Goal: Communication & Community: Answer question/provide support

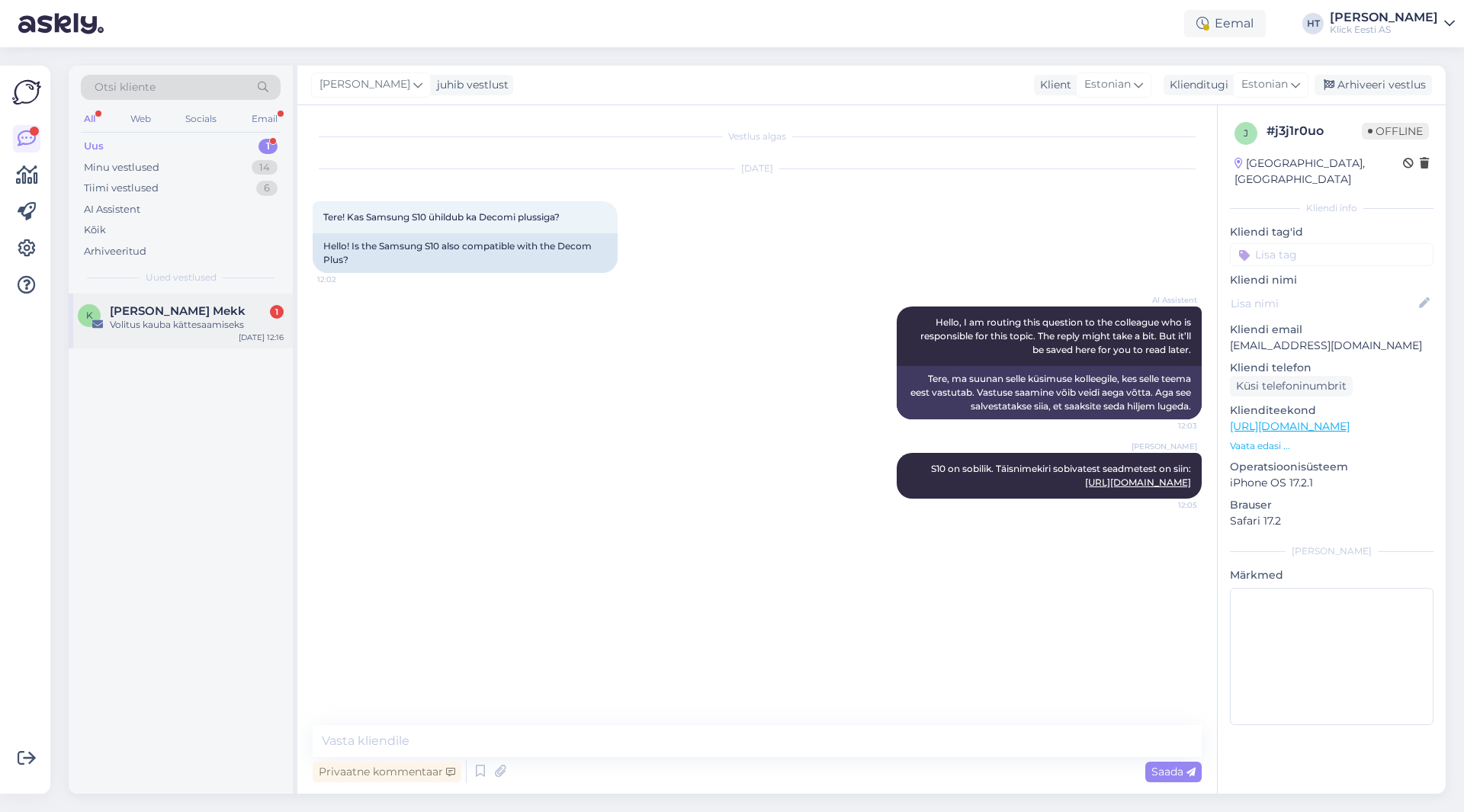
click at [239, 294] on div "K [PERSON_NAME] Mekk 1 Volitus kauba kättesaamiseks [DATE] 12:16" at bounding box center [181, 320] width 224 height 55
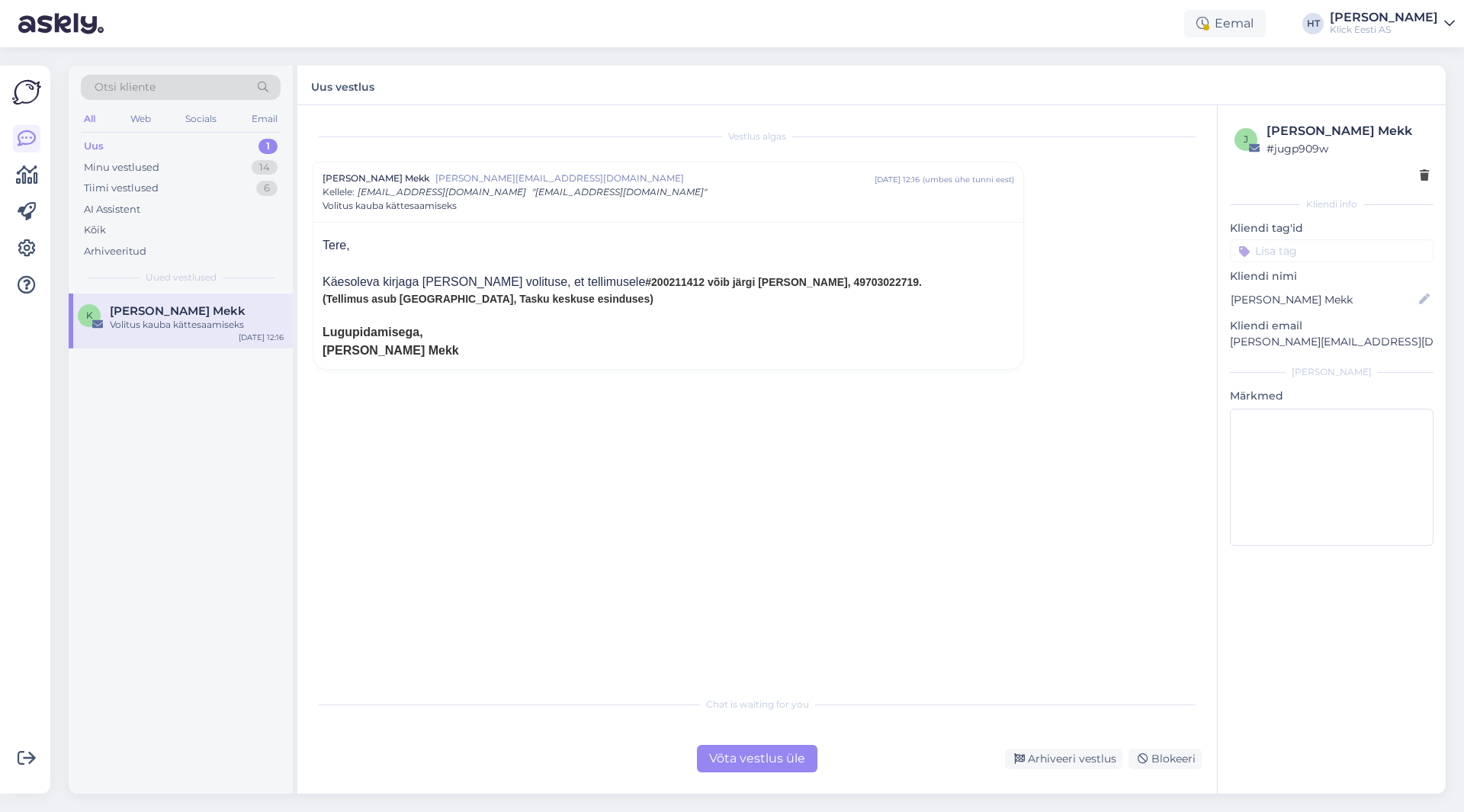
click at [645, 280] on span "#200211412 võib järgi [PERSON_NAME], 49703022719." at bounding box center [783, 282] width 277 height 12
copy span "200211412"
click at [636, 307] on div at bounding box center [668, 315] width 691 height 16
click at [1266, 19] on div "Eemal" at bounding box center [1225, 24] width 81 height 28
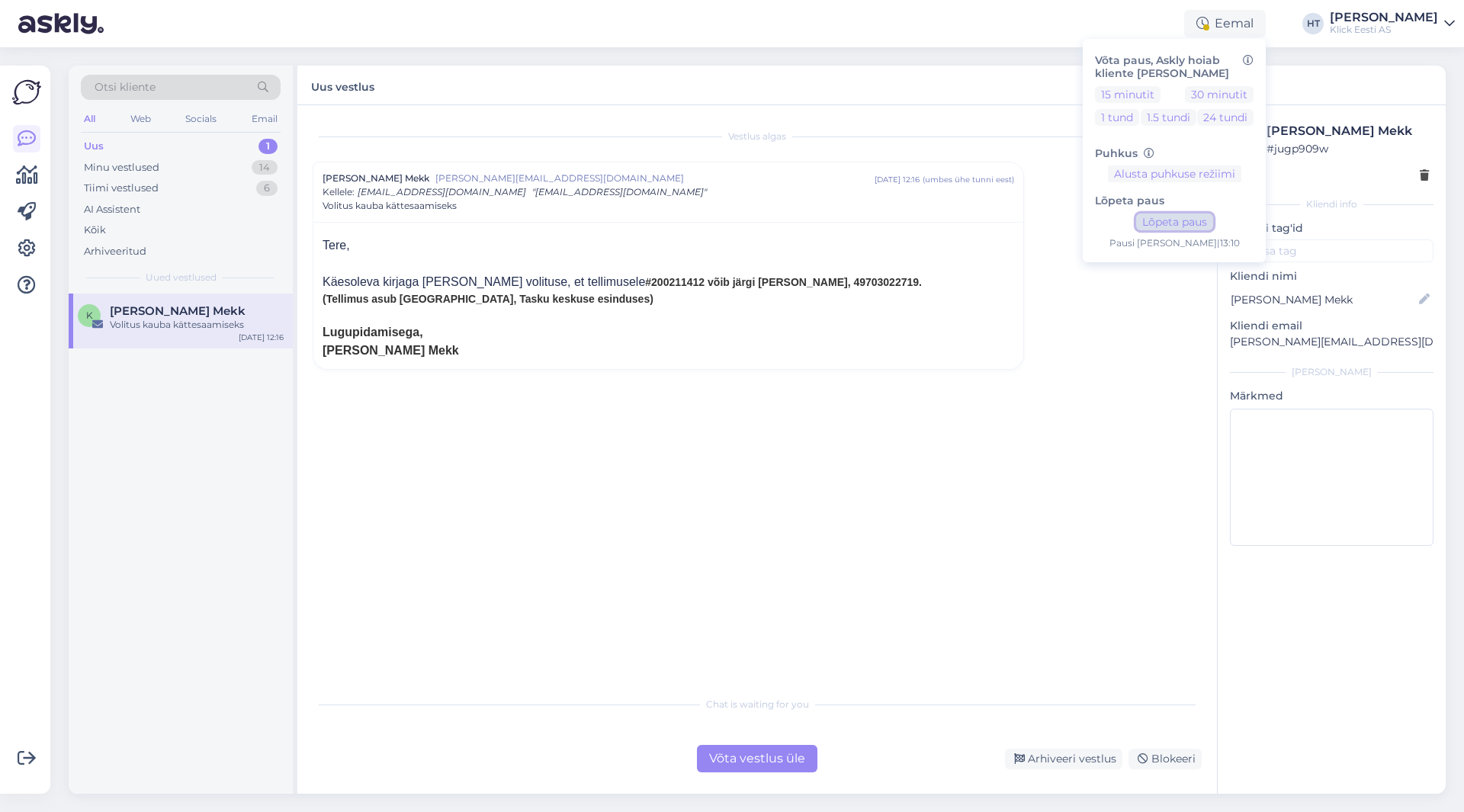
click at [1199, 216] on button "Lõpeta paus" at bounding box center [1174, 221] width 77 height 17
click at [1003, 80] on div "Uus vestlus" at bounding box center [872, 85] width 1149 height 40
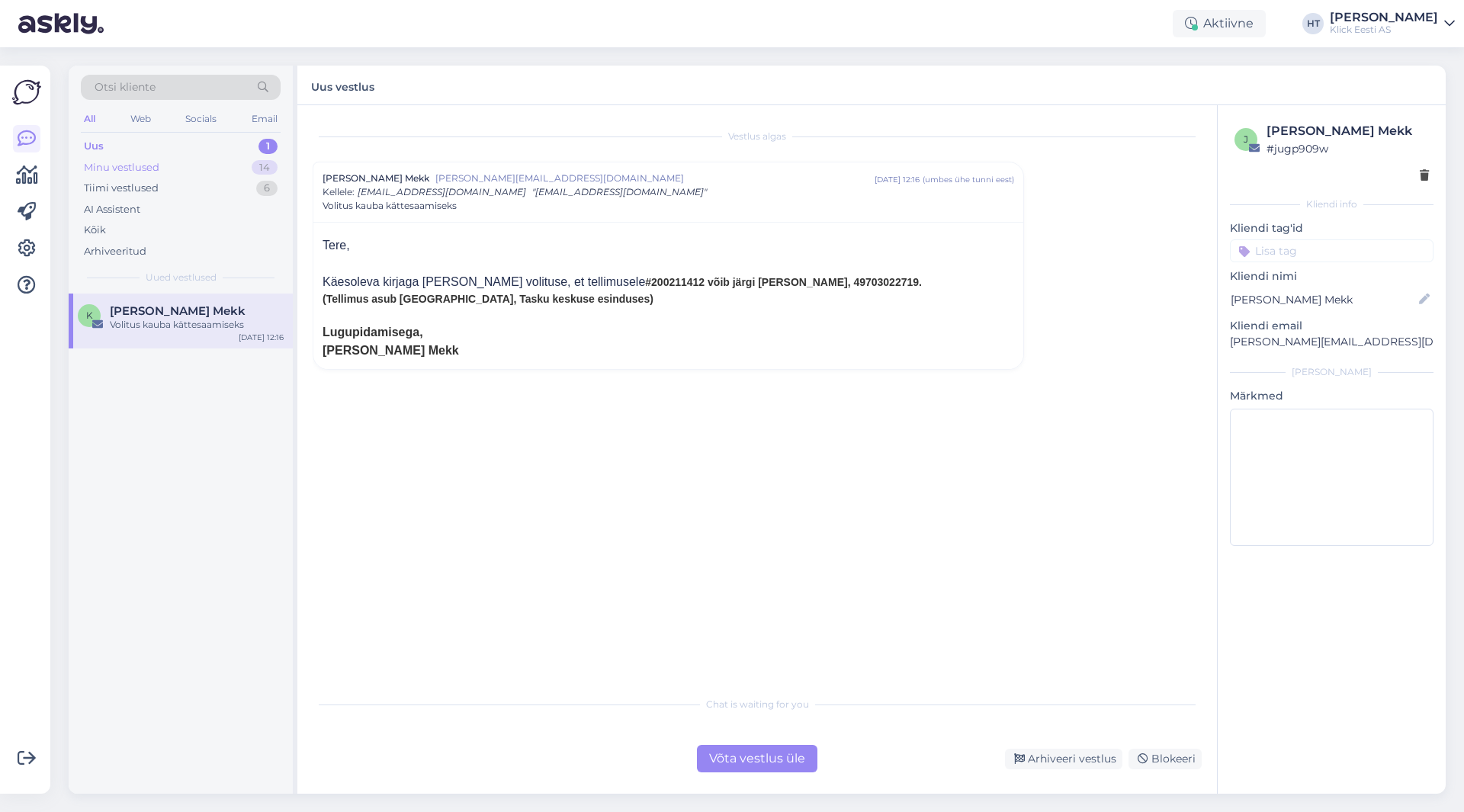
click at [223, 167] on div "Minu vestlused 14" at bounding box center [180, 168] width 199 height 22
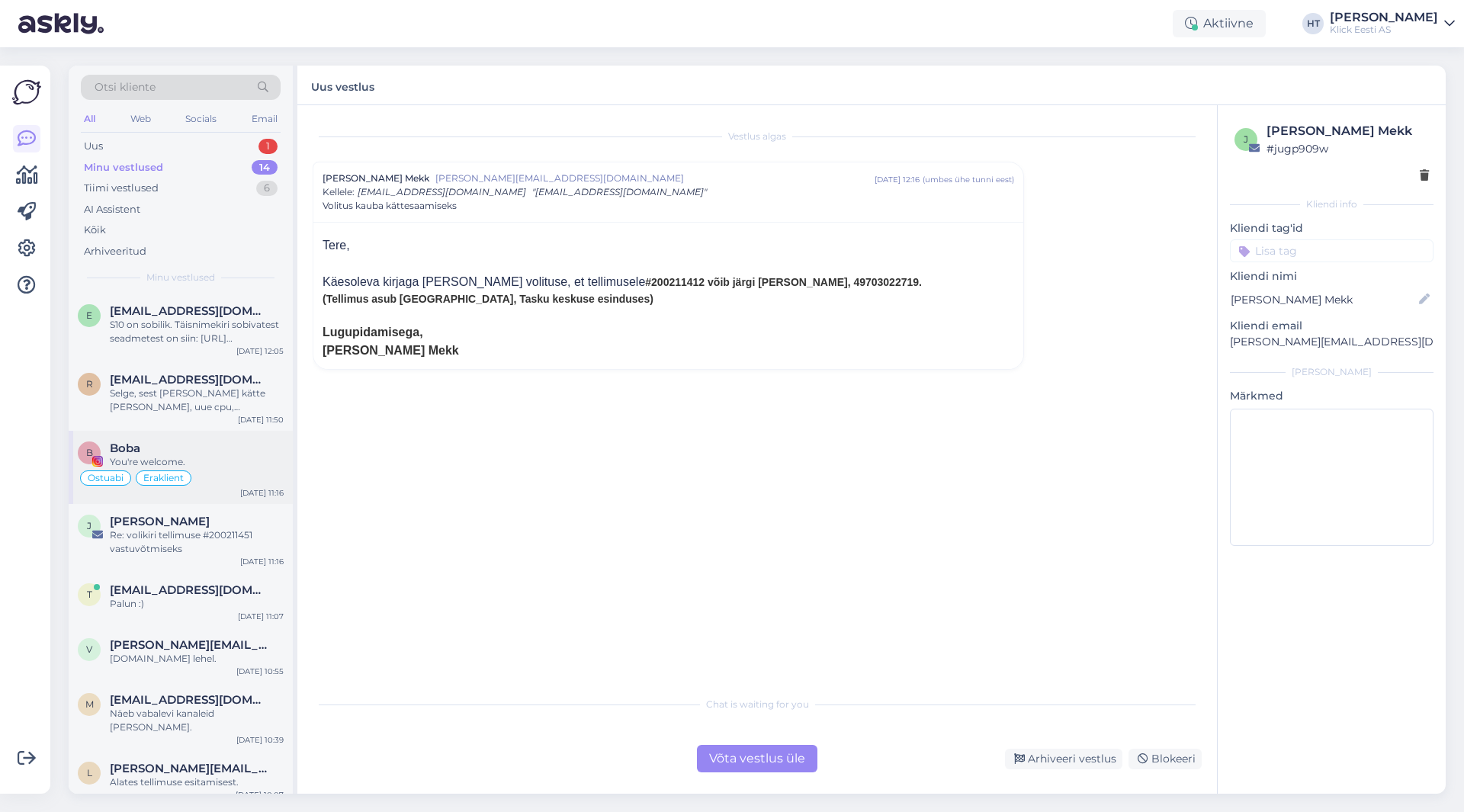
click at [233, 479] on div "Ostuabi Eraklient" at bounding box center [181, 478] width 206 height 18
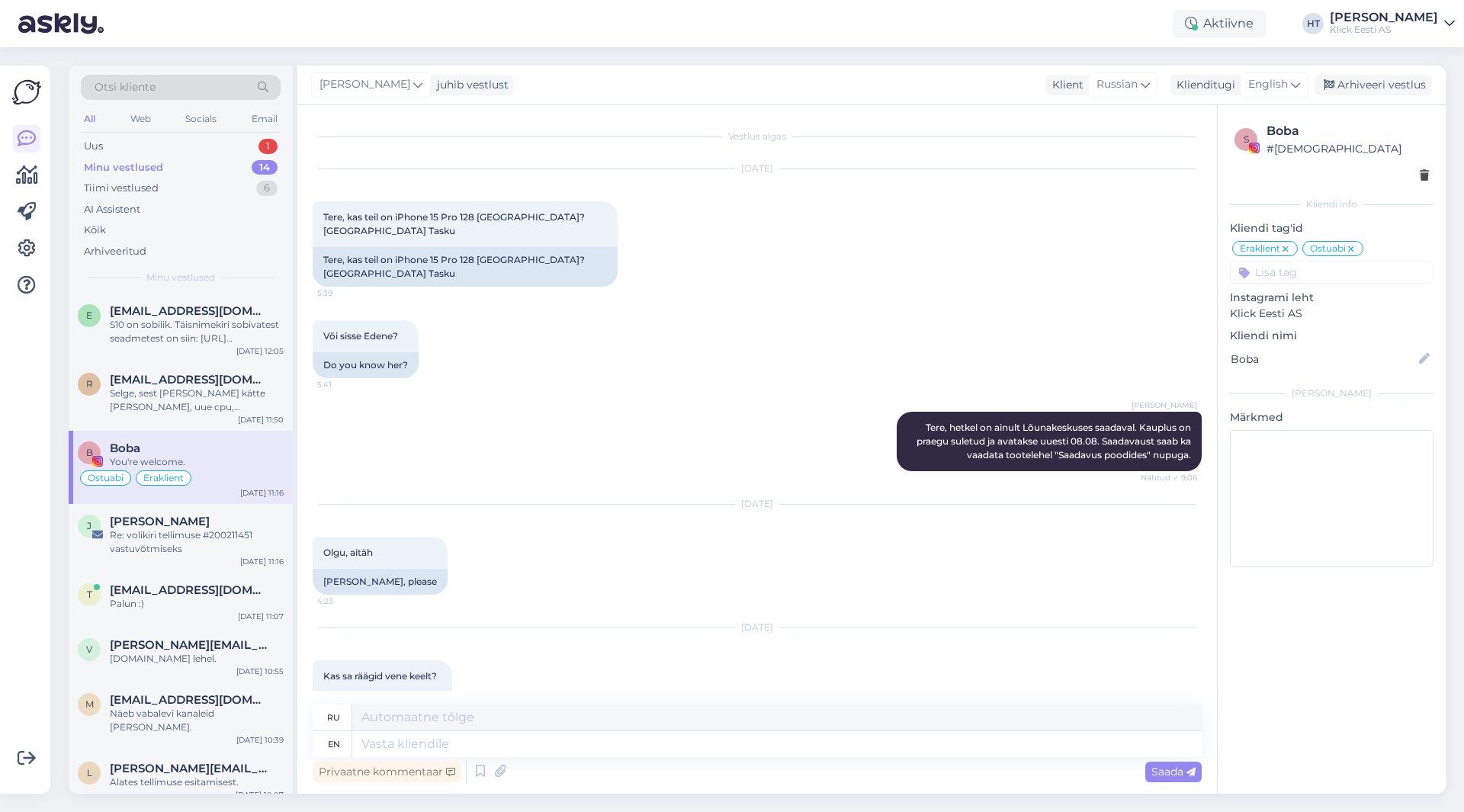
scroll to position [954, 0]
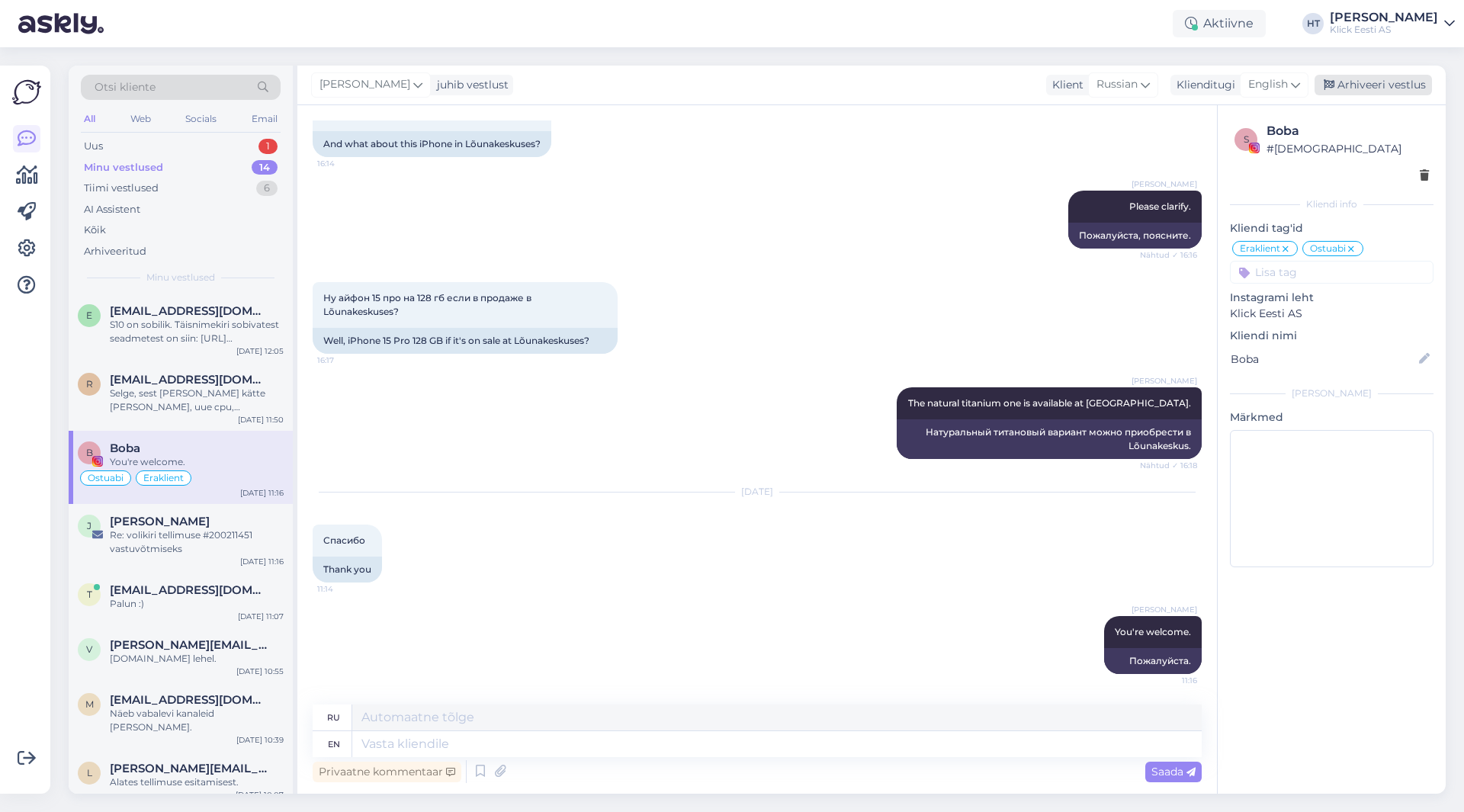
click at [1366, 87] on div "Arhiveeri vestlus" at bounding box center [1373, 84] width 117 height 21
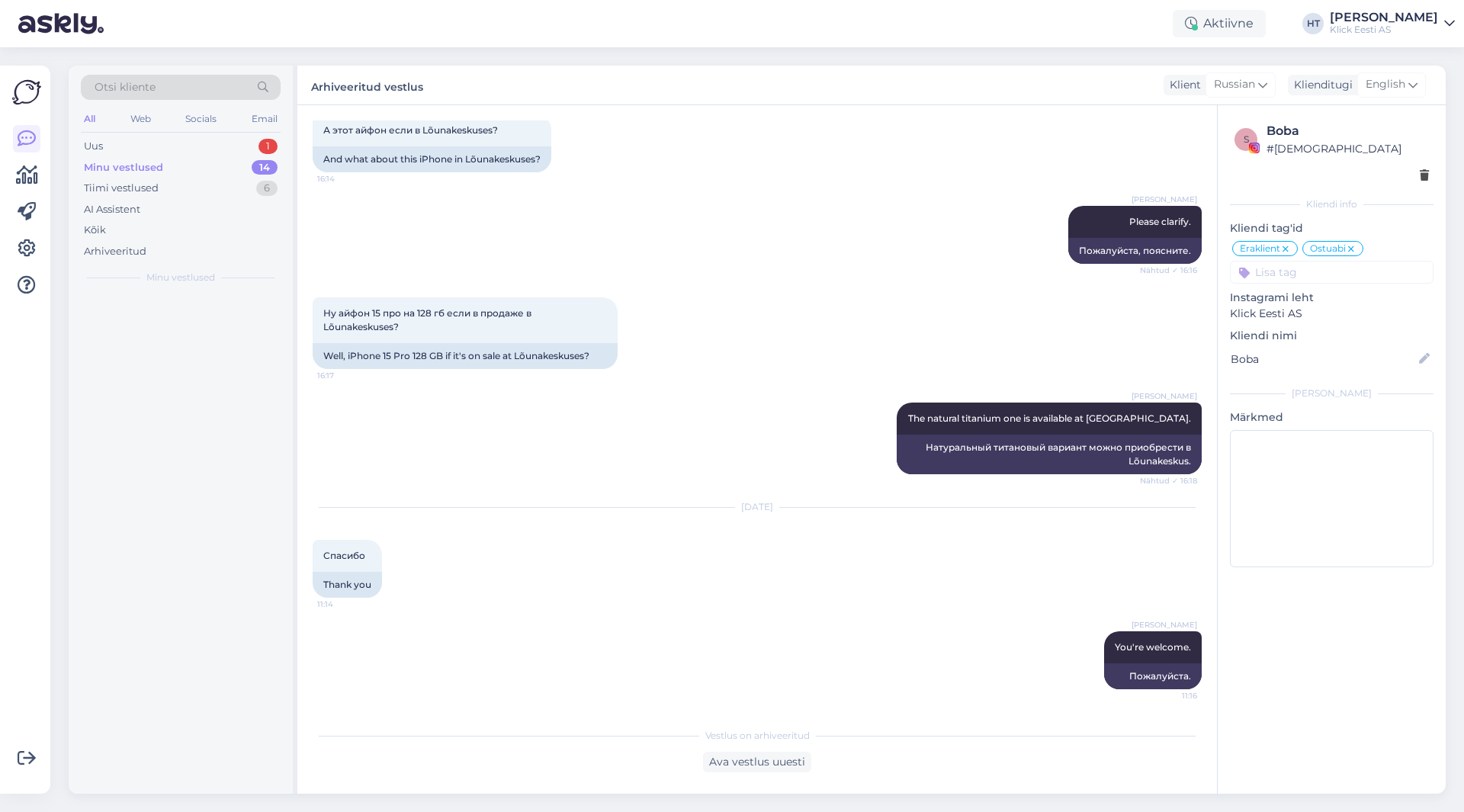
scroll to position [939, 0]
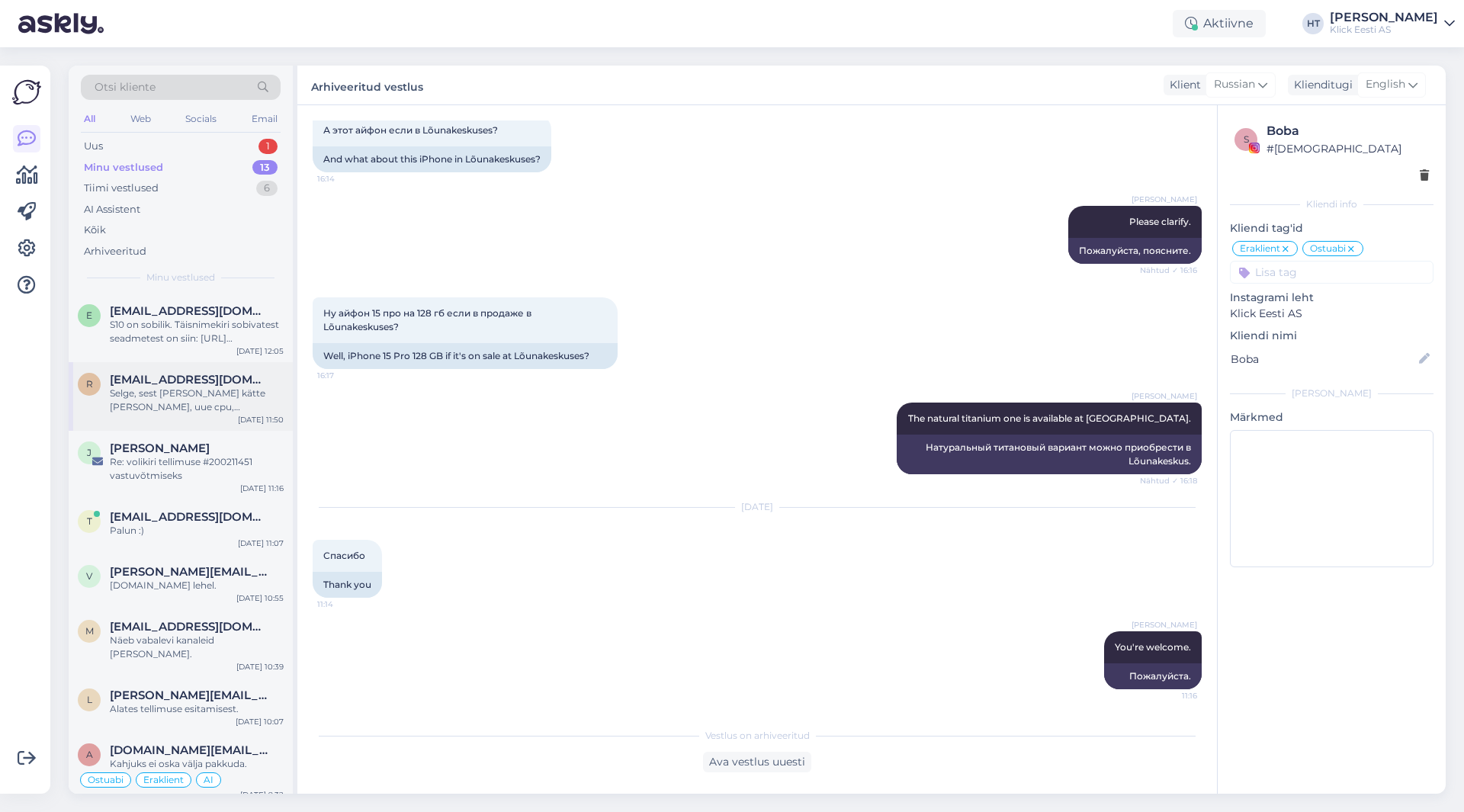
click at [170, 410] on div "Selge, sest [PERSON_NAME] kätte [PERSON_NAME], uue cpu, [PERSON_NAME] siis toit…" at bounding box center [196, 401] width 174 height 28
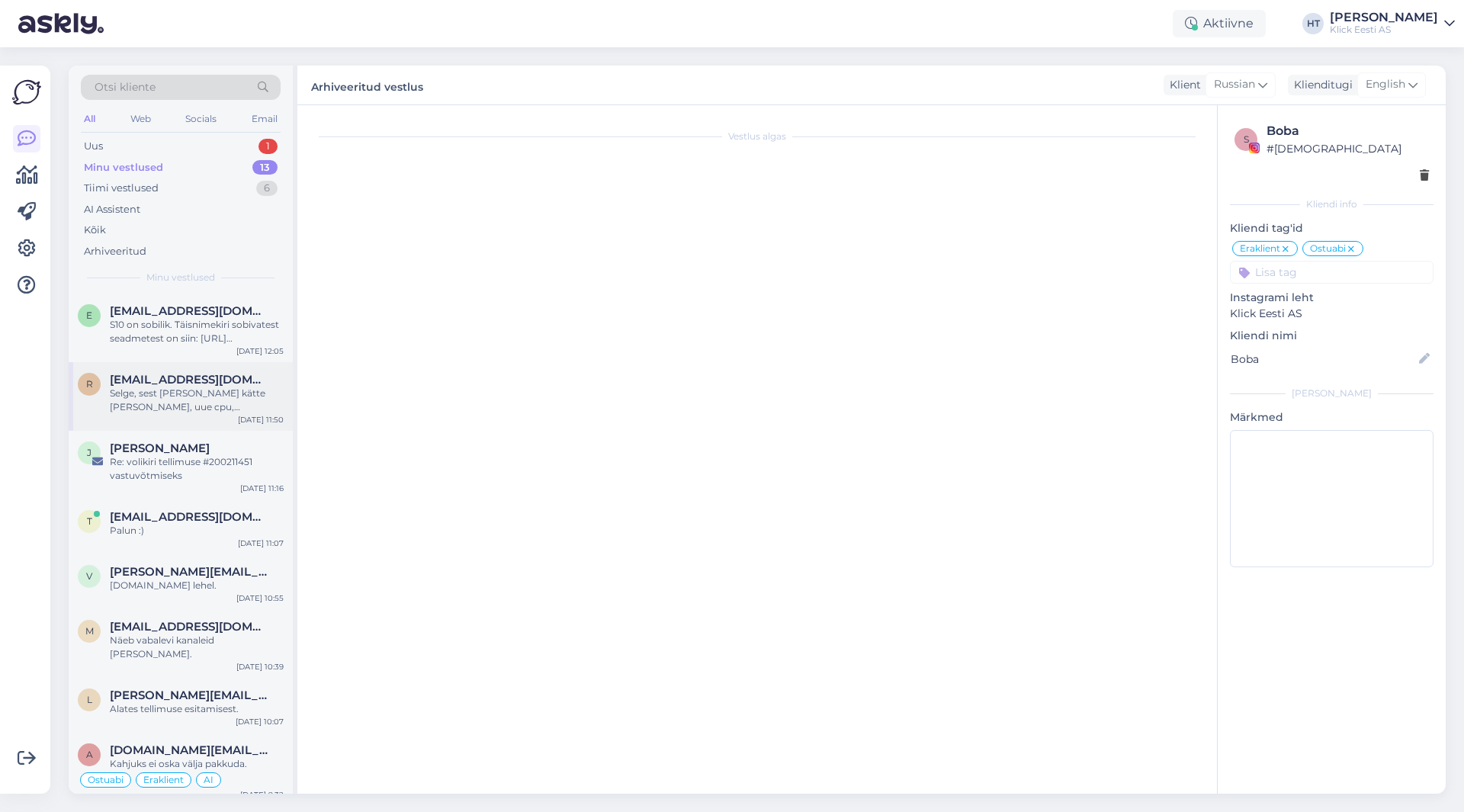
scroll to position [0, 0]
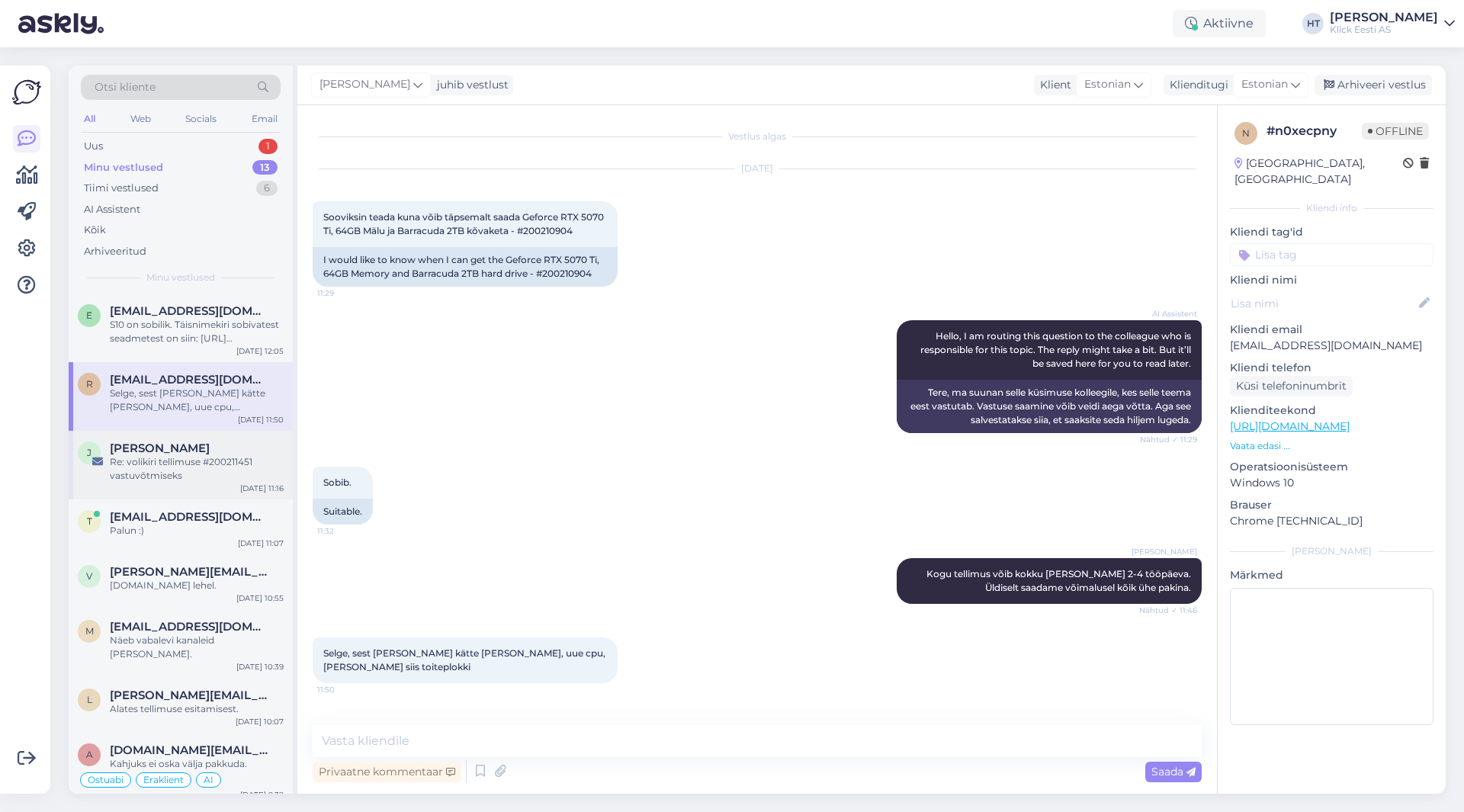
click at [209, 463] on div "Re: volikiri tellimuse #200211451 vastuvõtmiseks" at bounding box center [196, 469] width 174 height 28
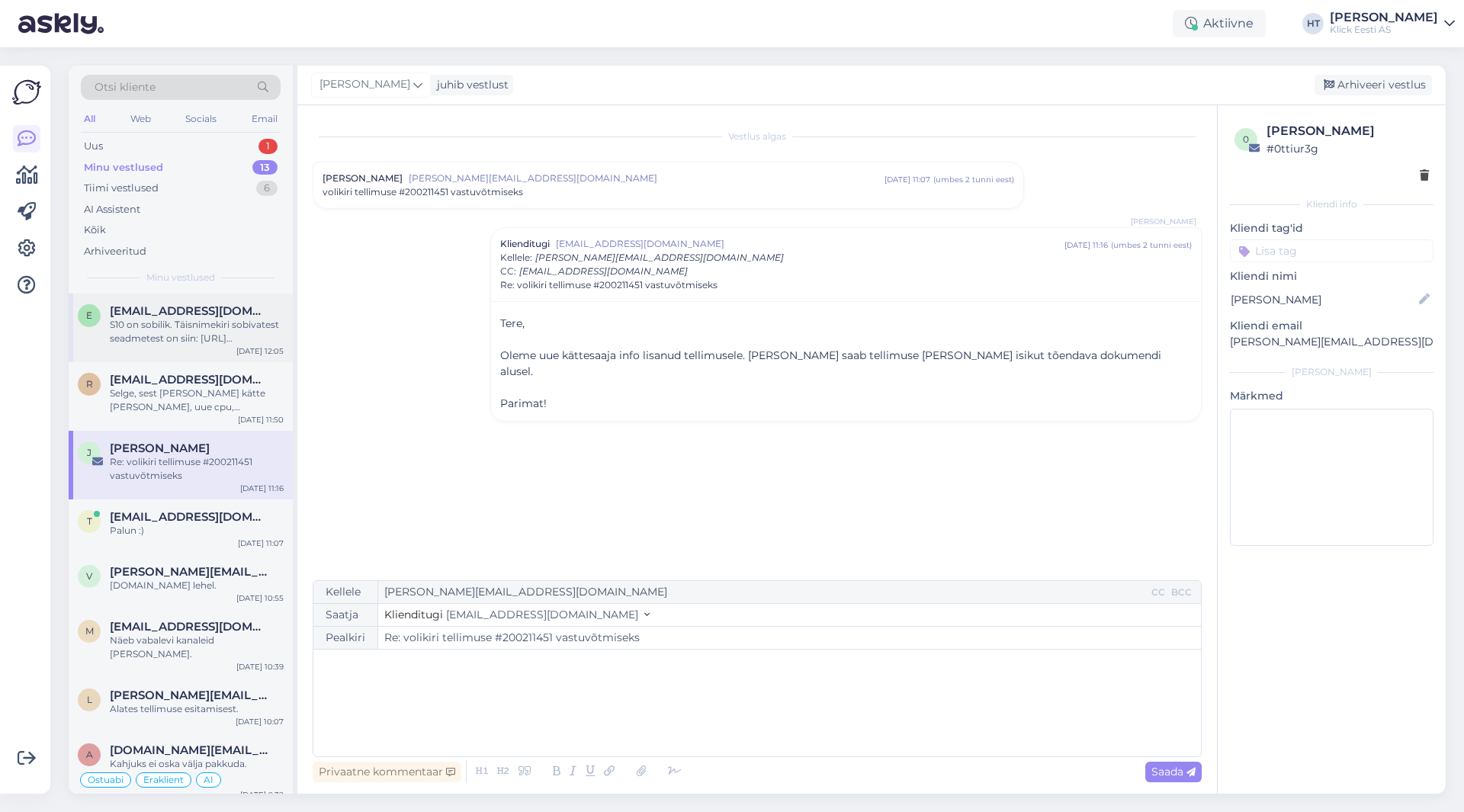
click at [199, 351] on div "e [EMAIL_ADDRESS][DOMAIN_NAME] S10 on sobilik. Täisnimekiri sobivatest seadmete…" at bounding box center [181, 327] width 224 height 68
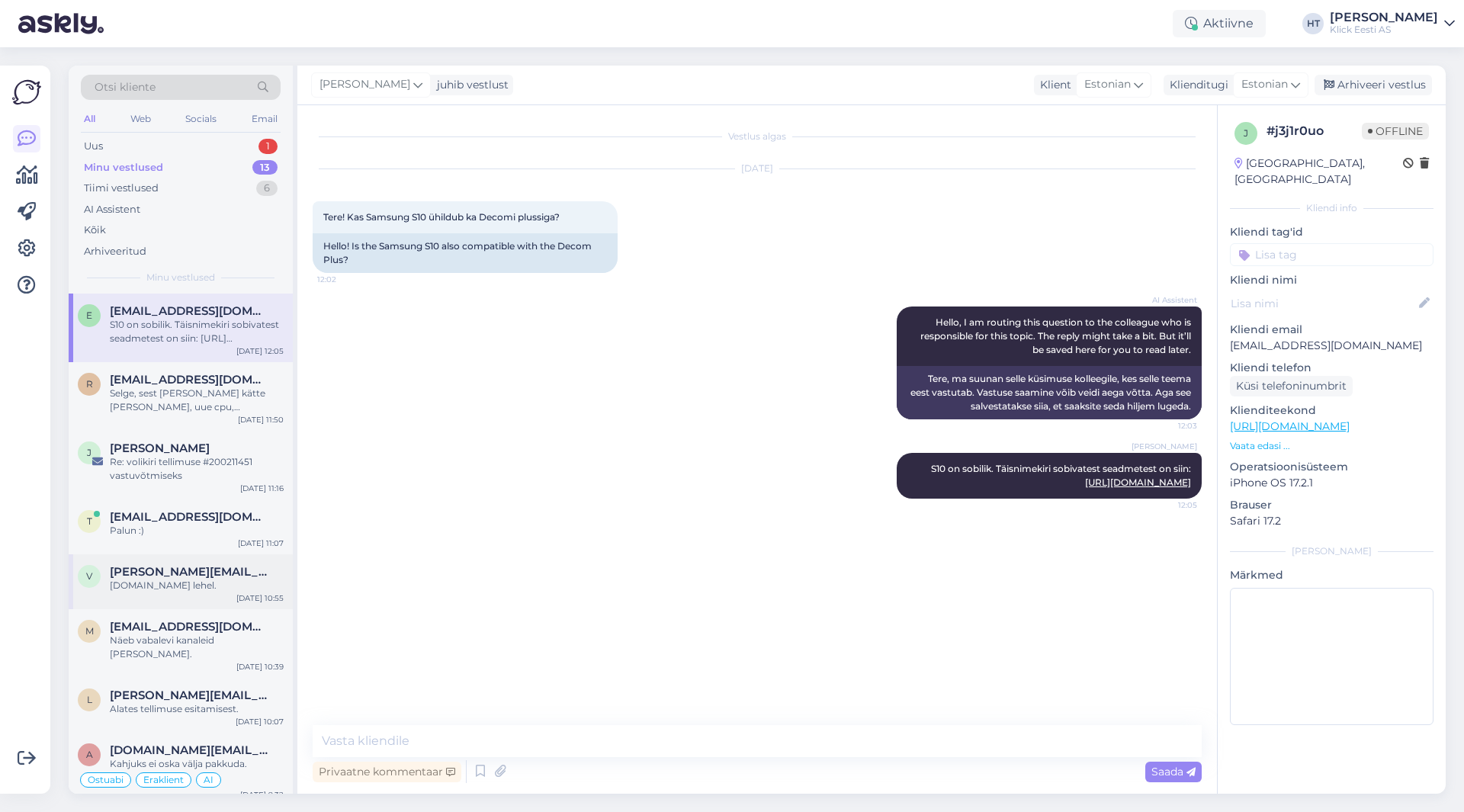
click at [224, 563] on div "v [PERSON_NAME][EMAIL_ADDRESS][PERSON_NAME][DOMAIN_NAME] [DOMAIN_NAME] lehel. […" at bounding box center [181, 581] width 224 height 55
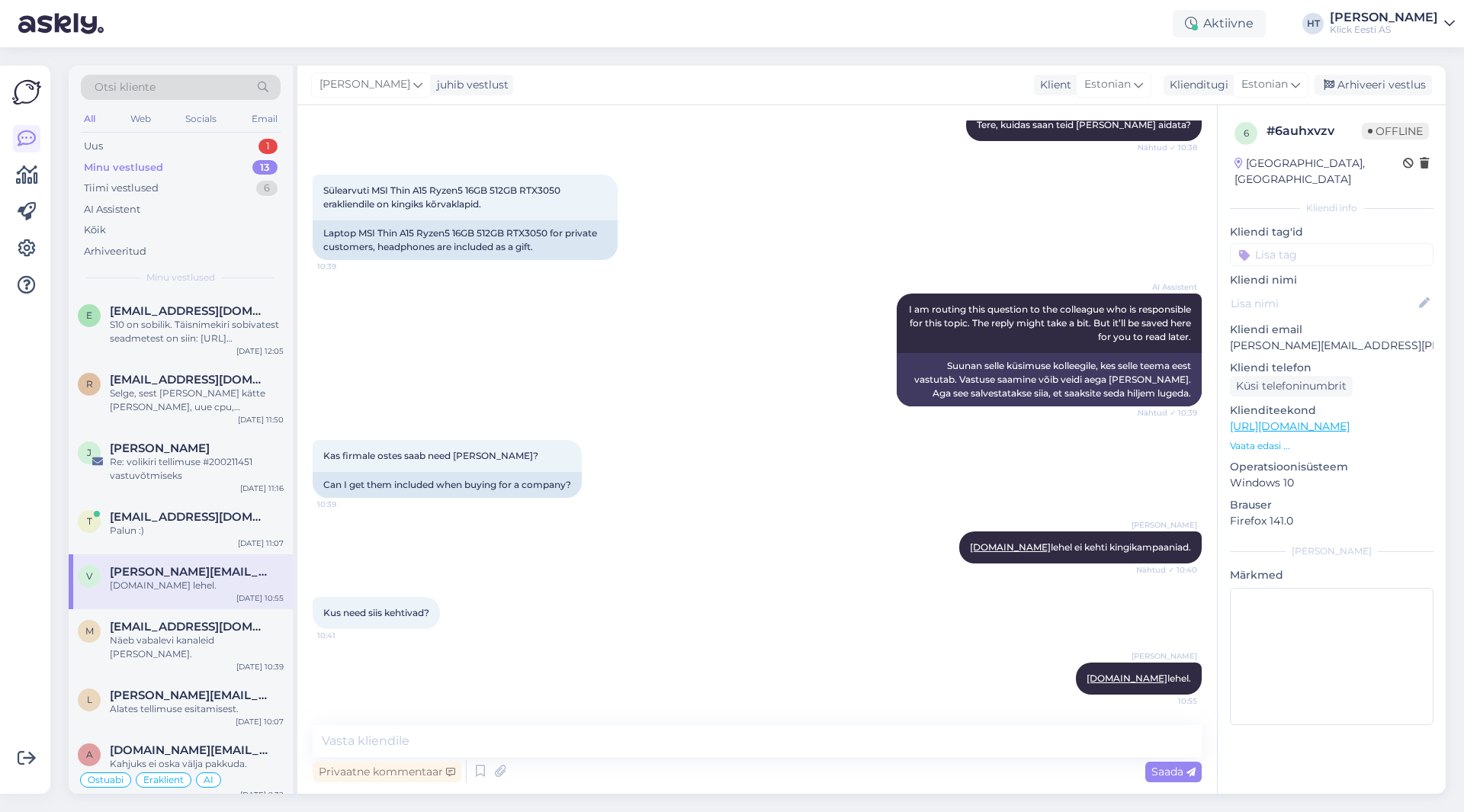
click at [1342, 247] on input at bounding box center [1331, 254] width 203 height 23
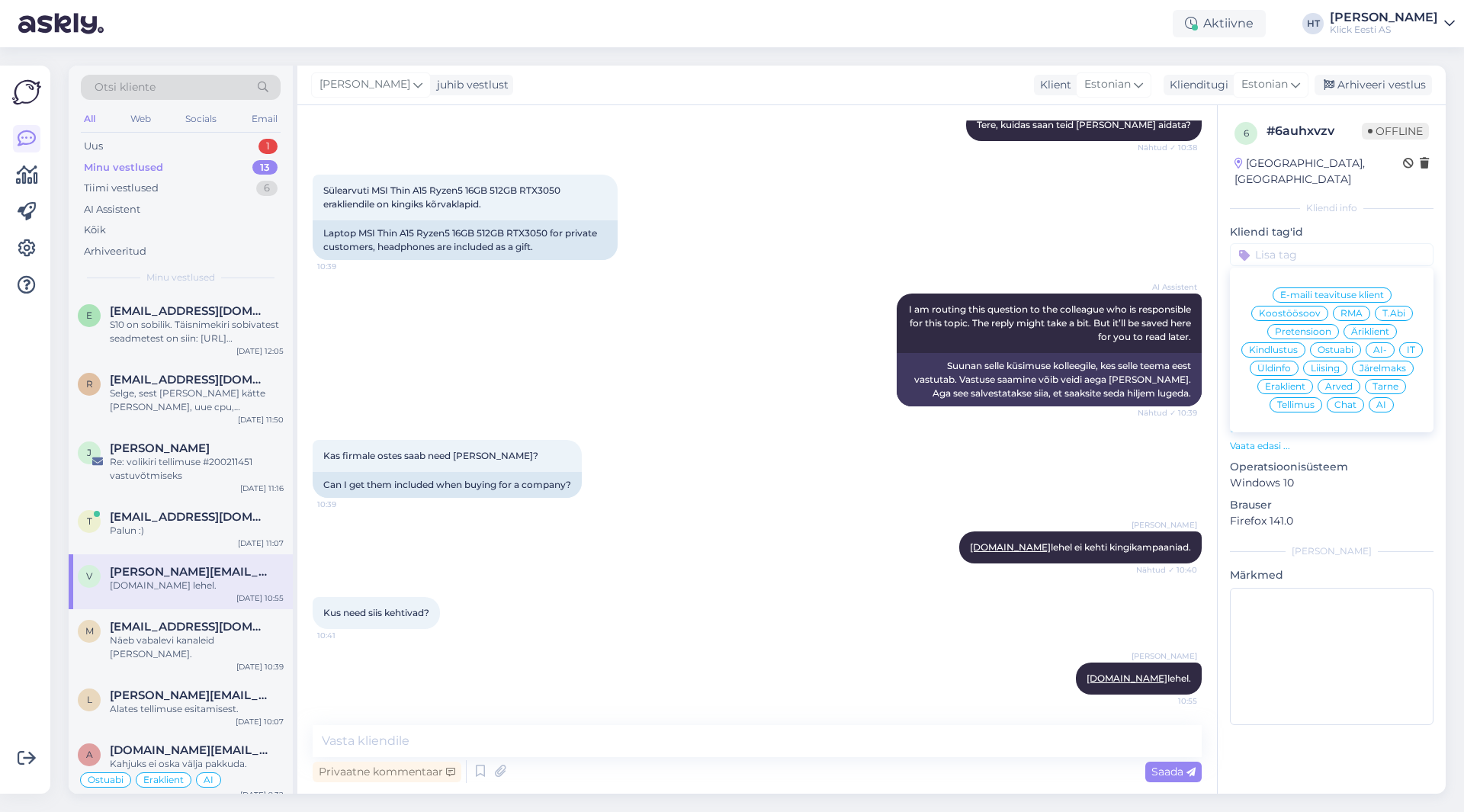
click at [1343, 345] on span "Ostuabi" at bounding box center [1335, 349] width 36 height 9
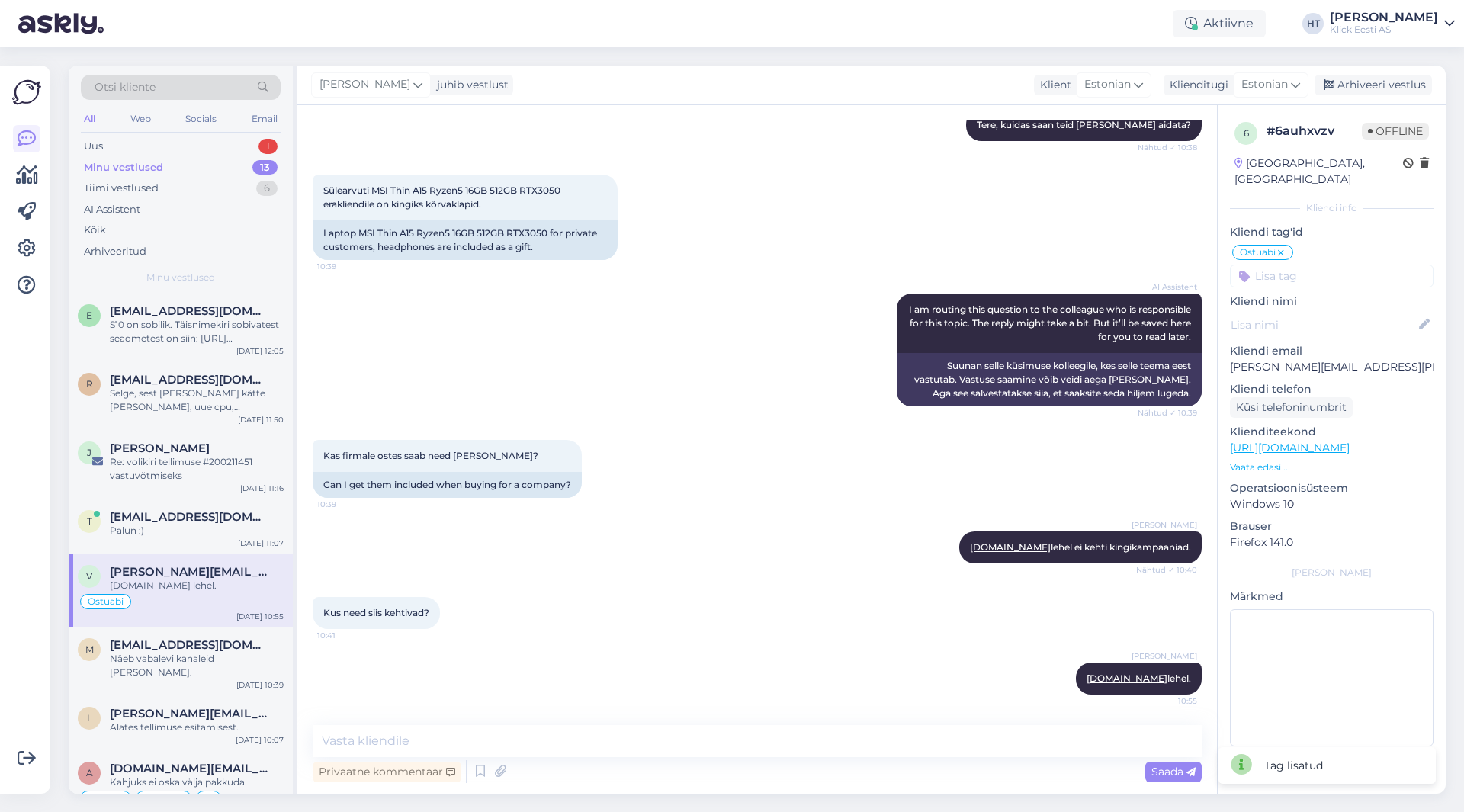
click at [1329, 265] on input at bounding box center [1331, 276] width 203 height 23
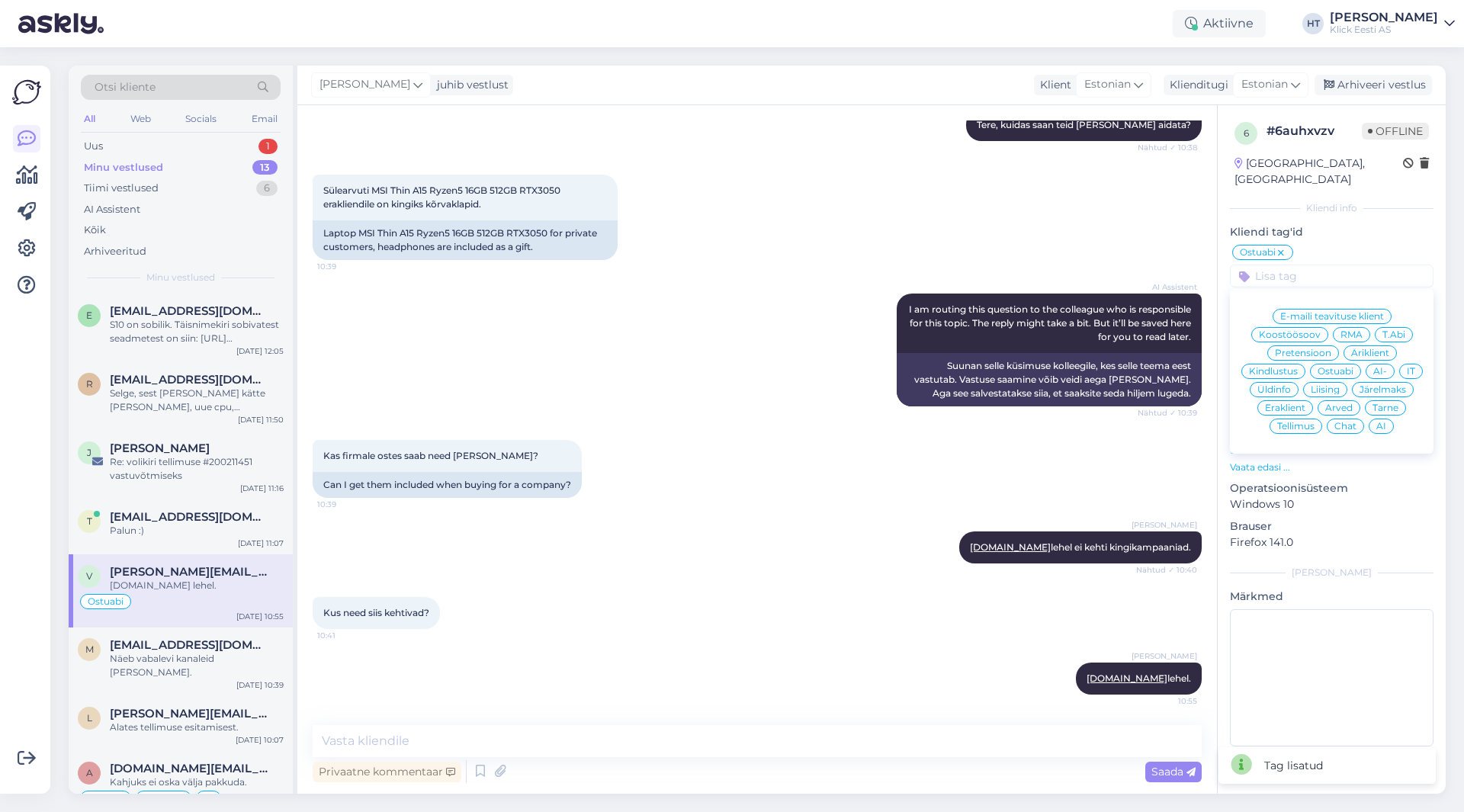
click at [1278, 247] on icon at bounding box center [1281, 253] width 9 height 12
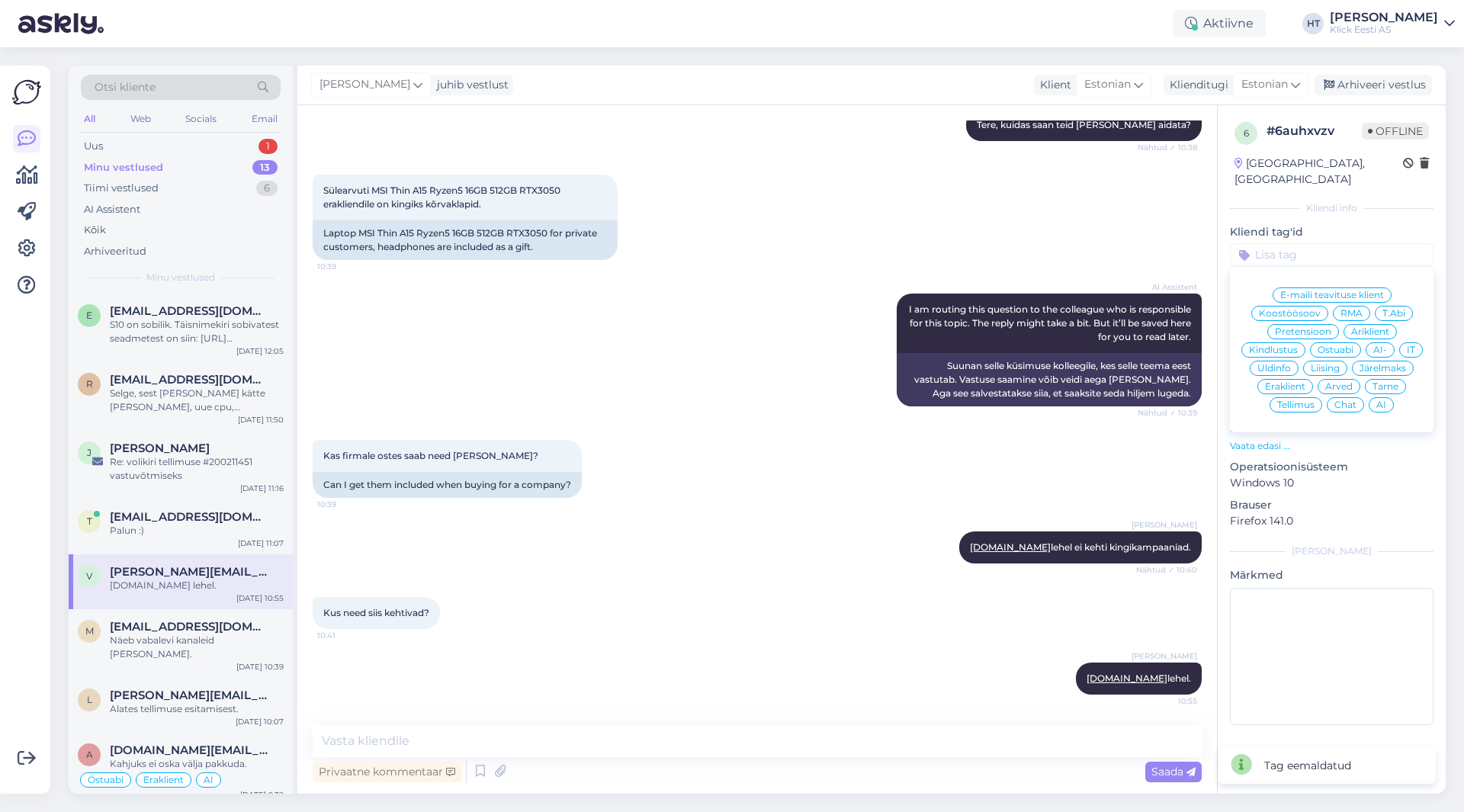
click at [1362, 327] on span "Äriklient" at bounding box center [1370, 331] width 38 height 9
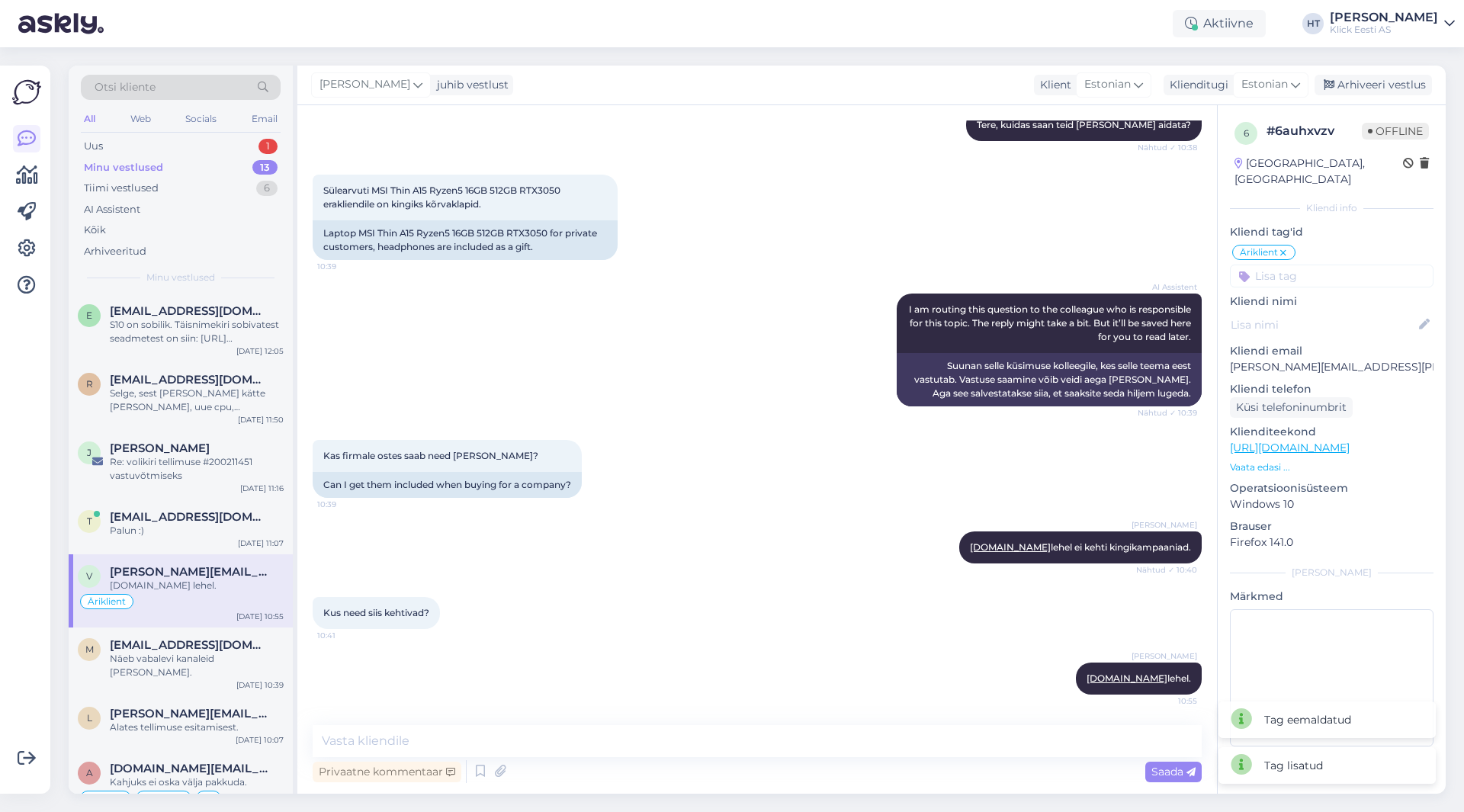
click at [1324, 274] on div "6 # 6auhxvzv Offline [GEOGRAPHIC_DATA], [GEOGRAPHIC_DATA] Kliendi info Kliendi …" at bounding box center [1331, 436] width 228 height 663
click at [1323, 265] on input at bounding box center [1331, 276] width 203 height 23
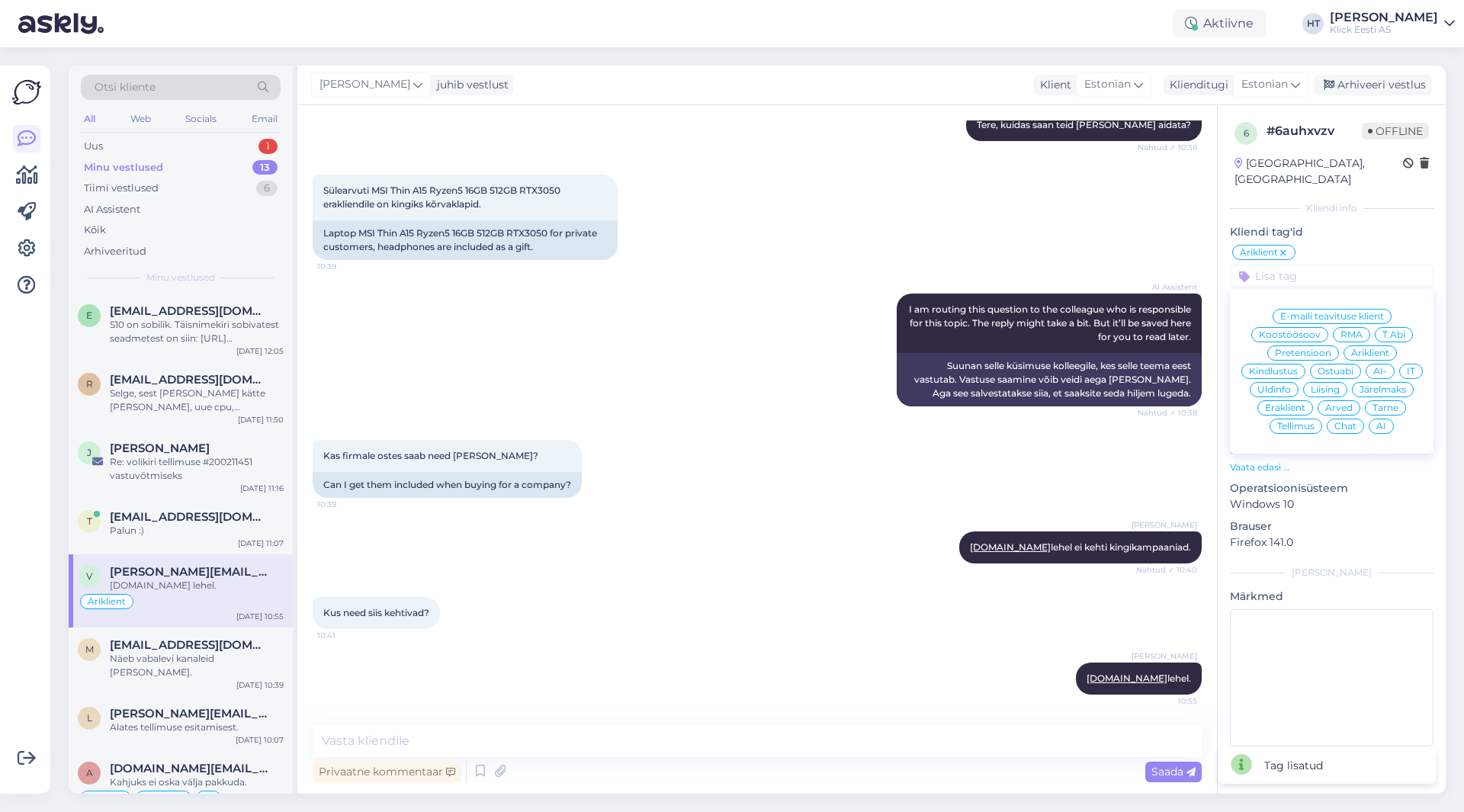
click at [1281, 385] on span "Üldinfo" at bounding box center [1274, 389] width 34 height 9
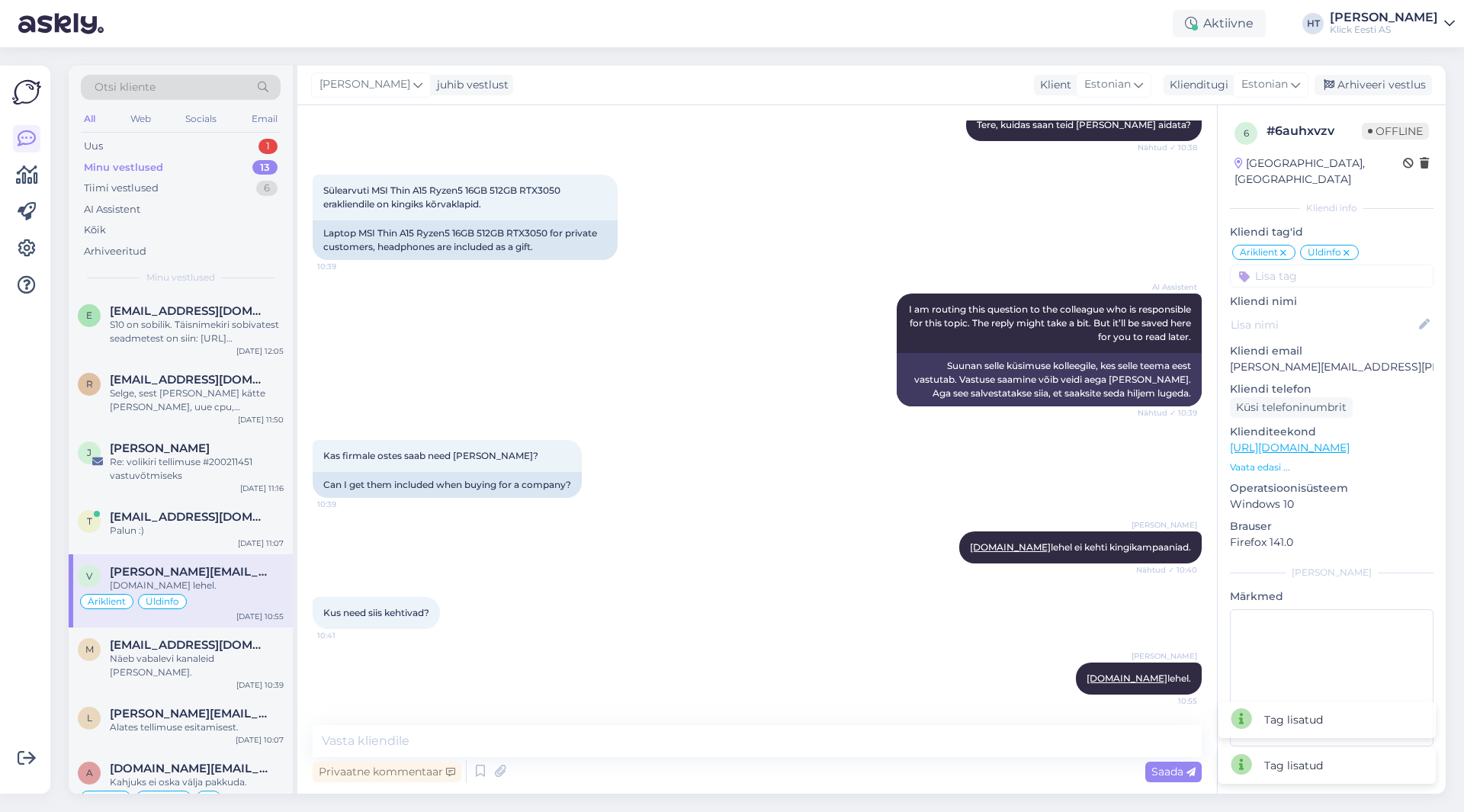
click at [1326, 265] on input at bounding box center [1331, 276] width 203 height 23
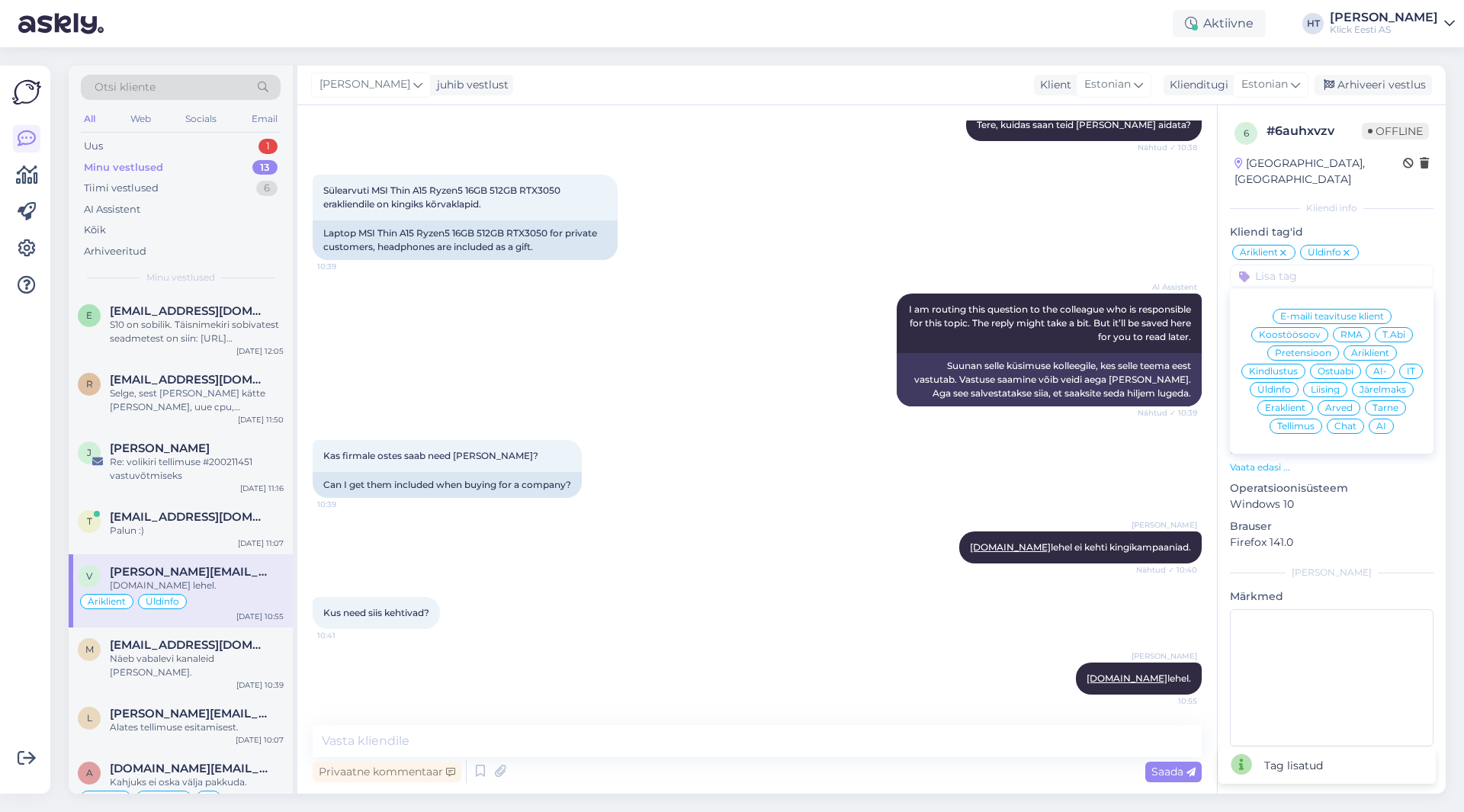
click at [1374, 418] on div "AI" at bounding box center [1381, 425] width 25 height 15
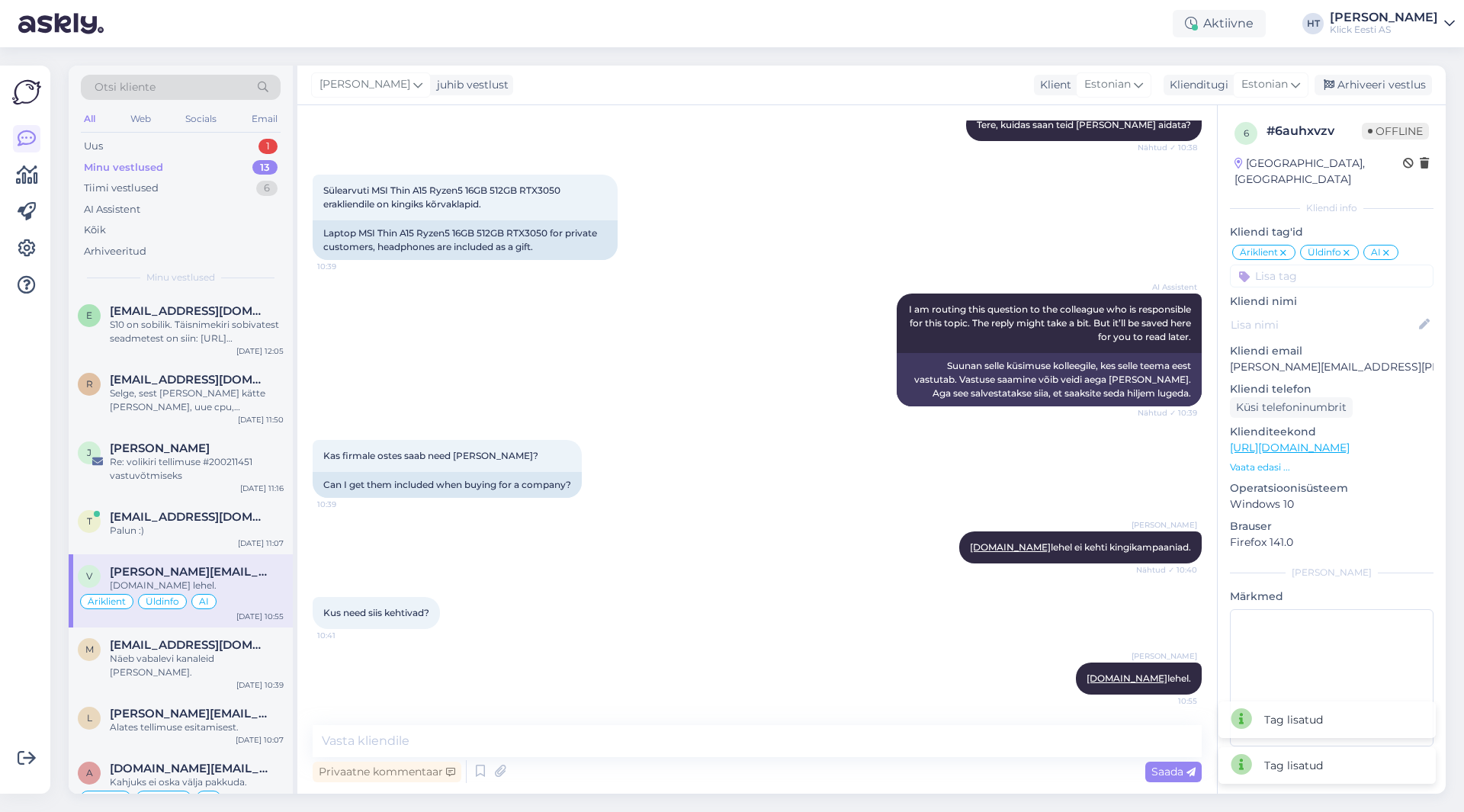
click at [750, 409] on div "AI Assistent I am routing this question to the colleague who is responsible for…" at bounding box center [757, 350] width 889 height 147
click at [188, 640] on span "[EMAIL_ADDRESS][DOMAIN_NAME]" at bounding box center [189, 644] width 159 height 14
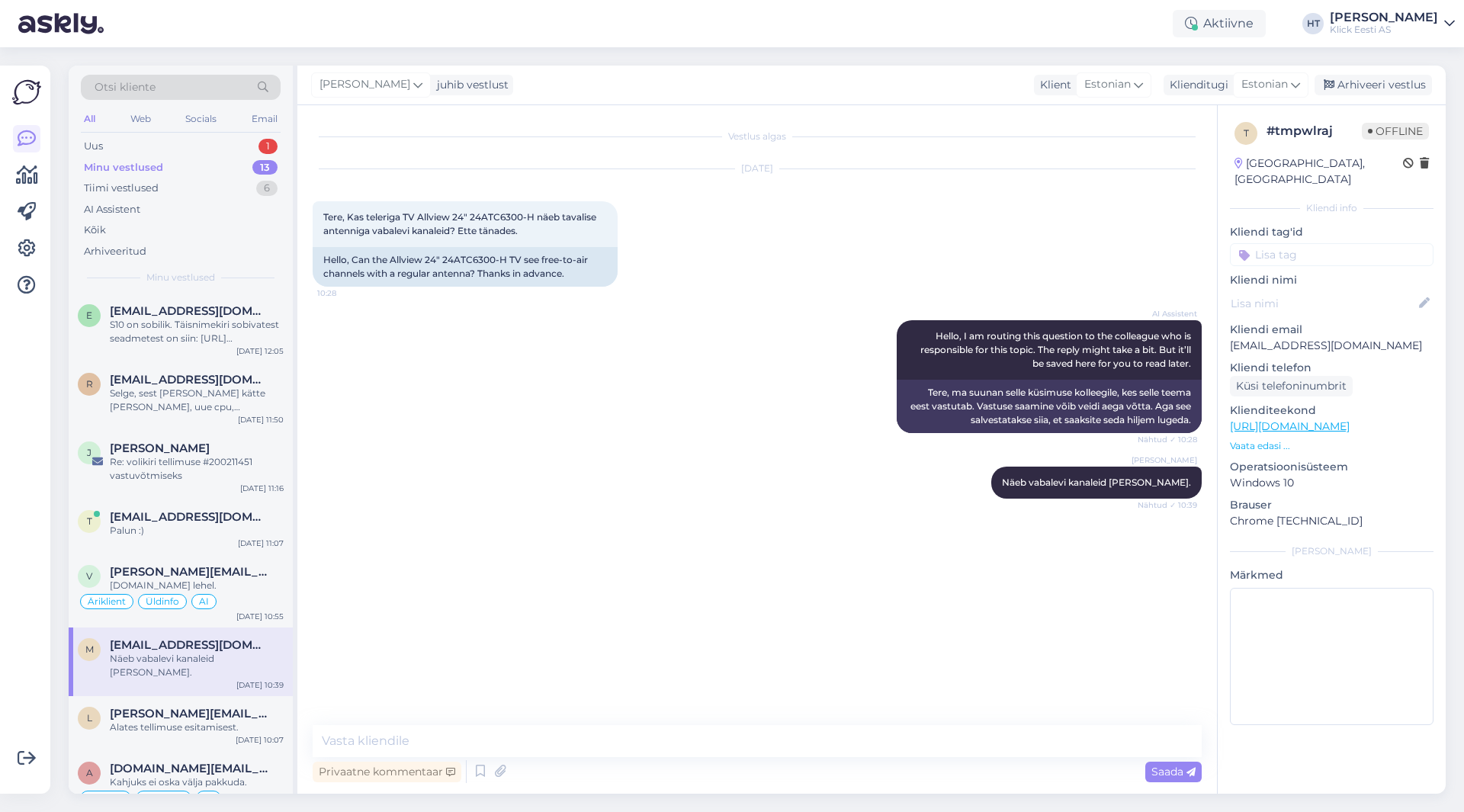
click at [1359, 243] on input at bounding box center [1331, 254] width 203 height 23
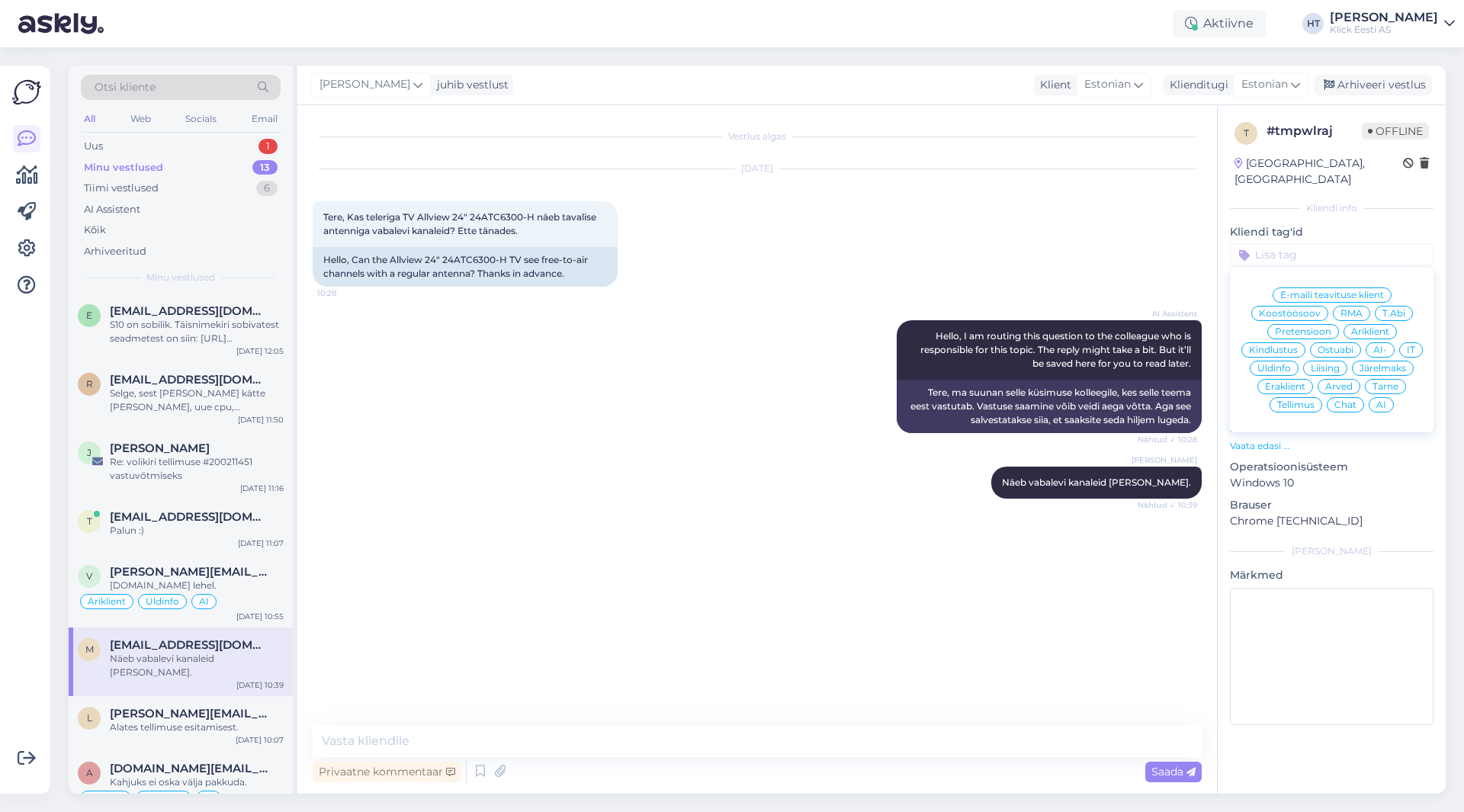
click at [1352, 342] on div "Ostuabi" at bounding box center [1334, 349] width 51 height 15
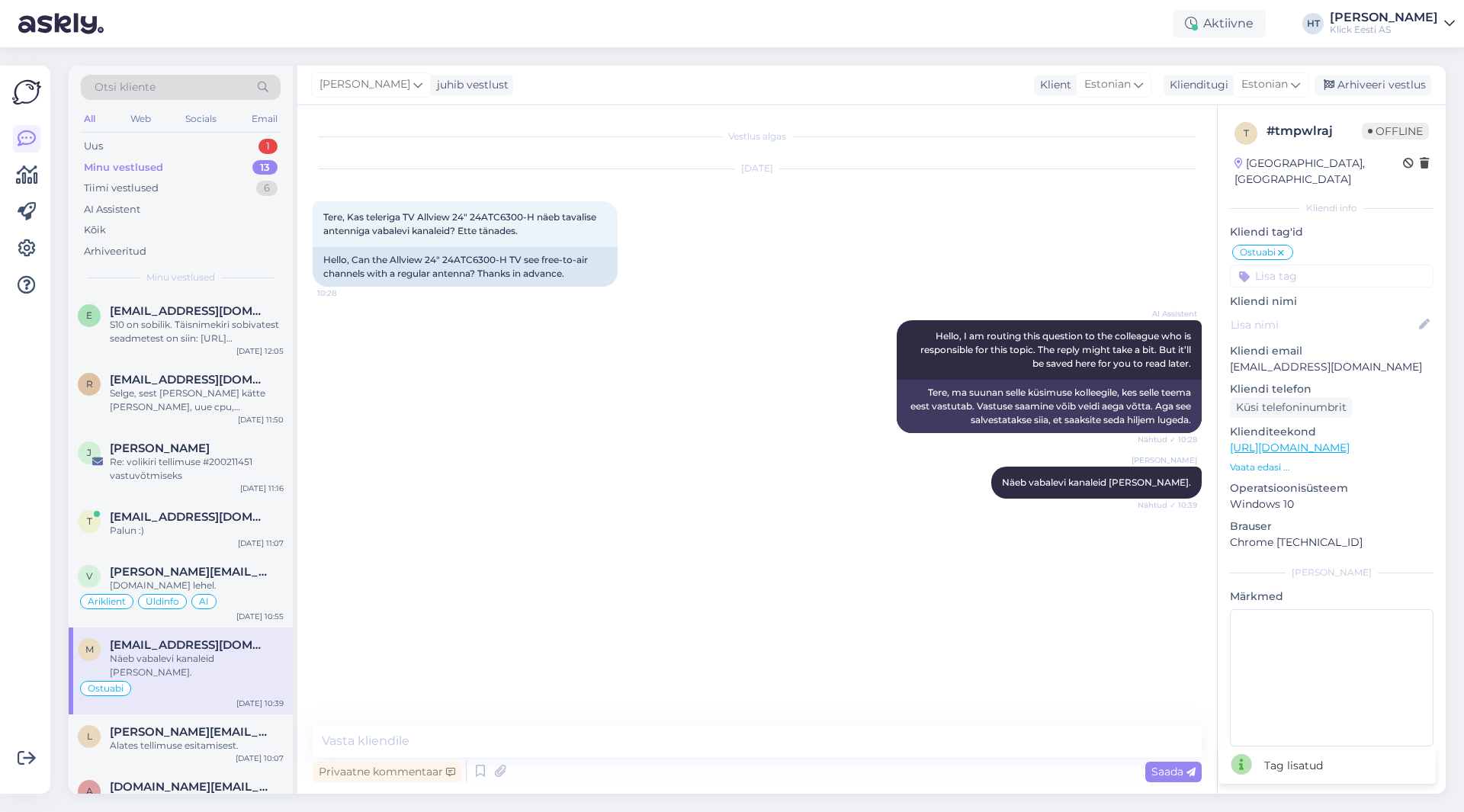
click at [1331, 265] on input at bounding box center [1331, 276] width 203 height 23
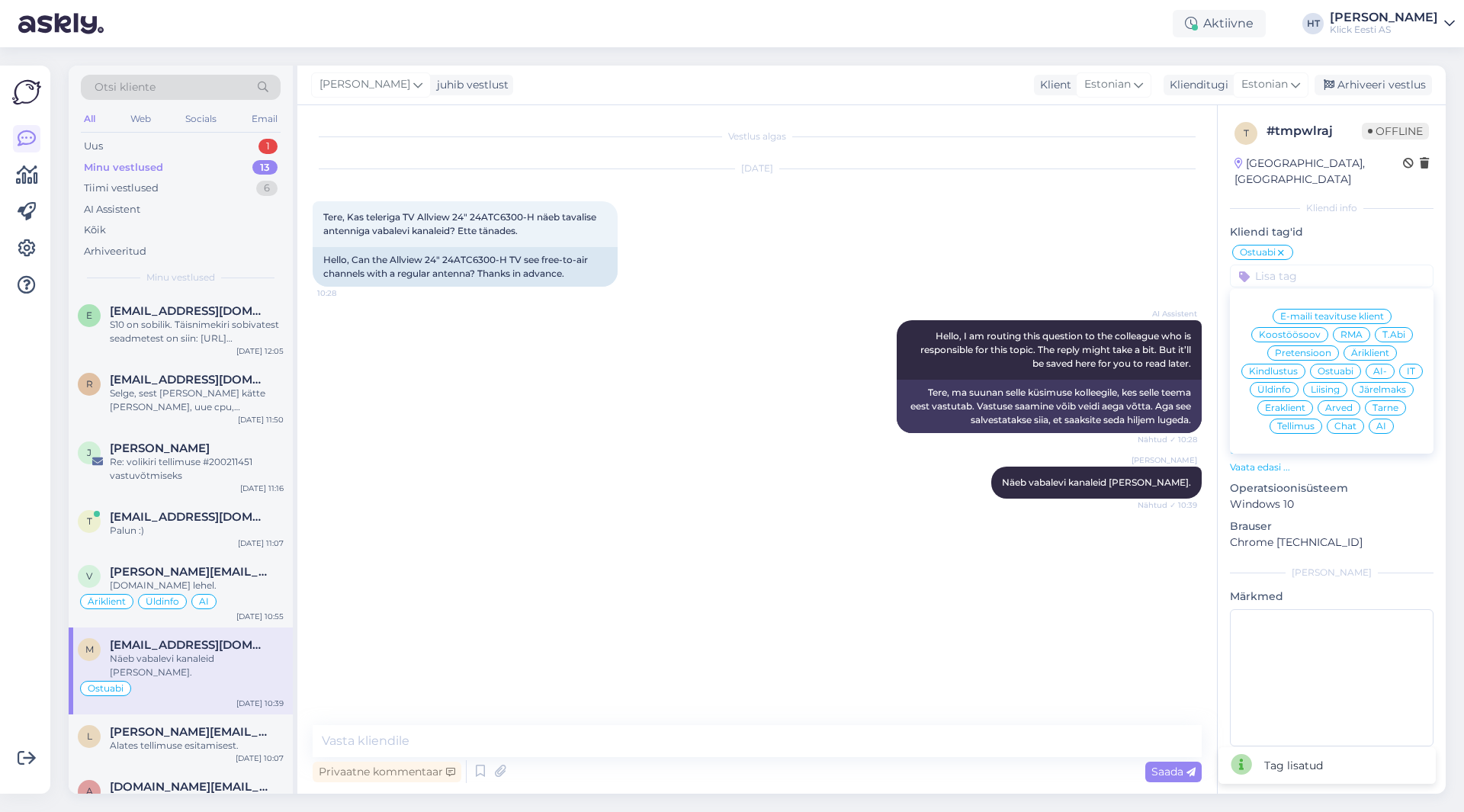
click at [1289, 404] on span "Eraklient" at bounding box center [1284, 407] width 41 height 9
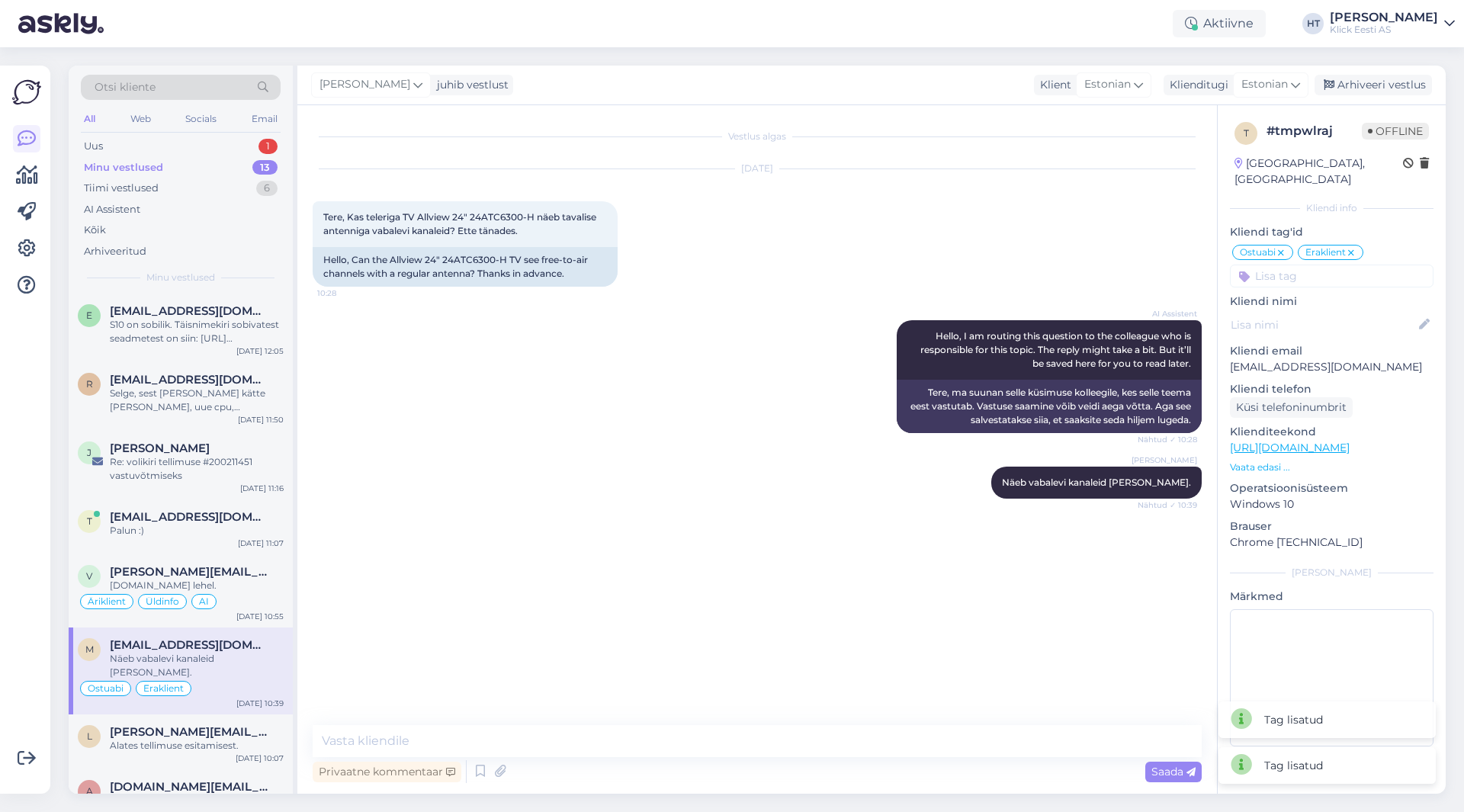
click at [1327, 265] on input at bounding box center [1331, 276] width 203 height 23
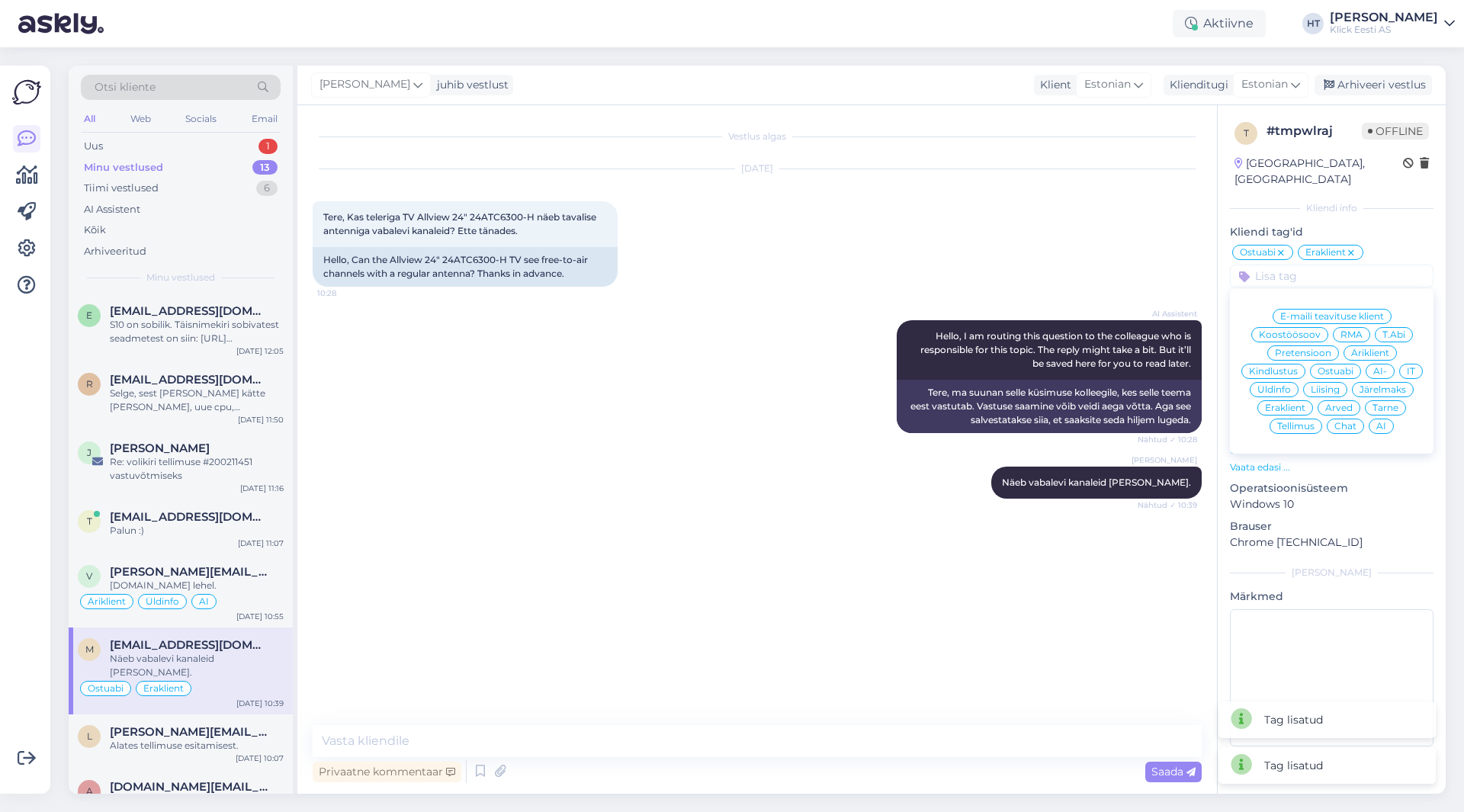
click at [1384, 421] on span "AI" at bounding box center [1381, 425] width 10 height 9
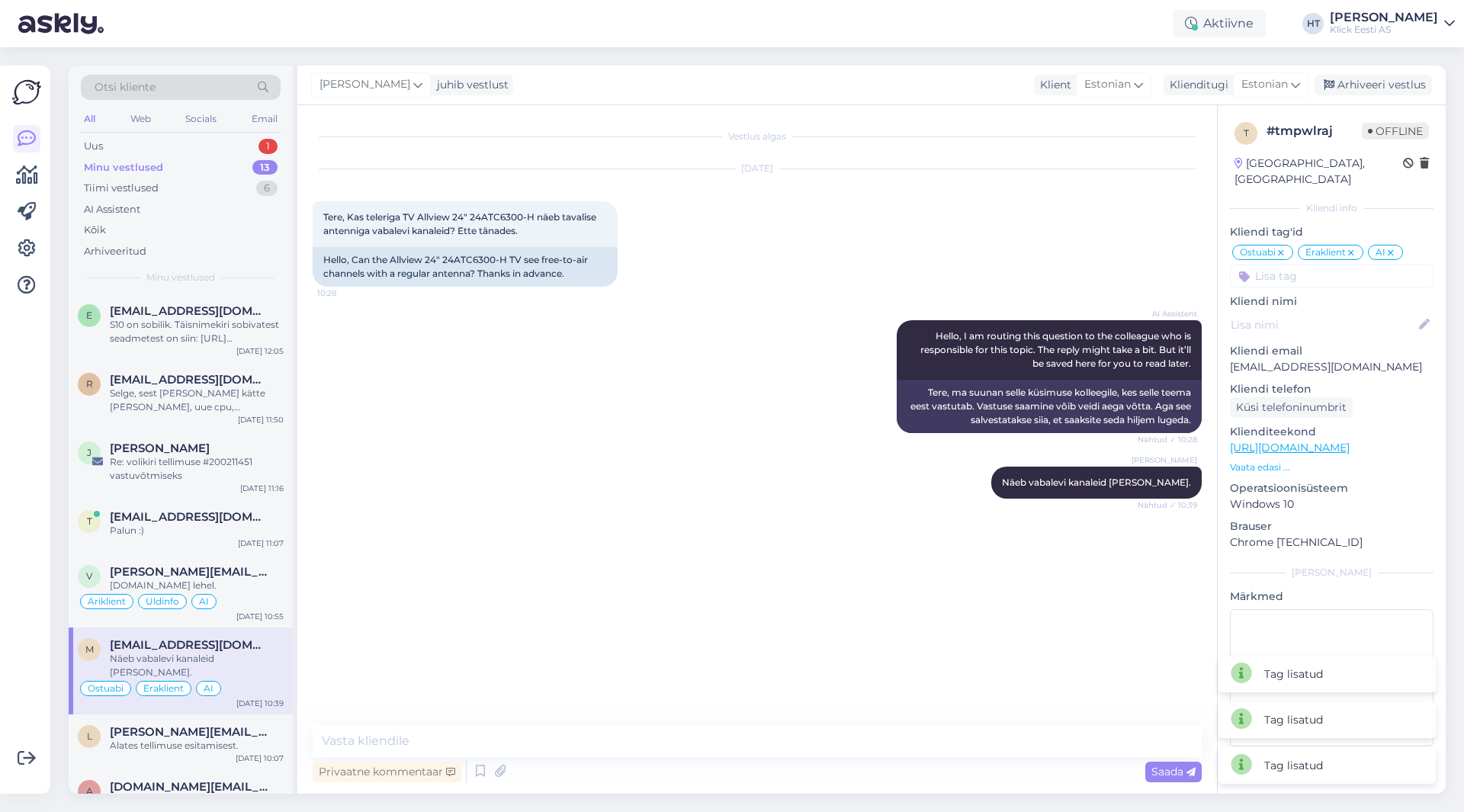
click at [746, 458] on div "[PERSON_NAME] Näeb vabalevi kanaleid [PERSON_NAME]. Nähtud ✓ 10:39" at bounding box center [757, 482] width 889 height 65
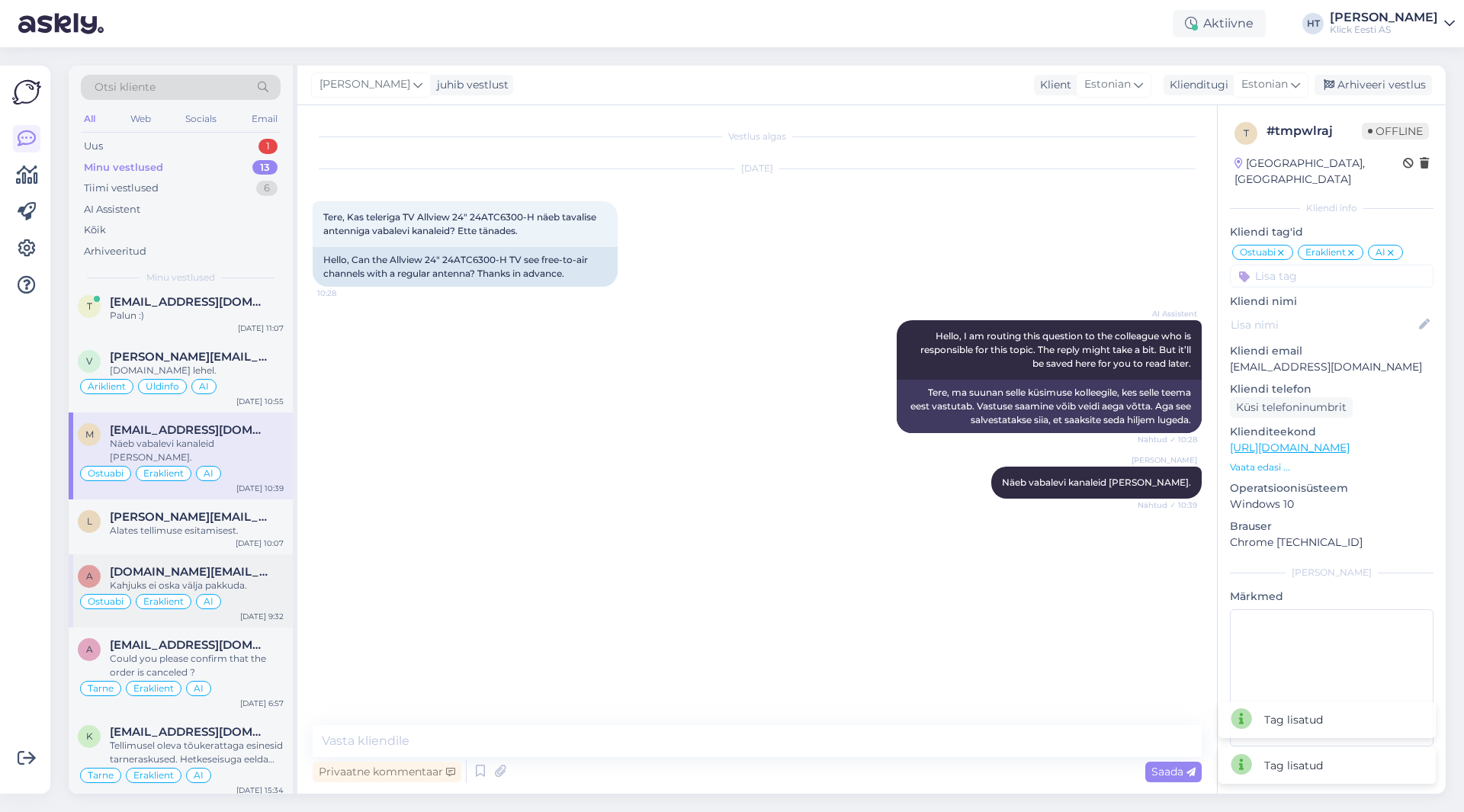
scroll to position [229, 0]
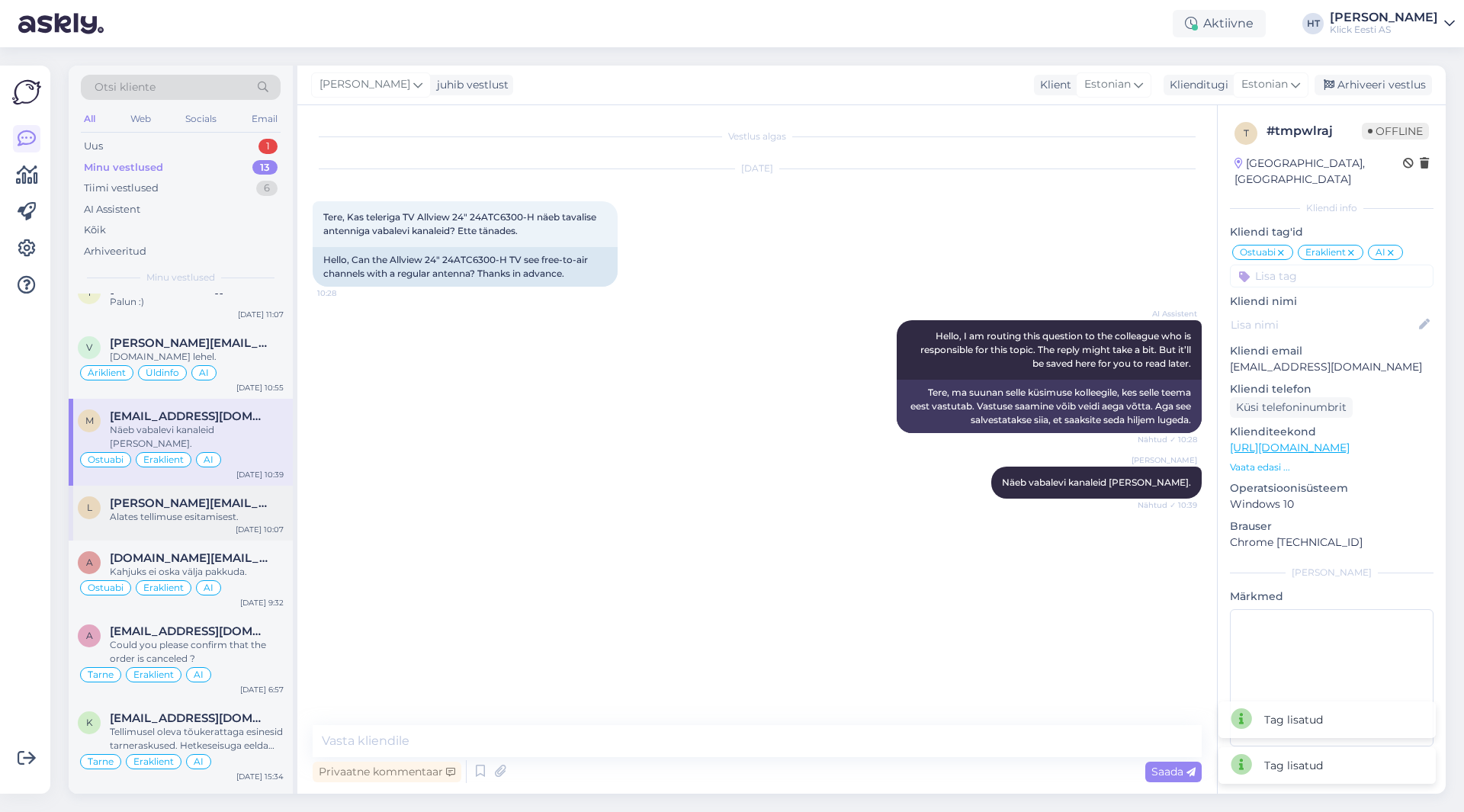
click at [198, 513] on div "l [EMAIL_ADDRESS][DOMAIN_NAME] Alates tellimuse esitamisest. [DATE] 10:07" at bounding box center [181, 513] width 224 height 55
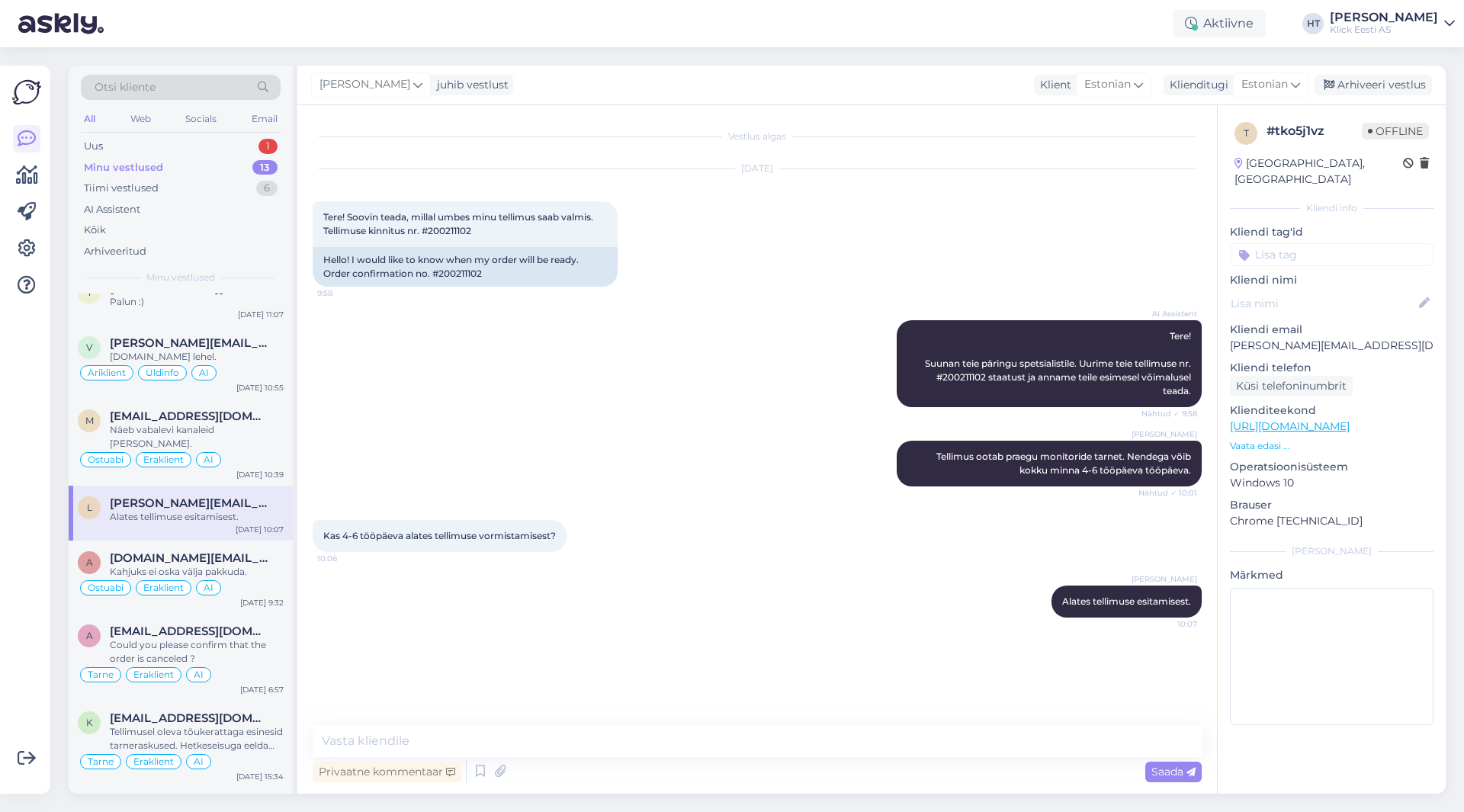
click at [1289, 243] on input at bounding box center [1331, 254] width 203 height 23
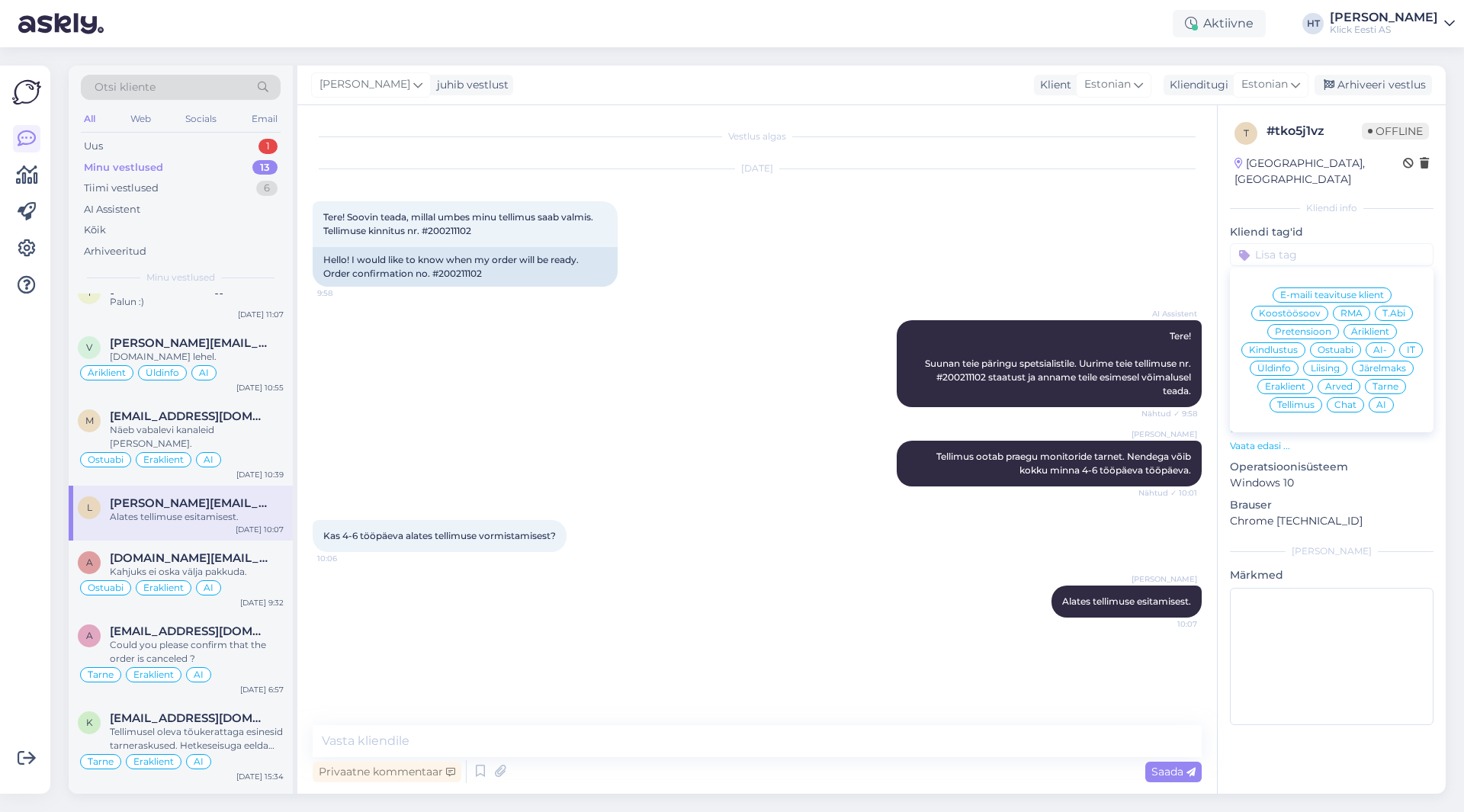
click at [1372, 382] on span "Tarne" at bounding box center [1385, 386] width 26 height 9
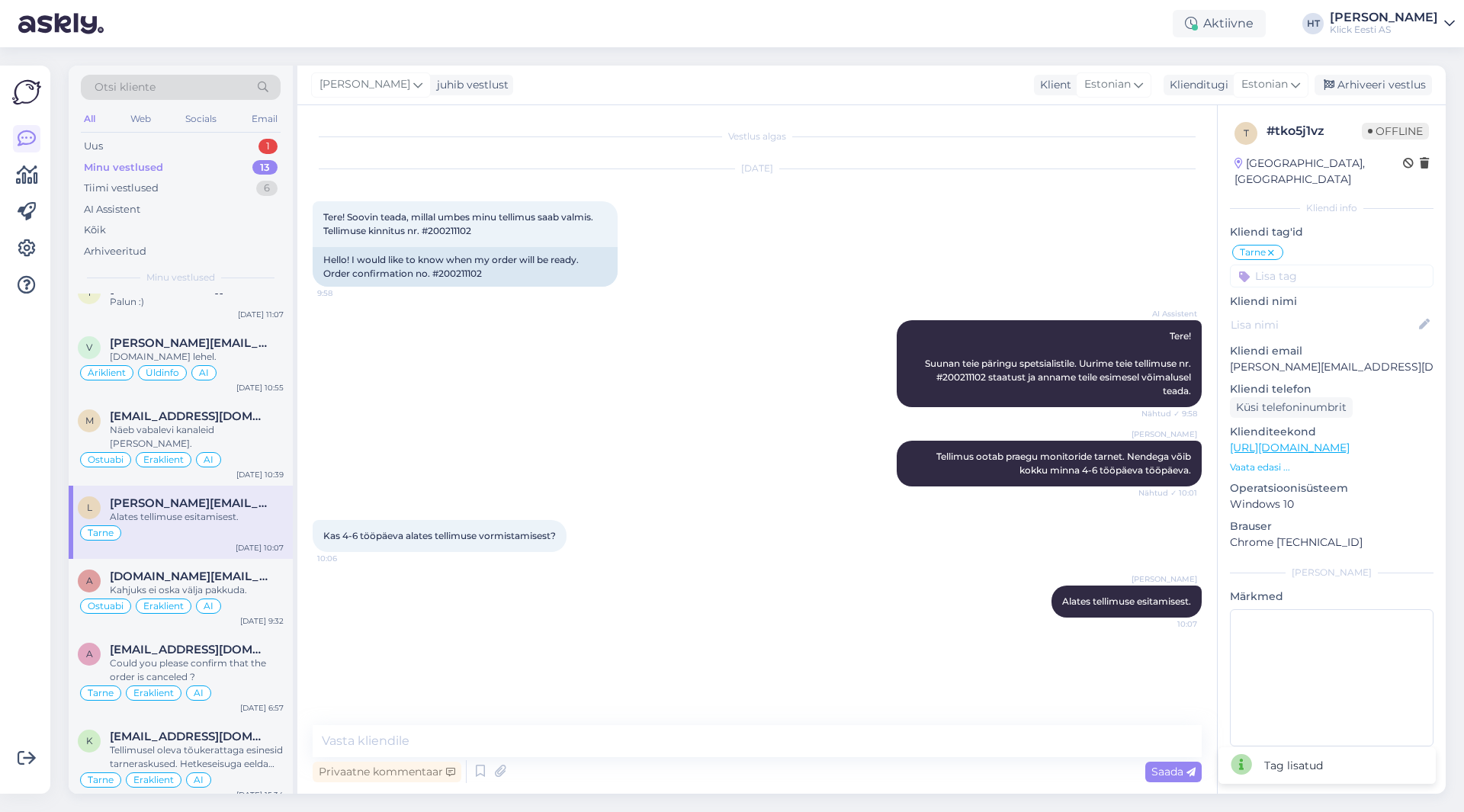
click at [1309, 265] on input at bounding box center [1331, 276] width 203 height 23
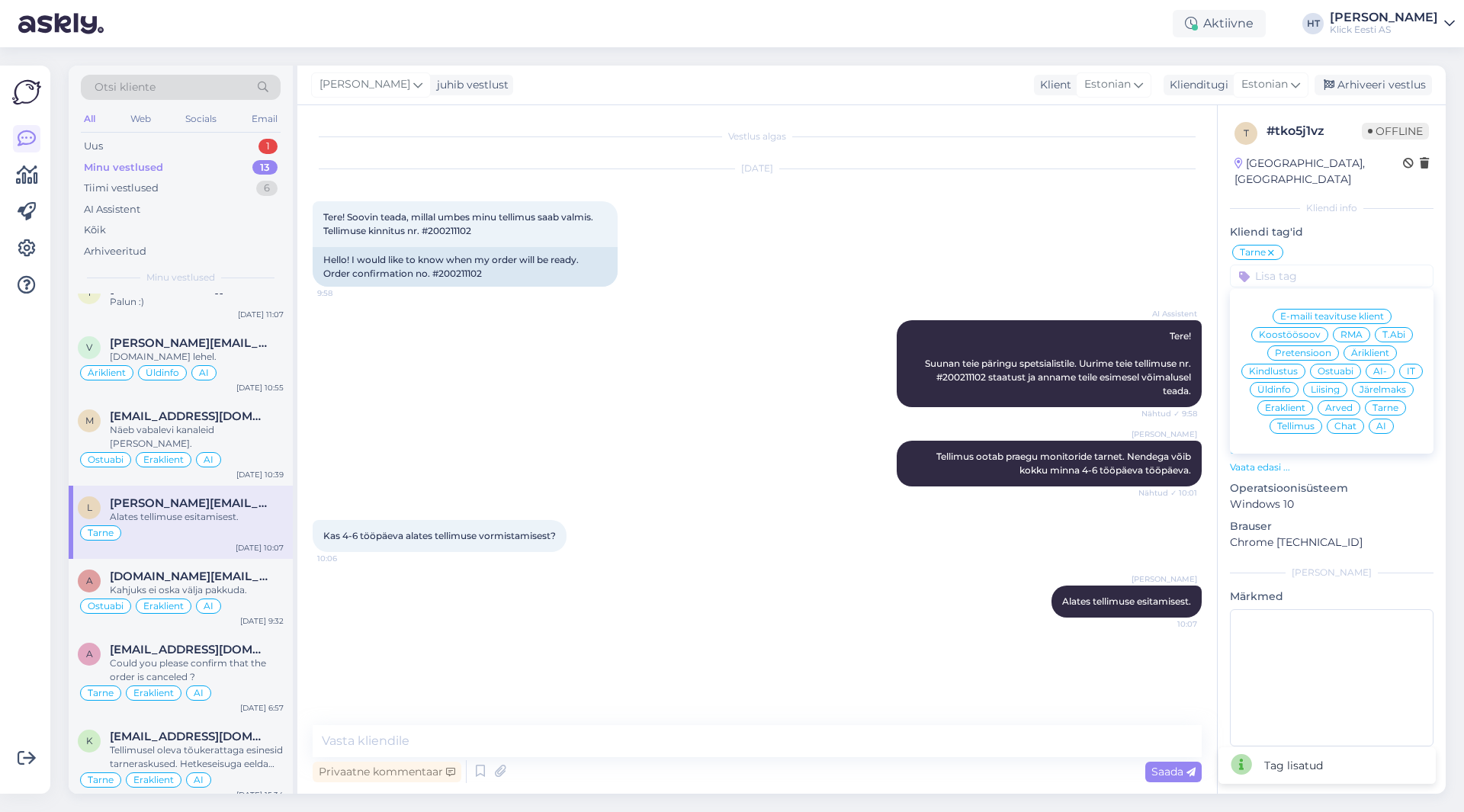
click at [719, 325] on div "AI Assistent Tere! Suunan teie päringu spetsialistile. Uurime teie tellimuse nr…" at bounding box center [757, 363] width 889 height 120
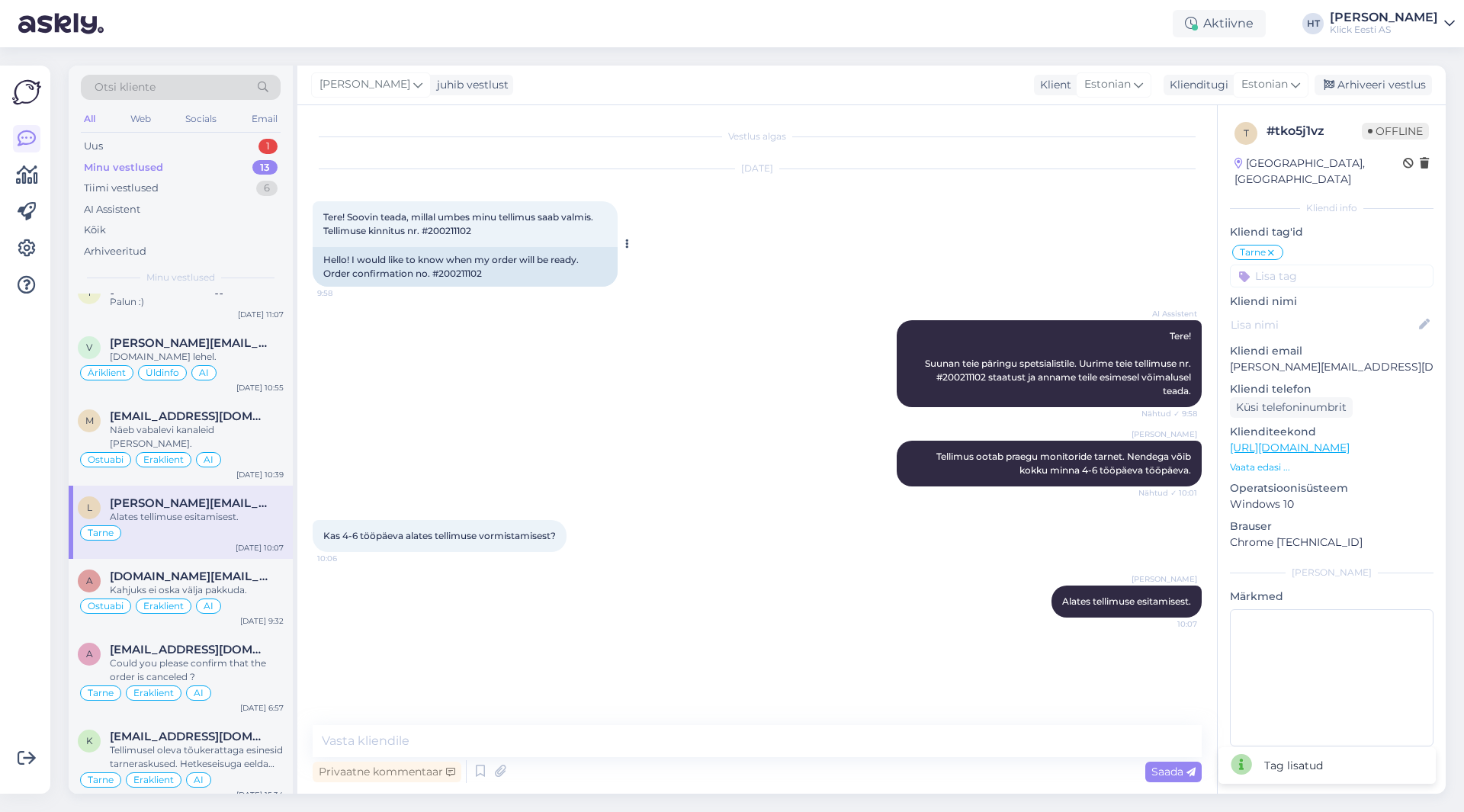
click at [448, 271] on div "Hello! I would like to know when my order will be ready. Order confirmation no.…" at bounding box center [464, 267] width 305 height 40
copy div "200211102"
click at [675, 298] on div "[DATE] Tere! Soovin teada, millal umbes minu tellimus saab valmis. Tellimuse ki…" at bounding box center [757, 228] width 889 height 151
click at [848, 319] on div "AI Assistent Tere! Suunan teie päringu spetsialistile. Uurime teie tellimuse nr…" at bounding box center [757, 363] width 889 height 120
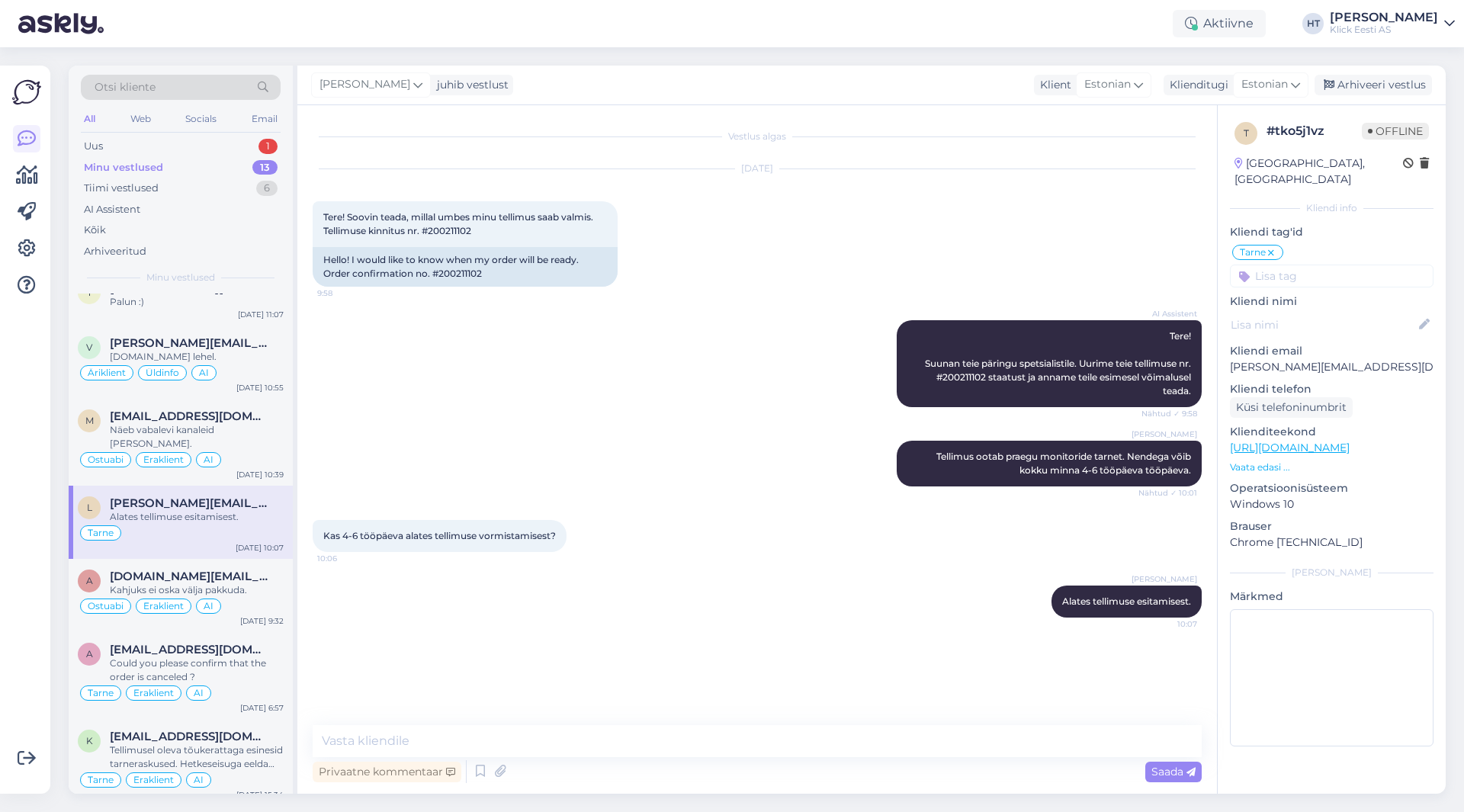
click at [1309, 265] on input at bounding box center [1331, 276] width 203 height 23
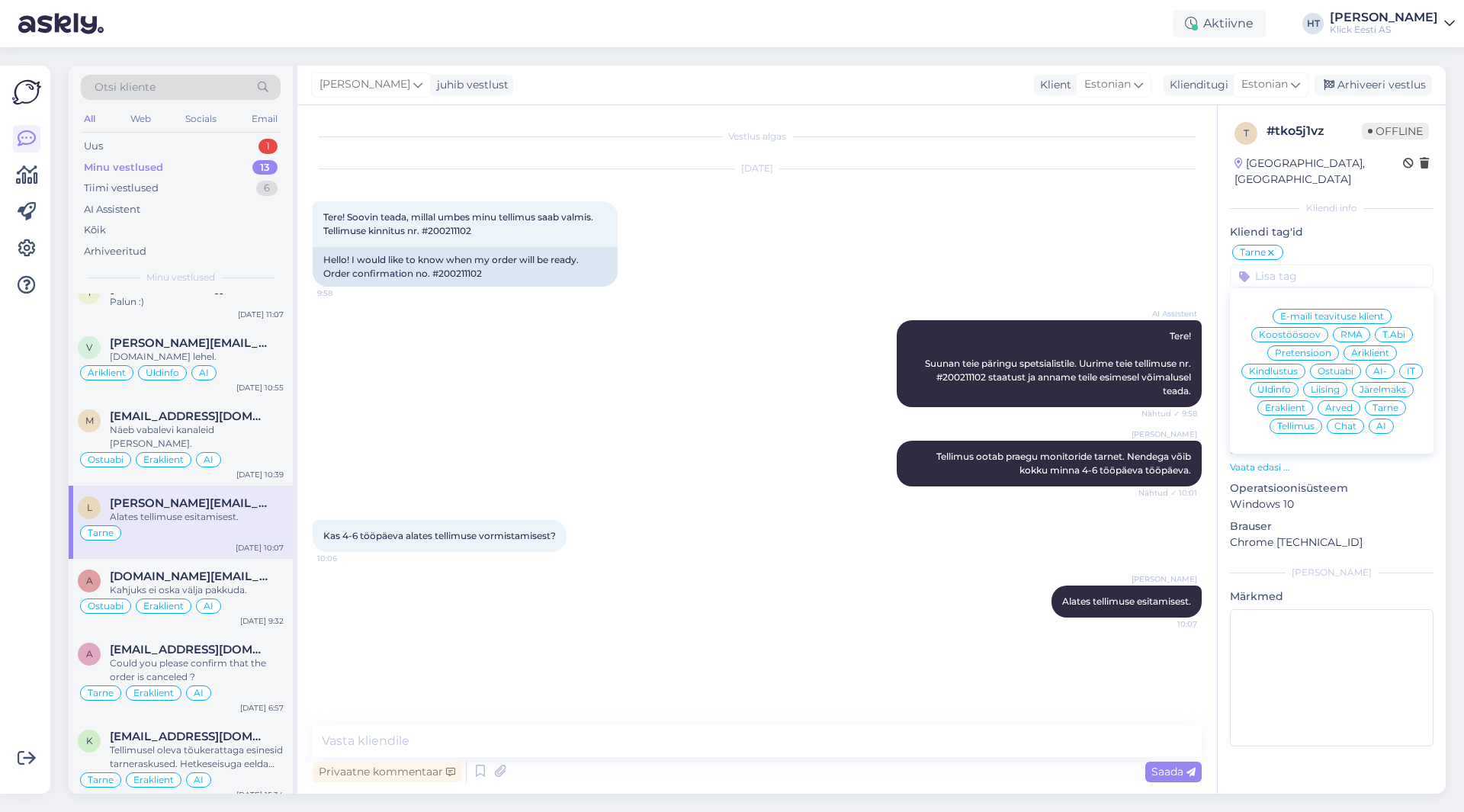
click at [1364, 348] on span "Äriklient" at bounding box center [1370, 352] width 38 height 9
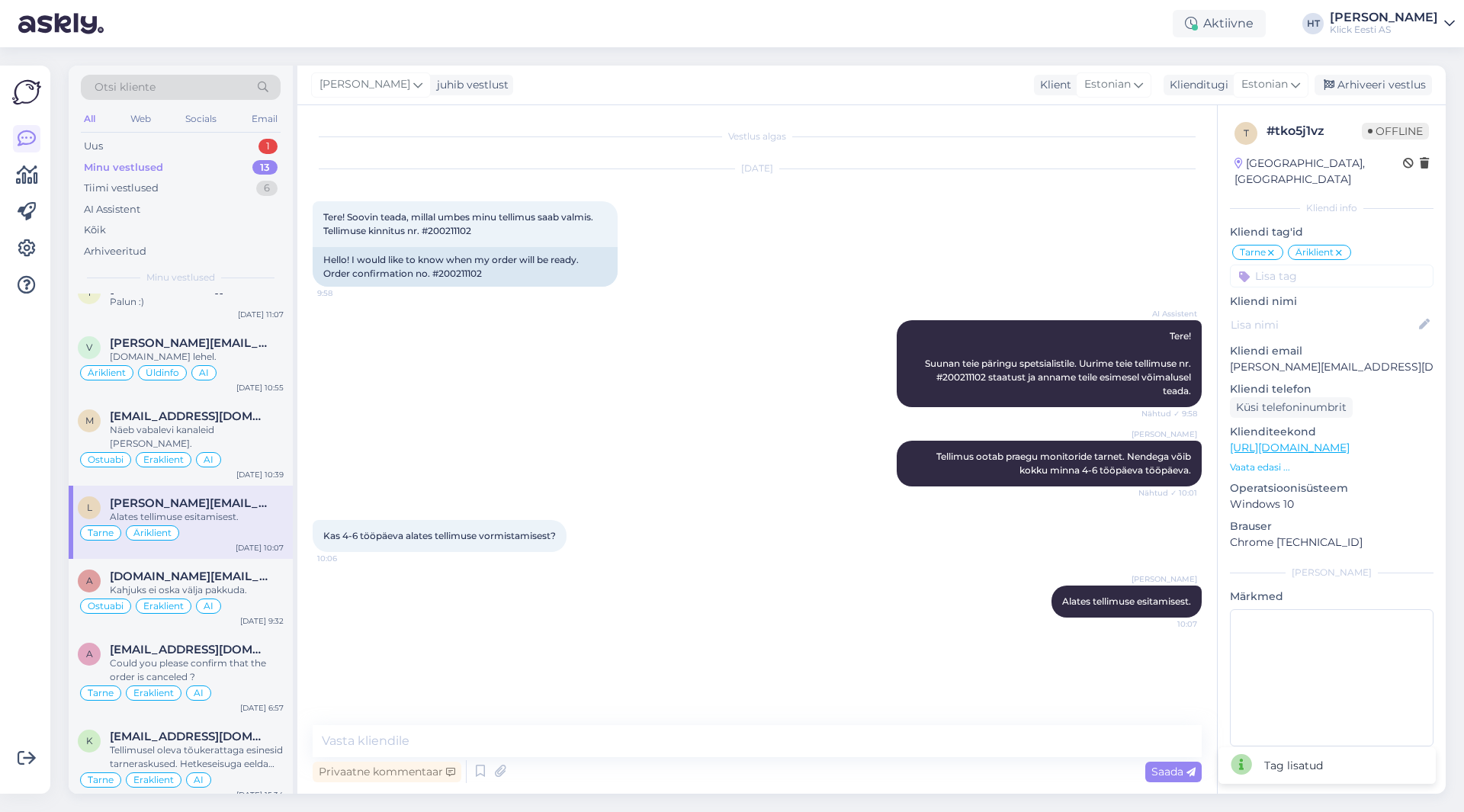
click at [1311, 265] on input at bounding box center [1331, 276] width 203 height 23
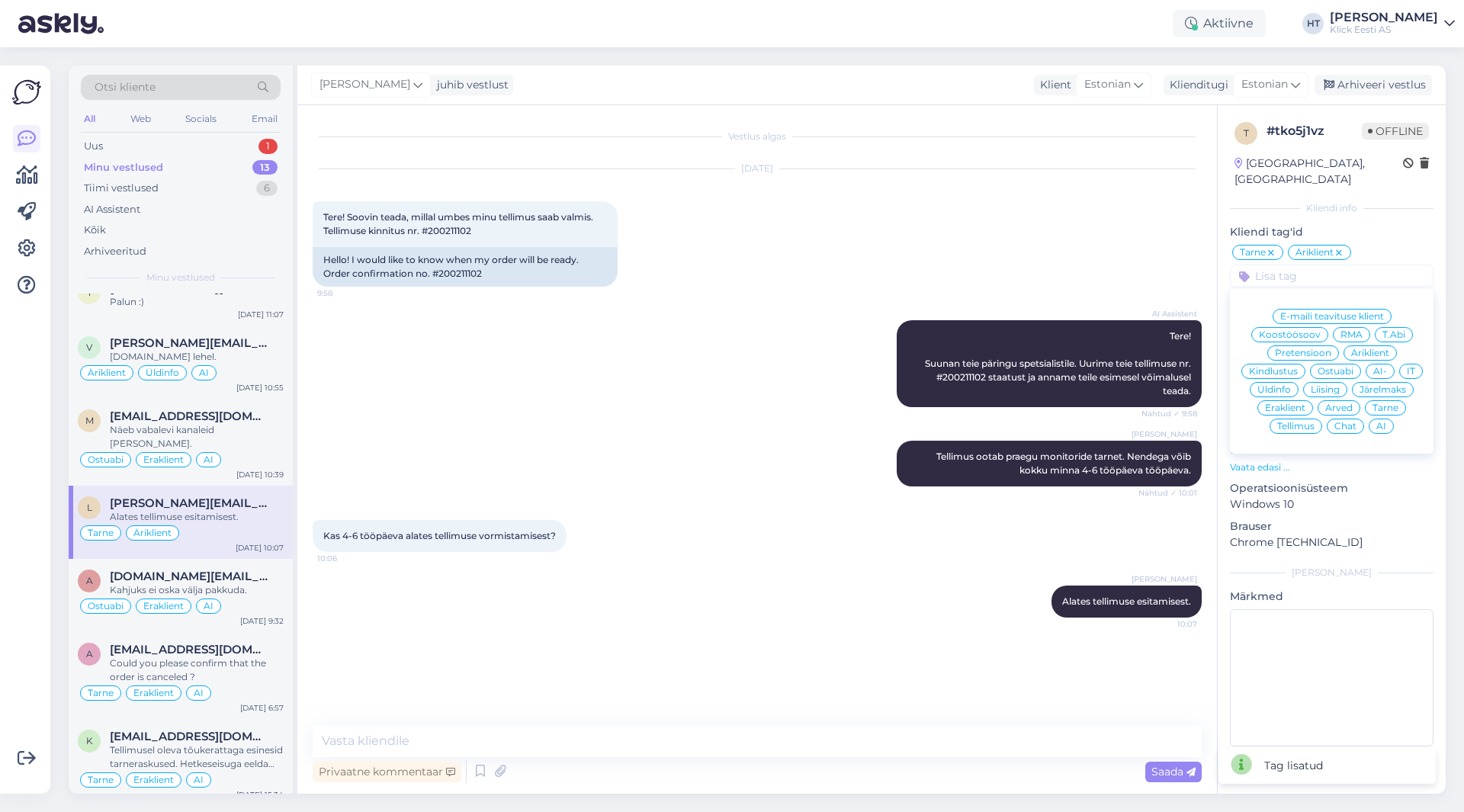
click at [1379, 421] on span "AI" at bounding box center [1381, 425] width 10 height 9
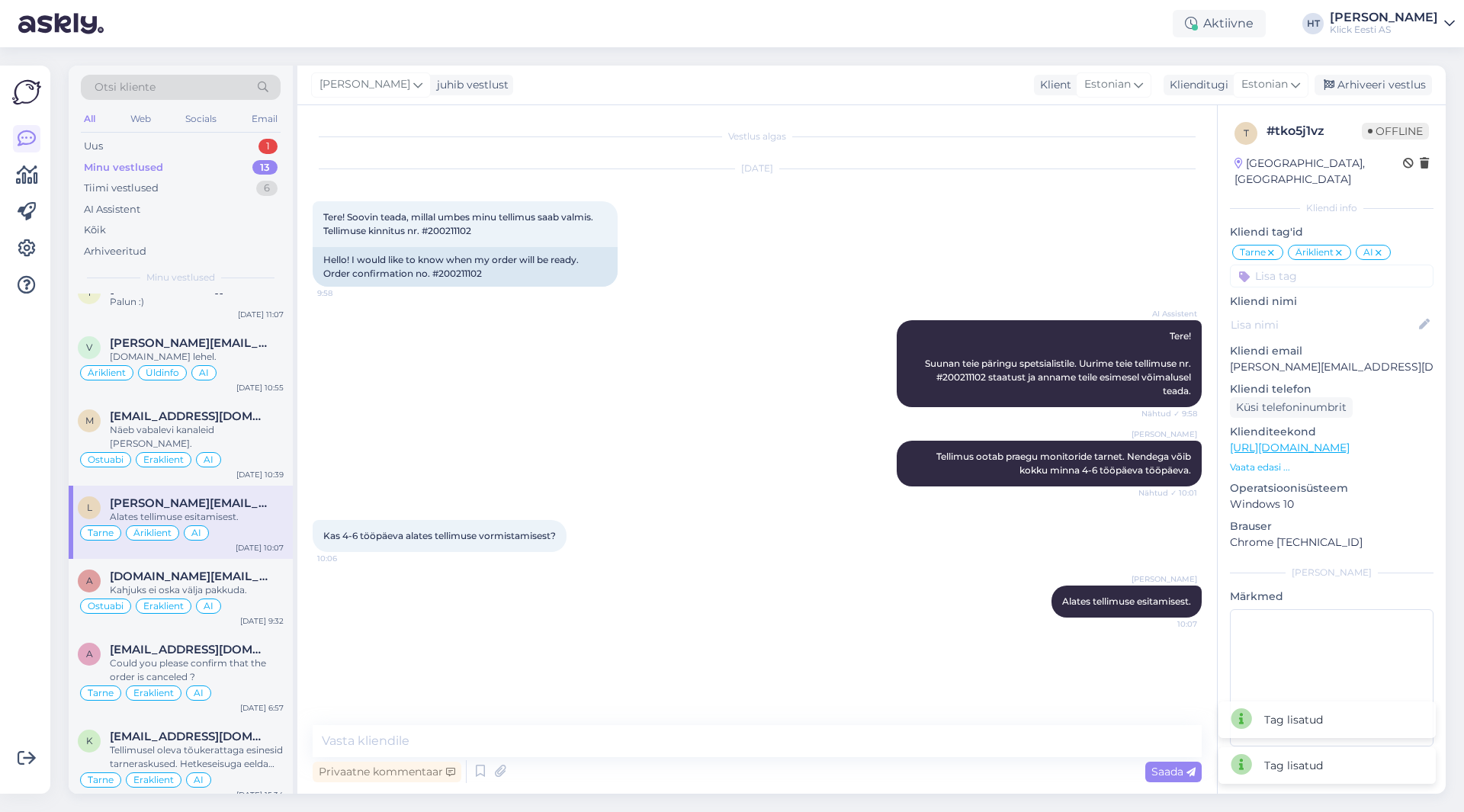
click at [722, 295] on div "[DATE] Tere! Soovin teada, millal umbes minu tellimus saab valmis. Tellimuse ki…" at bounding box center [757, 228] width 889 height 151
click at [226, 130] on div "All Web Socials Email" at bounding box center [180, 121] width 199 height 24
click at [232, 143] on div "Uus 1" at bounding box center [180, 147] width 199 height 22
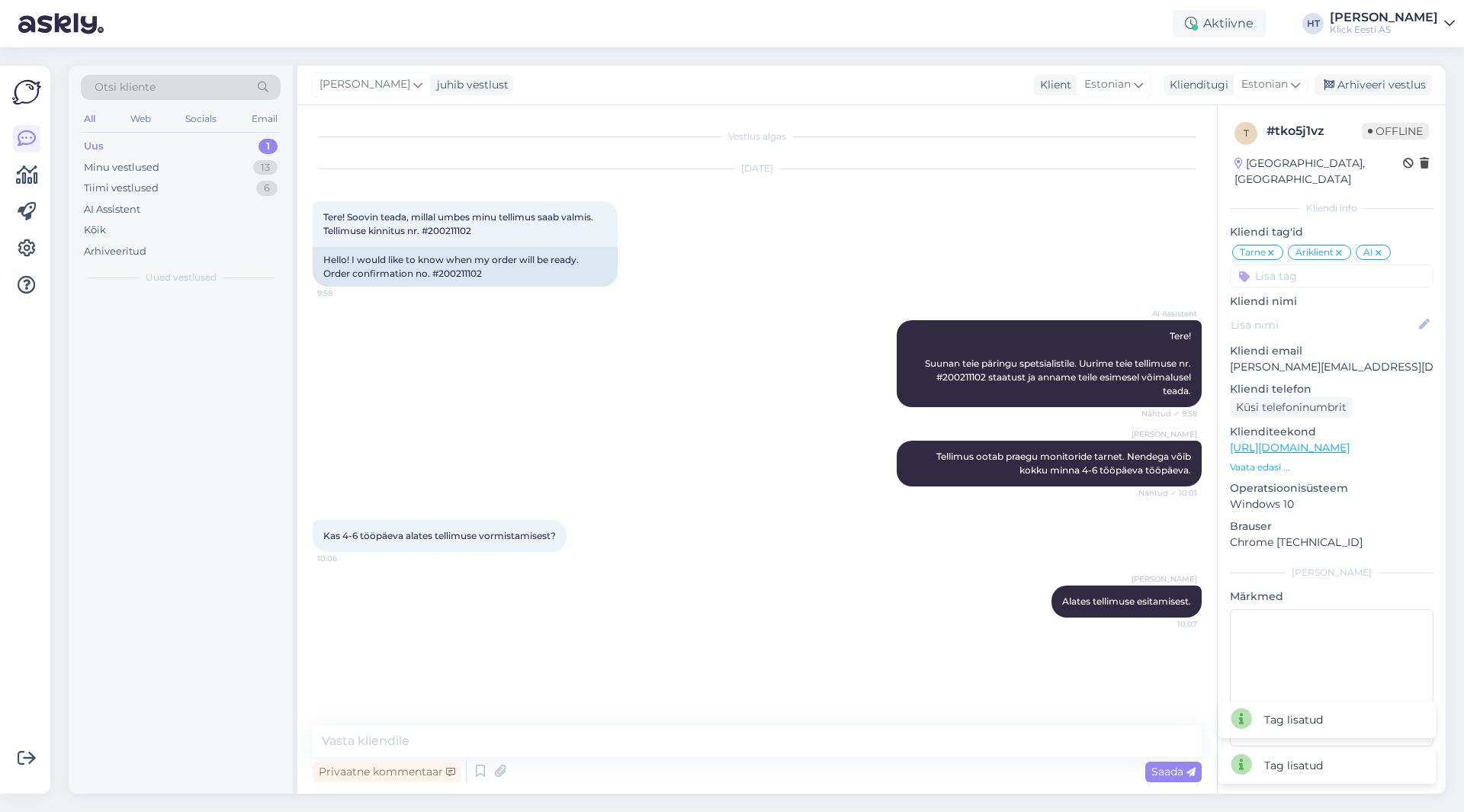
scroll to position [0, 0]
click at [186, 296] on div "K [PERSON_NAME] Mekk Volitus kauba kättesaamiseks [DATE] 12:16" at bounding box center [181, 320] width 224 height 55
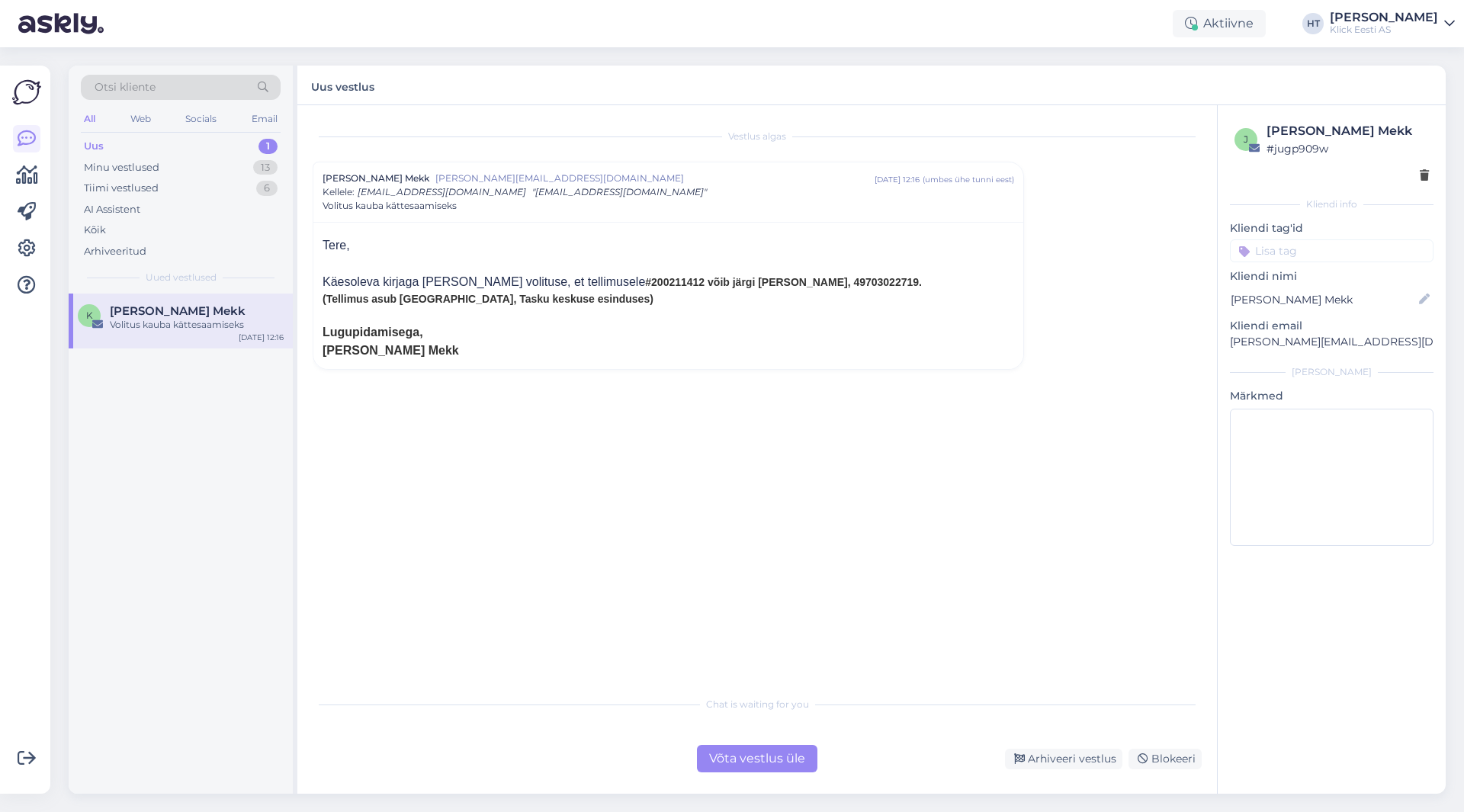
click at [645, 282] on span "#200211412 võib järgi [PERSON_NAME], 49703022719." at bounding box center [783, 282] width 277 height 12
click at [619, 436] on div "Vestlus [PERSON_NAME] Mekk [PERSON_NAME][EMAIL_ADDRESS][DOMAIN_NAME] [DATE] 12:…" at bounding box center [764, 397] width 903 height 554
click at [645, 287] on span "#200211412 võib järgi [PERSON_NAME], 49703022719." at bounding box center [783, 282] width 277 height 12
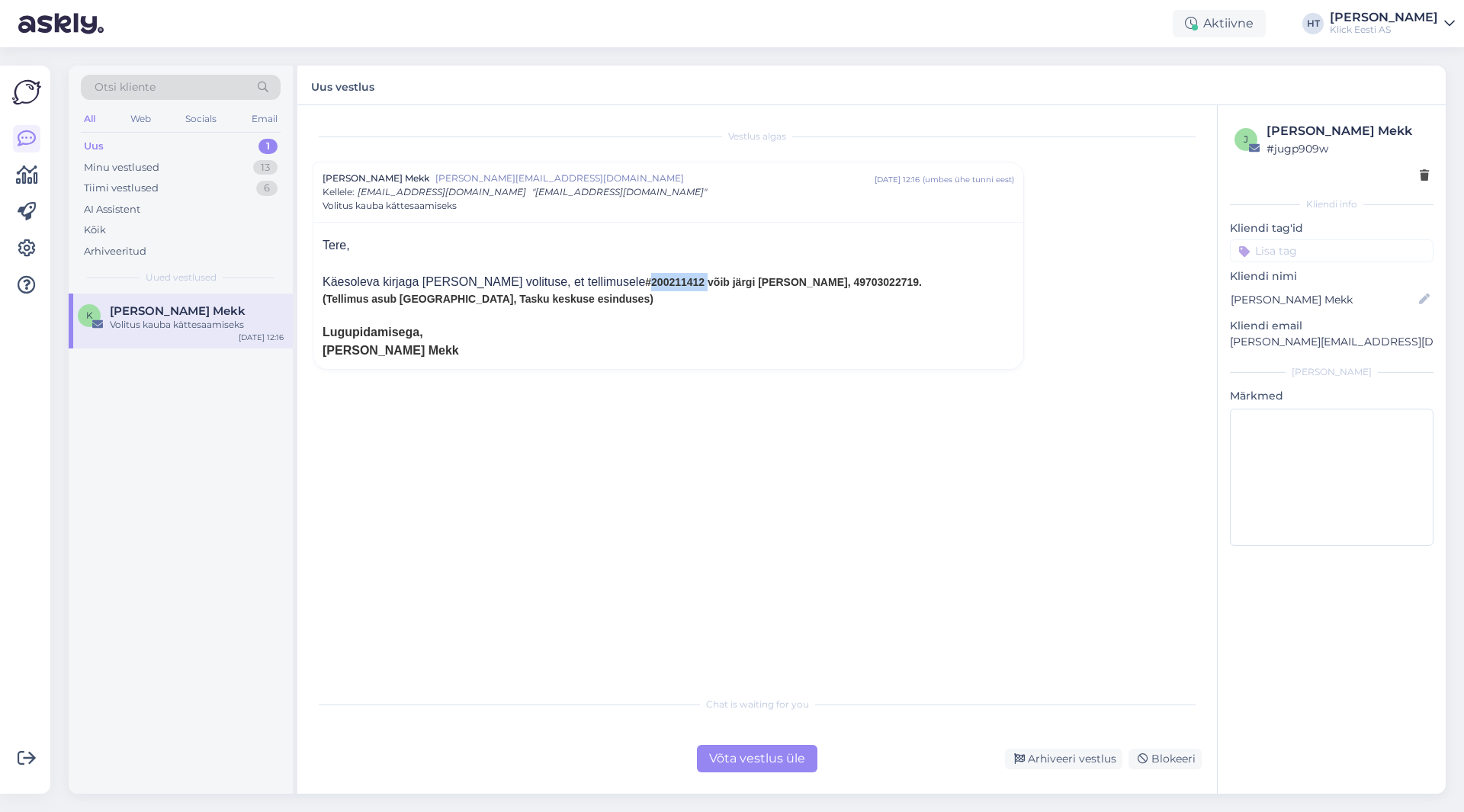
click at [611, 289] on div "Käesoleva kirjaga [PERSON_NAME] volituse, et tellimusele #200211412 võib järgi …" at bounding box center [668, 282] width 691 height 18
click at [761, 754] on div "Võta vestlus üle" at bounding box center [757, 758] width 120 height 28
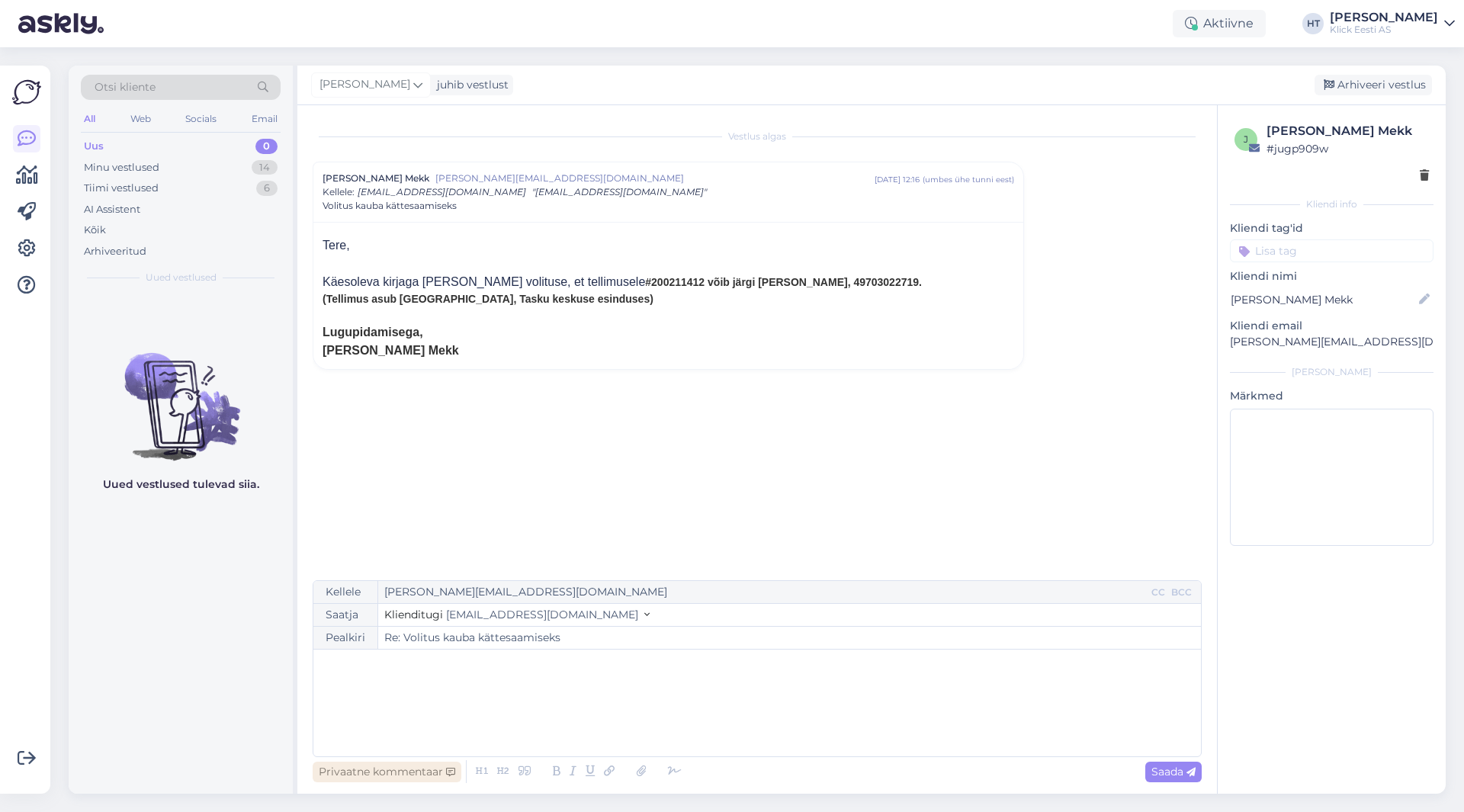
click at [427, 774] on div "Privaatne kommentaar" at bounding box center [387, 771] width 149 height 21
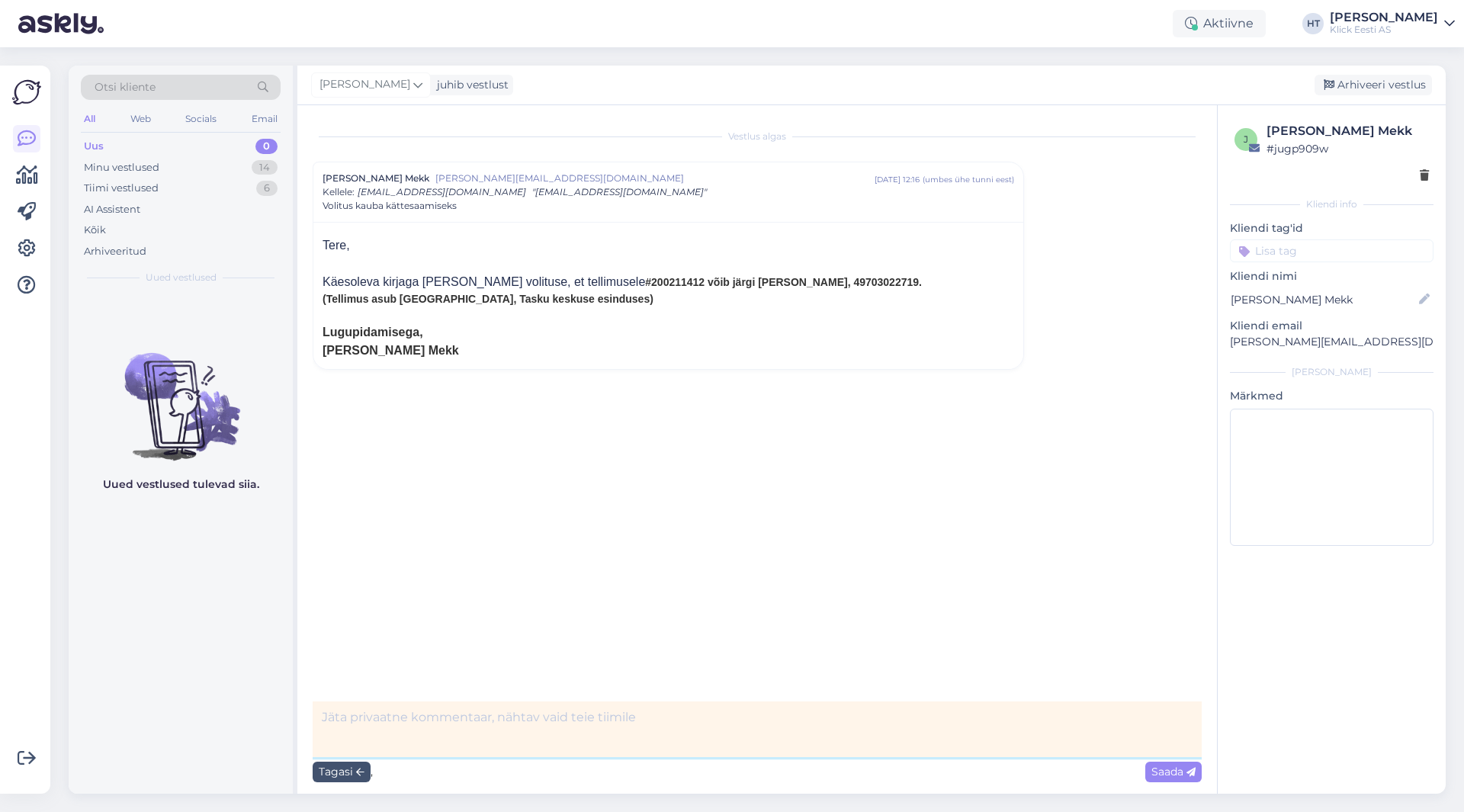
click at [429, 710] on textarea at bounding box center [757, 729] width 889 height 56
type textarea "Tundub, et kauplusele sai sama info edastatud. Tellimus on väljastatud."
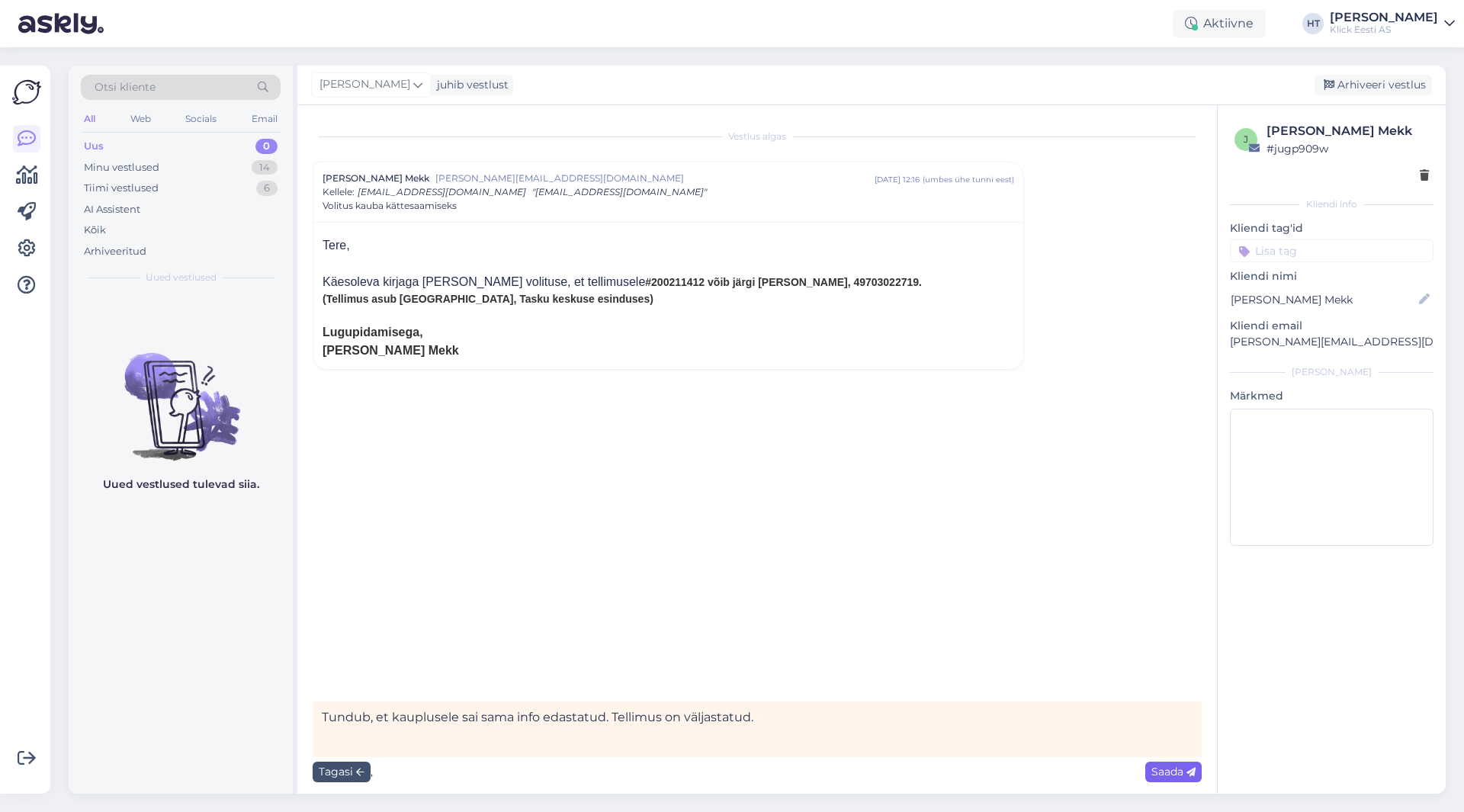
click at [1188, 774] on icon at bounding box center [1190, 771] width 9 height 9
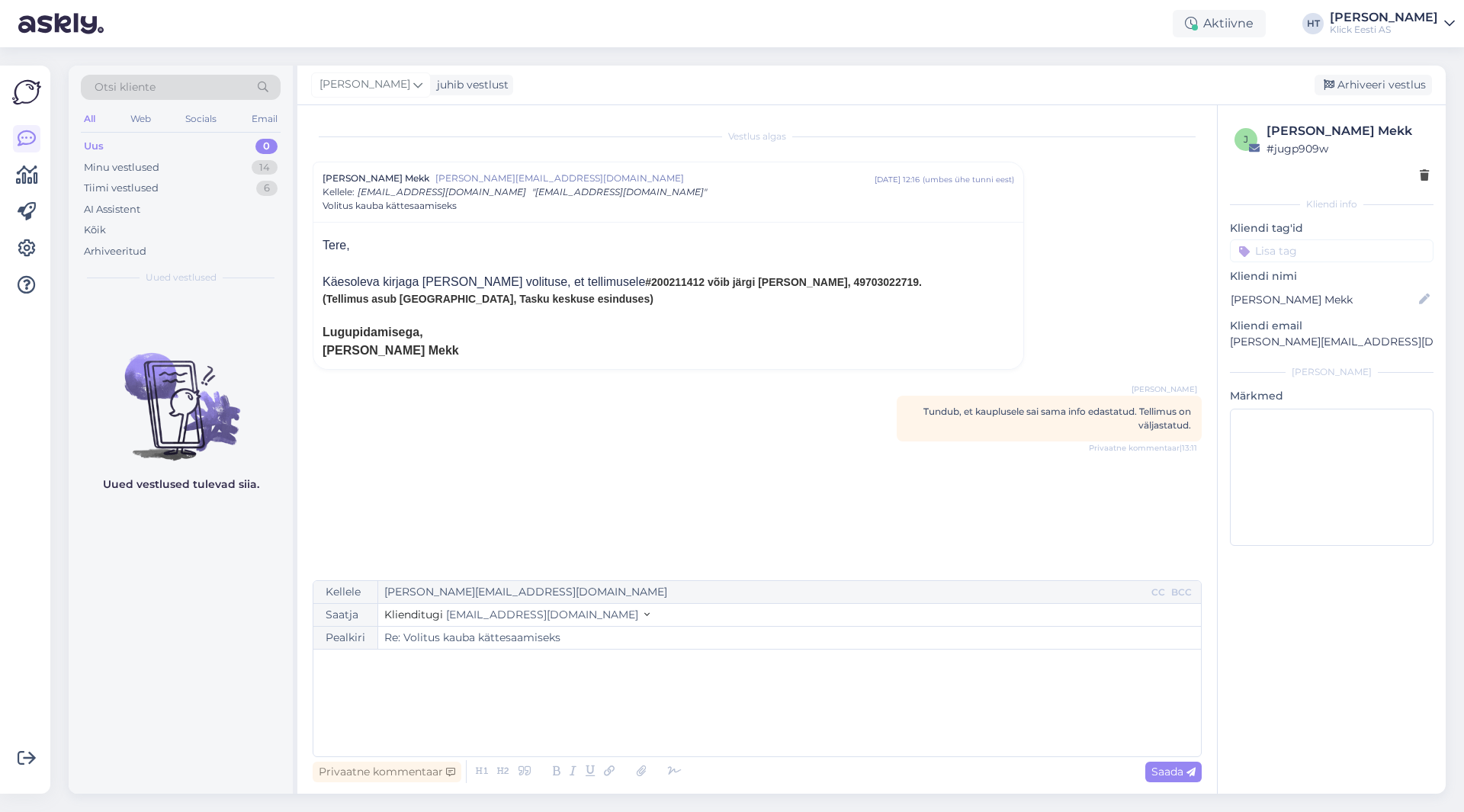
click at [1312, 244] on input at bounding box center [1331, 250] width 203 height 23
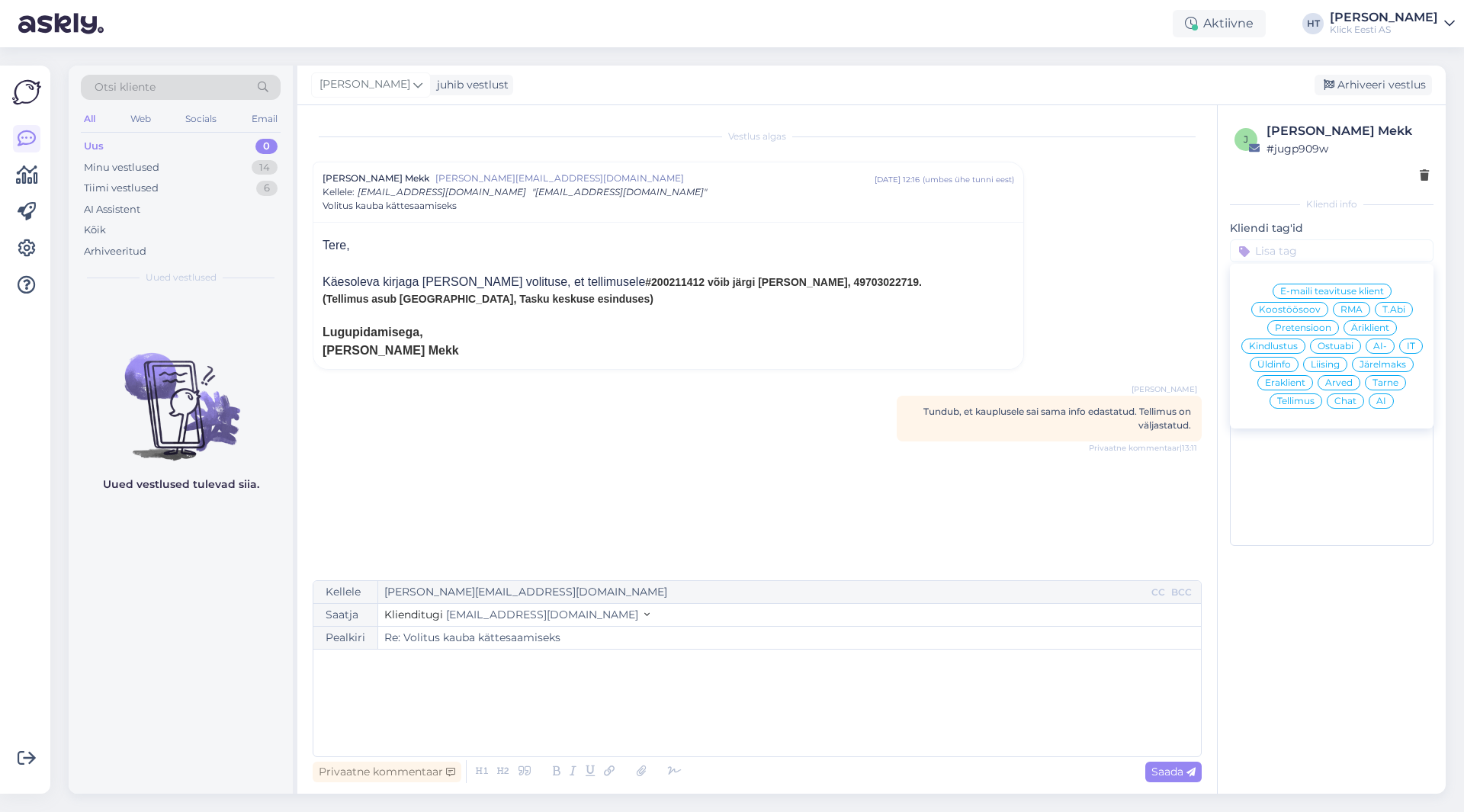
click at [1373, 377] on div "Tarne" at bounding box center [1386, 382] width 42 height 15
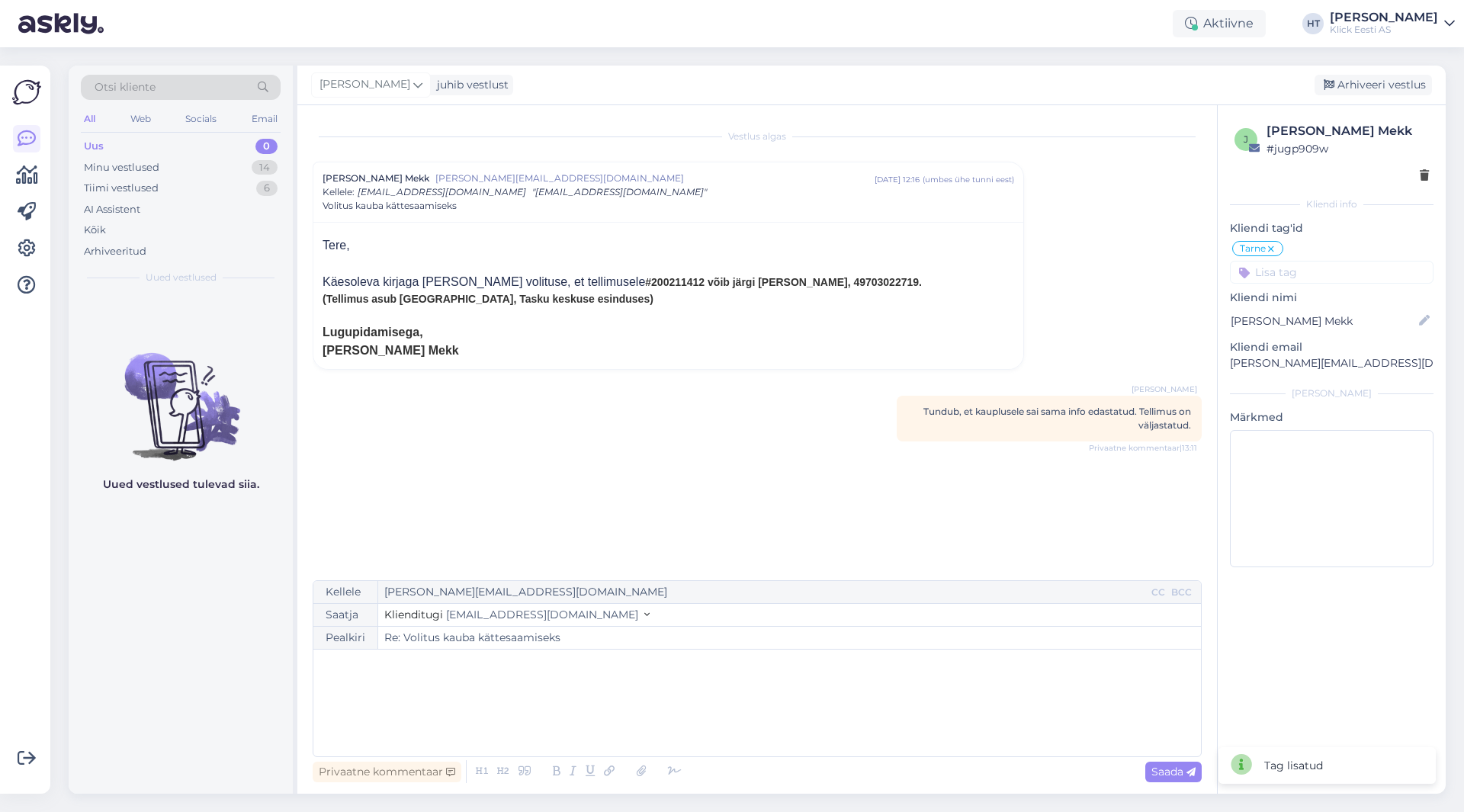
click at [1324, 279] on input at bounding box center [1331, 272] width 203 height 23
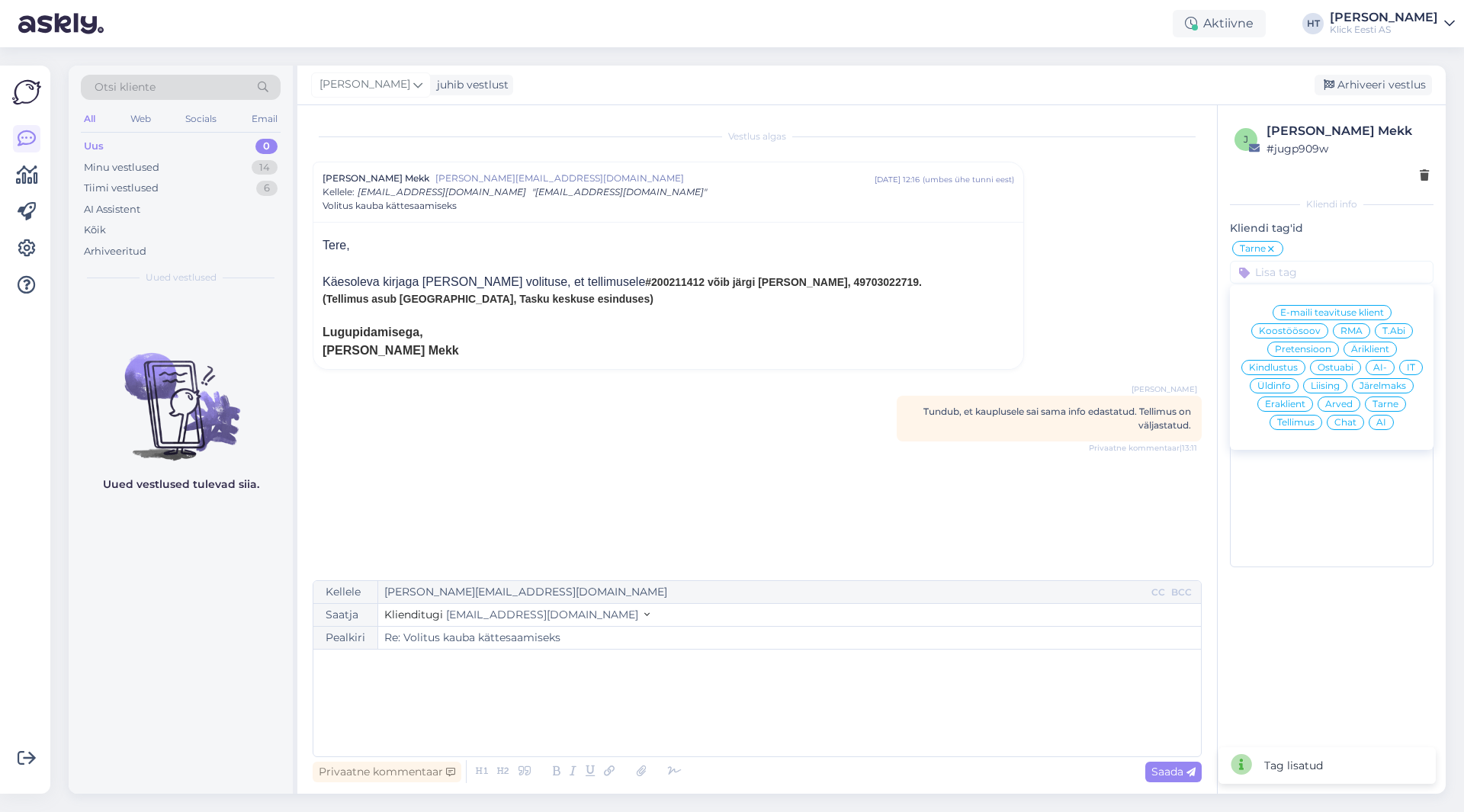
click at [1285, 402] on span "Eraklient" at bounding box center [1284, 404] width 41 height 9
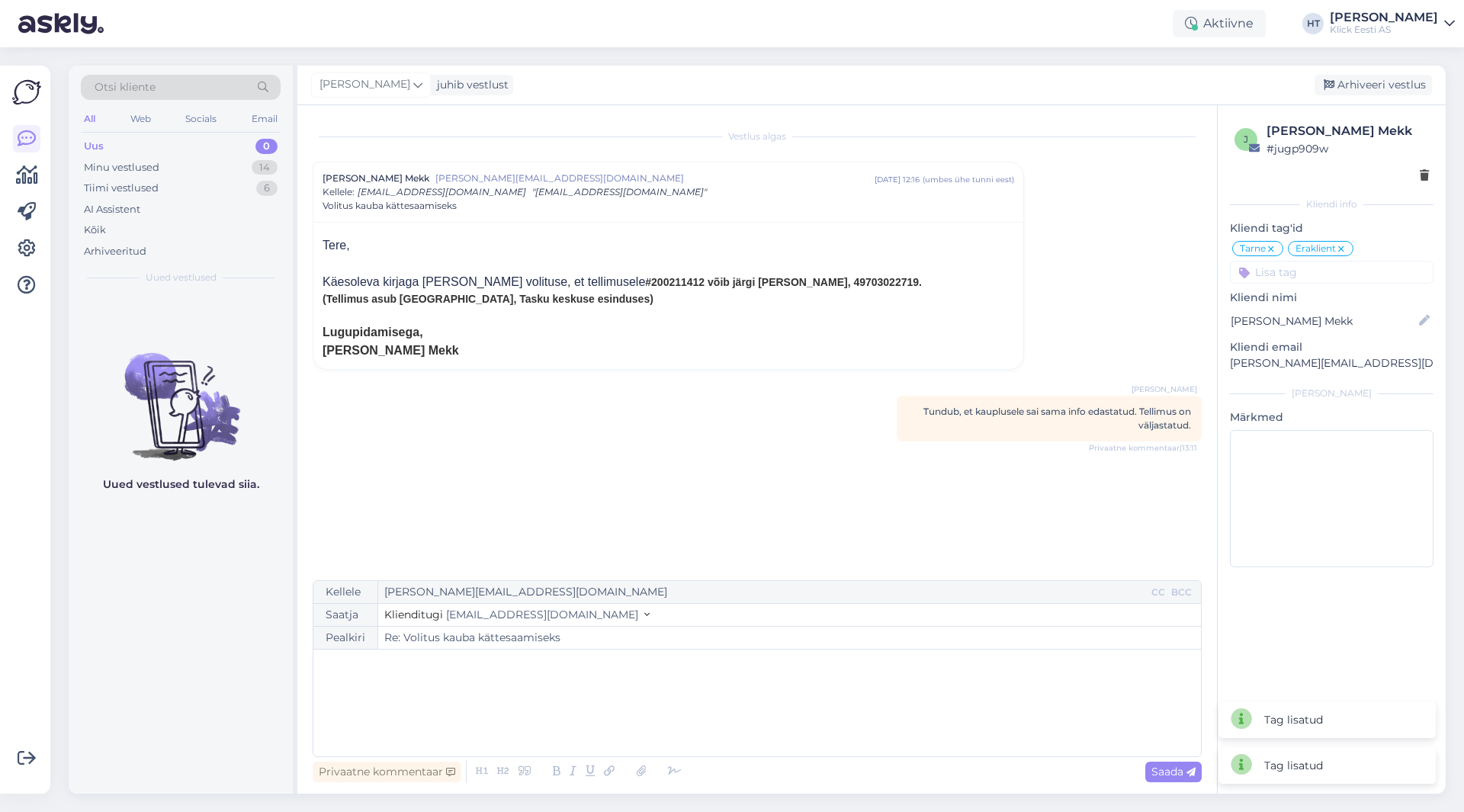
click at [1328, 282] on input at bounding box center [1331, 272] width 203 height 23
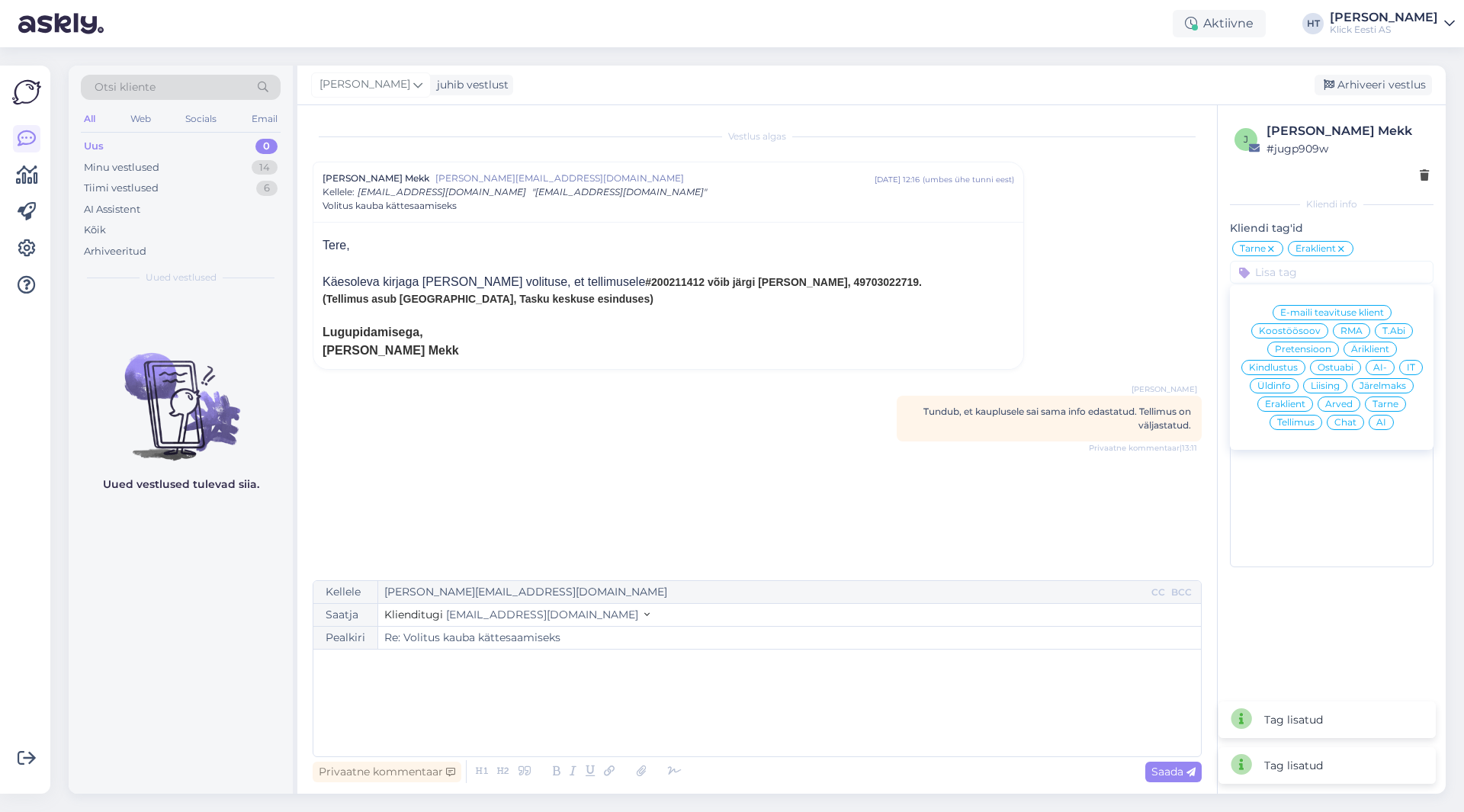
click at [1374, 425] on div "AI" at bounding box center [1381, 421] width 25 height 15
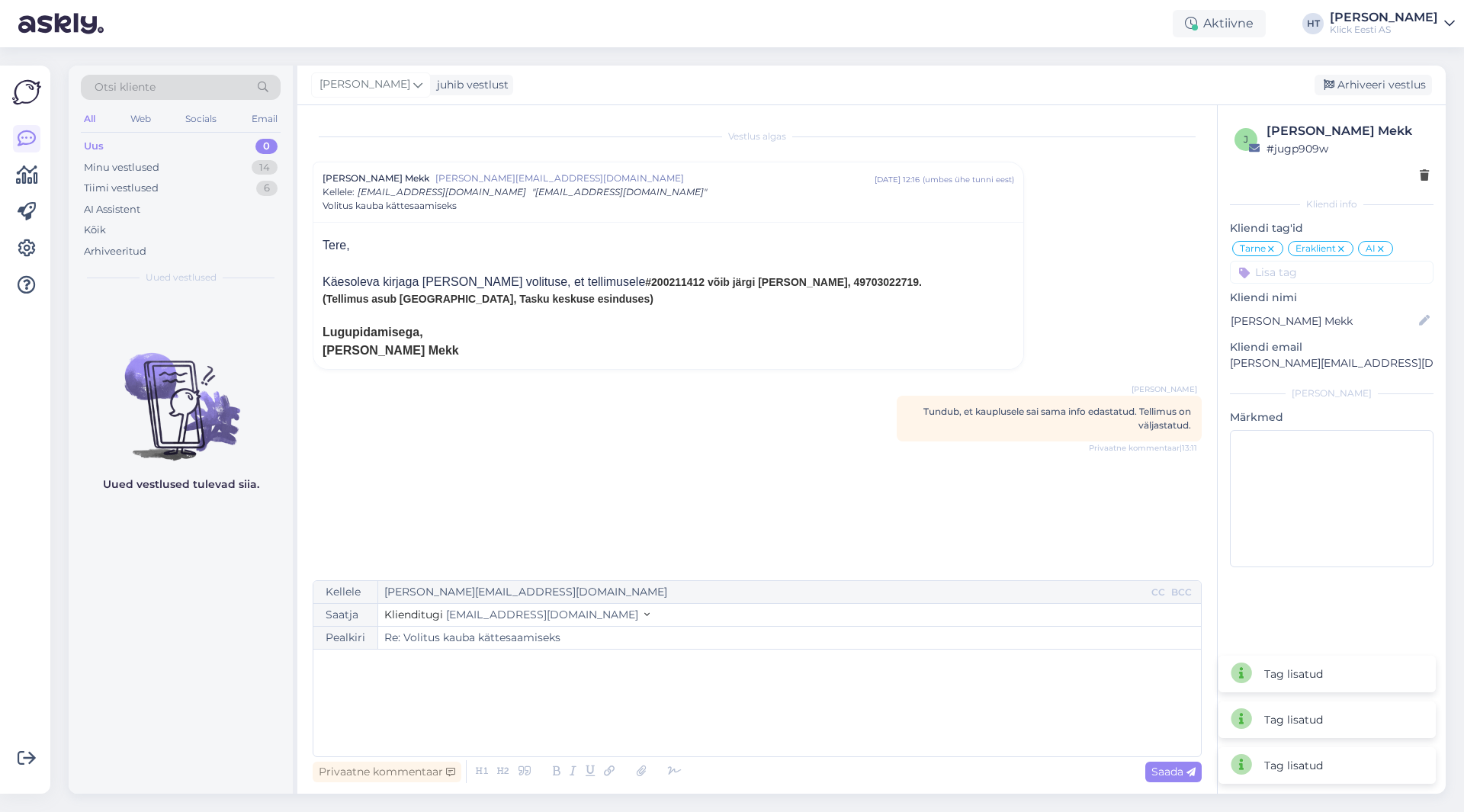
click at [1380, 245] on icon at bounding box center [1380, 249] width 9 height 12
click at [1098, 217] on div "Vestlus [PERSON_NAME] Mekk [PERSON_NAME][EMAIL_ADDRESS][DOMAIN_NAME] [DATE] 12:…" at bounding box center [764, 343] width 903 height 446
click at [790, 436] on div "Vestlus [PERSON_NAME] Mekk [PERSON_NAME][EMAIL_ADDRESS][DOMAIN_NAME] [DATE] 12:…" at bounding box center [764, 343] width 903 height 446
click at [1353, 84] on div "Arhiveeri vestlus" at bounding box center [1373, 84] width 117 height 21
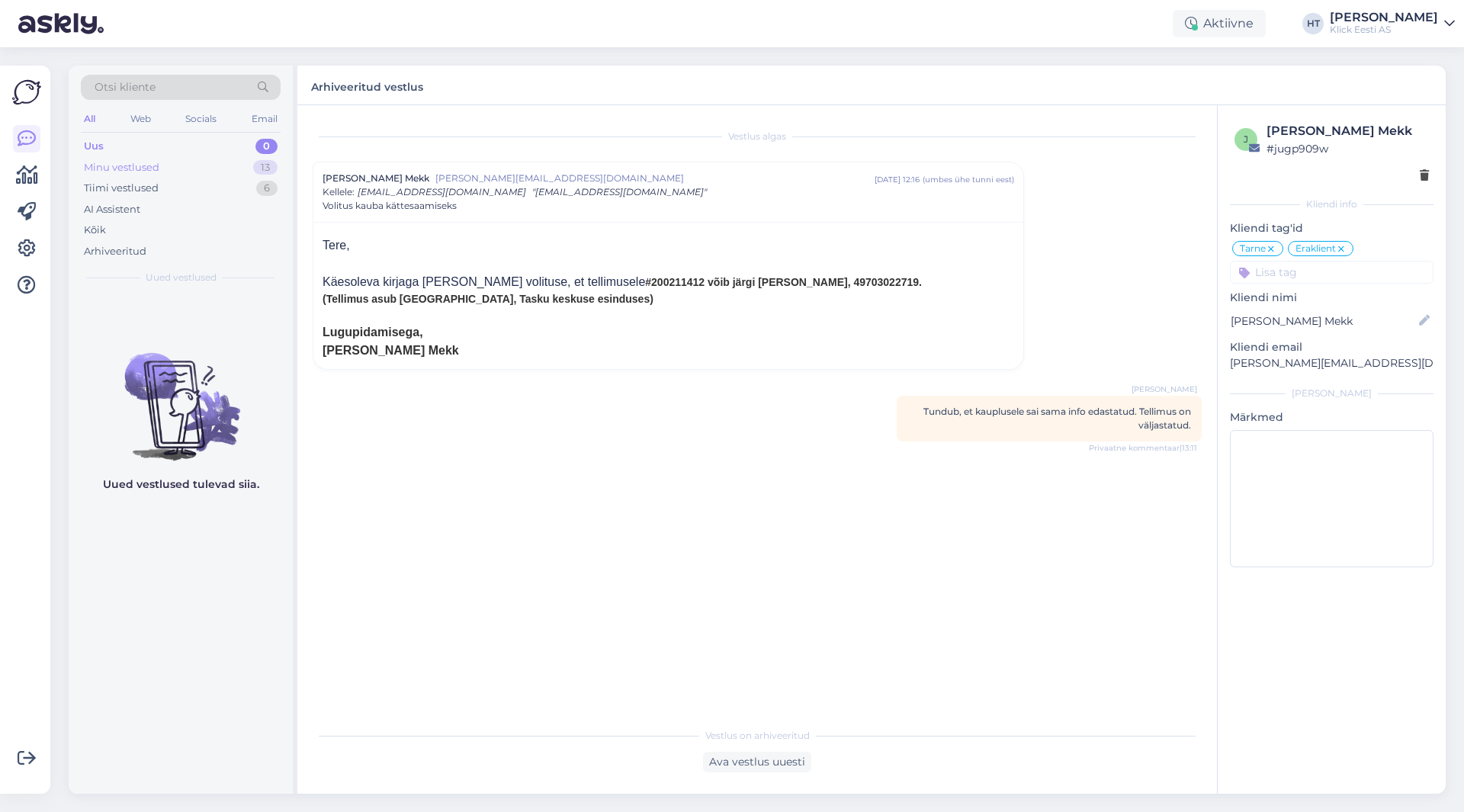
click at [256, 167] on div "13" at bounding box center [265, 167] width 25 height 15
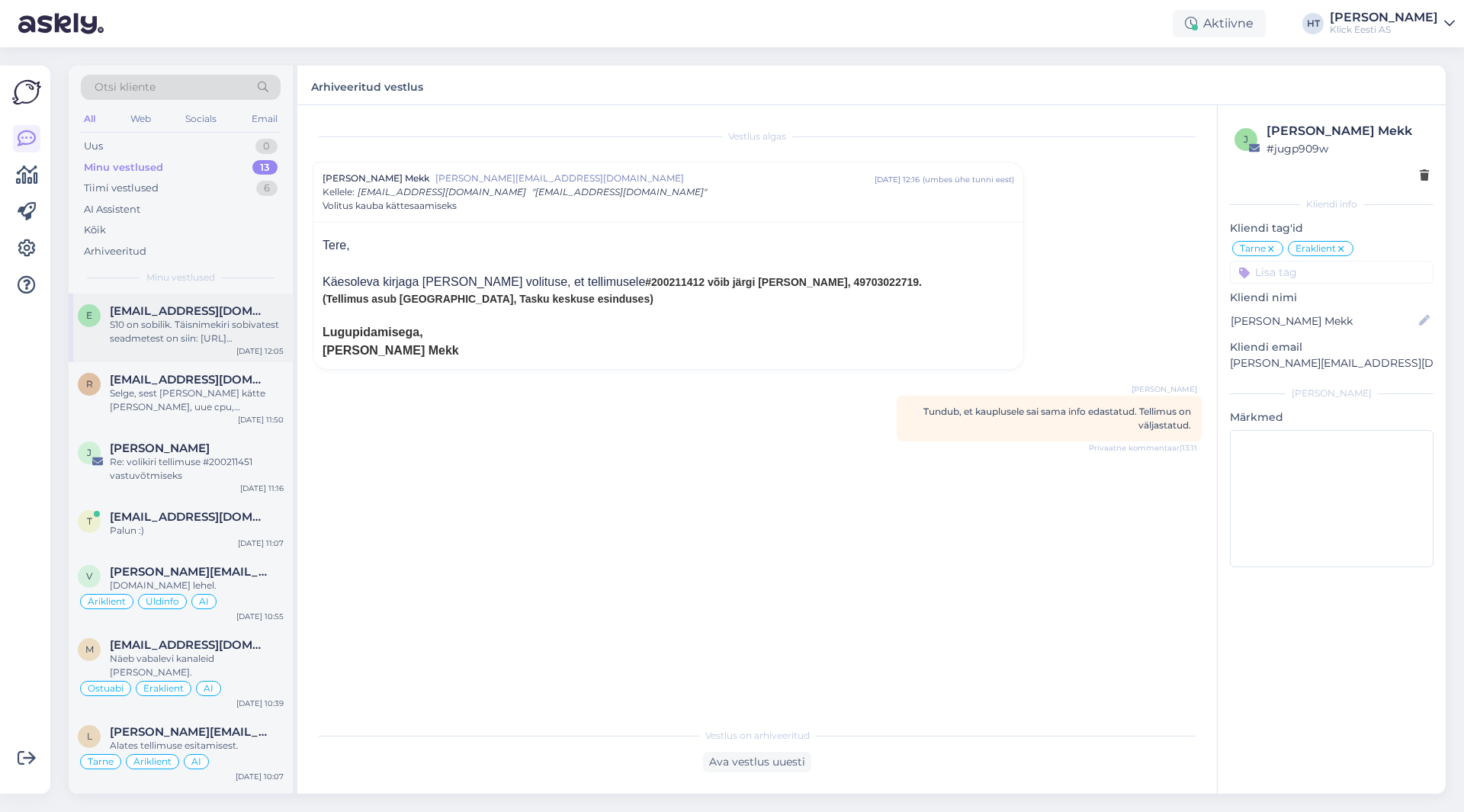
click at [234, 320] on div "S10 on sobilik. Täisnimekiri sobivatest seadmetest on siin: [URL][DOMAIN_NAME]" at bounding box center [196, 332] width 174 height 28
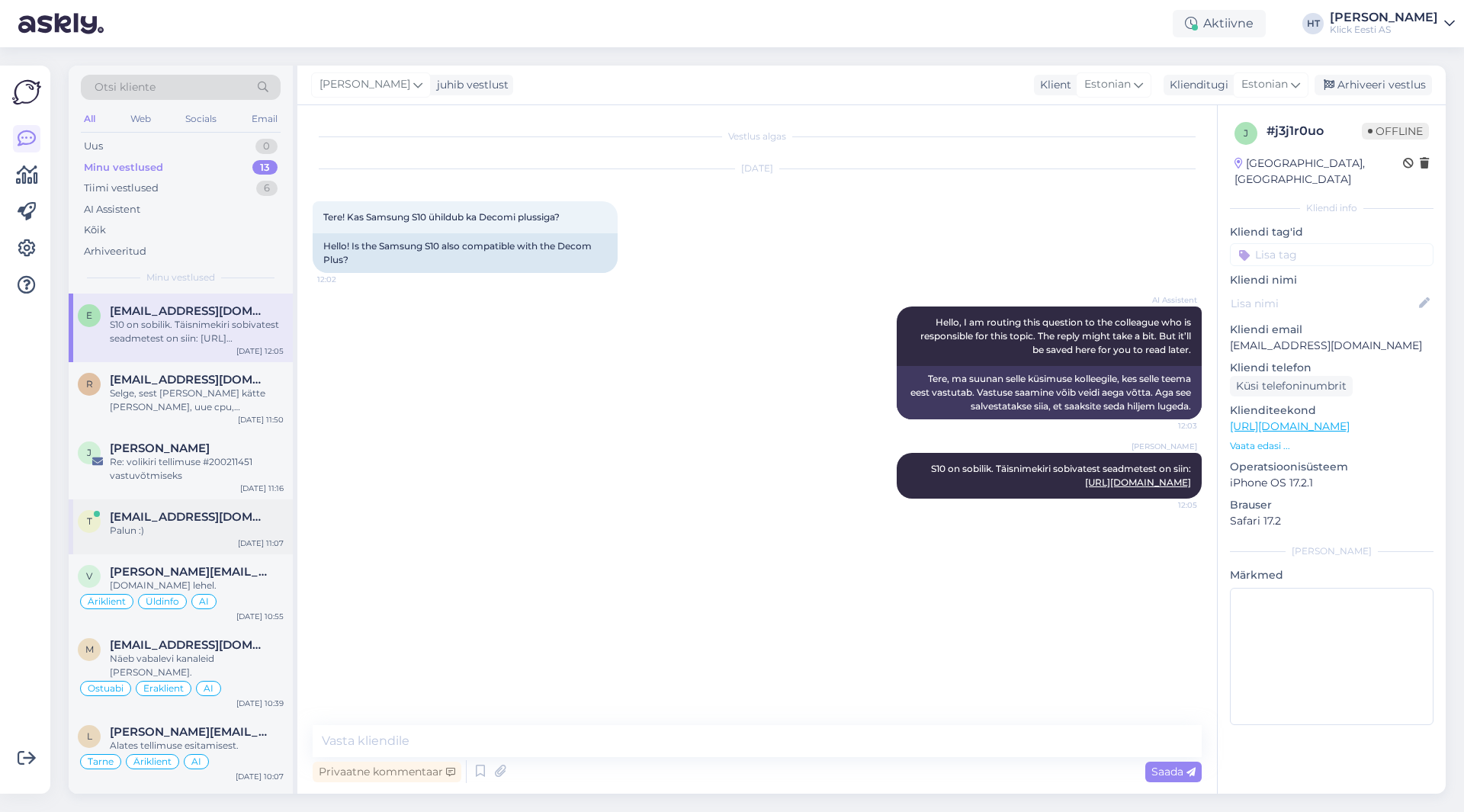
click at [224, 531] on div "Palun :)" at bounding box center [196, 530] width 174 height 14
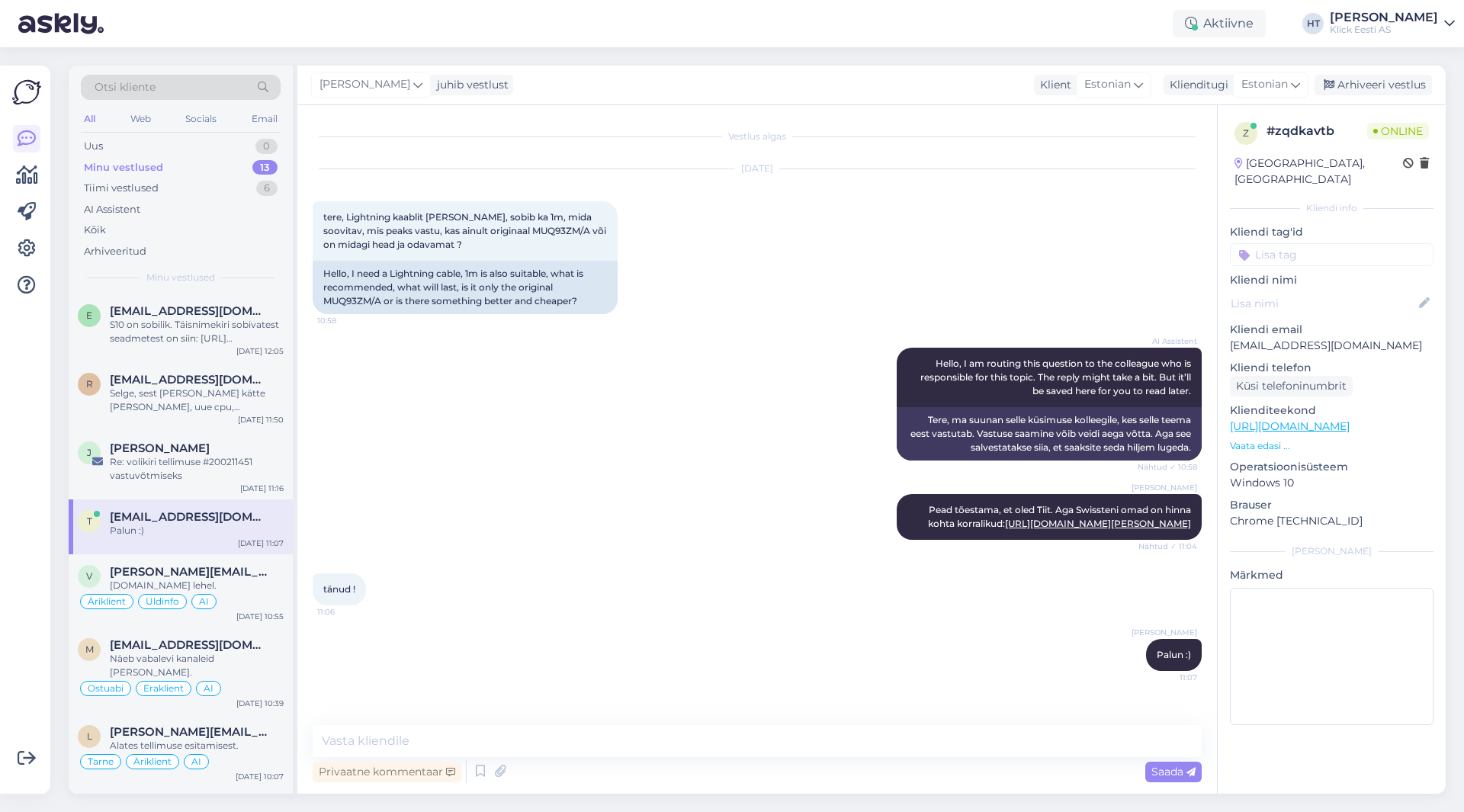
scroll to position [4, 0]
click at [1305, 243] on input at bounding box center [1331, 254] width 203 height 23
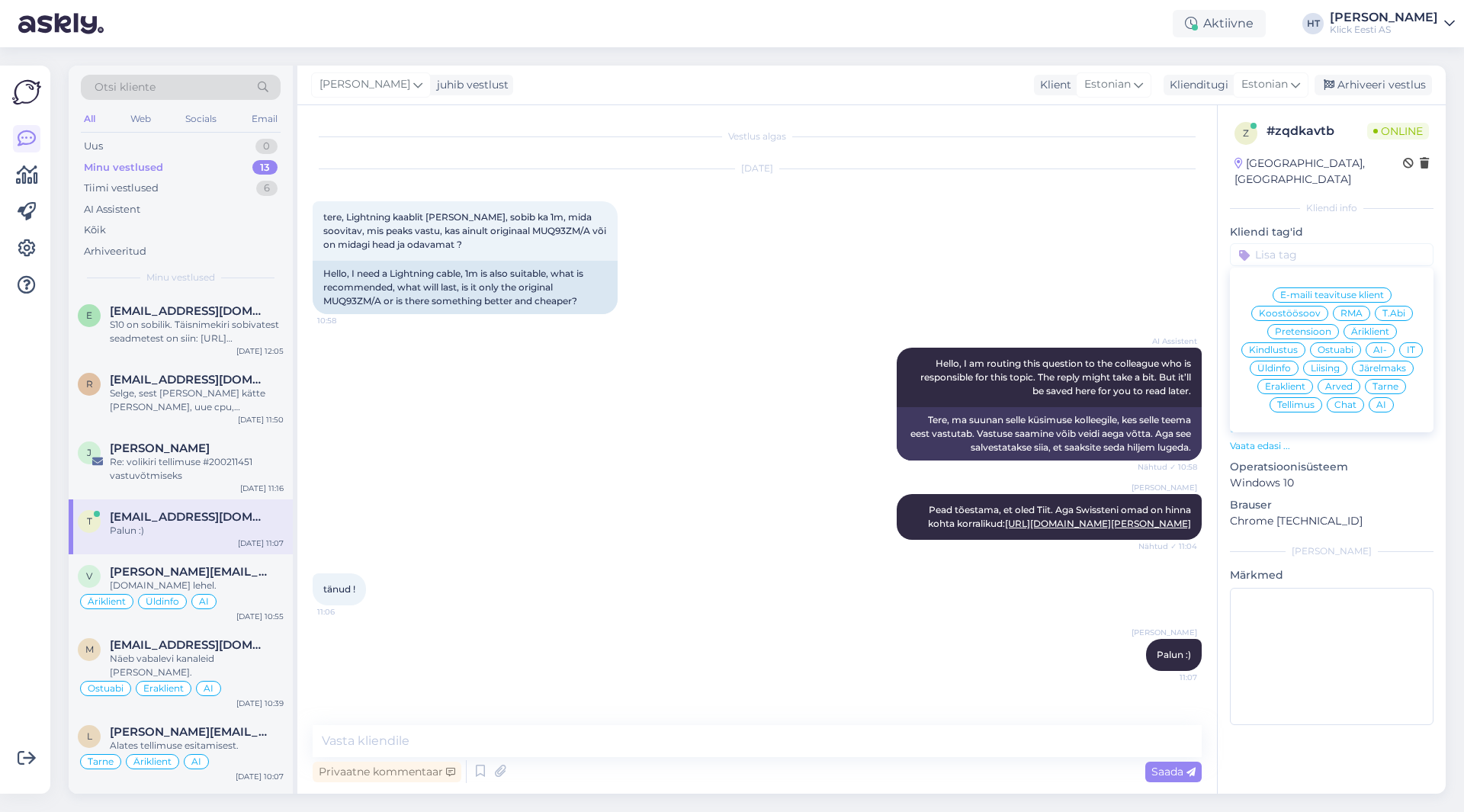
click at [1345, 345] on span "Ostuabi" at bounding box center [1335, 349] width 36 height 9
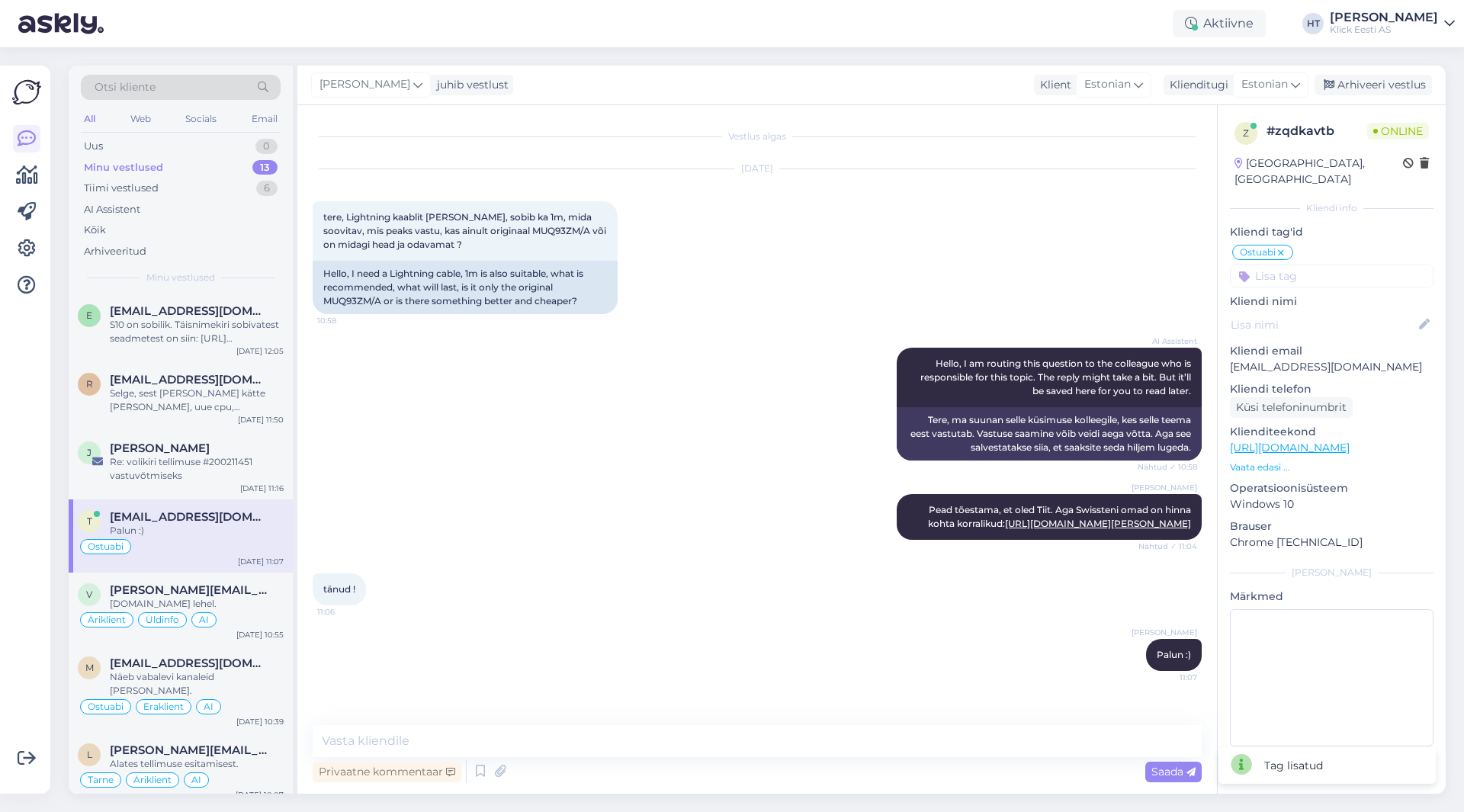
click at [1309, 265] on input at bounding box center [1331, 276] width 203 height 23
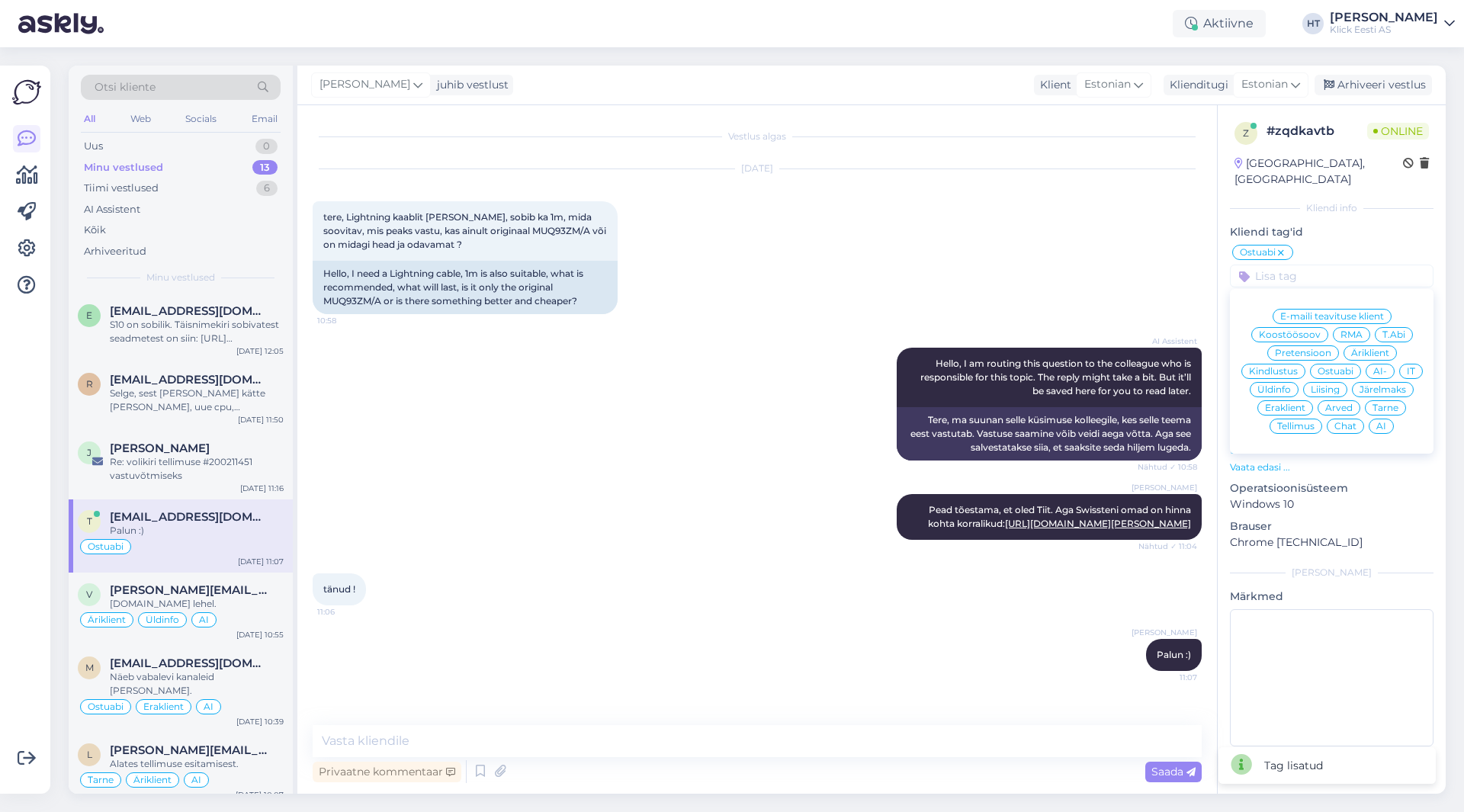
click at [1385, 421] on span "AI" at bounding box center [1381, 425] width 10 height 9
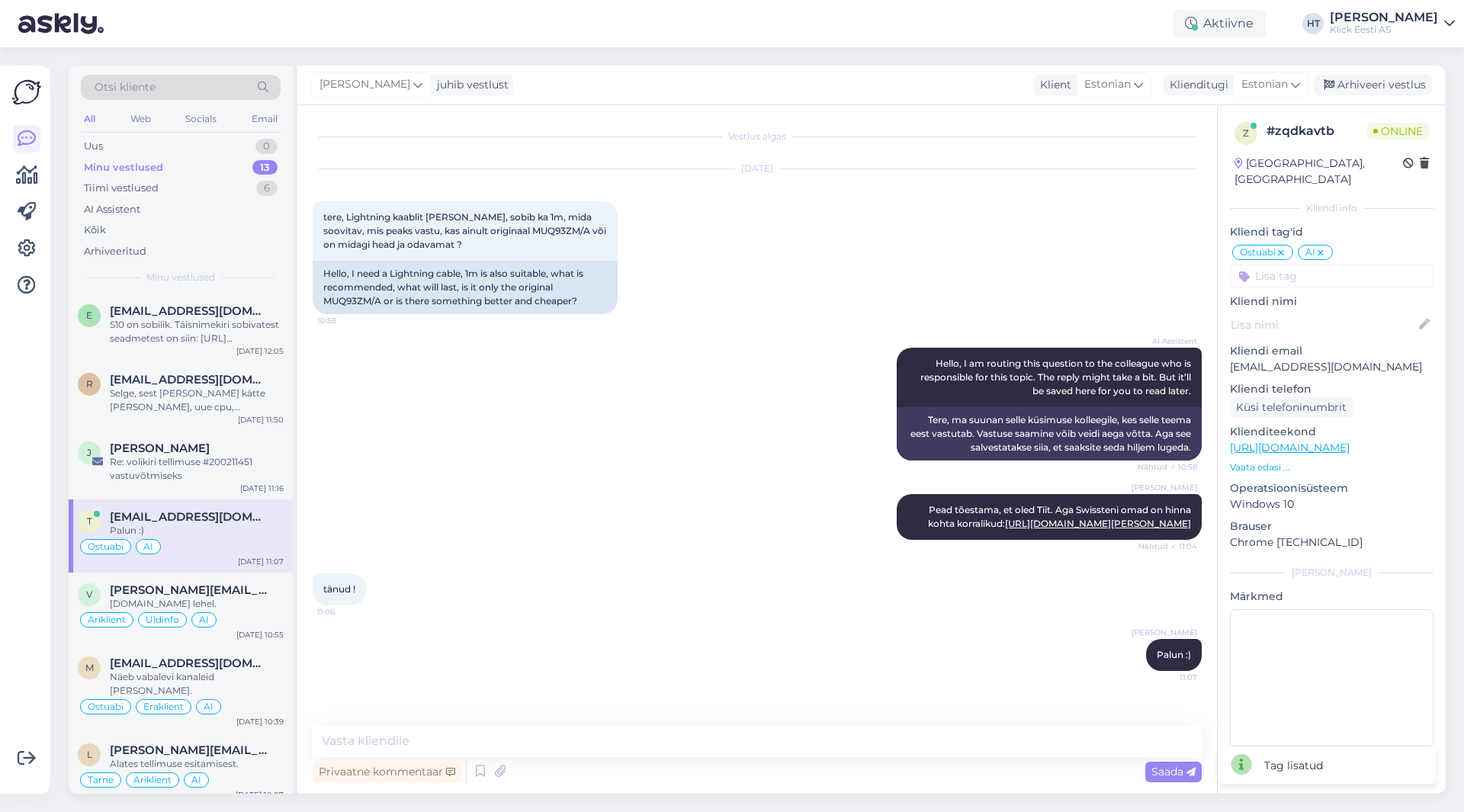
click at [816, 216] on div "[DATE] tere, Lightning kaablit [PERSON_NAME], sobib ka 1m, mida soovitav, mis p…" at bounding box center [757, 242] width 889 height 178
click at [183, 448] on span "[PERSON_NAME]" at bounding box center [160, 448] width 100 height 14
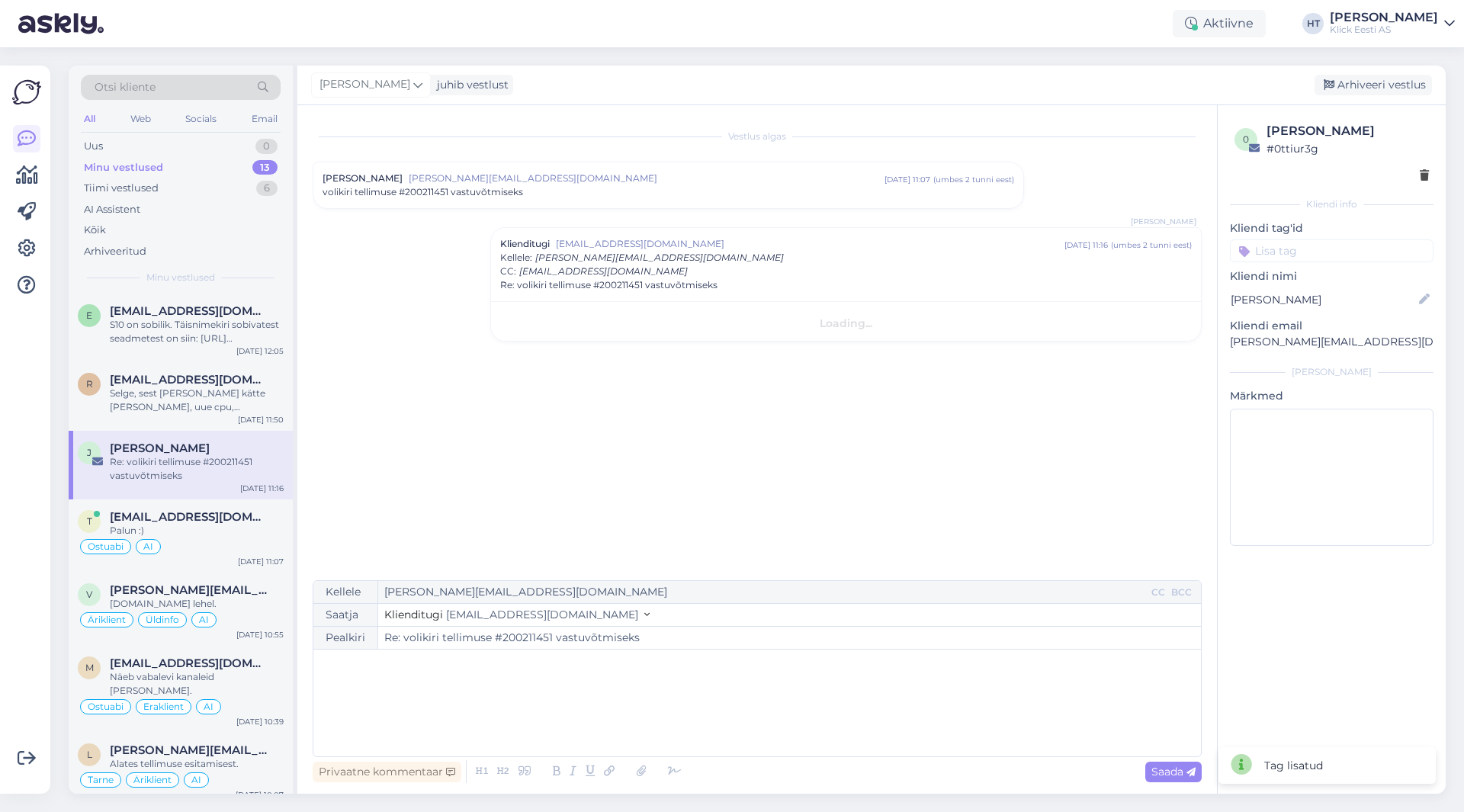
scroll to position [0, 0]
click at [1336, 253] on input at bounding box center [1331, 250] width 203 height 23
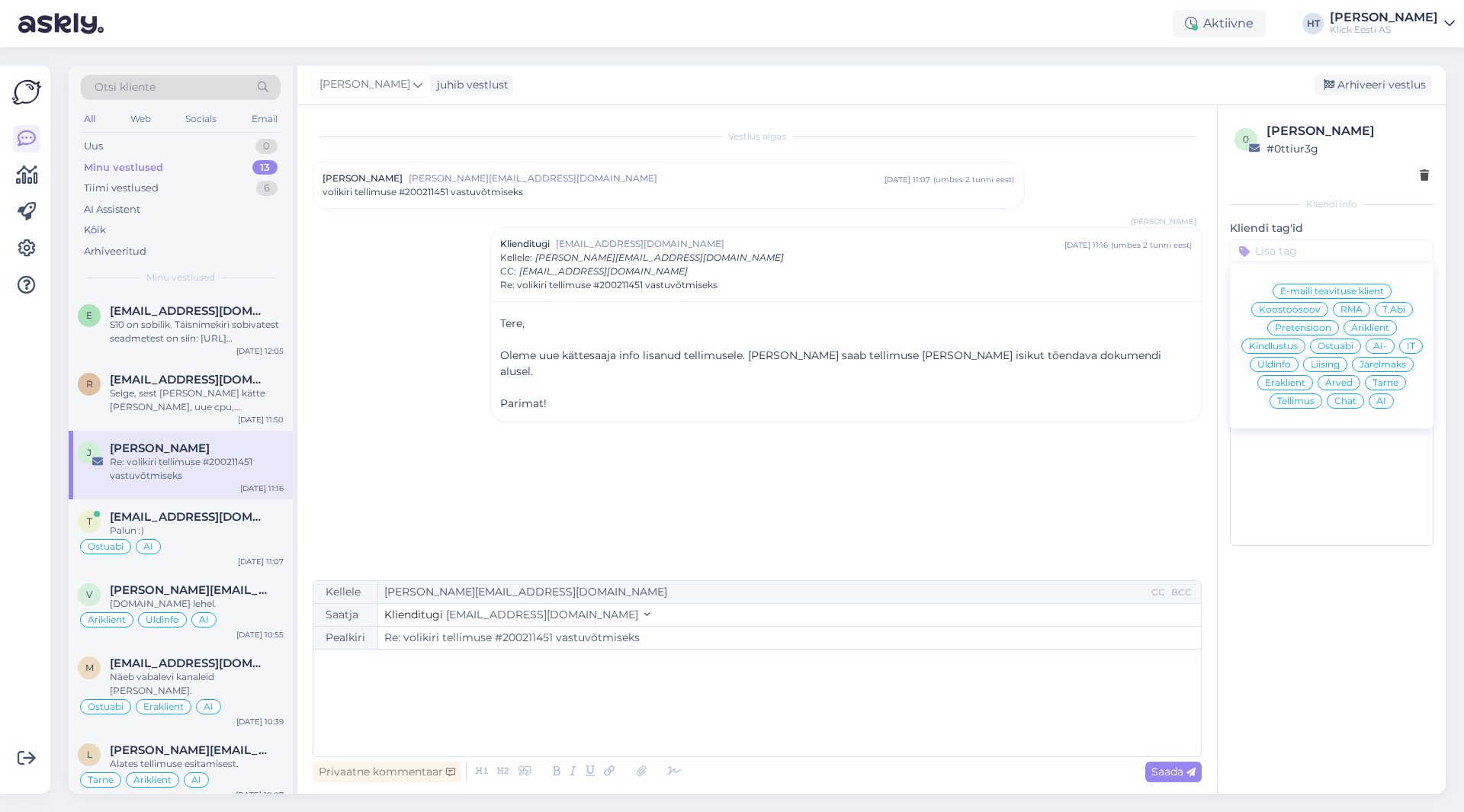
click at [1296, 381] on span "Eraklient" at bounding box center [1284, 382] width 41 height 9
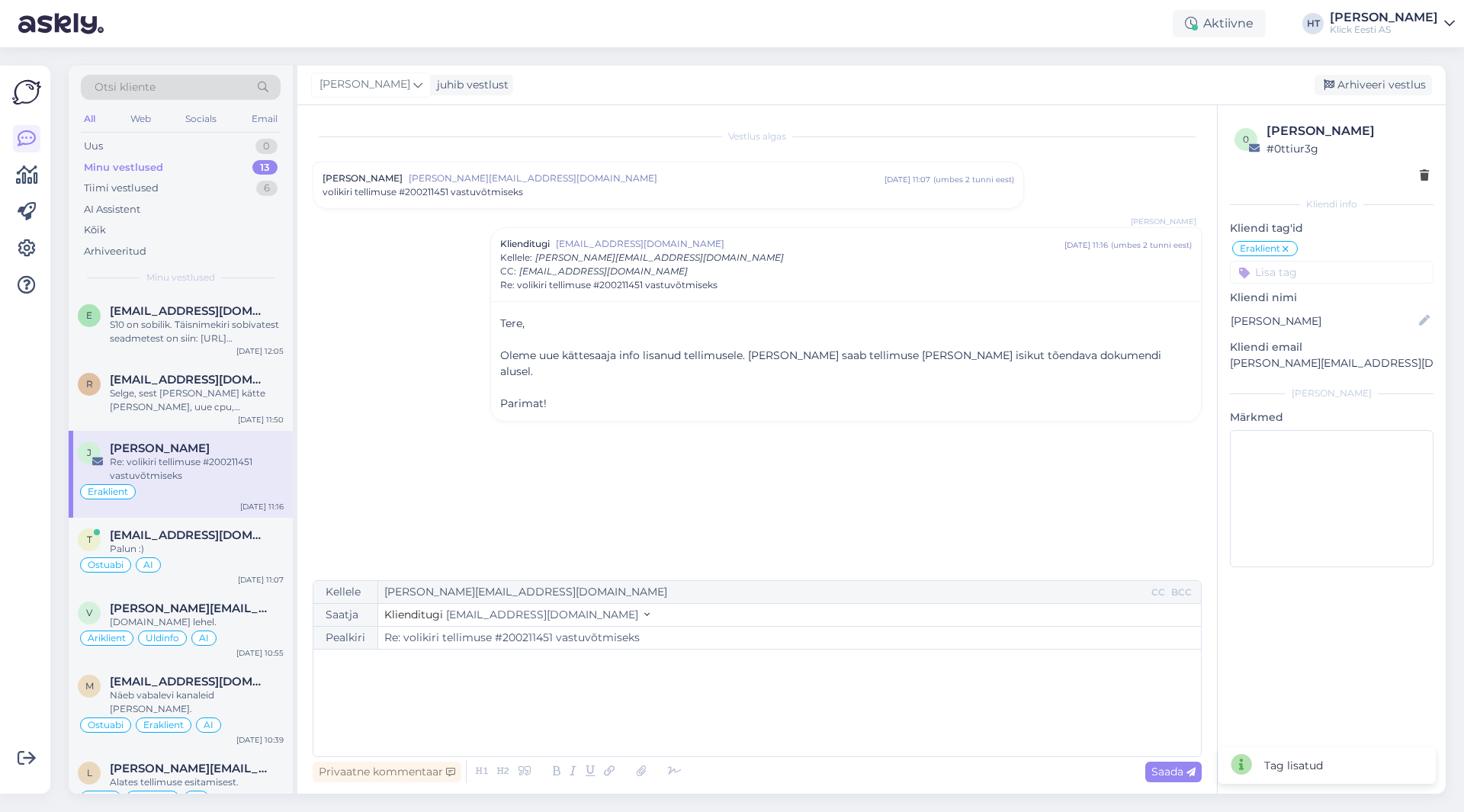
click at [1308, 276] on input at bounding box center [1331, 272] width 203 height 23
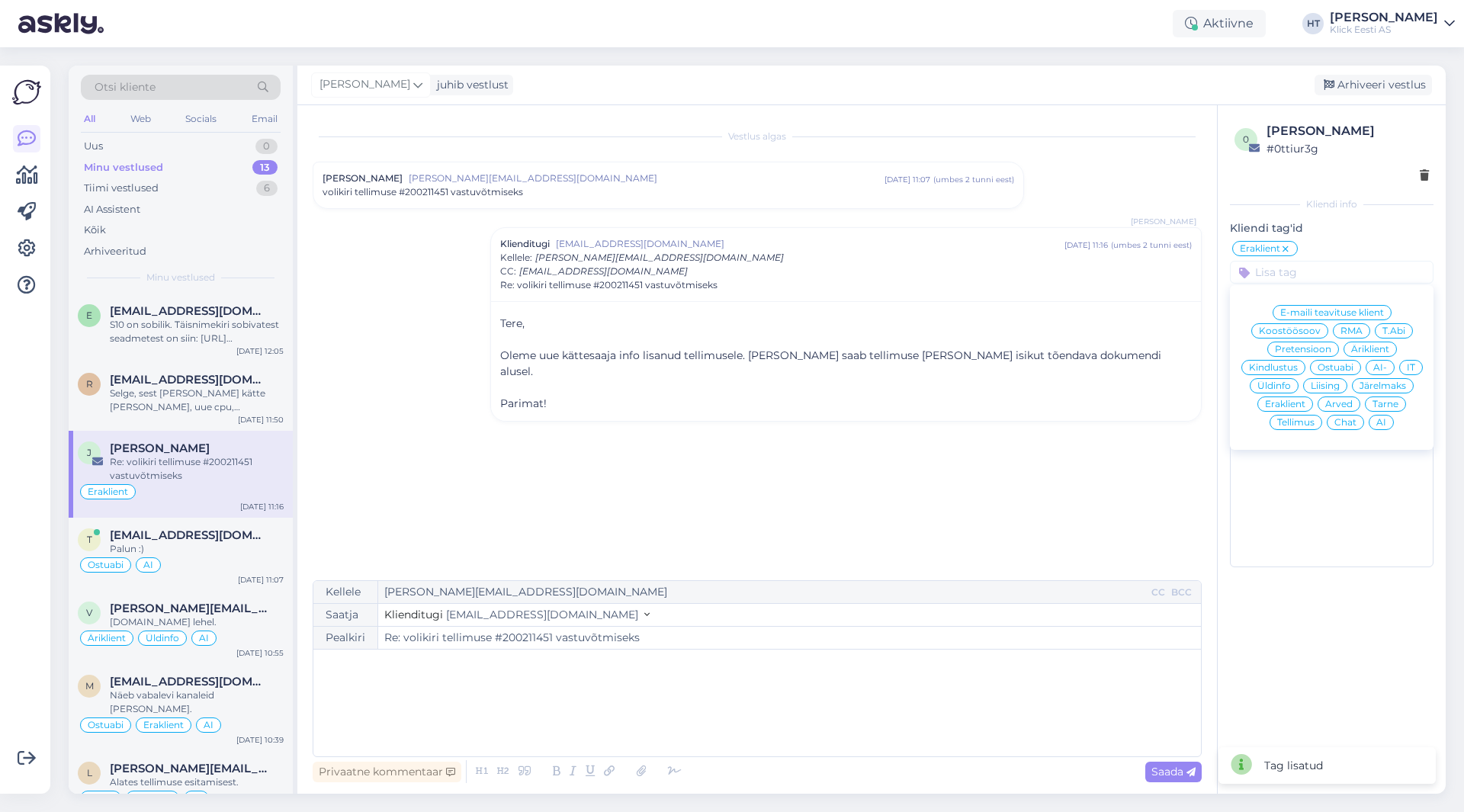
click at [1375, 404] on span "Tarne" at bounding box center [1385, 404] width 26 height 9
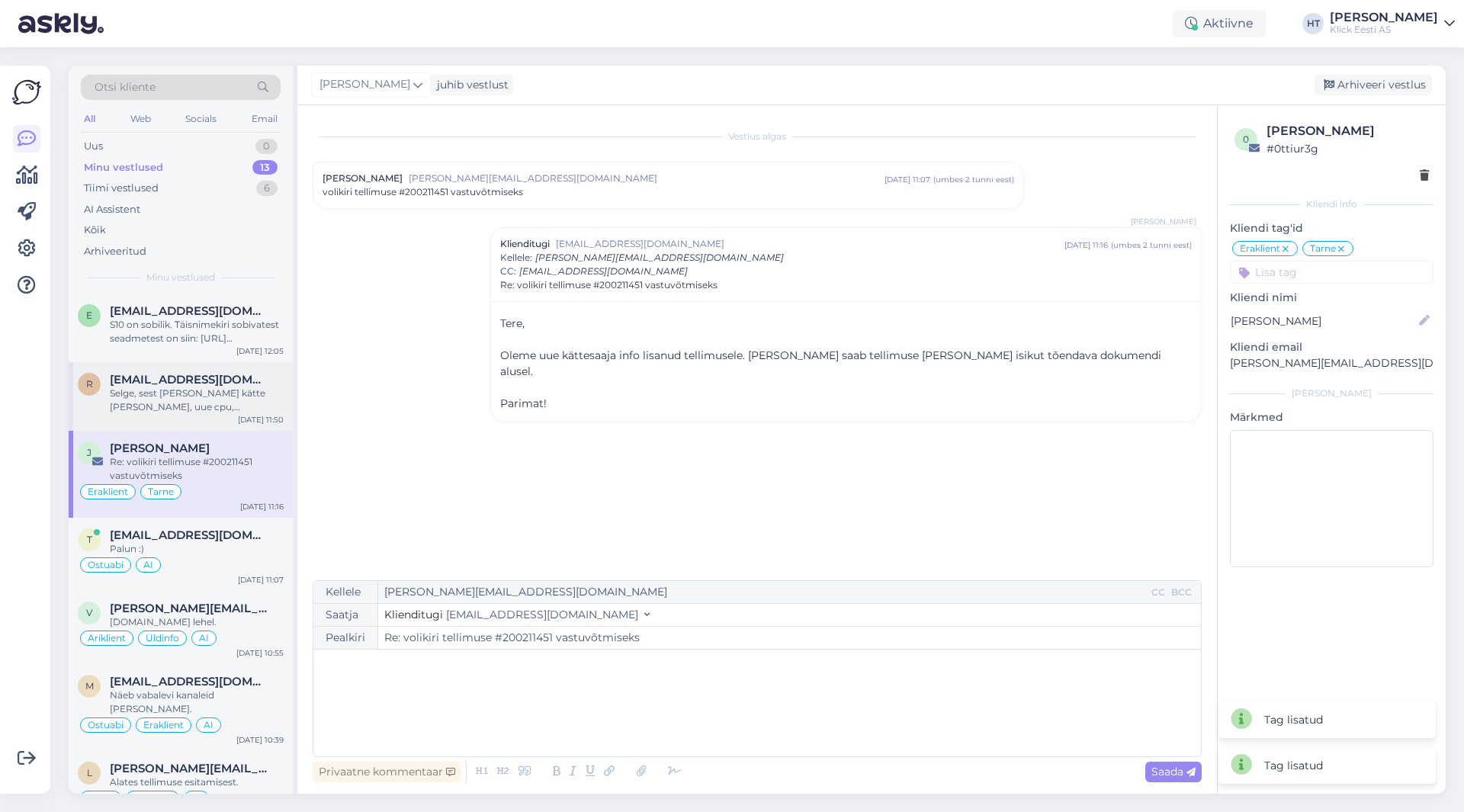
click at [232, 379] on span "[EMAIL_ADDRESS][DOMAIN_NAME]" at bounding box center [189, 380] width 159 height 14
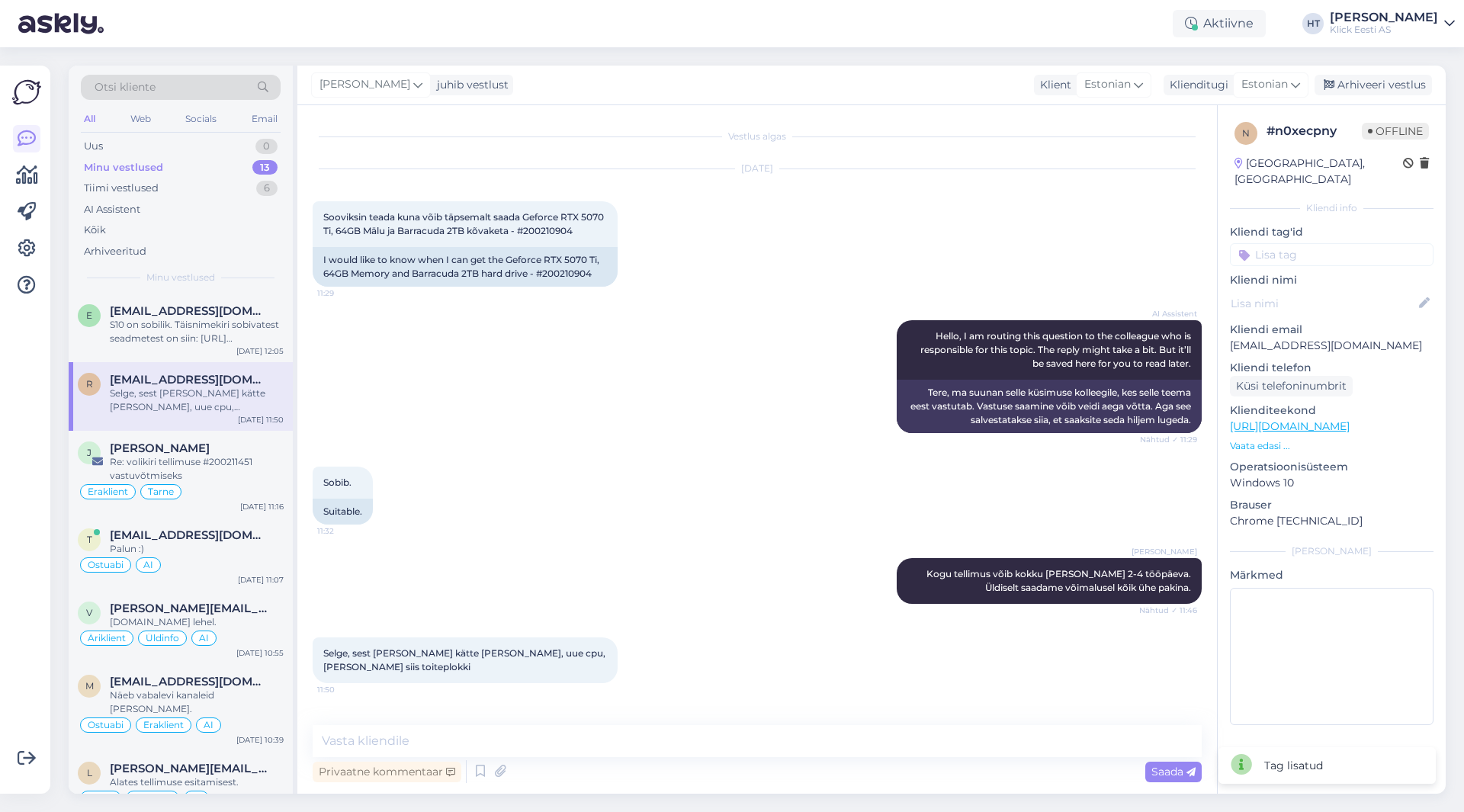
click at [1332, 244] on input at bounding box center [1331, 254] width 203 height 23
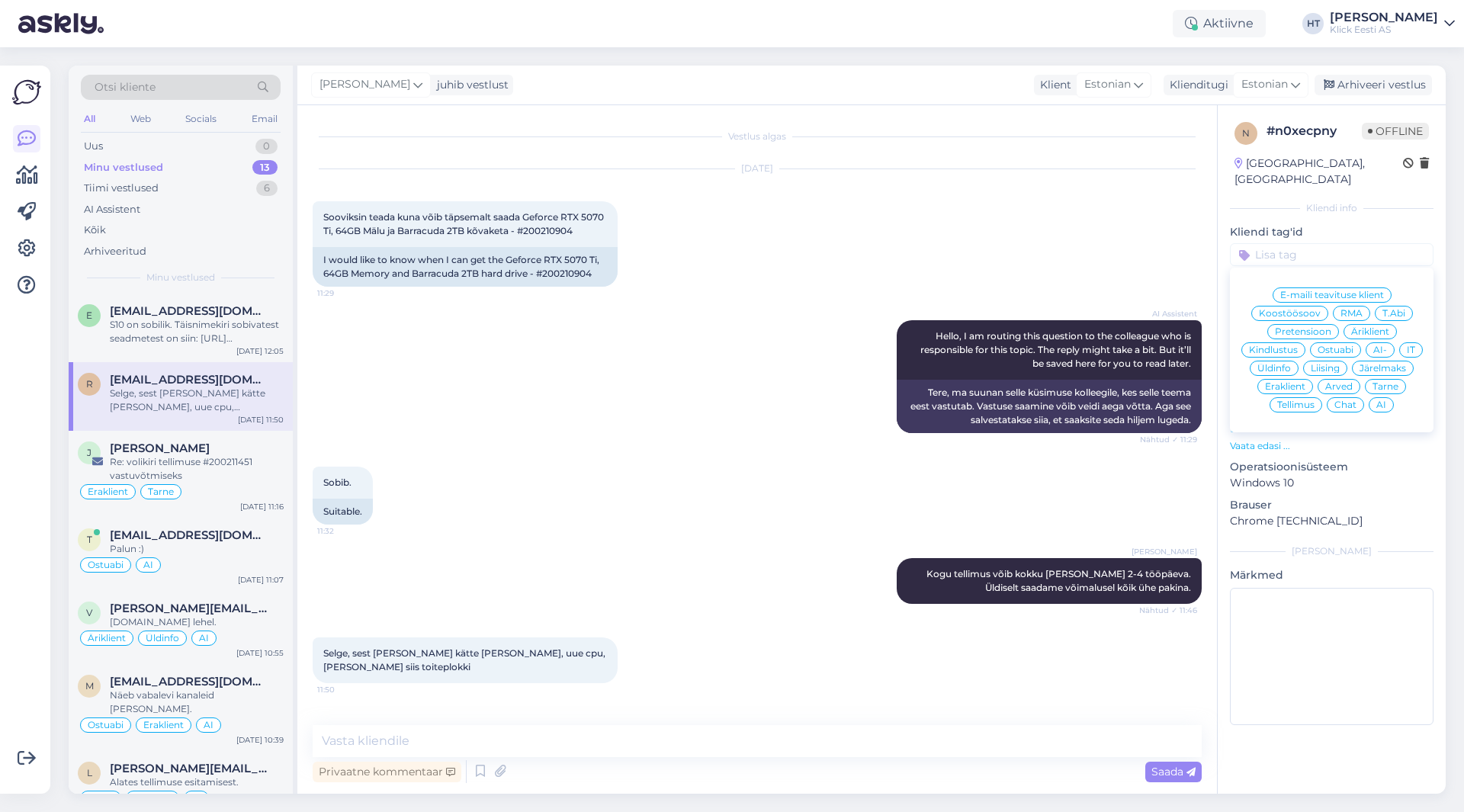
click at [1389, 382] on span "Tarne" at bounding box center [1385, 386] width 26 height 9
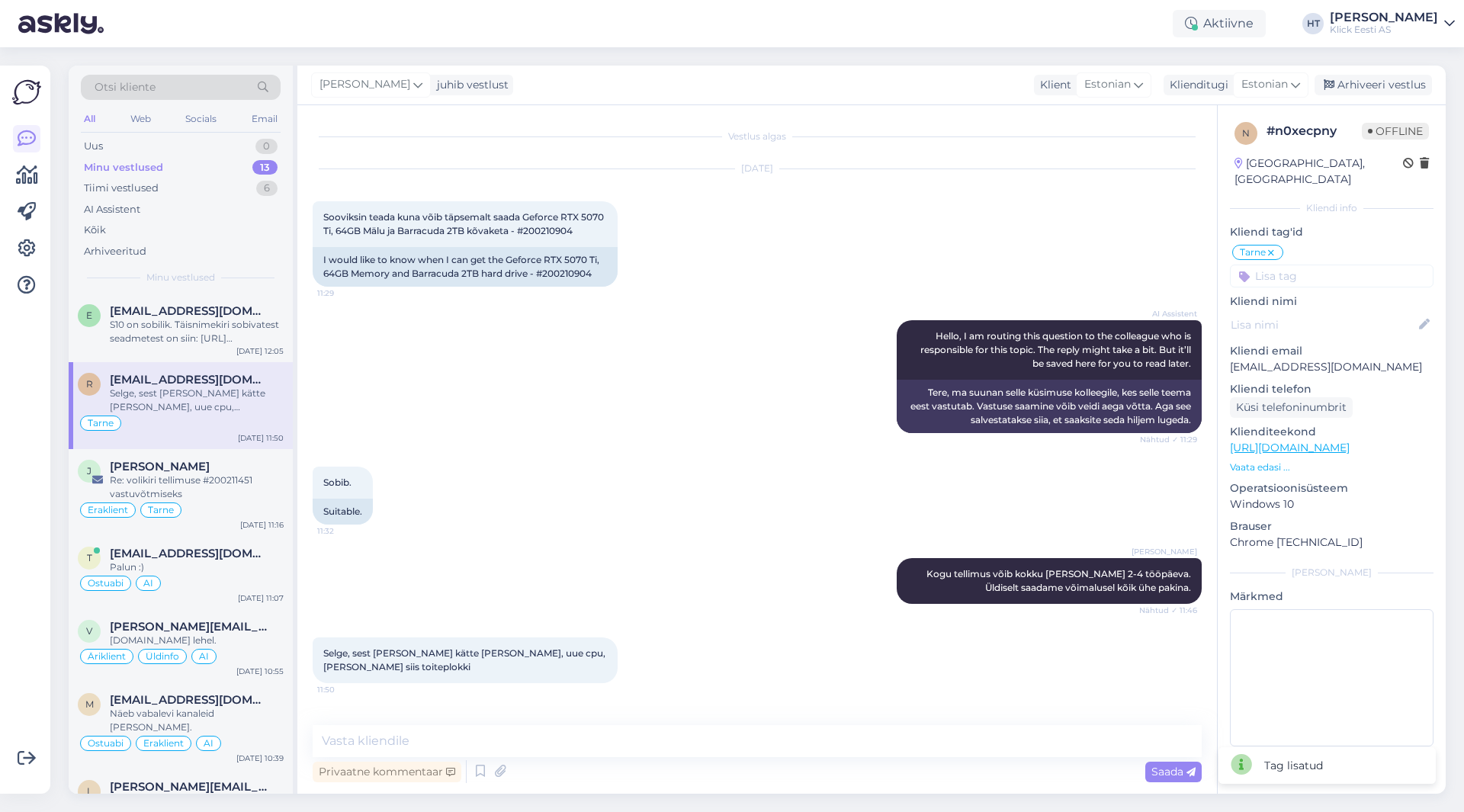
click at [1317, 268] on input at bounding box center [1331, 276] width 203 height 23
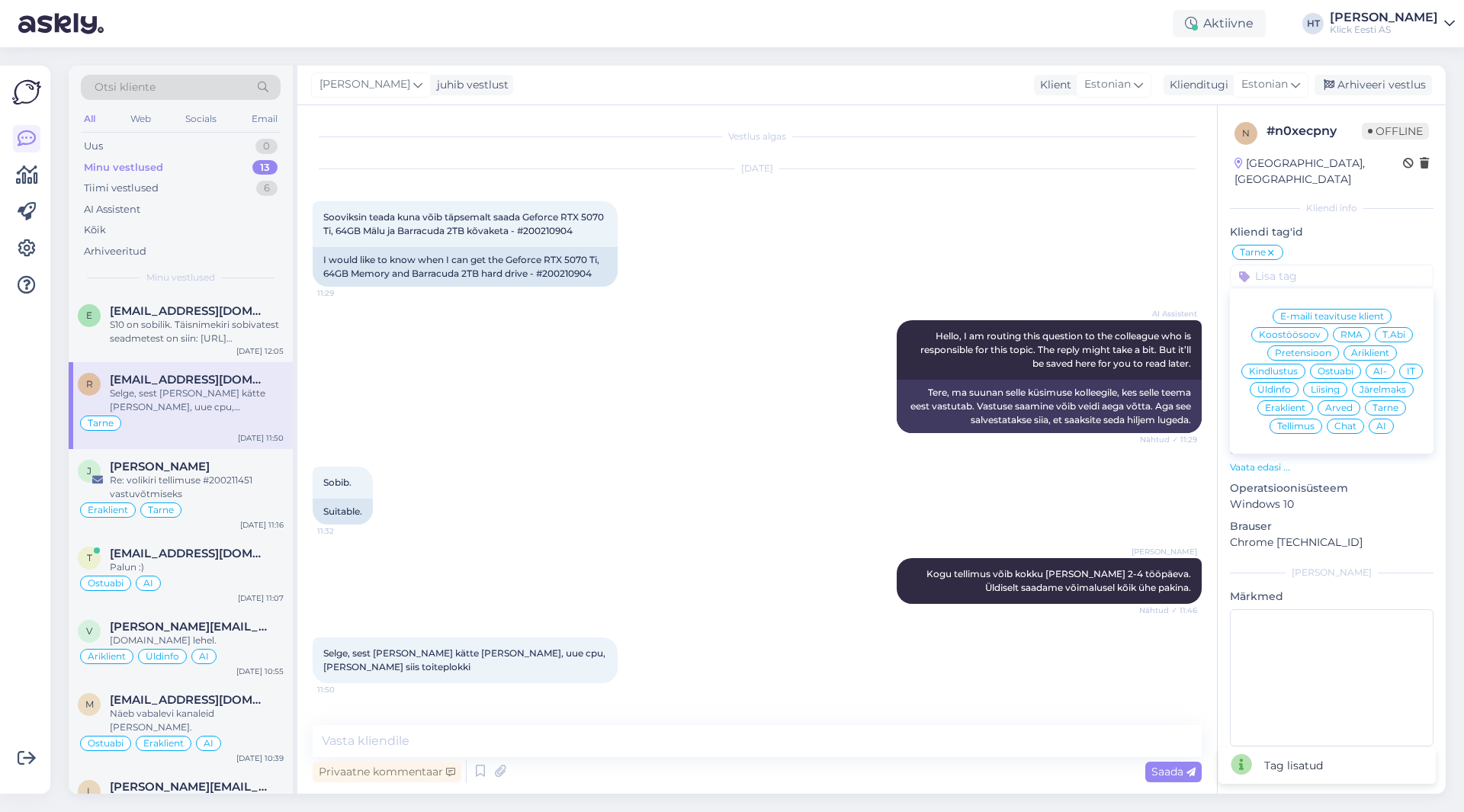
click at [1293, 404] on span "Eraklient" at bounding box center [1284, 407] width 41 height 9
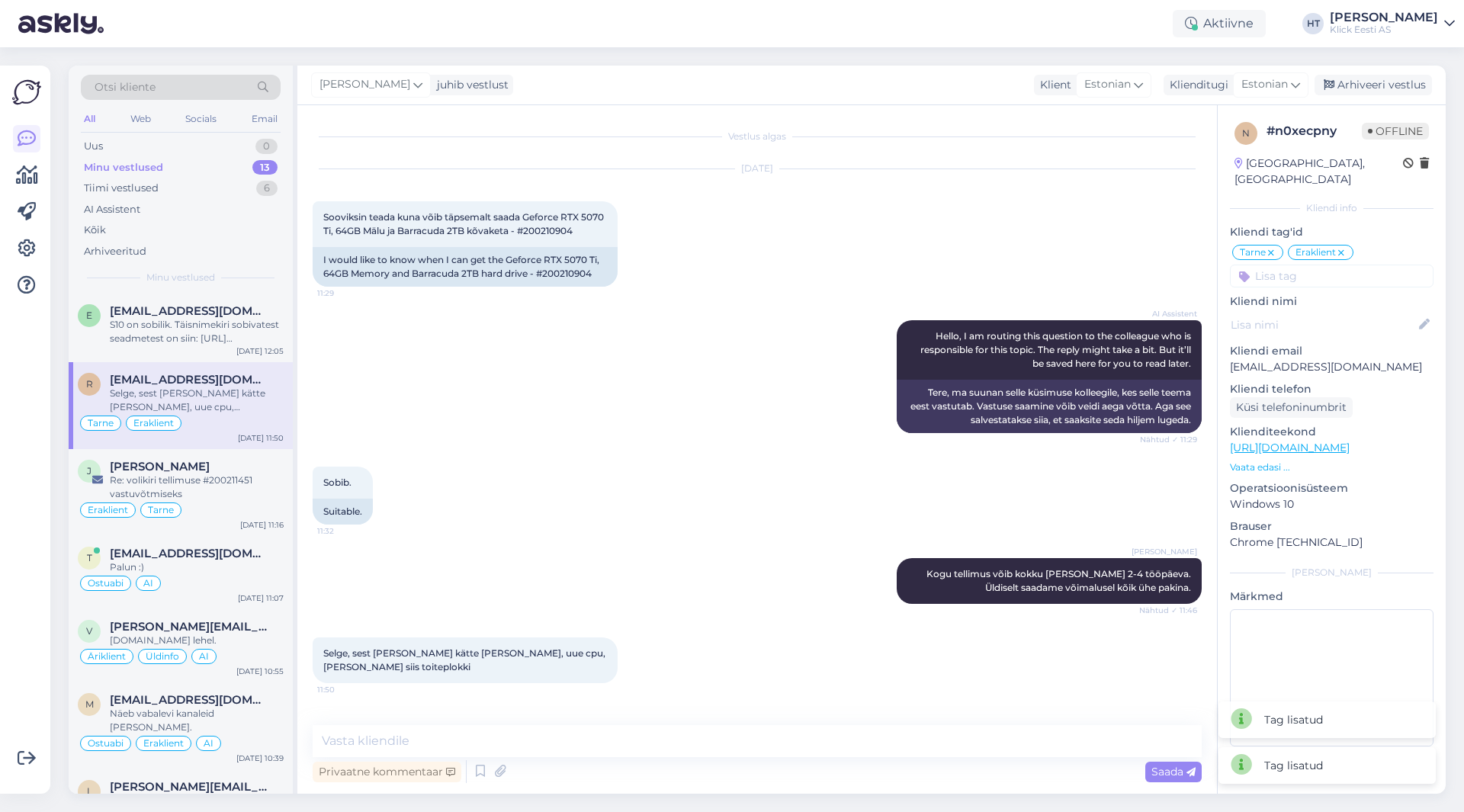
click at [1322, 265] on input at bounding box center [1331, 276] width 203 height 23
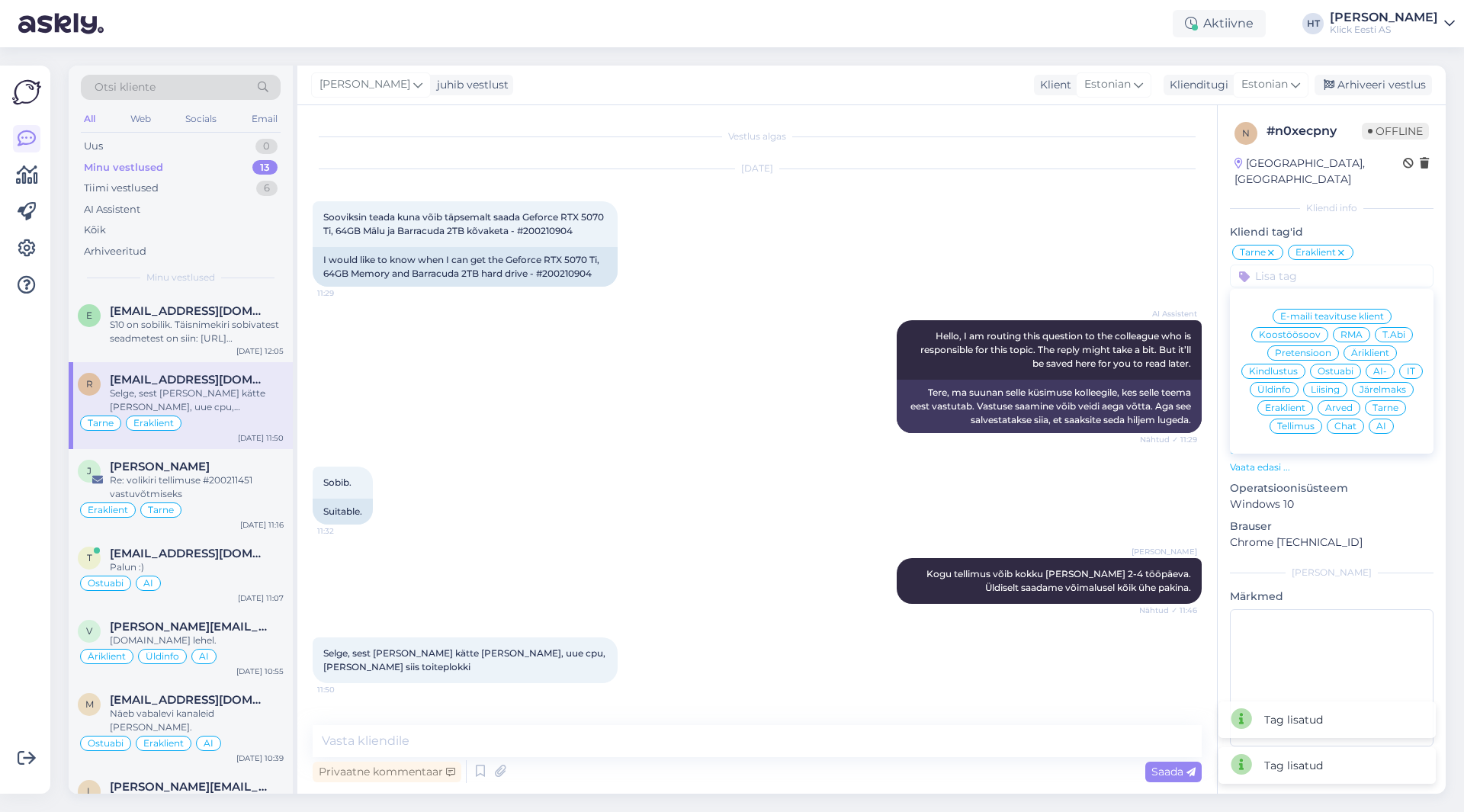
click at [1382, 418] on div "AI" at bounding box center [1381, 425] width 25 height 15
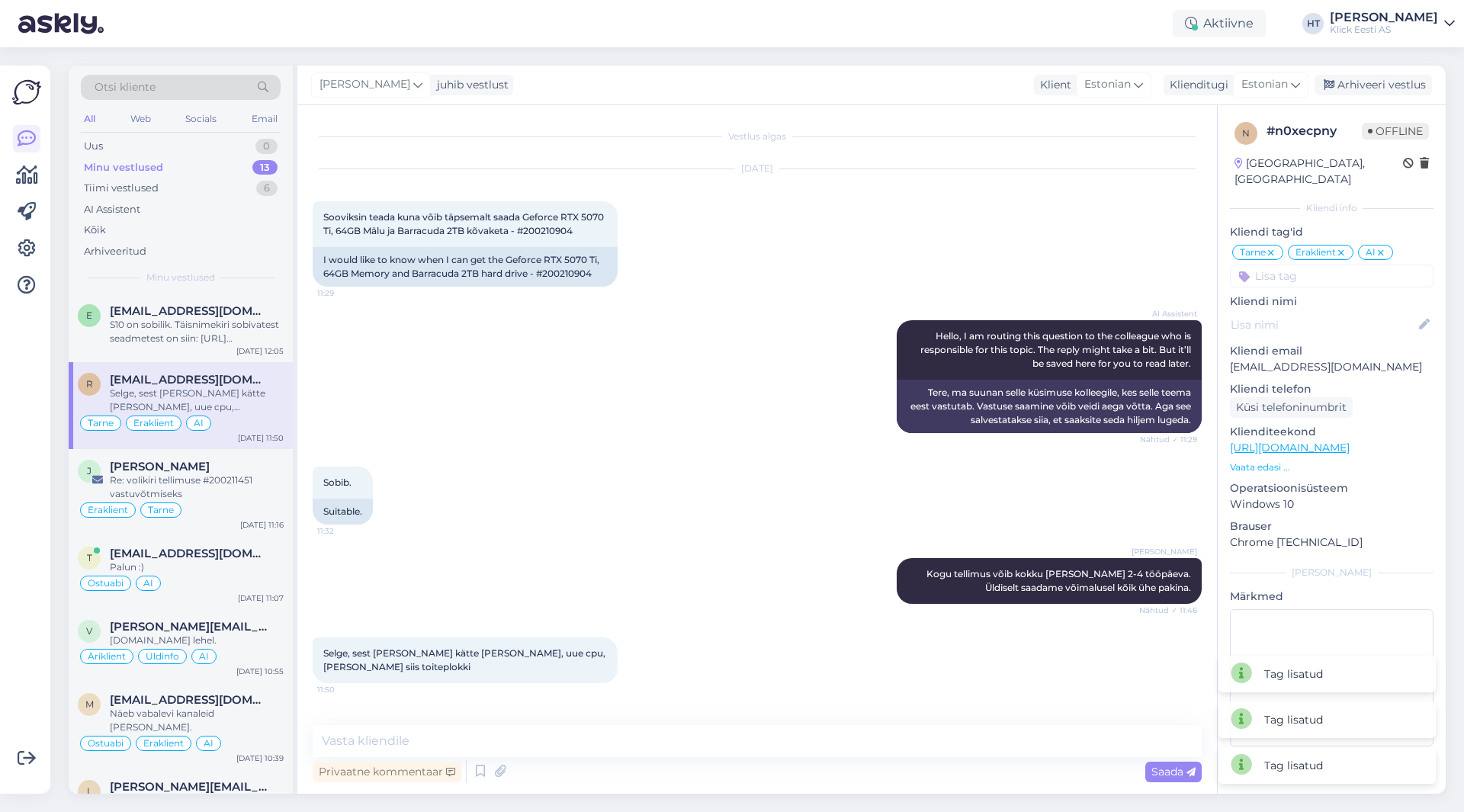
click at [703, 377] on div "AI Assistent Hello, I am routing this question to the colleague who is responsi…" at bounding box center [757, 377] width 889 height 147
click at [195, 337] on div "S10 on sobilik. Täisnimekiri sobivatest seadmetest on siin: [URL][DOMAIN_NAME]" at bounding box center [196, 332] width 174 height 28
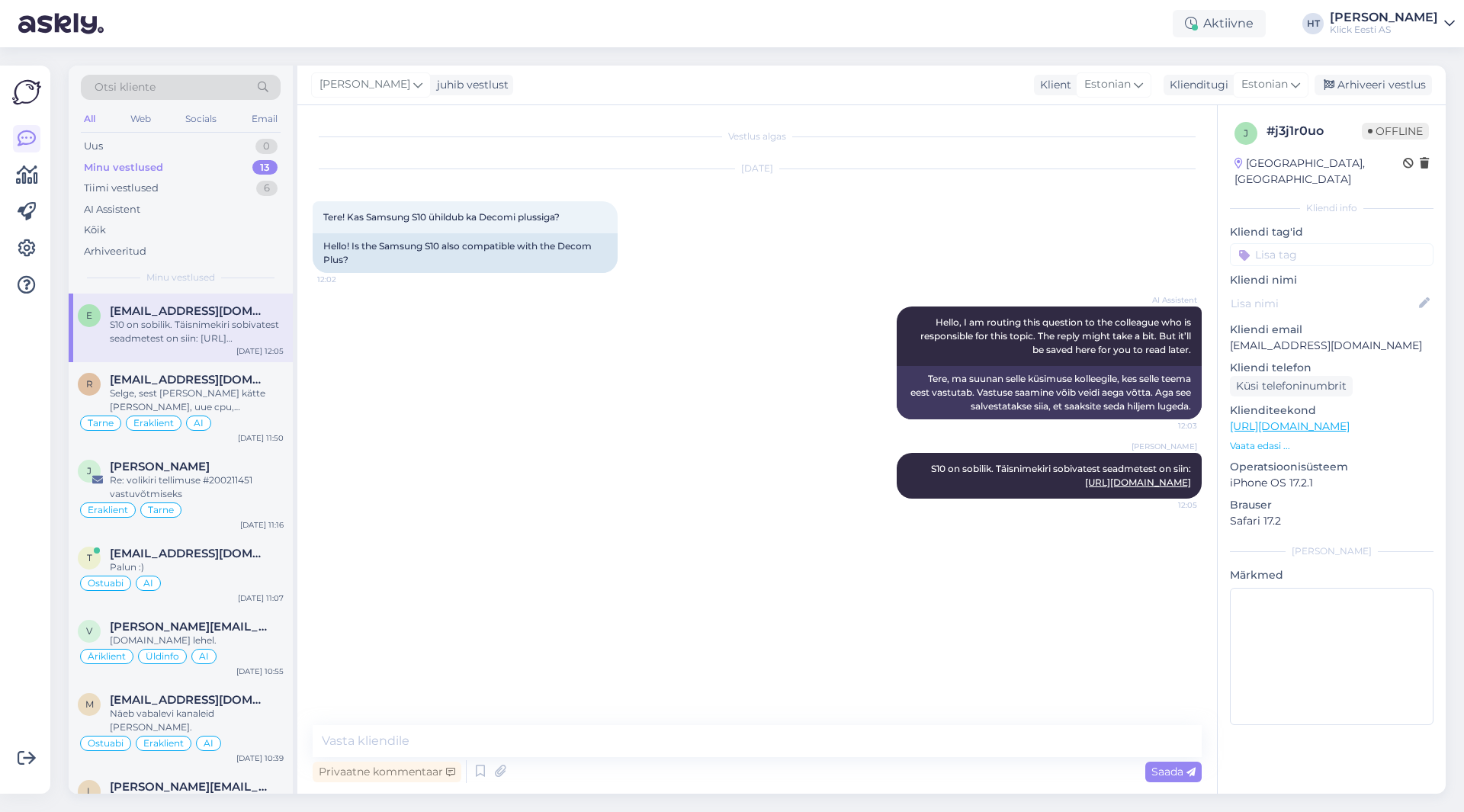
click at [1319, 243] on input at bounding box center [1331, 254] width 203 height 23
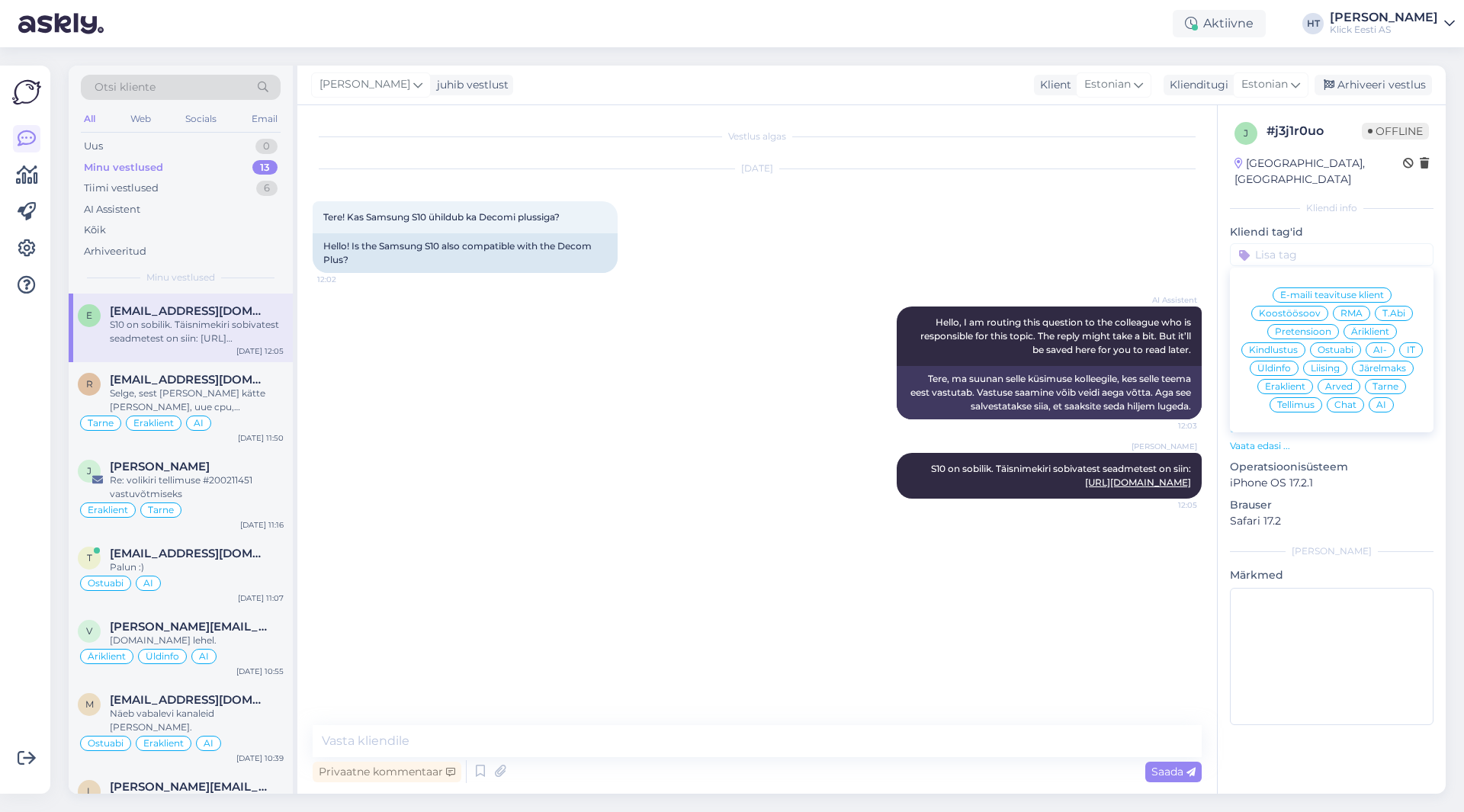
click at [1342, 345] on span "Ostuabi" at bounding box center [1335, 349] width 36 height 9
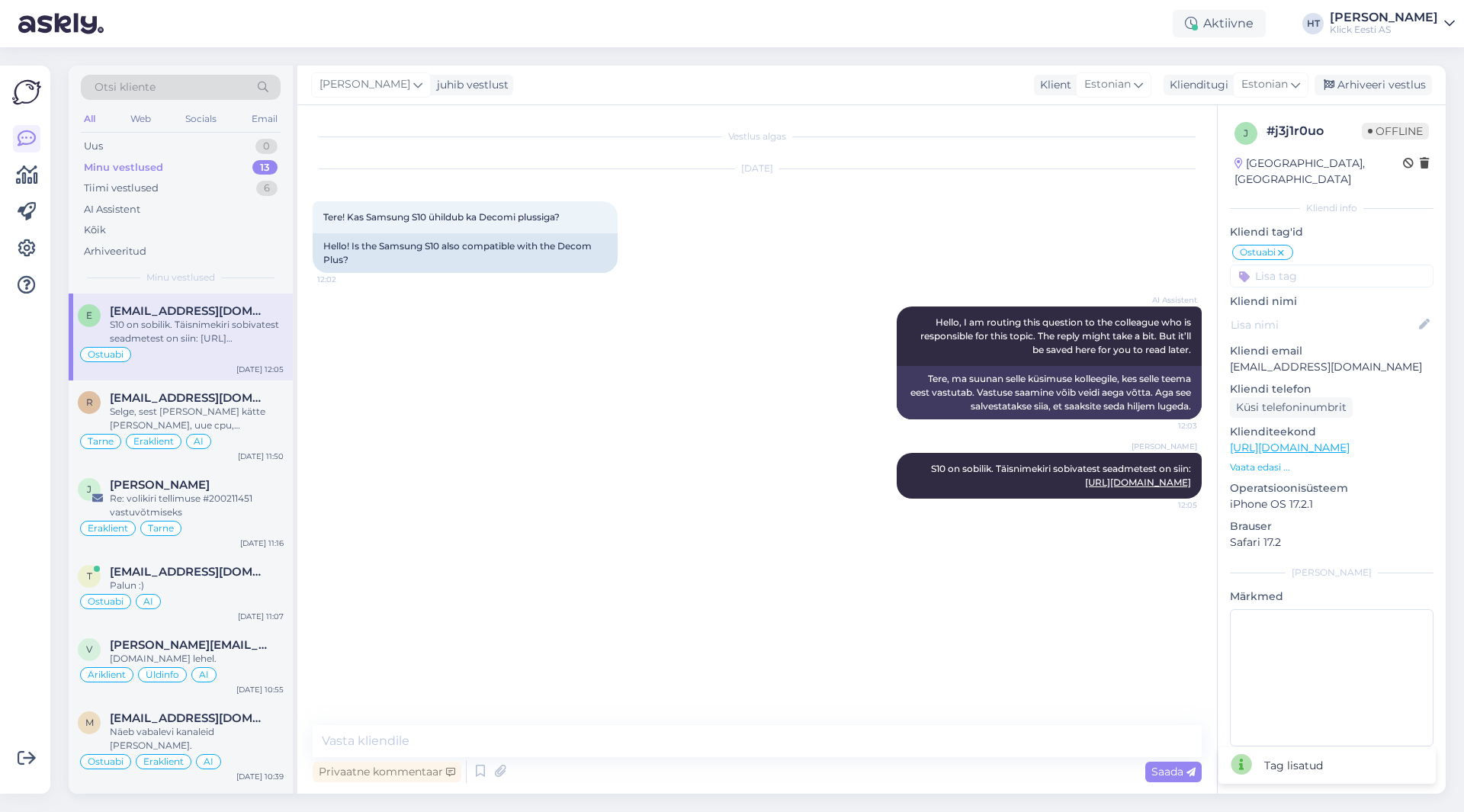
click at [1336, 269] on input at bounding box center [1331, 276] width 203 height 23
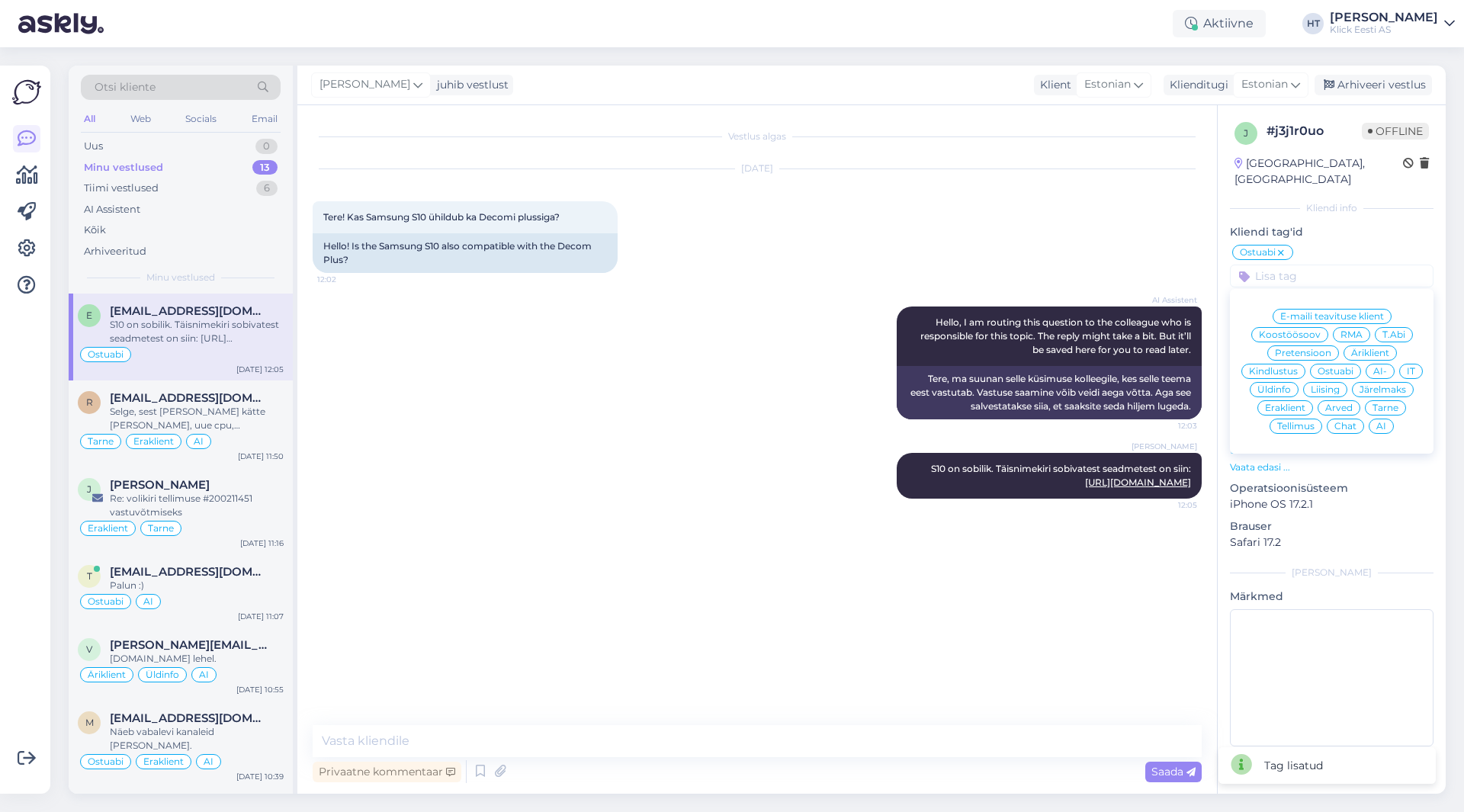
click at [1293, 404] on span "Eraklient" at bounding box center [1284, 407] width 41 height 9
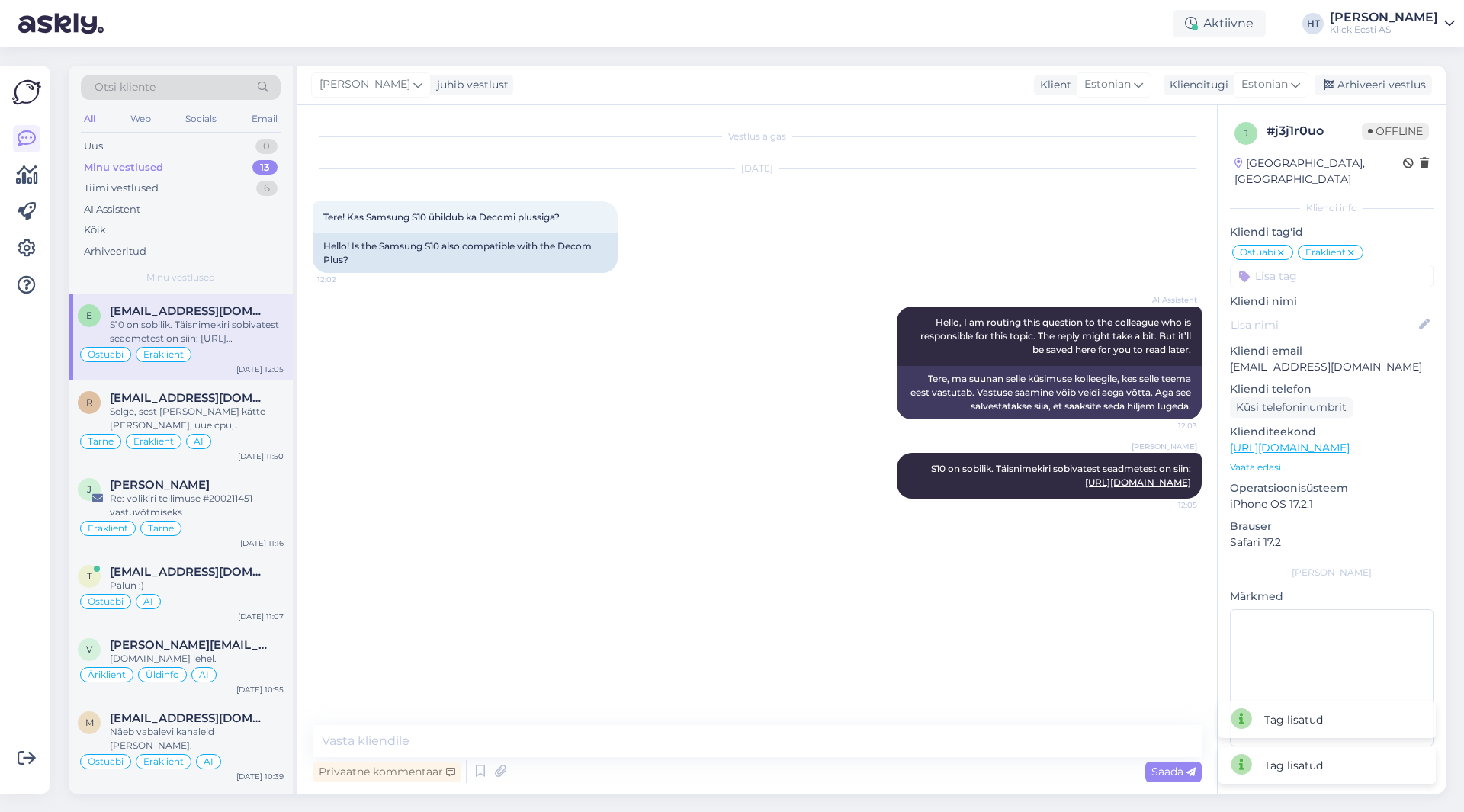
click at [1329, 265] on input at bounding box center [1331, 276] width 203 height 23
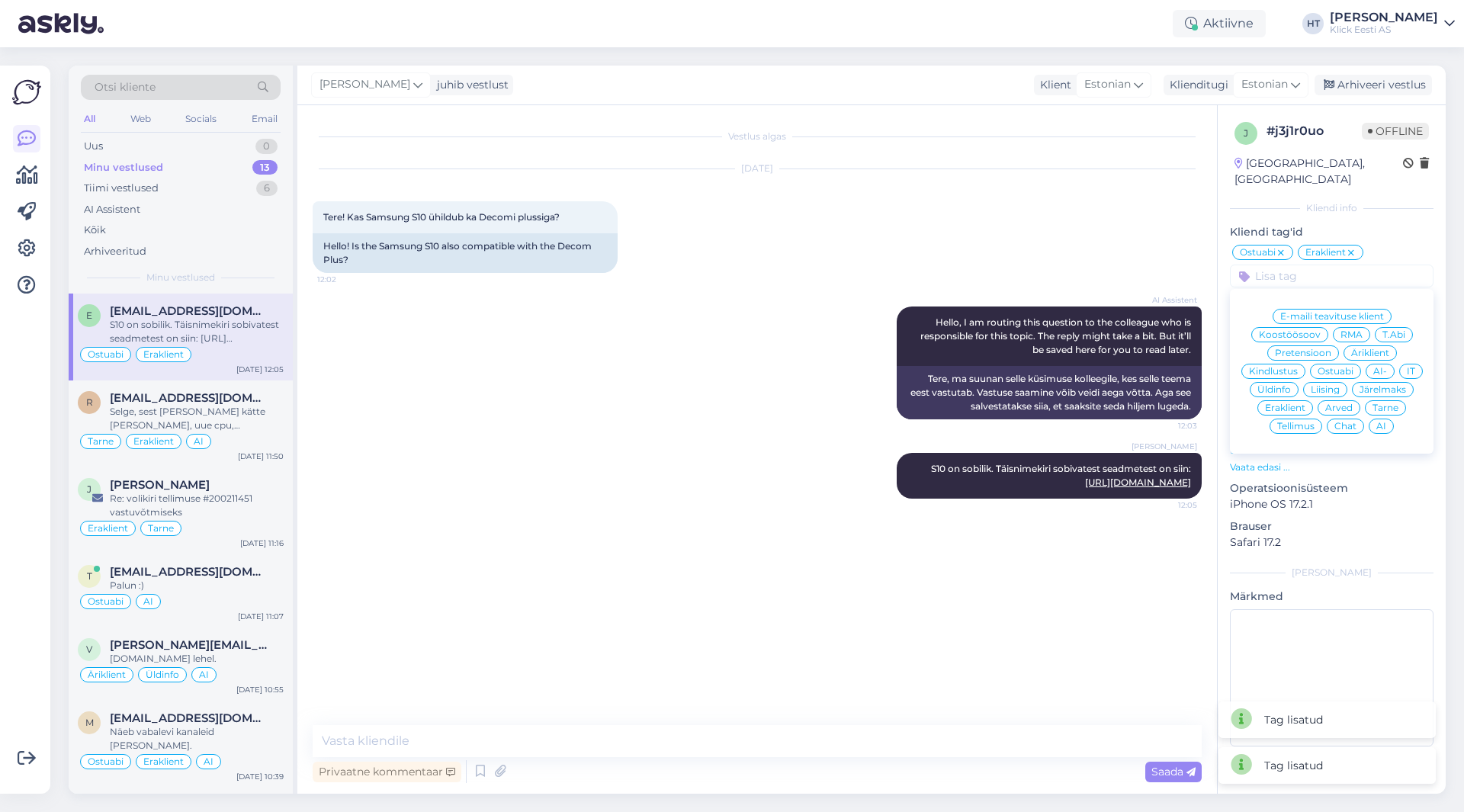
click at [1382, 418] on div "AI" at bounding box center [1381, 425] width 25 height 15
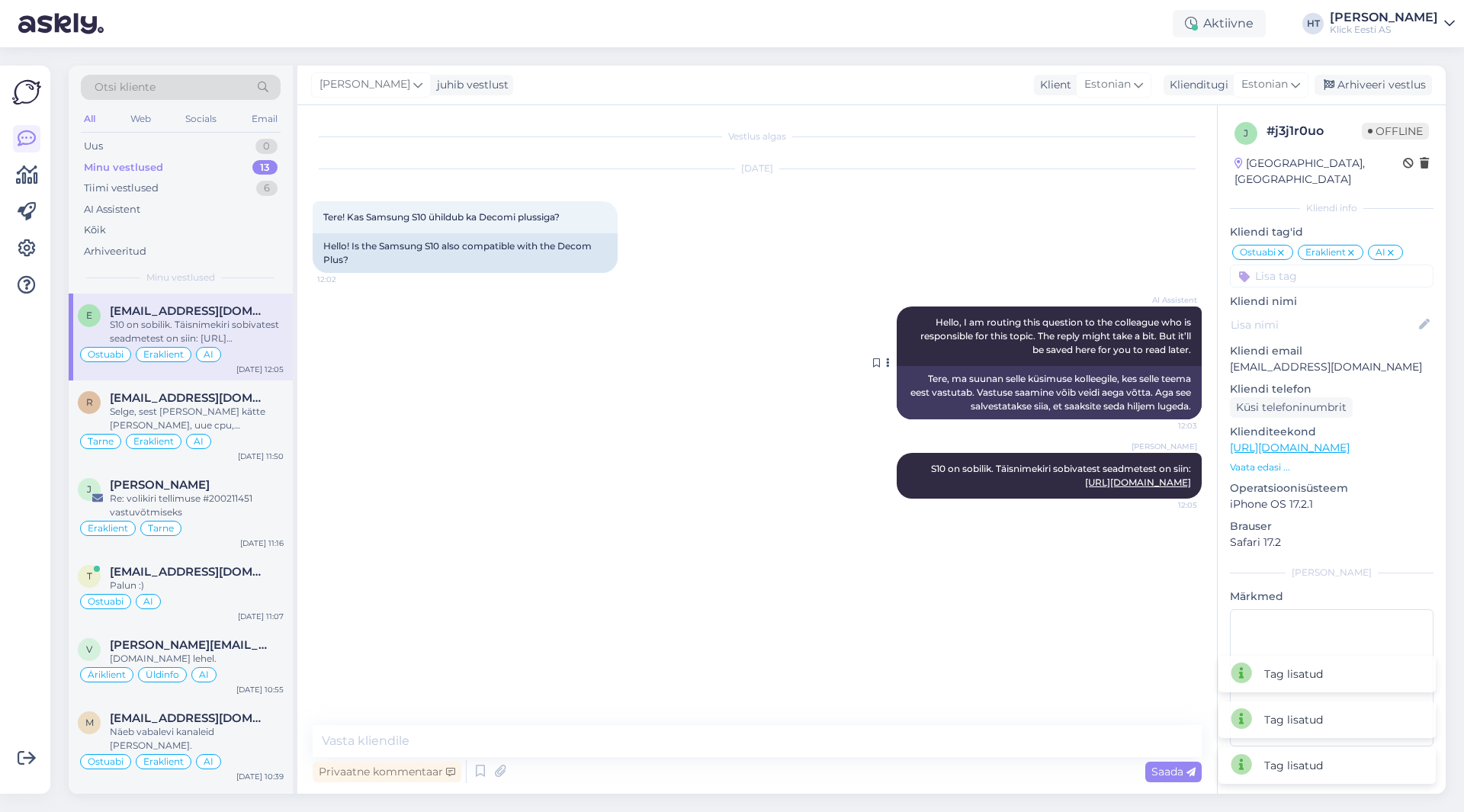
click at [1181, 294] on span "AI Assistent" at bounding box center [1168, 300] width 58 height 12
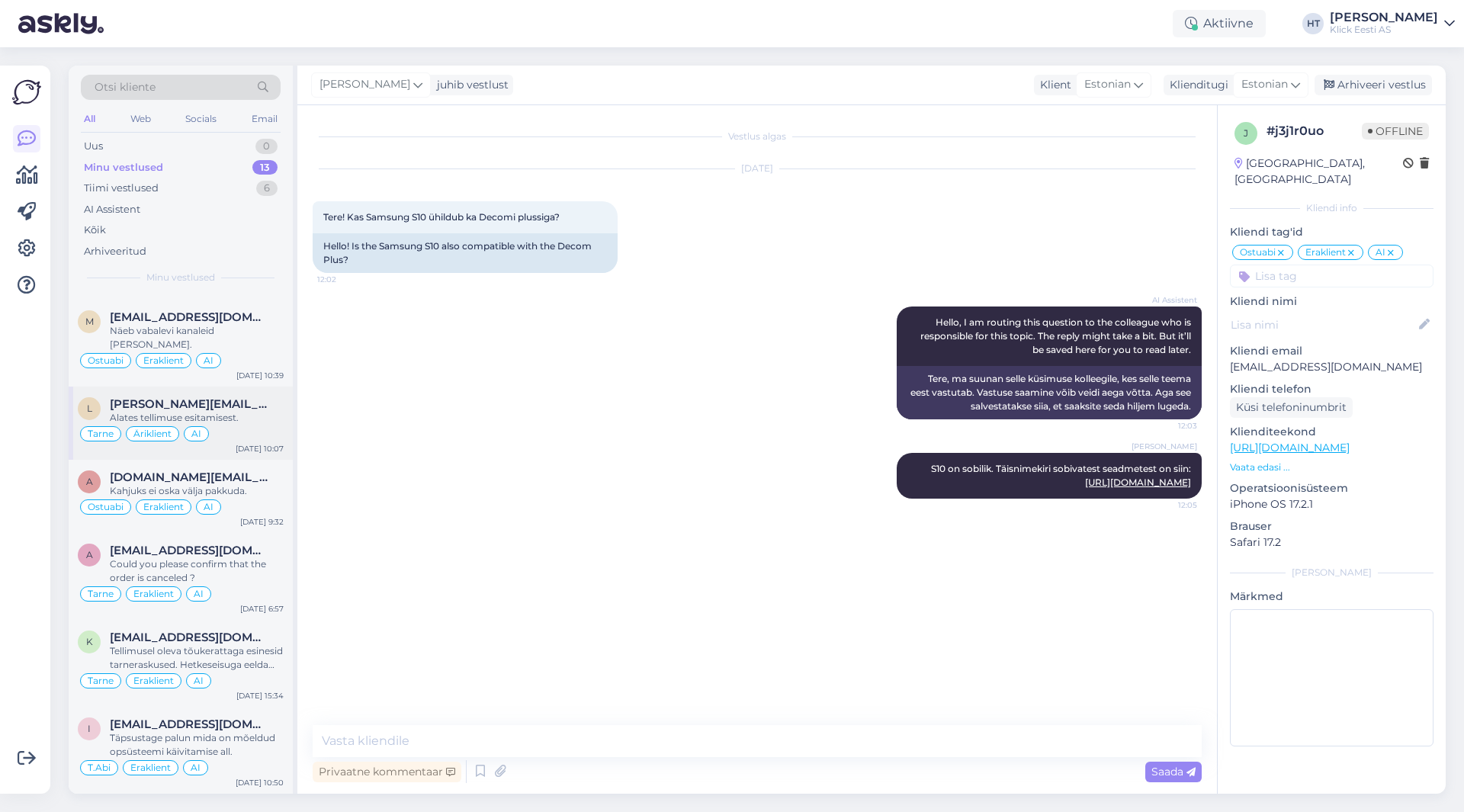
scroll to position [457, 0]
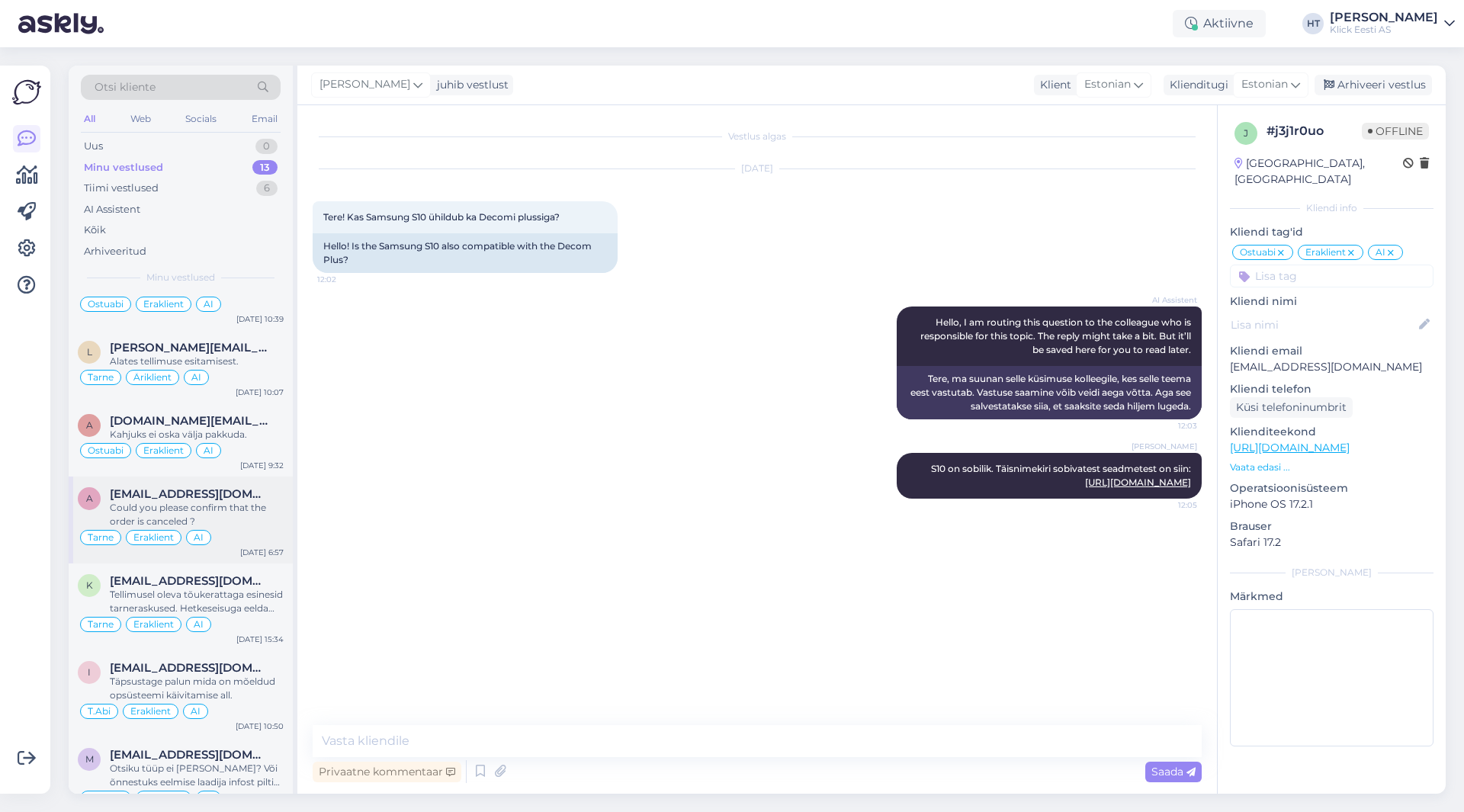
click at [244, 501] on div "Could you please confirm that the order is canceled ?" at bounding box center [196, 515] width 174 height 28
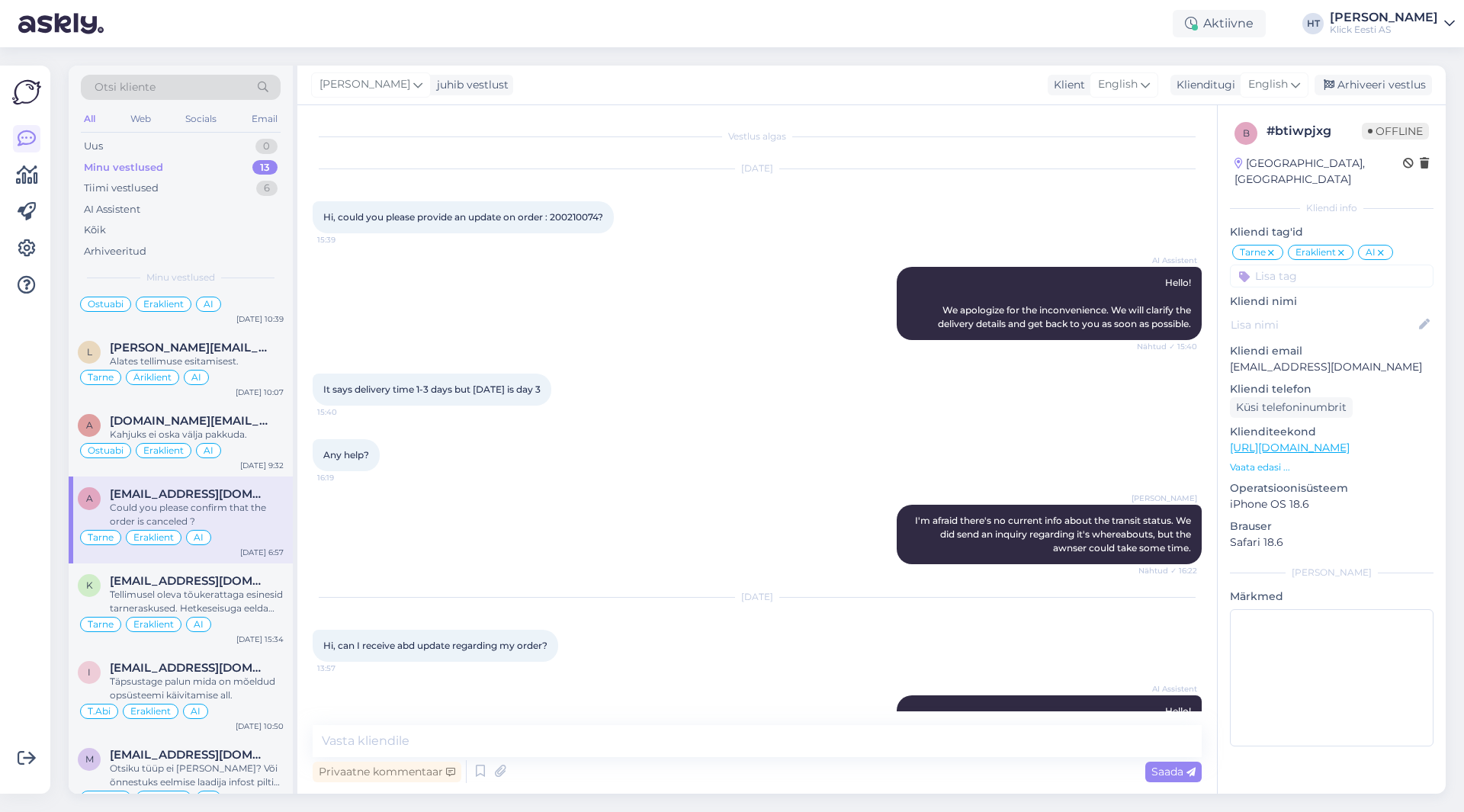
scroll to position [1151, 0]
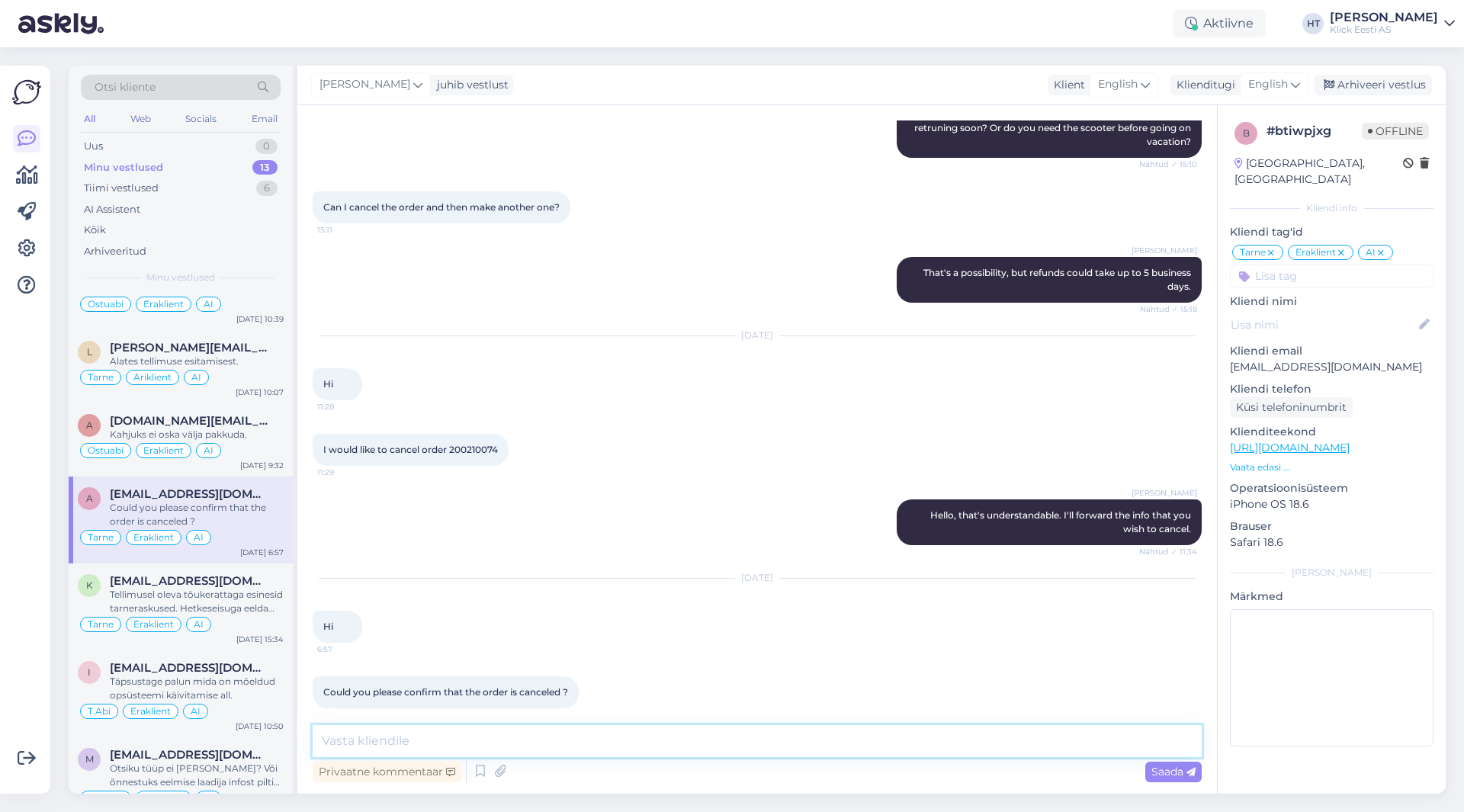
click at [546, 736] on textarea at bounding box center [757, 741] width 889 height 32
click at [915, 739] on textarea "Hello, the order has now been cancelled. There should be an indication about it…" at bounding box center [757, 741] width 889 height 32
type textarea "Hello, the order has now been cancelled. There should be an indication about it…"
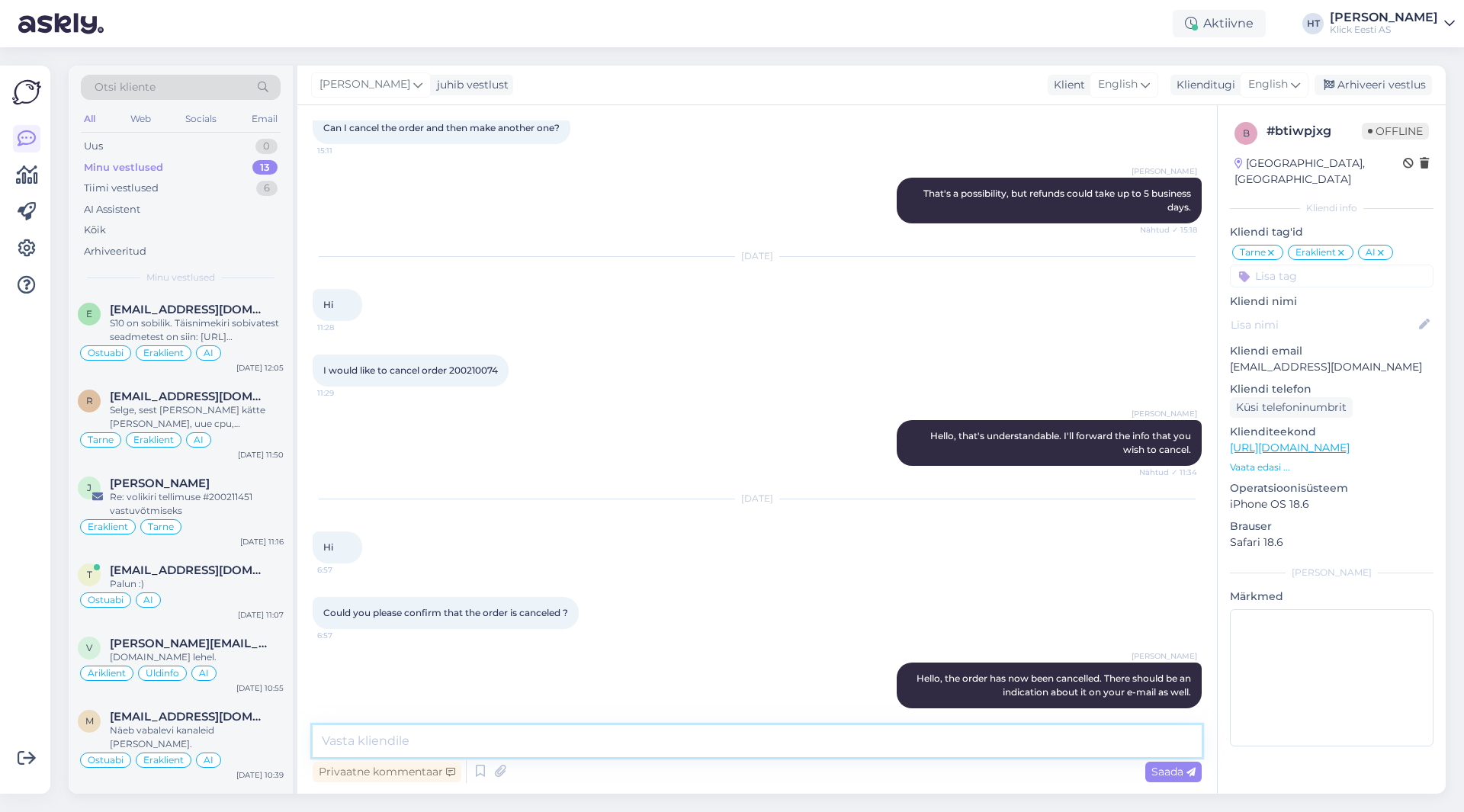
scroll to position [0, 0]
click at [14, 532] on div at bounding box center [26, 428] width 29 height 703
click at [140, 116] on div "Web" at bounding box center [140, 119] width 27 height 20
click at [183, 202] on div "AI Assistent" at bounding box center [180, 210] width 199 height 22
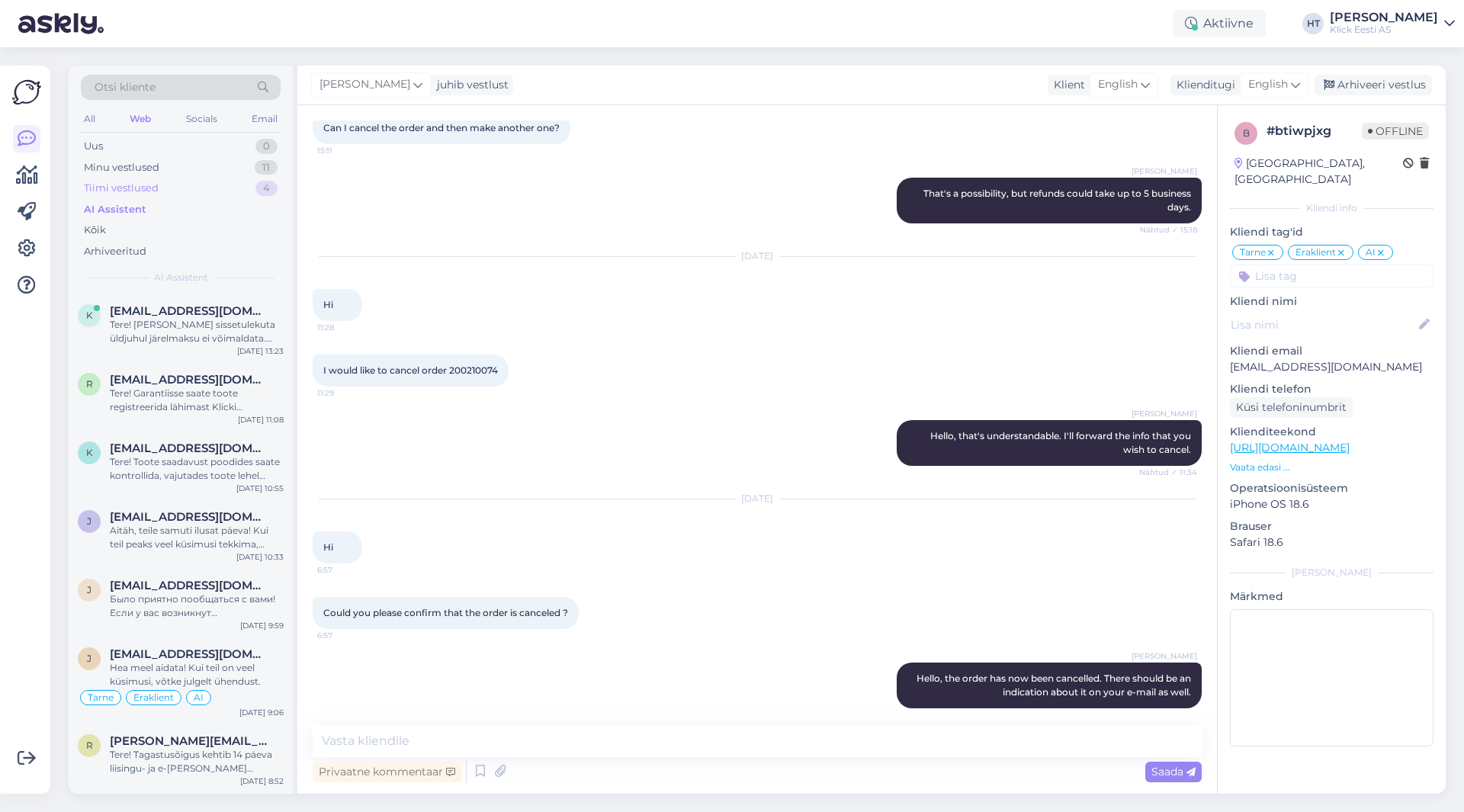
click at [175, 188] on div "Tiimi vestlused 4" at bounding box center [180, 188] width 199 height 22
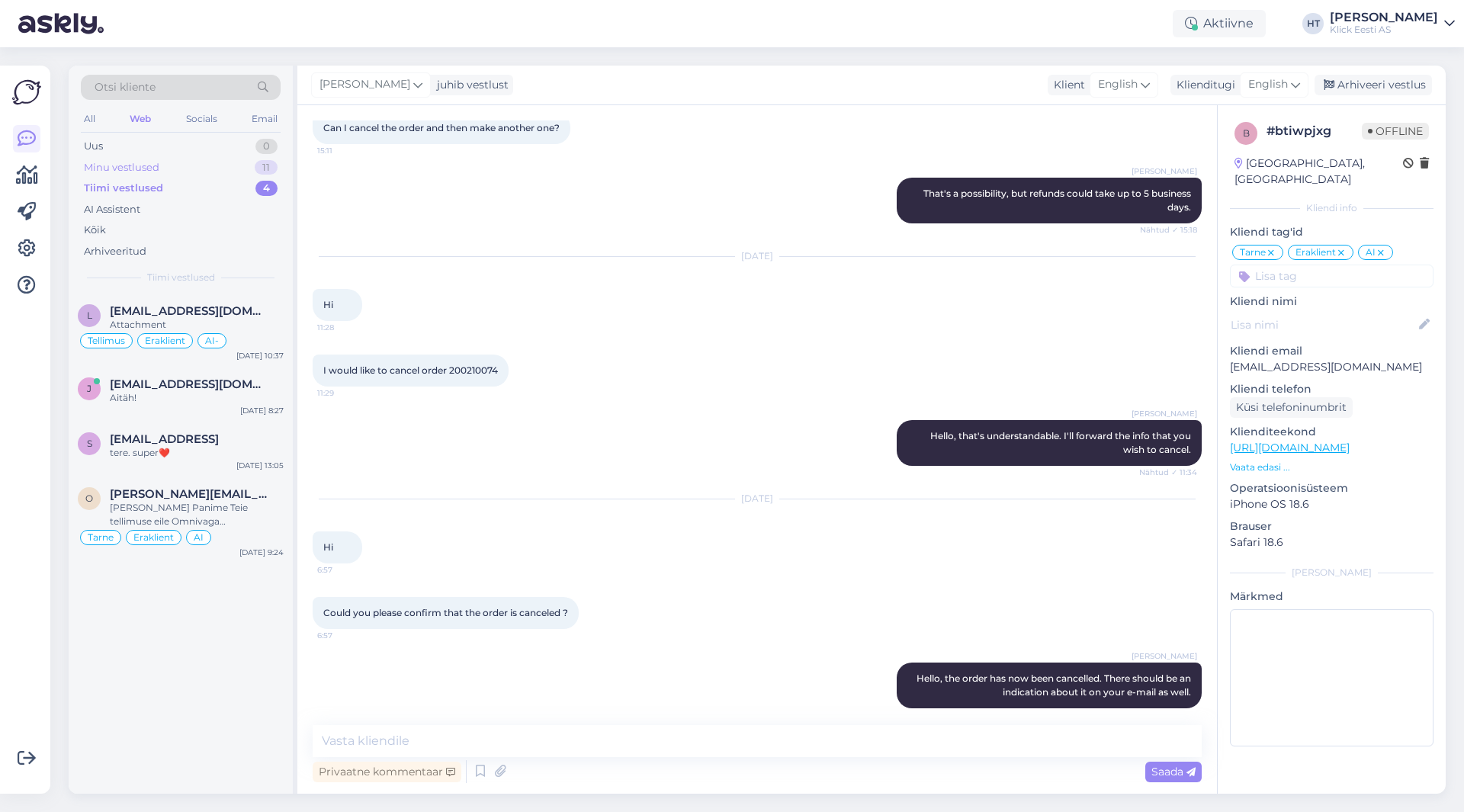
click at [189, 174] on div "Minu vestlused 11" at bounding box center [180, 168] width 199 height 22
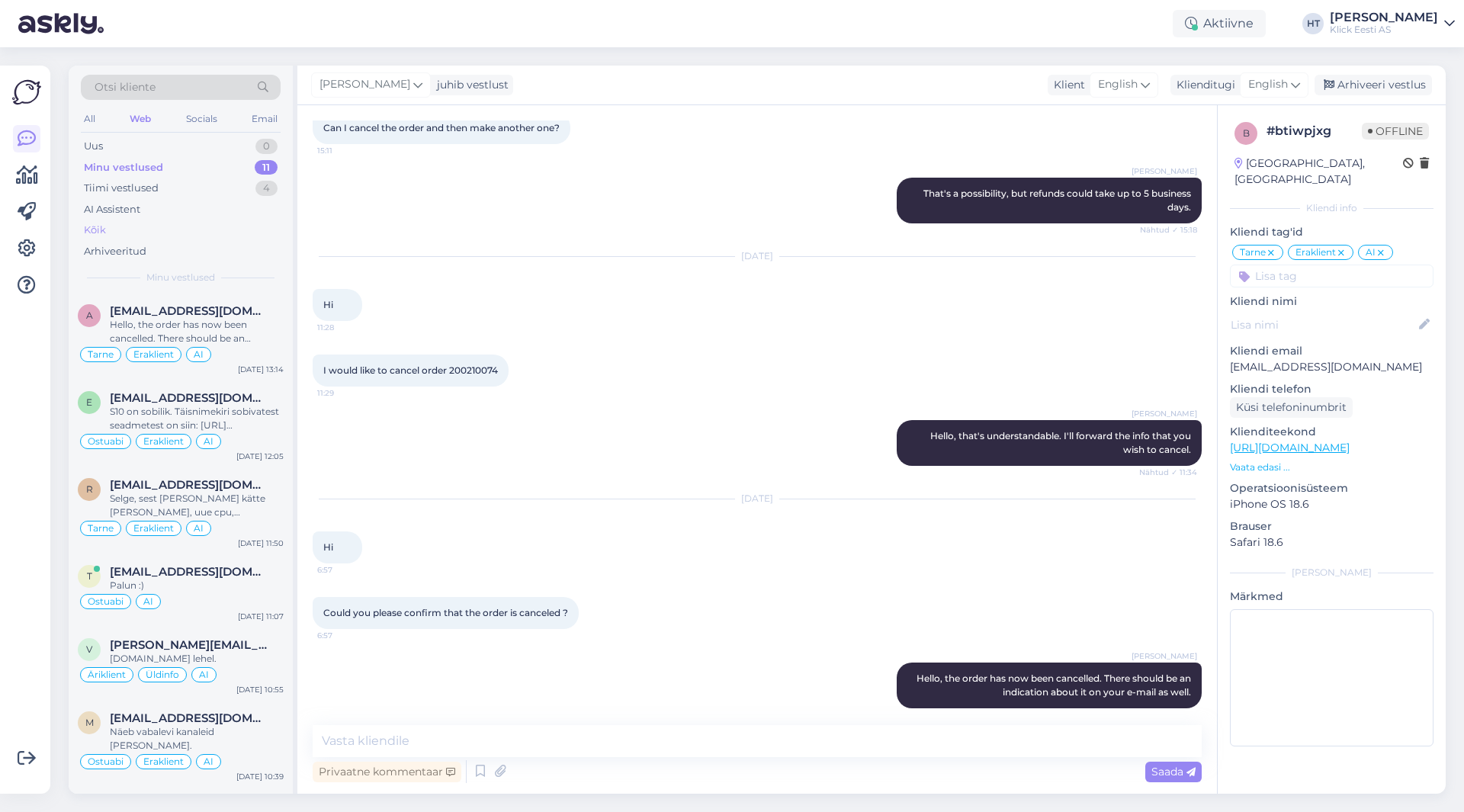
click at [188, 219] on div "Kõik" at bounding box center [180, 230] width 199 height 22
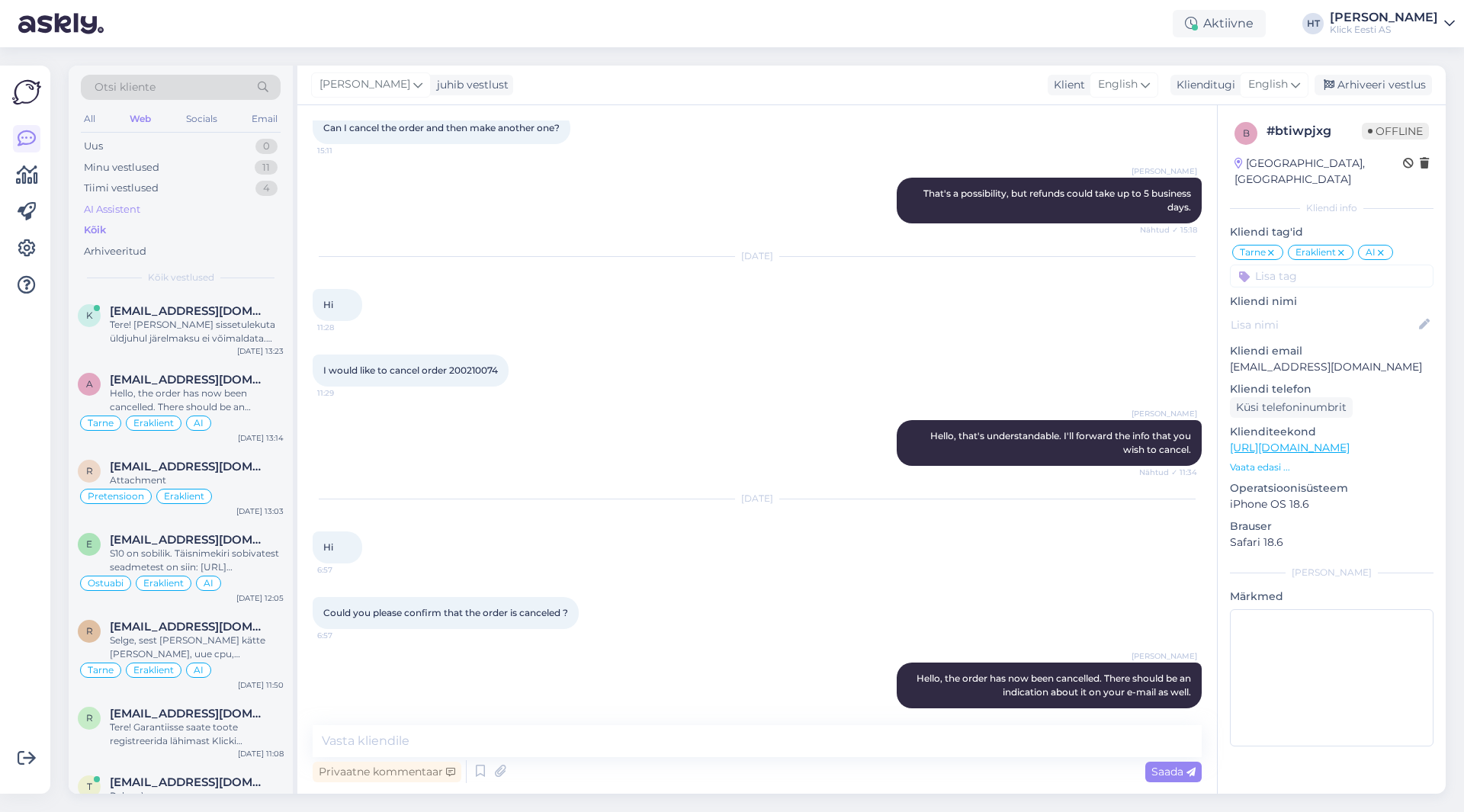
click at [187, 212] on div "AI Assistent" at bounding box center [180, 210] width 199 height 22
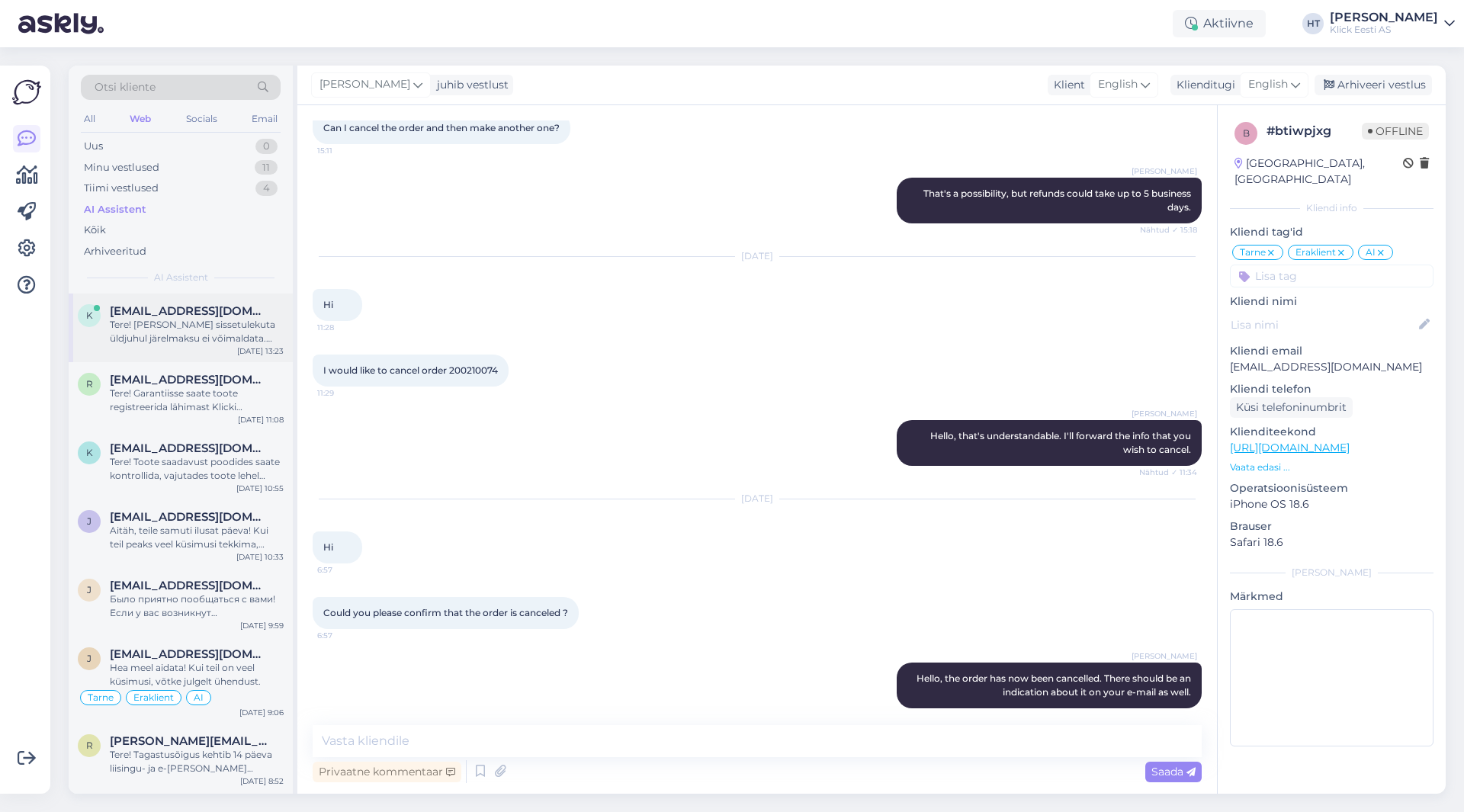
click at [207, 302] on div "k [EMAIL_ADDRESS][DOMAIN_NAME] Tere! [PERSON_NAME] sissetulekuta üldjuhul järel…" at bounding box center [181, 327] width 224 height 68
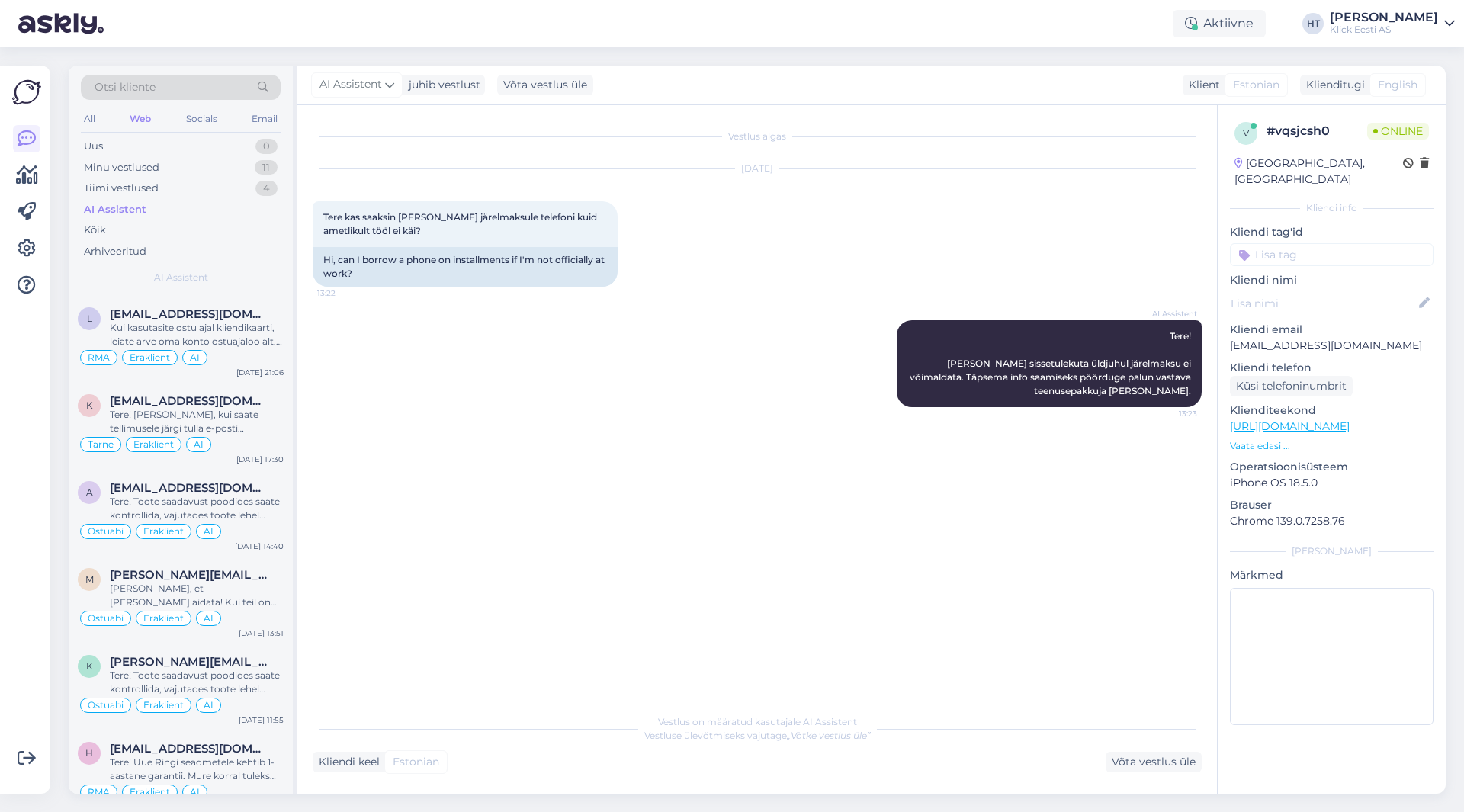
scroll to position [610, 0]
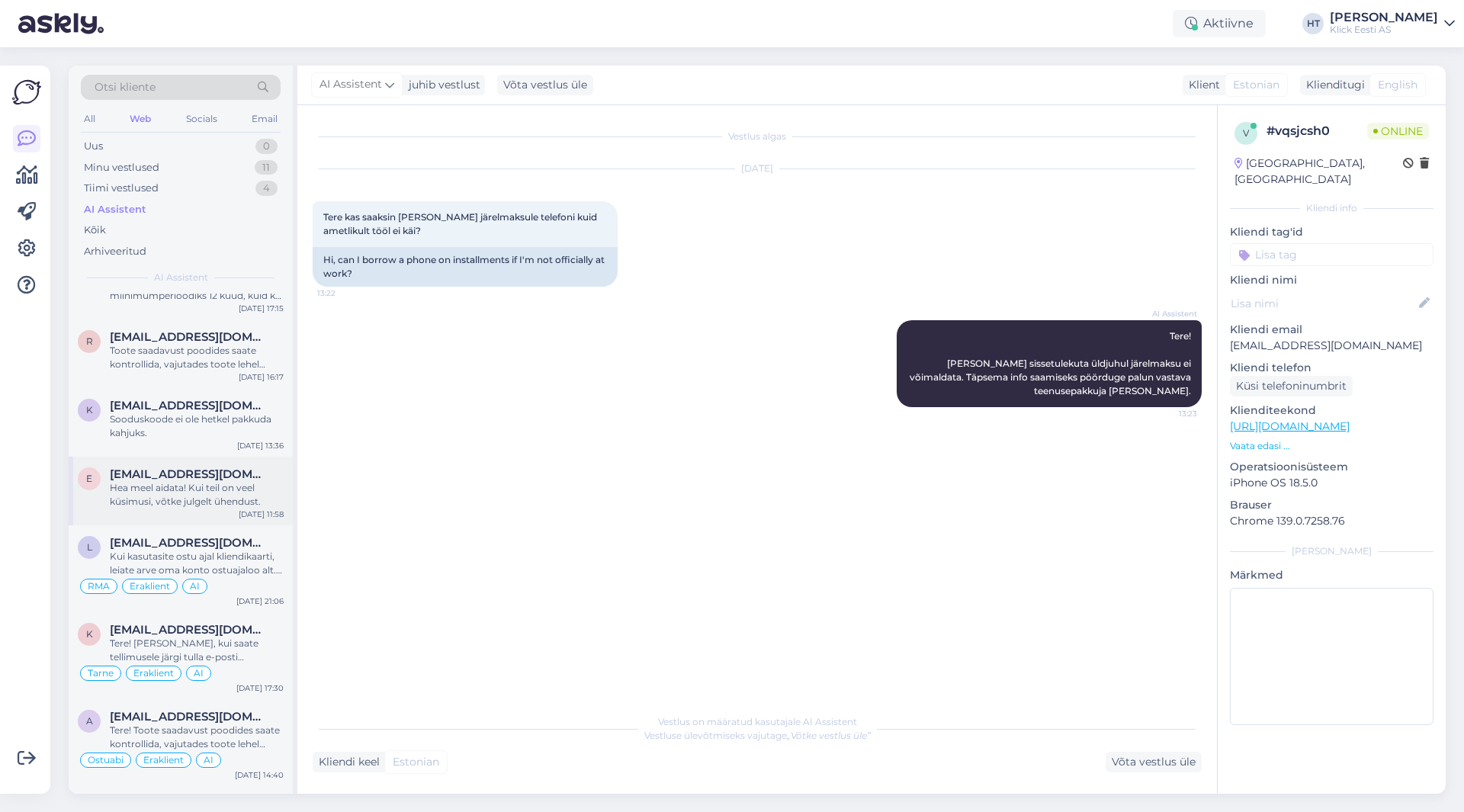
click at [233, 479] on span "[EMAIL_ADDRESS][DOMAIN_NAME]" at bounding box center [189, 474] width 159 height 14
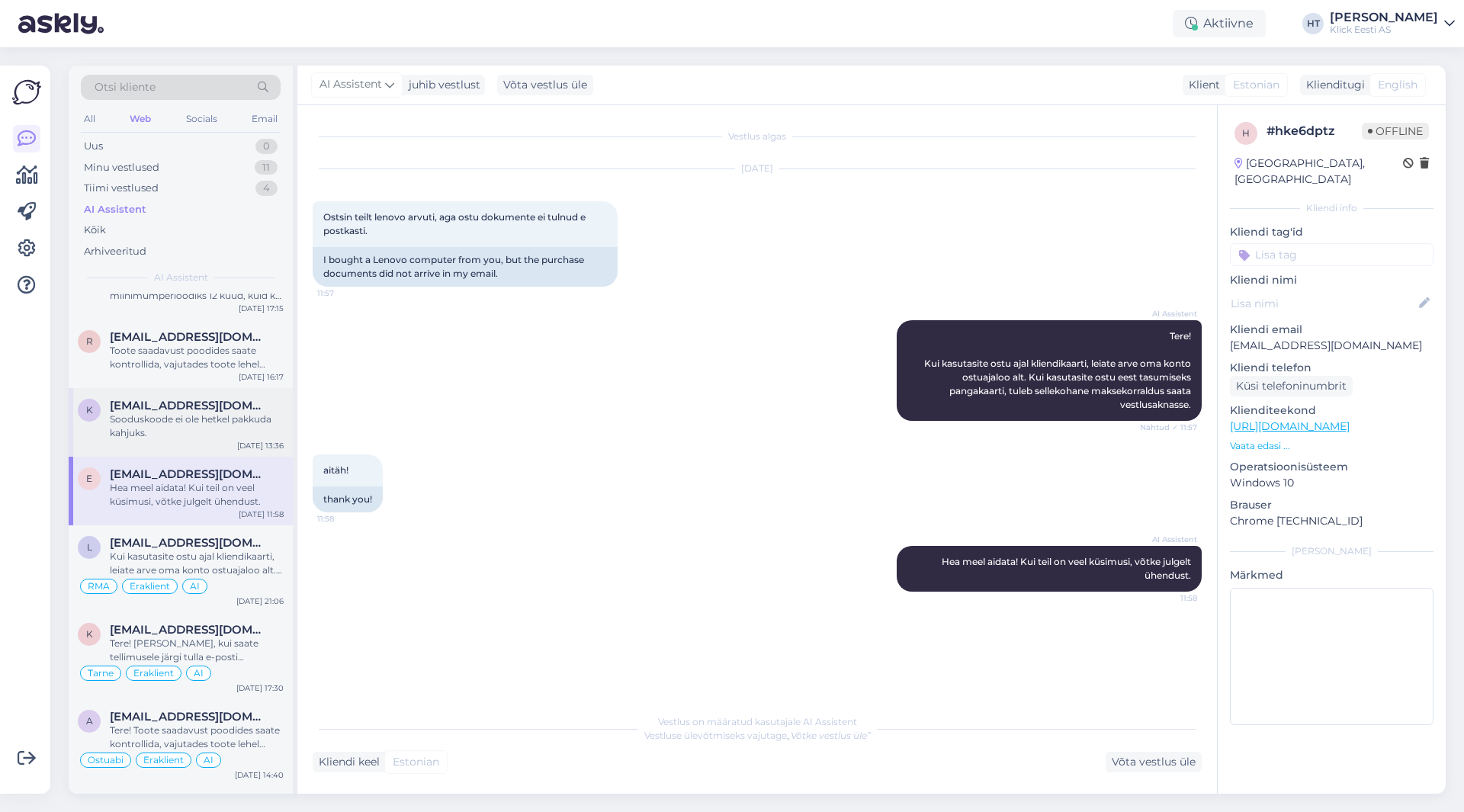
click at [215, 440] on div "k [EMAIL_ADDRESS][DOMAIN_NAME] Sooduskoode ei ole hetkel pakkuda kahjuks. [DATE…" at bounding box center [181, 421] width 224 height 68
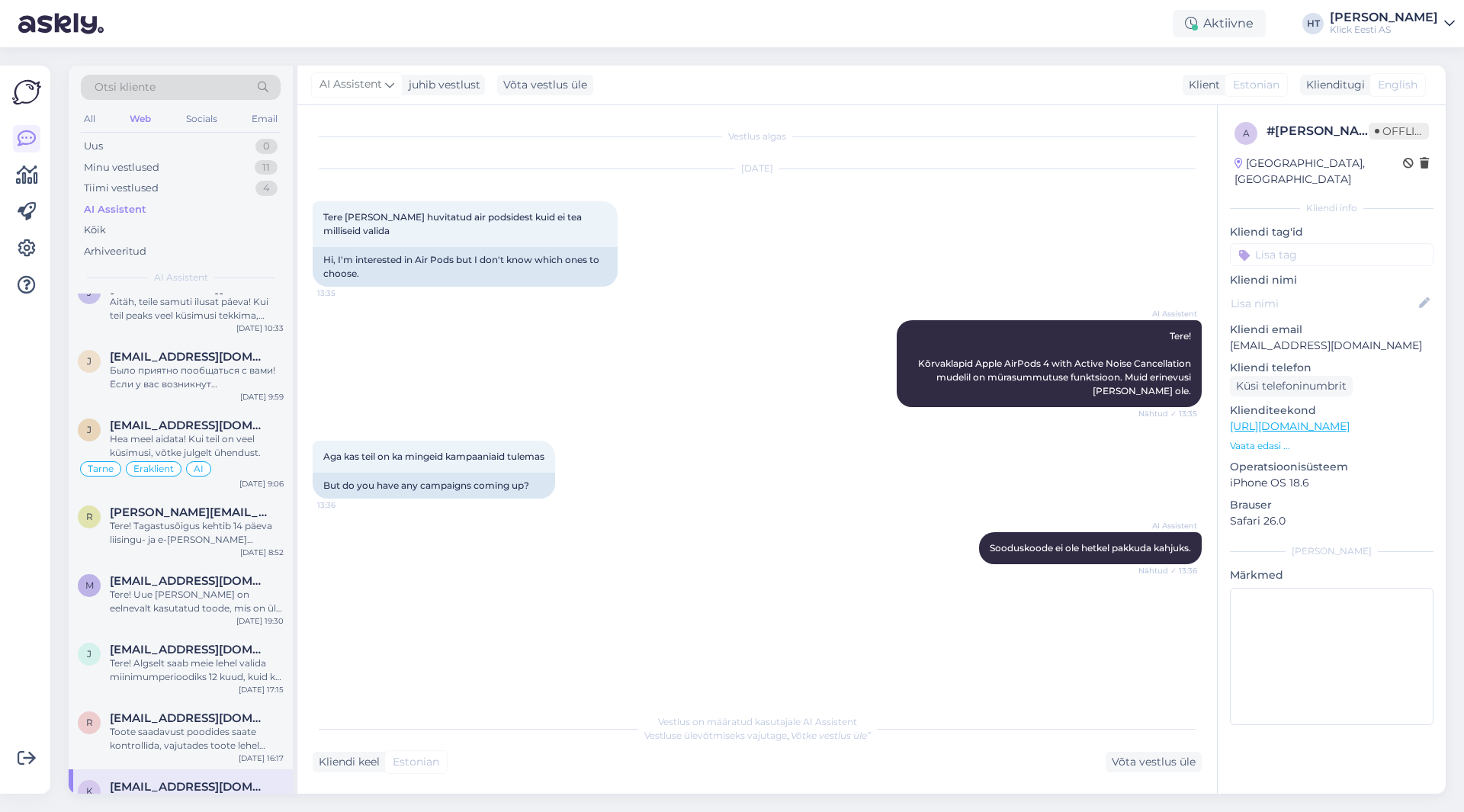
scroll to position [0, 0]
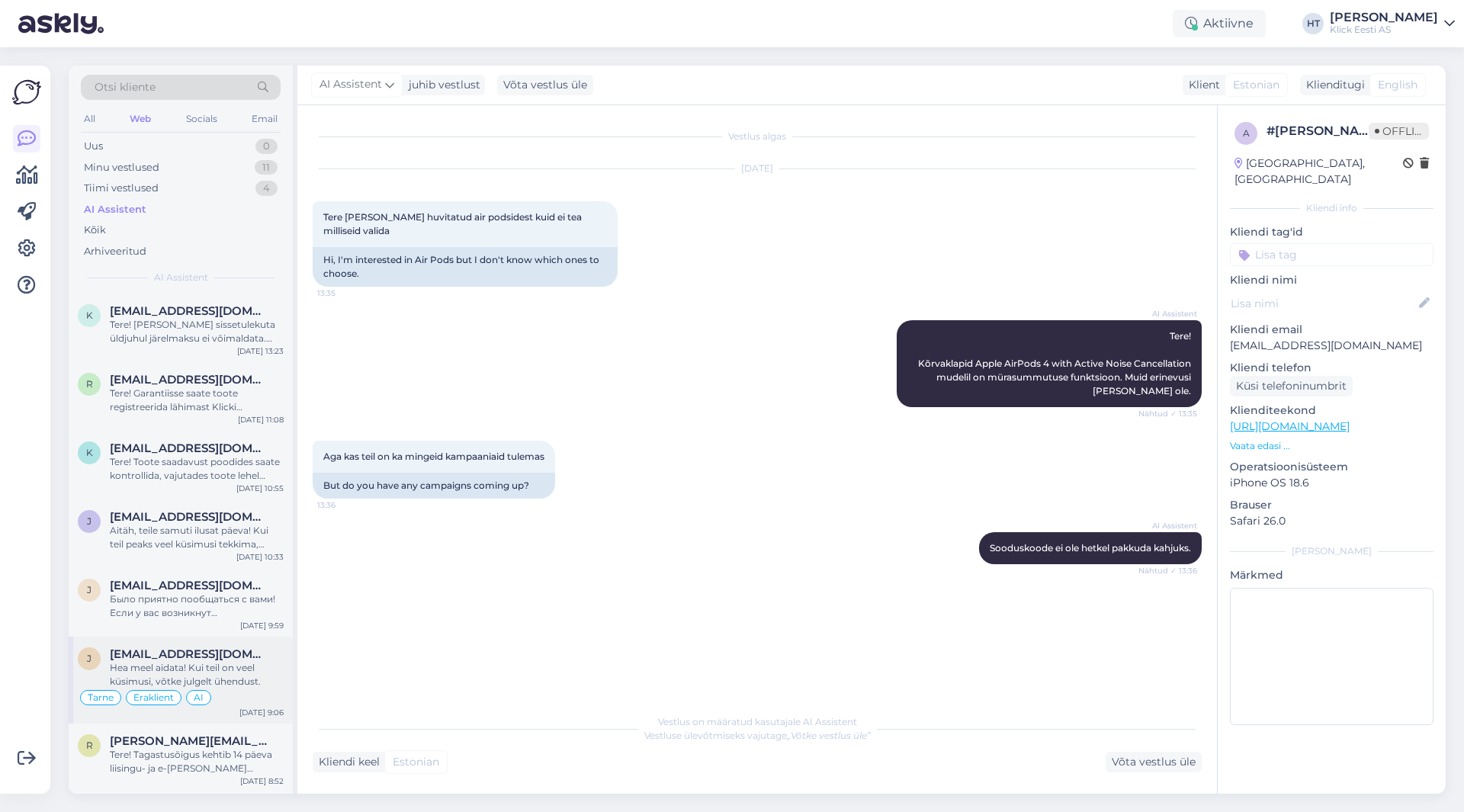
click at [224, 642] on div "j [EMAIL_ADDRESS][DOMAIN_NAME] Hea meel aidata! Kui teil on veel küsimusi, võtk…" at bounding box center [181, 680] width 224 height 87
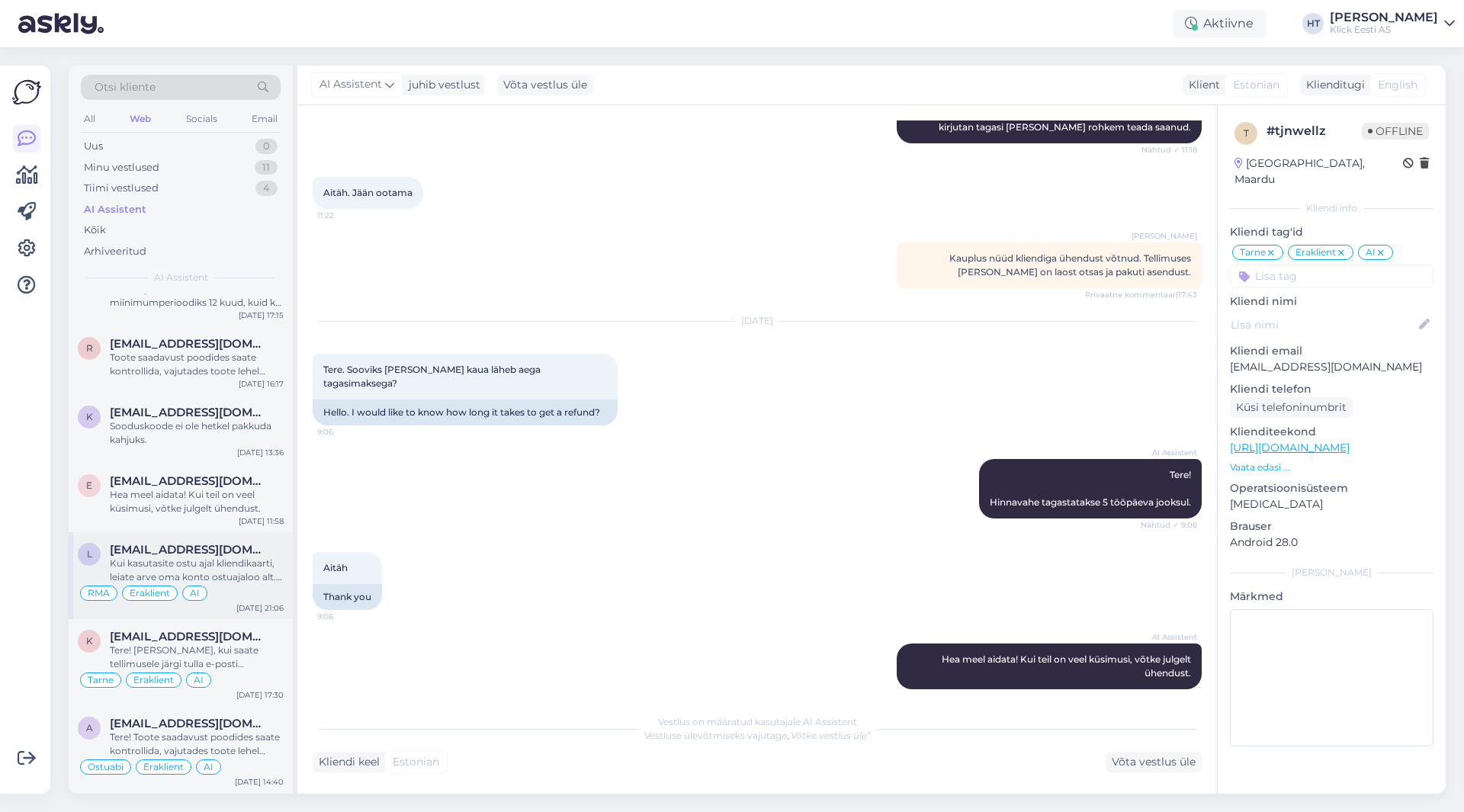
scroll to position [610, 0]
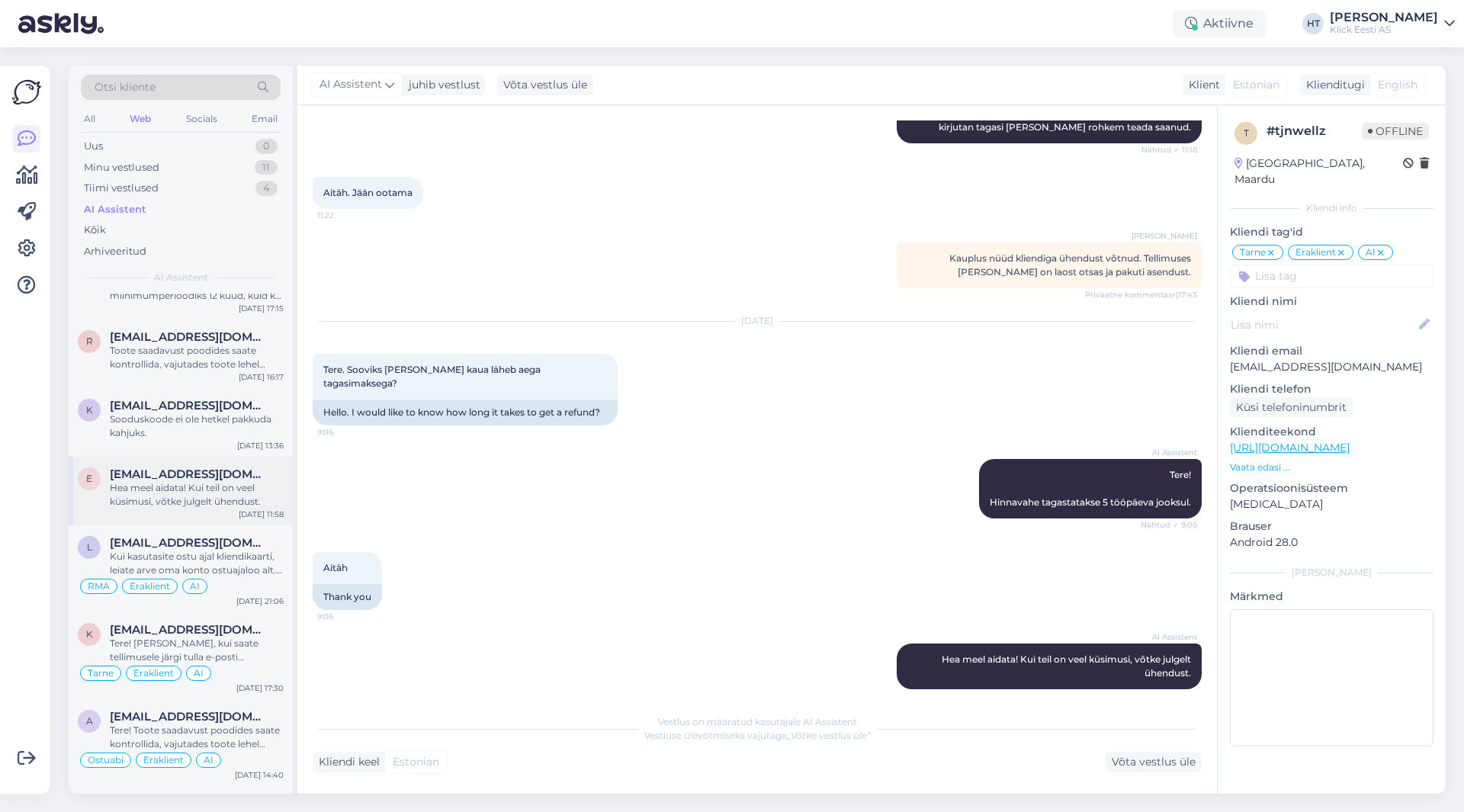
click at [221, 490] on div "Hea meel aidata! Kui teil on veel küsimusi, võtke julgelt ühendust." at bounding box center [196, 495] width 174 height 28
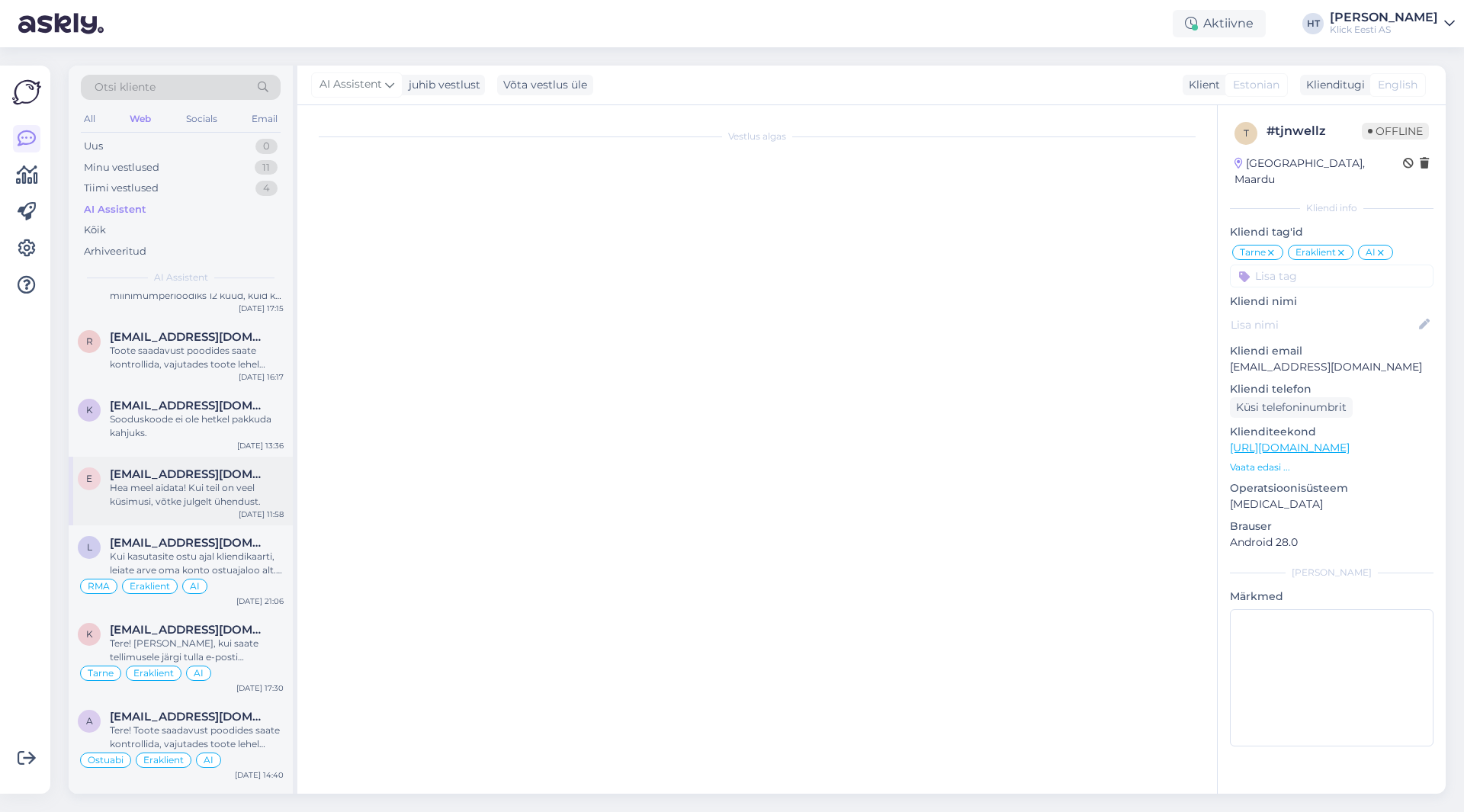
scroll to position [0, 0]
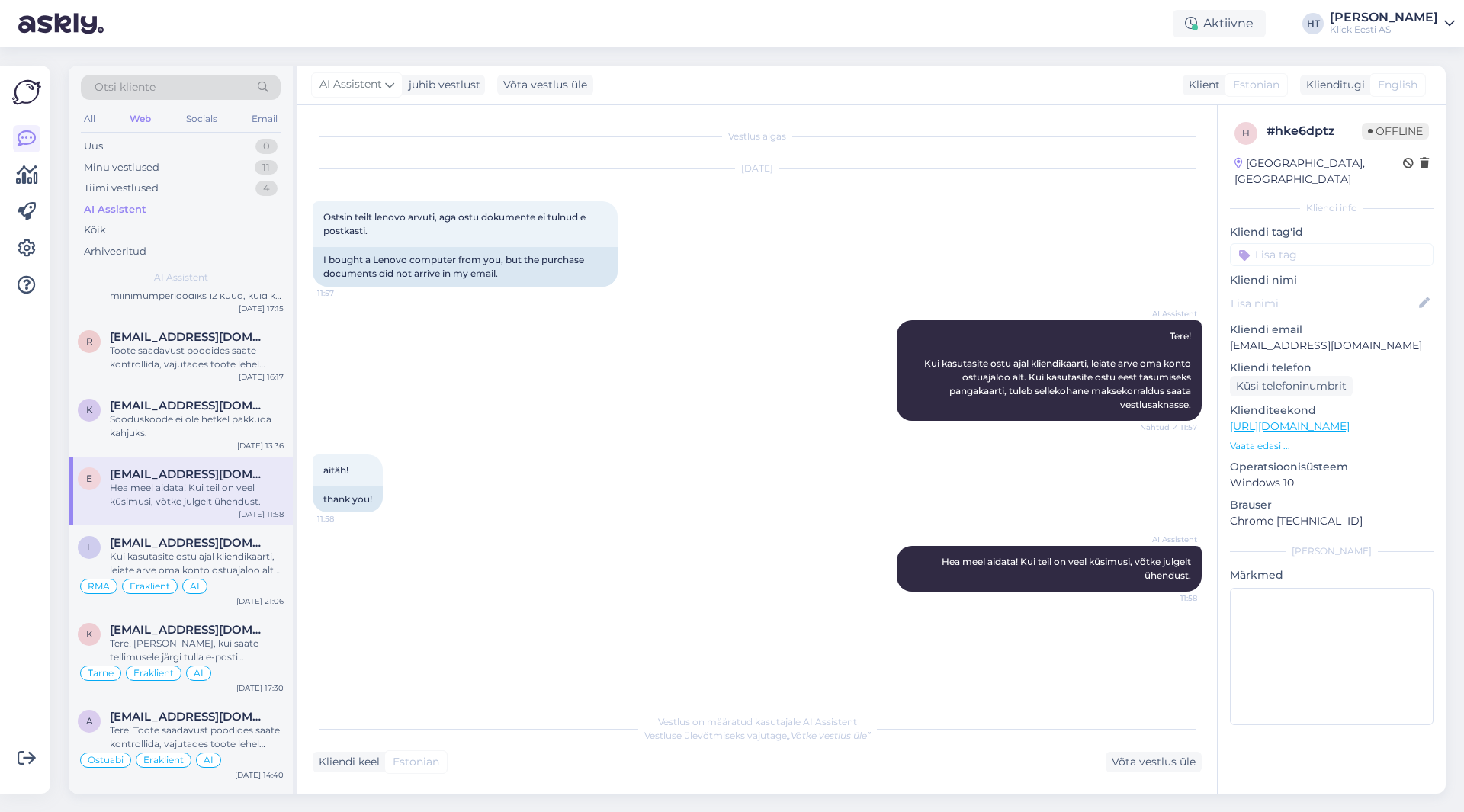
click at [723, 367] on div "AI Assistent Tere! Kui kasutasite ostu ajal kliendikaarti, leiate arve oma kont…" at bounding box center [757, 370] width 889 height 134
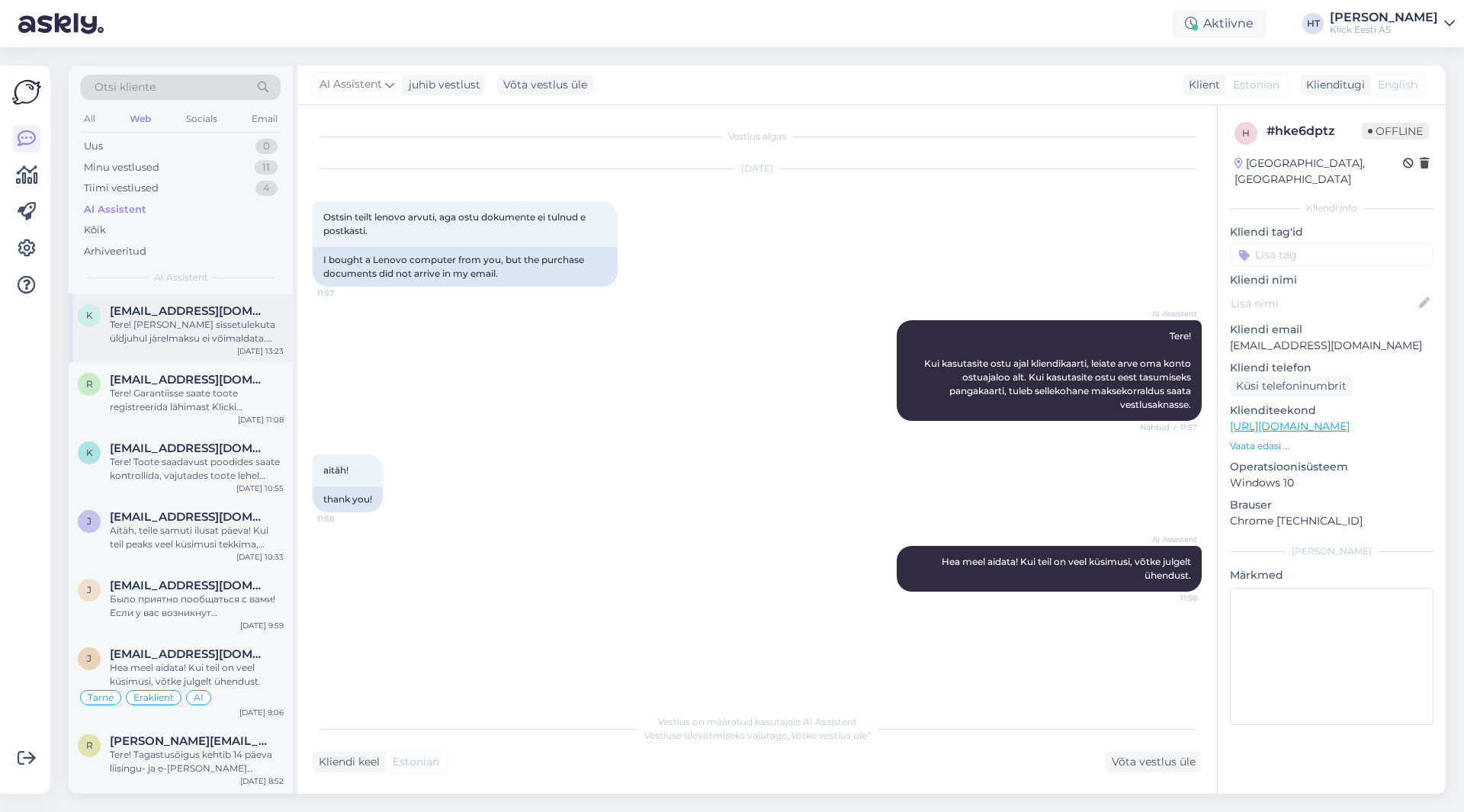
click at [203, 334] on div "Tere! [PERSON_NAME] sissetulekuta üldjuhul järelmaksu ei võimaldata. Täpsema in…" at bounding box center [196, 332] width 174 height 28
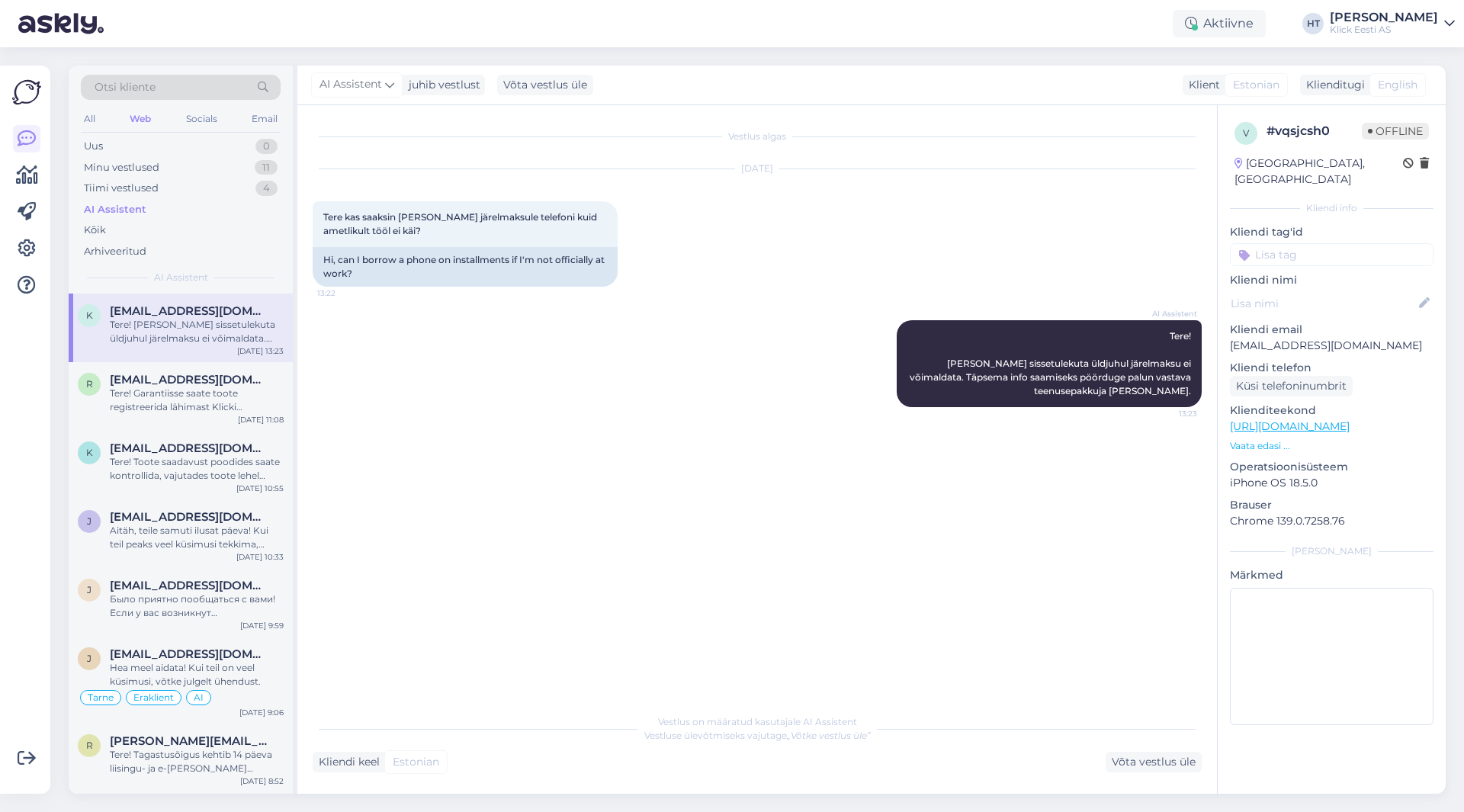
click at [27, 500] on div at bounding box center [26, 428] width 29 height 703
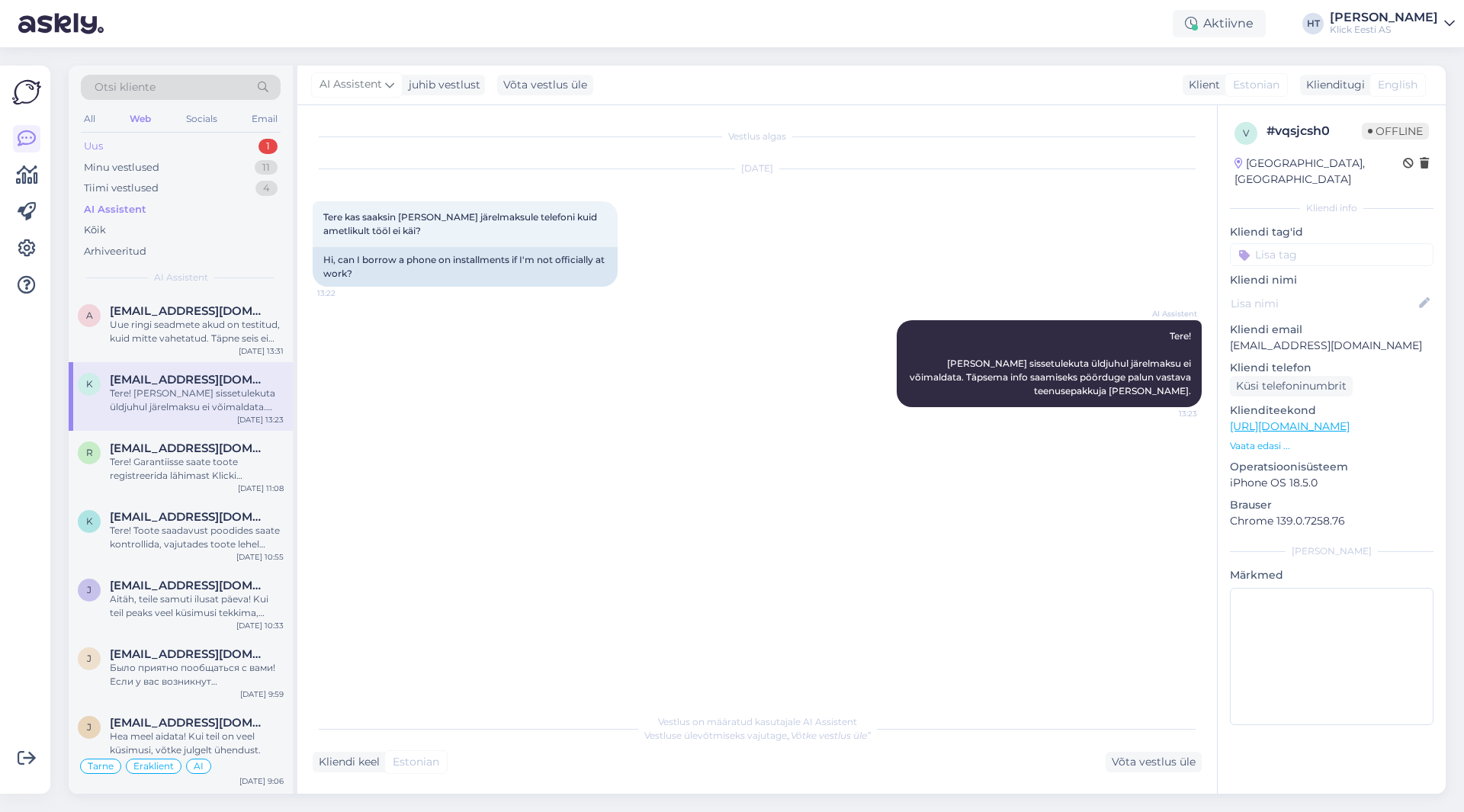
click at [201, 152] on div "Uus 1" at bounding box center [180, 147] width 199 height 22
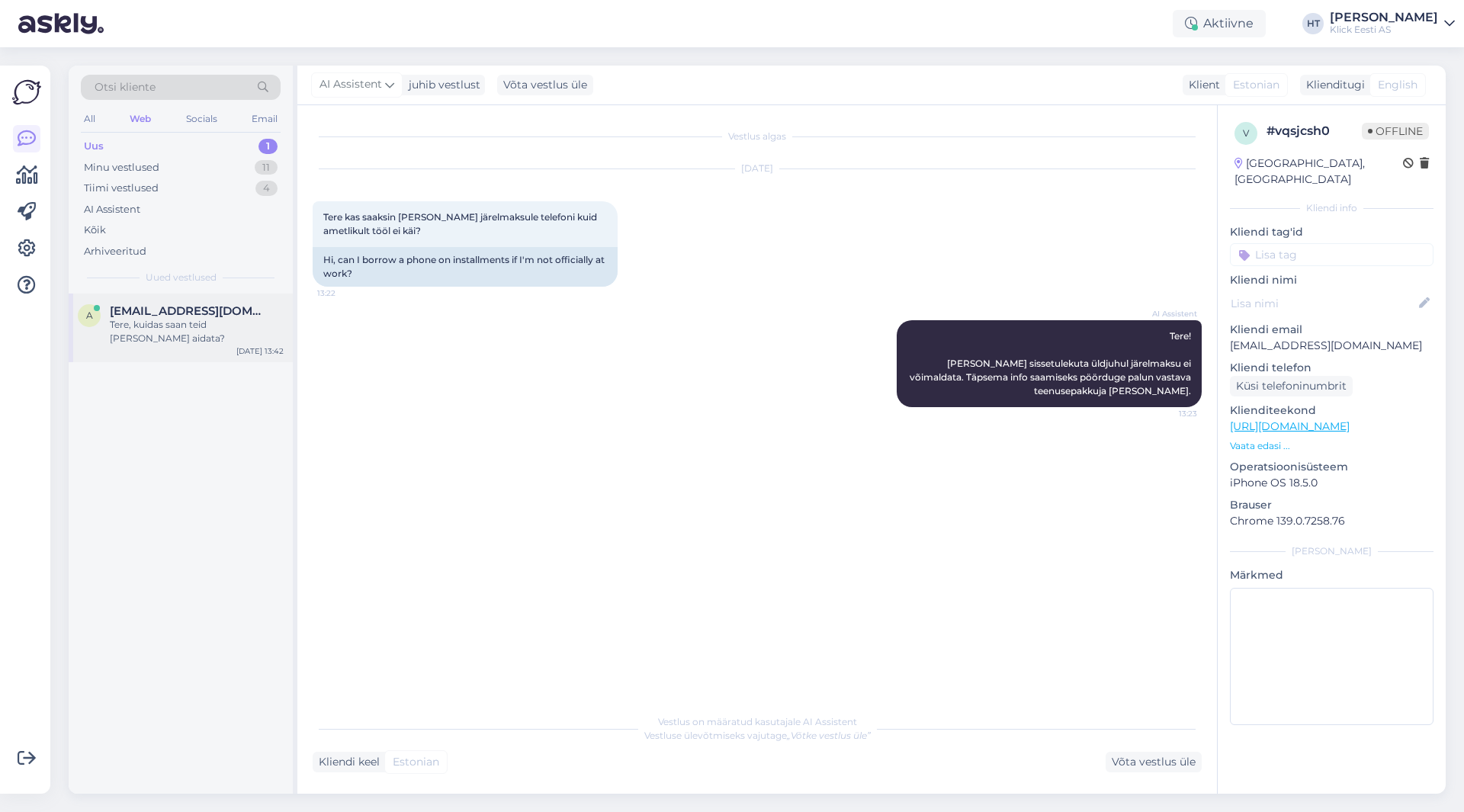
click at [215, 305] on span "[EMAIL_ADDRESS][DOMAIN_NAME]" at bounding box center [189, 311] width 159 height 14
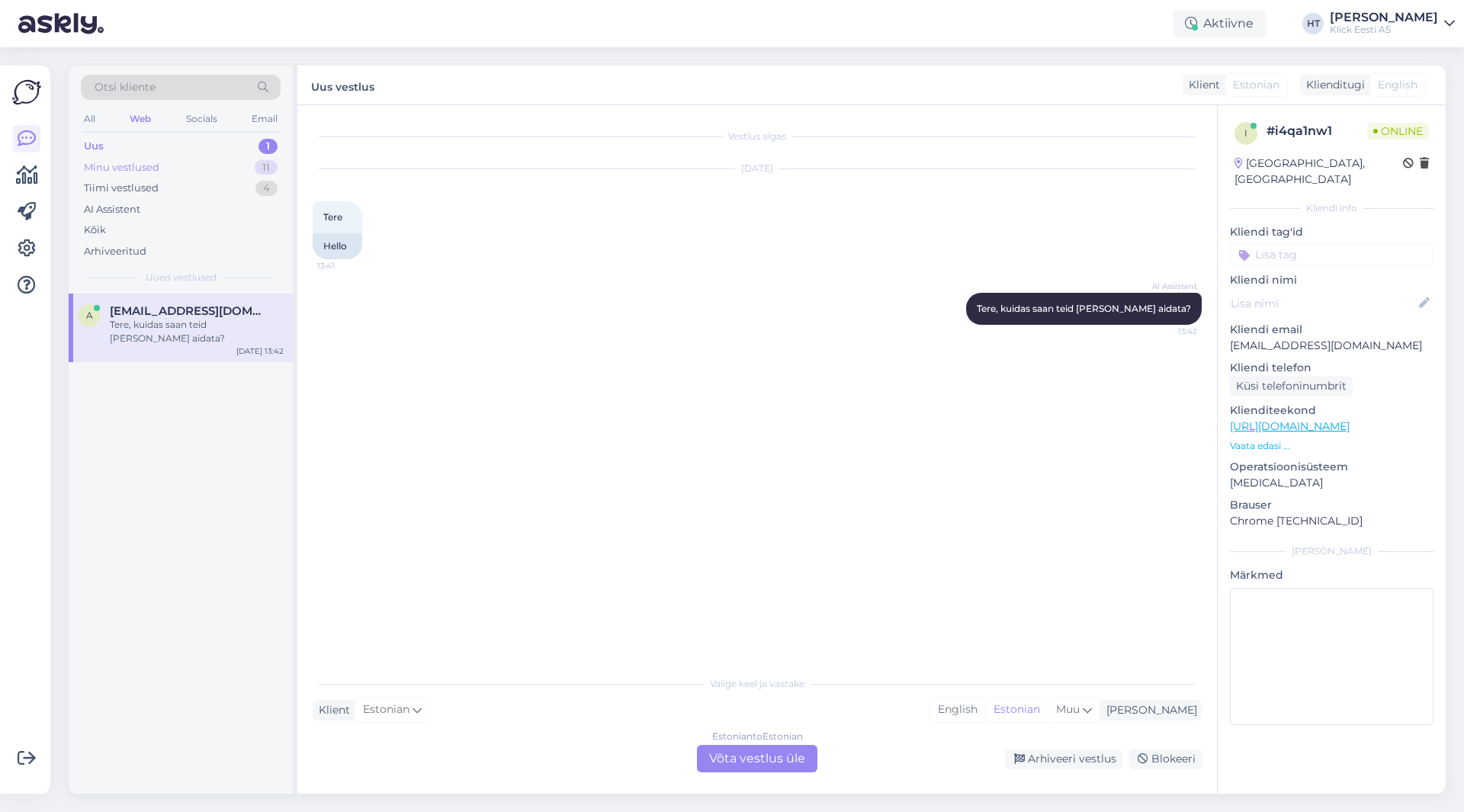
click at [219, 167] on div "Minu vestlused 11" at bounding box center [180, 168] width 199 height 22
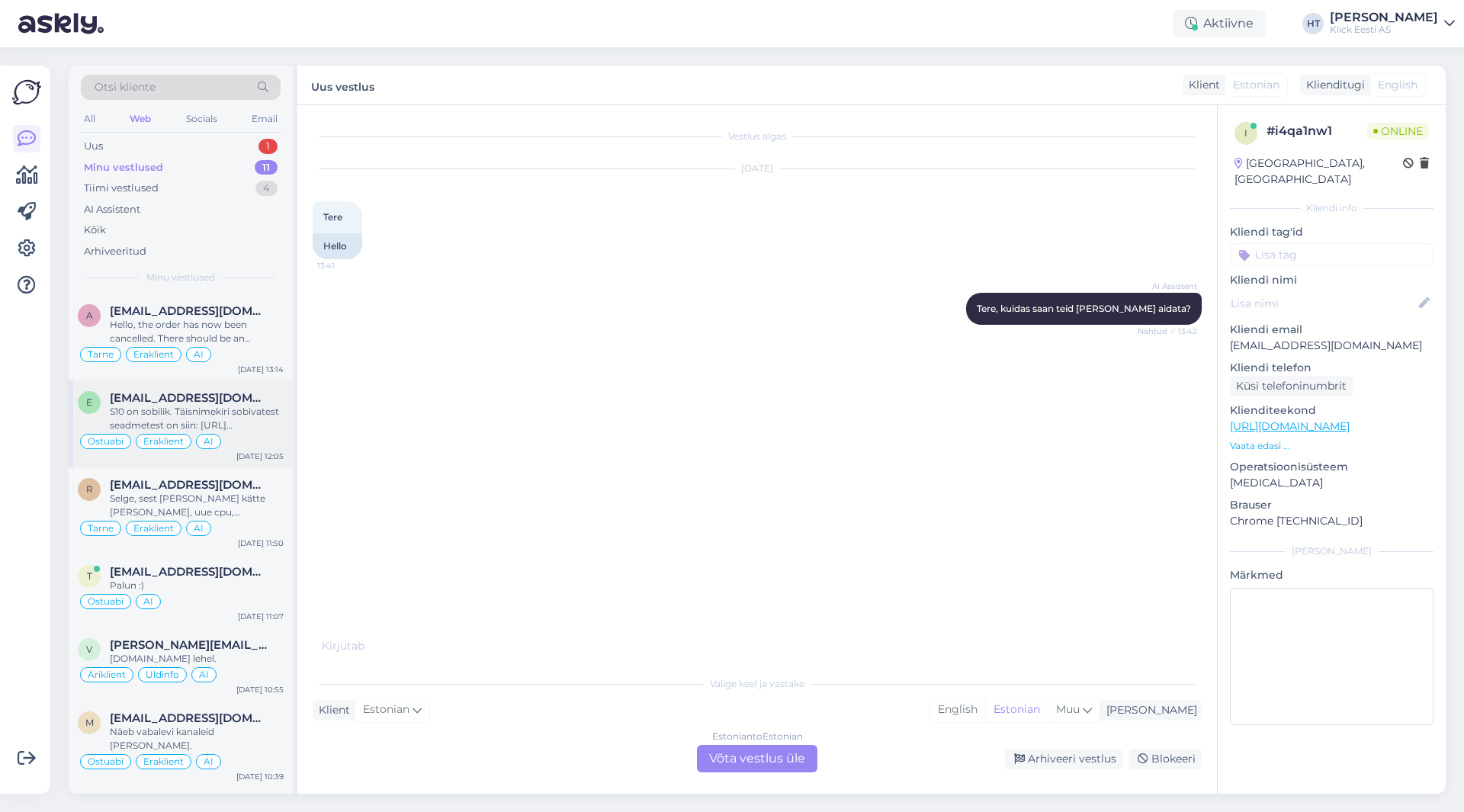
click at [239, 408] on div "S10 on sobilik. Täisnimekiri sobivatest seadmetest on siin: [URL][DOMAIN_NAME]" at bounding box center [196, 418] width 174 height 28
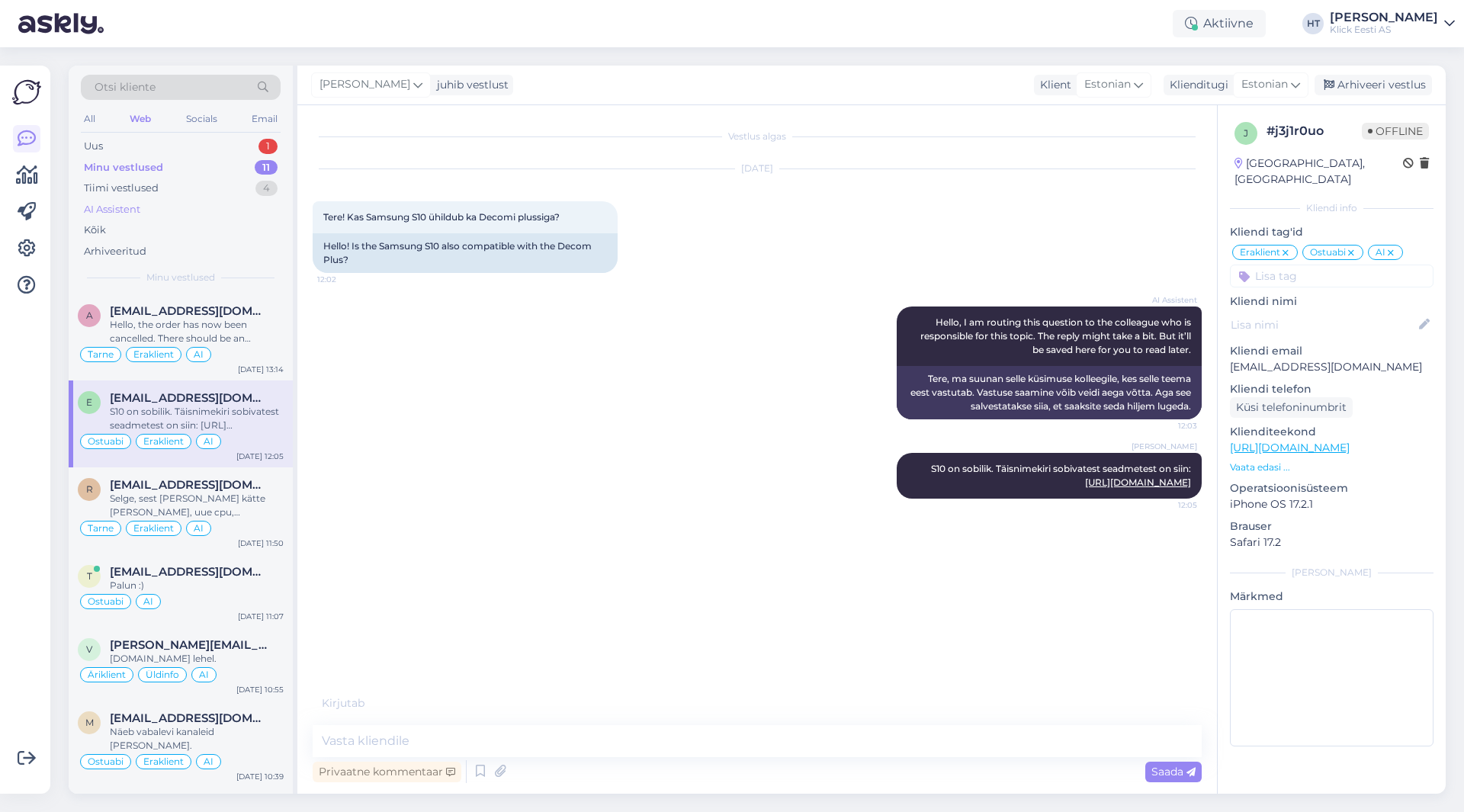
click at [210, 212] on div "AI Assistent" at bounding box center [180, 210] width 199 height 22
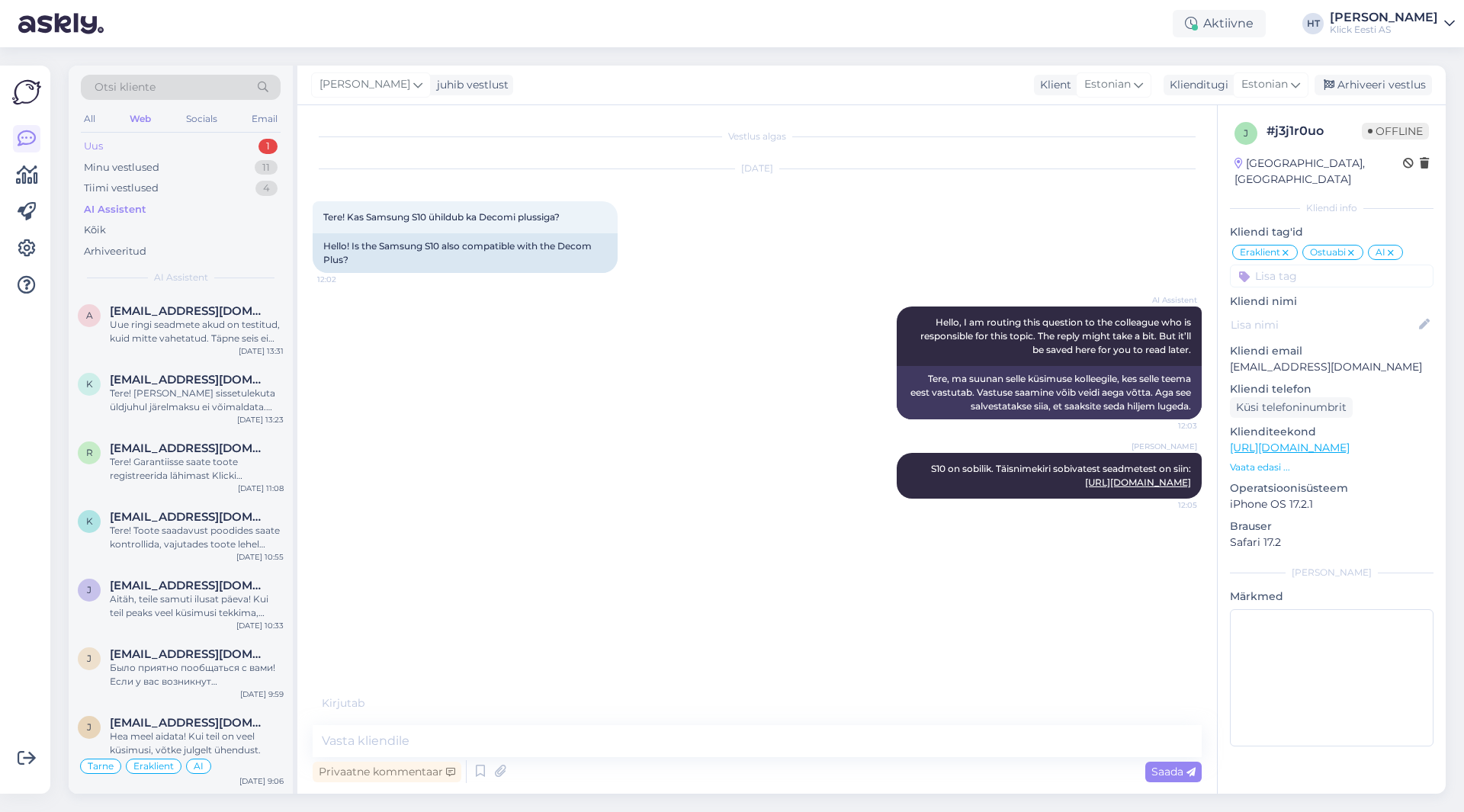
click at [214, 150] on div "Uus 1" at bounding box center [180, 147] width 199 height 22
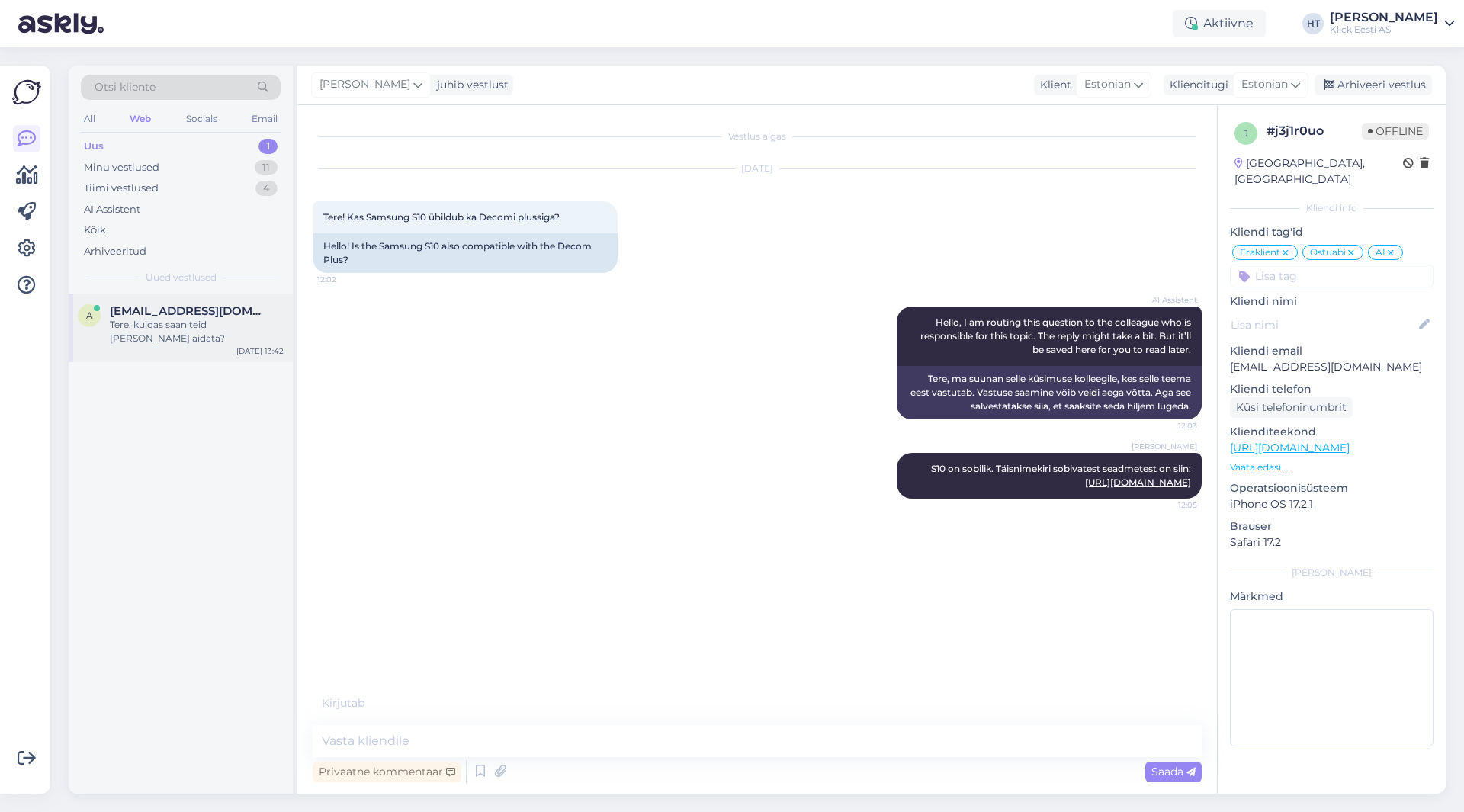
click at [232, 295] on div "a [EMAIL_ADDRESS][DOMAIN_NAME] Tere, kuidas saan teid [PERSON_NAME] aidata? [DA…" at bounding box center [181, 327] width 224 height 68
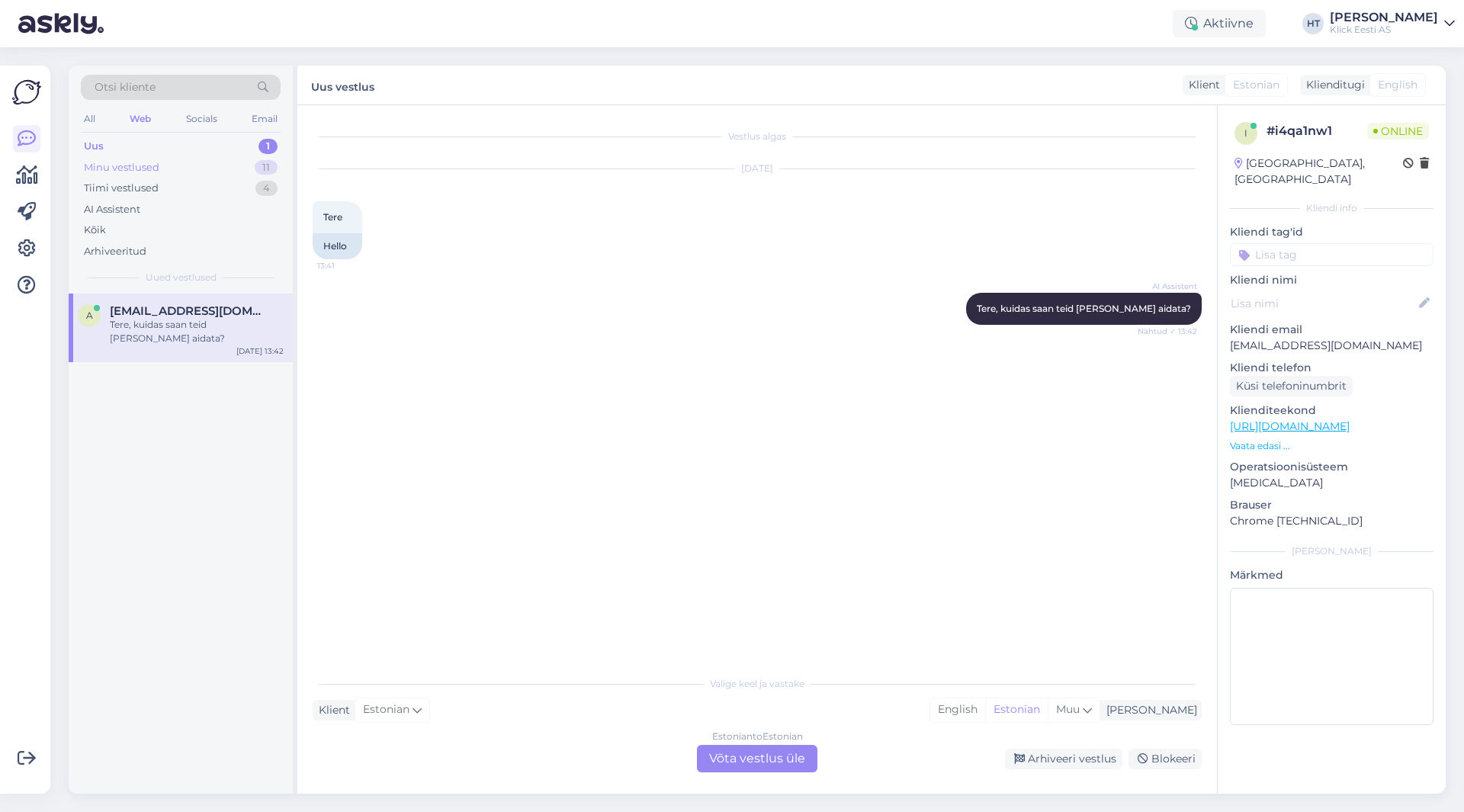
click at [228, 169] on div "Minu vestlused 11" at bounding box center [180, 168] width 199 height 22
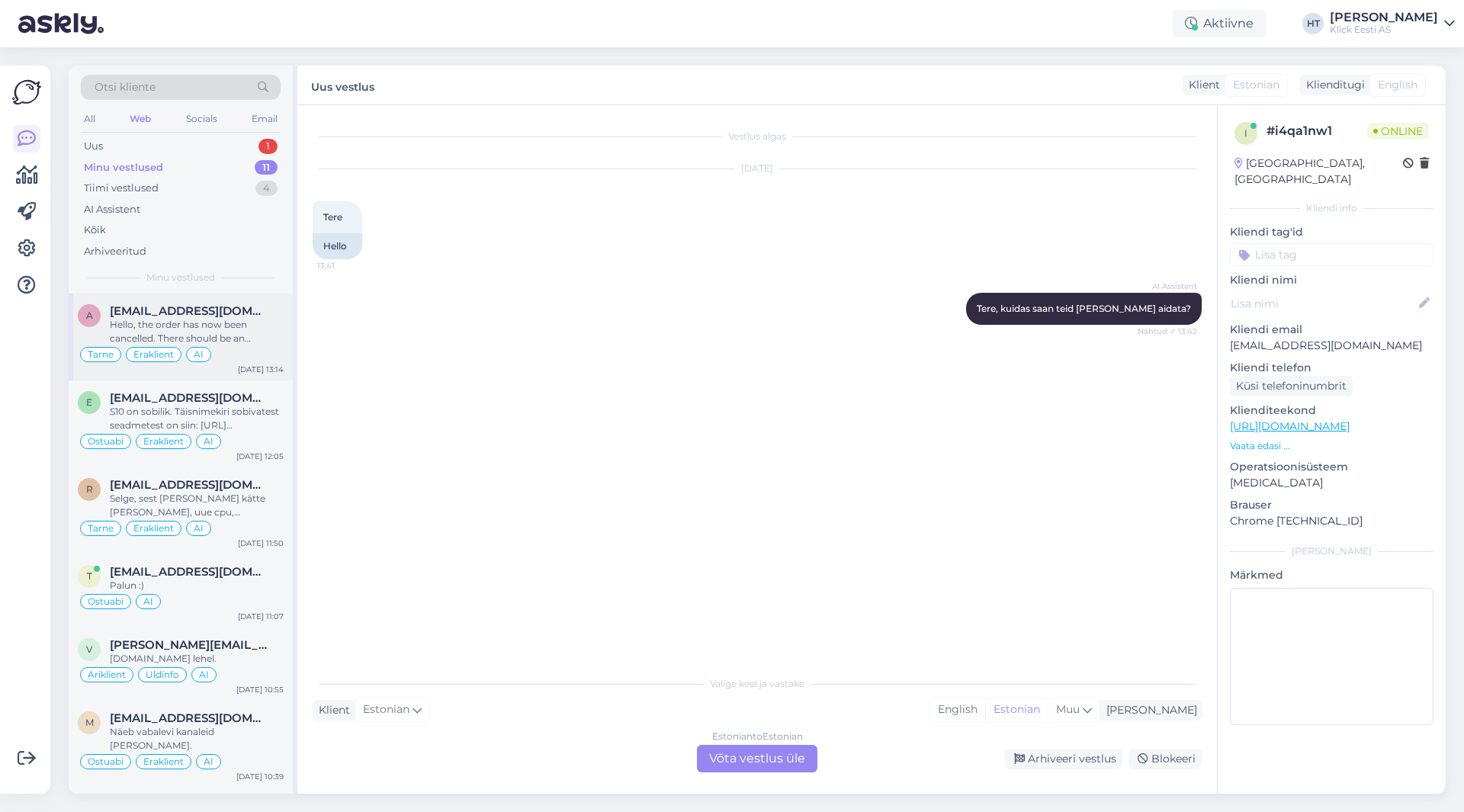
click at [233, 320] on div "Hello, the order has now been cancelled. There should be an indication about it…" at bounding box center [196, 332] width 174 height 28
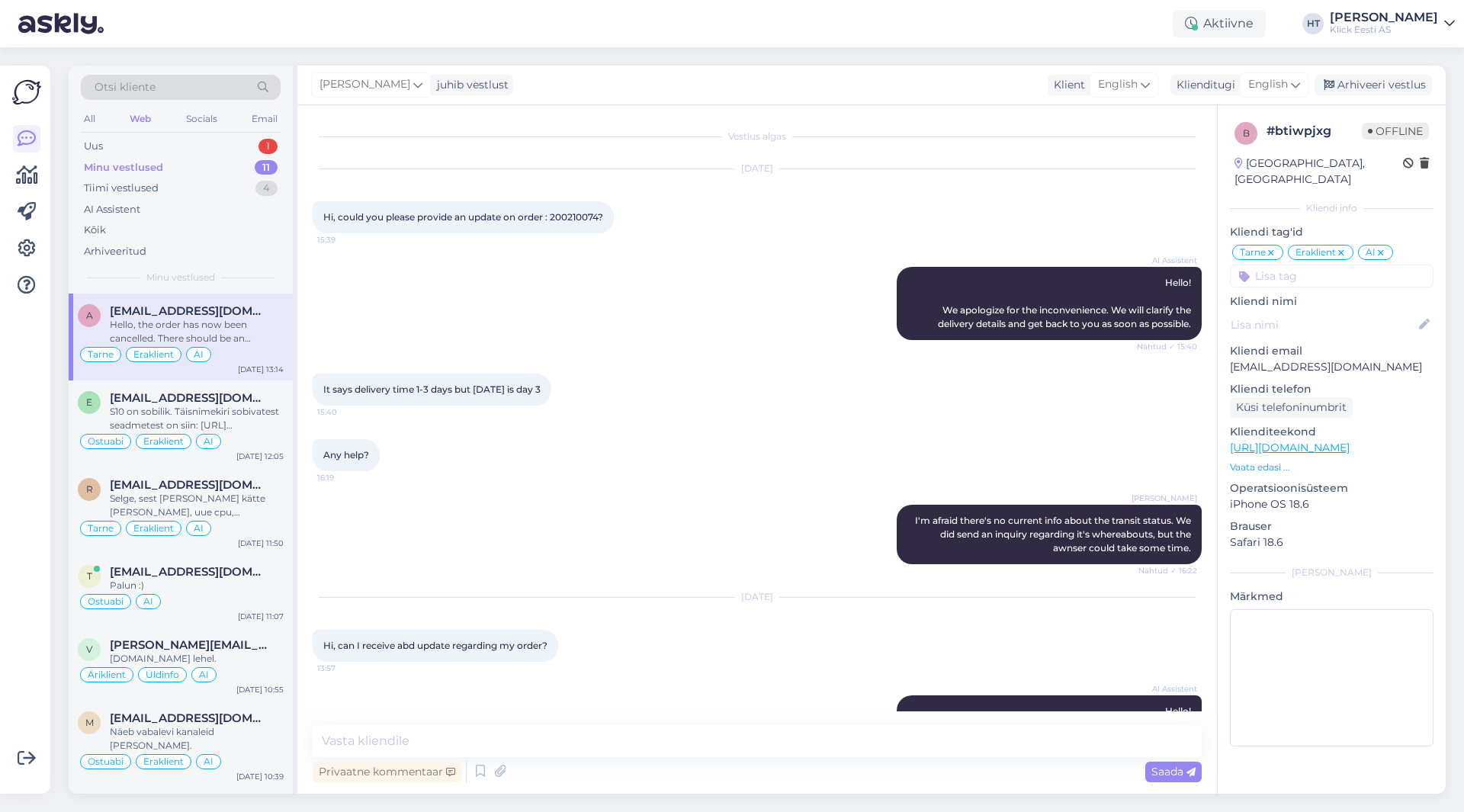
scroll to position [1230, 0]
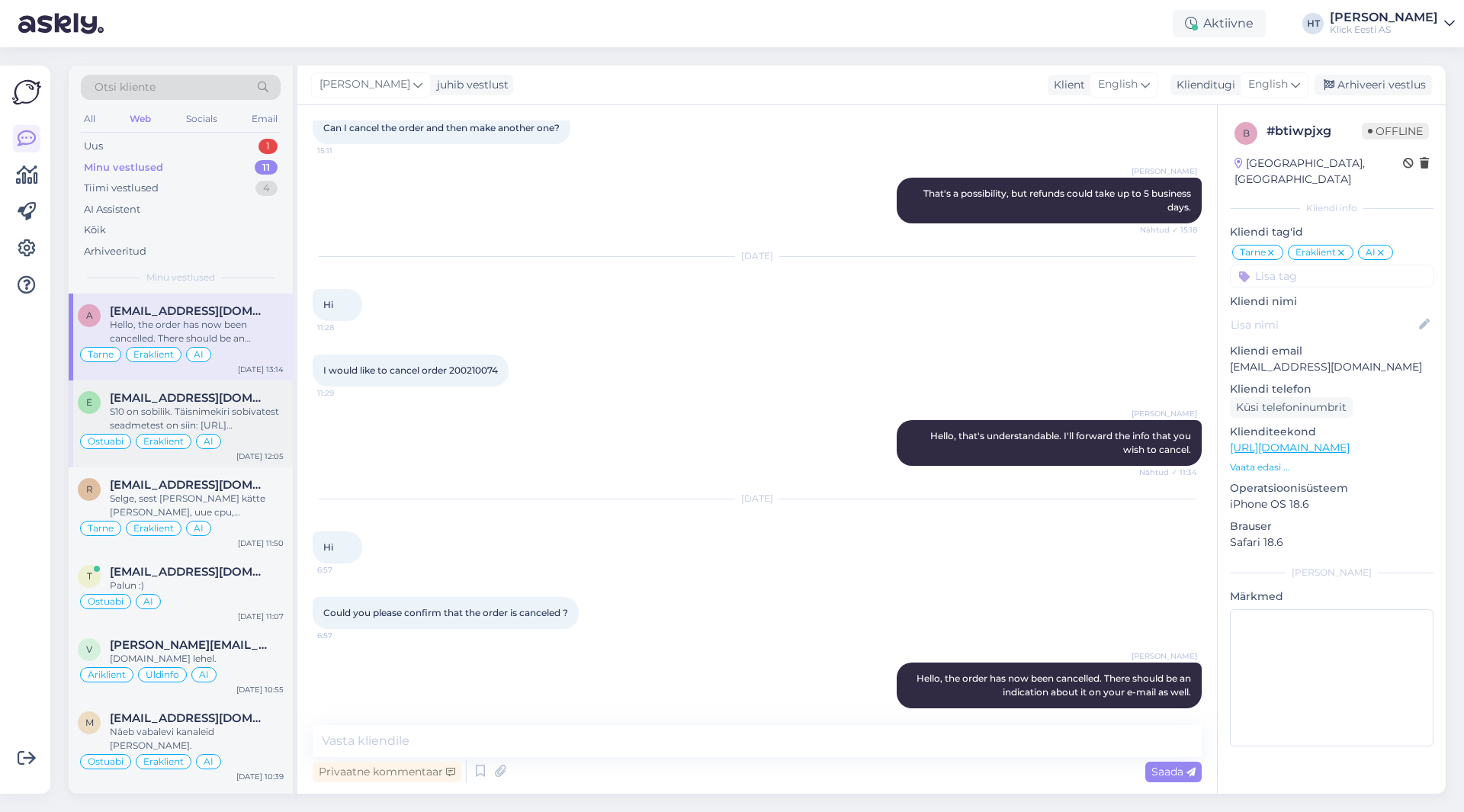
click at [269, 399] on div "[EMAIL_ADDRESS][DOMAIN_NAME]" at bounding box center [196, 398] width 174 height 14
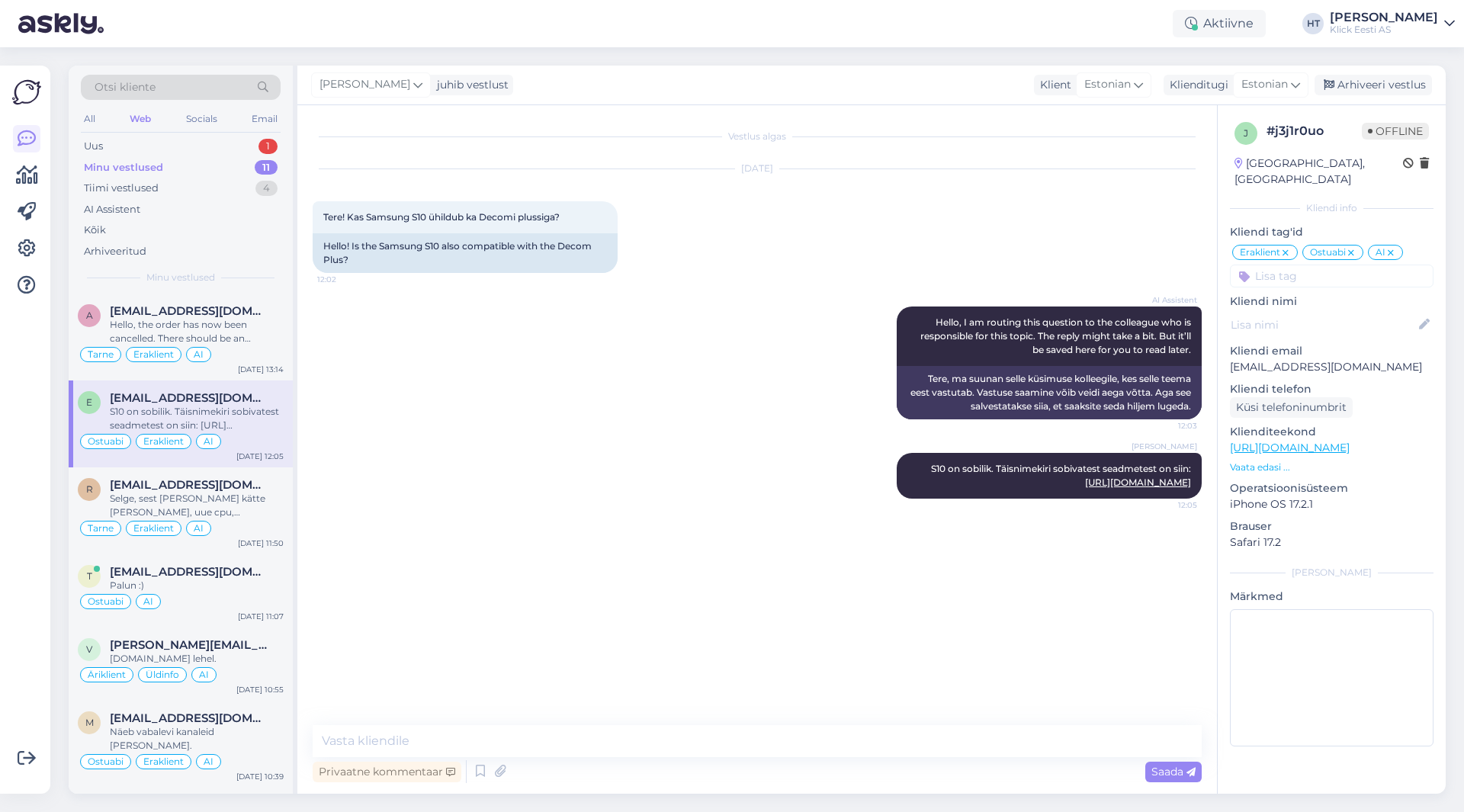
scroll to position [0, 0]
click at [1378, 90] on div "Arhiveeri vestlus" at bounding box center [1373, 84] width 117 height 21
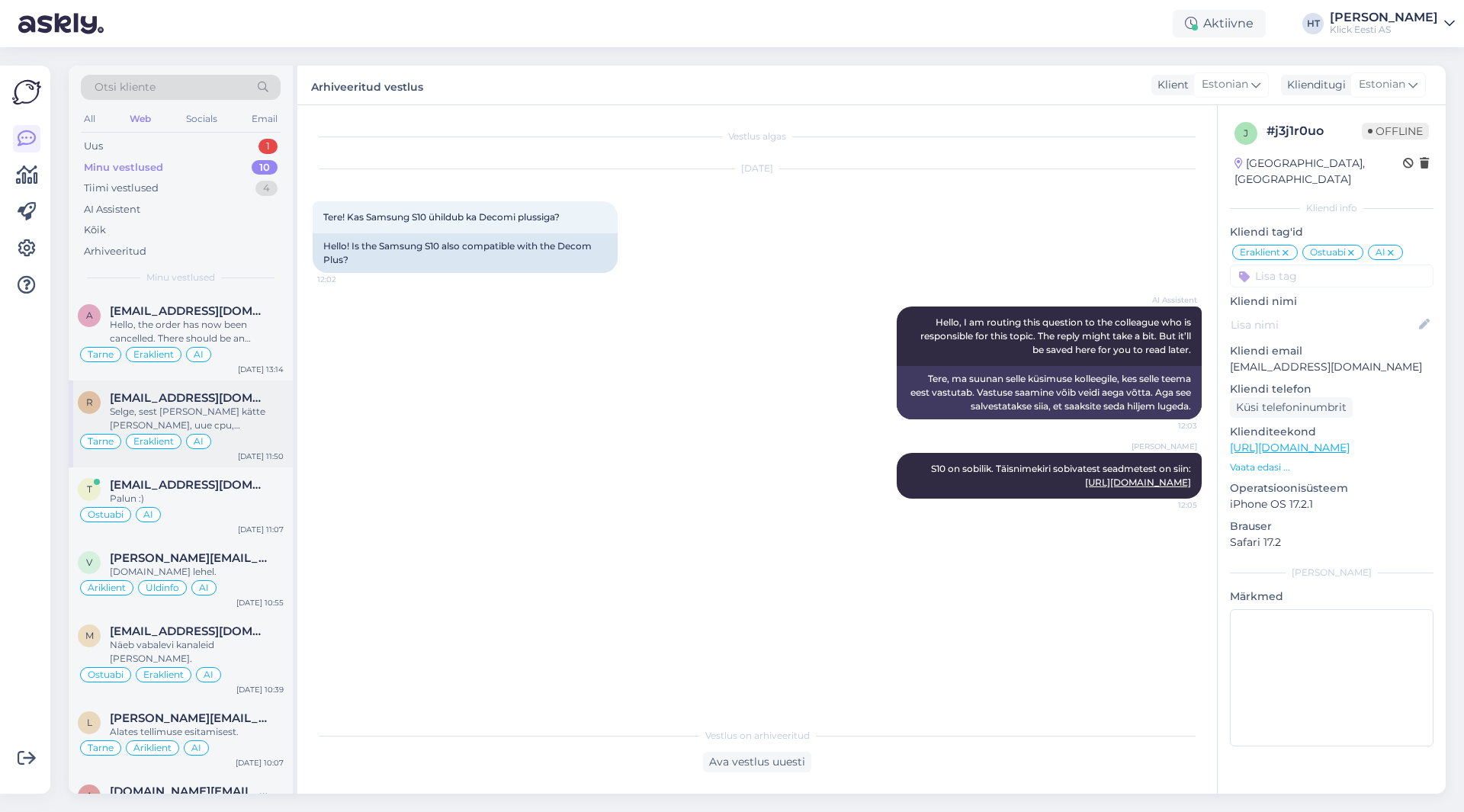
click at [242, 437] on div "Tarne Eraklient AI" at bounding box center [181, 441] width 206 height 18
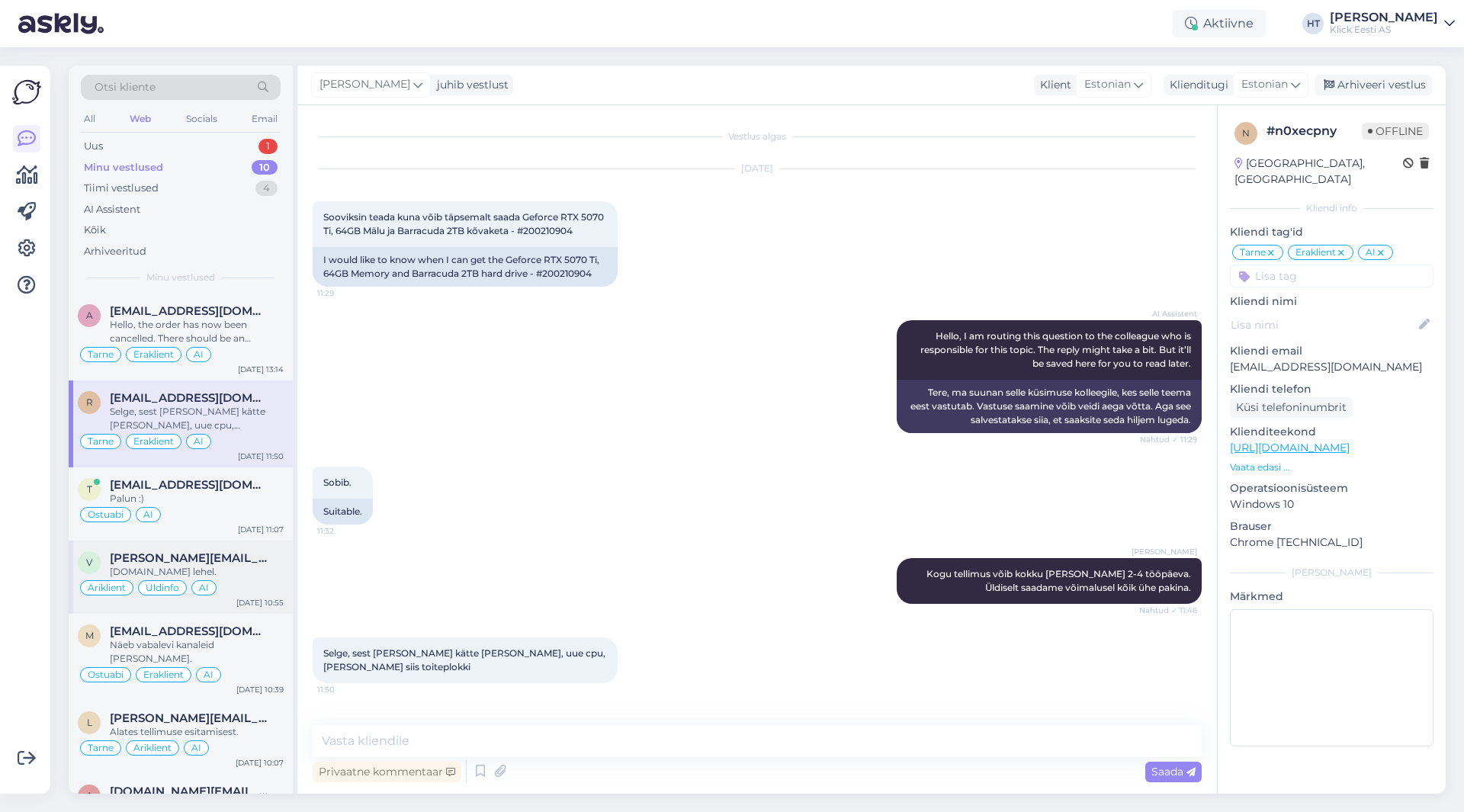
click at [248, 548] on div "v [PERSON_NAME][EMAIL_ADDRESS][PERSON_NAME][DOMAIN_NAME] [DOMAIN_NAME] lehel. Ä…" at bounding box center [181, 577] width 224 height 73
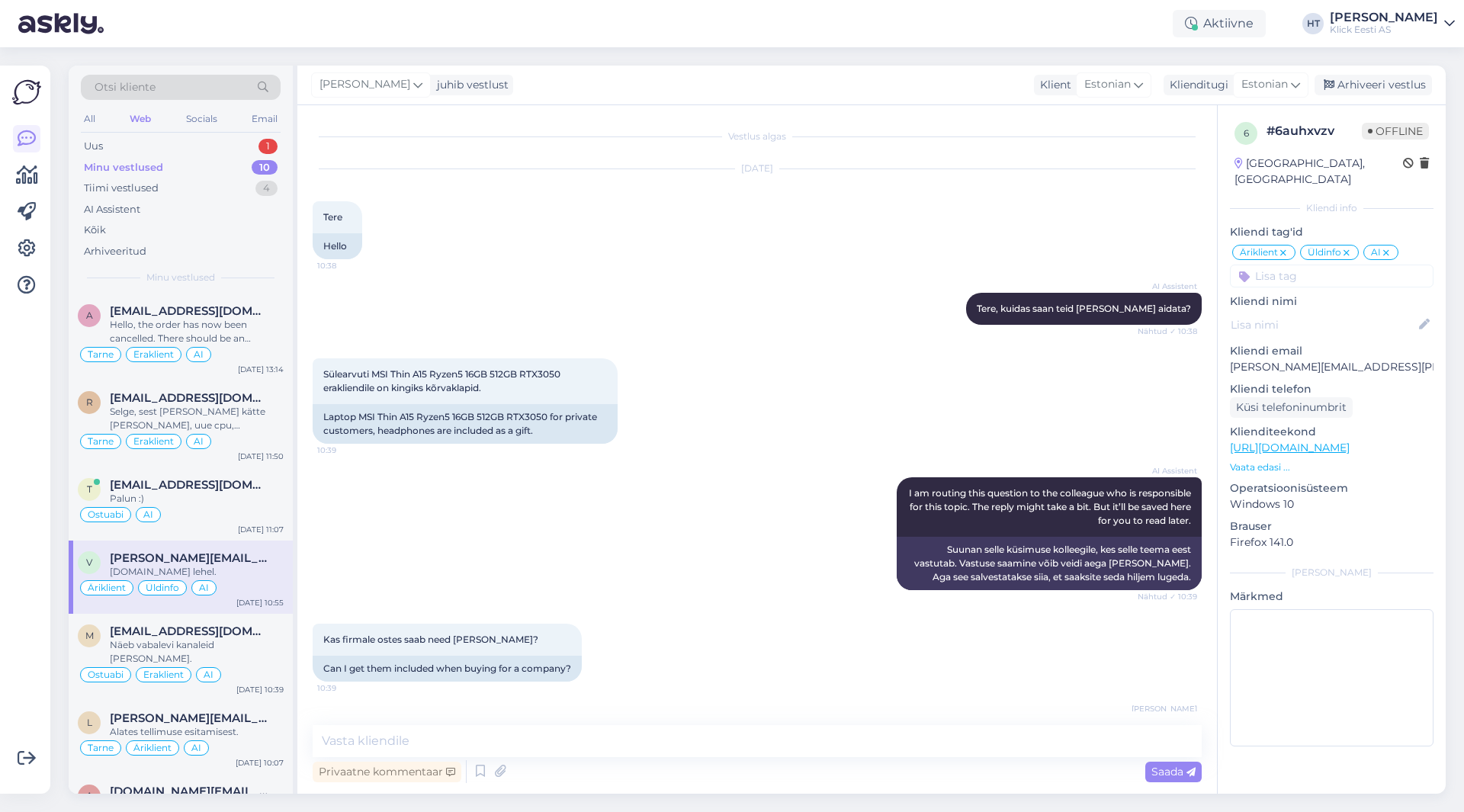
scroll to position [183, 0]
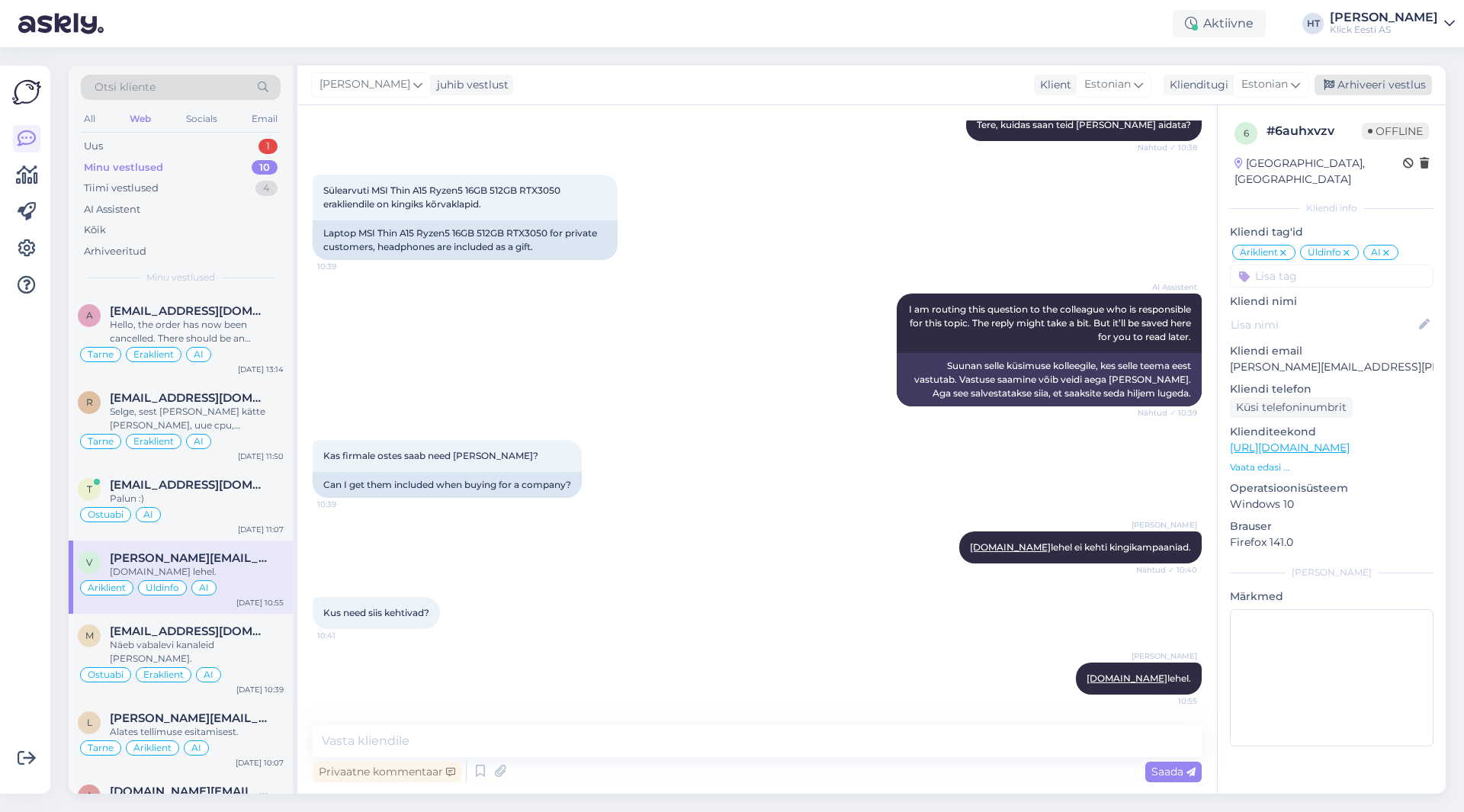
click at [1372, 80] on div "Arhiveeri vestlus" at bounding box center [1373, 84] width 117 height 21
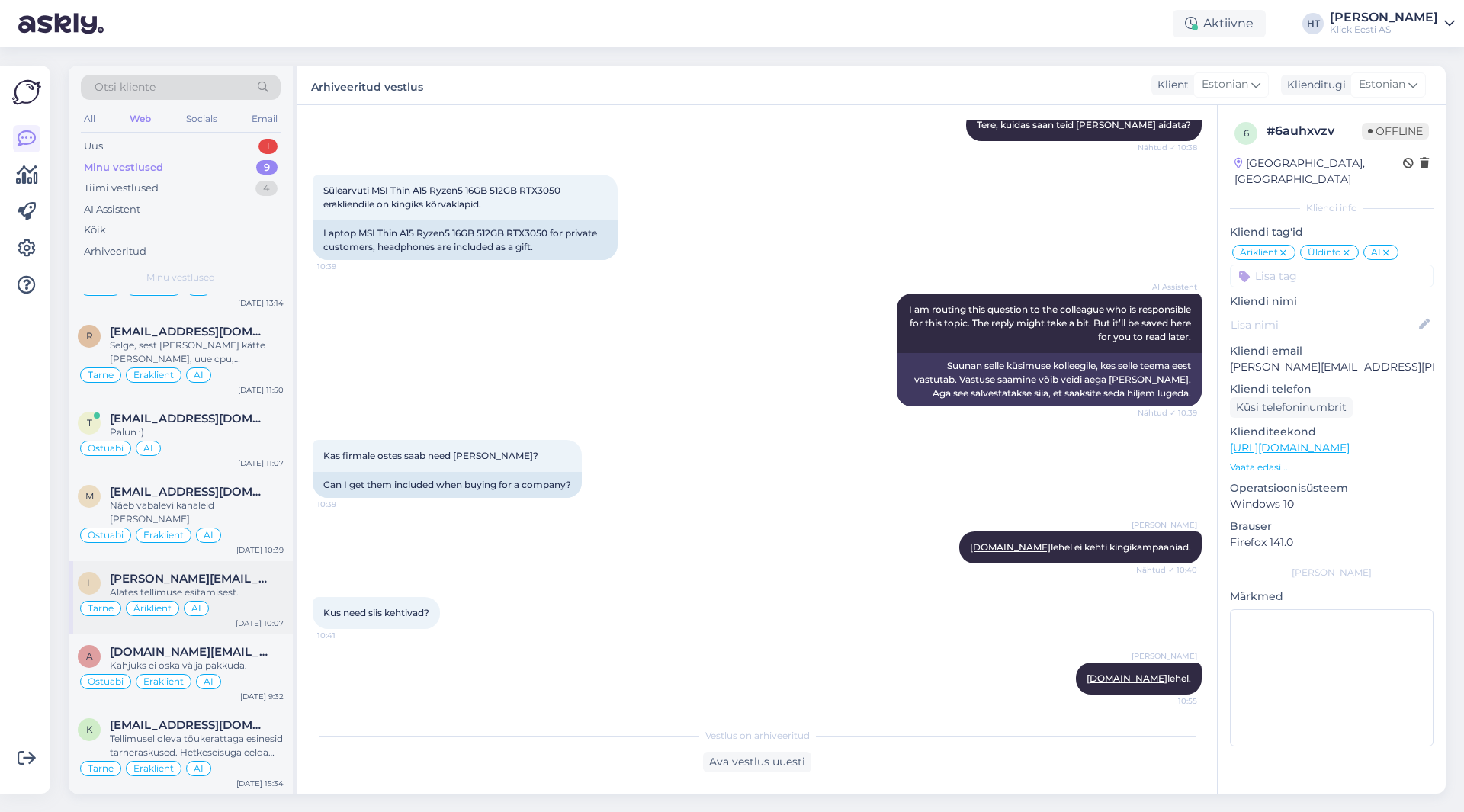
scroll to position [153, 0]
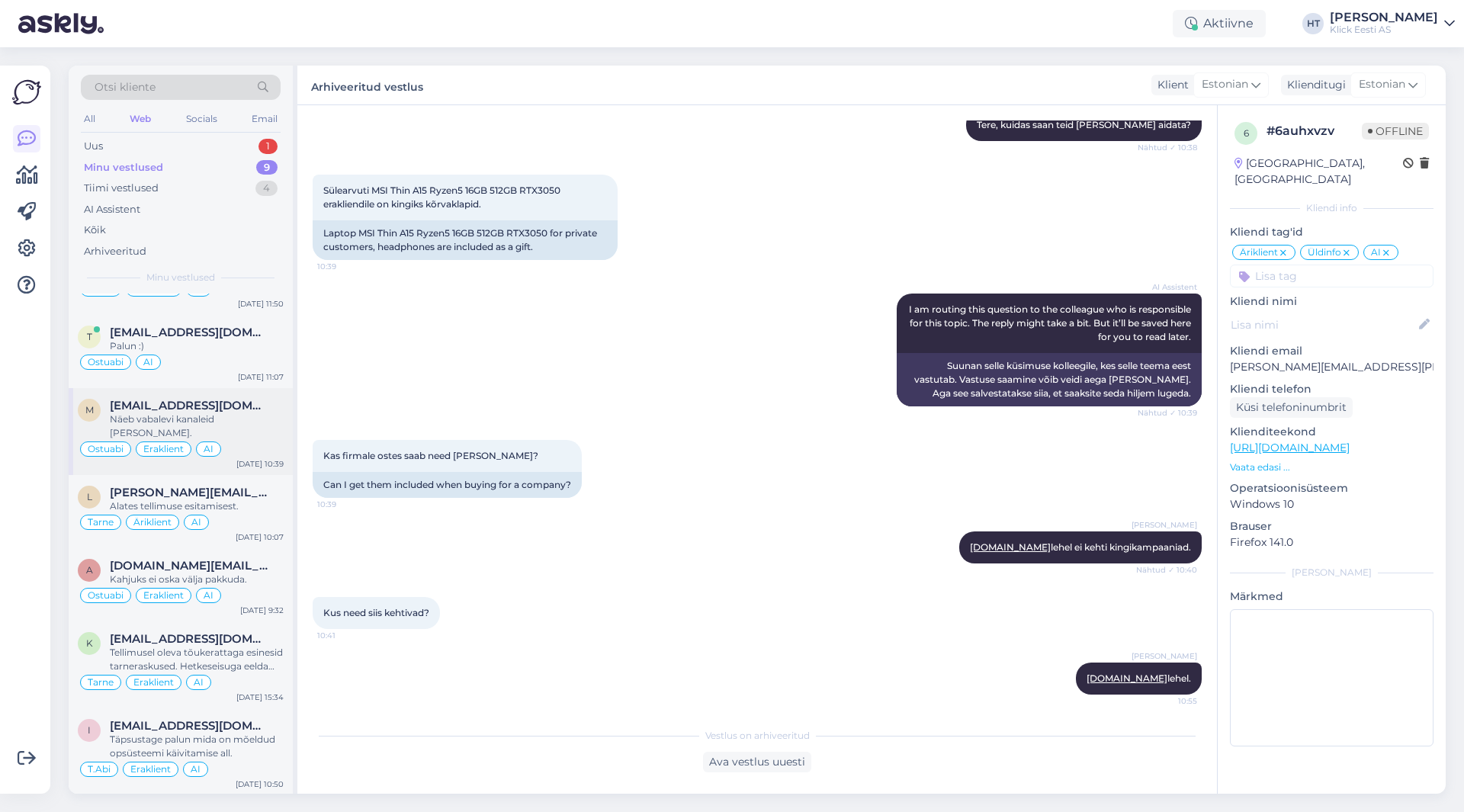
click at [285, 423] on div "m [EMAIL_ADDRESS][DOMAIN_NAME] Näeb vabalevi kanaleid [PERSON_NAME]. Ostuabi Er…" at bounding box center [181, 431] width 224 height 87
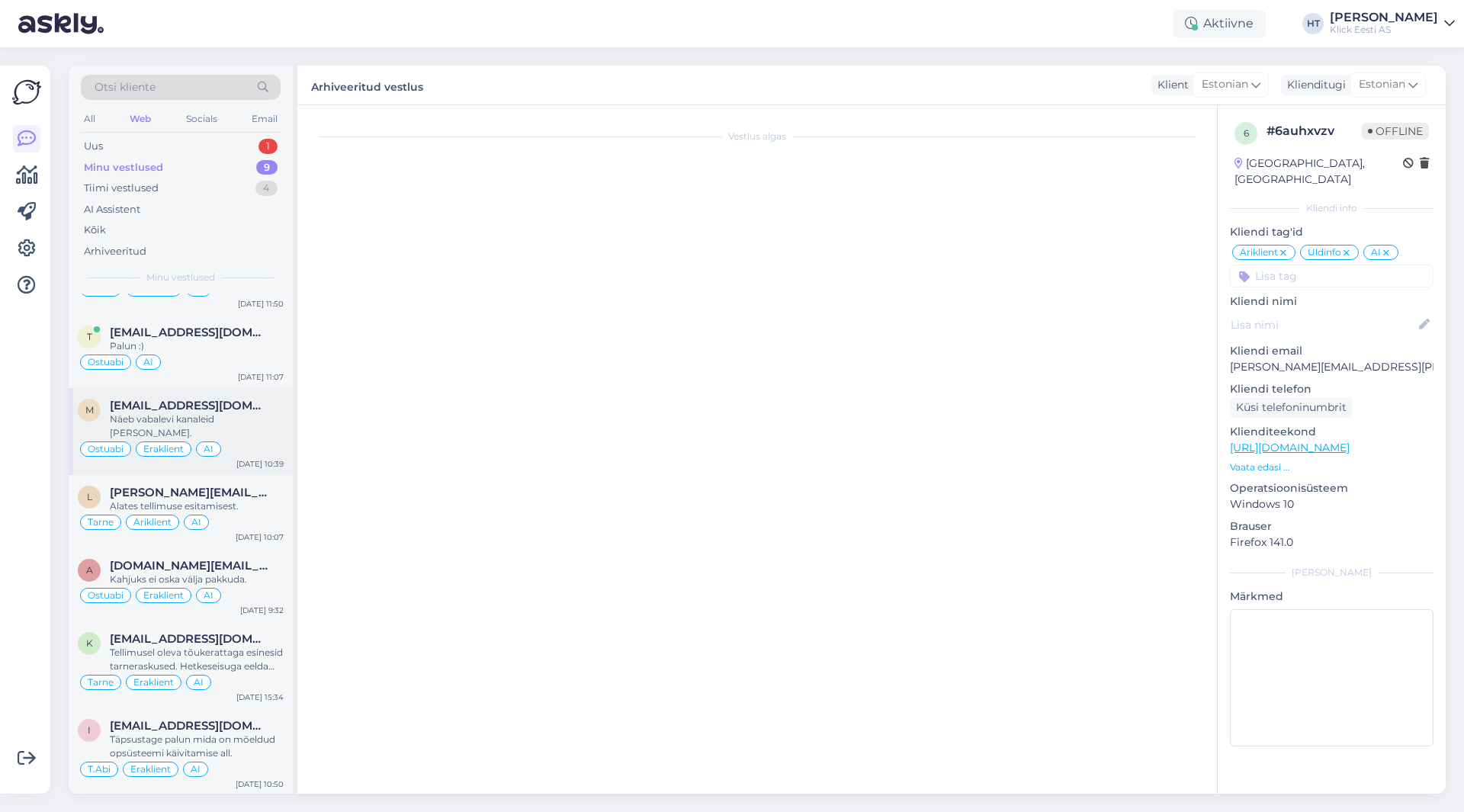
scroll to position [0, 0]
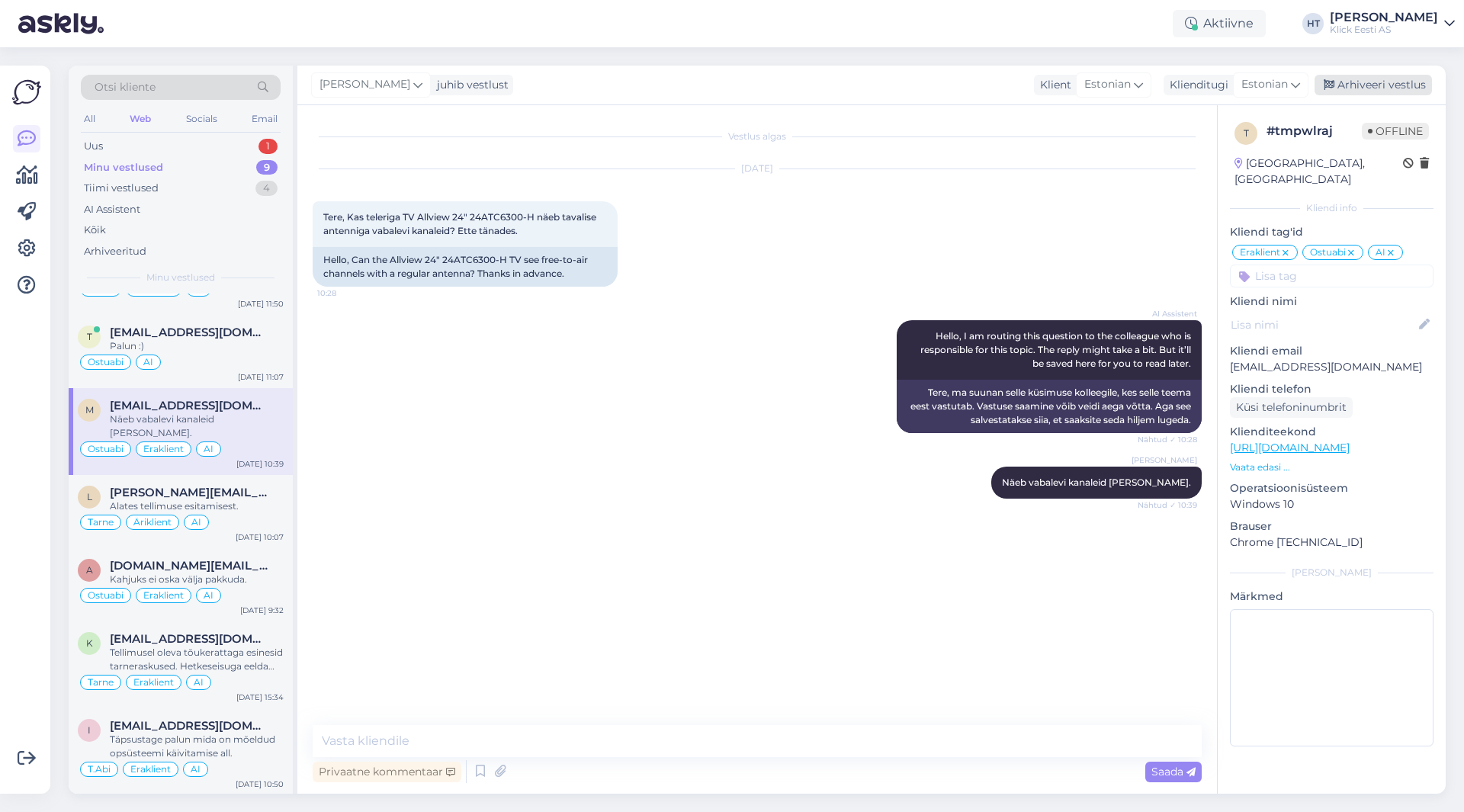
click at [1347, 94] on div "Arhiveeri vestlus" at bounding box center [1373, 84] width 117 height 21
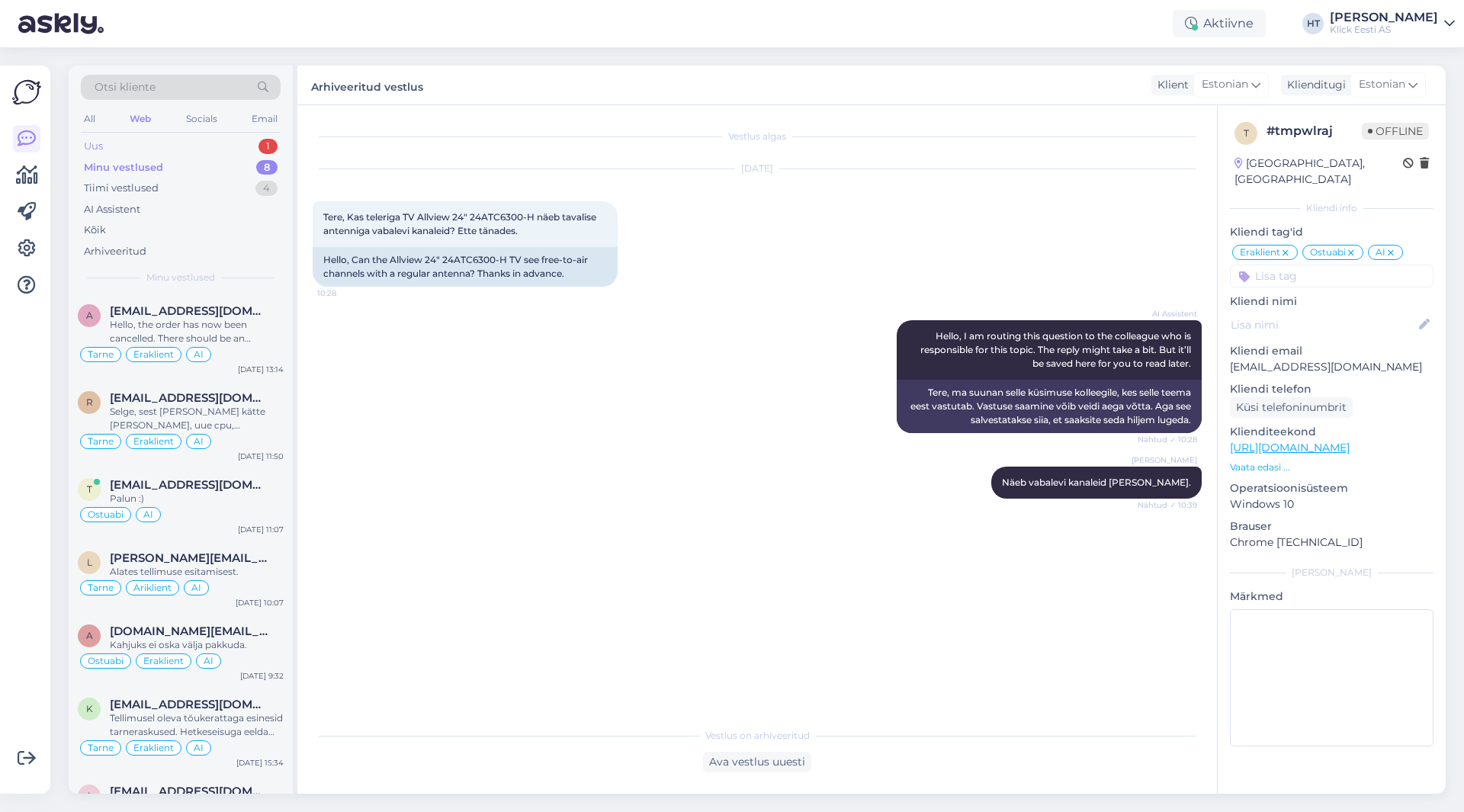
click at [242, 142] on div "Uus 1" at bounding box center [180, 147] width 199 height 22
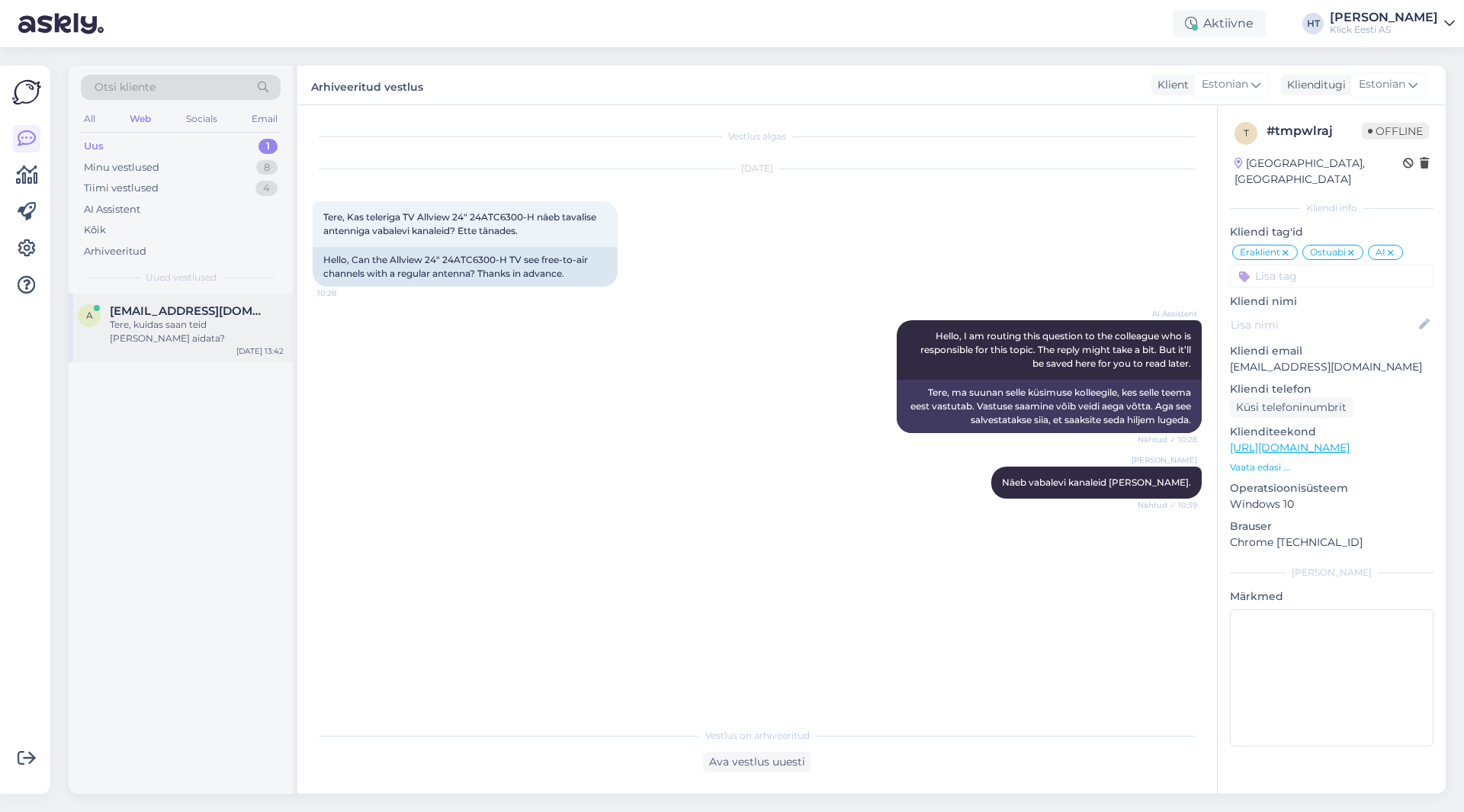
click at [209, 296] on div "a [EMAIL_ADDRESS][DOMAIN_NAME] Tere, kuidas saan teid [PERSON_NAME] aidata? [DA…" at bounding box center [181, 327] width 224 height 68
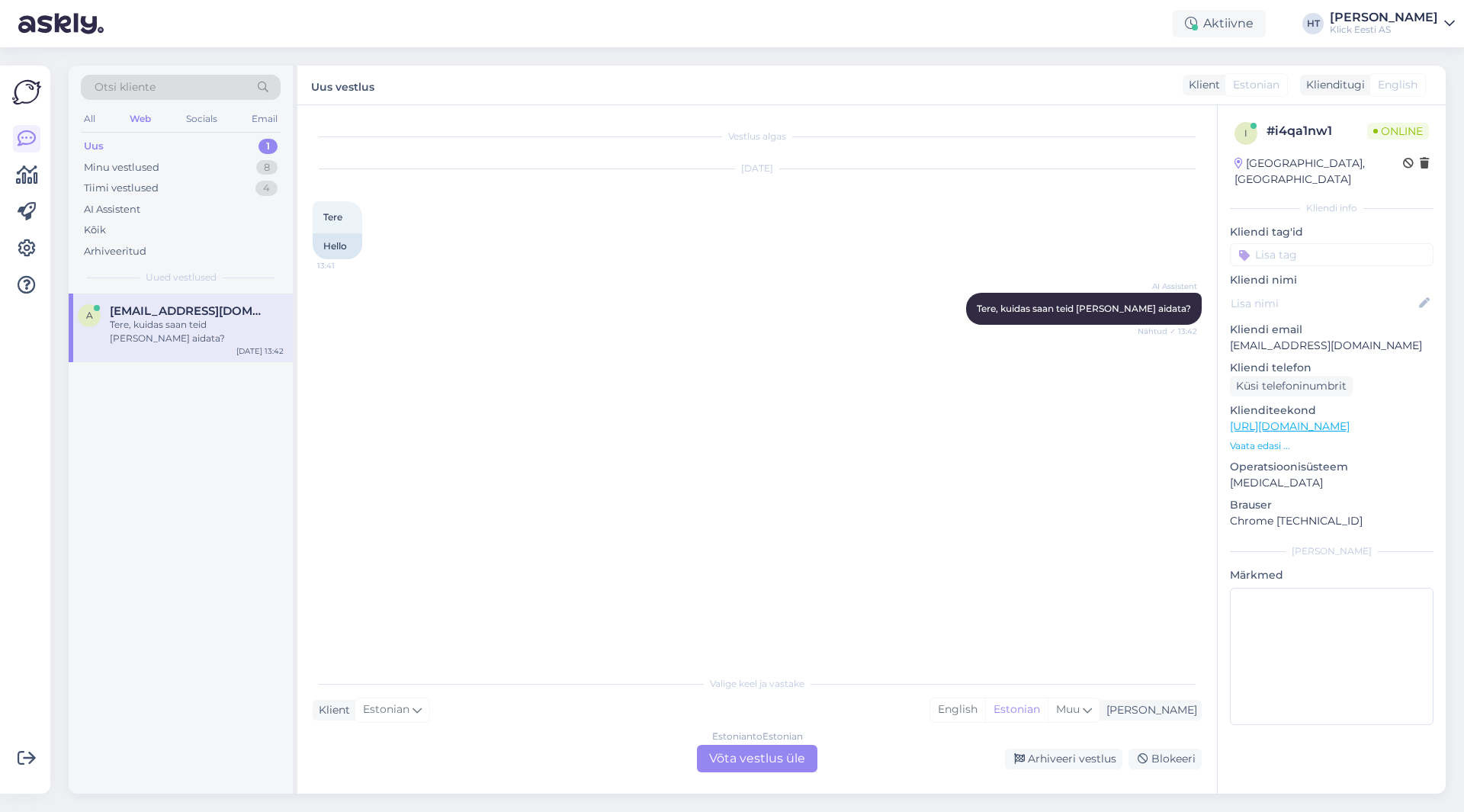
click at [1316, 243] on input at bounding box center [1331, 254] width 203 height 23
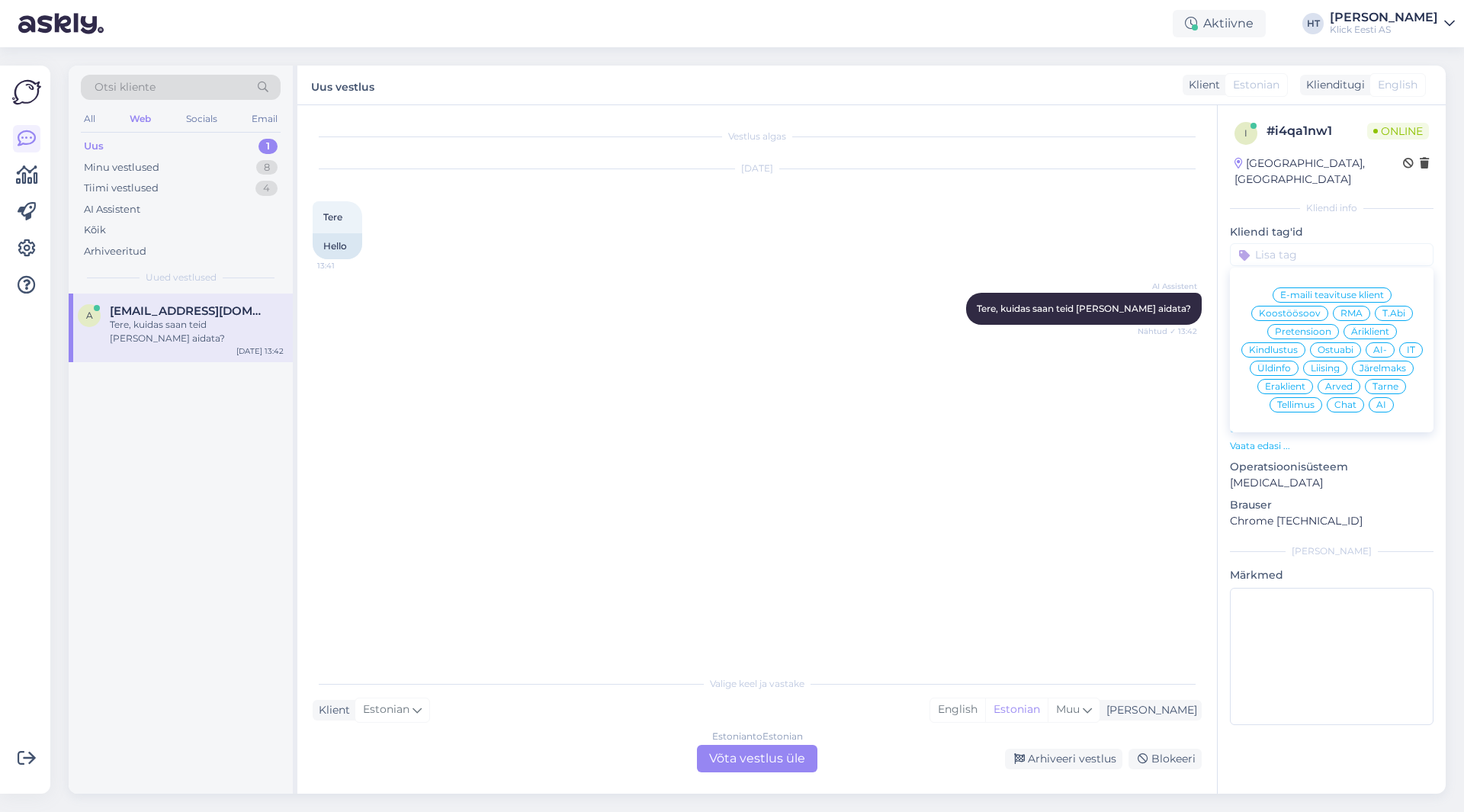
click at [1297, 379] on div "Eraklient" at bounding box center [1284, 386] width 56 height 15
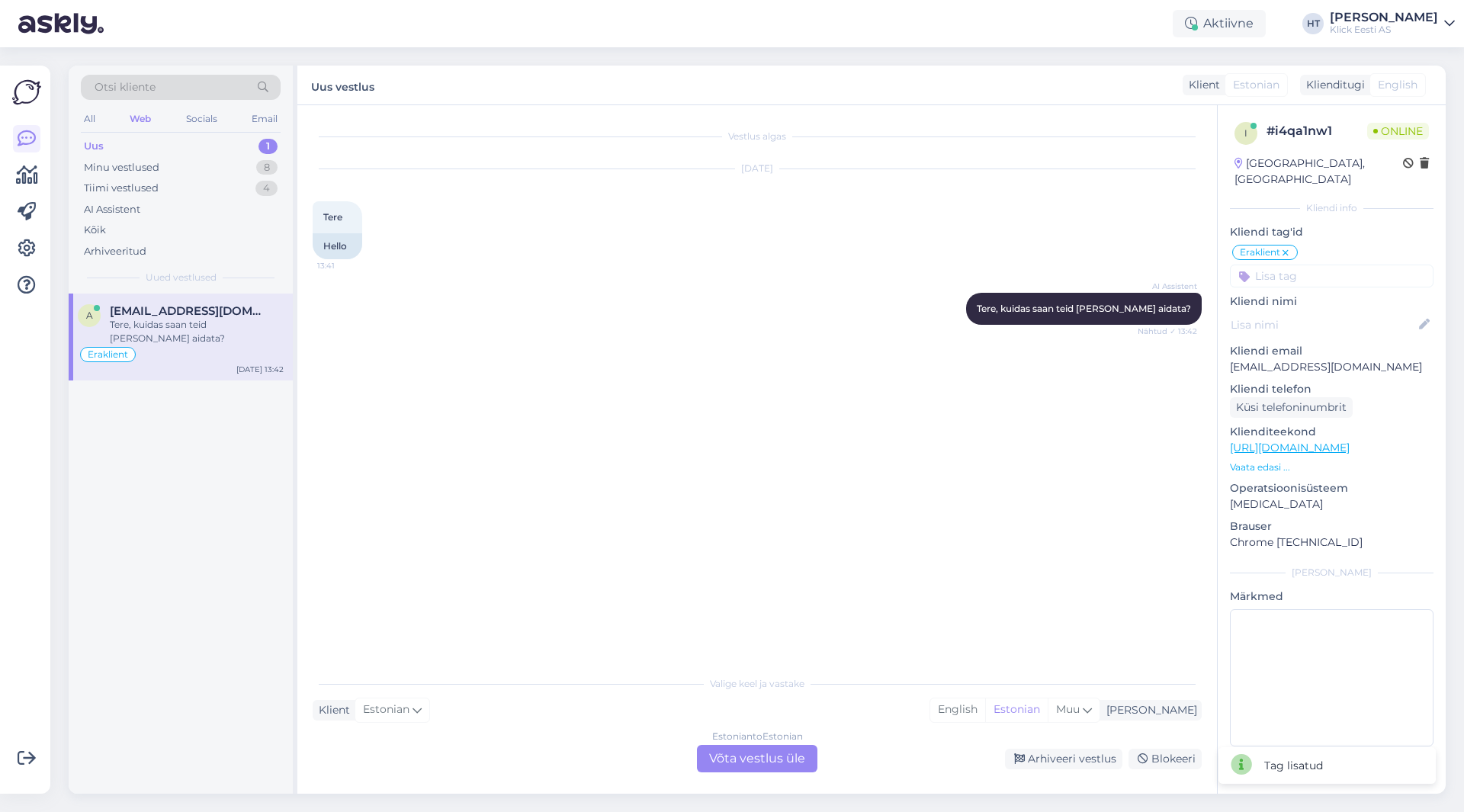
click at [1309, 265] on input at bounding box center [1331, 276] width 203 height 23
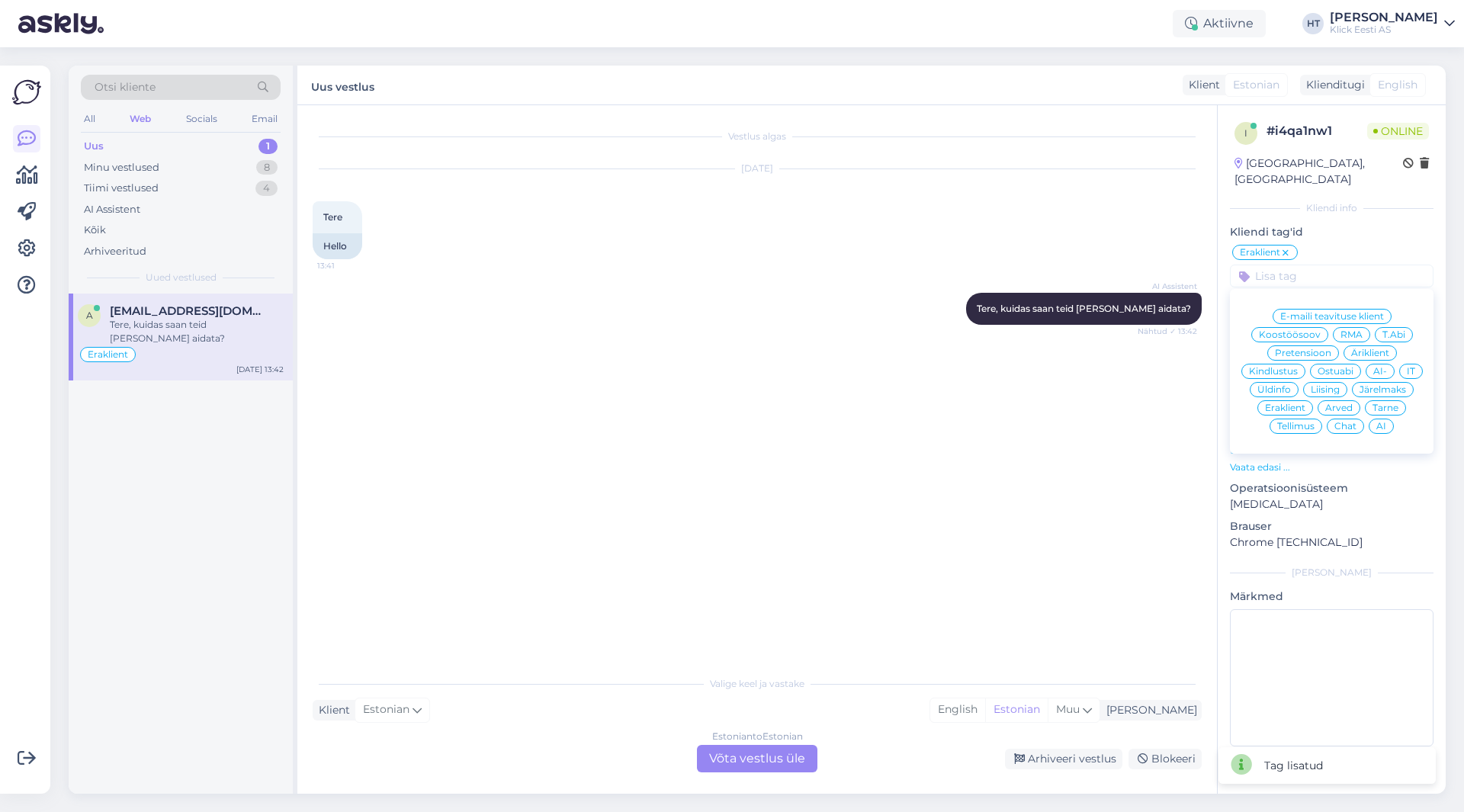
click at [1379, 421] on span "AI" at bounding box center [1381, 425] width 10 height 9
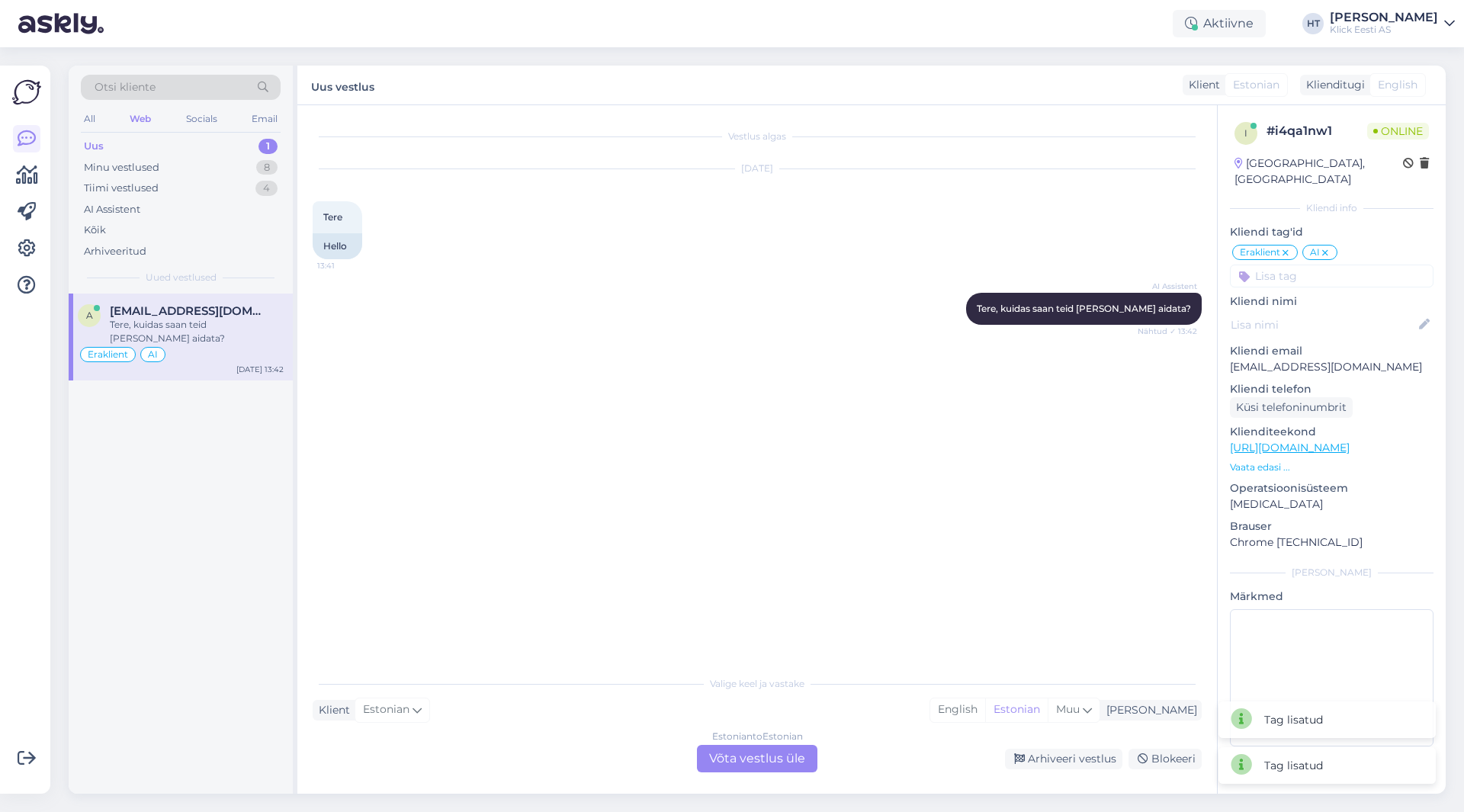
click at [855, 357] on div "Vestlus algas [DATE] Tere 13:41 Hello AI Assistent [PERSON_NAME], kuidas saan t…" at bounding box center [764, 387] width 903 height 533
click at [767, 759] on div "Estonian to Estonian Võta vestlus üle" at bounding box center [757, 758] width 120 height 28
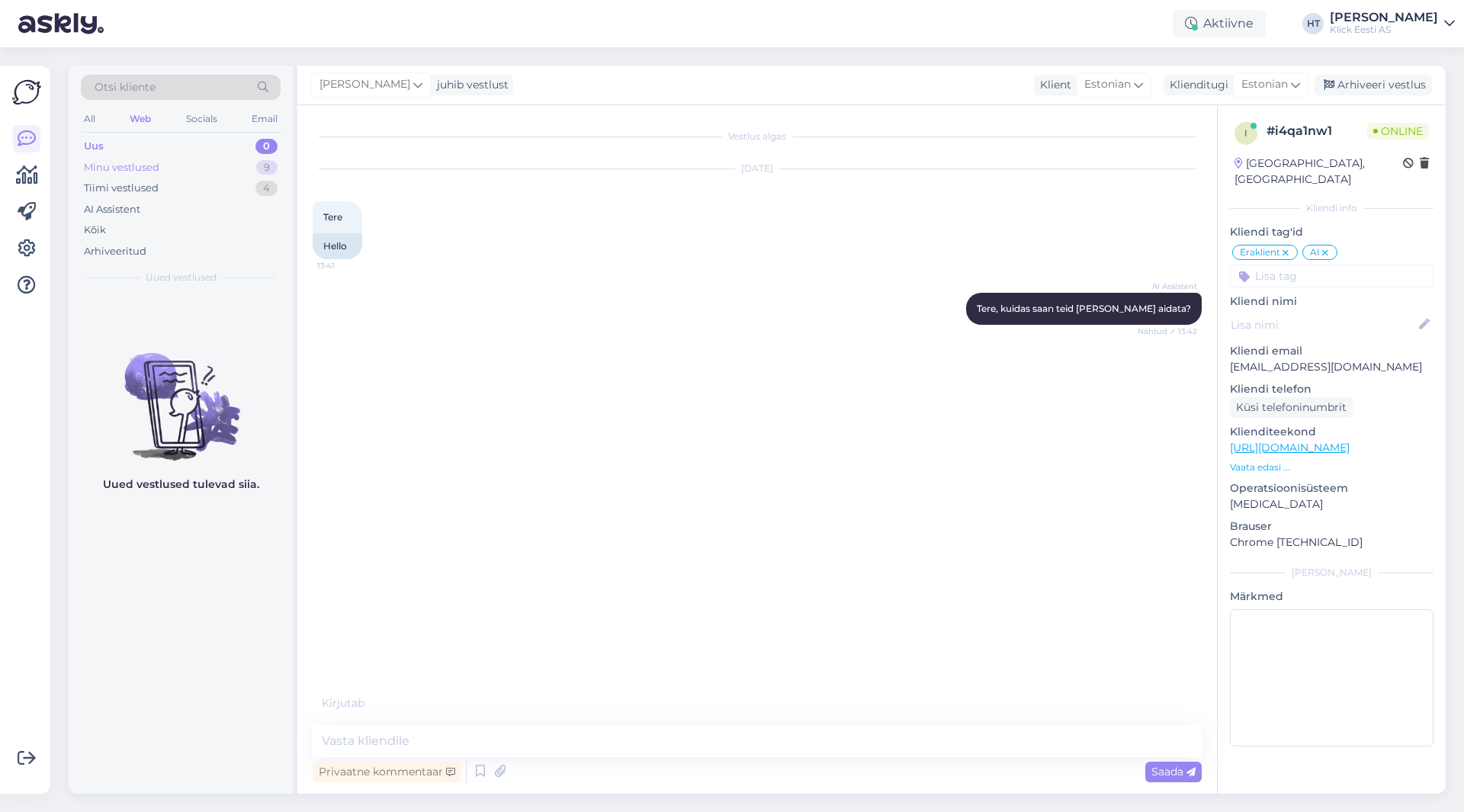
click at [190, 171] on div "Minu vestlused 9" at bounding box center [180, 168] width 199 height 22
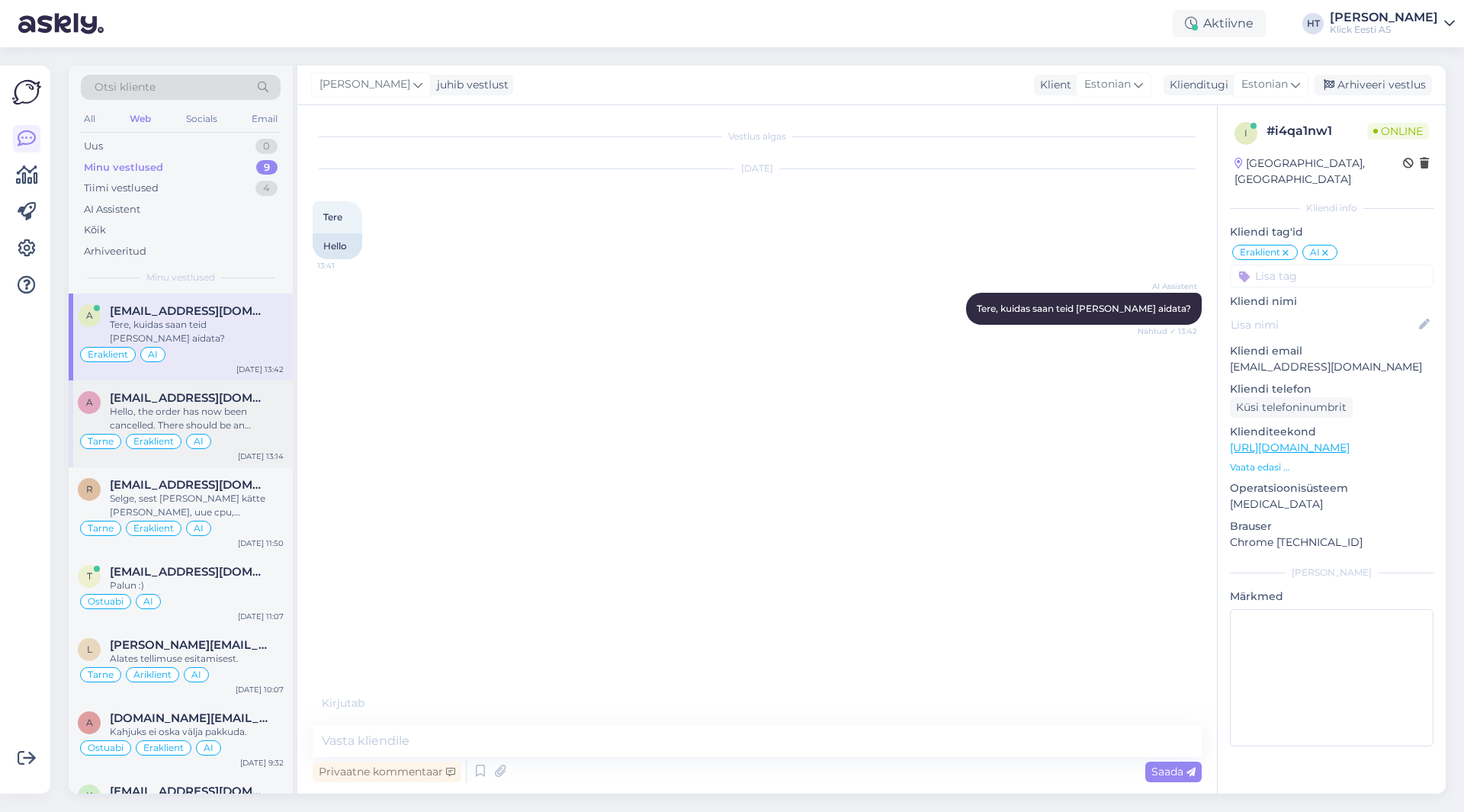
click at [190, 405] on div "Hello, the order has now been cancelled. There should be an indication about it…" at bounding box center [196, 418] width 174 height 28
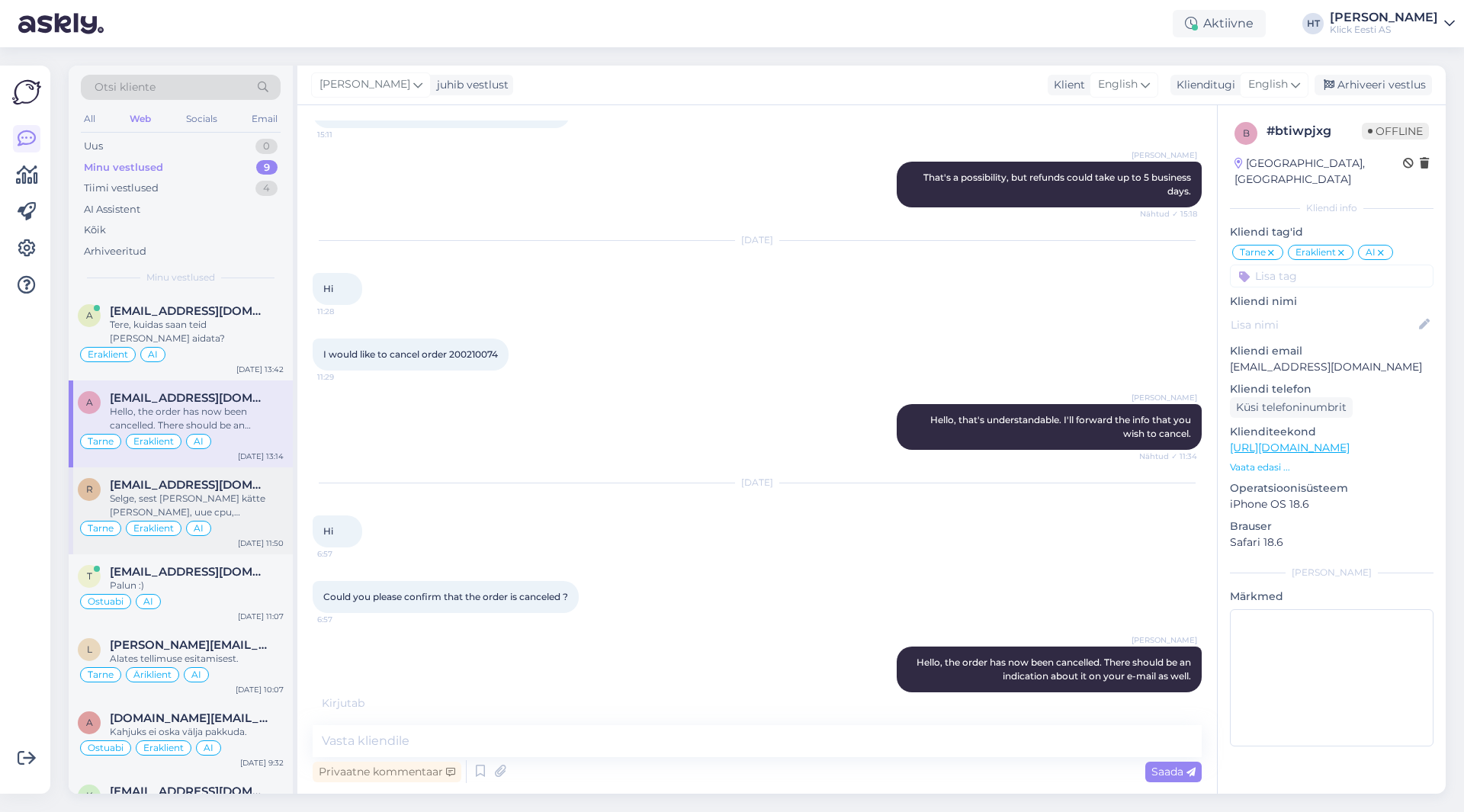
click at [203, 478] on span "[EMAIL_ADDRESS][DOMAIN_NAME]" at bounding box center [189, 485] width 159 height 14
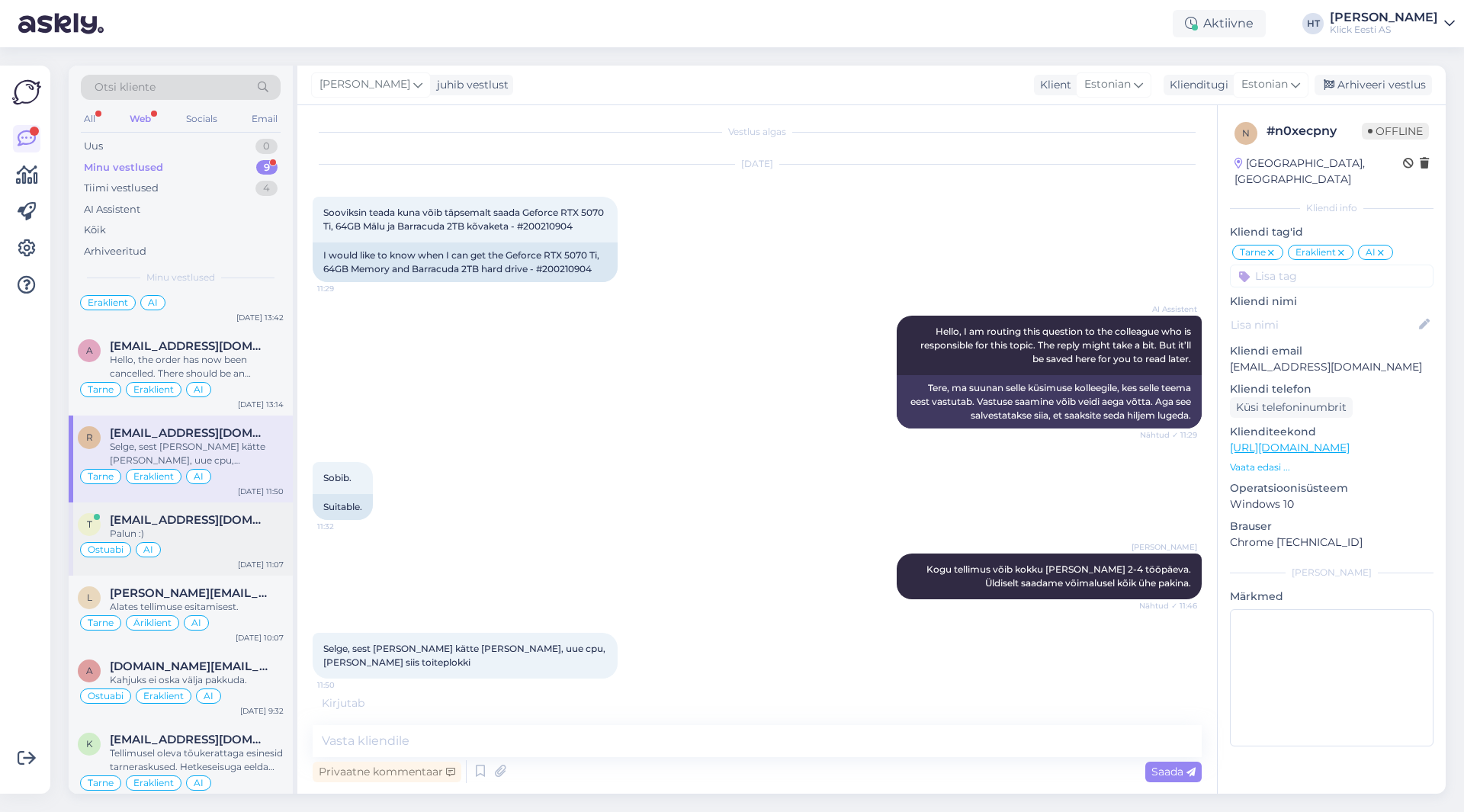
scroll to position [76, 0]
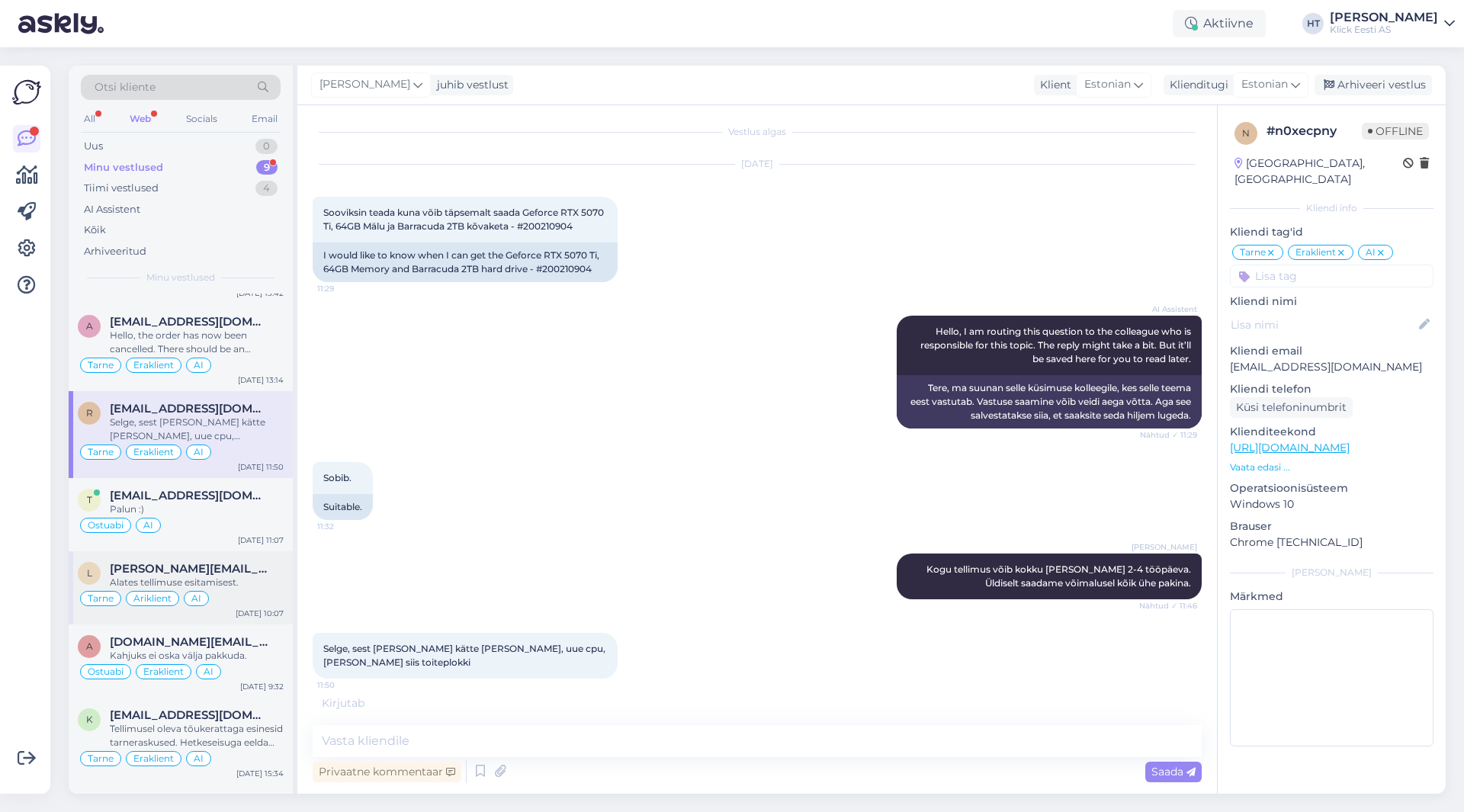
click at [232, 565] on span "[PERSON_NAME][EMAIL_ADDRESS][DOMAIN_NAME]" at bounding box center [189, 568] width 159 height 14
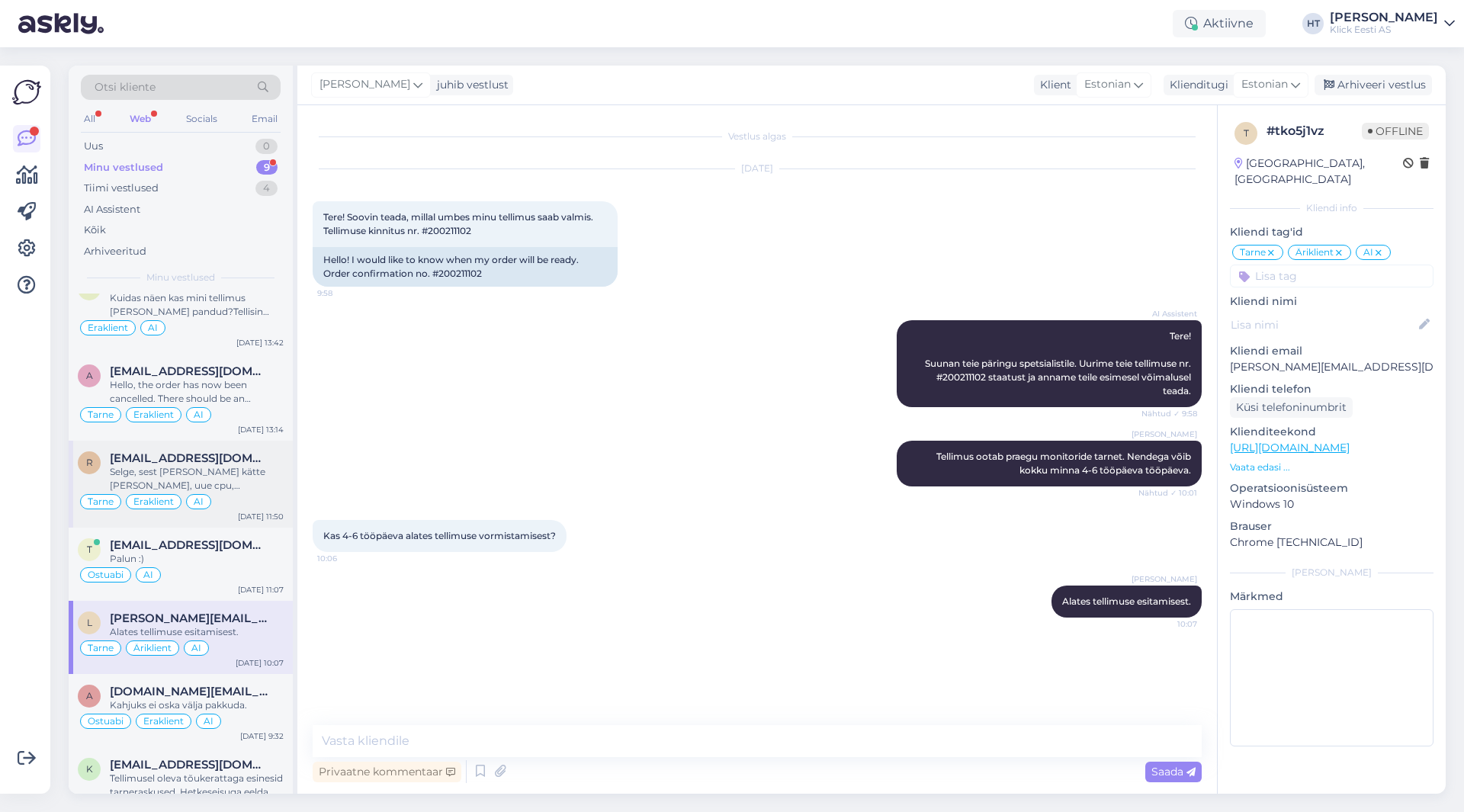
scroll to position [0, 0]
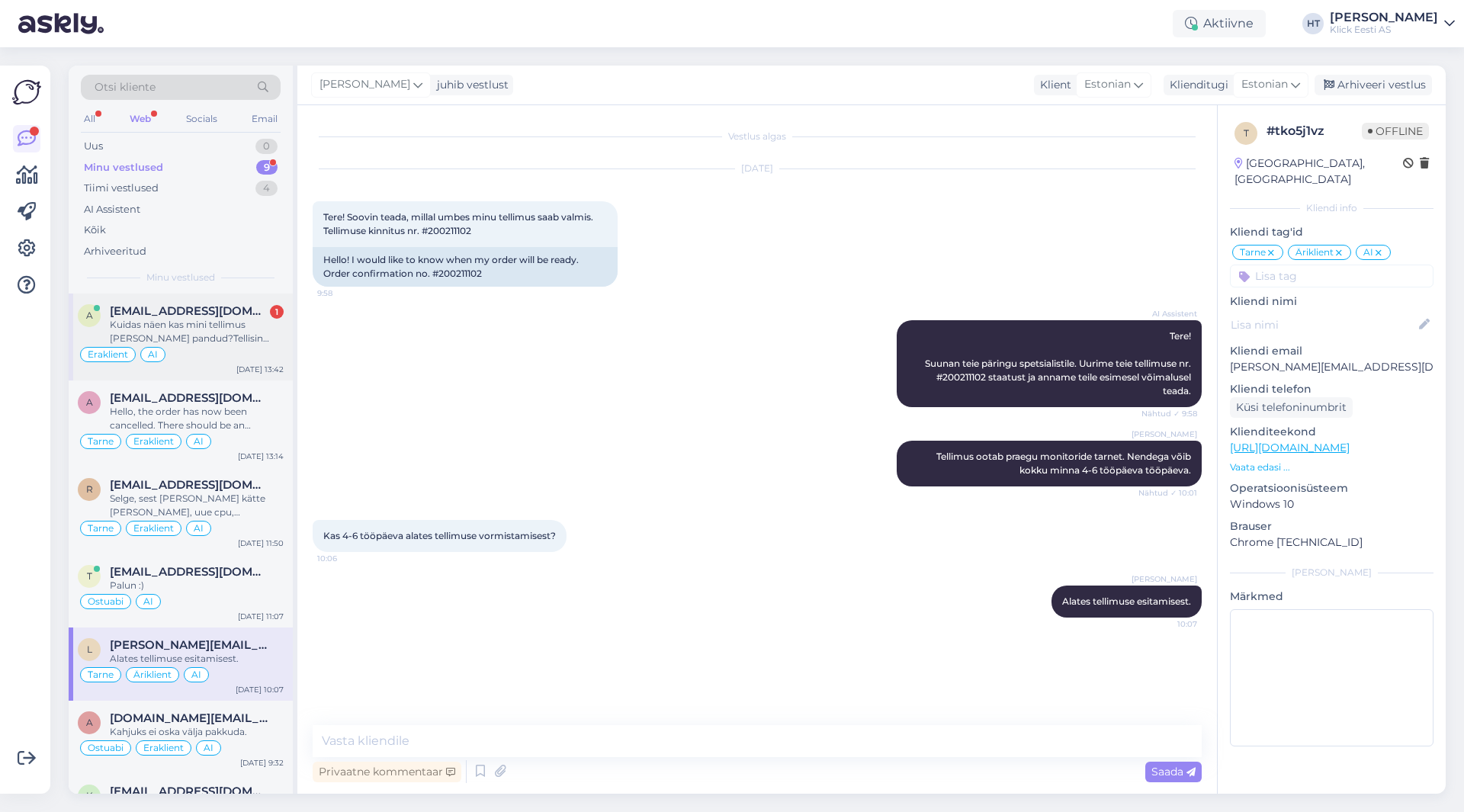
click at [226, 337] on div "Kuidas näen kas mini tellimus [PERSON_NAME] pandud?Tellisin Apple sülearvuti" at bounding box center [196, 332] width 174 height 28
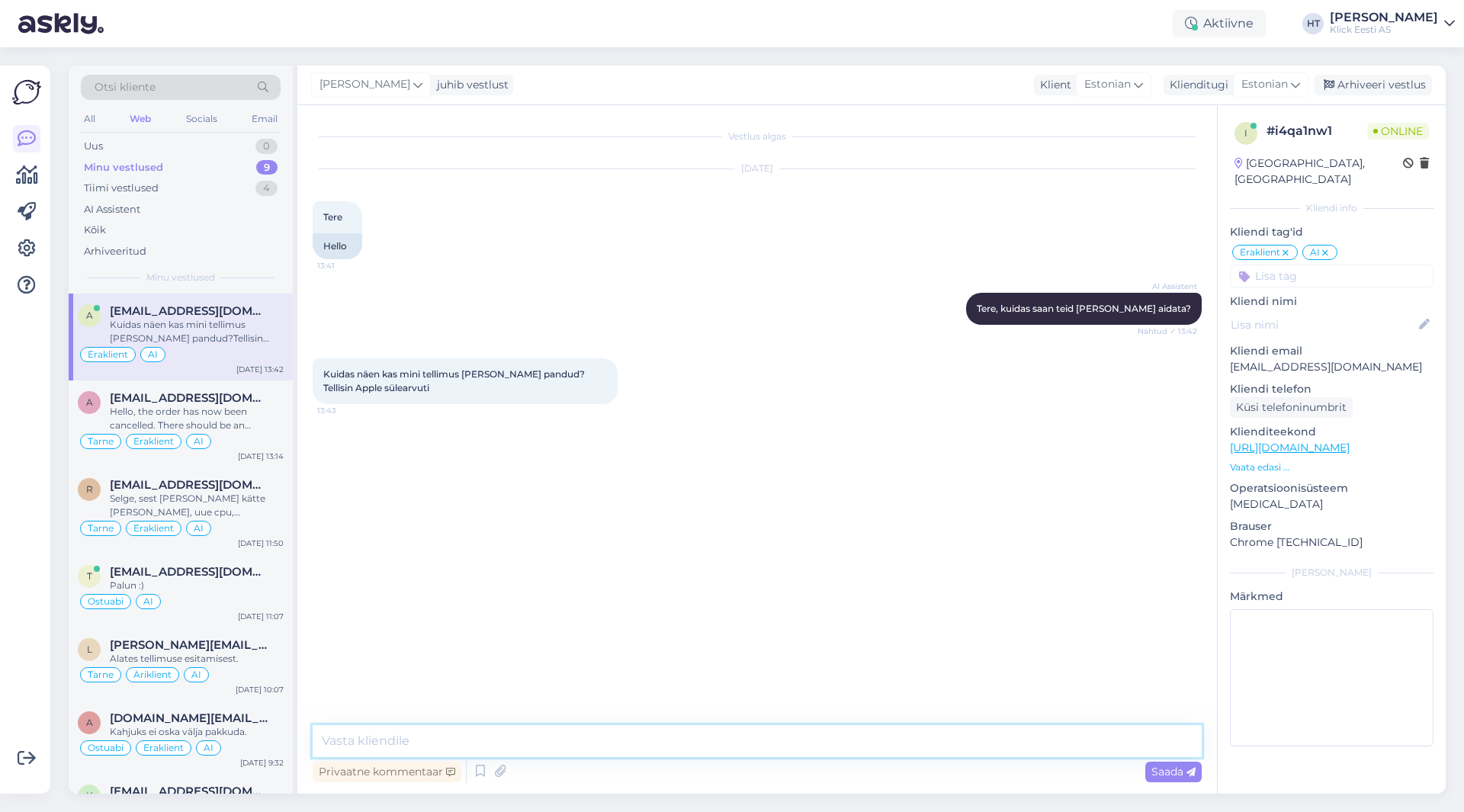
click at [477, 734] on textarea at bounding box center [757, 741] width 889 height 32
click at [1279, 359] on p "[EMAIL_ADDRESS][DOMAIN_NAME]" at bounding box center [1331, 367] width 203 height 16
copy p "[EMAIL_ADDRESS][DOMAIN_NAME]"
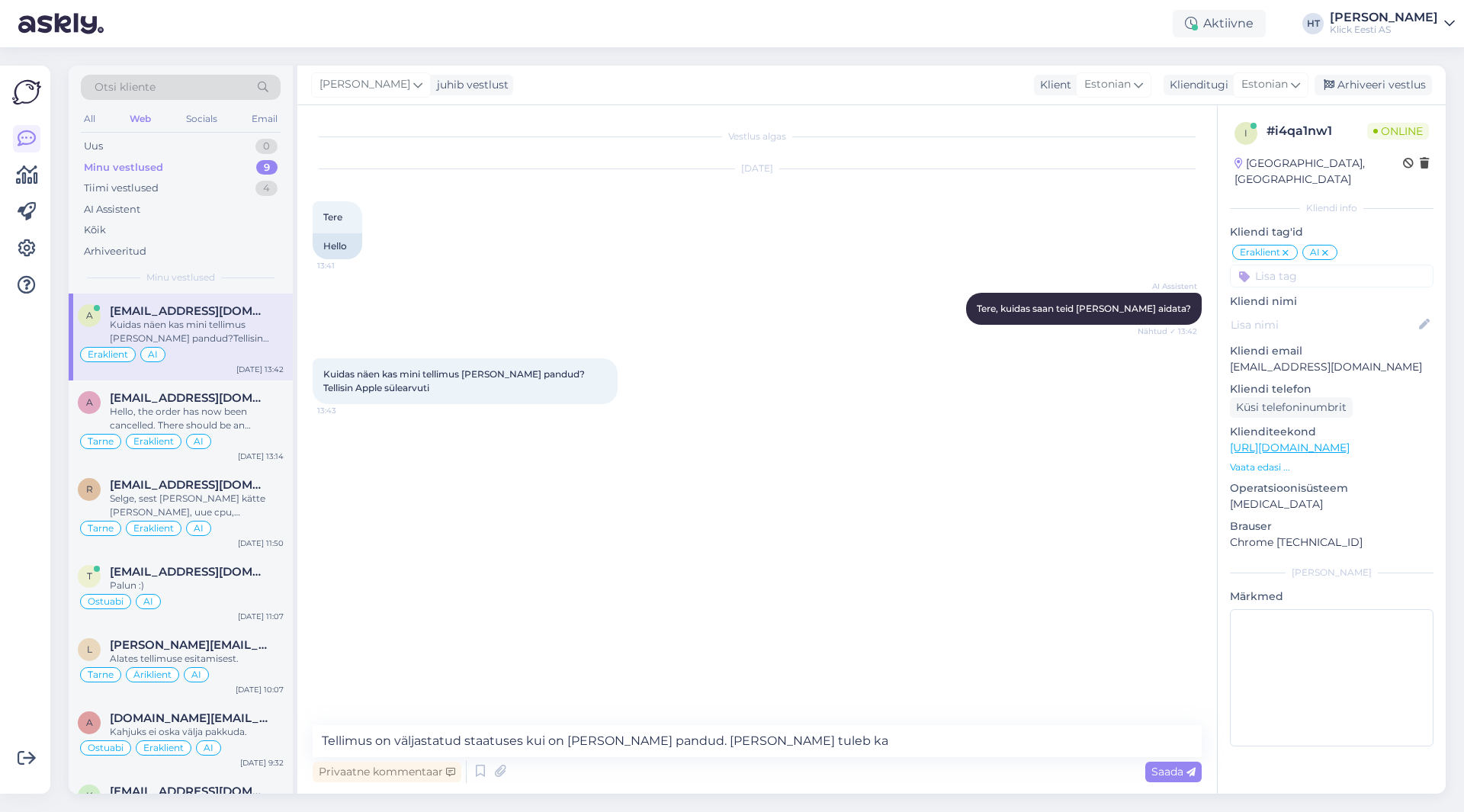
click at [549, 566] on div "Vestlus algas [DATE] Tere 13:41 Hello AI Assistent [PERSON_NAME], kuidas saan t…" at bounding box center [764, 415] width 903 height 591
click at [805, 736] on textarea "Tellimus on väljastatud staatuses kui on [PERSON_NAME] pandud. [PERSON_NAME] tu…" at bounding box center [757, 741] width 889 height 32
type textarea "Tellimus on väljastatud staatuses kui on [PERSON_NAME] pandud. [PERSON_NAME] tu…"
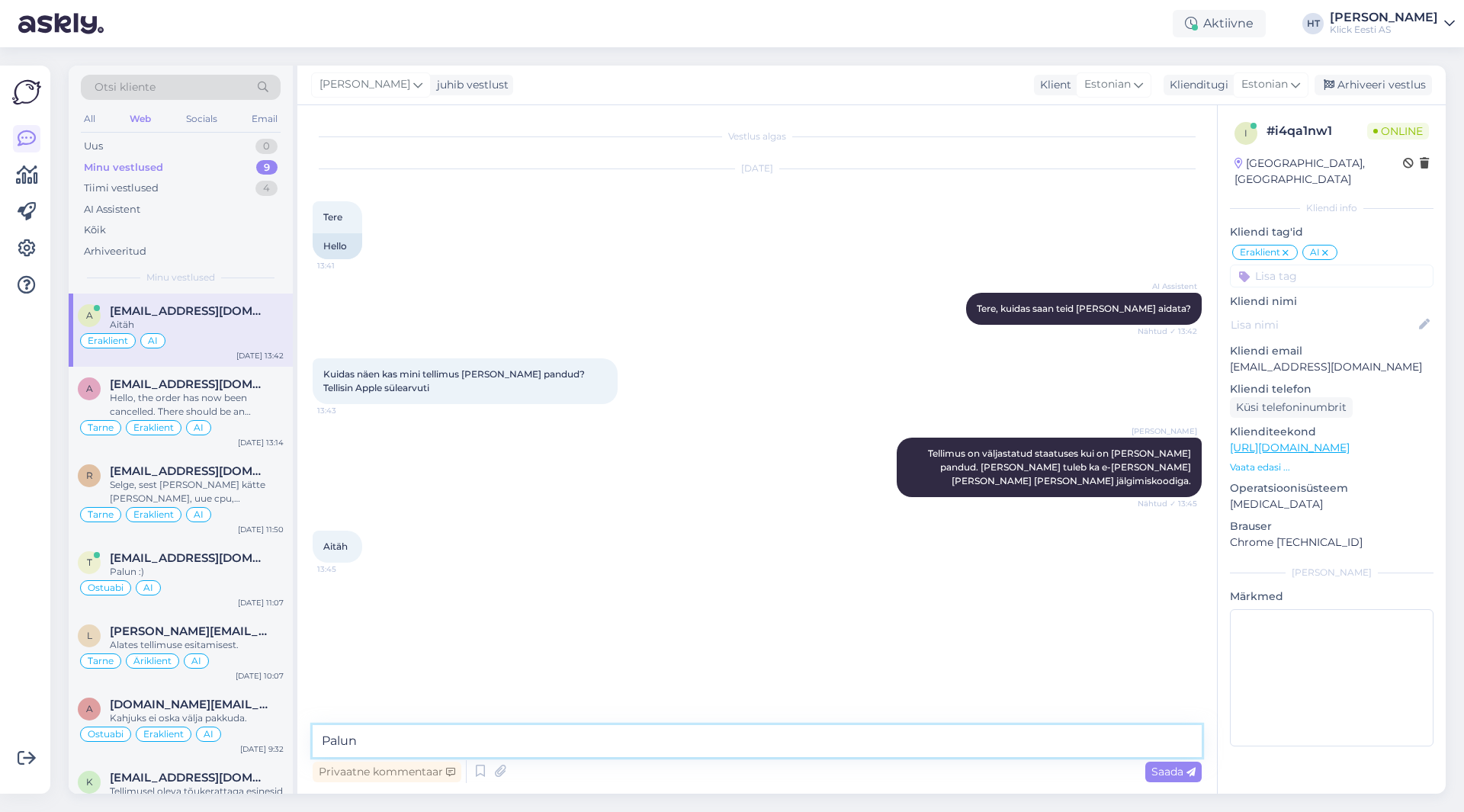
type textarea "Palun."
click at [239, 423] on div "Tarne Eraklient AI" at bounding box center [181, 427] width 206 height 18
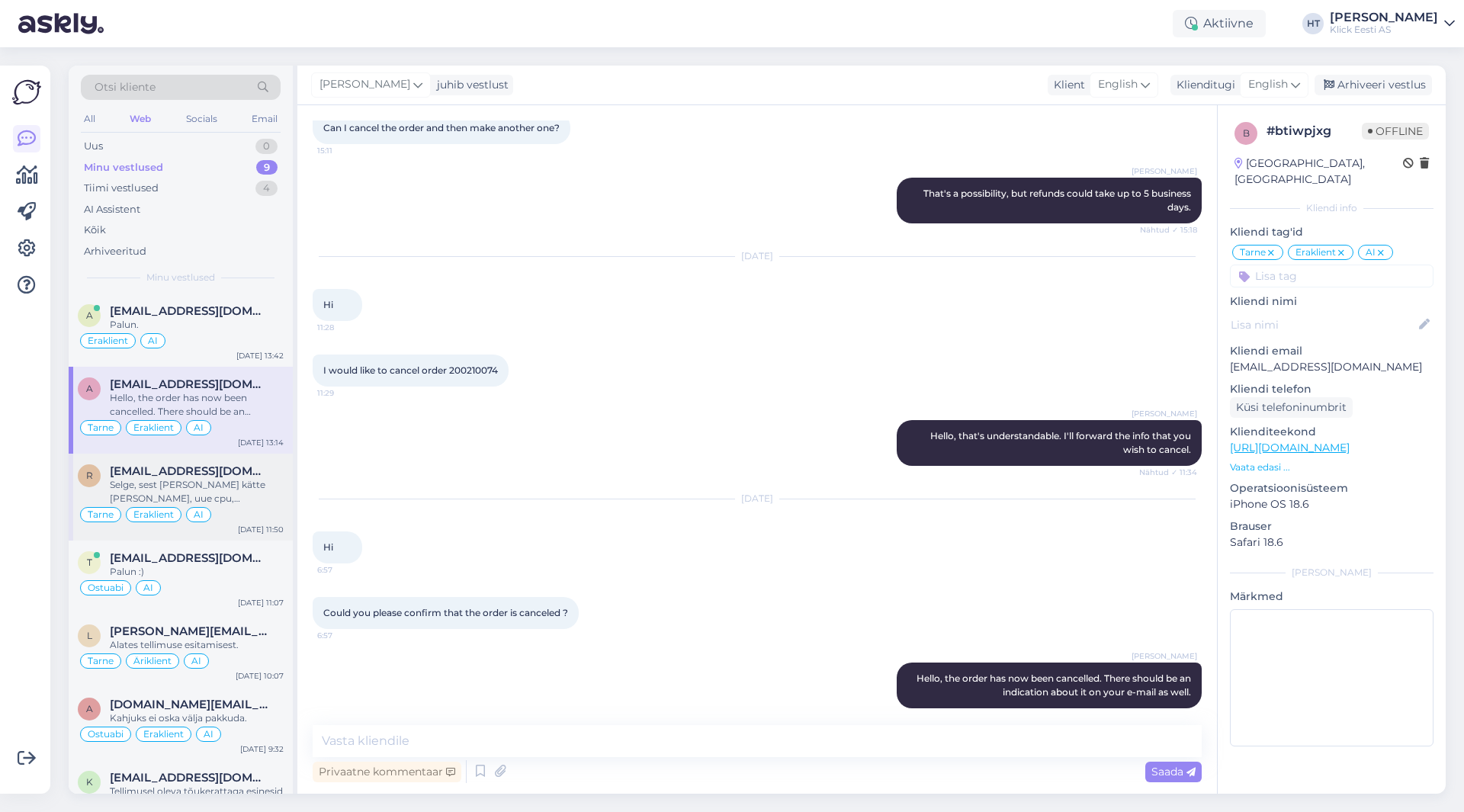
click at [240, 491] on div "Selge, sest [PERSON_NAME] kätte [PERSON_NAME], uue cpu, [PERSON_NAME] siis toit…" at bounding box center [196, 492] width 174 height 28
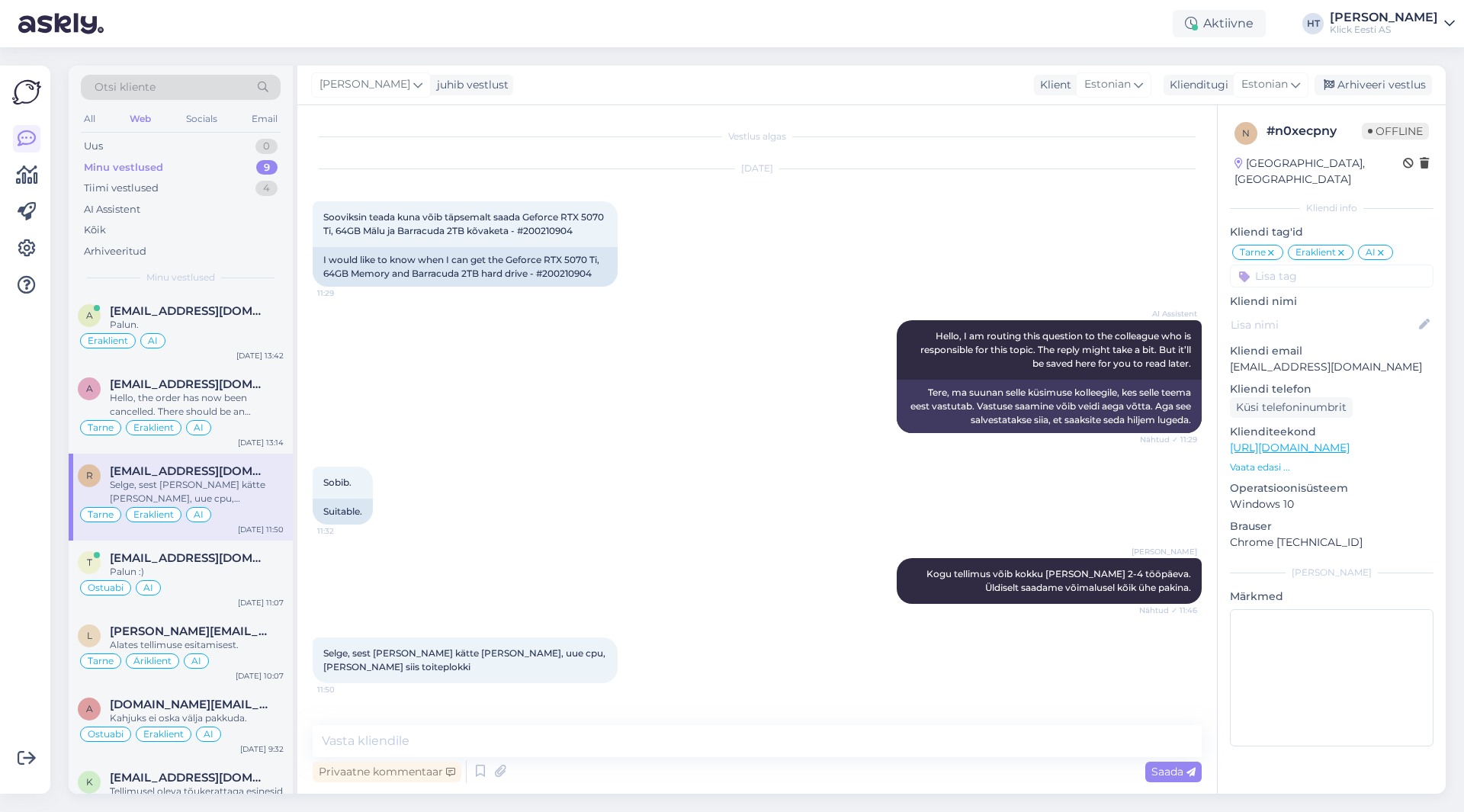
click at [7, 502] on div "Võimalused Veendu, et Askly loob sulle väärtust. Sulge Ühenda FB ja IG sõnumid …" at bounding box center [25, 429] width 51 height 728
click at [166, 191] on div "Tiimi vestlused 4" at bounding box center [180, 188] width 199 height 22
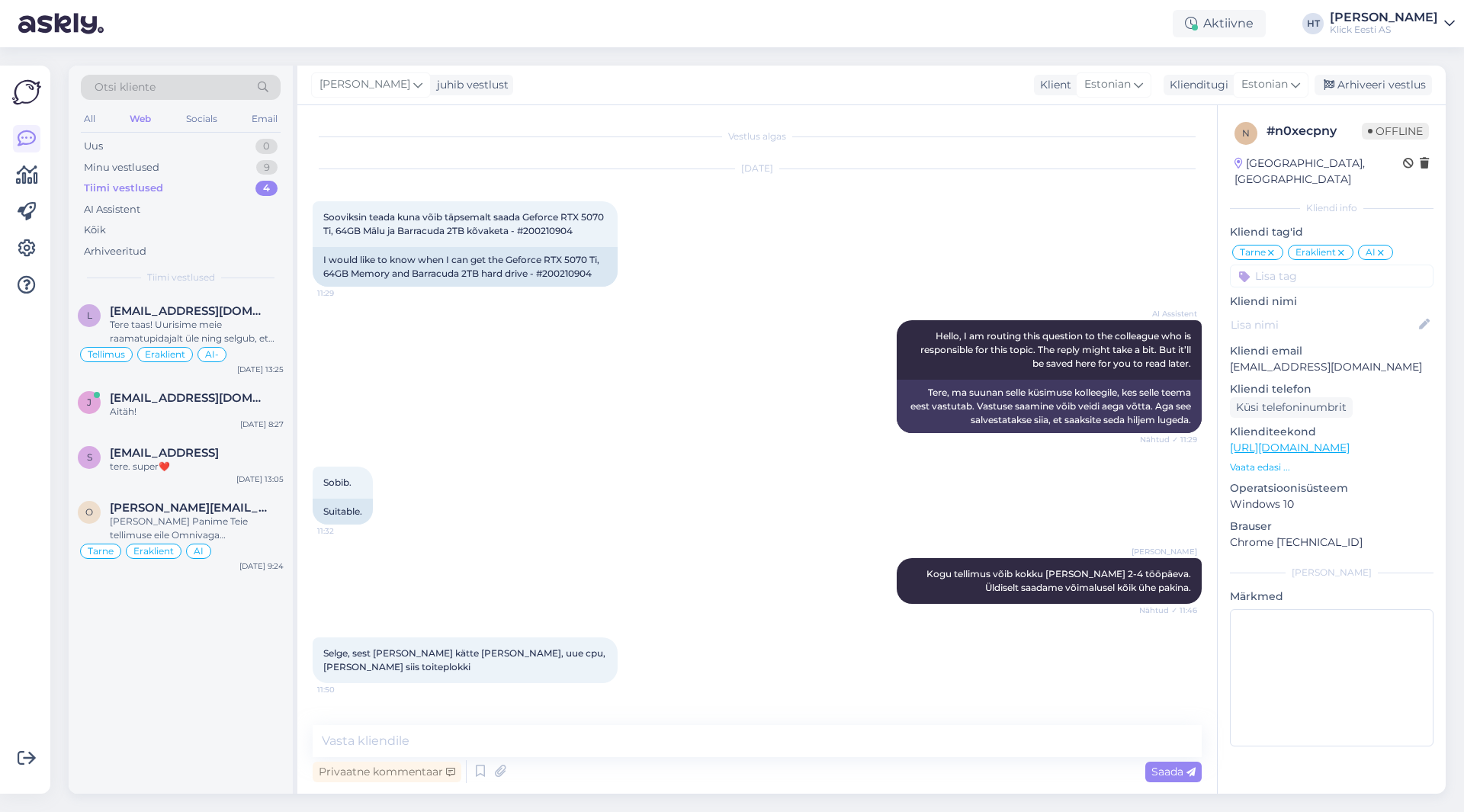
click at [195, 197] on div "Tiimi vestlused 4" at bounding box center [180, 188] width 199 height 22
click at [196, 206] on div "AI Assistent" at bounding box center [180, 210] width 199 height 22
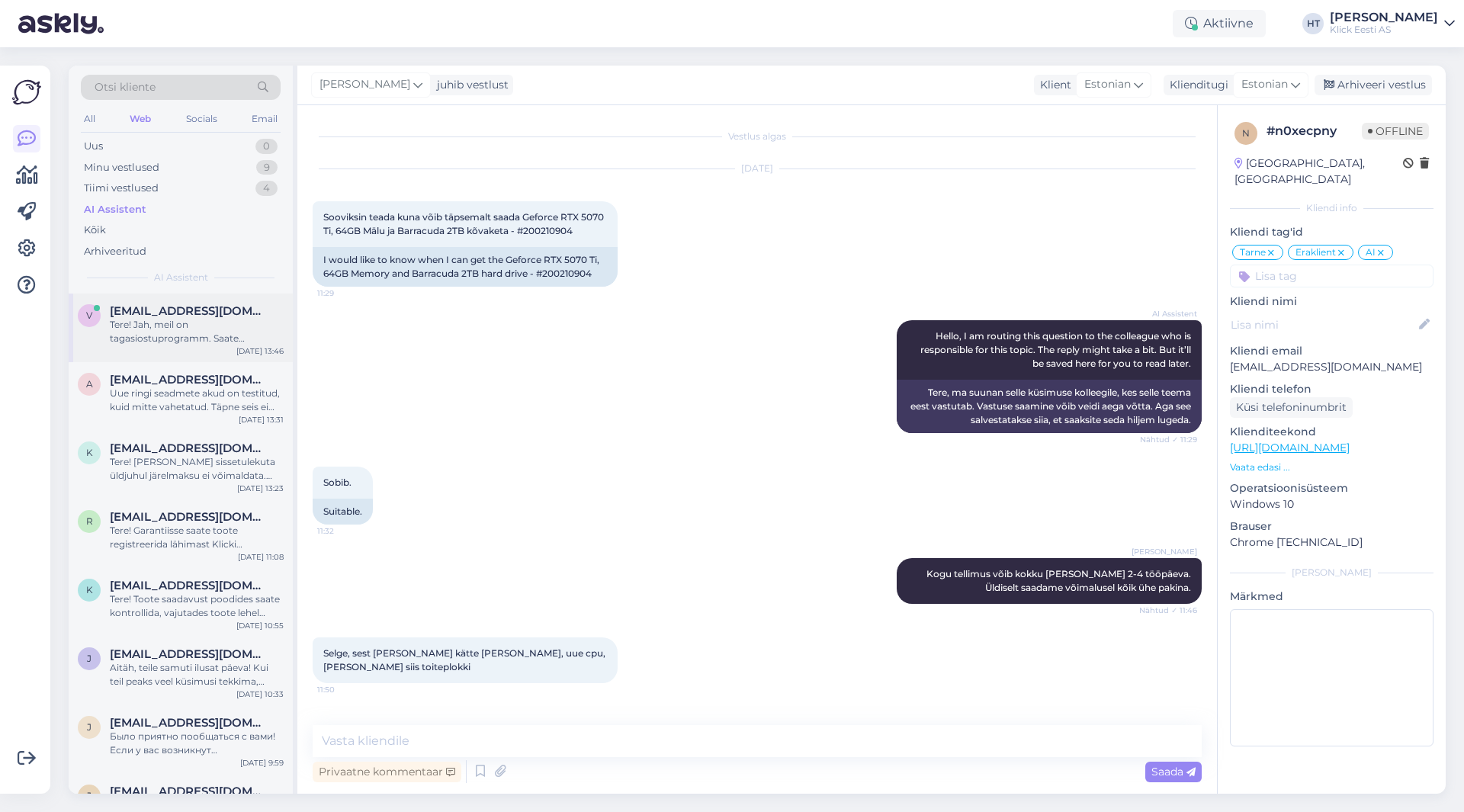
click at [223, 305] on span "[EMAIL_ADDRESS][DOMAIN_NAME]" at bounding box center [189, 311] width 159 height 14
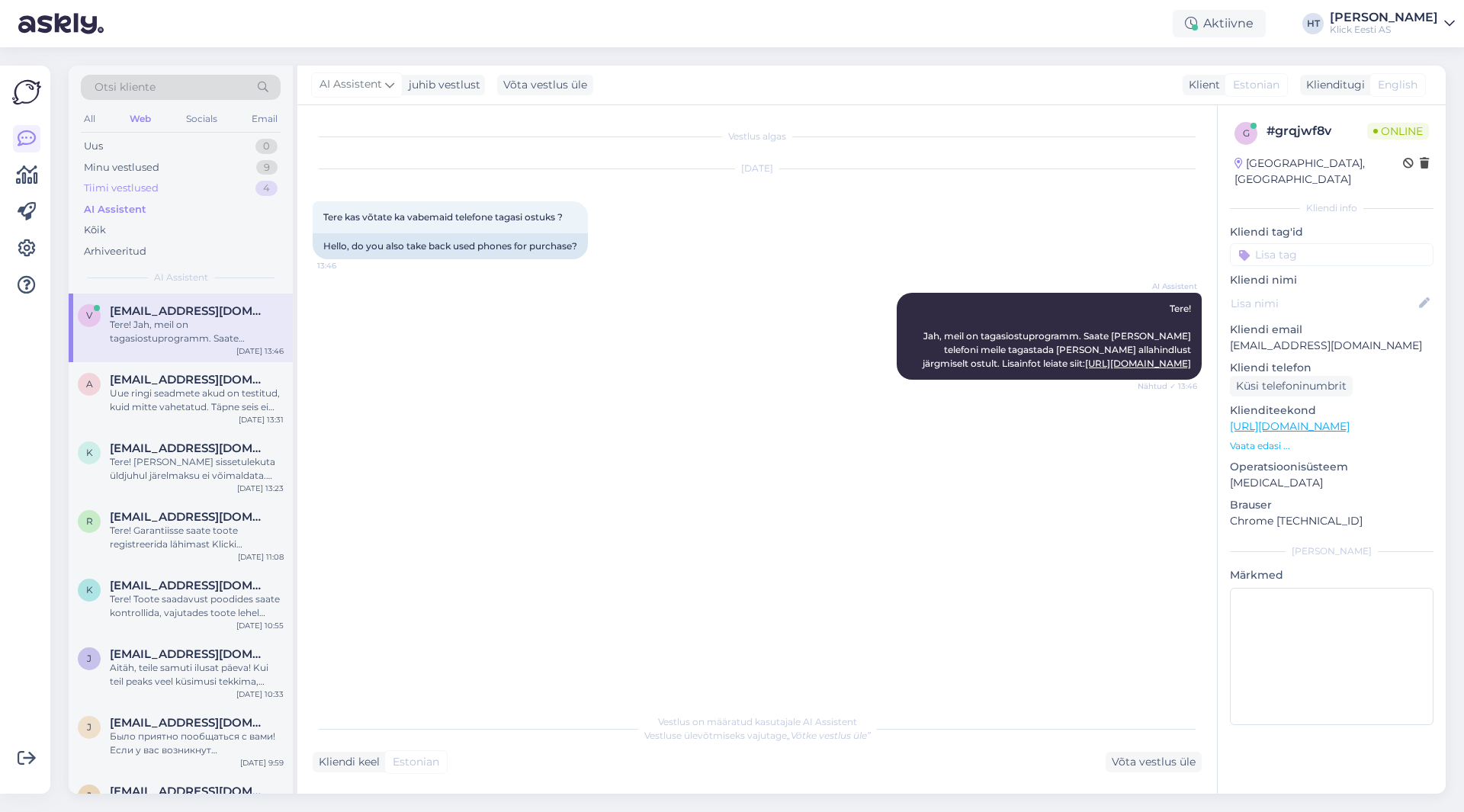
click at [238, 181] on div "Tiimi vestlused 4" at bounding box center [180, 188] width 199 height 22
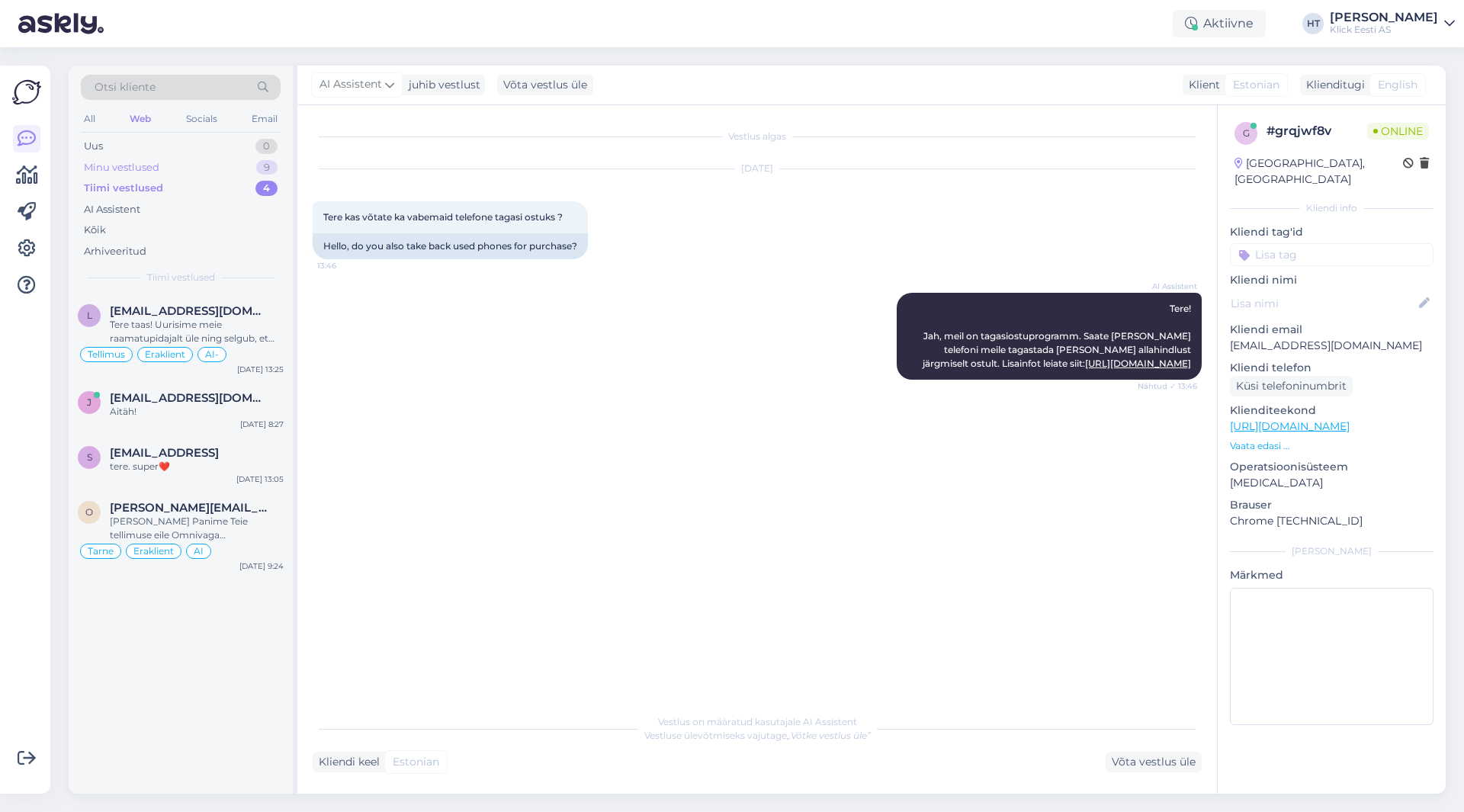
click at [237, 174] on div "Minu vestlused 9" at bounding box center [180, 168] width 199 height 22
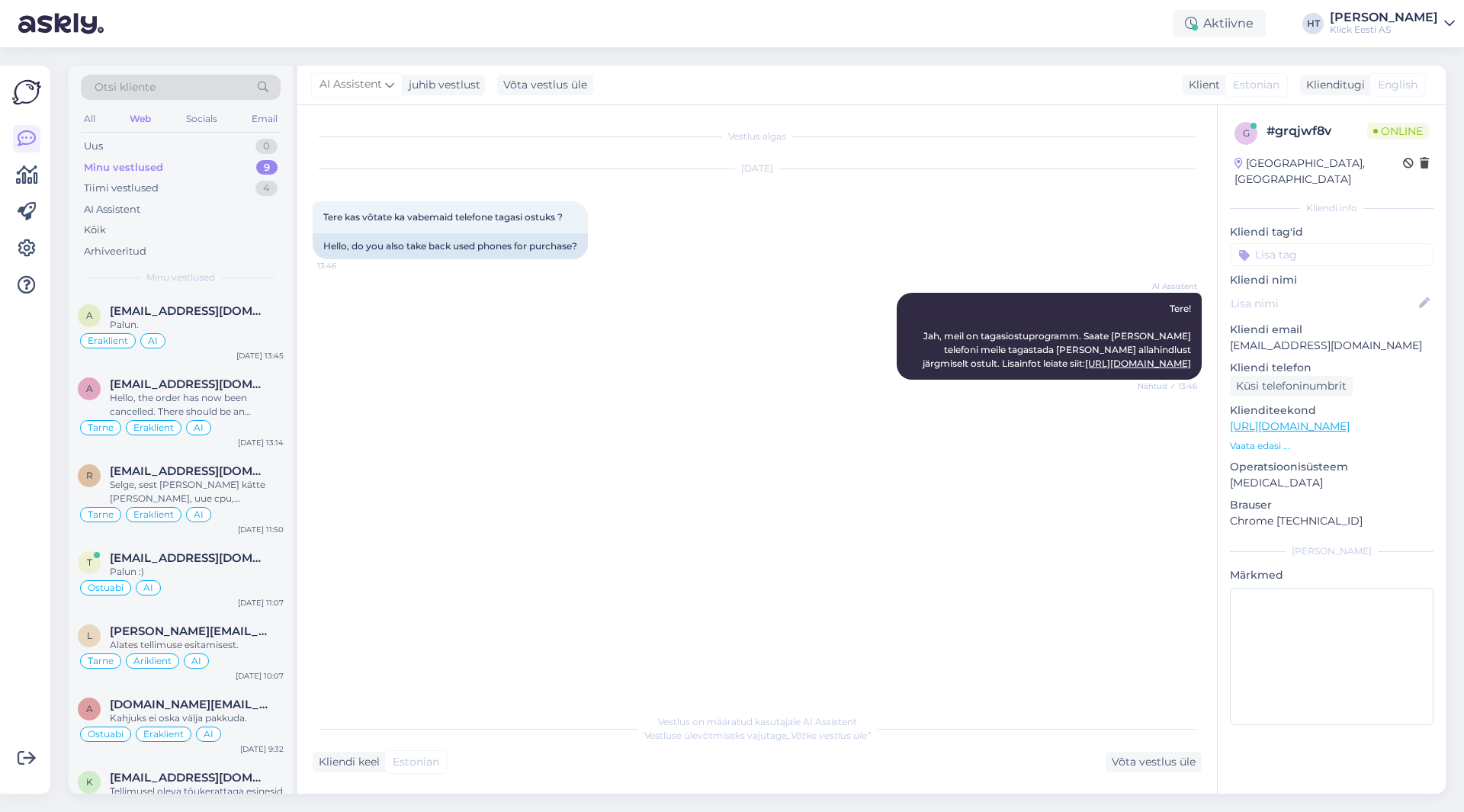
click at [240, 286] on div "Otsi kliente All Web Socials Email Uus 0 Minu vestlused 9 Tiimi vestlused 4 AI …" at bounding box center [181, 179] width 224 height 228
click at [242, 298] on div "a [EMAIL_ADDRESS][DOMAIN_NAME] Palun. Eraklient AI [DATE] 13:45" at bounding box center [181, 330] width 224 height 73
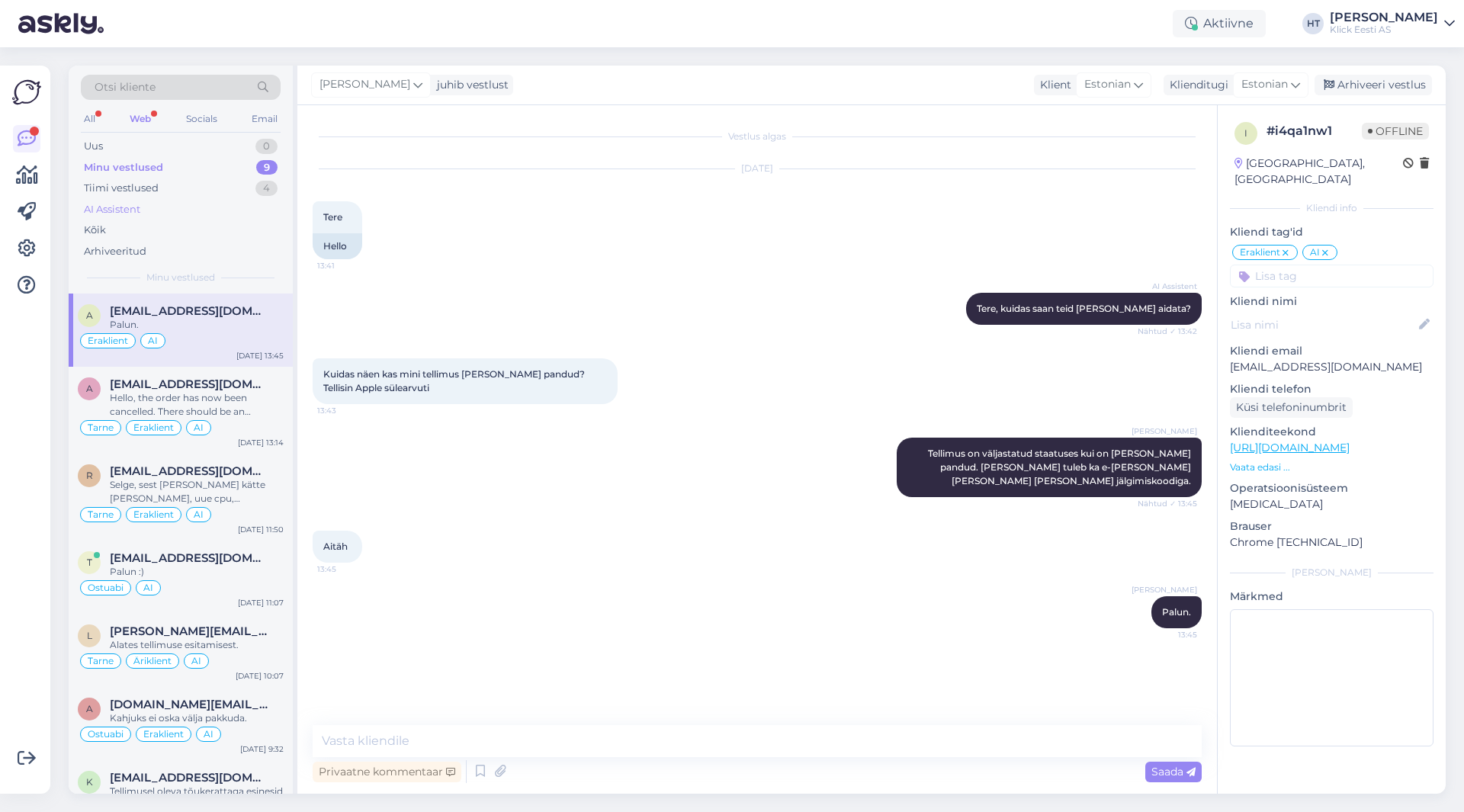
click at [193, 213] on div "AI Assistent" at bounding box center [180, 210] width 199 height 22
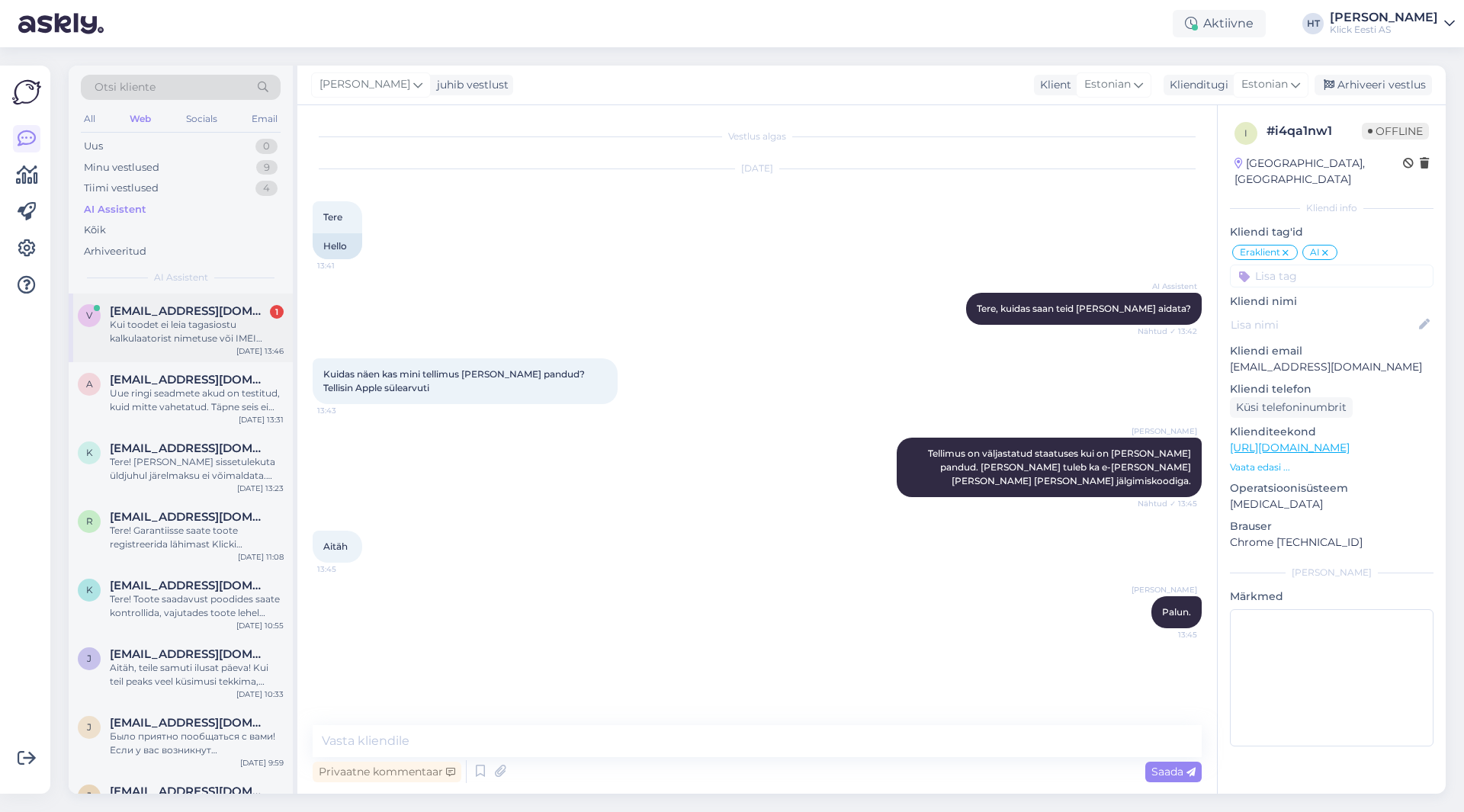
click at [222, 301] on div "v [EMAIL_ADDRESS][DOMAIN_NAME] 1 Kui toodet ei leia tagasiostu kalkulaatorist n…" at bounding box center [181, 327] width 224 height 68
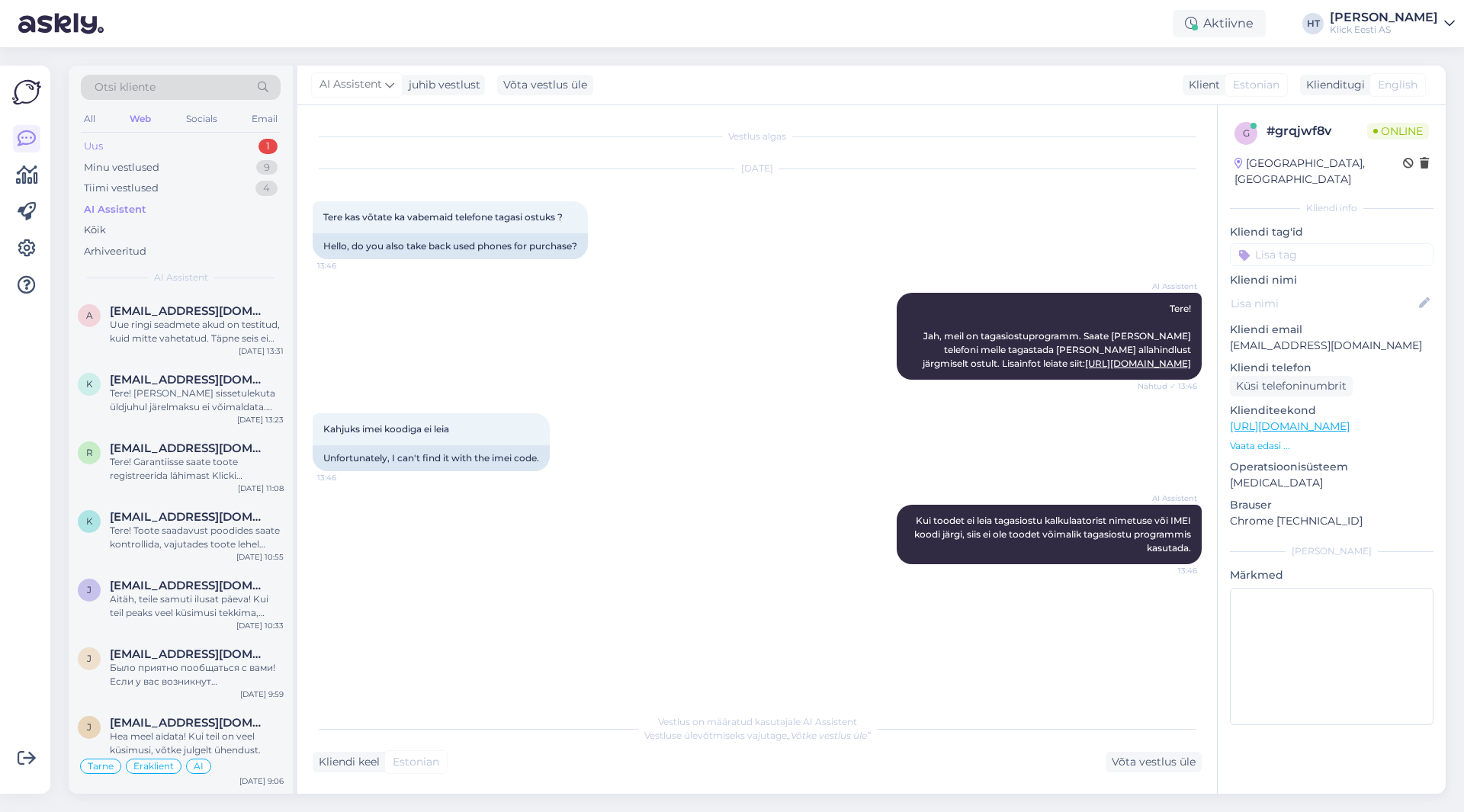
click at [236, 146] on div "Uus 1" at bounding box center [180, 147] width 199 height 22
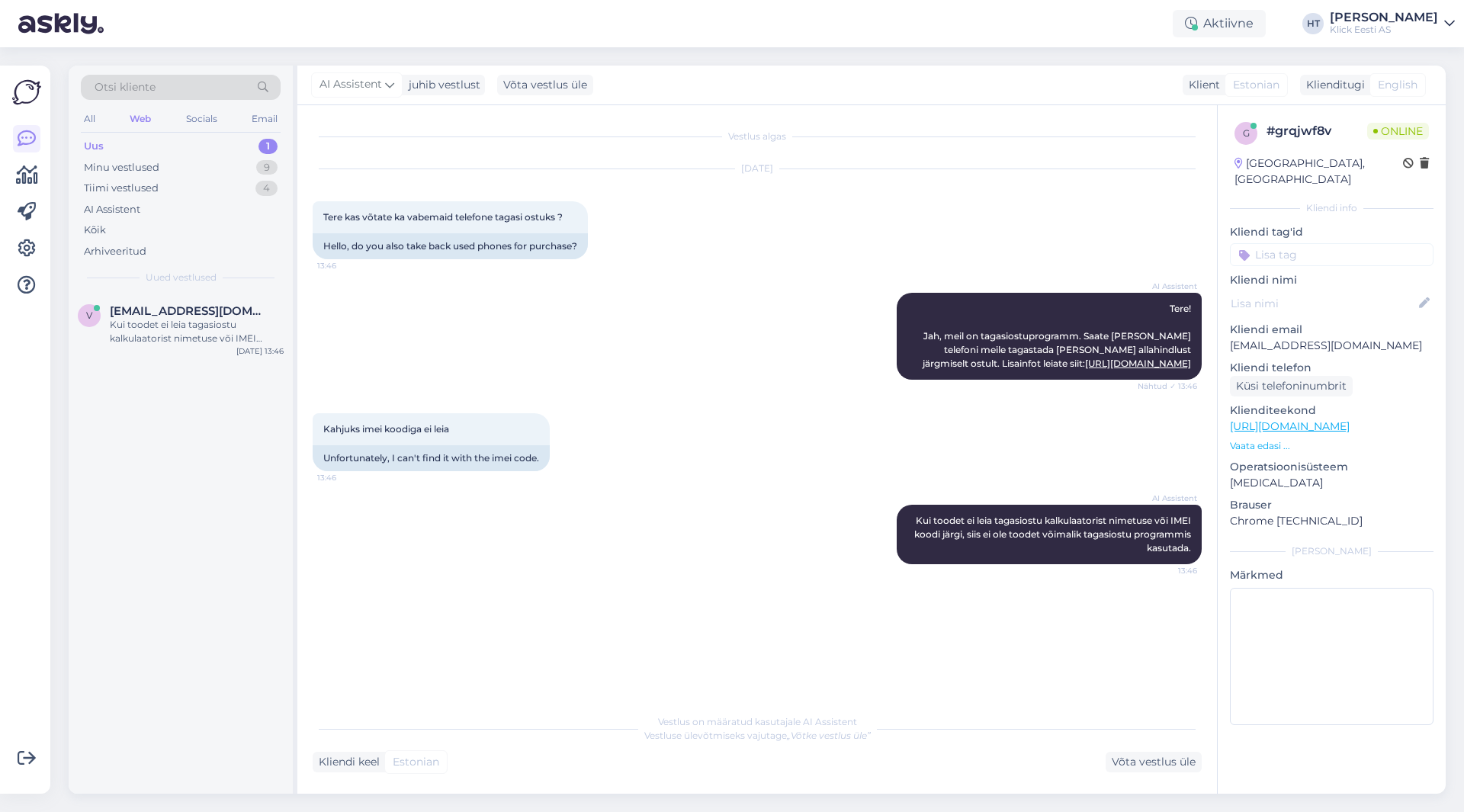
click at [163, 448] on div "v [EMAIL_ADDRESS][DOMAIN_NAME] Kui toodet ei leia tagasiostu kalkulaatorist nim…" at bounding box center [181, 543] width 224 height 500
click at [226, 324] on div "Tere" at bounding box center [196, 325] width 174 height 14
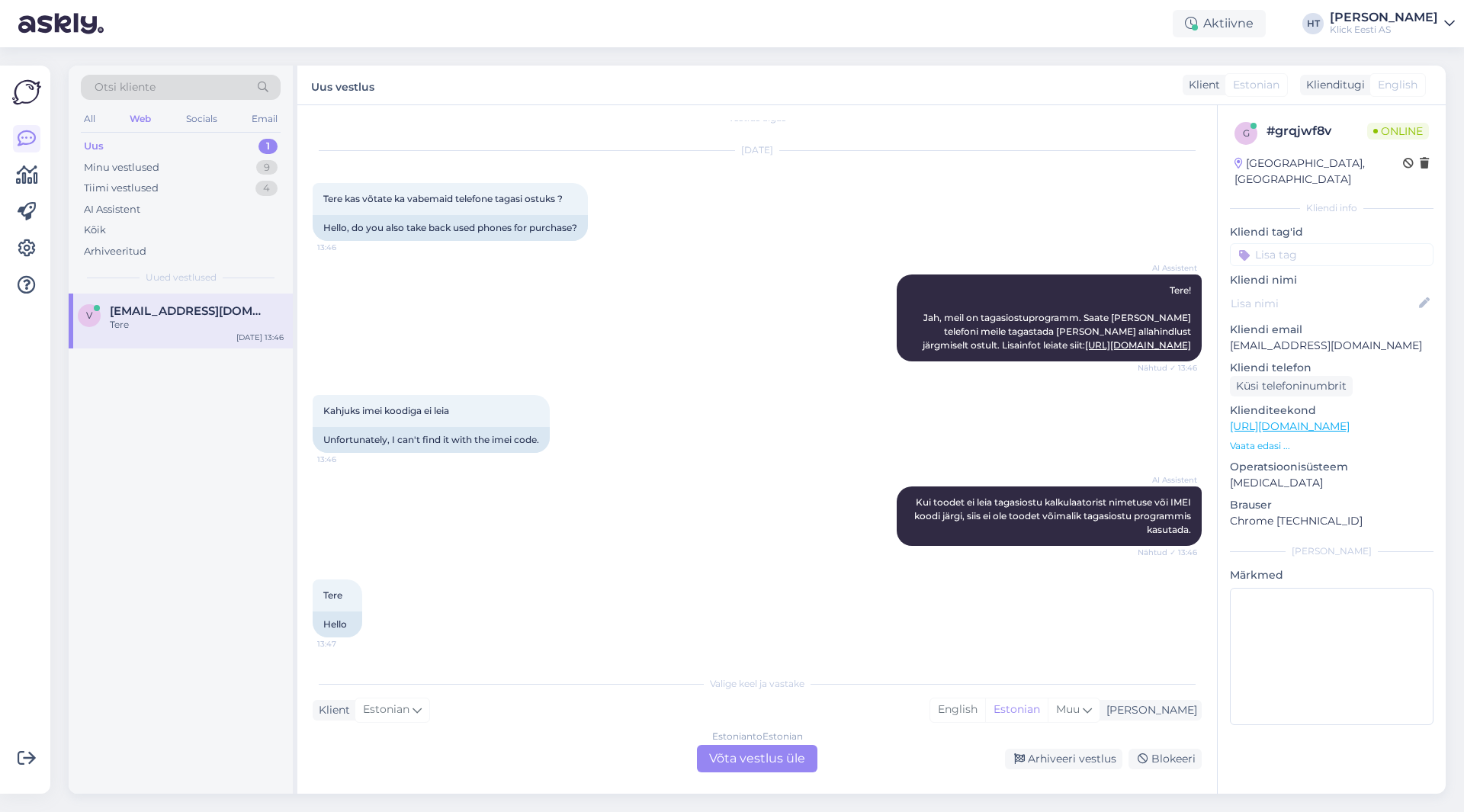
click at [767, 751] on div "Estonian to Estonian Võta vestlus üle" at bounding box center [757, 758] width 120 height 28
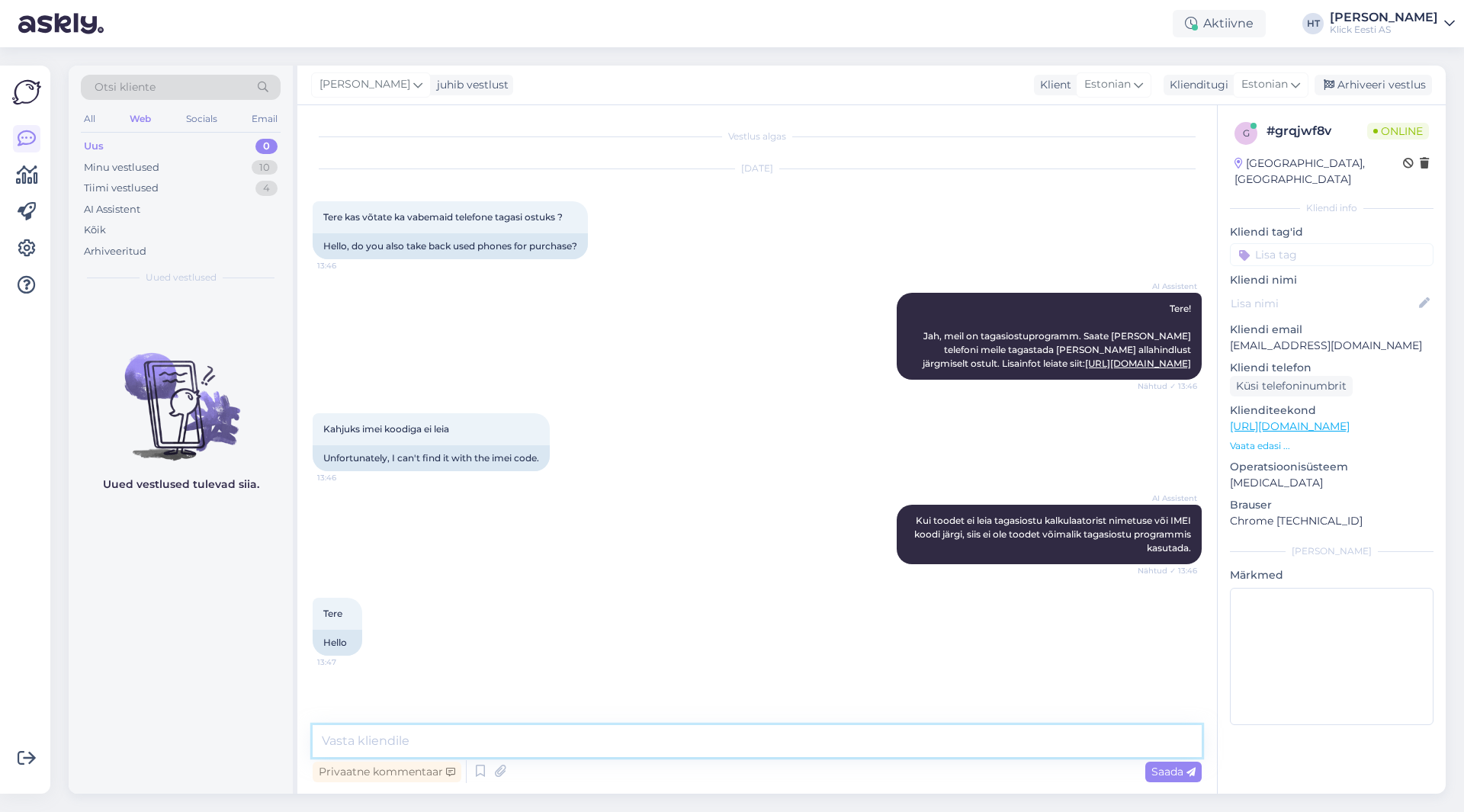
click at [767, 751] on textarea at bounding box center [757, 741] width 889 height 32
type textarea "Tere, mis telefoniga tegemist on?"
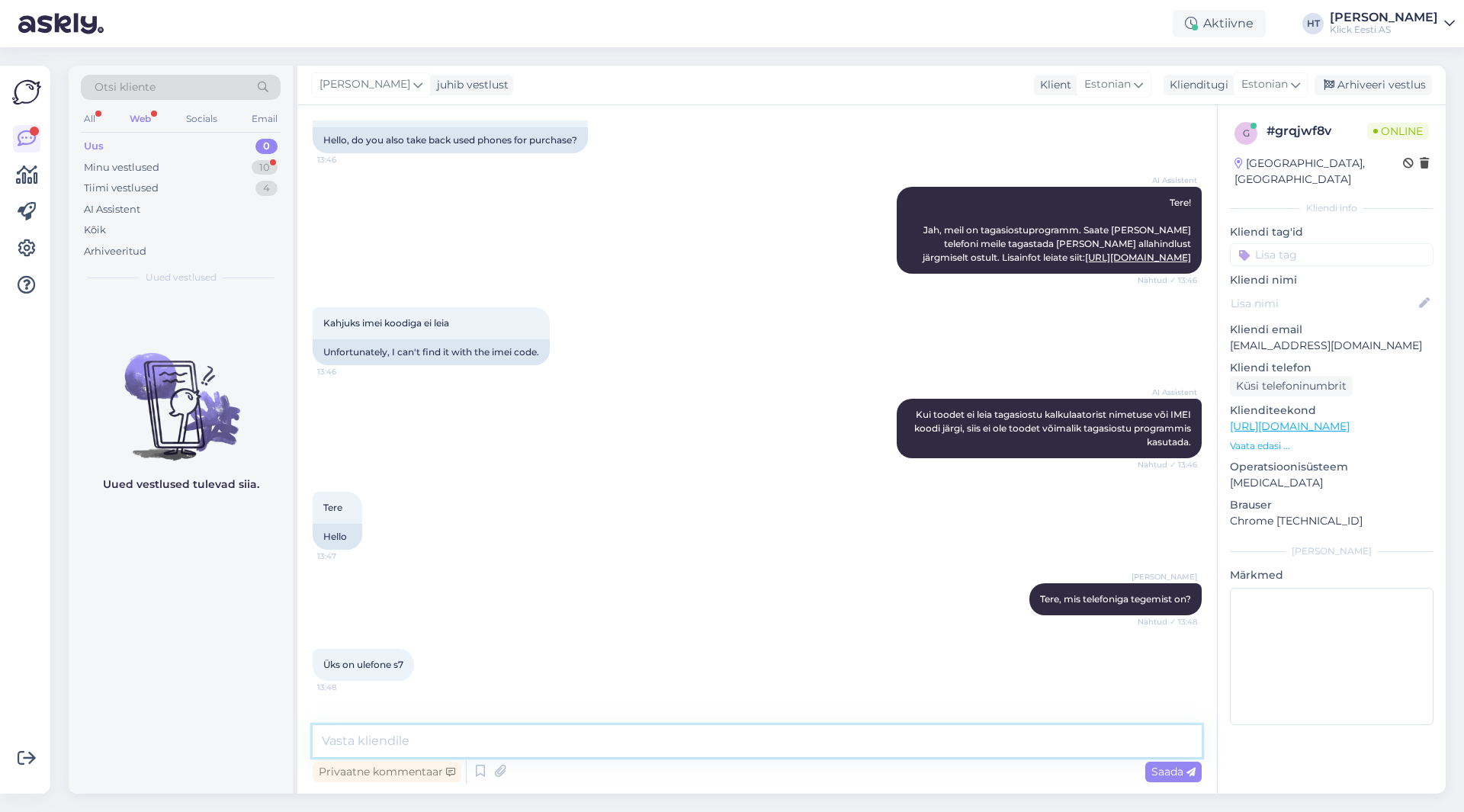
scroll to position [172, 0]
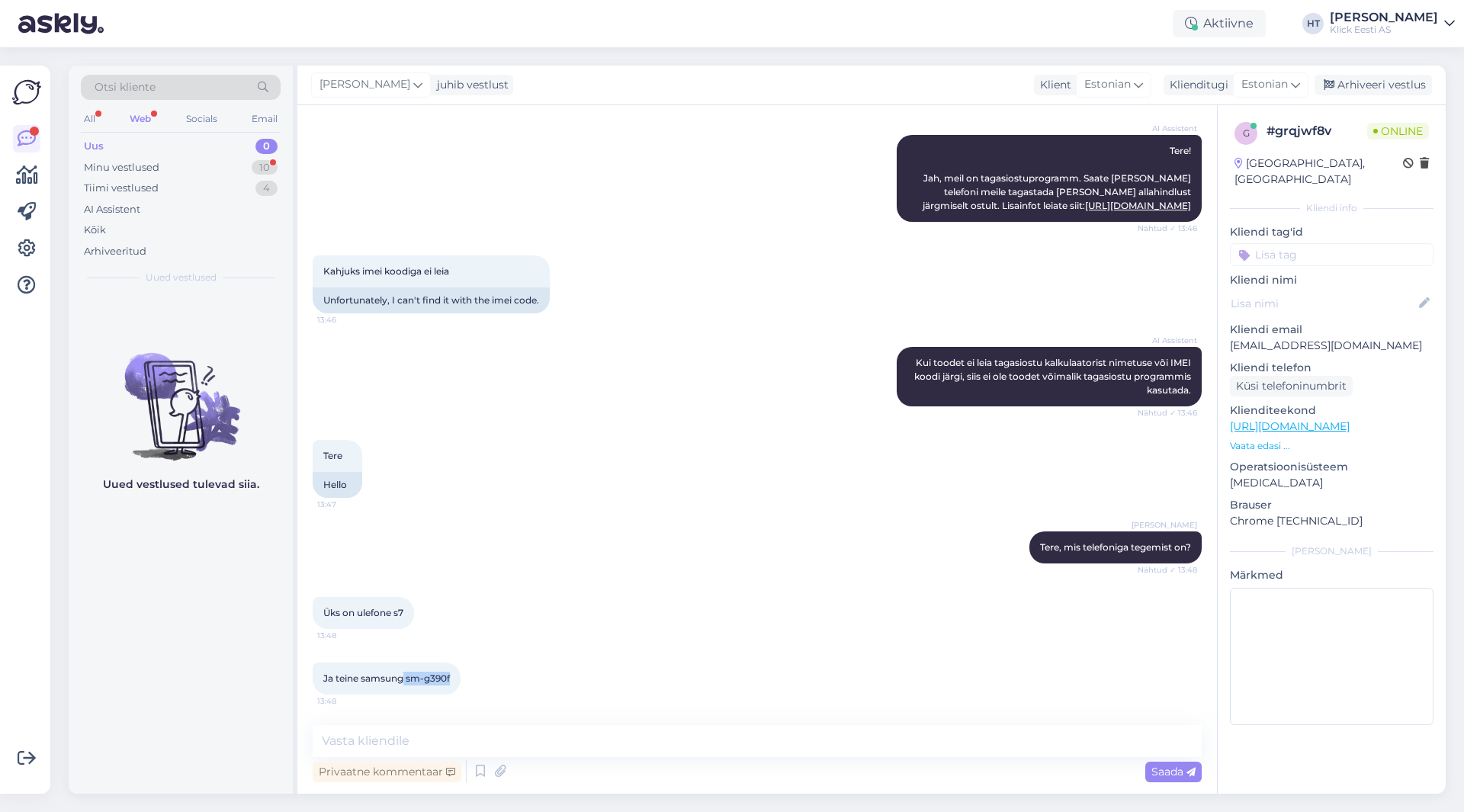
drag, startPoint x: 406, startPoint y: 673, endPoint x: 452, endPoint y: 677, distance: 46.2
click at [452, 677] on div "Ja teine samsung sm-g390f 13:48" at bounding box center [386, 678] width 148 height 32
copy span "sm-g390f"
click at [599, 657] on div "Ja teine samsung sm-g390f 13:48" at bounding box center [757, 678] width 889 height 65
click at [481, 597] on div "Üks on ulefone s7 13:48" at bounding box center [757, 613] width 889 height 65
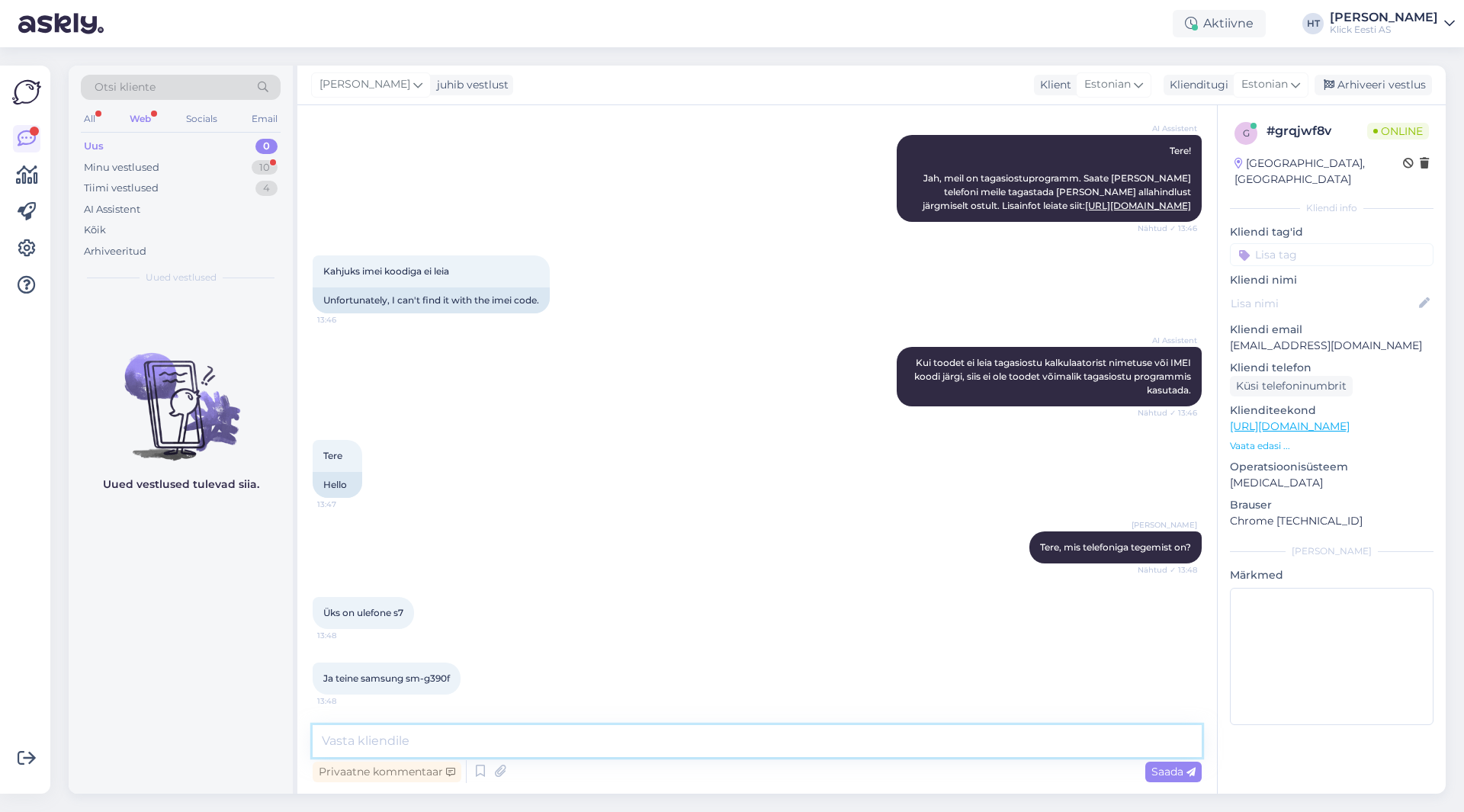
click at [481, 746] on textarea at bounding box center [757, 741] width 889 height 32
drag, startPoint x: 407, startPoint y: 678, endPoint x: 449, endPoint y: 680, distance: 42.0
click at [449, 680] on span "Ja teine samsung sm-g390f" at bounding box center [387, 678] width 127 height 12
click at [453, 679] on div "Ja teine samsung sm-g390f 13:48" at bounding box center [386, 678] width 148 height 32
drag, startPoint x: 453, startPoint y: 677, endPoint x: 411, endPoint y: 679, distance: 42.0
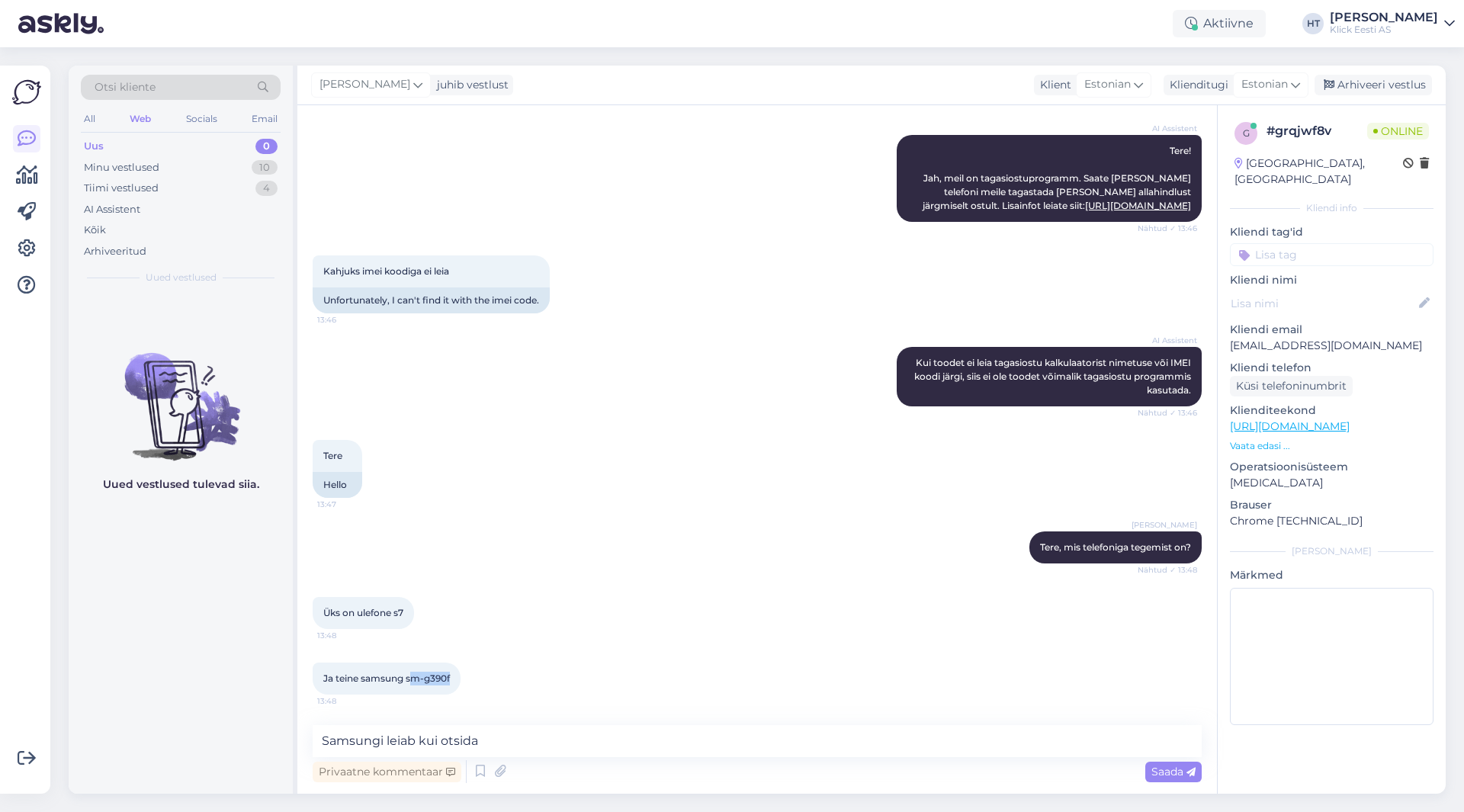
click at [411, 679] on div "Ja teine samsung sm-g390f 13:48" at bounding box center [386, 678] width 148 height 32
click at [409, 680] on span "Ja teine samsung sm-g390f" at bounding box center [387, 678] width 127 height 12
drag, startPoint x: 407, startPoint y: 680, endPoint x: 463, endPoint y: 680, distance: 56.0
click at [460, 680] on div "Ja teine samsung sm-g390f 13:48" at bounding box center [386, 678] width 148 height 32
copy div "sm-g390f 13:48"
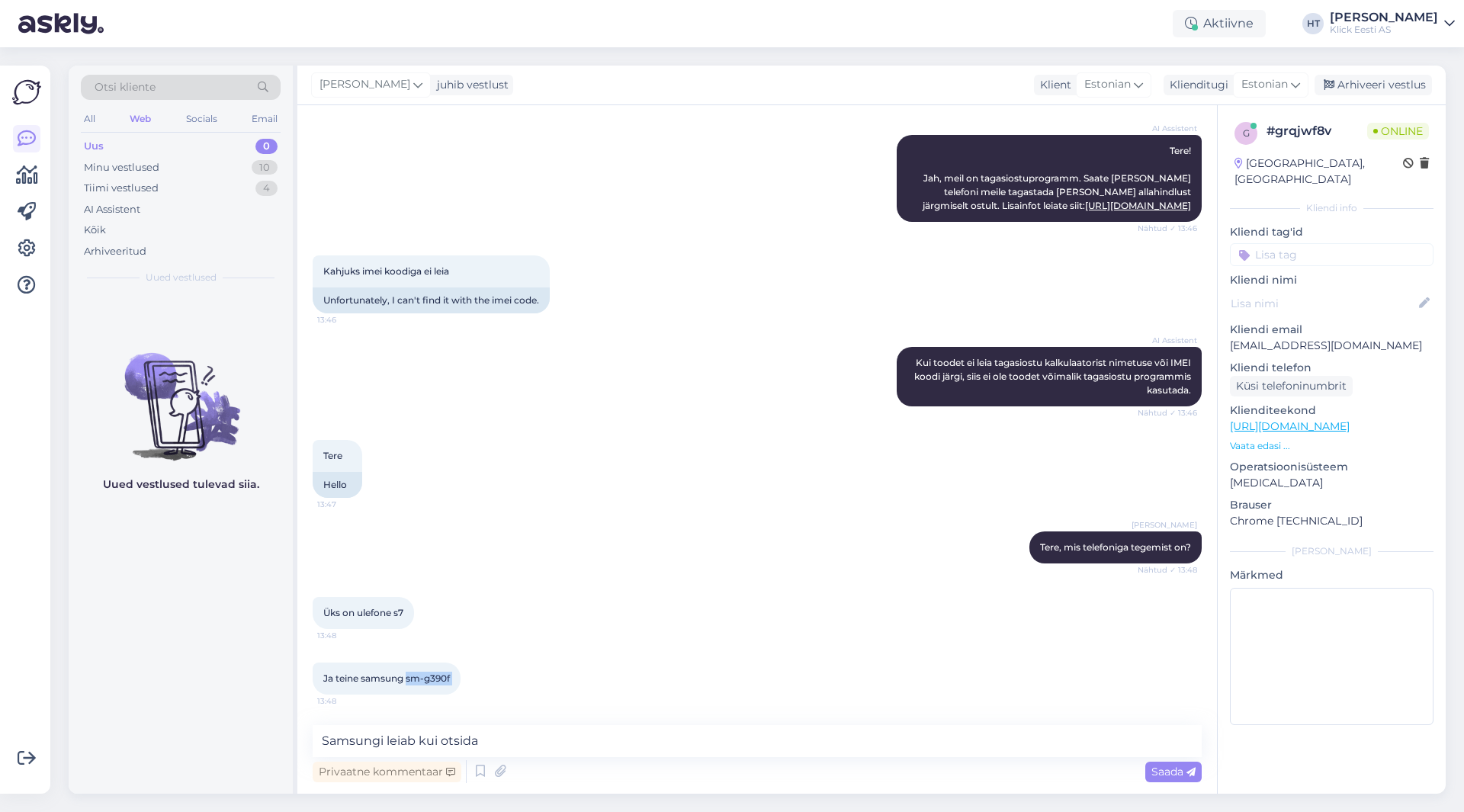
click at [425, 680] on span "Ja teine samsung sm-g390f" at bounding box center [387, 678] width 127 height 12
drag, startPoint x: 408, startPoint y: 677, endPoint x: 461, endPoint y: 675, distance: 53.0
click at [460, 675] on div "Ja teine samsung sm-g390f 13:48" at bounding box center [386, 678] width 148 height 32
copy span "sm-g390f"
drag, startPoint x: 531, startPoint y: 754, endPoint x: 424, endPoint y: 736, distance: 108.5
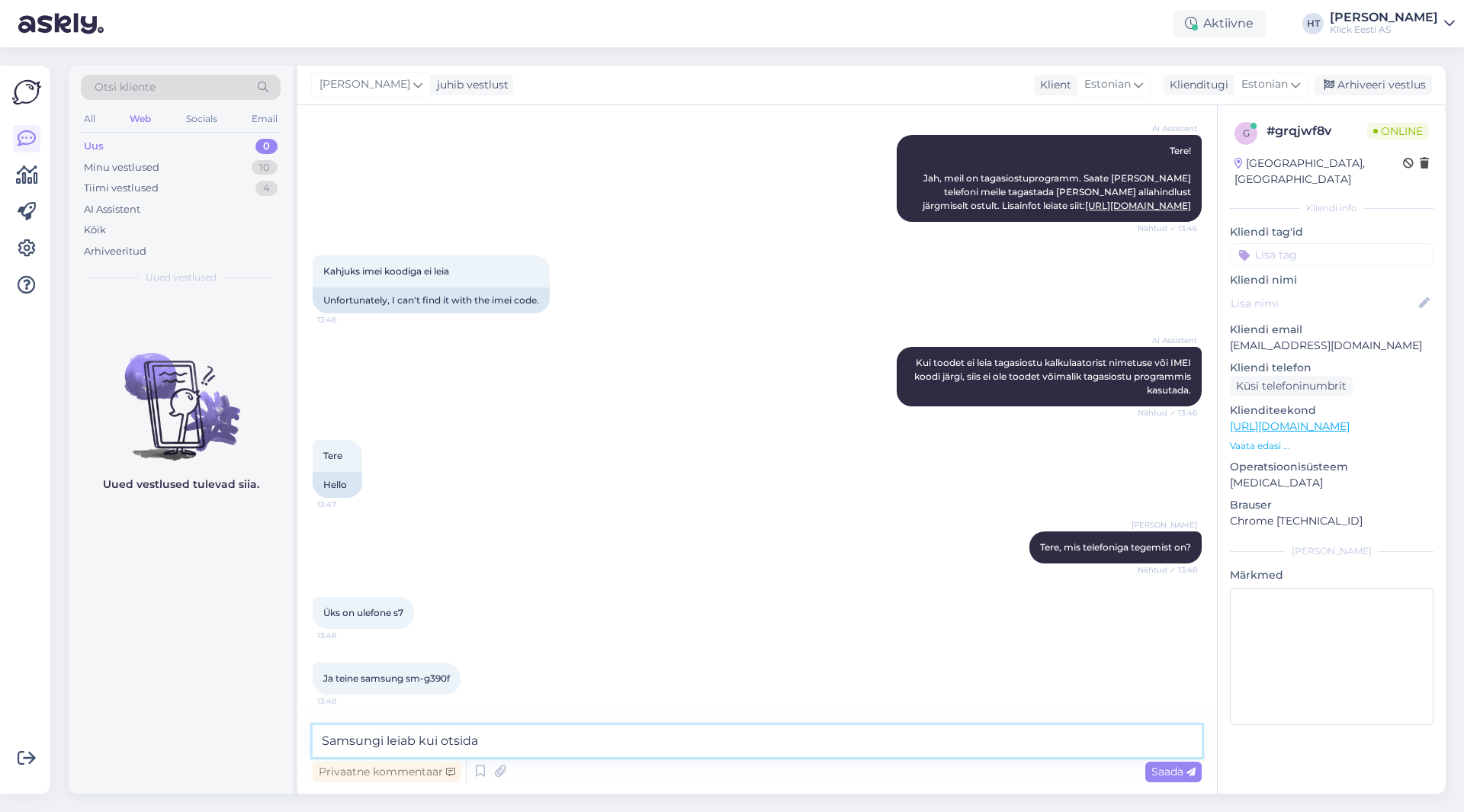
click at [424, 736] on textarea "Samsungi leiab kui otsida" at bounding box center [757, 741] width 889 height 32
paste textarea "Samsung Galaxy Xcover 4 G390F"
type textarea "Samsungi leiab kalkulaatorist Samsung Galaxy Xcover 4 G390F nimetuse all. Ulefo…"
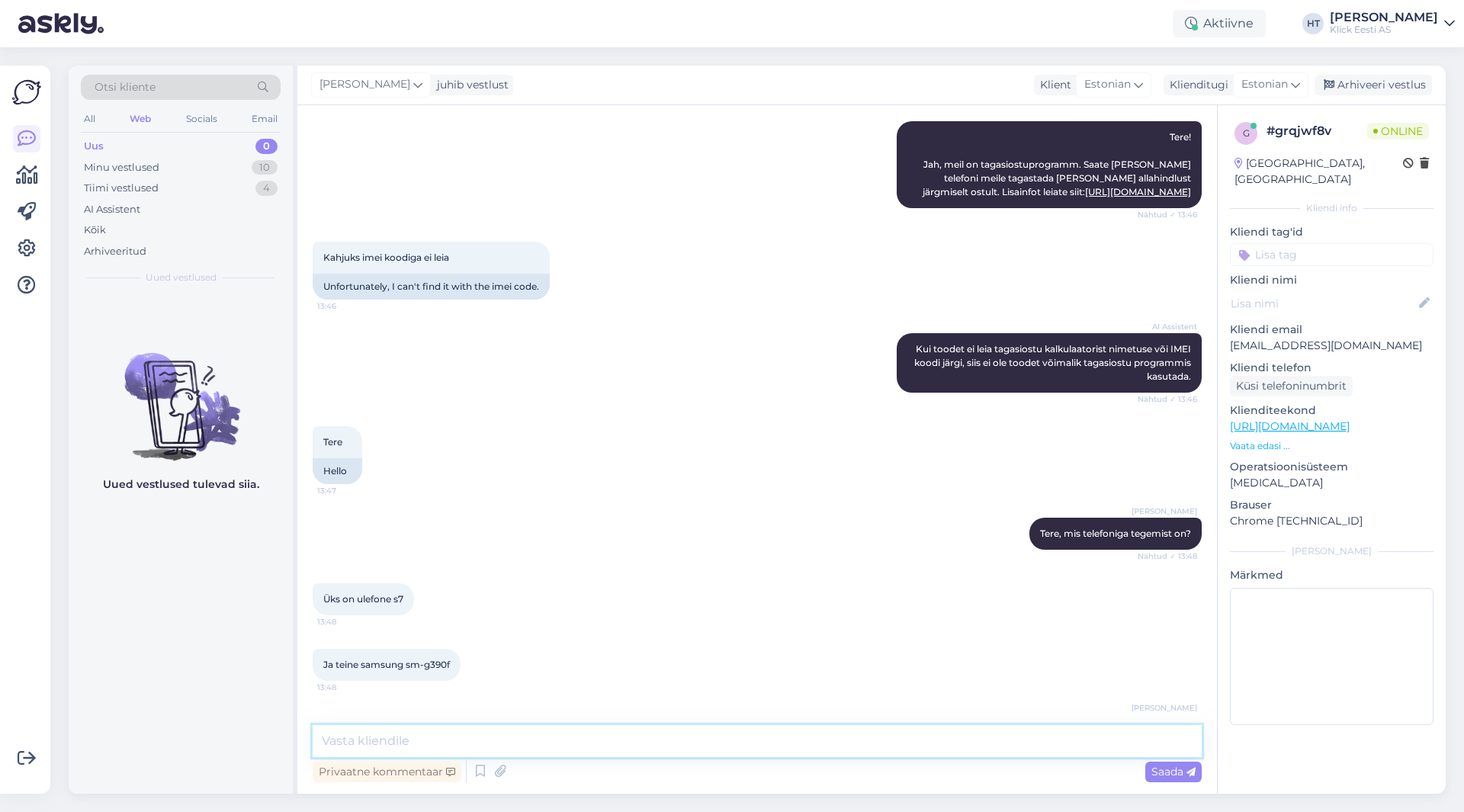
scroll to position [265, 0]
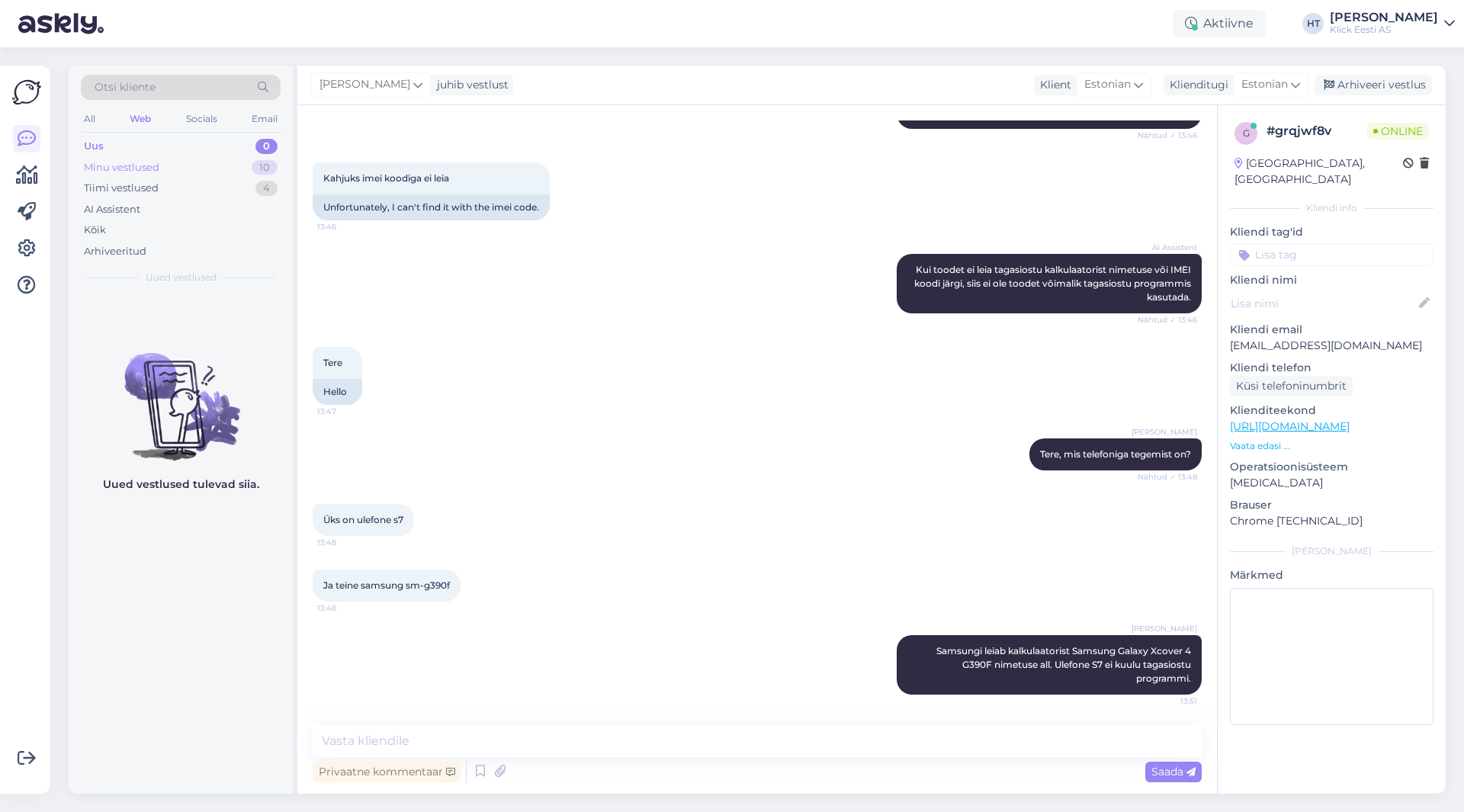
click at [266, 162] on div "10" at bounding box center [265, 167] width 26 height 15
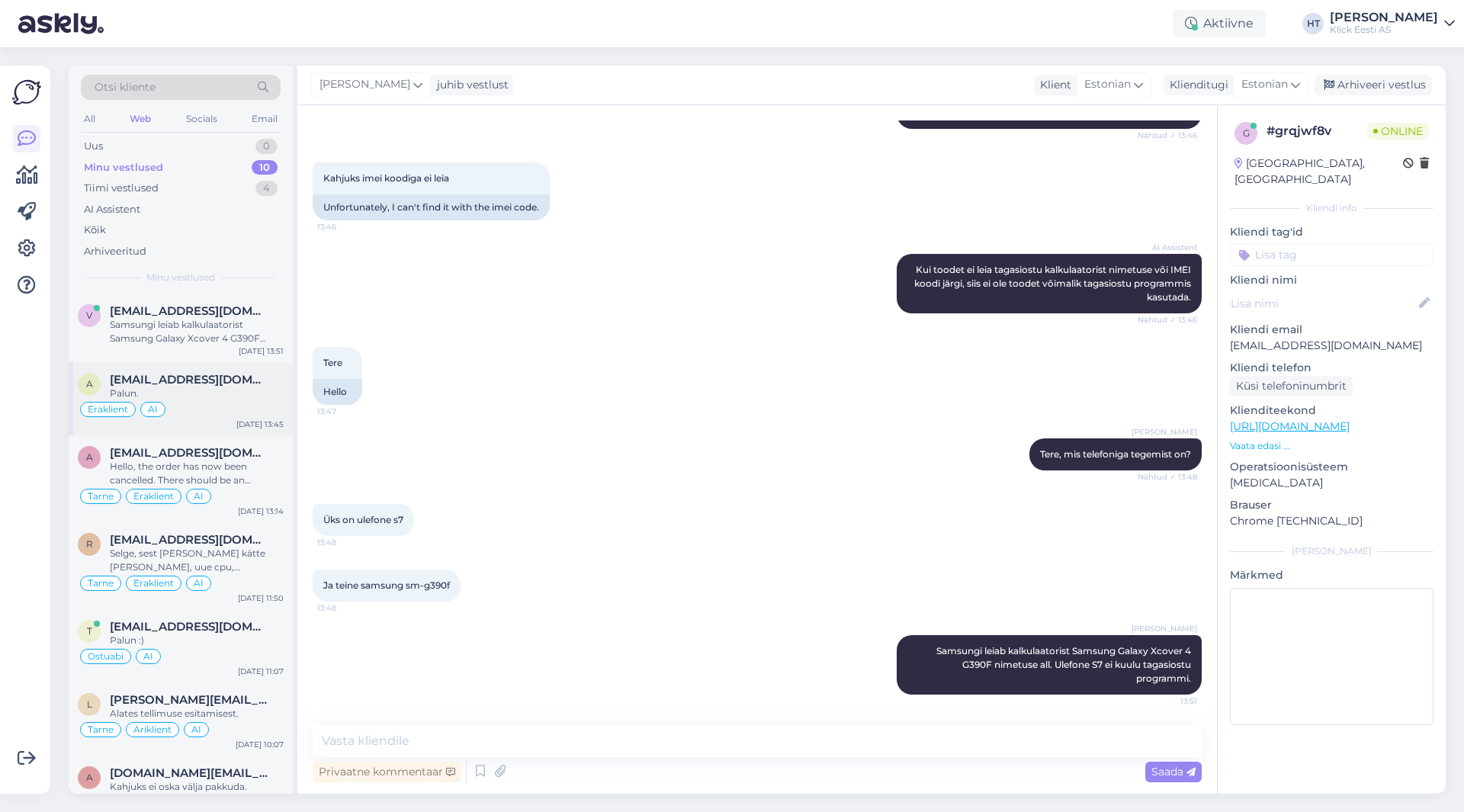
click at [241, 420] on div "[DATE] 13:45" at bounding box center [260, 424] width 48 height 12
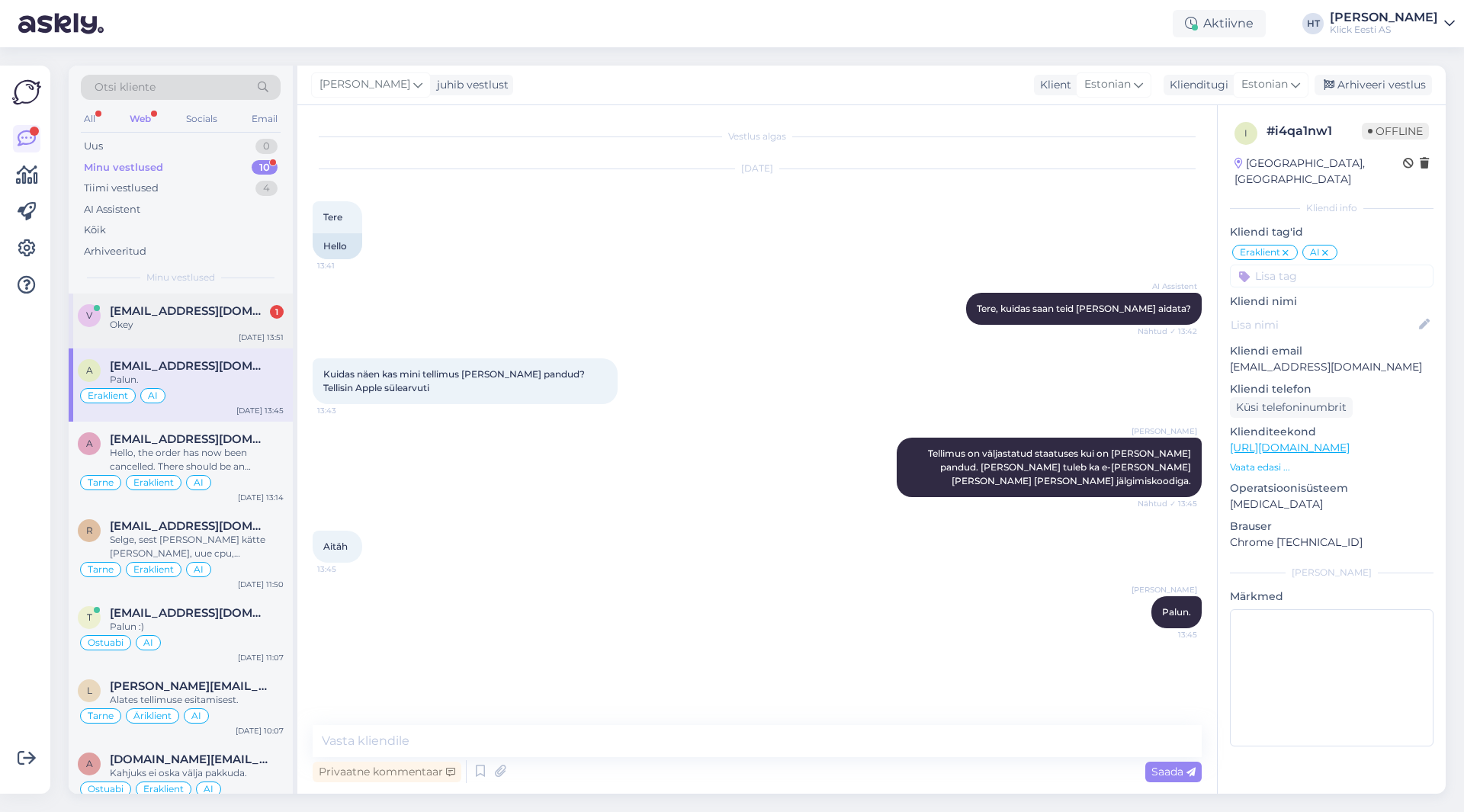
click at [193, 315] on span "[EMAIL_ADDRESS][DOMAIN_NAME]" at bounding box center [189, 311] width 159 height 14
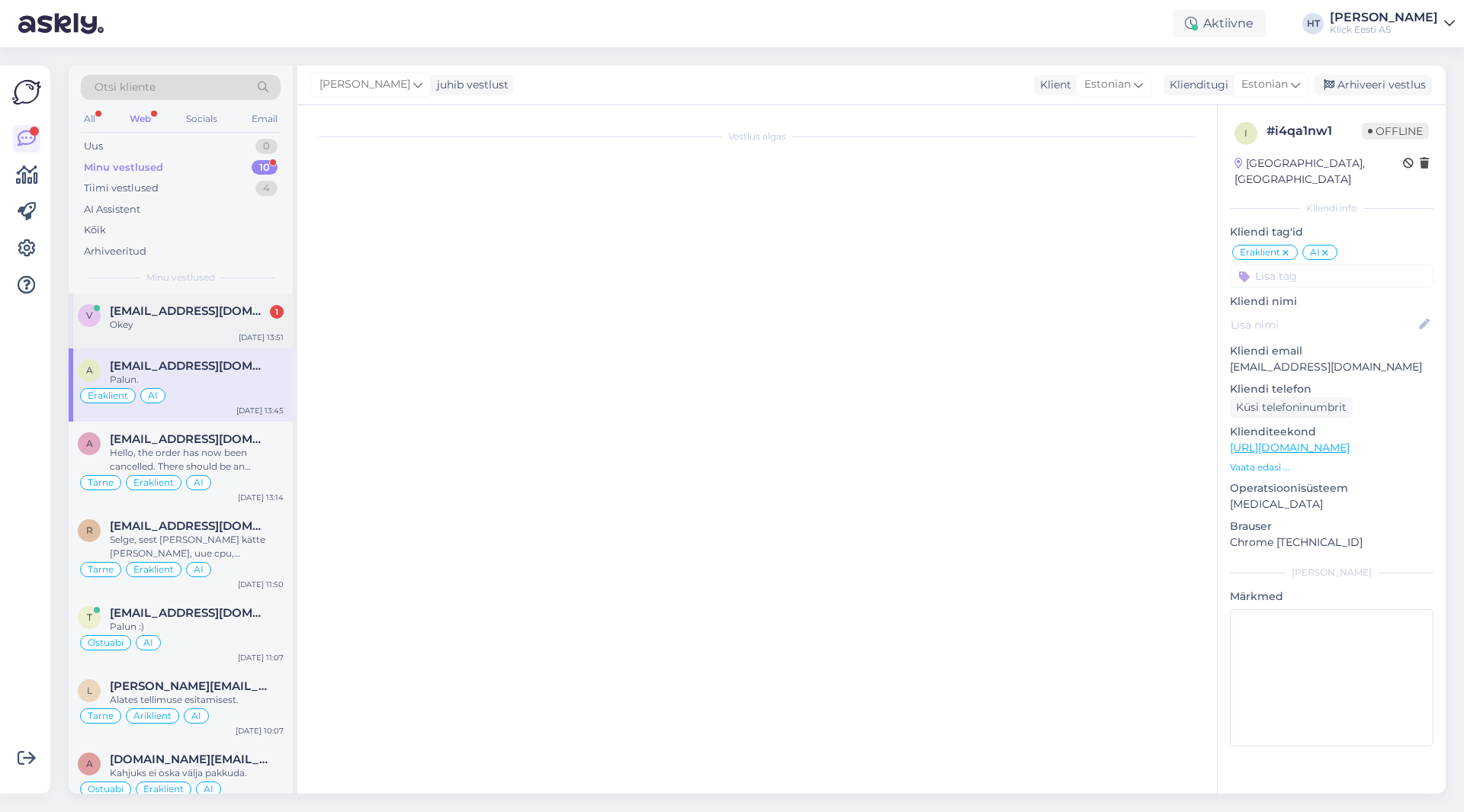
scroll to position [330, 0]
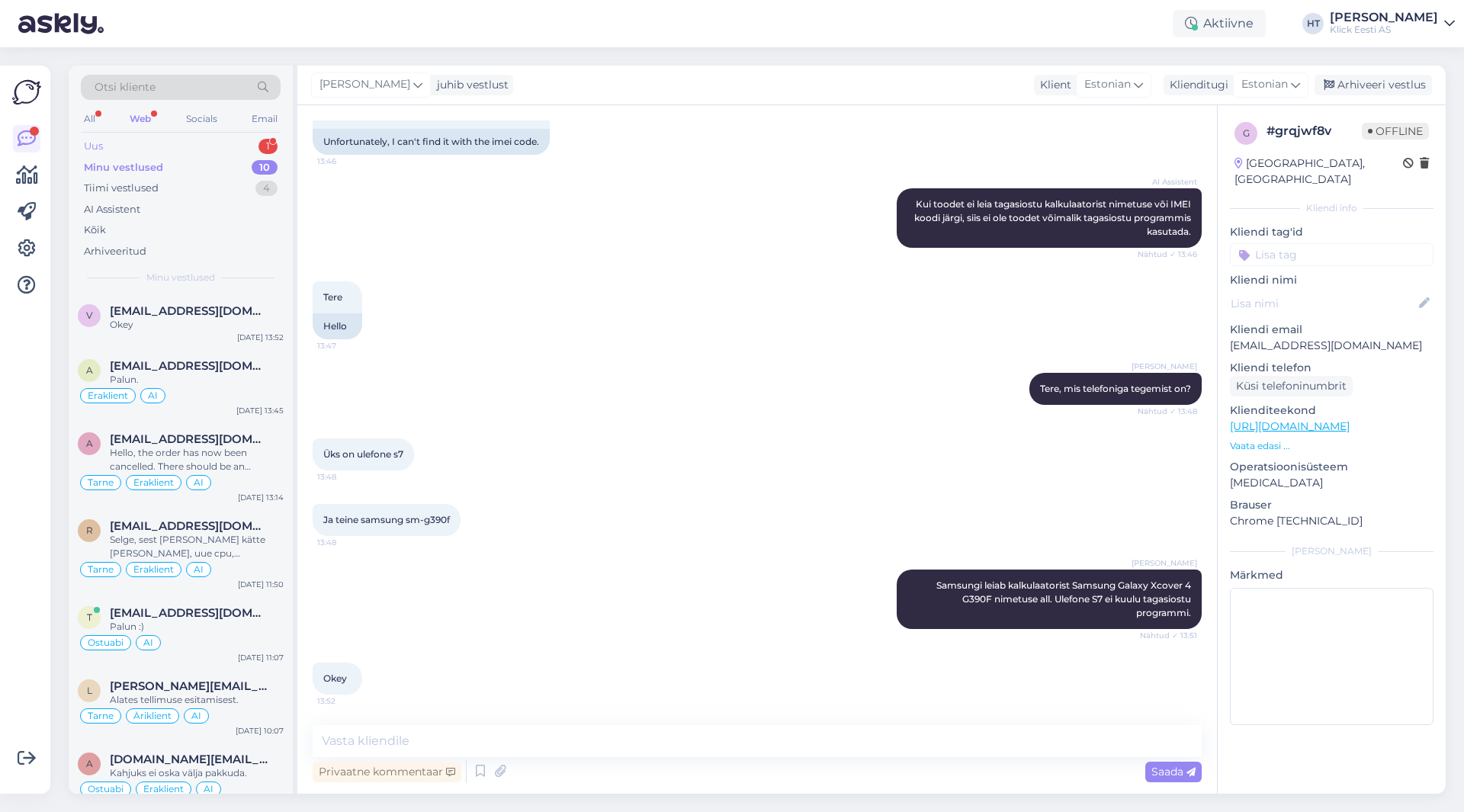
click at [222, 149] on div "Uus 1" at bounding box center [180, 147] width 199 height 22
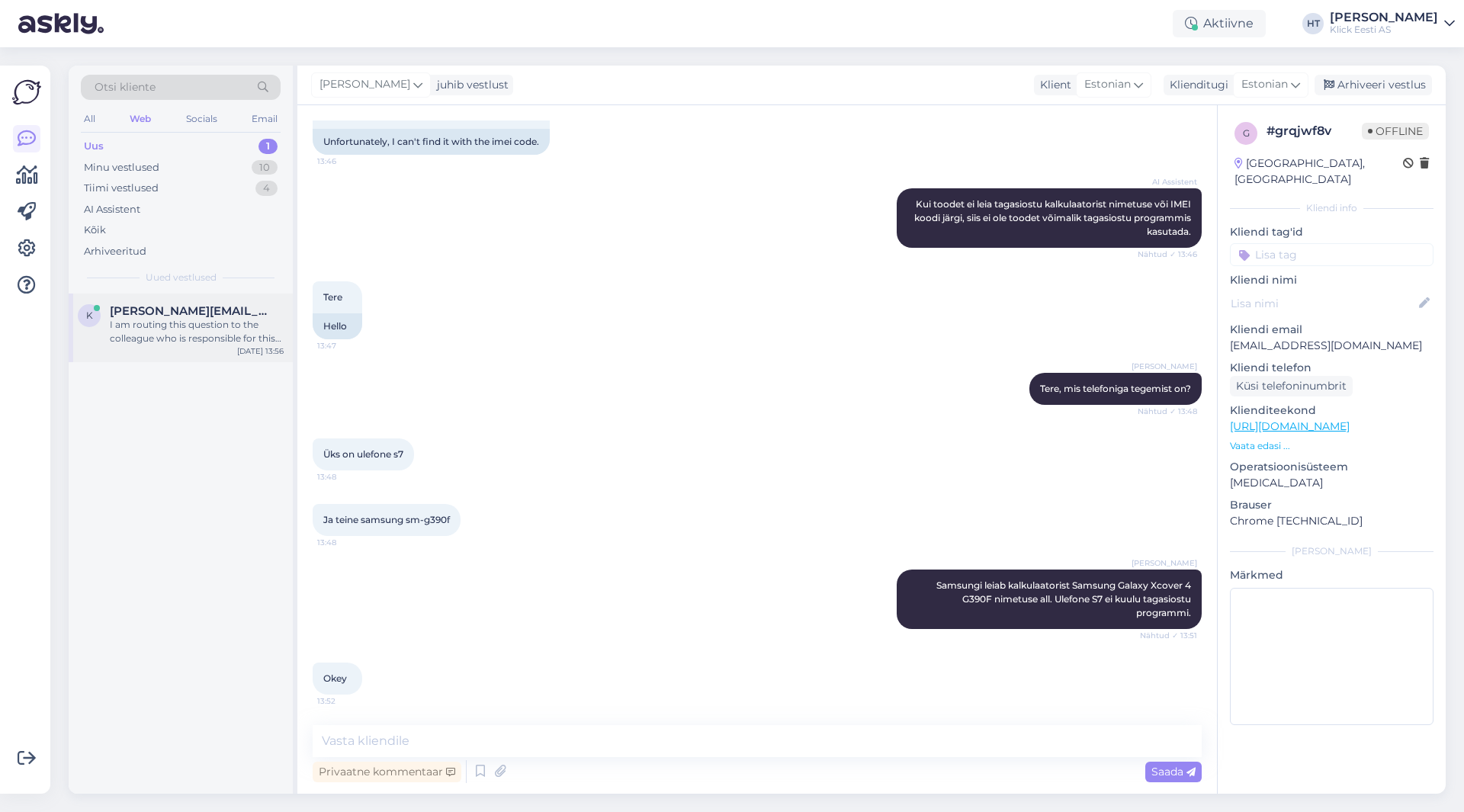
click at [259, 306] on span "[PERSON_NAME][EMAIL_ADDRESS][DOMAIN_NAME]" at bounding box center [189, 311] width 159 height 14
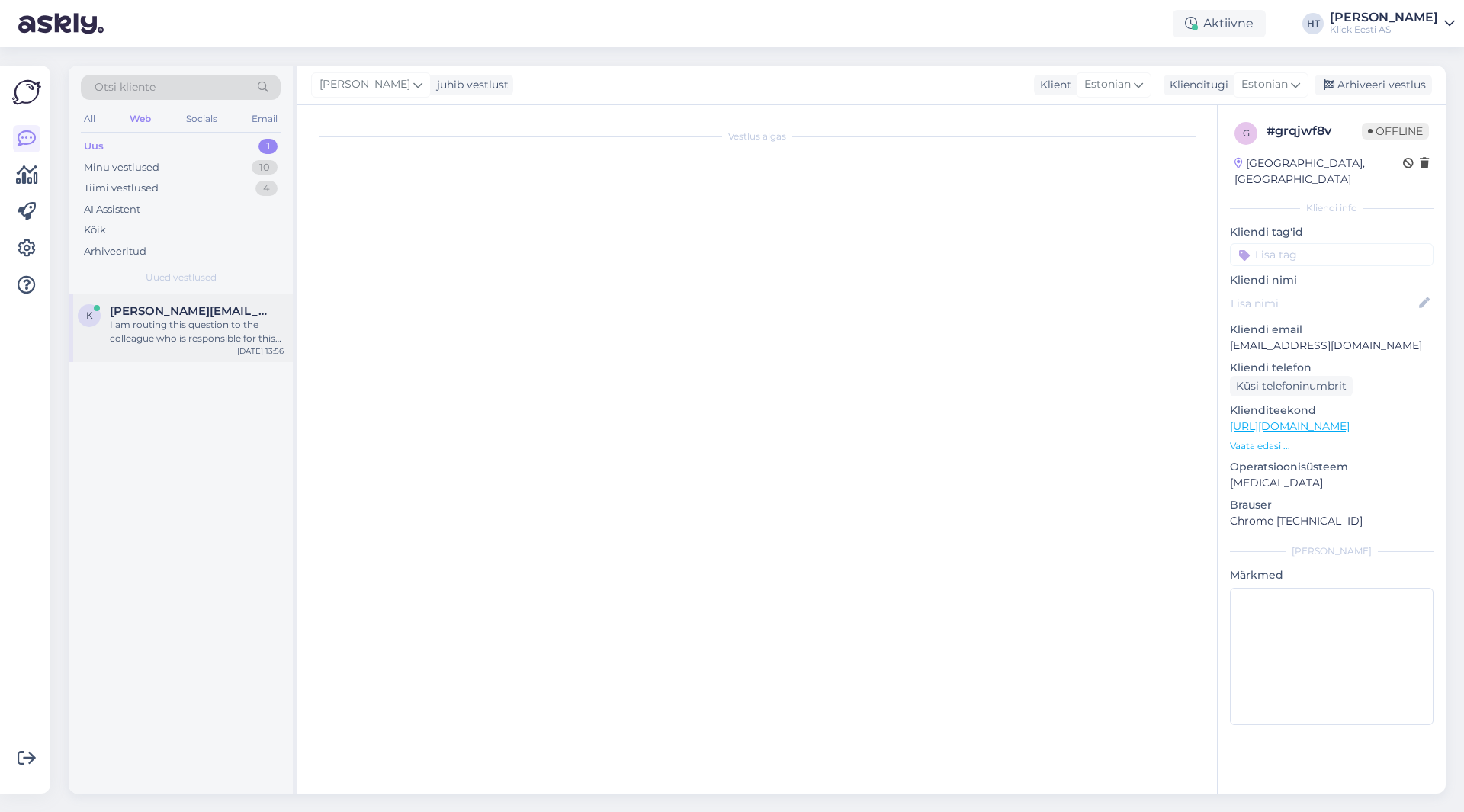
scroll to position [0, 0]
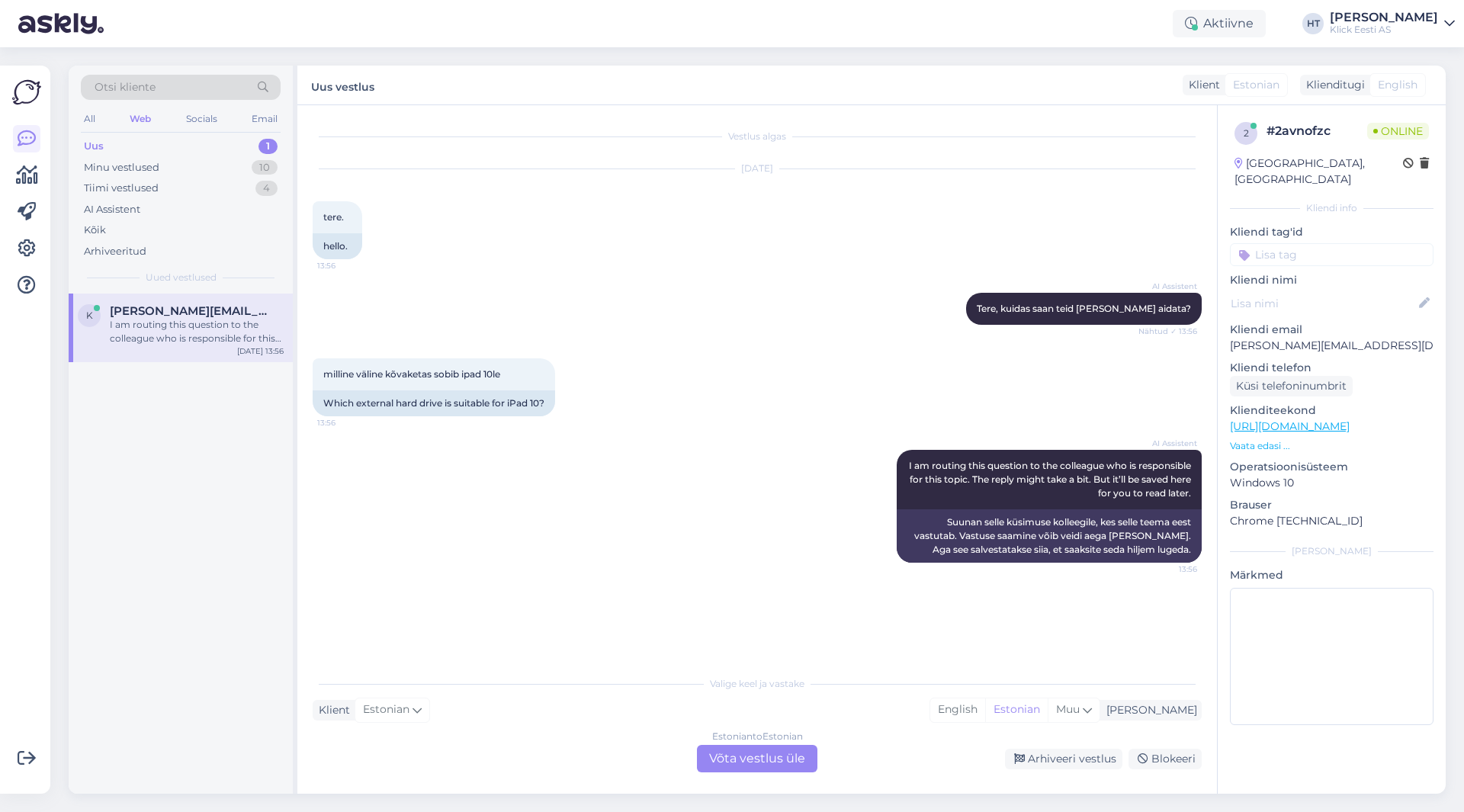
click at [729, 755] on div "Estonian to Estonian Võta vestlus üle" at bounding box center [757, 758] width 120 height 28
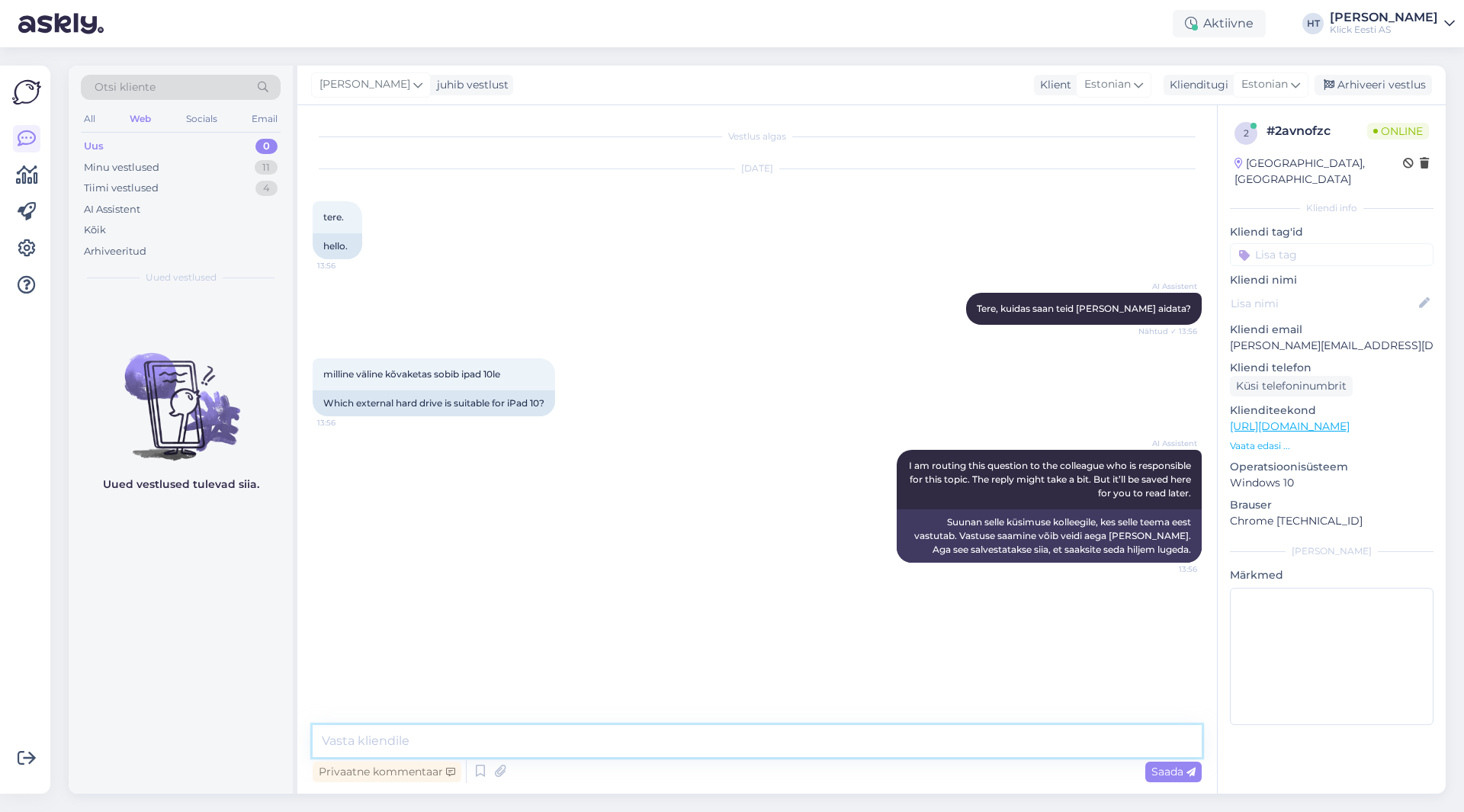
click at [736, 744] on textarea at bounding box center [757, 741] width 889 height 32
paste textarea "[URL][DOMAIN_NAME]"
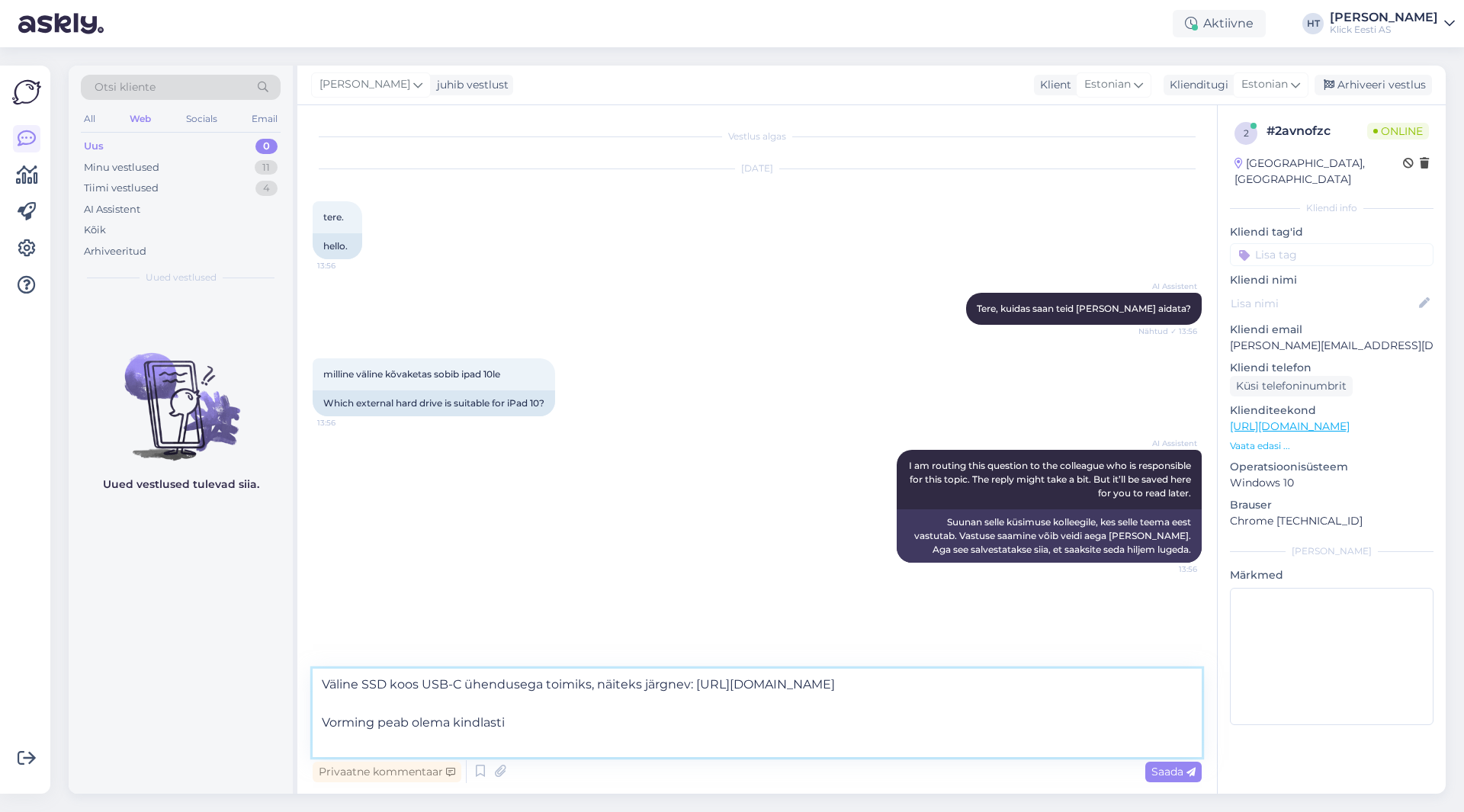
drag, startPoint x: 532, startPoint y: 721, endPoint x: 456, endPoint y: 721, distance: 76.0
click at [456, 721] on textarea "Väline SSD koos USB-C ühendusega toimiks, näiteks järgnev: [URL][DOMAIN_NAME] V…" at bounding box center [757, 712] width 889 height 88
type textarea "Väline SSD koos USB-C ühendusega toimiks, näiteks järgnev: [URL][DOMAIN_NAME] V…"
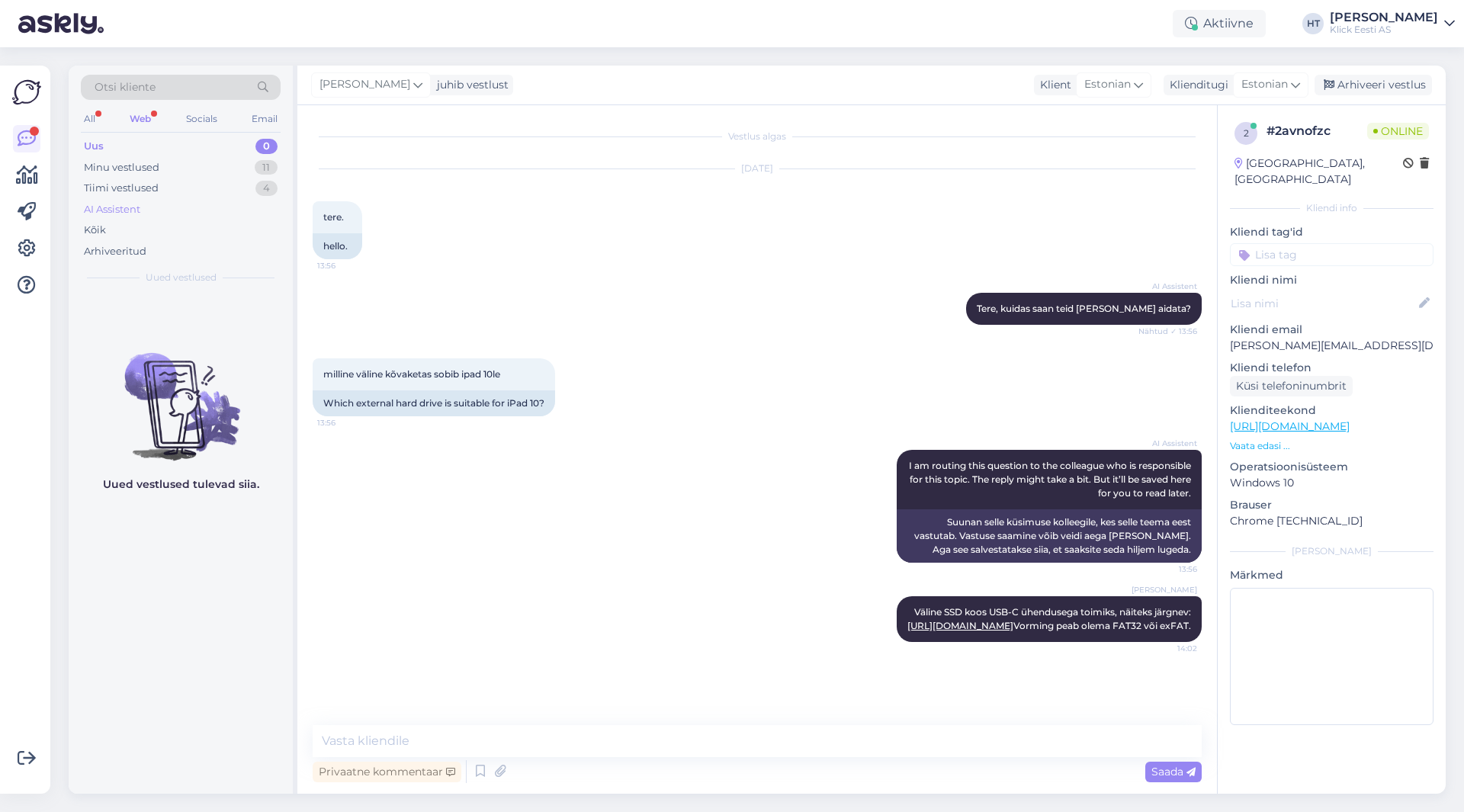
click at [138, 199] on div "AI Assistent" at bounding box center [180, 210] width 199 height 22
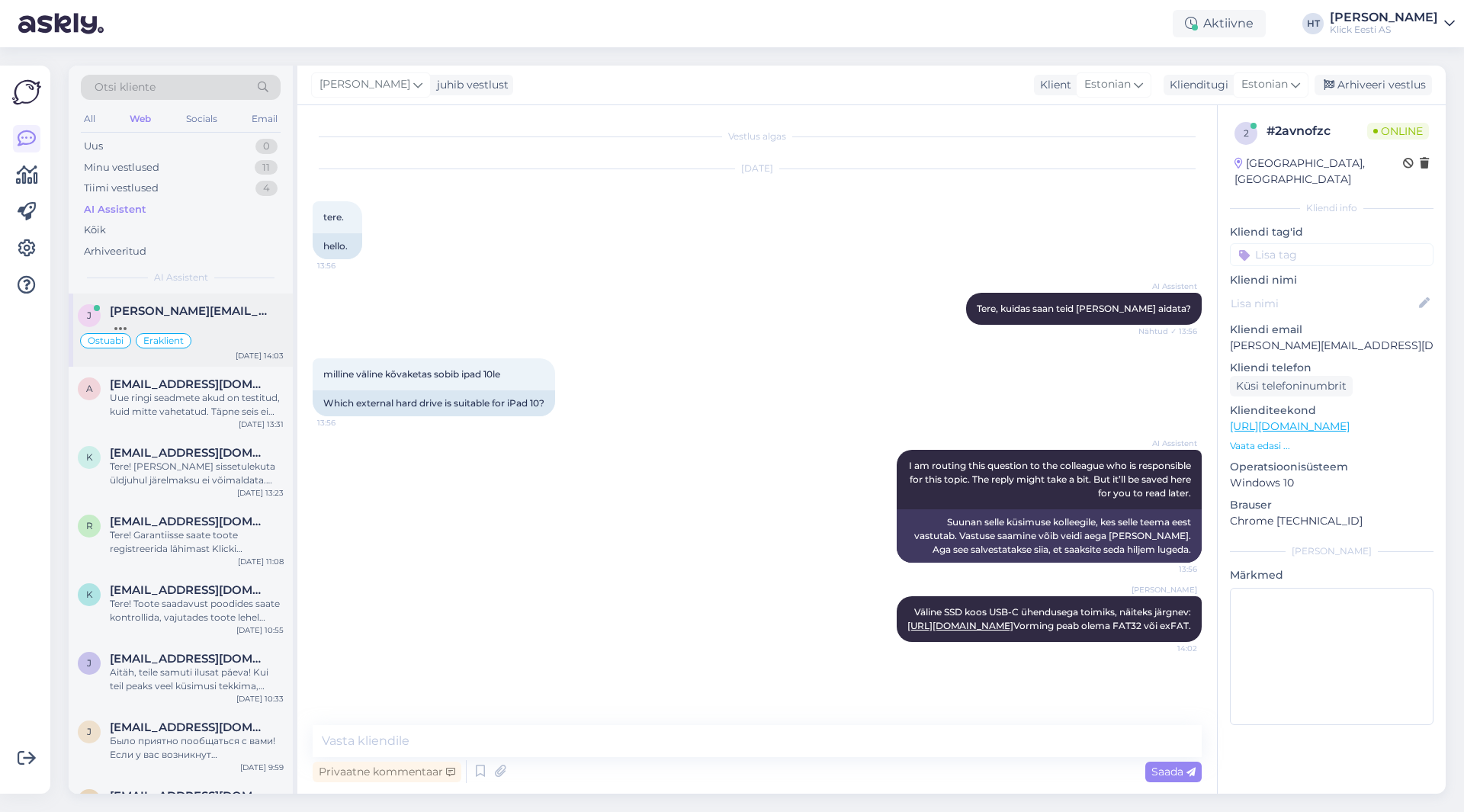
click at [226, 305] on span "[PERSON_NAME][EMAIL_ADDRESS][DOMAIN_NAME]" at bounding box center [189, 311] width 159 height 14
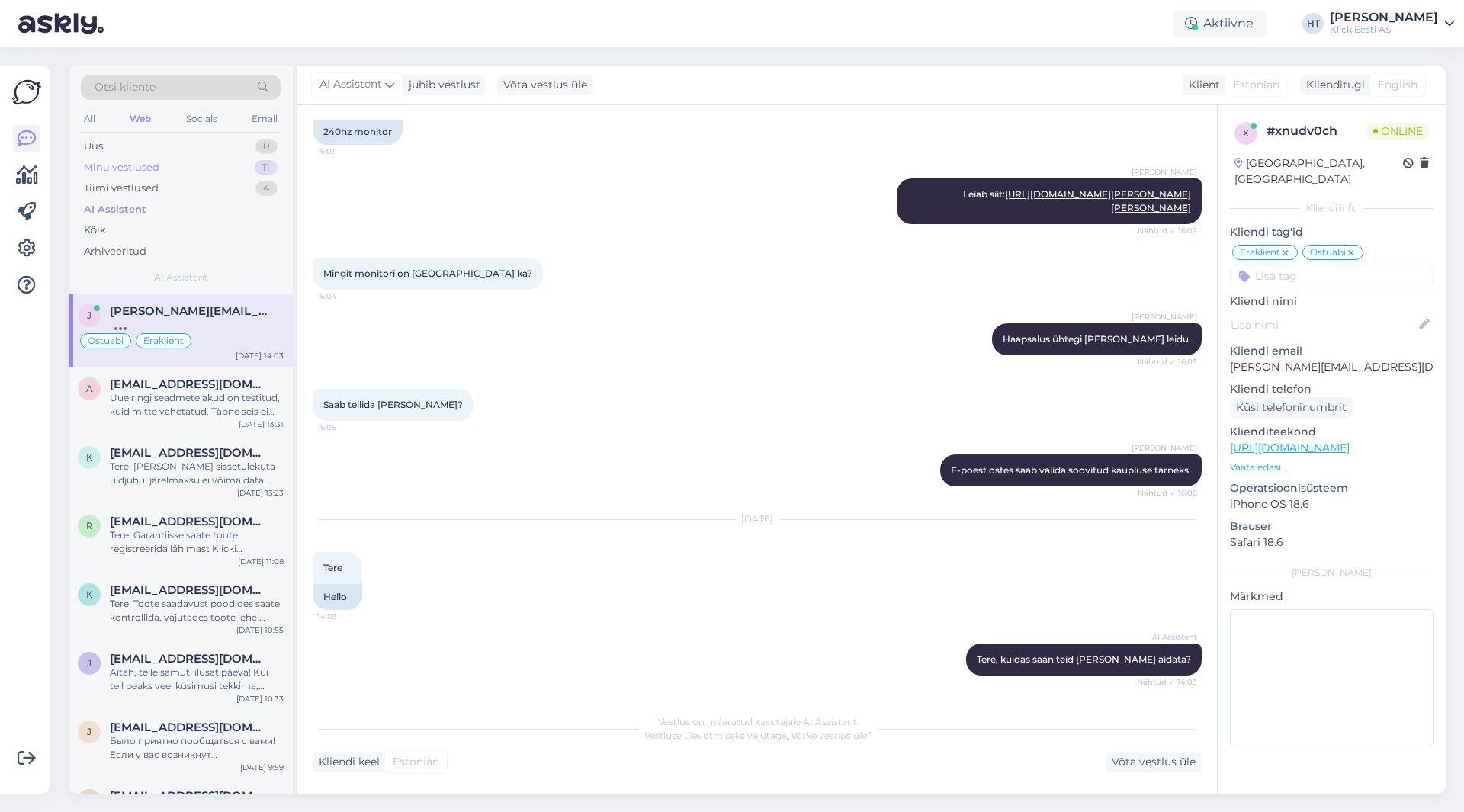
scroll to position [206, 0]
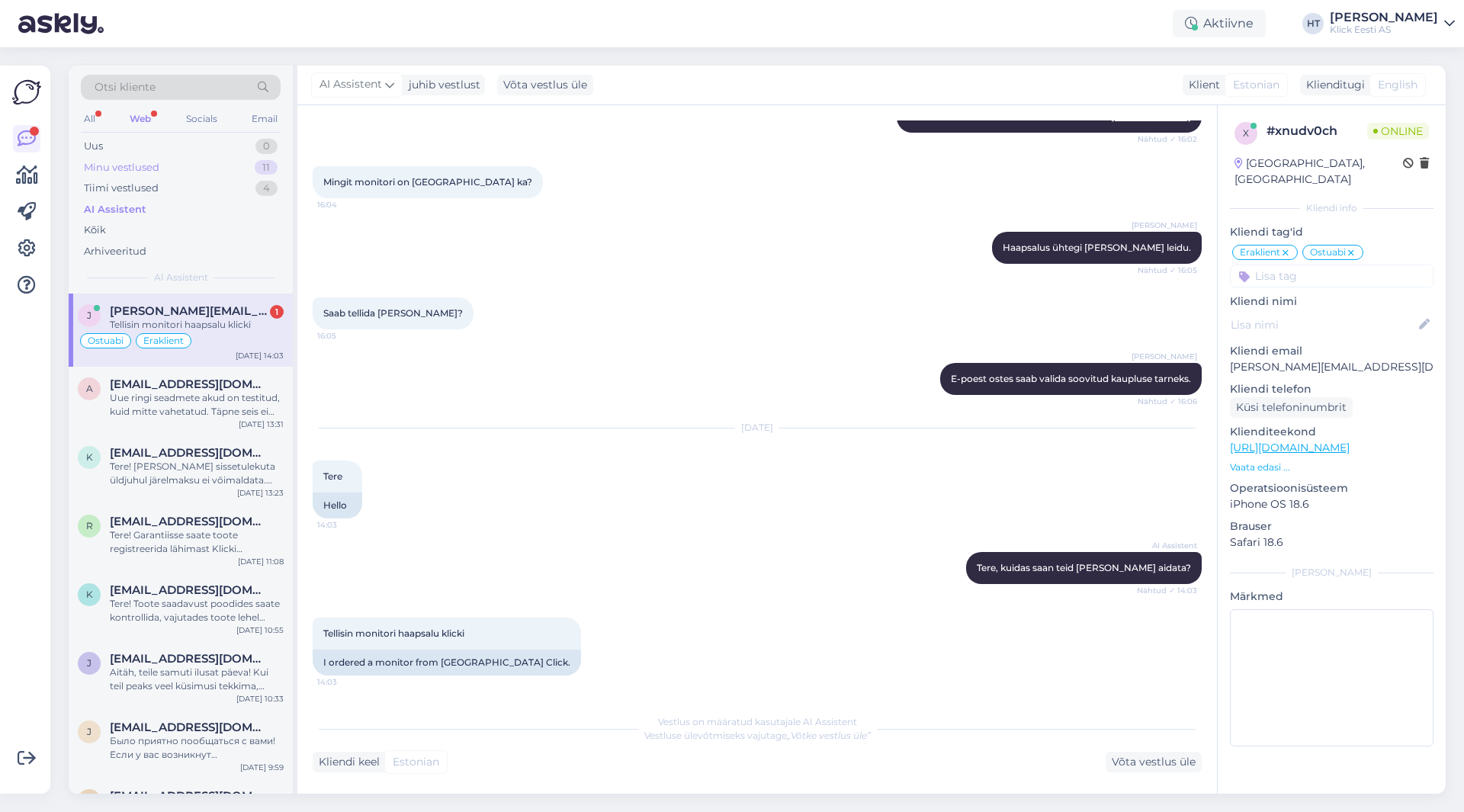
click at [212, 169] on div "Minu vestlused 11" at bounding box center [180, 168] width 199 height 22
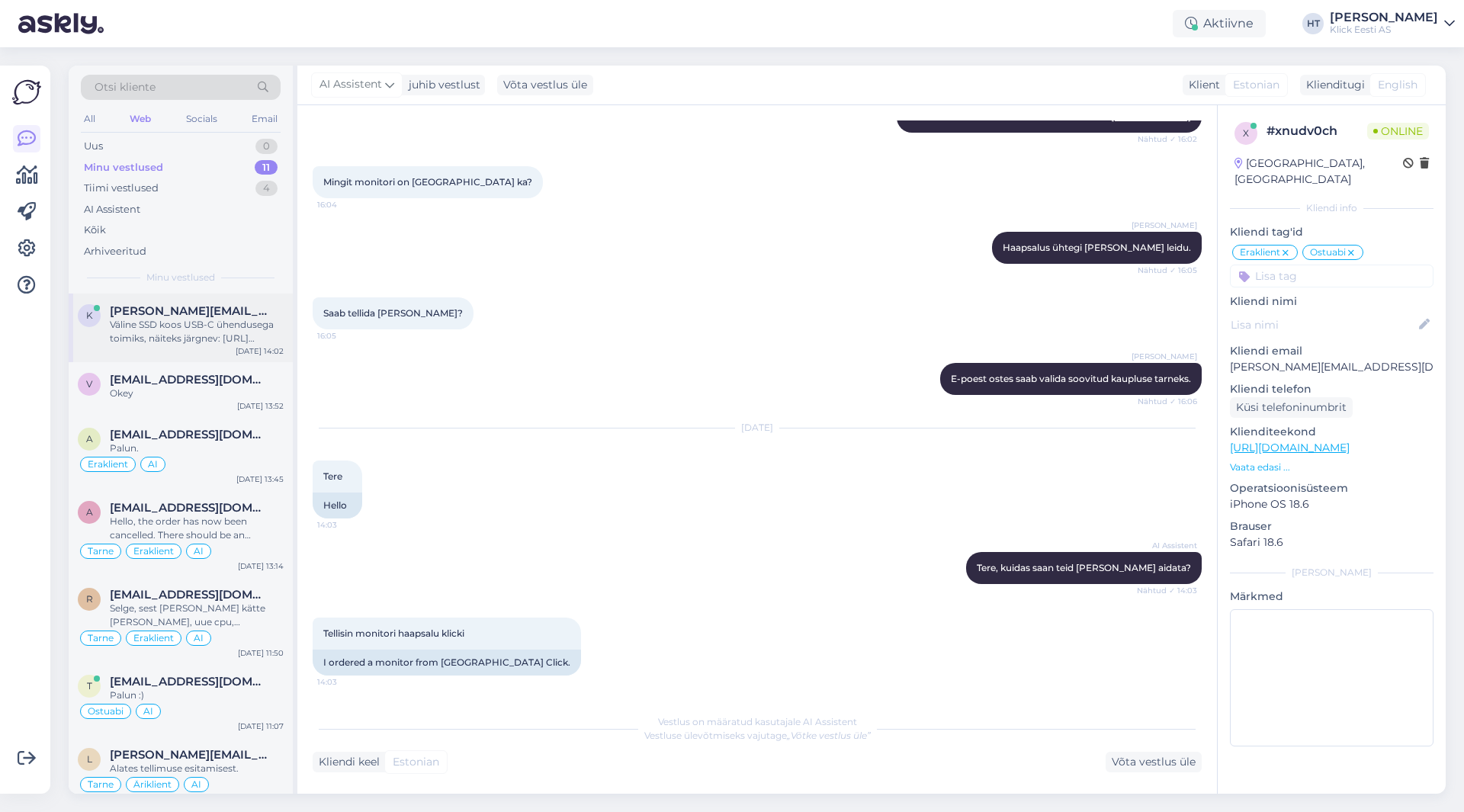
click at [202, 318] on div "Väline SSD koos USB-C ühendusega toimiks, näiteks järgnev: [URL][DOMAIN_NAME] V…" at bounding box center [196, 332] width 174 height 28
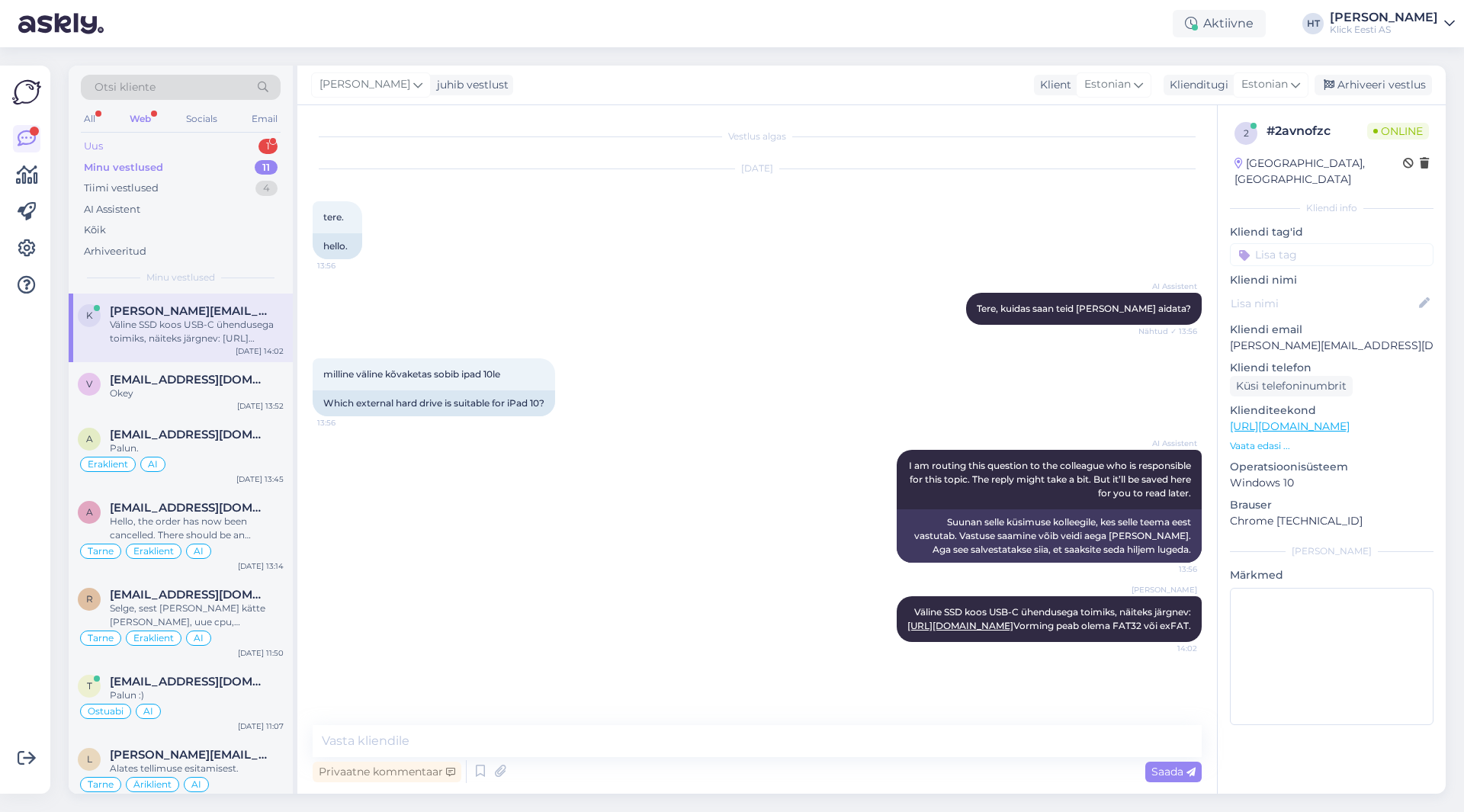
click at [262, 146] on div "1" at bounding box center [268, 146] width 19 height 15
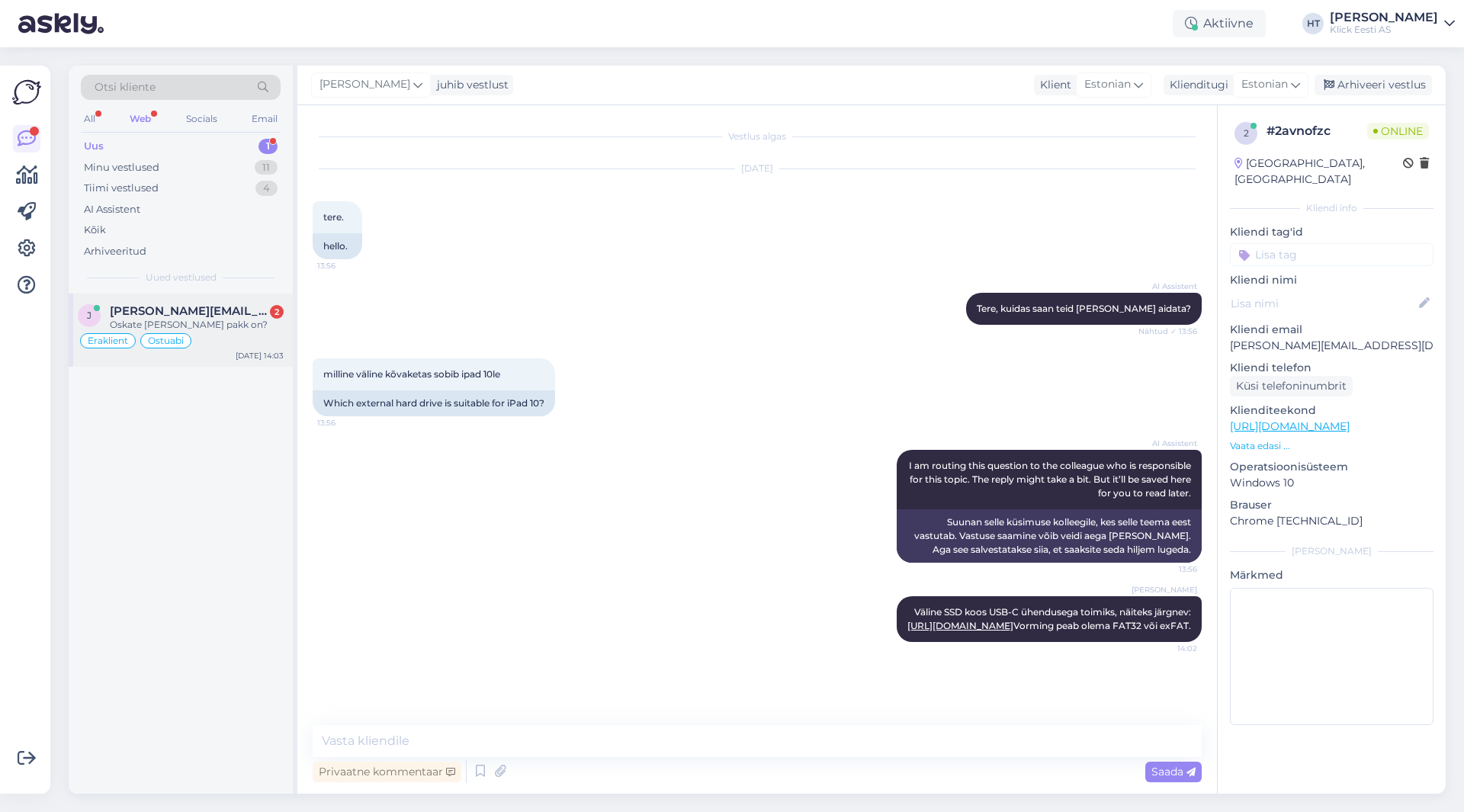
click at [241, 300] on div "j [PERSON_NAME][EMAIL_ADDRESS][DOMAIN_NAME] 2 Oskate öelda kaugel pakk on? Erak…" at bounding box center [181, 330] width 224 height 73
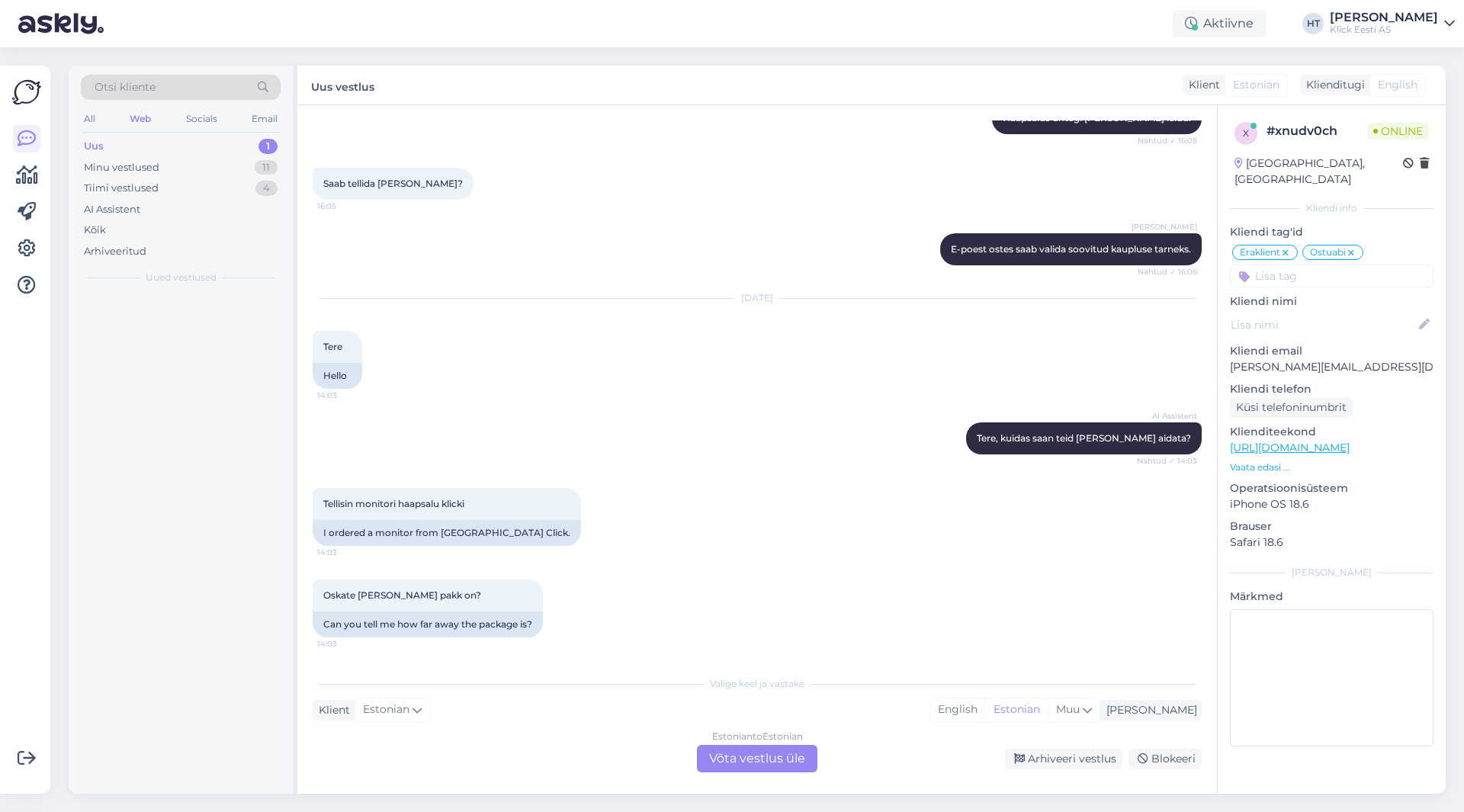
scroll to position [414, 0]
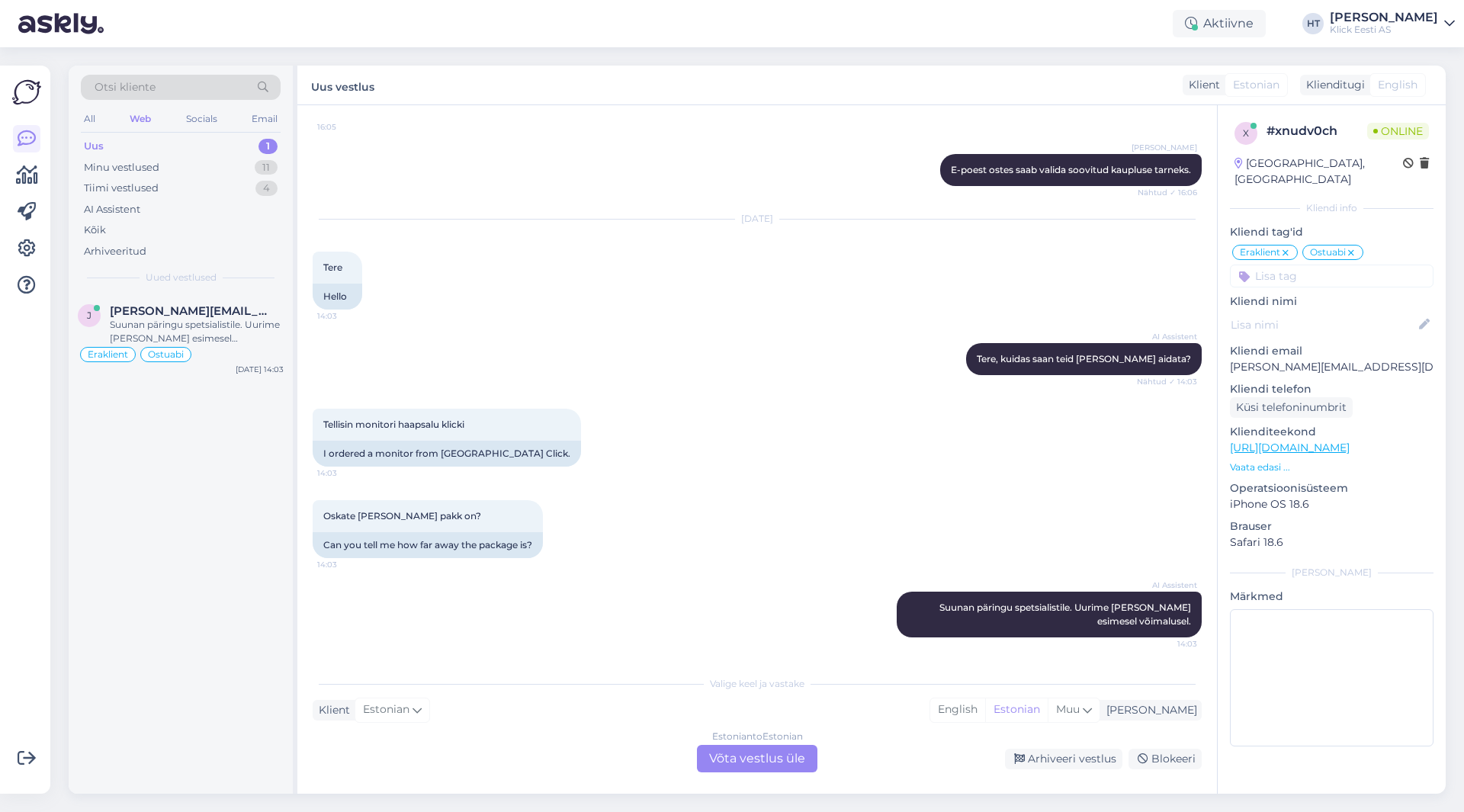
click at [1276, 359] on p "[PERSON_NAME][EMAIL_ADDRESS][DOMAIN_NAME]" at bounding box center [1331, 367] width 203 height 16
copy p "[PERSON_NAME][EMAIL_ADDRESS][DOMAIN_NAME]"
click at [677, 260] on div "[DATE] Tere 14:03 Hello" at bounding box center [757, 264] width 889 height 124
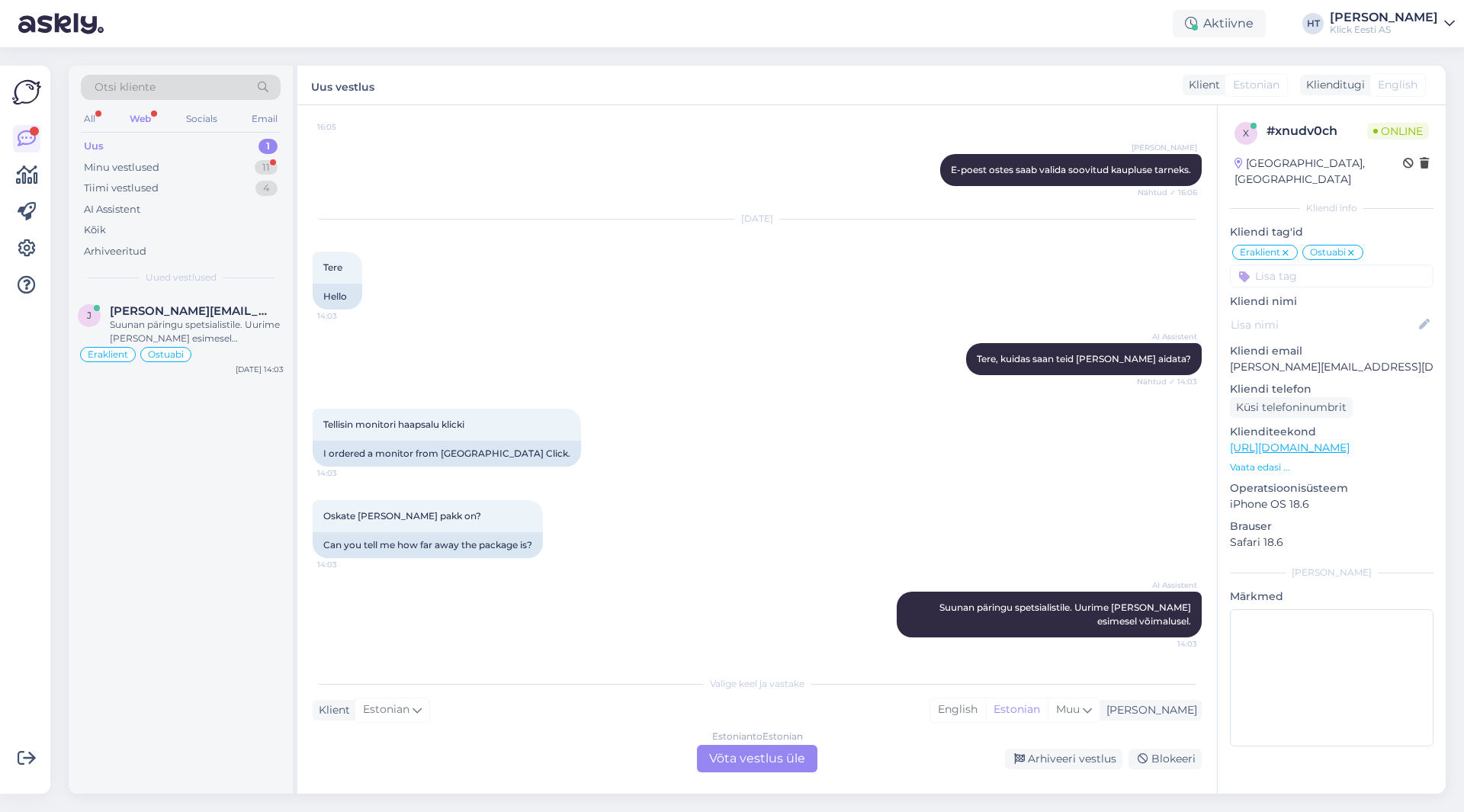
click at [740, 566] on div "Oskate [PERSON_NAME] pakk on? 14:03 Can you tell me how far away the package is?" at bounding box center [757, 528] width 889 height 91
click at [762, 755] on div "Estonian to Estonian Võta vestlus üle" at bounding box center [757, 758] width 120 height 28
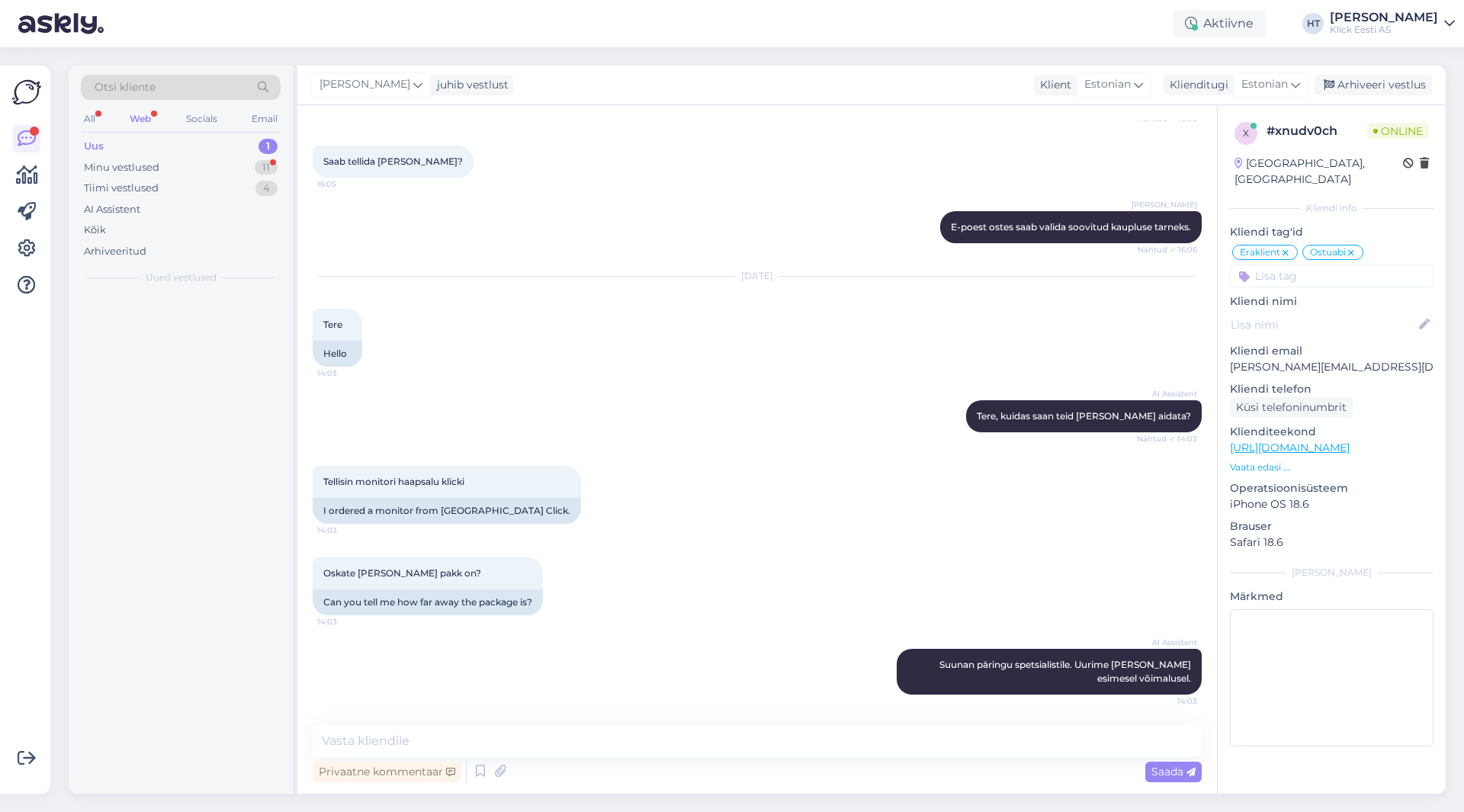
scroll to position [357, 0]
click at [715, 732] on textarea at bounding box center [757, 741] width 889 height 32
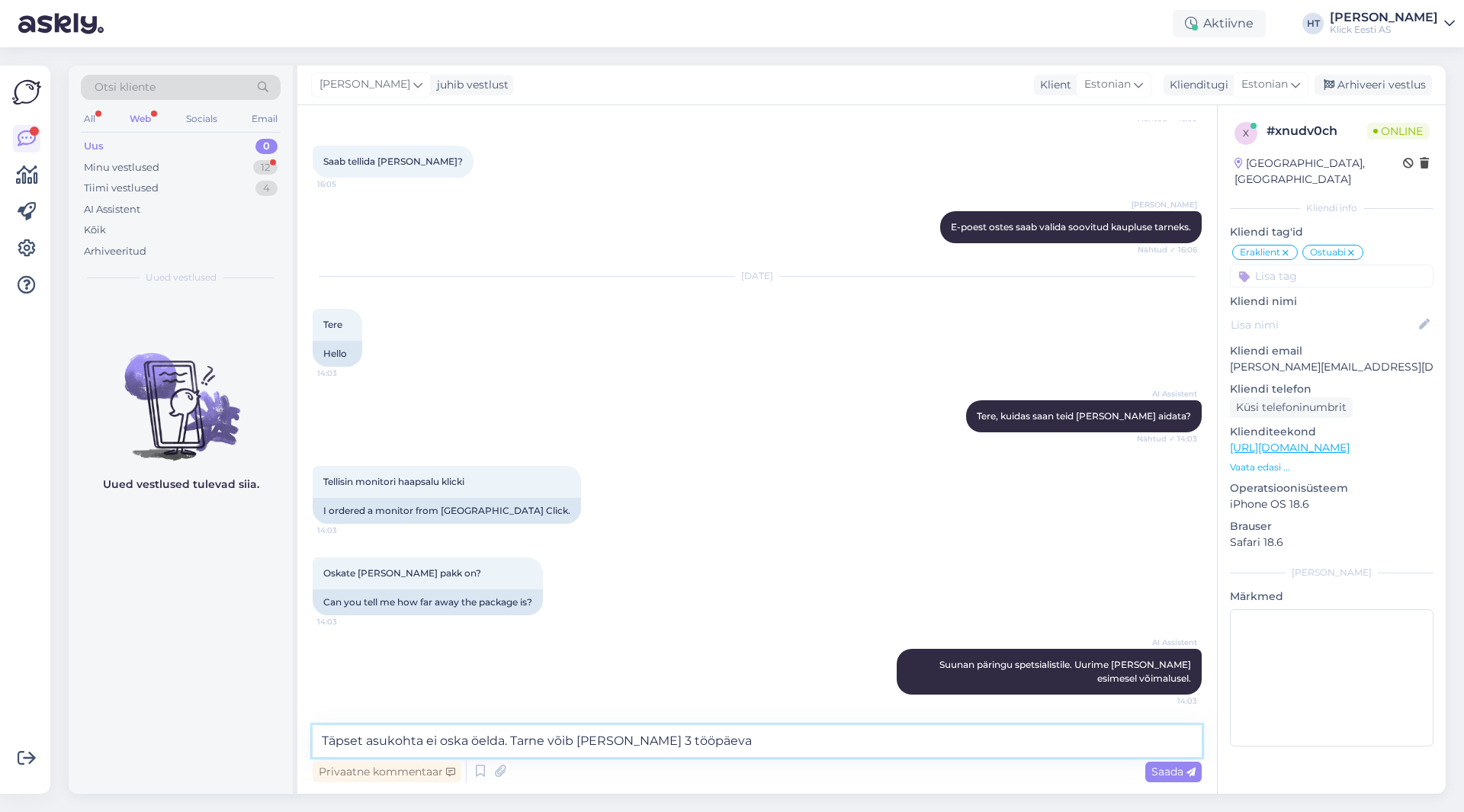
type textarea "Täpset asukohta ei oska öelda. Tarne võib [PERSON_NAME] 3 tööpäeva."
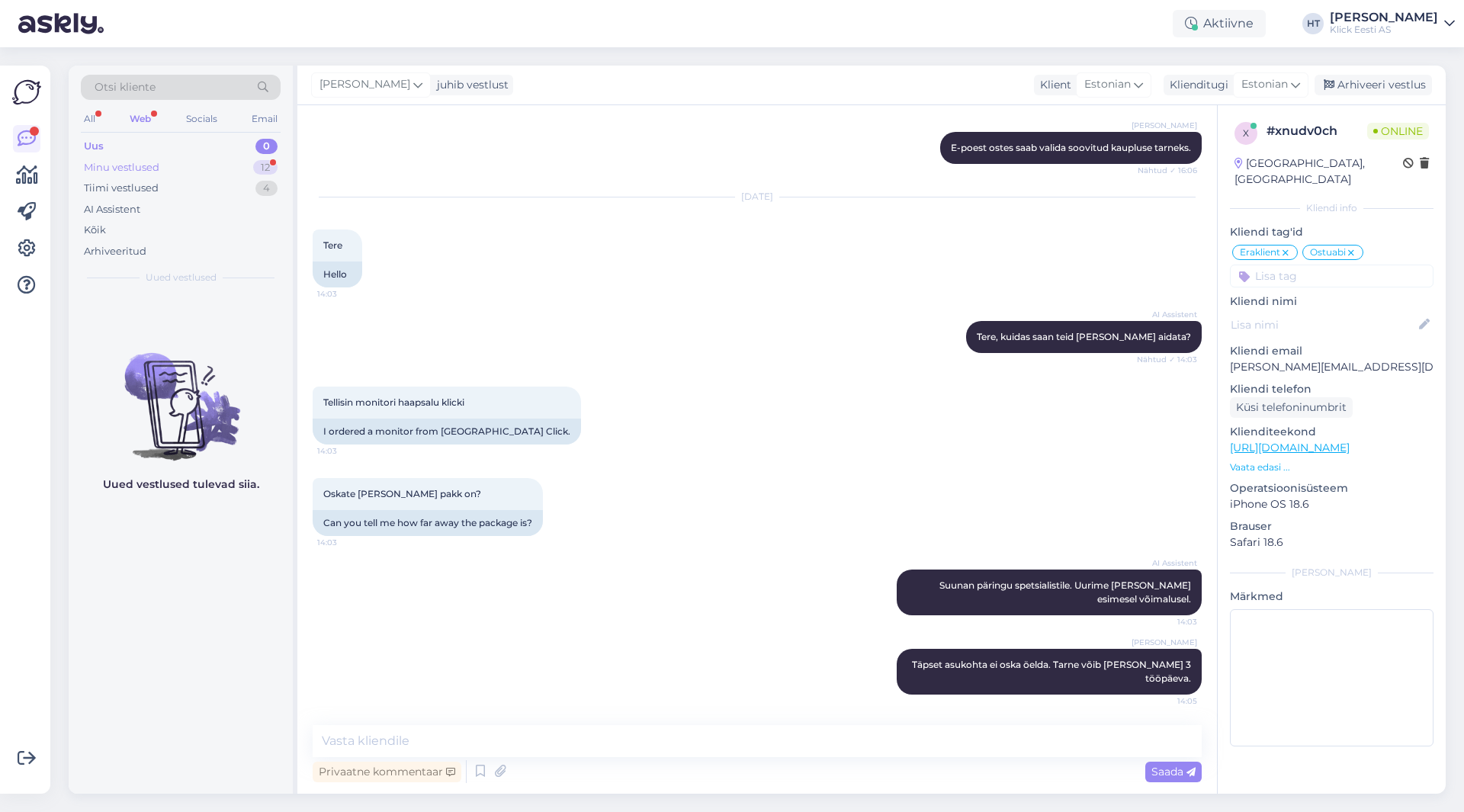
click at [238, 168] on div "Minu vestlused 12" at bounding box center [180, 168] width 199 height 22
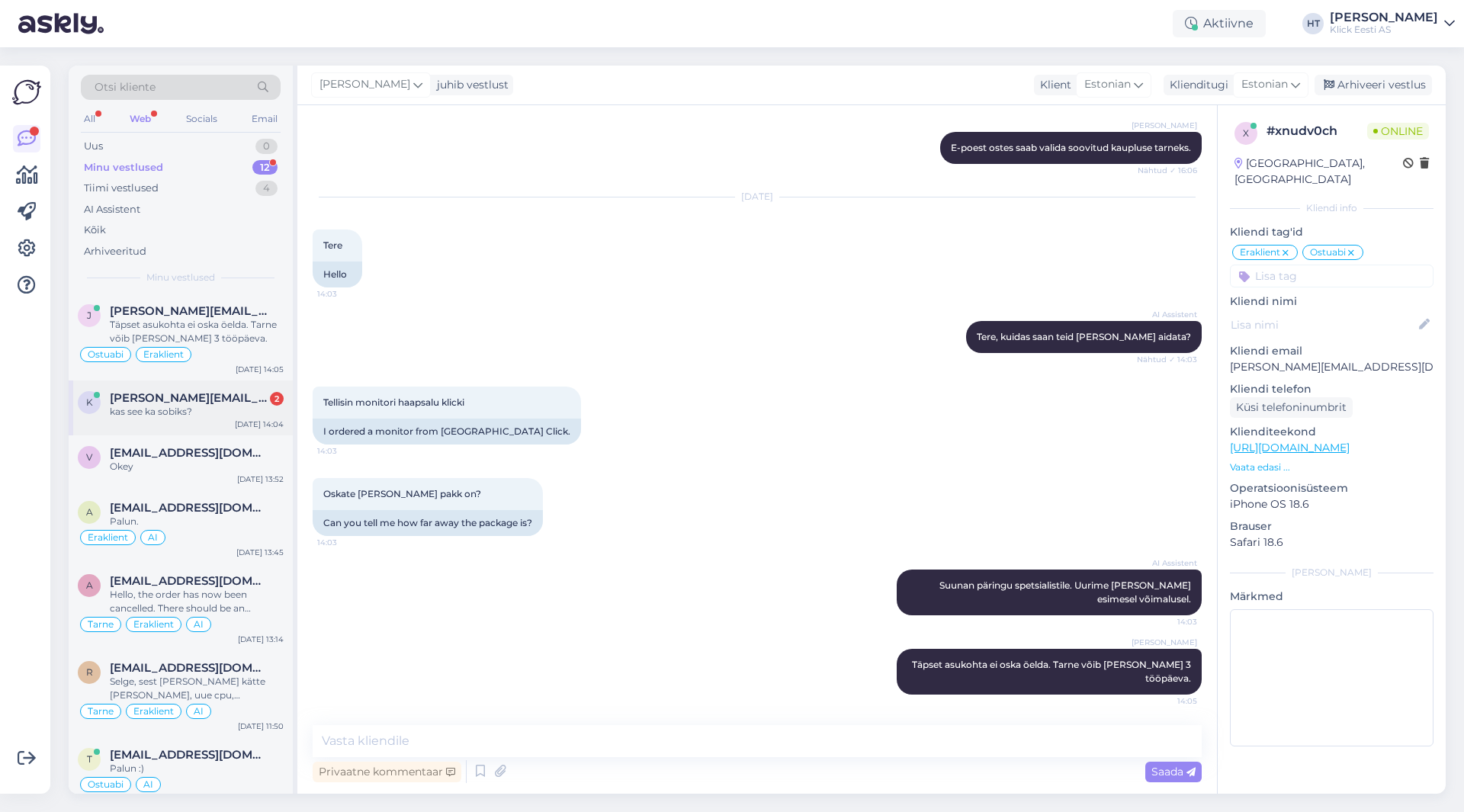
click at [239, 414] on div "kas see ka sobiks?" at bounding box center [196, 411] width 174 height 14
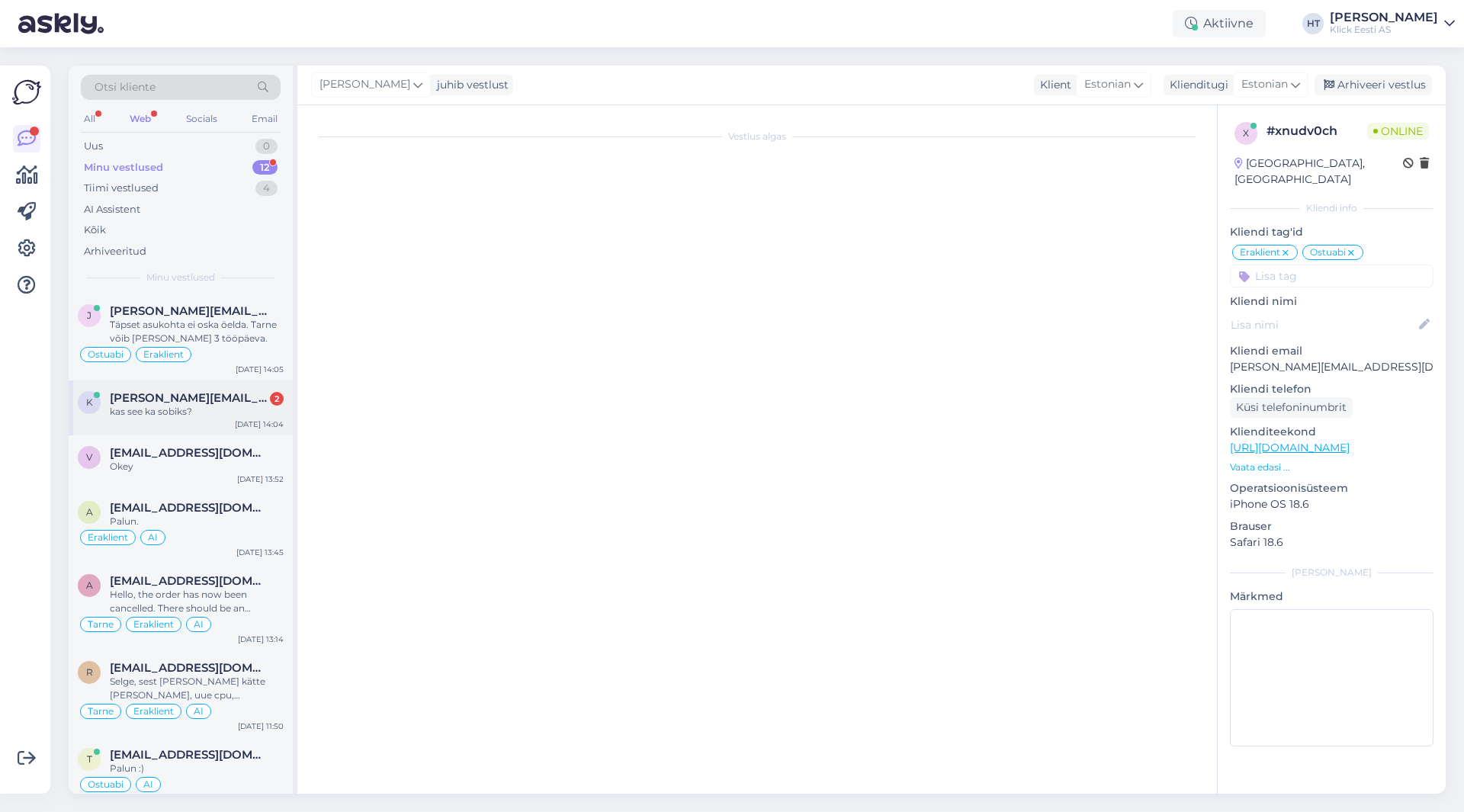
scroll to position [134, 0]
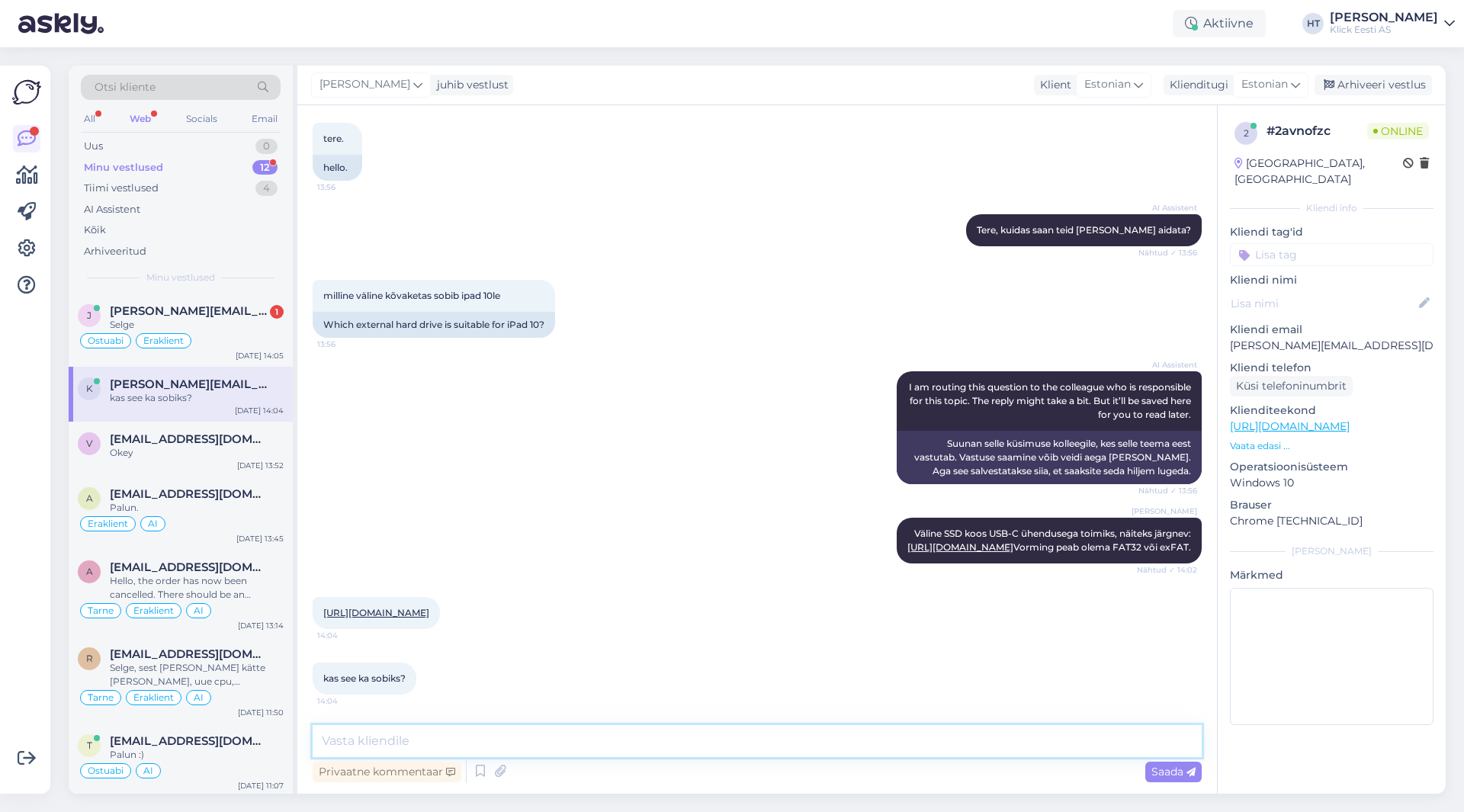
click at [577, 743] on textarea at bounding box center [757, 741] width 889 height 32
type textarea "Eraldi USB-C to USB-C kaabel peab olema, siis toimiks."
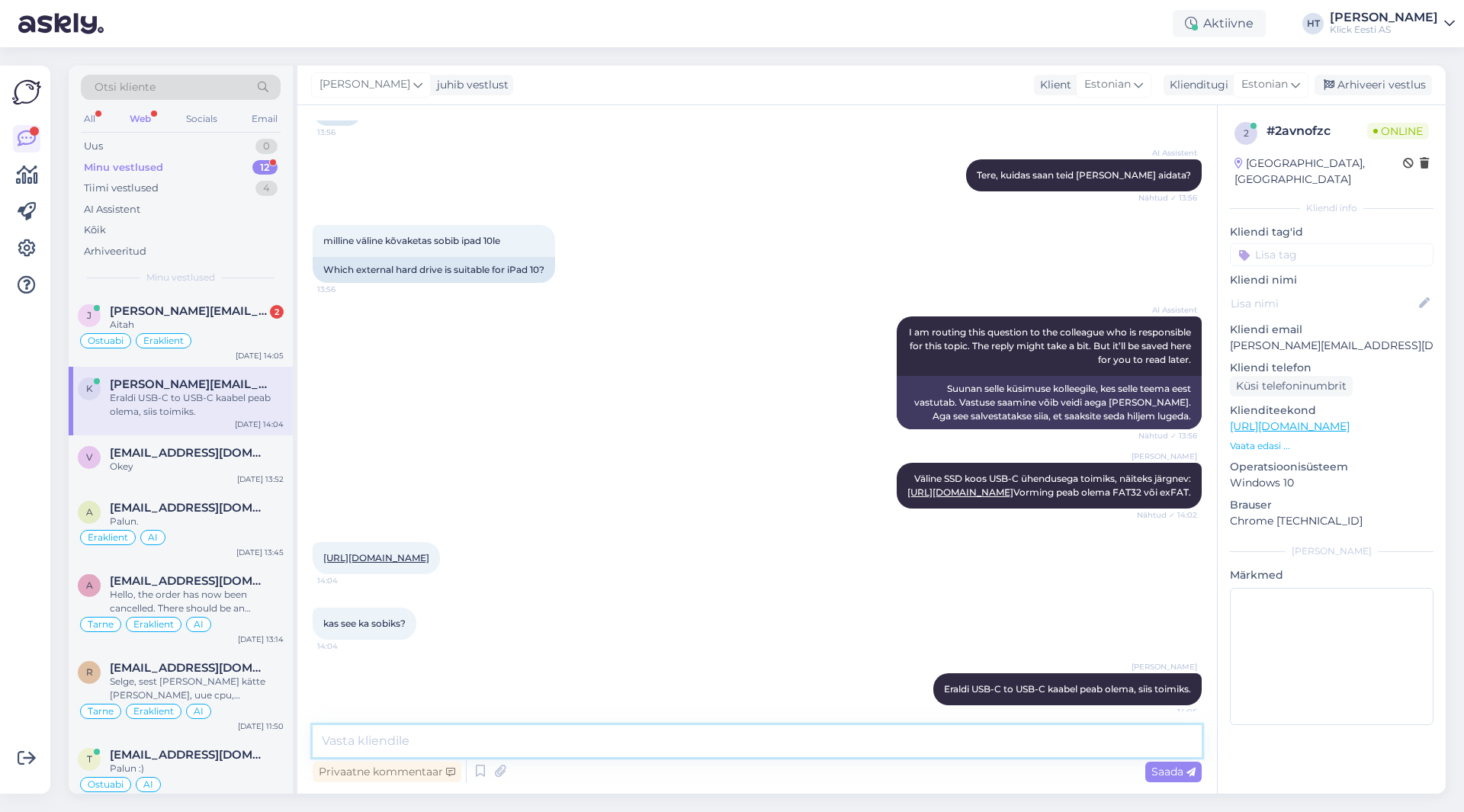
scroll to position [199, 0]
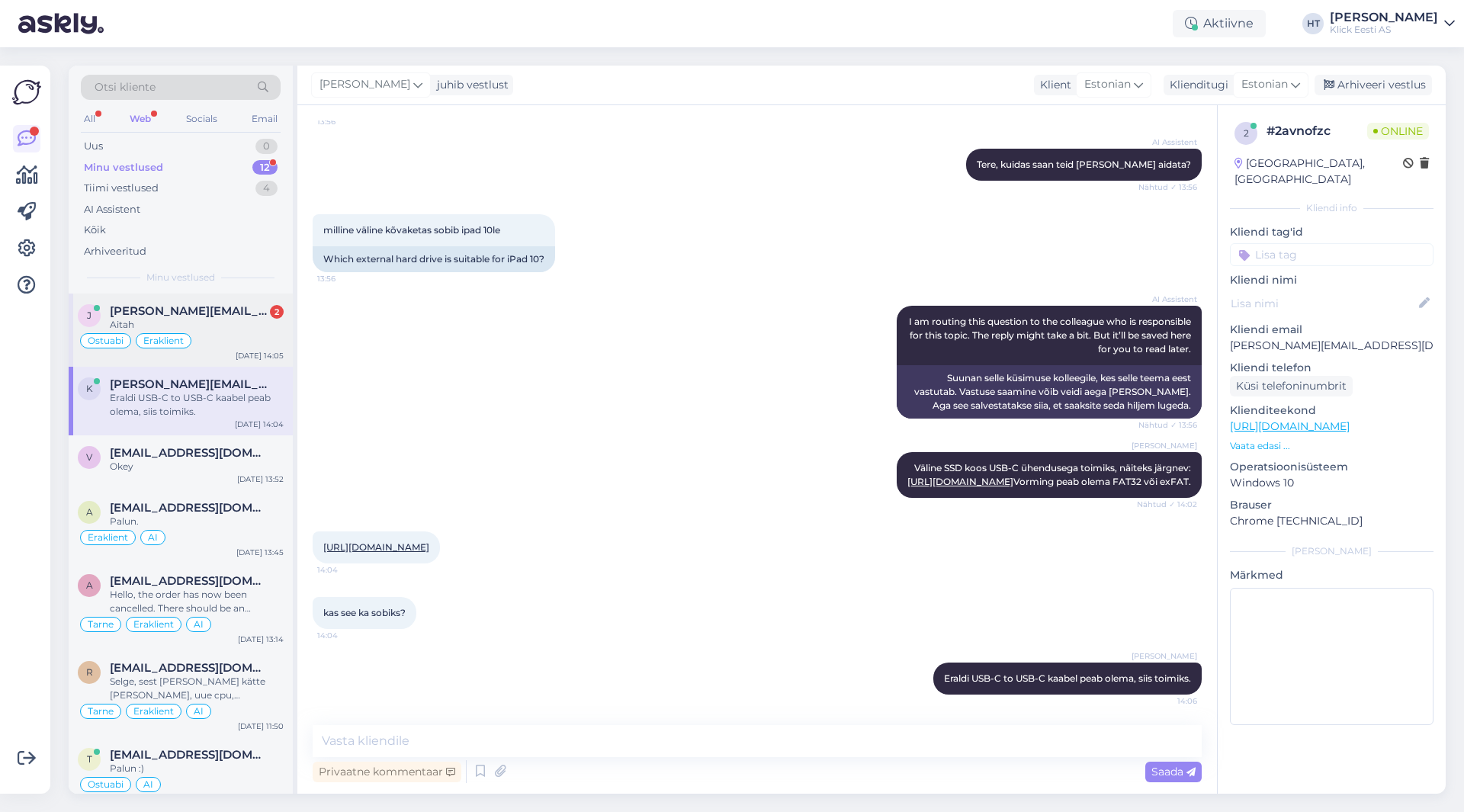
click at [216, 337] on div "Ostuabi Eraklient" at bounding box center [181, 340] width 206 height 18
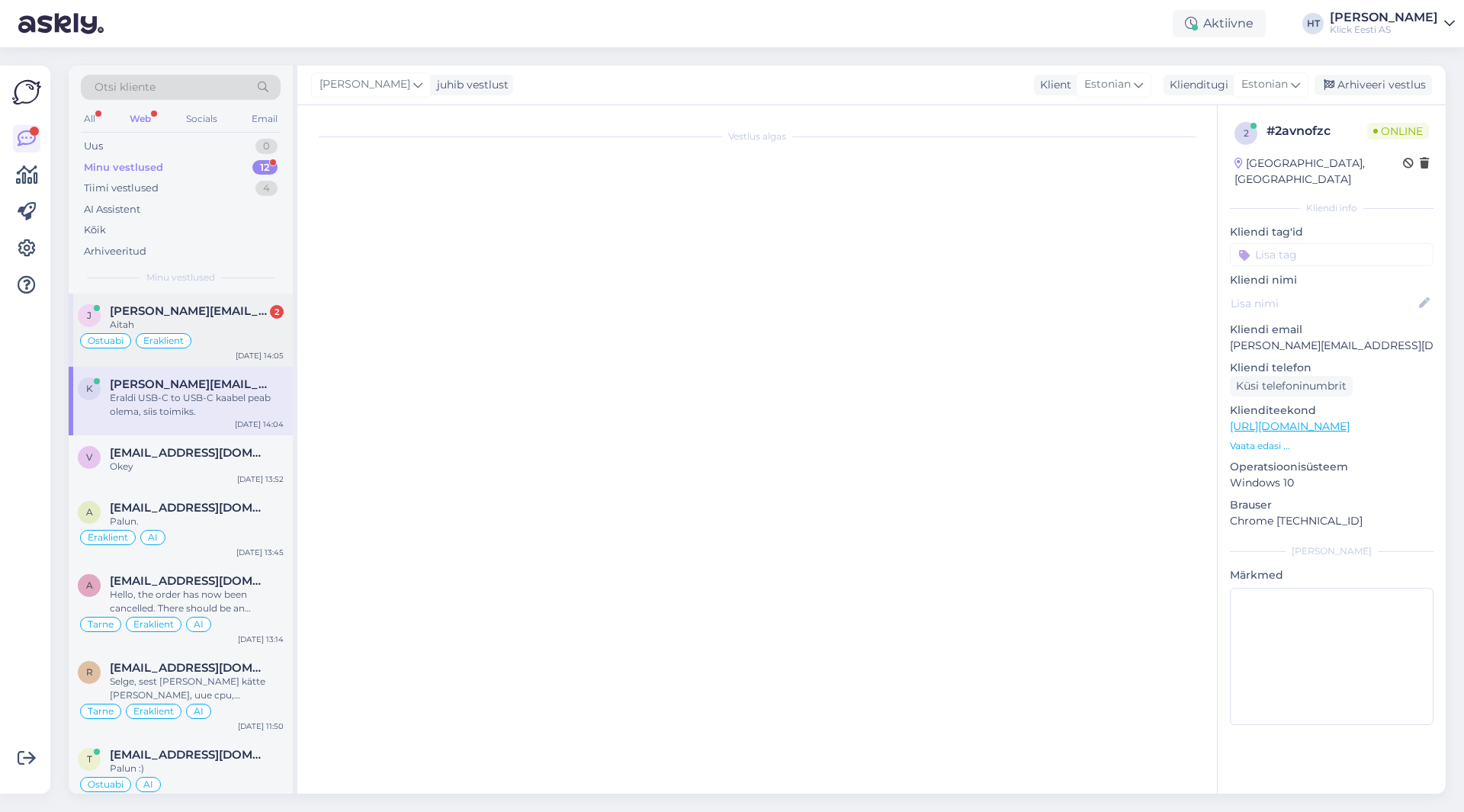
scroll to position [568, 0]
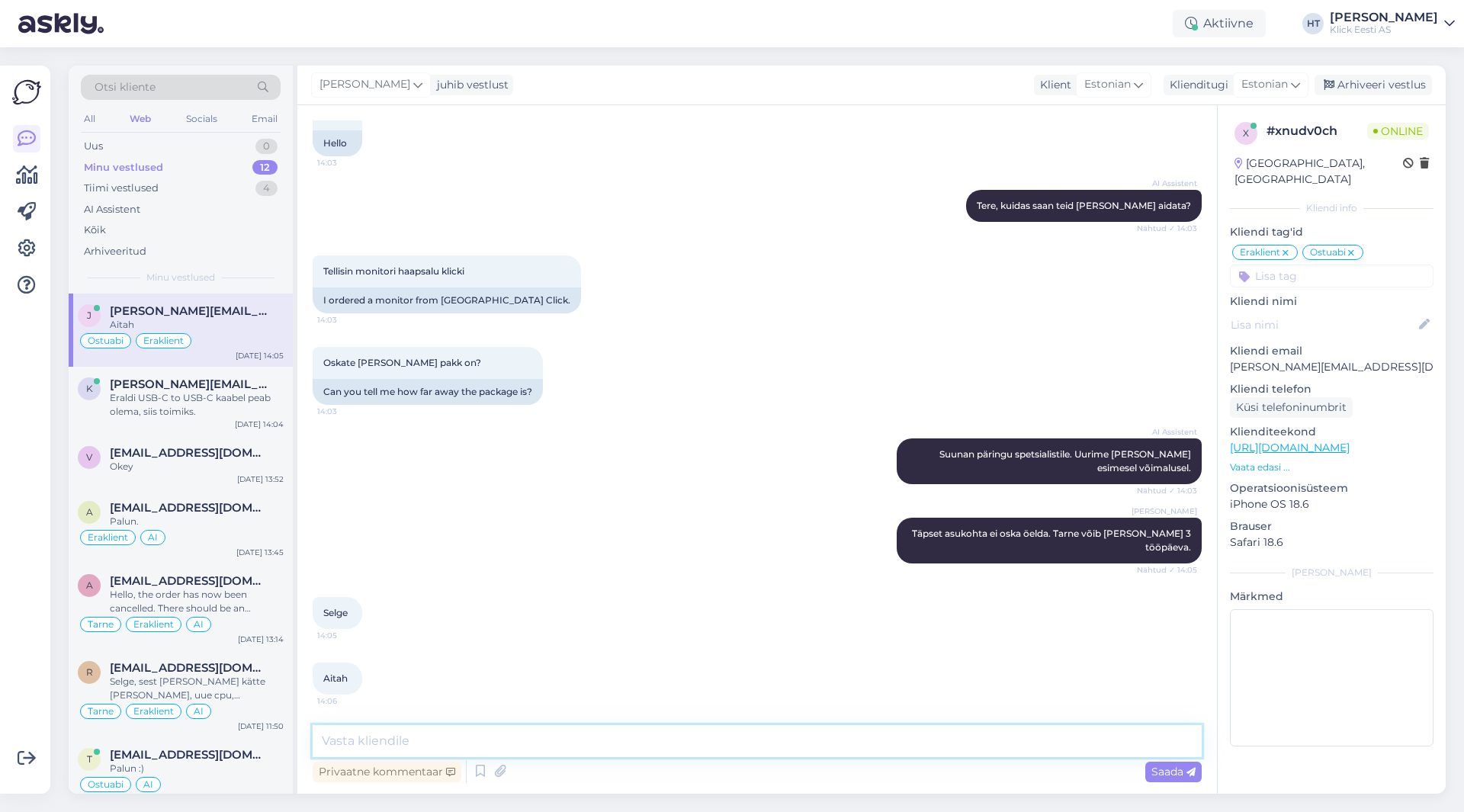
click at [618, 727] on textarea at bounding box center [757, 741] width 889 height 32
type textarea "Palun."
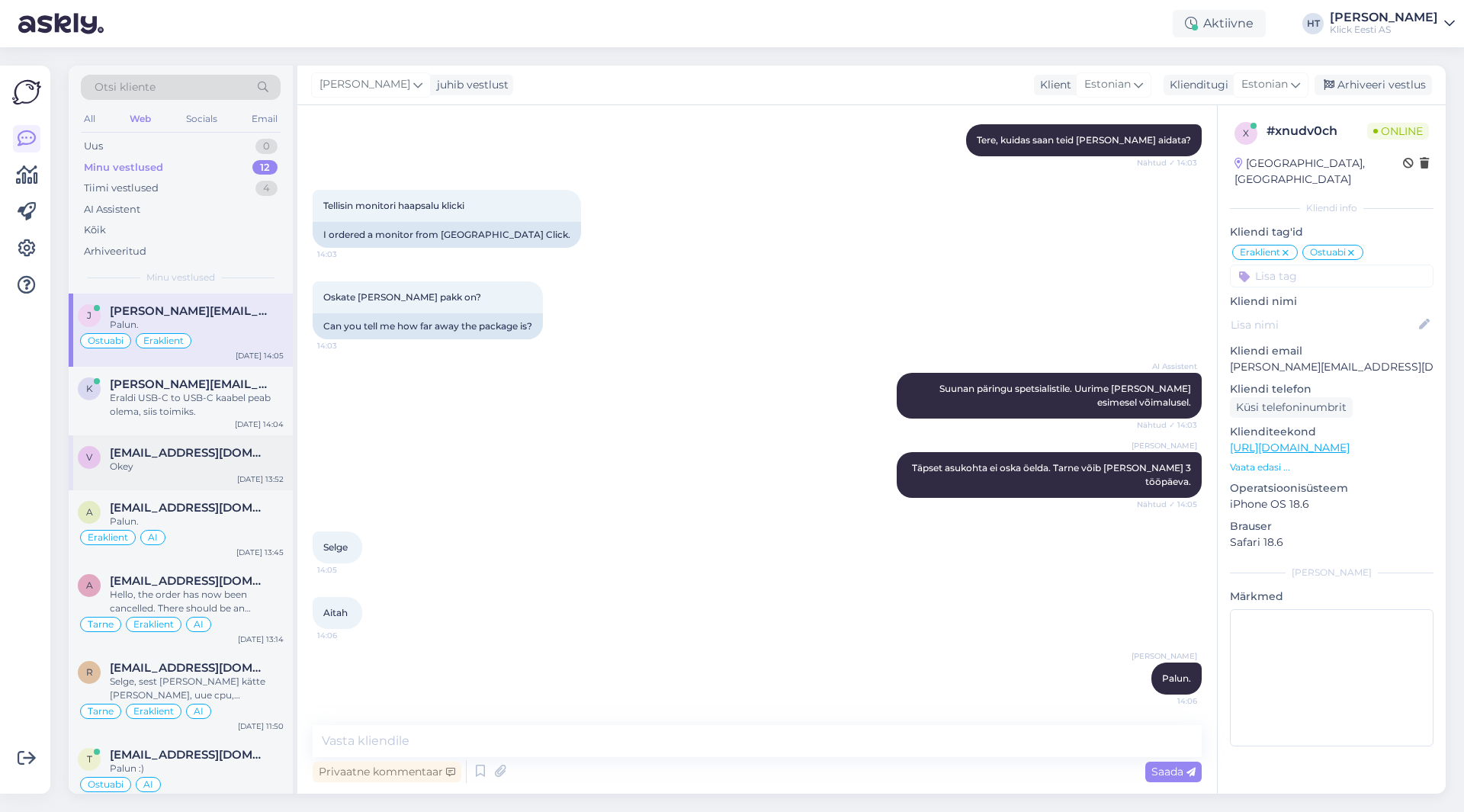
click at [211, 452] on span "[EMAIL_ADDRESS][DOMAIN_NAME]" at bounding box center [189, 453] width 159 height 14
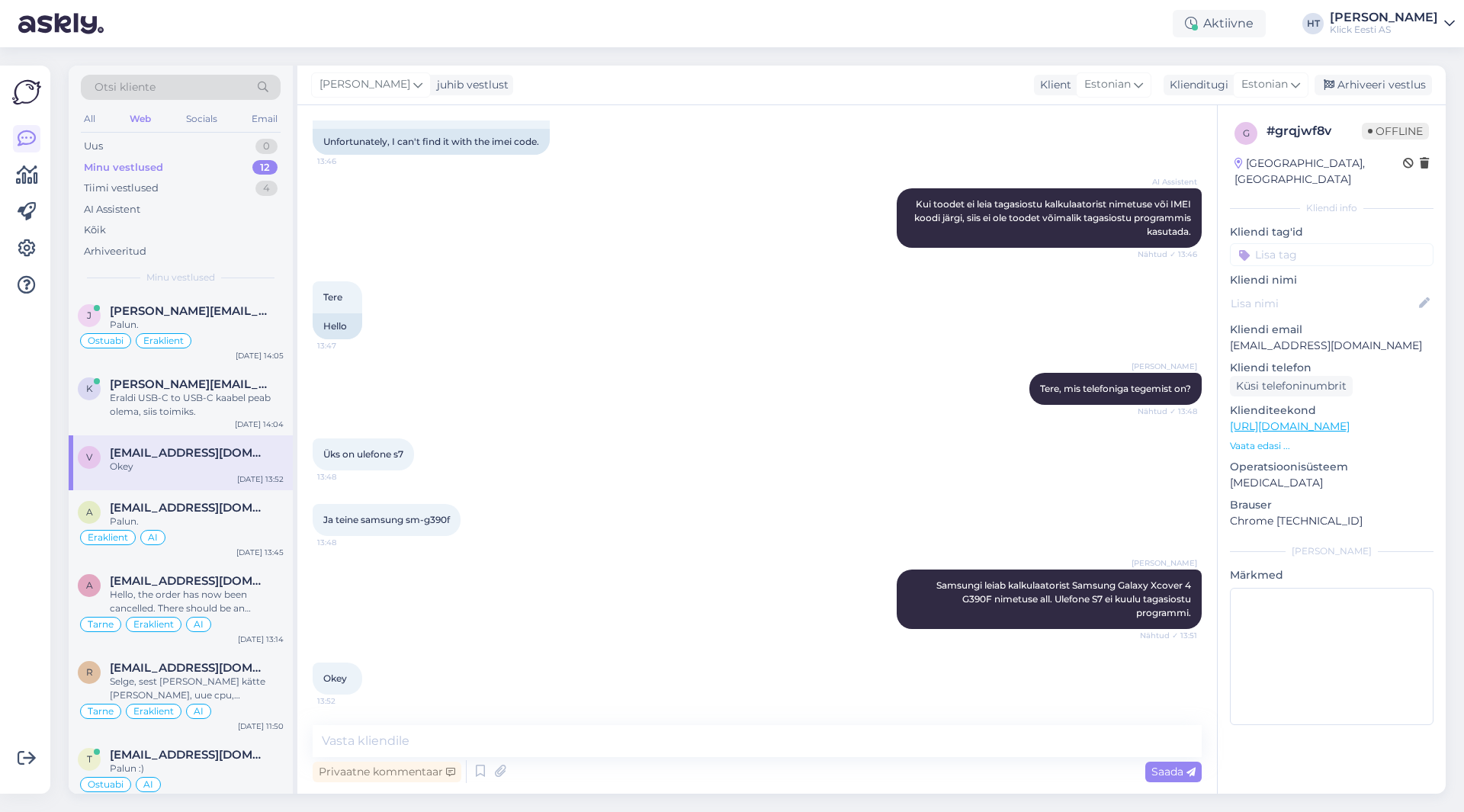
click at [1310, 243] on input at bounding box center [1331, 254] width 203 height 23
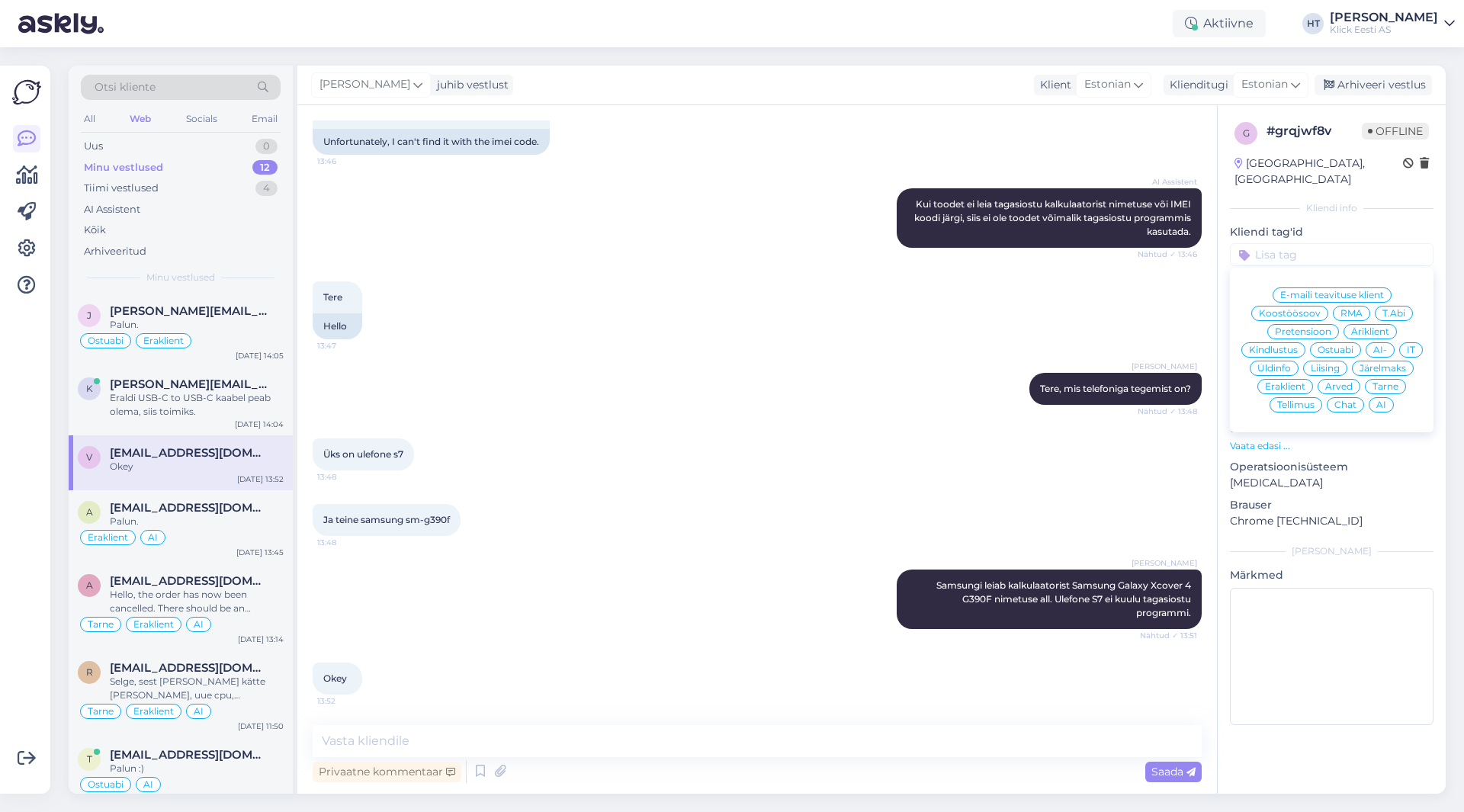
click at [1282, 364] on span "Üldinfo" at bounding box center [1274, 368] width 34 height 9
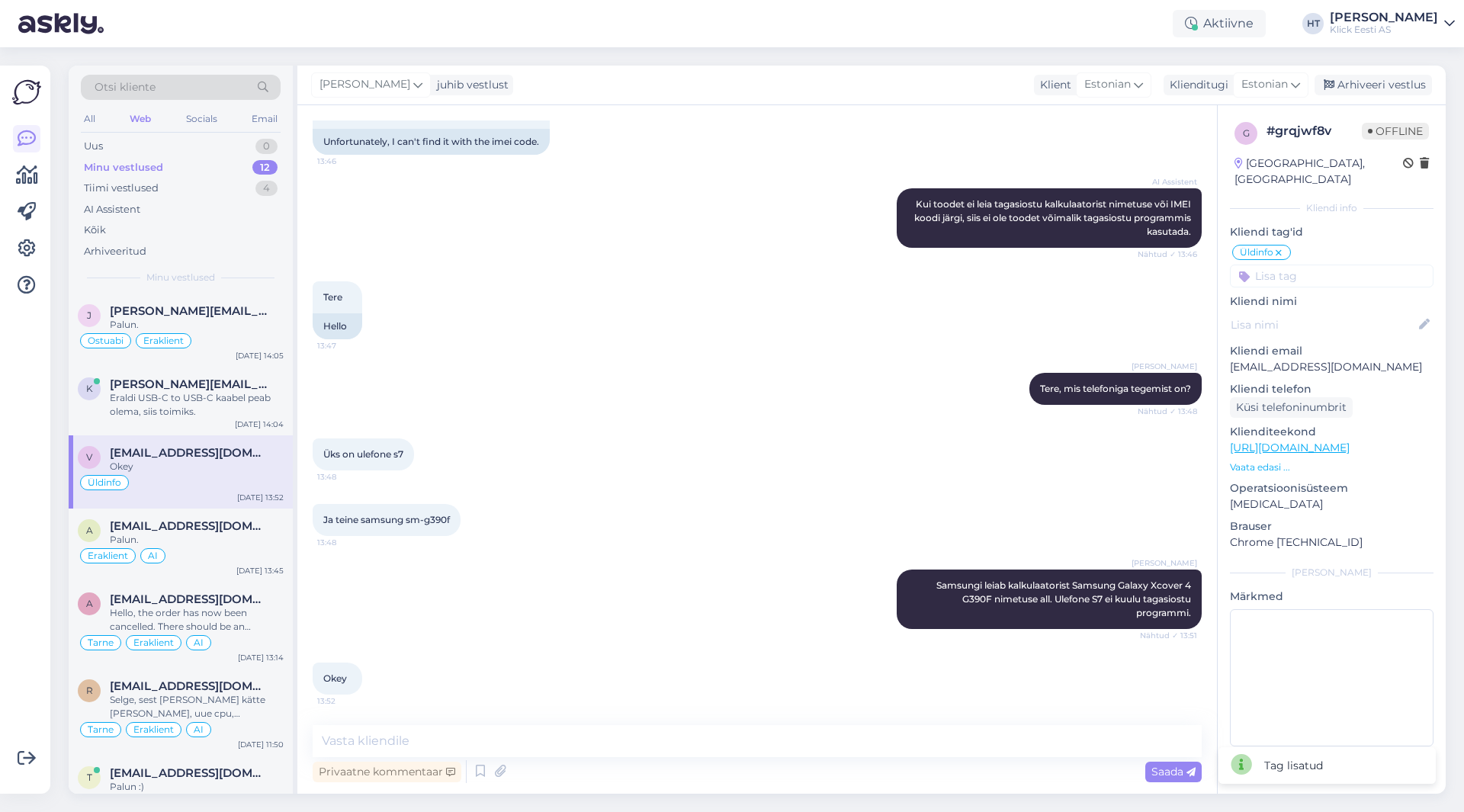
click at [1319, 265] on input at bounding box center [1331, 276] width 203 height 23
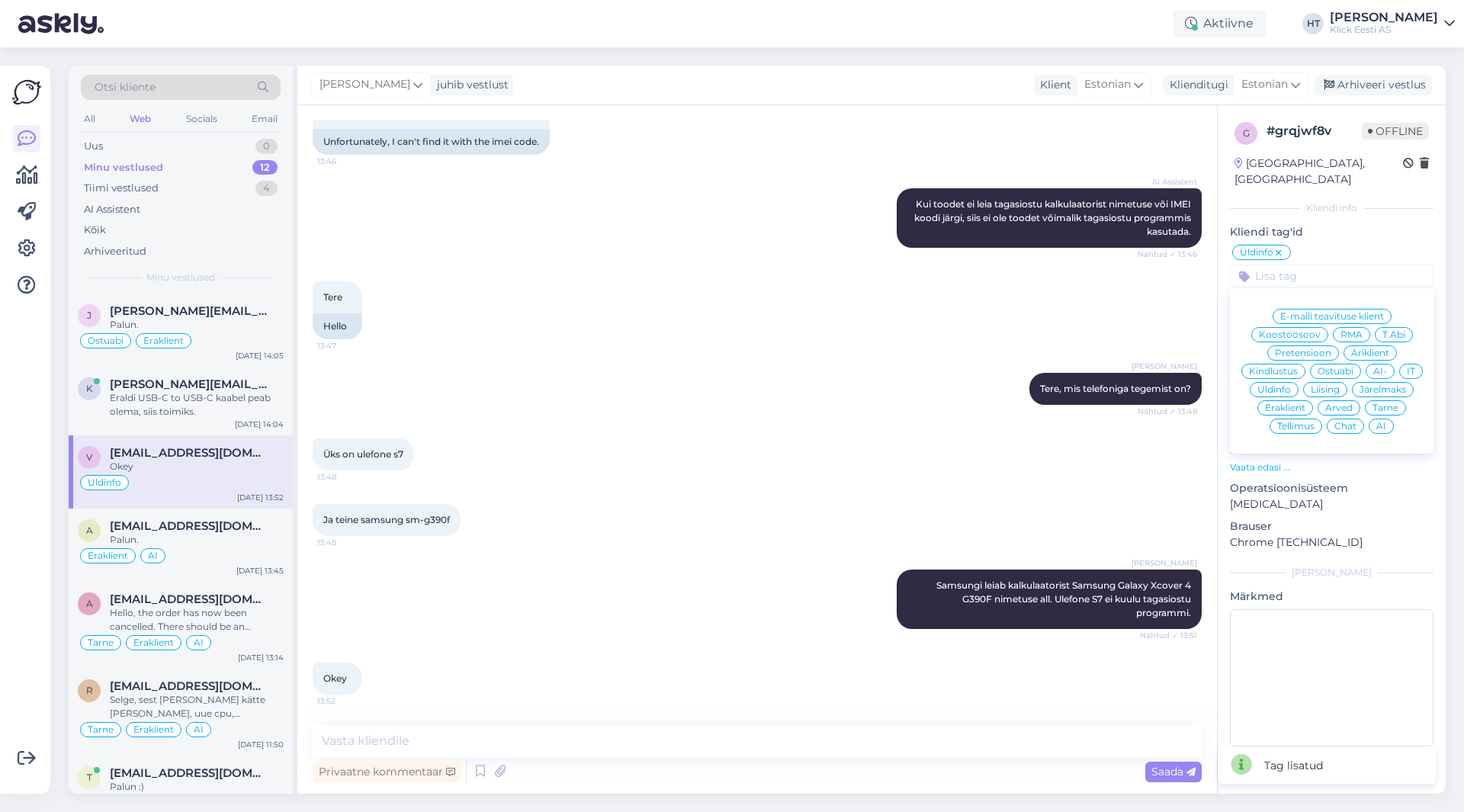
click at [1393, 330] on span "T.Abi" at bounding box center [1393, 334] width 23 height 9
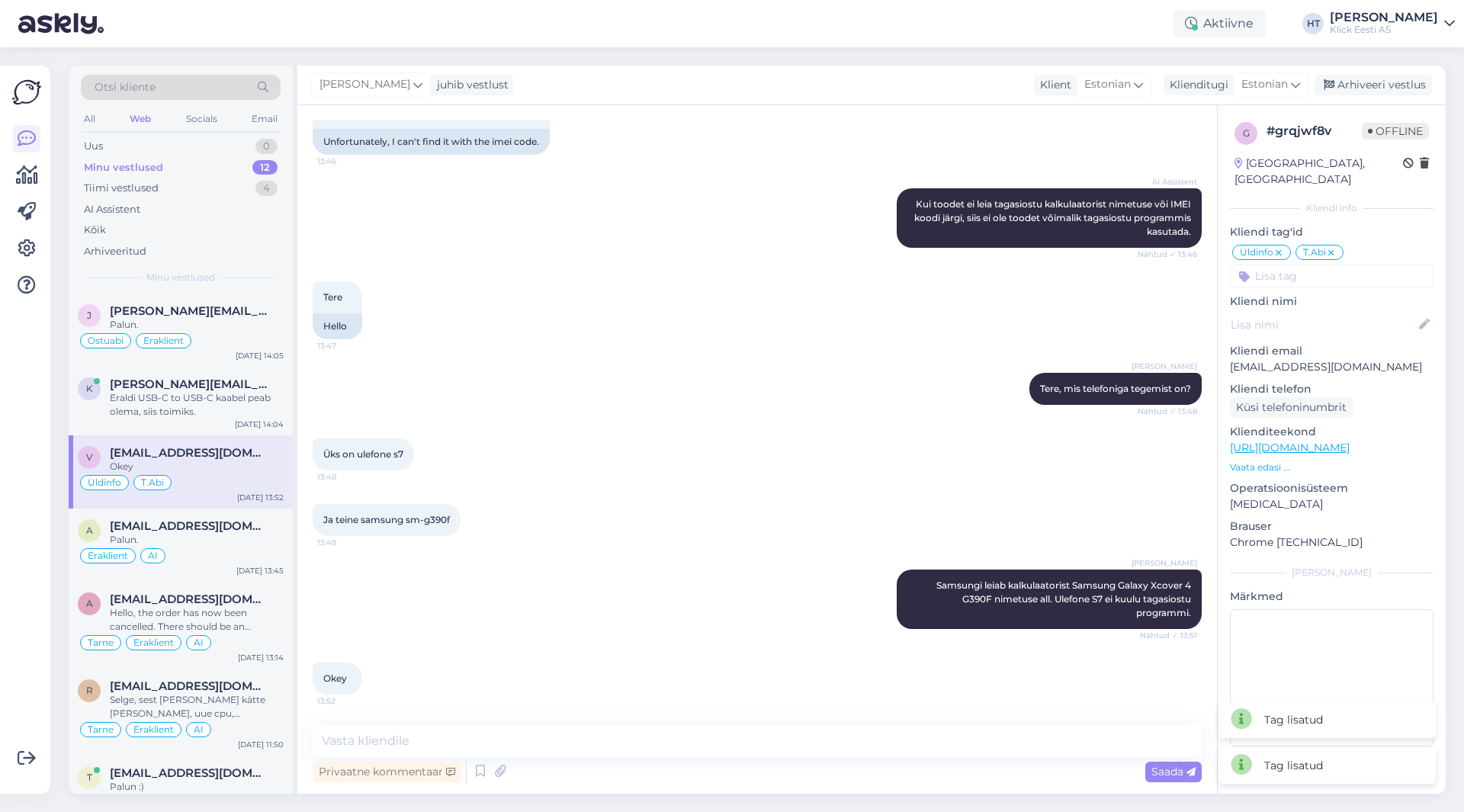
click at [1353, 266] on input at bounding box center [1331, 276] width 203 height 23
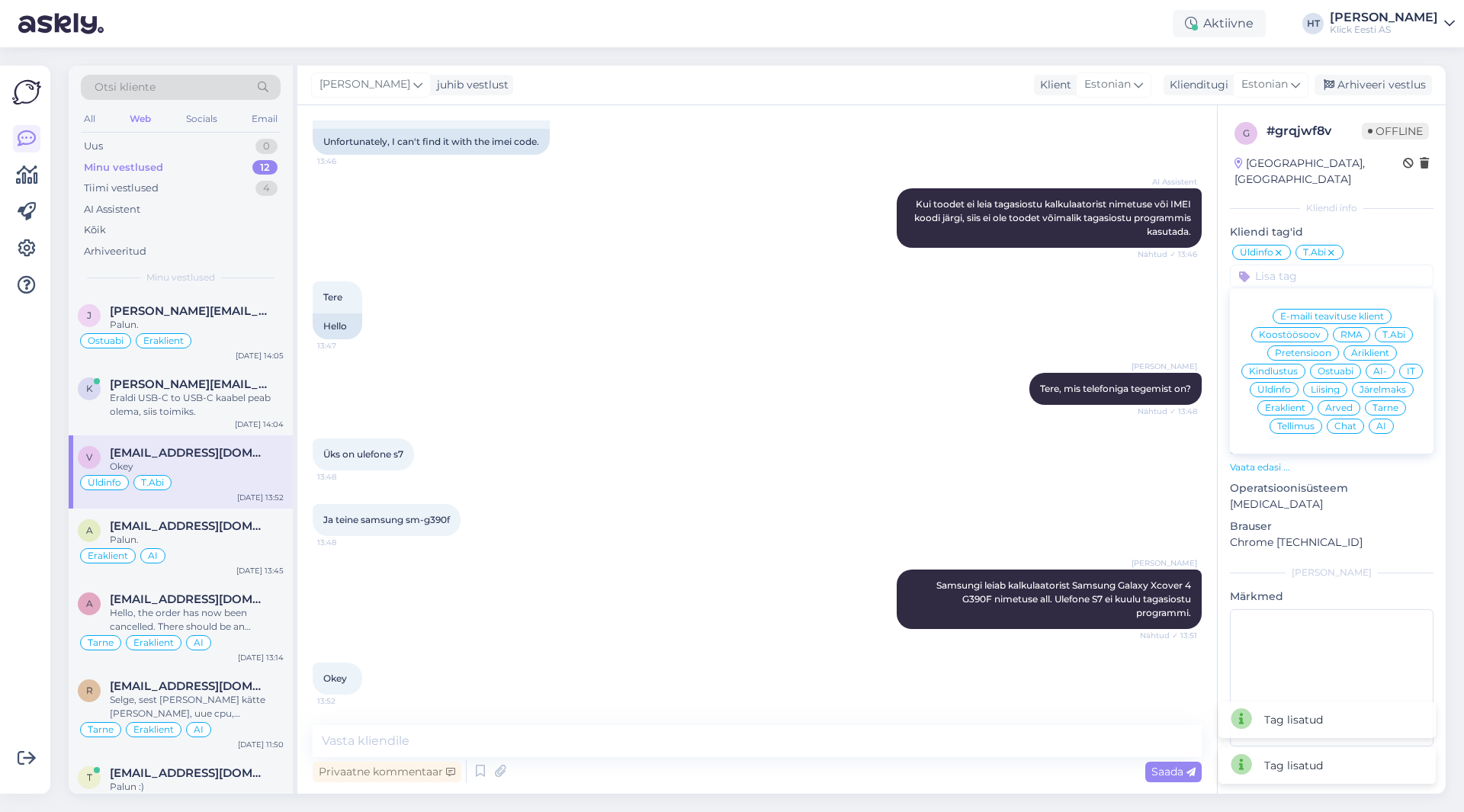
click at [1329, 247] on icon at bounding box center [1330, 253] width 9 height 12
click at [1410, 367] on span "IT" at bounding box center [1410, 371] width 8 height 9
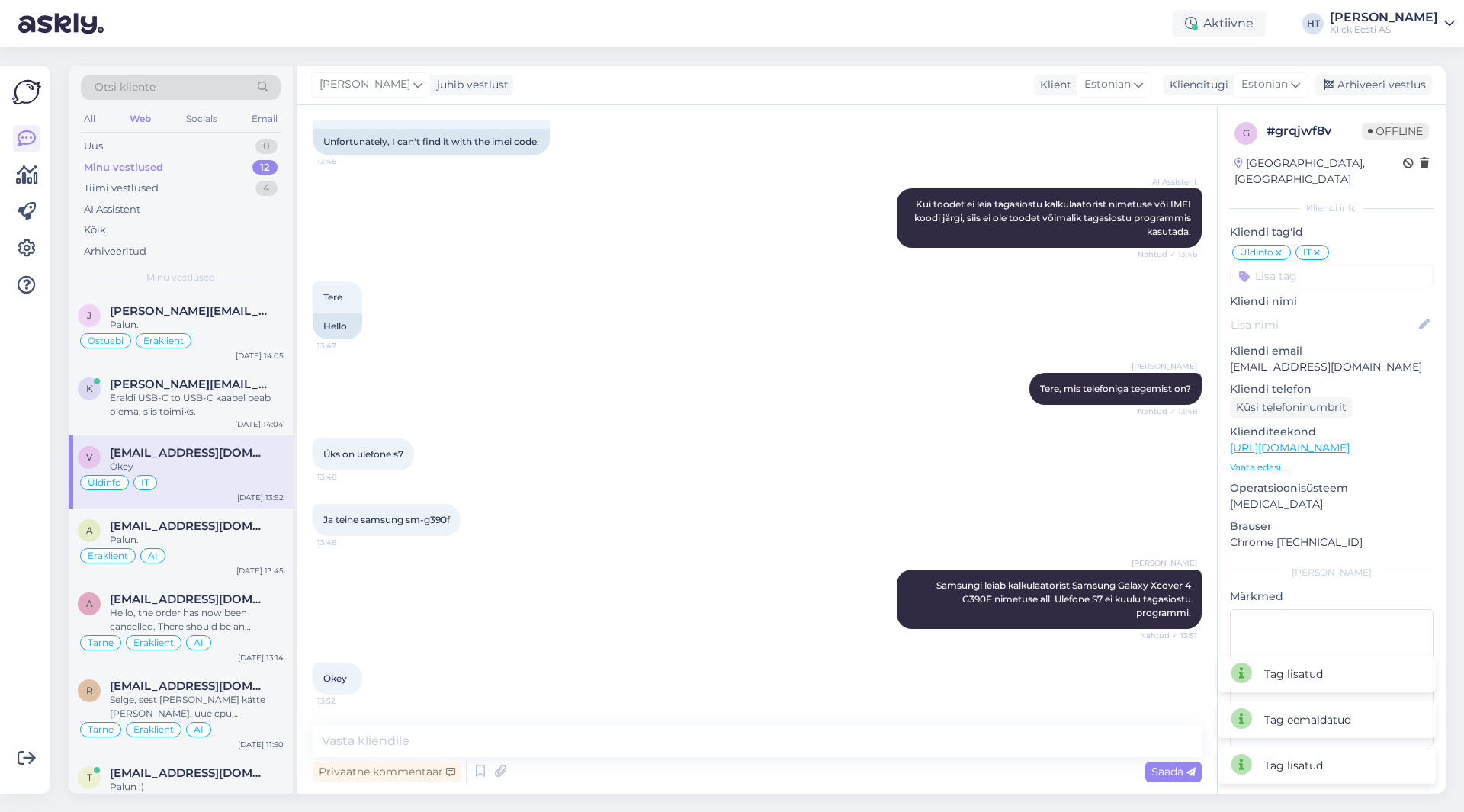
click at [1322, 265] on input at bounding box center [1331, 276] width 203 height 23
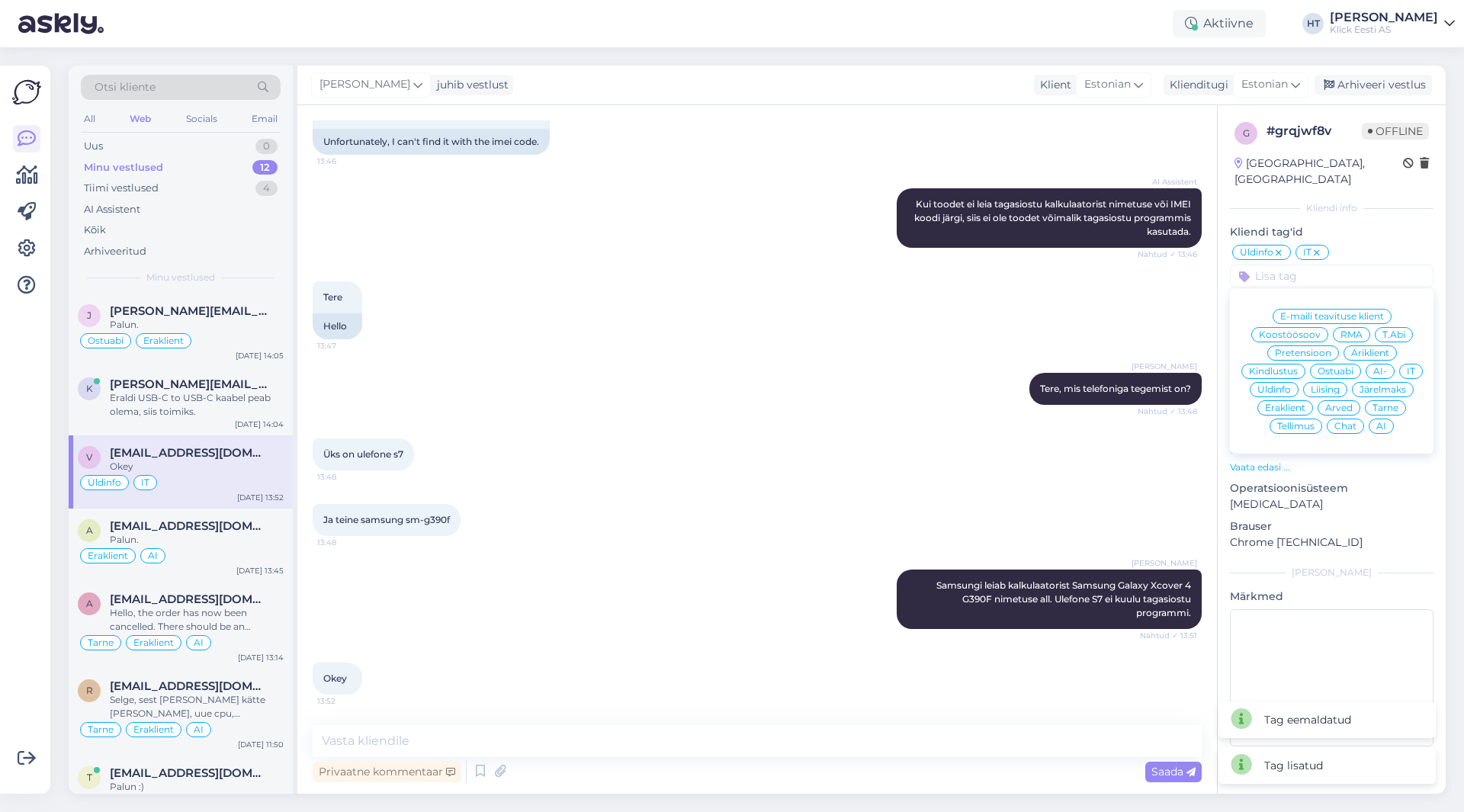
click at [1286, 401] on div "Eraklient" at bounding box center [1284, 407] width 56 height 15
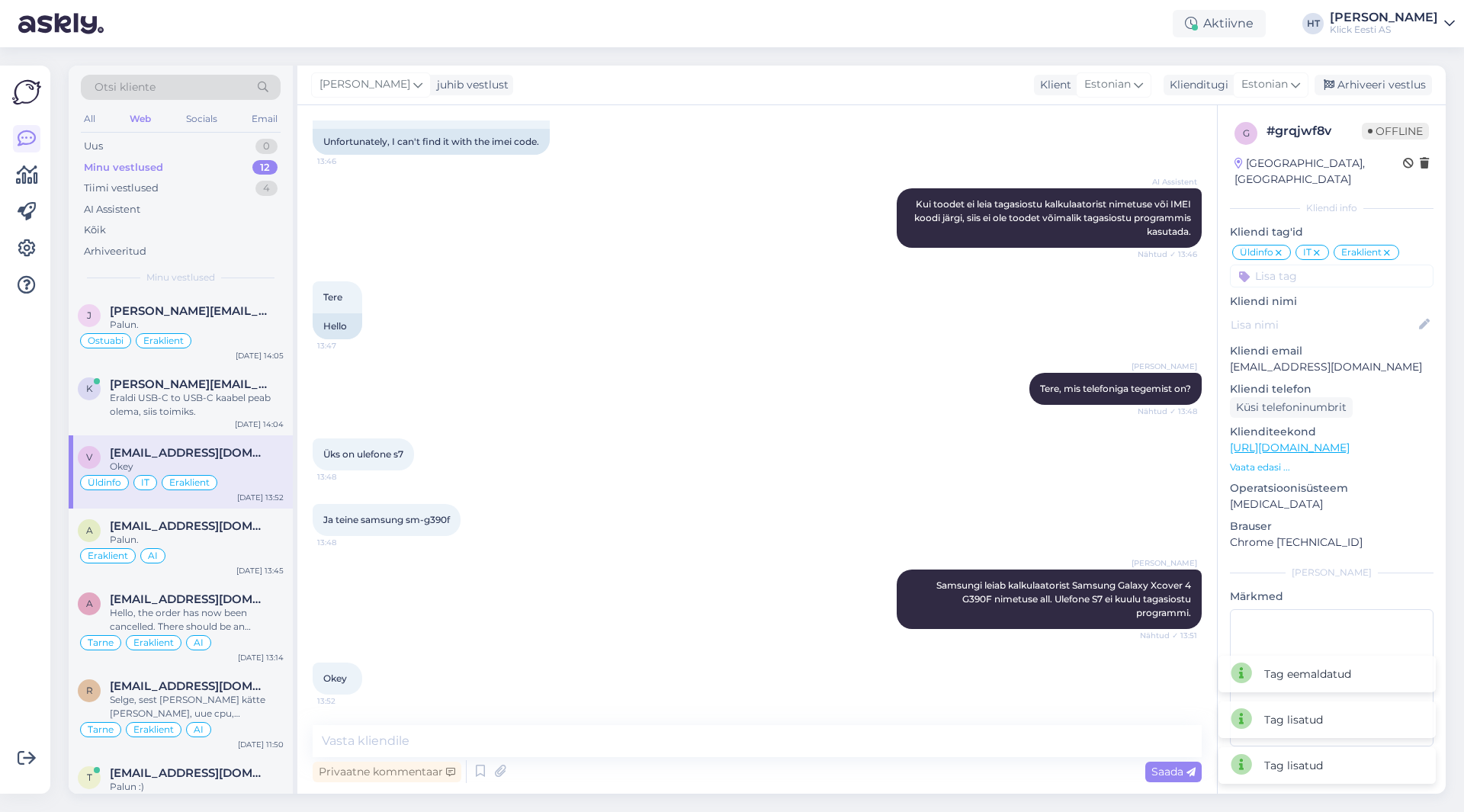
click at [1304, 265] on input at bounding box center [1331, 276] width 203 height 23
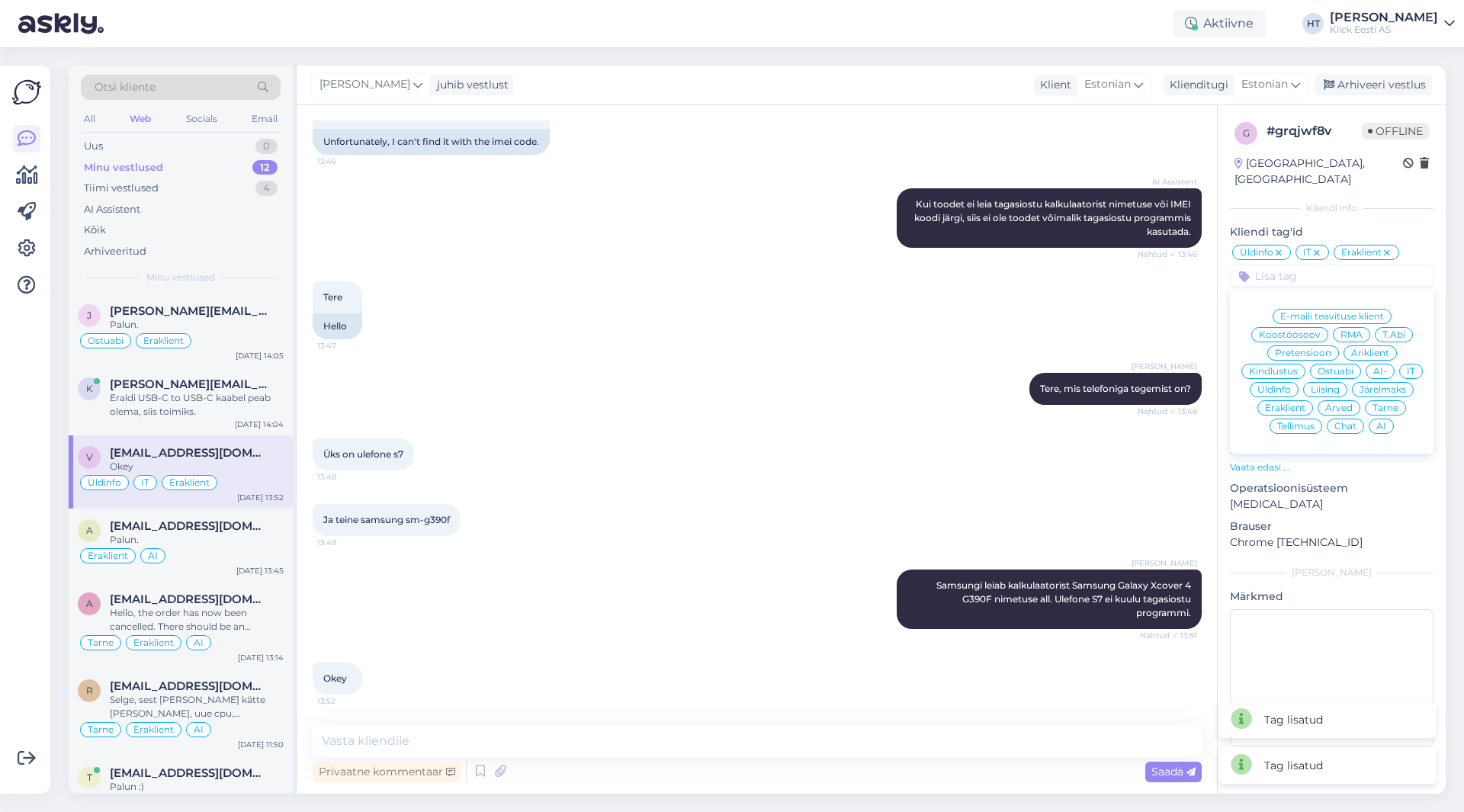
click at [1385, 421] on span "AI" at bounding box center [1381, 425] width 10 height 9
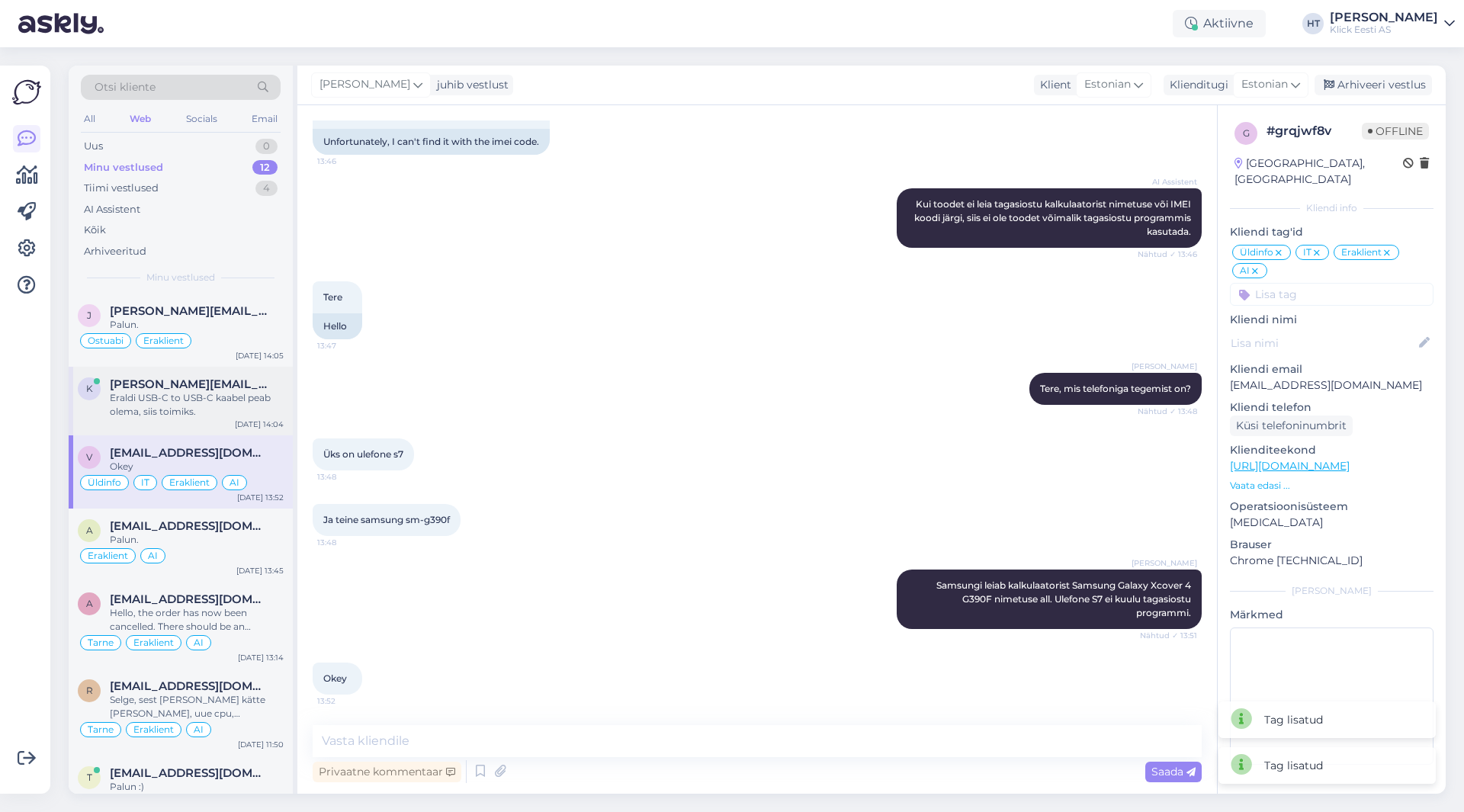
click at [184, 406] on div "Eraldi USB-C to USB-C kaabel peab olema, siis toimiks." at bounding box center [196, 405] width 174 height 28
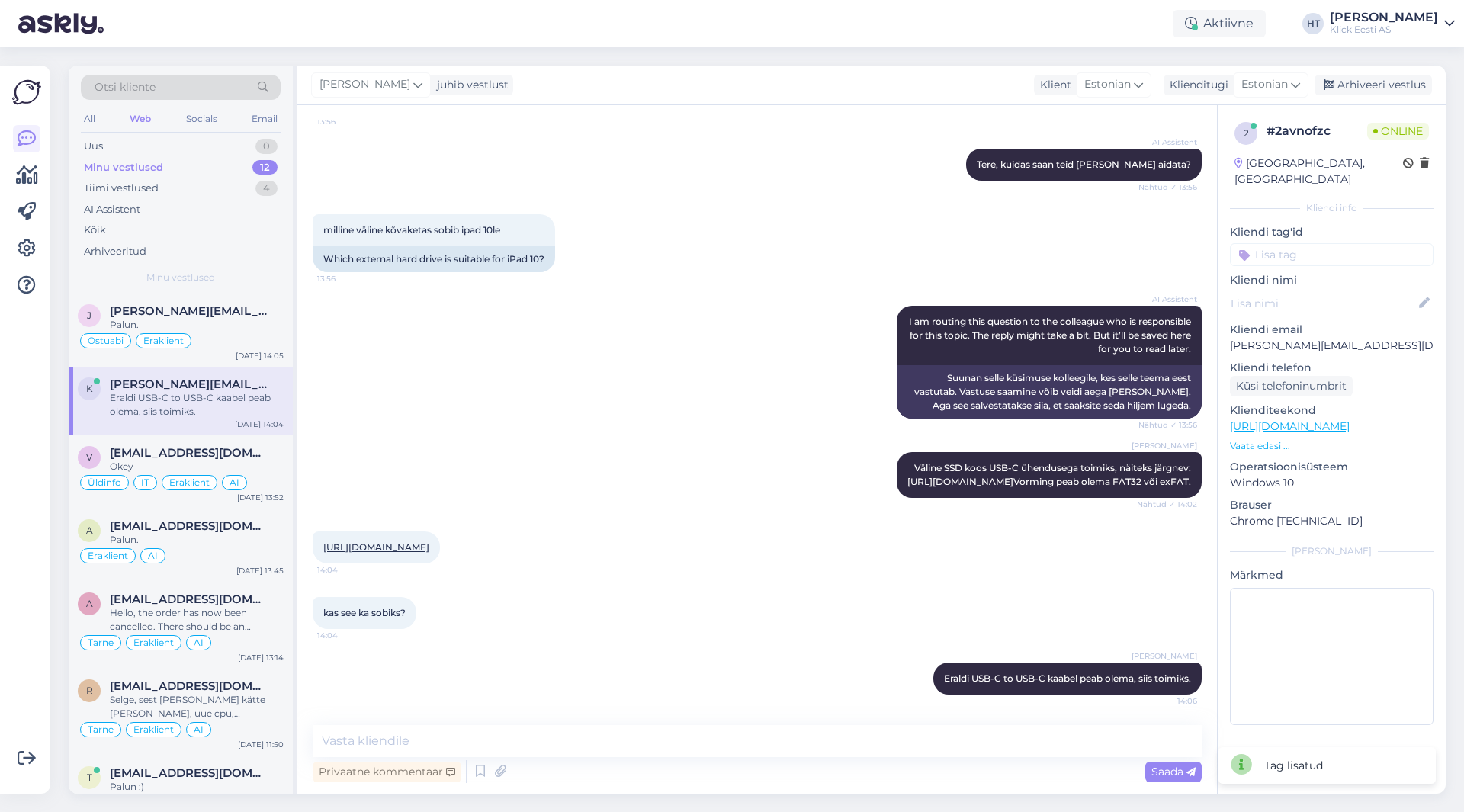
click at [1342, 243] on input at bounding box center [1331, 254] width 203 height 23
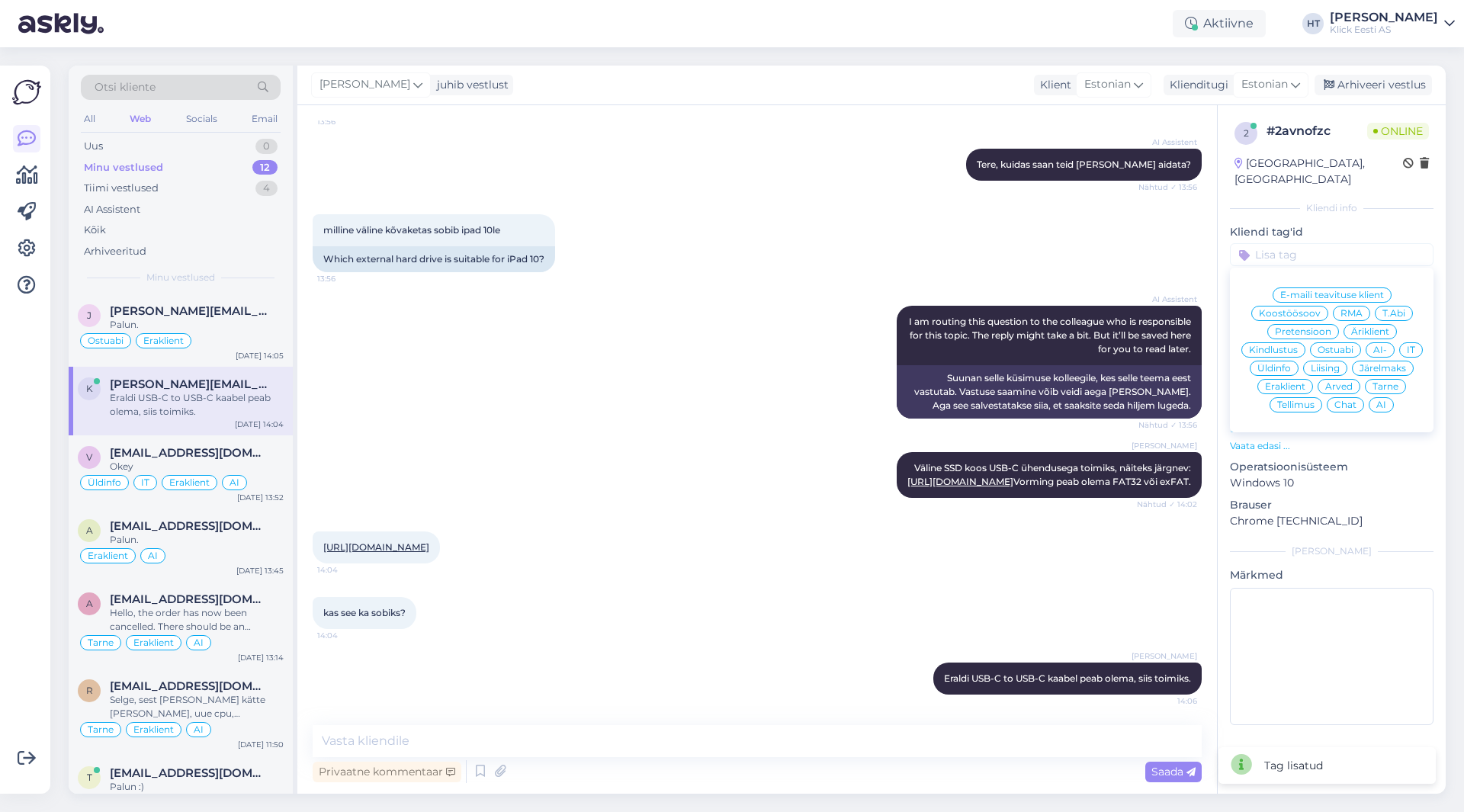
click at [1329, 345] on span "Ostuabi" at bounding box center [1335, 349] width 36 height 9
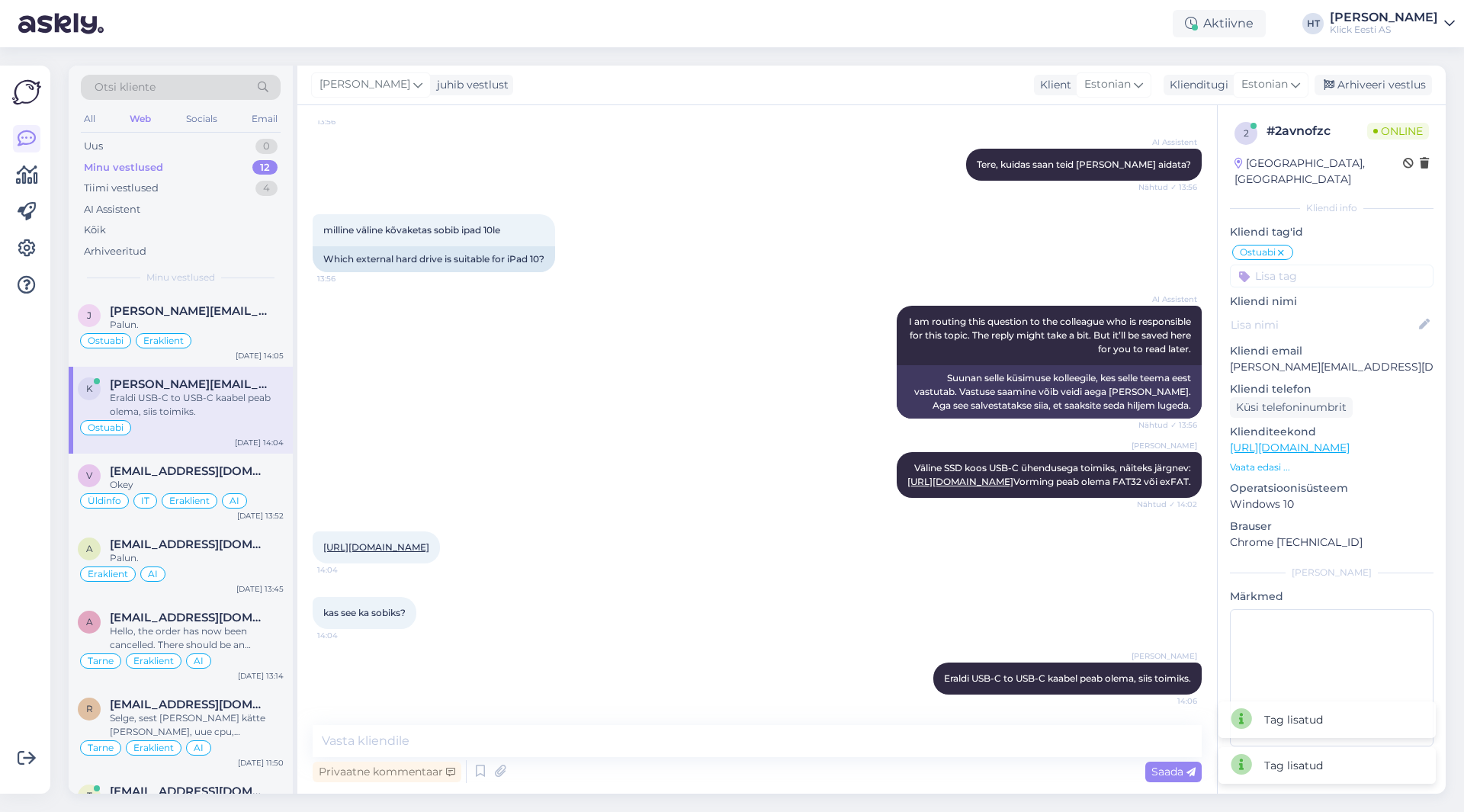
click at [1311, 265] on input at bounding box center [1331, 276] width 203 height 23
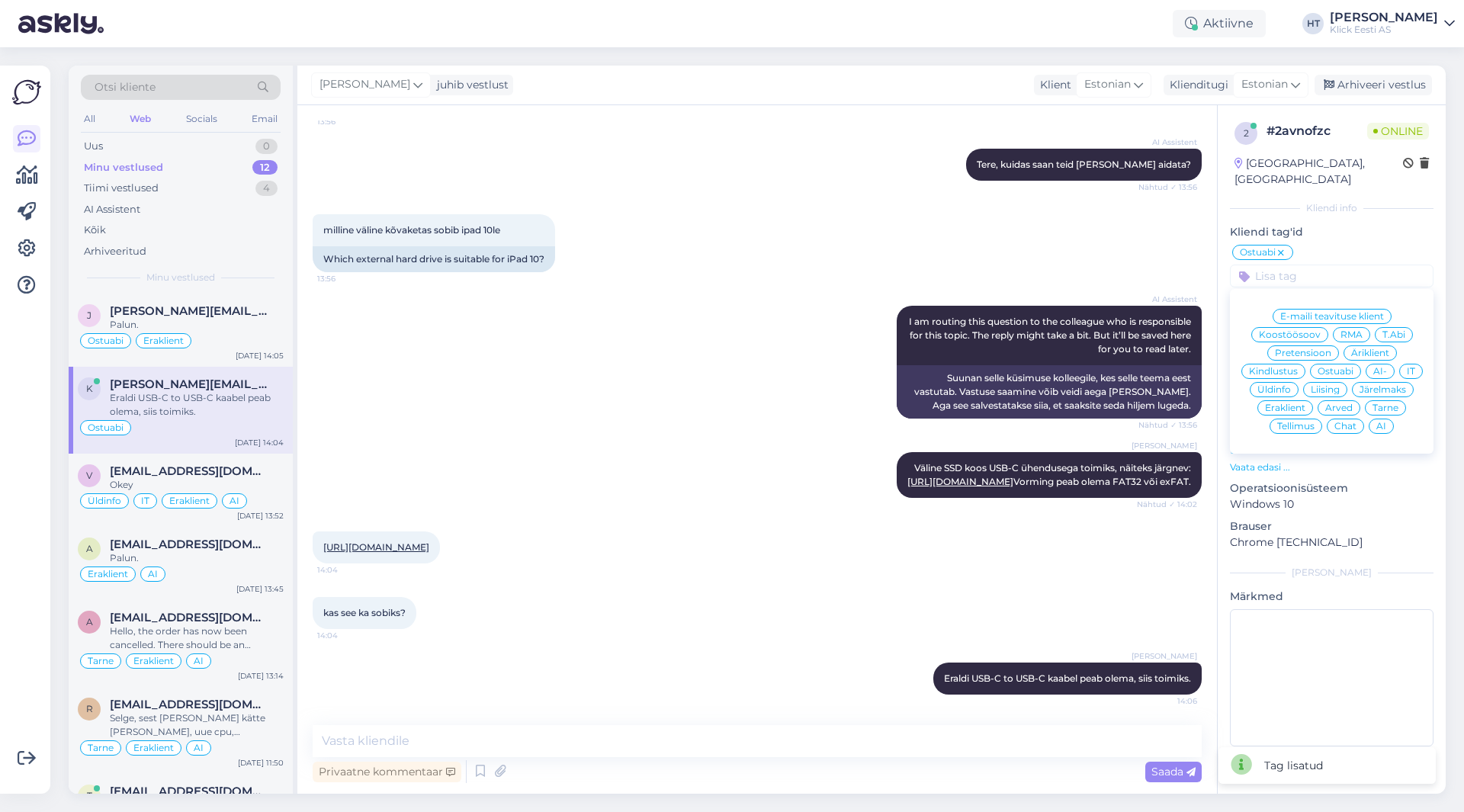
click at [1296, 404] on span "Eraklient" at bounding box center [1284, 407] width 41 height 9
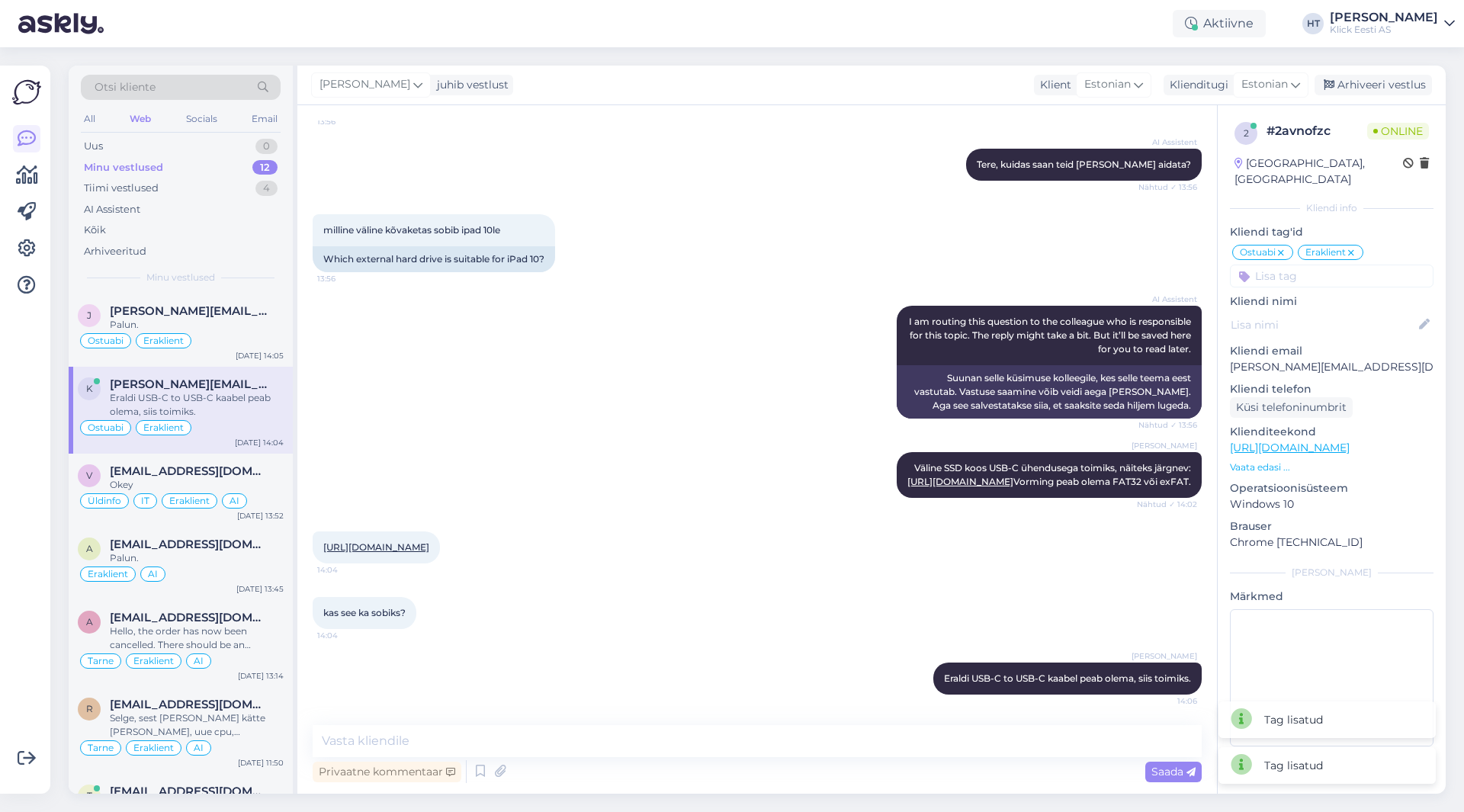
click at [1300, 272] on div "2 # 2avnofzc Online [GEOGRAPHIC_DATA], [GEOGRAPHIC_DATA] Kliendi info Kliendi t…" at bounding box center [1331, 436] width 228 height 663
click at [1301, 265] on input at bounding box center [1331, 276] width 203 height 23
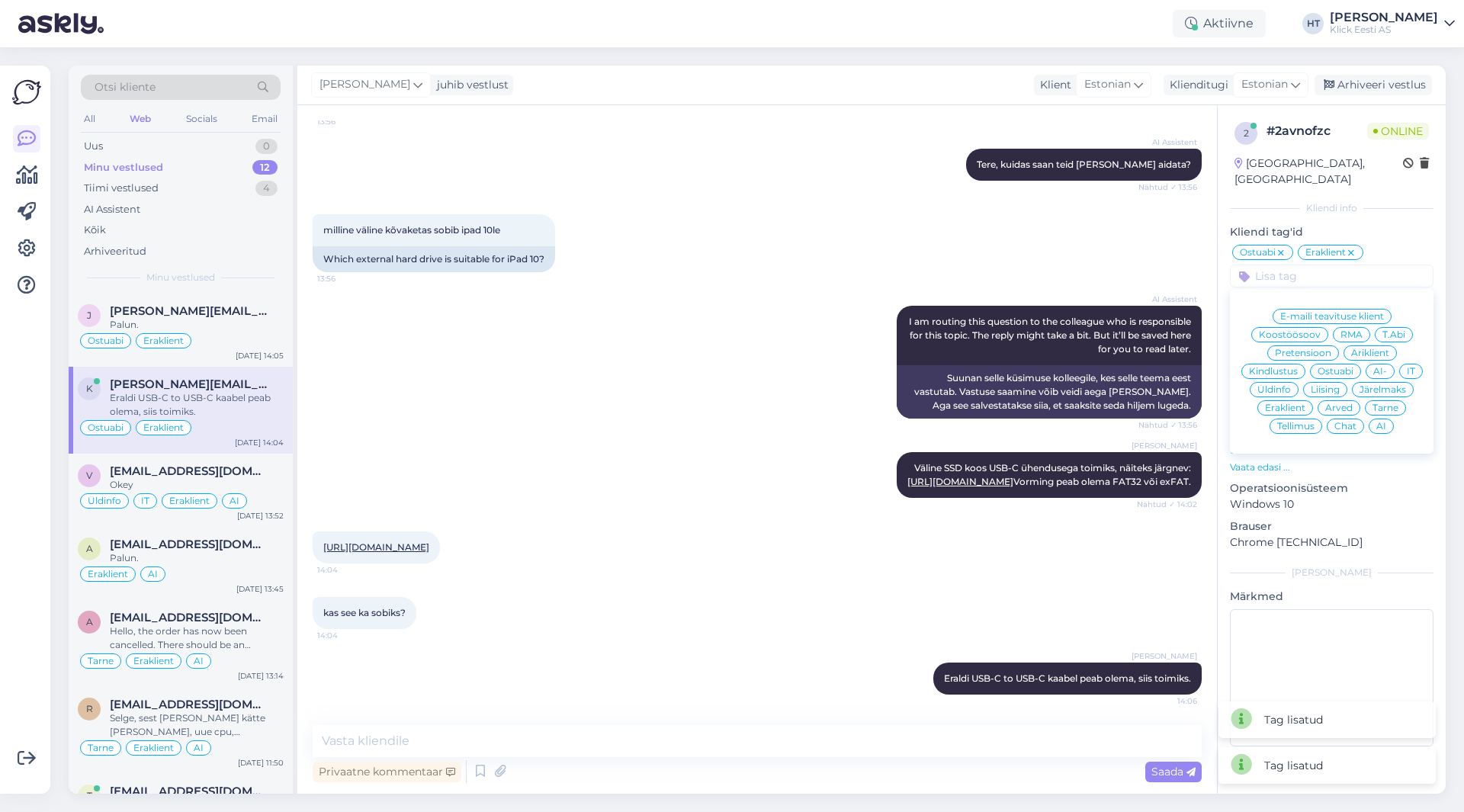
click at [1386, 421] on span "AI" at bounding box center [1381, 425] width 10 height 9
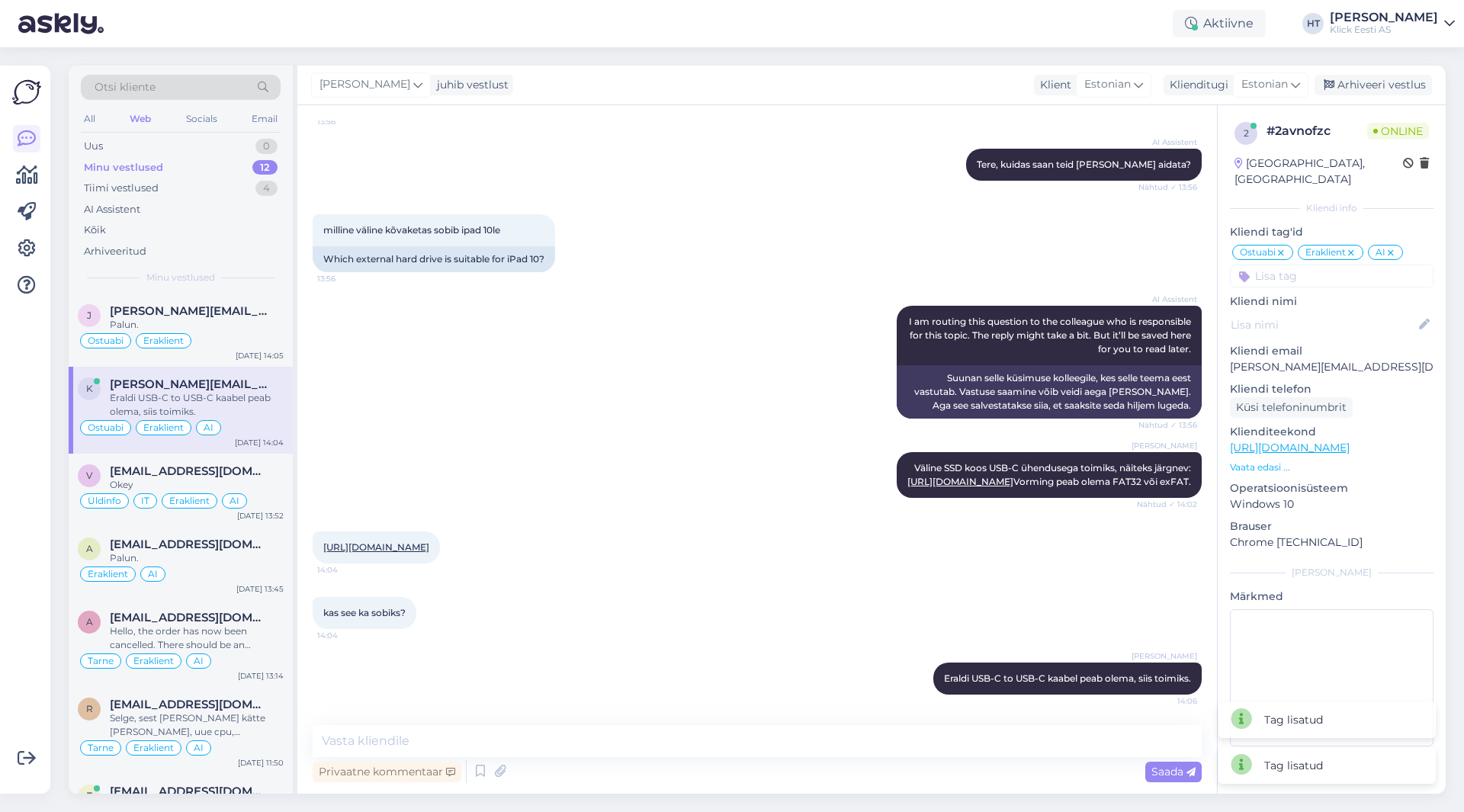
click at [697, 289] on div "AI Assistent I am routing this question to the colleague who is responsible for…" at bounding box center [757, 362] width 889 height 147
click at [240, 474] on span "[EMAIL_ADDRESS][DOMAIN_NAME]" at bounding box center [189, 471] width 159 height 14
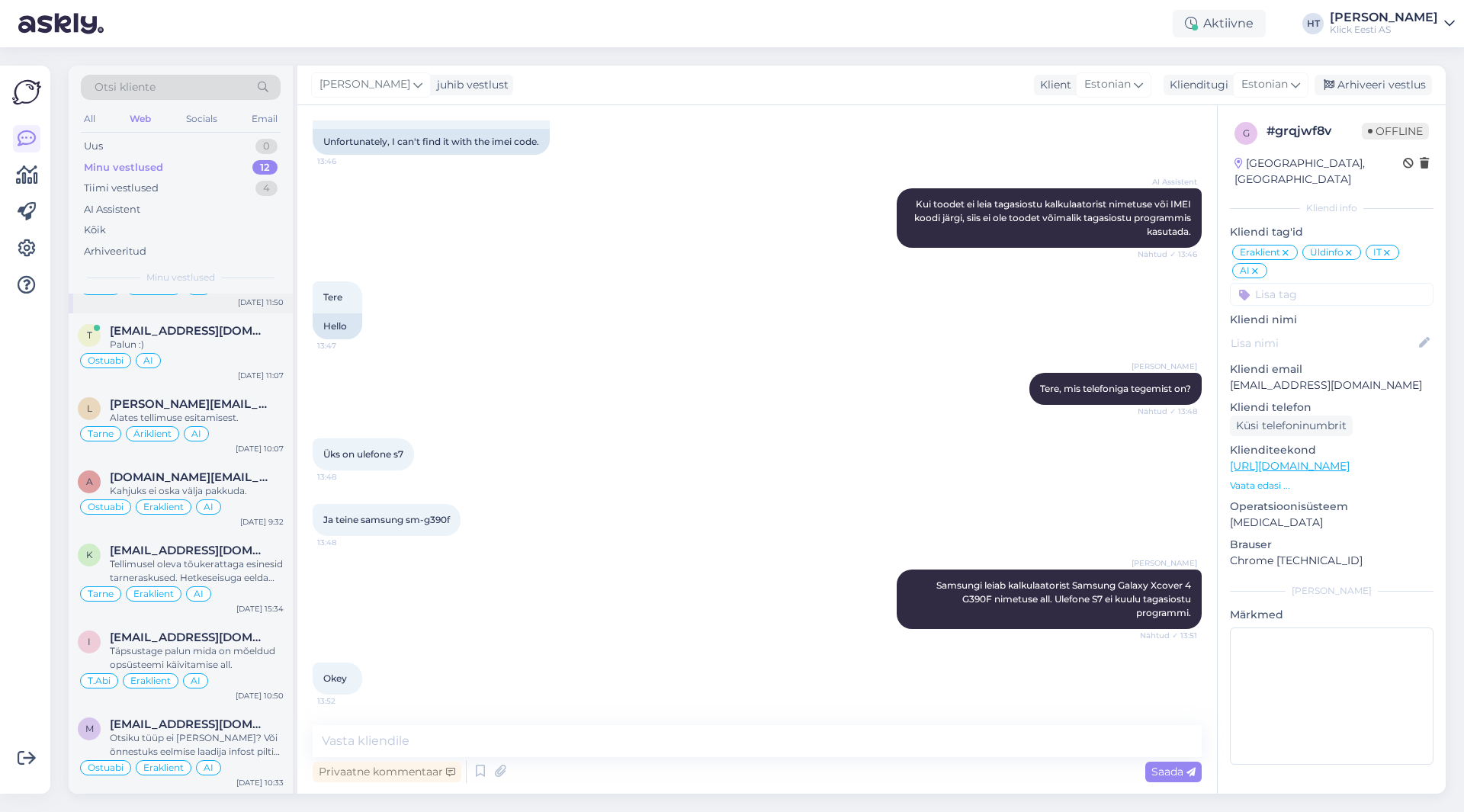
scroll to position [0, 0]
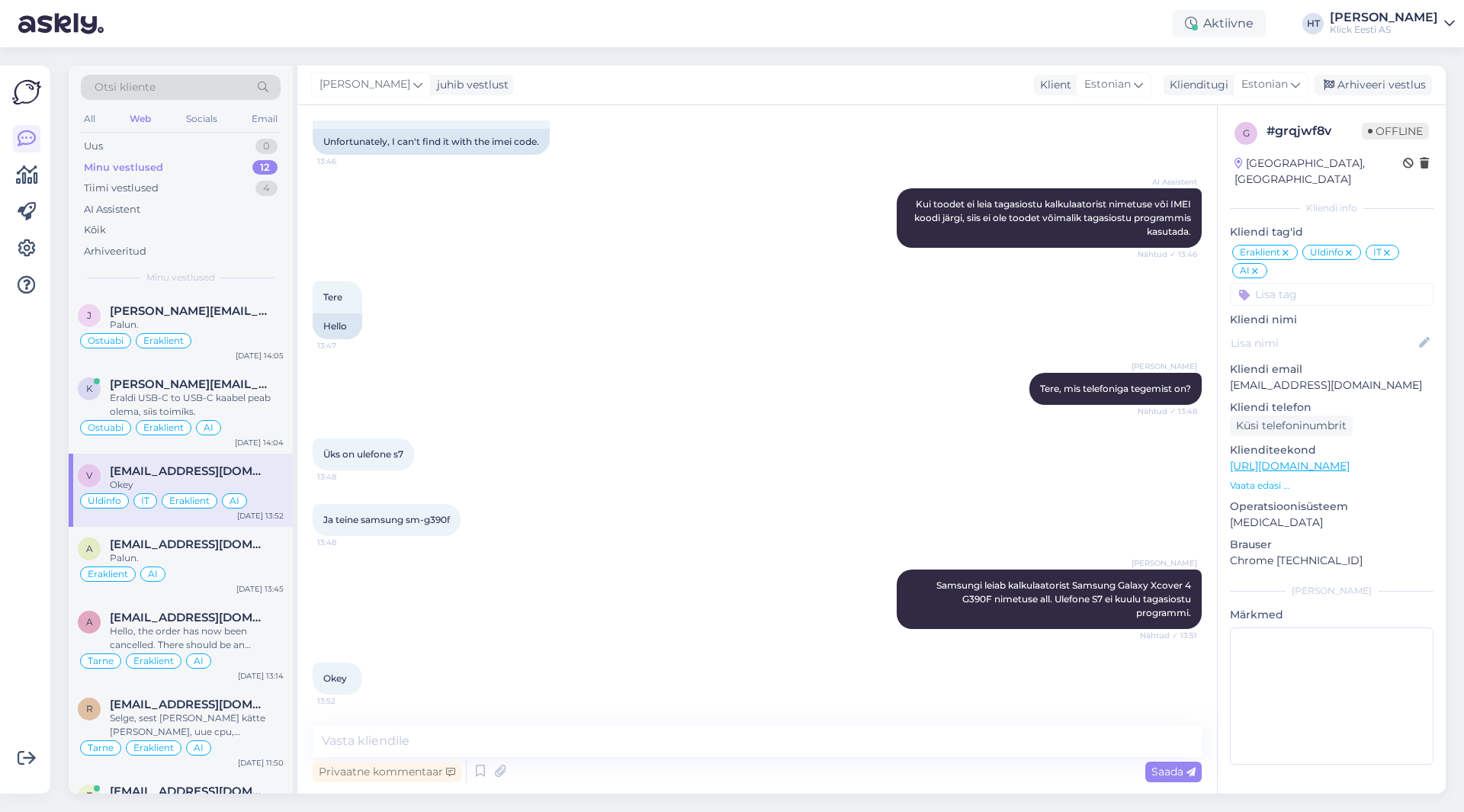
click at [736, 605] on div "[PERSON_NAME] Samsungi leiab kalkulaatorist Samsung Galaxy Xcover 4 G390F nimet…" at bounding box center [757, 599] width 889 height 93
click at [217, 401] on div "kas see mida pakkusite, sellel ei pea olema?" at bounding box center [196, 405] width 174 height 28
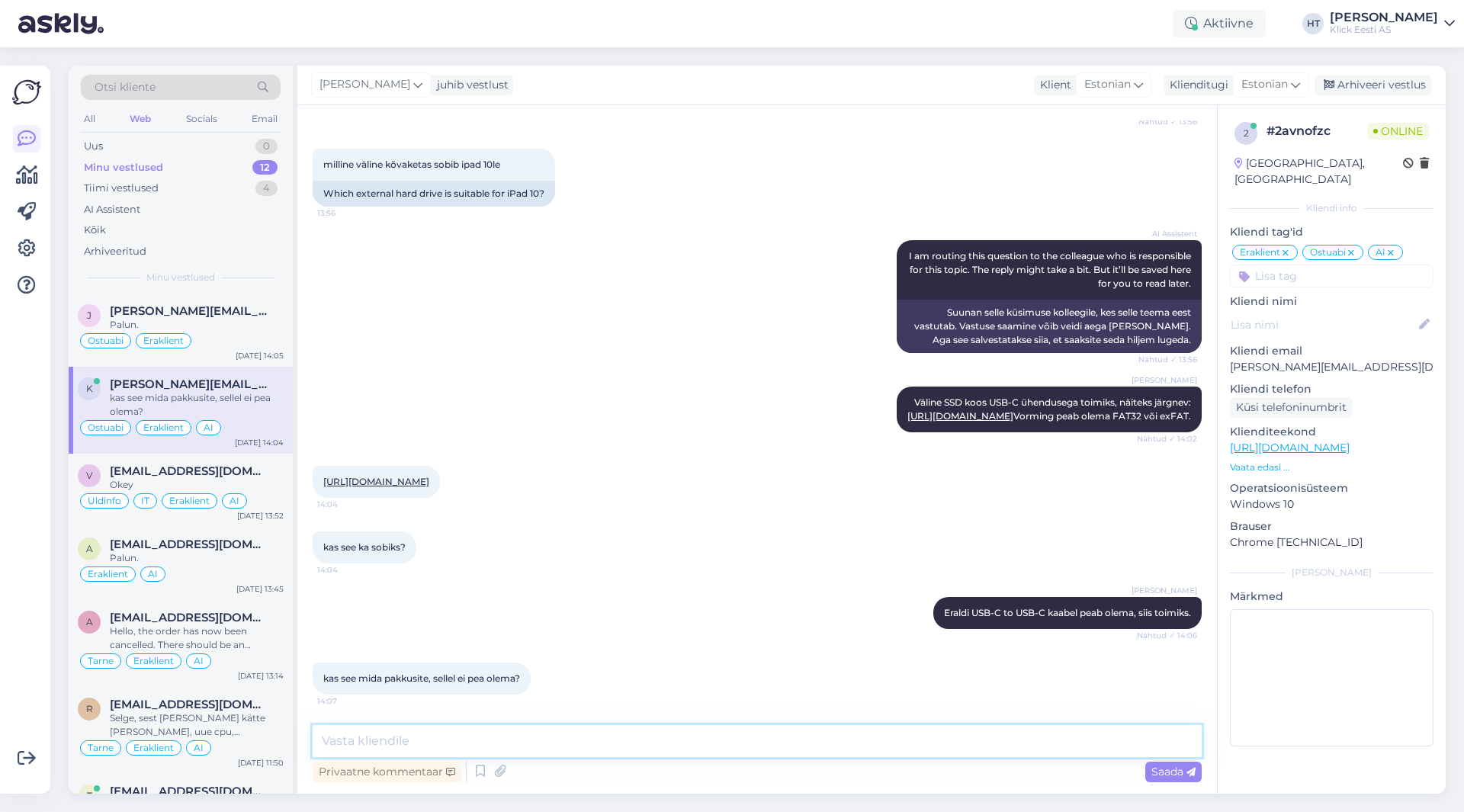
click at [569, 729] on textarea at bounding box center [757, 741] width 889 height 32
type textarea "Sellel on juba õige kaabel karbis kaasas."
click at [674, 735] on textarea "Sellel on juba õige kaabel karbis kaasas." at bounding box center [757, 741] width 889 height 32
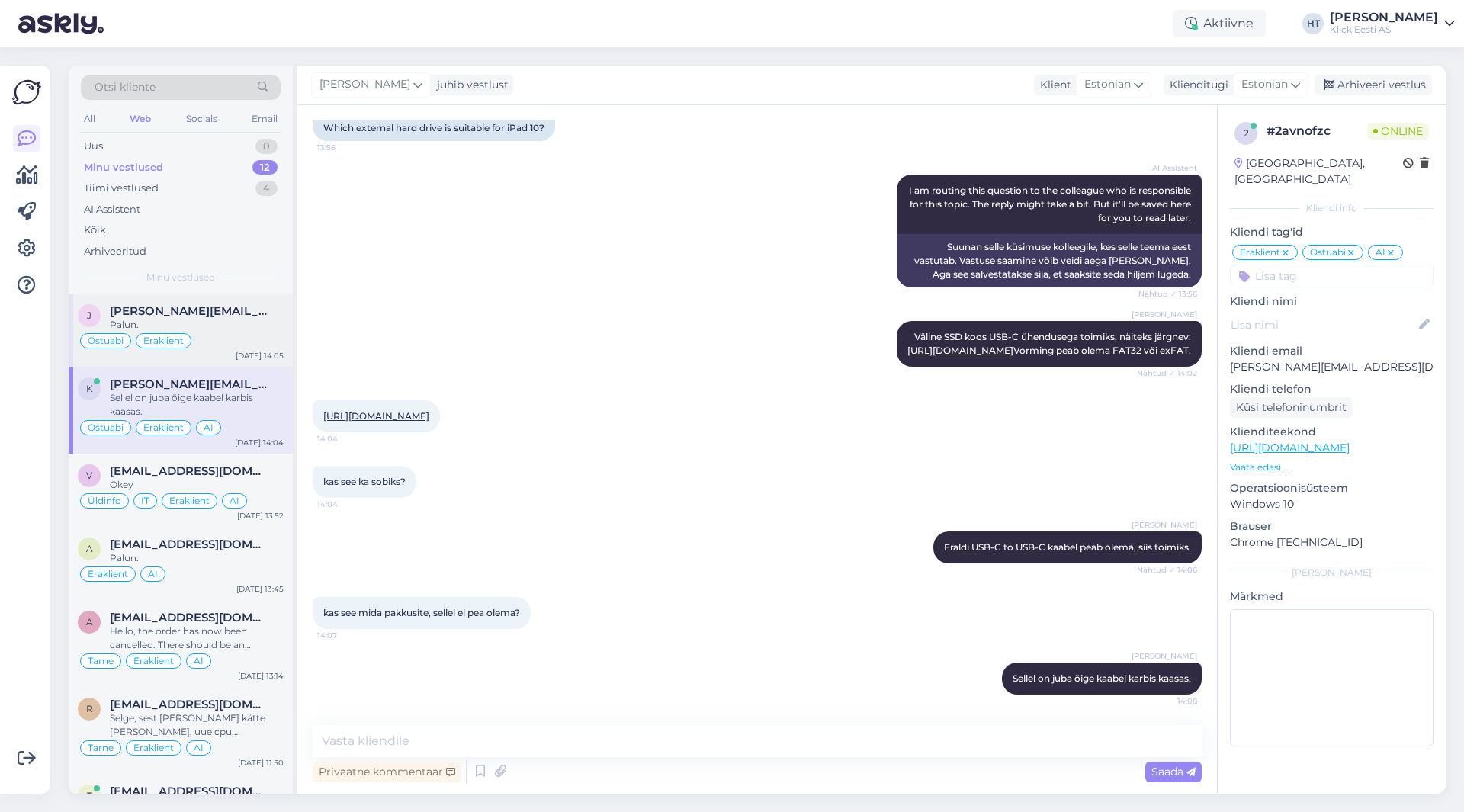
click at [236, 324] on div "Palun." at bounding box center [196, 325] width 174 height 14
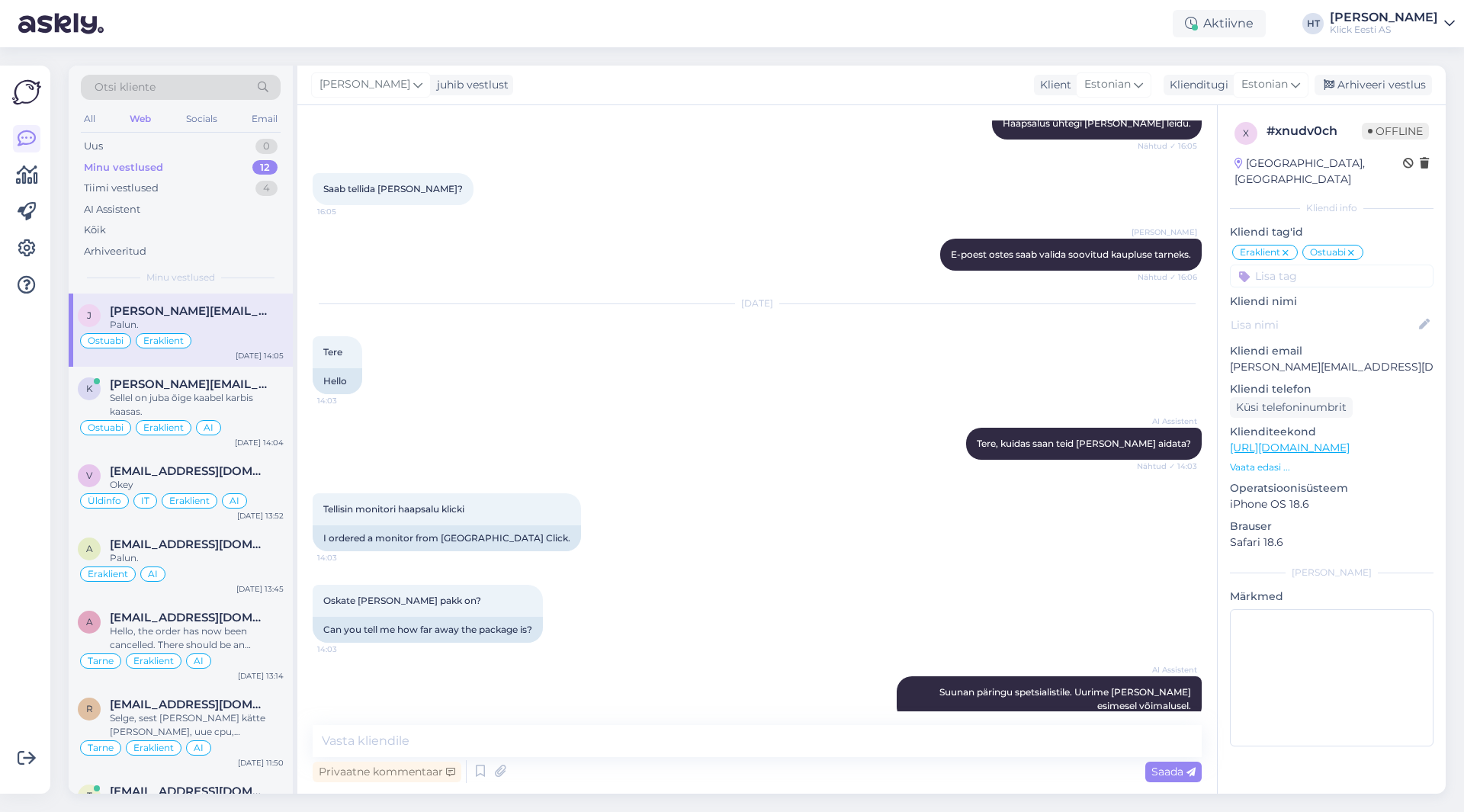
scroll to position [634, 0]
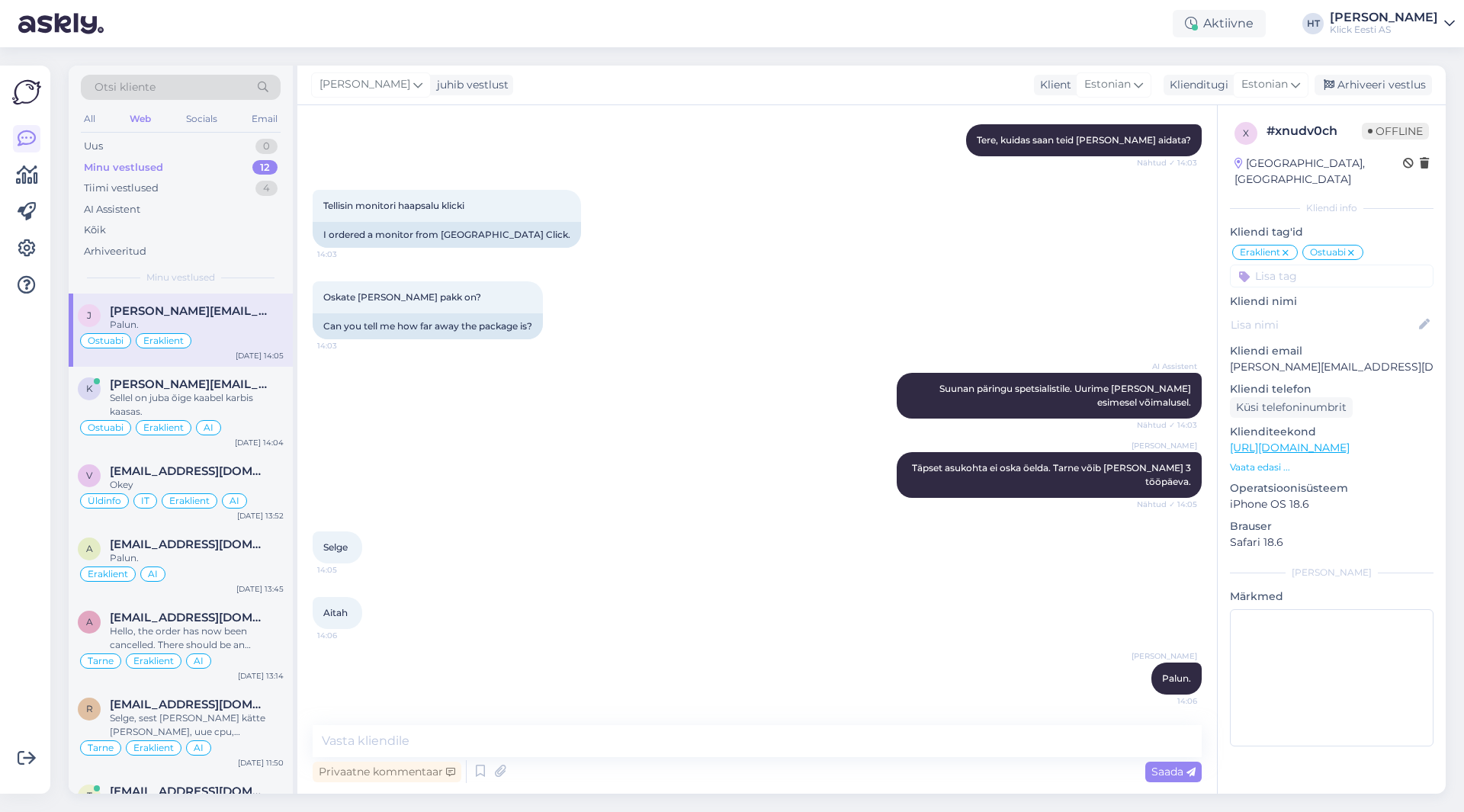
click at [763, 448] on div "[PERSON_NAME] Täpset asukohta ei oska öelda. Tarne võib [PERSON_NAME] 3 tööpäev…" at bounding box center [757, 475] width 889 height 79
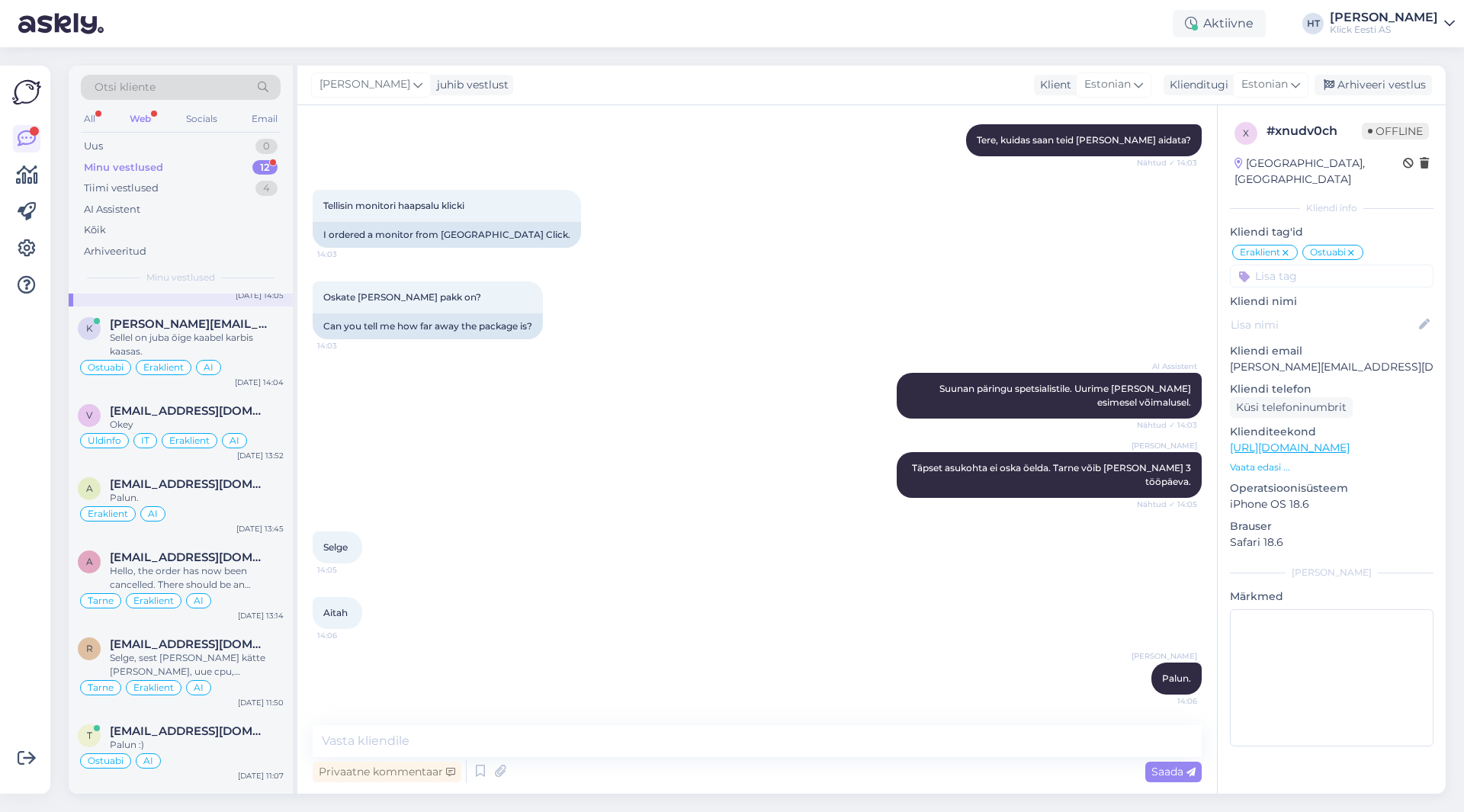
scroll to position [0, 0]
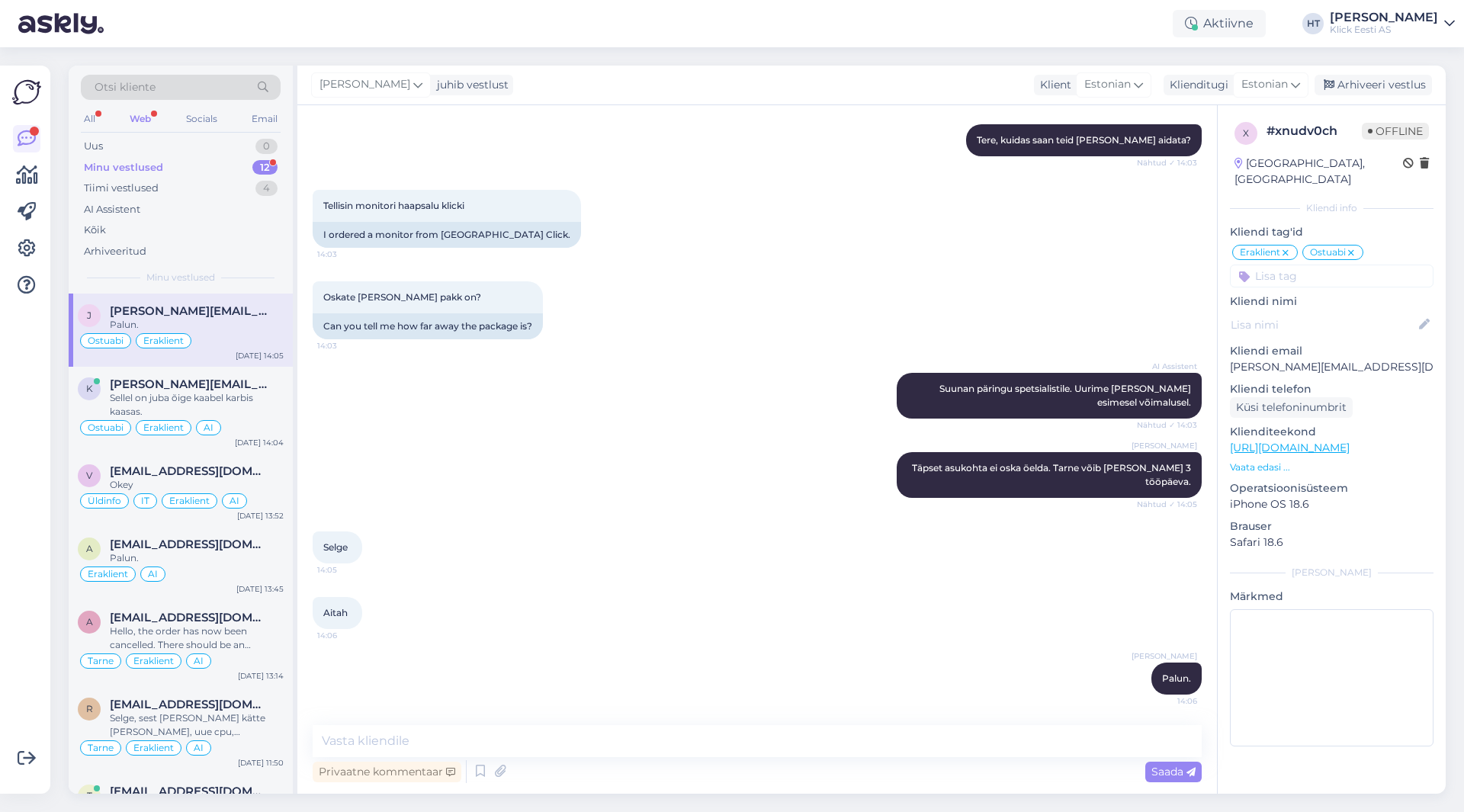
click at [245, 169] on div "Minu vestlused 12" at bounding box center [180, 168] width 199 height 22
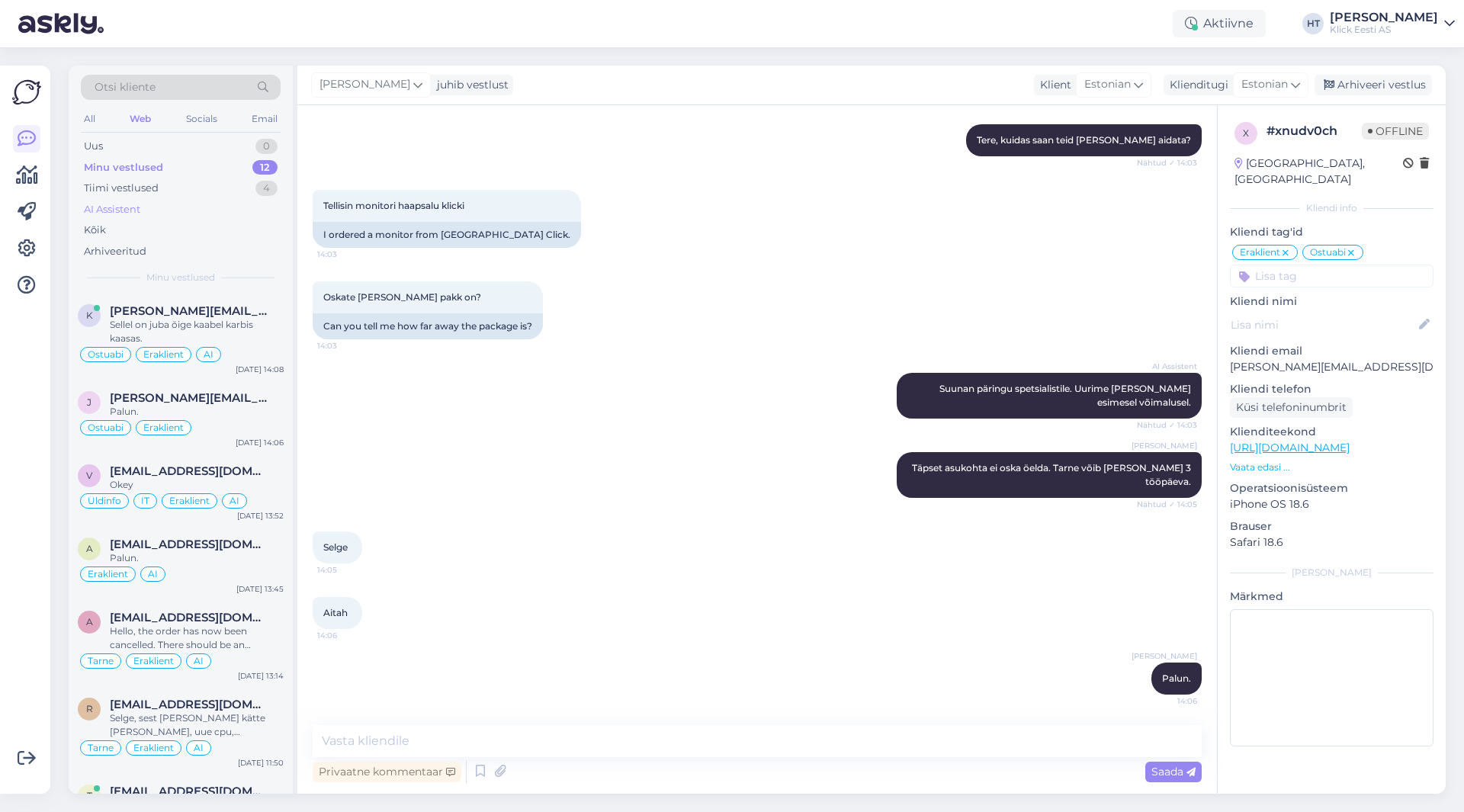
click at [223, 219] on div "AI Assistent" at bounding box center [180, 210] width 199 height 22
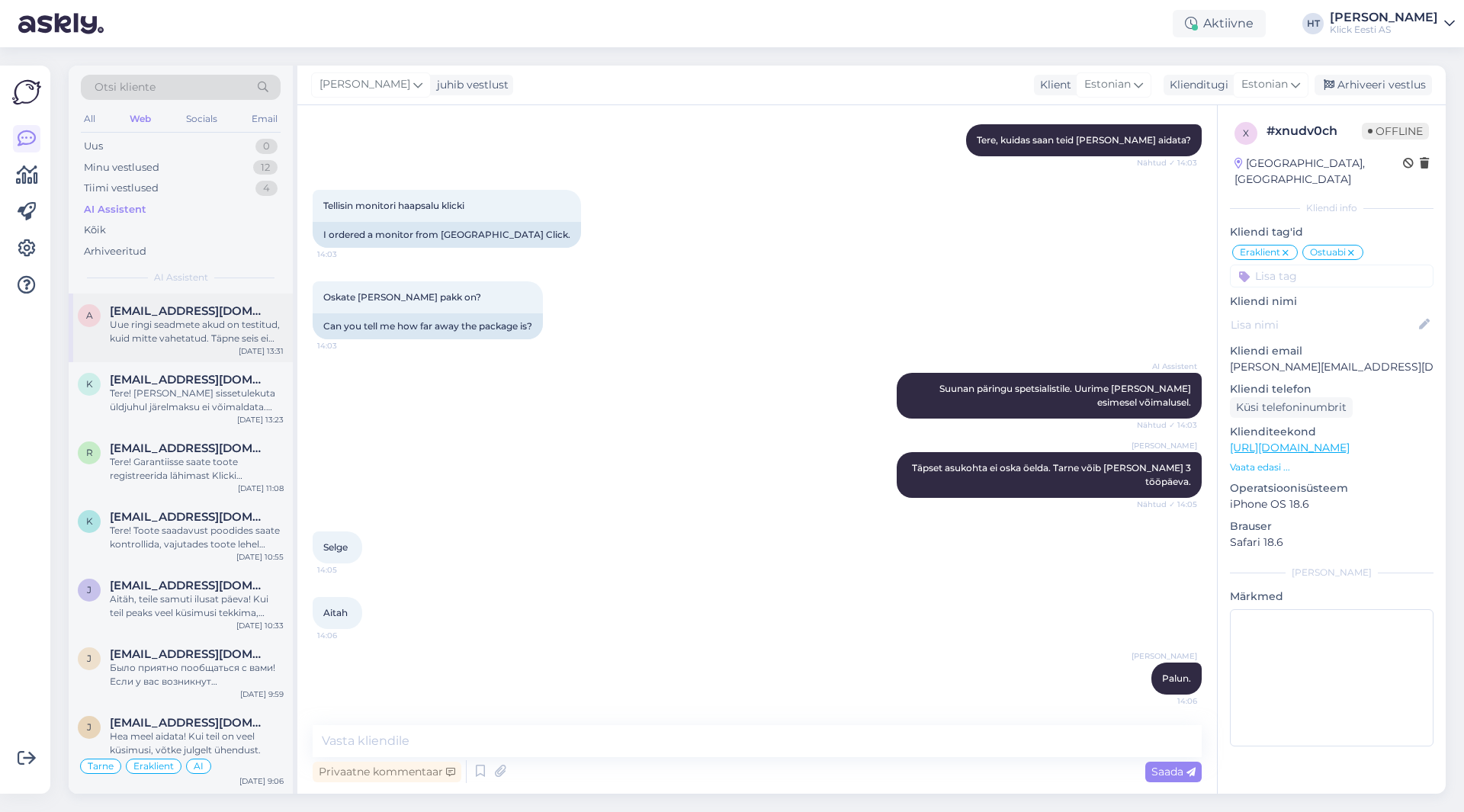
click at [242, 324] on div "Uue ringi seadmete akud on testitud, kuid mitte vahetatud. Täpne seis ei [PERSO…" at bounding box center [196, 332] width 174 height 28
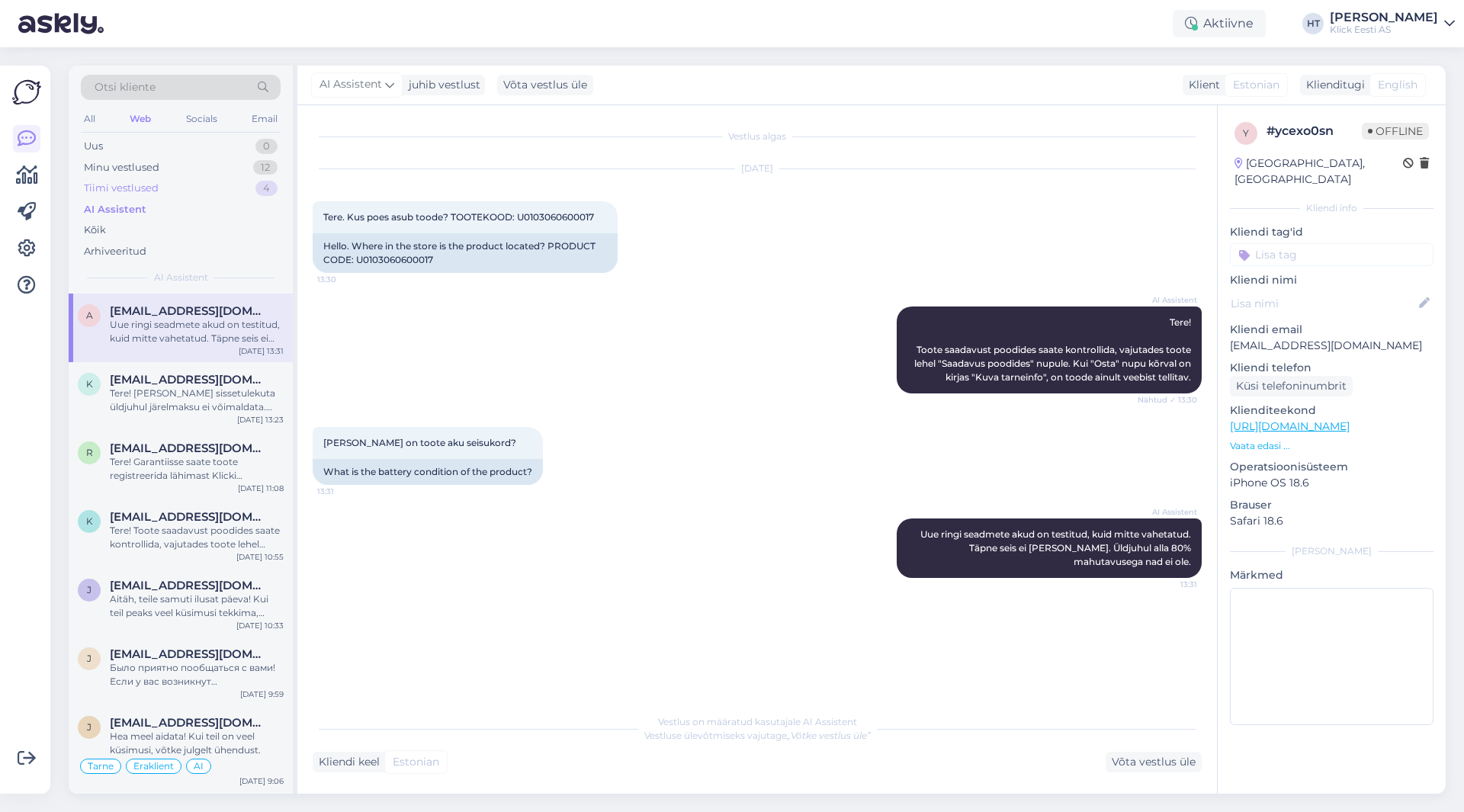
click at [189, 196] on div "Tiimi vestlused 4" at bounding box center [180, 188] width 199 height 22
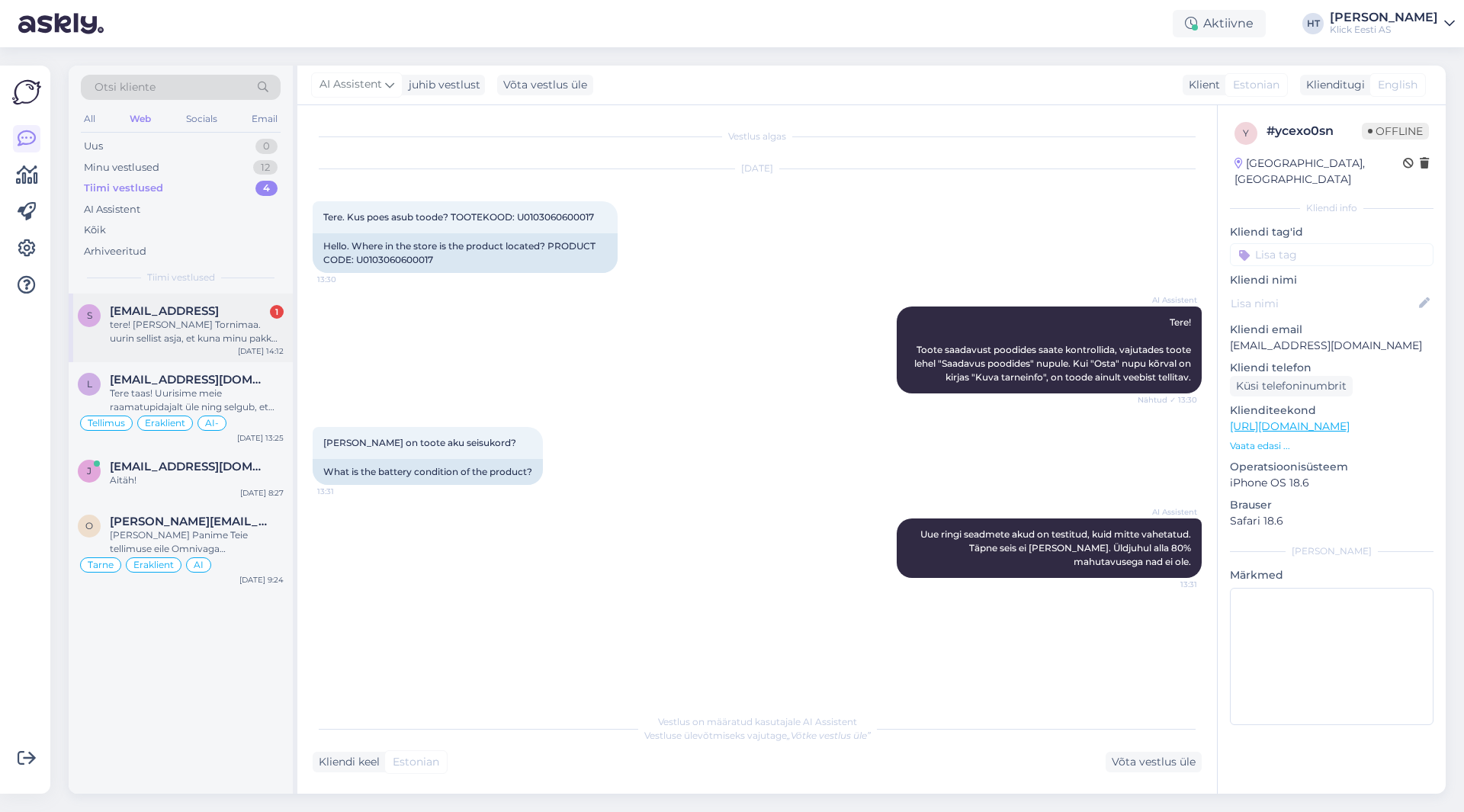
click at [201, 296] on div "s [EMAIL_ADDRESS] 1 tere! [PERSON_NAME] Tornimaa. uurin sellist asja, et kuna m…" at bounding box center [181, 327] width 224 height 68
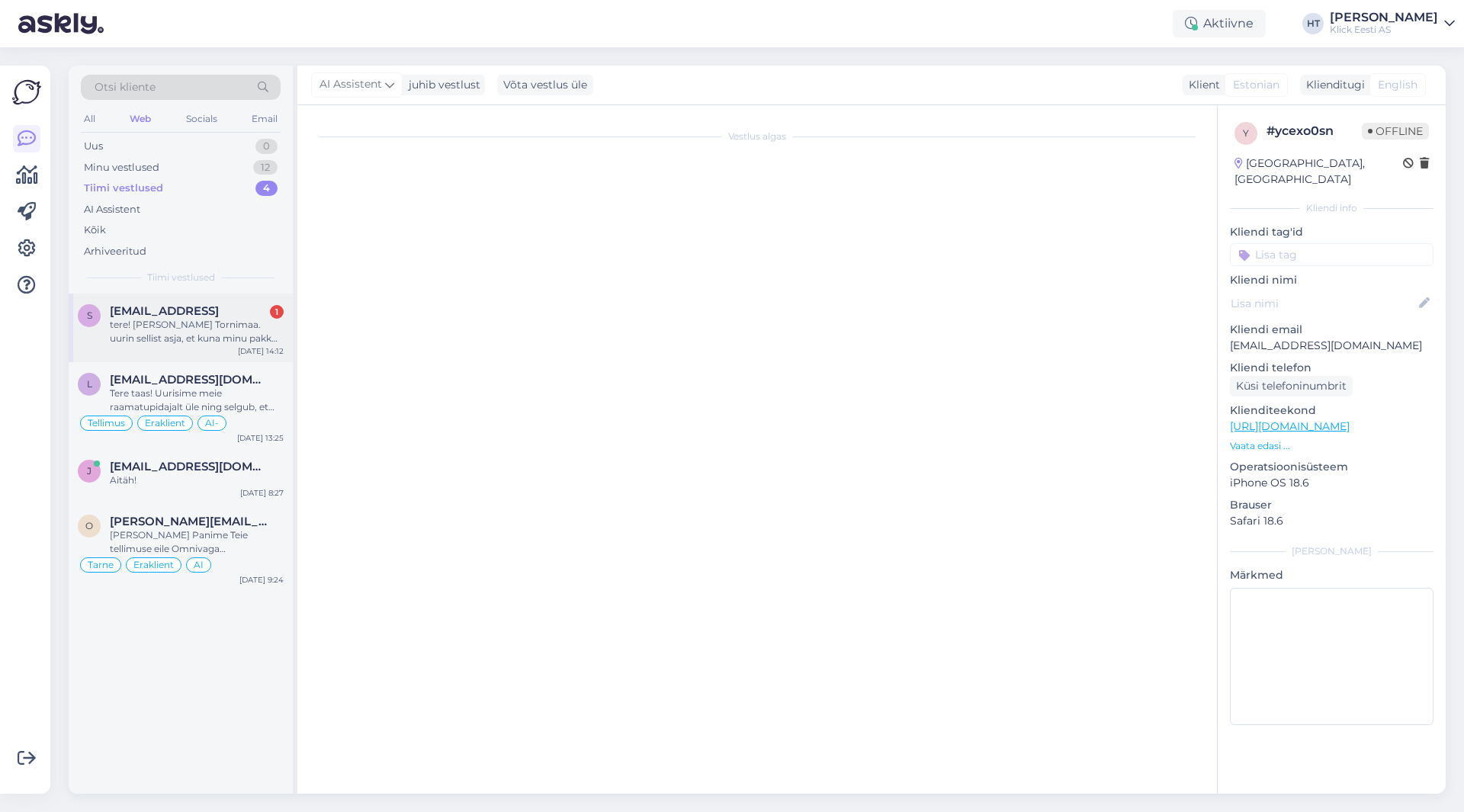
scroll to position [1739, 0]
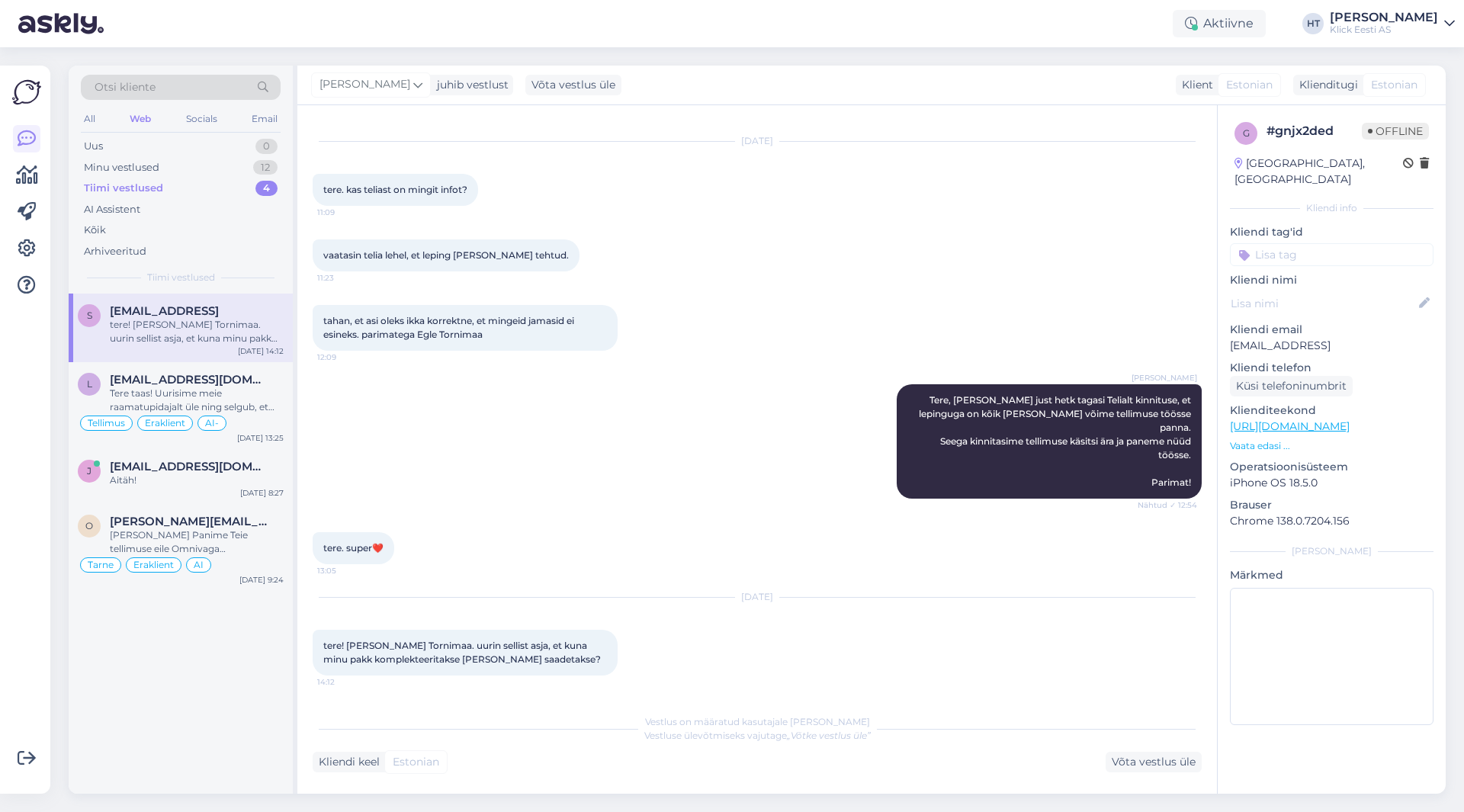
click at [1281, 337] on p "[EMAIL_ADDRESS]" at bounding box center [1331, 345] width 203 height 16
copy p "[EMAIL_ADDRESS]"
click at [781, 312] on div "tahan, et asi oleks ikka korrektne, et mingeid jamasid ei esineks. parimatega E…" at bounding box center [757, 328] width 889 height 79
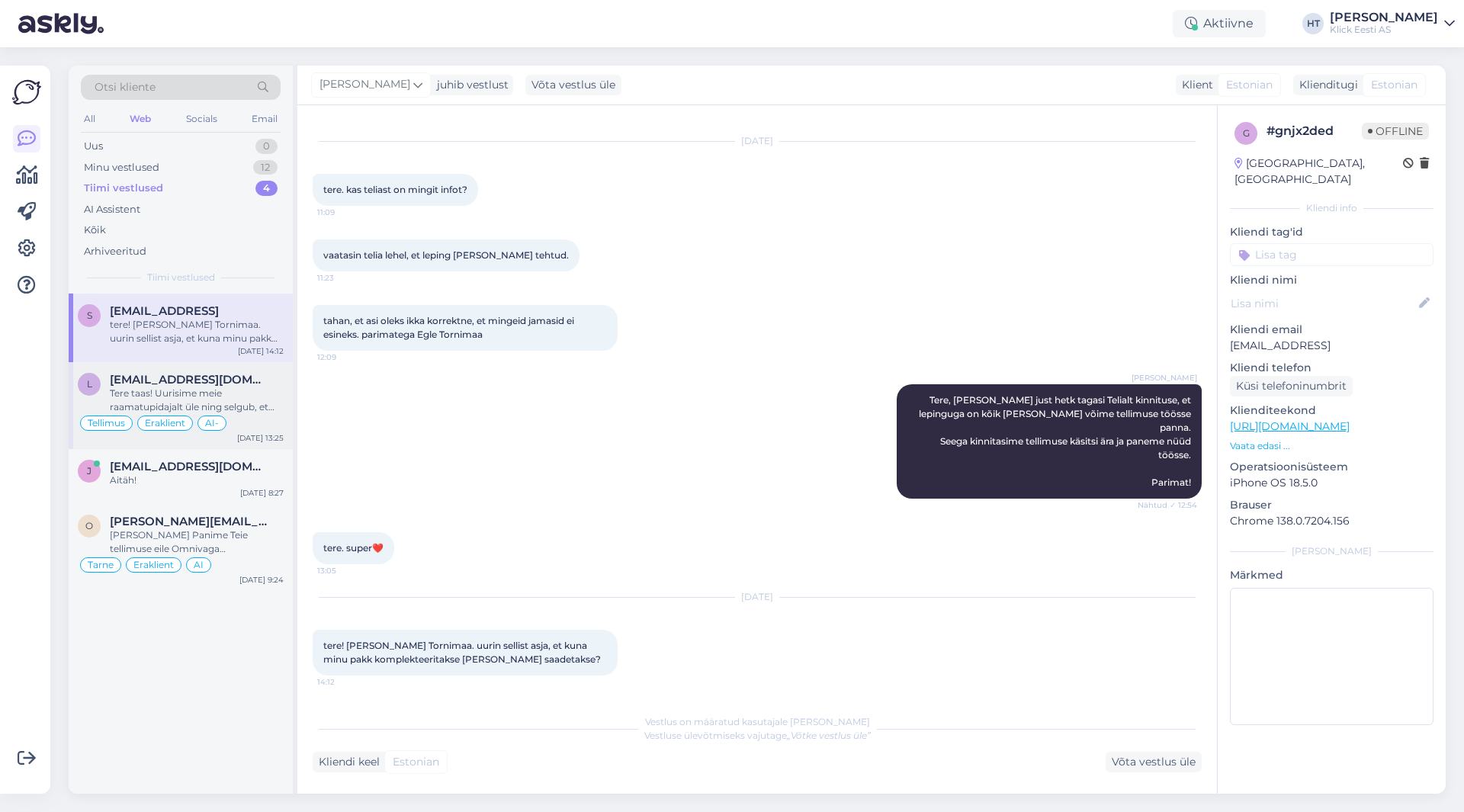
click at [253, 392] on div "Tere taas! Uurisime meie raamatupidajalt üle ning selgub, et kumbki maksetest p…" at bounding box center [196, 401] width 174 height 28
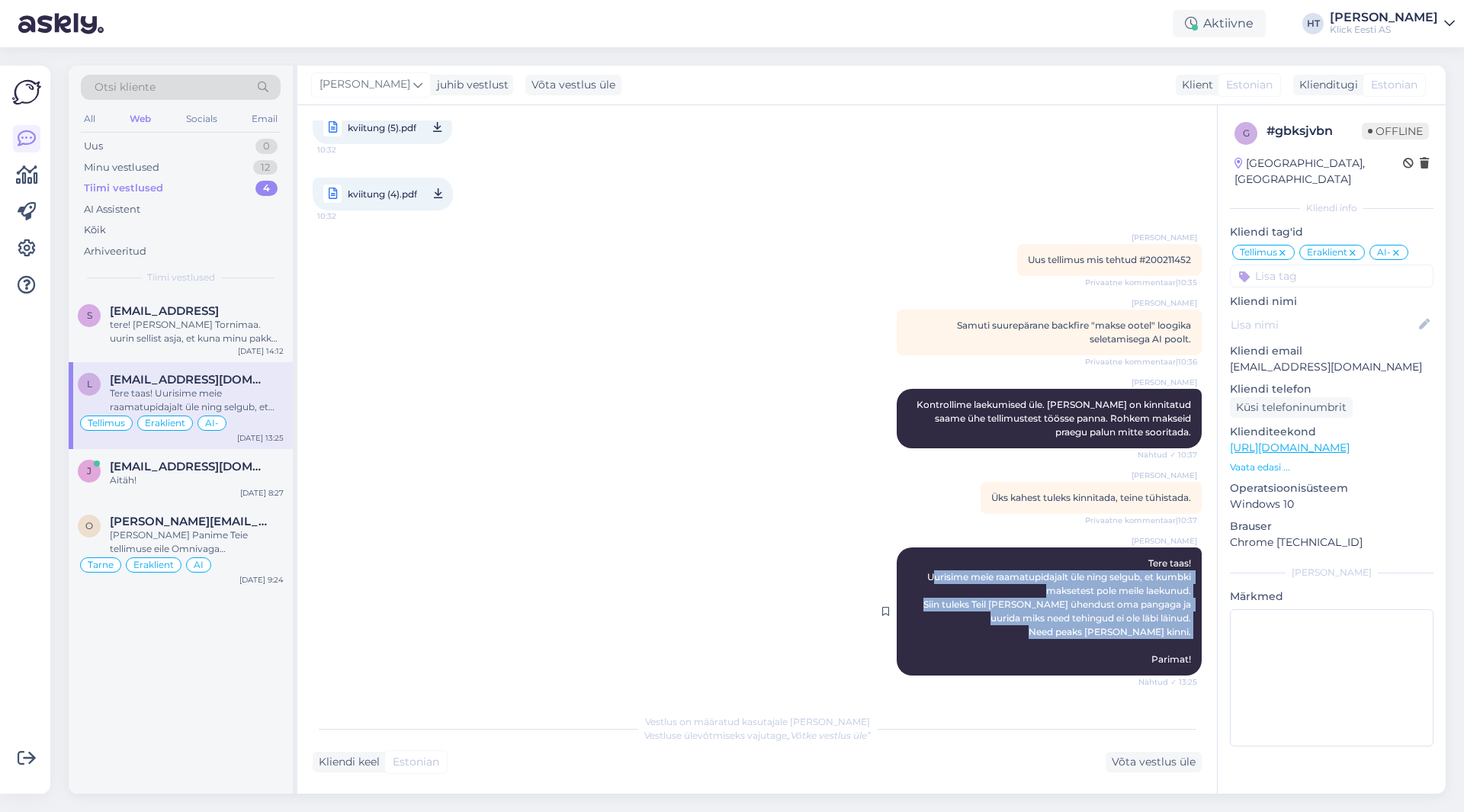
drag, startPoint x: 913, startPoint y: 575, endPoint x: 1181, endPoint y: 656, distance: 280.0
click at [1181, 656] on div "[PERSON_NAME] taas! Uurisime meie raamatupidajalt üle ning selgub, et kumbki ma…" at bounding box center [1048, 611] width 305 height 128
click at [1181, 657] on div "[PERSON_NAME] taas! Uurisime meie raamatupidajalt üle ning selgub, et kumbki ma…" at bounding box center [1048, 611] width 305 height 128
drag, startPoint x: 1181, startPoint y: 657, endPoint x: 1139, endPoint y: 562, distance: 103.9
click at [1139, 562] on div "[PERSON_NAME] taas! Uurisime meie raamatupidajalt üle ning selgub, et kumbki ma…" at bounding box center [1048, 611] width 305 height 128
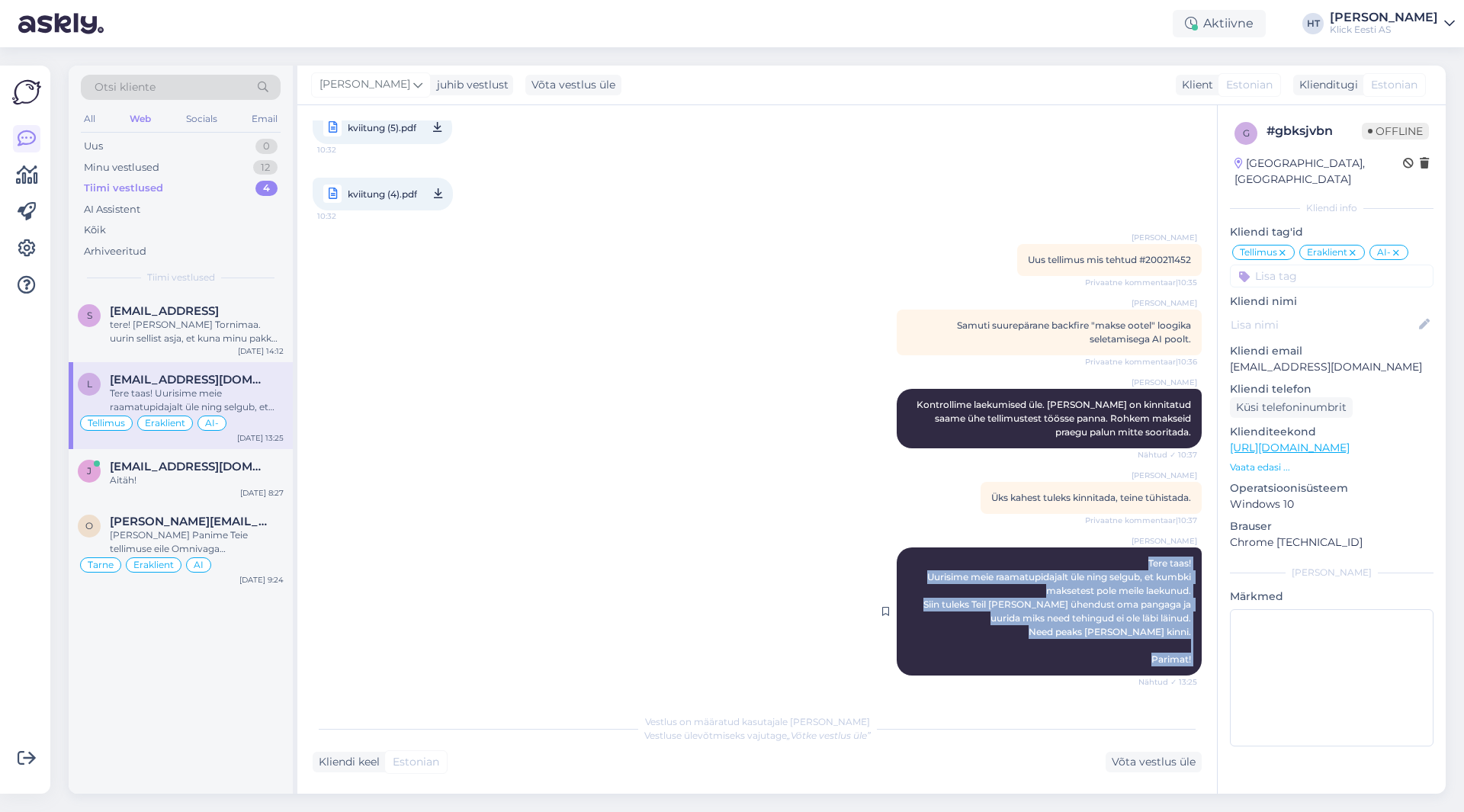
click at [1139, 561] on span "Tere taas! Uurisime meie raamatupidajalt üle ning selgub, et kumbki maksetest p…" at bounding box center [1058, 611] width 270 height 107
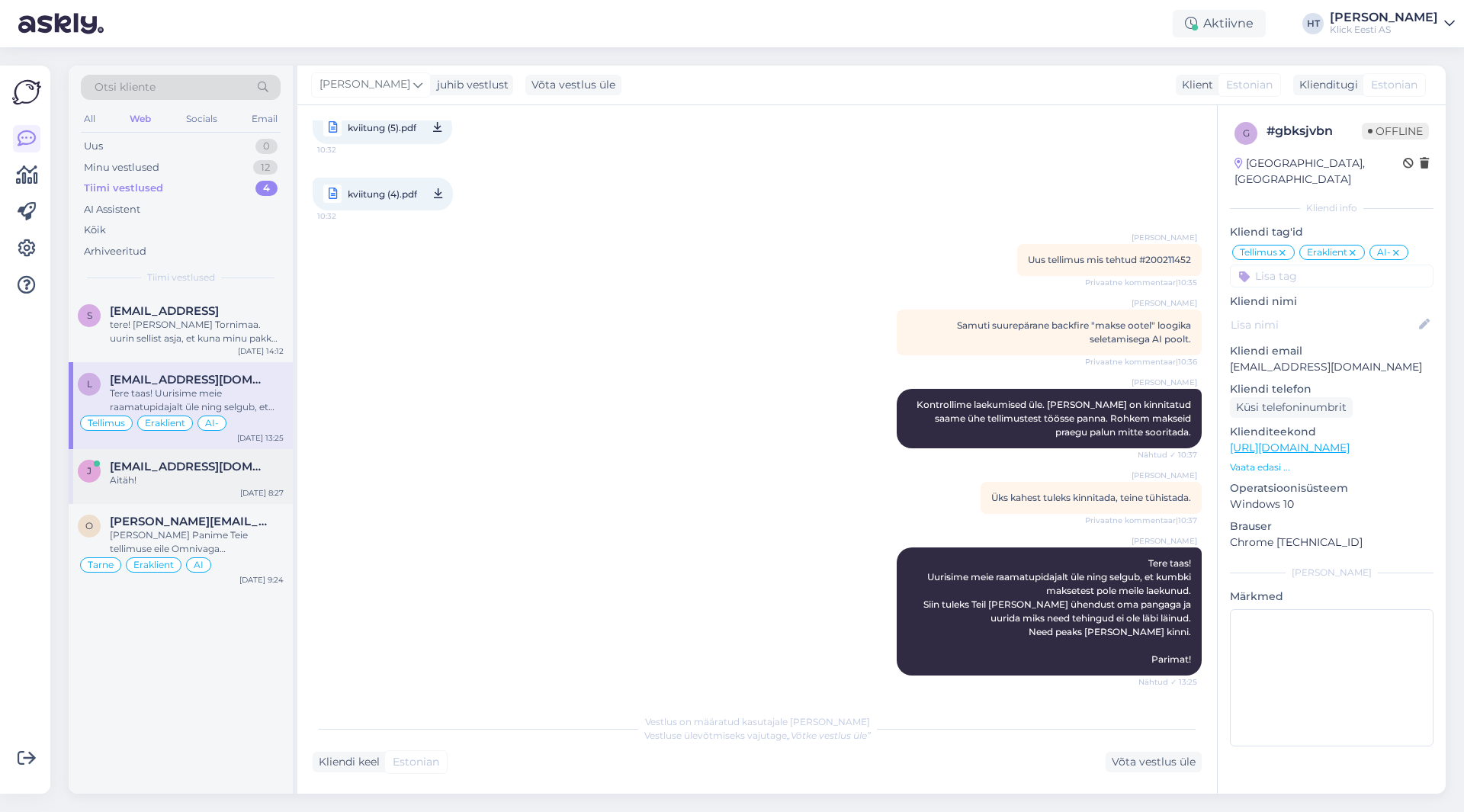
click at [266, 479] on div "Aitäh!" at bounding box center [196, 480] width 174 height 14
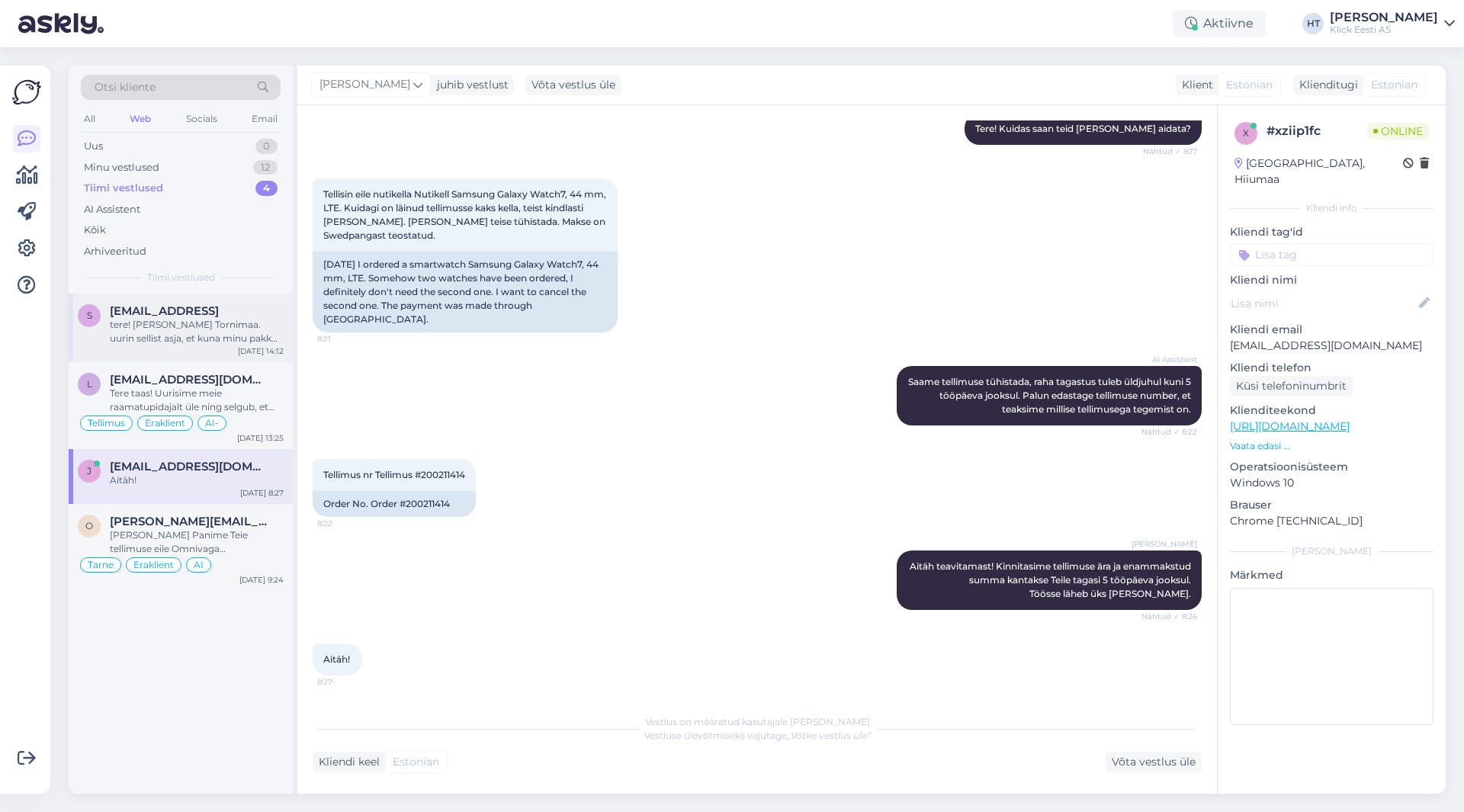
click at [254, 345] on div "[DATE] 14:12" at bounding box center [261, 351] width 46 height 12
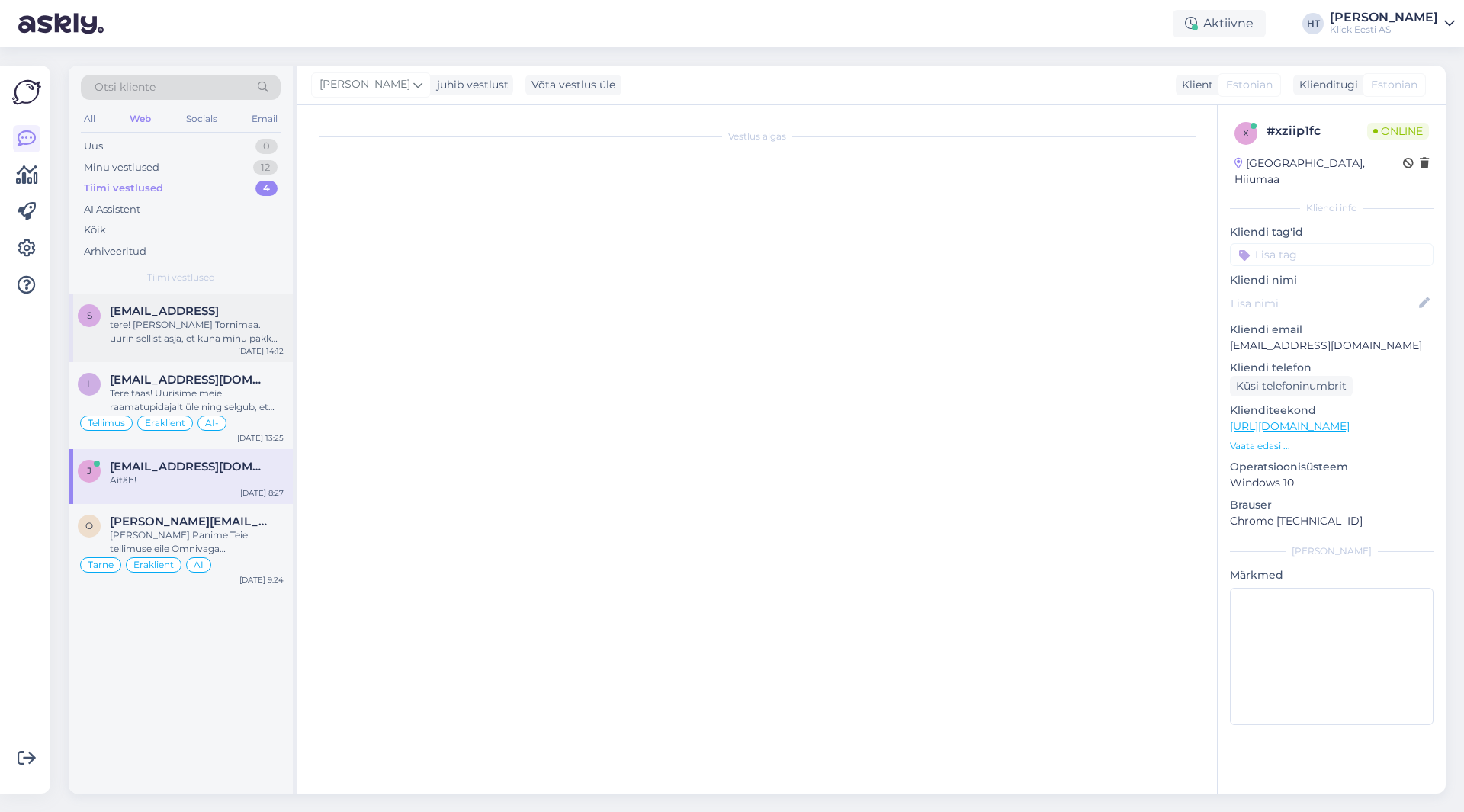
scroll to position [1739, 0]
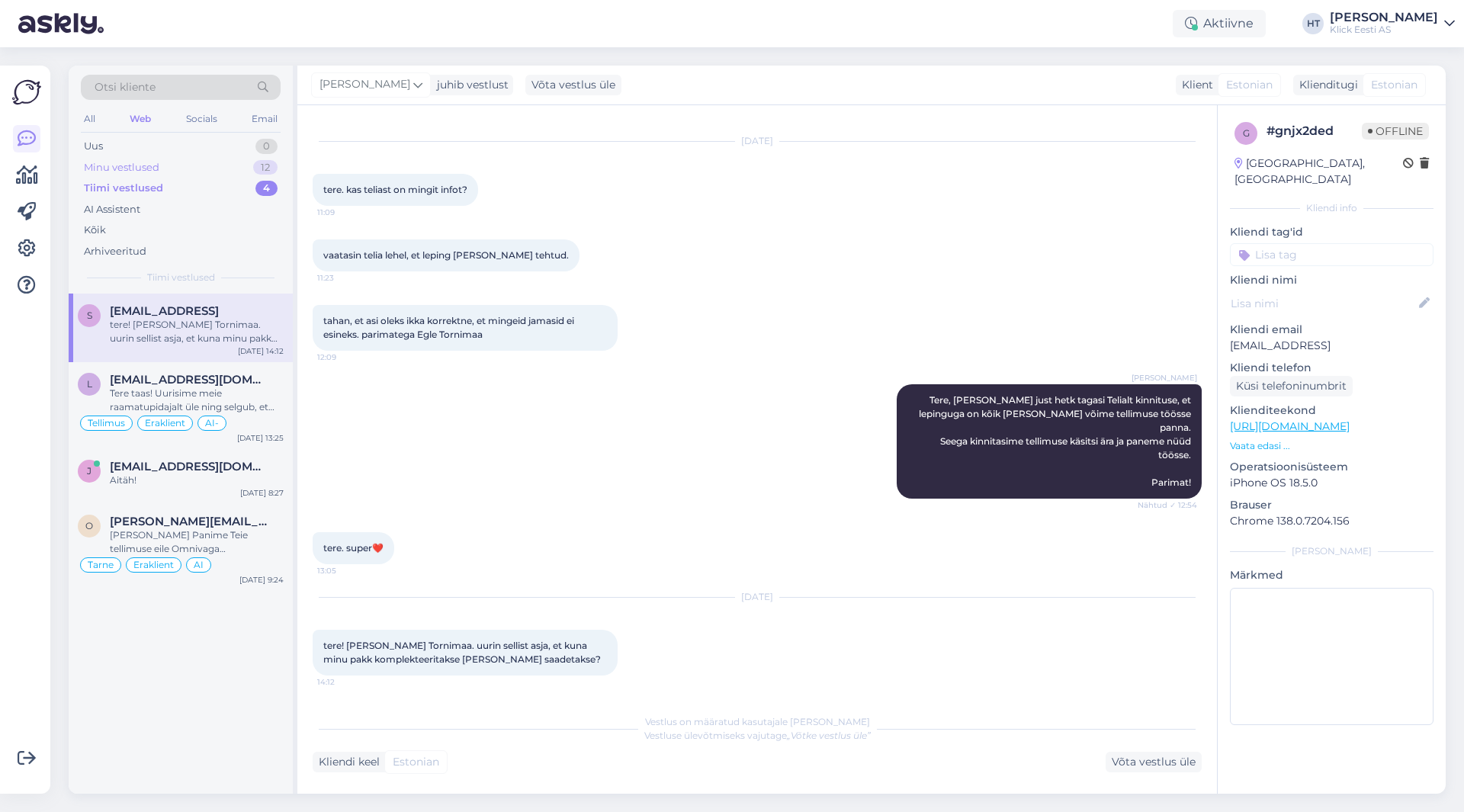
click at [228, 170] on div "Minu vestlused 12" at bounding box center [180, 168] width 199 height 22
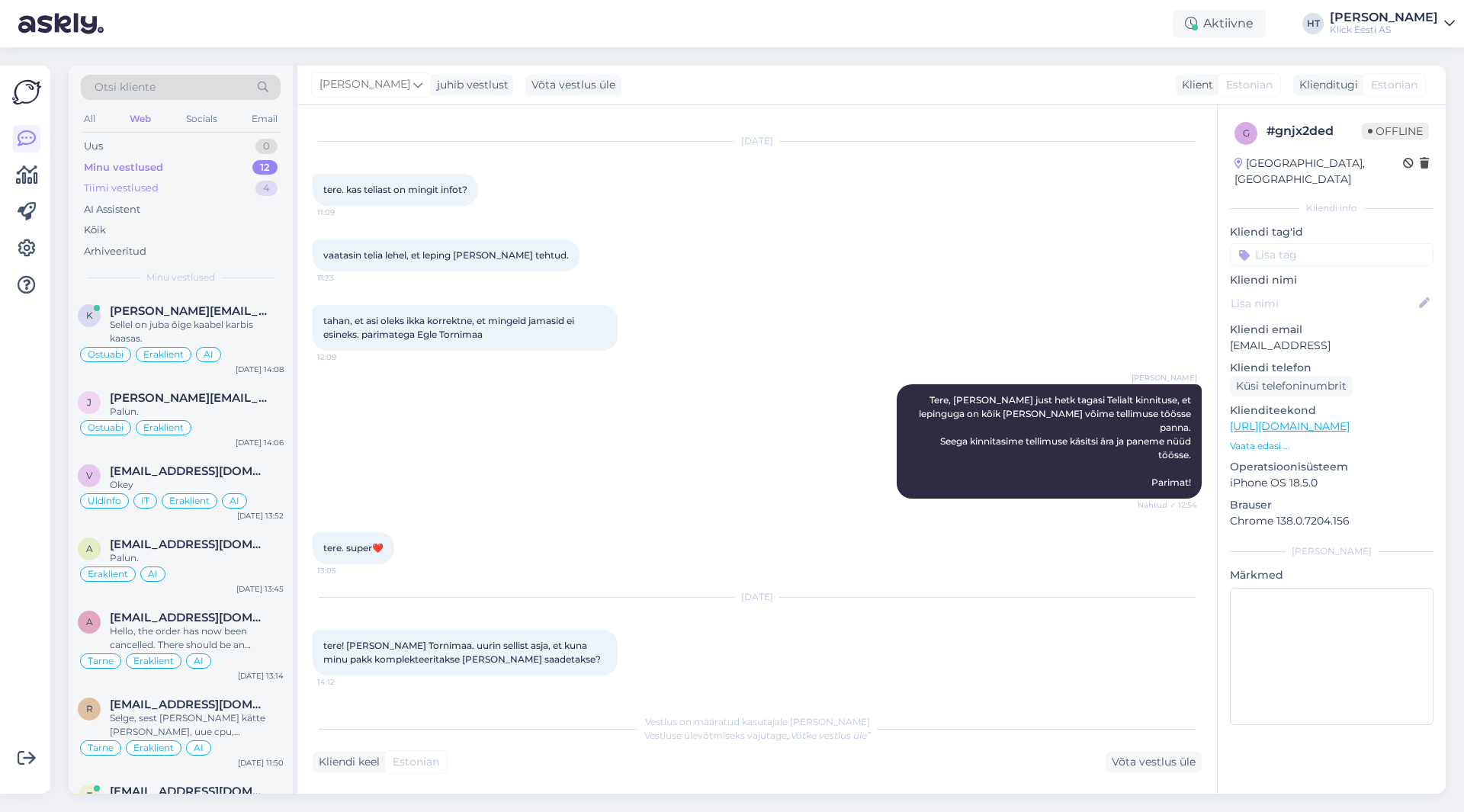
click at [230, 197] on div "Tiimi vestlused 4" at bounding box center [180, 188] width 199 height 22
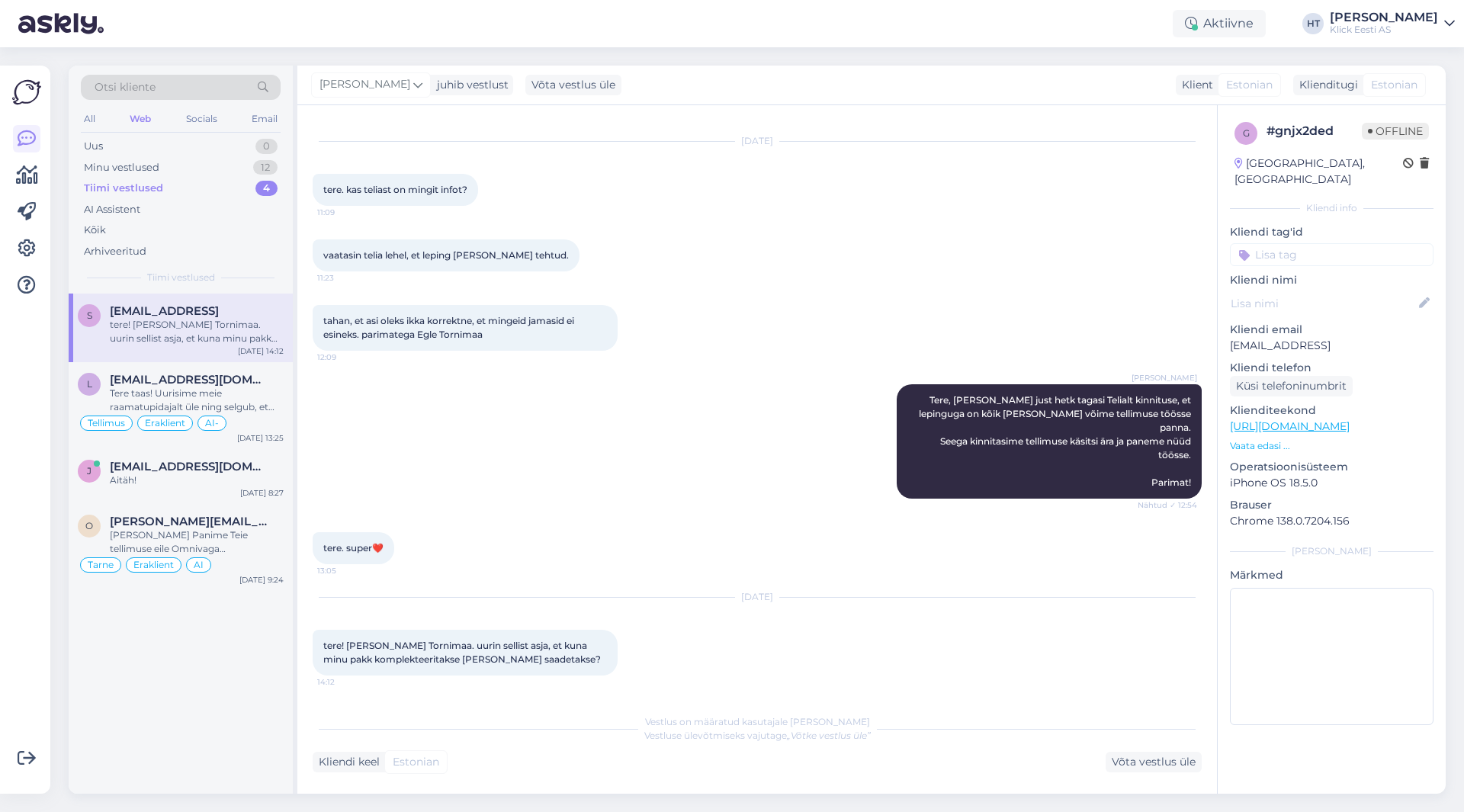
click at [219, 316] on span "[EMAIL_ADDRESS]" at bounding box center [165, 311] width 109 height 14
click at [1142, 759] on div "Võta vestlus üle" at bounding box center [1153, 761] width 96 height 21
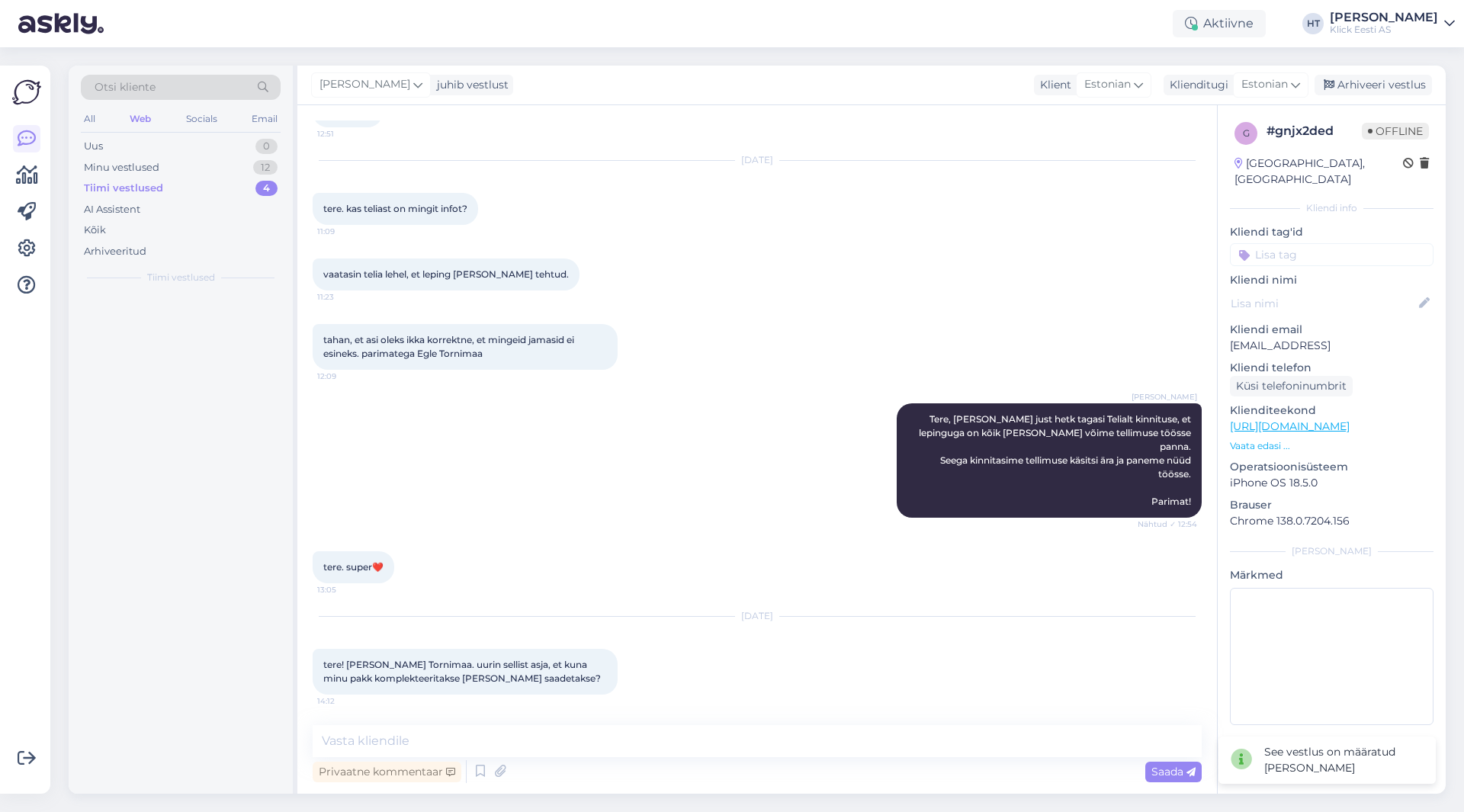
scroll to position [1720, 0]
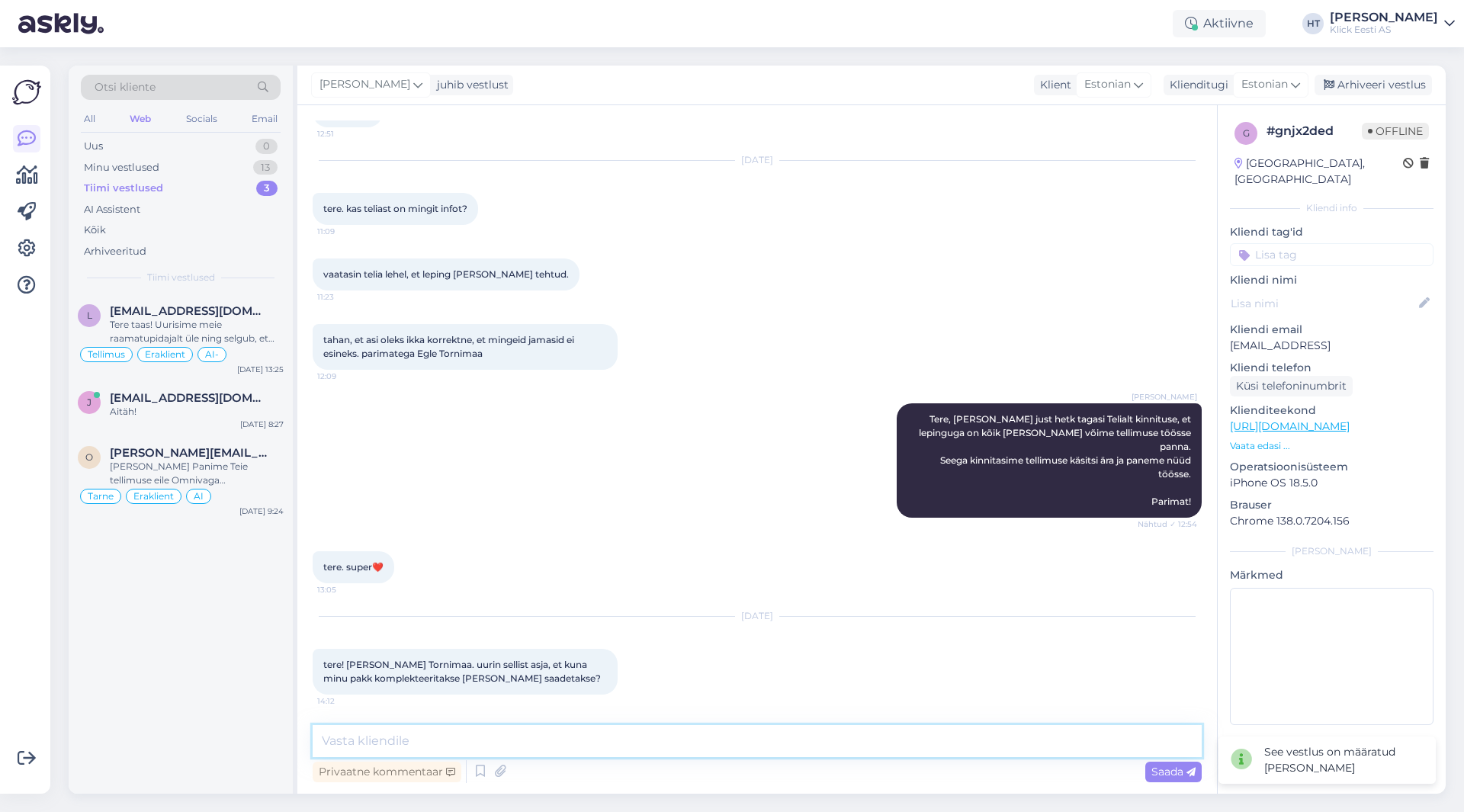
click at [766, 734] on textarea at bounding box center [757, 741] width 889 height 32
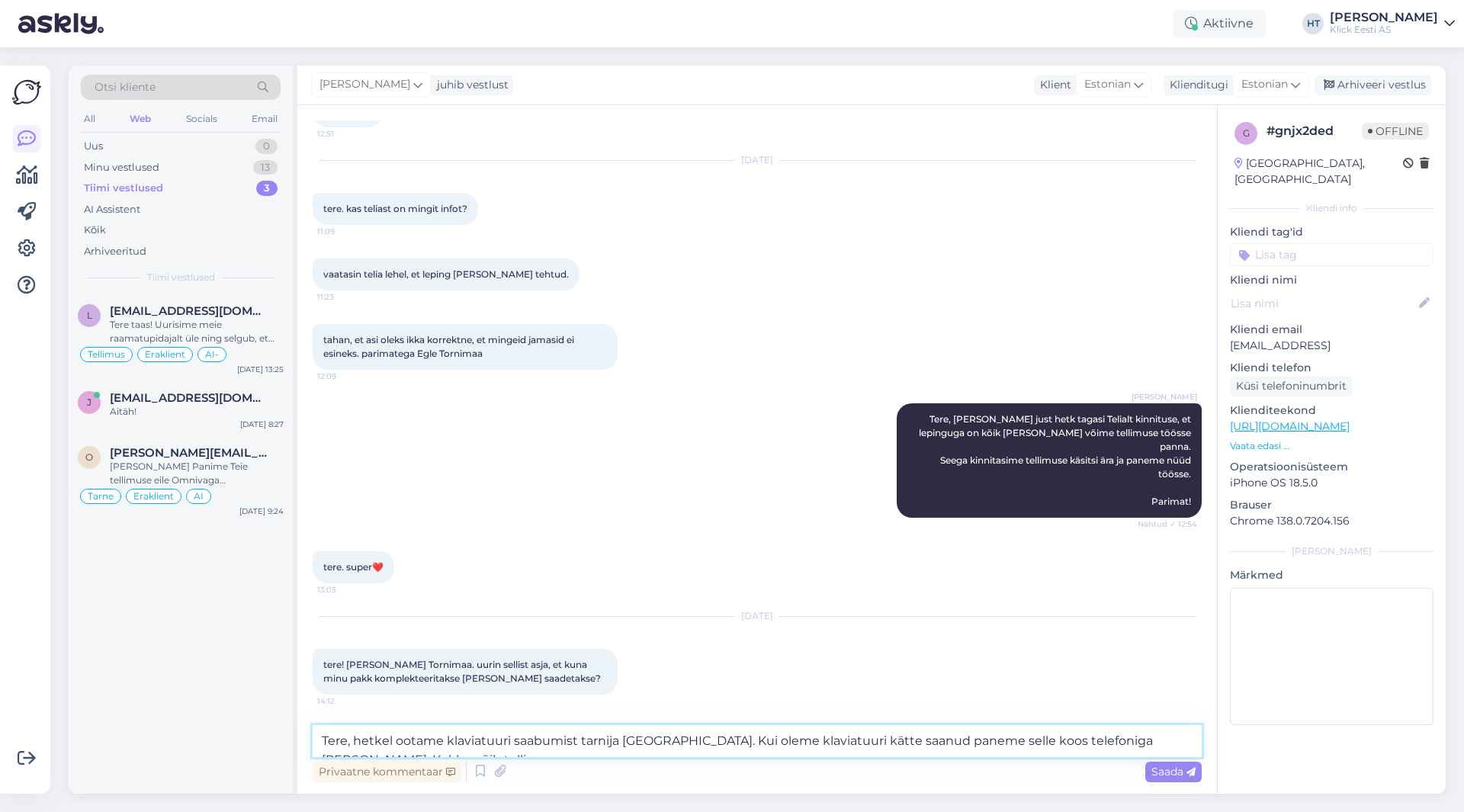
scroll to position [1738, 0]
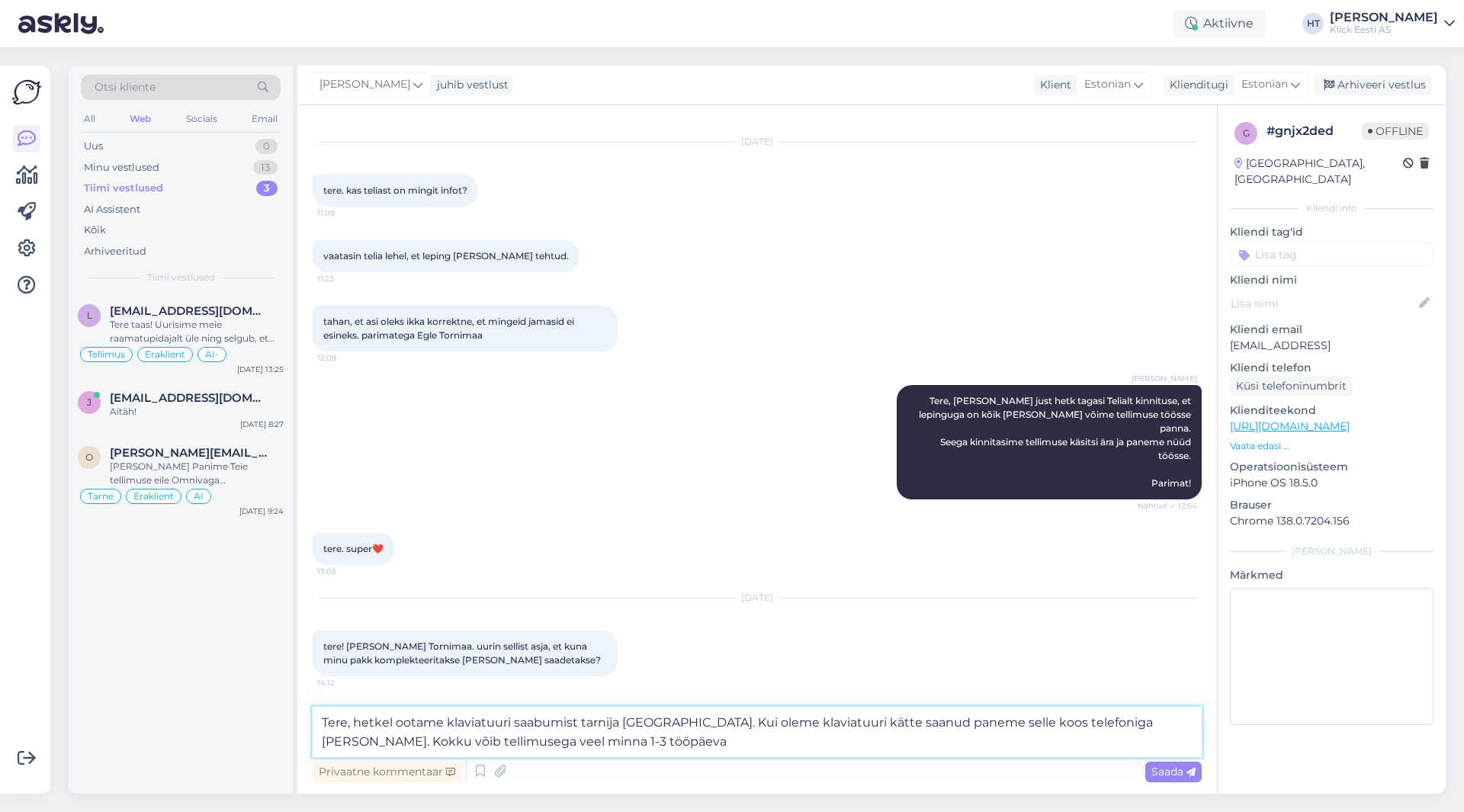
type textarea "Tere, hetkel ootame klaviatuuri saabumist tarnija [GEOGRAPHIC_DATA]. Kui oleme …"
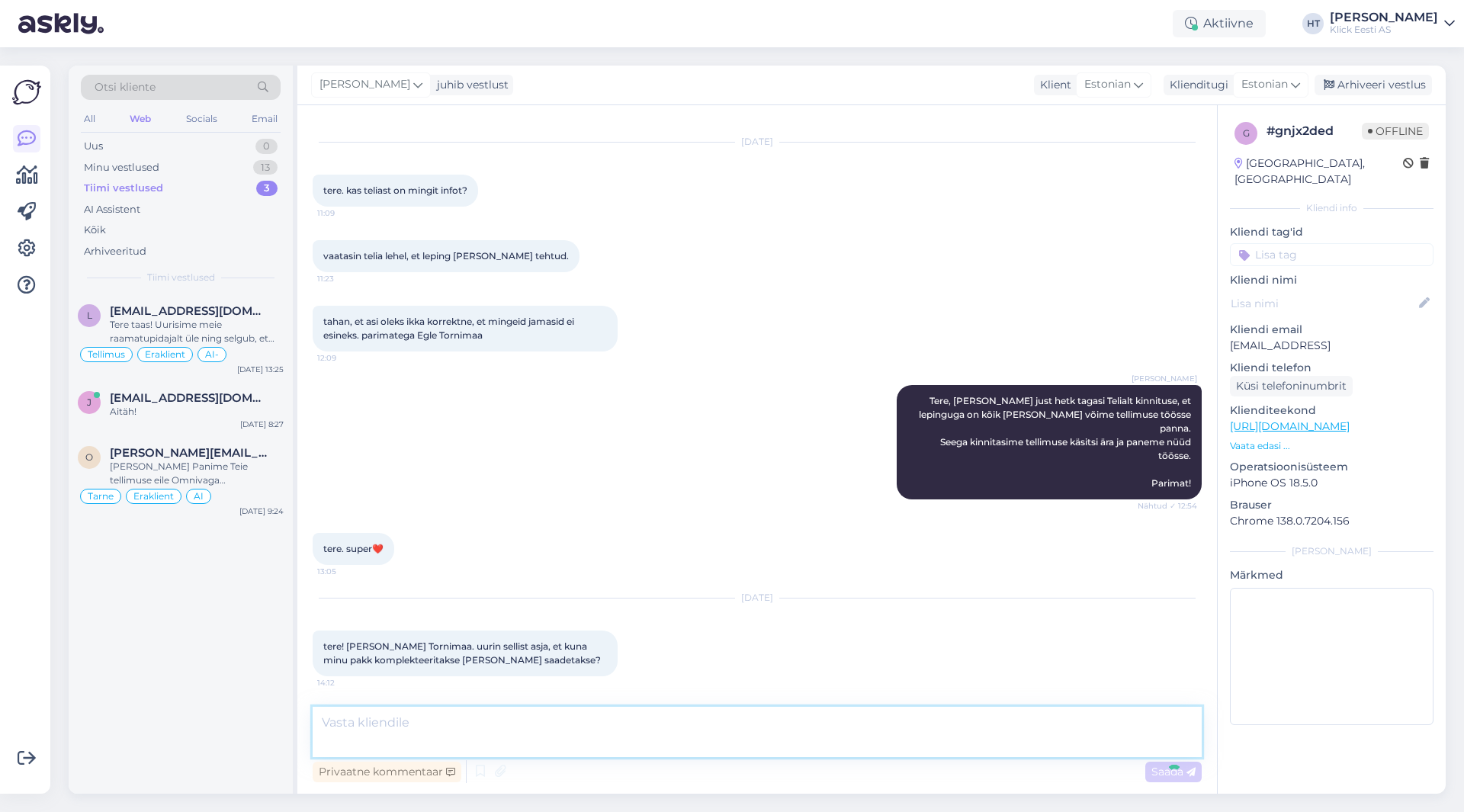
scroll to position [1813, 0]
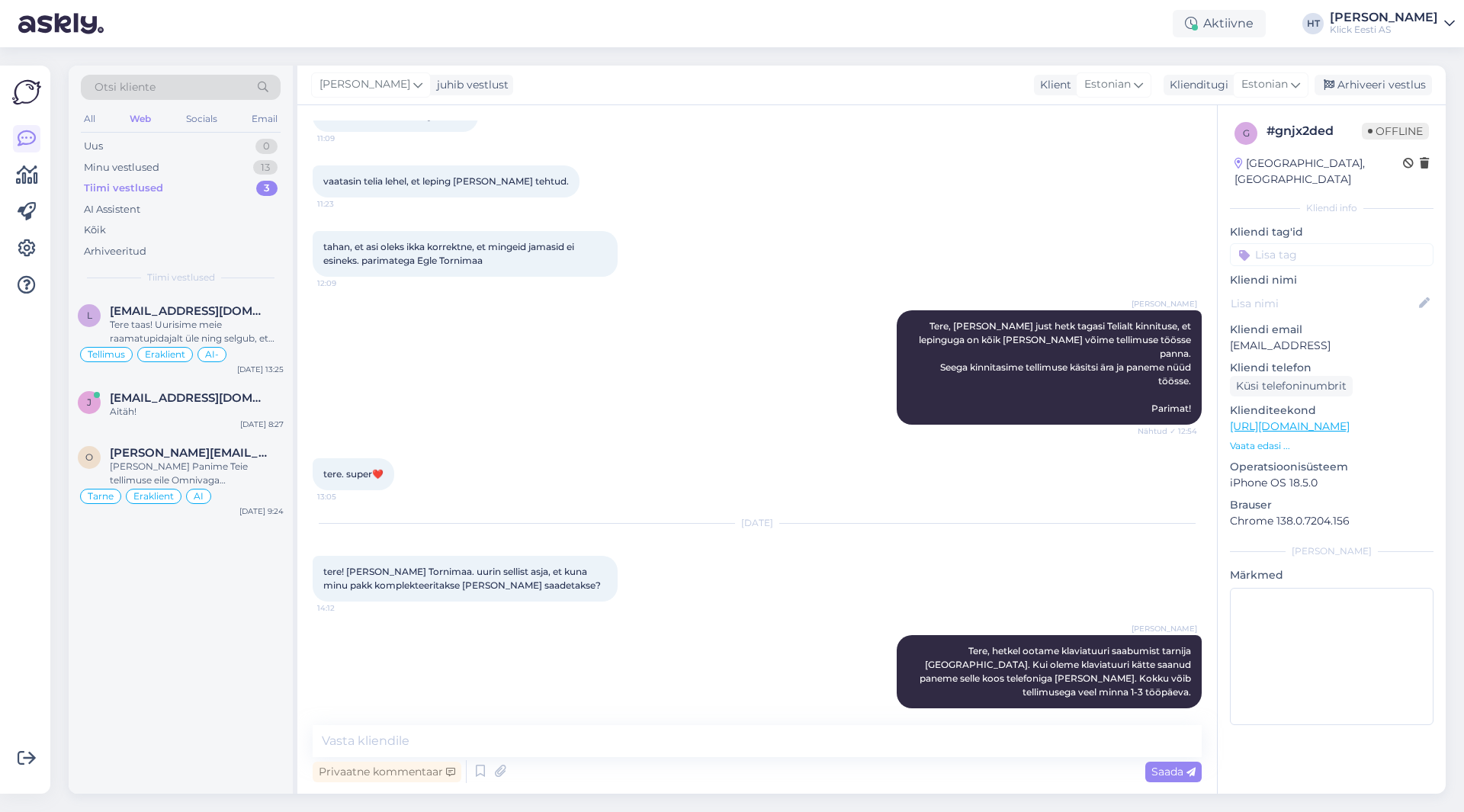
click at [1319, 243] on input at bounding box center [1331, 254] width 203 height 23
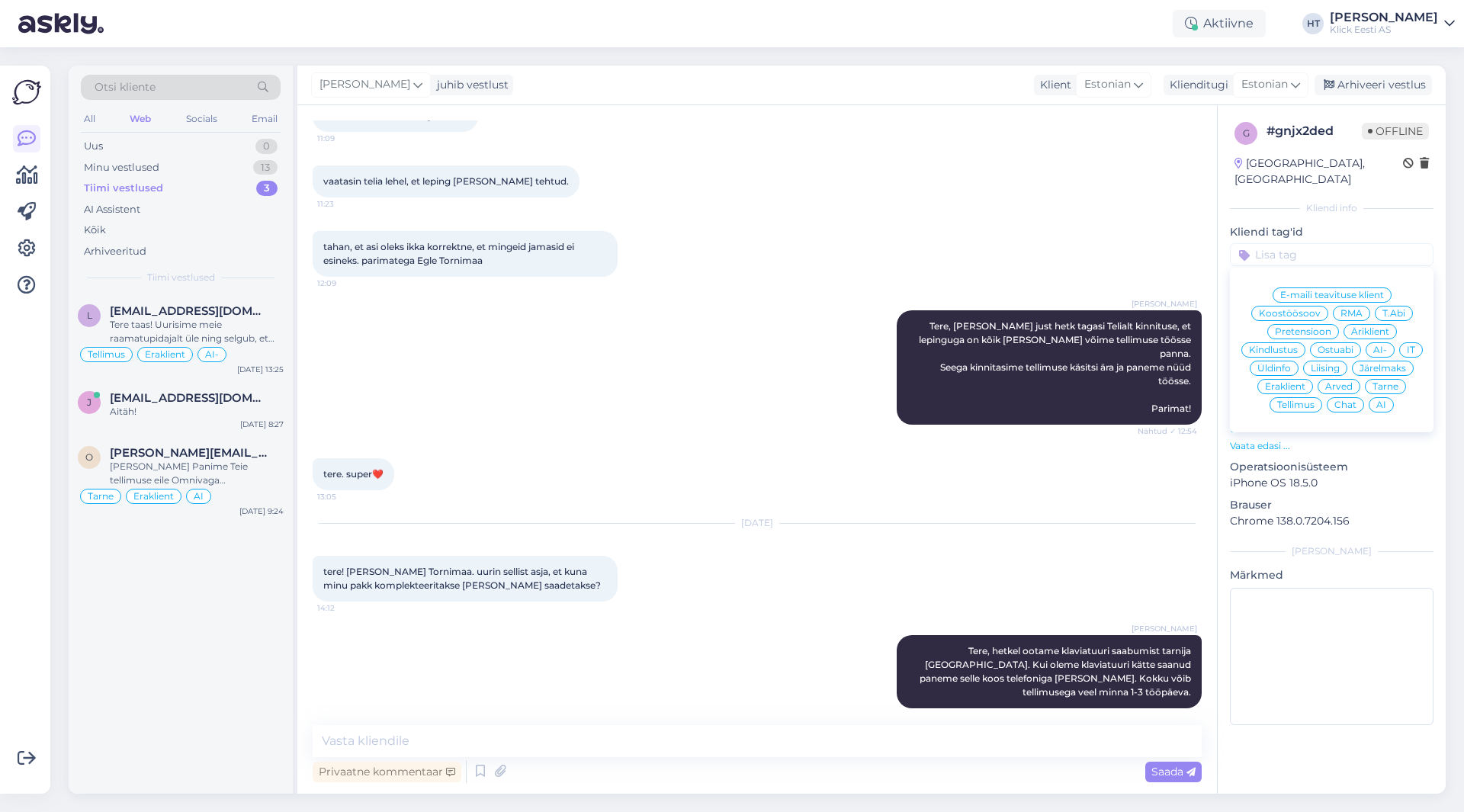
click at [1297, 401] on span "Tellimus" at bounding box center [1295, 405] width 38 height 9
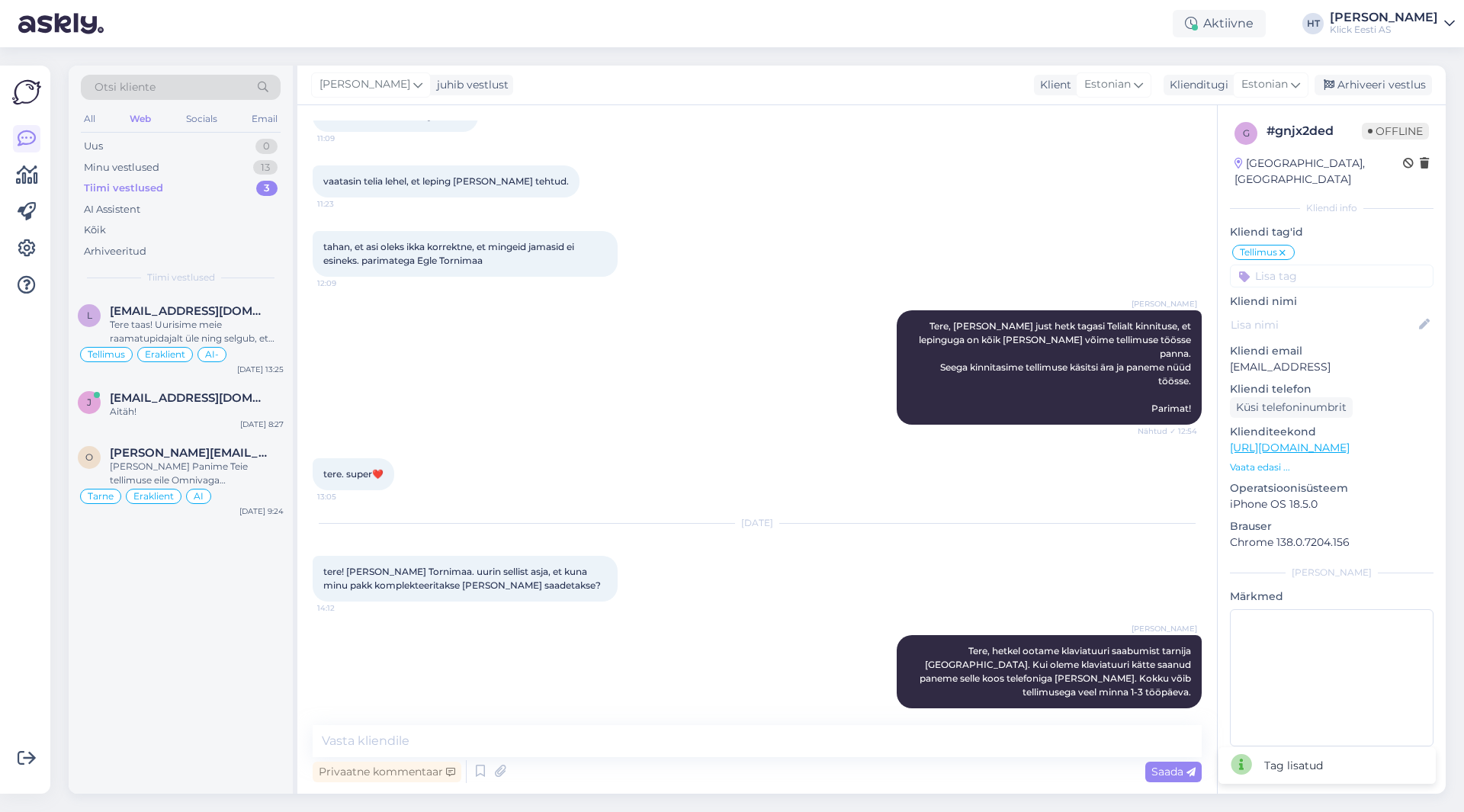
click at [1312, 265] on input at bounding box center [1331, 276] width 203 height 23
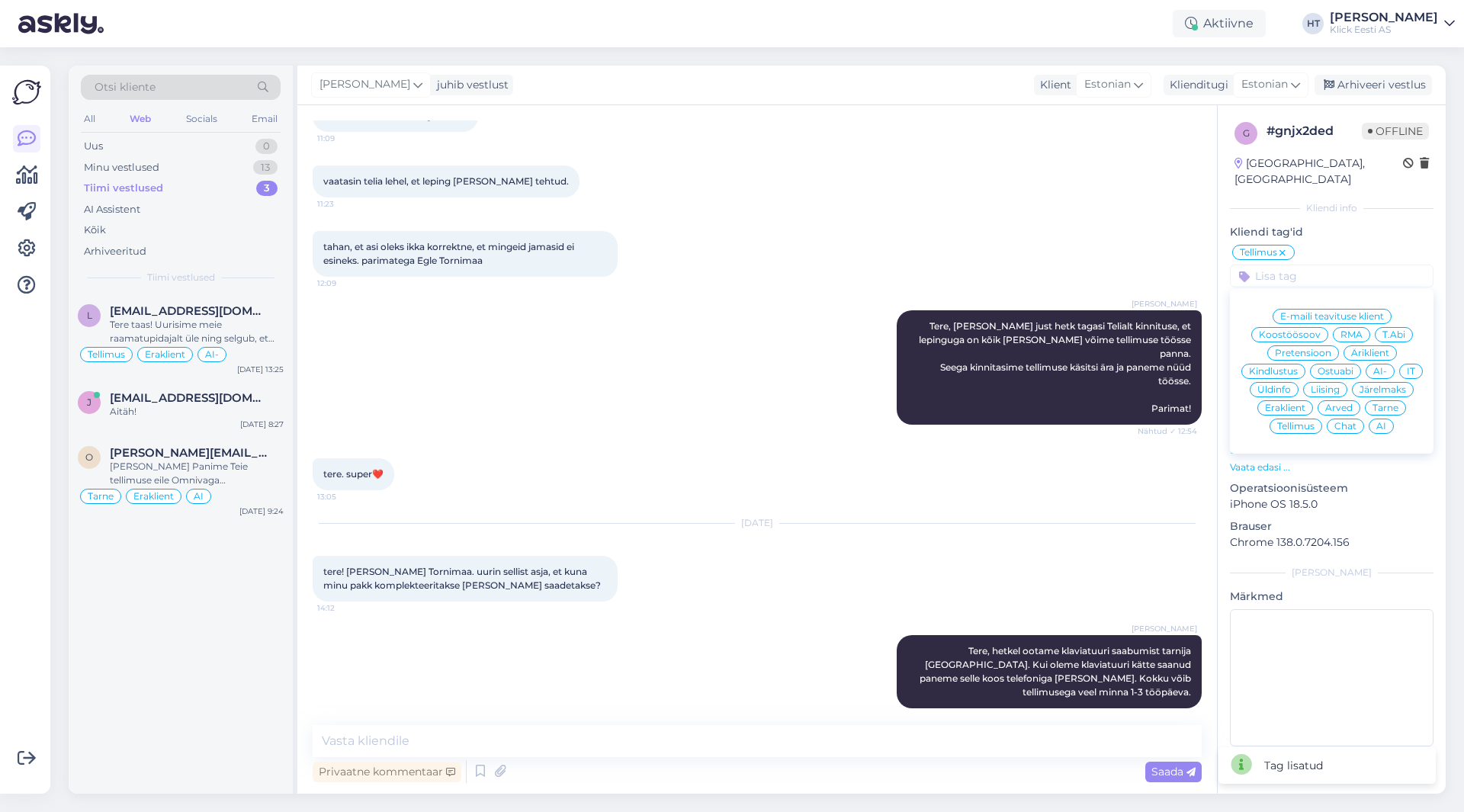
click at [1386, 404] on span "Tarne" at bounding box center [1385, 407] width 26 height 9
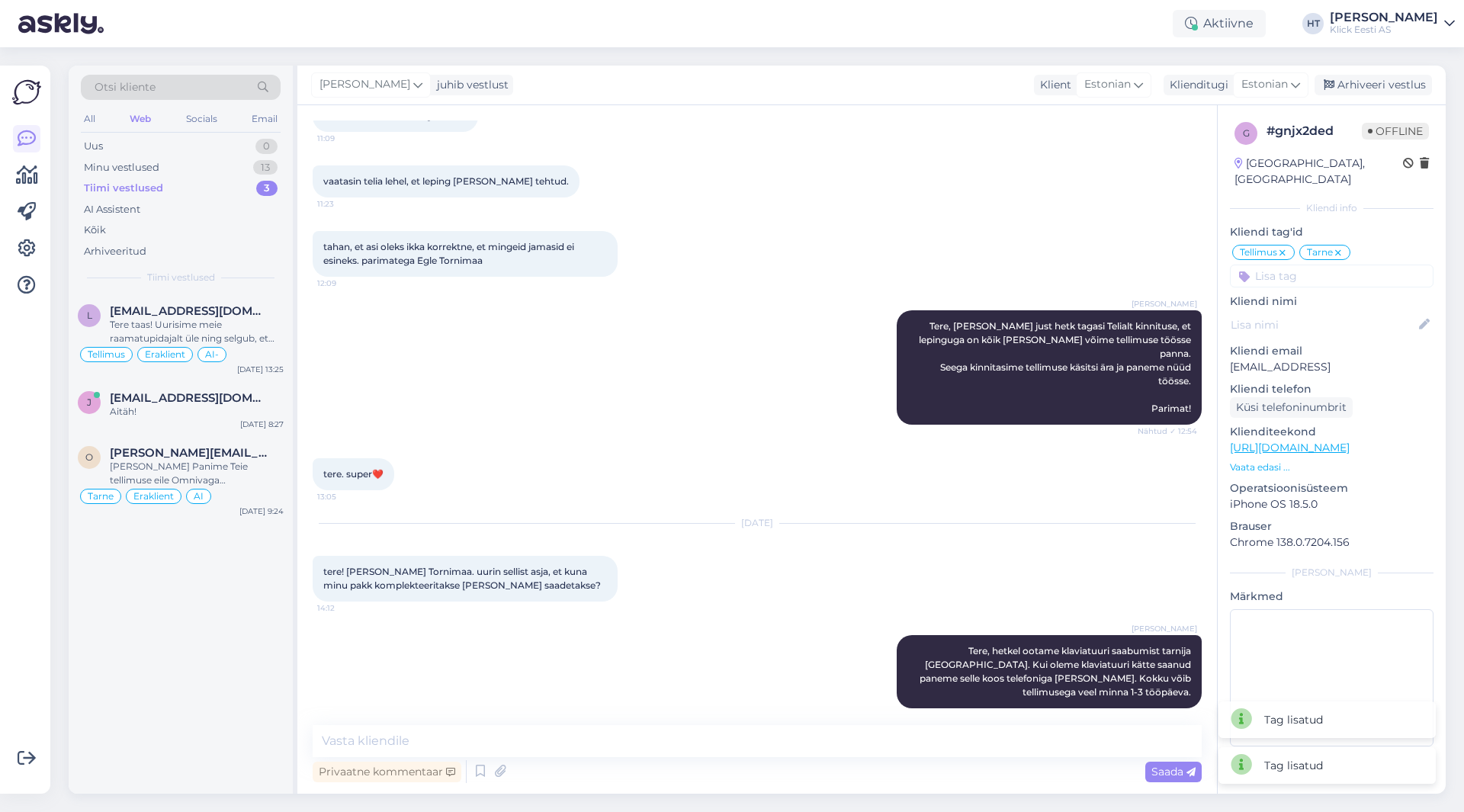
click at [1314, 265] on input at bounding box center [1331, 276] width 203 height 23
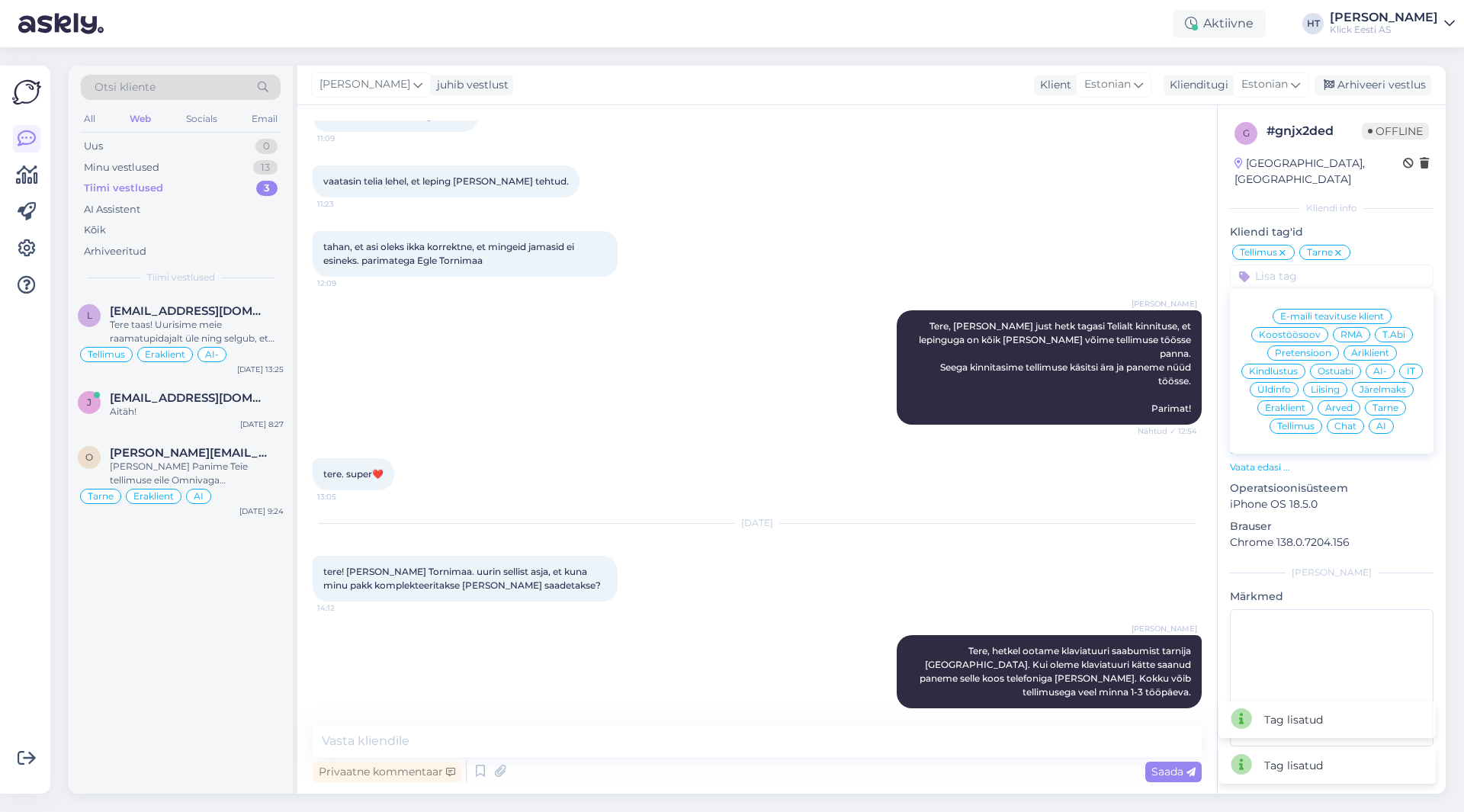
click at [1286, 404] on span "Eraklient" at bounding box center [1284, 407] width 41 height 9
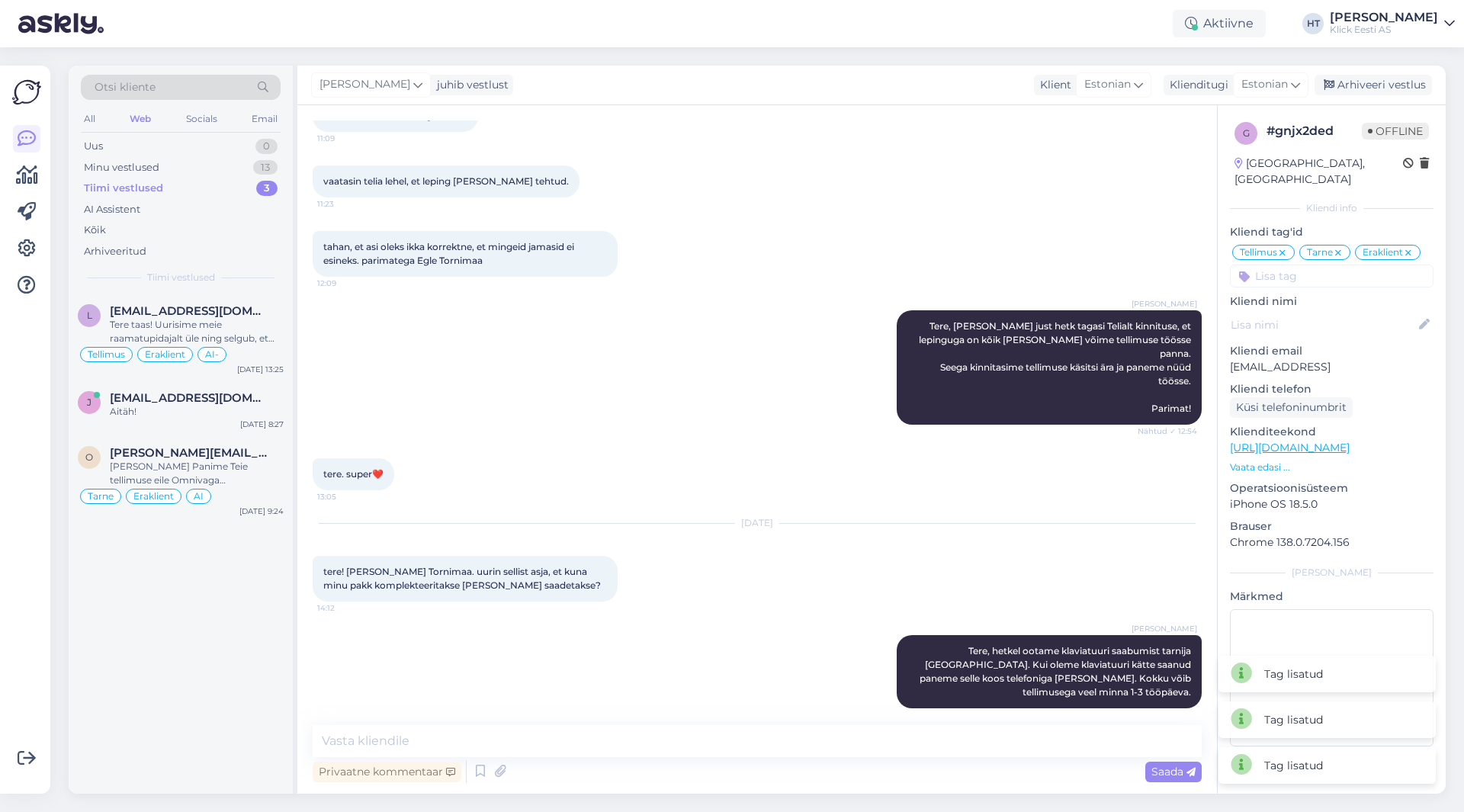
click at [1335, 265] on input at bounding box center [1331, 276] width 203 height 23
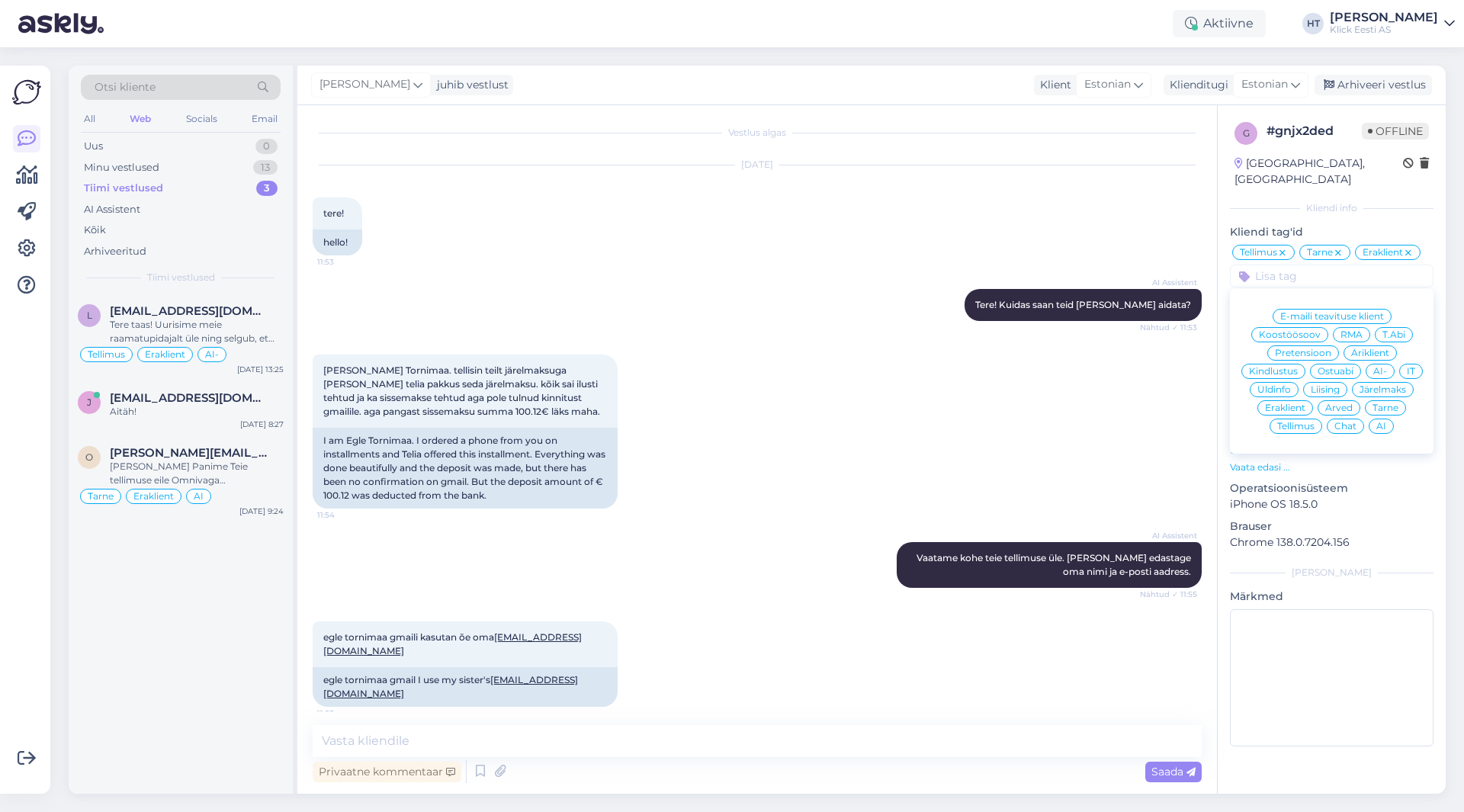
scroll to position [0, 0]
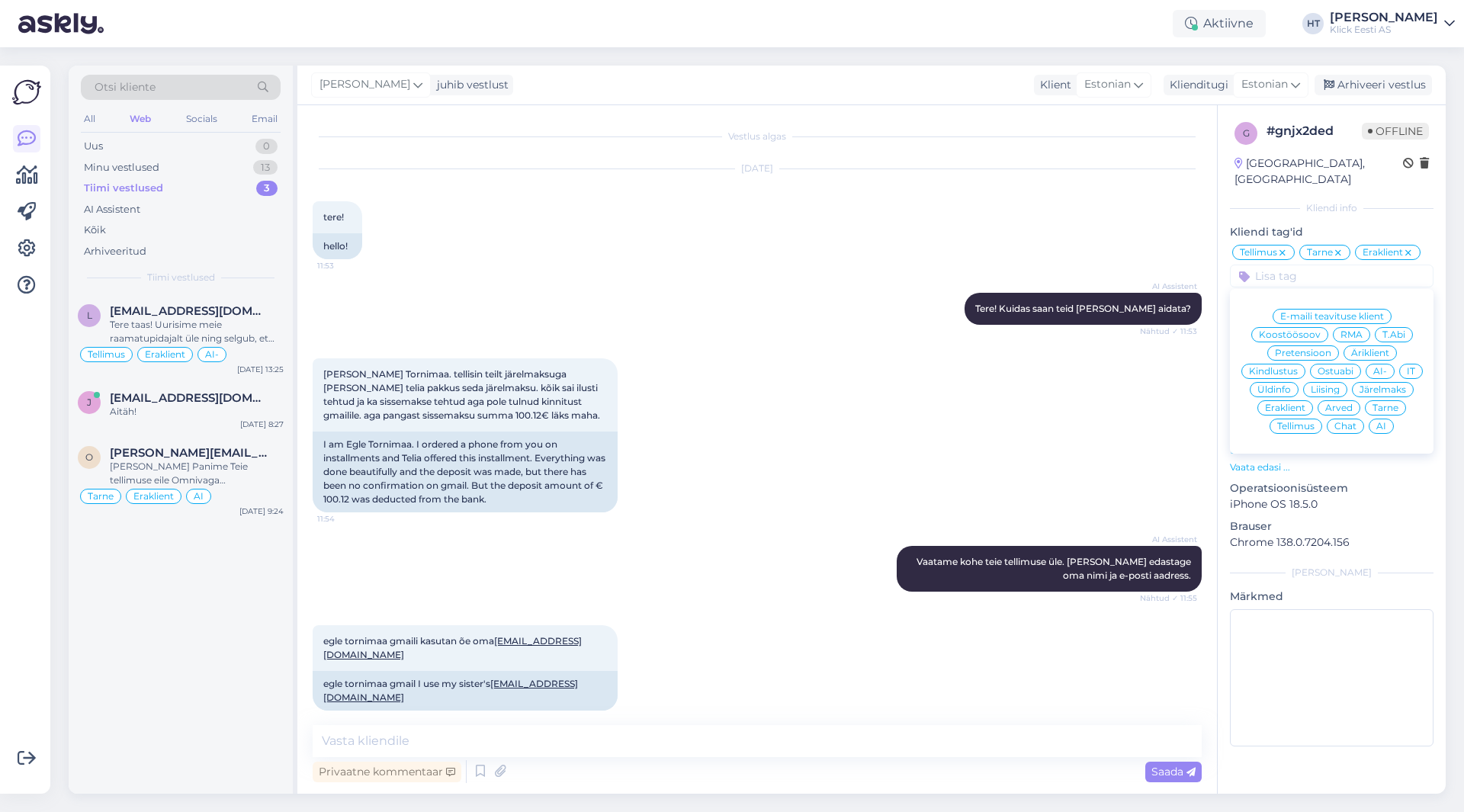
click at [1378, 421] on span "AI" at bounding box center [1381, 425] width 10 height 9
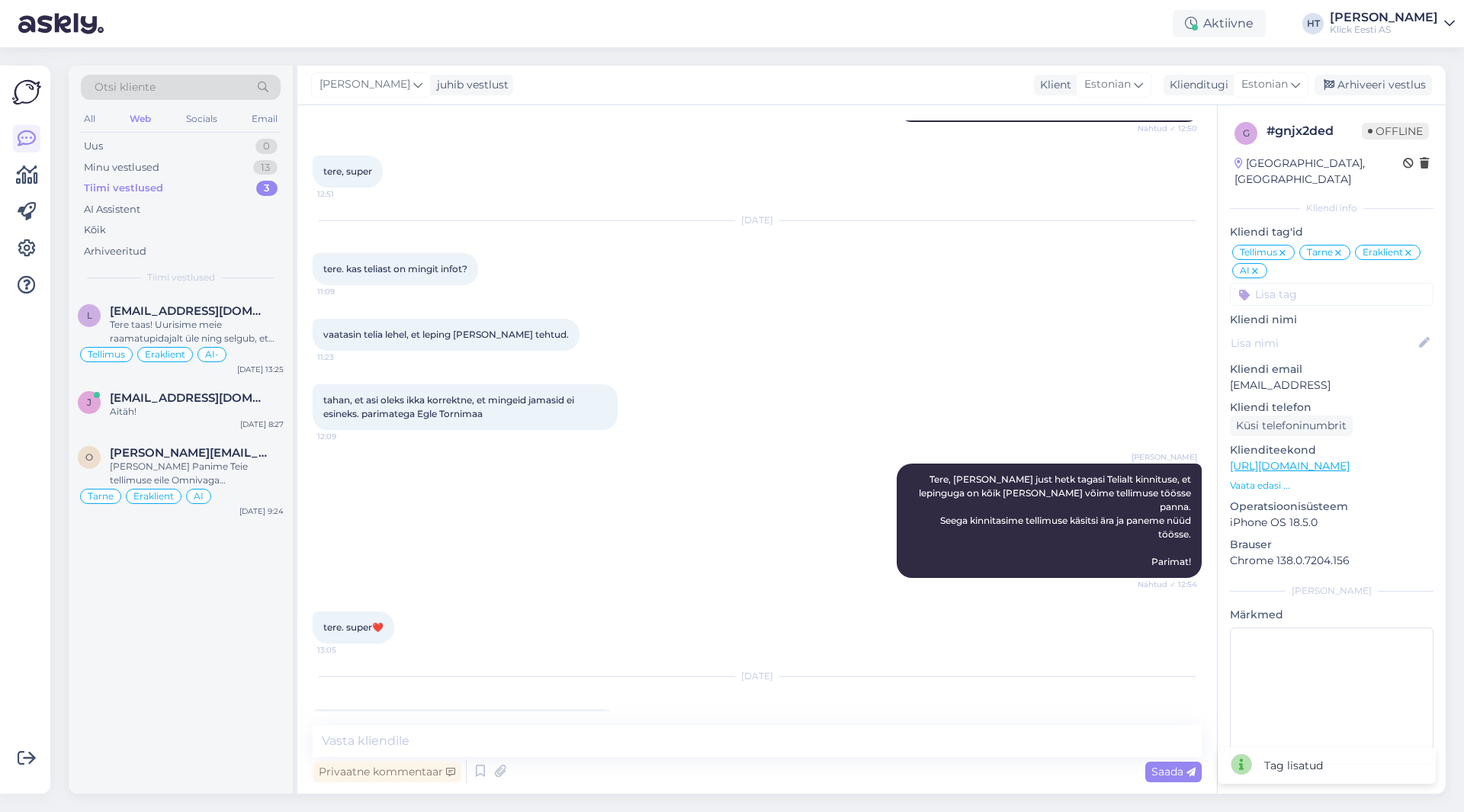
scroll to position [1813, 0]
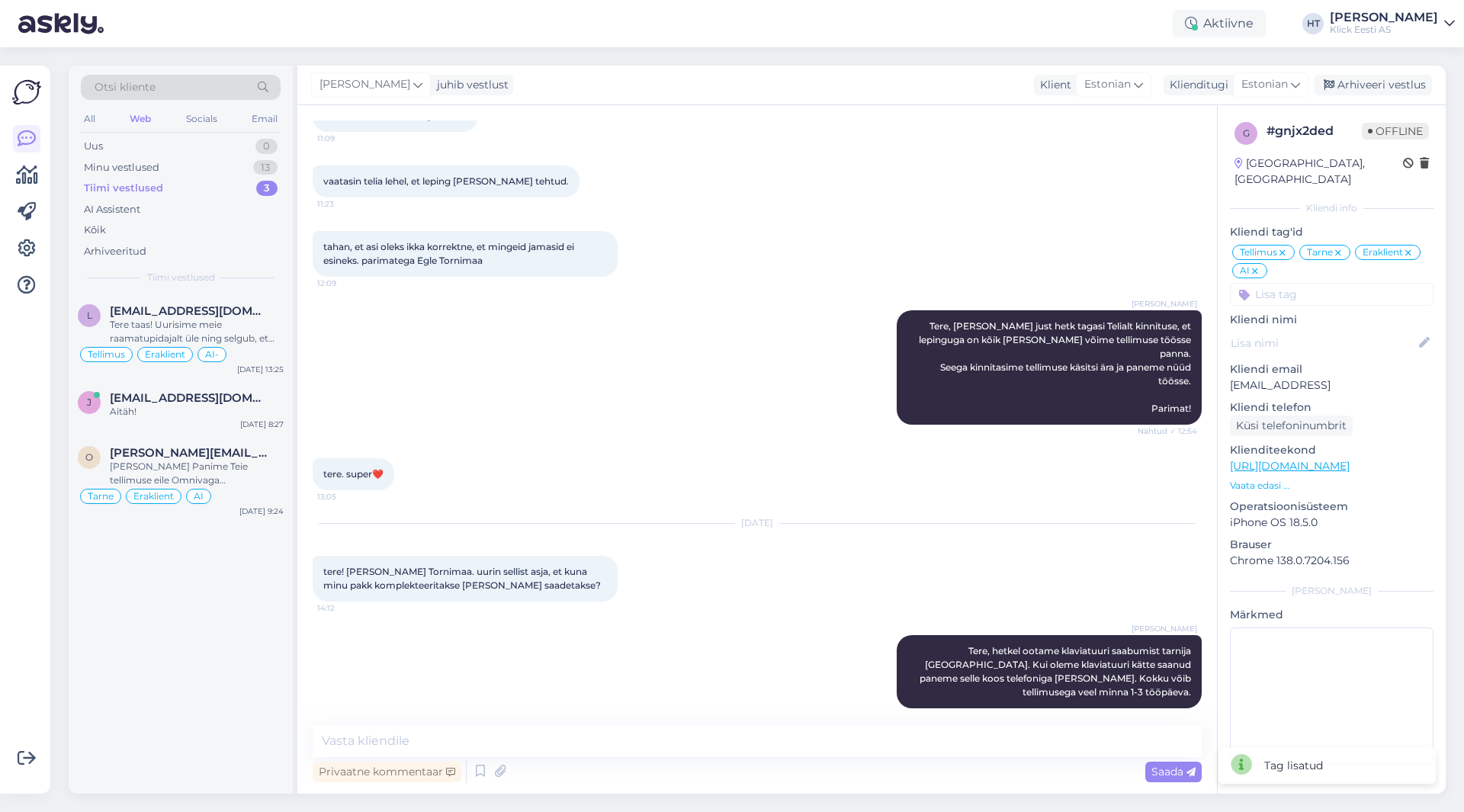
click at [180, 585] on div "l [EMAIL_ADDRESS][DOMAIN_NAME] Tere taas! Uurisime meie raamatupidajalt üle nin…" at bounding box center [181, 543] width 224 height 500
click at [219, 176] on div "Minu vestlused 13" at bounding box center [180, 168] width 199 height 22
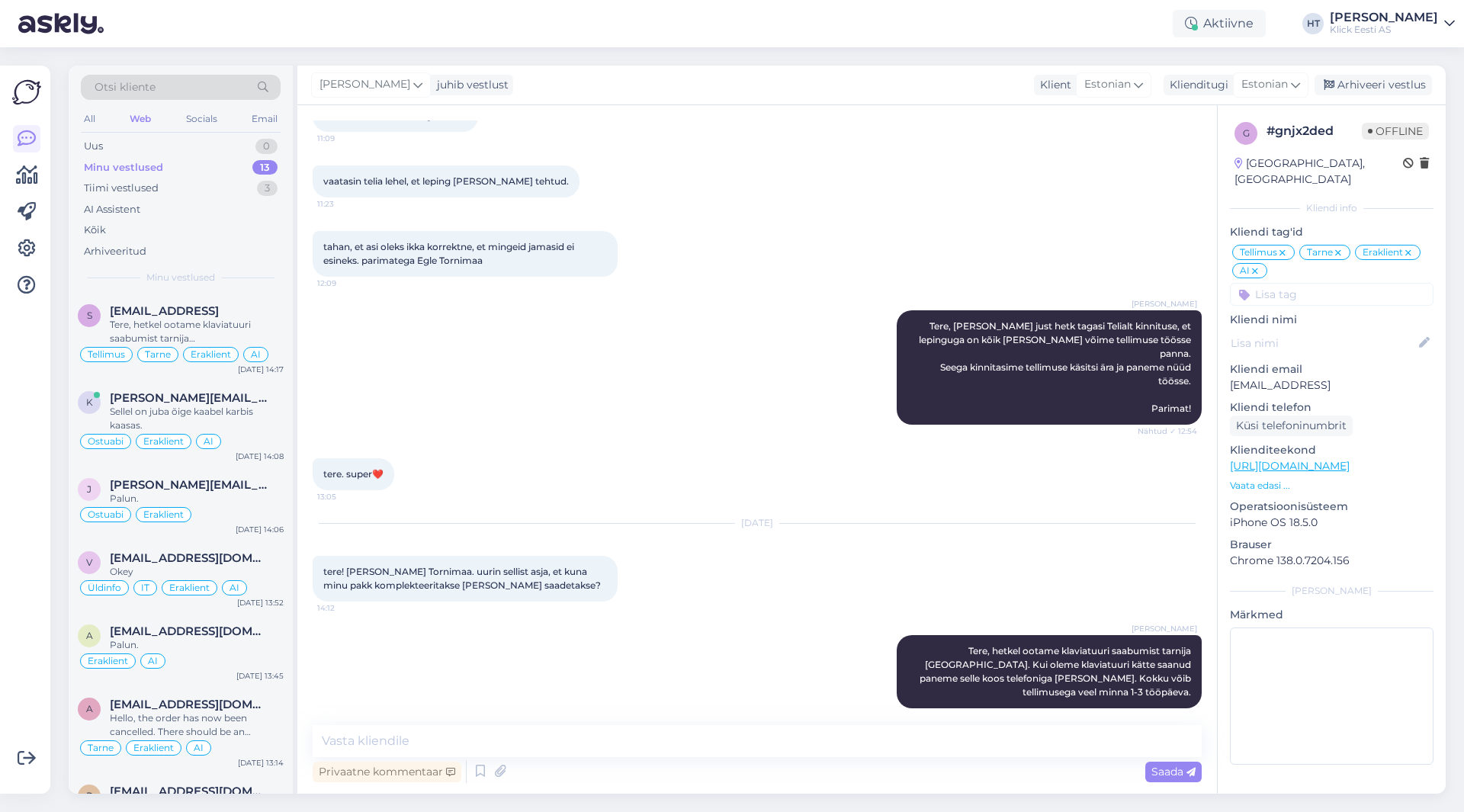
click at [988, 234] on div "tahan, et asi oleks ikka korrektne, et mingeid jamasid ei esineks. parimatega E…" at bounding box center [757, 254] width 889 height 79
click at [186, 387] on div "k [PERSON_NAME][EMAIL_ADDRESS][DOMAIN_NAME] Sellel on juba õige [PERSON_NAME] k…" at bounding box center [181, 424] width 224 height 87
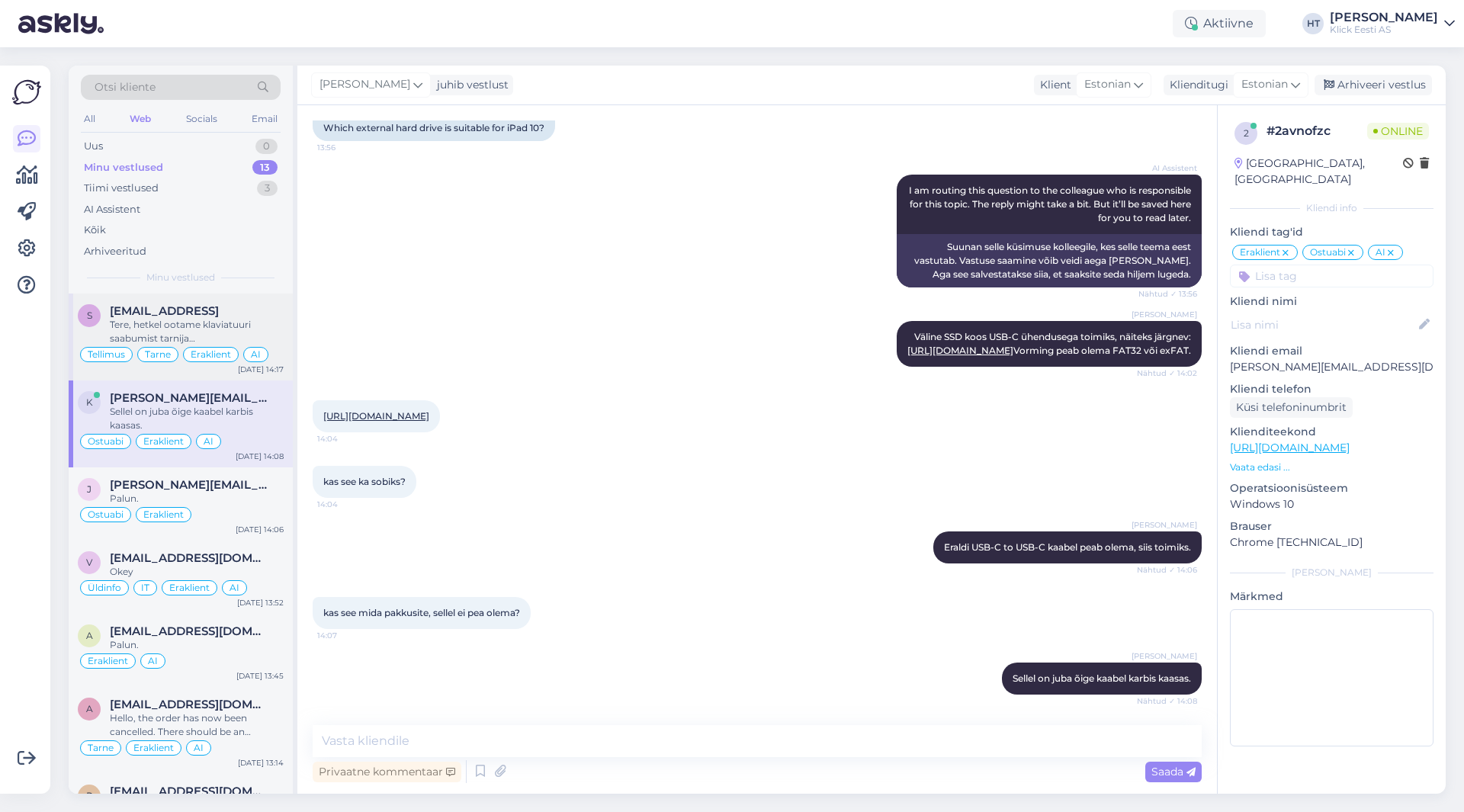
click at [225, 335] on div "Tere, hetkel ootame klaviatuuri saabumist tarnija [GEOGRAPHIC_DATA]. Kui oleme …" at bounding box center [196, 332] width 174 height 28
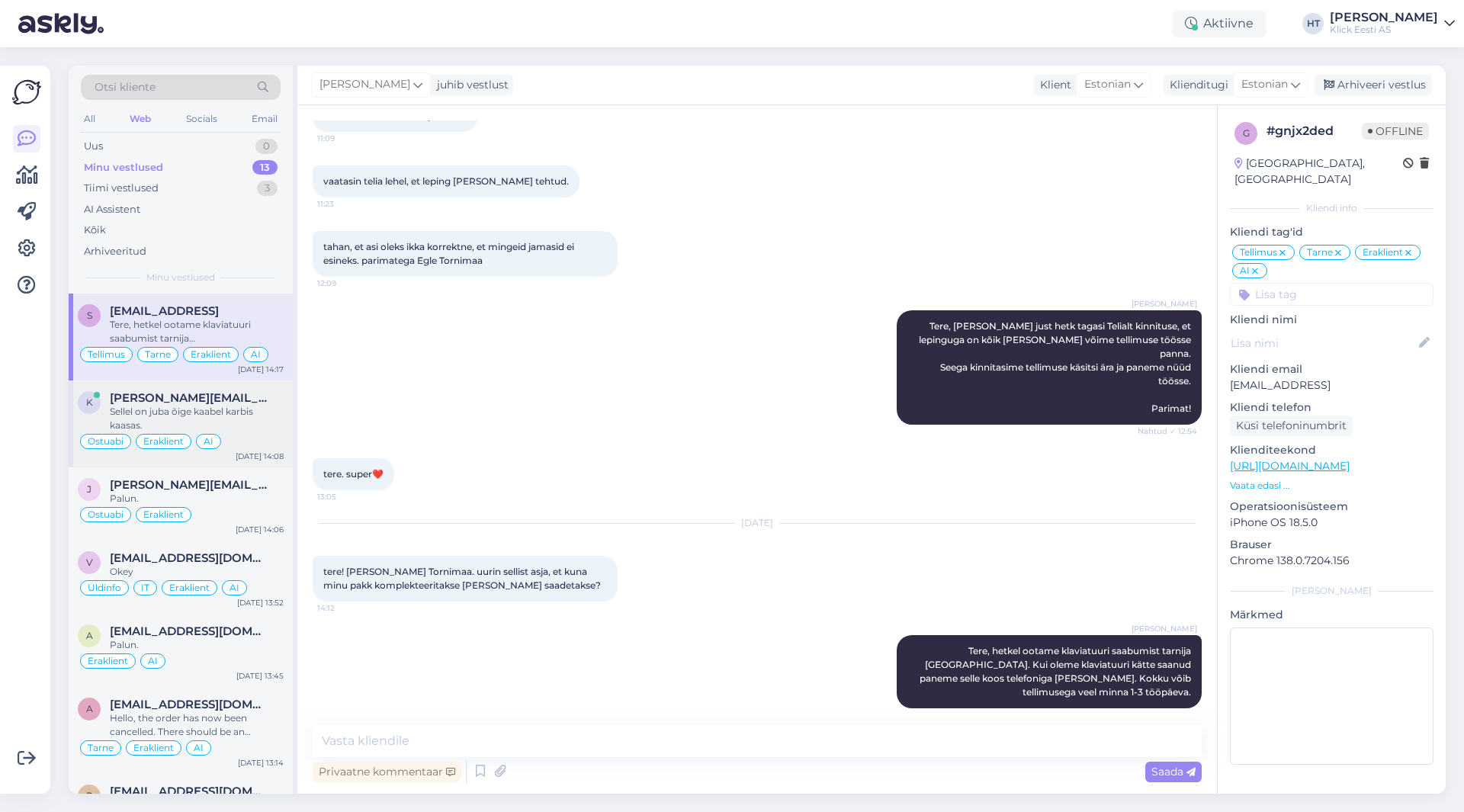
click at [224, 395] on span "[PERSON_NAME][EMAIL_ADDRESS][DOMAIN_NAME]" at bounding box center [189, 398] width 159 height 14
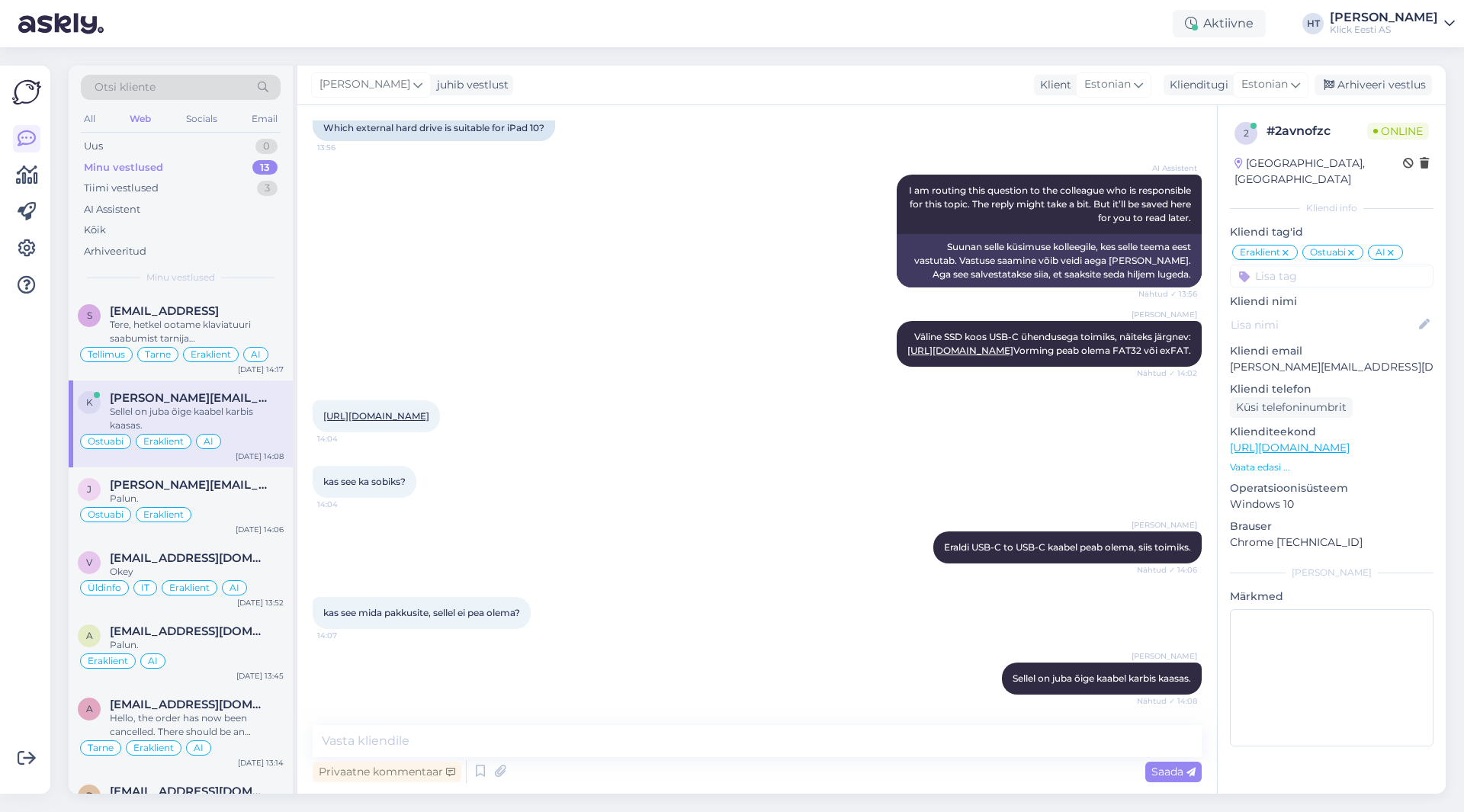
click at [0, 522] on div "Võimalused Veendu, et Askly loob sulle väärtust. Sulge Ühenda FB ja IG sõnumid …" at bounding box center [25, 429] width 51 height 728
click at [269, 513] on div "Ostuabi Eraklient" at bounding box center [181, 515] width 206 height 18
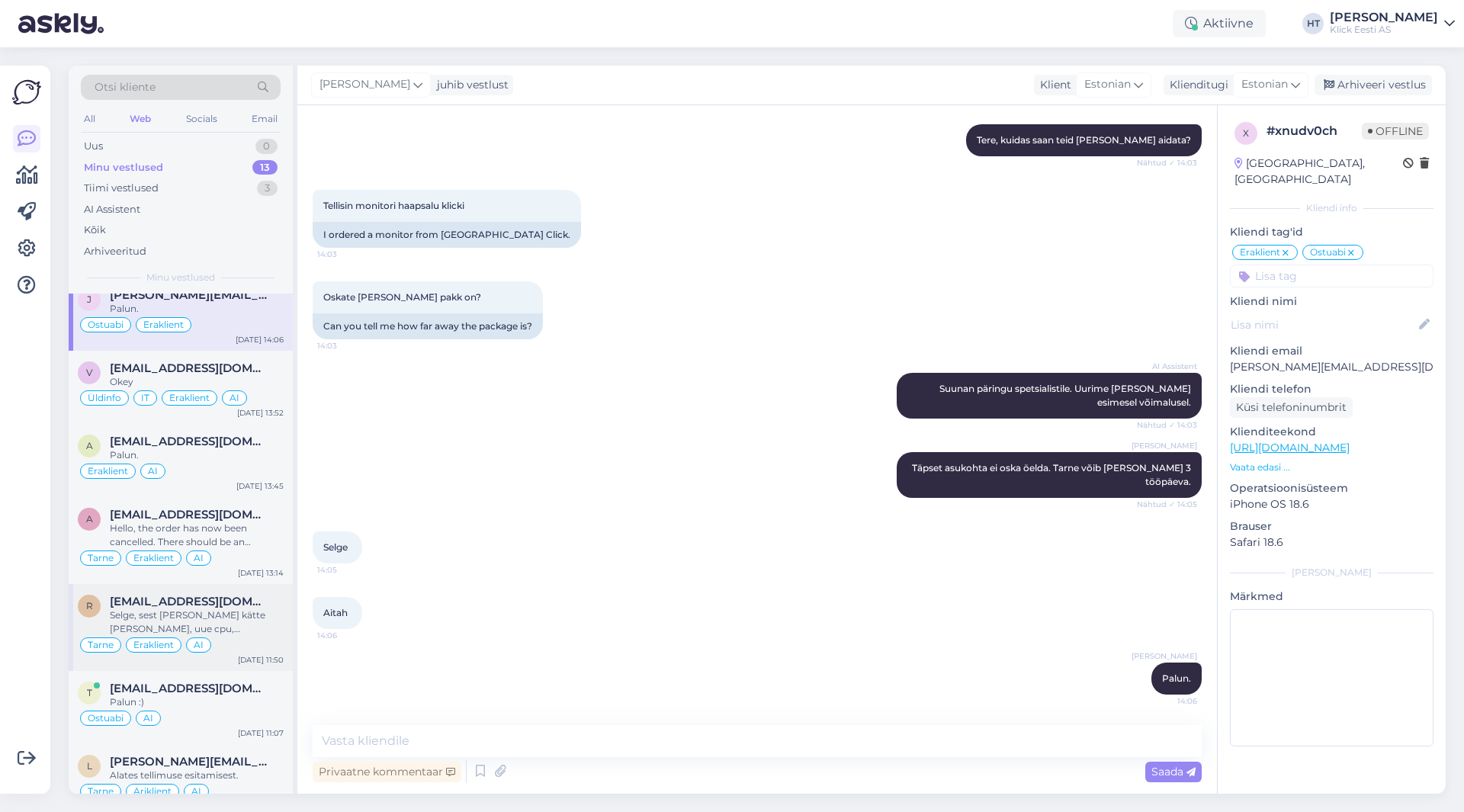
scroll to position [229, 0]
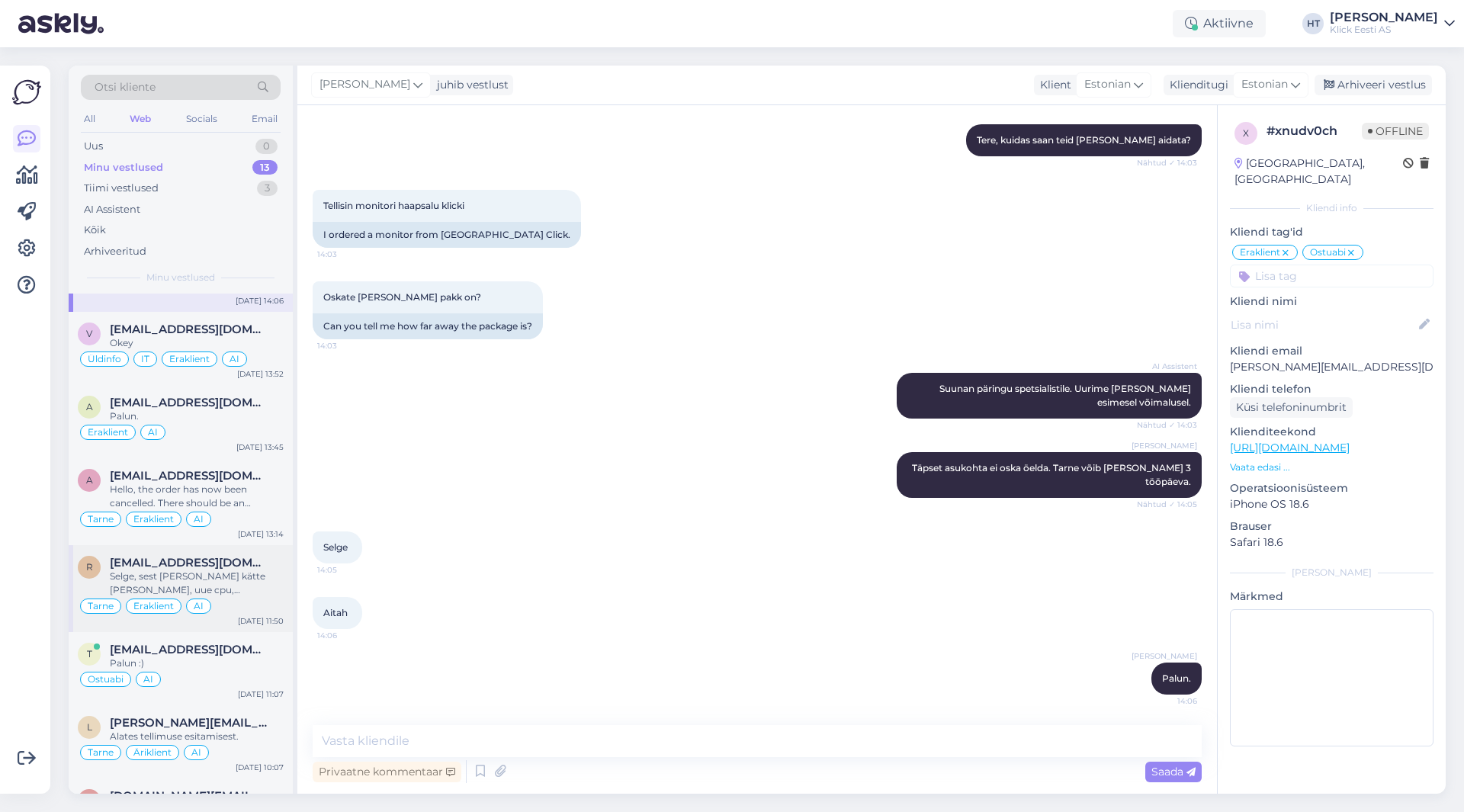
click at [250, 594] on div "Selge, sest [PERSON_NAME] kätte [PERSON_NAME], uue cpu, [PERSON_NAME] siis toit…" at bounding box center [196, 583] width 174 height 28
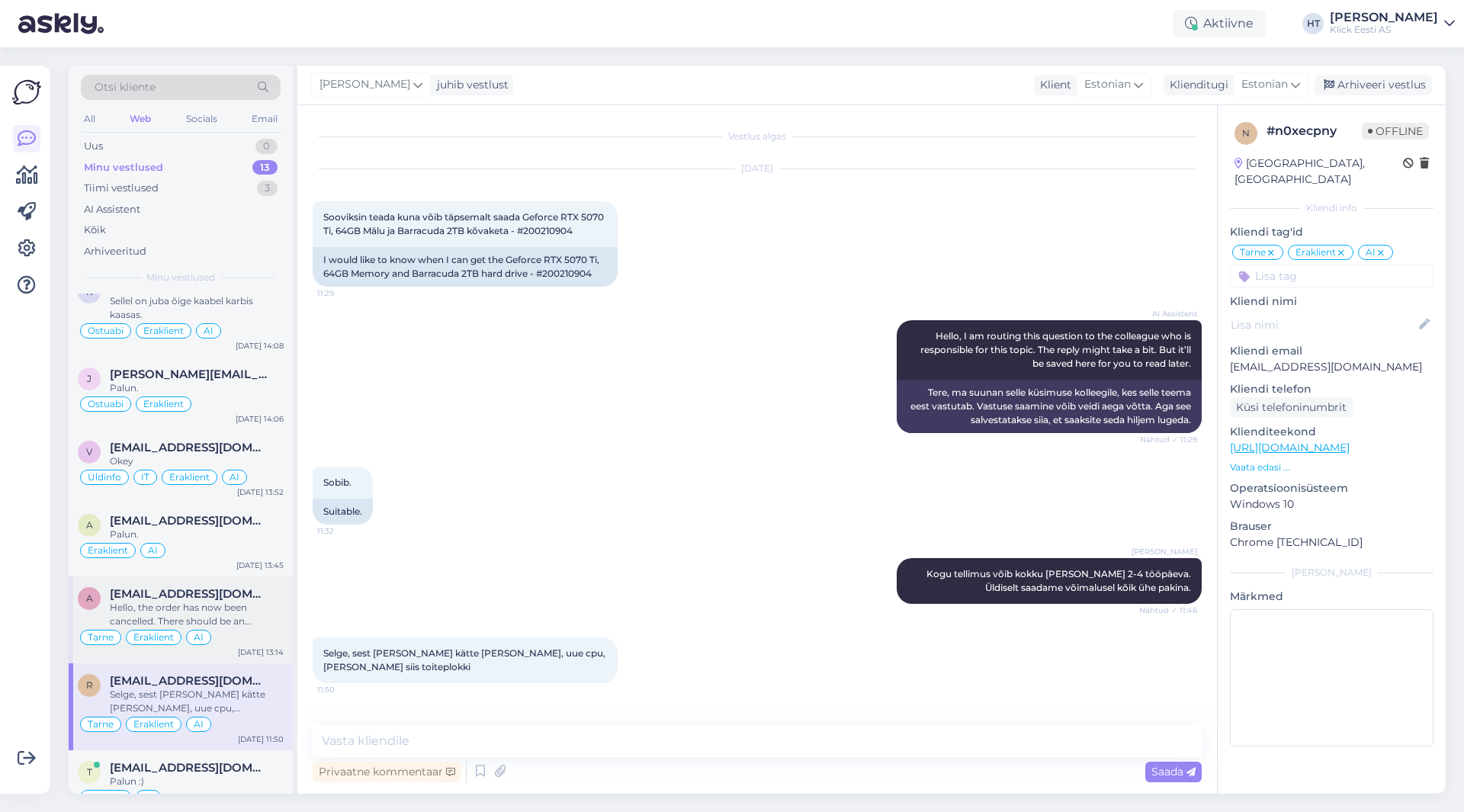
scroll to position [0, 0]
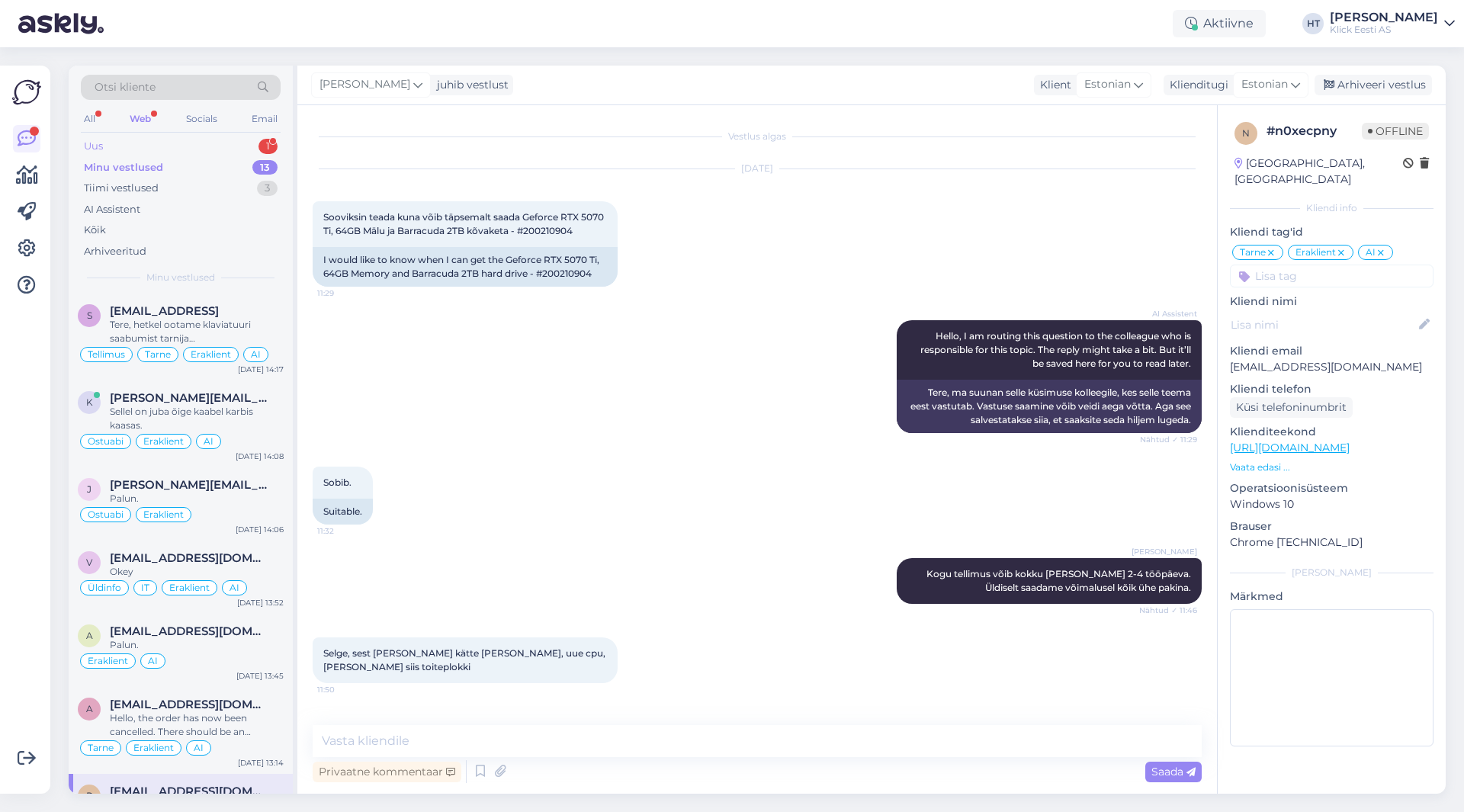
click at [189, 137] on div "Uus 1" at bounding box center [180, 147] width 199 height 22
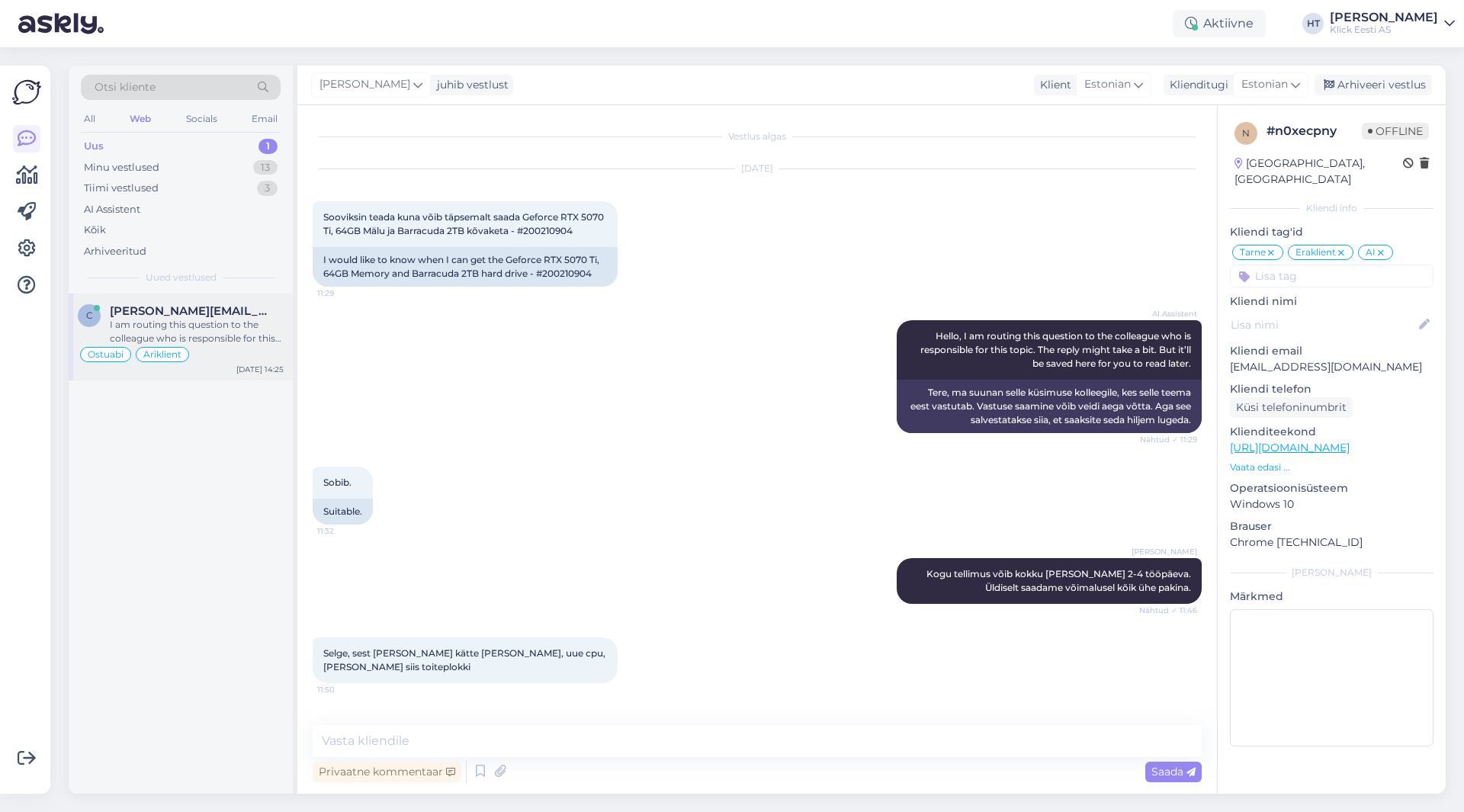
click at [229, 297] on div "[PERSON_NAME] [PERSON_NAME][EMAIL_ADDRESS][DOMAIN_NAME] I am routing this quest…" at bounding box center [181, 337] width 224 height 87
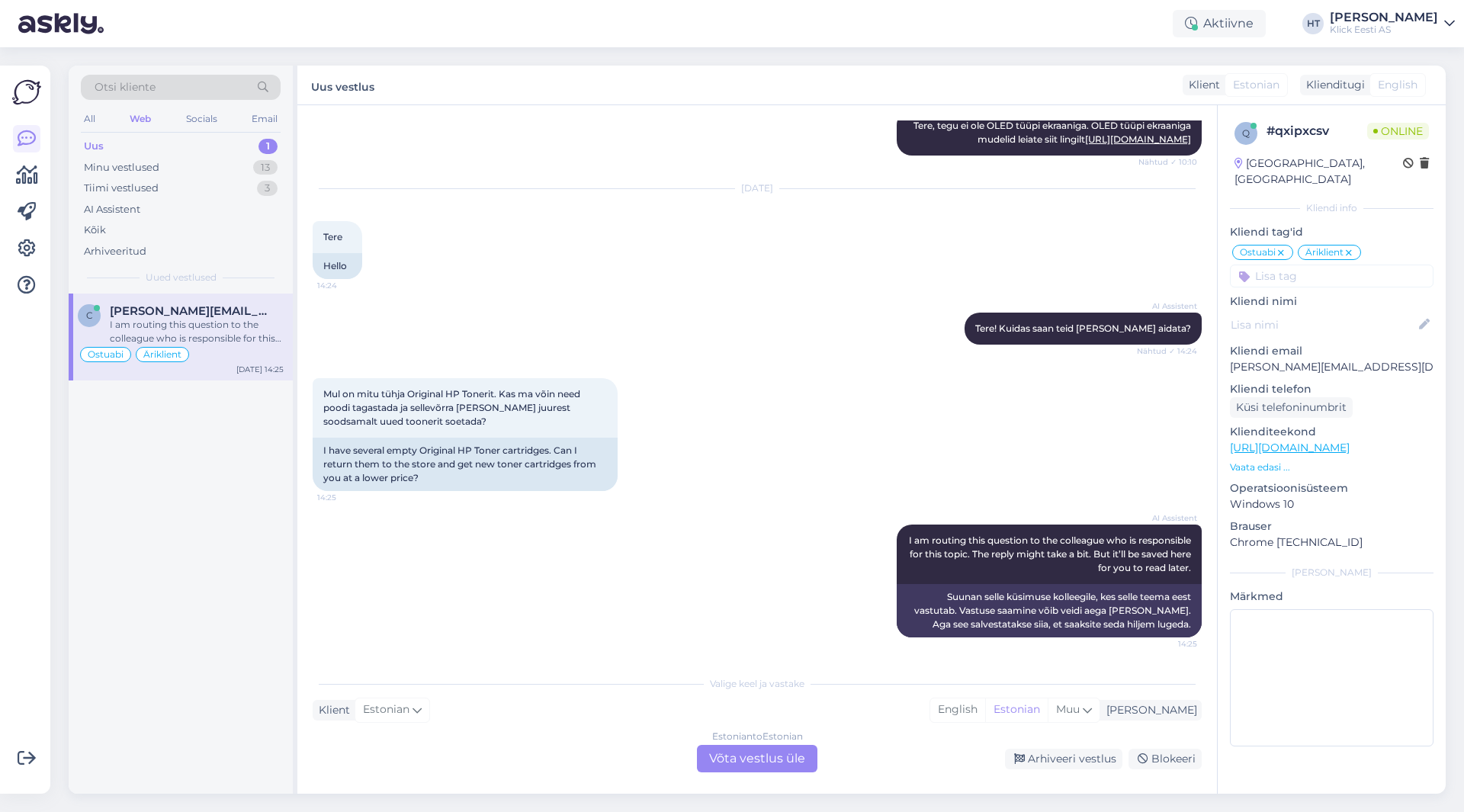
click at [753, 758] on div "Estonian to Estonian Võta vestlus üle" at bounding box center [757, 758] width 120 height 28
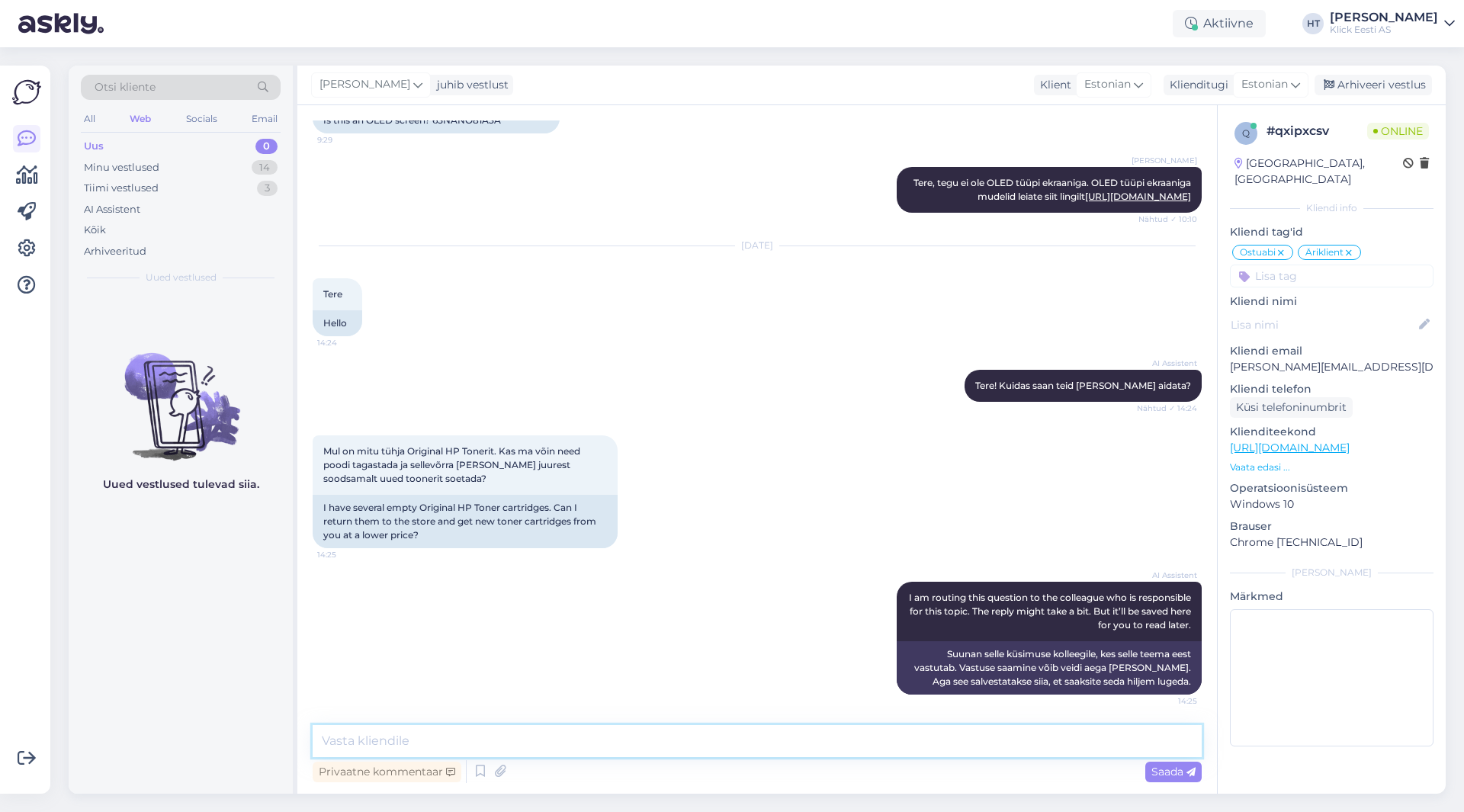
click at [756, 750] on textarea at bounding box center [757, 741] width 889 height 32
type textarea "Vanade toonerite eest soodustust kahjuks ei saa."
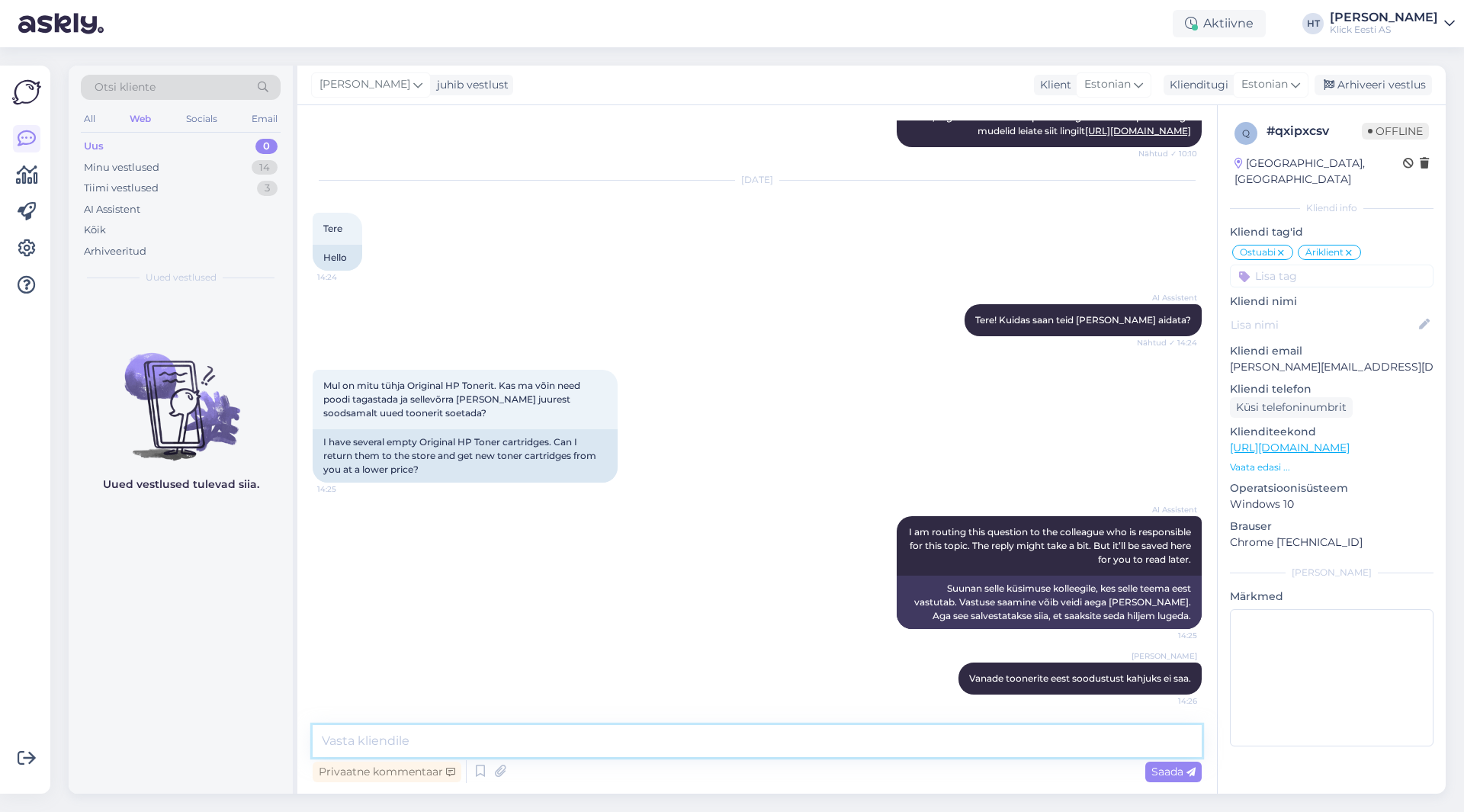
scroll to position [1303, 0]
click at [216, 160] on div "Minu vestlused 14" at bounding box center [180, 168] width 199 height 22
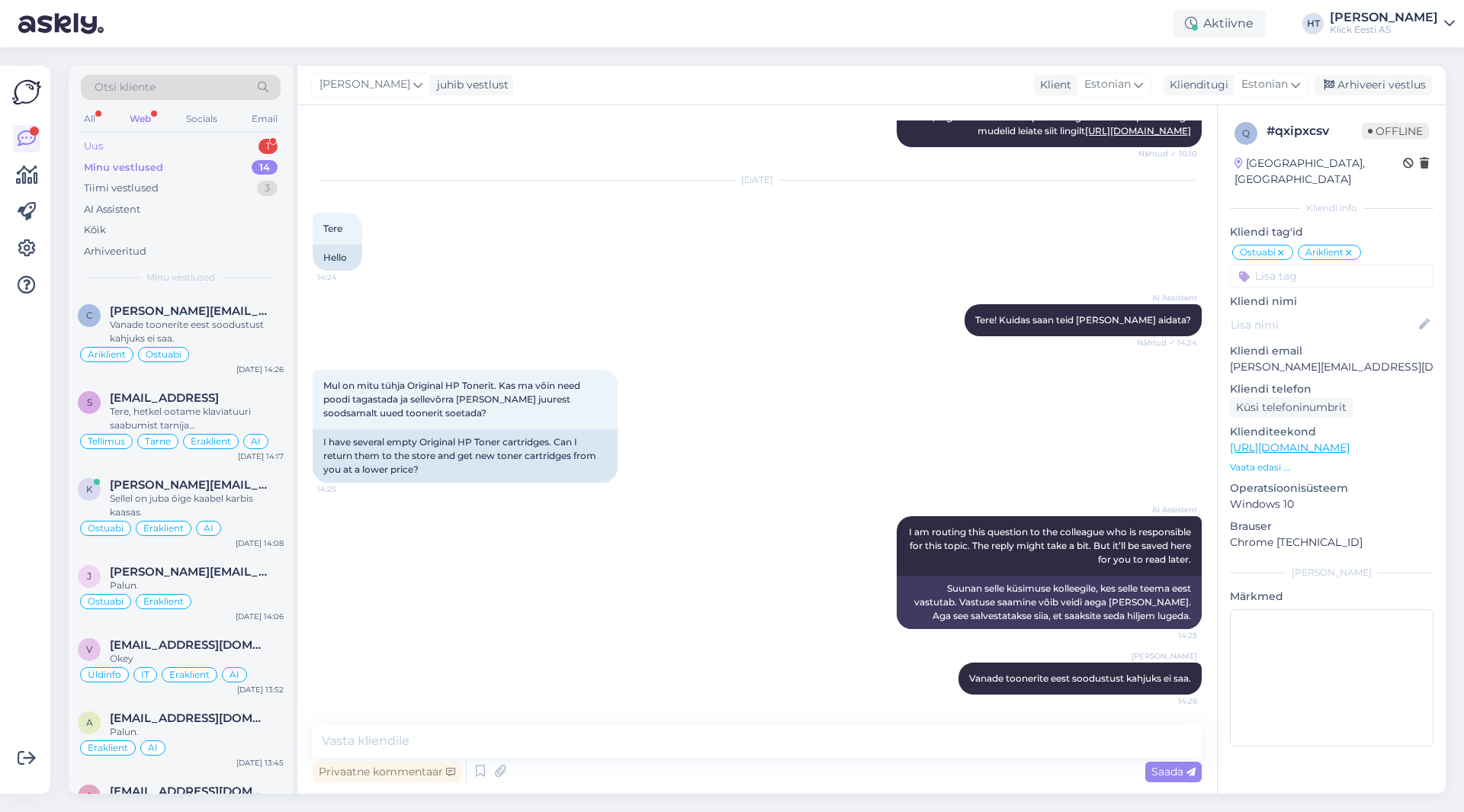
click at [260, 144] on div "1" at bounding box center [268, 146] width 19 height 15
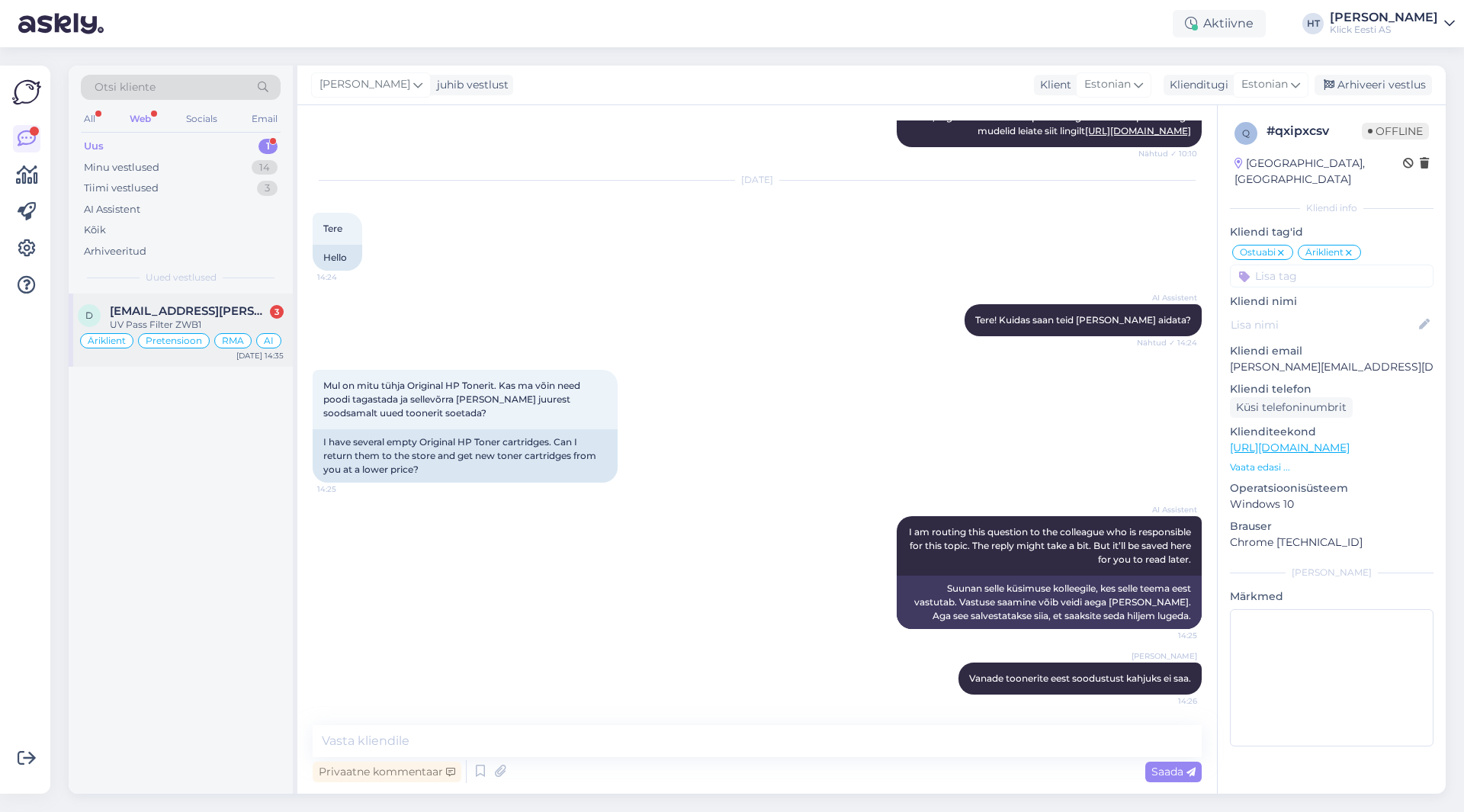
click at [255, 301] on div "d [EMAIL_ADDRESS][PERSON_NAME][DOMAIN_NAME] 3 UV Pass Filter ZWB1 Äriklient Pre…" at bounding box center [181, 330] width 224 height 73
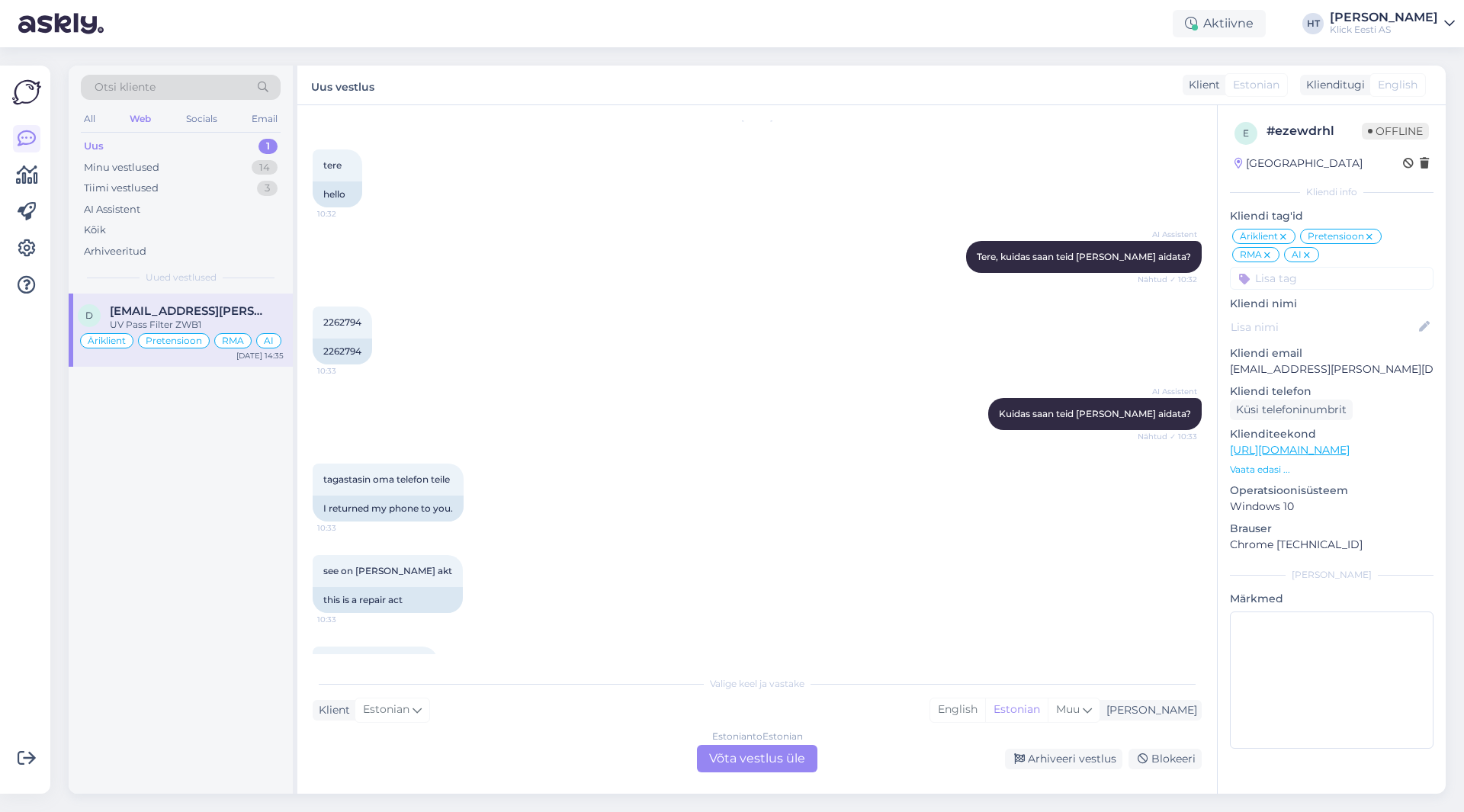
scroll to position [76, 0]
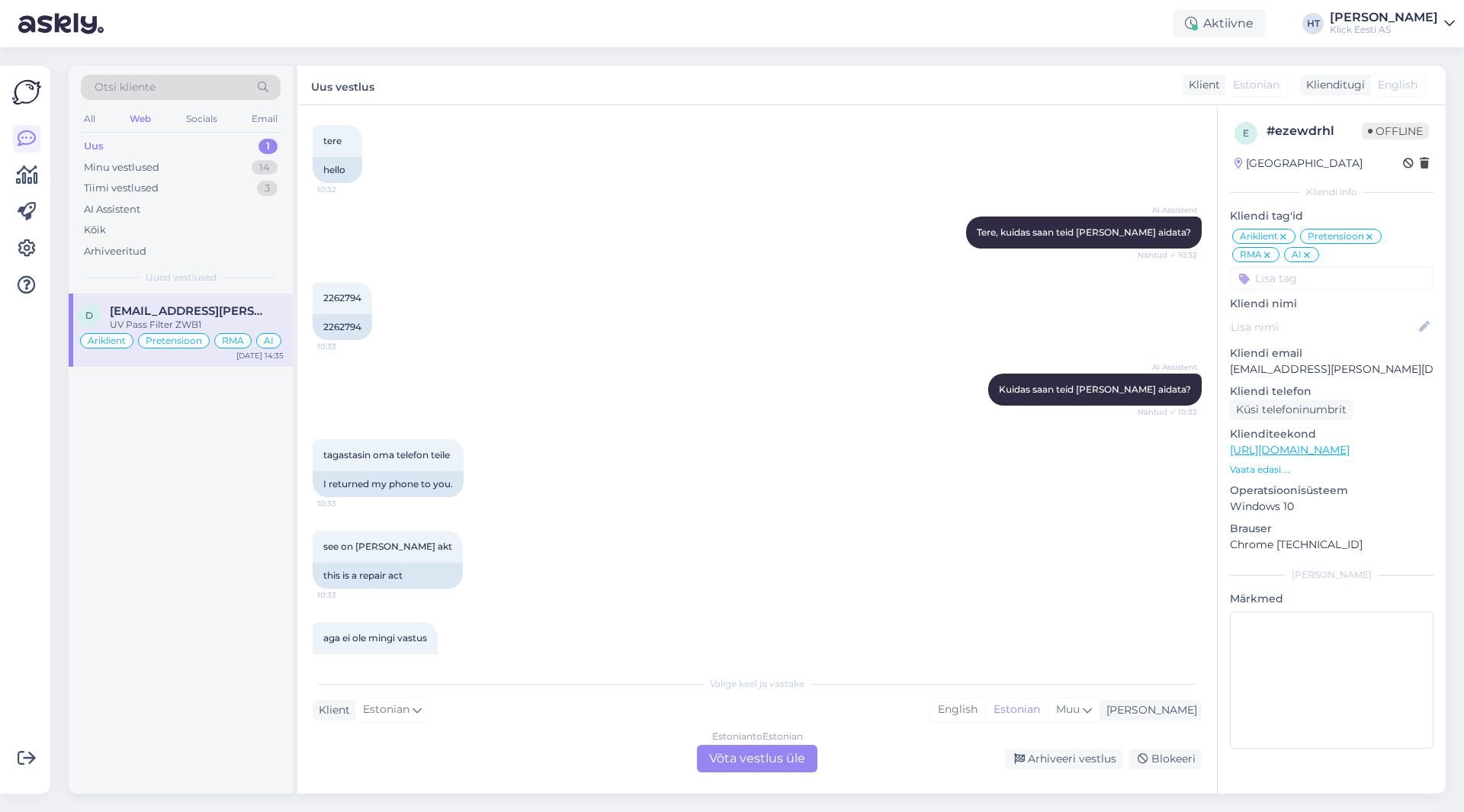
drag, startPoint x: 692, startPoint y: 391, endPoint x: 672, endPoint y: 328, distance: 66.1
click at [672, 328] on div "2262794 10:33 2262794" at bounding box center [757, 310] width 889 height 91
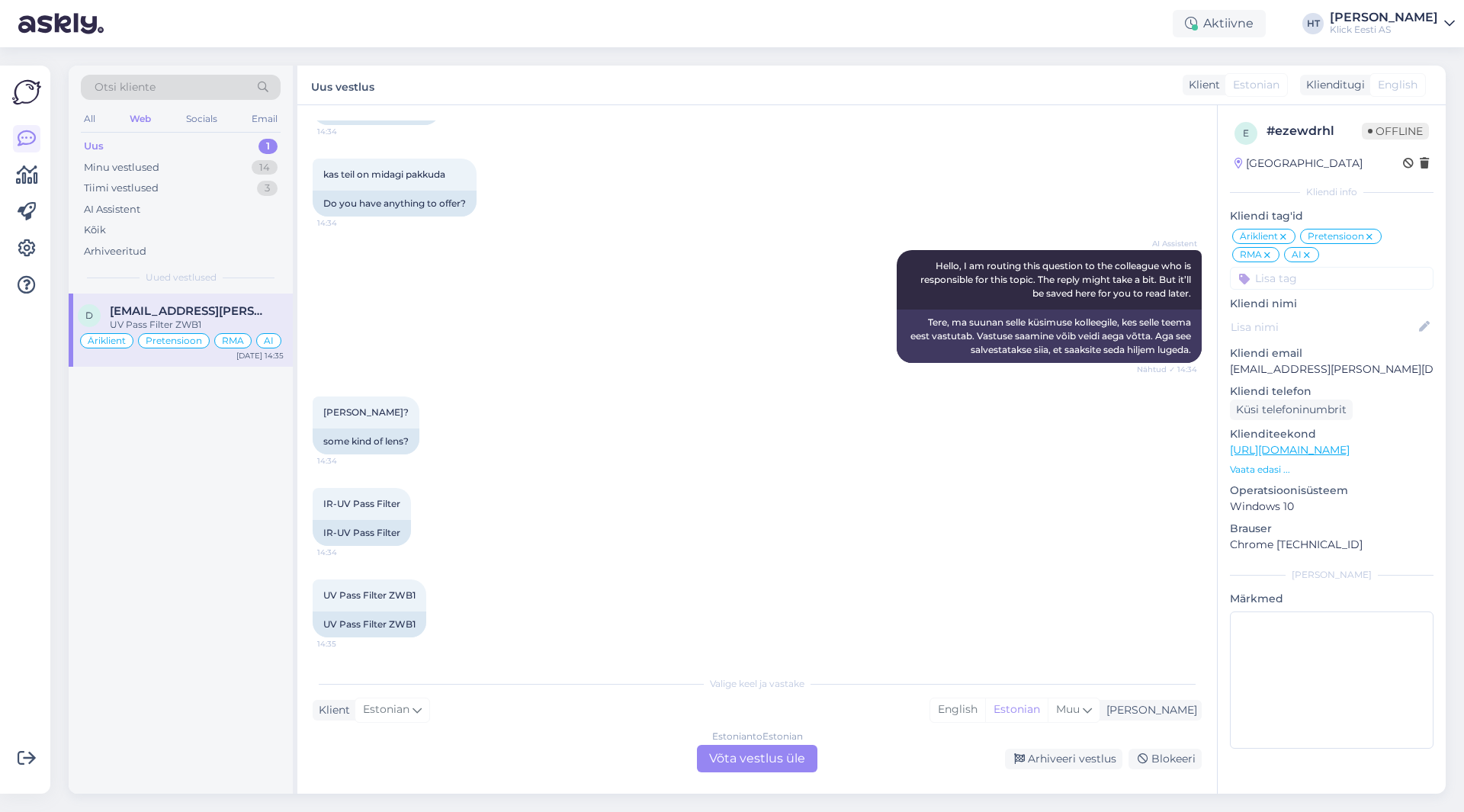
scroll to position [2590, 0]
click at [742, 750] on div "Estonian to Estonian Võta vestlus üle" at bounding box center [757, 758] width 120 height 28
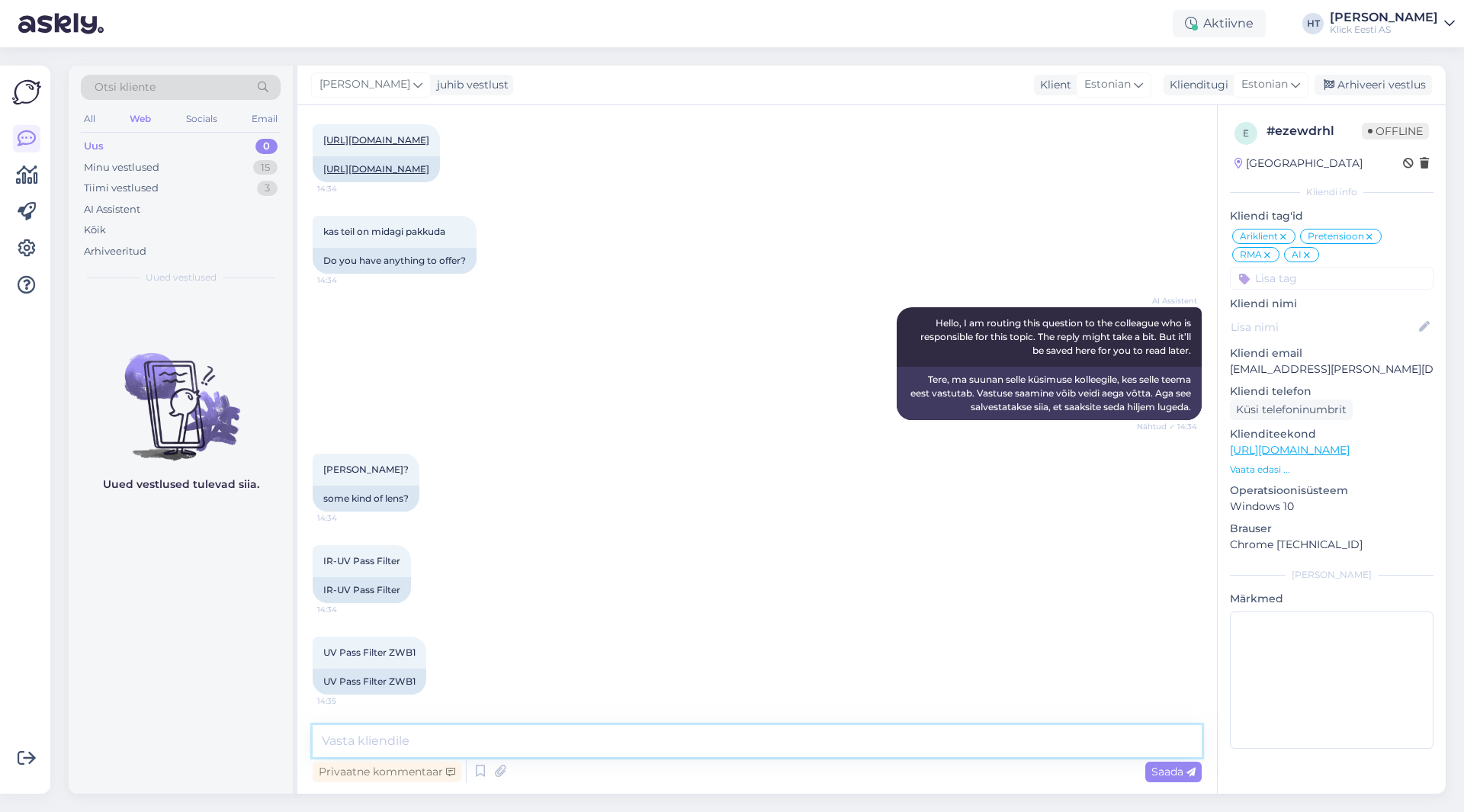
click at [742, 748] on textarea at bounding box center [757, 741] width 889 height 32
type textarea "Ei leidu kahjuks midagi sarnast."
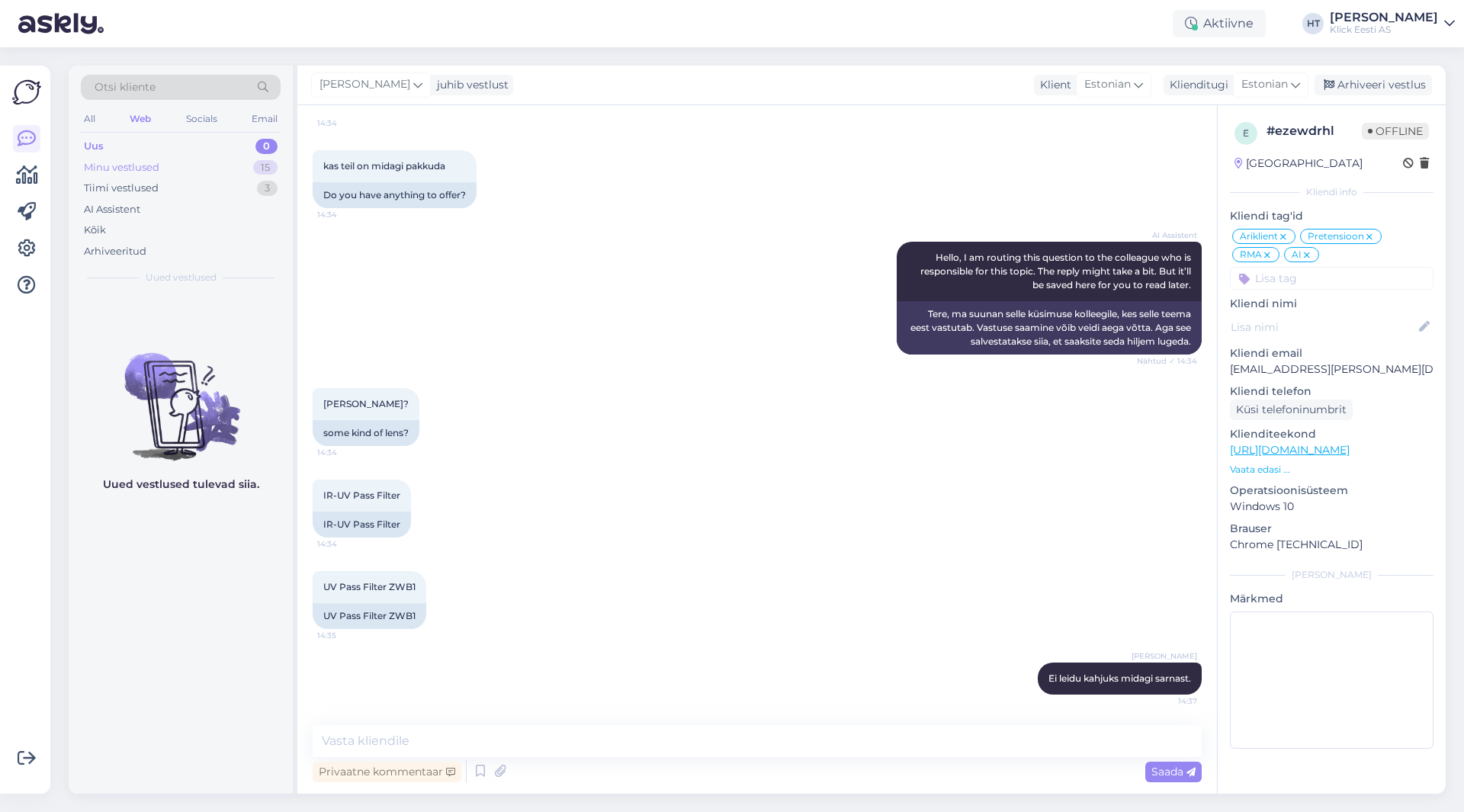
click at [219, 168] on div "Minu vestlused 15" at bounding box center [180, 168] width 199 height 22
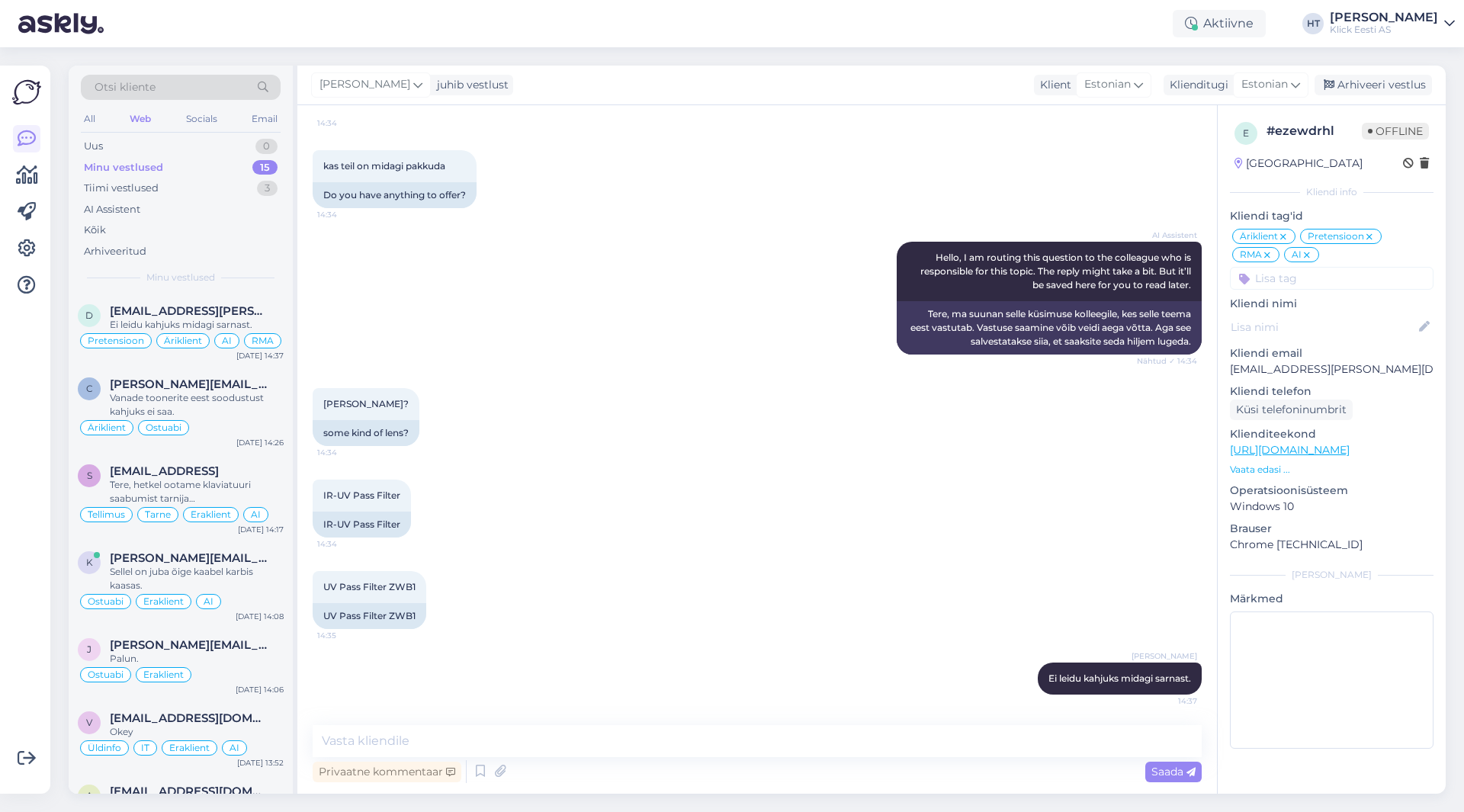
click at [14, 468] on div at bounding box center [26, 428] width 29 height 703
click at [628, 622] on div "UV Pass Filter ZWB1 14:35 UV Pass Filter ZWB1" at bounding box center [757, 600] width 889 height 91
click at [151, 160] on div "Minu vestlused" at bounding box center [124, 167] width 79 height 15
click at [151, 147] on div "Uus 0" at bounding box center [180, 147] width 199 height 22
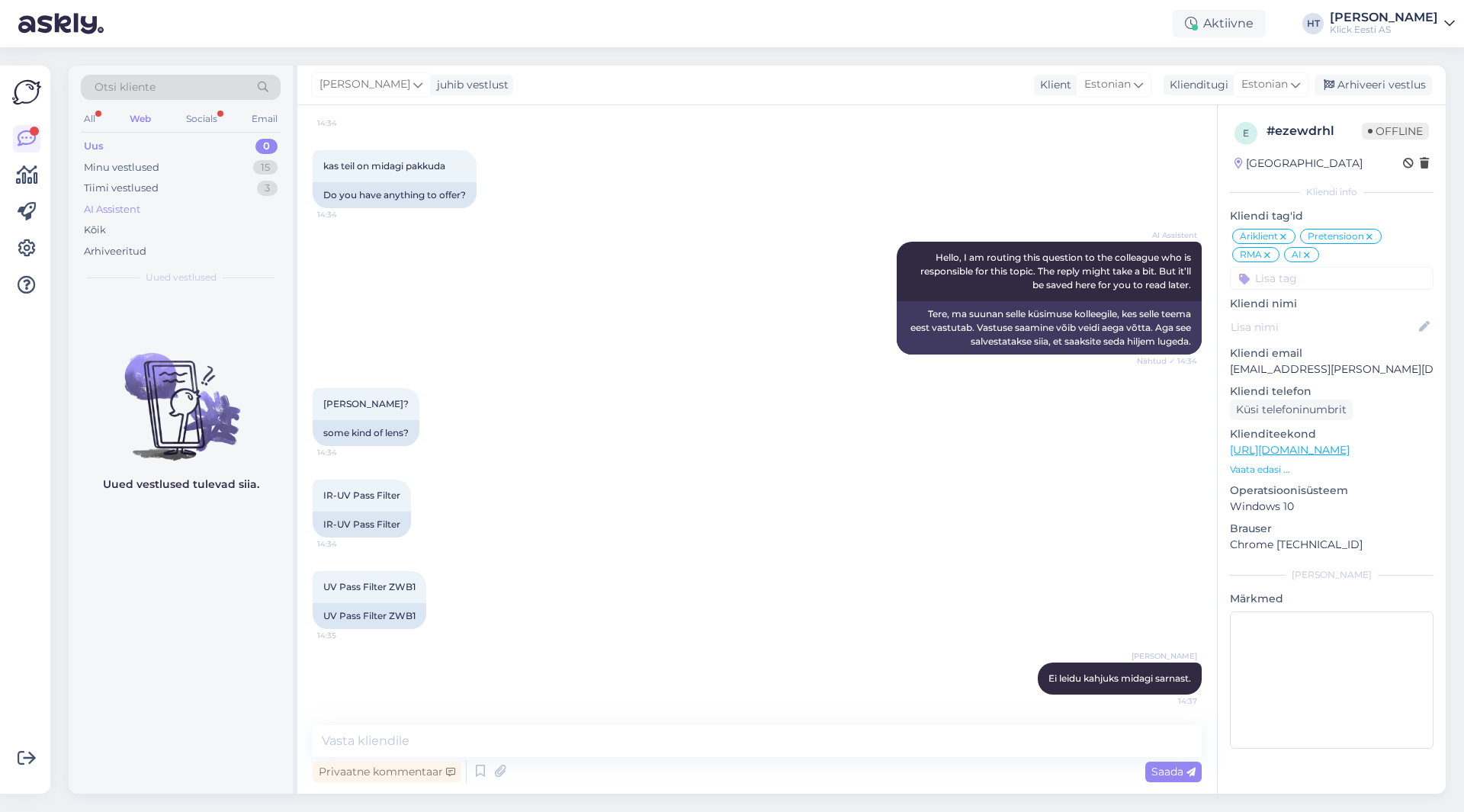
click at [148, 199] on div "AI Assistent" at bounding box center [180, 210] width 199 height 22
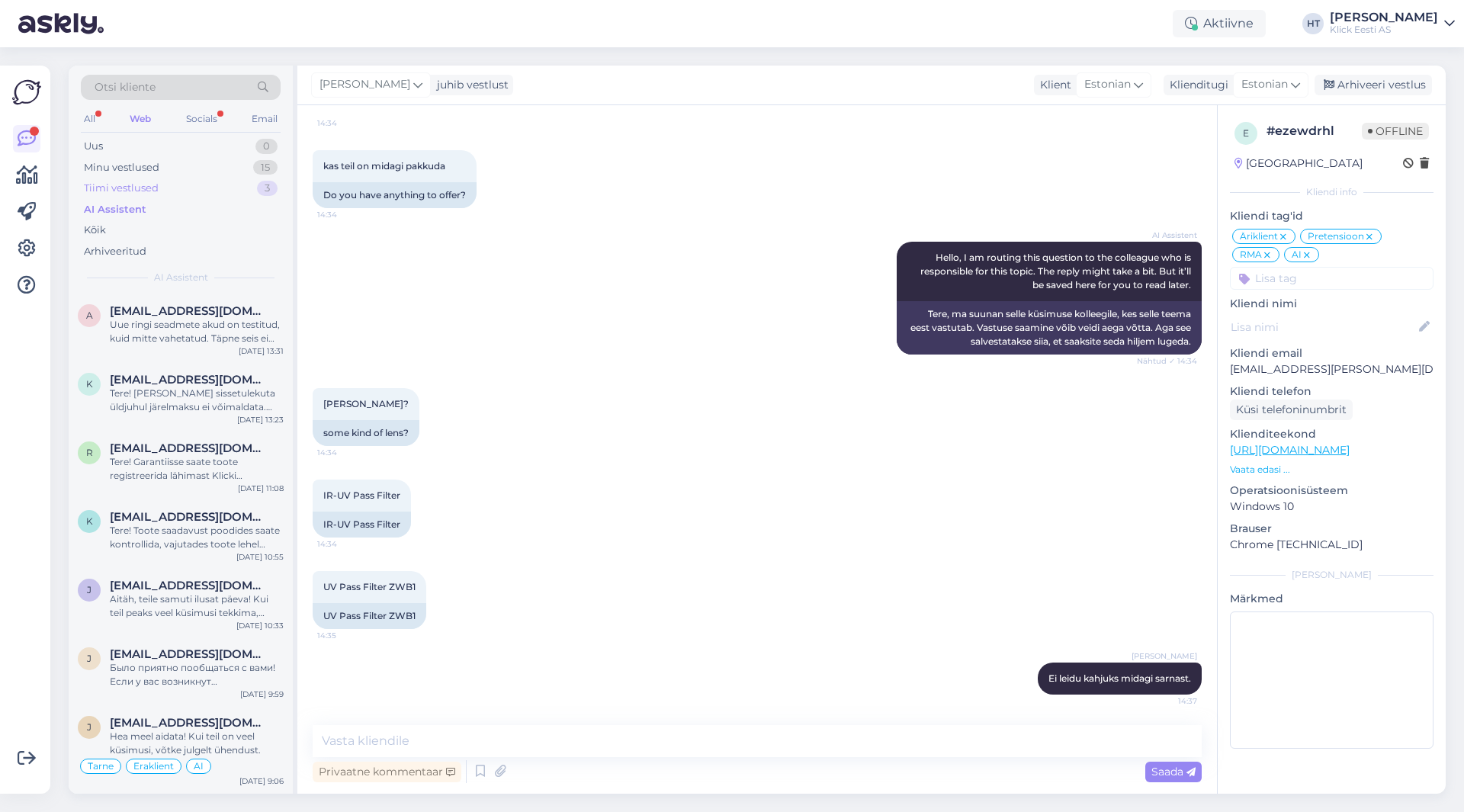
click at [153, 186] on div "Tiimi vestlused" at bounding box center [121, 187] width 74 height 15
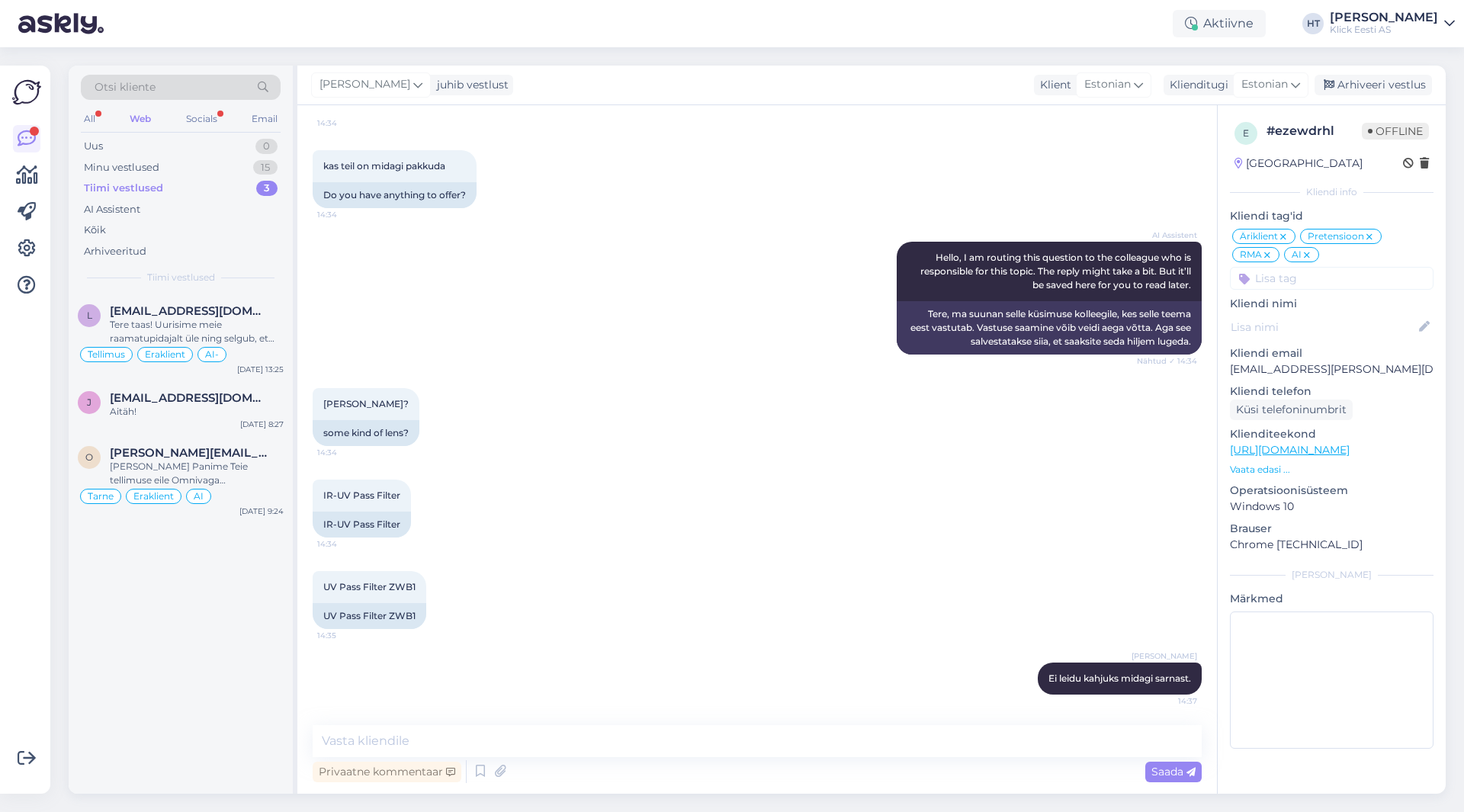
click at [96, 107] on div "Otsi kliente" at bounding box center [180, 91] width 199 height 35
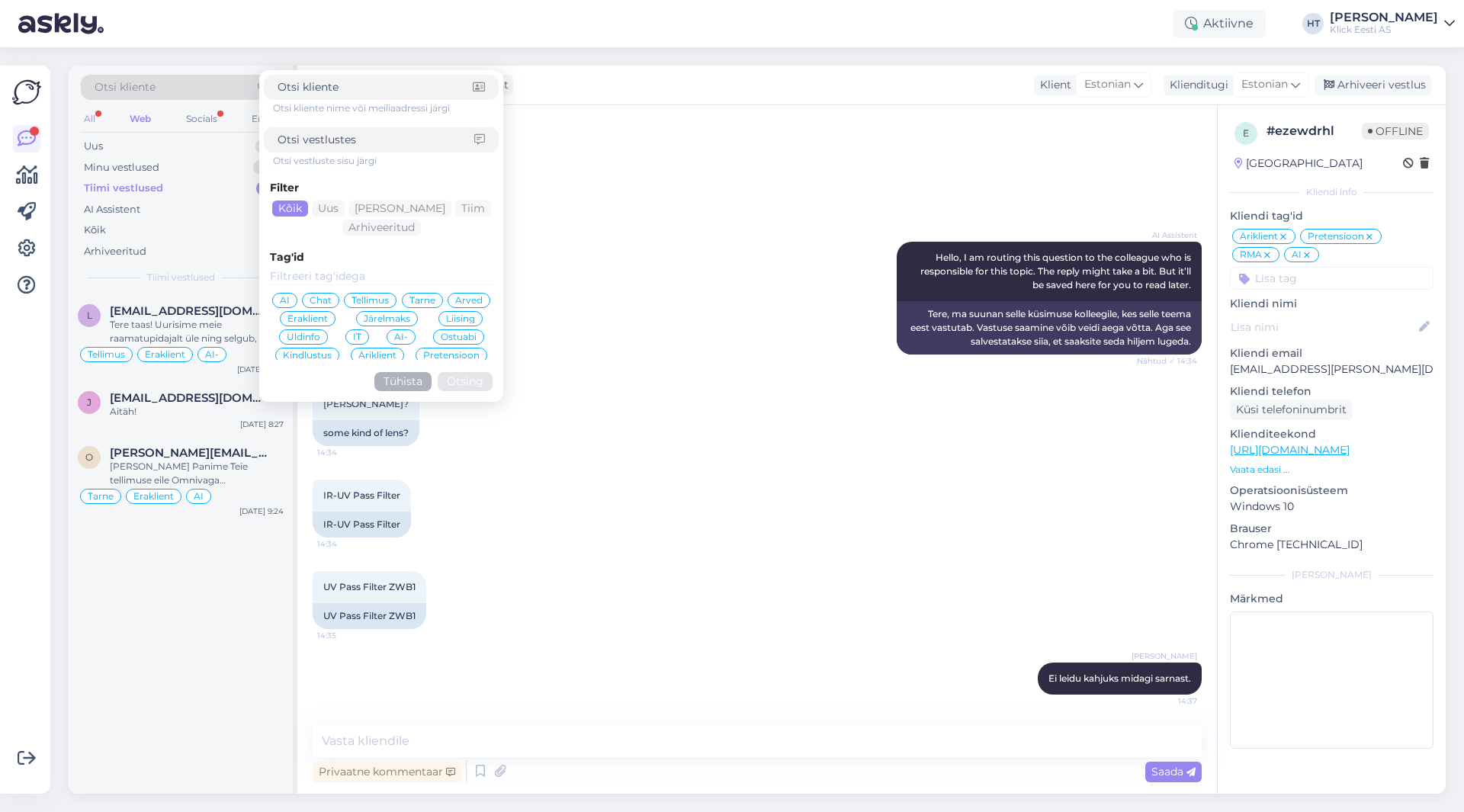
click at [93, 114] on div "All" at bounding box center [89, 119] width 18 height 20
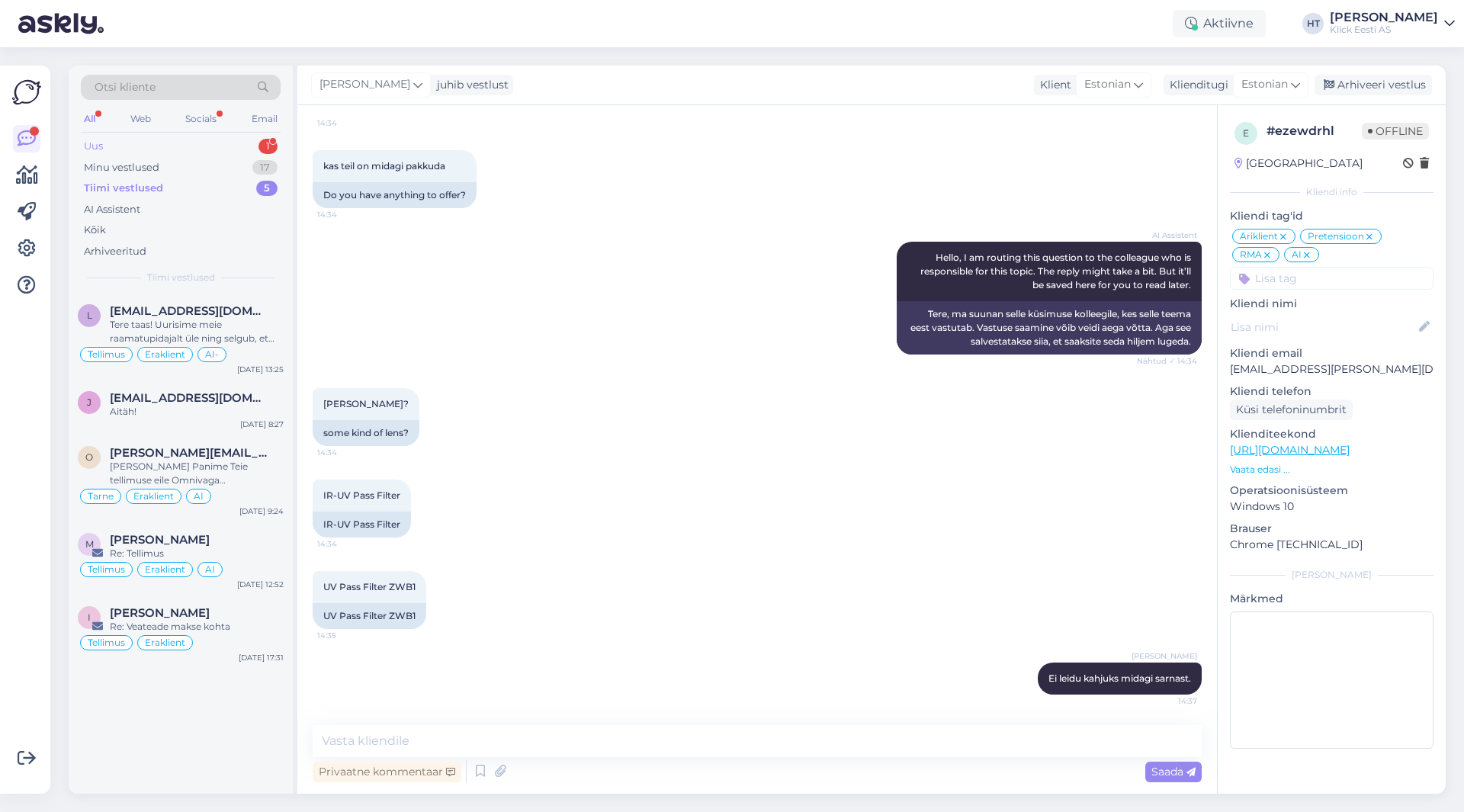
click at [127, 143] on div "Uus 1" at bounding box center [180, 147] width 199 height 22
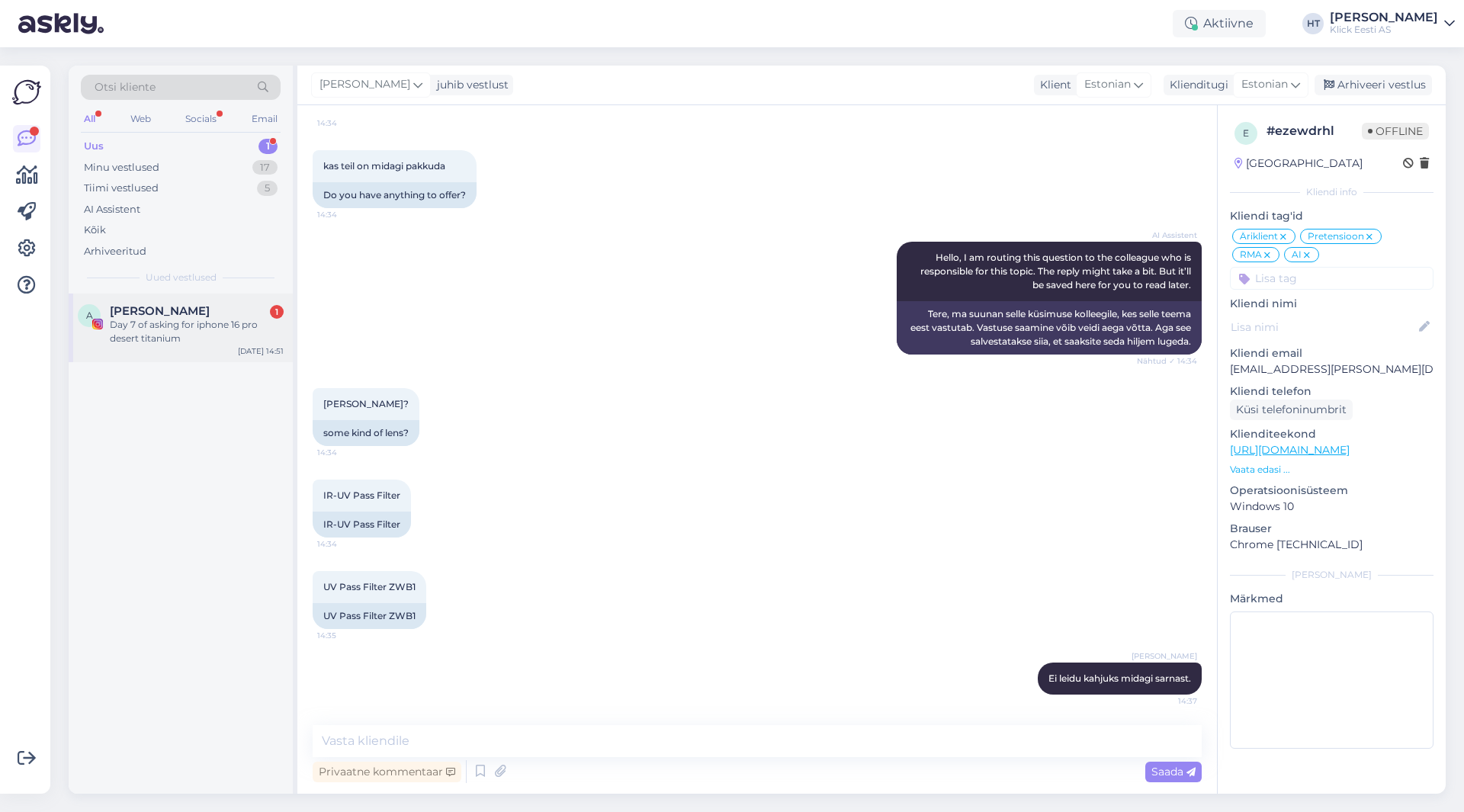
click at [186, 307] on span "[PERSON_NAME]" at bounding box center [160, 311] width 100 height 14
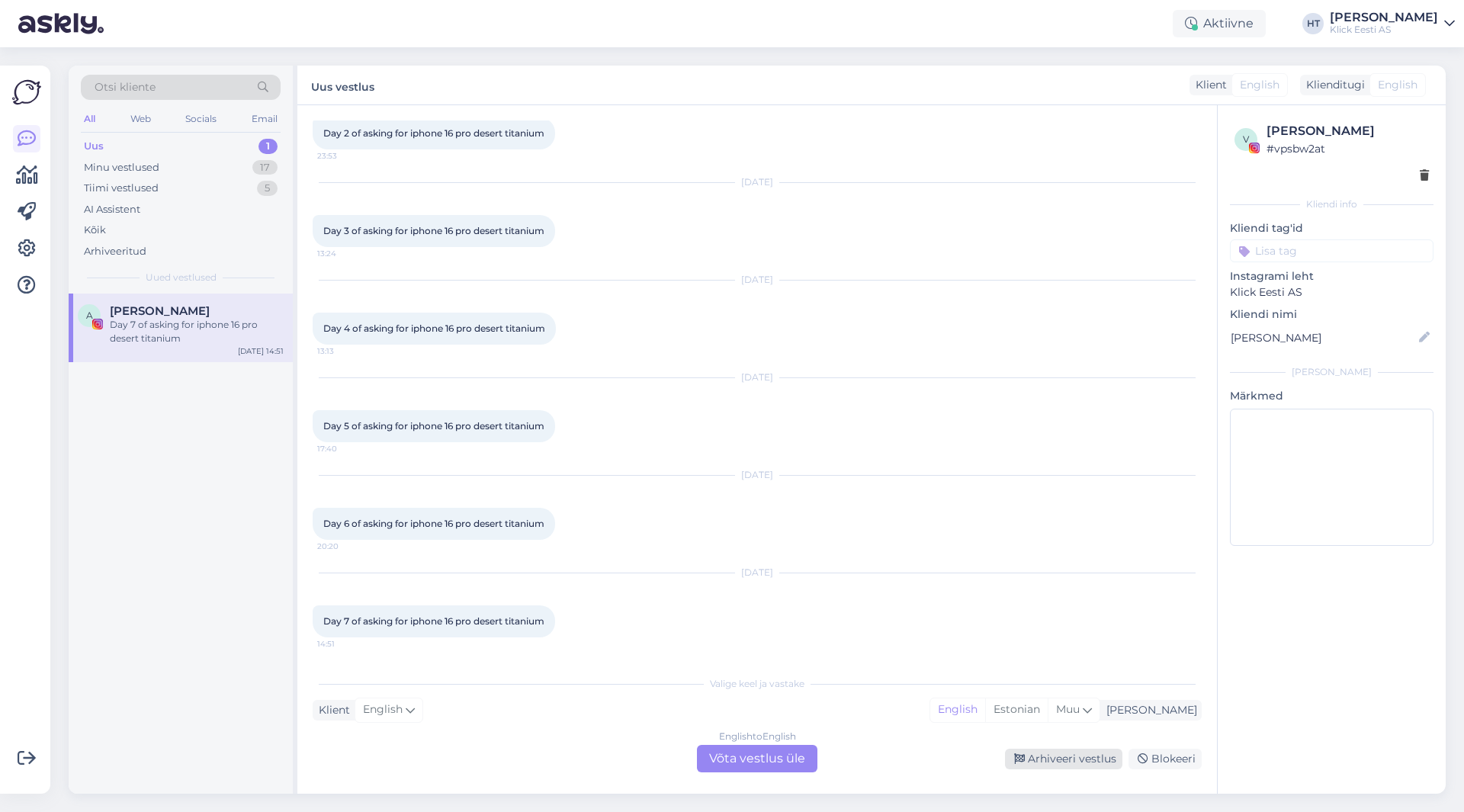
click at [1052, 754] on div "Arhiveeri vestlus" at bounding box center [1063, 758] width 117 height 21
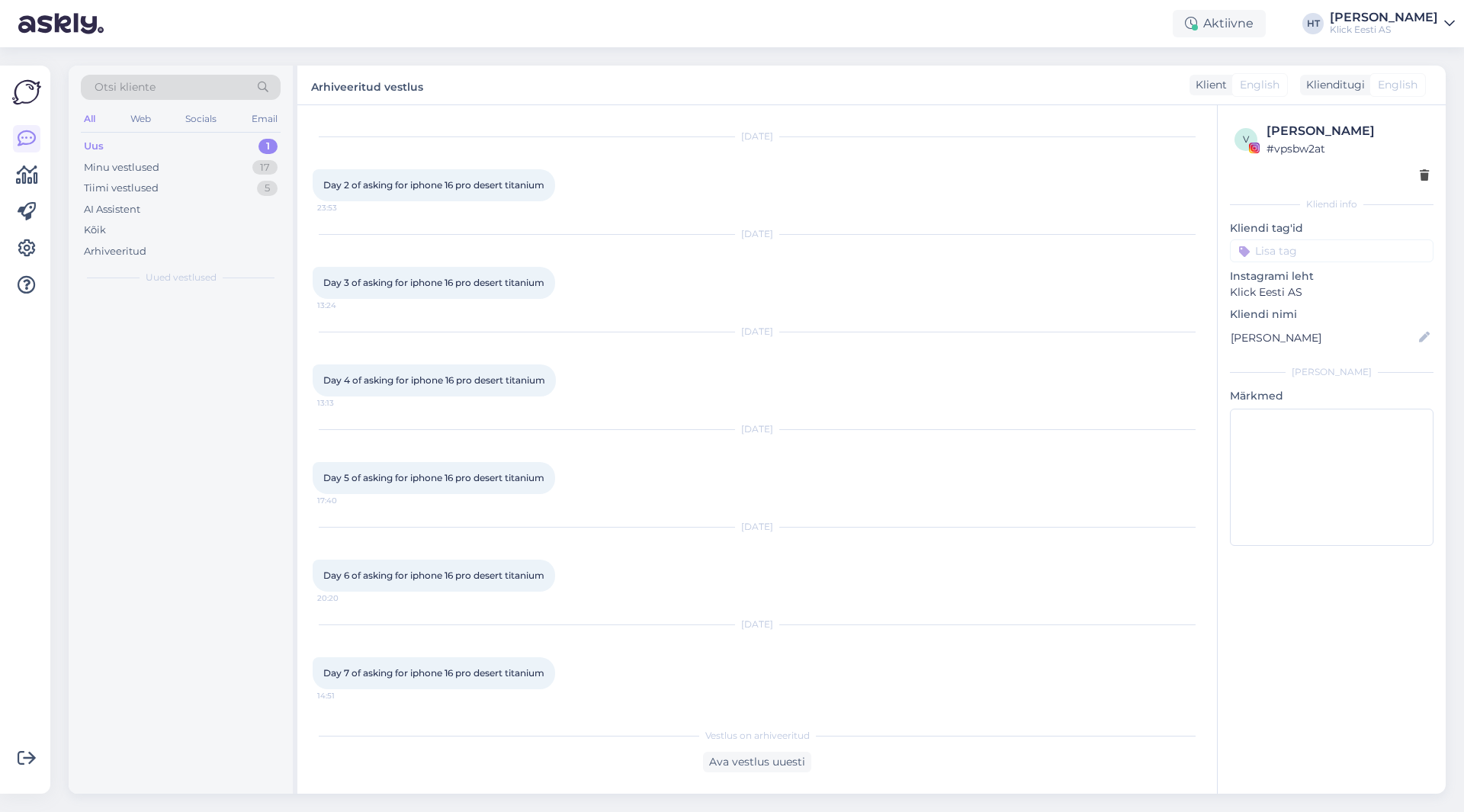
scroll to position [130, 0]
click at [243, 168] on div "Minu vestlused 17" at bounding box center [180, 168] width 199 height 22
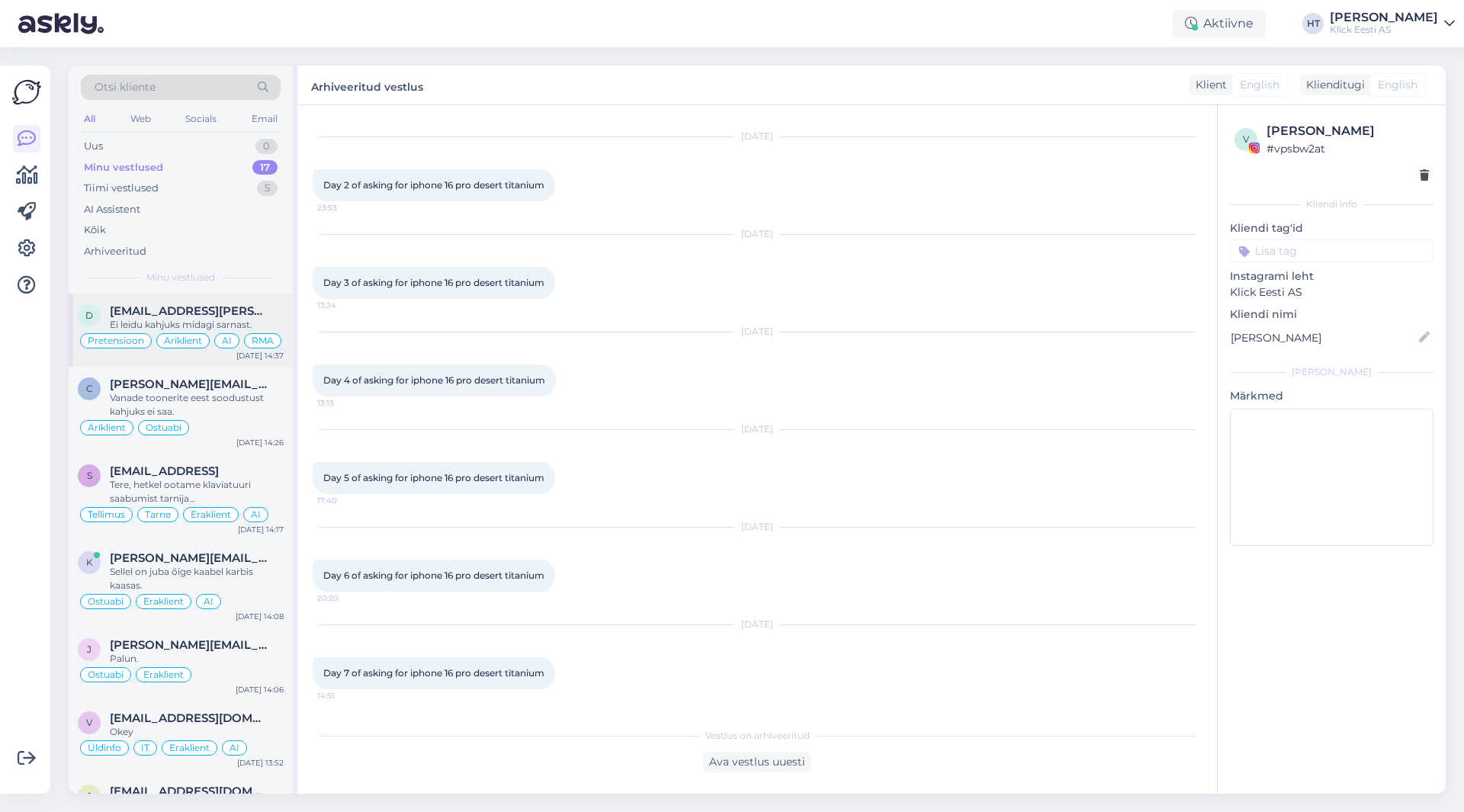
click at [216, 300] on div "d [EMAIL_ADDRESS][PERSON_NAME][DOMAIN_NAME] Ei leidu kahjuks midagi sarnast. Pr…" at bounding box center [181, 330] width 224 height 73
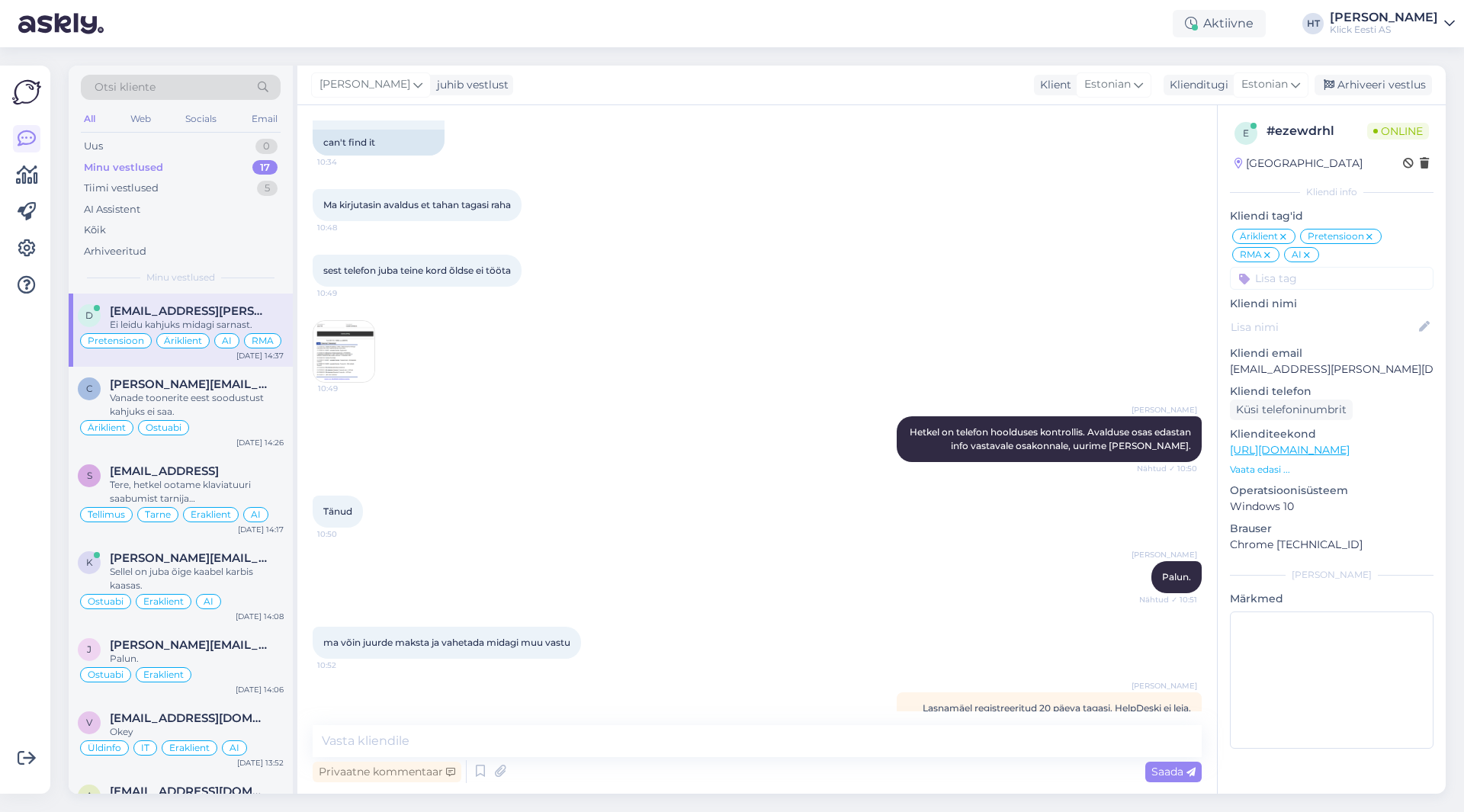
scroll to position [1074, 0]
click at [347, 373] on img at bounding box center [343, 350] width 61 height 60
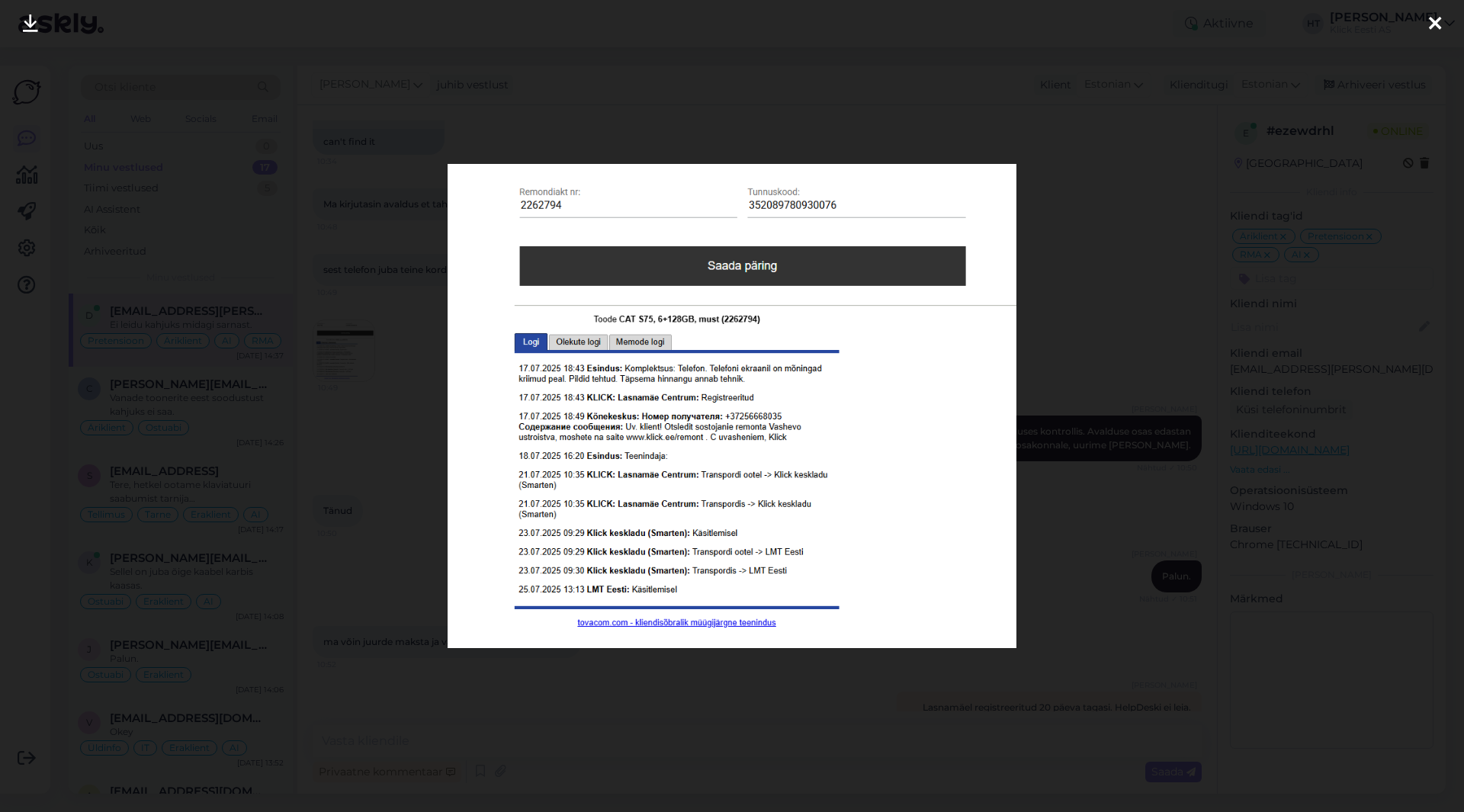
click at [429, 484] on div at bounding box center [732, 406] width 1464 height 812
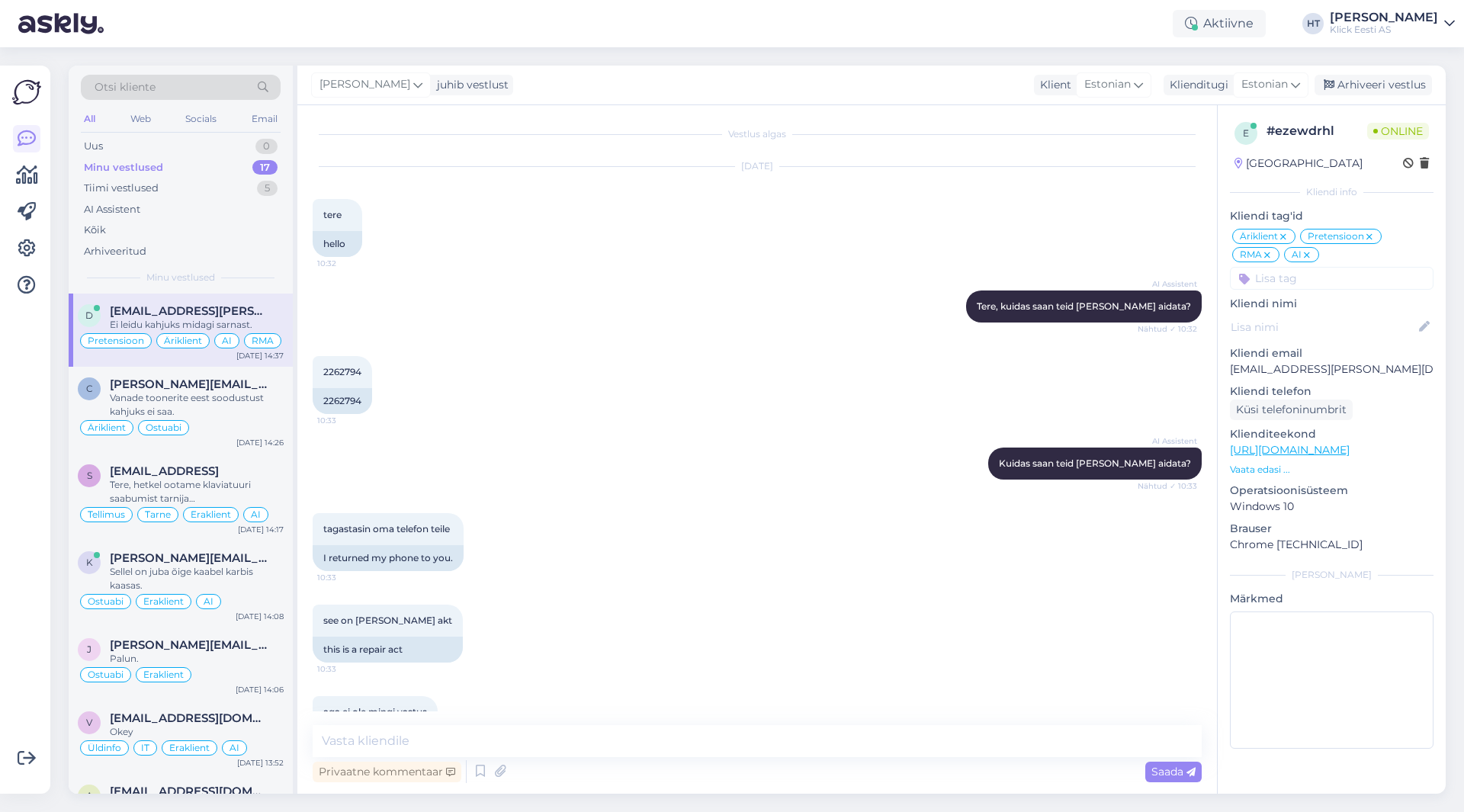
scroll to position [0, 0]
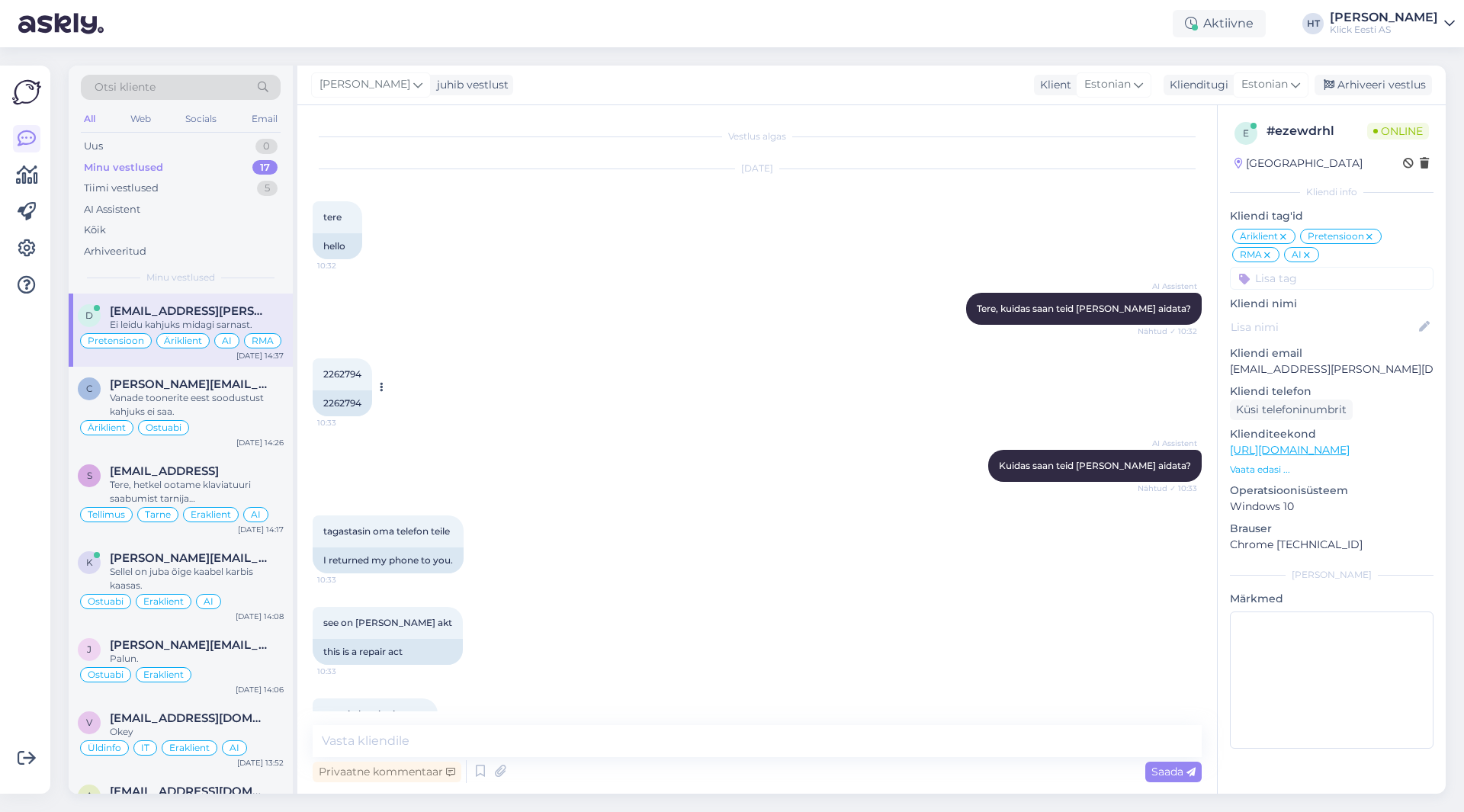
click at [339, 372] on span "2262794" at bounding box center [342, 374] width 38 height 12
copy div "2262794 10:33"
click at [677, 368] on div "2262794 10:33 2262794" at bounding box center [757, 387] width 889 height 91
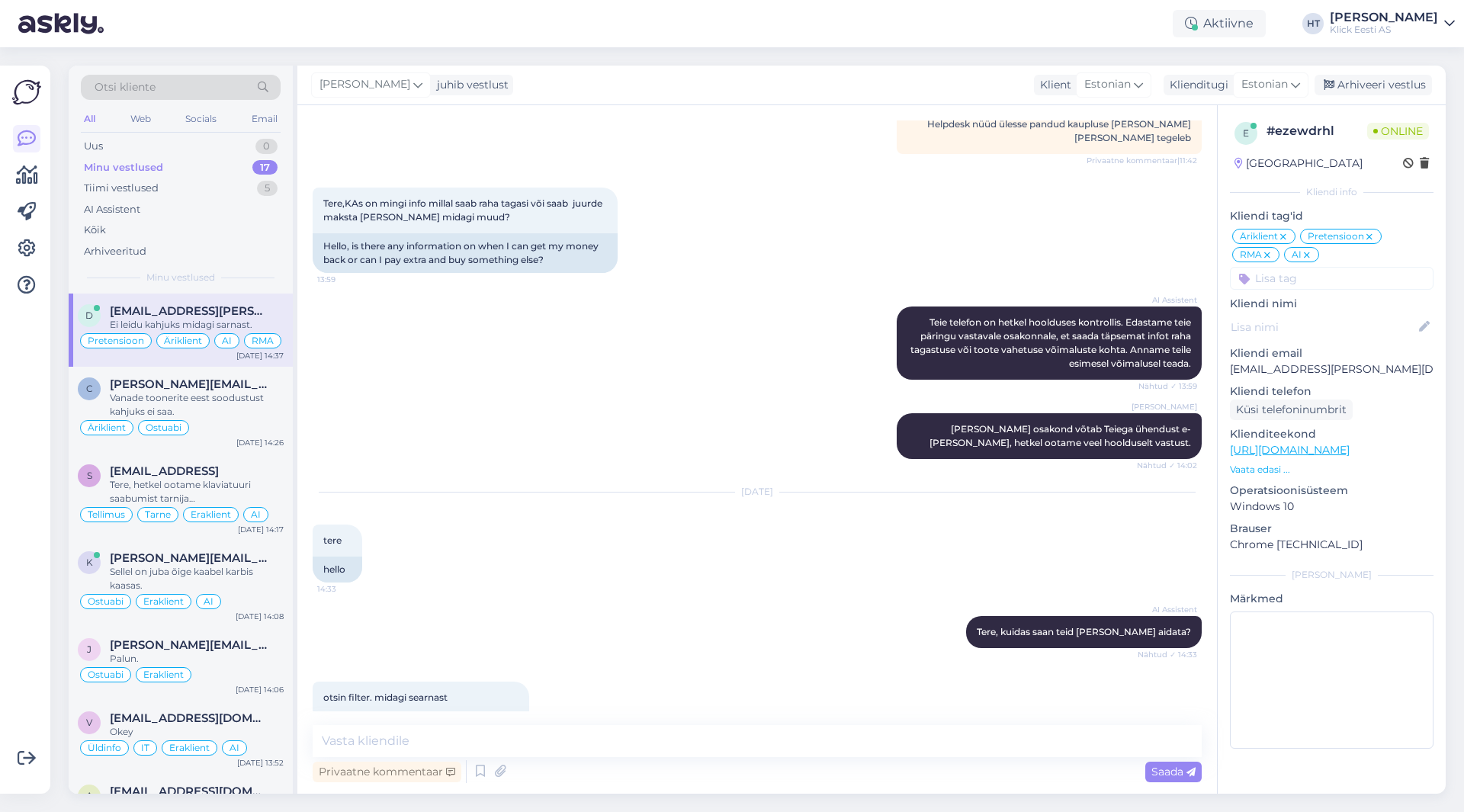
scroll to position [2598, 0]
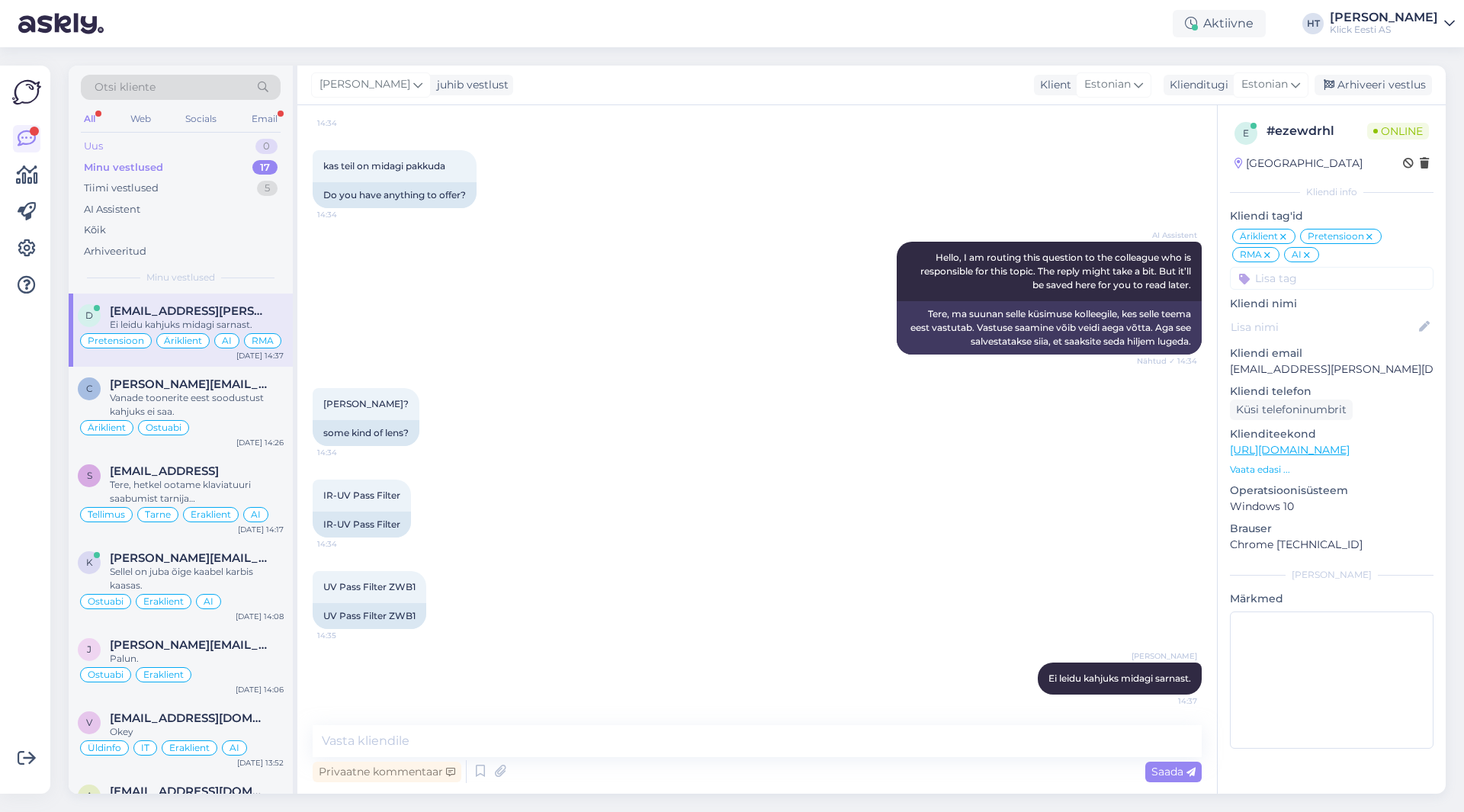
click at [239, 143] on div "Uus 0" at bounding box center [180, 147] width 199 height 22
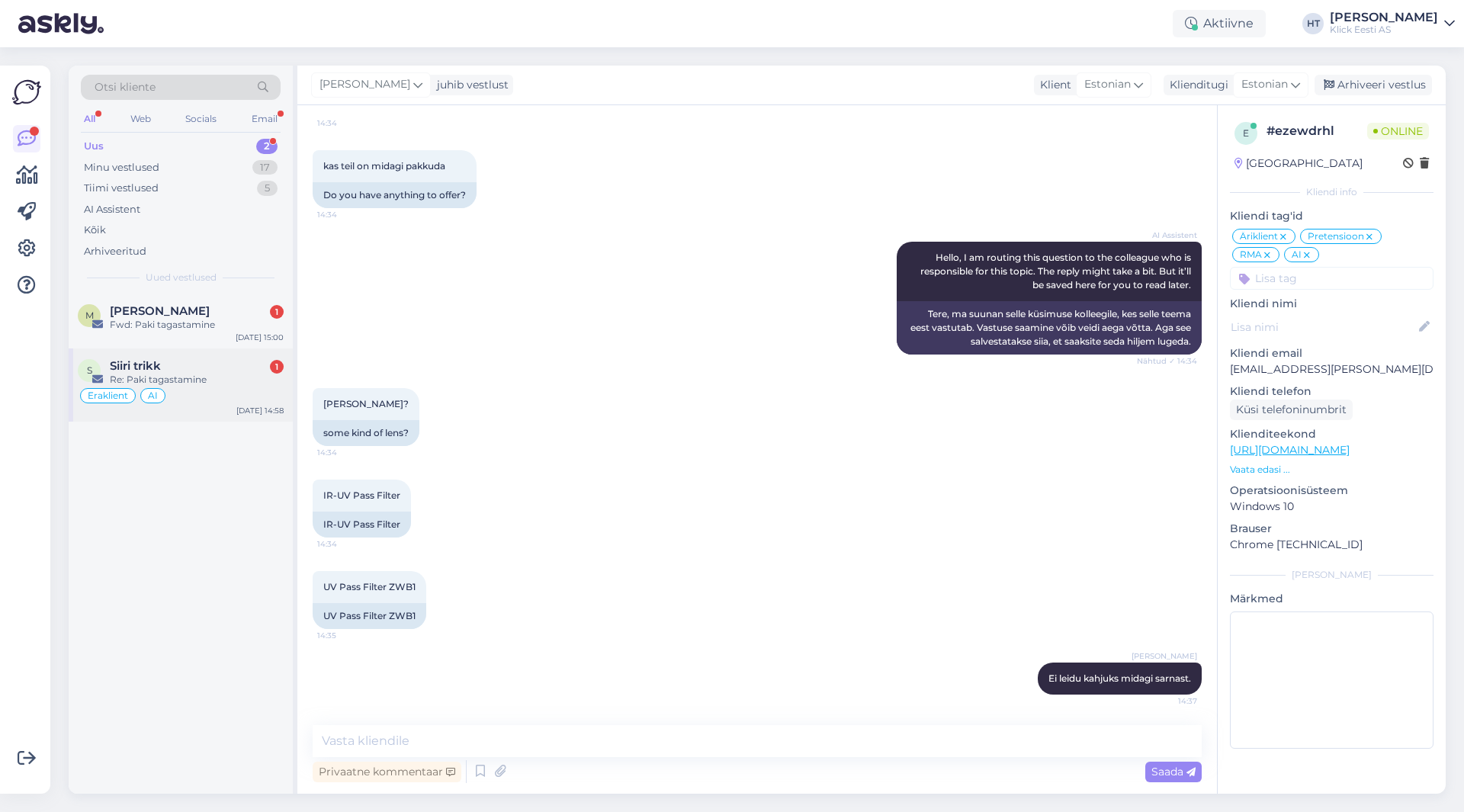
click at [213, 387] on div "Eraklient AI" at bounding box center [181, 396] width 206 height 18
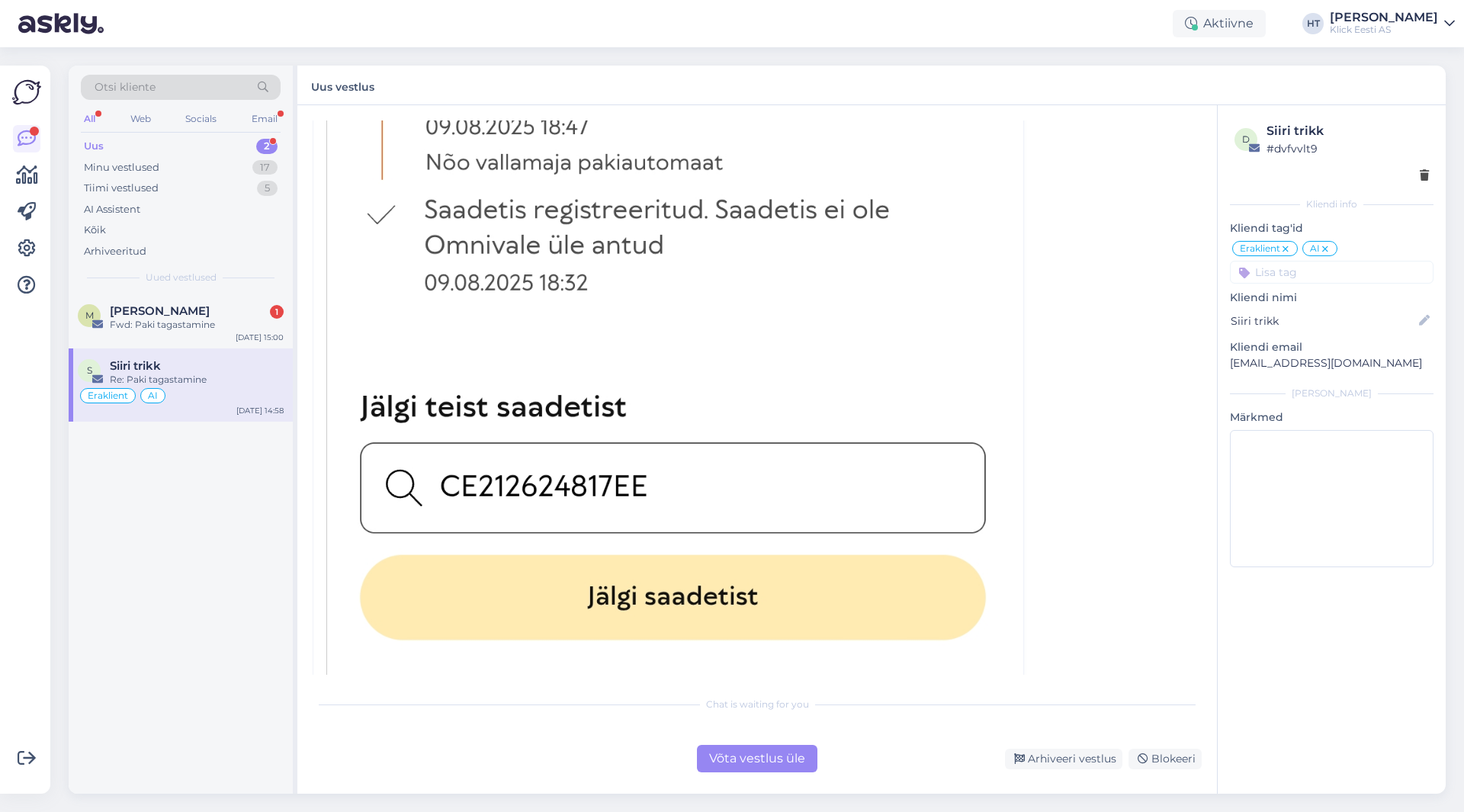
scroll to position [1483, 0]
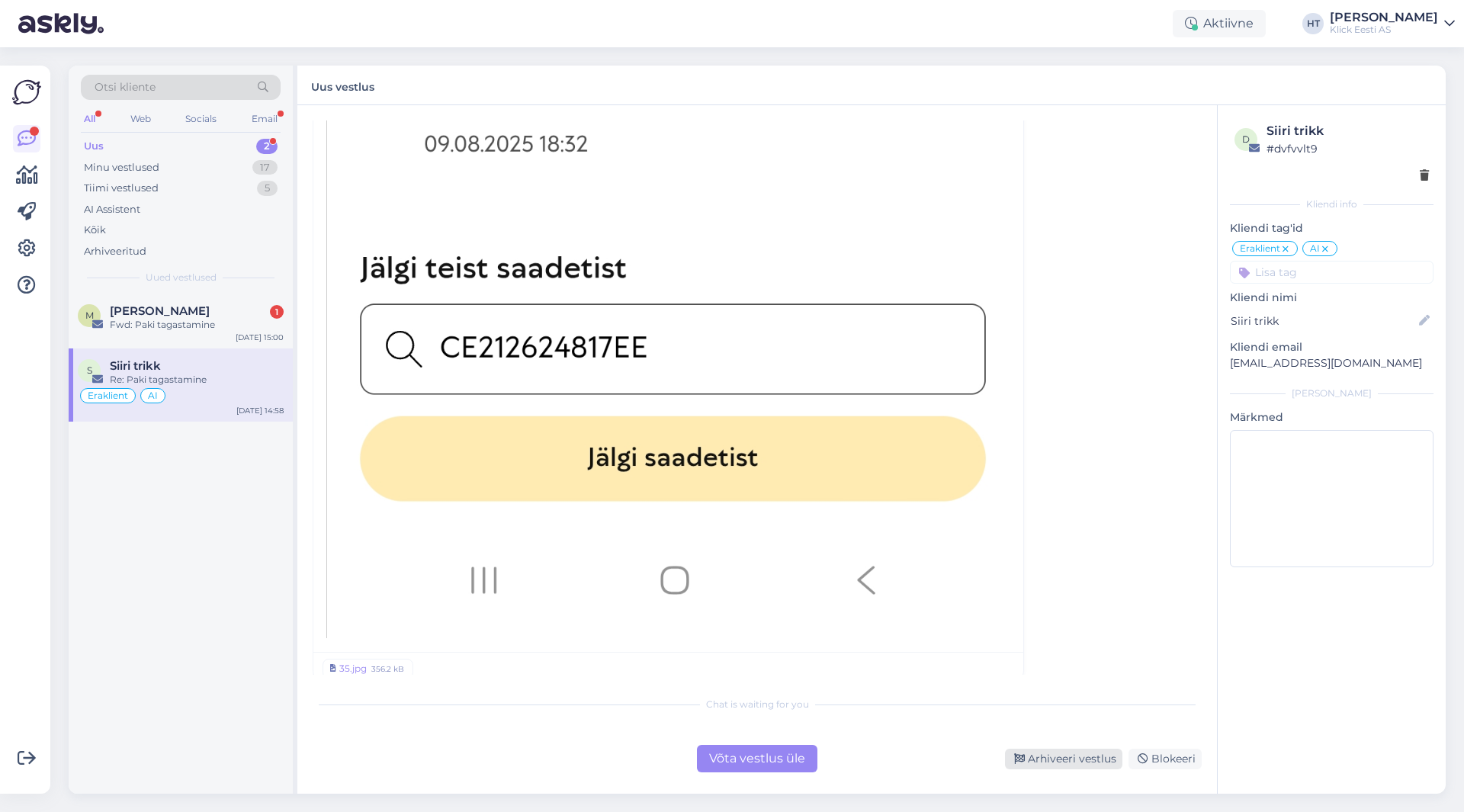
click at [1044, 762] on div "Arhiveeri vestlus" at bounding box center [1063, 758] width 117 height 21
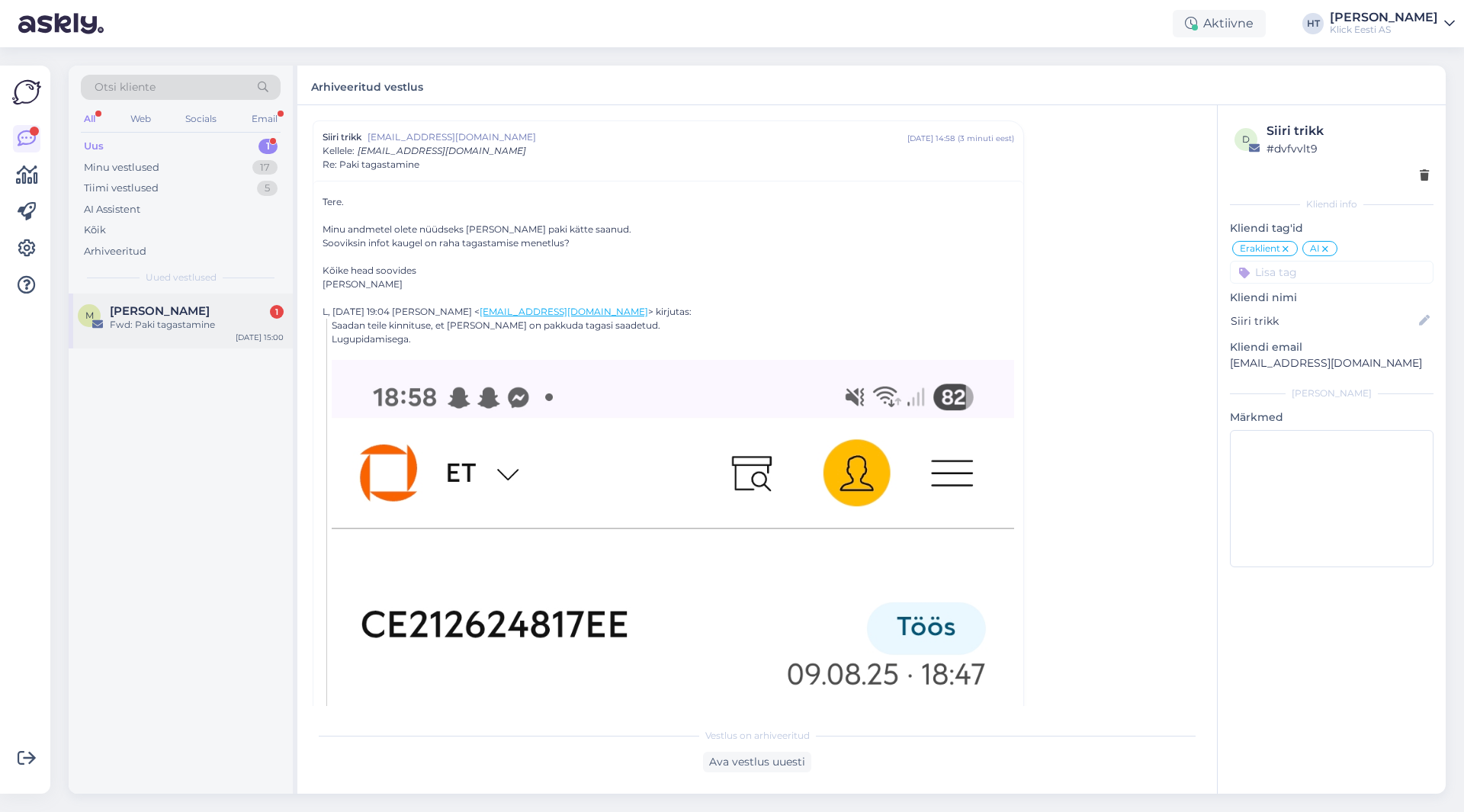
click at [232, 321] on div "Fwd: Paki tagastamine" at bounding box center [196, 325] width 174 height 14
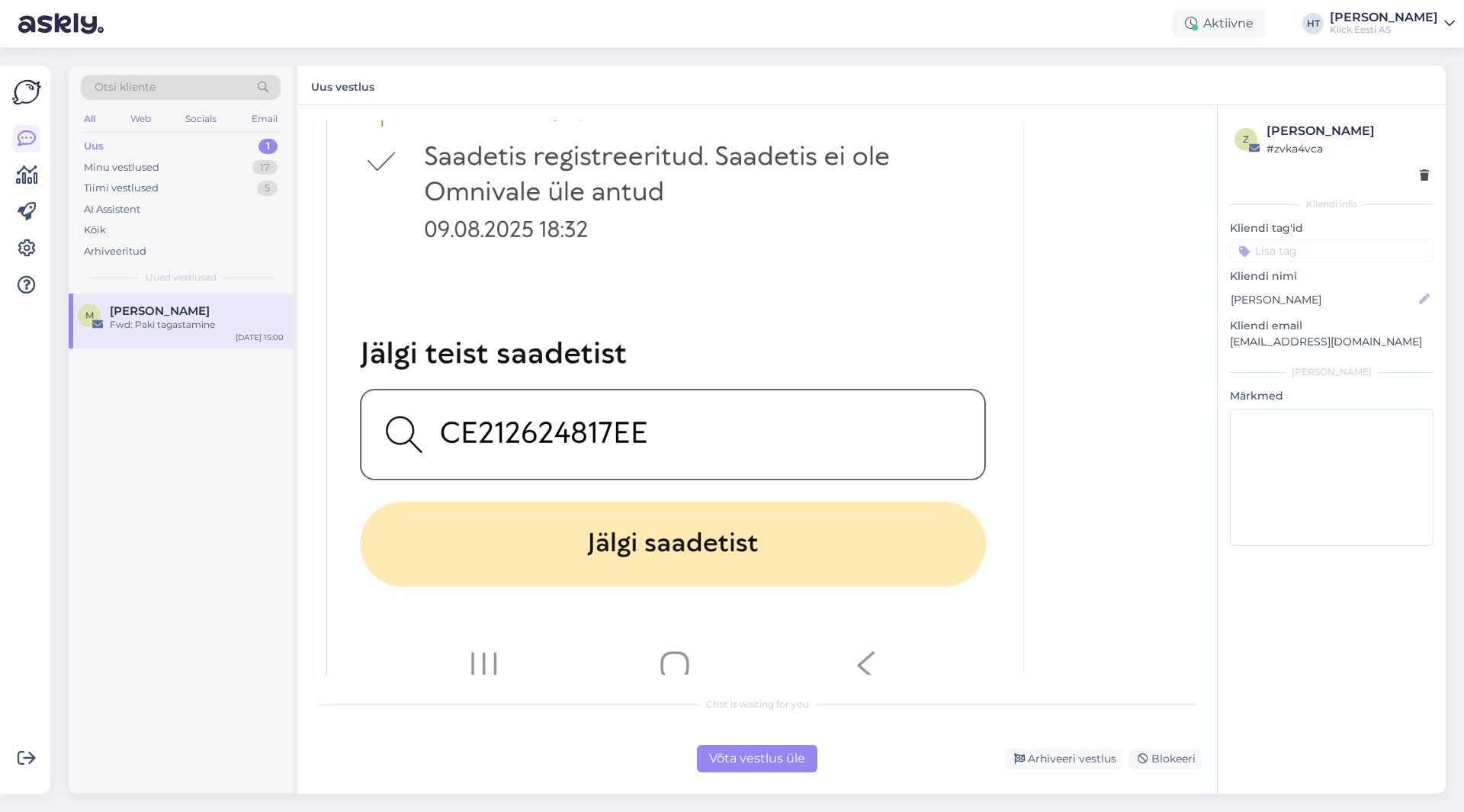
scroll to position [2798, 0]
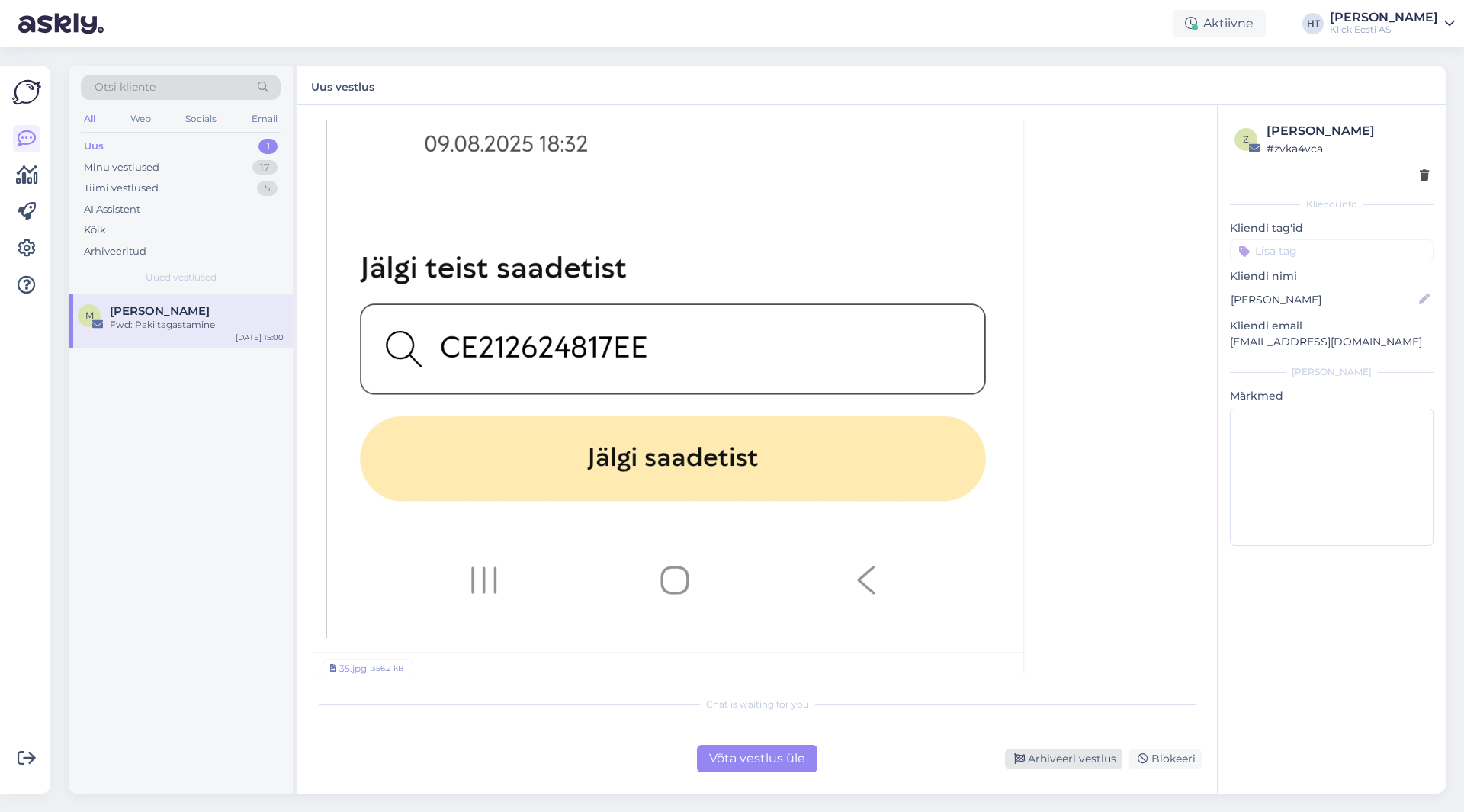
click at [1060, 755] on div "Arhiveeri vestlus" at bounding box center [1063, 758] width 117 height 21
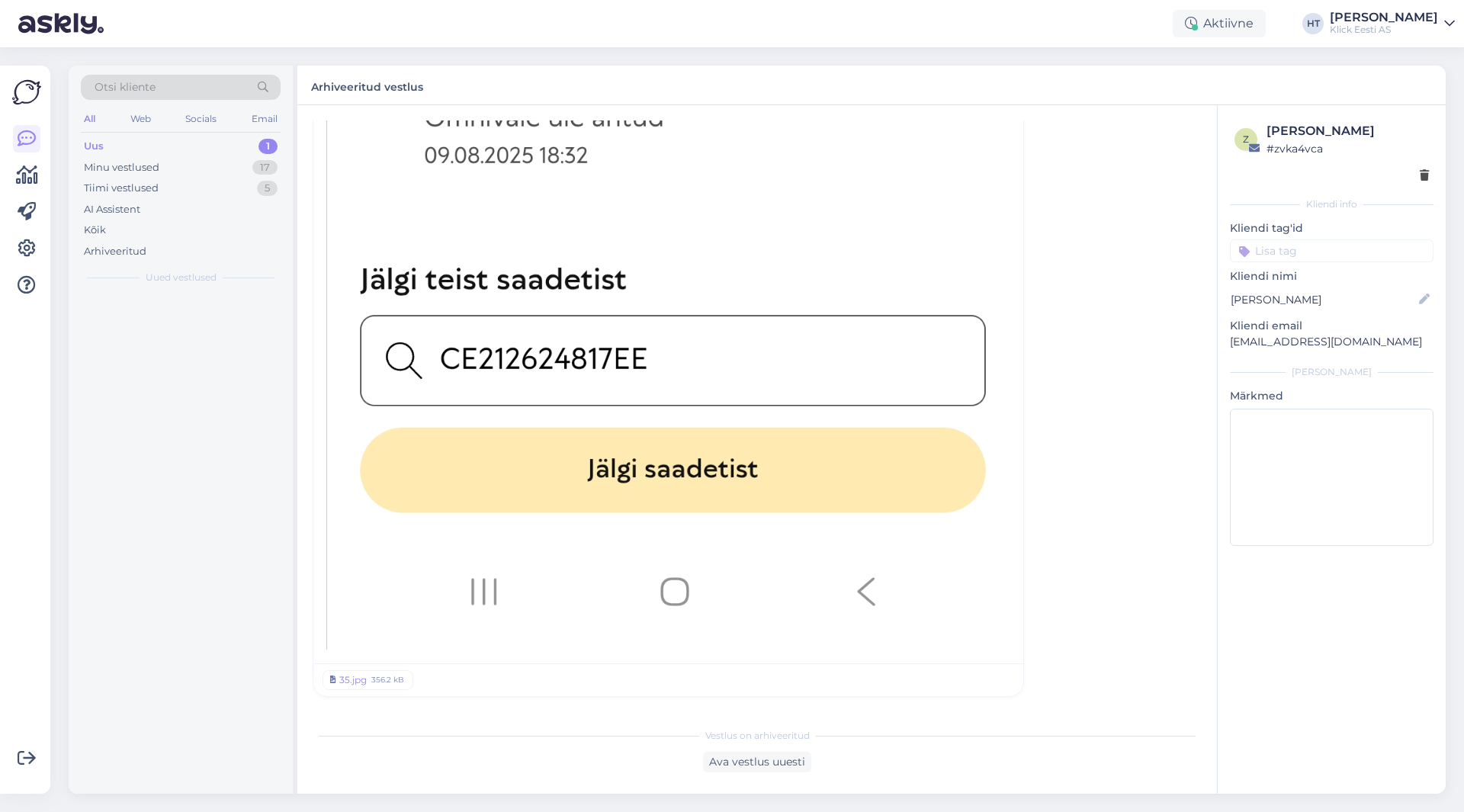
scroll to position [1155, 0]
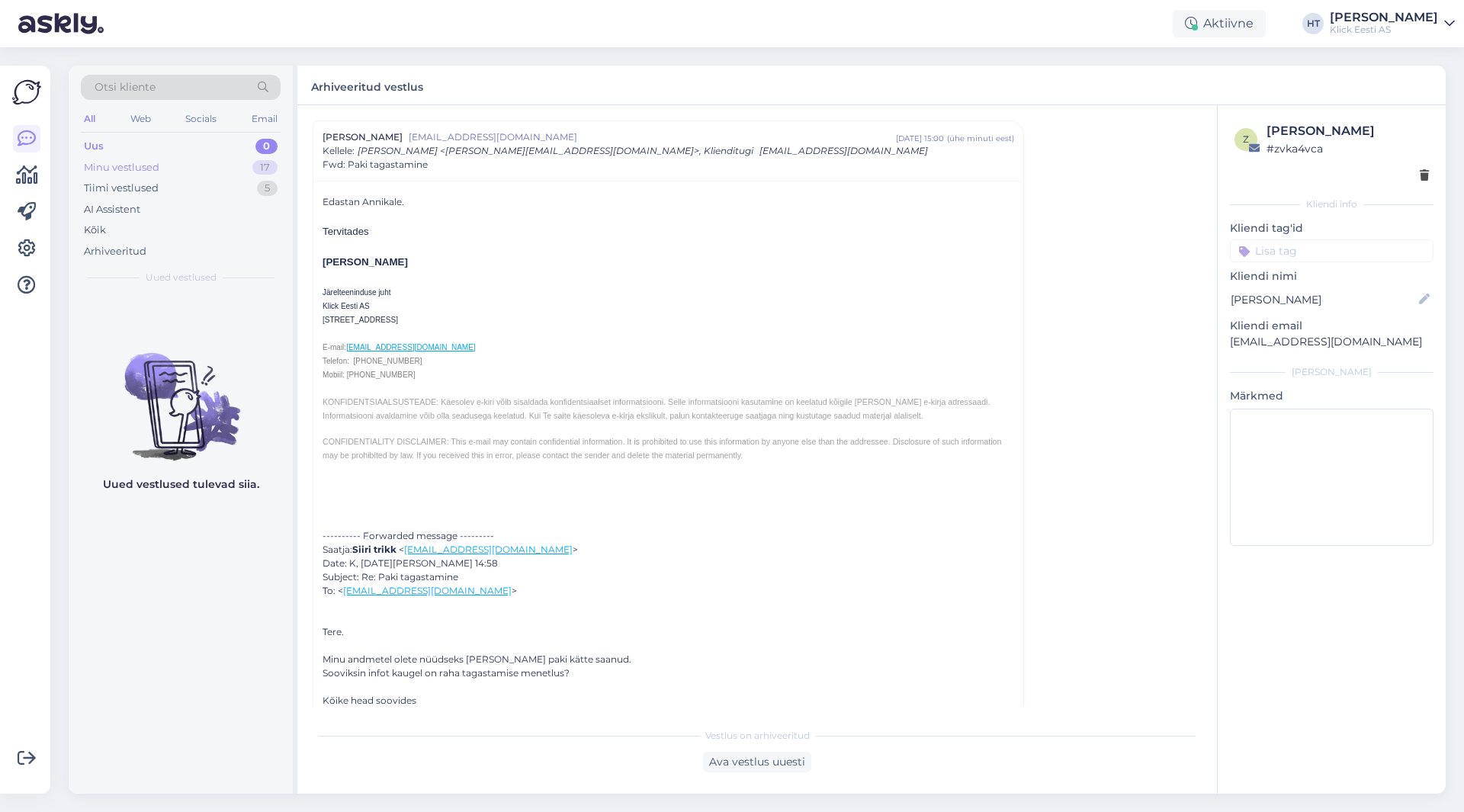
click at [240, 164] on div "Minu vestlused 17" at bounding box center [180, 168] width 199 height 22
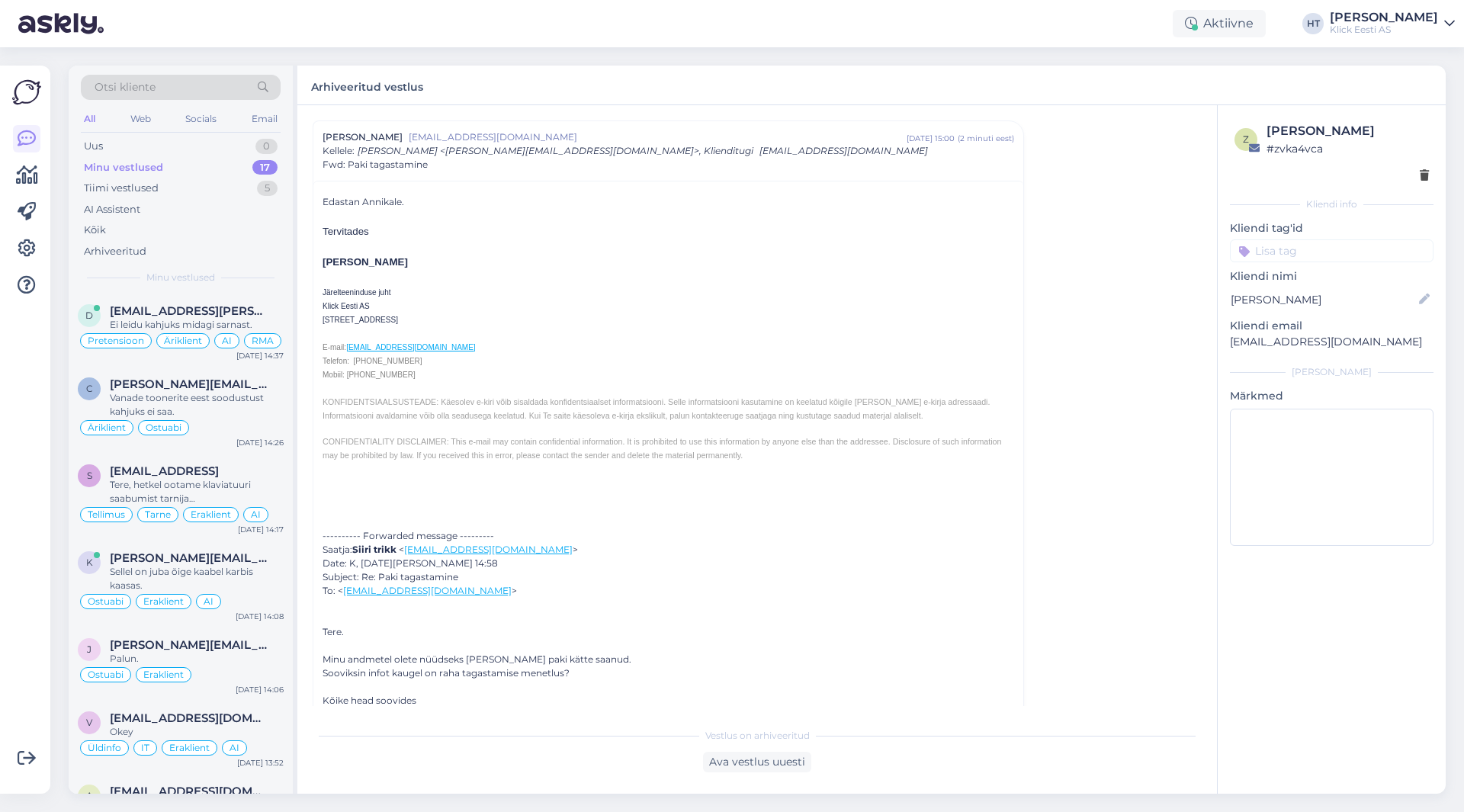
drag, startPoint x: 1139, startPoint y: 288, endPoint x: 1130, endPoint y: 288, distance: 9.0
click at [1139, 288] on div "Vestlus algas [PERSON_NAME] [EMAIL_ADDRESS][DOMAIN_NAME] [DATE] 14:09 ( 6 kuu e…" at bounding box center [764, 412] width 903 height 585
click at [162, 312] on span "[EMAIL_ADDRESS][PERSON_NAME][DOMAIN_NAME]" at bounding box center [189, 311] width 159 height 14
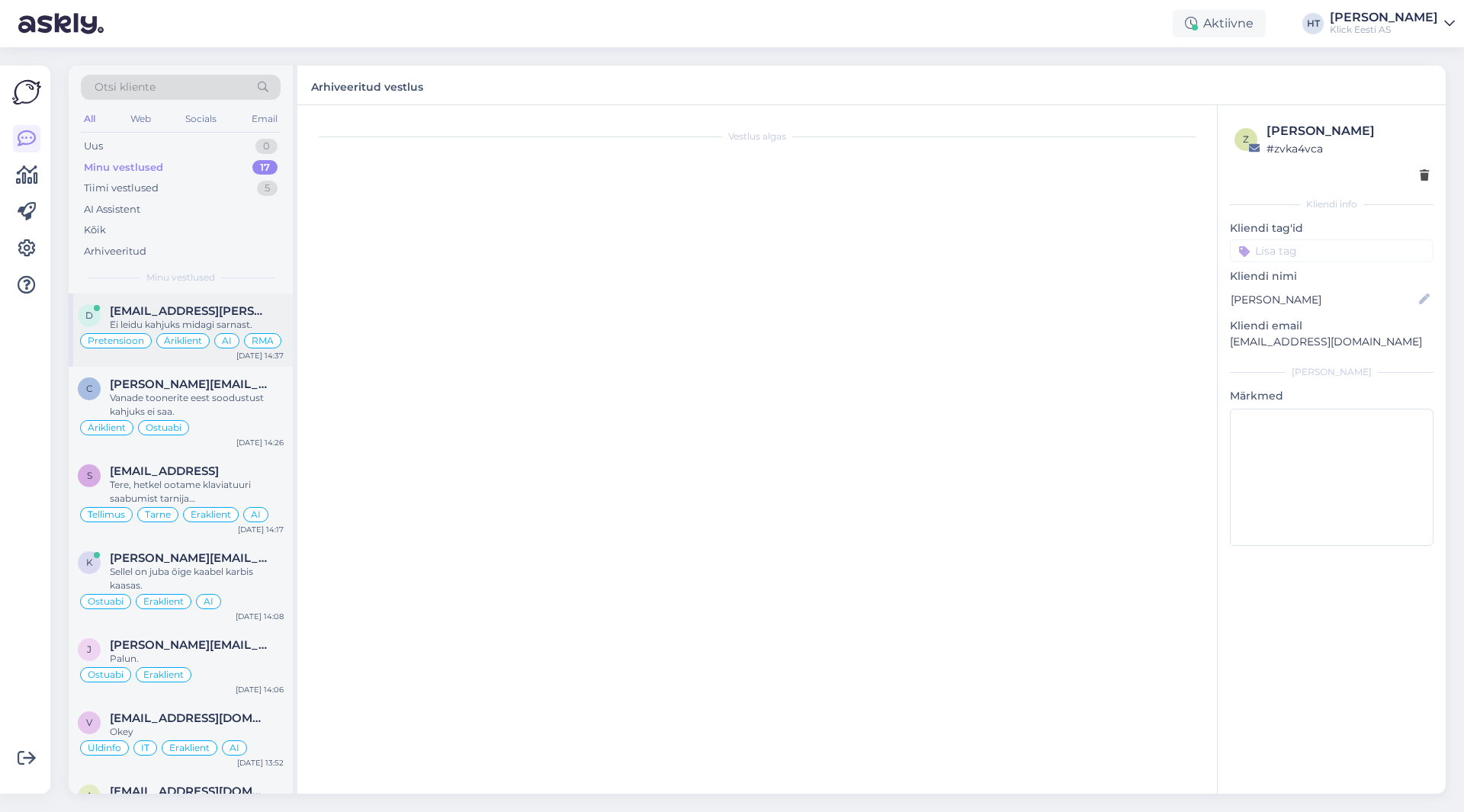
scroll to position [2598, 0]
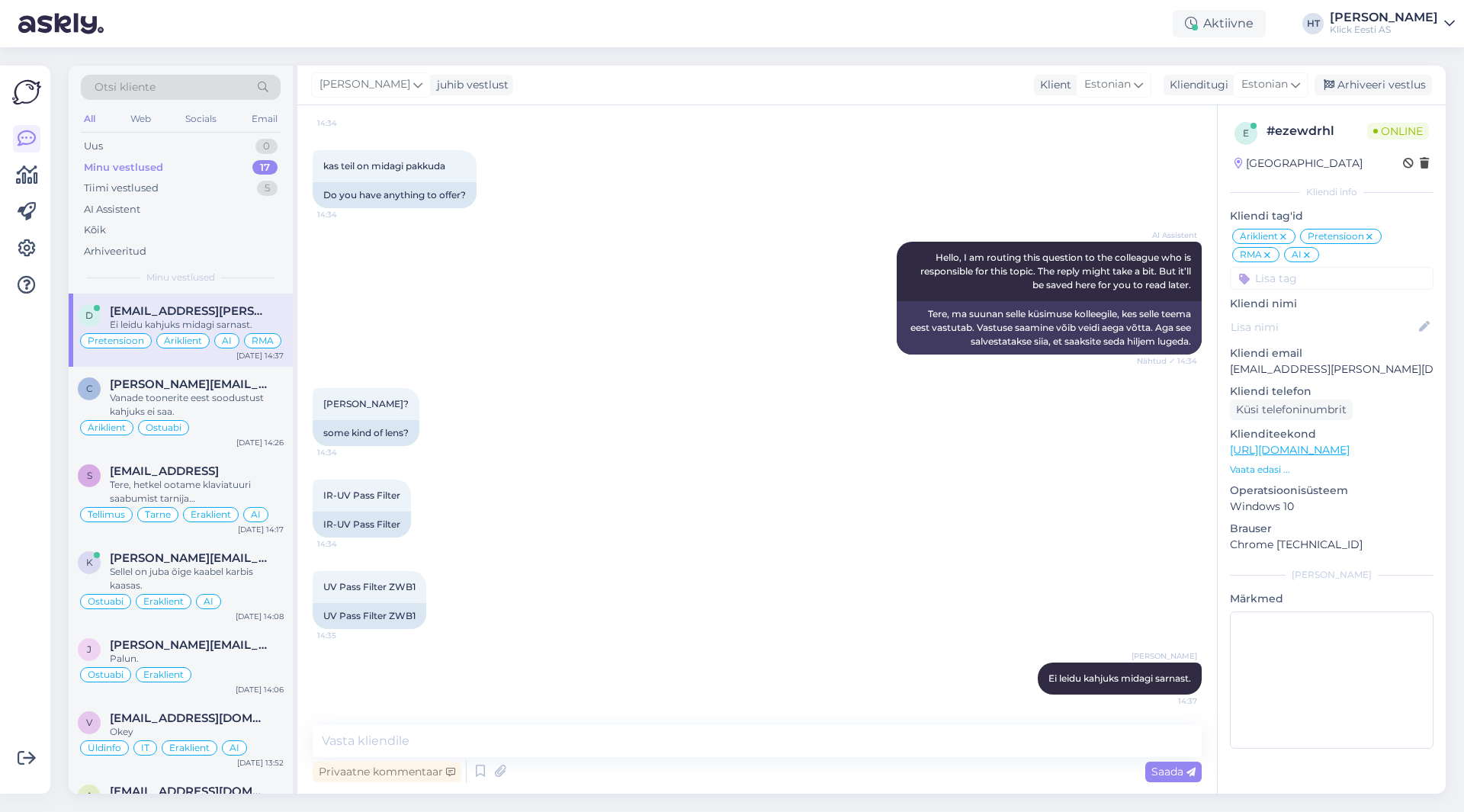
click at [666, 361] on div "AI Assistent Hello, I am routing this question to the colleague who is responsi…" at bounding box center [757, 298] width 889 height 147
click at [201, 156] on div "Uus 1" at bounding box center [180, 147] width 199 height 22
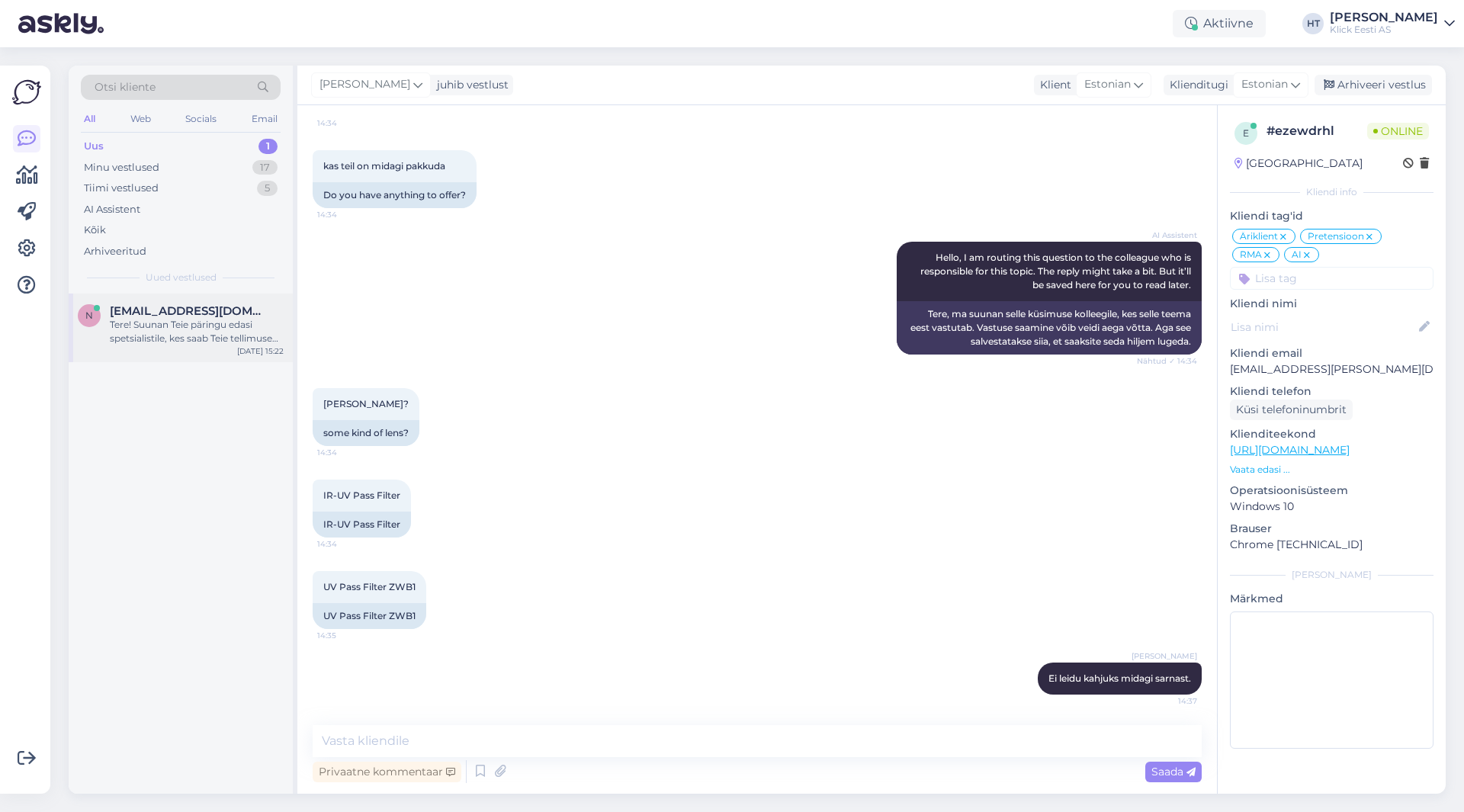
click at [206, 304] on span "[EMAIL_ADDRESS][DOMAIN_NAME]" at bounding box center [189, 311] width 159 height 14
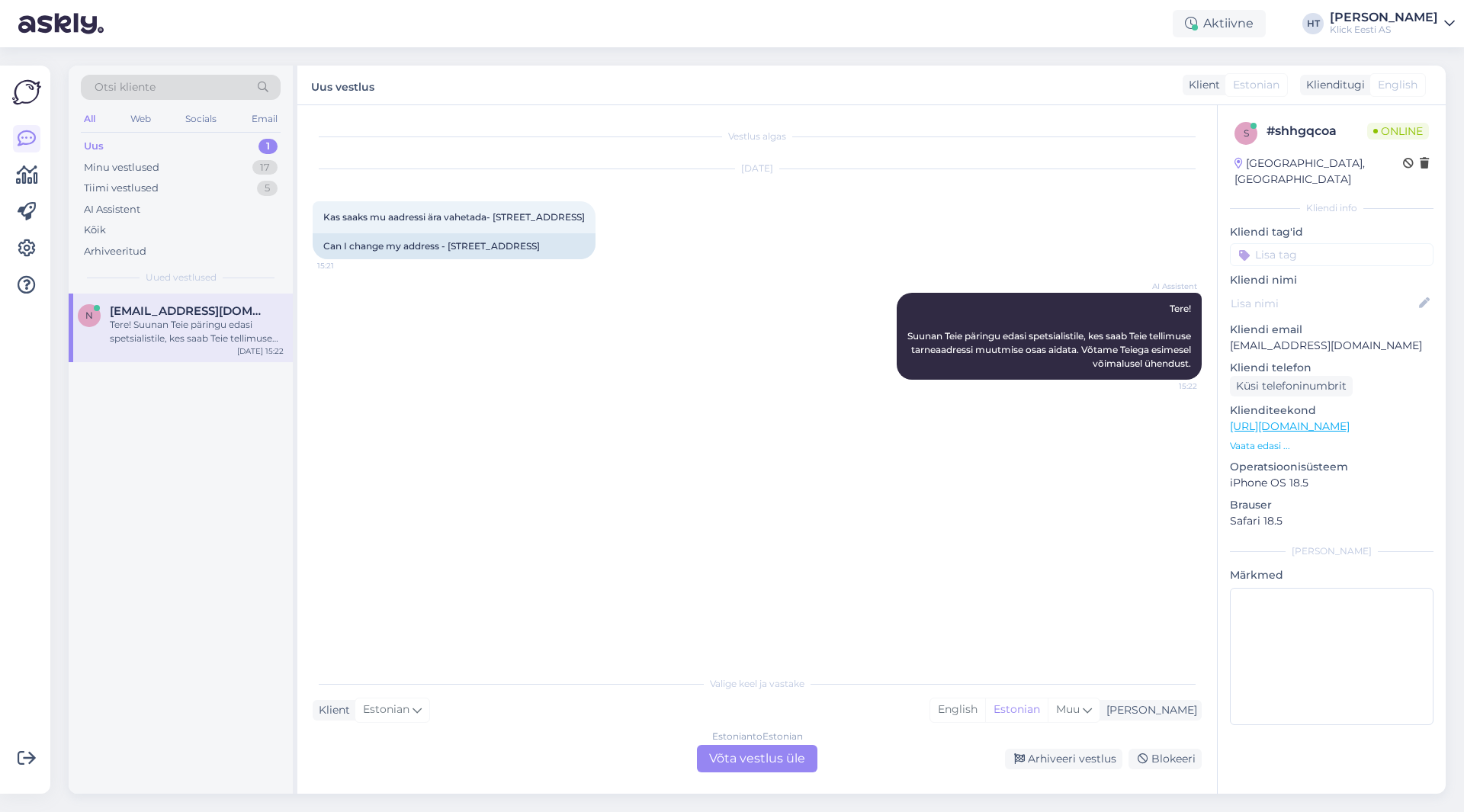
click at [1325, 337] on p "[EMAIL_ADDRESS][DOMAIN_NAME]" at bounding box center [1331, 345] width 203 height 16
copy p "[EMAIL_ADDRESS][DOMAIN_NAME]"
click at [723, 628] on div "Vestlus algas [DATE] Kas saaks mu aadressi ära vahetada- Manufaktuuri [GEOGRAPH…" at bounding box center [764, 387] width 903 height 533
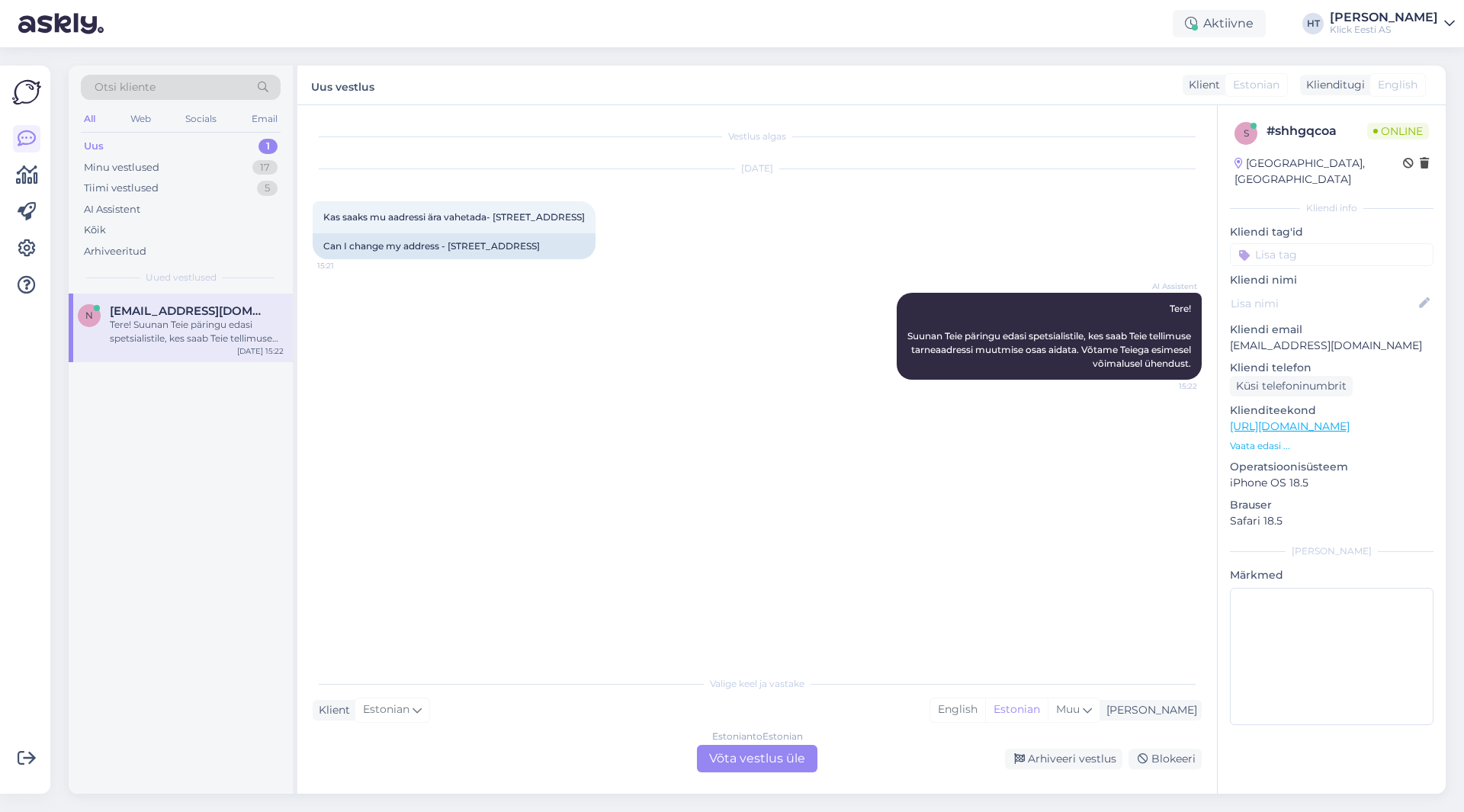
click at [771, 762] on div "Estonian to Estonian Võta vestlus üle" at bounding box center [757, 758] width 120 height 28
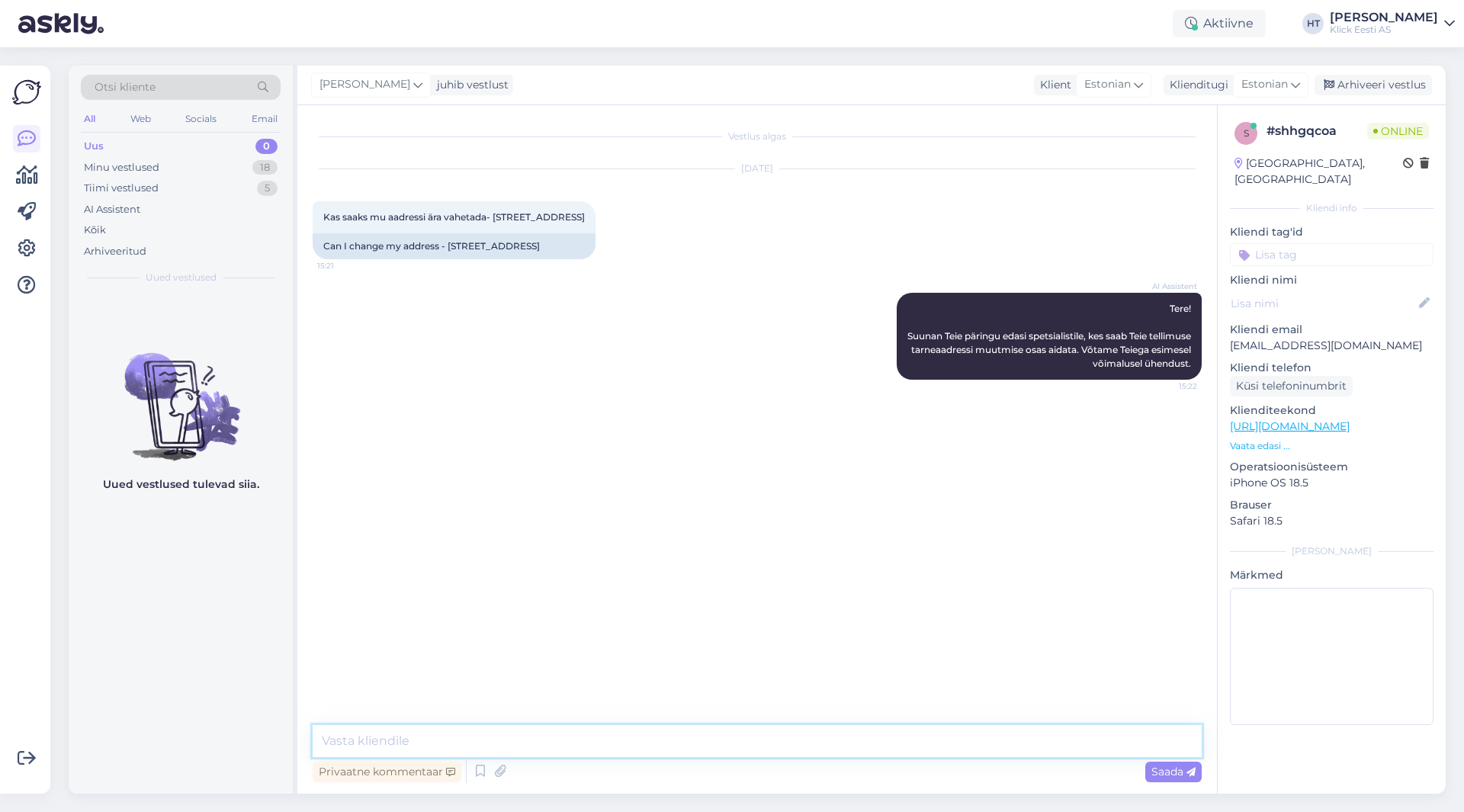
click at [757, 750] on textarea at bounding box center [757, 741] width 889 height 32
type textarea "Vestlusakna kaudu ei saa kontol muudatusi teha. Seda peab tegema iseseisvalt ko…"
click at [922, 742] on textarea "Vestlusakna kaudu ei saa kontol muudatusi teha. Seda peab tegema iseseisvalt ko…" at bounding box center [757, 741] width 889 height 32
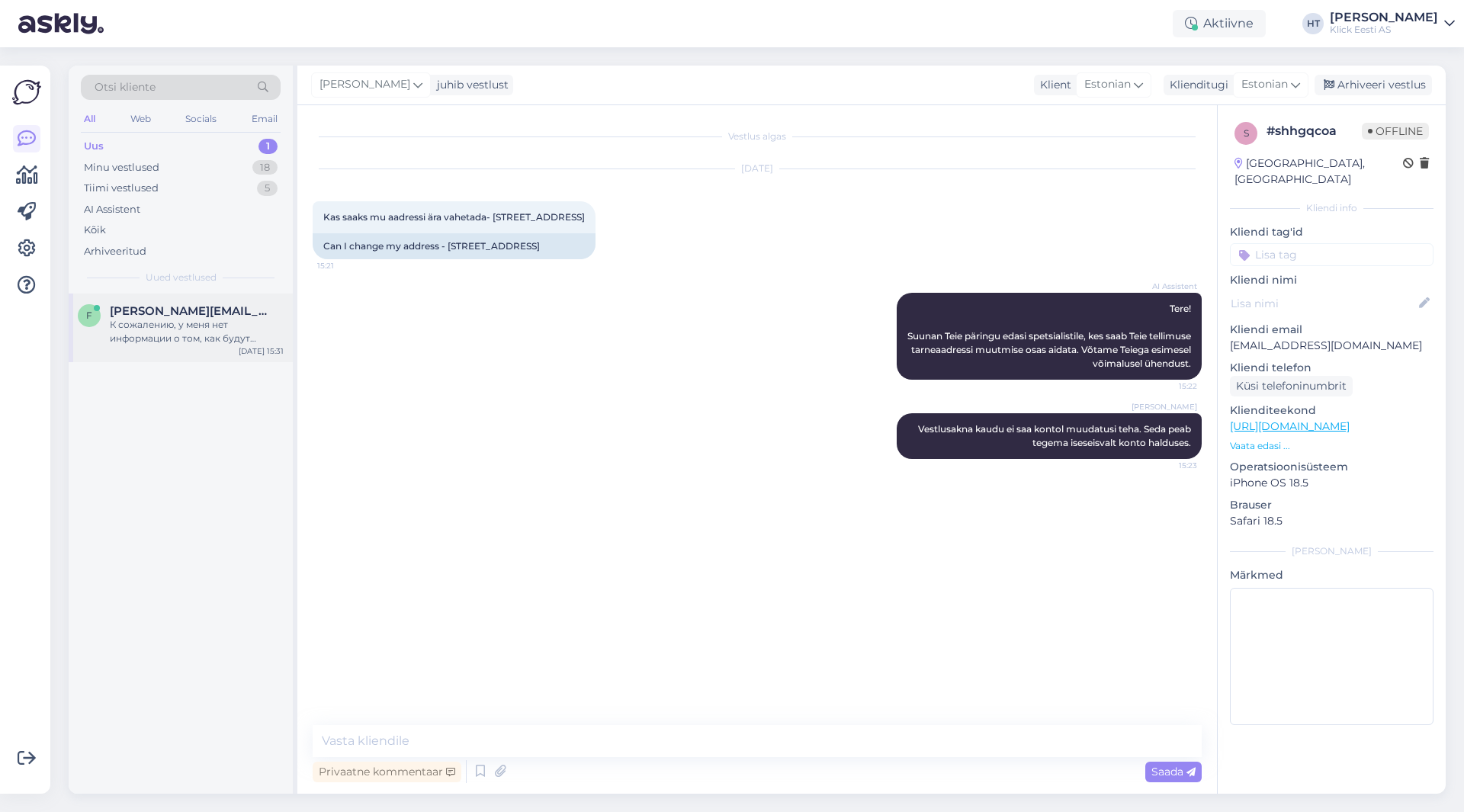
click at [190, 323] on div "К сожалению, у меня нет информации о том, как будут возмещены средства в случае…" at bounding box center [196, 332] width 174 height 28
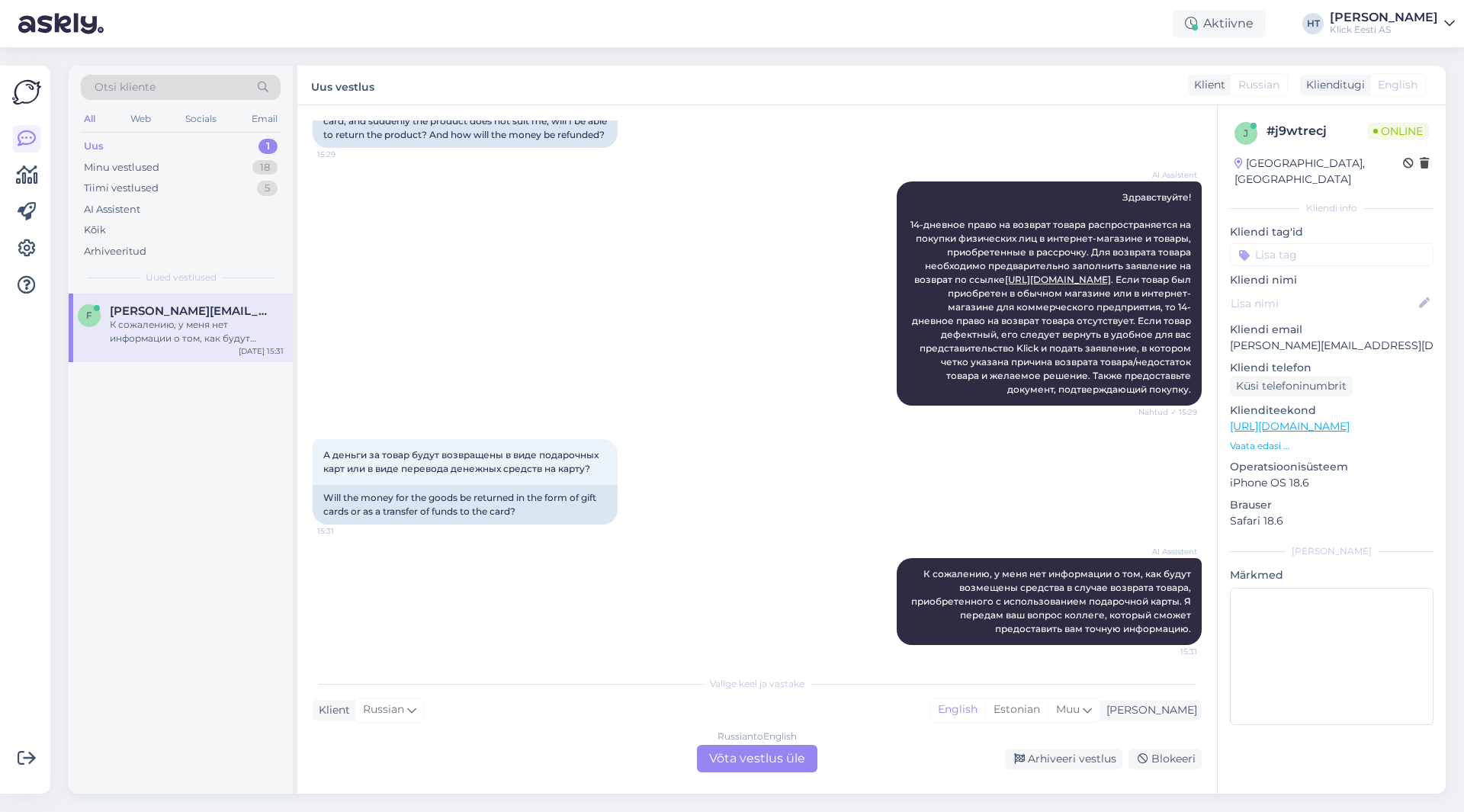
scroll to position [201, 0]
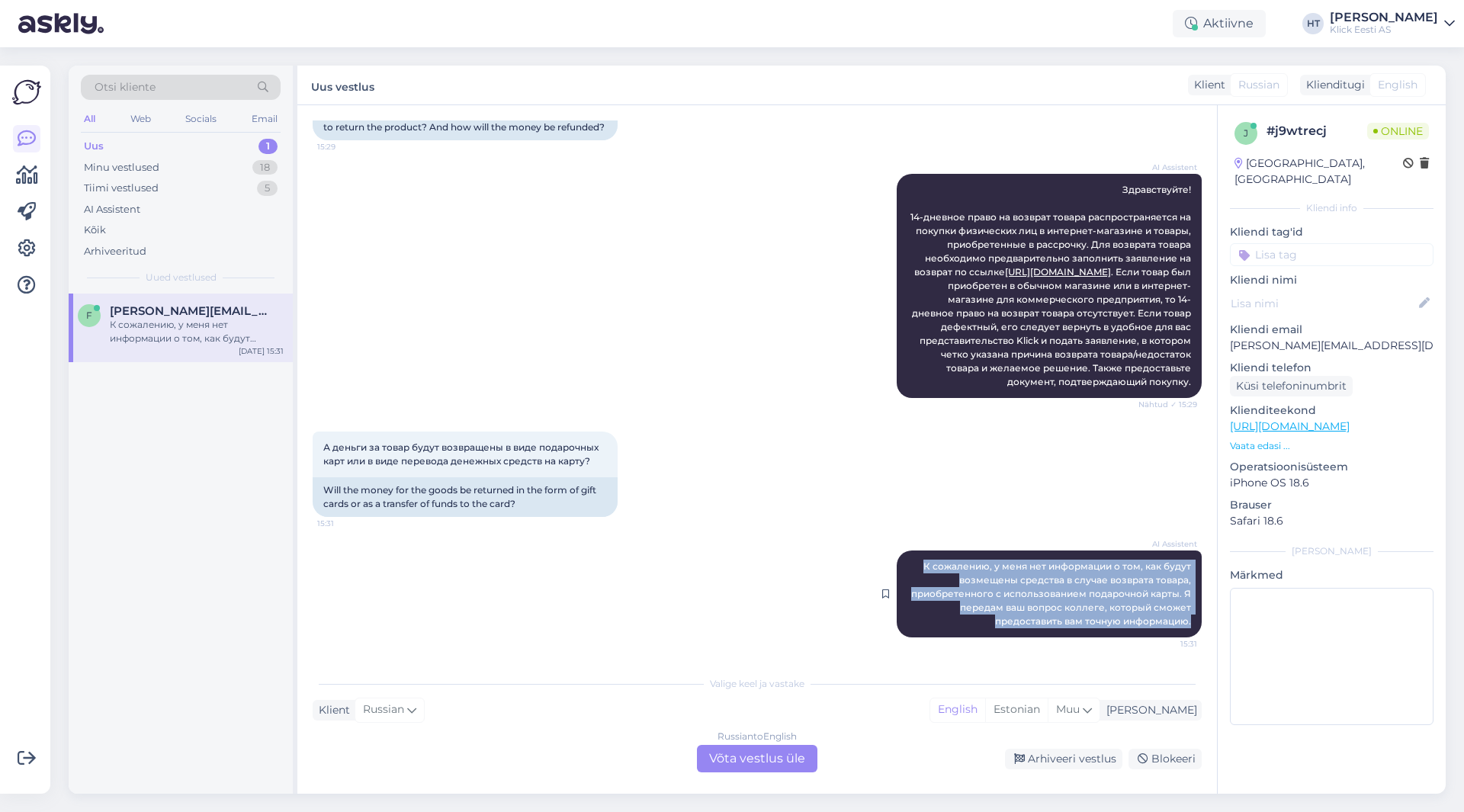
drag, startPoint x: 1181, startPoint y: 621, endPoint x: 914, endPoint y: 561, distance: 273.7
click at [914, 561] on div "AI Assistent К сожалению, у меня нет информации о том, как будут возмещены сред…" at bounding box center [1048, 594] width 305 height 87
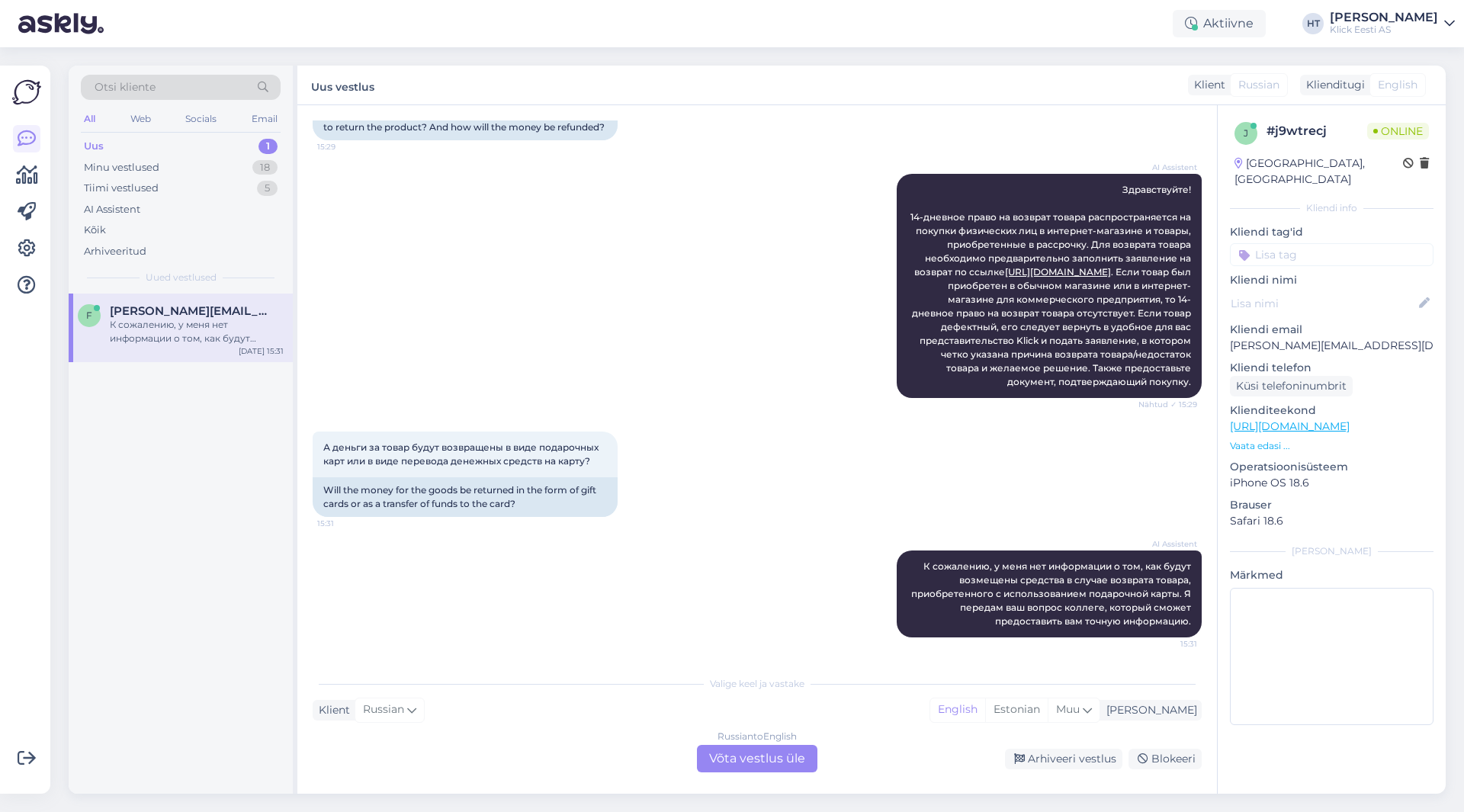
click at [797, 453] on div "А деньги за товар будут возвращены в виде подарочных карт или в виде перевода д…" at bounding box center [757, 474] width 889 height 119
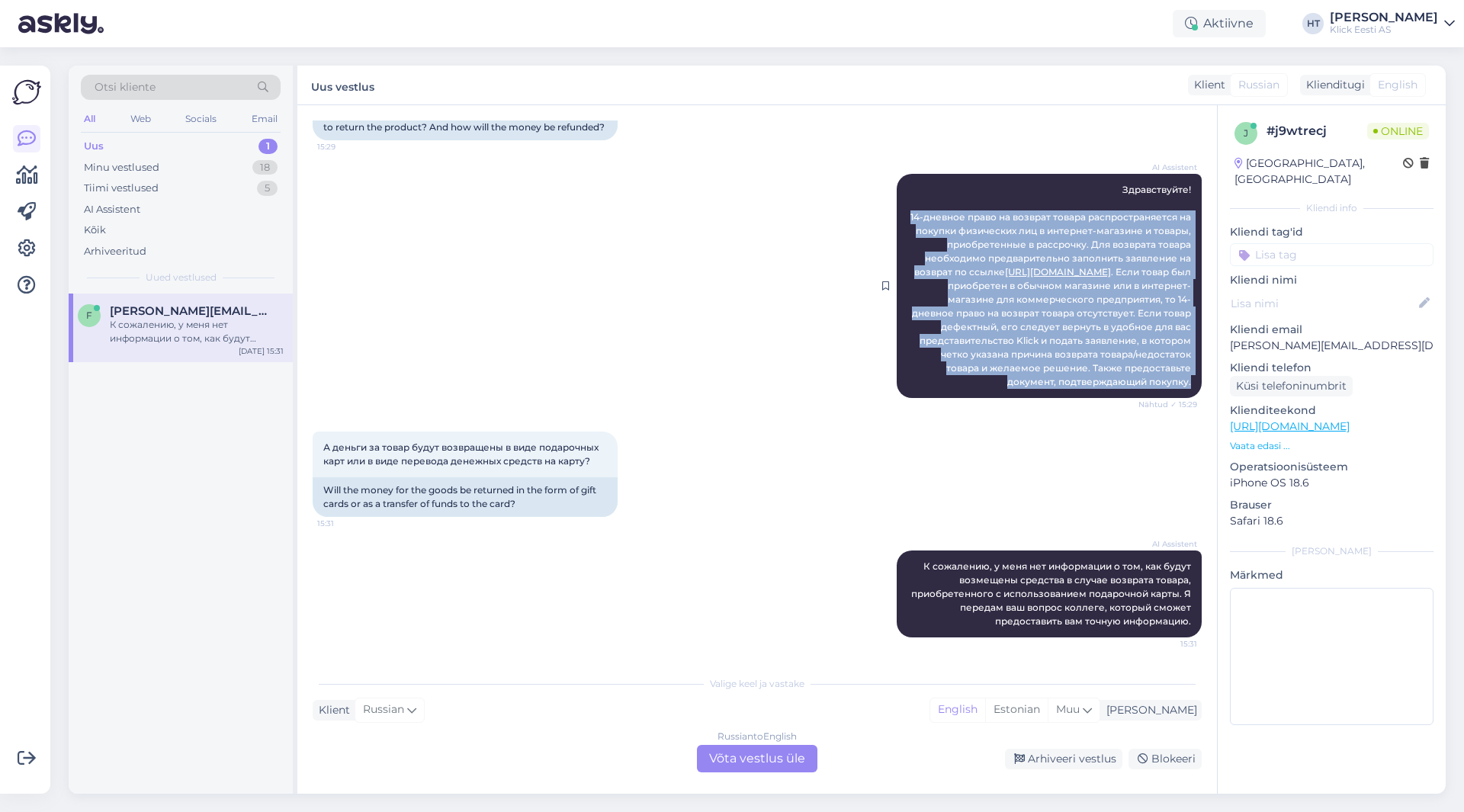
drag, startPoint x: 898, startPoint y: 213, endPoint x: 1179, endPoint y: 383, distance: 328.4
click at [1179, 383] on div "AI Assistent Здравствуйте! 14-дневное право на возврат товара распространяется …" at bounding box center [1048, 286] width 305 height 224
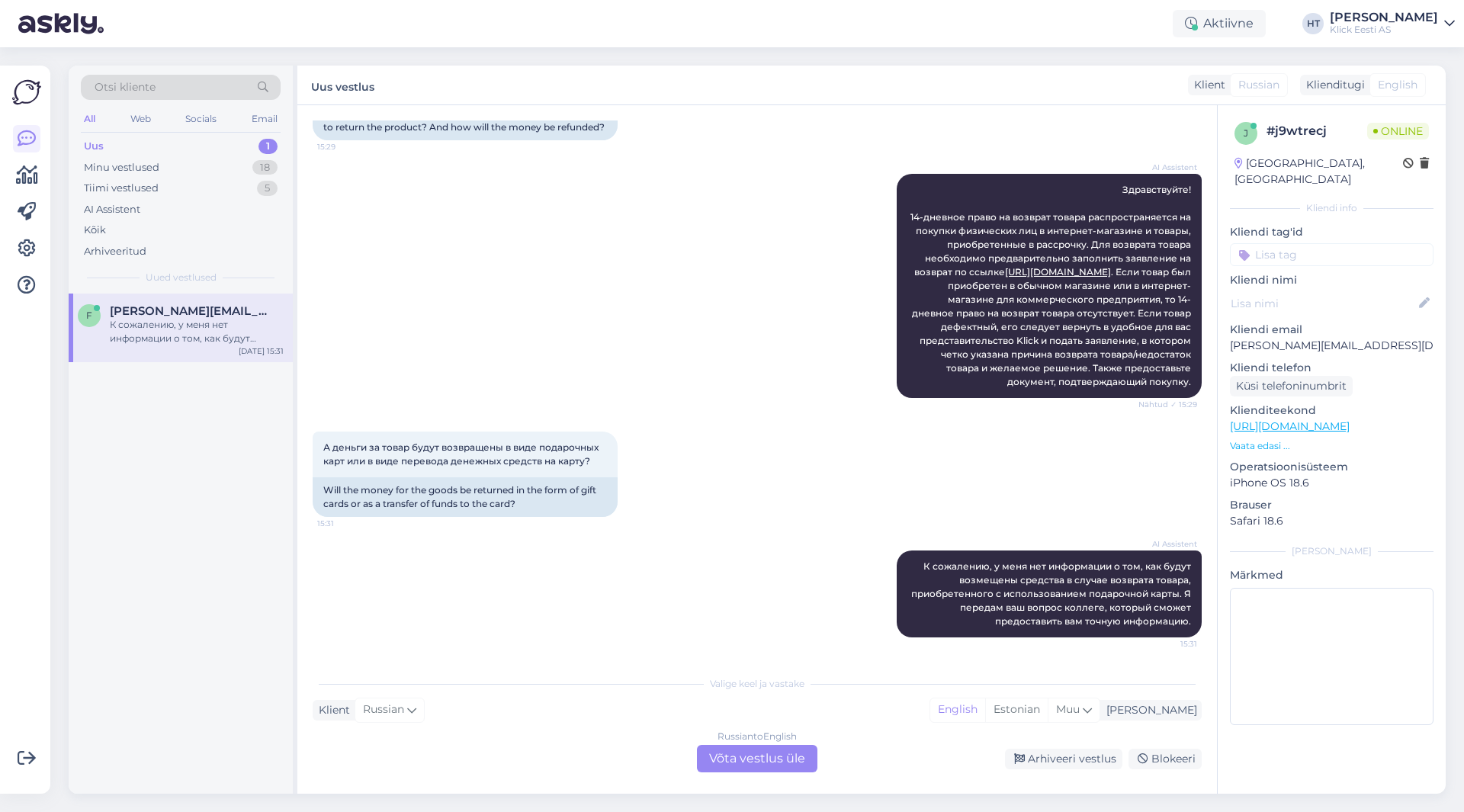
click at [648, 527] on div "А деньги за товар будут возвращены в виде подарочных карт или в виде перевода д…" at bounding box center [757, 474] width 889 height 119
click at [783, 755] on div "Russian to English Võta vestlus üle" at bounding box center [757, 758] width 120 height 28
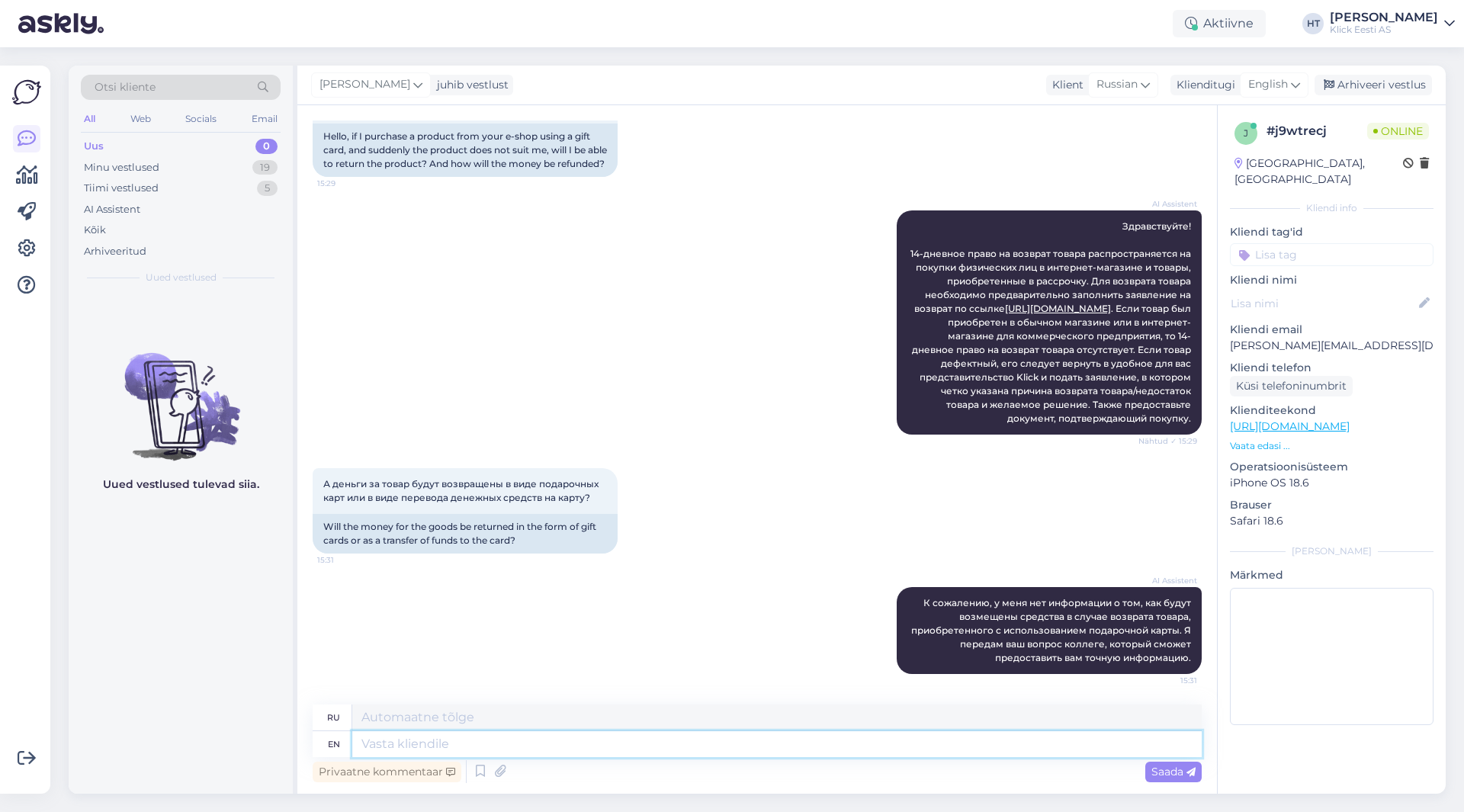
click at [759, 739] on textarea at bounding box center [777, 744] width 849 height 26
type textarea "The r"
type textarea "The"
type textarea "The refund"
type textarea "Возврат"
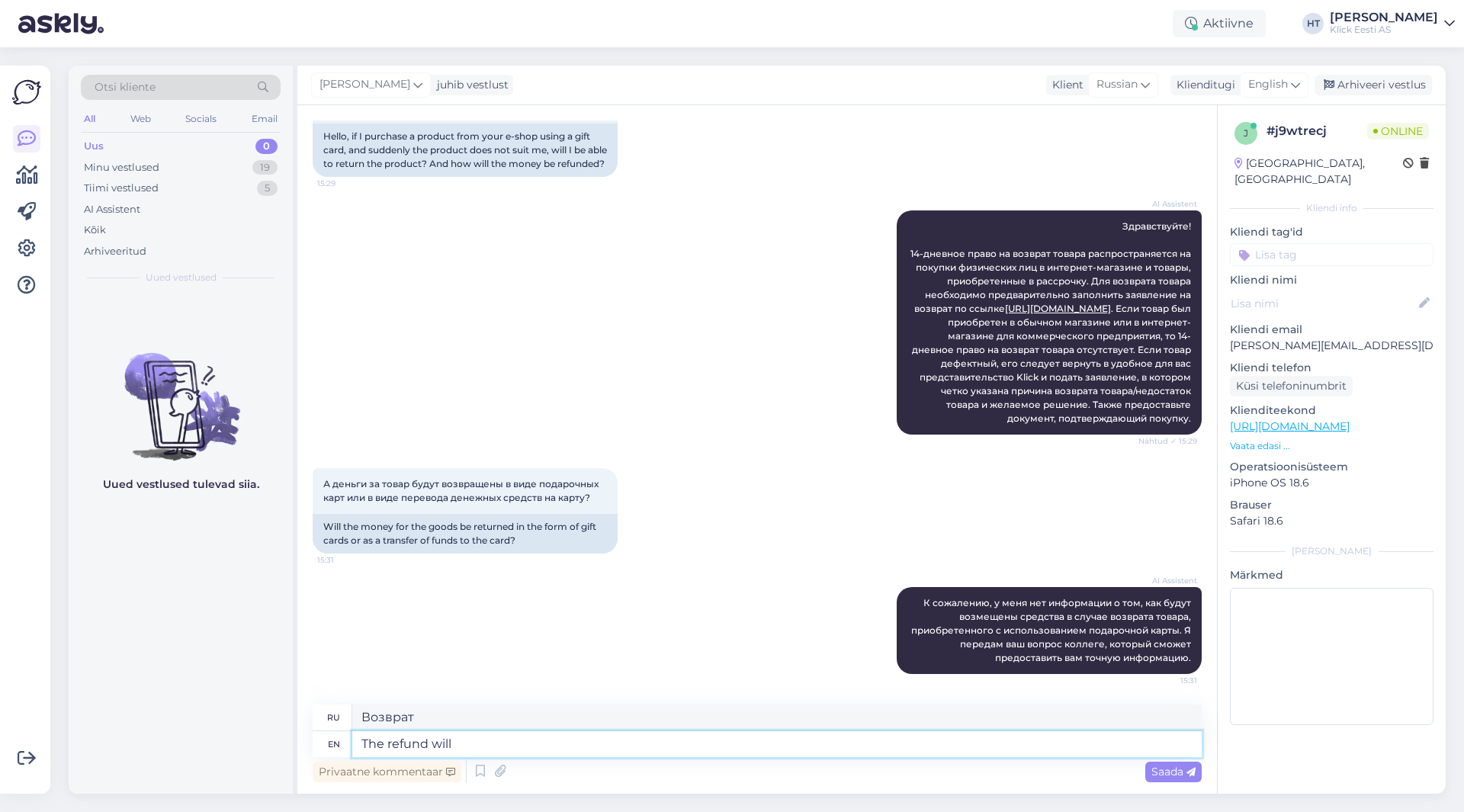
type textarea "The refund will b"
type textarea "Возврат будет"
type textarea "The refund will be issued"
type textarea "Возврат будет произведен"
type textarea "The refund will be issued exactly"
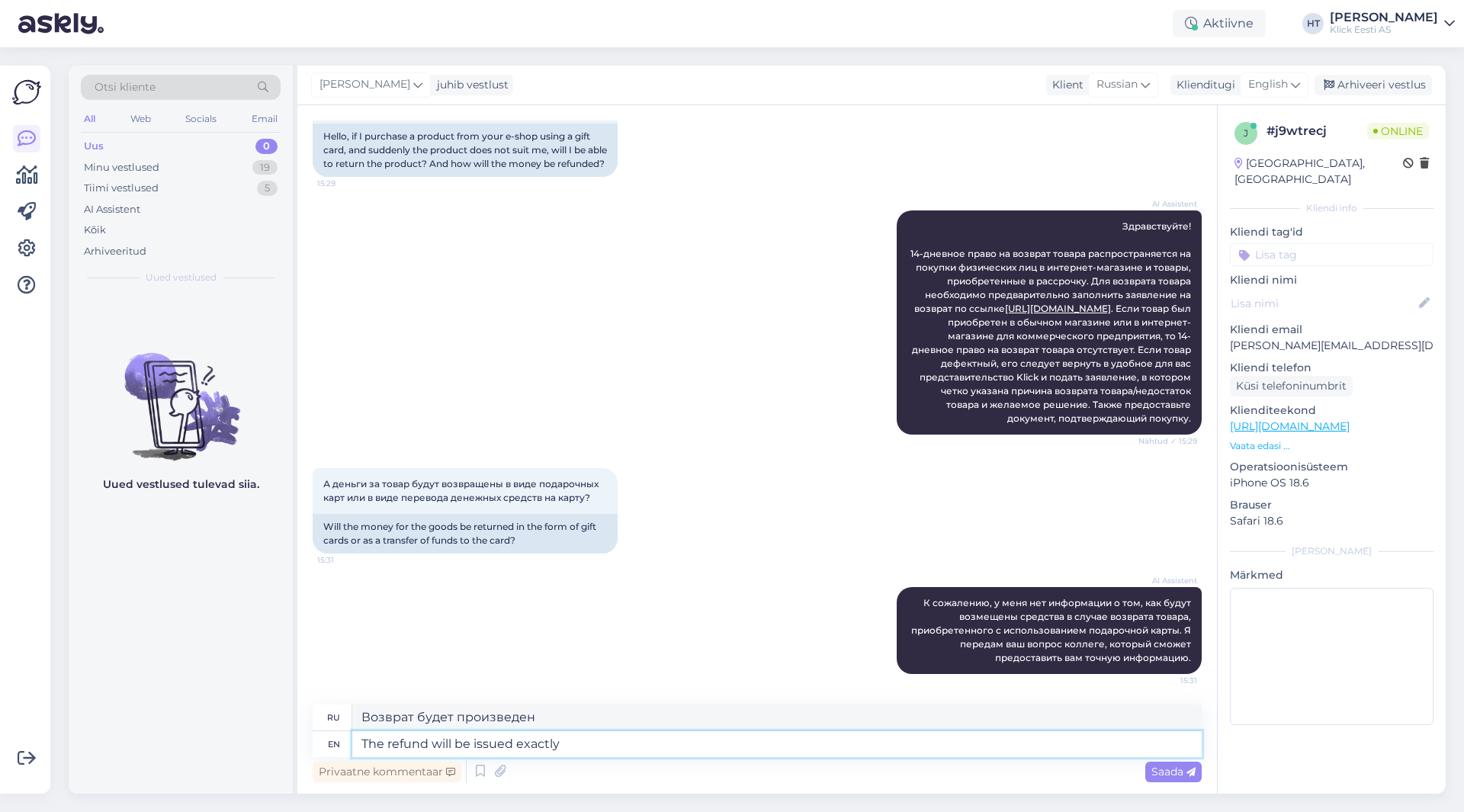
type textarea "Возврат будет произведен точно"
type textarea "The refund will be issued exactly as"
type textarea "Возврат будет произведен точно так же, как"
type textarea "The refund will be issued exactly as the payment wa"
type textarea "Возврат будет произведен точно в соответствии с оплатой."
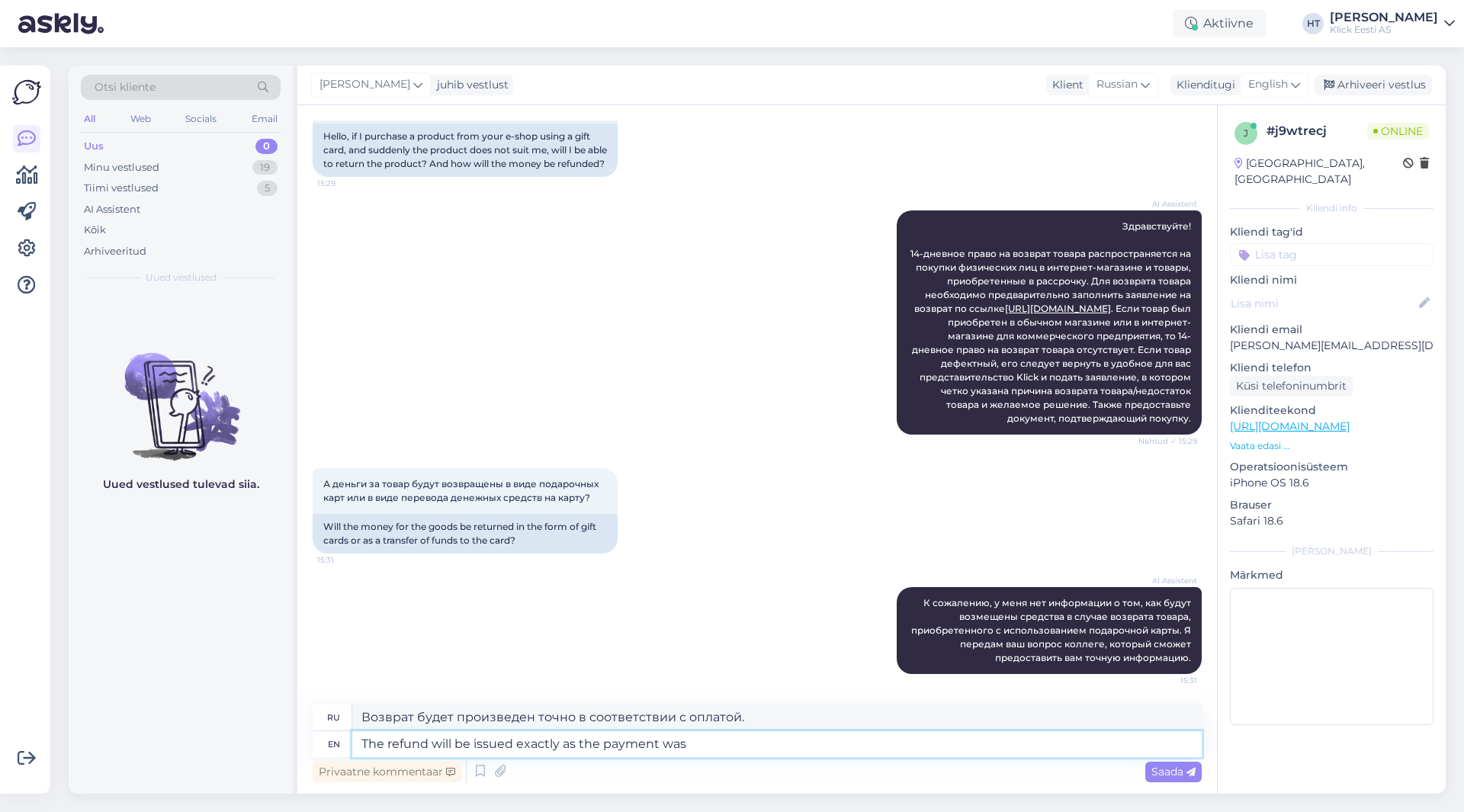
type textarea "The refund will be issued exactly as the payment was"
type textarea "Возврат будет произведен точно так же, как была произведена оплата."
type textarea "The refund will be issued exactly as the payment was issued."
type textarea "Возврат средств будет произведен точно в том же размере, в котором был произвед…"
type textarea "The refund will be issued exactly as the payment was issued. If i"
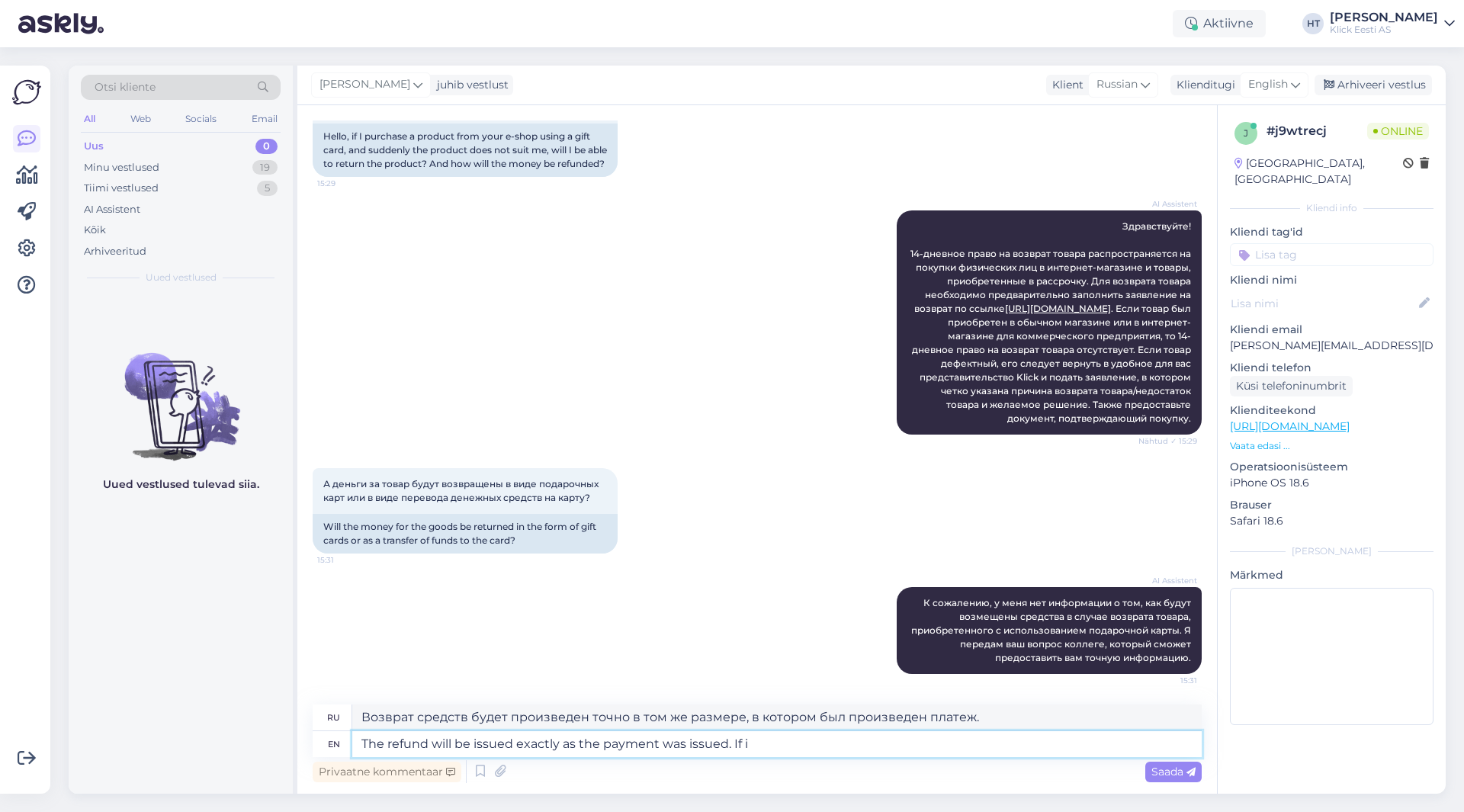
type textarea "Возврат будет произведен точно в том же порядке, в котором был произведен плате…"
type textarea "The refund will be issued exactly as the payment was issued. If it"
type textarea "Возврат будет произведен точно в том же порядке, в котором был произведен плате…"
type textarea "The refund will be issued exactly as the payment was issued. If it was"
type textarea "Возврат будет произведен точно в том же порядке, в котором был произведен плате…"
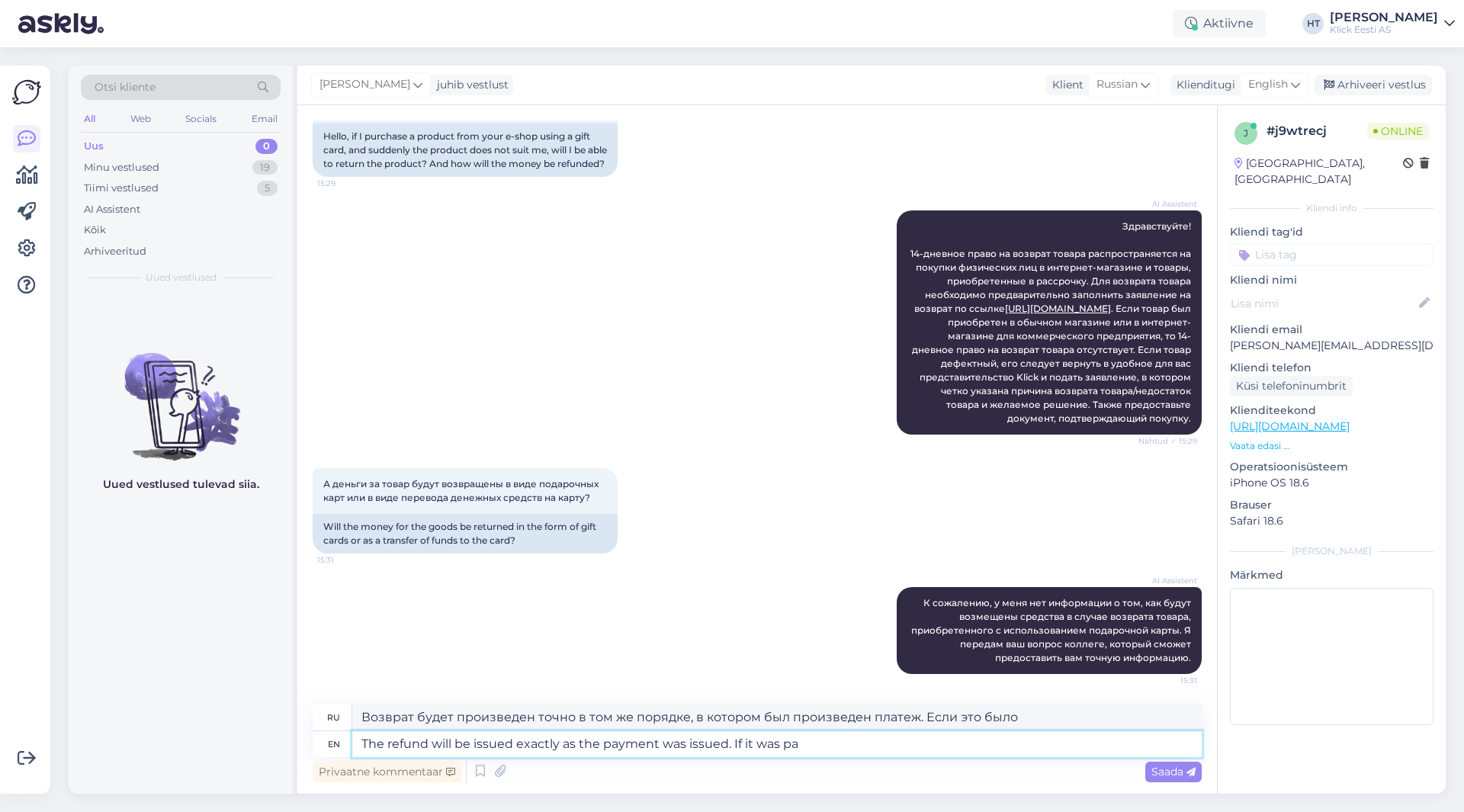
type textarea "The refund will be issued exactly as the payment was issued. If it was pai"
type textarea "Возврат будет произведен точно в том же порядке, в котором был произведен плате…"
type textarea "The refund will be issued exactly as the payment was issued. If it was paid fu"
type textarea "Возврат будет произведен в том же порядке, в котором был произведен платеж. Есл…"
type textarea "The refund will be issued exactly as the payment was issued. If it was paid ful…"
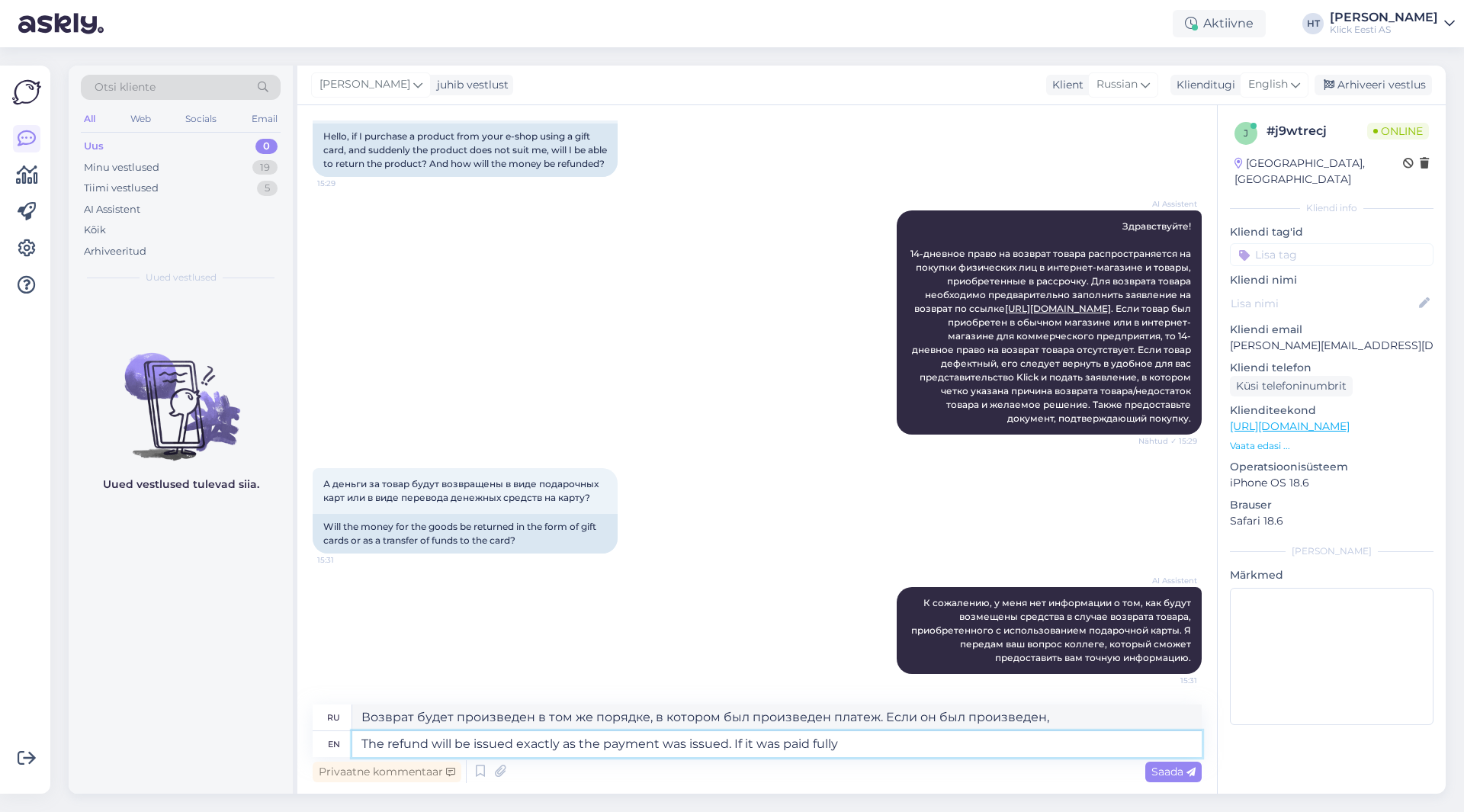
type textarea "Возврат будет произведен в том же размере, в котором был произведен платеж. Есл…"
type textarea "The refund will be issued exactly as the payment was issued. If it was paid ful…"
type textarea "Возврат будет произведен в том же порядке, в котором был произведен платеж. Есл…"
type textarea "The refund will be issued exactly as the payment was issued. If it was paid ful…"
type textarea "Возврат будет произведен в том же размере, в котором был произведен платеж. Есл…"
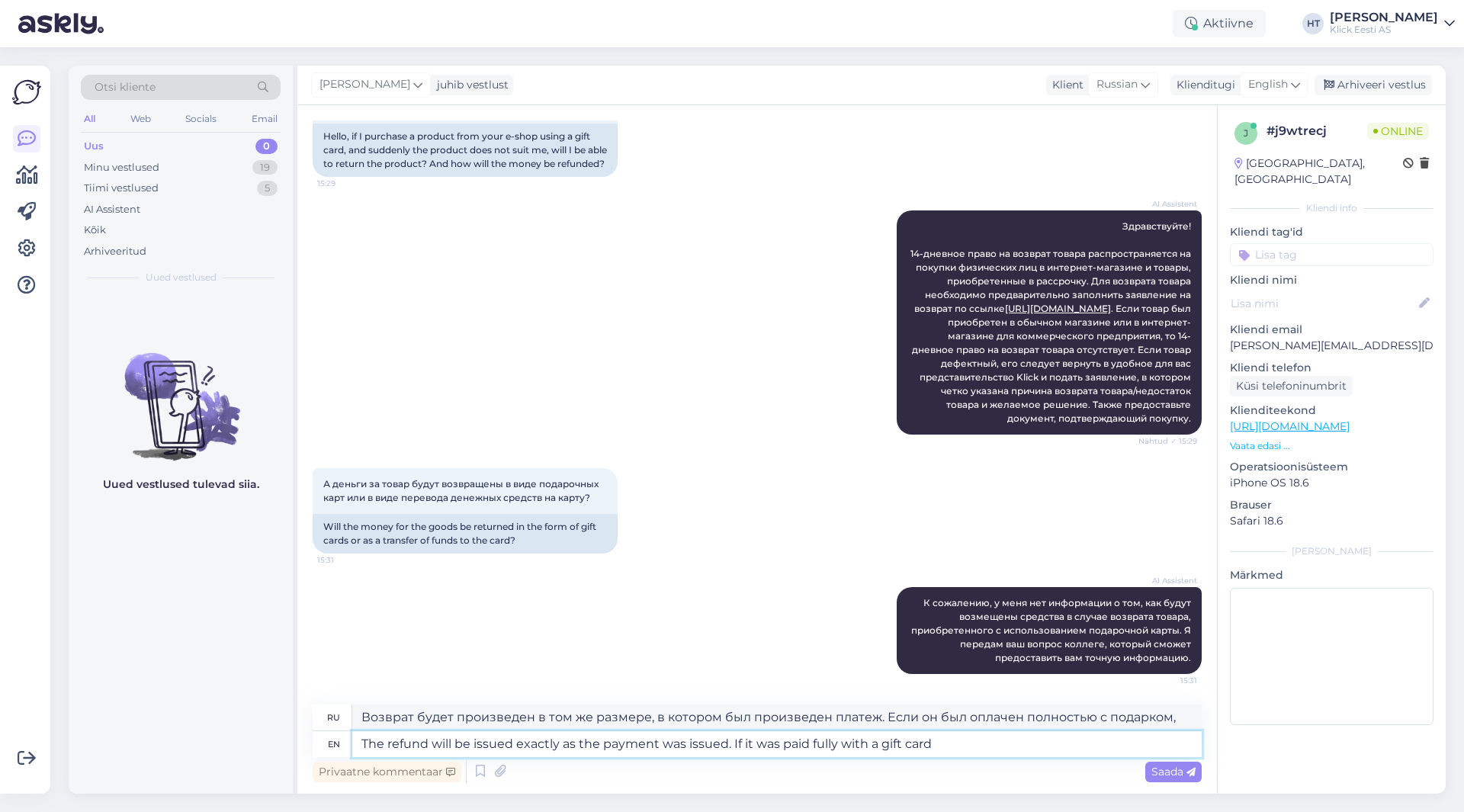
type textarea "The refund will be issued exactly as the payment was issued. If it was paid ful…"
type textarea "Возврат будет произведен в том же размере, в котором был произведен платеж. Есл…"
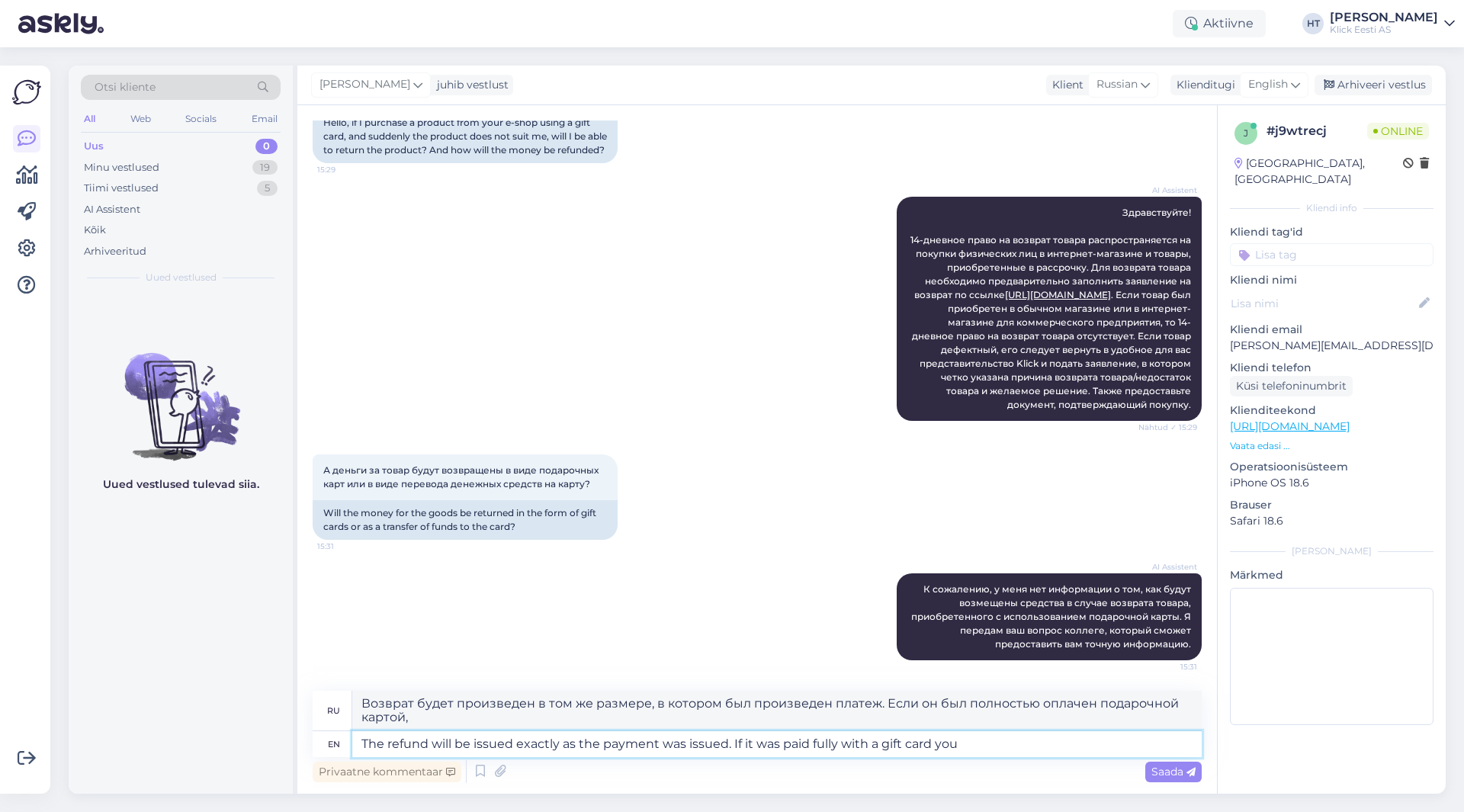
type textarea "The refund will be issued exactly as the payment was issued. If it was paid ful…"
type textarea "Возврат будет произведен в том же размере, в котором был произведен платеж. Есл…"
type textarea "The refund will be issued exactly as the payment was issued. If it was paid ful…"
type textarea "Возврат будет произведен в том же размере, в котором был произведен платеж. Есл…"
type textarea "The refund will be issued exactly as the payment was issued. If it was paid ful…"
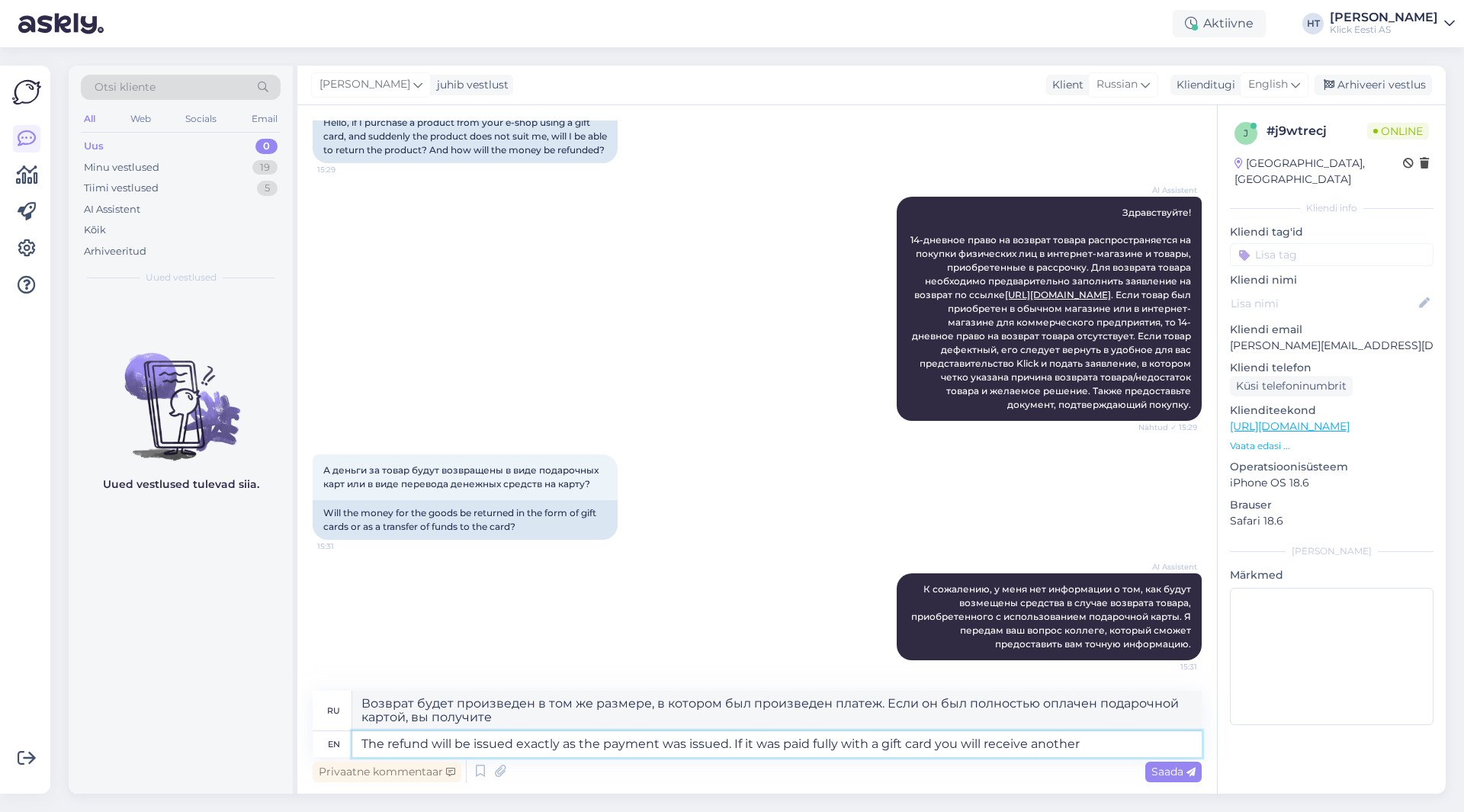
type textarea "Возврат будет произведен в том же размере, в котором был произведен платеж. Есл…"
type textarea "The refund will be issued exactly as the payment was issued. If it was paid ful…"
type textarea "Возврат будет произведен в том же размере, в котором был произведен платеж. Есл…"
type textarea "The refund will be issued exactly as the payment was issued. If it was paid ful…"
type textarea "Возврат будет произведен в том же размере, в котором был произведен платеж. Есл…"
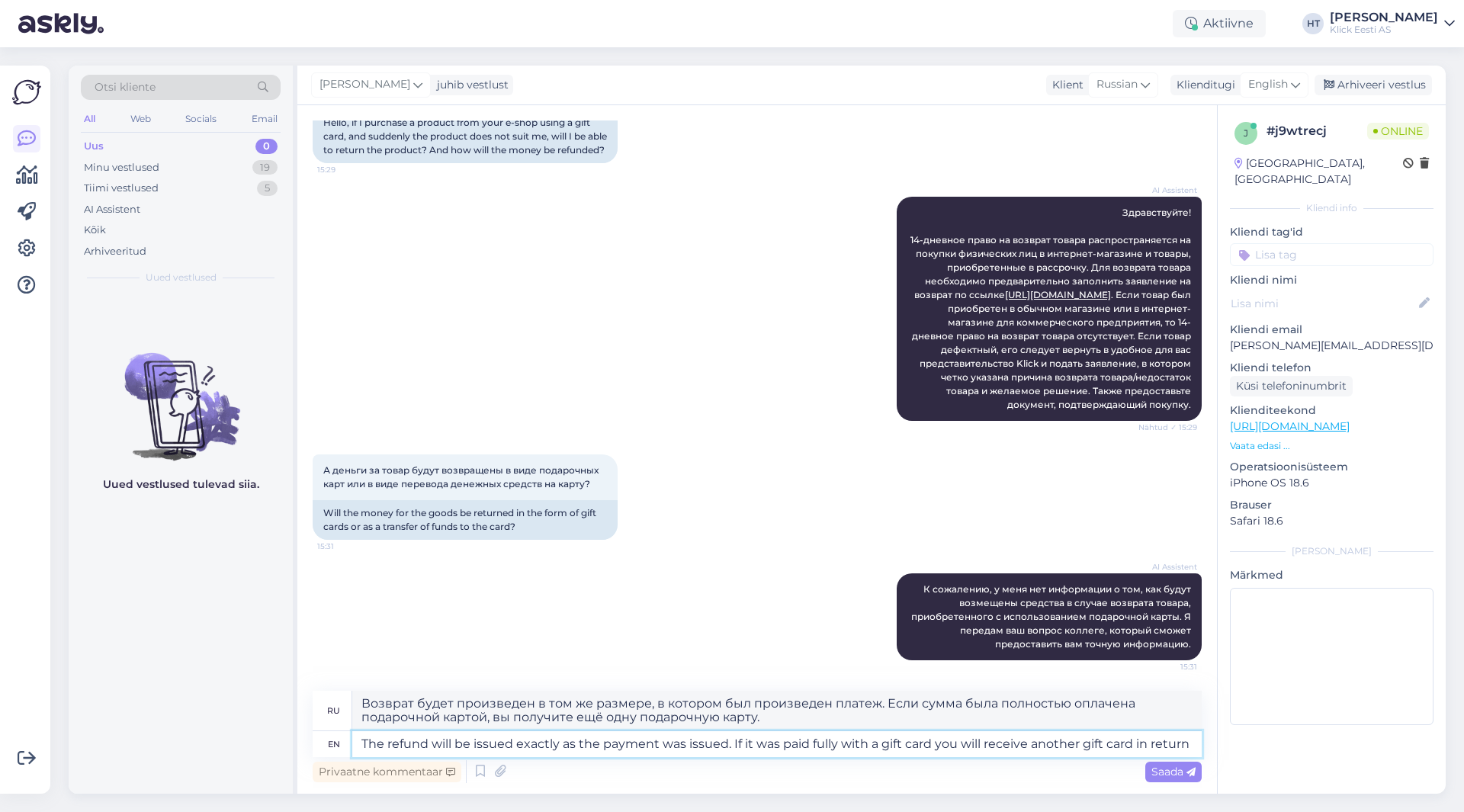
type textarea "The refund will be issued exactly as the payment was issued. If it was paid ful…"
type textarea "Возврат будет произведен в том же размере, в котором был произведен платеж. Есл…"
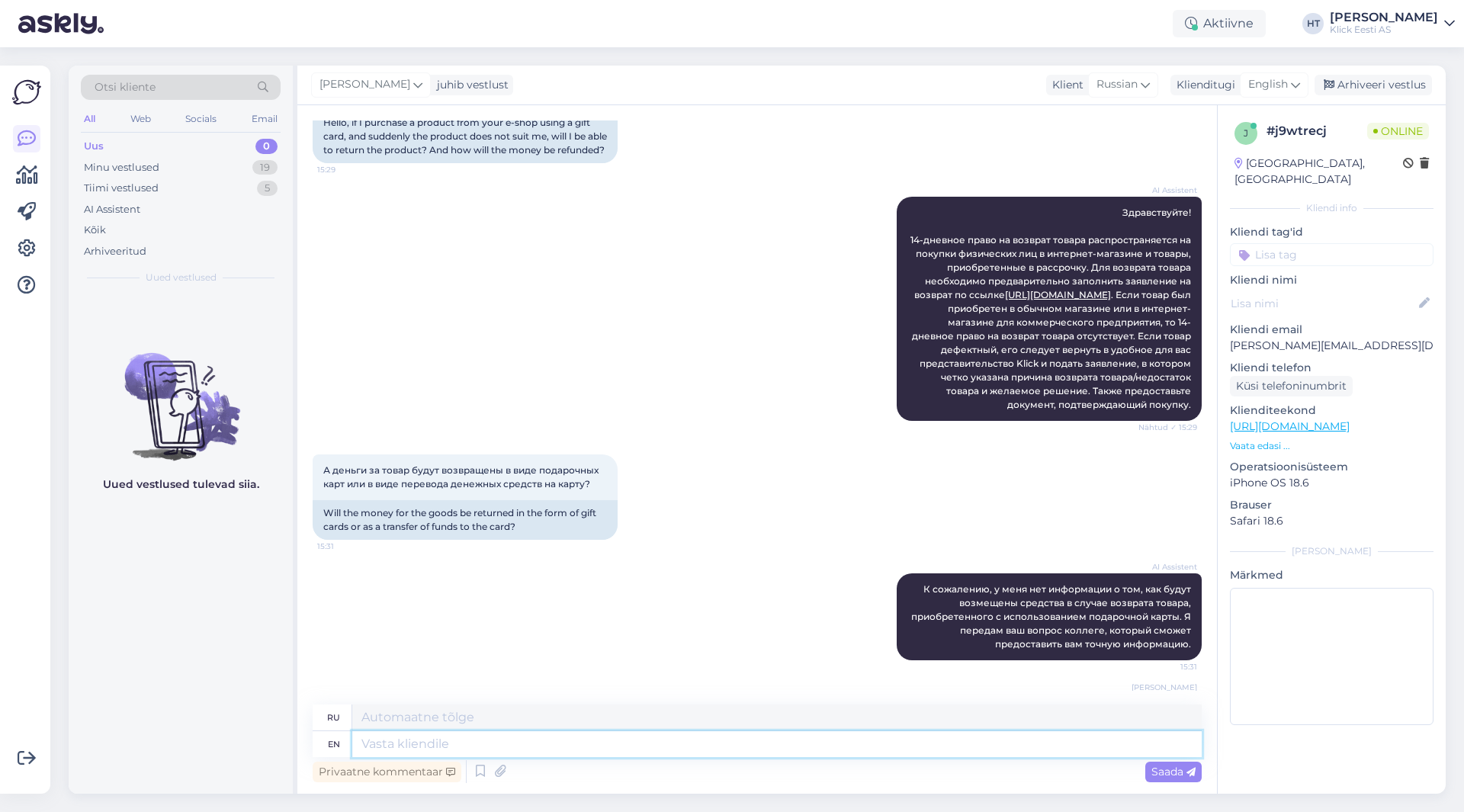
scroll to position [324, 0]
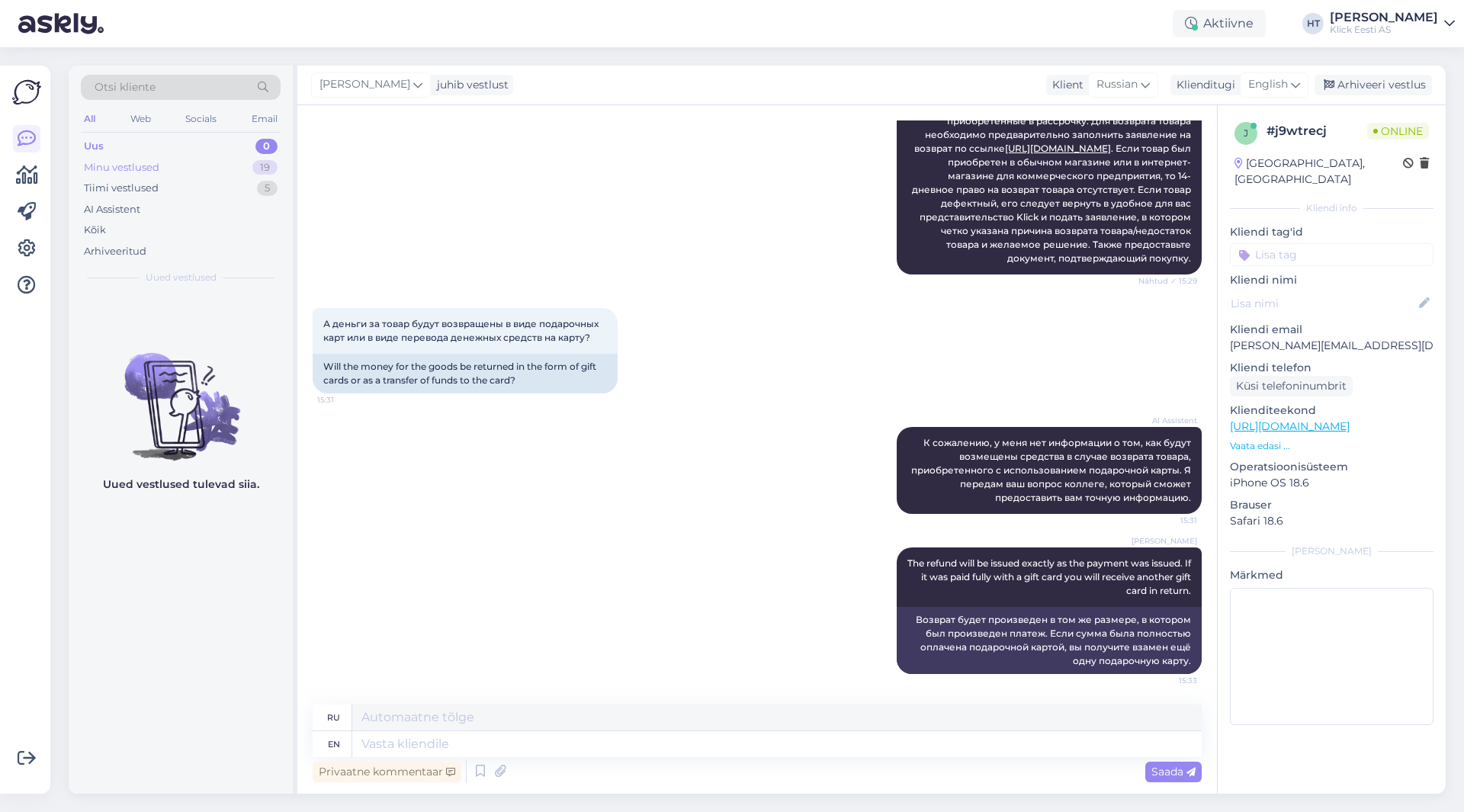
click at [255, 163] on div "19" at bounding box center [264, 167] width 25 height 15
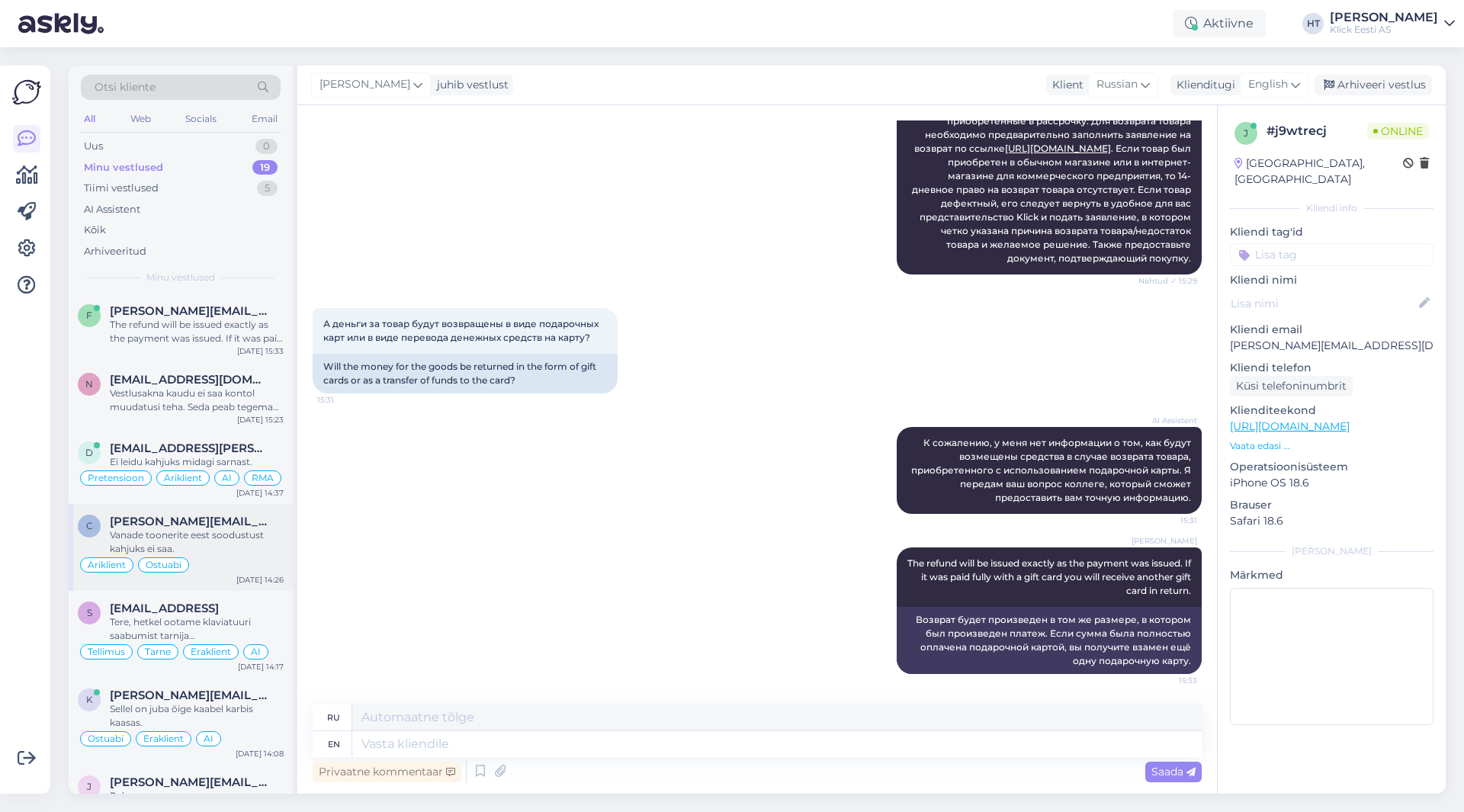
click at [178, 551] on div "Vanade toonerite eest soodustust kahjuks ei saa." at bounding box center [196, 542] width 174 height 28
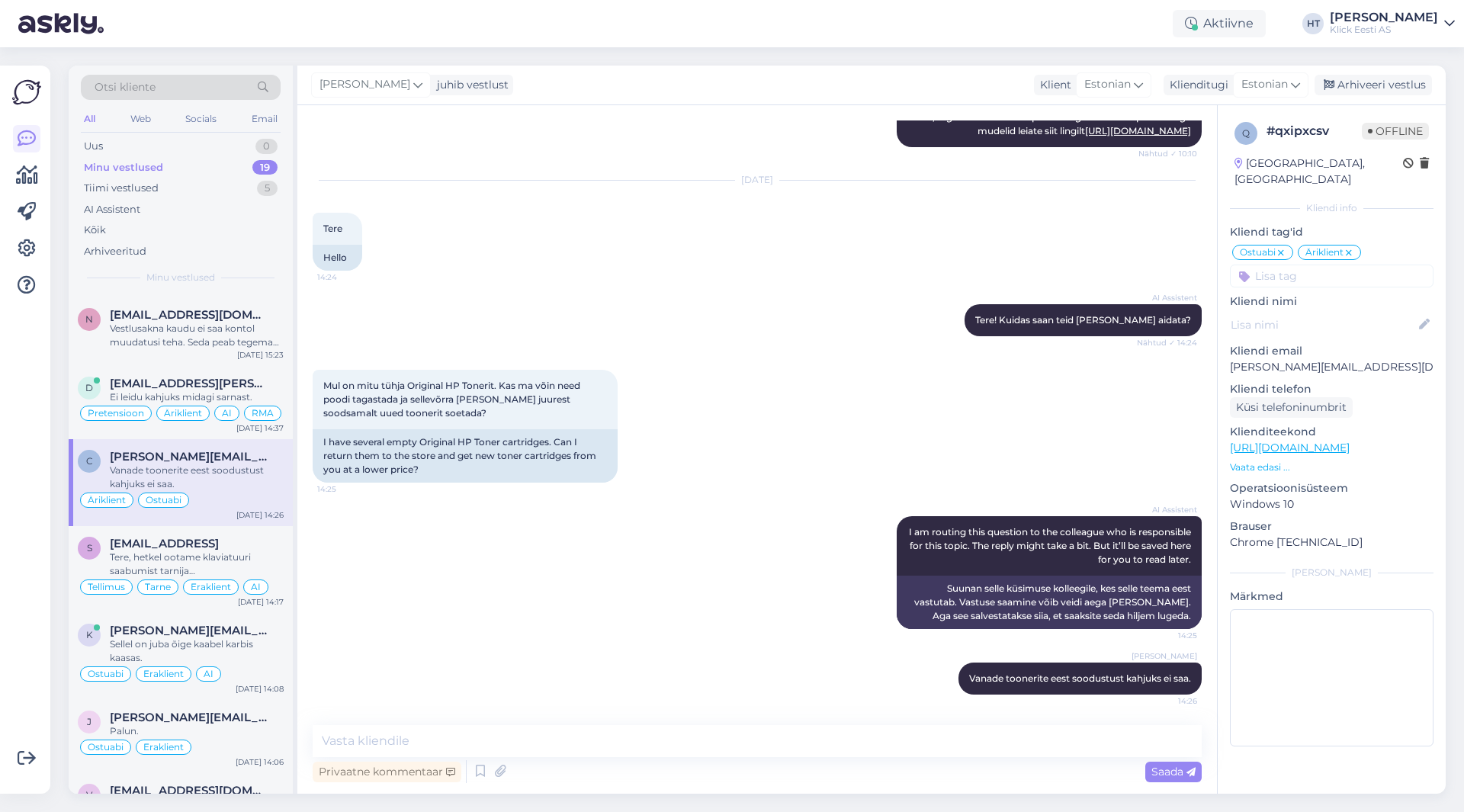
scroll to position [0, 0]
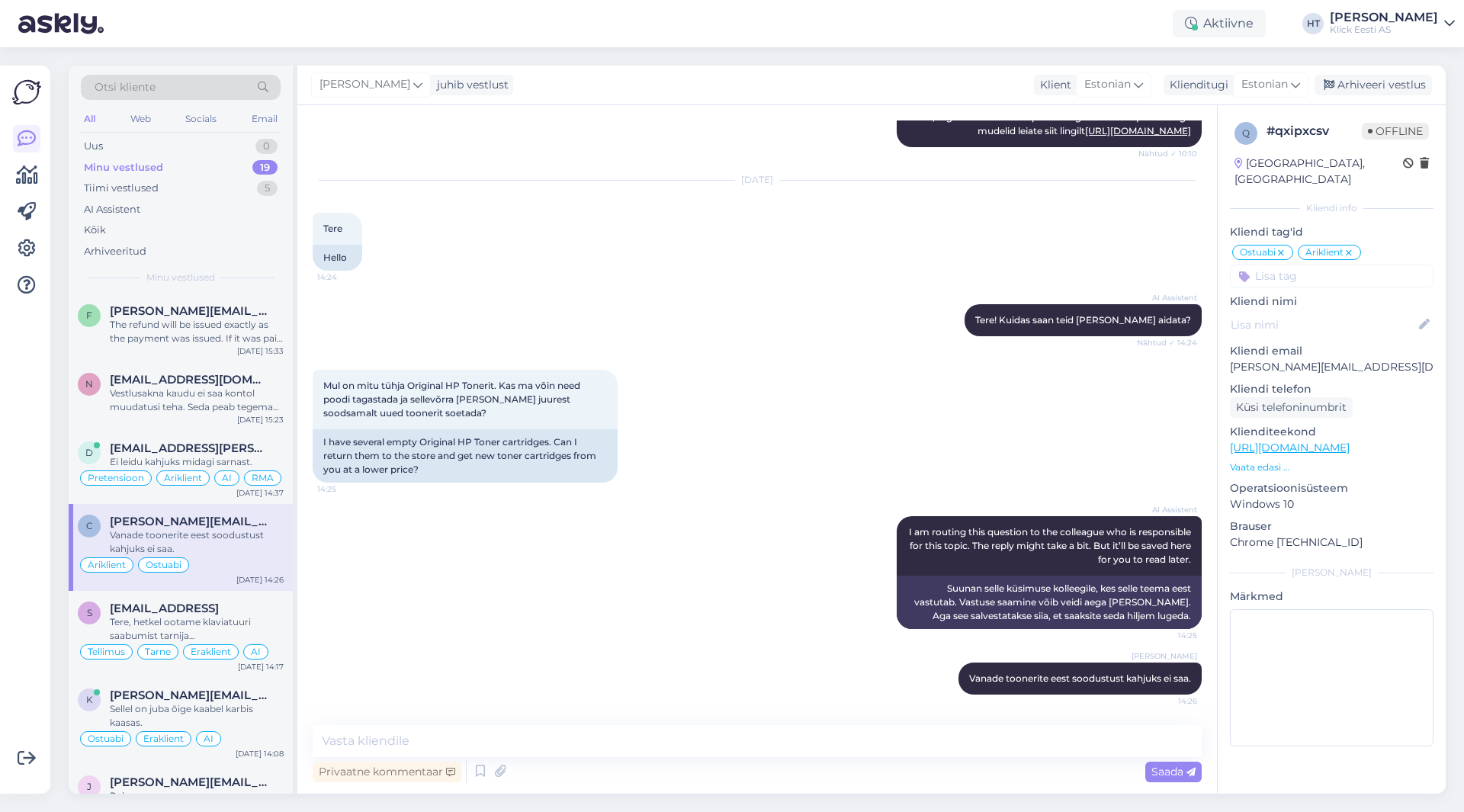
click at [214, 175] on div "Minu vestlused 19" at bounding box center [180, 168] width 199 height 22
click at [215, 186] on div "Tiimi vestlused 5" at bounding box center [180, 188] width 199 height 22
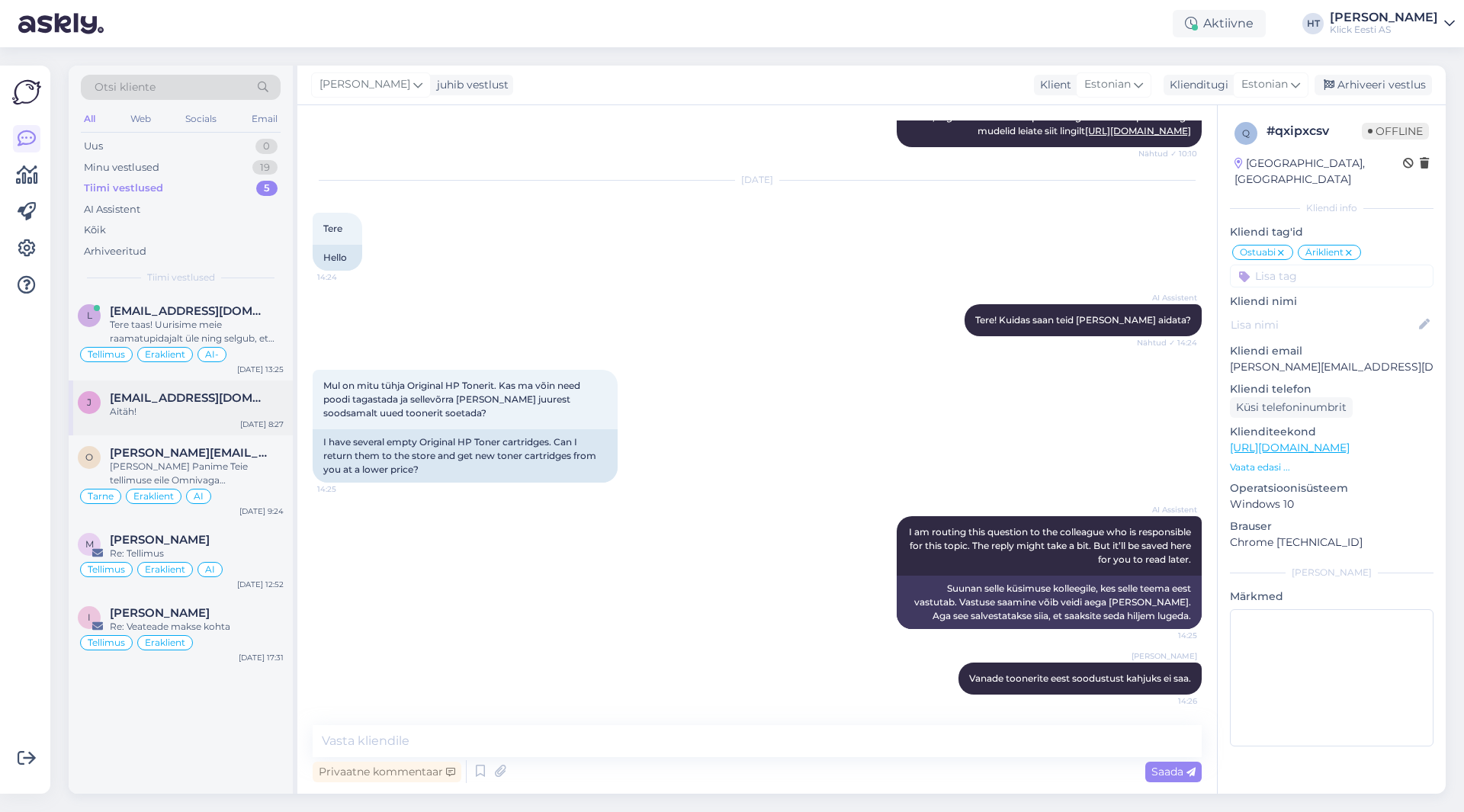
click at [235, 423] on div "[PERSON_NAME] [PERSON_NAME][EMAIL_ADDRESS][DOMAIN_NAME] Aitäh! [DATE] 8:27" at bounding box center [181, 407] width 224 height 55
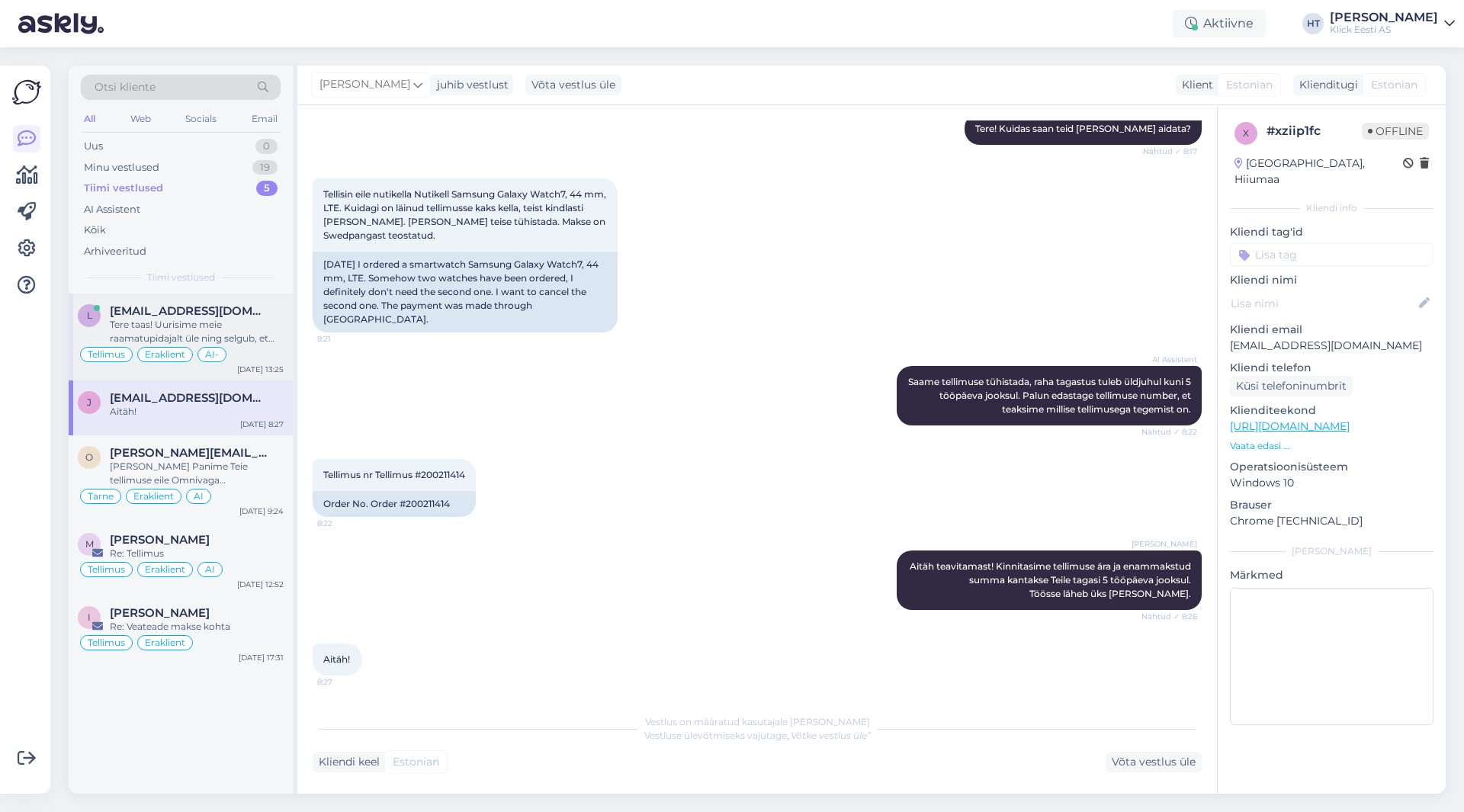
click at [253, 324] on div "Tere taas! Uurisime meie raamatupidajalt üle ning selgub, et kumbki maksetest p…" at bounding box center [196, 332] width 174 height 28
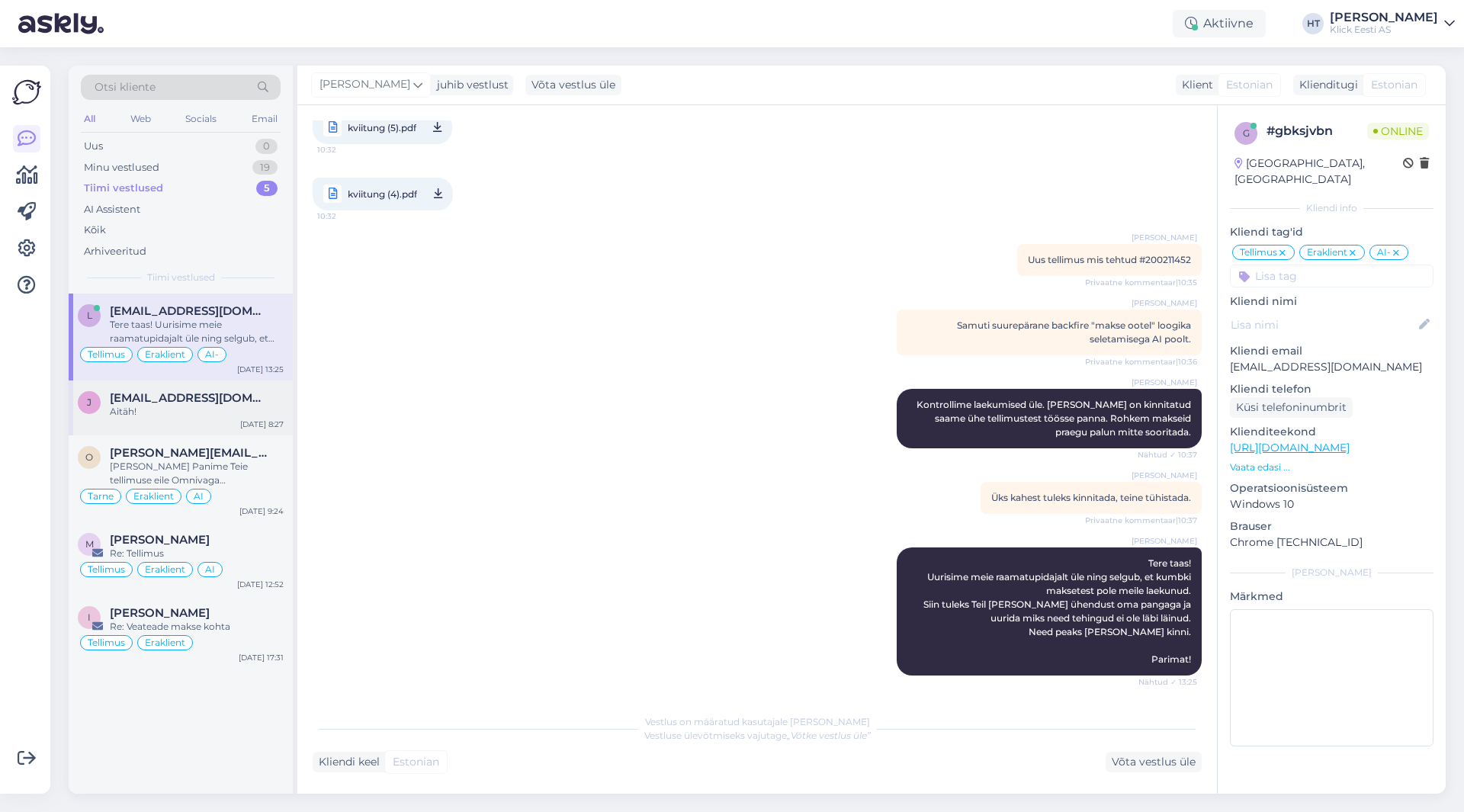
click at [238, 428] on div "[PERSON_NAME] [PERSON_NAME][EMAIL_ADDRESS][DOMAIN_NAME] Aitäh! [DATE] 8:27" at bounding box center [181, 407] width 224 height 55
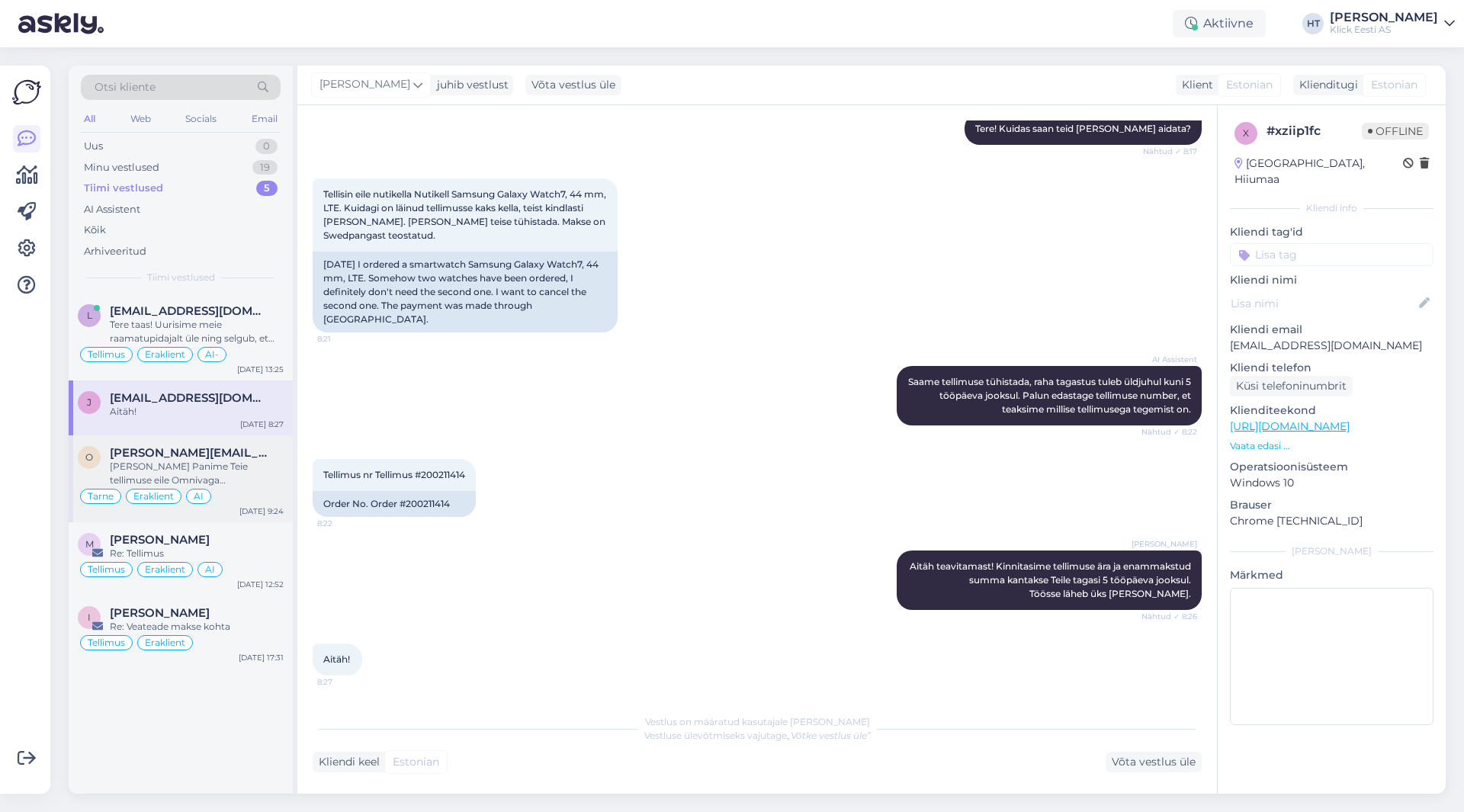
click at [249, 450] on div "[PERSON_NAME][EMAIL_ADDRESS][DOMAIN_NAME]" at bounding box center [196, 453] width 174 height 14
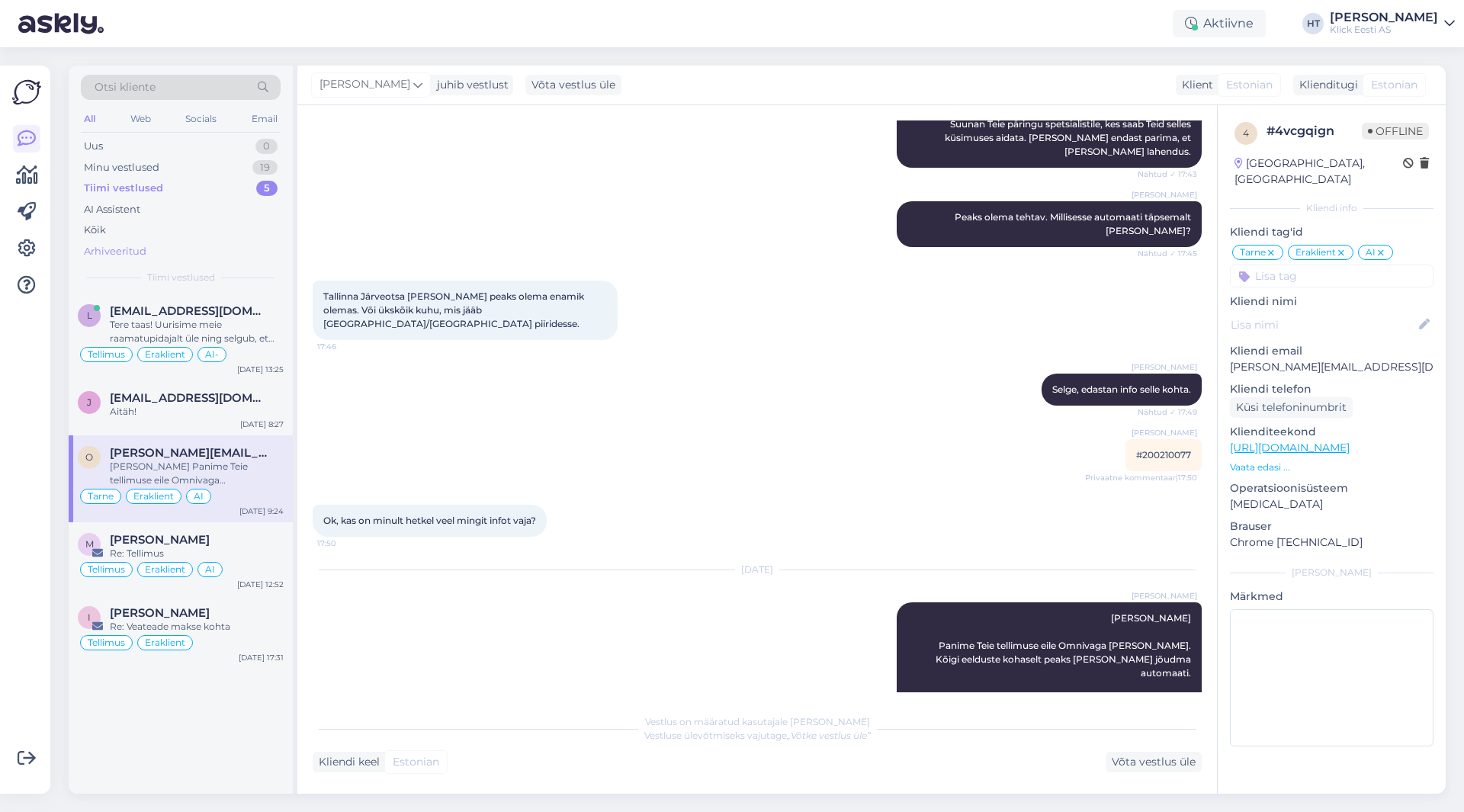
click at [192, 259] on div "Arhiveeritud" at bounding box center [180, 252] width 199 height 22
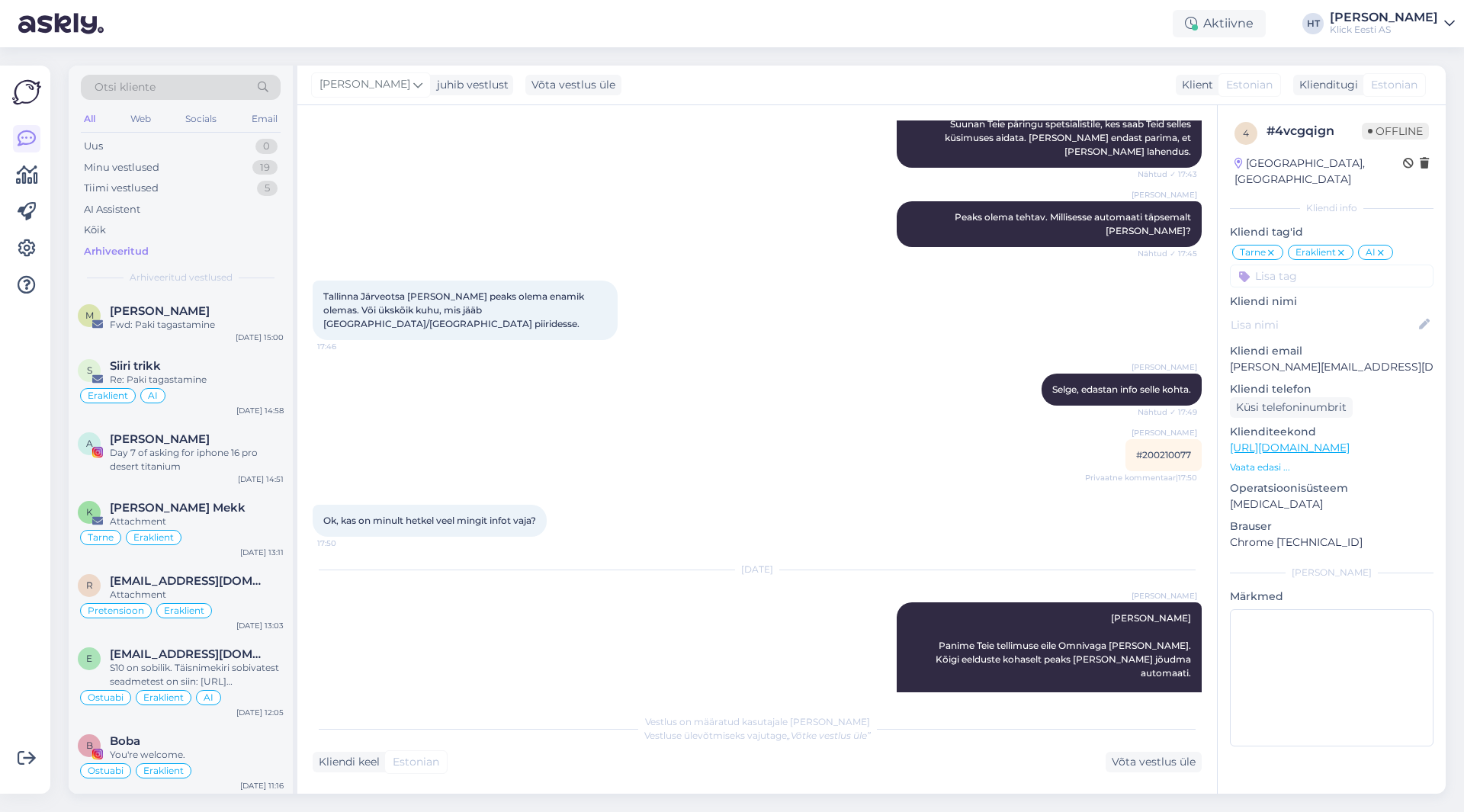
click at [89, 121] on div "All" at bounding box center [89, 119] width 18 height 20
click at [245, 570] on div "r [EMAIL_ADDRESS][DOMAIN_NAME] Attachment Pretensioon Eraklient [DATE] 13:03" at bounding box center [181, 600] width 224 height 73
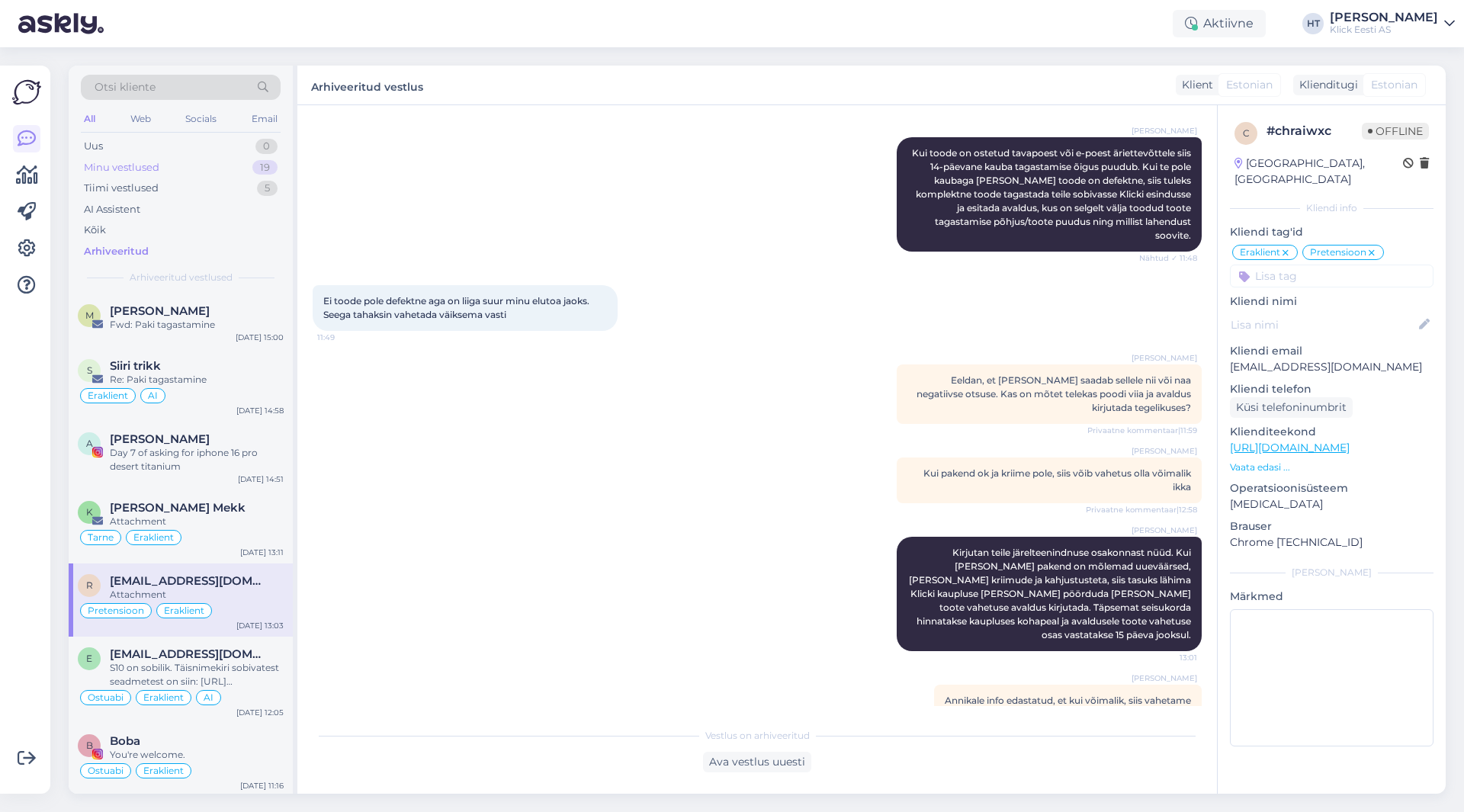
click at [228, 160] on div "Minu vestlused 19" at bounding box center [180, 168] width 199 height 22
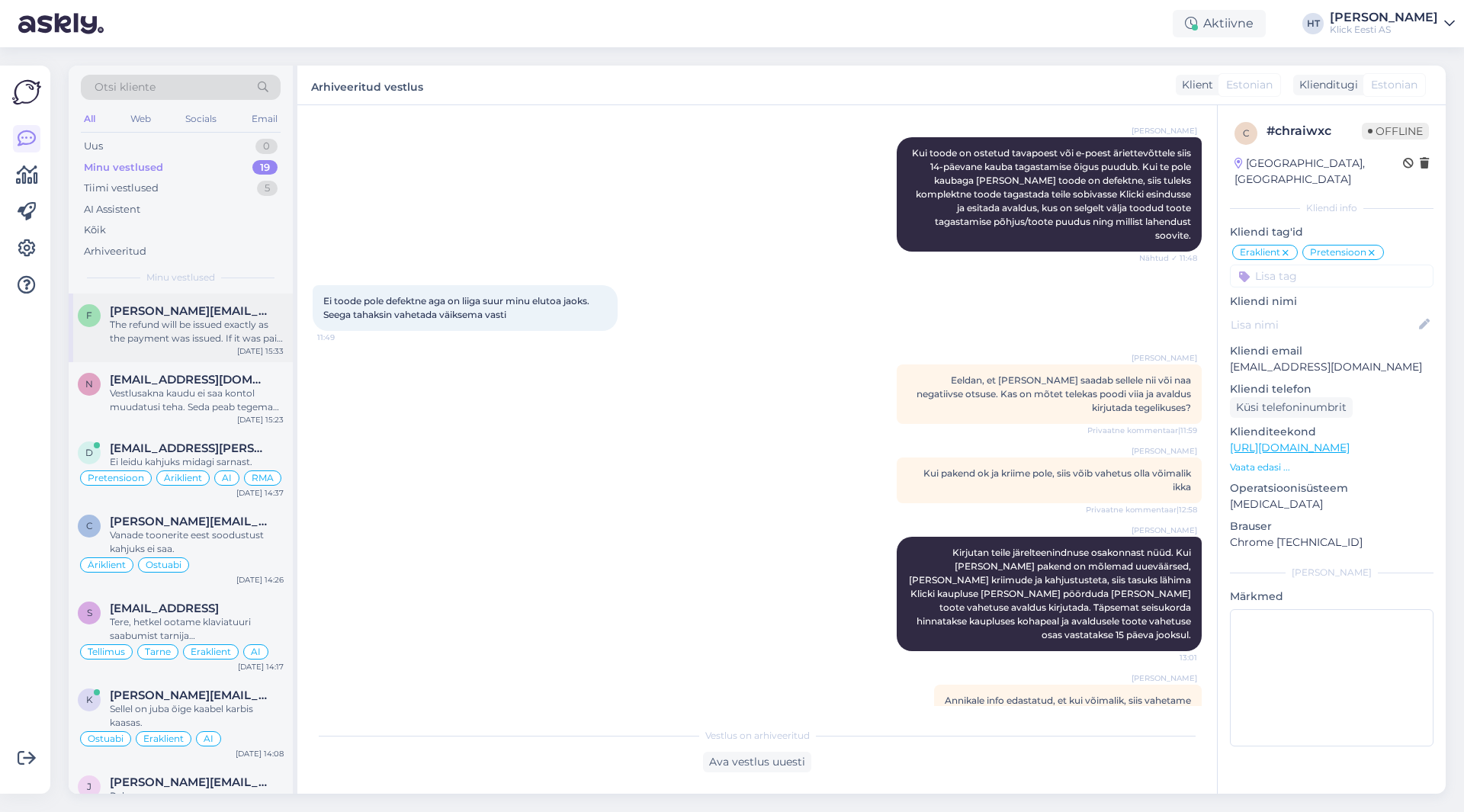
click at [241, 342] on div "The refund will be issued exactly as the payment was issued. If it was paid ful…" at bounding box center [196, 332] width 174 height 28
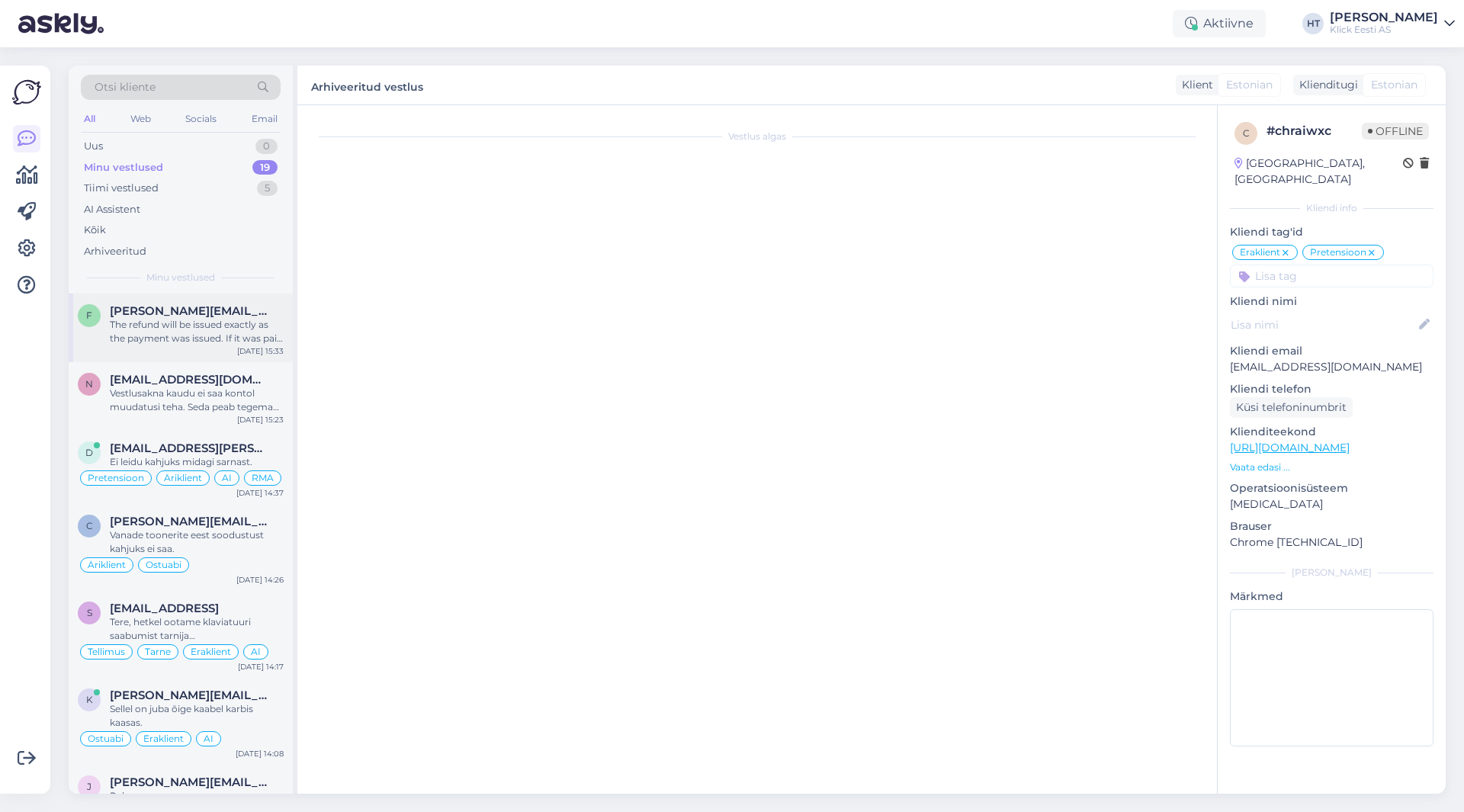
scroll to position [324, 0]
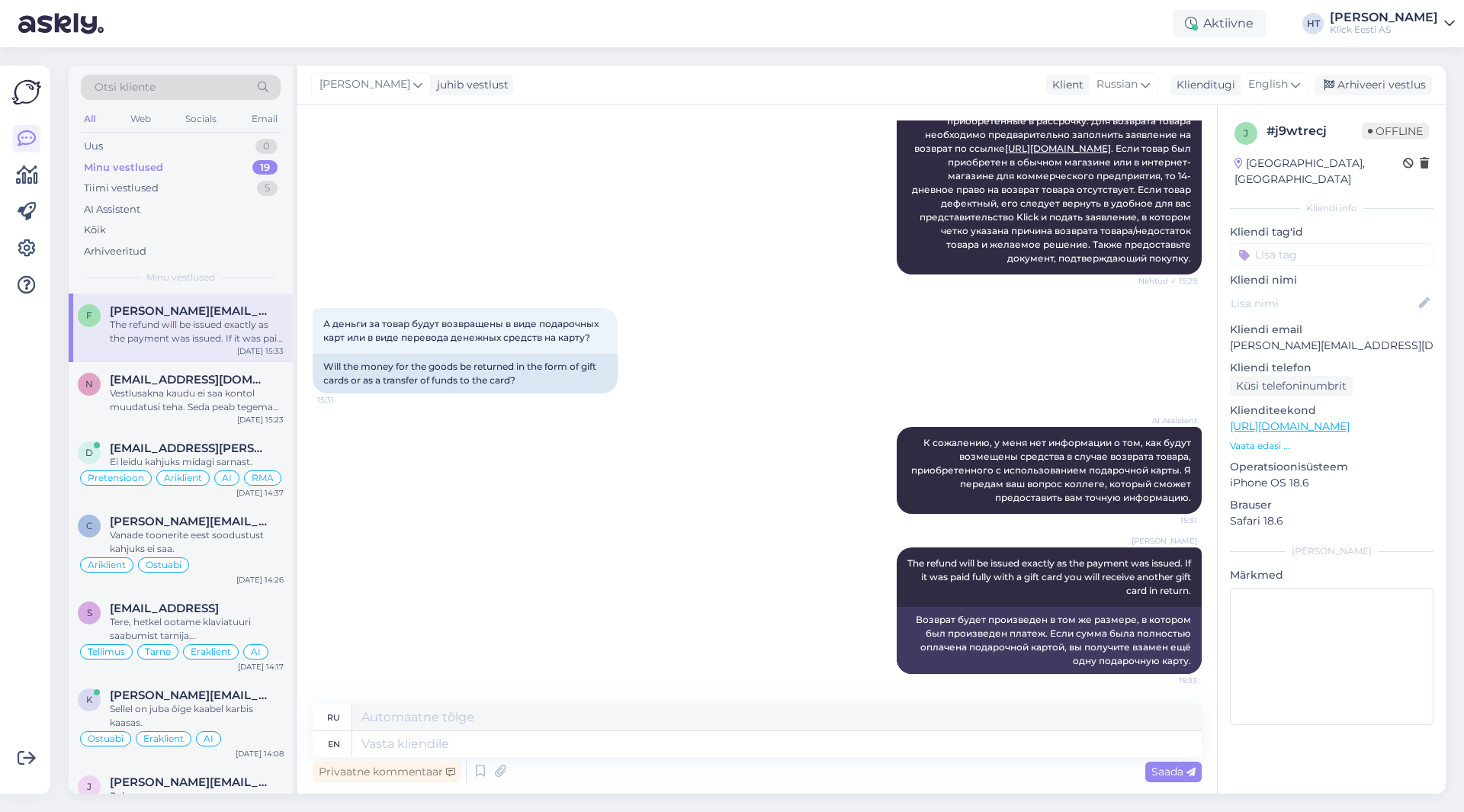
click at [624, 505] on div "AI Assistent К сожалению, у меня нет информации о том, как будут возмещены сред…" at bounding box center [757, 470] width 889 height 120
click at [720, 608] on div "[PERSON_NAME] The refund will be issued exactly as the payment was issued. If i…" at bounding box center [757, 610] width 889 height 160
click at [170, 196] on div "Tiimi vestlused 5" at bounding box center [180, 188] width 199 height 22
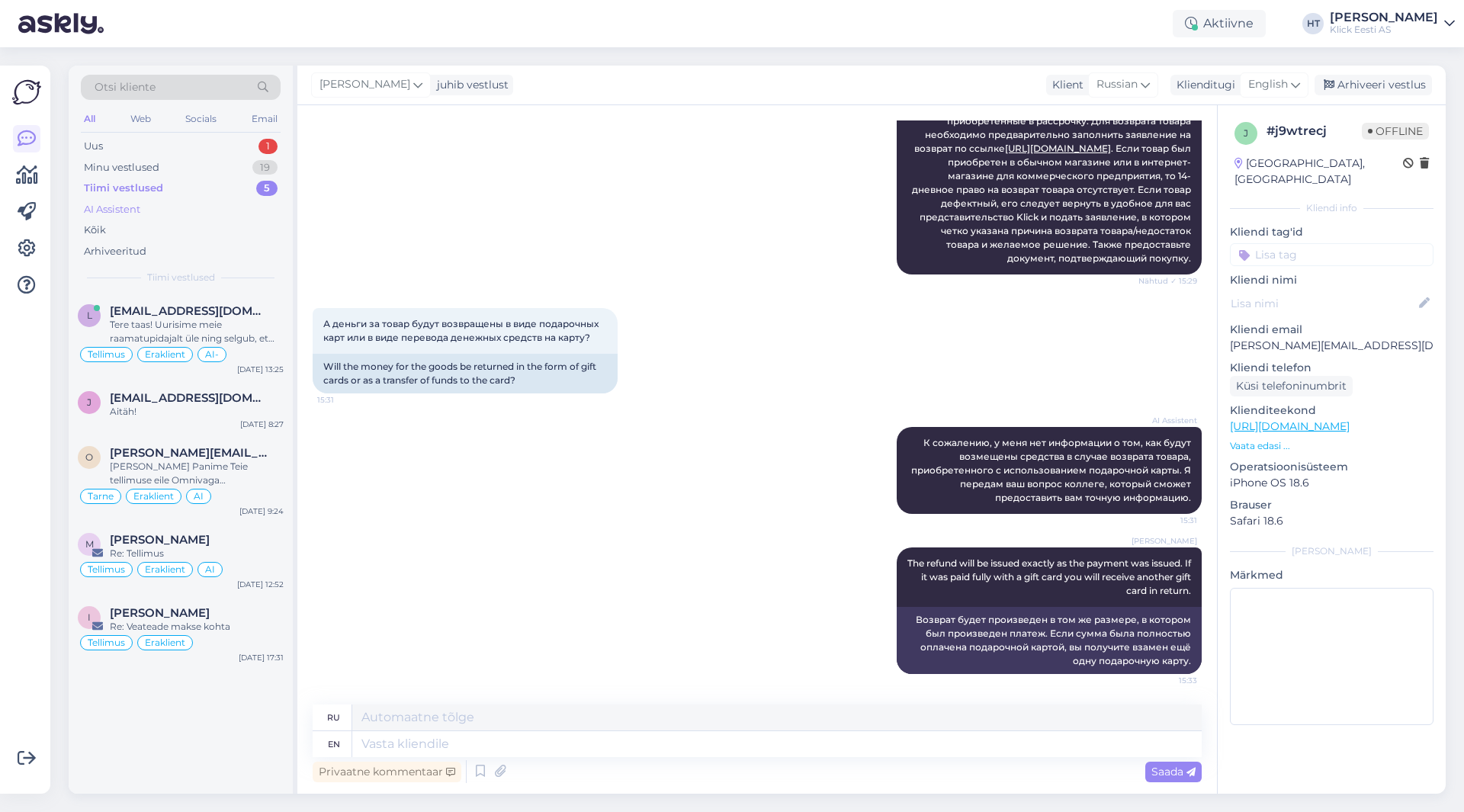
click at [170, 203] on div "AI Assistent" at bounding box center [180, 210] width 199 height 22
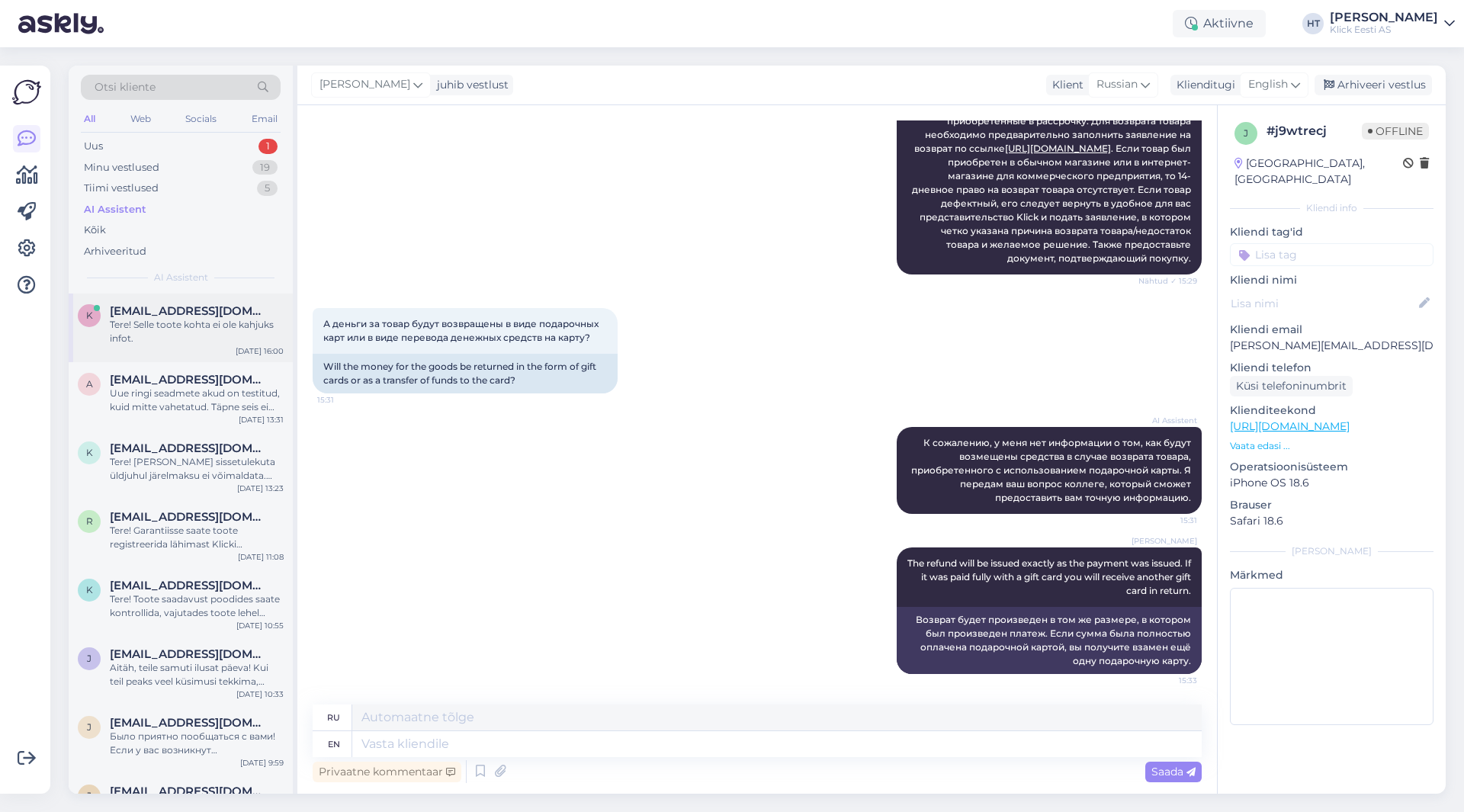
click at [248, 306] on span "[EMAIL_ADDRESS][DOMAIN_NAME]" at bounding box center [189, 311] width 159 height 14
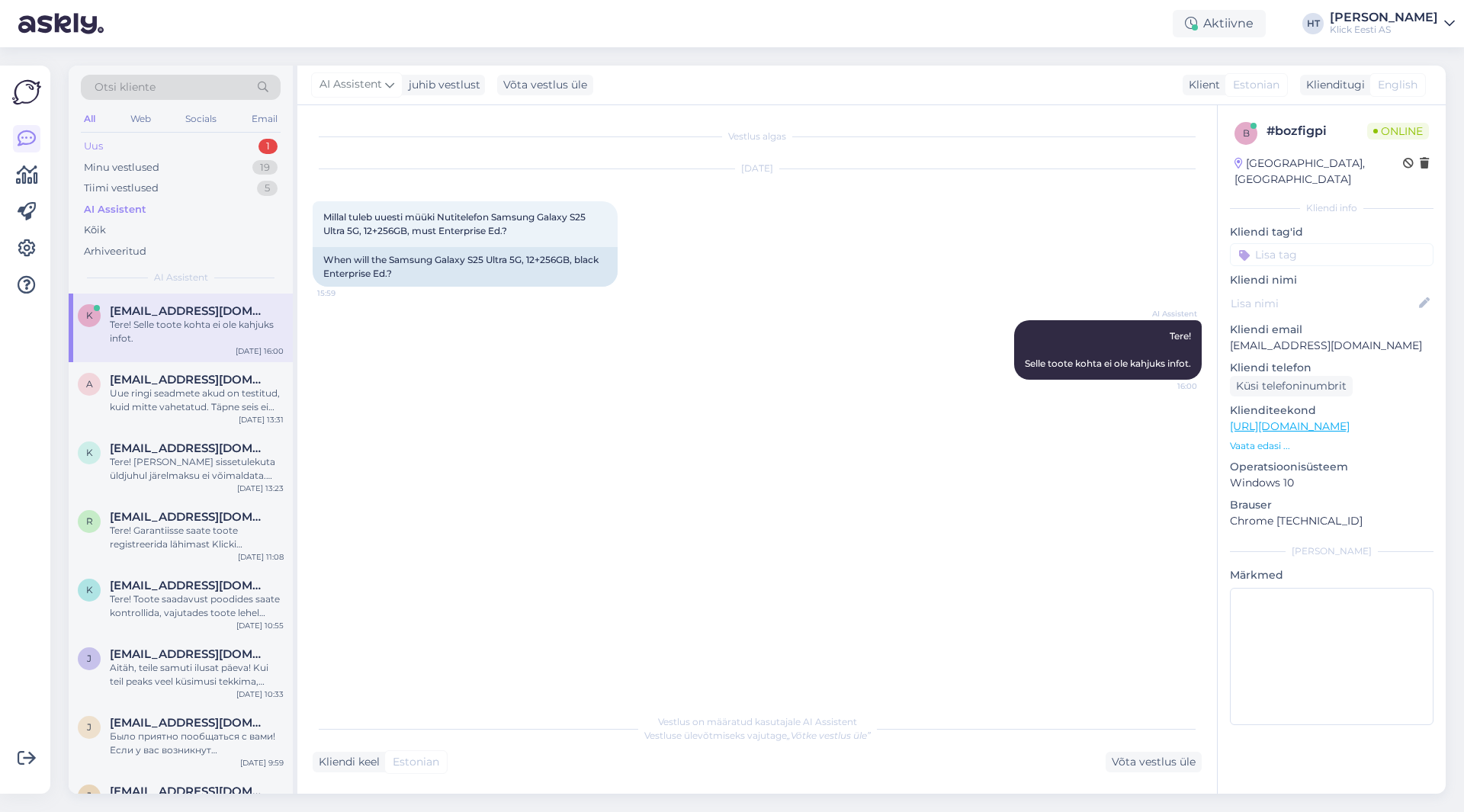
click at [225, 143] on div "Uus 1" at bounding box center [180, 147] width 199 height 22
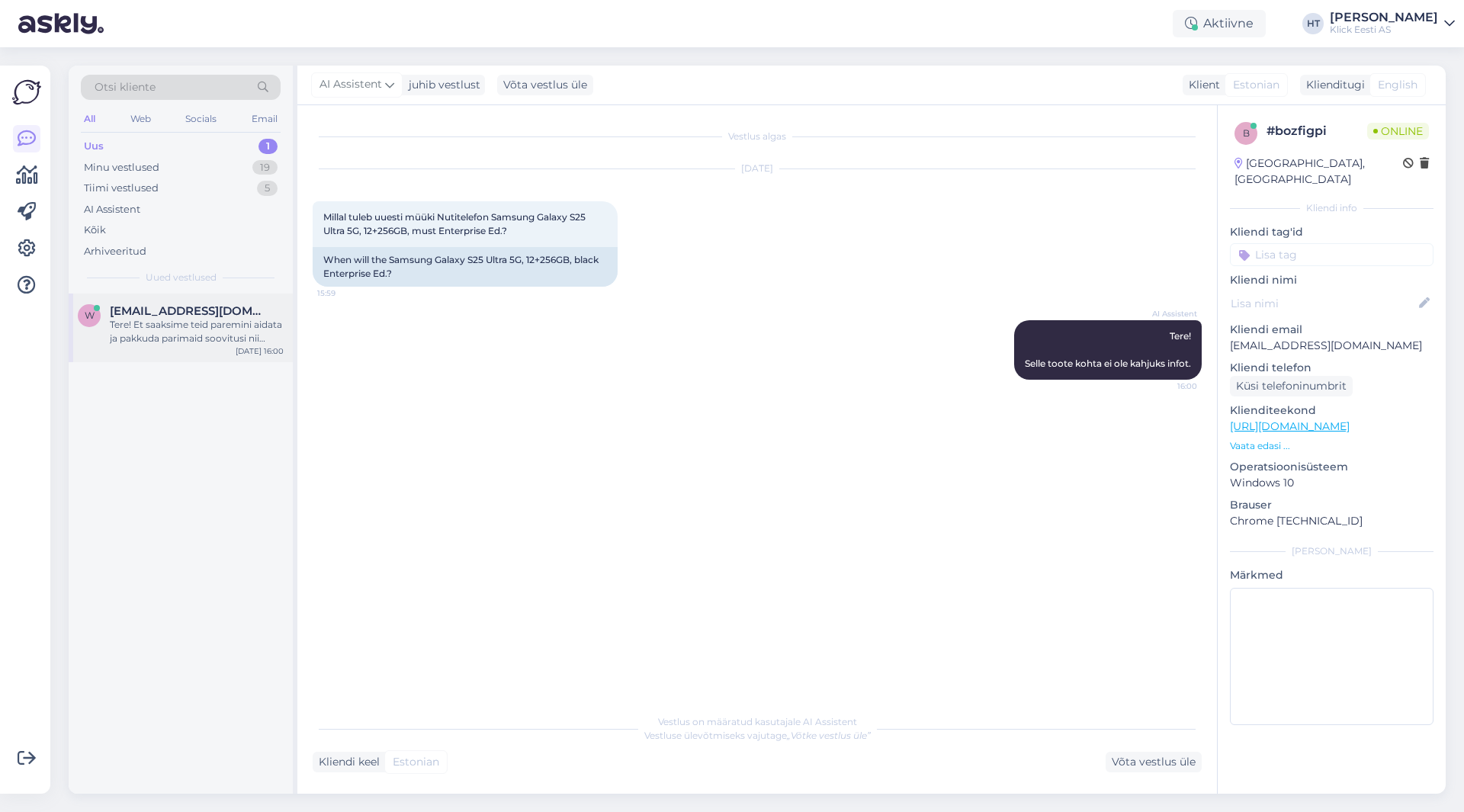
click at [226, 321] on div "Tere! Et saaksime teid paremini aidata ja pakkuda parimaid soovitusi nii [PERSO…" at bounding box center [196, 332] width 174 height 28
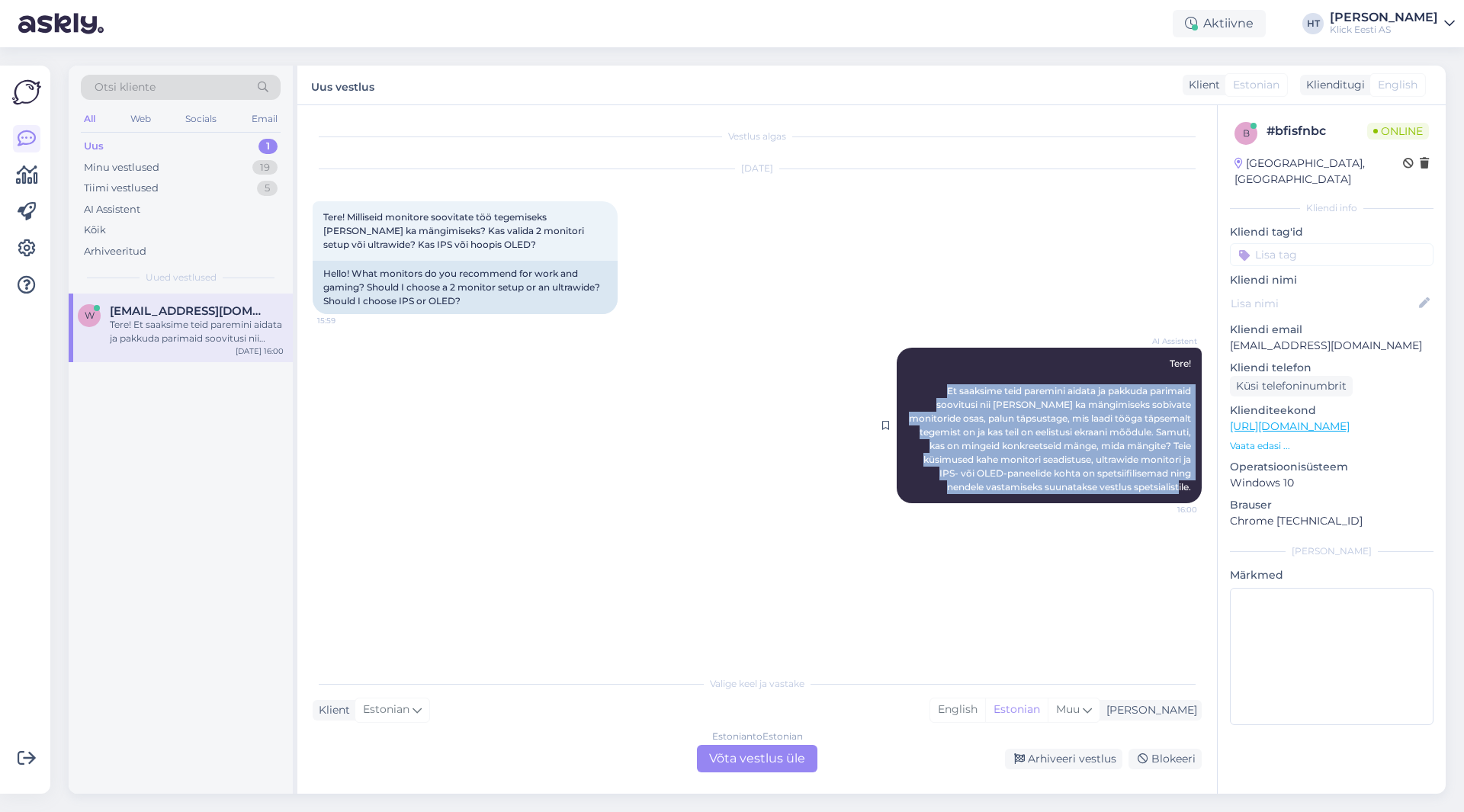
drag, startPoint x: 935, startPoint y: 387, endPoint x: 1196, endPoint y: 488, distance: 279.9
click at [1196, 488] on div "AI Assistent Tere! Et saaksime teid paremini aidata ja pakkuda parimaid soovitu…" at bounding box center [1048, 424] width 305 height 156
click at [1195, 486] on div "AI Assistent Tere! Et saaksime teid paremini aidata ja pakkuda parimaid soovitu…" at bounding box center [1048, 424] width 305 height 156
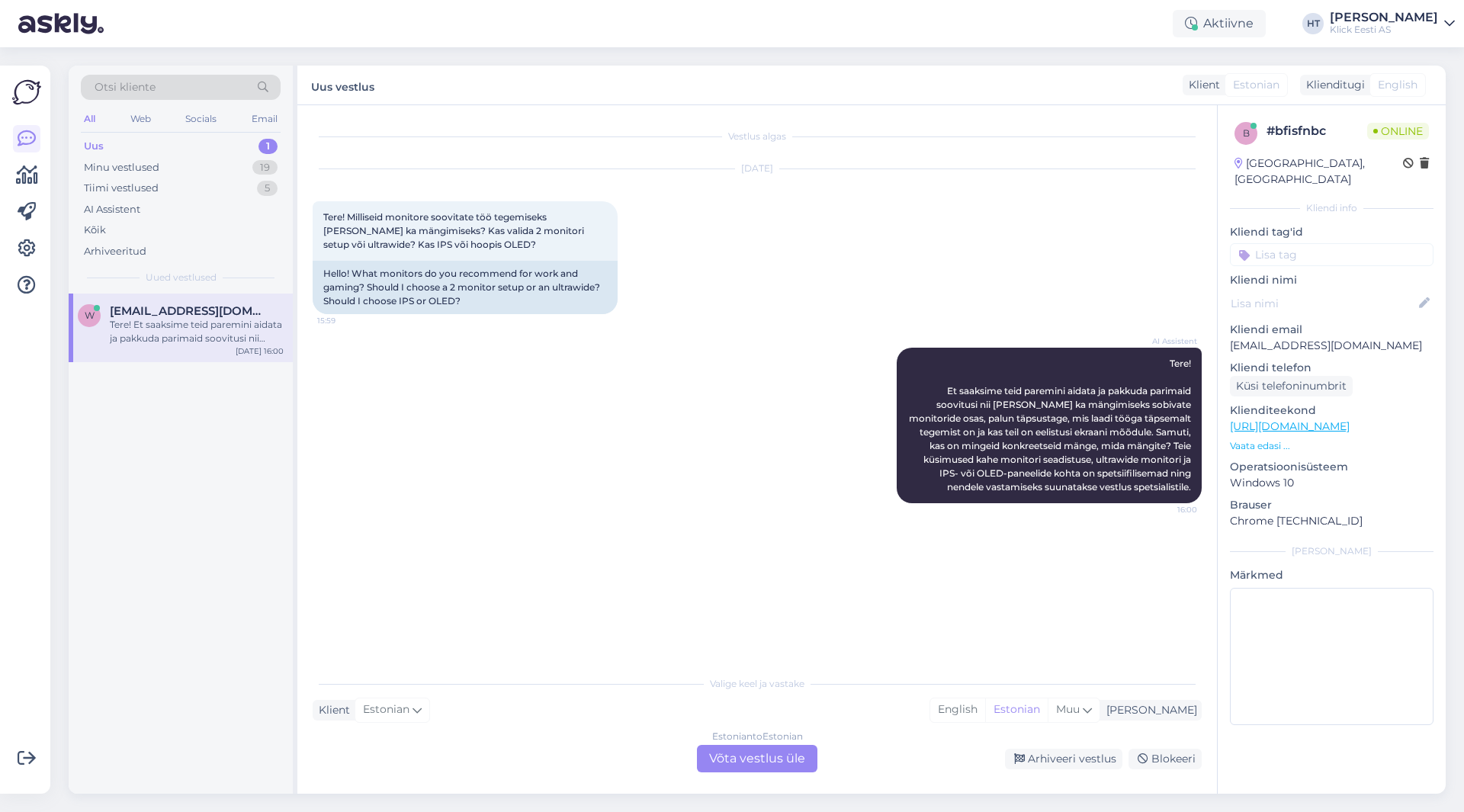
click at [239, 463] on div "w [EMAIL_ADDRESS][DOMAIN_NAME] Tere! Et saaksime teid paremini aidata ja pakkud…" at bounding box center [181, 543] width 224 height 500
click at [569, 321] on div "[DATE] Tere! Milliseid monitore soovitate töö tegemiseks [PERSON_NAME] ka mängi…" at bounding box center [757, 242] width 889 height 178
click at [760, 756] on div "Estonian to Estonian Võta vestlus üle" at bounding box center [757, 758] width 120 height 28
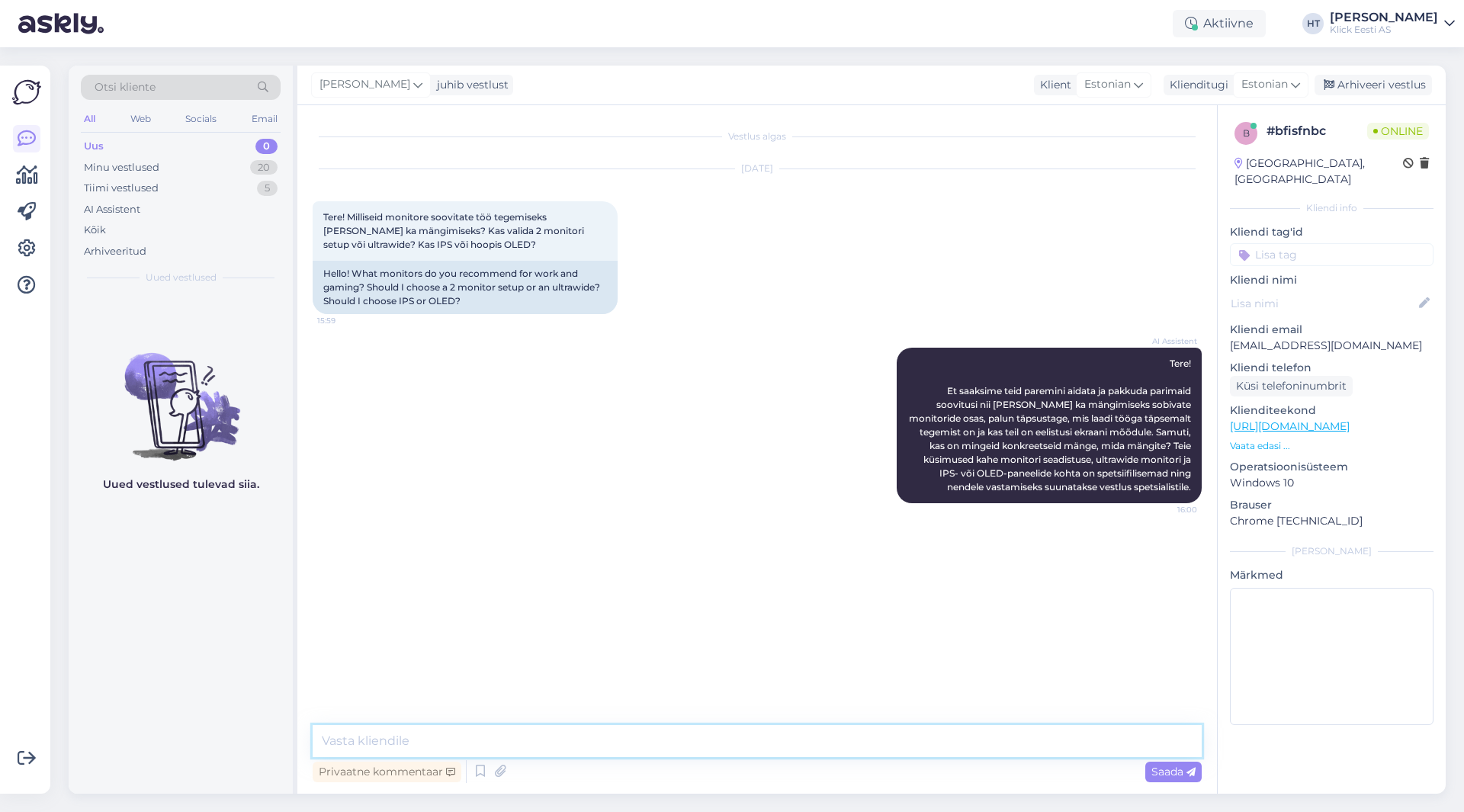
click at [754, 749] on textarea at bounding box center [757, 741] width 889 height 32
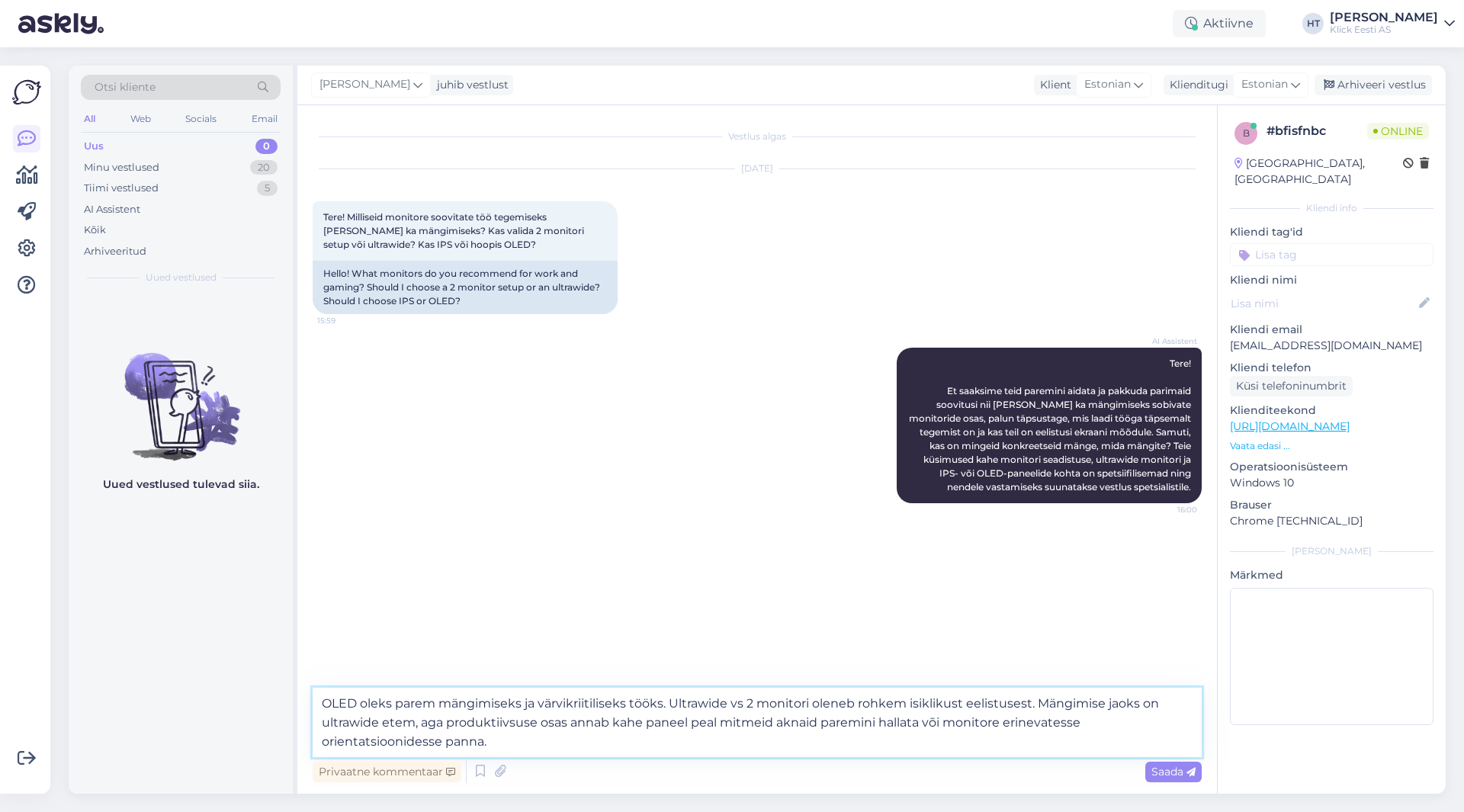
click at [687, 723] on textarea "OLED oleks parem mängimiseks ja värvikriitiliseks tööks. Ultrawide vs 2 monitor…" at bounding box center [757, 722] width 889 height 69
type textarea "OLED oleks parem mängimiseks ja värvikriitiliseks tööks. Ultrawide vs 2 monitor…"
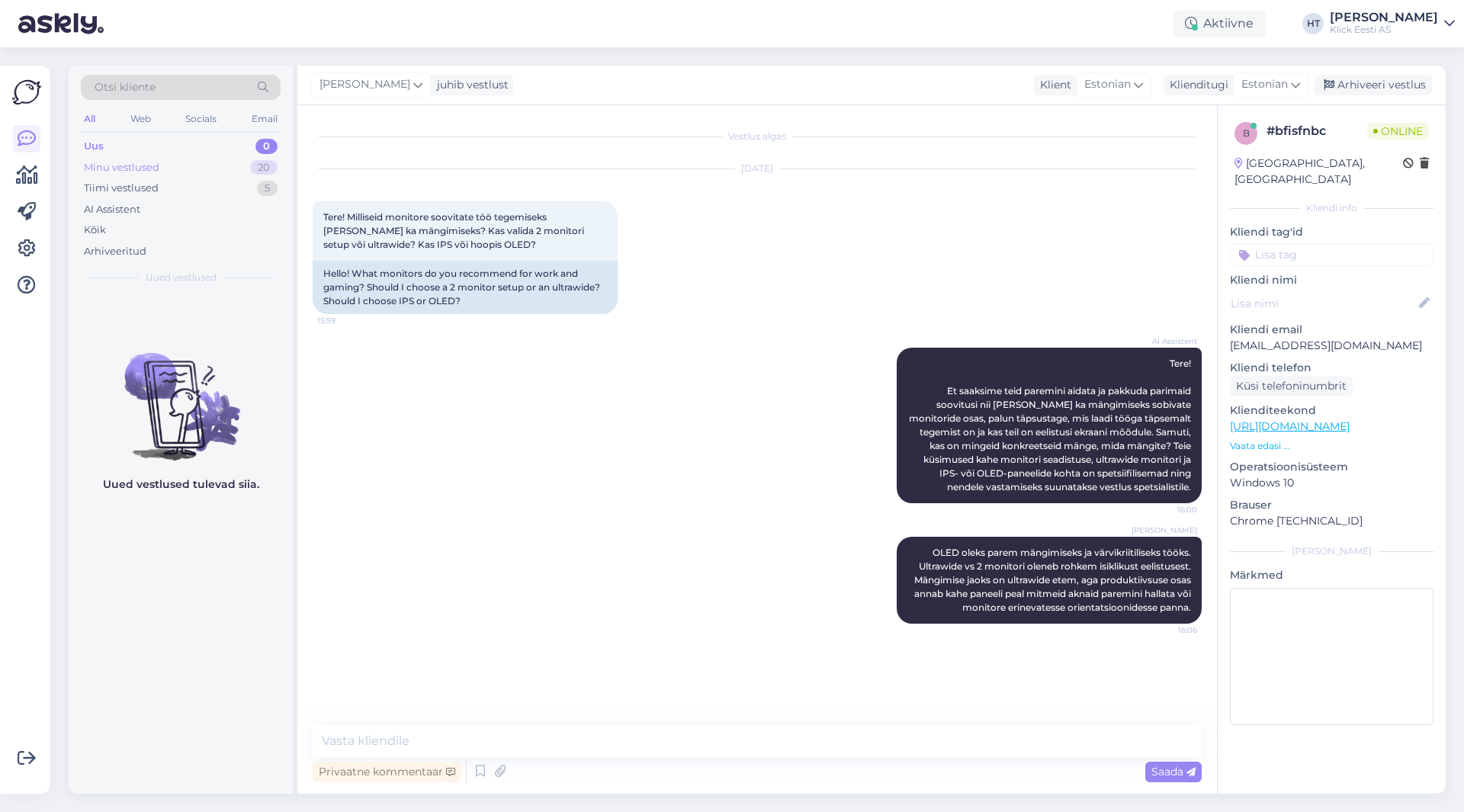
click at [180, 173] on div "Minu vestlused 20" at bounding box center [180, 168] width 199 height 22
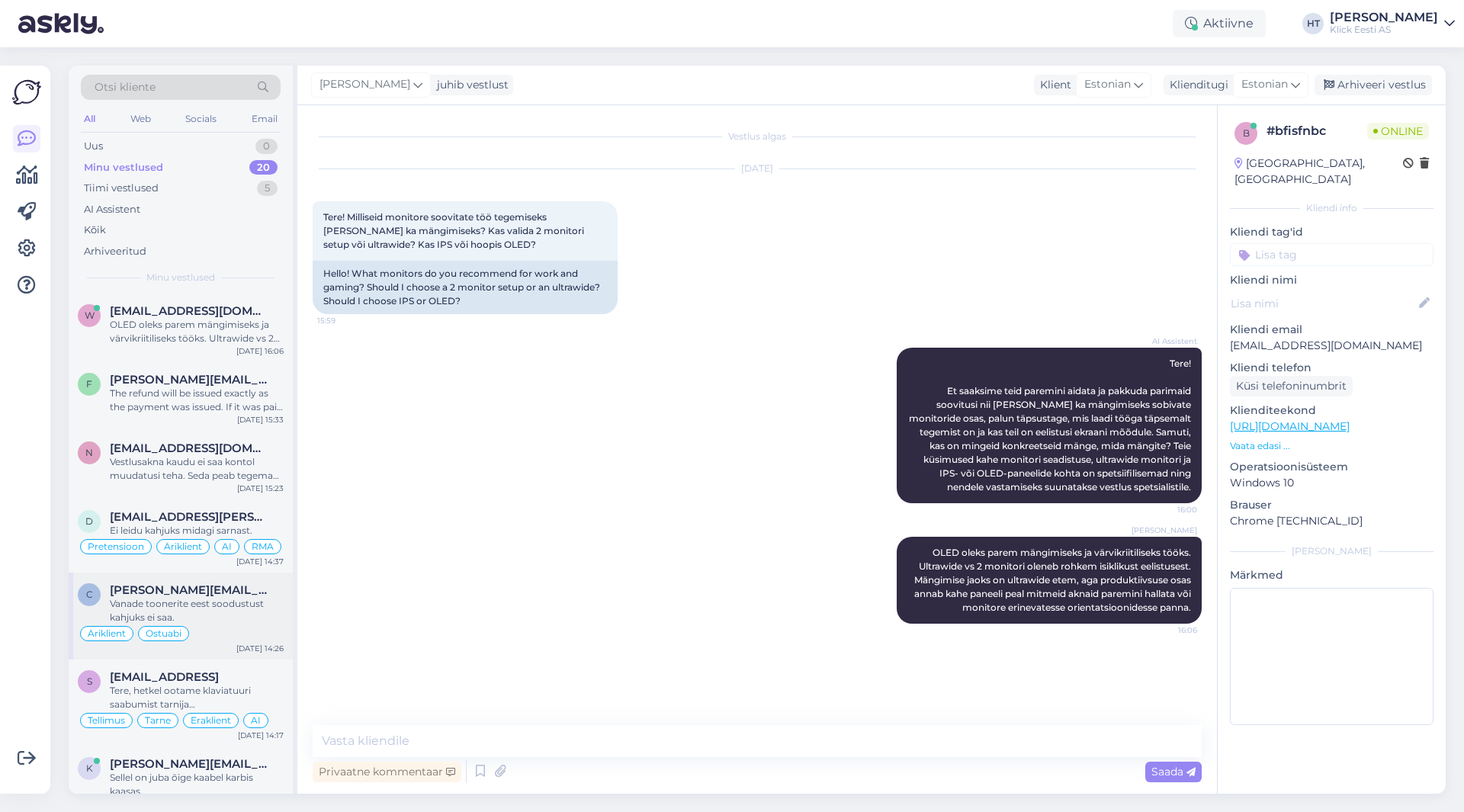
click at [209, 588] on span "[PERSON_NAME][EMAIL_ADDRESS][DOMAIN_NAME]" at bounding box center [189, 590] width 159 height 14
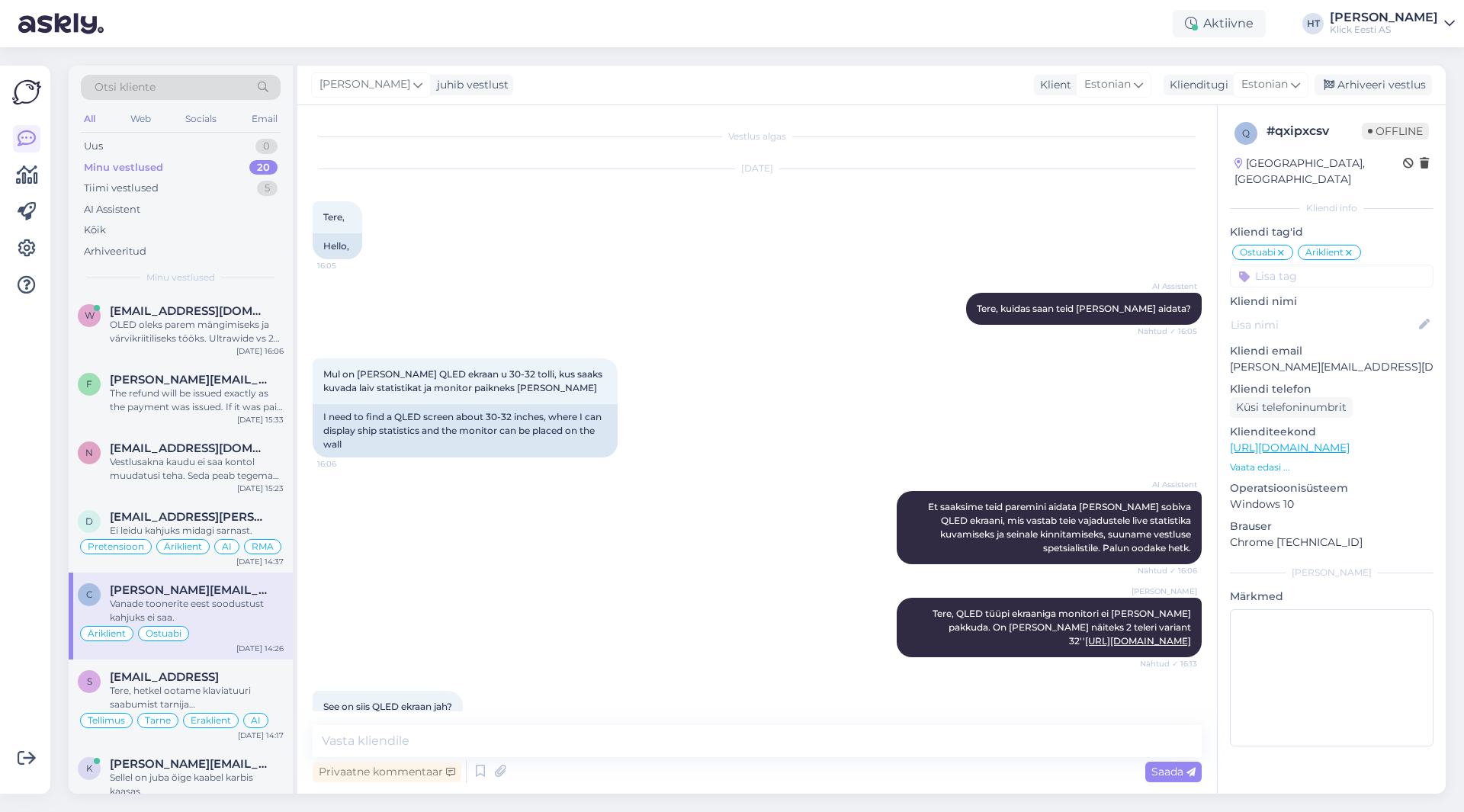
scroll to position [1303, 0]
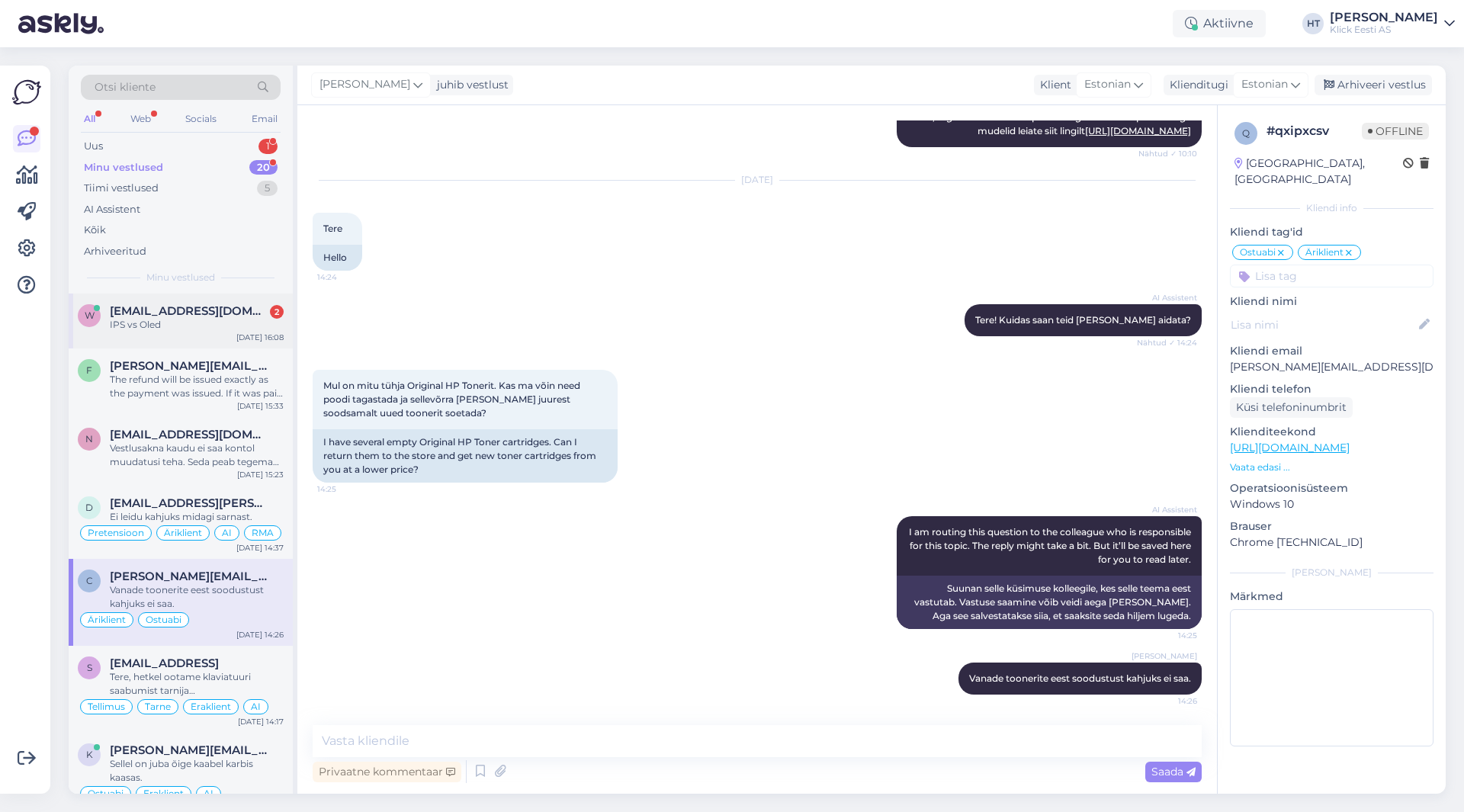
click at [231, 328] on div "IPS vs Oled" at bounding box center [196, 325] width 174 height 14
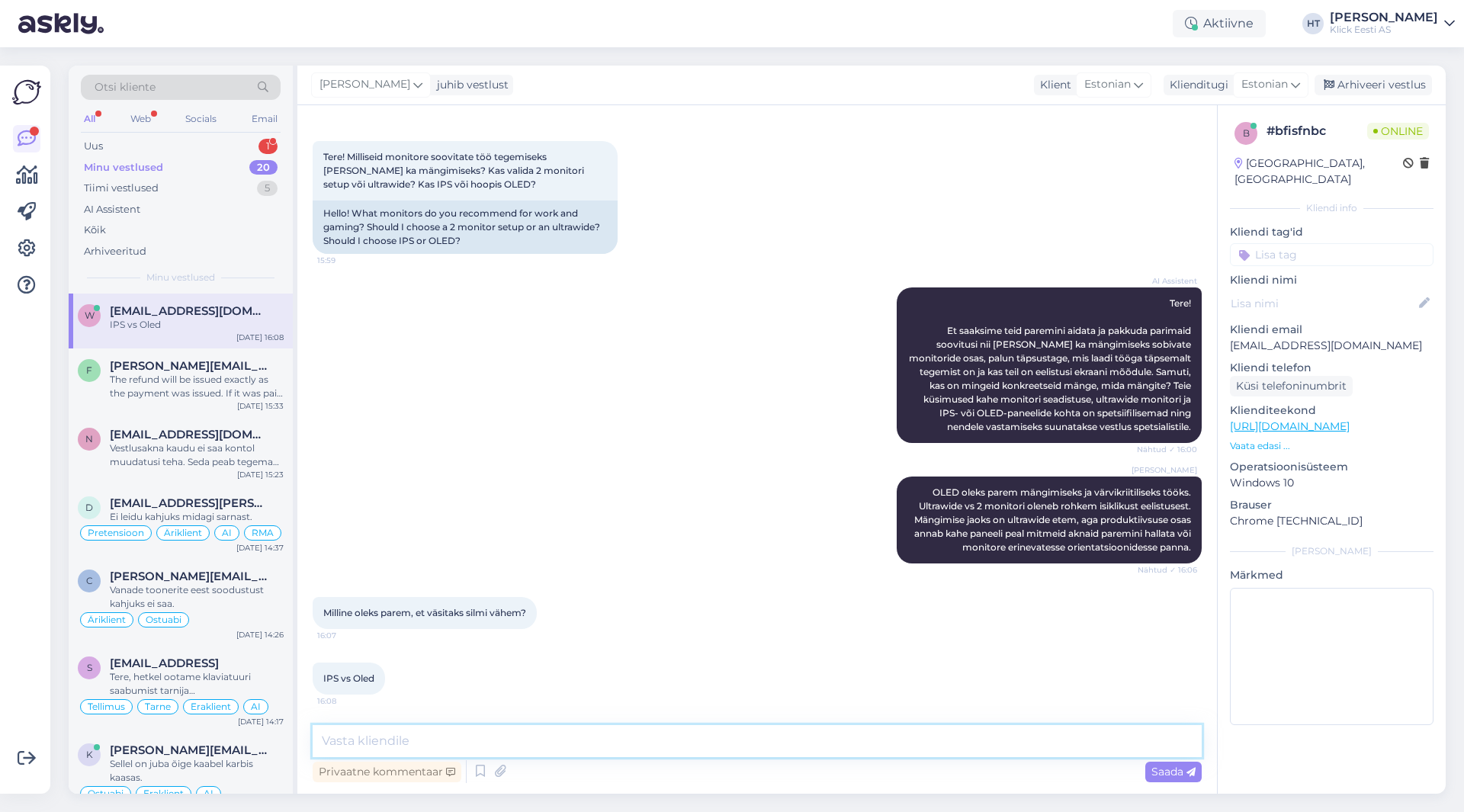
click at [594, 749] on textarea at bounding box center [757, 741] width 889 height 32
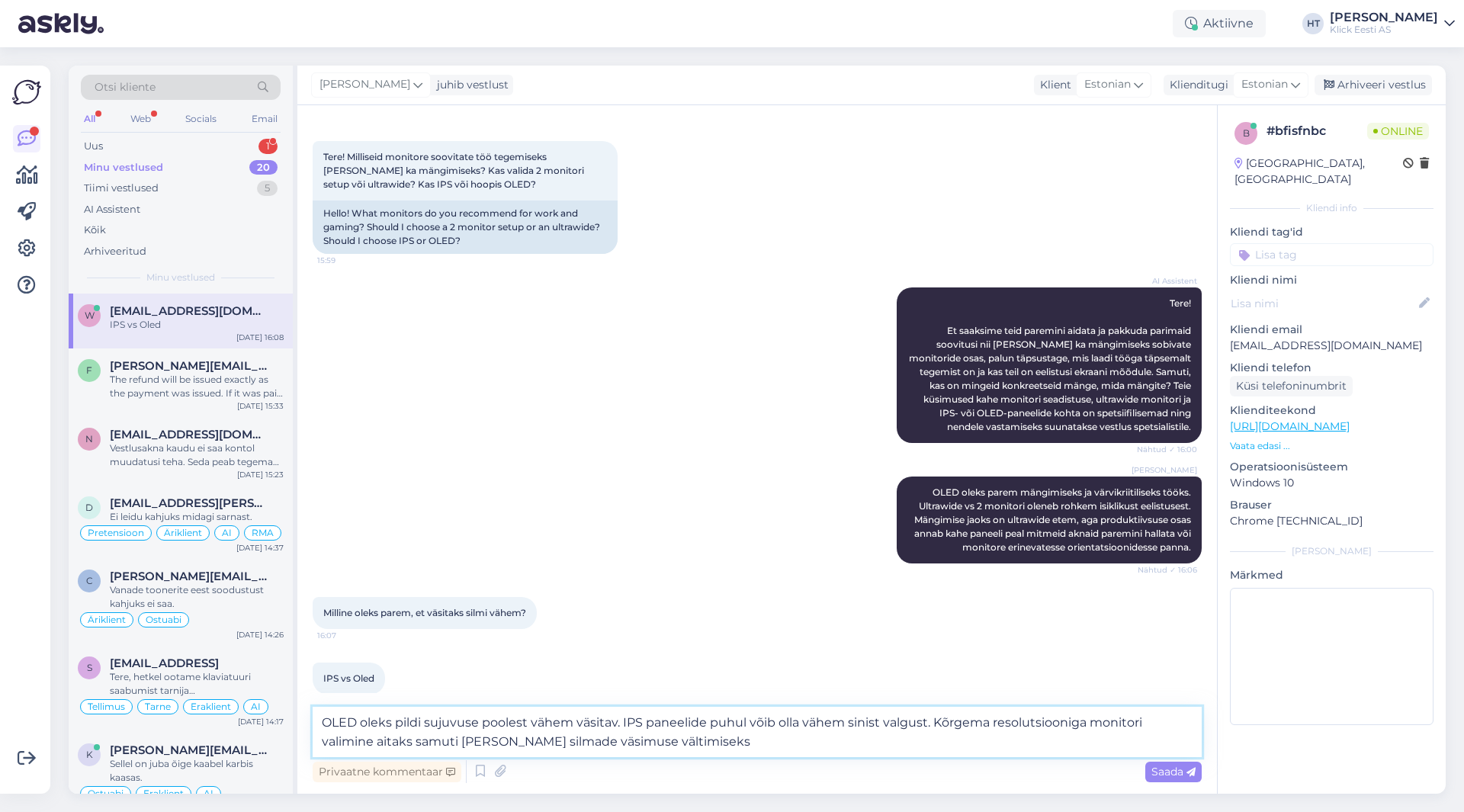
type textarea "OLED oleks pildi sujuvuse poolest vähem väsitav. IPS paneelide puhul võib olla …"
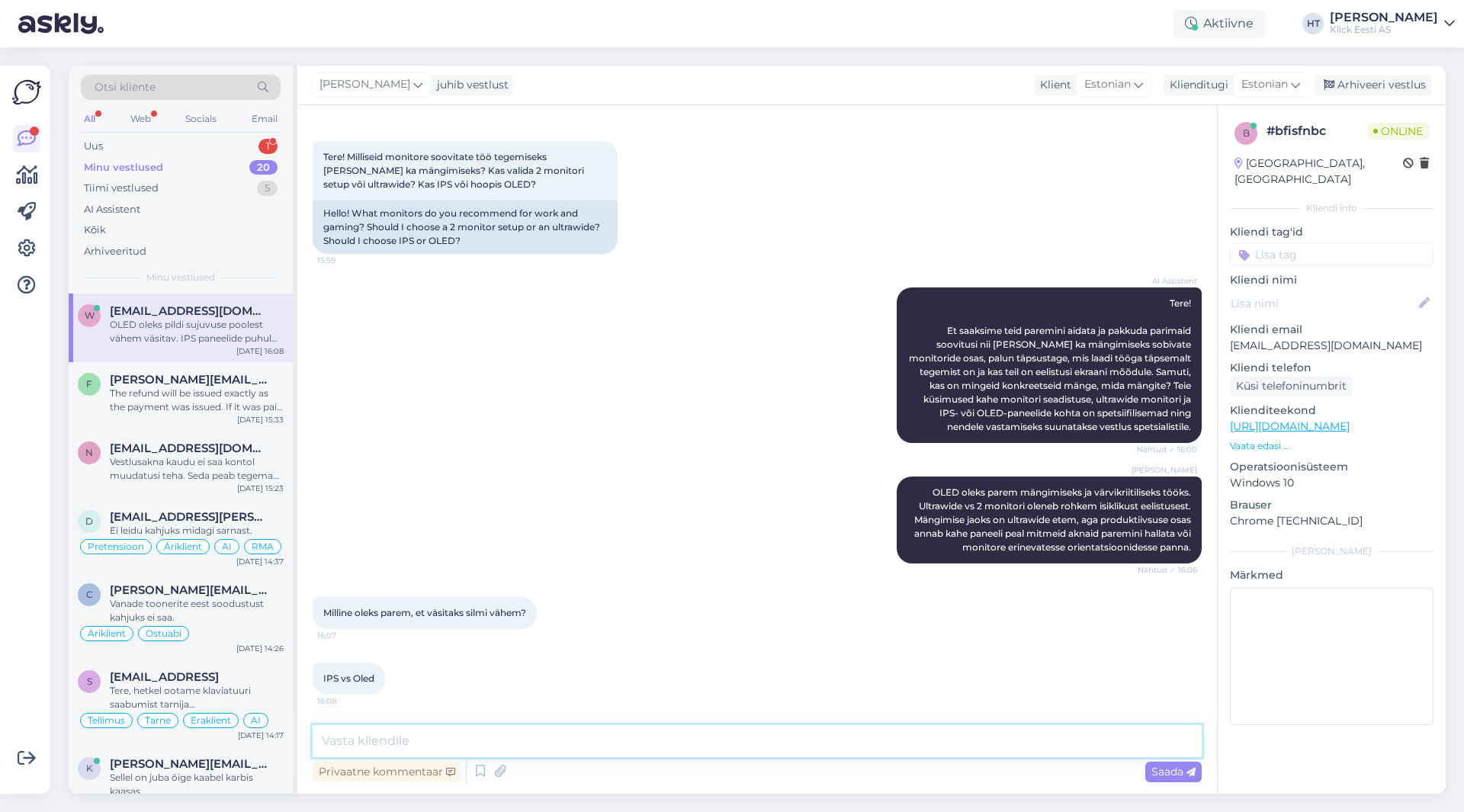
scroll to position [167, 0]
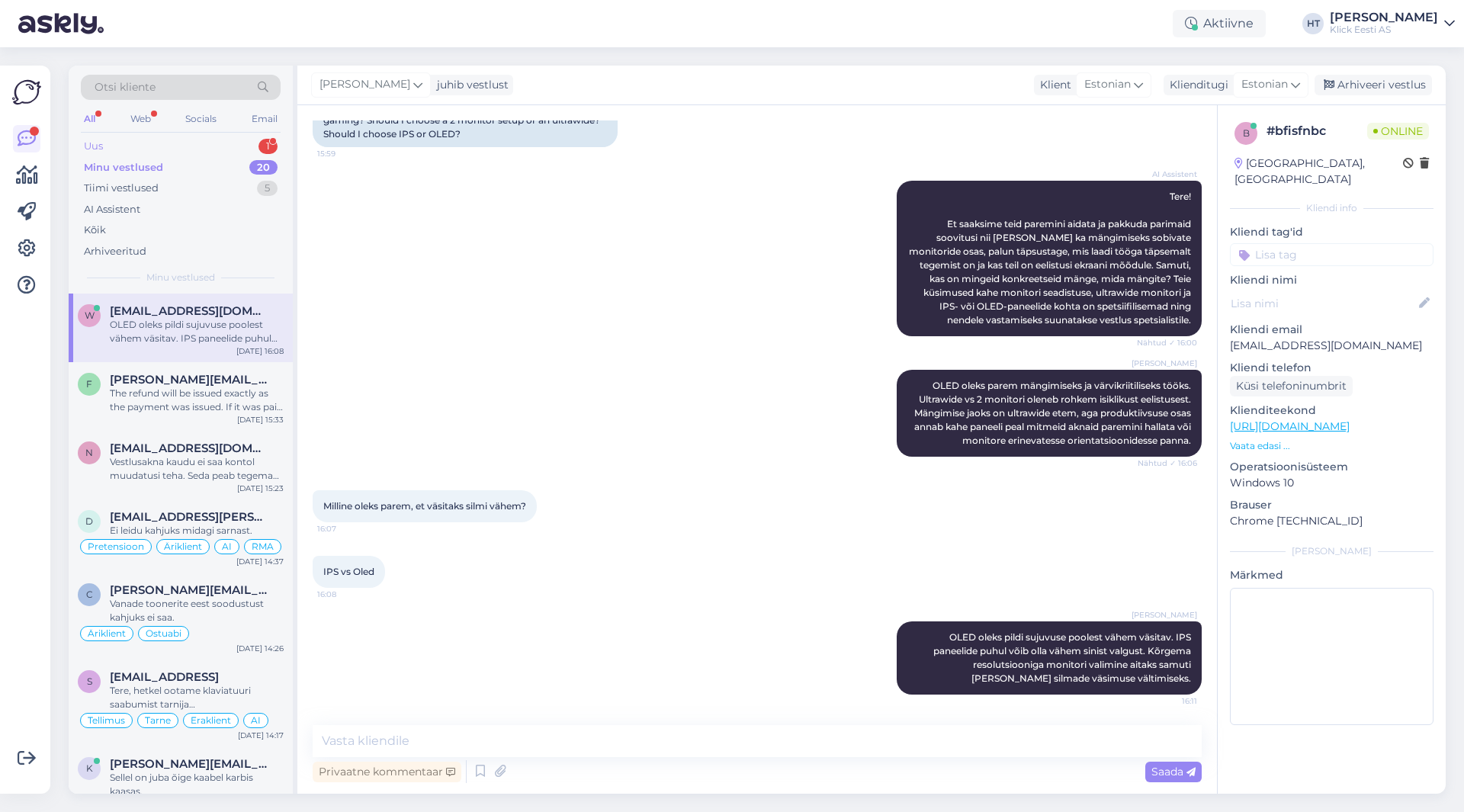
click at [241, 141] on div "Uus 1" at bounding box center [180, 147] width 199 height 22
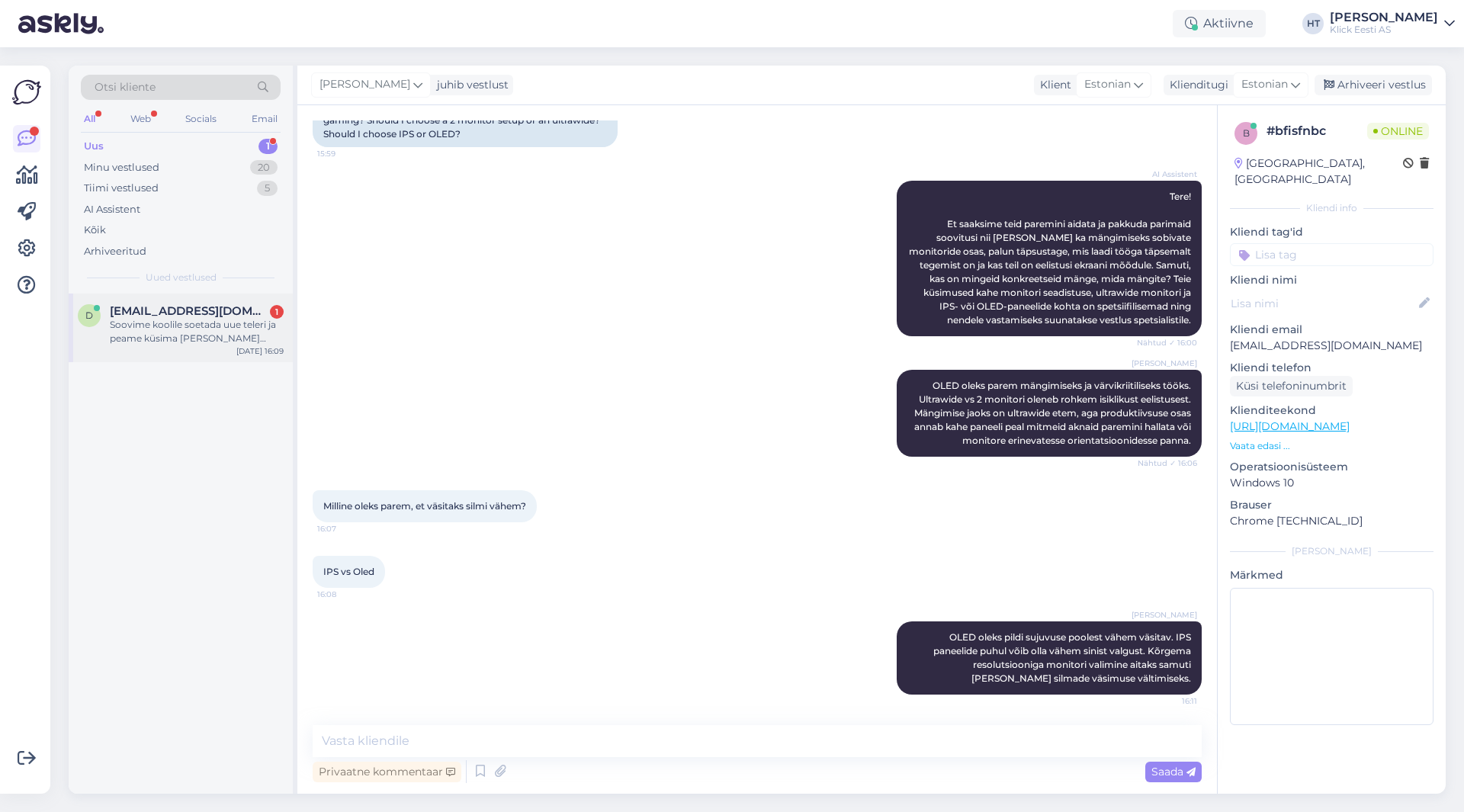
click at [233, 340] on div "Soovime koolile soetada uue teleri ja peame küsima [PERSON_NAME] hinnapakkumist…" at bounding box center [196, 332] width 174 height 28
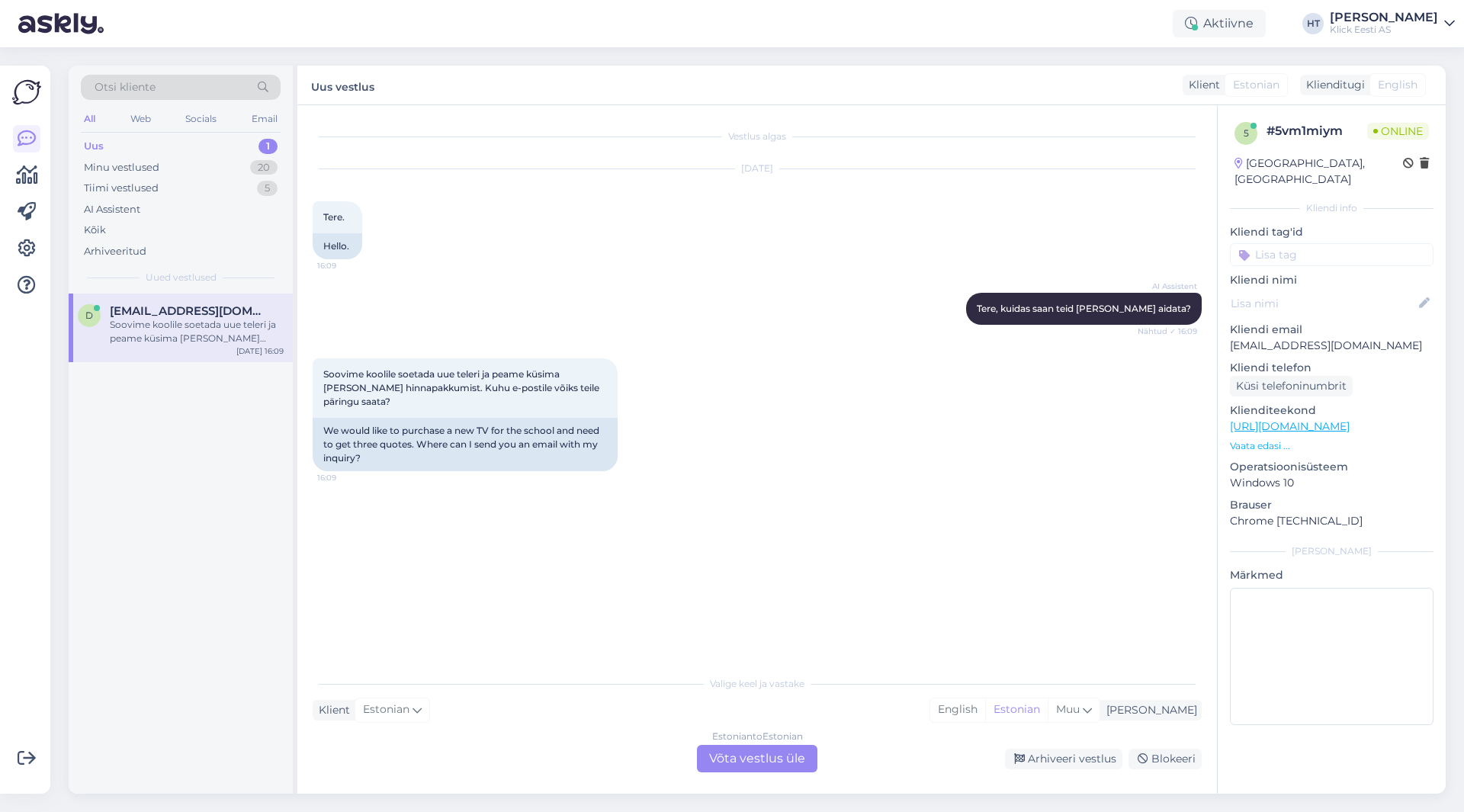
click at [726, 754] on div "Estonian to Estonian Võta vestlus üle" at bounding box center [757, 758] width 120 height 28
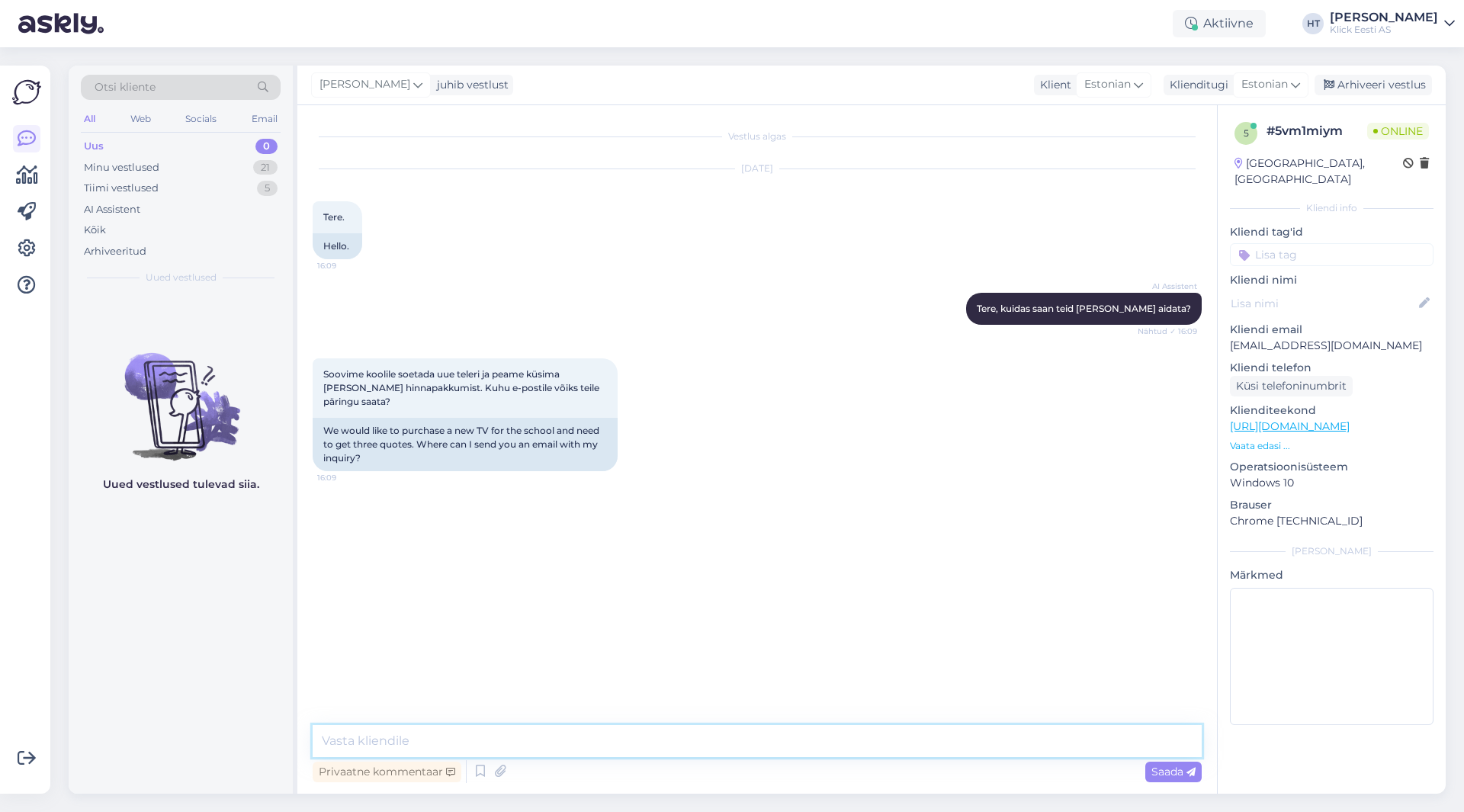
click at [728, 741] on textarea at bounding box center [757, 741] width 889 height 32
type textarea "A"
type textarea "[EMAIL_ADDRESS][DOMAIN_NAME] tuleks päring saata."
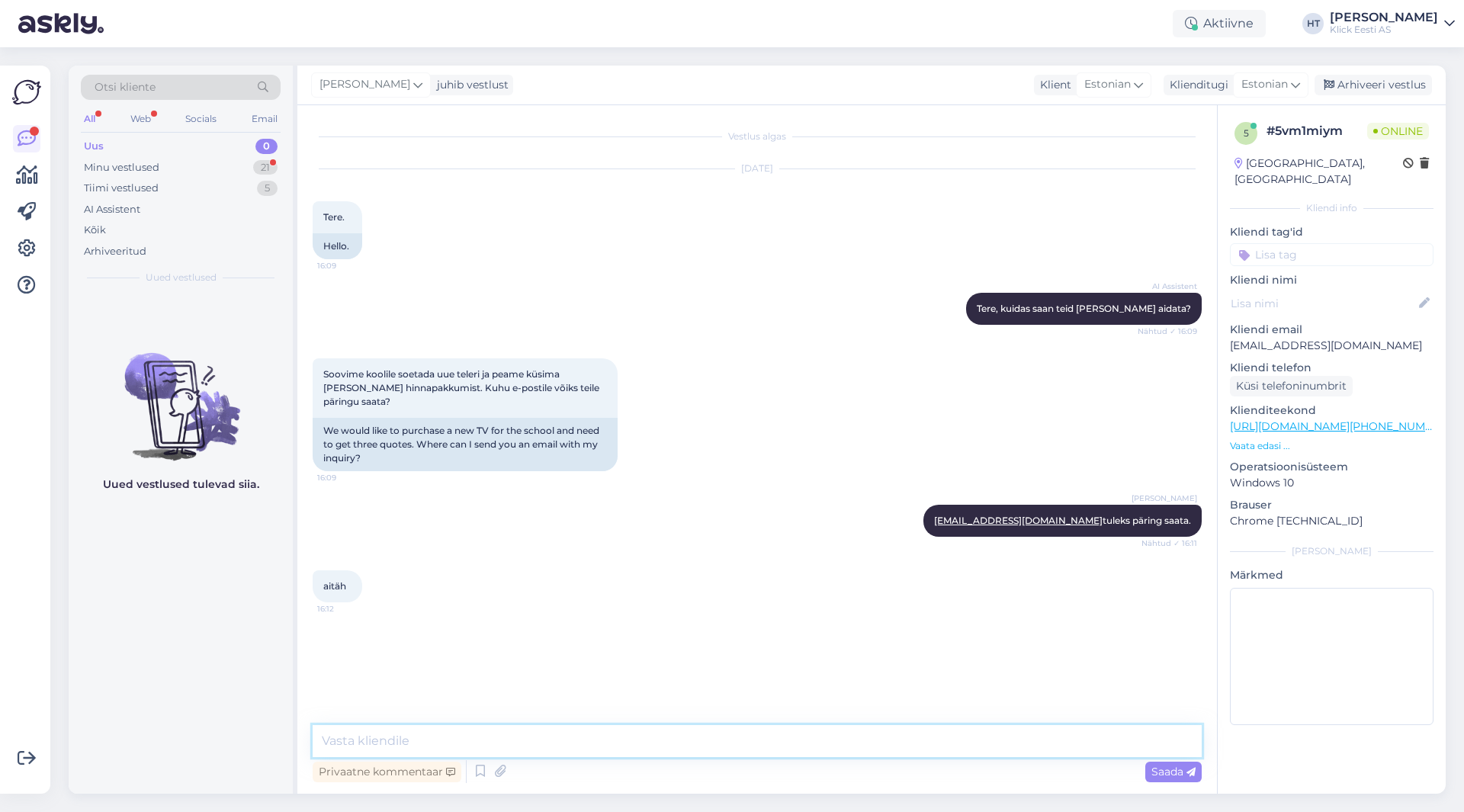
click at [512, 750] on textarea at bounding box center [757, 741] width 889 height 32
type textarea "Palun."
click at [268, 176] on div "Minu vestlused 21" at bounding box center [180, 168] width 199 height 22
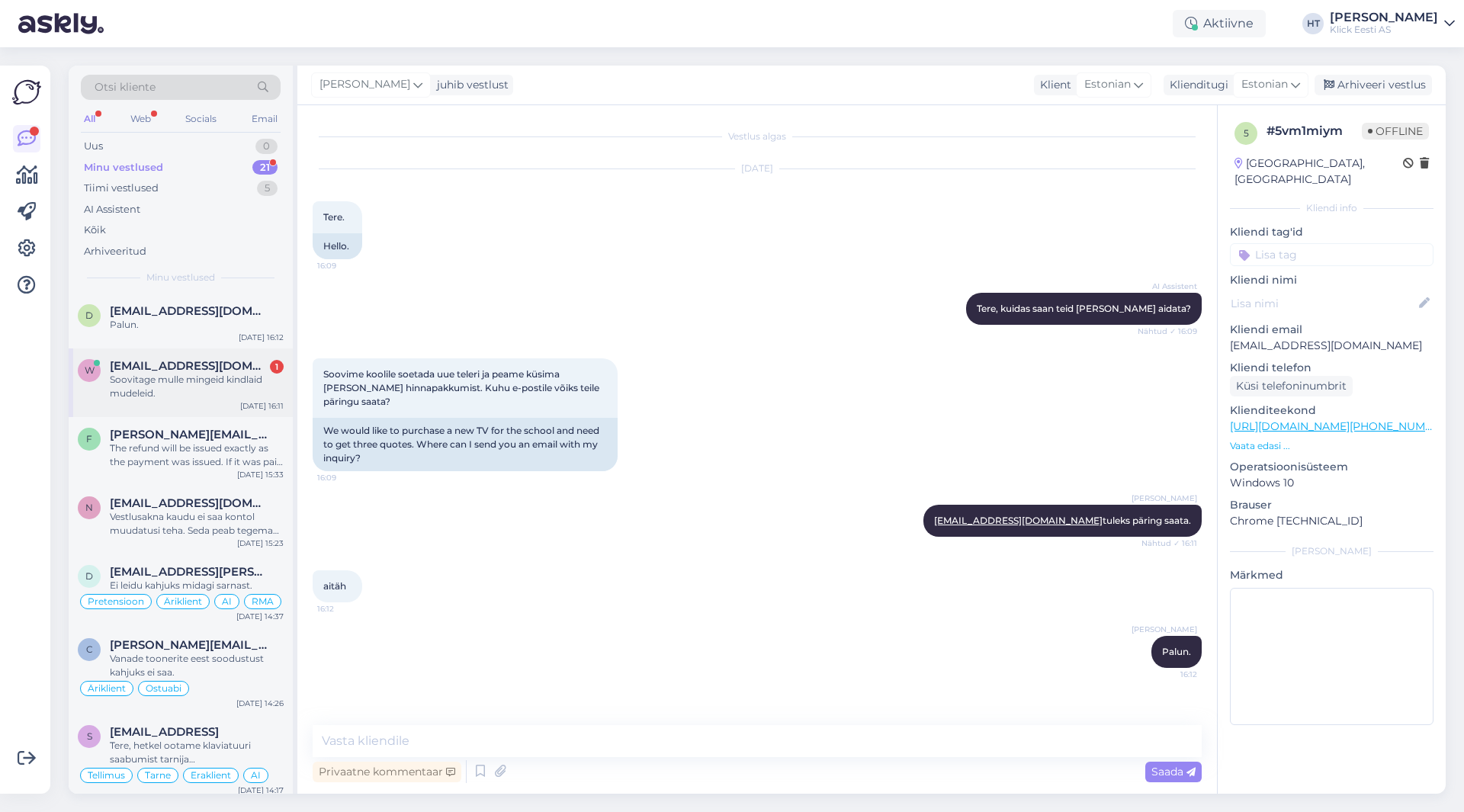
click at [215, 387] on div "Soovitage mulle mingeid kindlaid mudeleid." at bounding box center [196, 387] width 174 height 28
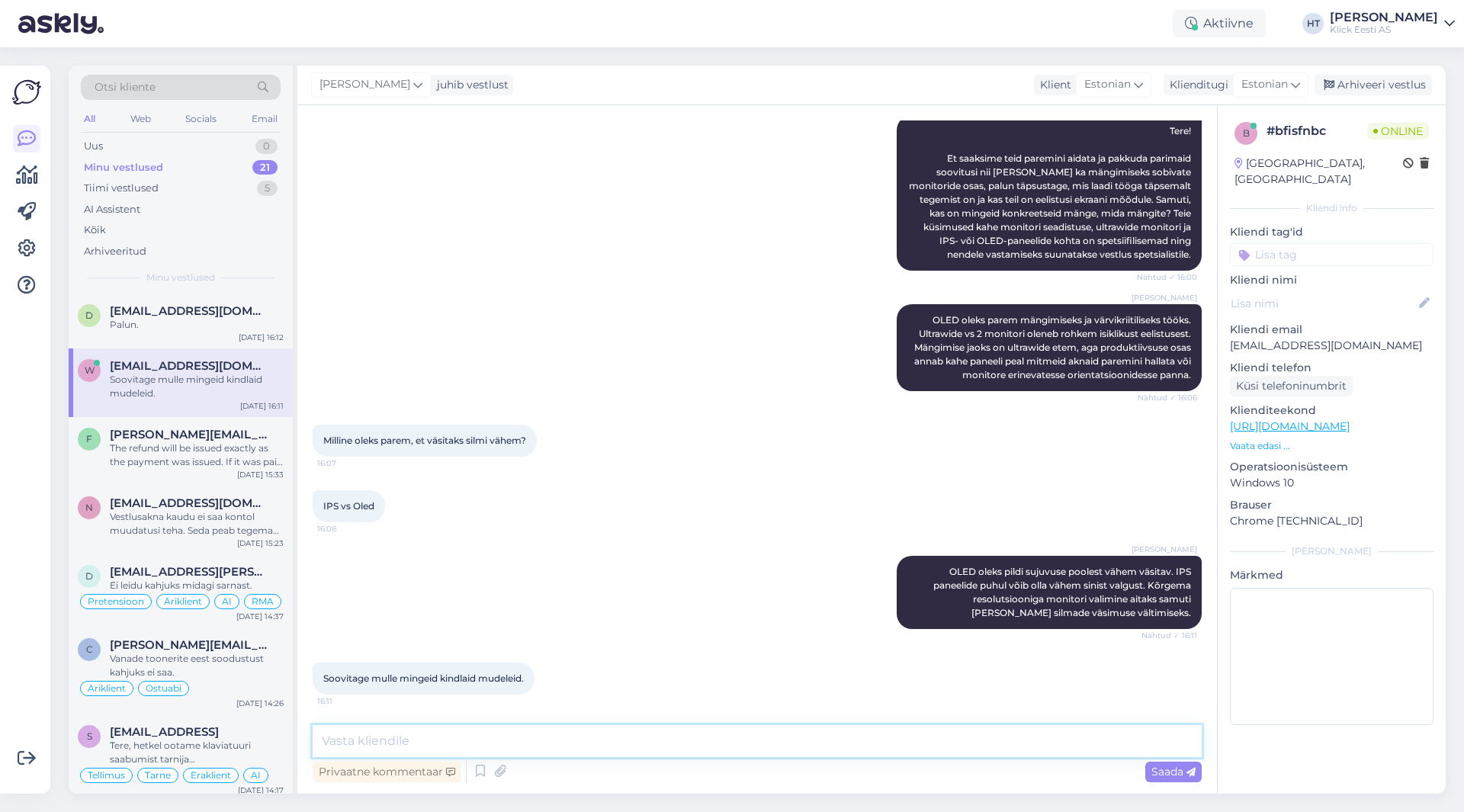
drag, startPoint x: 538, startPoint y: 731, endPoint x: 552, endPoint y: 717, distance: 19.8
click at [539, 731] on textarea at bounding box center [757, 741] width 889 height 32
paste textarea "[URL][DOMAIN_NAME]"
type textarea "Võib vaadata järgnevaid: [URL][DOMAIN_NAME]"
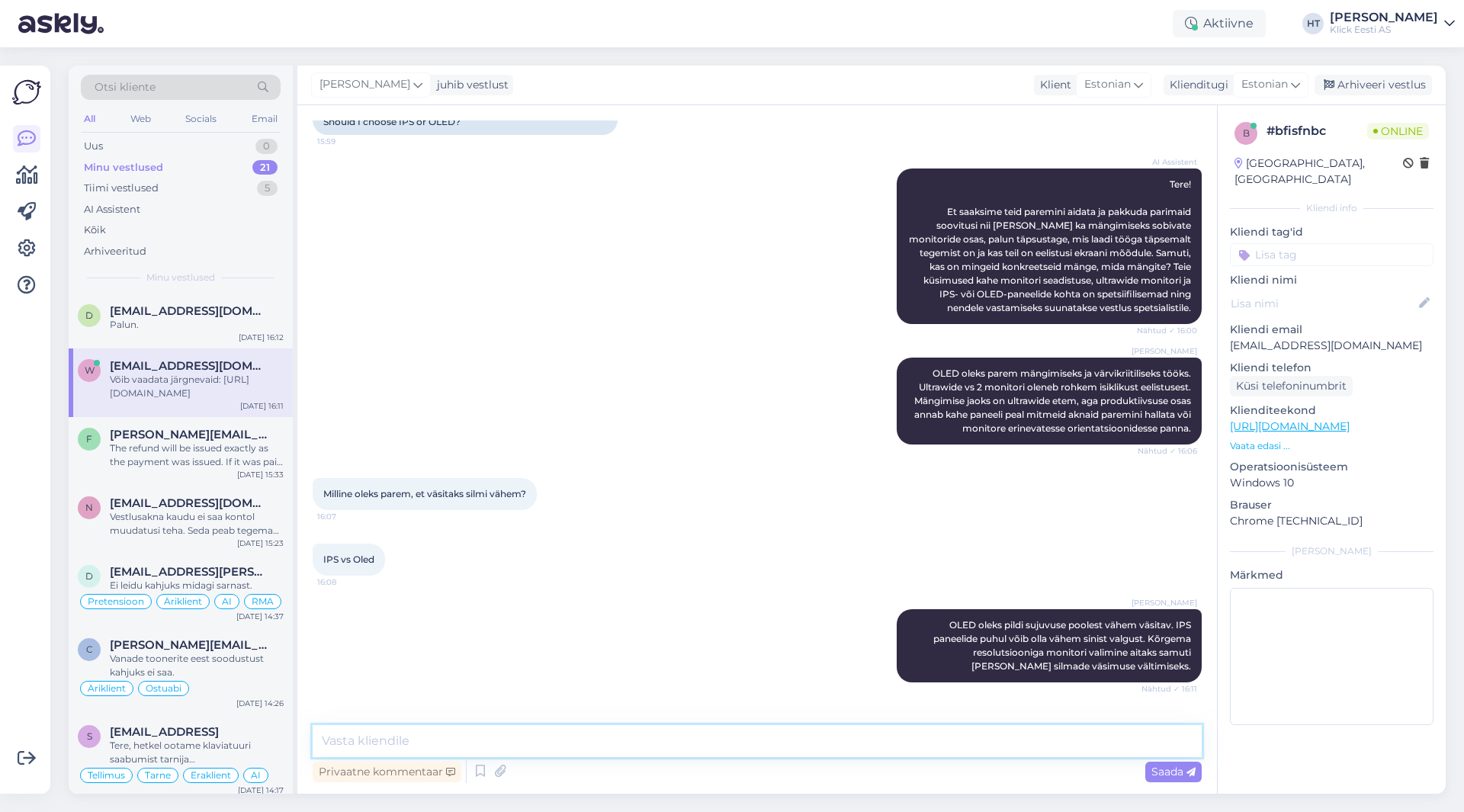
scroll to position [311, 0]
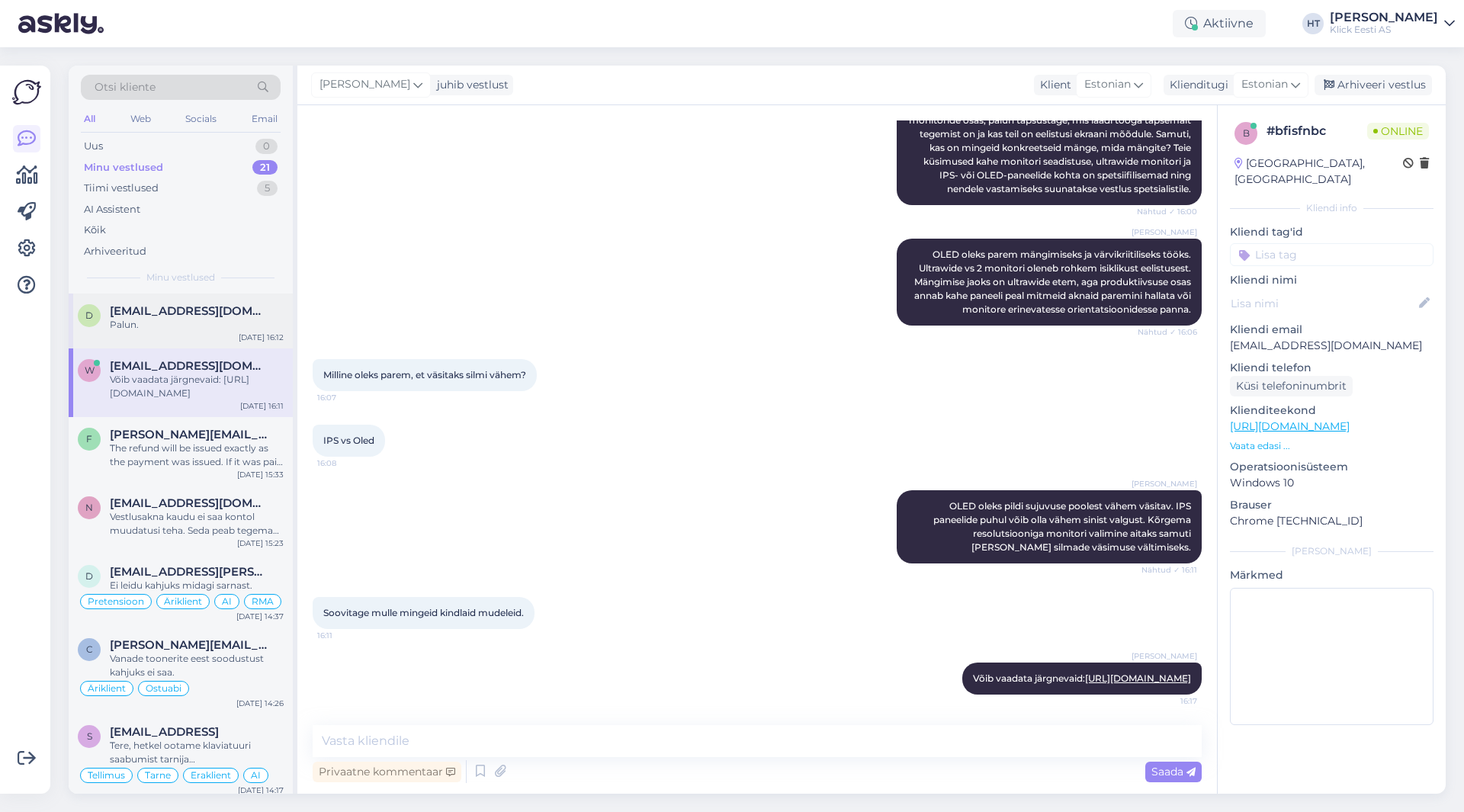
click at [210, 324] on div "Palun." at bounding box center [196, 325] width 174 height 14
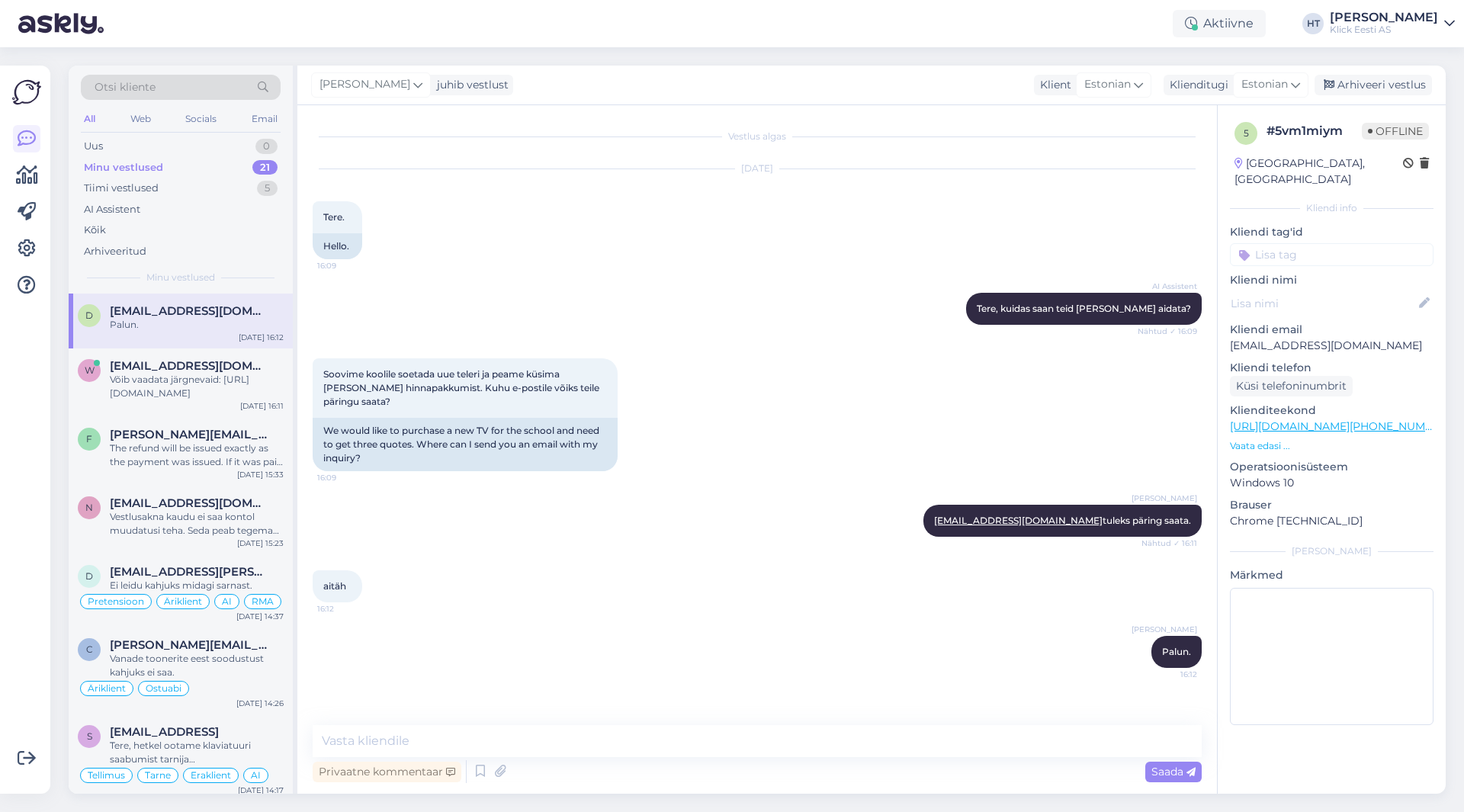
click at [782, 390] on div "Soovime koolile soetada uue teleri ja peame küsima [PERSON_NAME] hinnapakkumist…" at bounding box center [757, 414] width 889 height 147
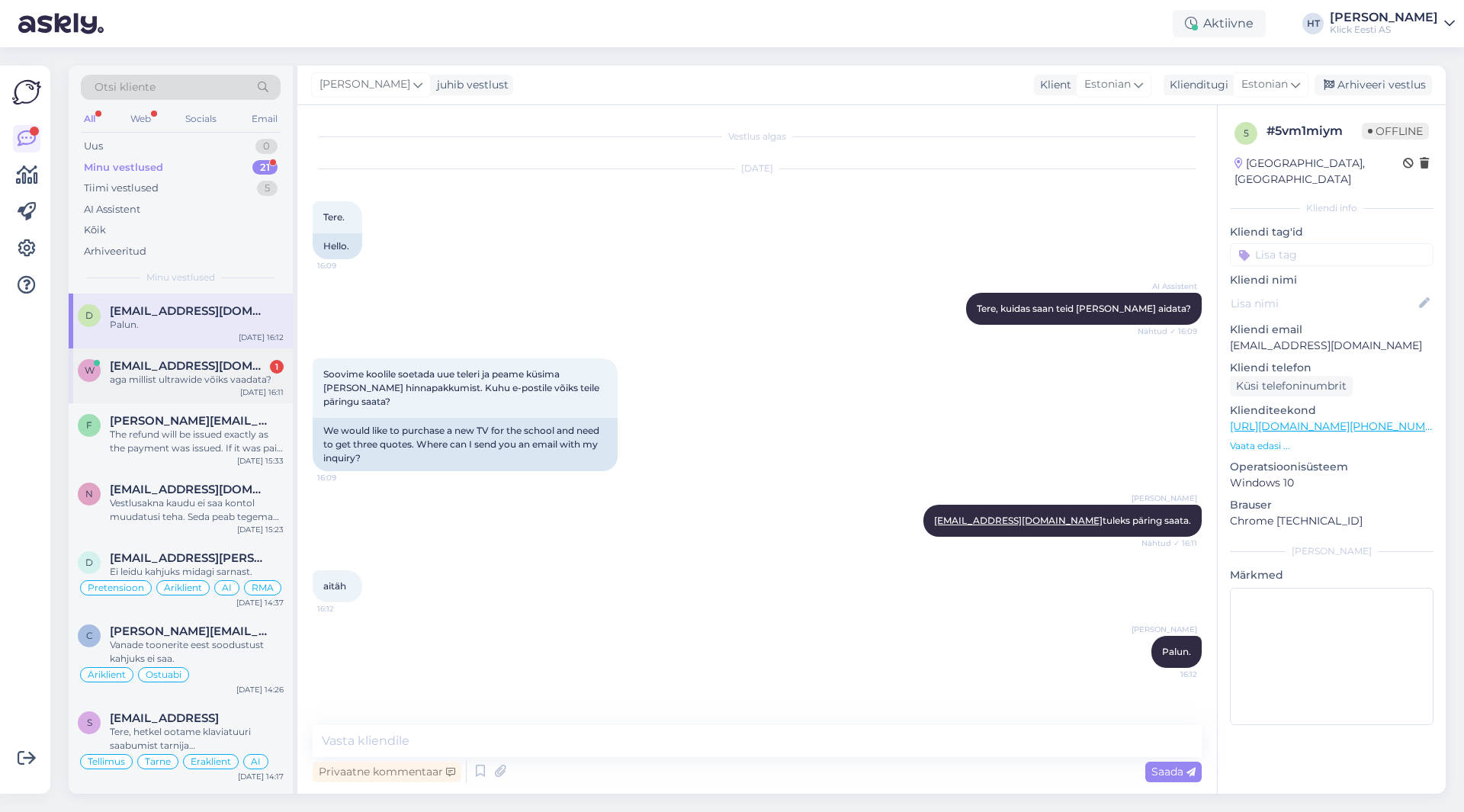
click at [137, 388] on div "w [EMAIL_ADDRESS][DOMAIN_NAME] 1 aga millist ultrawide võiks vaadata? [DATE] 16…" at bounding box center [181, 375] width 224 height 55
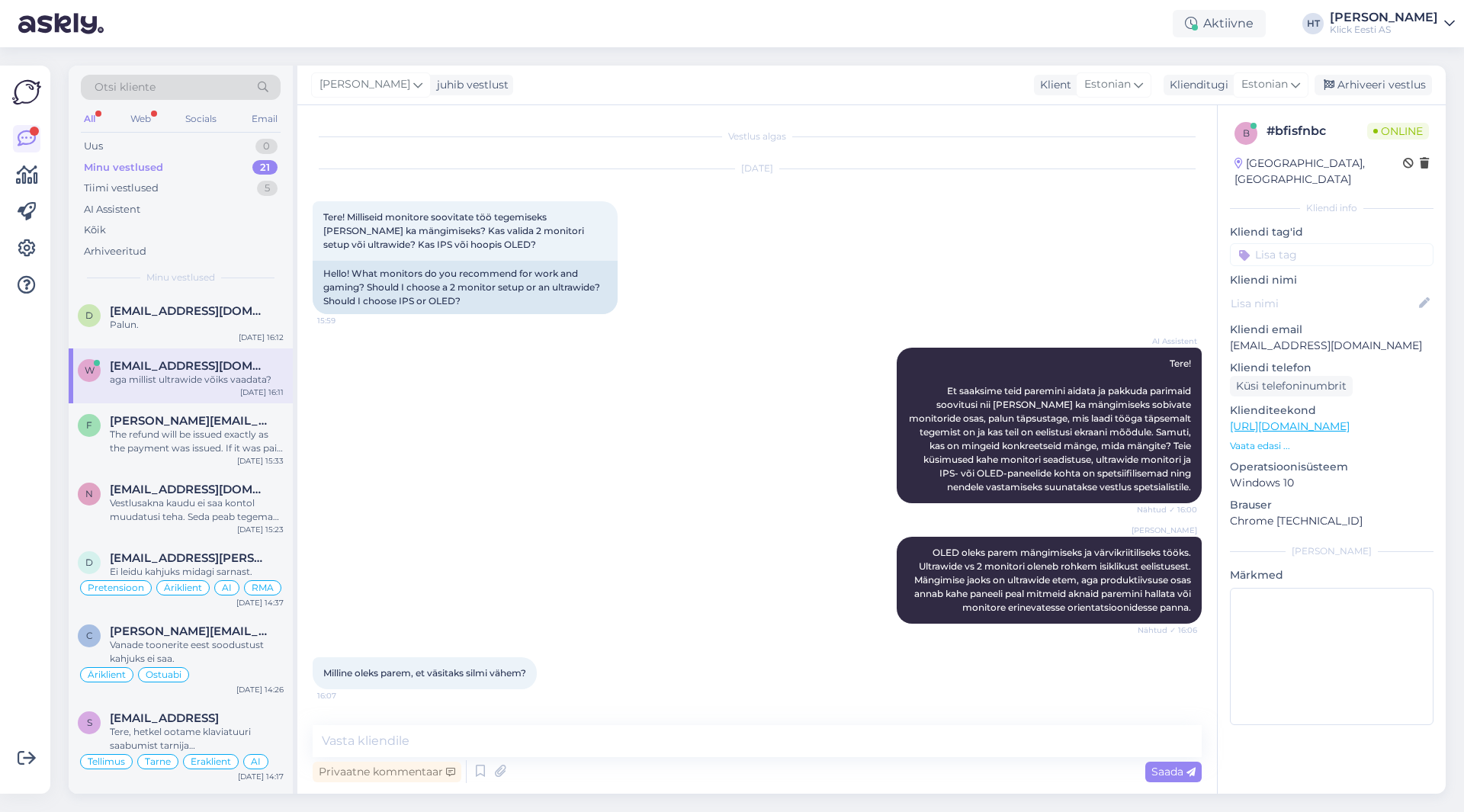
scroll to position [377, 0]
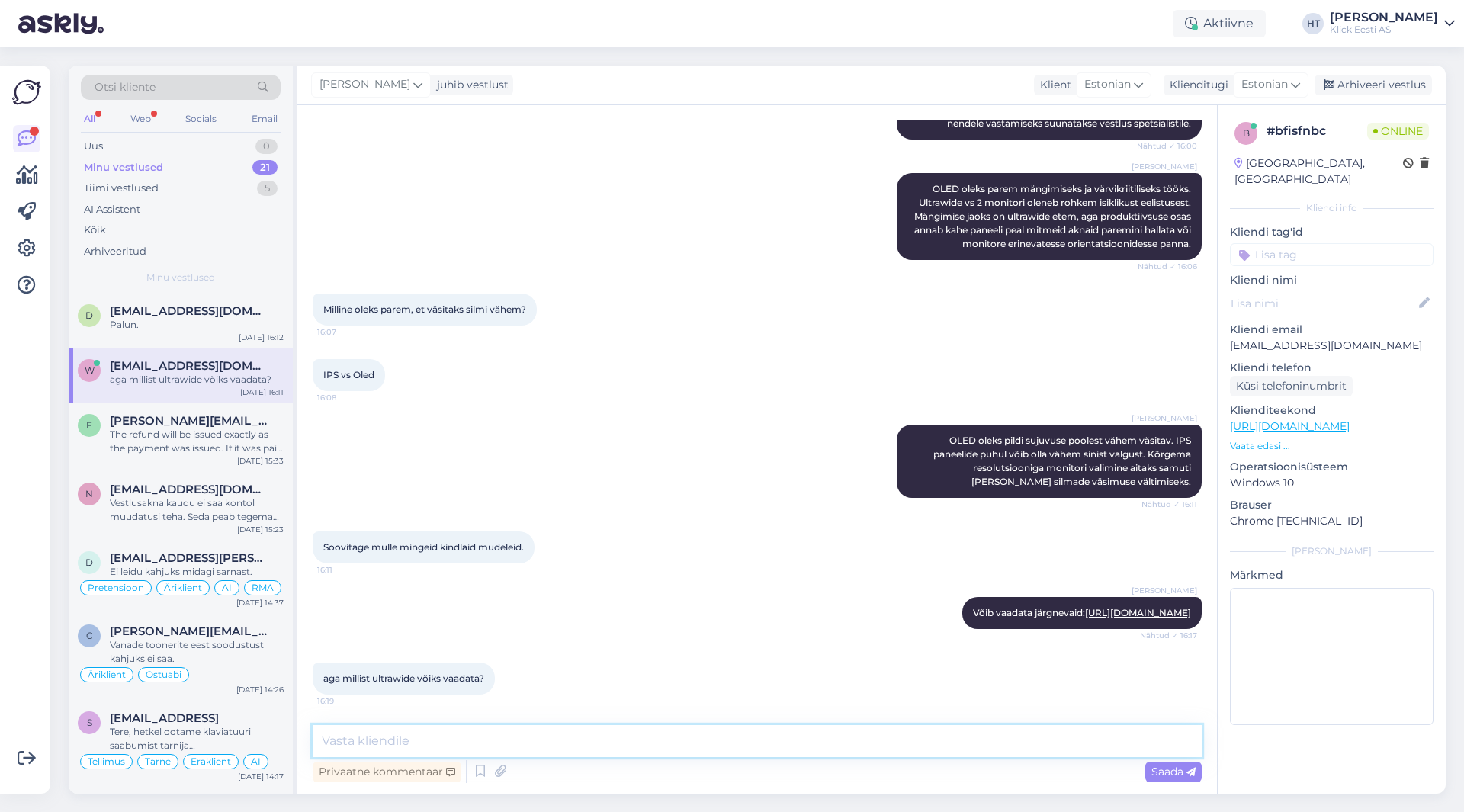
click at [608, 744] on textarea at bounding box center [757, 741] width 889 height 32
click at [598, 730] on textarea "Üks soovituslik ultrawide" at bounding box center [757, 741] width 889 height 32
paste textarea "Dell AW3423DW 34""
type textarea "Üks soovituslik ultrawide on võrdluses, Dell AW3423DW 34"."
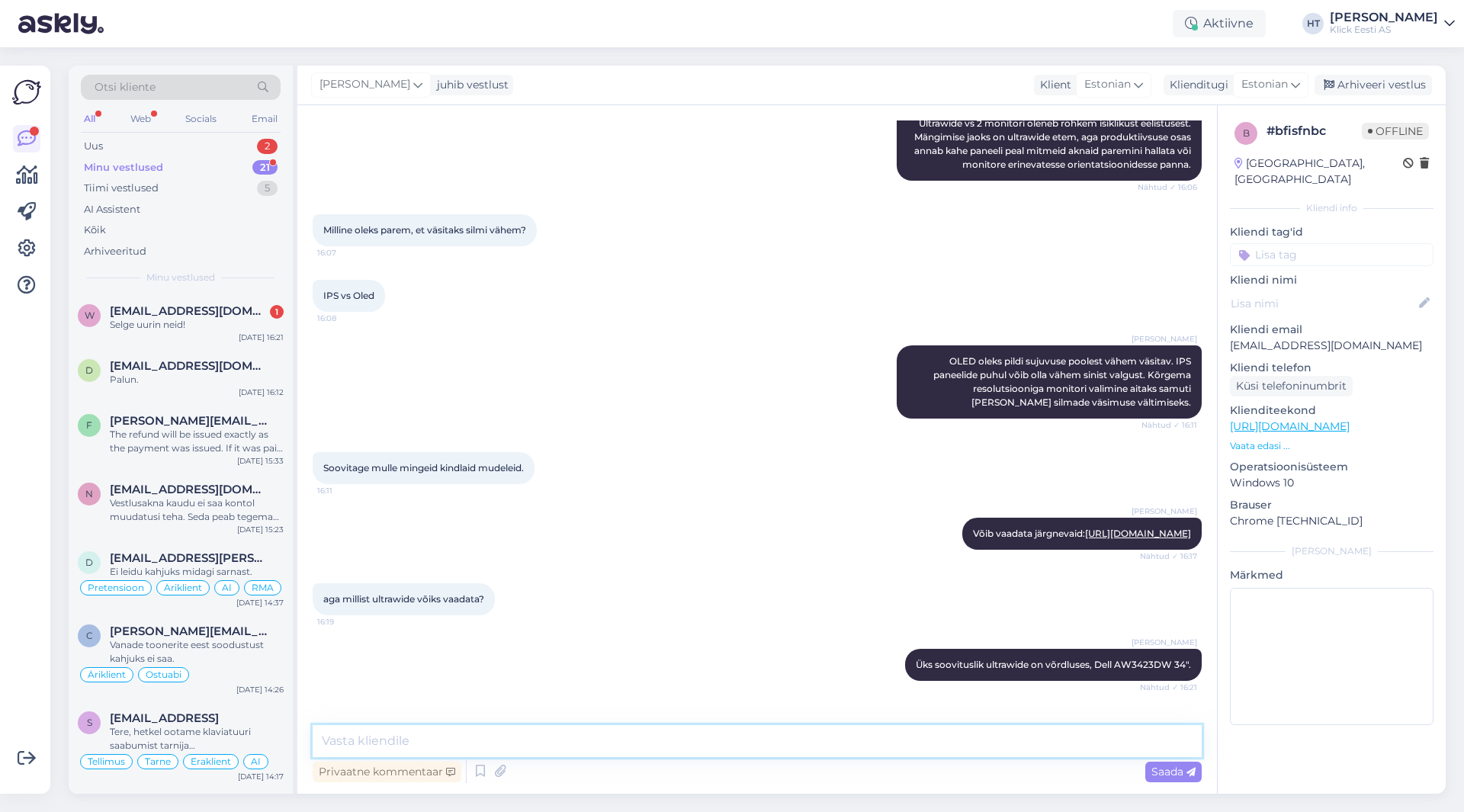
scroll to position [509, 0]
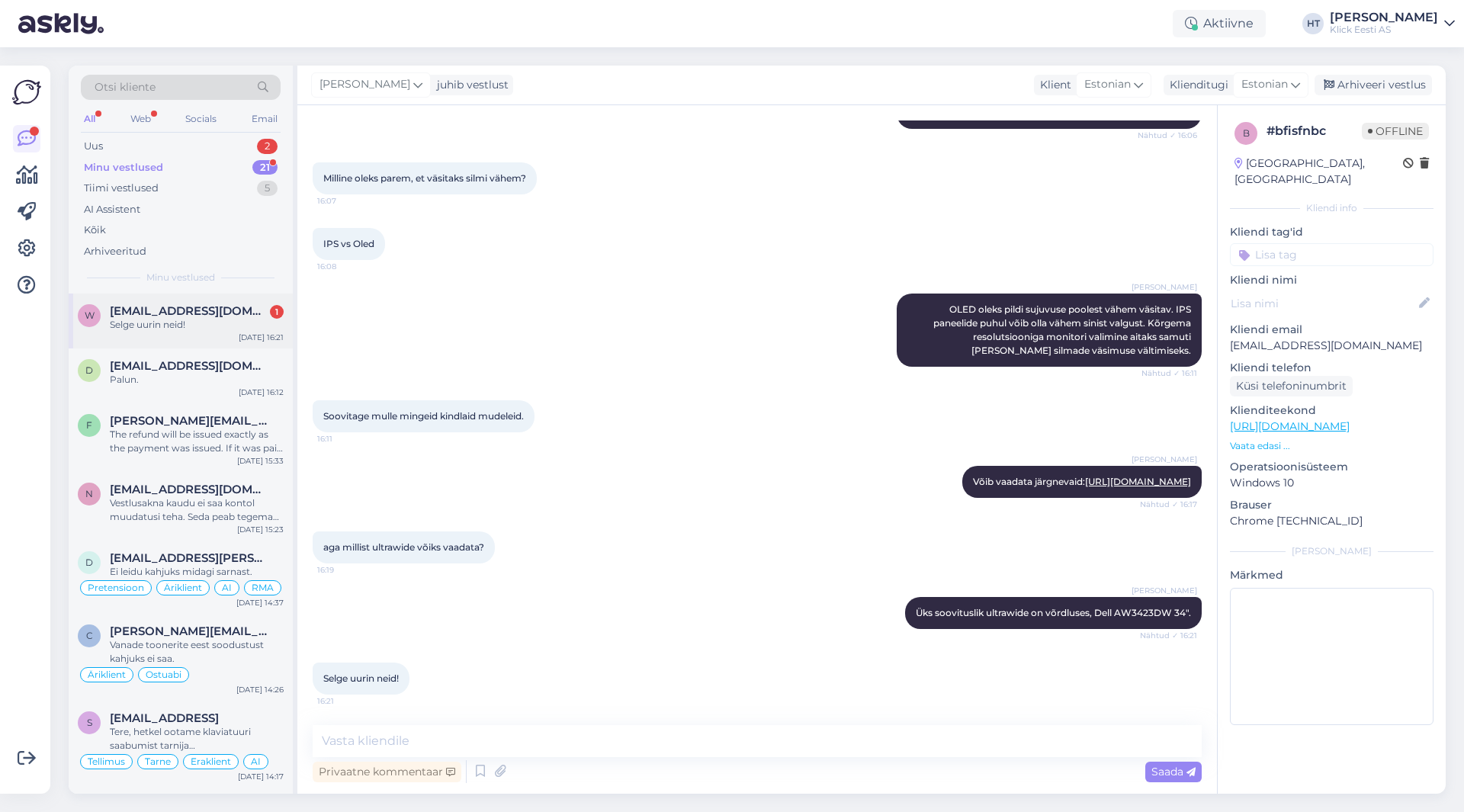
click at [239, 302] on div "w [EMAIL_ADDRESS][DOMAIN_NAME] 1 Selge uurin neid! [DATE] 16:21" at bounding box center [181, 320] width 224 height 55
click at [249, 145] on div "Uus 2" at bounding box center [180, 147] width 199 height 22
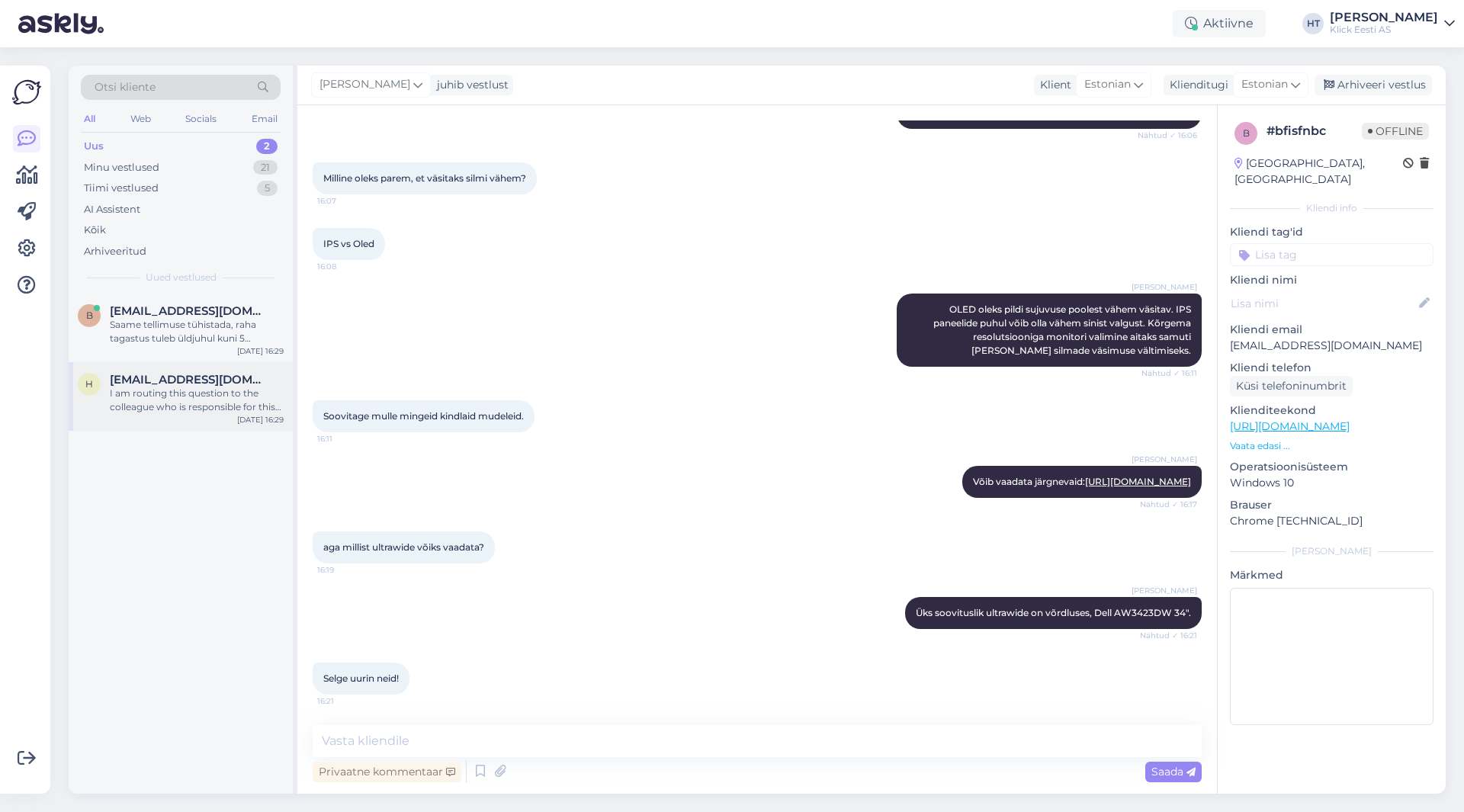
click at [202, 403] on div "I am routing this question to the colleague who is responsible for this topic. …" at bounding box center [196, 401] width 174 height 28
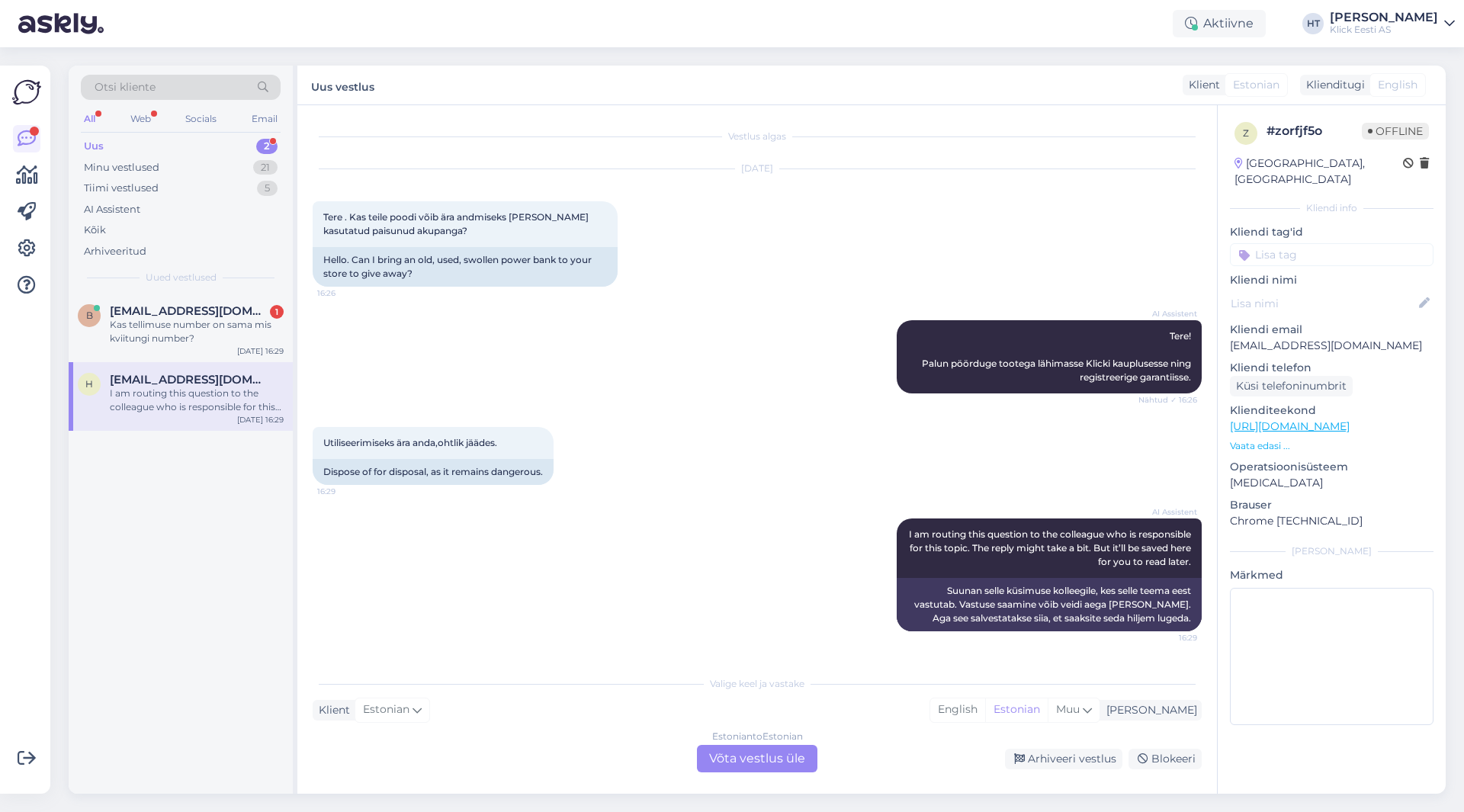
click at [740, 755] on div "Estonian to Estonian Võta vestlus üle" at bounding box center [757, 758] width 120 height 28
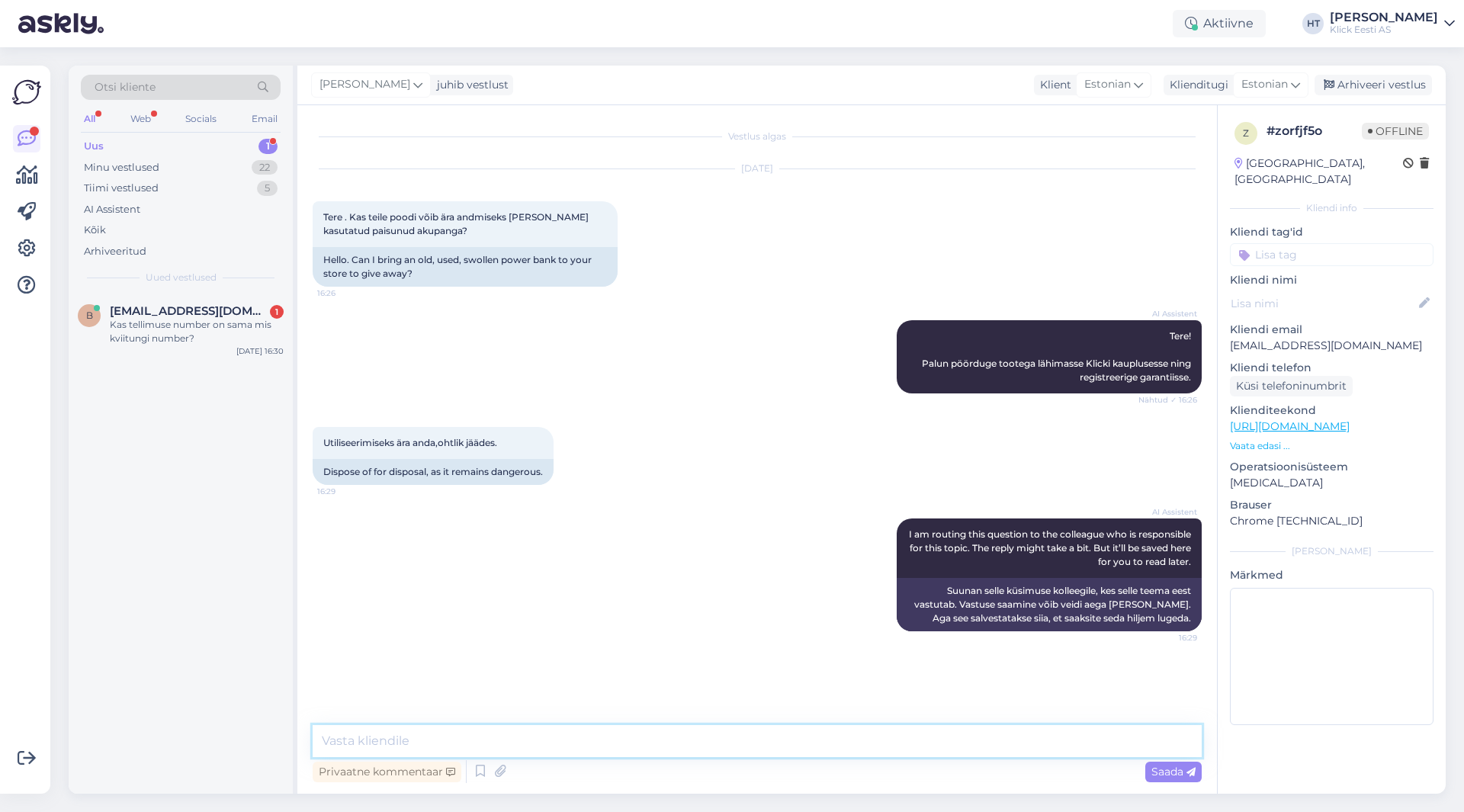
click at [741, 748] on textarea at bounding box center [757, 741] width 889 height 32
type textarea "Üldjuhul toimub utiliseerimine üks-ühele vahetusena."
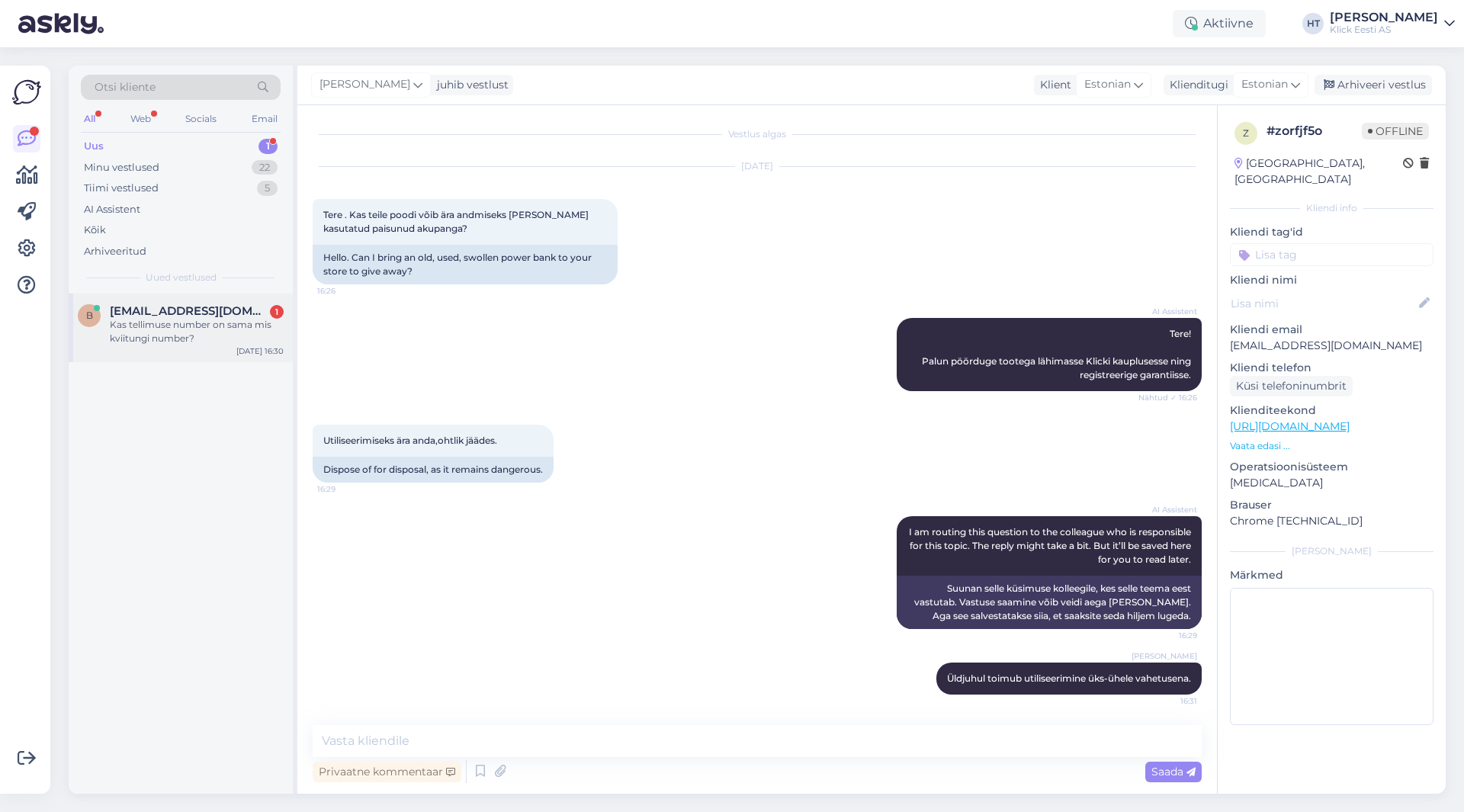
click at [196, 322] on div "Kas tellimuse number on sama mis kviitungi number?" at bounding box center [196, 332] width 174 height 28
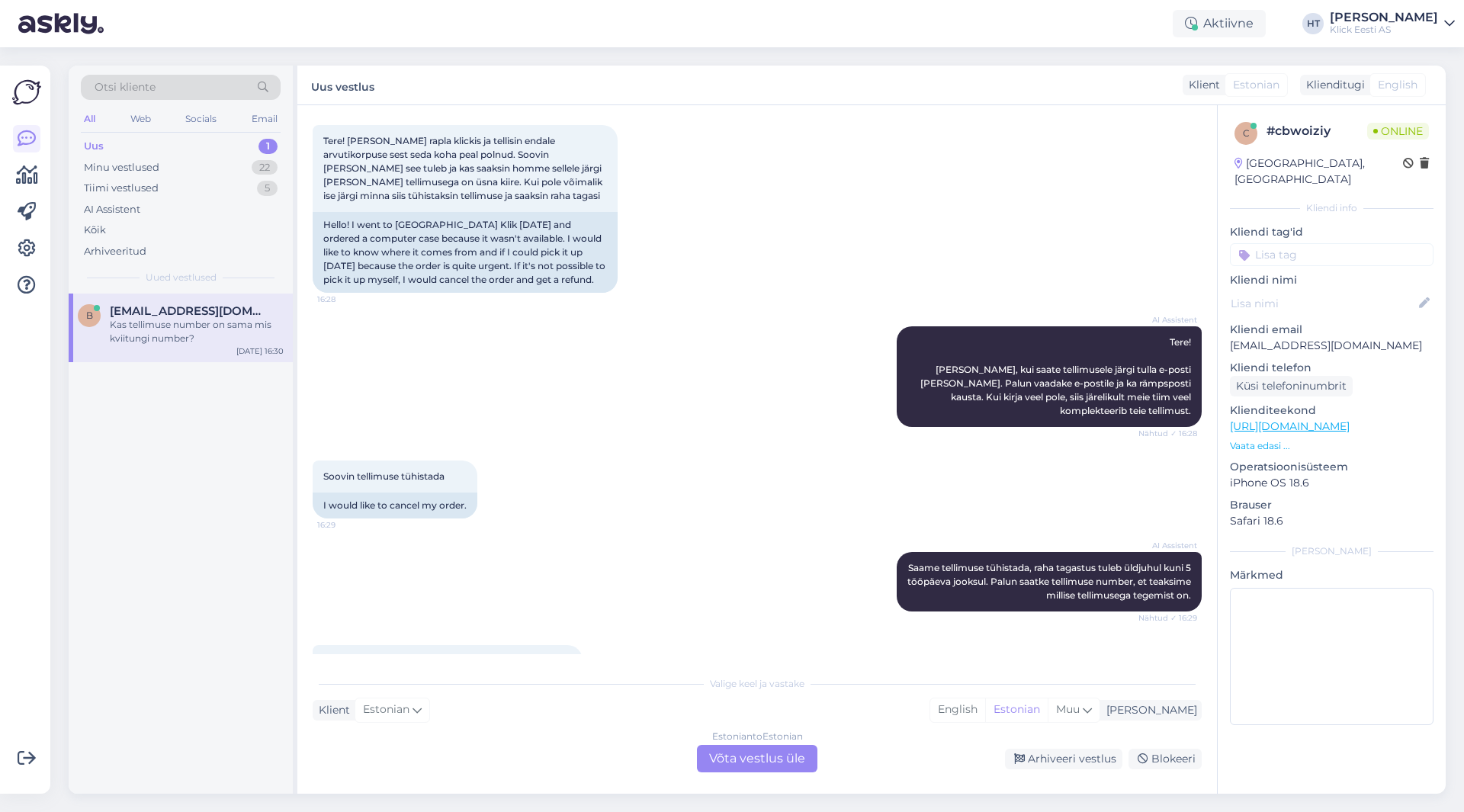
scroll to position [142, 0]
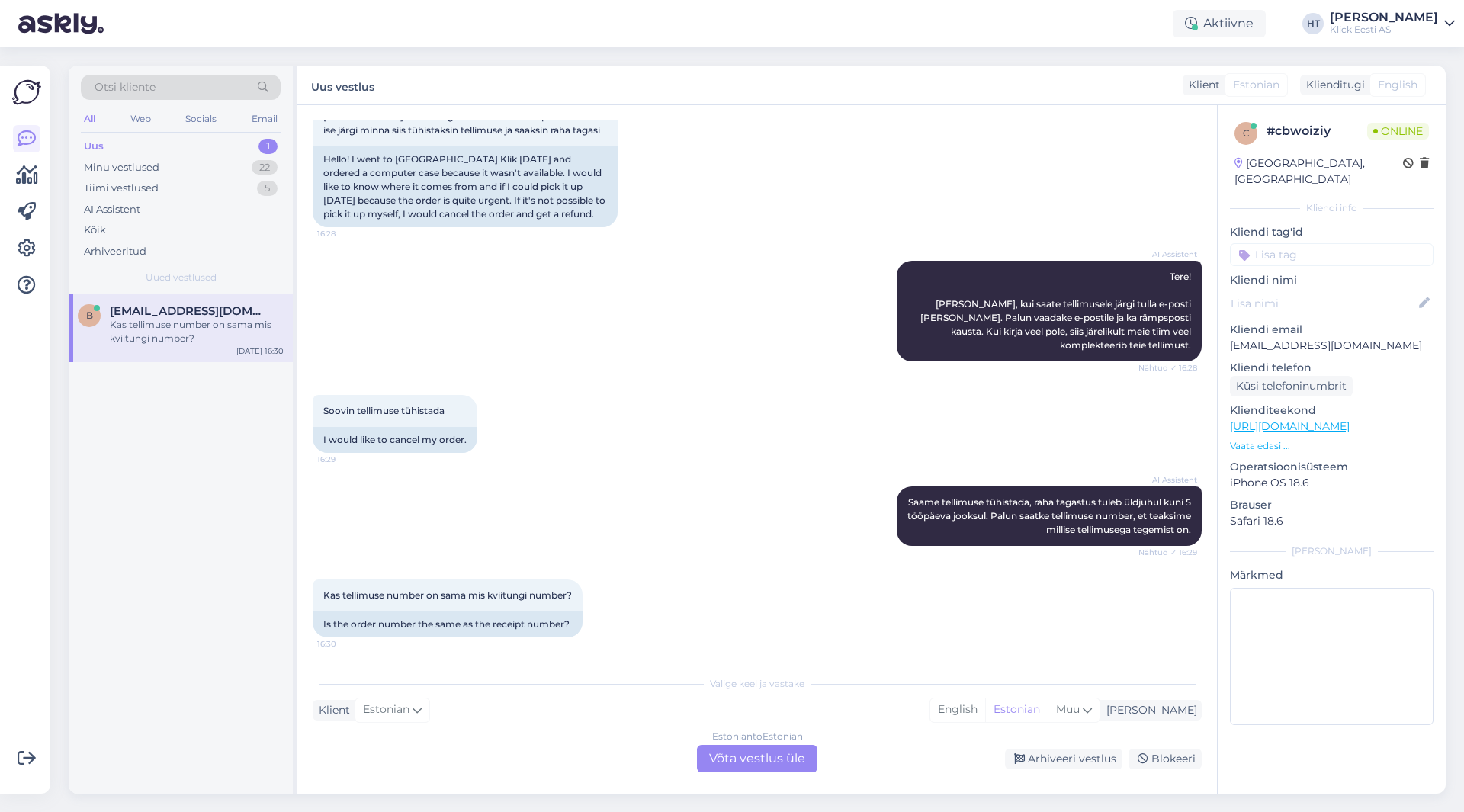
click at [1283, 337] on p "[EMAIL_ADDRESS][DOMAIN_NAME]" at bounding box center [1331, 345] width 203 height 16
click at [651, 364] on div "AI Assistent Tere! [PERSON_NAME], kui saate tellimusele järgi tulla e-posti [PE…" at bounding box center [757, 310] width 889 height 134
click at [668, 419] on div "Soovin tellimuse tühistada 16:29 I would like to cancel my order." at bounding box center [757, 423] width 889 height 91
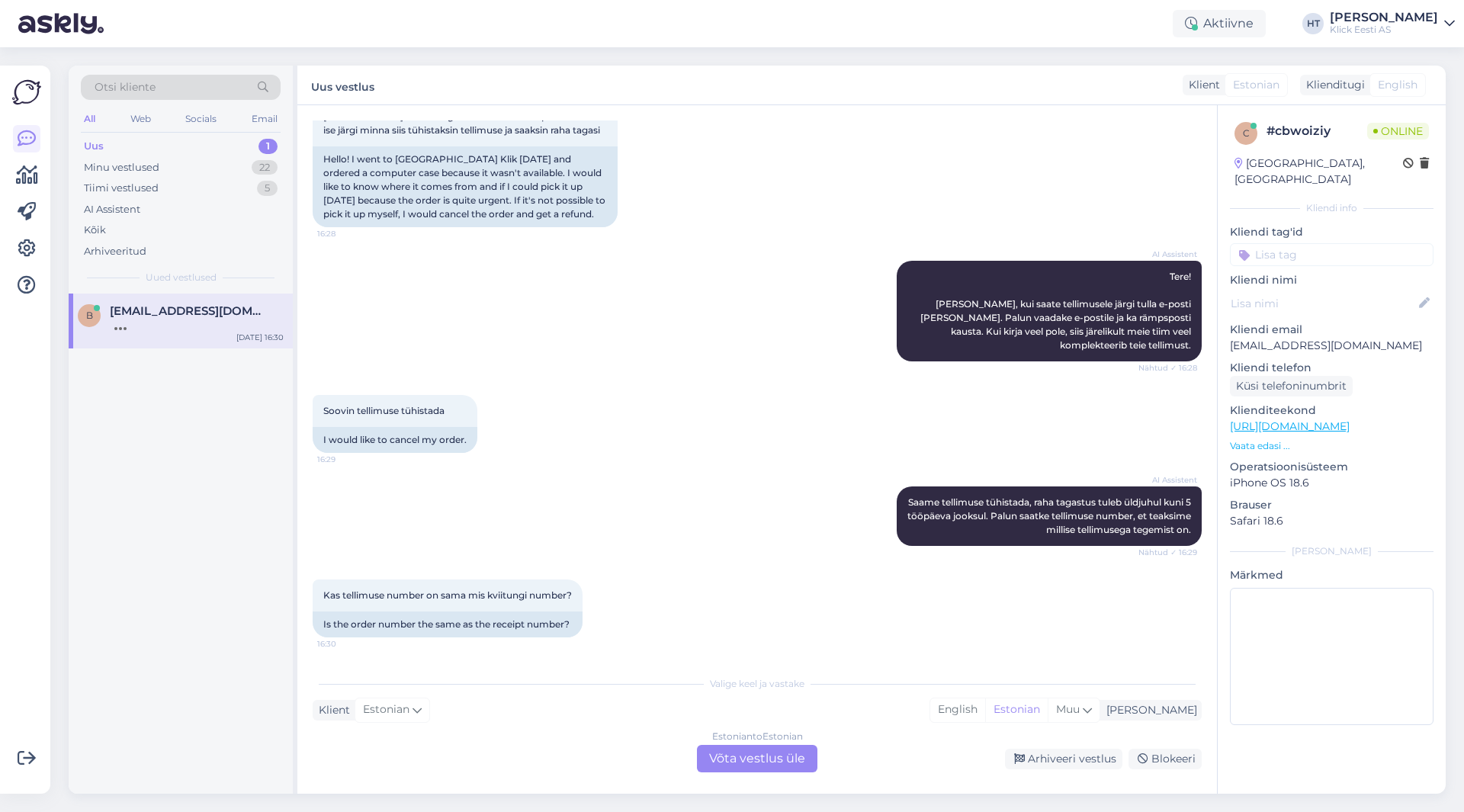
scroll to position [233, 0]
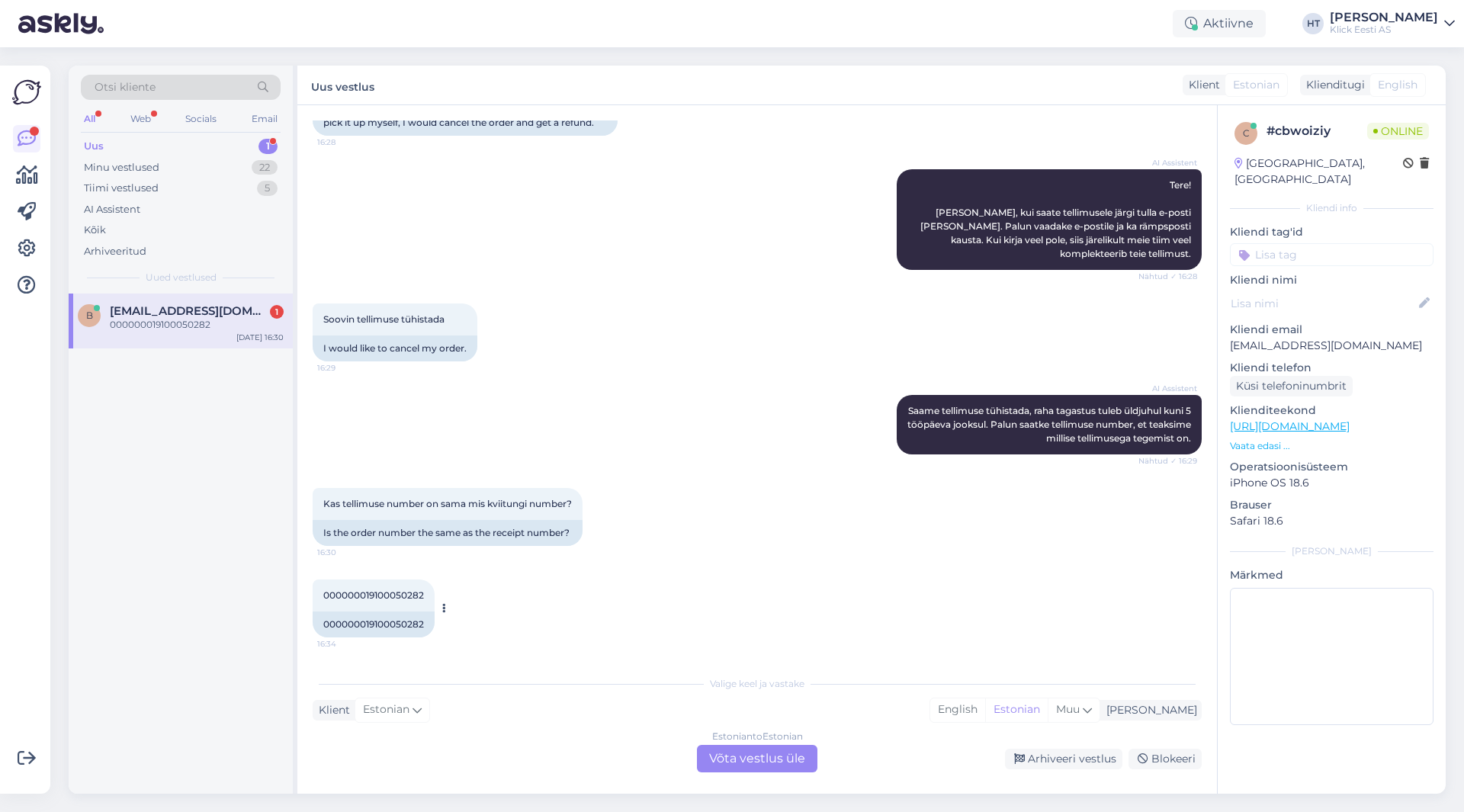
click at [354, 601] on div "000000019100050282 16:34" at bounding box center [373, 595] width 122 height 32
click at [357, 595] on span "000000019100050282" at bounding box center [373, 595] width 100 height 12
click at [765, 566] on div "000000019100050282 16:34 000000019100050282" at bounding box center [757, 608] width 889 height 91
click at [778, 756] on div "Estonian to Estonian Võta vestlus üle" at bounding box center [757, 758] width 120 height 28
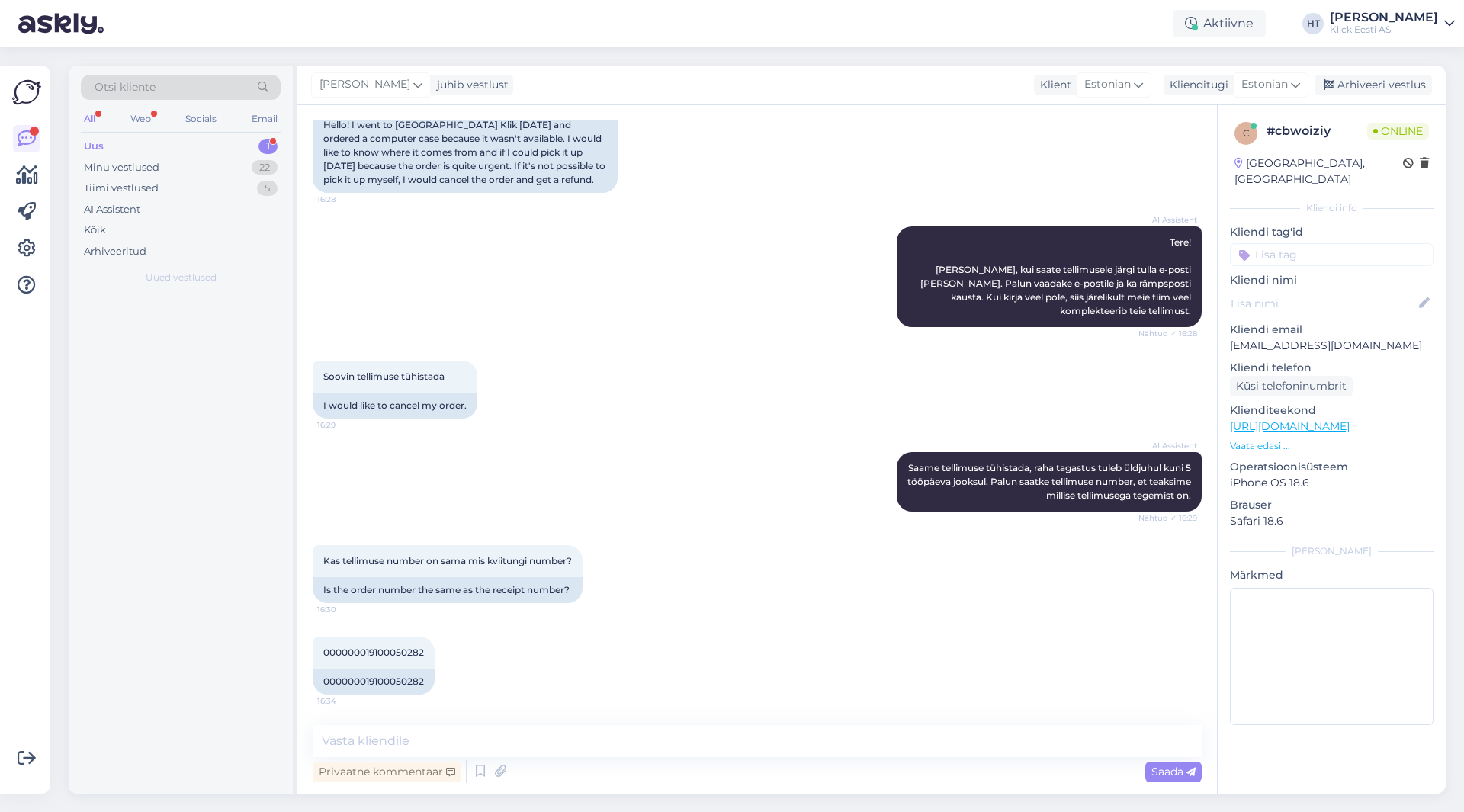
scroll to position [176, 0]
click at [750, 740] on textarea at bounding box center [757, 741] width 889 height 32
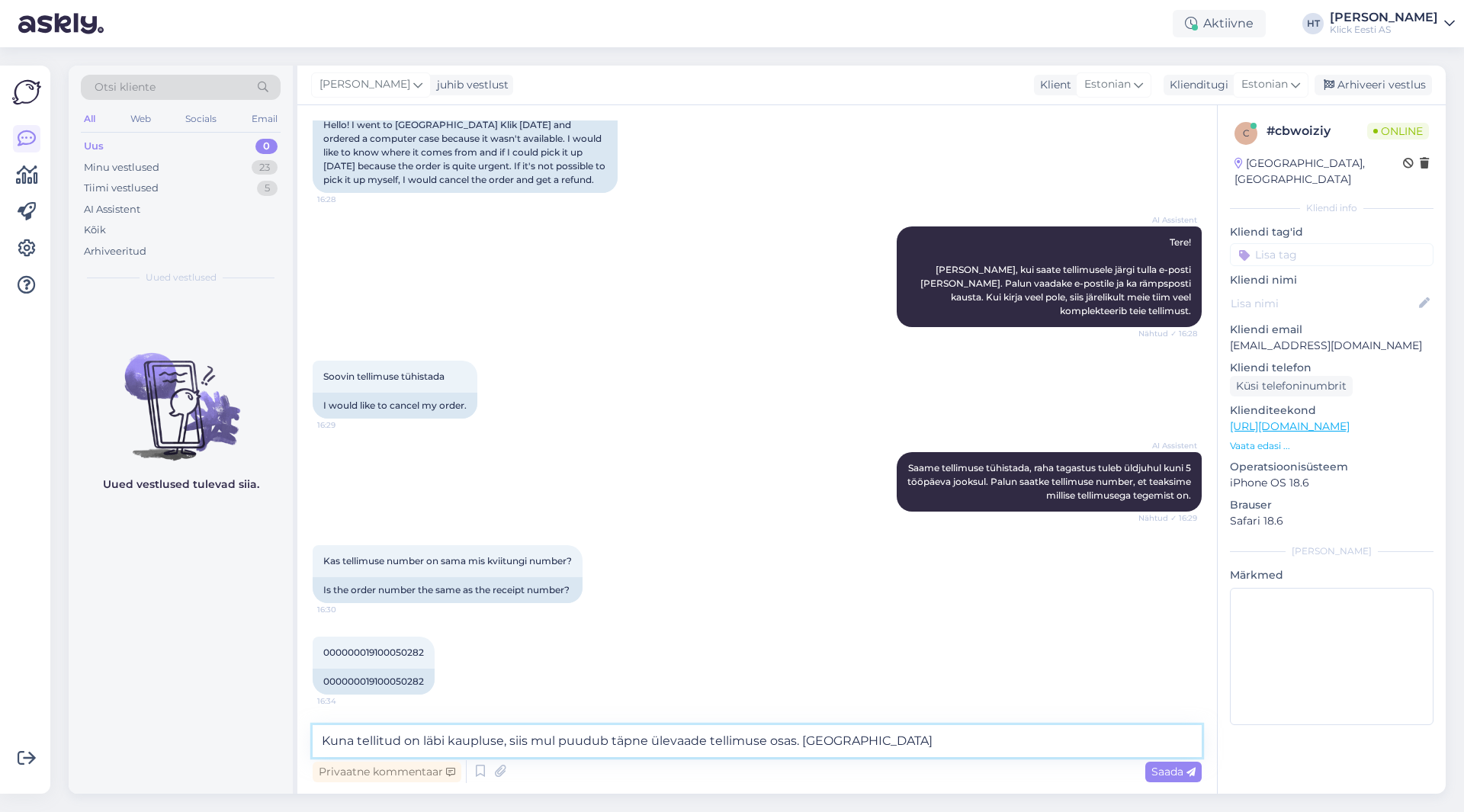
drag, startPoint x: 769, startPoint y: 740, endPoint x: 793, endPoint y: 740, distance: 24.0
click at [793, 740] on textarea "Kuna tellitud on läbi kaupluse, siis mul puudub täpne ülevaade tellimuse osas. …" at bounding box center [757, 741] width 889 height 32
click at [868, 750] on textarea "Kuna tellitud on läbi kaupluse, siis mul puudub täpne ülevaade tellimuse kohta.…" at bounding box center [757, 741] width 889 height 32
type textarea "Kuna tellitud on läbi kaupluse, siis mul puudub täpne ülevaade tellimuse kohta.…"
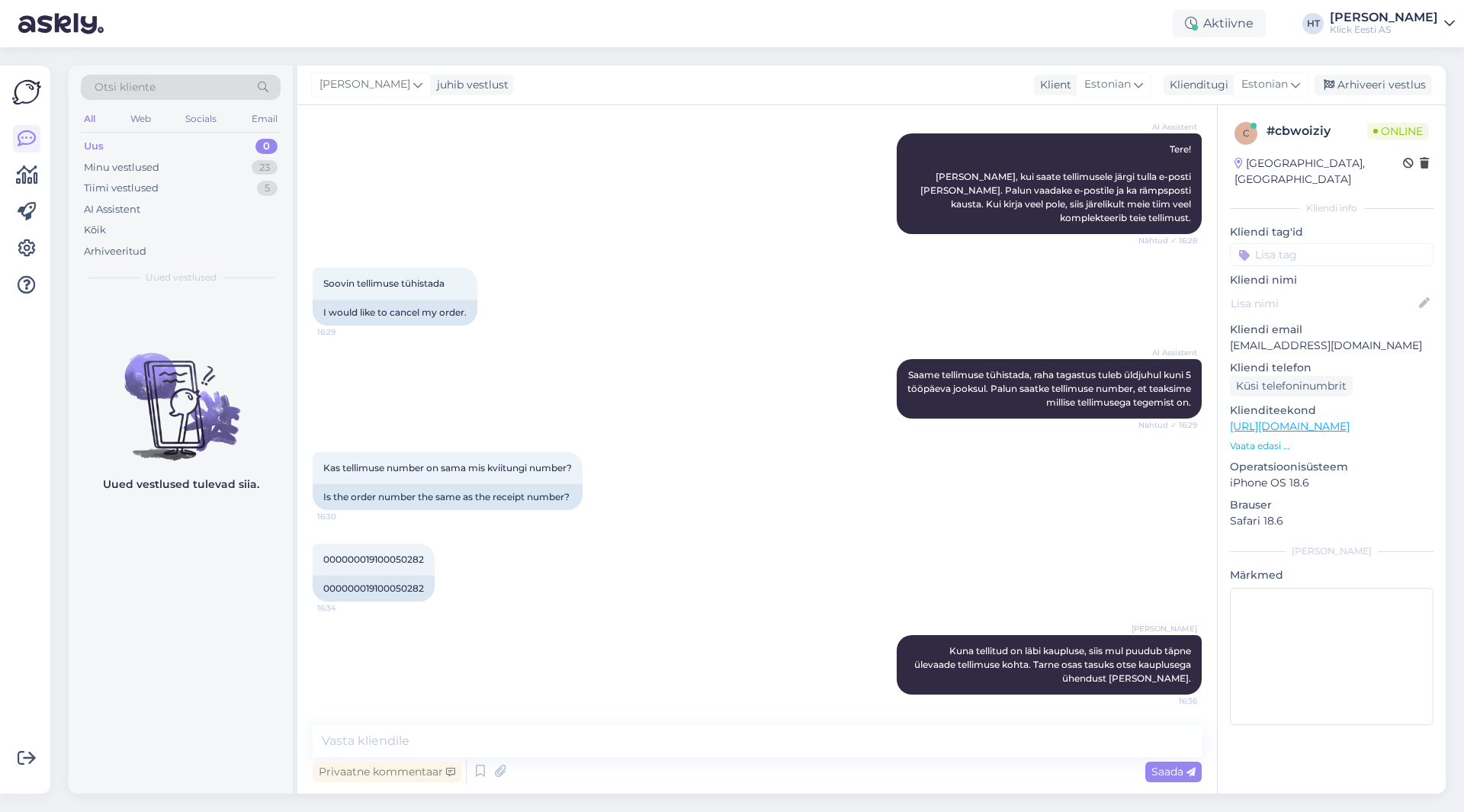
click at [547, 91] on div "[PERSON_NAME] juhib vestlust Klient [DEMOGRAPHIC_DATA] Klienditugi [DEMOGRAPHIC…" at bounding box center [872, 85] width 1149 height 40
click at [266, 172] on div "23" at bounding box center [265, 167] width 26 height 15
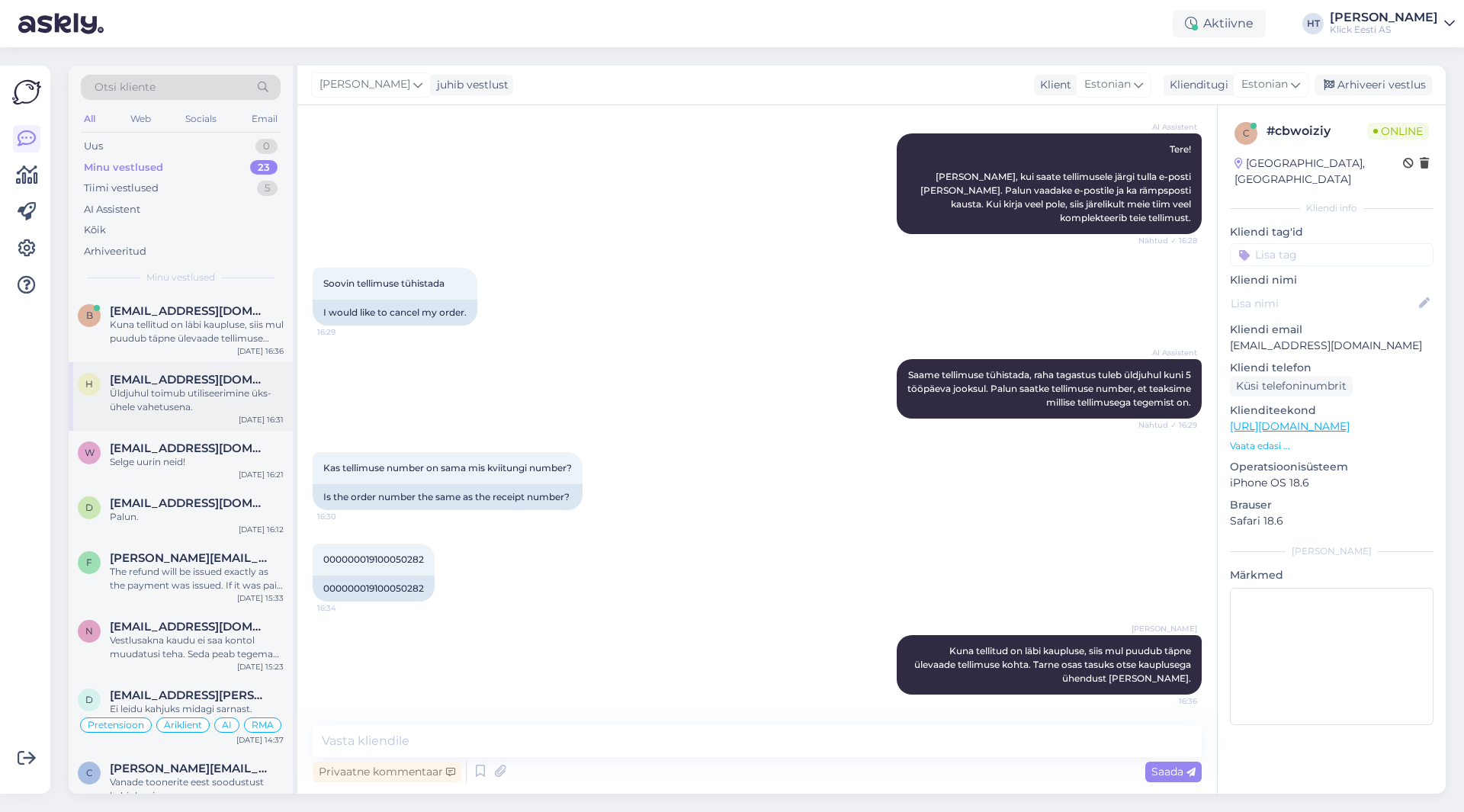
click at [234, 374] on span "[EMAIL_ADDRESS][DOMAIN_NAME]" at bounding box center [189, 380] width 159 height 14
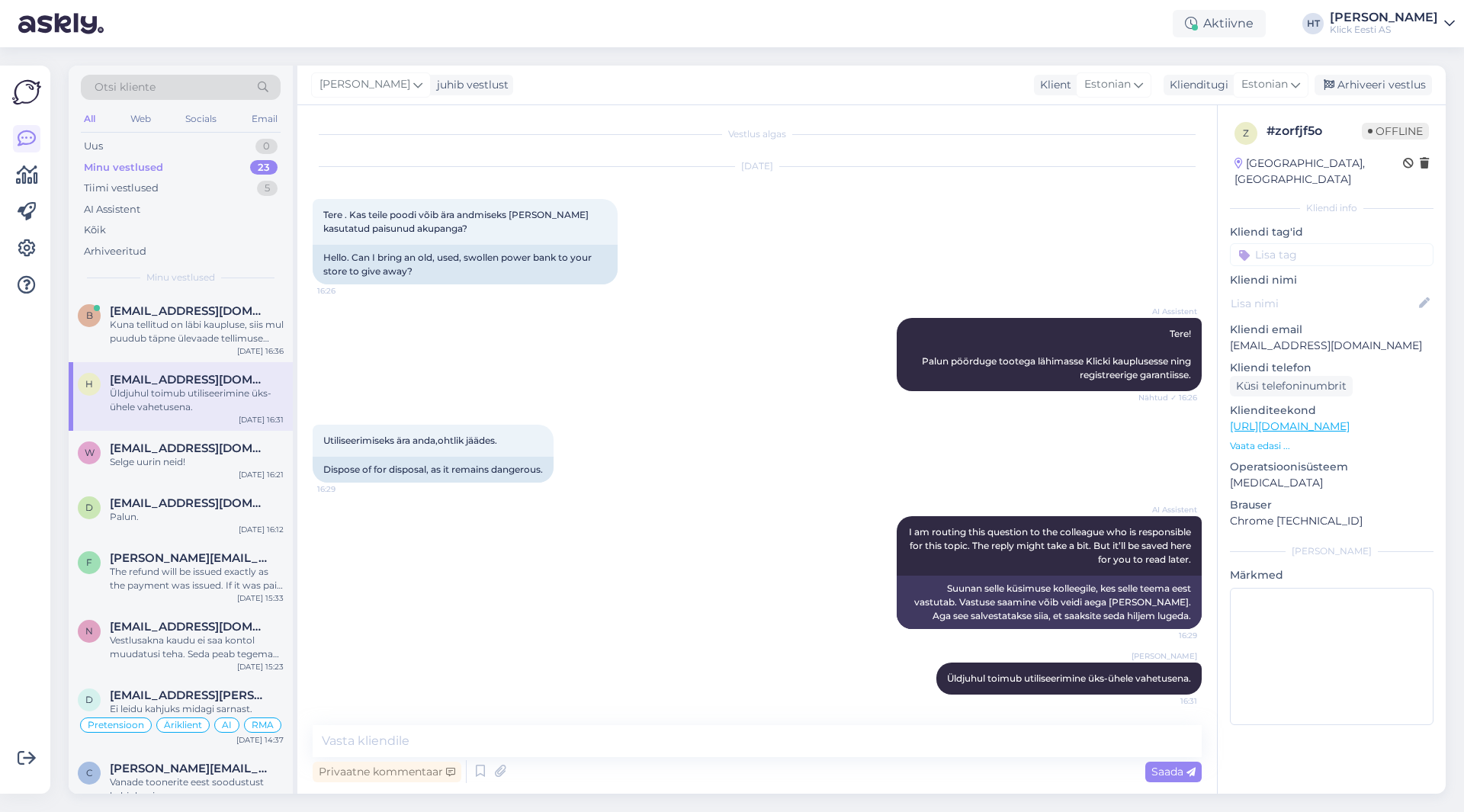
click at [44, 401] on div "Võimalused Veendu, et Askly loob sulle väärtust. Sulge Ühenda FB ja IG sõnumid …" at bounding box center [25, 429] width 51 height 728
click at [254, 146] on div "Uus 1" at bounding box center [180, 147] width 199 height 22
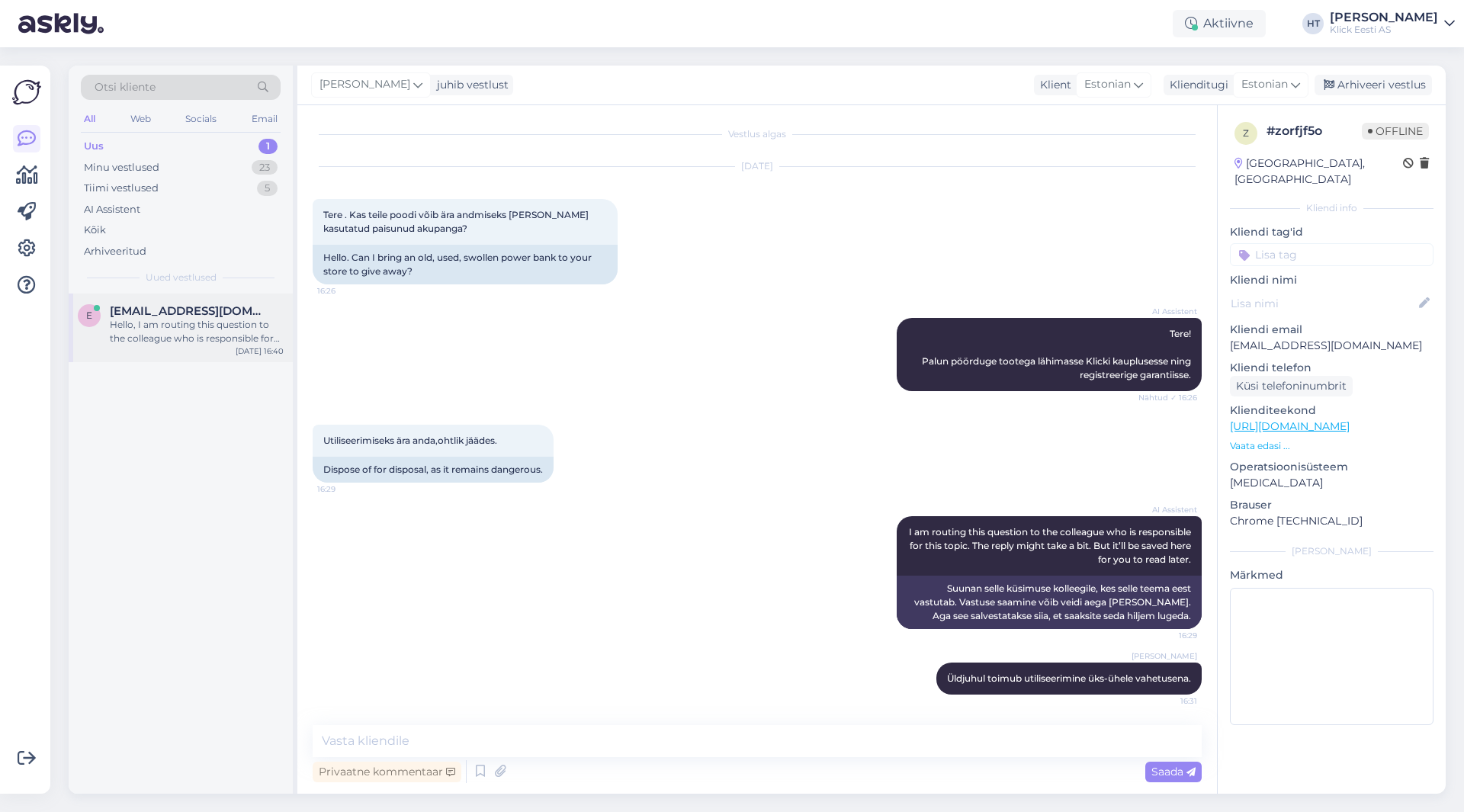
click at [222, 324] on div "Hello, I am routing this question to the colleague who is responsible for this …" at bounding box center [196, 332] width 174 height 28
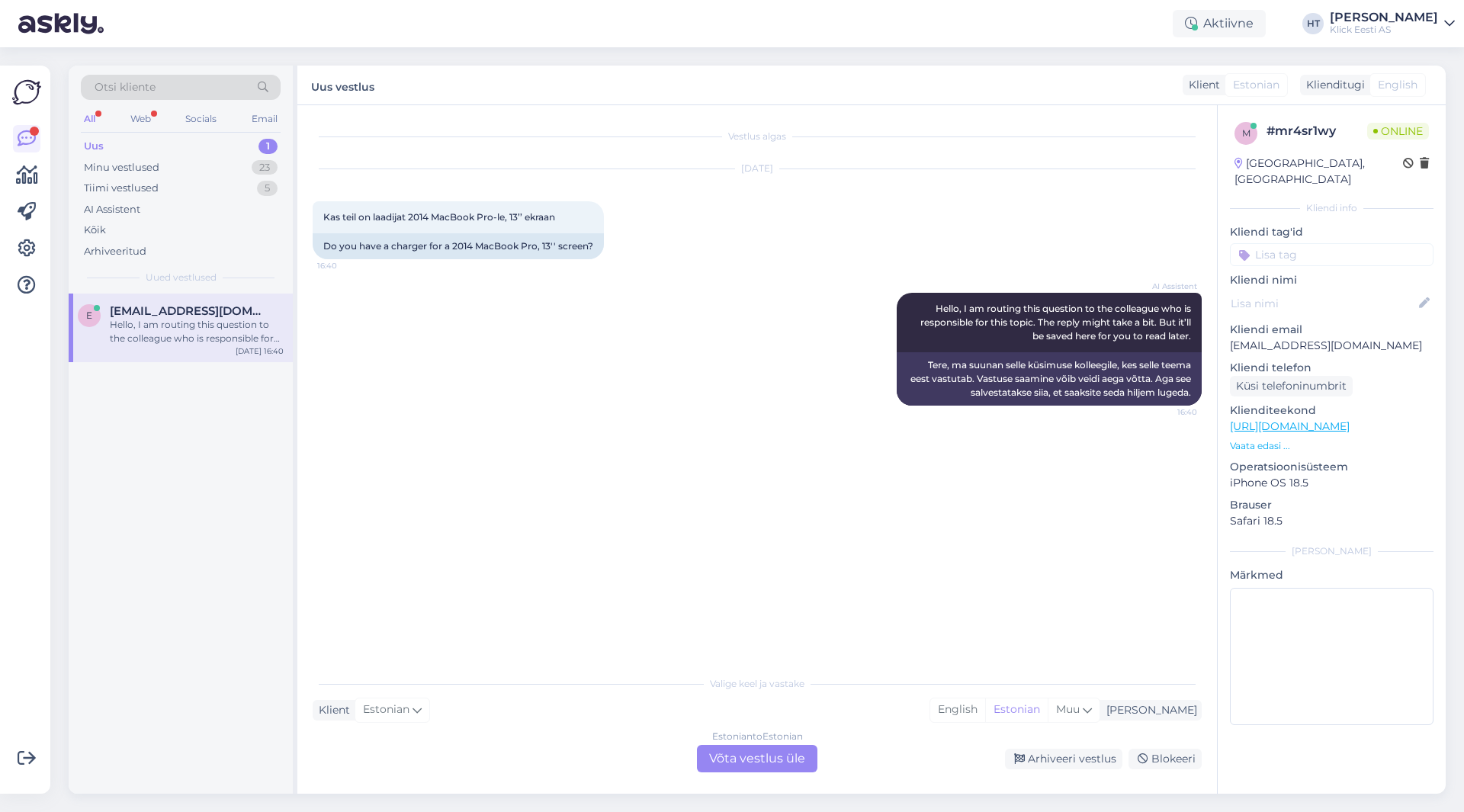
click at [690, 408] on div "AI Assistent Hello, I am routing this question to the colleague who is responsi…" at bounding box center [757, 349] width 889 height 147
click at [759, 757] on div "Estonian to Estonian Võta vestlus üle" at bounding box center [757, 758] width 120 height 28
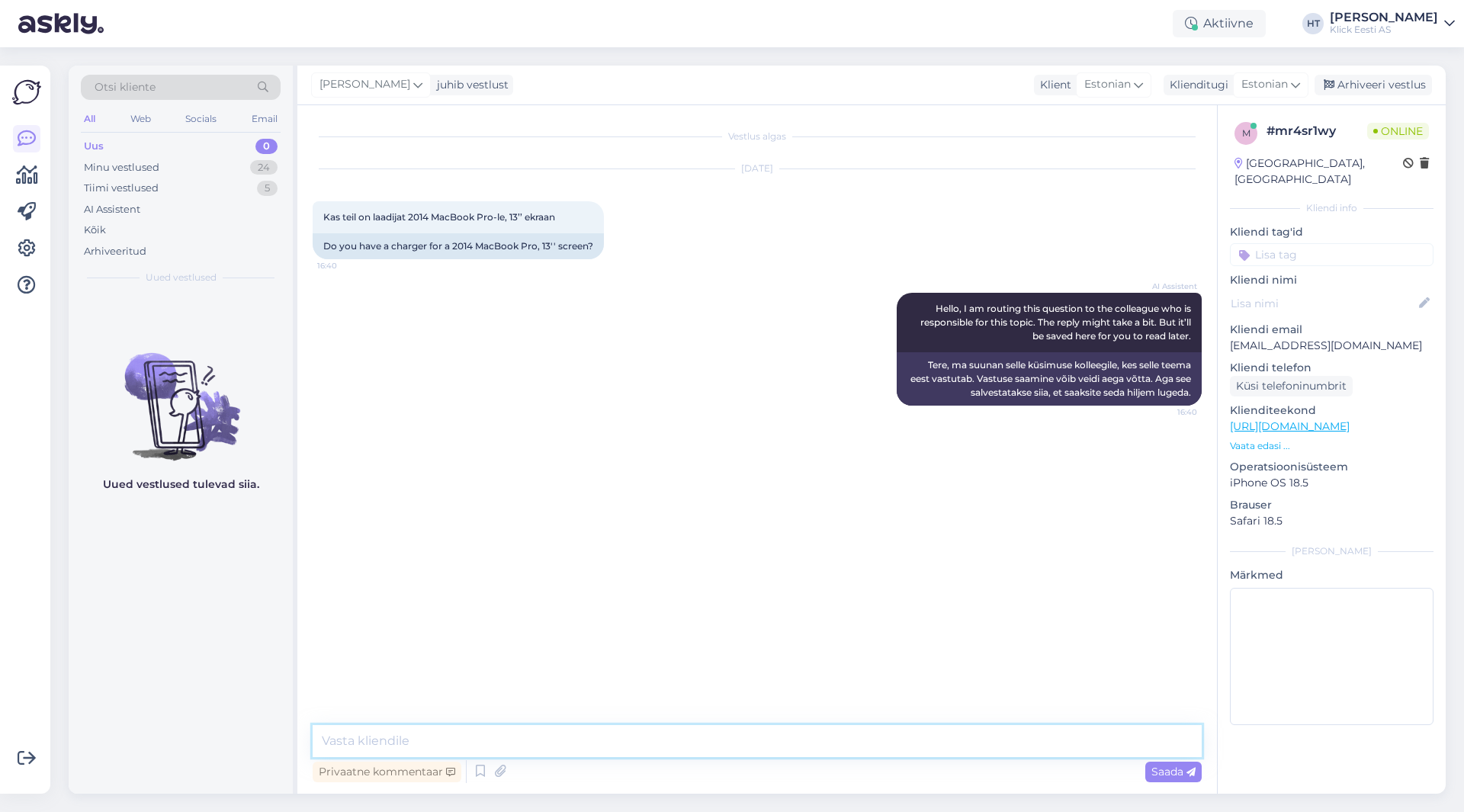
click at [701, 726] on textarea at bounding box center [757, 741] width 889 height 32
paste textarea "[URL][DOMAIN_NAME]"
type textarea "Tere, sellele leiduks järgnevat: [URL][DOMAIN_NAME]"
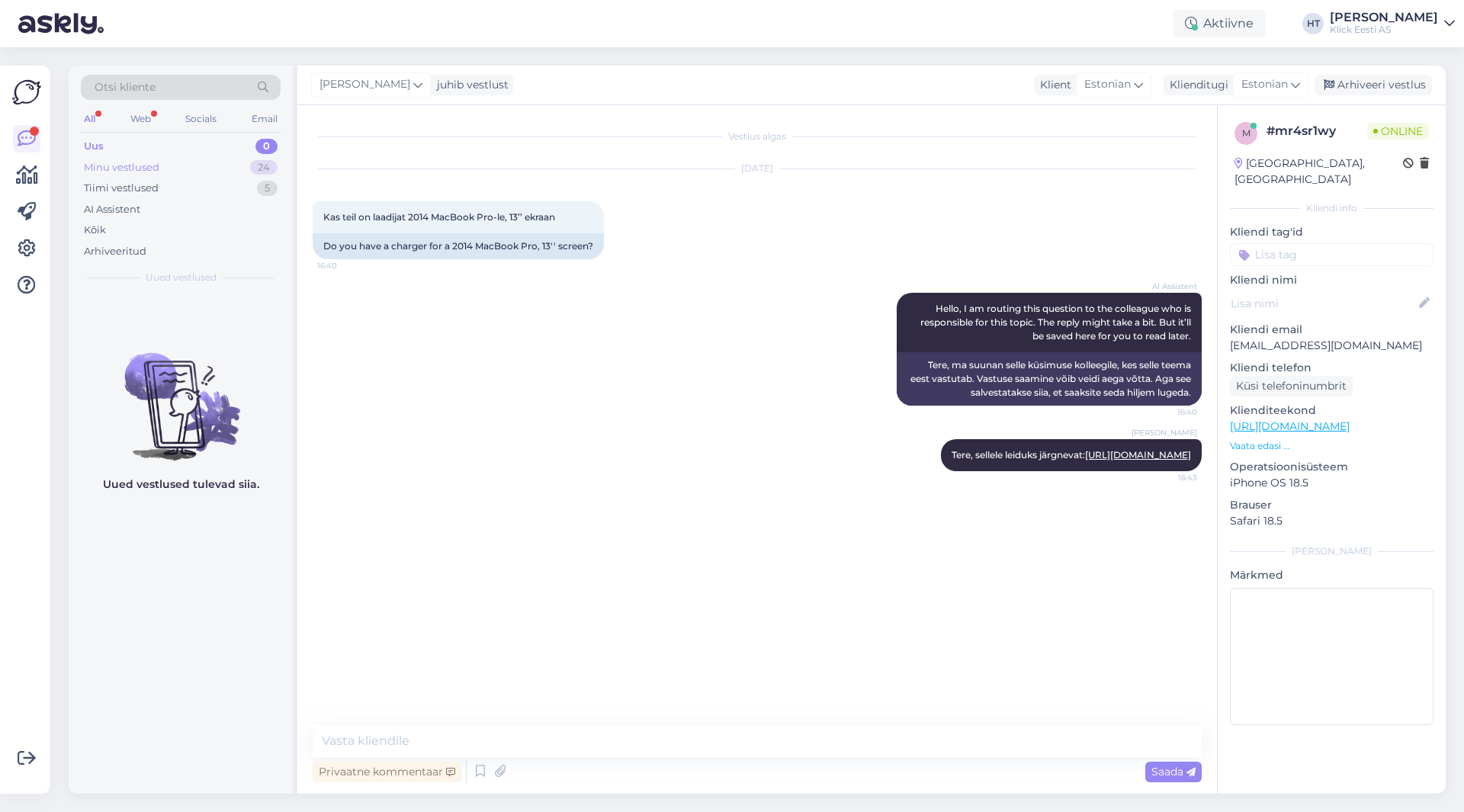
click at [149, 170] on div "Minu vestlused" at bounding box center [122, 167] width 75 height 15
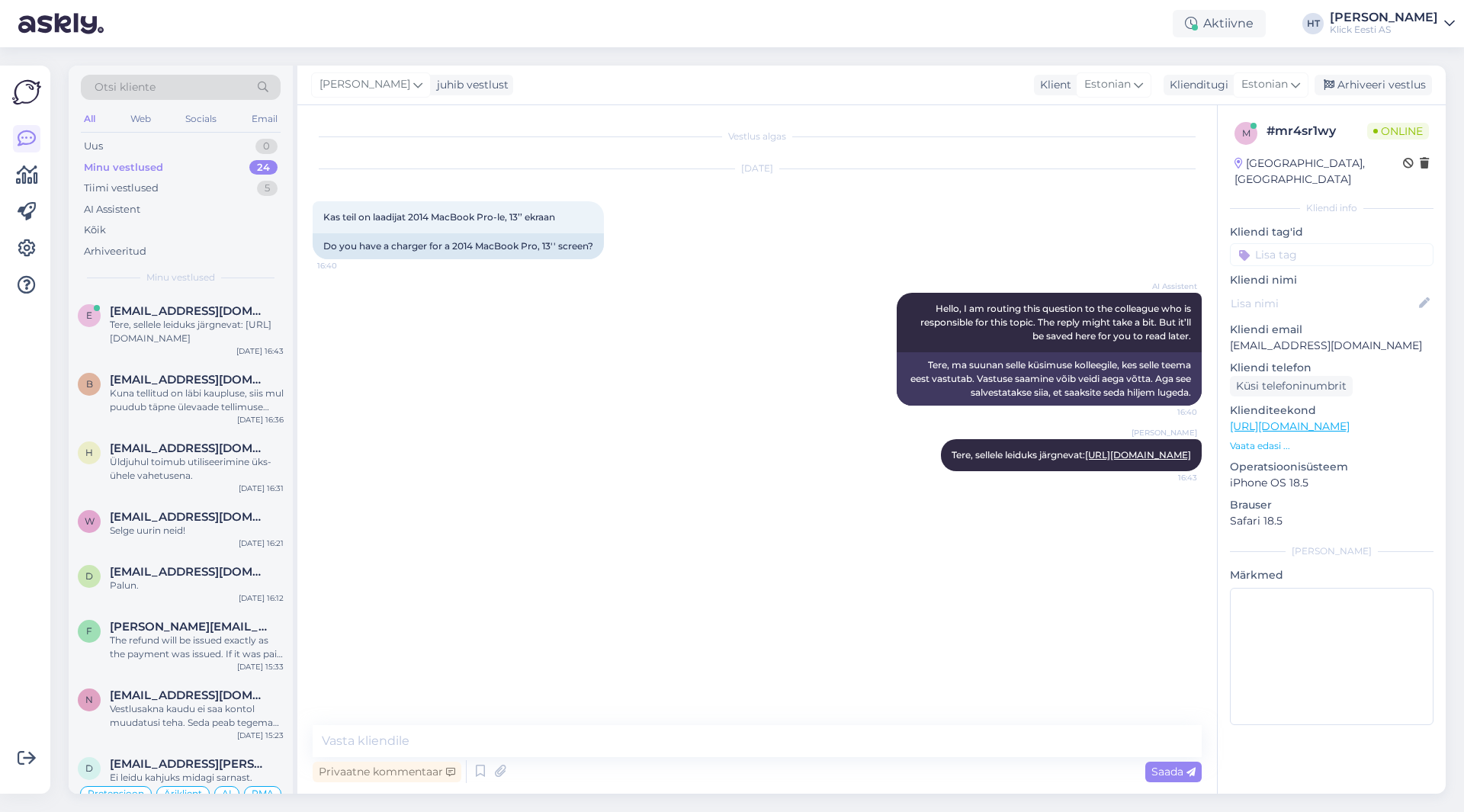
click at [987, 218] on div "[DATE] Kas teil on laadijat 2014 MacBook Pro-le, 13’’ ekraan 16:40 Do you have …" at bounding box center [757, 214] width 889 height 124
click at [140, 189] on div "Tiimi vestlused" at bounding box center [121, 187] width 74 height 15
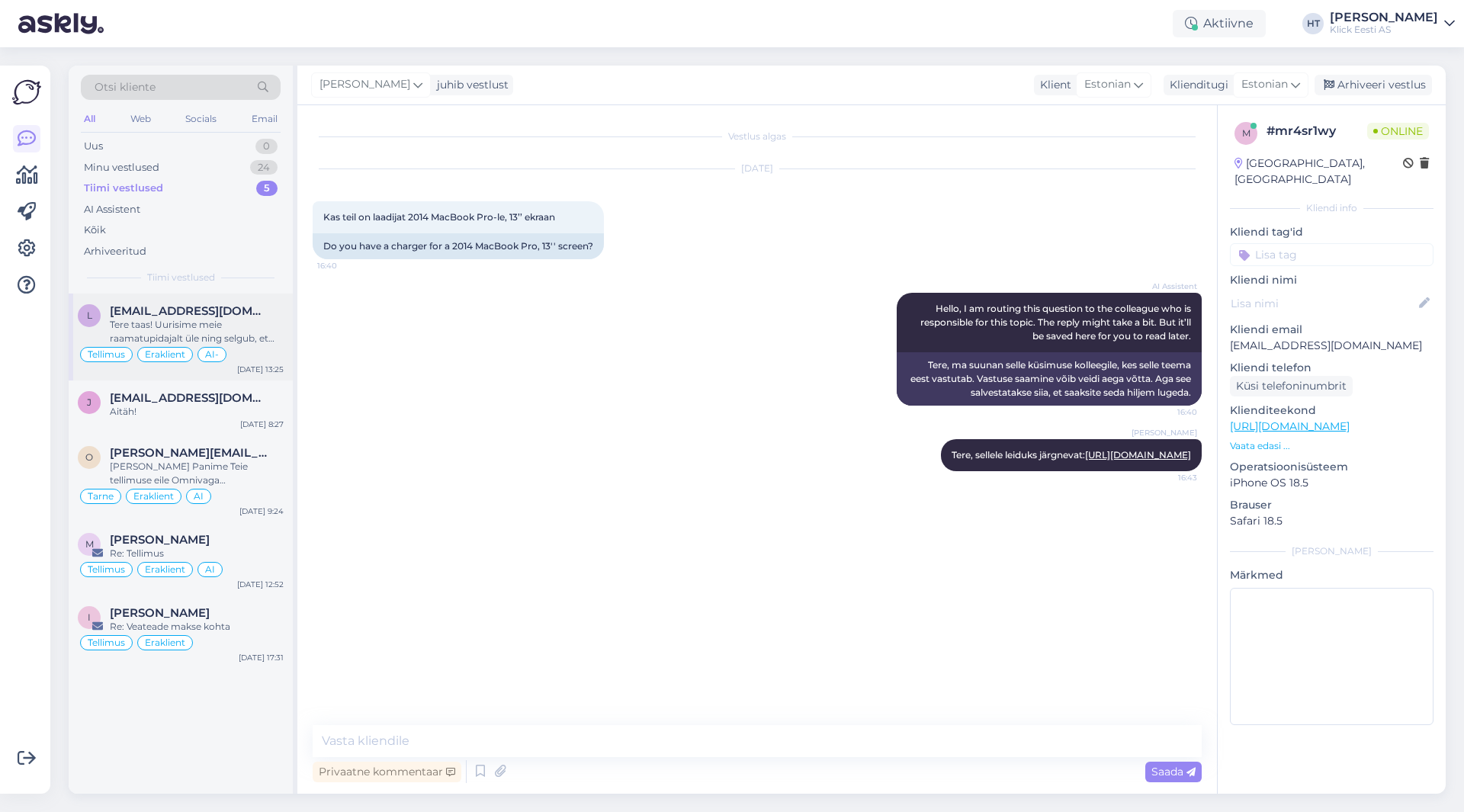
click at [239, 321] on div "Tere taas! Uurisime meie raamatupidajalt üle ning selgub, et kumbki maksetest p…" at bounding box center [196, 332] width 174 height 28
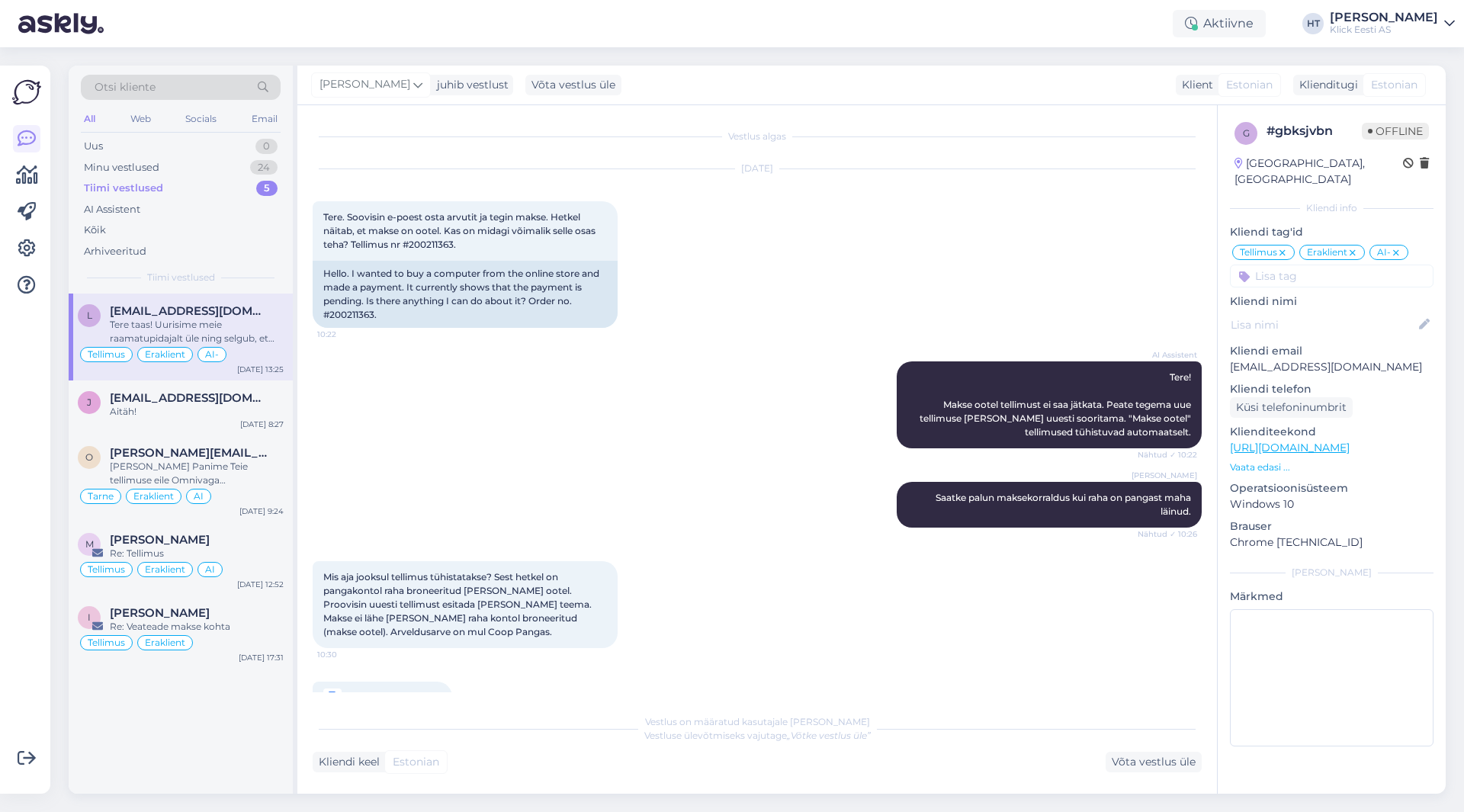
scroll to position [570, 0]
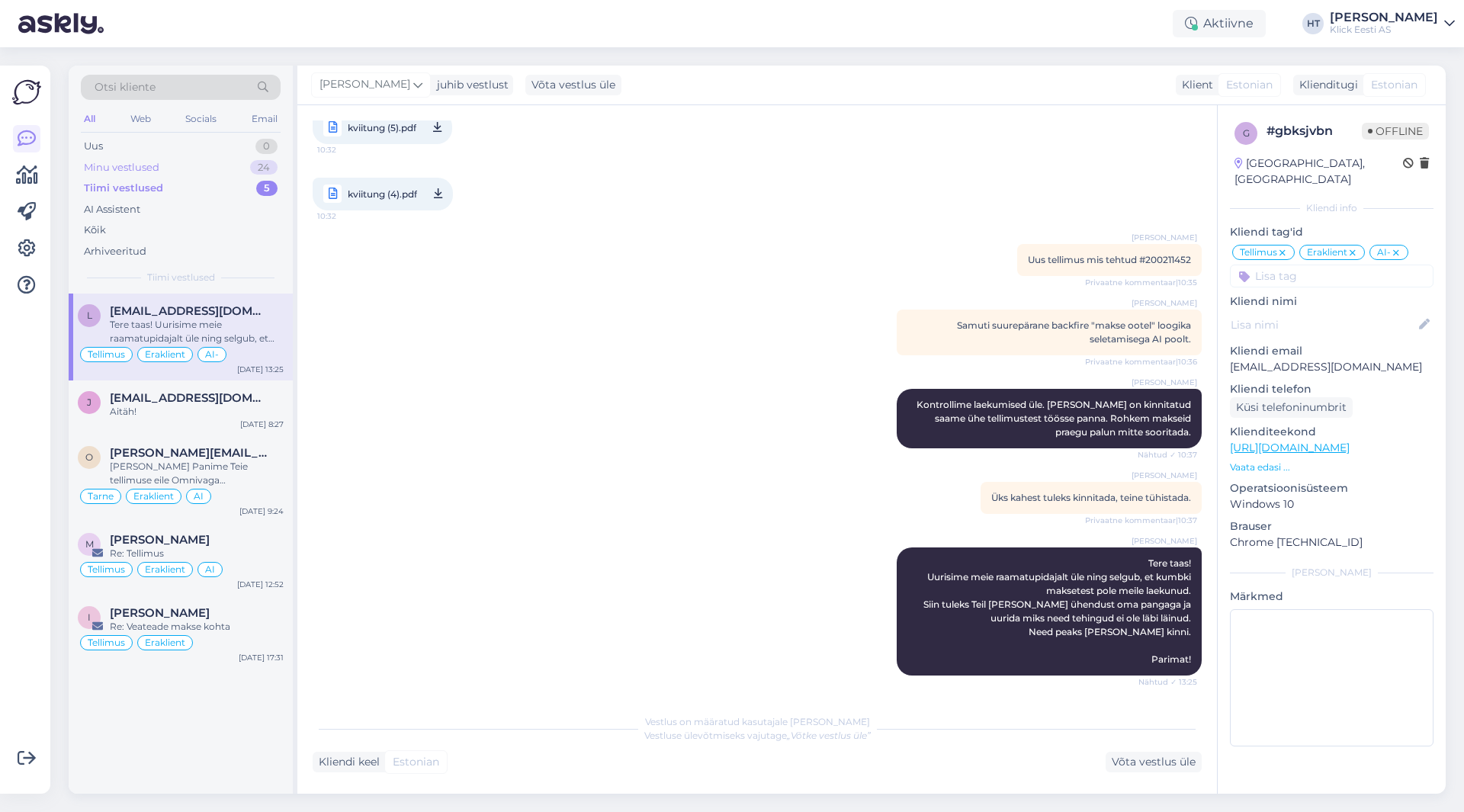
click at [223, 173] on div "Minu vestlused 24" at bounding box center [180, 168] width 199 height 22
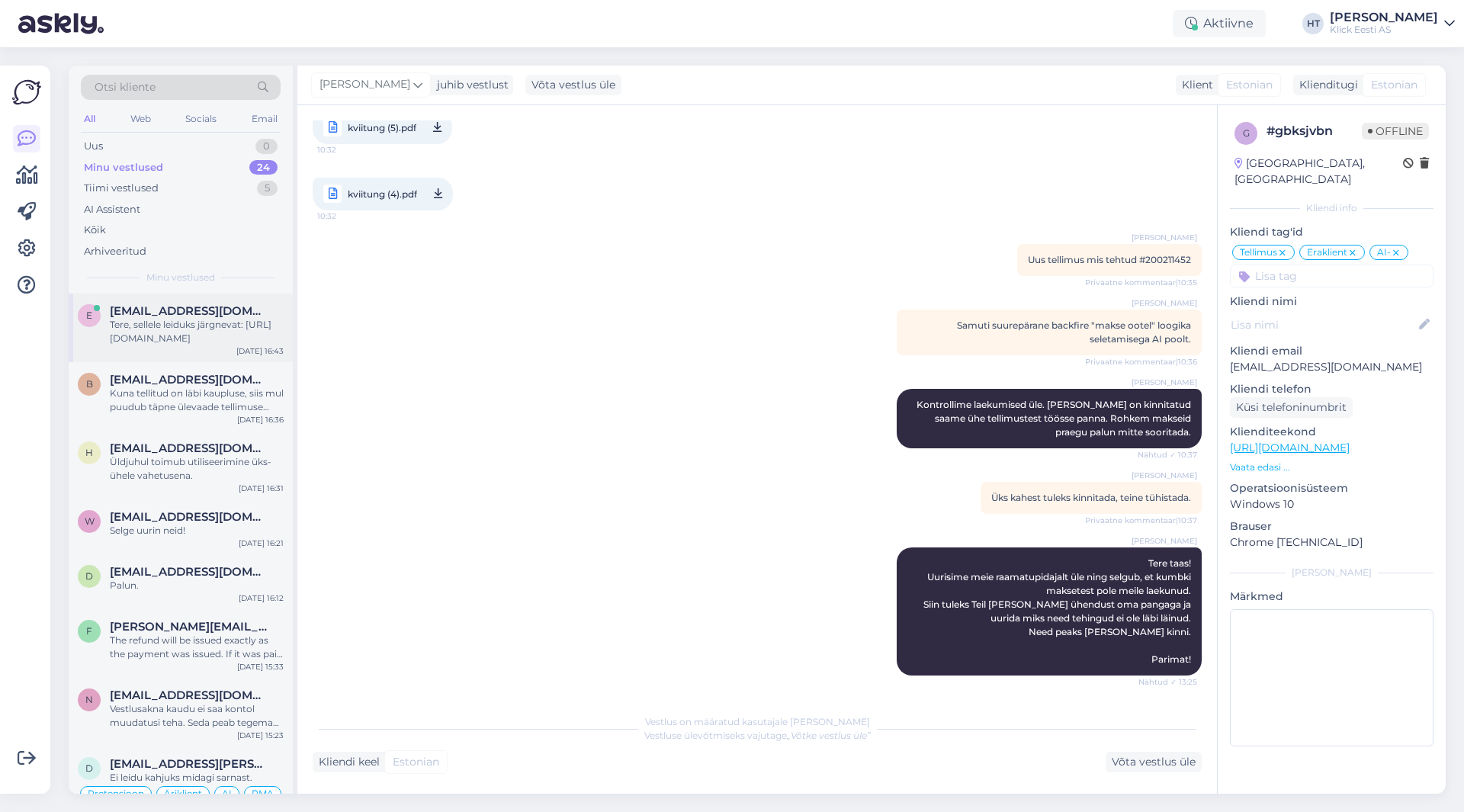
click at [234, 330] on div "Tere, sellele leiduks järgnevat: [URL][DOMAIN_NAME]" at bounding box center [196, 332] width 174 height 28
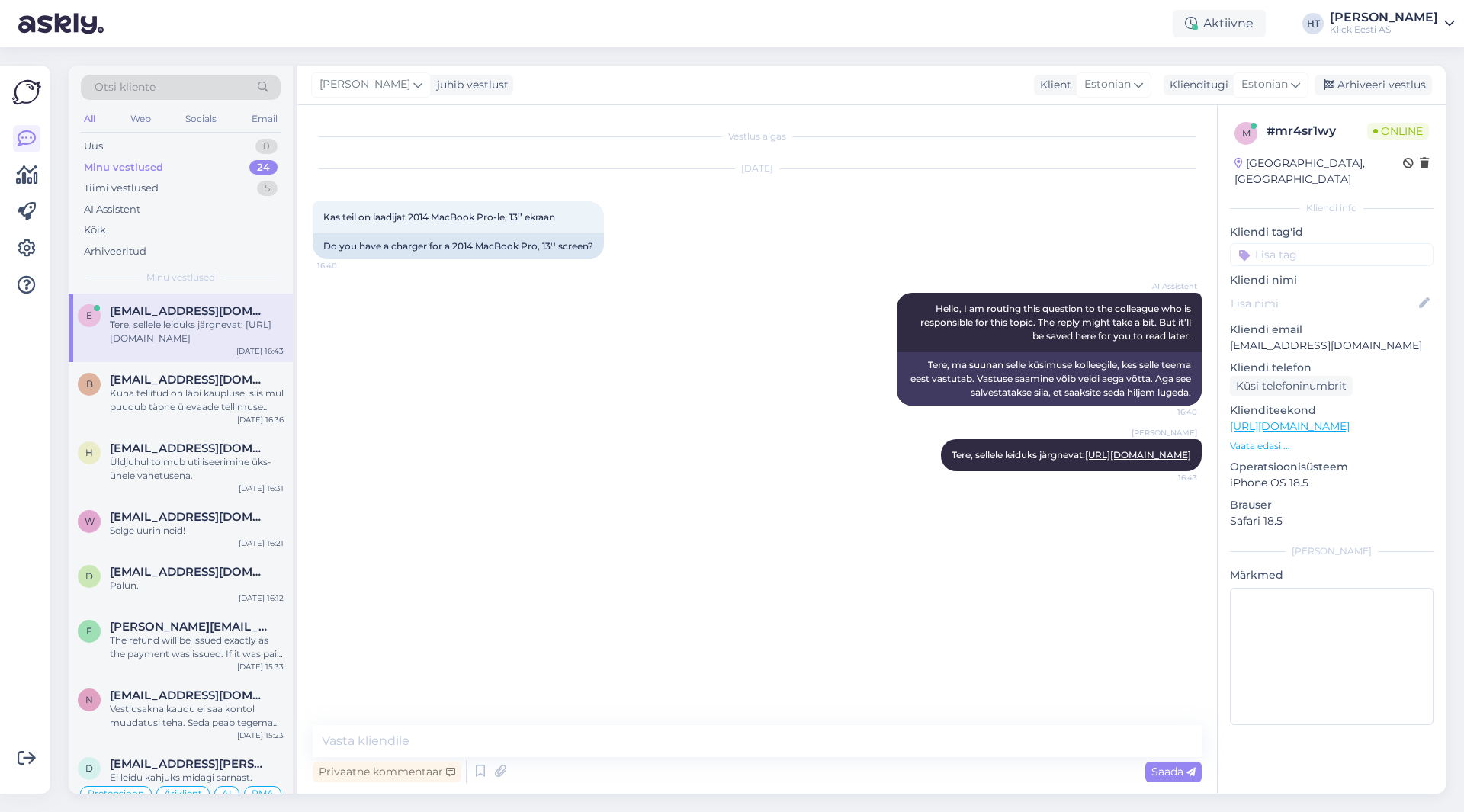
scroll to position [0, 0]
click at [198, 378] on span "[EMAIL_ADDRESS][DOMAIN_NAME]" at bounding box center [189, 380] width 159 height 14
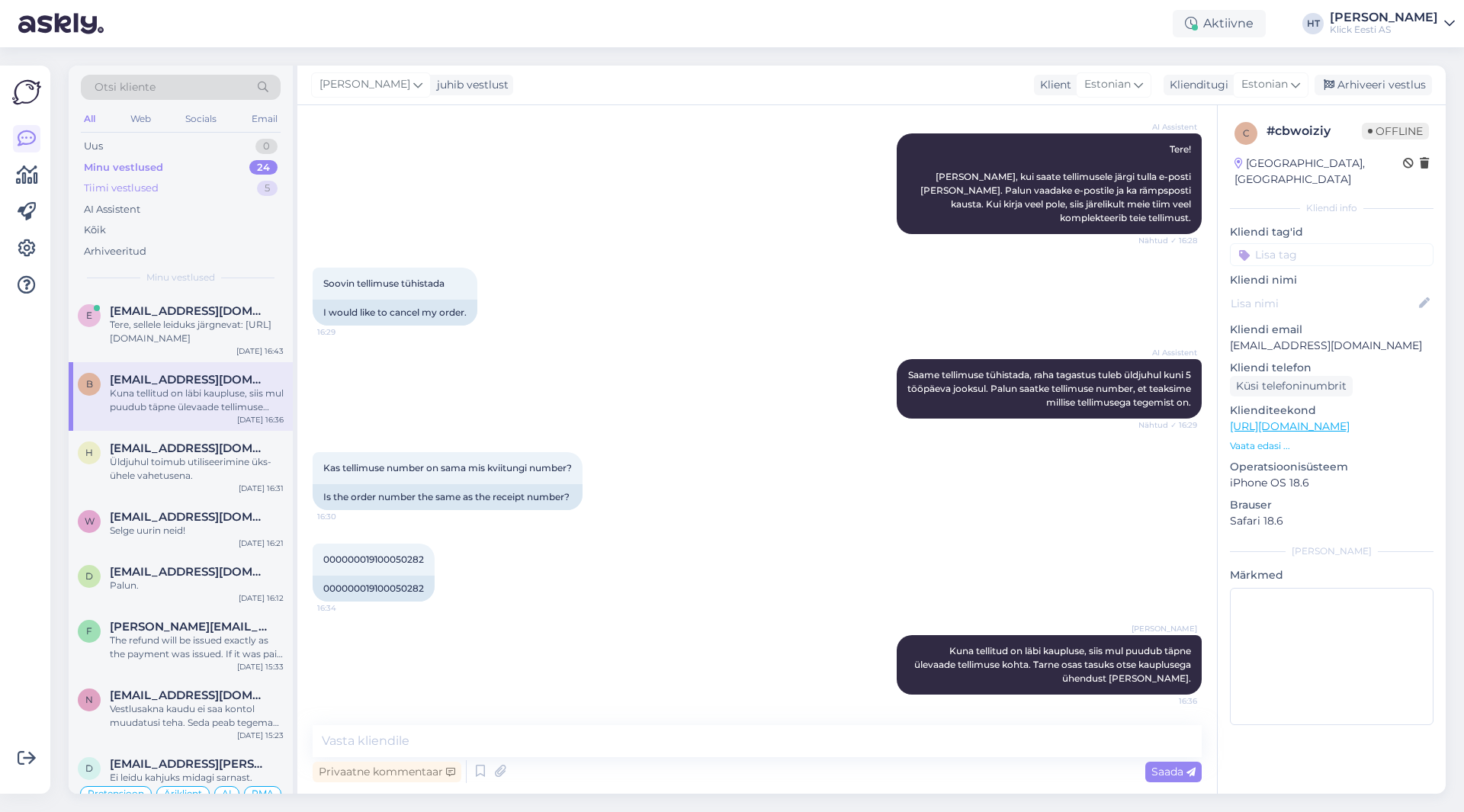
click at [213, 188] on div "Tiimi vestlused 5" at bounding box center [180, 188] width 199 height 22
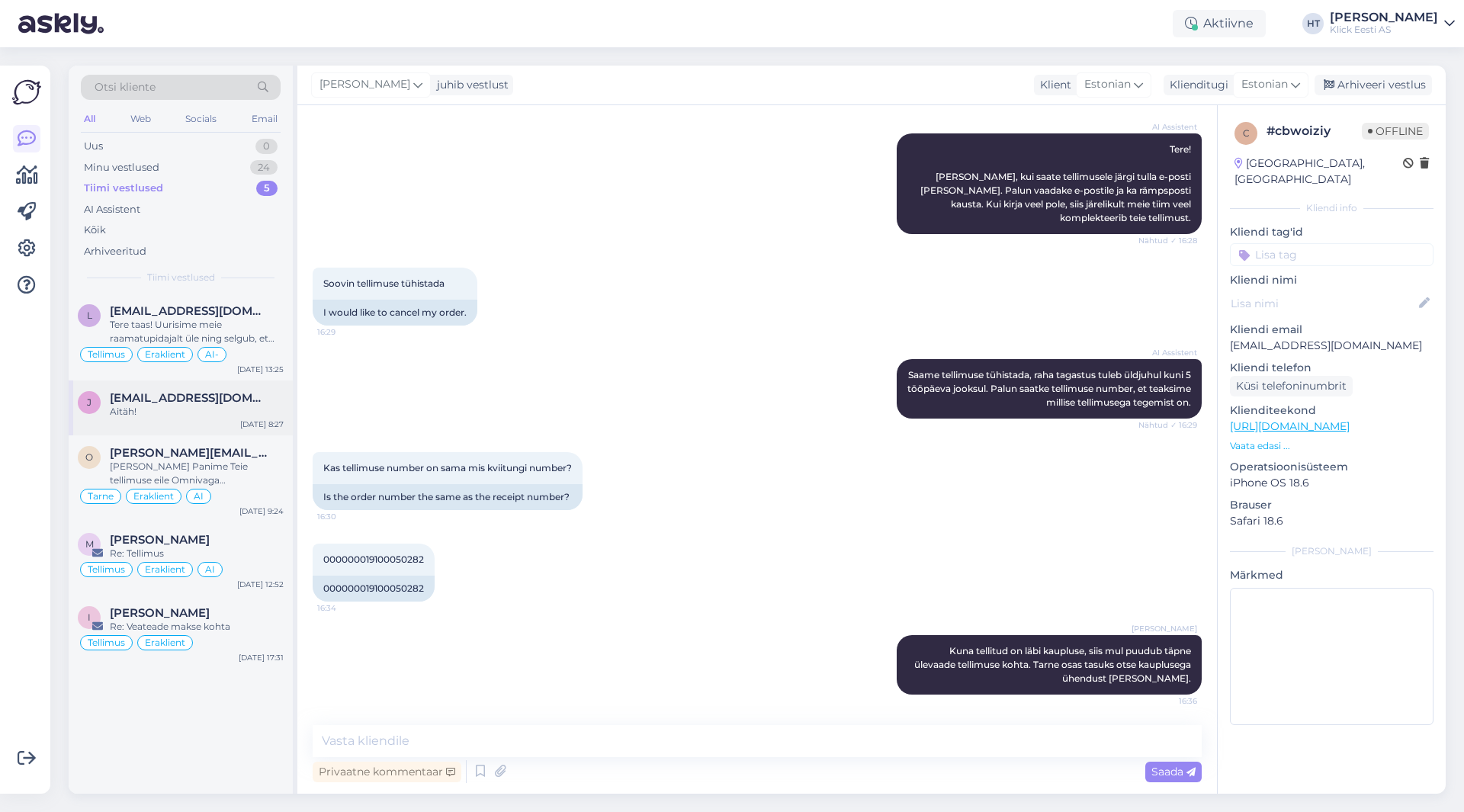
click at [216, 399] on span "[EMAIL_ADDRESS][DOMAIN_NAME]" at bounding box center [189, 398] width 159 height 14
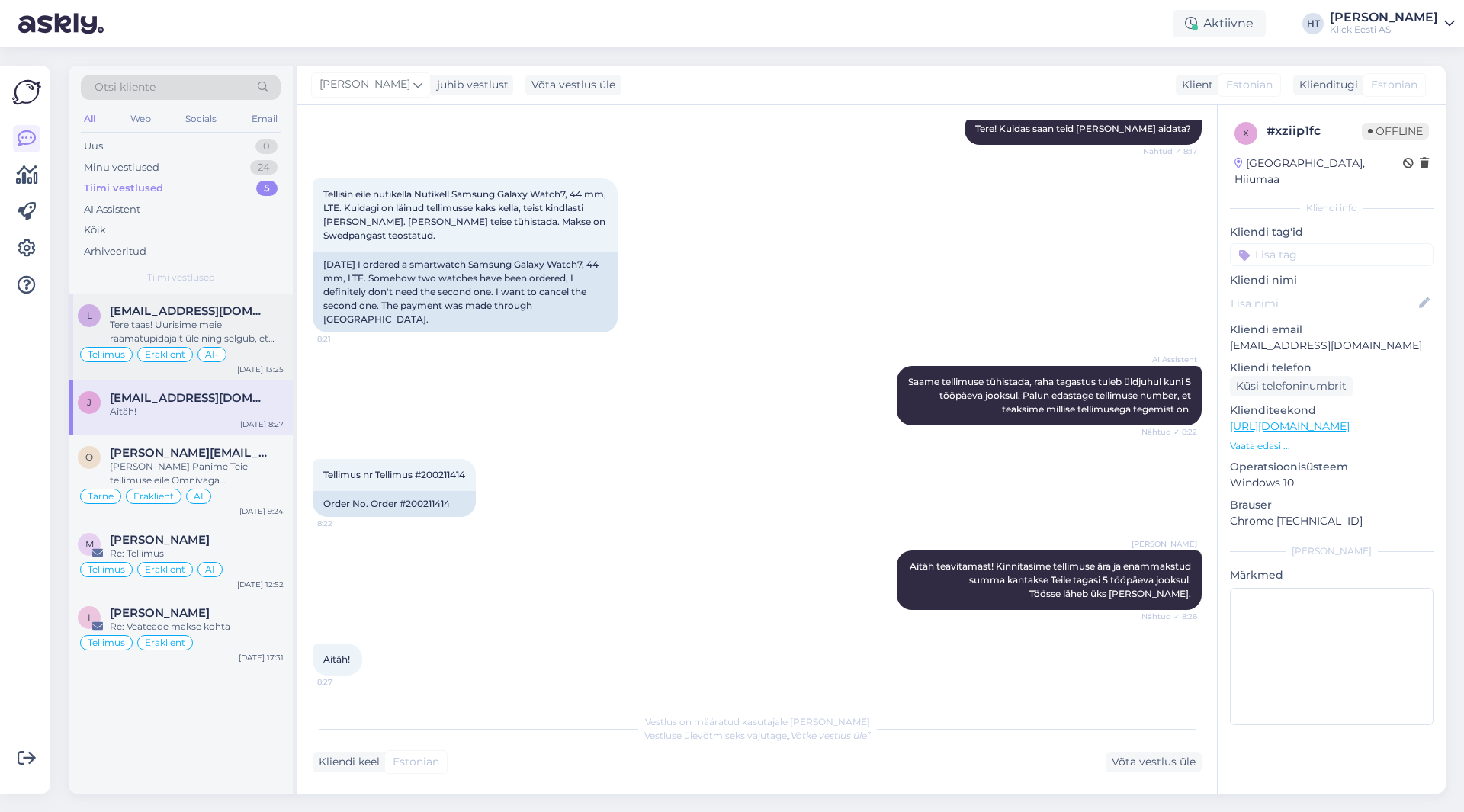
click at [234, 324] on div "Tere taas! Uurisime meie raamatupidajalt üle ning selgub, et kumbki maksetest p…" at bounding box center [196, 332] width 174 height 28
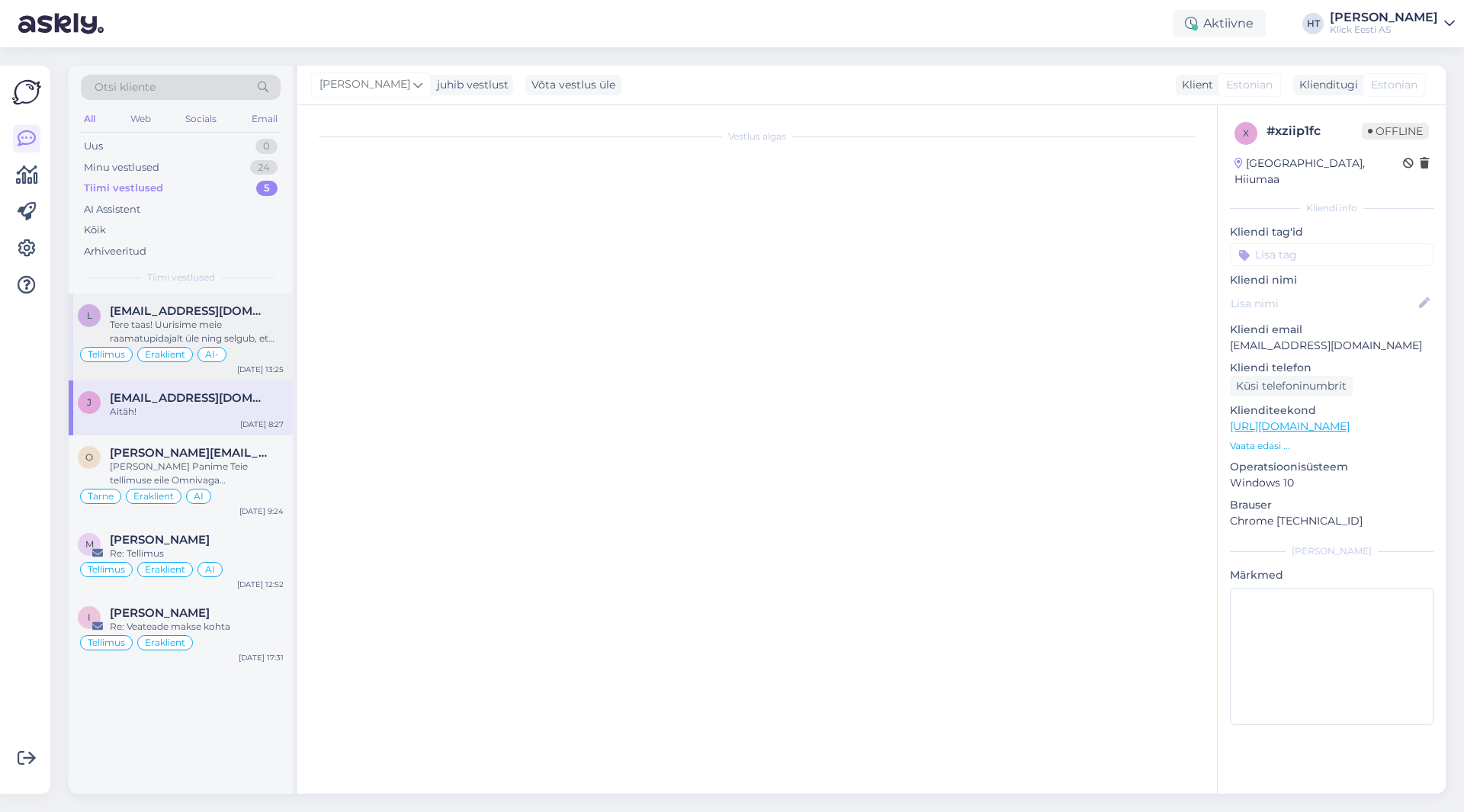
scroll to position [570, 0]
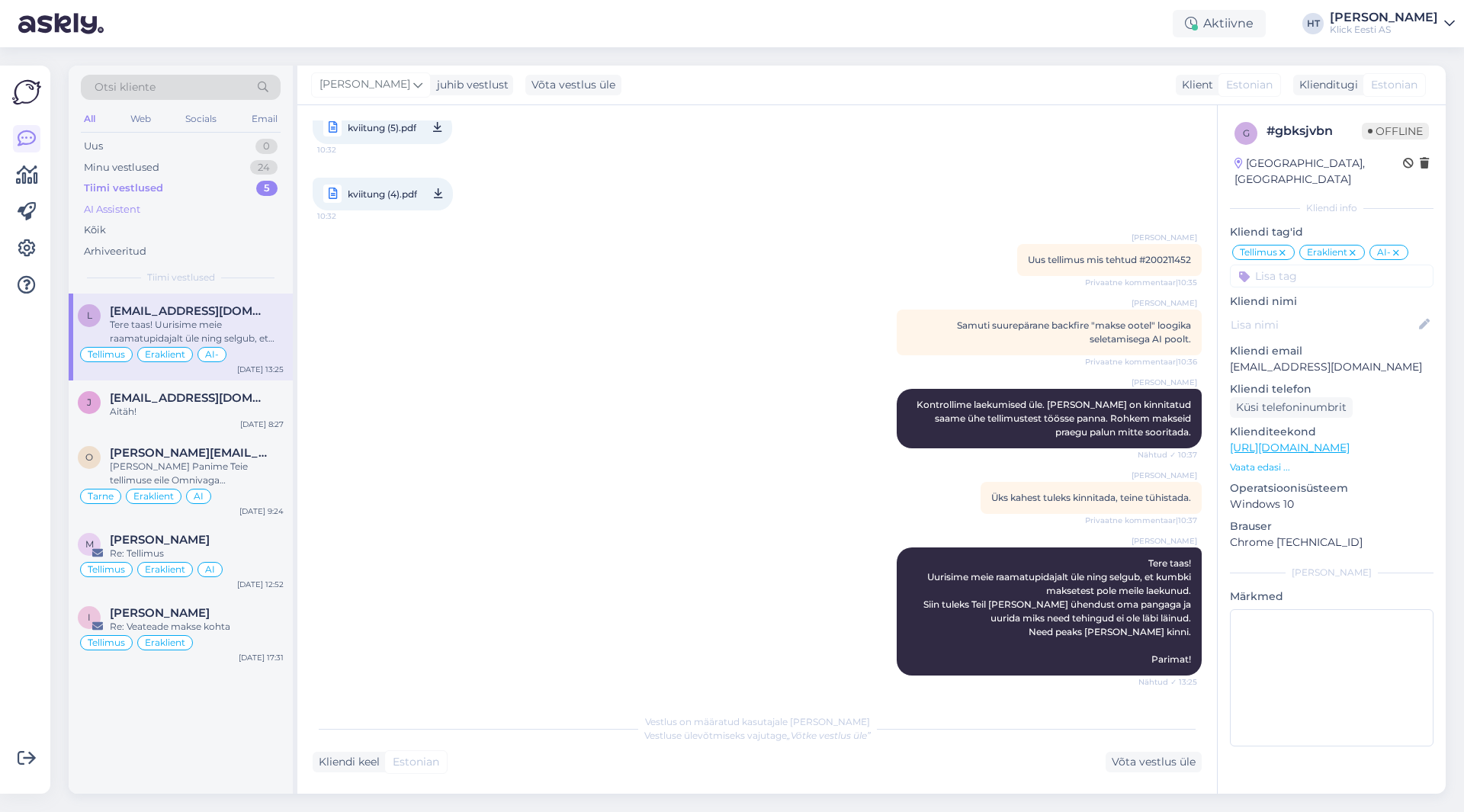
click at [222, 202] on div "AI Assistent" at bounding box center [180, 210] width 199 height 22
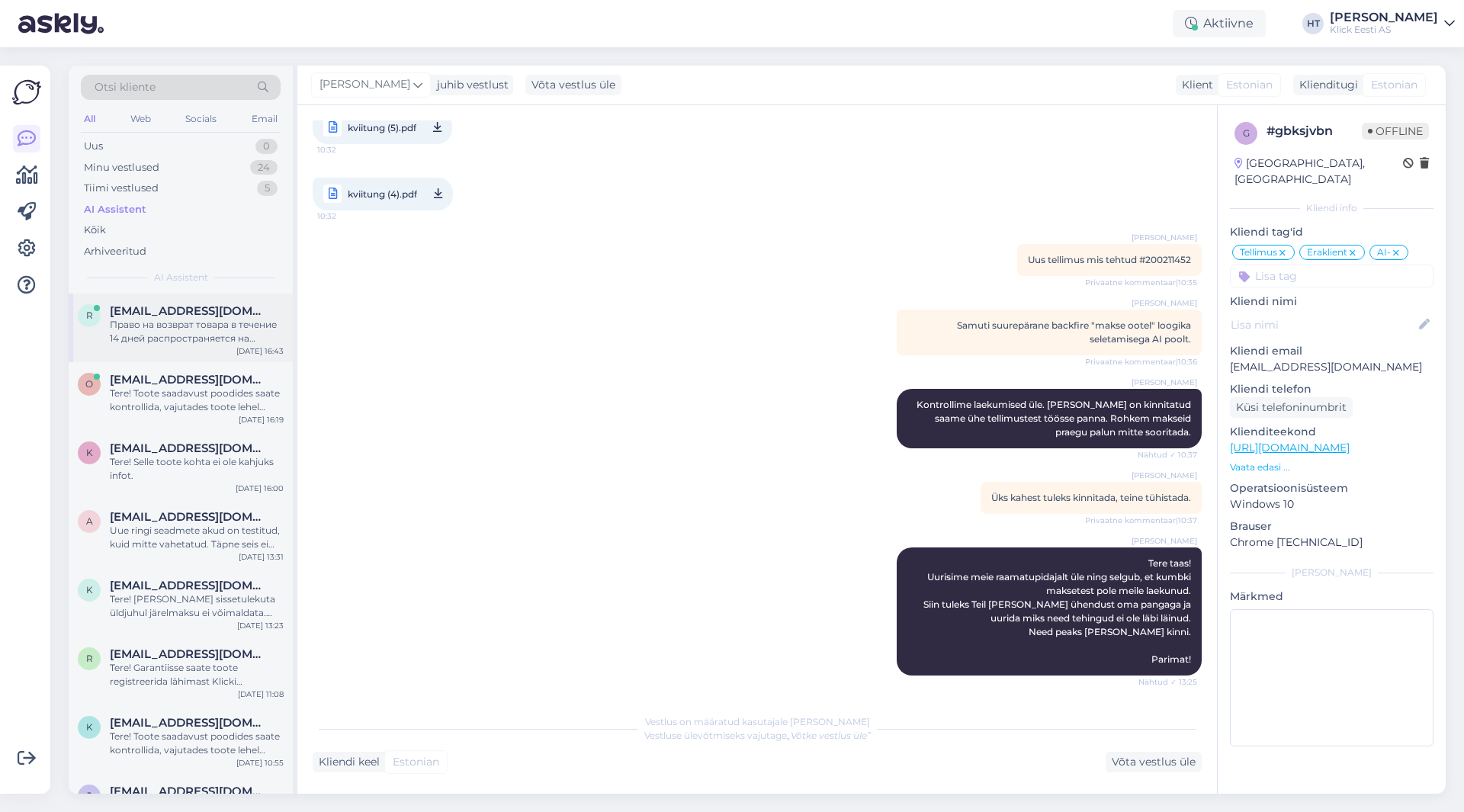
click at [239, 308] on div "[EMAIL_ADDRESS][DOMAIN_NAME]" at bounding box center [196, 311] width 174 height 14
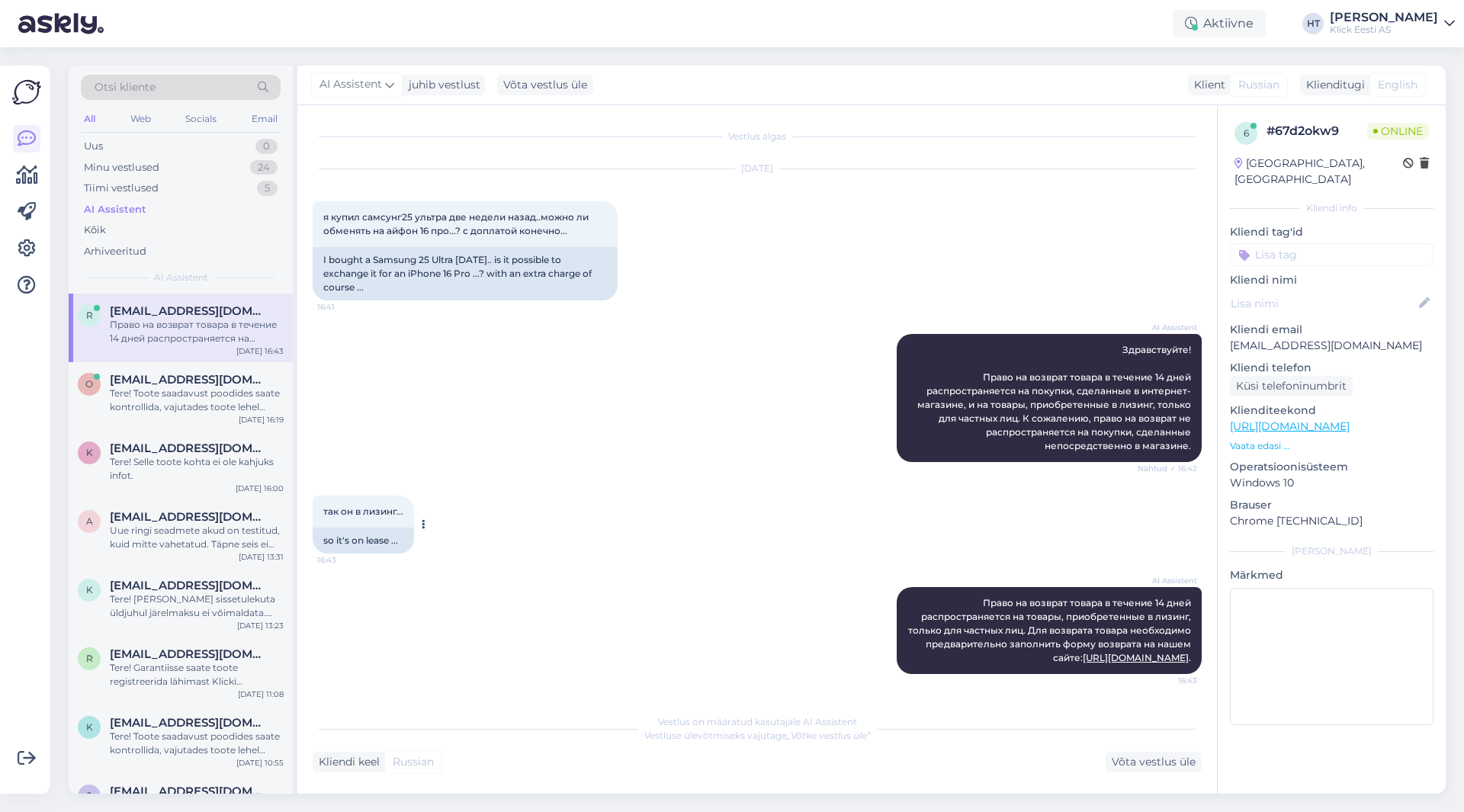
click at [365, 513] on span "так он в лизинг..." at bounding box center [363, 512] width 80 height 12
click at [595, 442] on div "AI Assistent Здравствуйте! Право на возврат товара в течение 14 дней распростра…" at bounding box center [757, 398] width 889 height 162
click at [738, 311] on div "[DATE] я купил самсунг25 ультра две недели назад..можно ли обменять на айфон 16…" at bounding box center [757, 235] width 889 height 165
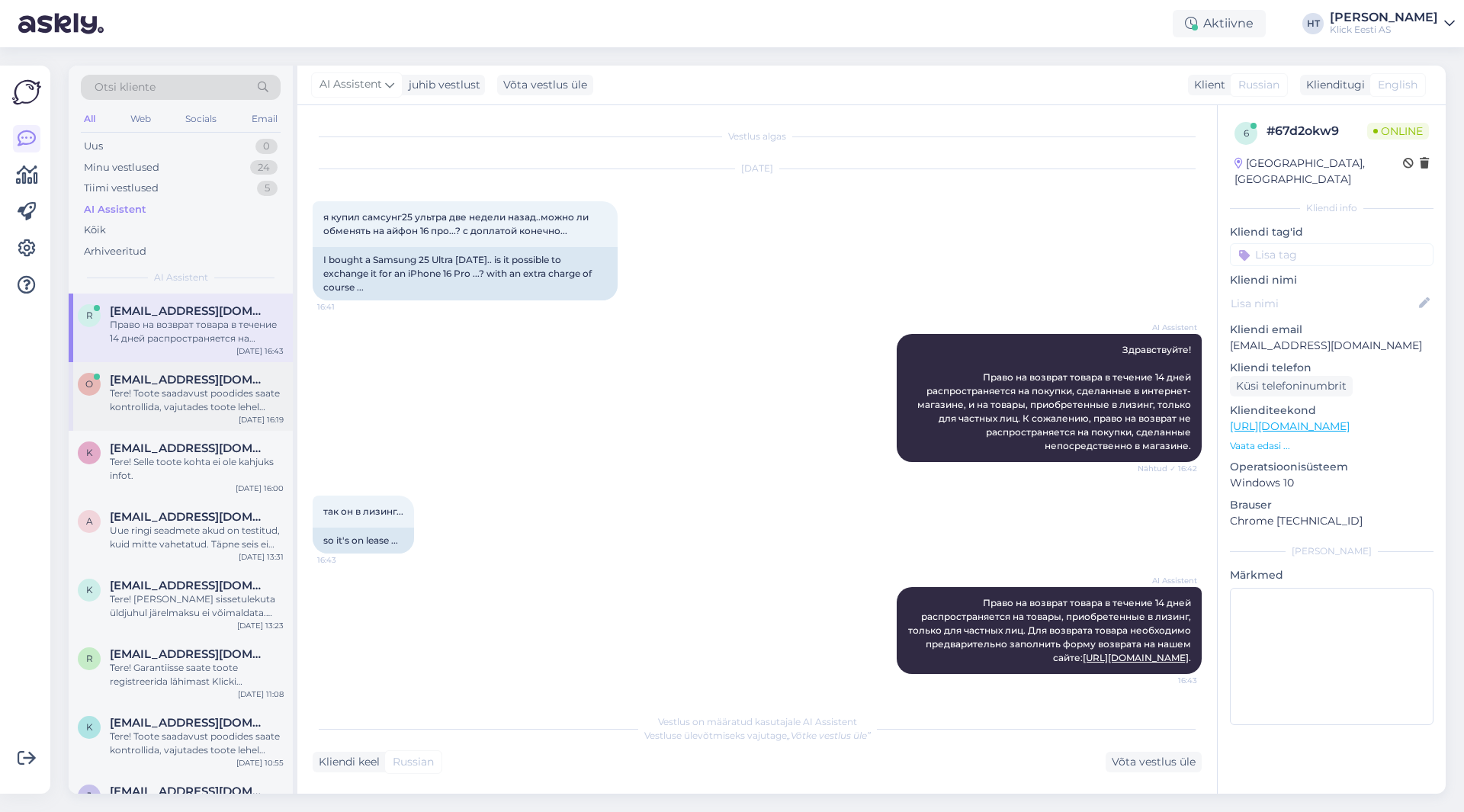
click at [179, 393] on div "Tere! Toote saadavust poodides saate kontrollida, vajutades toote lehel "Saadav…" at bounding box center [196, 401] width 174 height 28
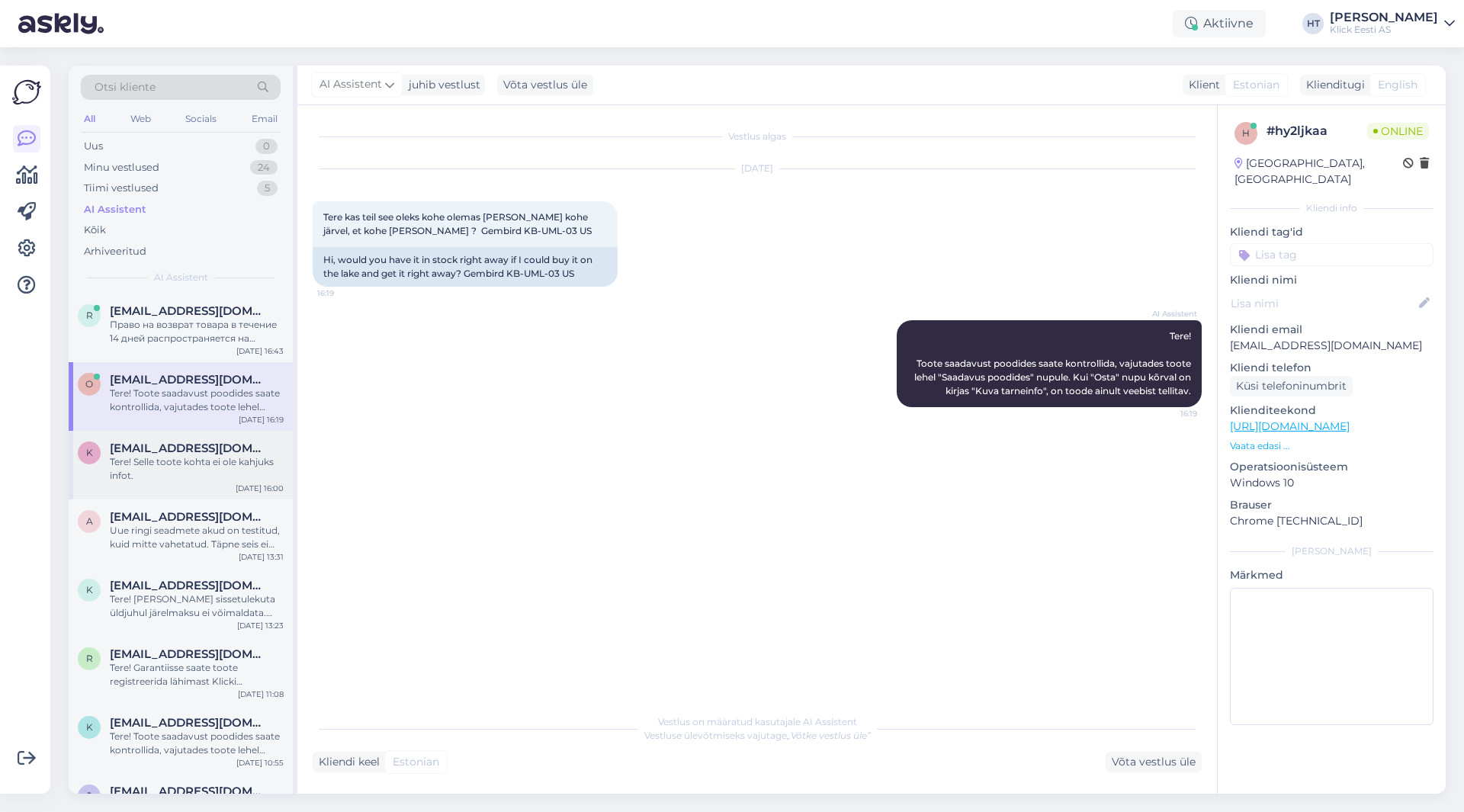
click at [232, 439] on div "k [EMAIL_ADDRESS][DOMAIN_NAME] Tere! Selle toote kohta ei ole kahjuks infot. [D…" at bounding box center [181, 464] width 224 height 68
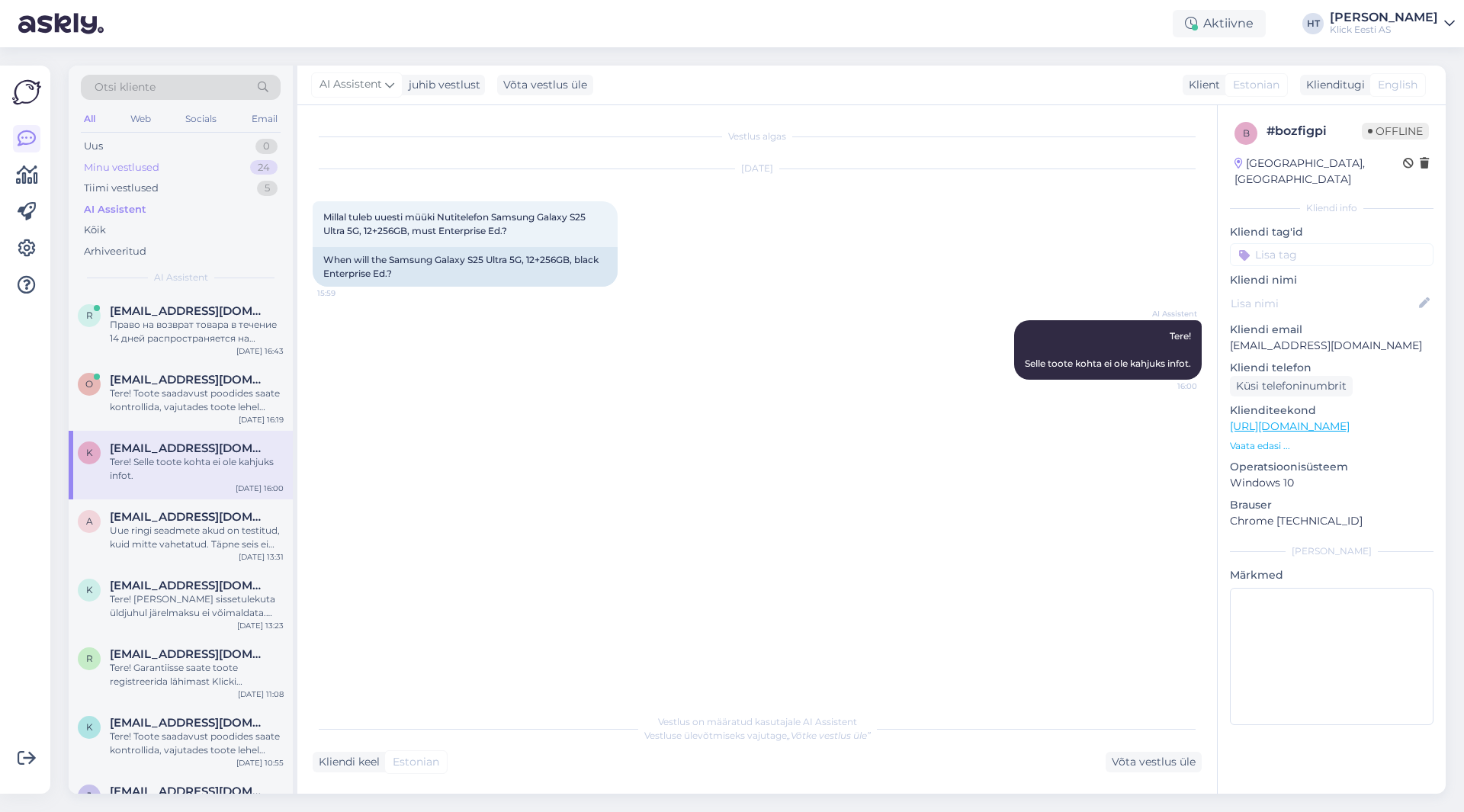
click at [229, 174] on div "Minu vestlused 24" at bounding box center [180, 168] width 199 height 22
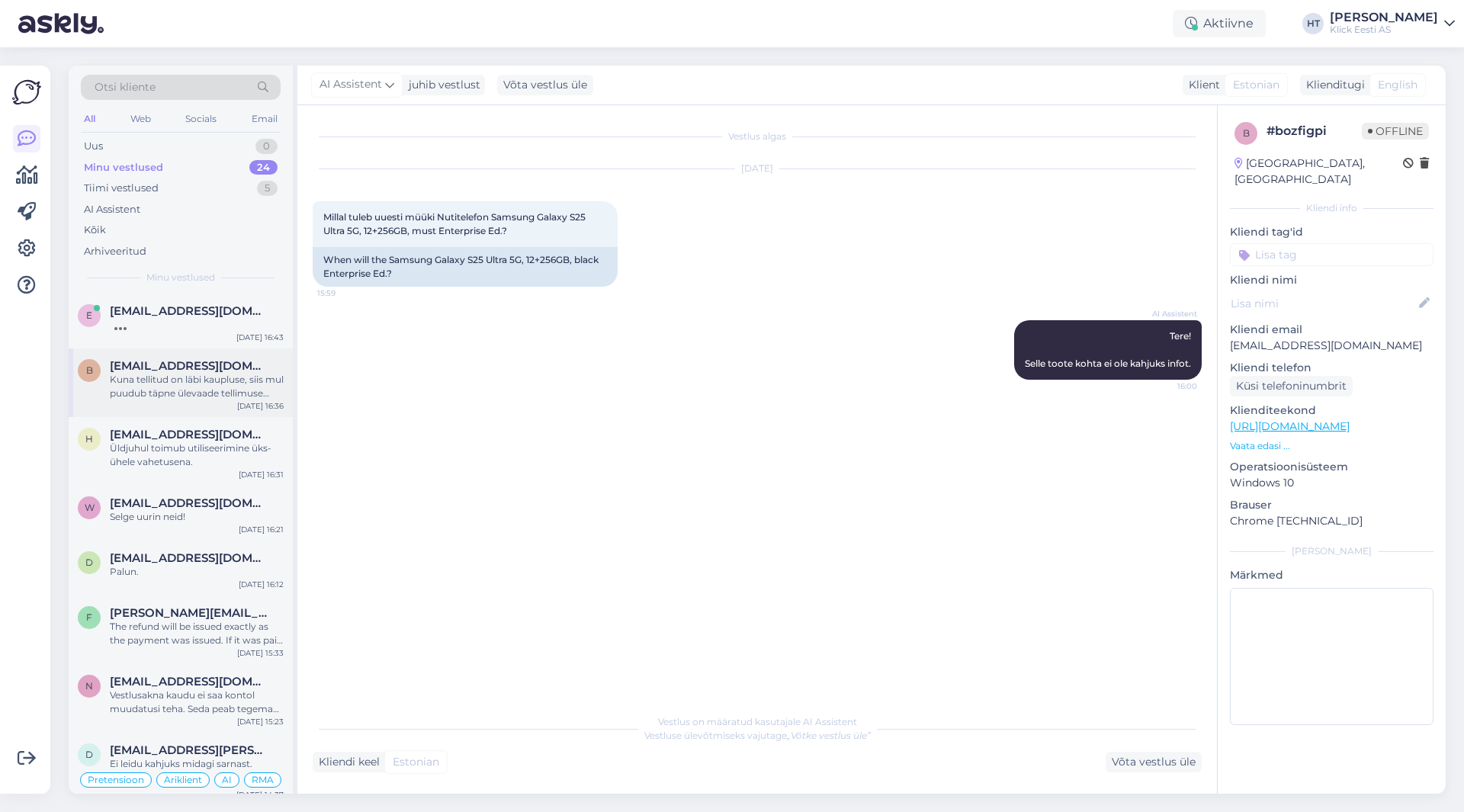
click at [215, 388] on div "Kuna tellitud on läbi kaupluse, siis mul puudub täpne ülevaade tellimuse kohta.…" at bounding box center [196, 387] width 174 height 28
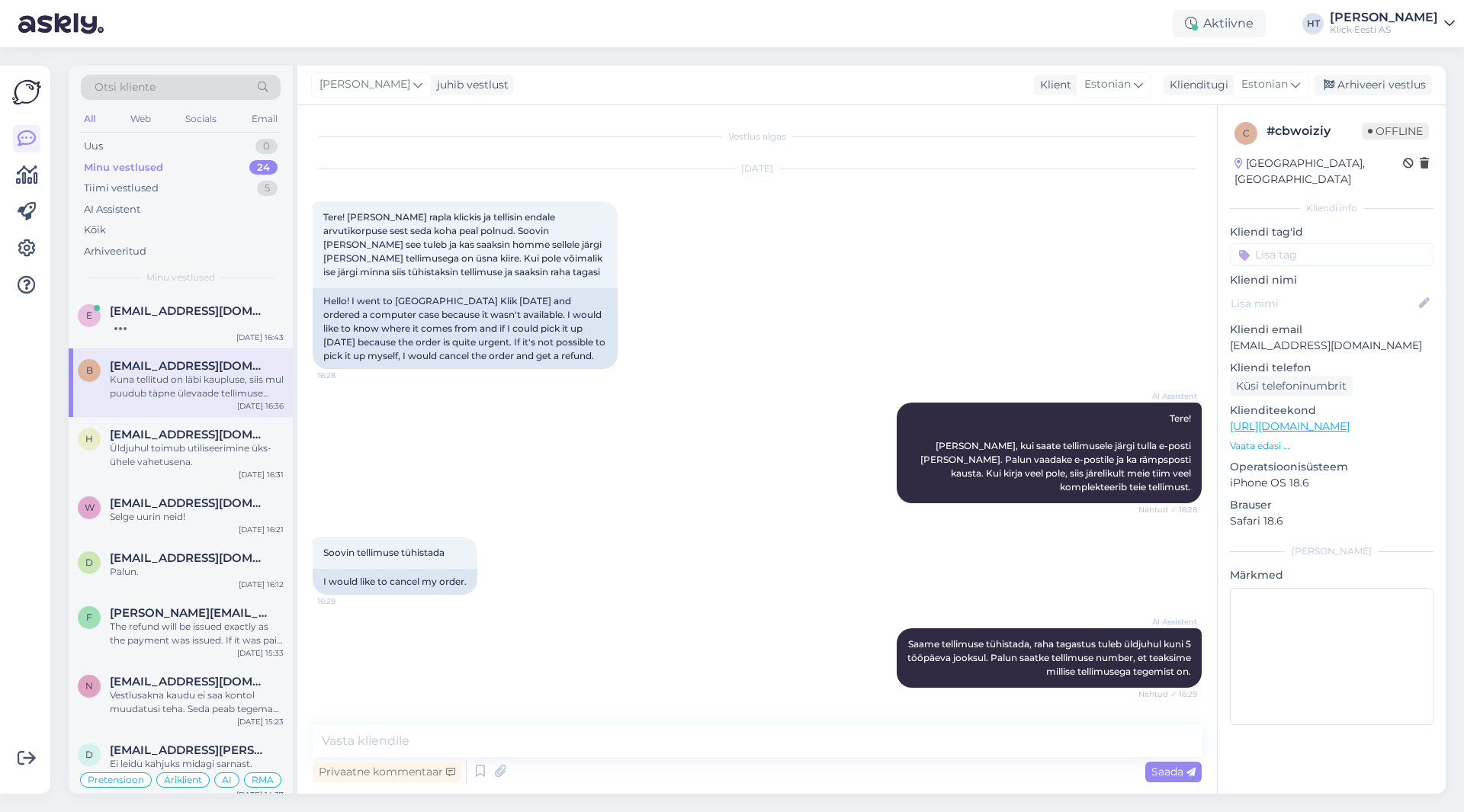
scroll to position [269, 0]
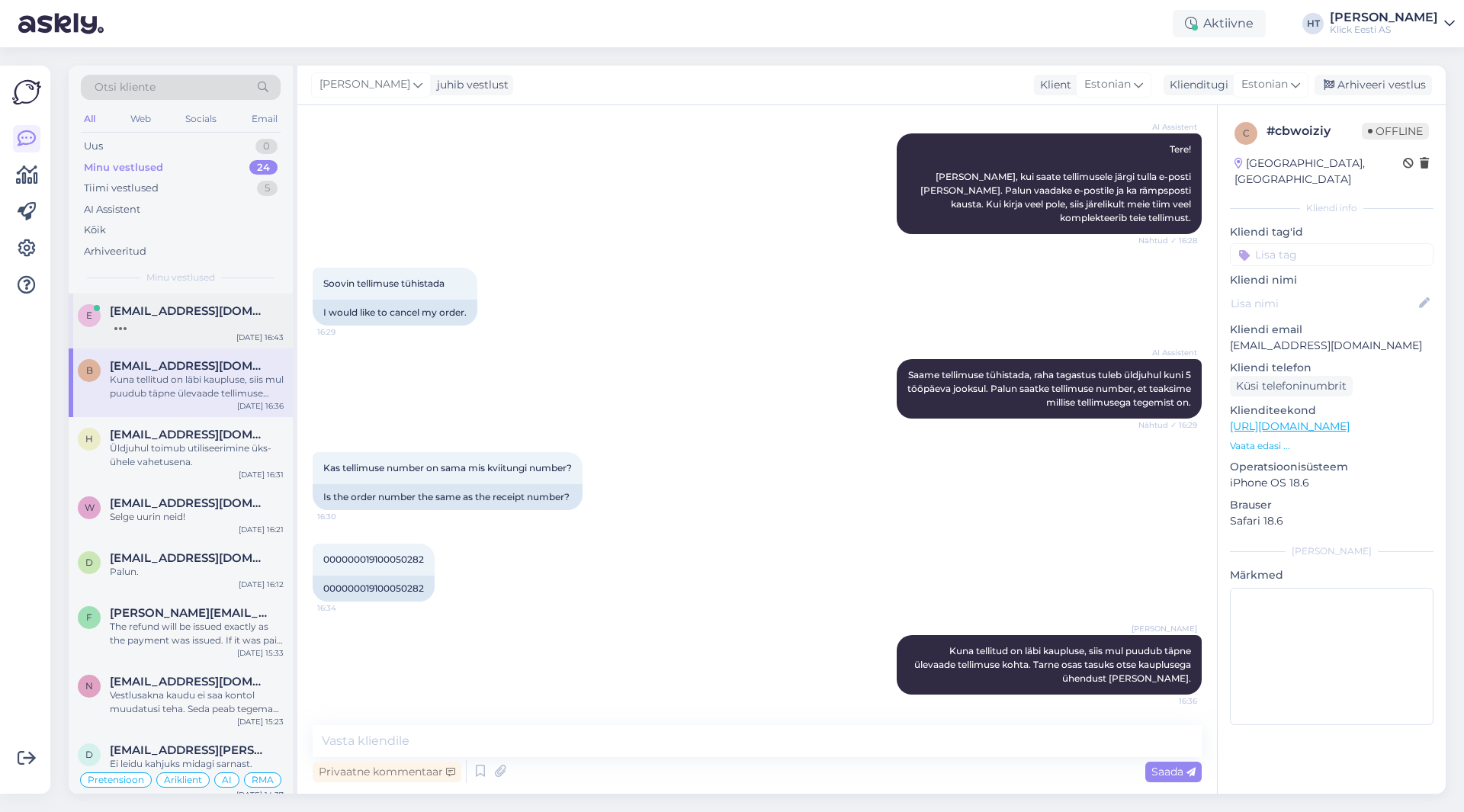
click at [209, 324] on div at bounding box center [196, 325] width 174 height 14
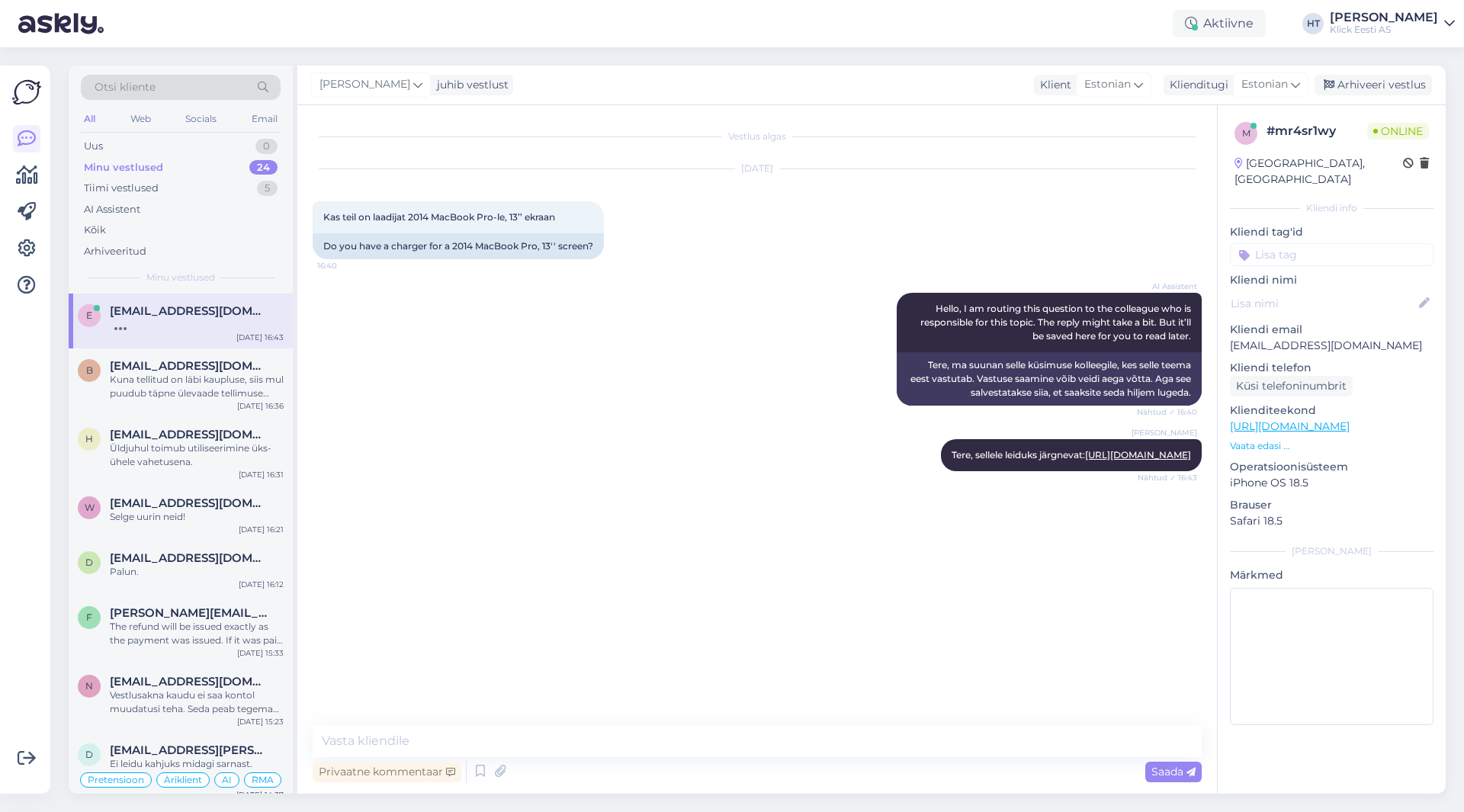
scroll to position [0, 0]
click at [232, 369] on span "[EMAIL_ADDRESS][DOMAIN_NAME]" at bounding box center [189, 366] width 159 height 14
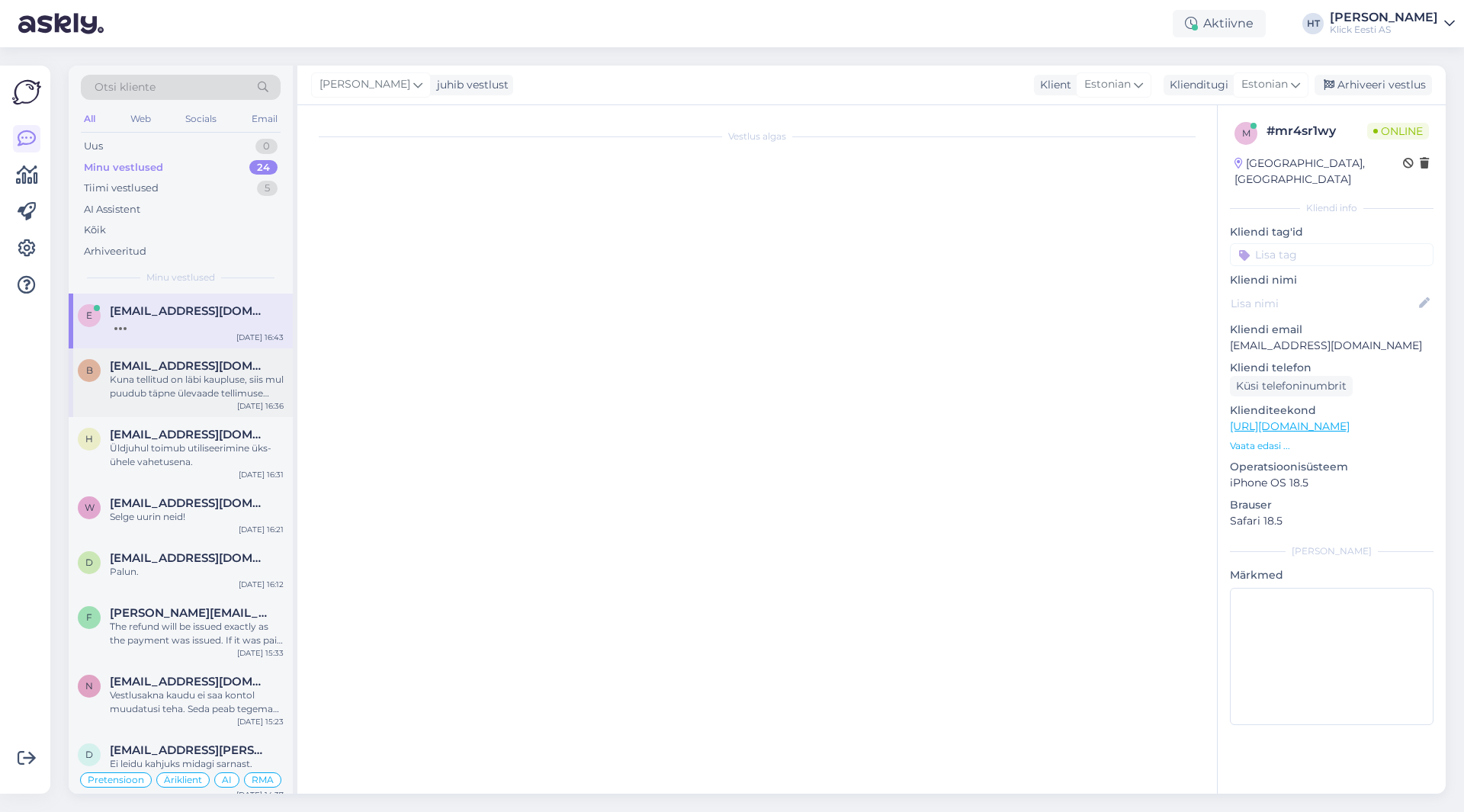
scroll to position [269, 0]
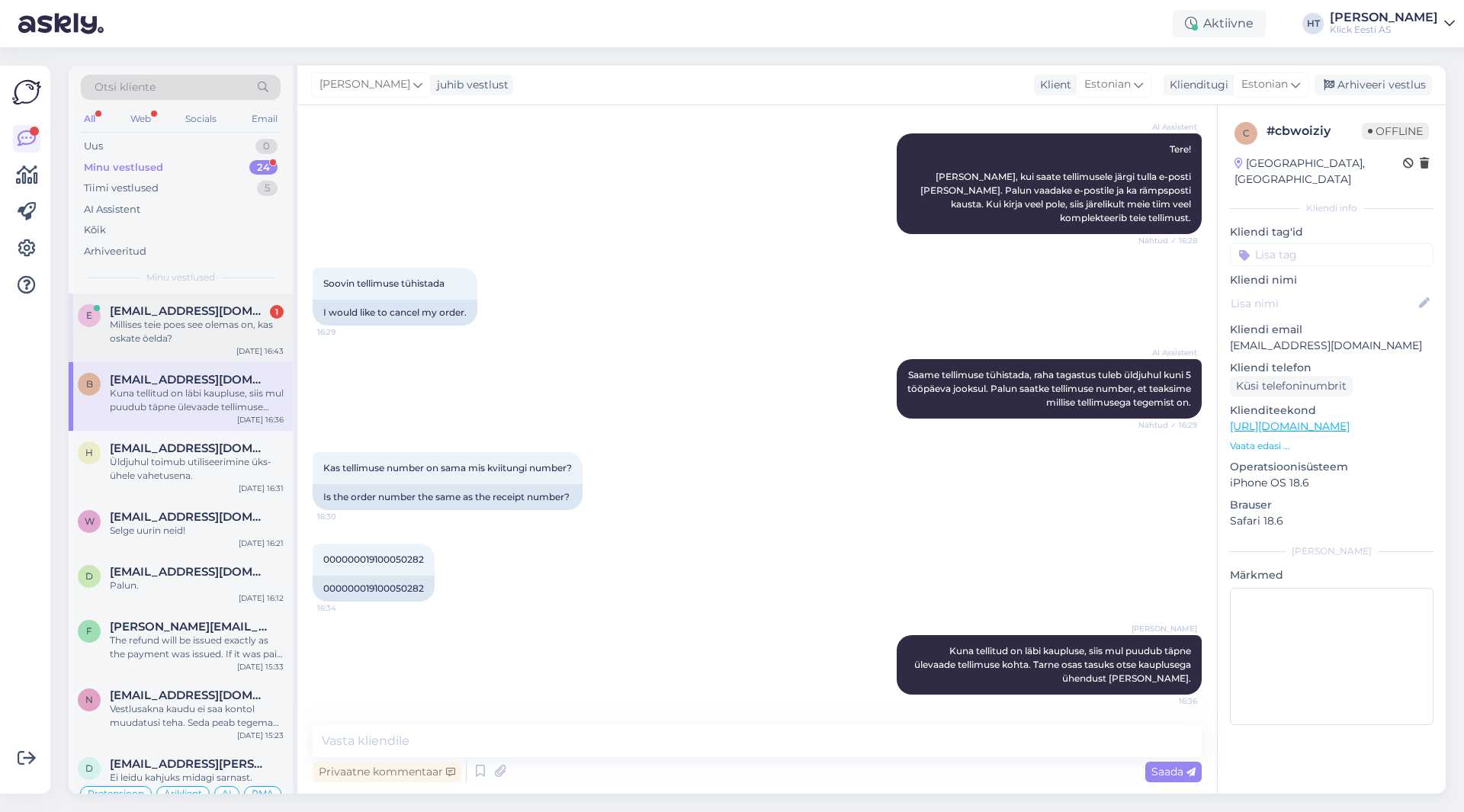
click at [202, 300] on div "e [EMAIL_ADDRESS][DOMAIN_NAME] 1 Millises teie poes see olemas on, kas oskate ö…" at bounding box center [181, 327] width 224 height 68
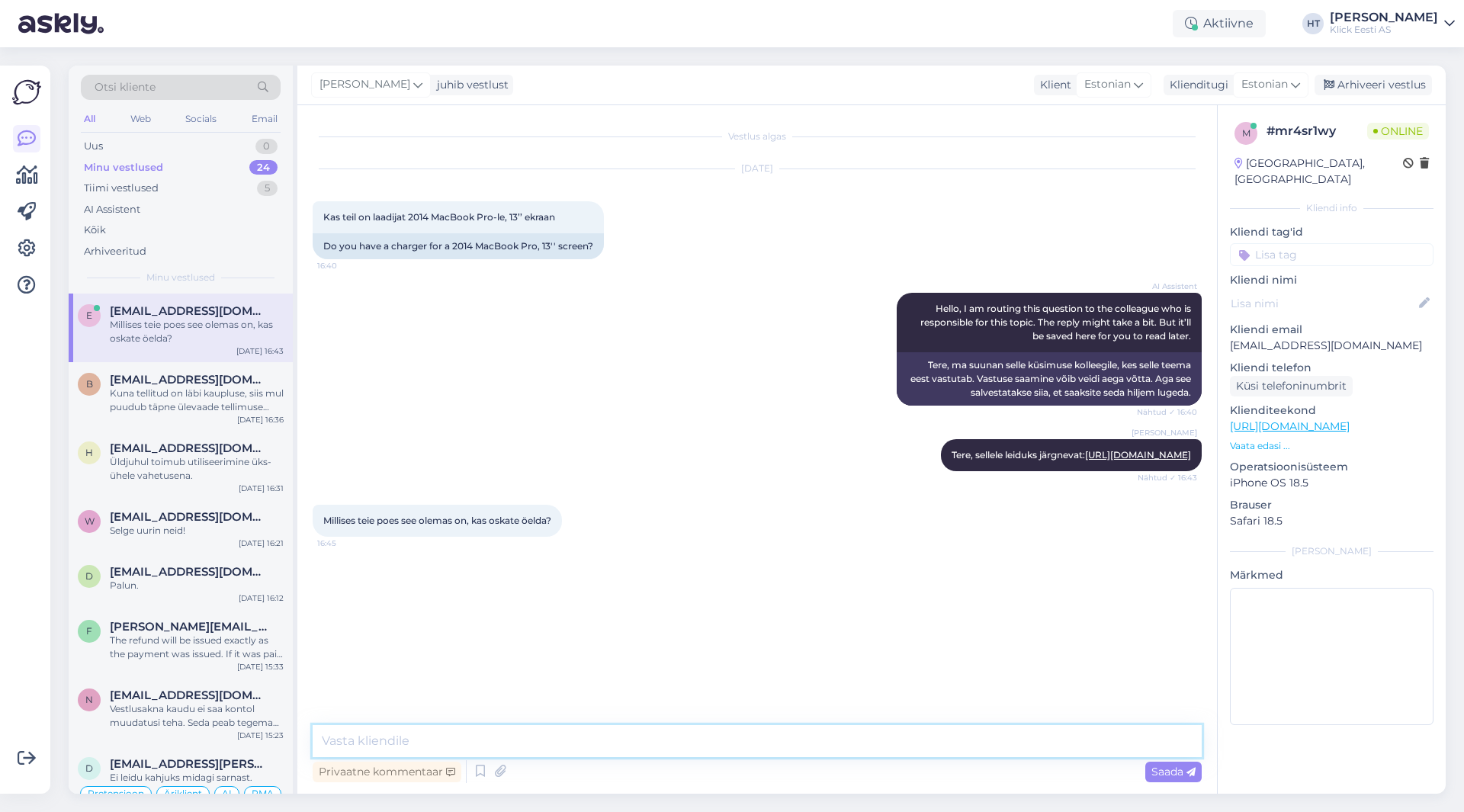
click at [623, 736] on textarea at bounding box center [757, 741] width 889 height 32
type textarea "Ainult tellitav toode on. Kauplustes ei leidu."
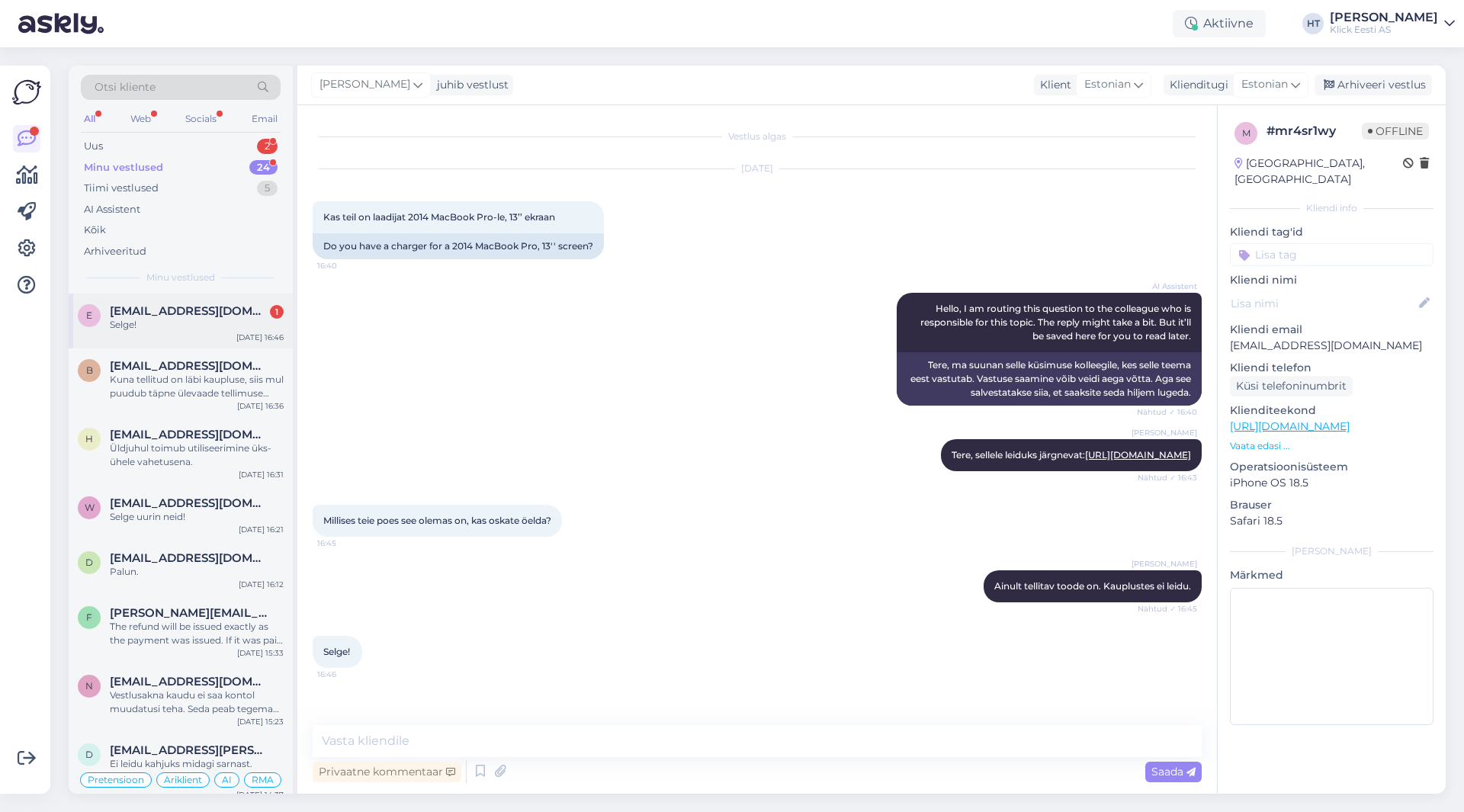
click at [229, 310] on span "[EMAIL_ADDRESS][DOMAIN_NAME]" at bounding box center [189, 311] width 159 height 14
click at [248, 142] on div "Uus 2" at bounding box center [180, 147] width 199 height 22
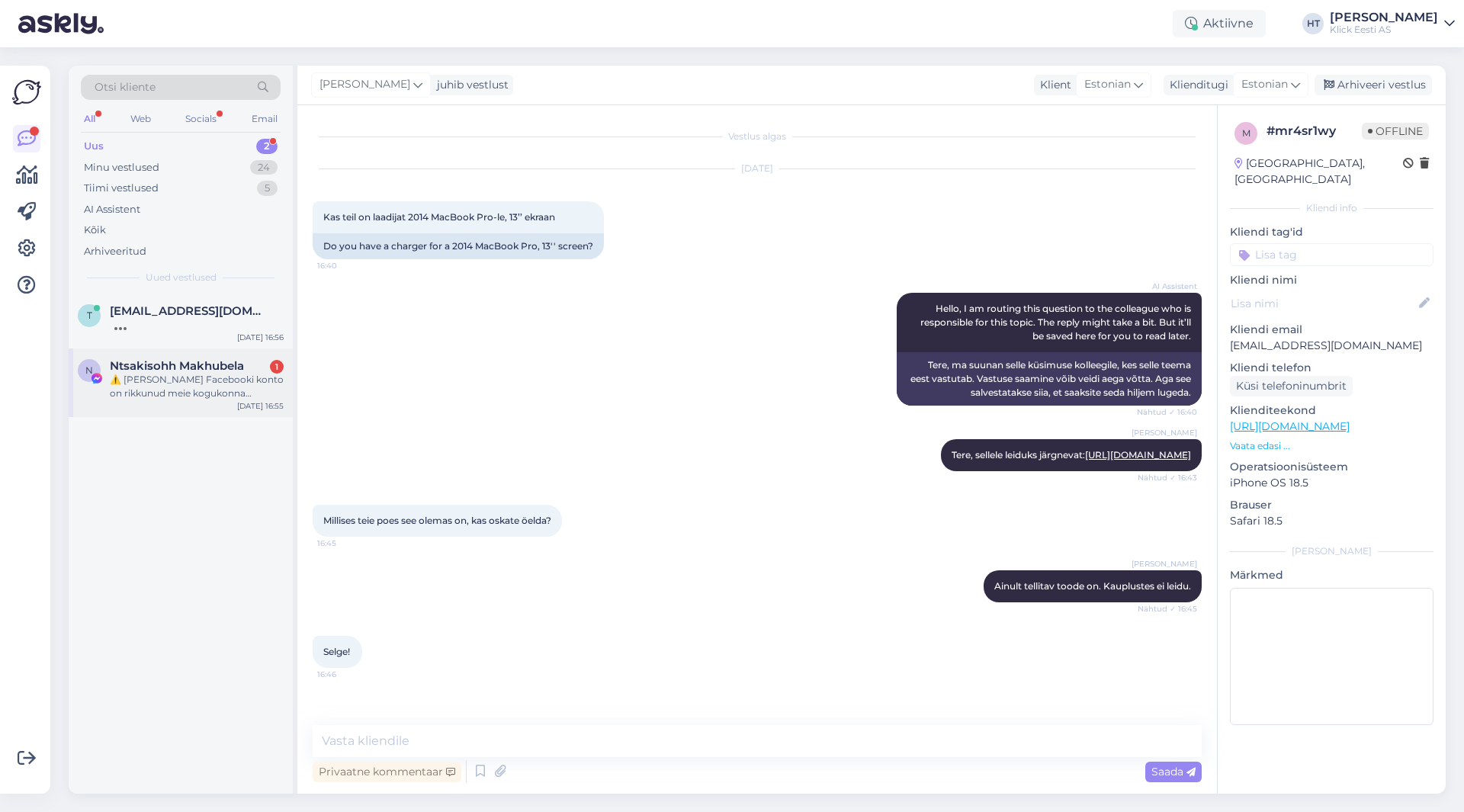
click at [223, 391] on div "⚠️ [PERSON_NAME] Facebooki konto on rikkunud meie kogukonna standardeid. Meie s…" at bounding box center [196, 387] width 174 height 28
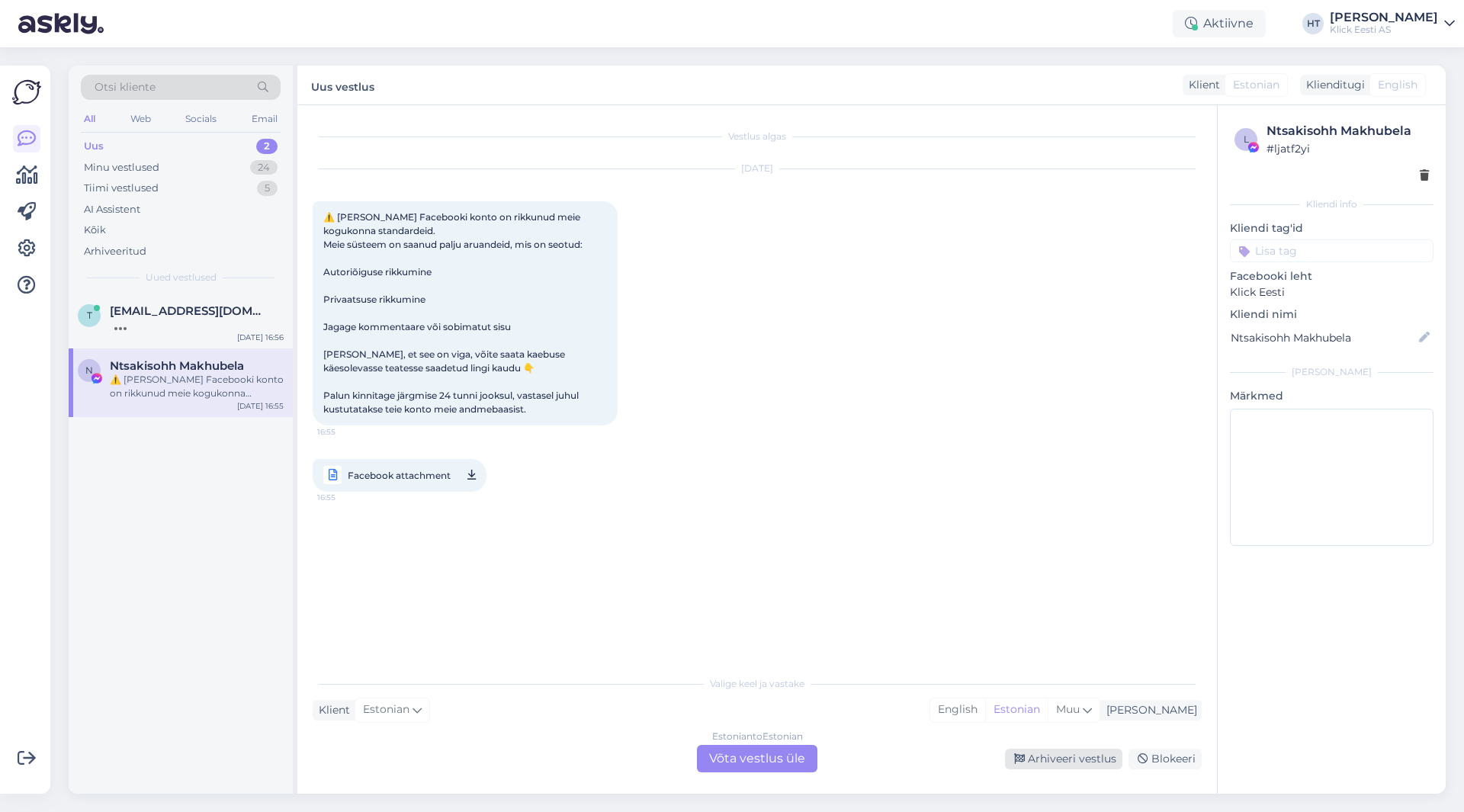
click at [1034, 758] on div "Arhiveeri vestlus" at bounding box center [1063, 758] width 117 height 21
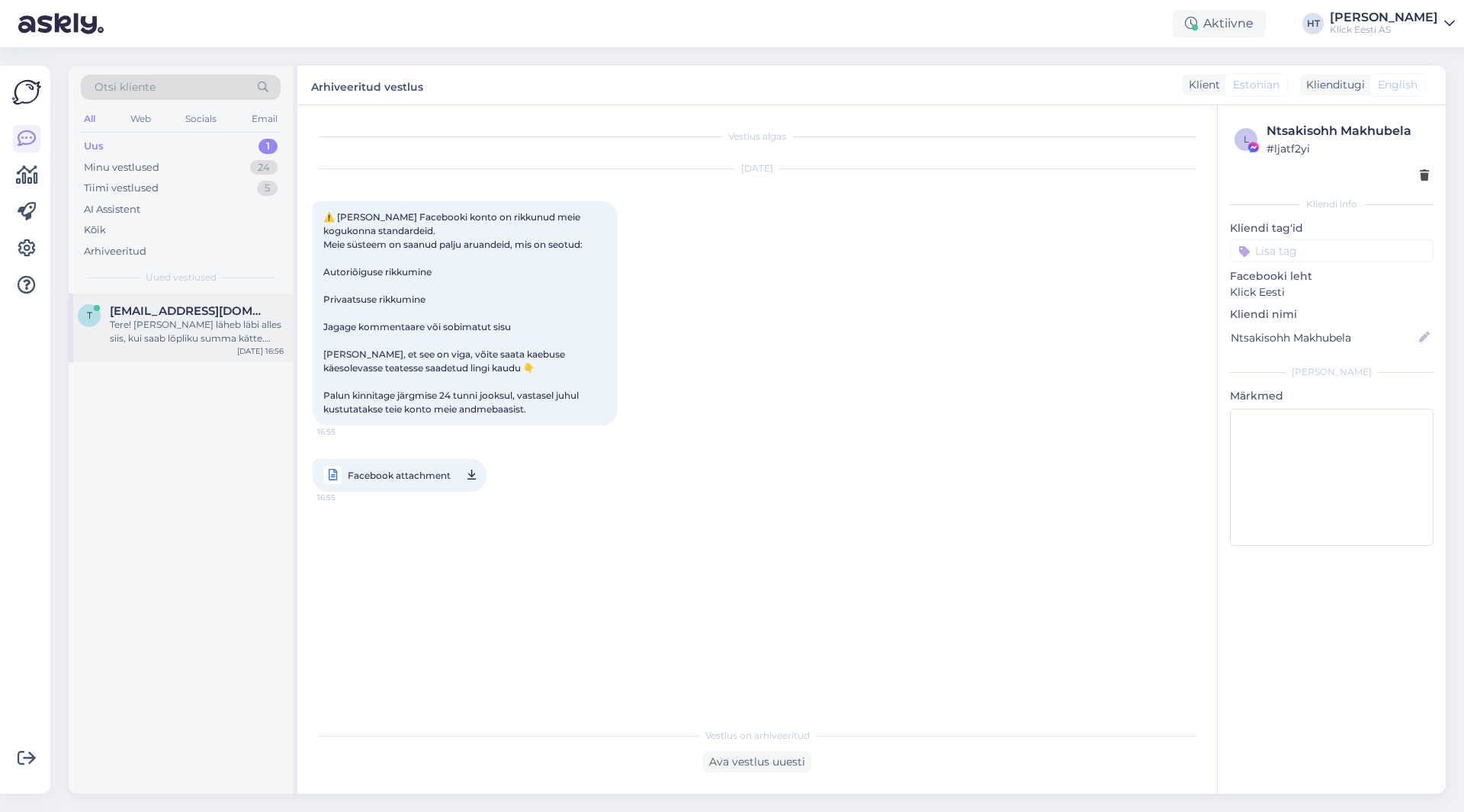
click at [195, 331] on div "Tere! [PERSON_NAME] läheb läbi alles siis, kui saab lõpliku summa kätte. [PERSO…" at bounding box center [196, 332] width 174 height 28
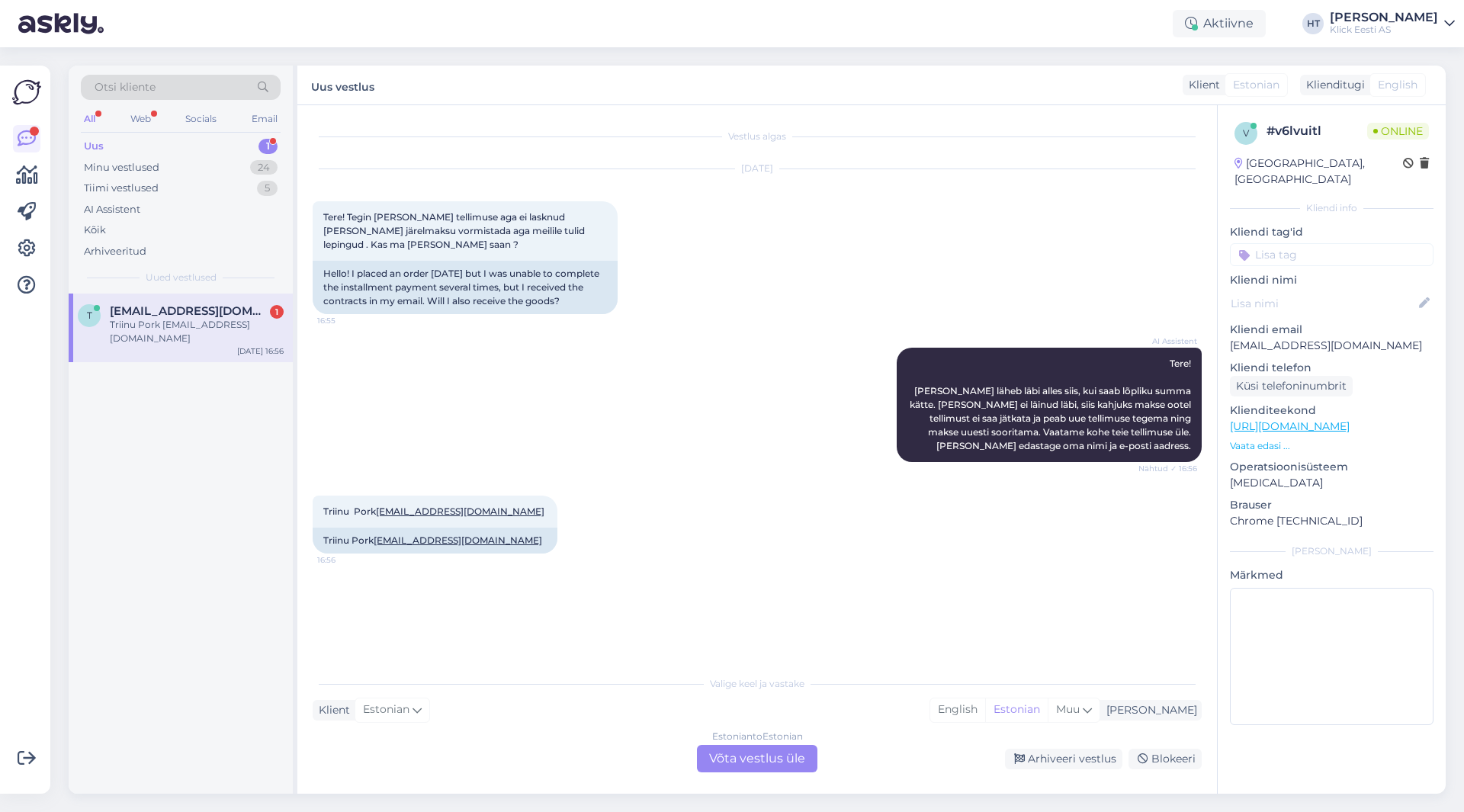
click at [1311, 337] on p "[EMAIL_ADDRESS][DOMAIN_NAME]" at bounding box center [1331, 345] width 203 height 16
click at [1309, 337] on p "[EMAIL_ADDRESS][DOMAIN_NAME]" at bounding box center [1331, 345] width 203 height 16
click at [715, 288] on div "[DATE] Tere! Tegin [PERSON_NAME] tellimuse aga ei lasknud [PERSON_NAME] järelma…" at bounding box center [757, 242] width 889 height 178
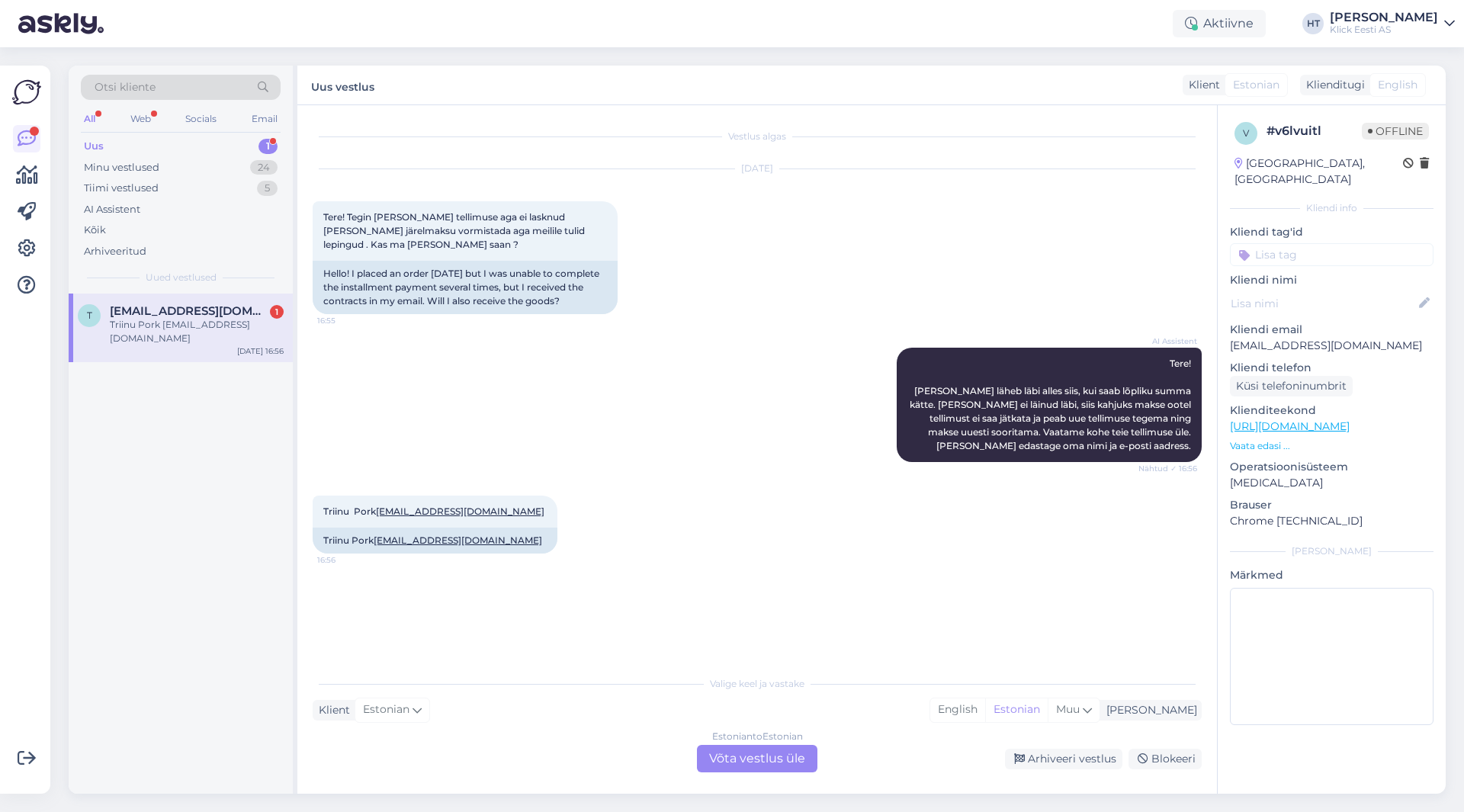
click at [202, 324] on div "Triinu Pork [EMAIL_ADDRESS][DOMAIN_NAME]" at bounding box center [196, 332] width 174 height 28
click at [766, 397] on div "AI Assistent Tere! [PERSON_NAME] läheb läbi alles siis, kui saab lõpliku summa …" at bounding box center [757, 405] width 889 height 148
click at [507, 410] on div "AI Assistent Tere! [PERSON_NAME] läheb läbi alles siis, kui saab lõpliku summa …" at bounding box center [757, 405] width 889 height 148
click at [226, 310] on span "[EMAIL_ADDRESS][DOMAIN_NAME]" at bounding box center [189, 311] width 159 height 14
click at [567, 373] on div "AI Assistent Tere! [PERSON_NAME] läheb läbi alles siis, kui saab lõpliku summa …" at bounding box center [757, 405] width 889 height 148
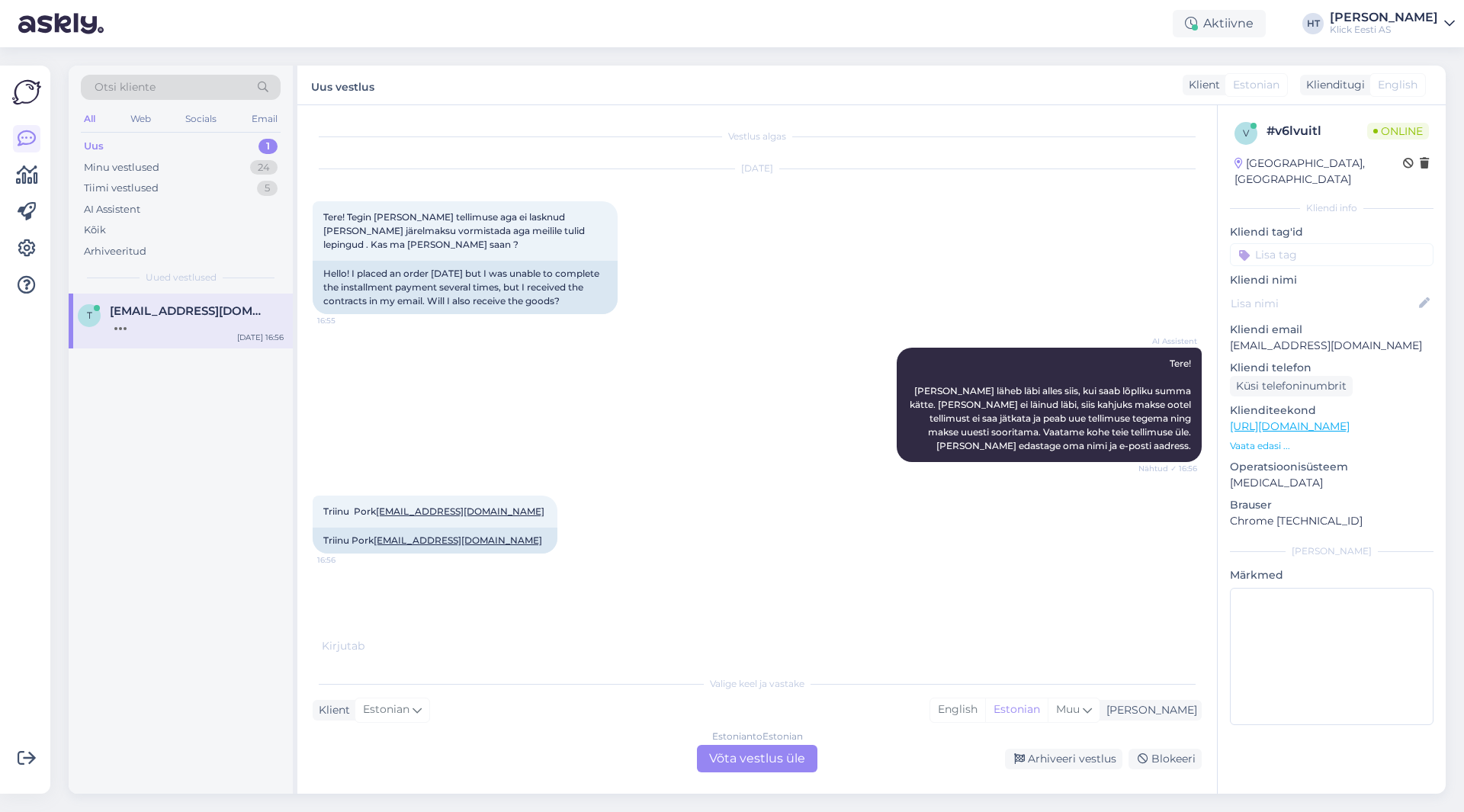
scroll to position [8, 0]
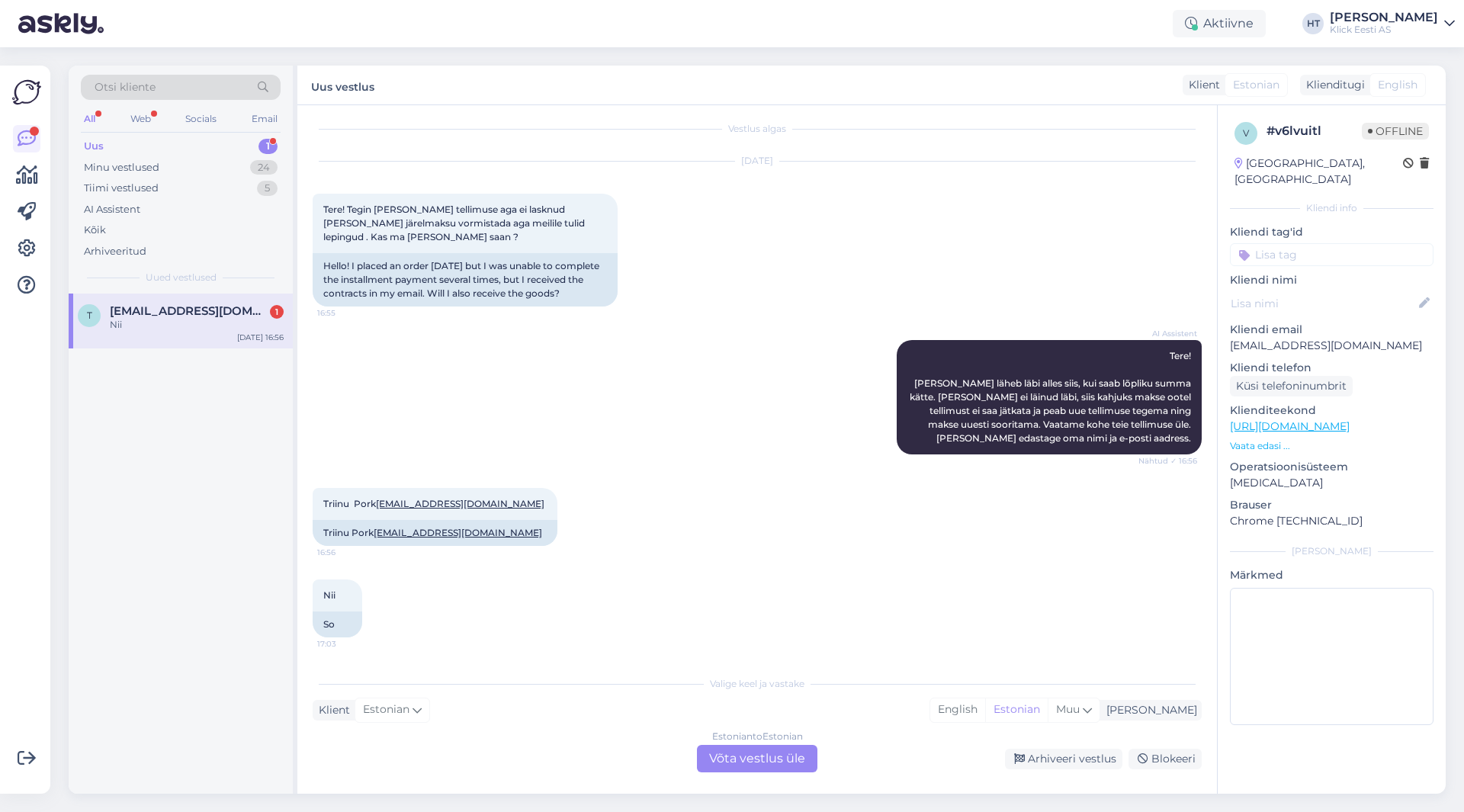
click at [522, 640] on div "Nii 17:03 So" at bounding box center [757, 608] width 889 height 91
click at [743, 755] on div "Estonian to Estonian Võta vestlus üle" at bounding box center [757, 758] width 120 height 28
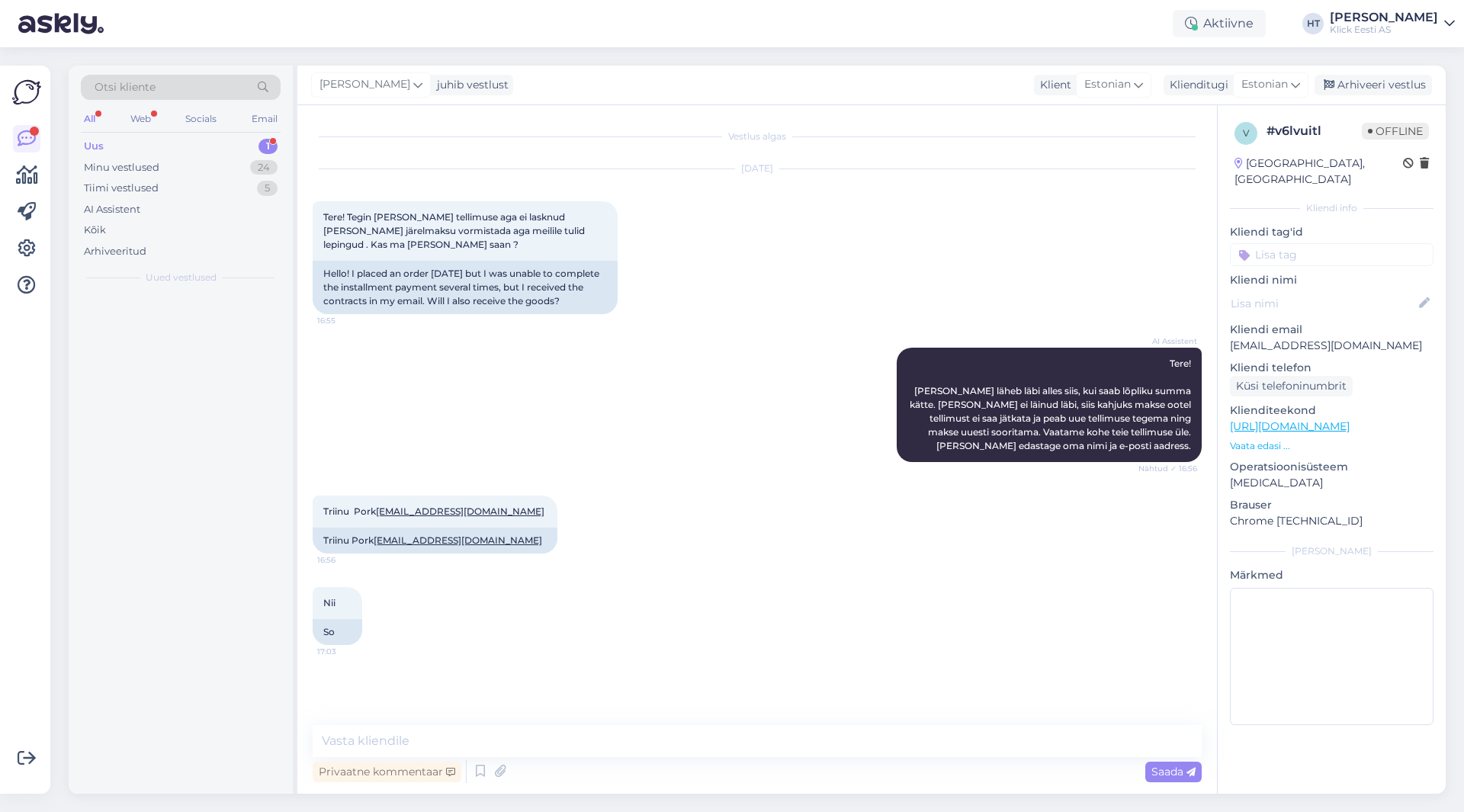
scroll to position [0, 0]
click at [756, 747] on textarea at bounding box center [757, 741] width 889 height 32
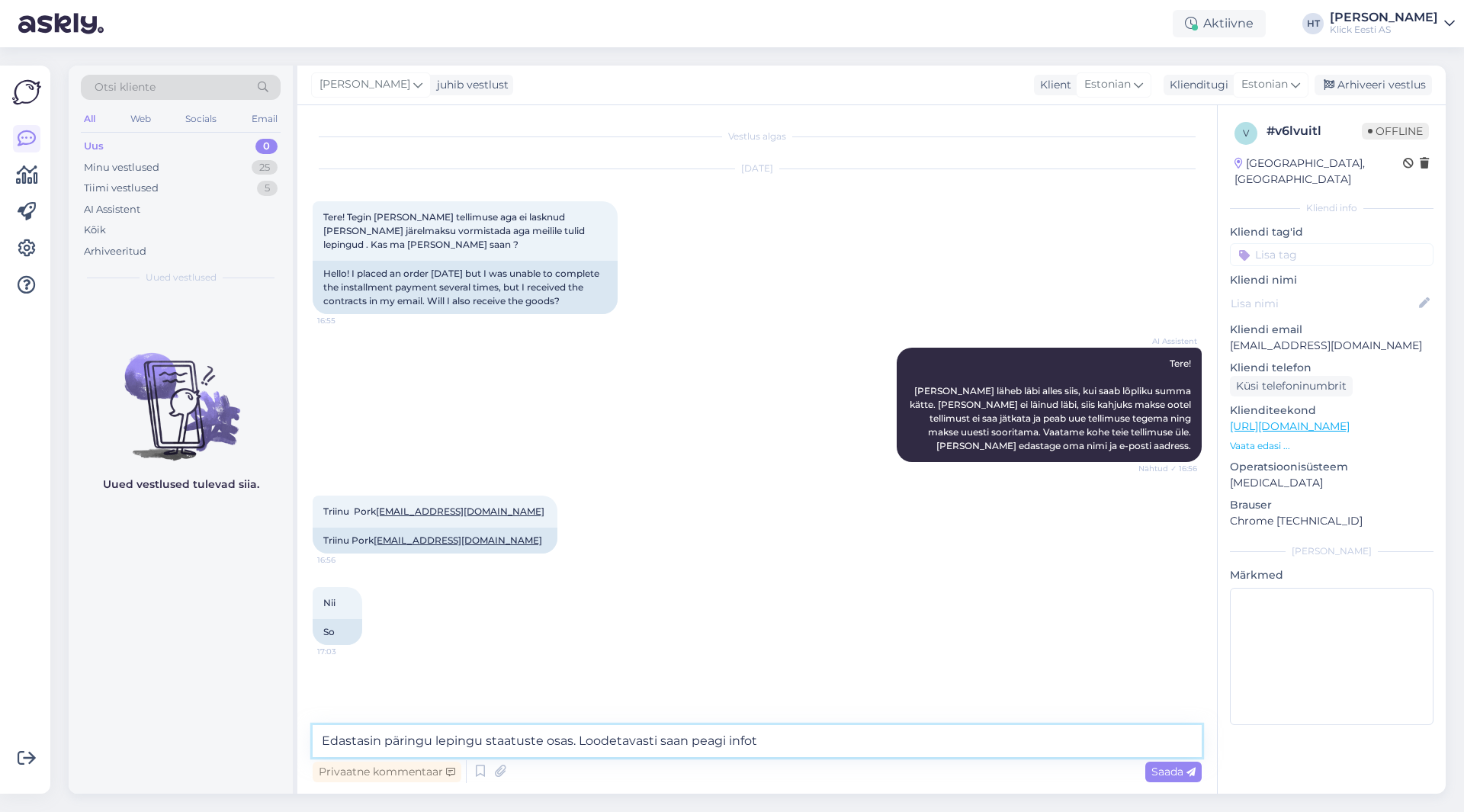
type textarea "Edastasin päringu lepingu staatuste osas. Loodetavasti saan peagi infot."
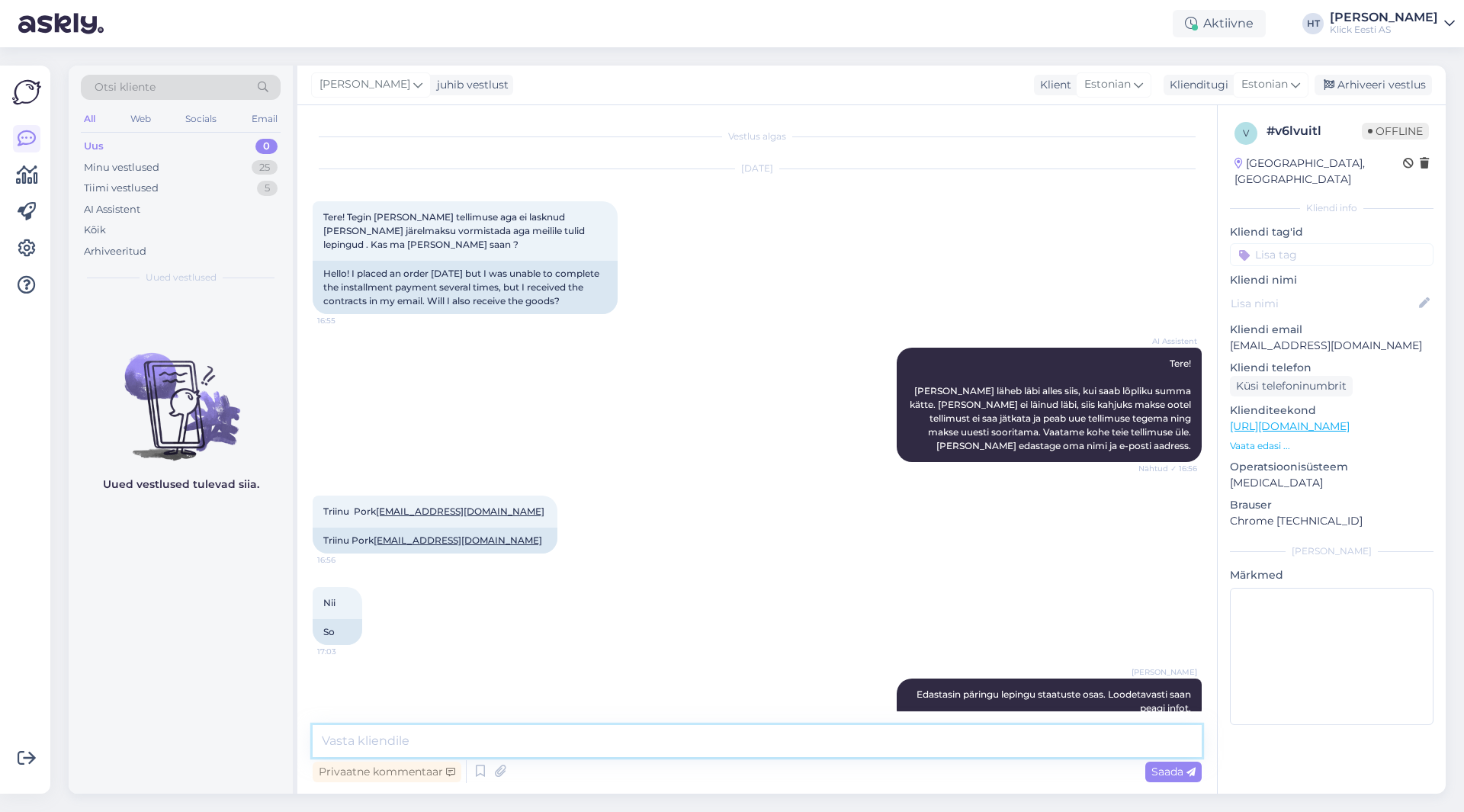
scroll to position [30, 0]
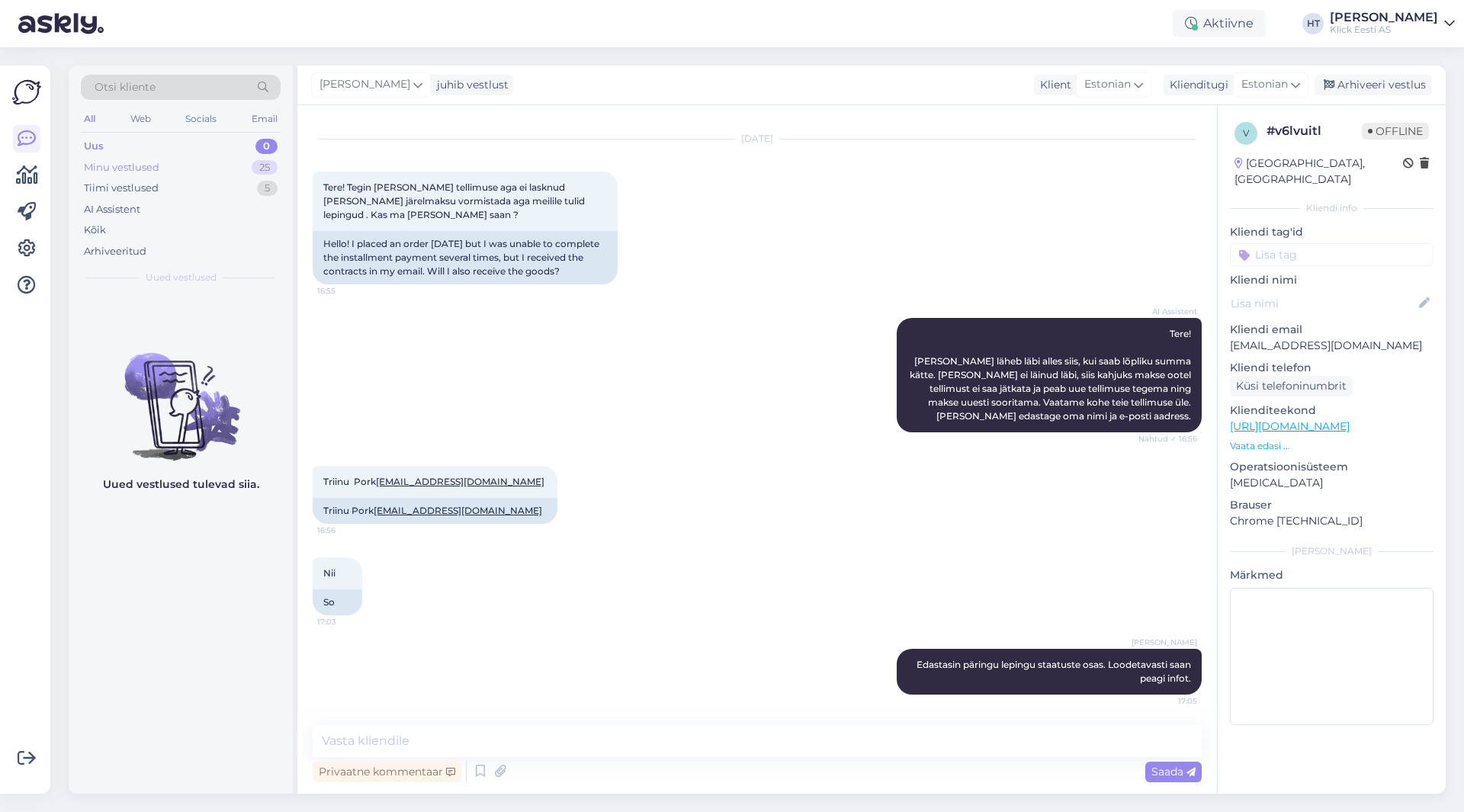
click at [251, 163] on div "Minu vestlused 25" at bounding box center [180, 168] width 199 height 22
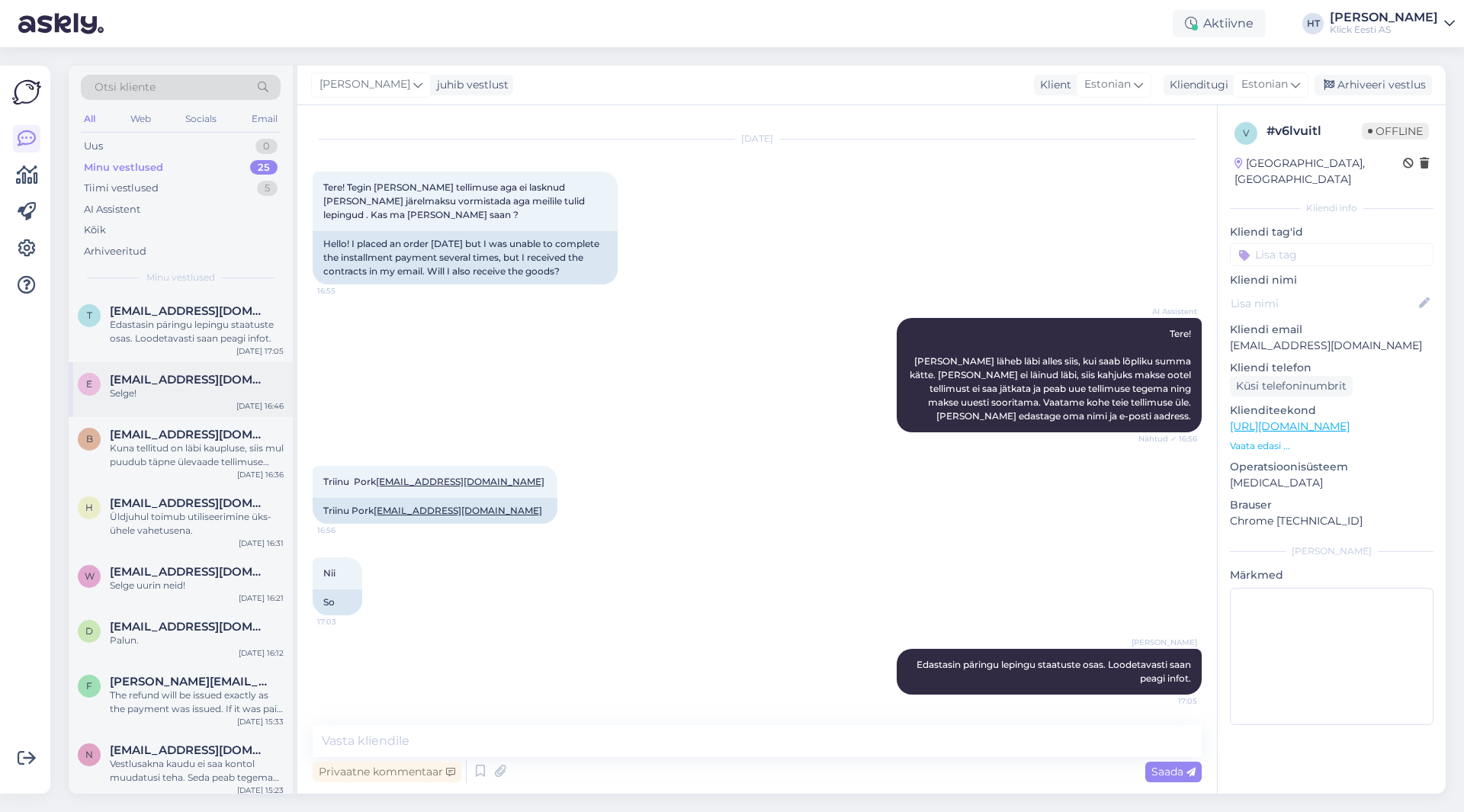
click at [225, 391] on div "Selge!" at bounding box center [196, 394] width 174 height 14
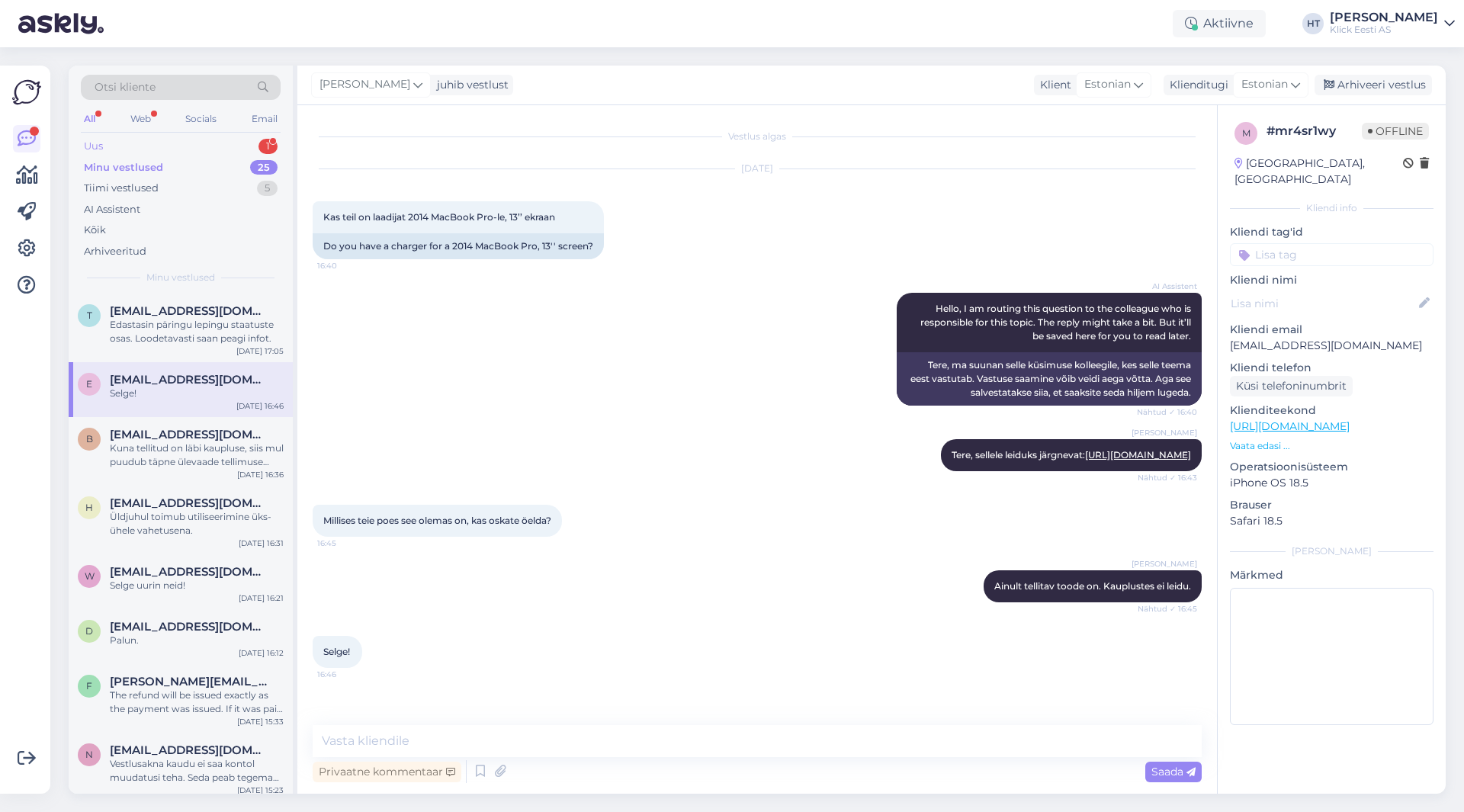
click at [202, 142] on div "Uus 1" at bounding box center [180, 147] width 199 height 22
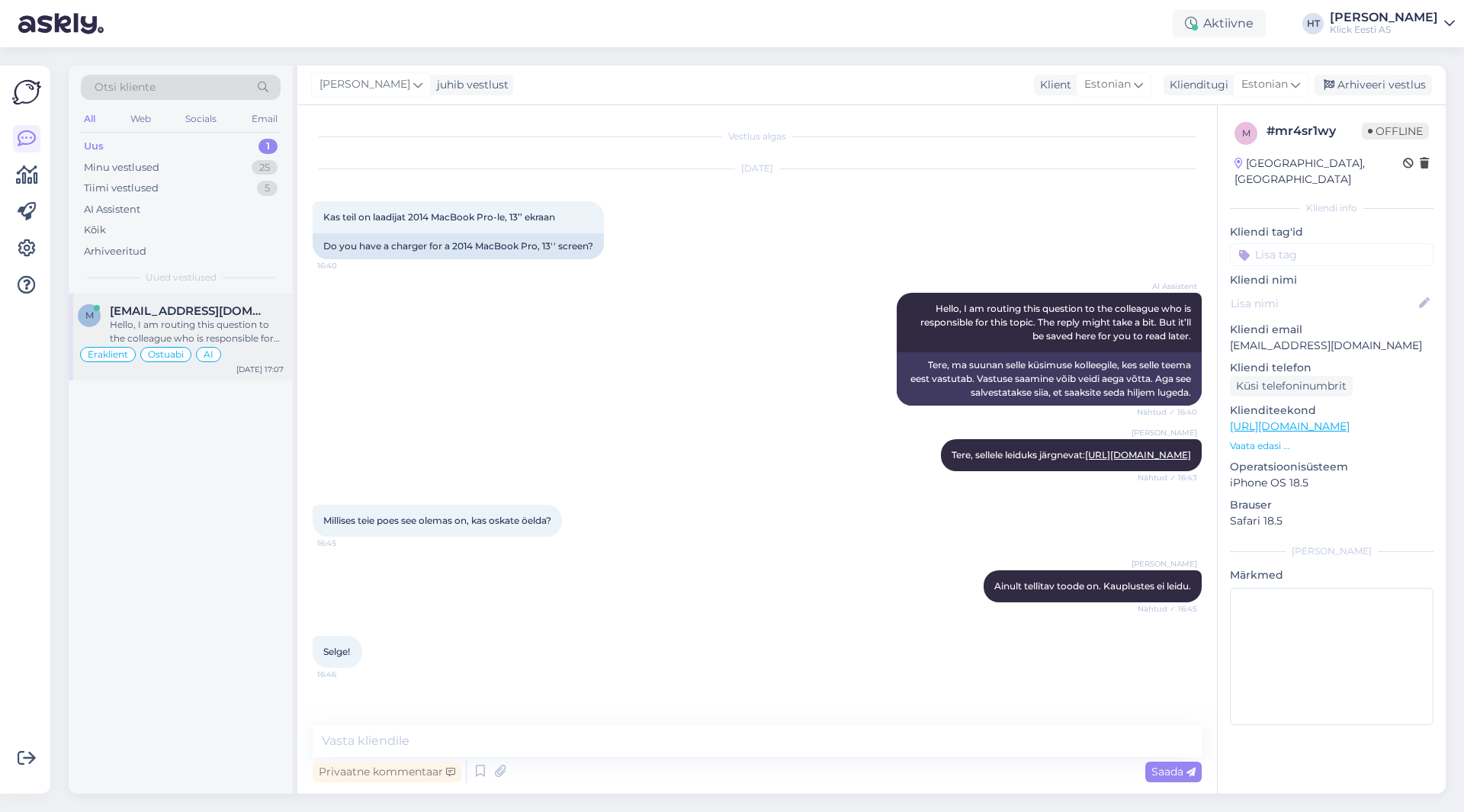
click at [245, 318] on div "Hello, I am routing this question to the colleague who is responsible for this …" at bounding box center [196, 332] width 174 height 28
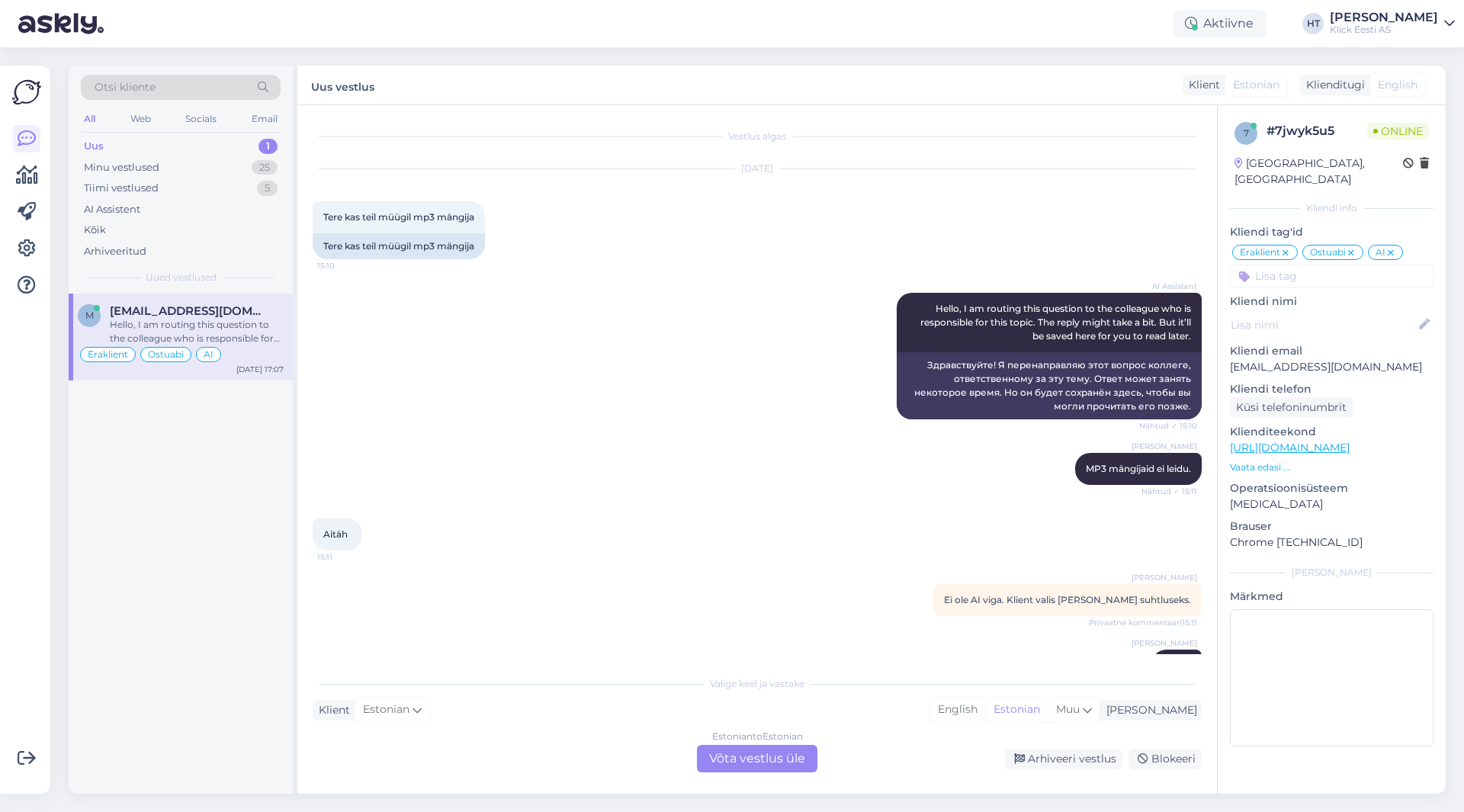
scroll to position [500, 0]
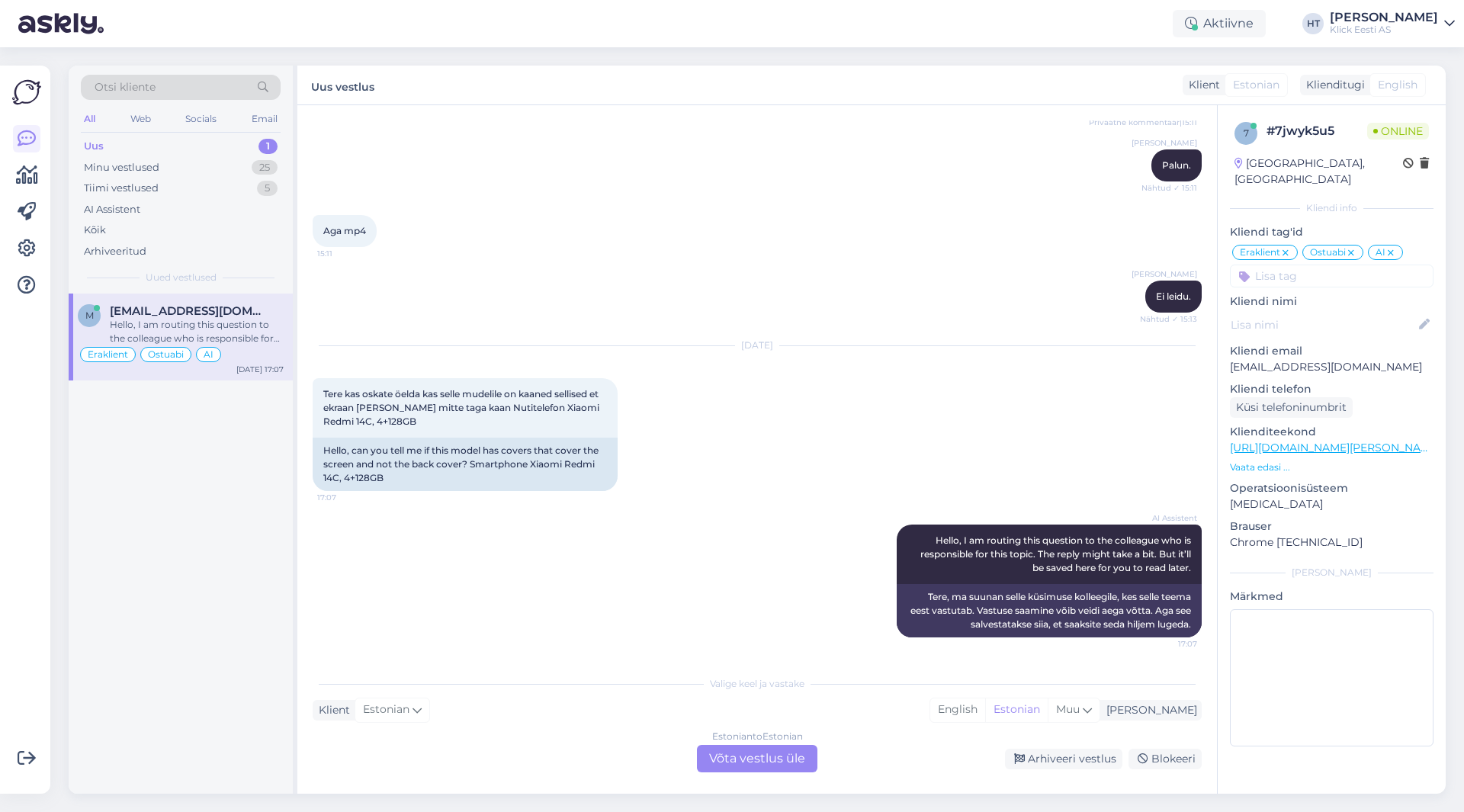
click at [503, 596] on div "AI Assistent Hello, I am routing this question to the colleague who is responsi…" at bounding box center [757, 581] width 889 height 147
click at [793, 762] on div "Estonian to Estonian Võta vestlus üle" at bounding box center [757, 758] width 120 height 28
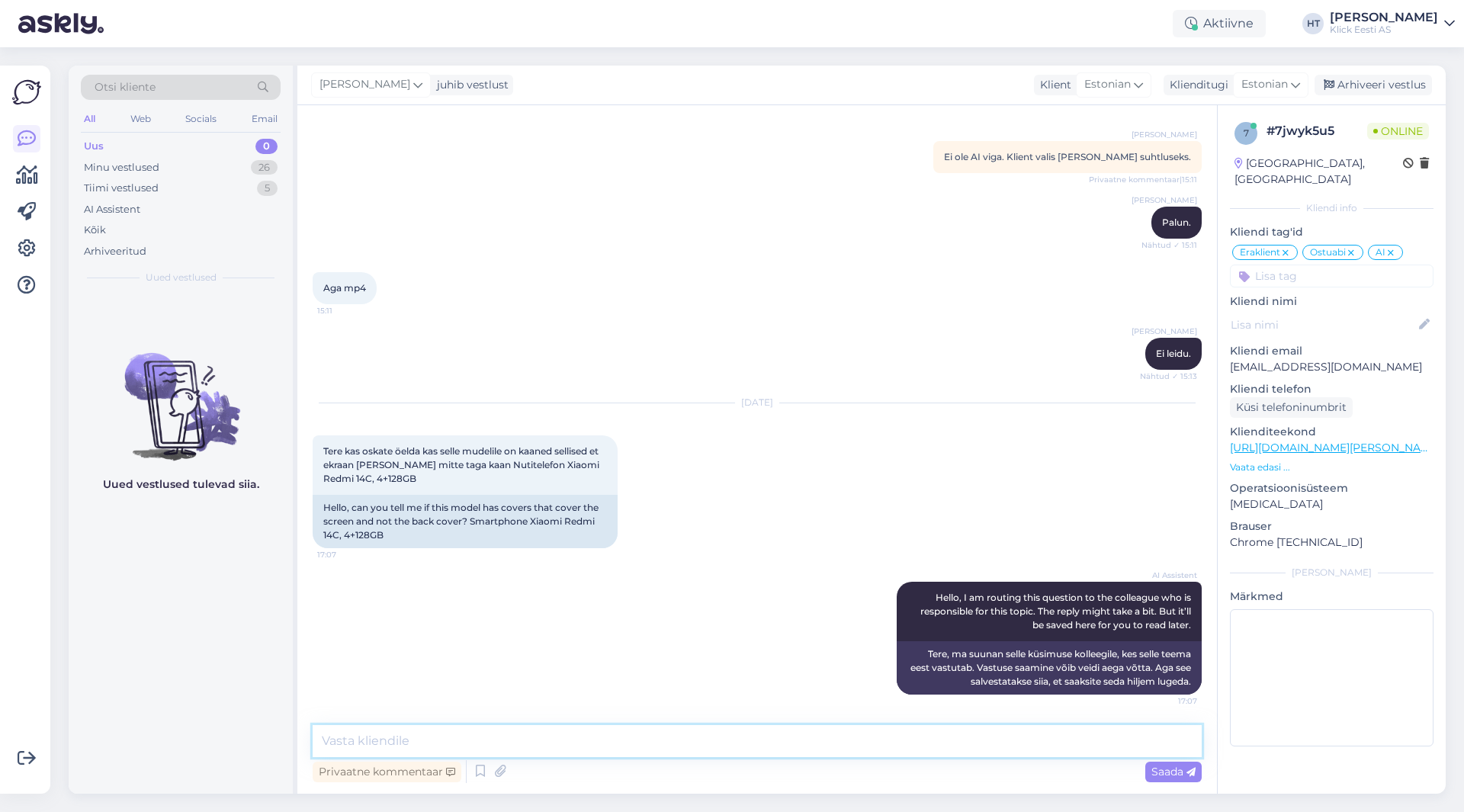
click at [790, 750] on textarea at bounding box center [757, 741] width 889 height 32
paste textarea "[URL][DOMAIN_NAME][PERSON_NAME]"
click at [411, 742] on textarea "Kui mõtlete kkantega ümbriseid, siis valiku leiab siit: [URL][DOMAIN_NAME][PERS…" at bounding box center [757, 741] width 889 height 32
type textarea "Kui mõtlete kaantega ümbriseid, siis valiku leiab siit: [URL][DOMAIN_NAME][PERS…"
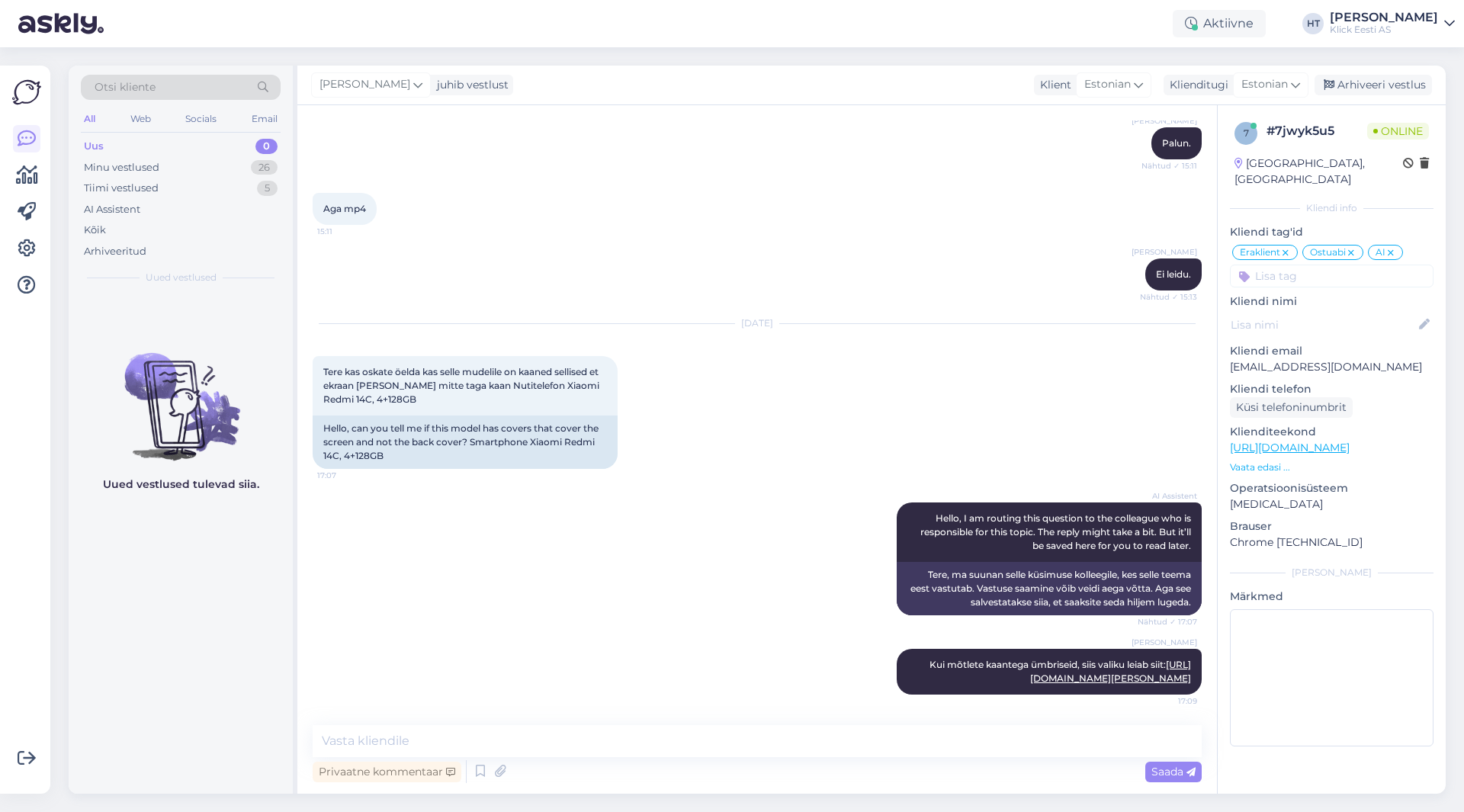
click at [173, 700] on div "Uued vestlused tulevad siia." at bounding box center [181, 543] width 224 height 500
click at [129, 615] on div "Uued vestlused tulevad siia." at bounding box center [181, 543] width 224 height 500
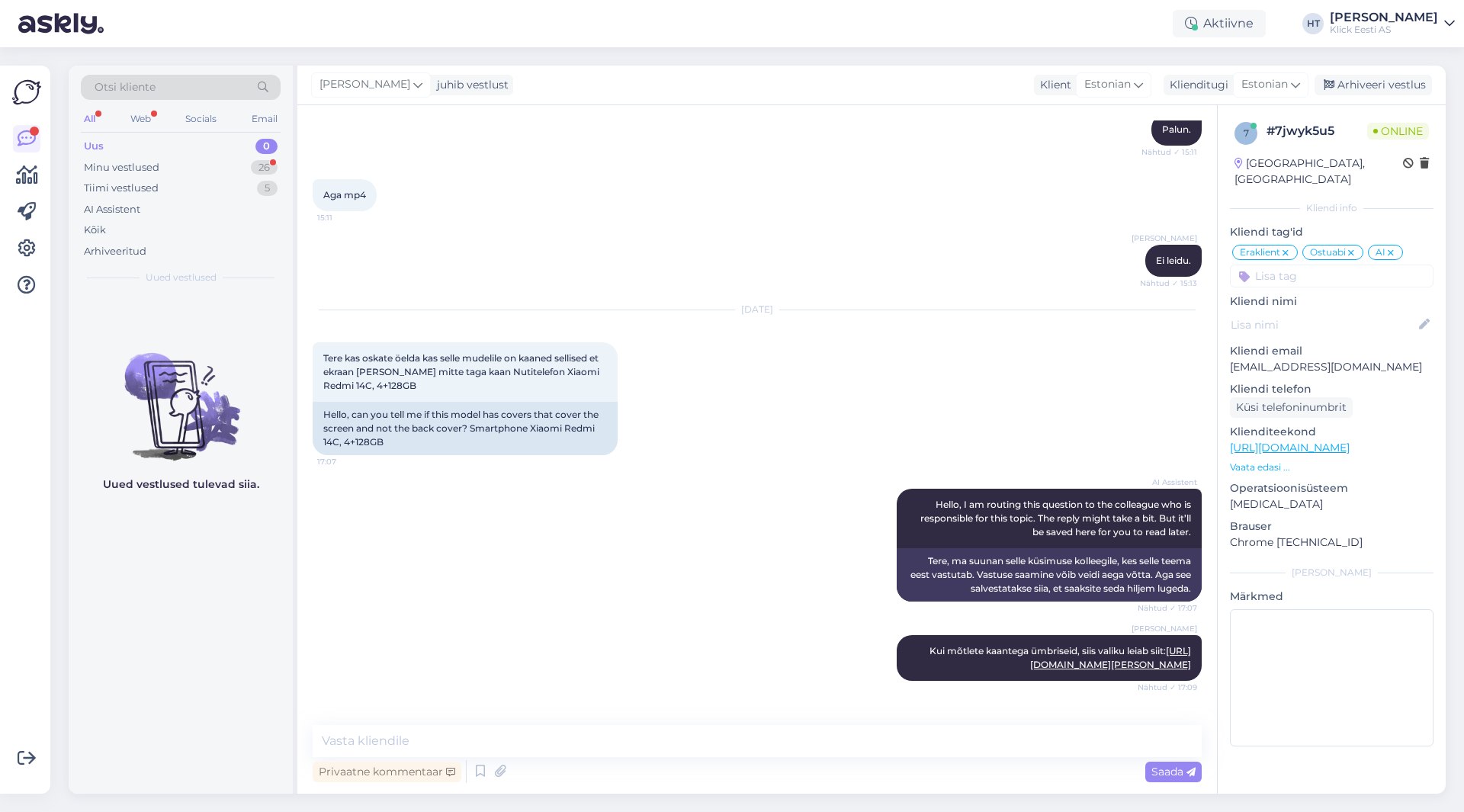
scroll to position [601, 0]
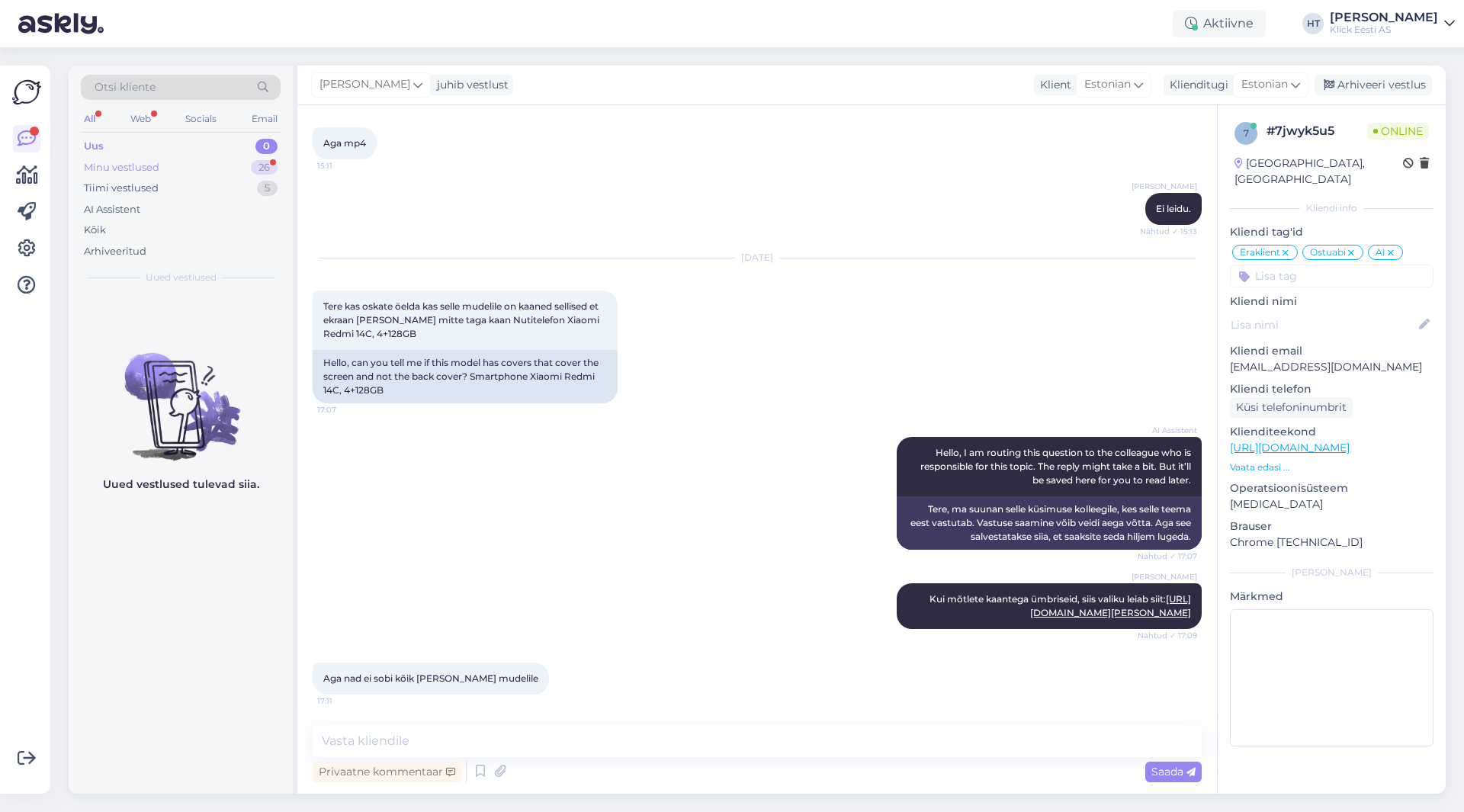
click at [248, 159] on div "Minu vestlused 26" at bounding box center [180, 168] width 199 height 22
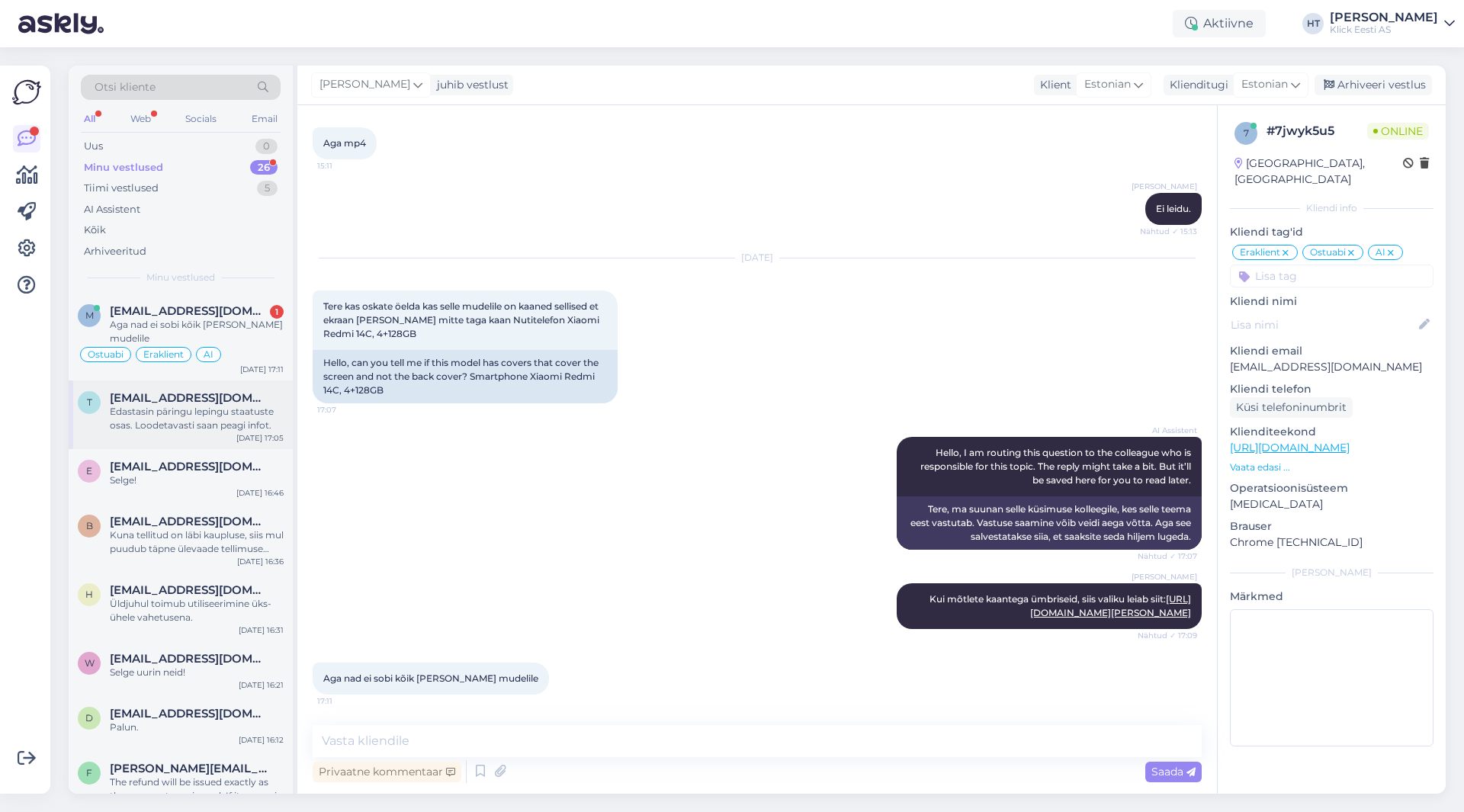
click at [233, 391] on span "[EMAIL_ADDRESS][DOMAIN_NAME]" at bounding box center [189, 398] width 159 height 14
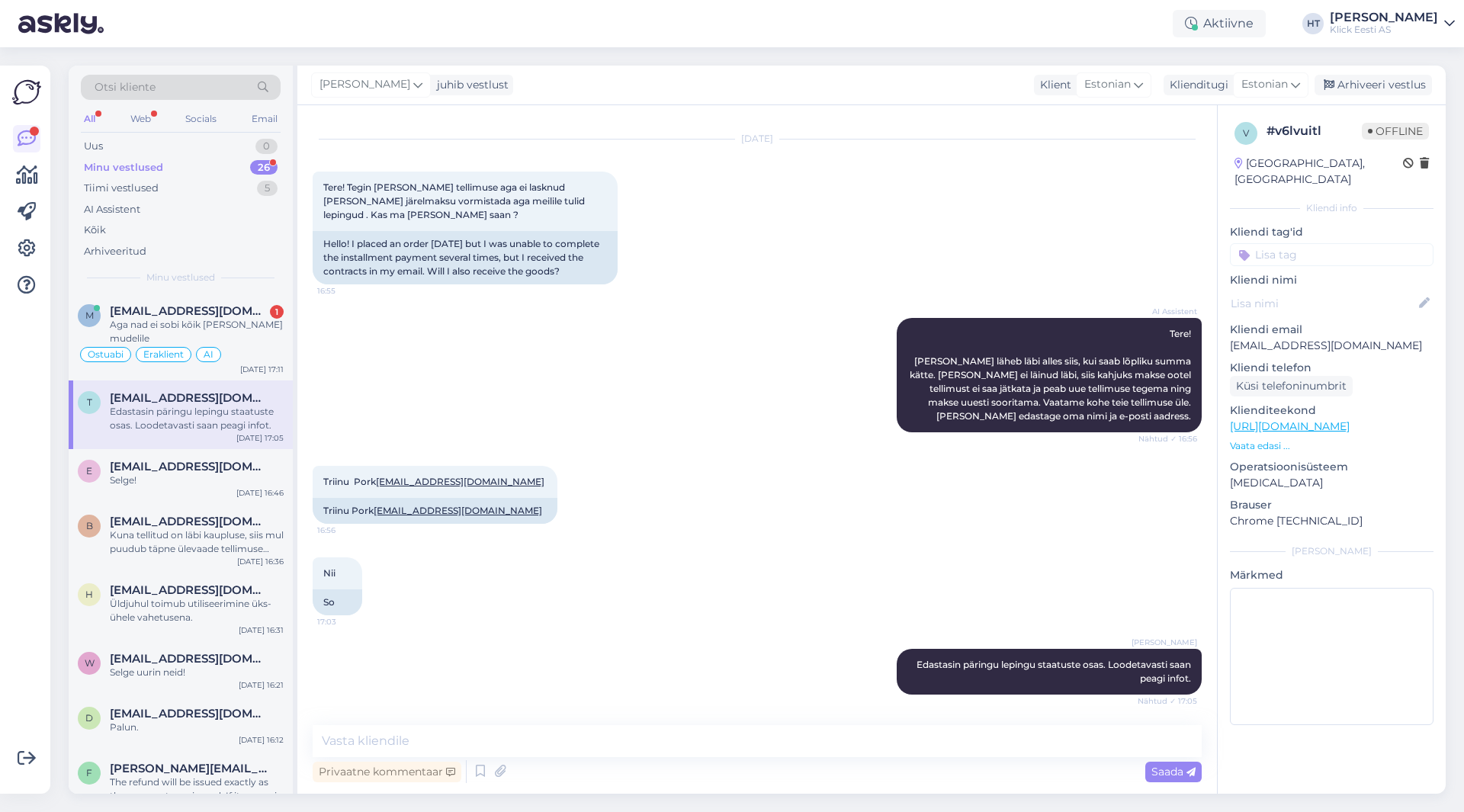
scroll to position [30, 0]
click at [572, 735] on textarea at bounding box center [757, 741] width 889 height 32
paste textarea "#200211520"
type textarea "#200211520 tellimusel oli aktiivne leping, see pandi töösse."
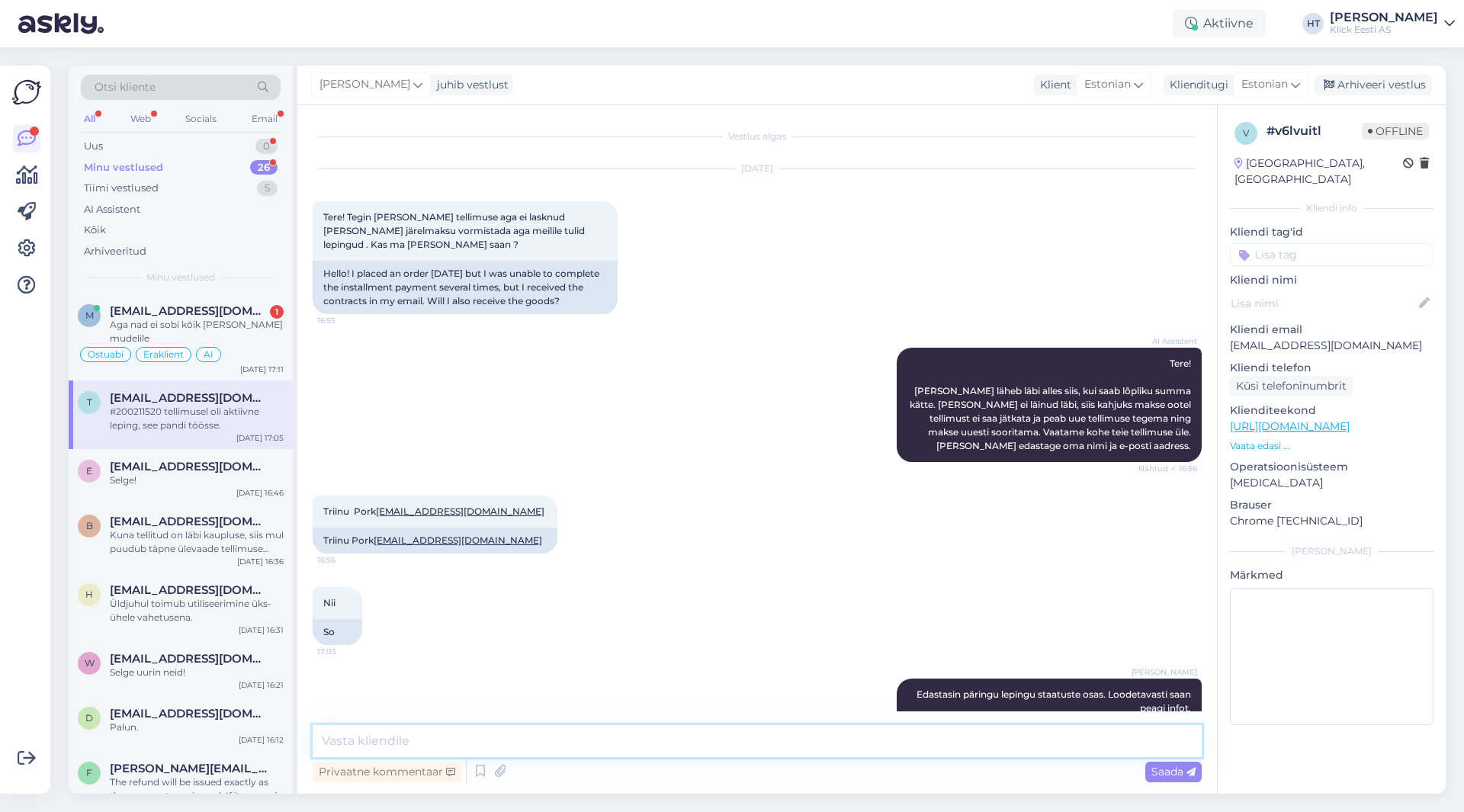
scroll to position [95, 0]
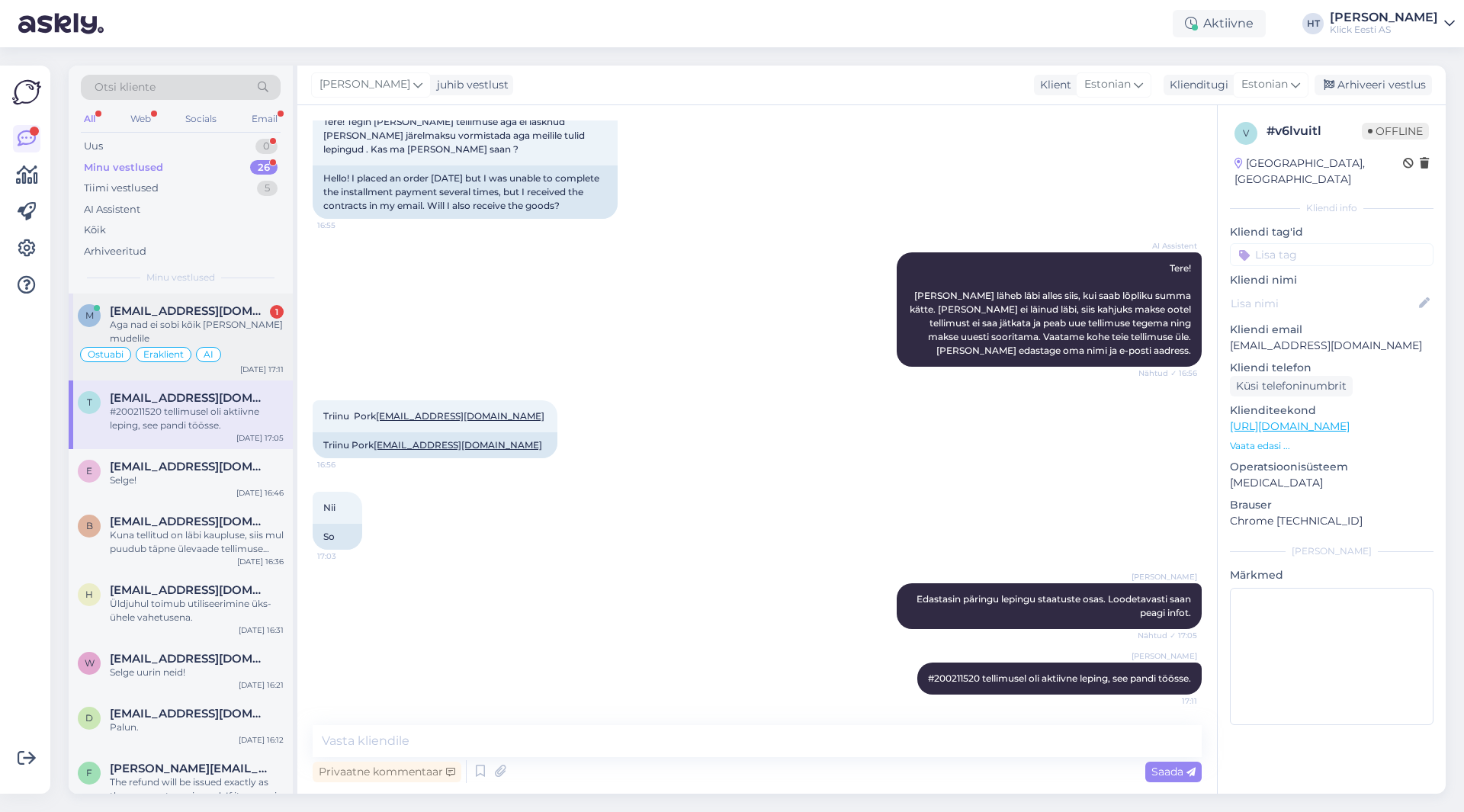
click at [272, 345] on div "Ostuabi Eraklient AI" at bounding box center [181, 354] width 206 height 18
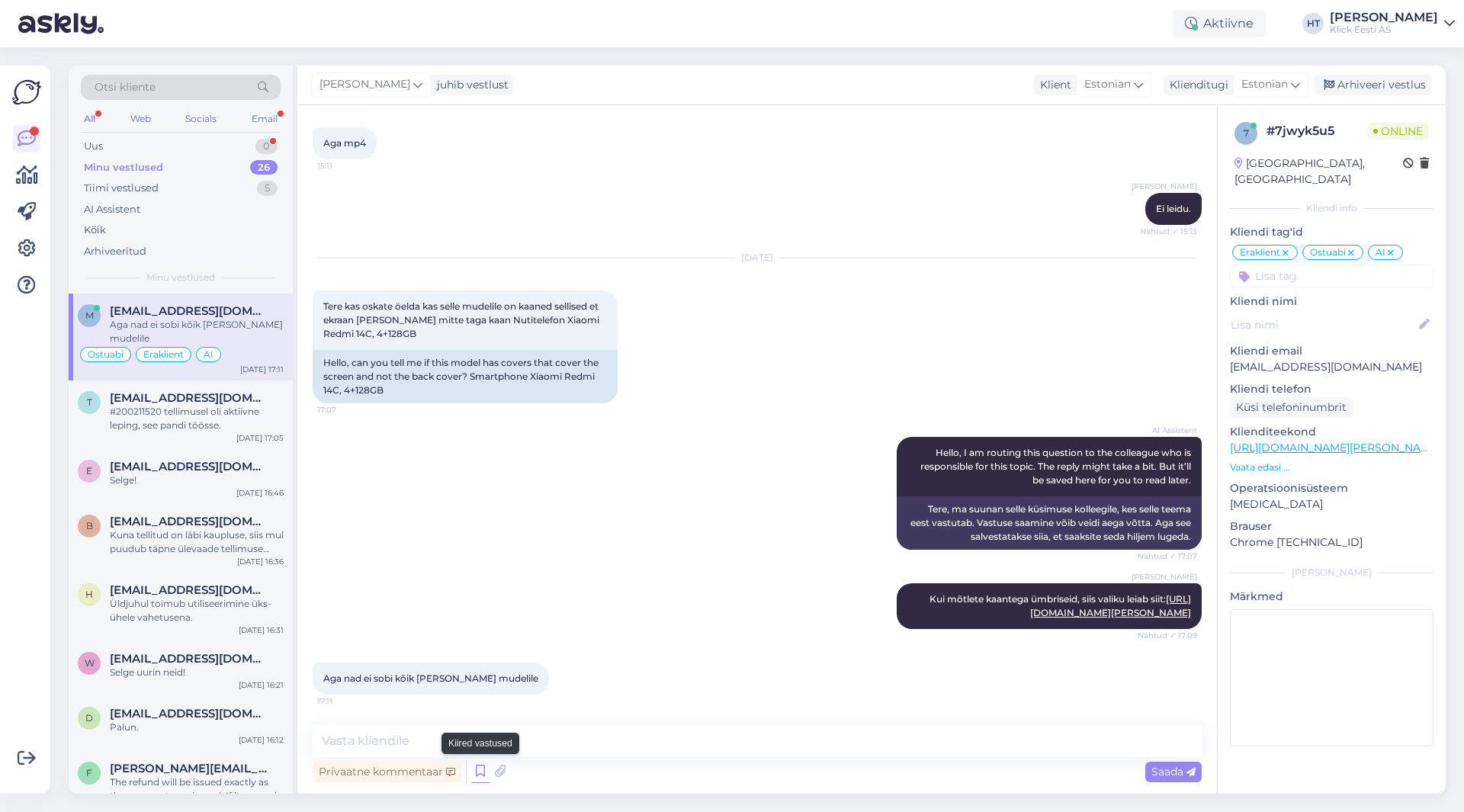
click at [481, 772] on icon at bounding box center [480, 770] width 18 height 23
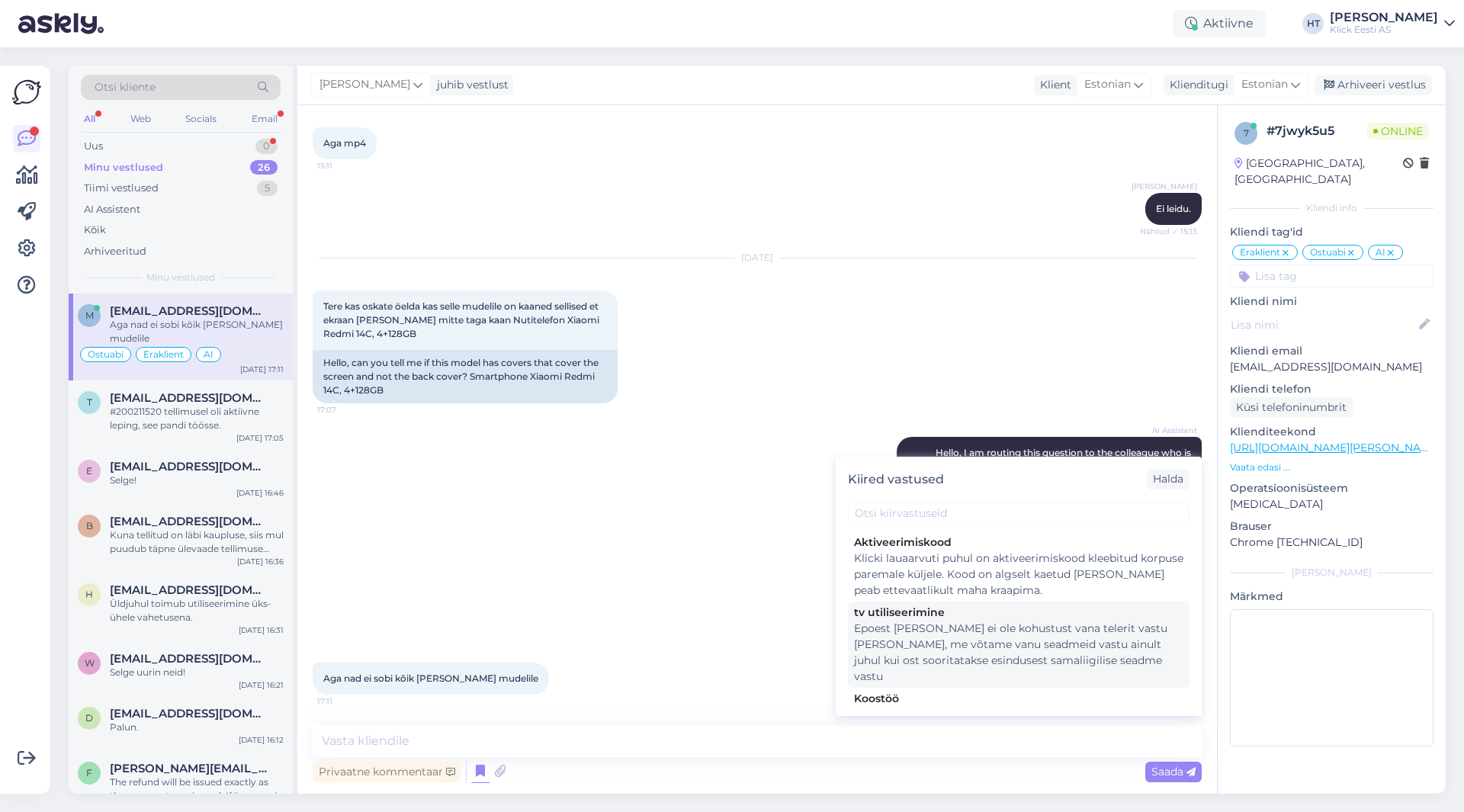
scroll to position [1343, 0]
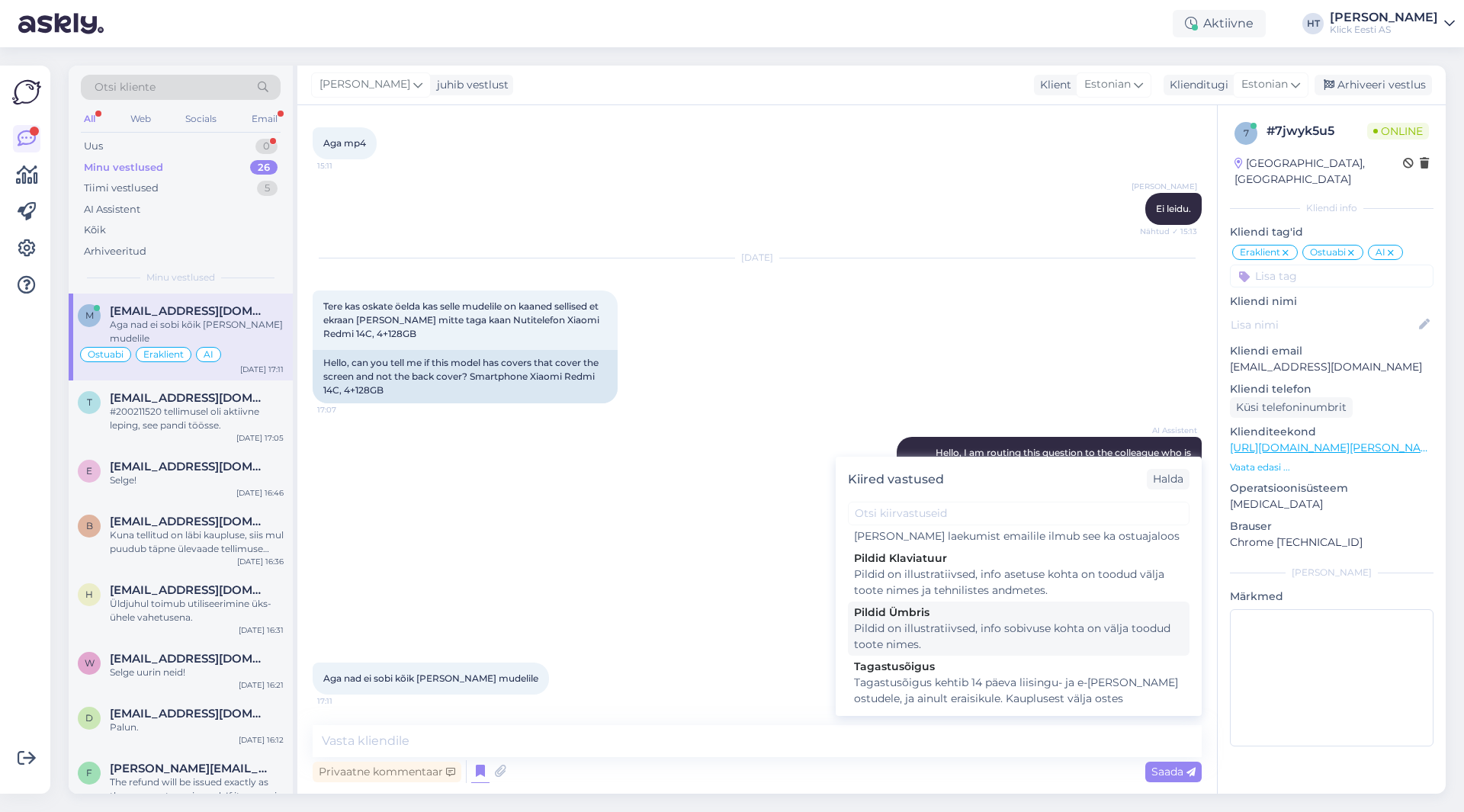
click at [990, 621] on div "Pildid on illustratiivsed, info sobivuse kohta on välja toodud toote nimes." at bounding box center [1019, 637] width 329 height 32
type textarea "Pildid on illustratiivsed, info sobivuse kohta on välja toodud toote nimes."
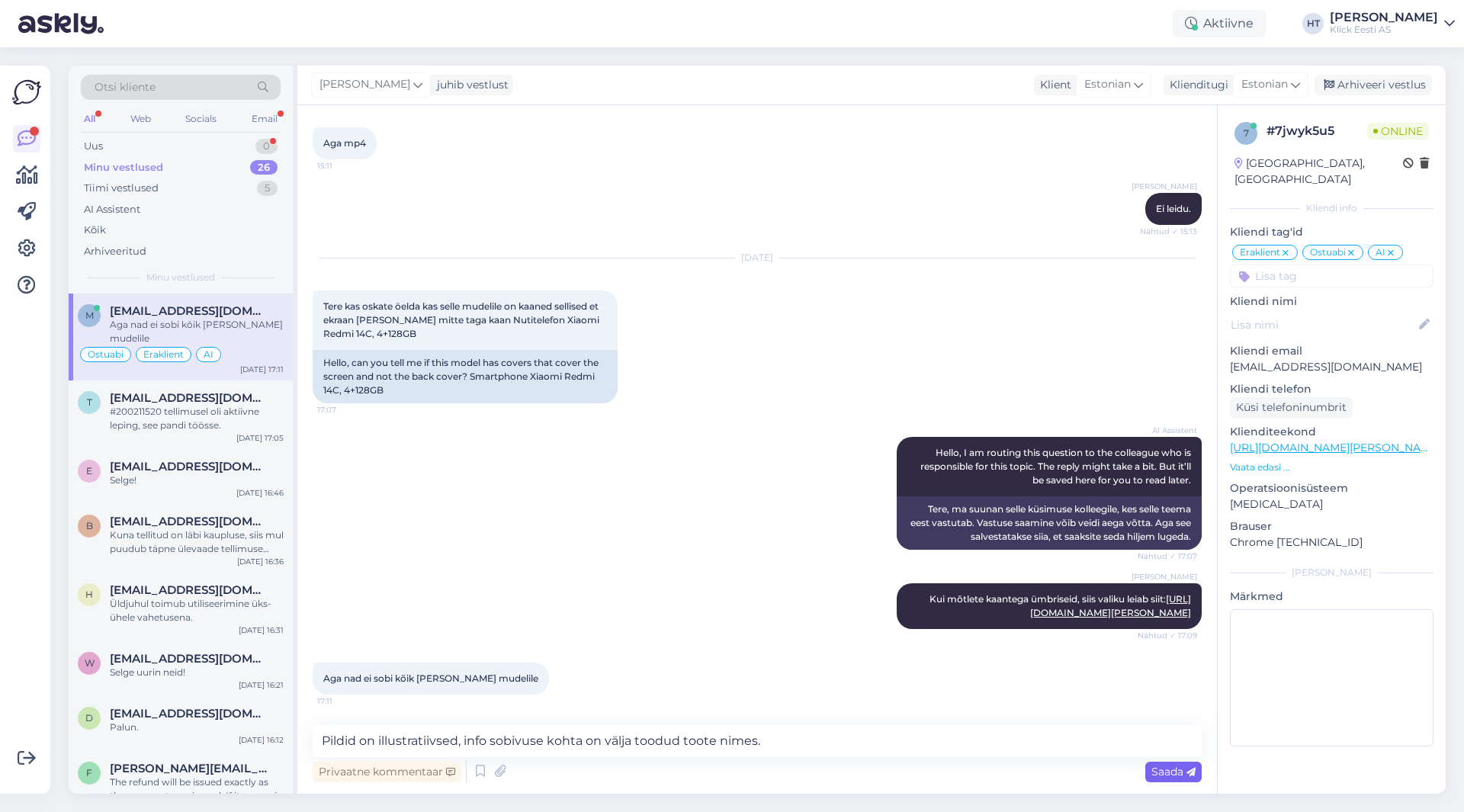
click at [1168, 775] on span "Saada" at bounding box center [1173, 771] width 45 height 14
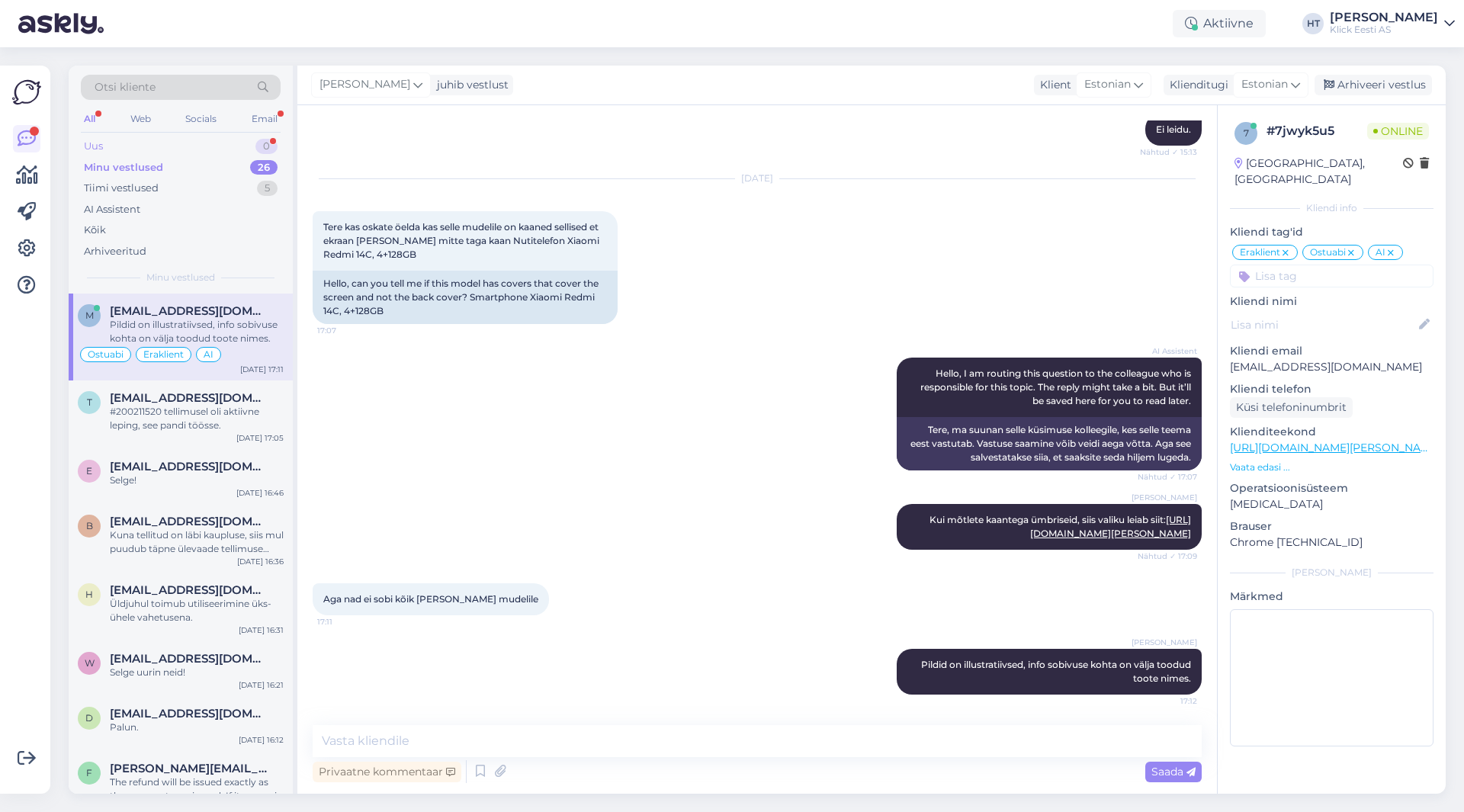
click at [240, 148] on div "Uus 0" at bounding box center [180, 147] width 199 height 22
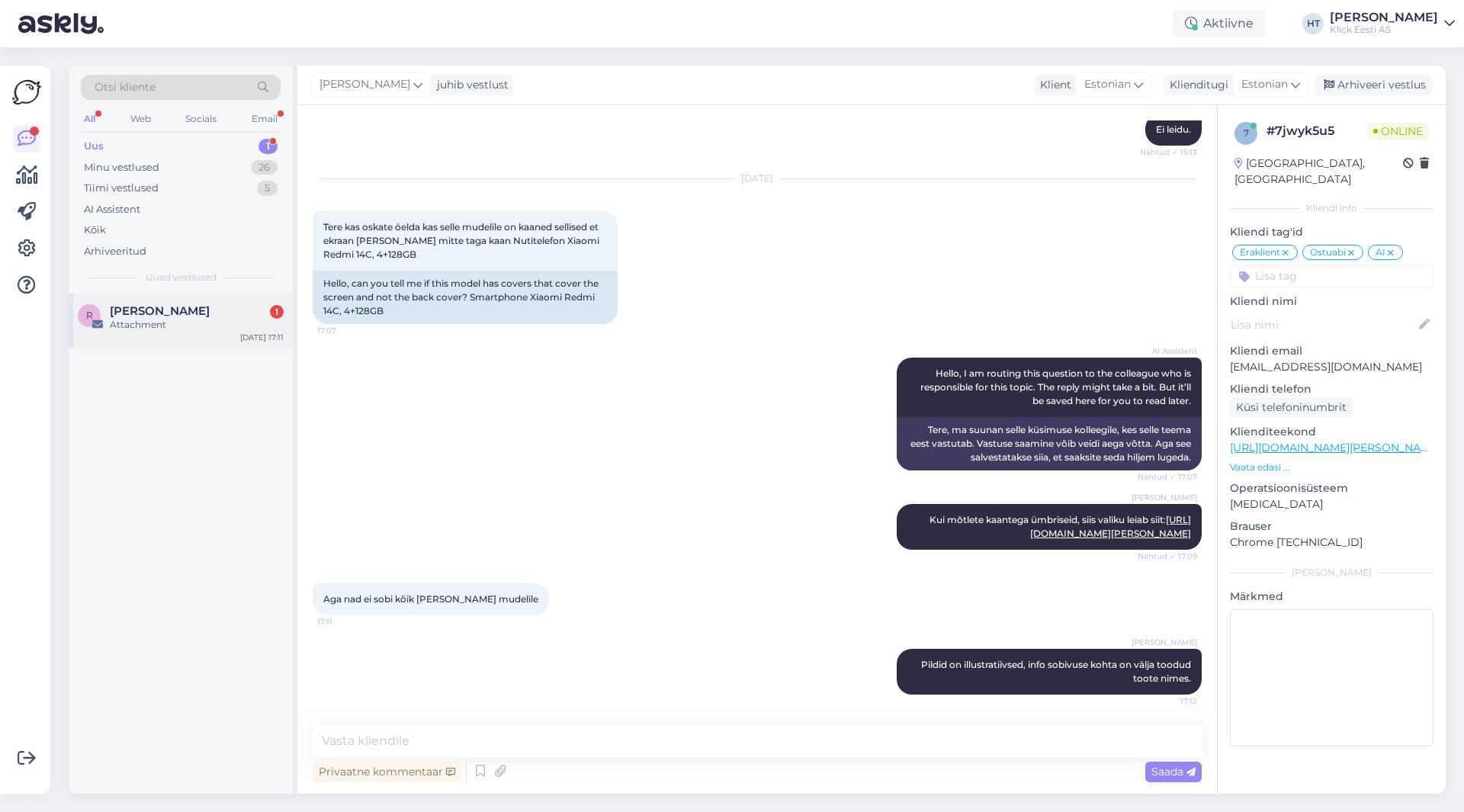
click at [249, 318] on div "Attachment" at bounding box center [196, 325] width 174 height 14
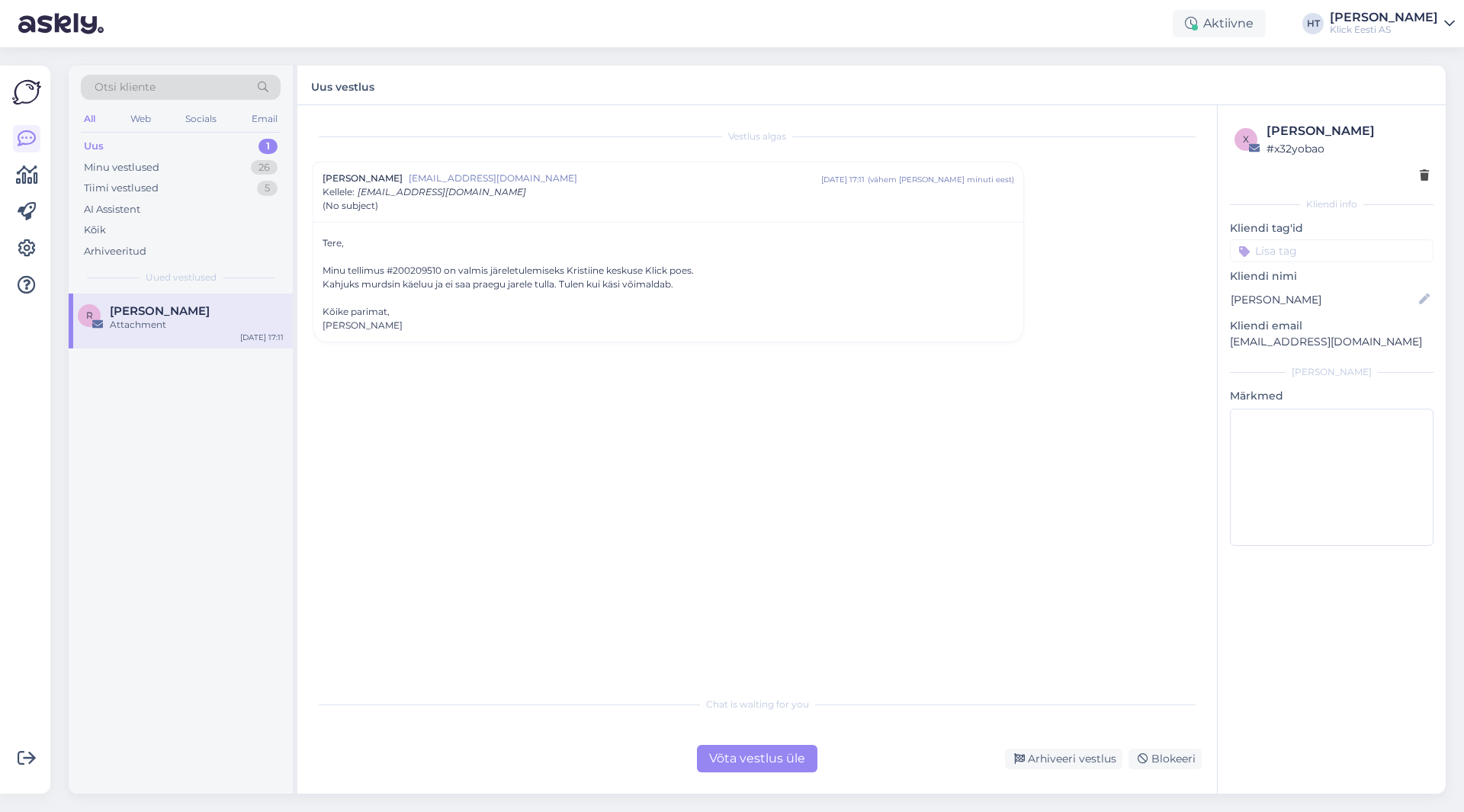
click at [415, 272] on div "Minu tellimus #200209510 on valmis järeletulemiseks Kristiine keskuse Klick poe…" at bounding box center [668, 271] width 691 height 14
click at [230, 168] on div "Minu vestlused 26" at bounding box center [180, 168] width 199 height 22
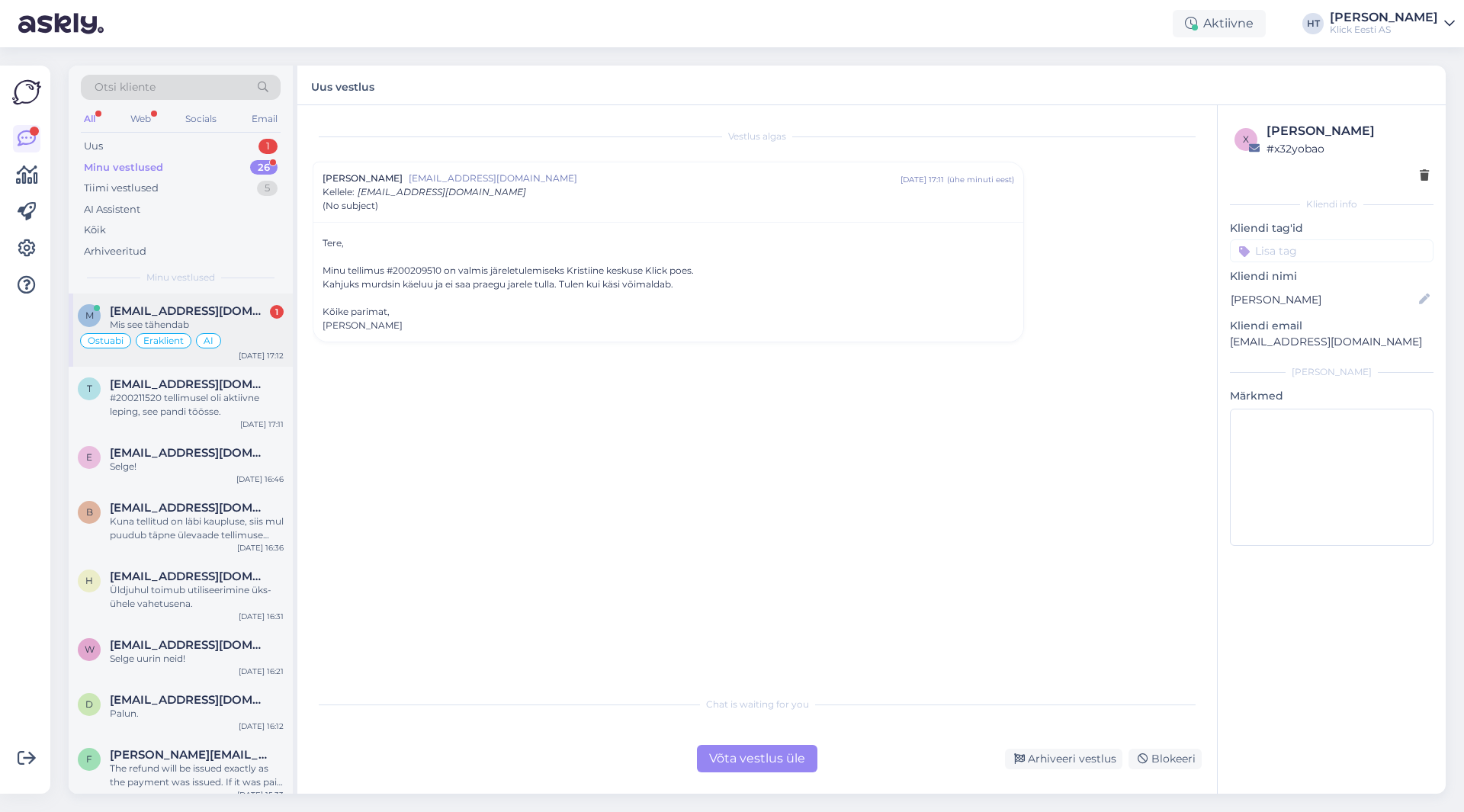
click at [245, 301] on div "m [EMAIL_ADDRESS][DOMAIN_NAME] 1 Mis see tähendab Ostuabi Eraklient AI [DATE] 1…" at bounding box center [181, 330] width 224 height 73
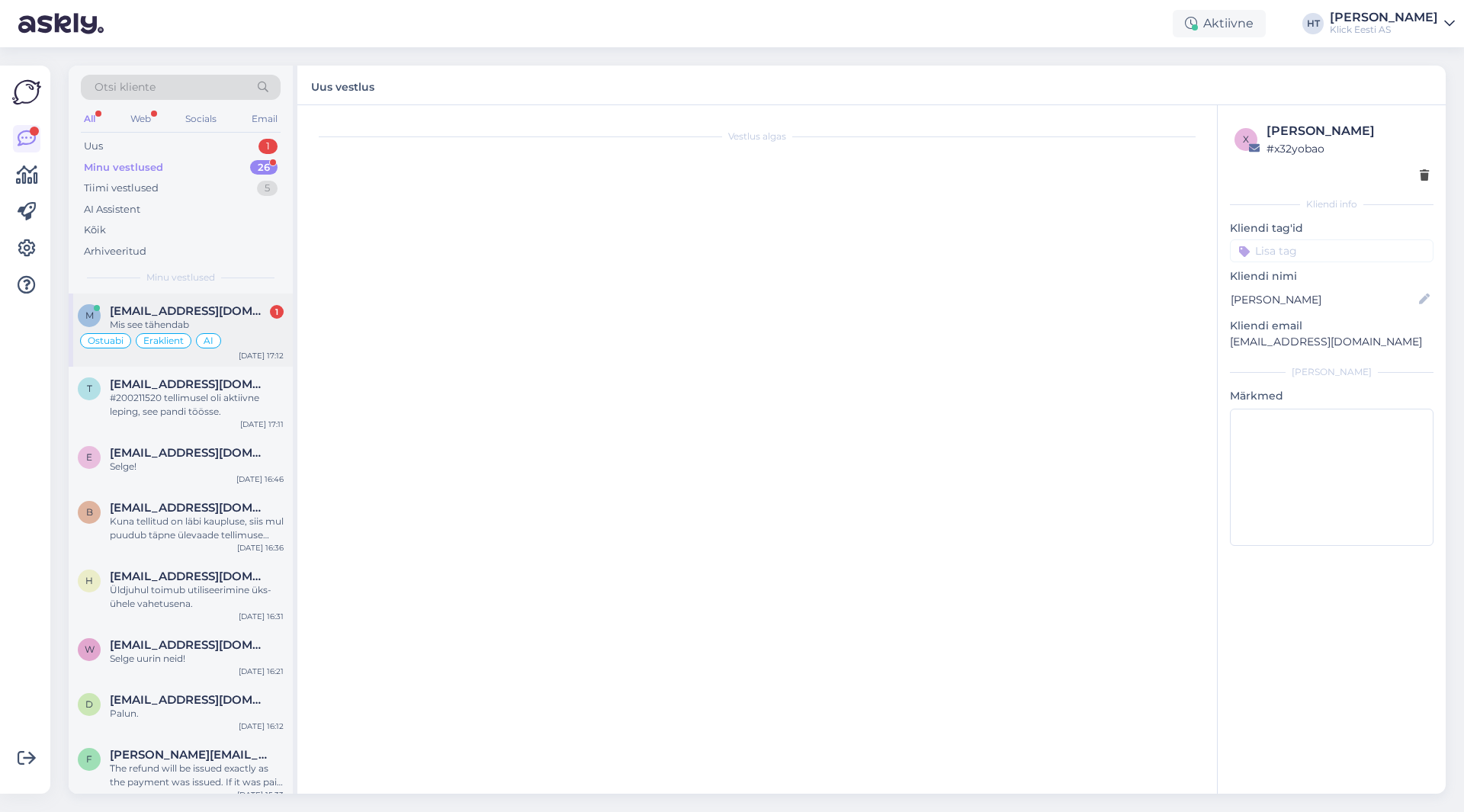
scroll to position [746, 0]
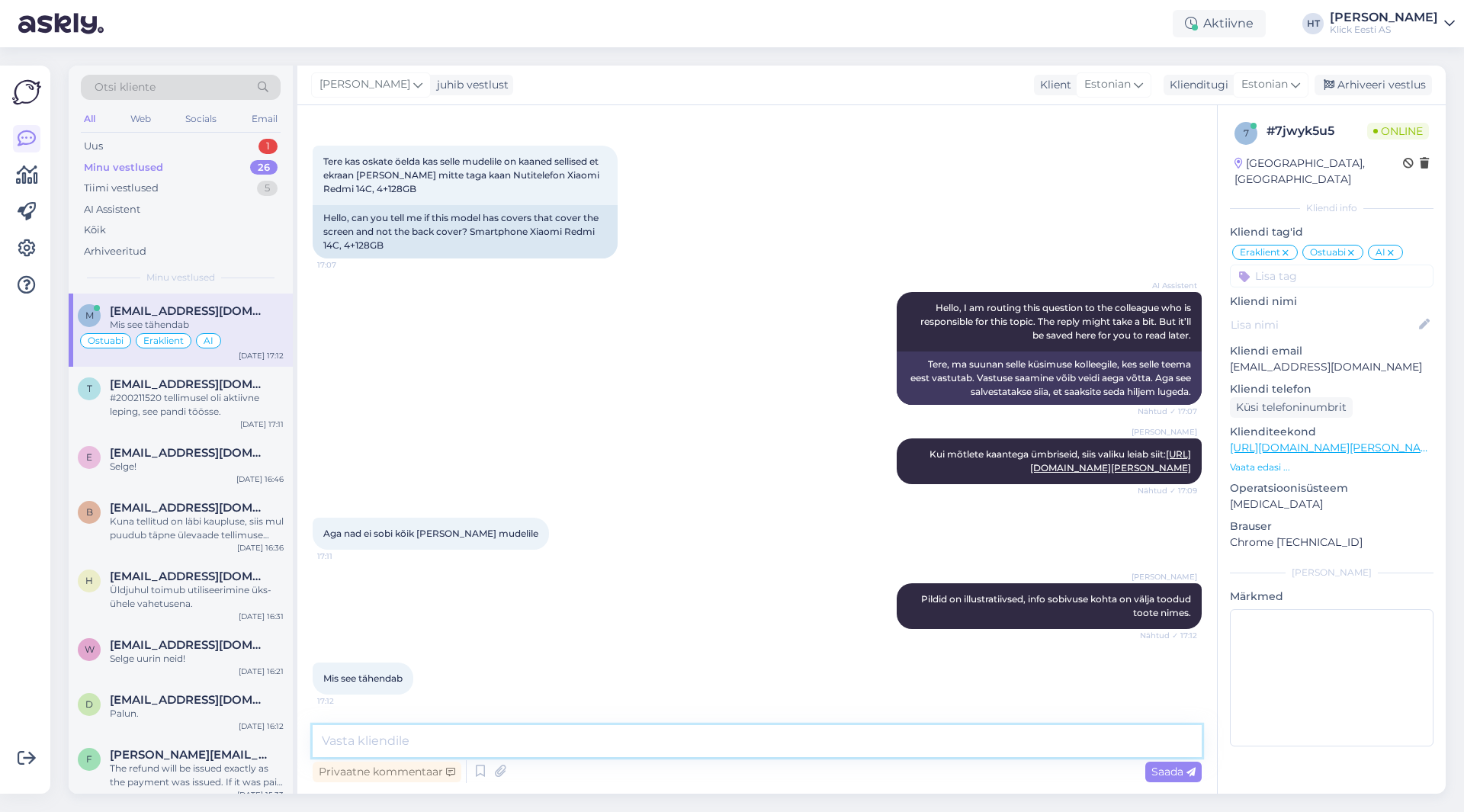
click at [690, 746] on textarea at bounding box center [757, 741] width 889 height 32
drag, startPoint x: 1230, startPoint y: 352, endPoint x: 1282, endPoint y: 355, distance: 52.1
click at [1282, 359] on p "[EMAIL_ADDRESS][DOMAIN_NAME]" at bounding box center [1331, 367] width 203 height 16
click at [656, 317] on div "AI Assistent Hello, I am routing this question to the colleague who is responsi…" at bounding box center [757, 348] width 889 height 147
click at [703, 389] on div "AI Assistent Hello, I am routing this question to the colleague who is responsi…" at bounding box center [757, 348] width 889 height 147
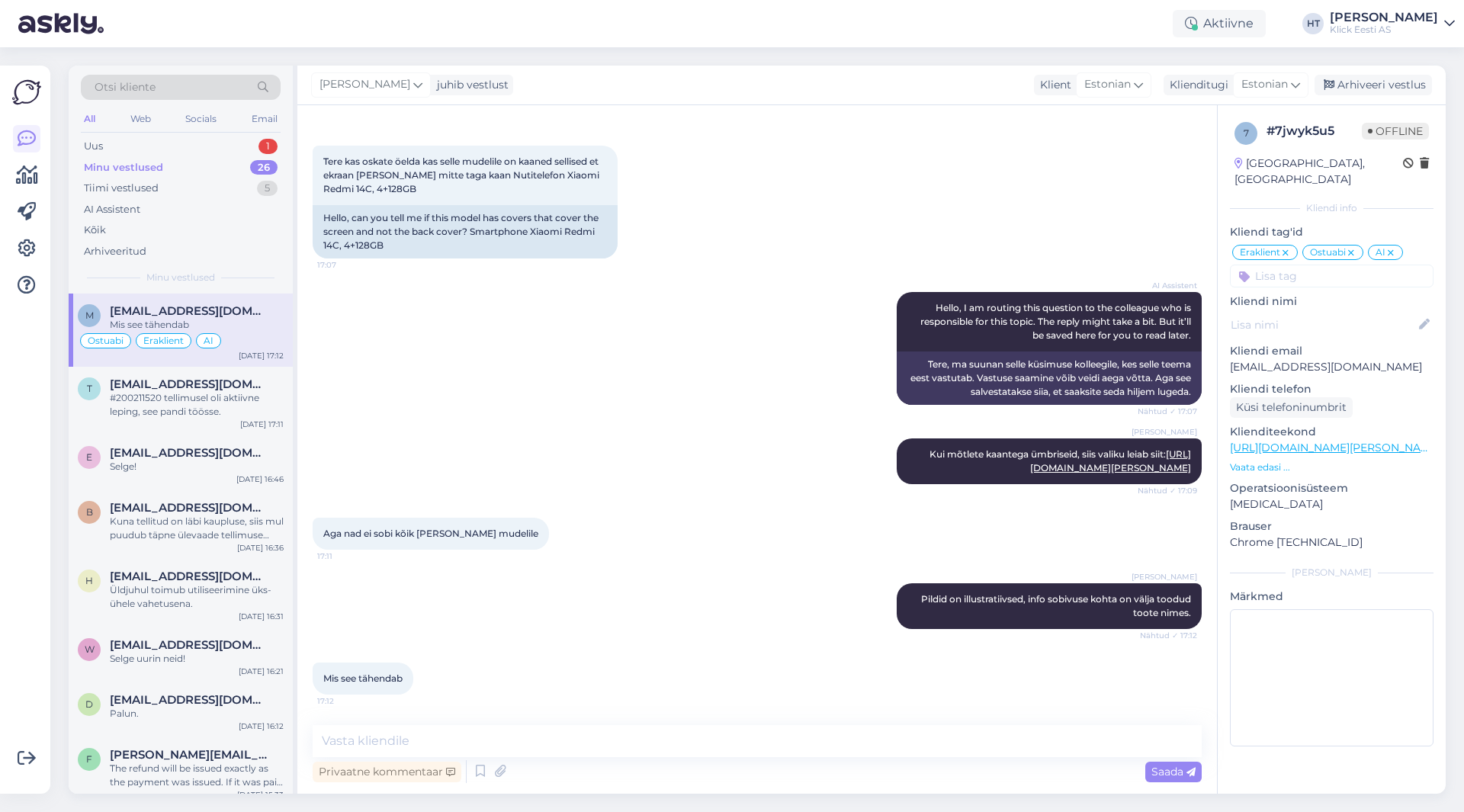
click at [956, 182] on div "[DATE] Tere kas oskate öelda kas selle mudelile on kaaned sellised et ekraan [P…" at bounding box center [757, 186] width 889 height 178
click at [237, 141] on div "Uus 1" at bounding box center [180, 147] width 199 height 22
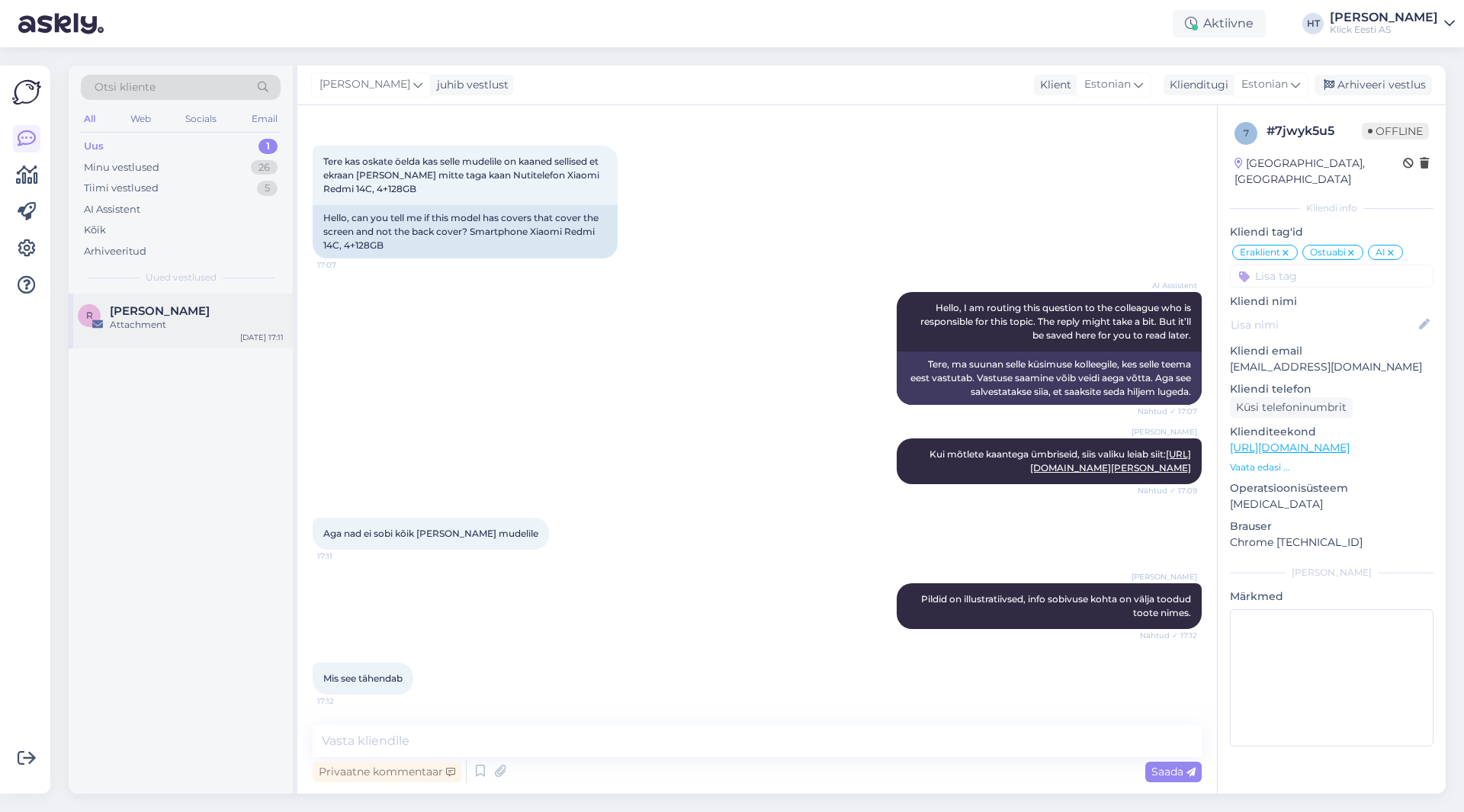
click at [247, 300] on div "R [PERSON_NAME] Attachment [DATE] 17:11" at bounding box center [181, 320] width 224 height 55
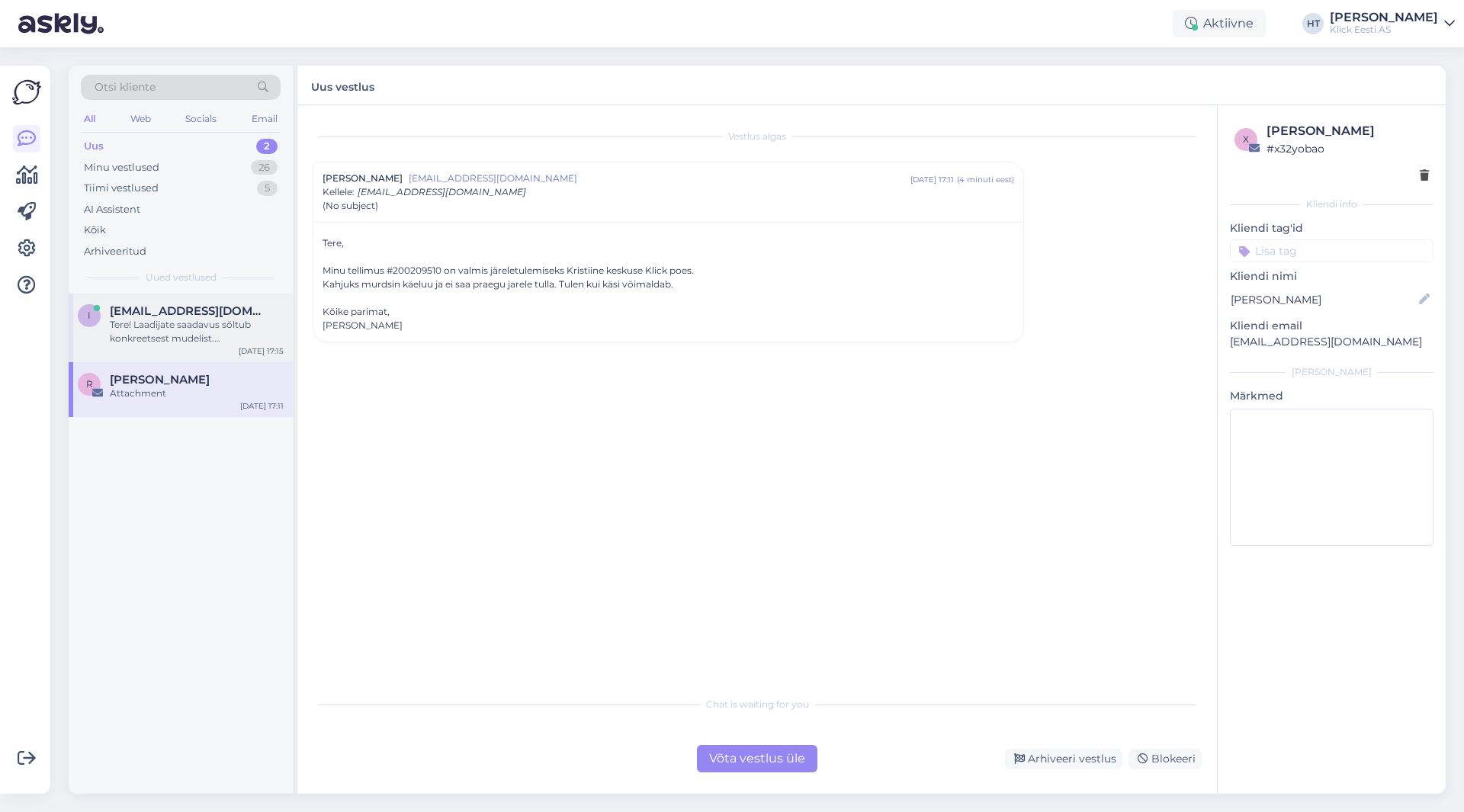
click at [237, 326] on div "Tere! Laadijate saadavus sõltub konkreetsest mudelist. [PERSON_NAME] "Osta" nup…" at bounding box center [196, 332] width 174 height 28
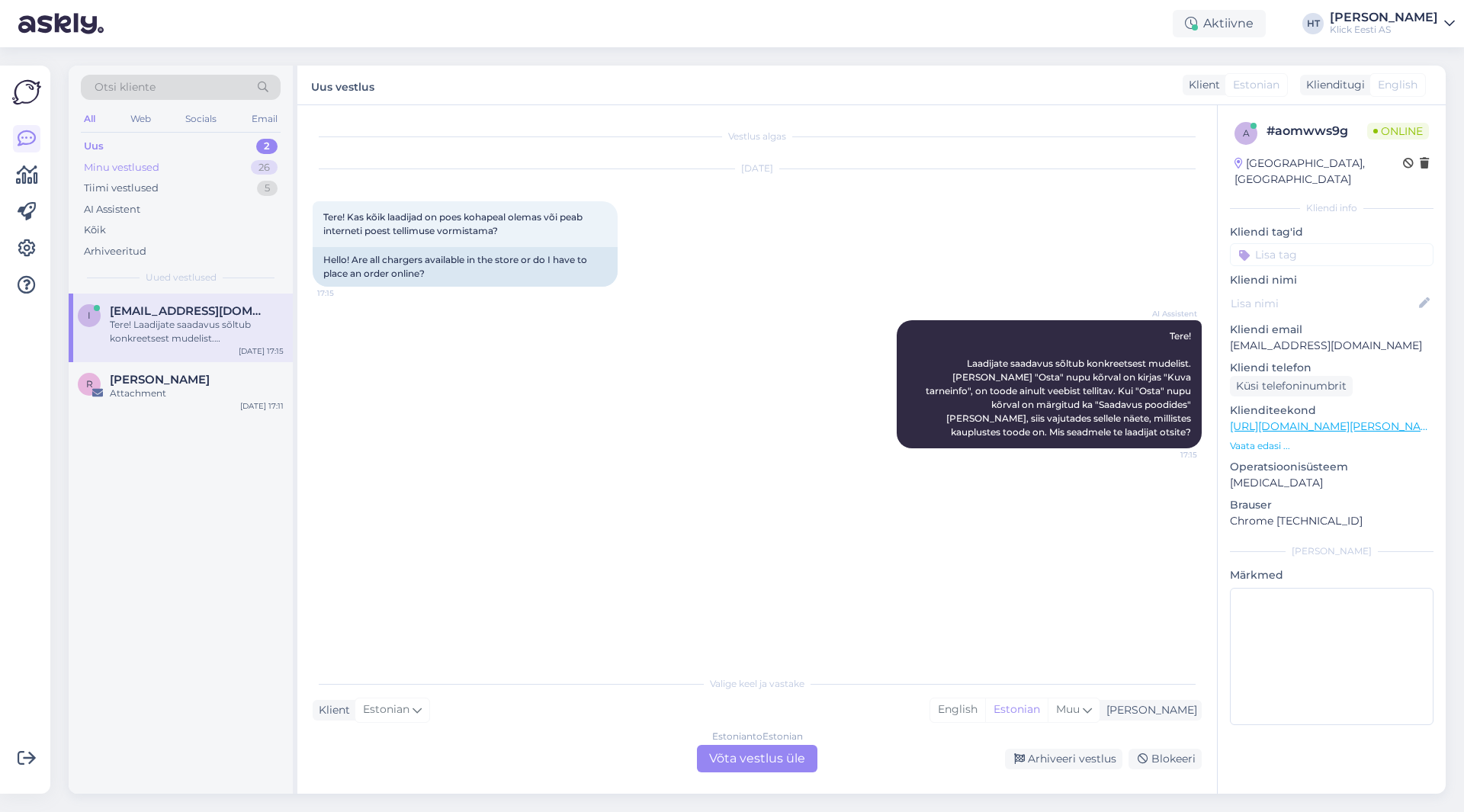
click at [236, 172] on div "Minu vestlused 26" at bounding box center [180, 168] width 199 height 22
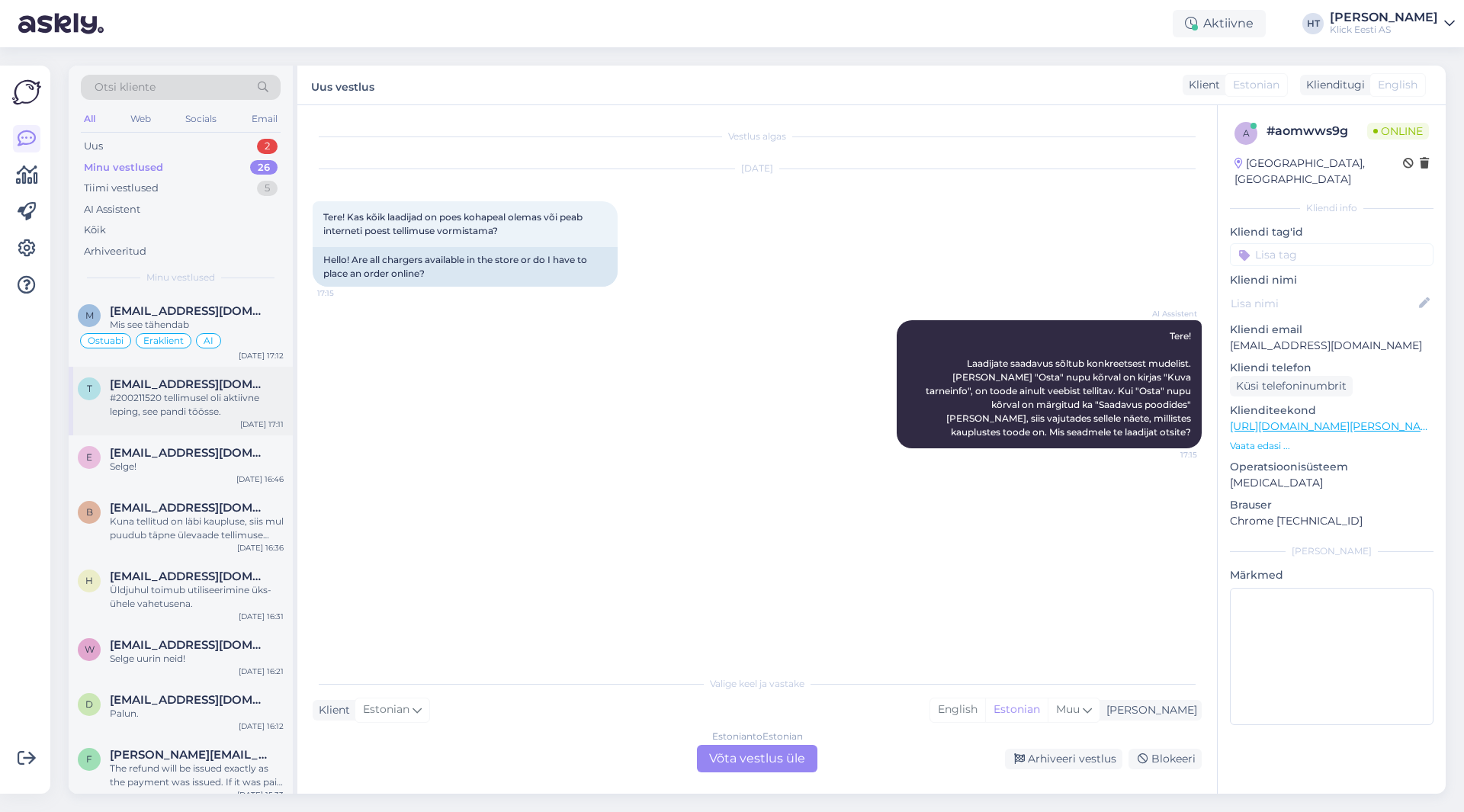
click at [225, 400] on div "#200211520 tellimusel oli aktiivne leping, see pandi töösse." at bounding box center [196, 405] width 174 height 28
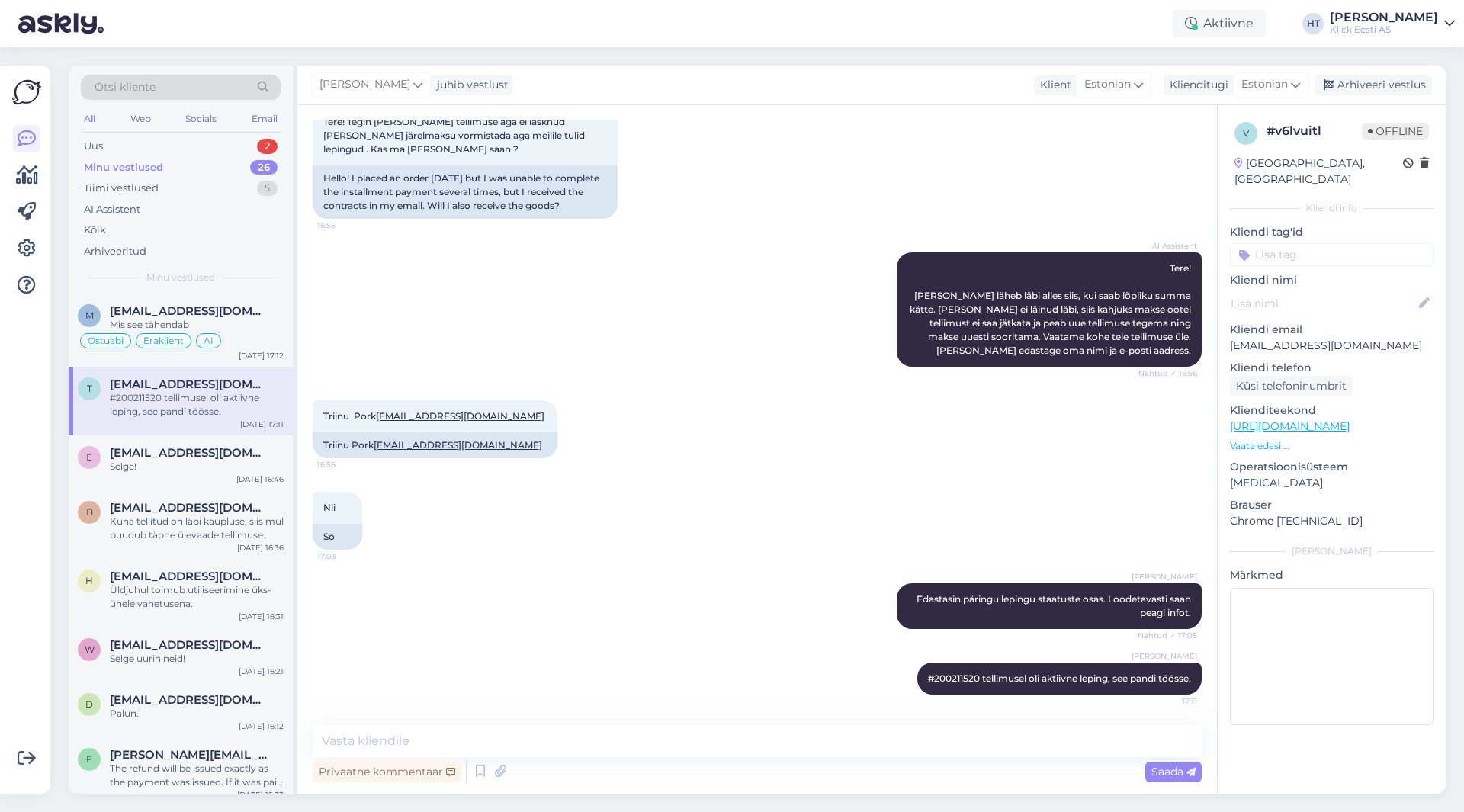
click at [553, 311] on div "AI Assistent Tere! [PERSON_NAME] läheb läbi alles siis, kui saab lõpliku summa …" at bounding box center [757, 309] width 889 height 148
click at [227, 311] on span "[EMAIL_ADDRESS][DOMAIN_NAME]" at bounding box center [189, 311] width 159 height 14
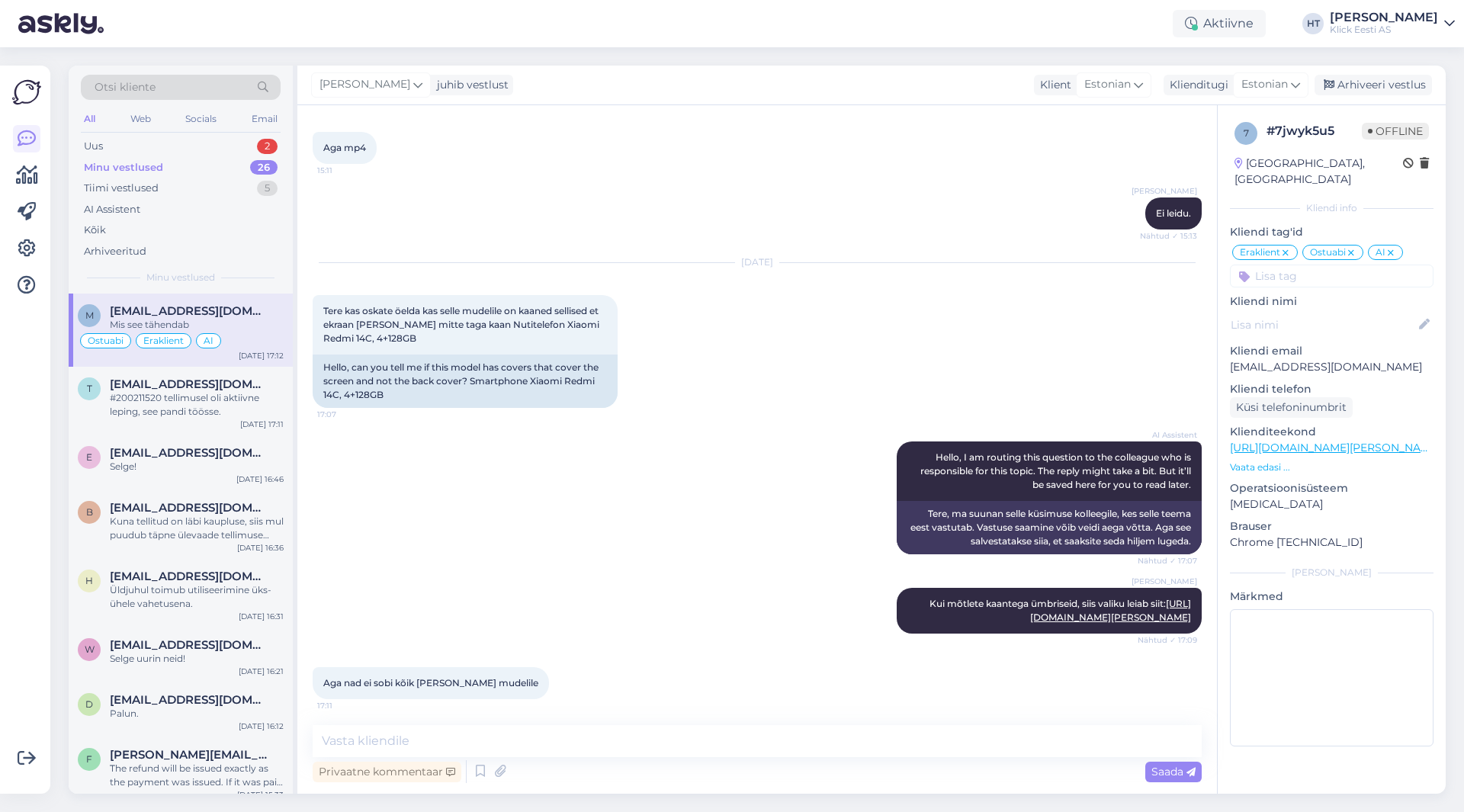
scroll to position [746, 0]
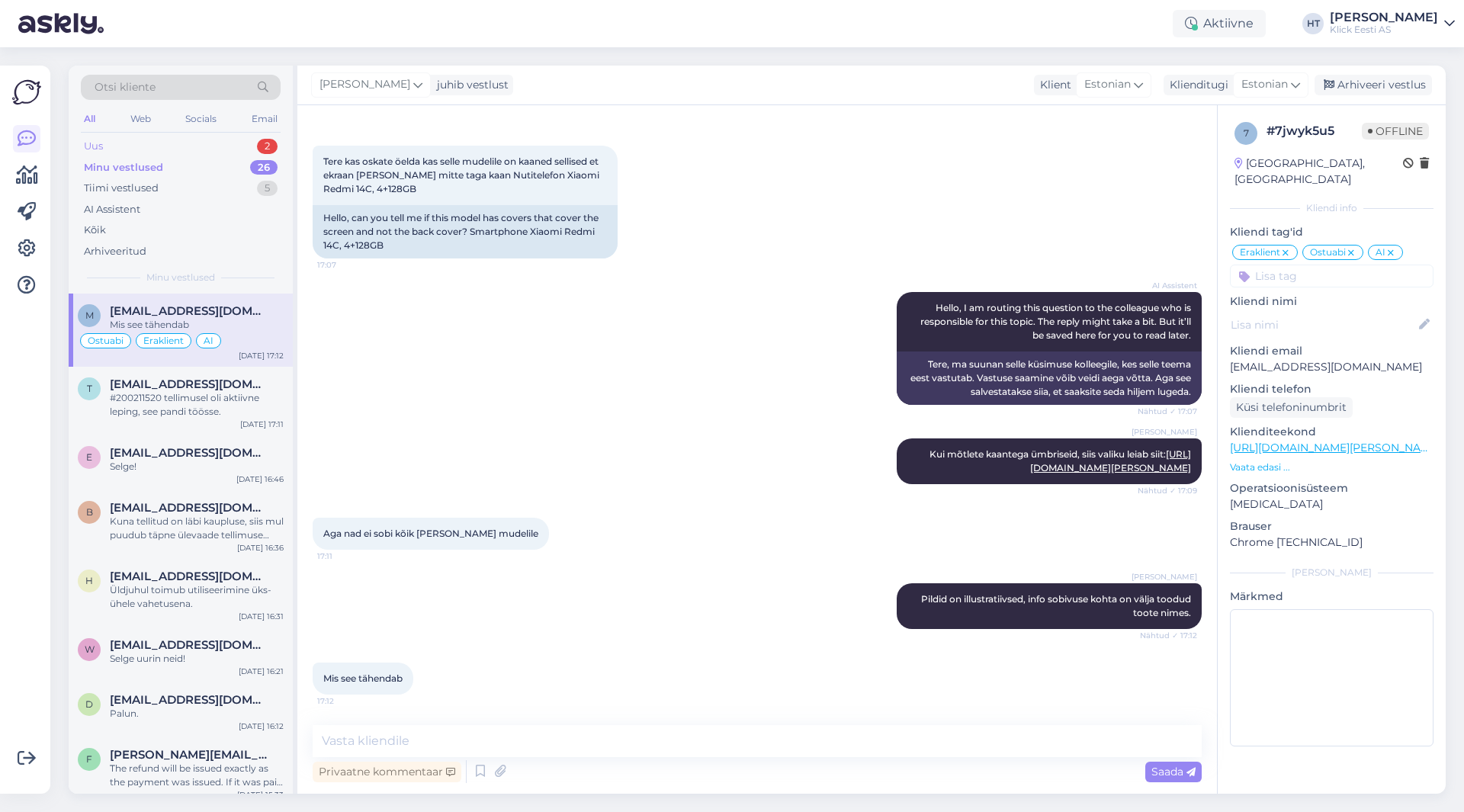
click at [211, 140] on div "Uus 2" at bounding box center [180, 147] width 199 height 22
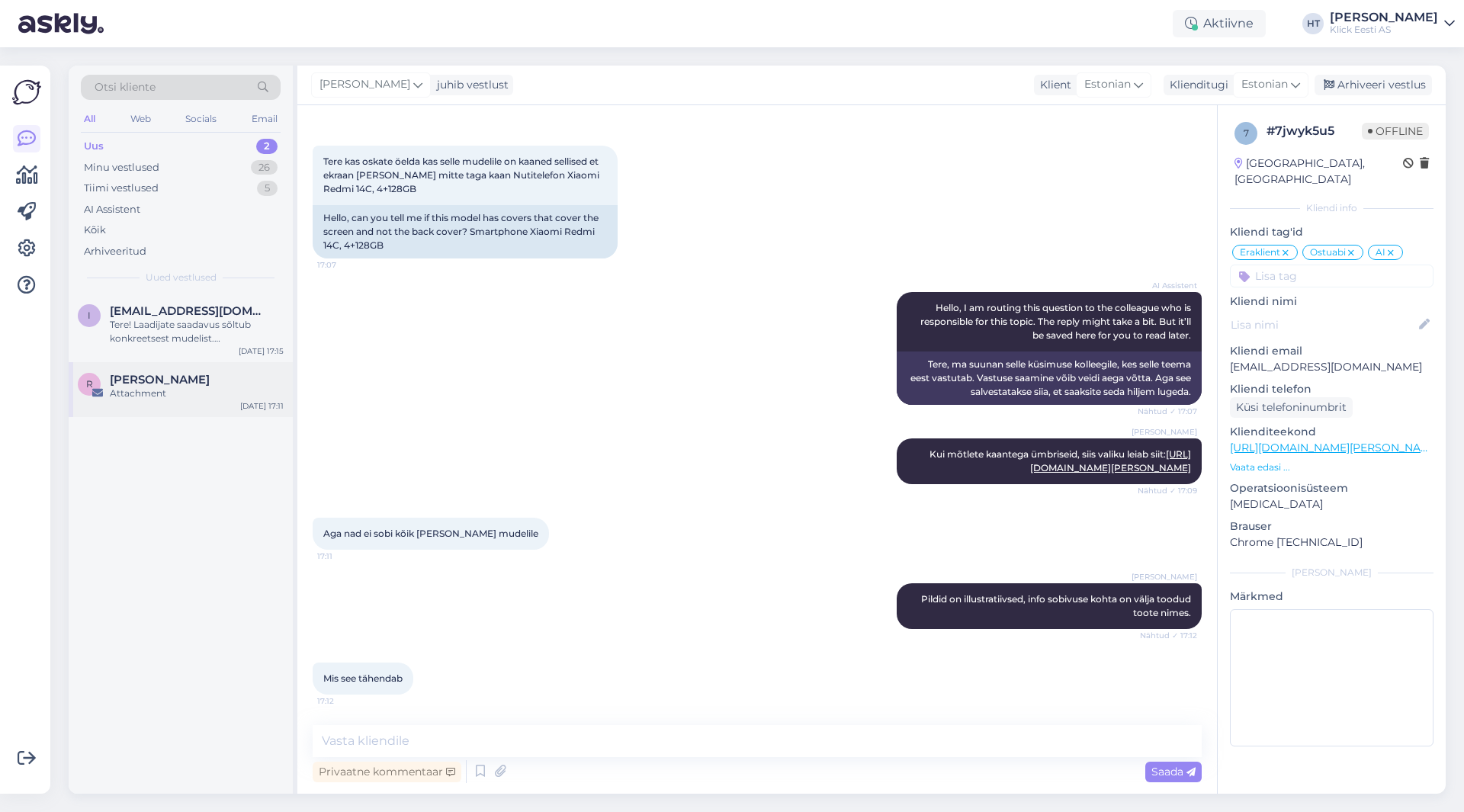
click at [226, 400] on div "Attachment" at bounding box center [196, 394] width 174 height 14
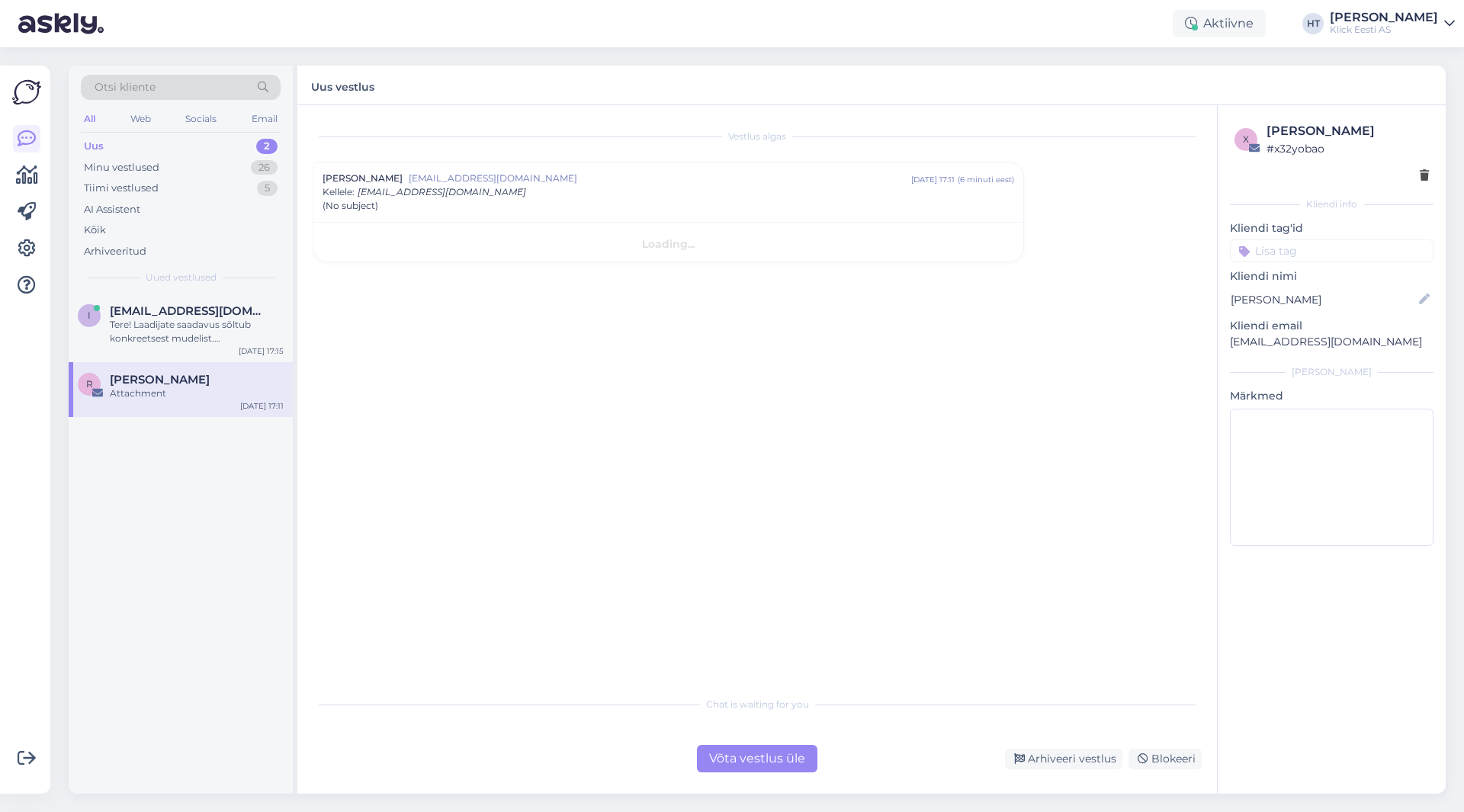
scroll to position [0, 0]
click at [215, 555] on div "i [EMAIL_ADDRESS][DOMAIN_NAME] Tere! Laadijate saadavus sõltub konkreetsest mud…" at bounding box center [181, 543] width 224 height 500
click at [160, 338] on div "Tere! Laadijate saadavus sõltub konkreetsest mudelist. [PERSON_NAME] "Osta" nup…" at bounding box center [196, 332] width 174 height 28
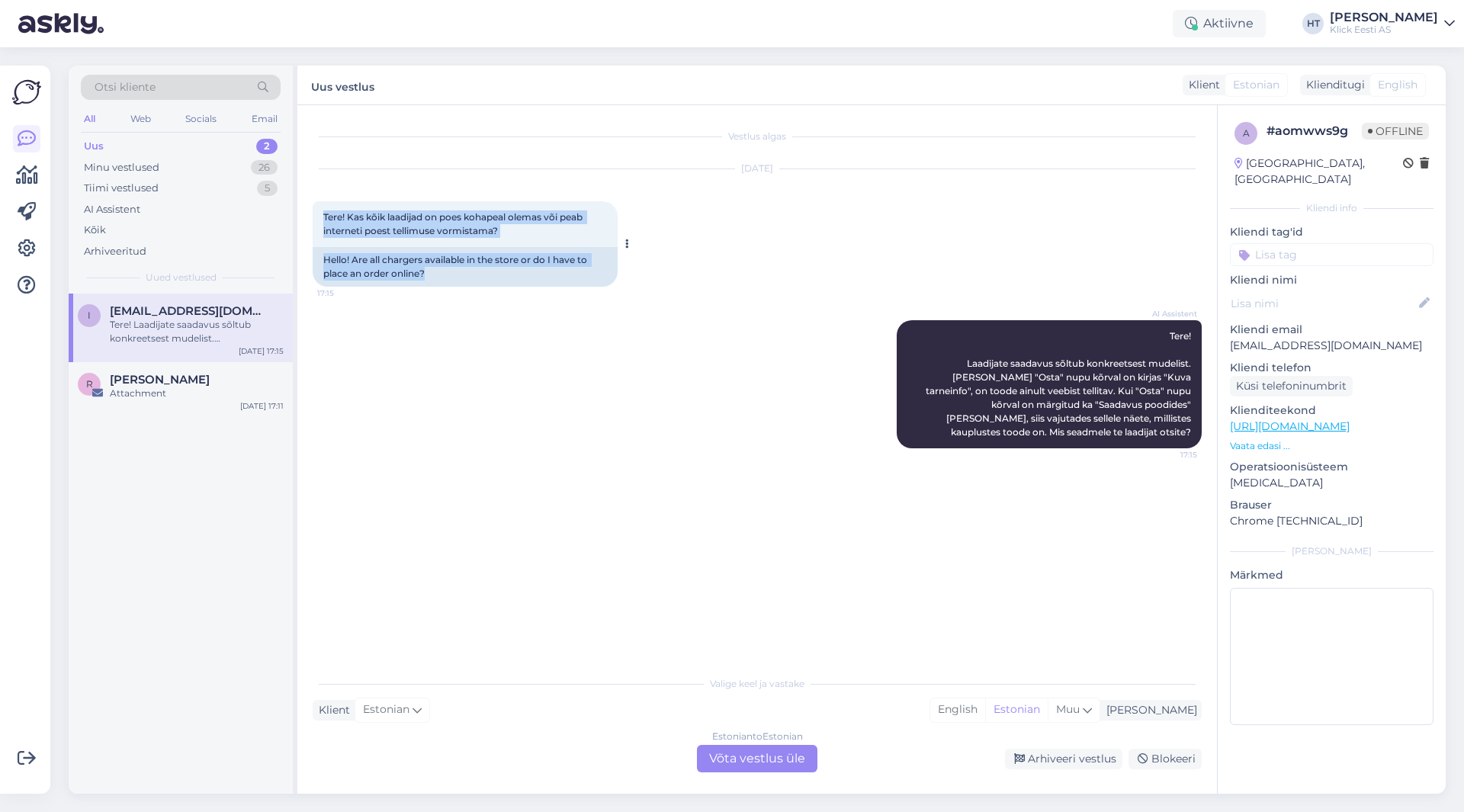
drag, startPoint x: 432, startPoint y: 273, endPoint x: 323, endPoint y: 212, distance: 124.9
click at [323, 212] on div "Tere! Kas kõik laadijad on poes kohapeal olemas või peab interneti poest tellim…" at bounding box center [464, 244] width 305 height 85
click at [323, 212] on span "Tere! Kas kõik laadijad on poes kohapeal olemas või peab interneti poest tellim…" at bounding box center [454, 223] width 262 height 25
drag, startPoint x: 323, startPoint y: 212, endPoint x: 515, endPoint y: 226, distance: 192.5
click at [515, 226] on div "Tere! Kas kõik laadijad on poes kohapeal olemas või peab interneti poest tellim…" at bounding box center [464, 224] width 305 height 46
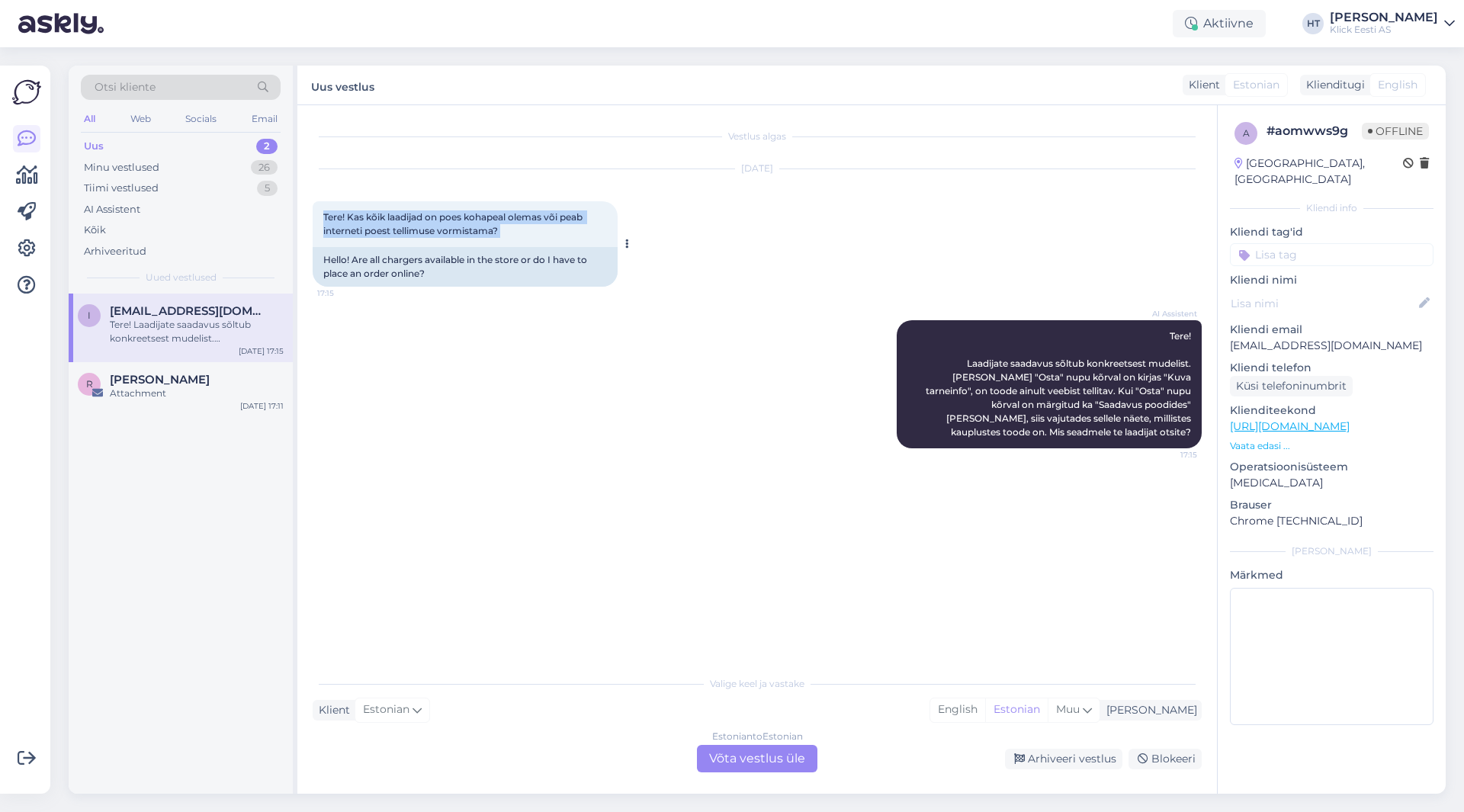
click at [515, 232] on div "Tere! Kas kõik laadijad on poes kohapeal olemas või peab interneti poest tellim…" at bounding box center [464, 224] width 305 height 46
click at [208, 540] on div "i [EMAIL_ADDRESS][DOMAIN_NAME] Tere! Laadijate saadavus sõltub konkreetsest mud…" at bounding box center [181, 543] width 224 height 500
click at [275, 166] on div "26" at bounding box center [264, 167] width 27 height 15
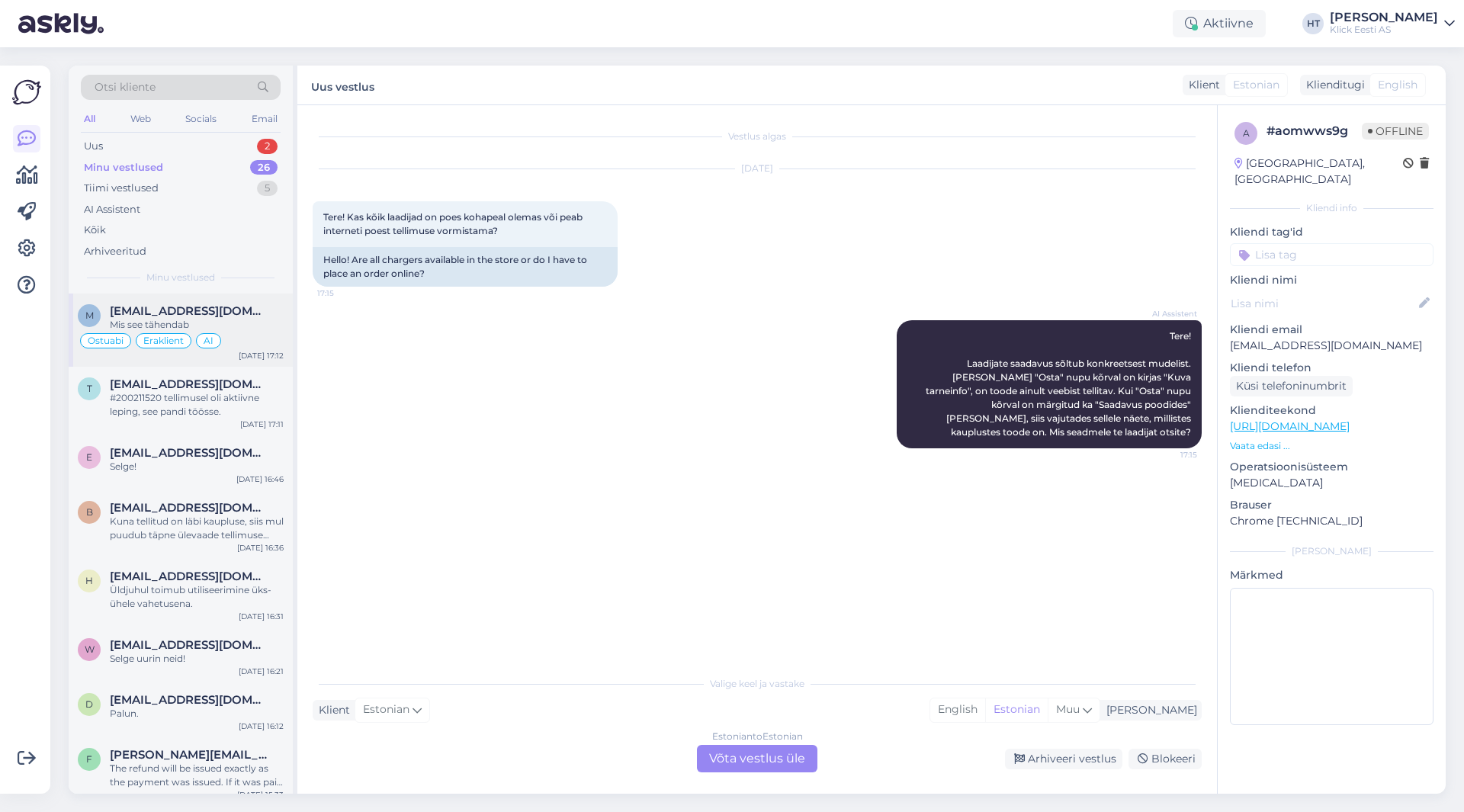
click at [248, 314] on span "[EMAIL_ADDRESS][DOMAIN_NAME]" at bounding box center [189, 311] width 159 height 14
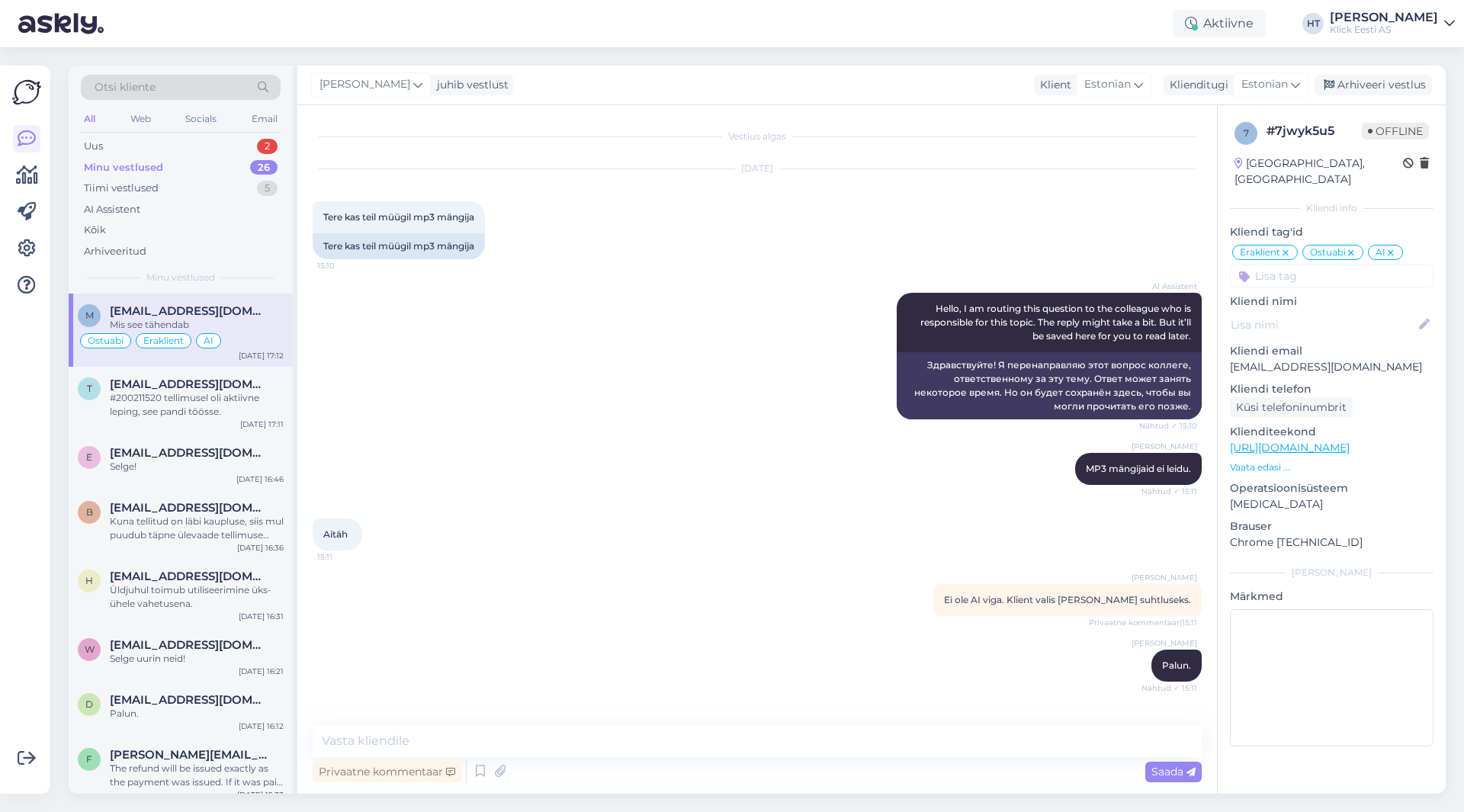
scroll to position [746, 0]
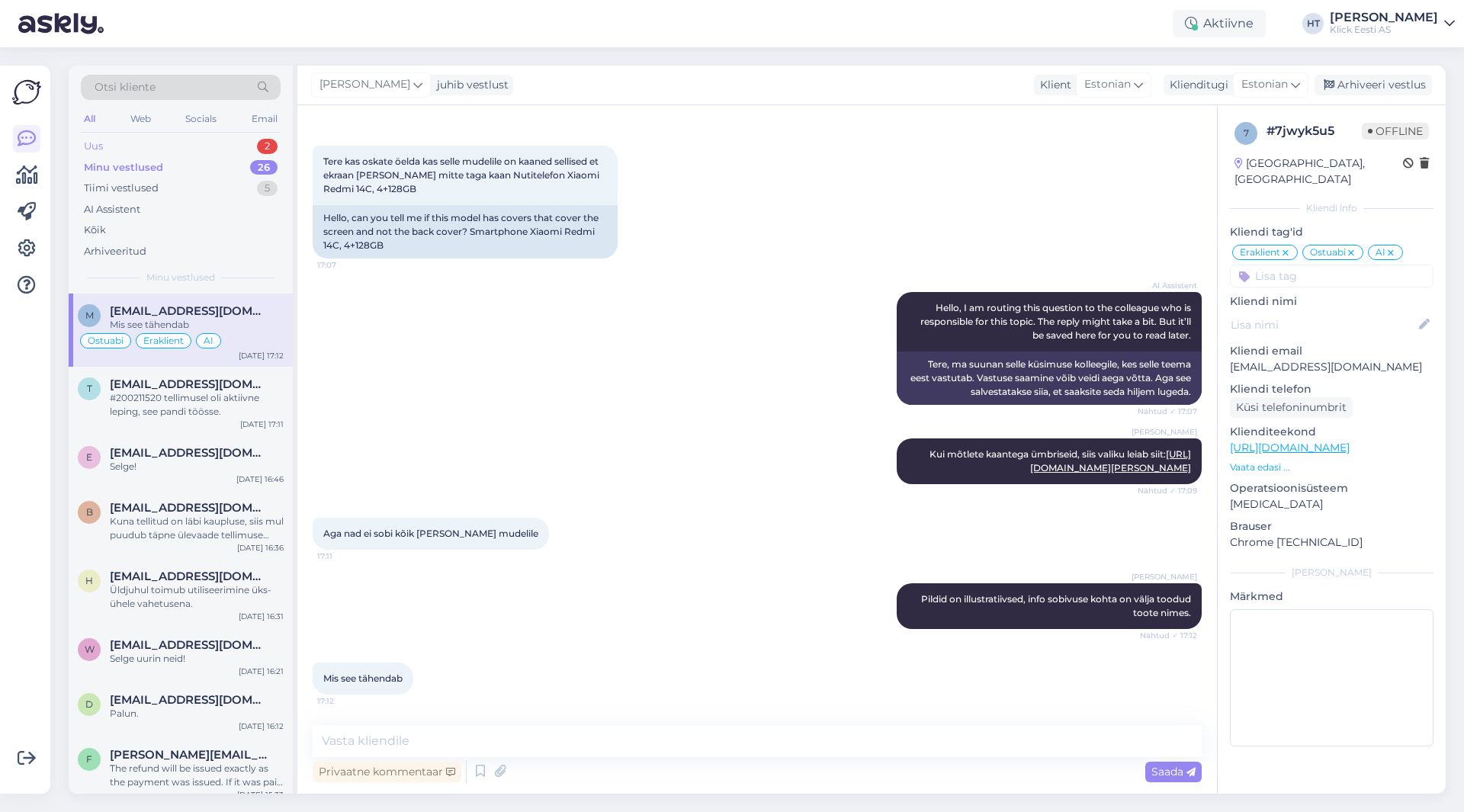
click at [260, 143] on div "2" at bounding box center [267, 146] width 21 height 15
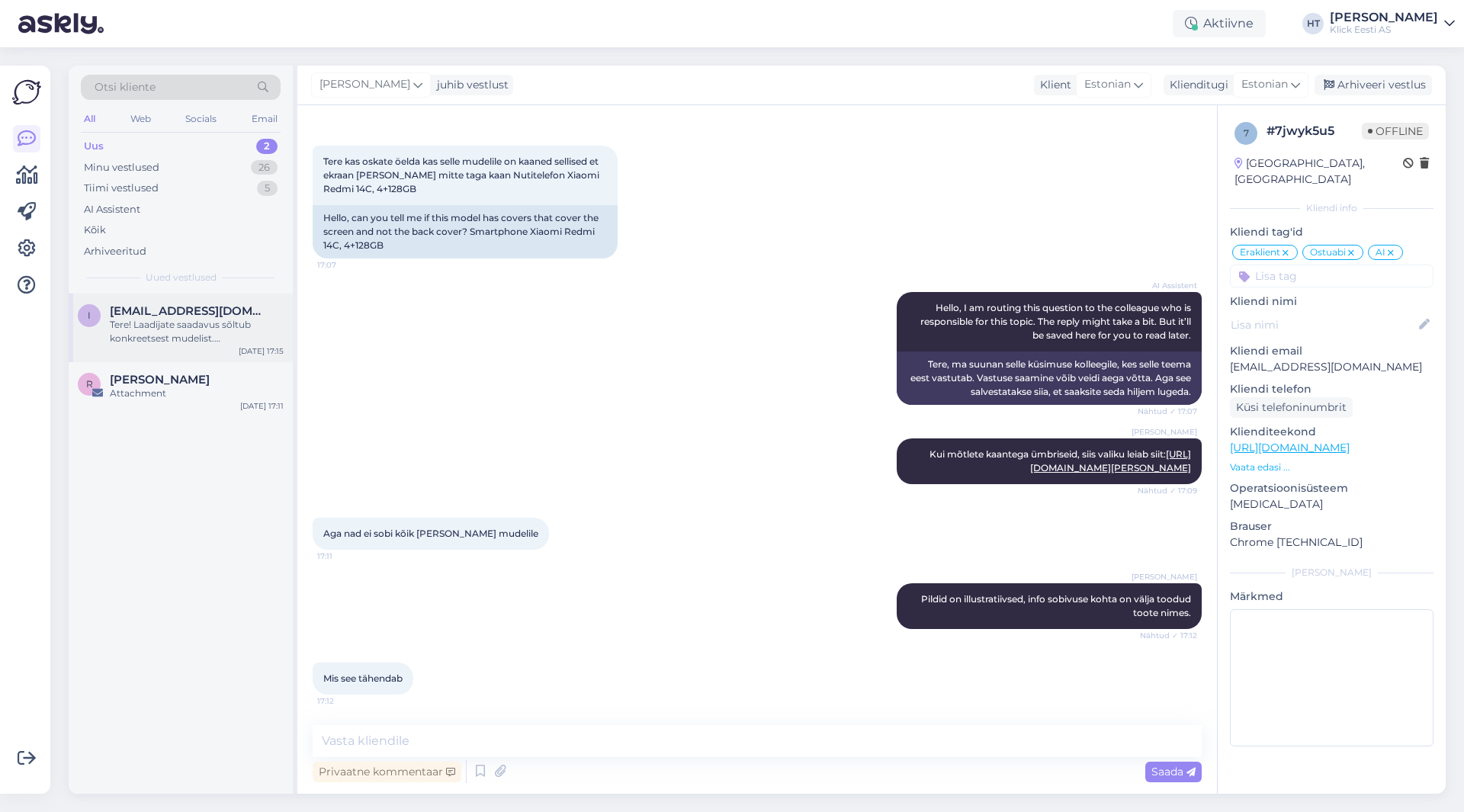
click at [223, 304] on span "[EMAIL_ADDRESS][DOMAIN_NAME]" at bounding box center [189, 311] width 159 height 14
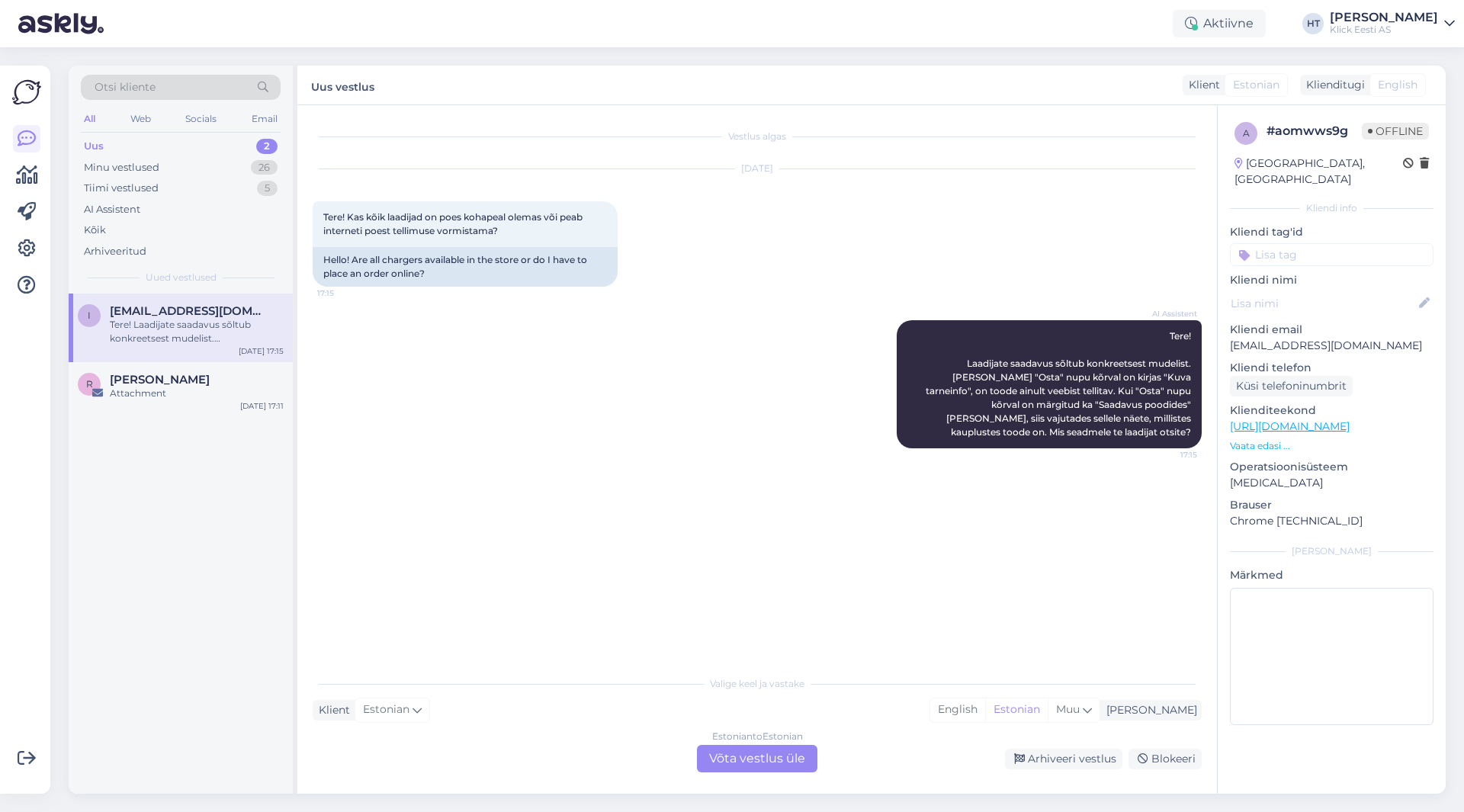
click at [1314, 243] on input at bounding box center [1331, 254] width 203 height 23
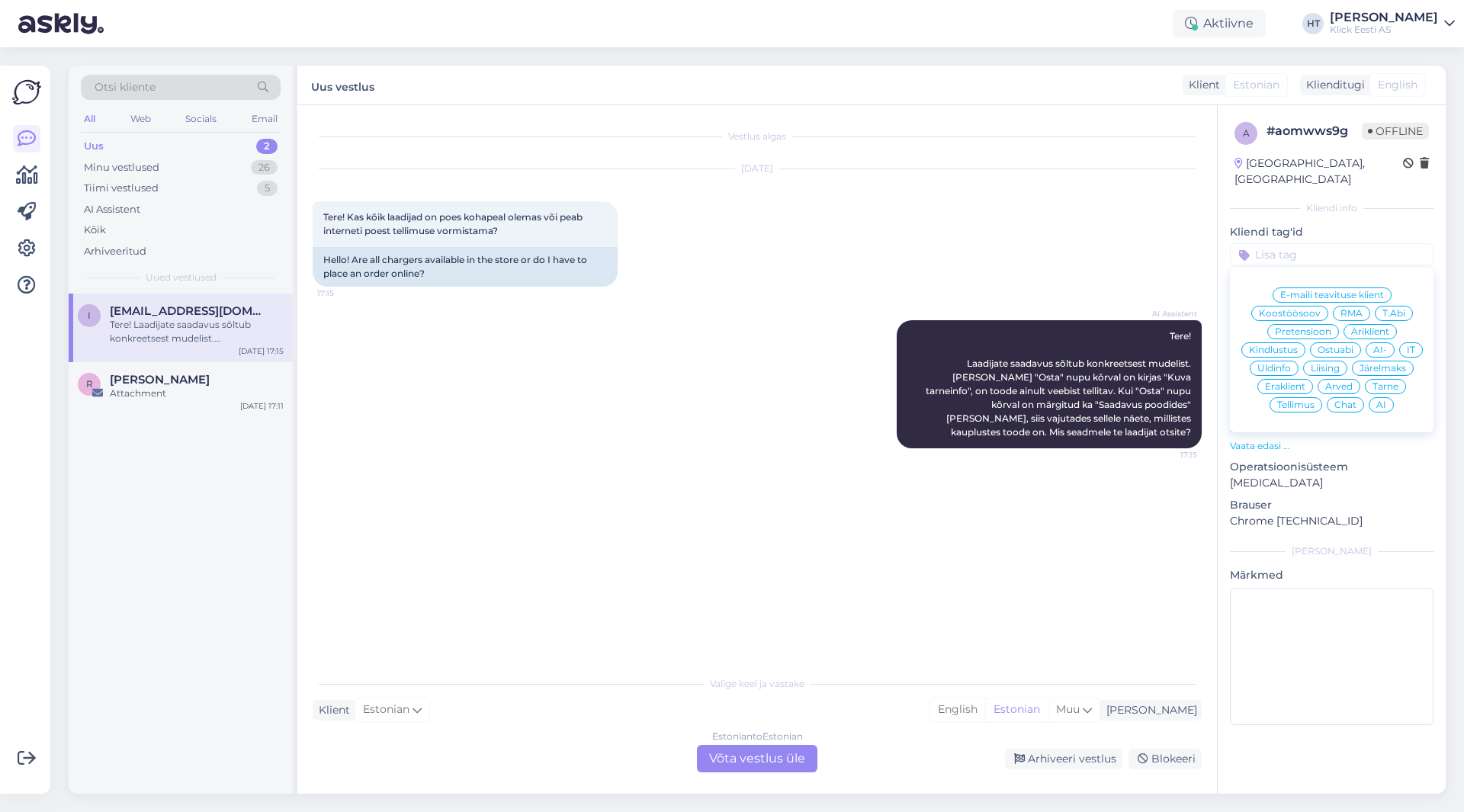
click at [1328, 345] on span "Ostuabi" at bounding box center [1335, 349] width 36 height 9
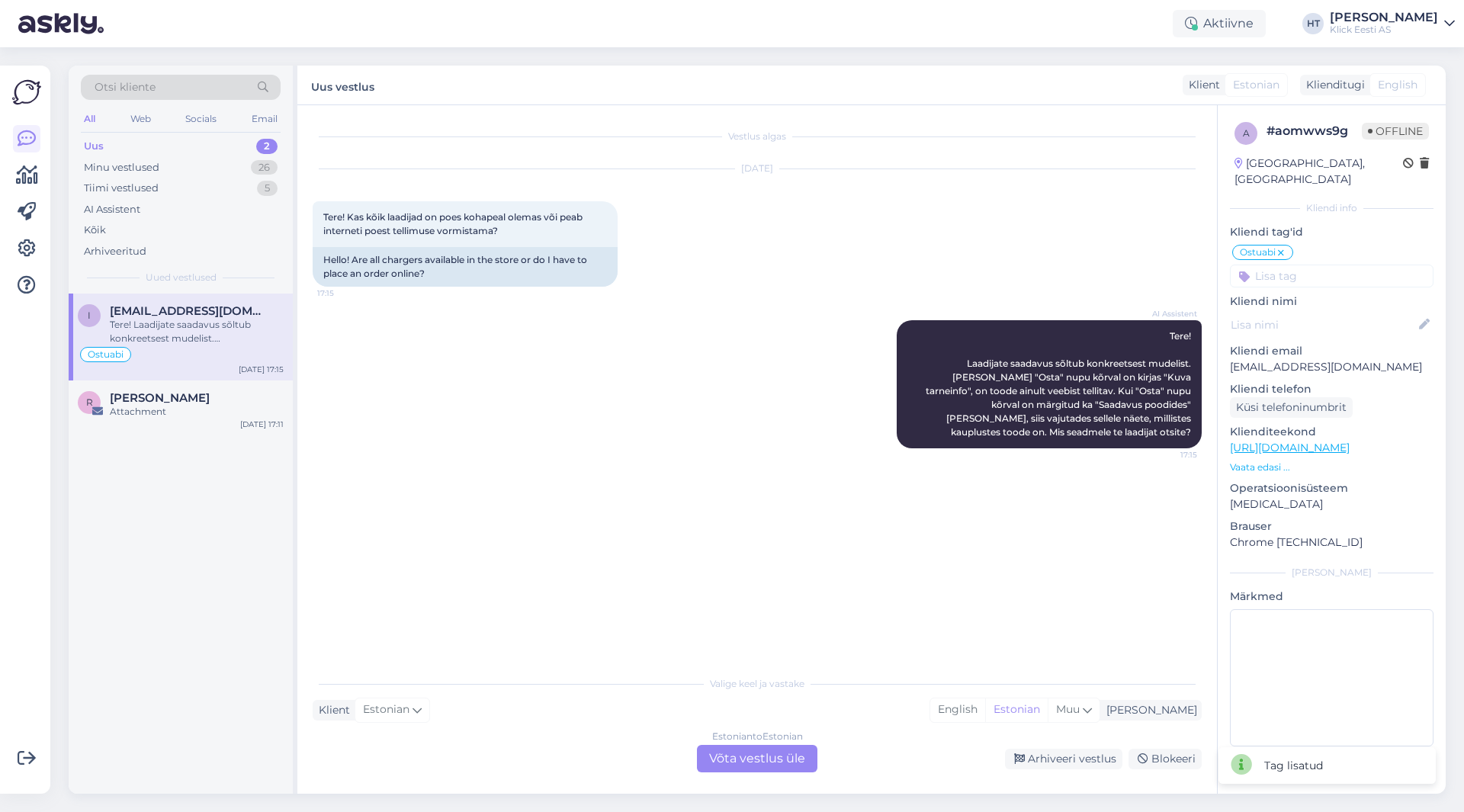
click at [1319, 265] on input at bounding box center [1331, 276] width 203 height 23
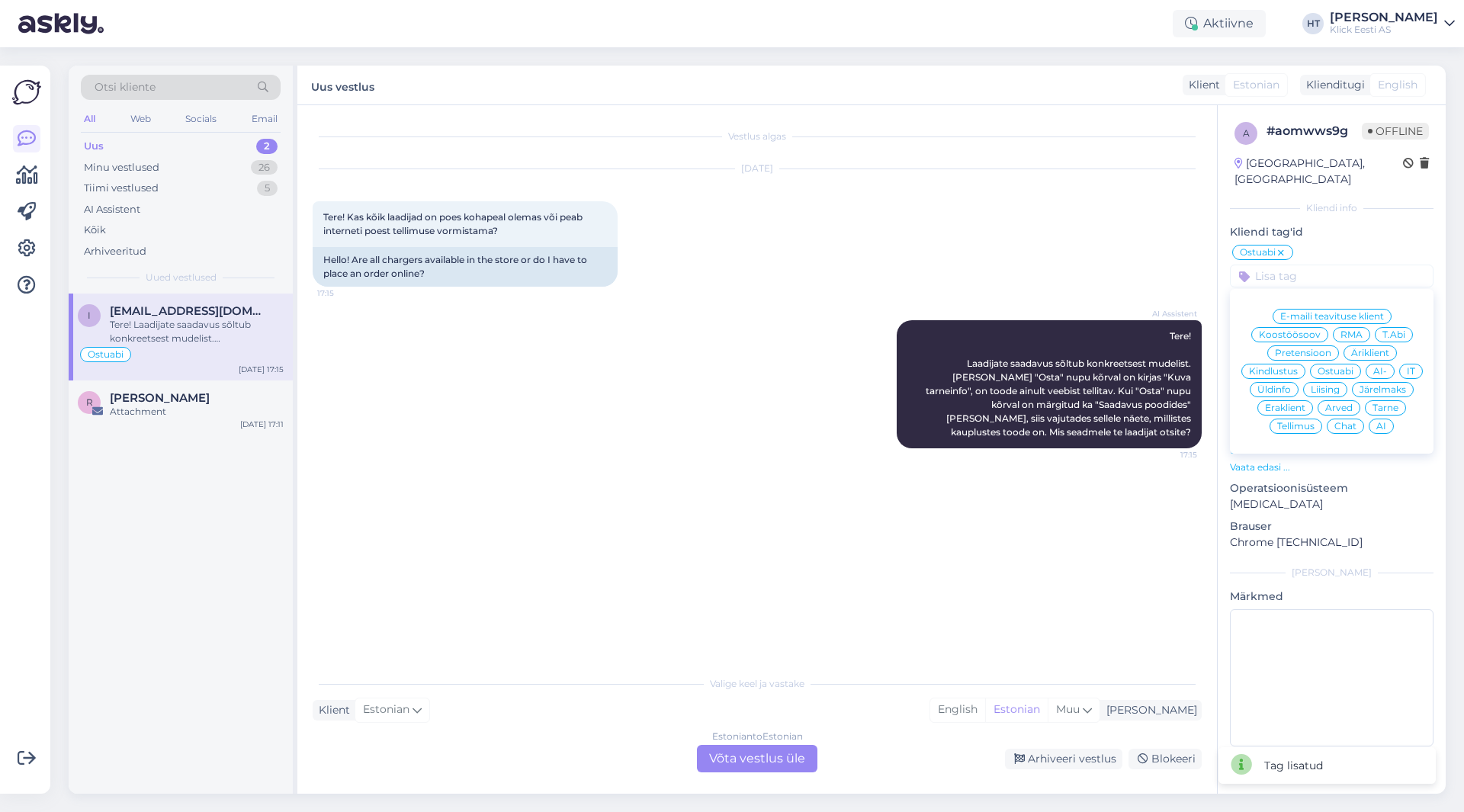
click at [1282, 404] on span "Eraklient" at bounding box center [1284, 407] width 41 height 9
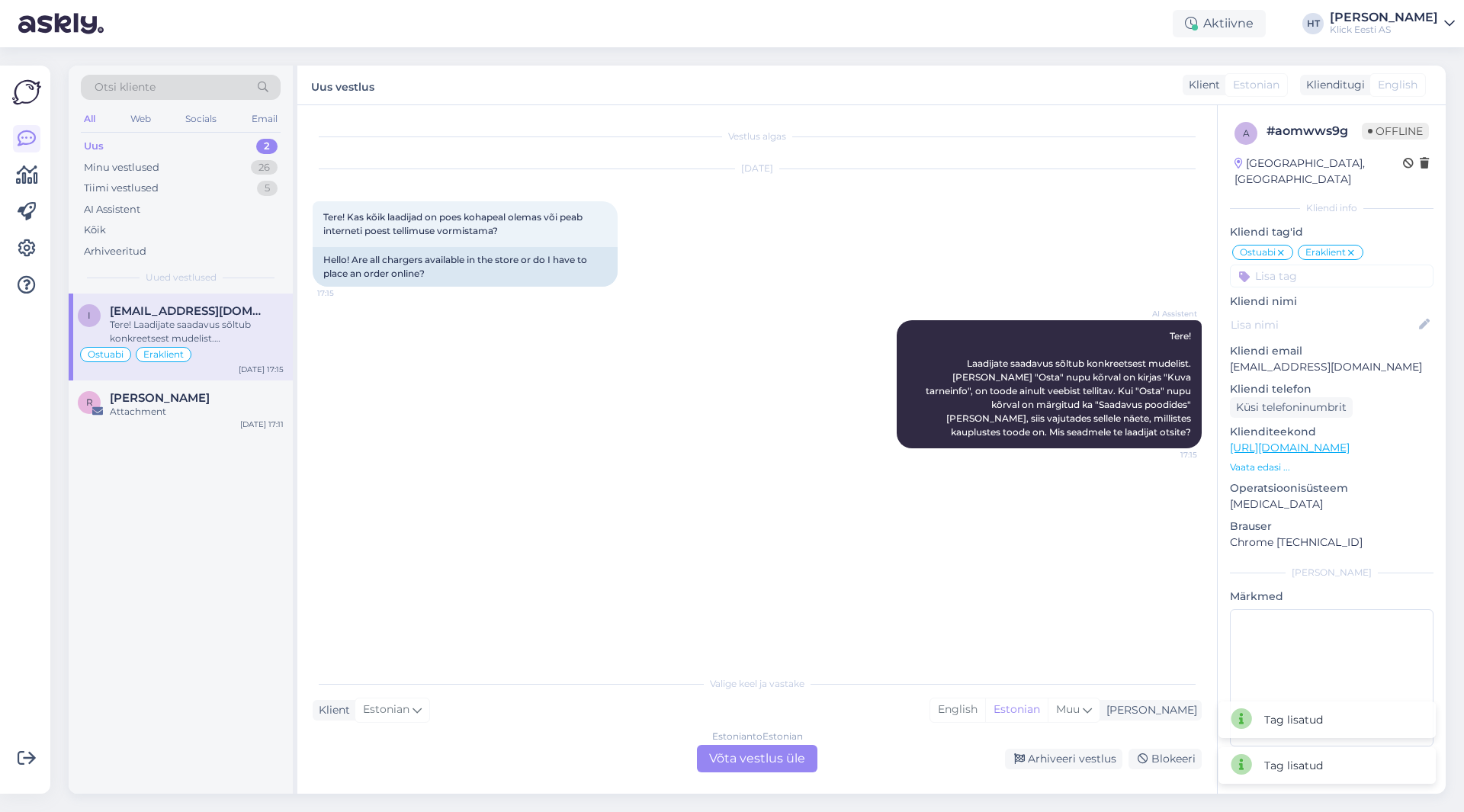
click at [1308, 265] on input at bounding box center [1331, 276] width 203 height 23
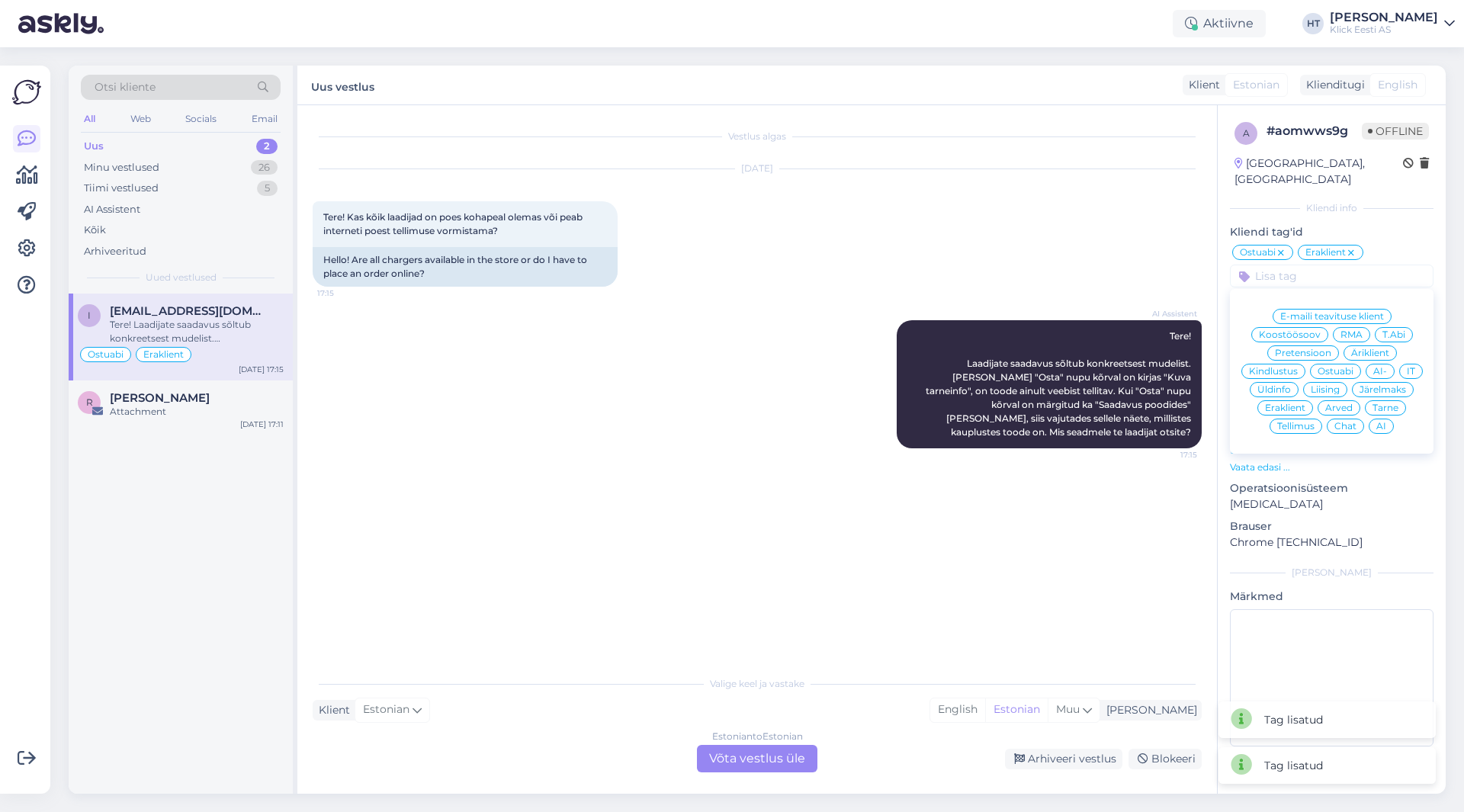
click at [1385, 421] on span "AI" at bounding box center [1381, 425] width 10 height 9
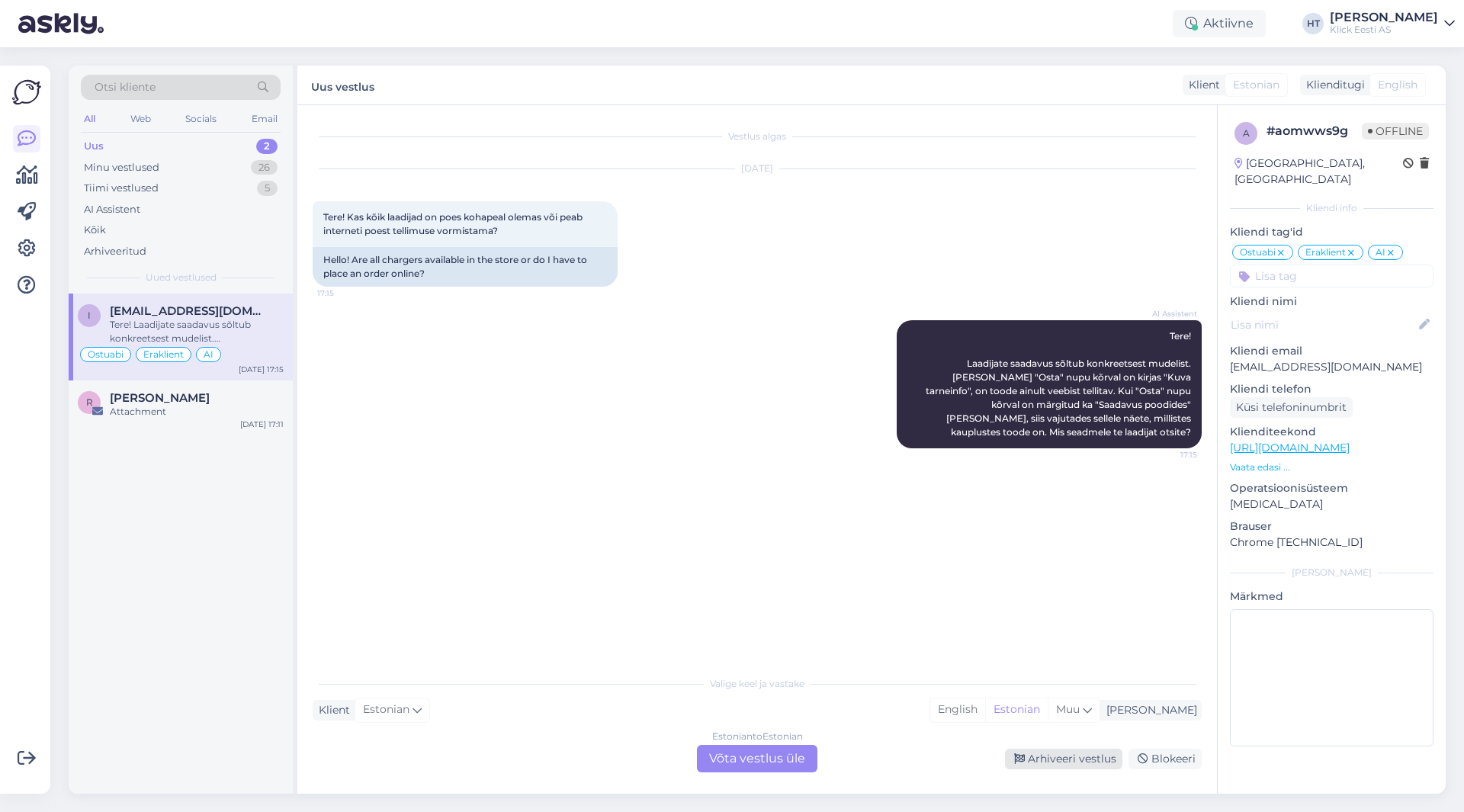
click at [1030, 754] on div "Arhiveeri vestlus" at bounding box center [1063, 758] width 117 height 21
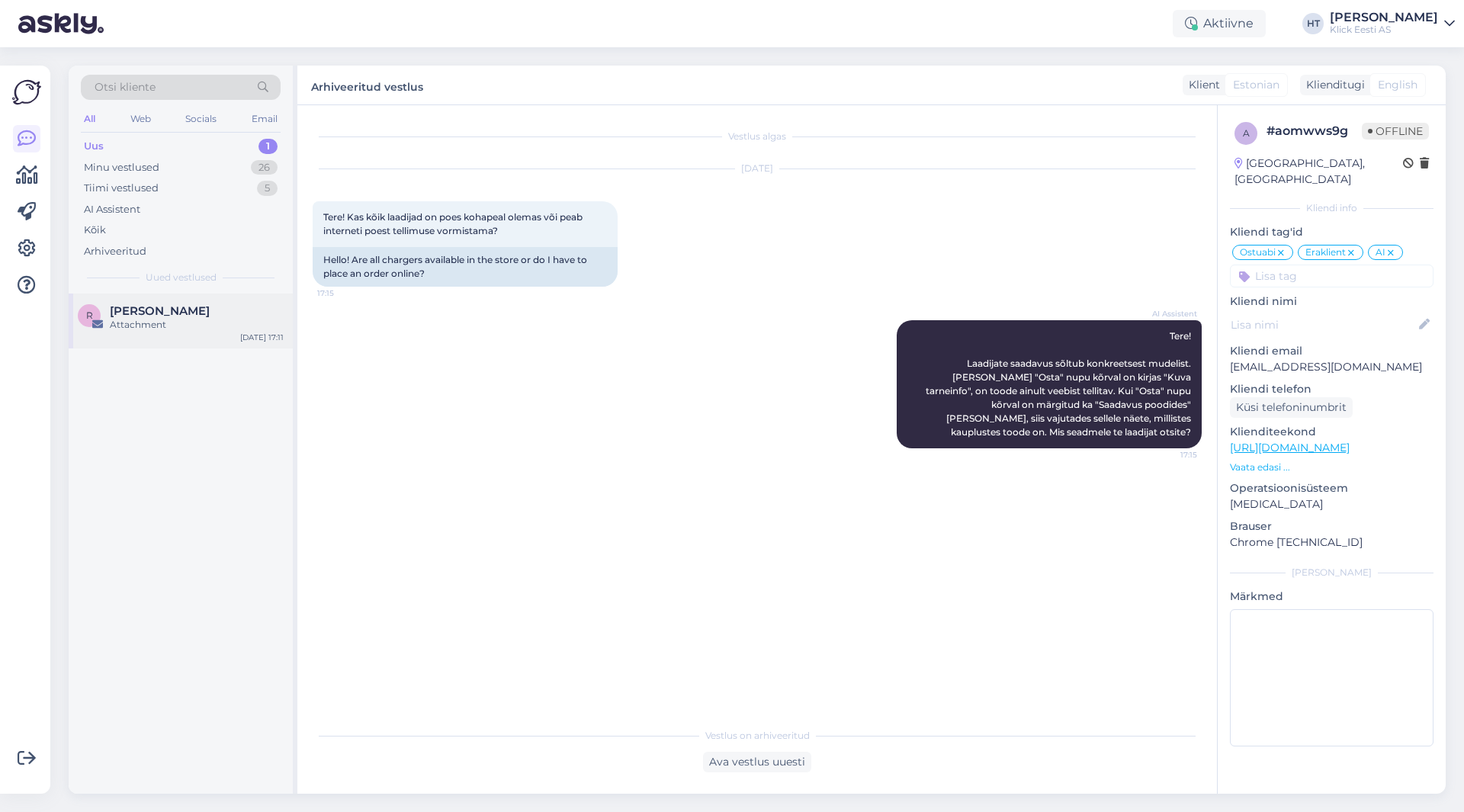
click at [232, 331] on div "Attachment" at bounding box center [196, 325] width 174 height 14
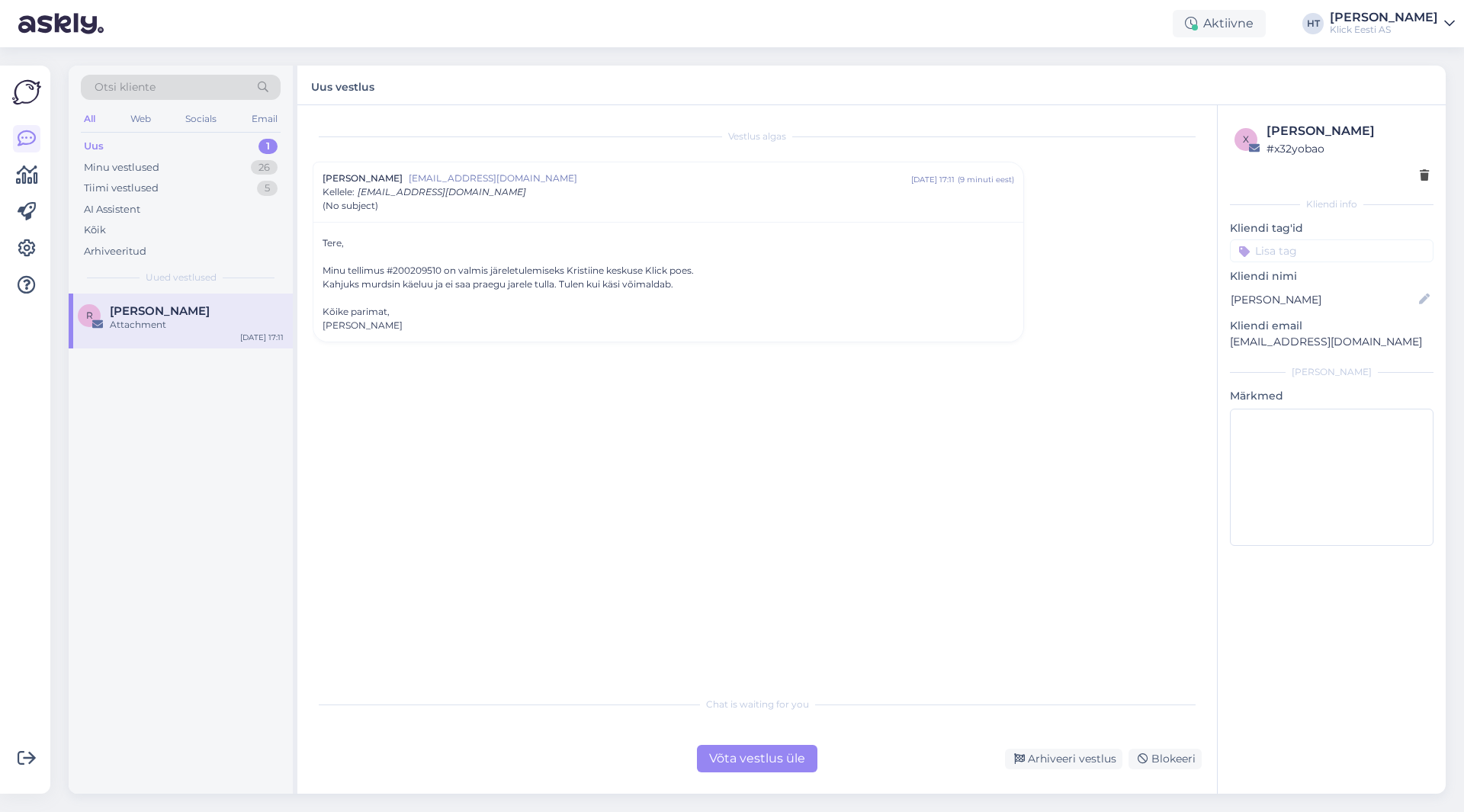
click at [211, 523] on div "R [PERSON_NAME] Attachment [DATE] 17:11" at bounding box center [181, 543] width 224 height 500
click at [991, 417] on div "Vestlus algas Ree Lindeberg [EMAIL_ADDRESS][DOMAIN_NAME] [DATE] 17:11 ( 10 minu…" at bounding box center [764, 397] width 903 height 554
click at [203, 163] on div "Minu vestlused 26" at bounding box center [180, 168] width 199 height 22
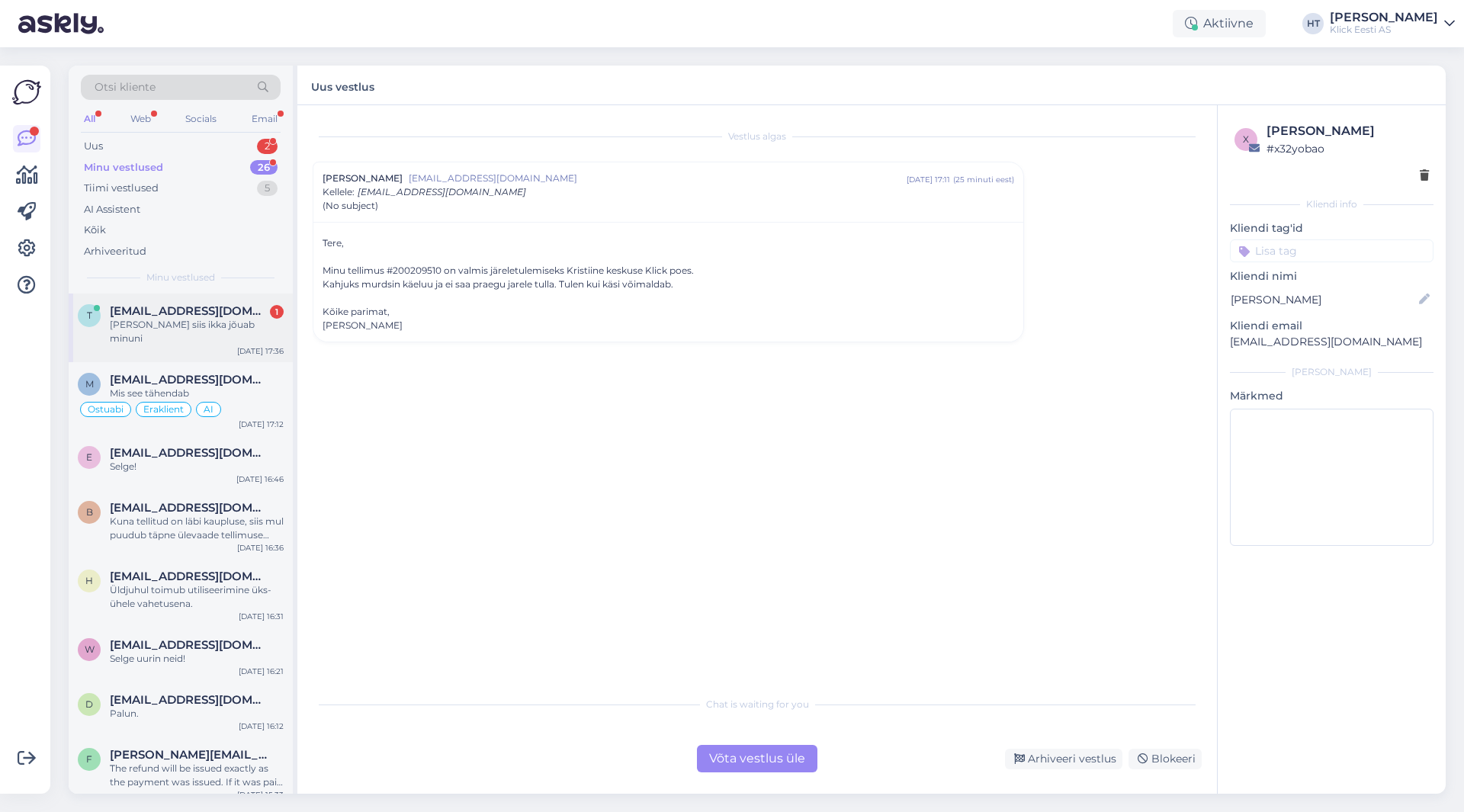
click at [209, 306] on span "[EMAIL_ADDRESS][DOMAIN_NAME]" at bounding box center [189, 311] width 159 height 14
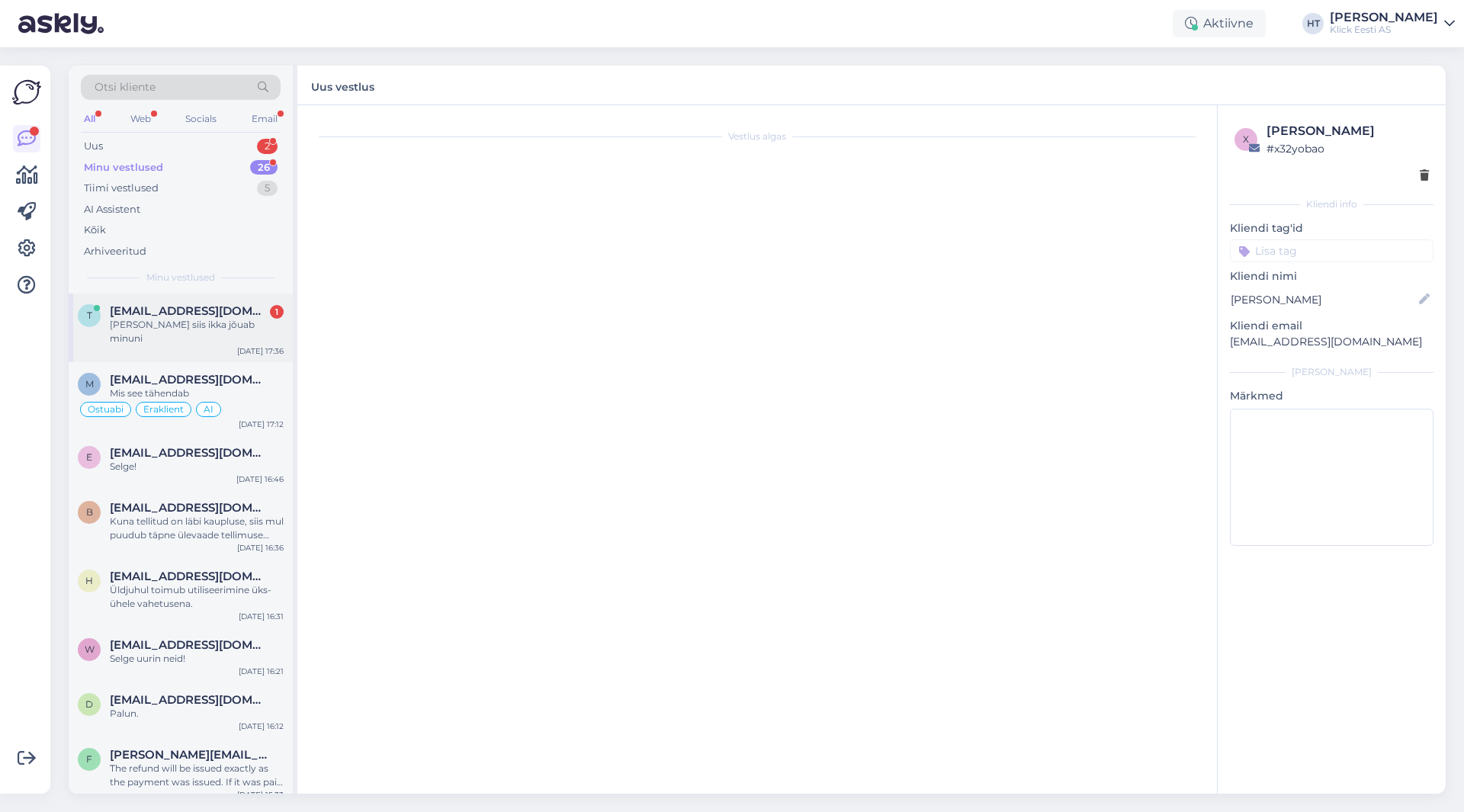
scroll to position [161, 0]
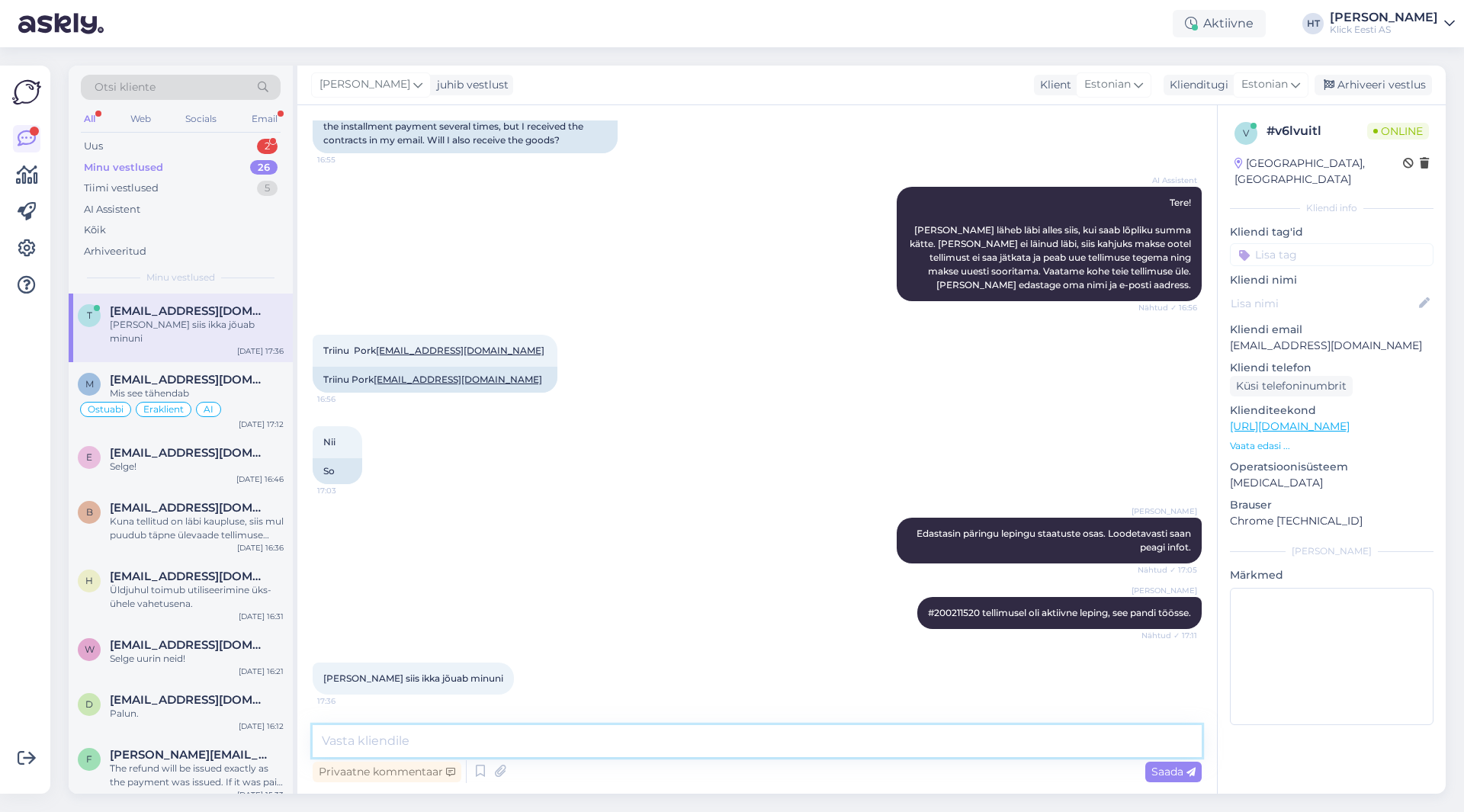
click at [572, 743] on textarea at bounding box center [757, 741] width 889 height 32
click at [927, 612] on span "#200211520 tellimusel oli aktiivne leping, see pandi töösse." at bounding box center [1058, 613] width 263 height 12
click at [555, 724] on div "Vestlus algas [DATE] Tere! Tegin [PERSON_NAME] tellimuse aga ei lasknud [PERSON…" at bounding box center [757, 449] width 919 height 688
click at [561, 736] on textarea at bounding box center [757, 741] width 889 height 32
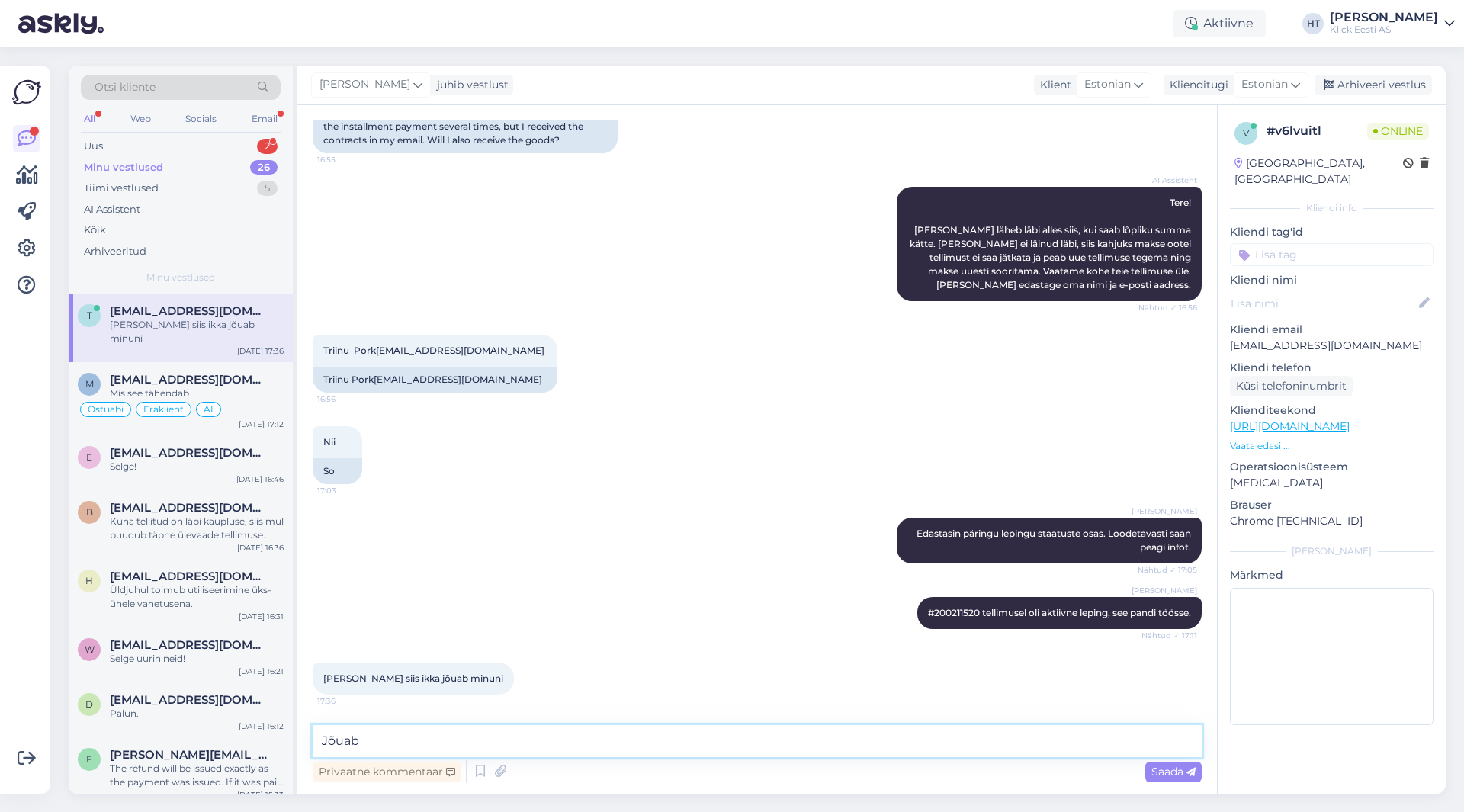
type textarea "Jõuab."
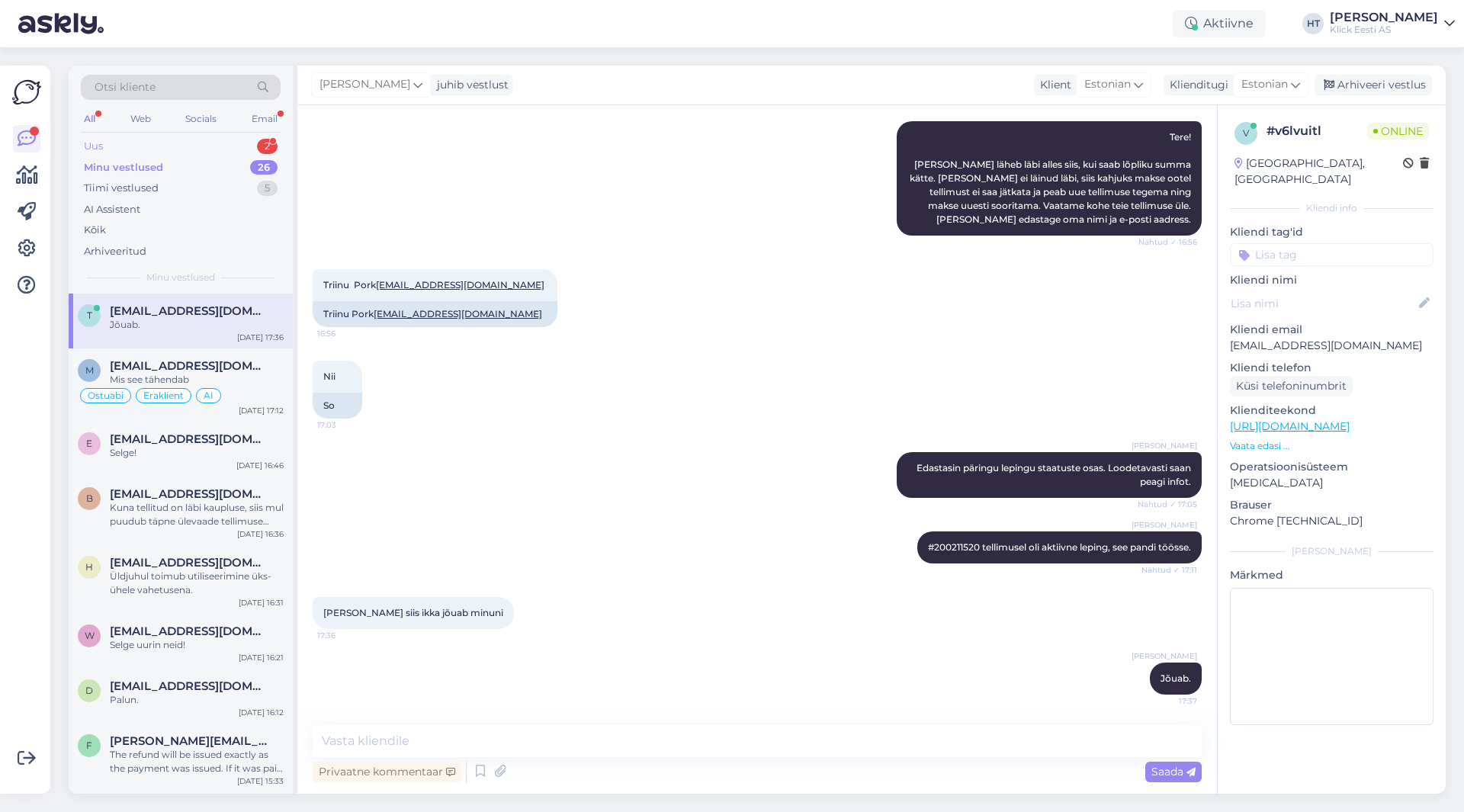
click at [247, 143] on div "Uus 2" at bounding box center [180, 147] width 199 height 22
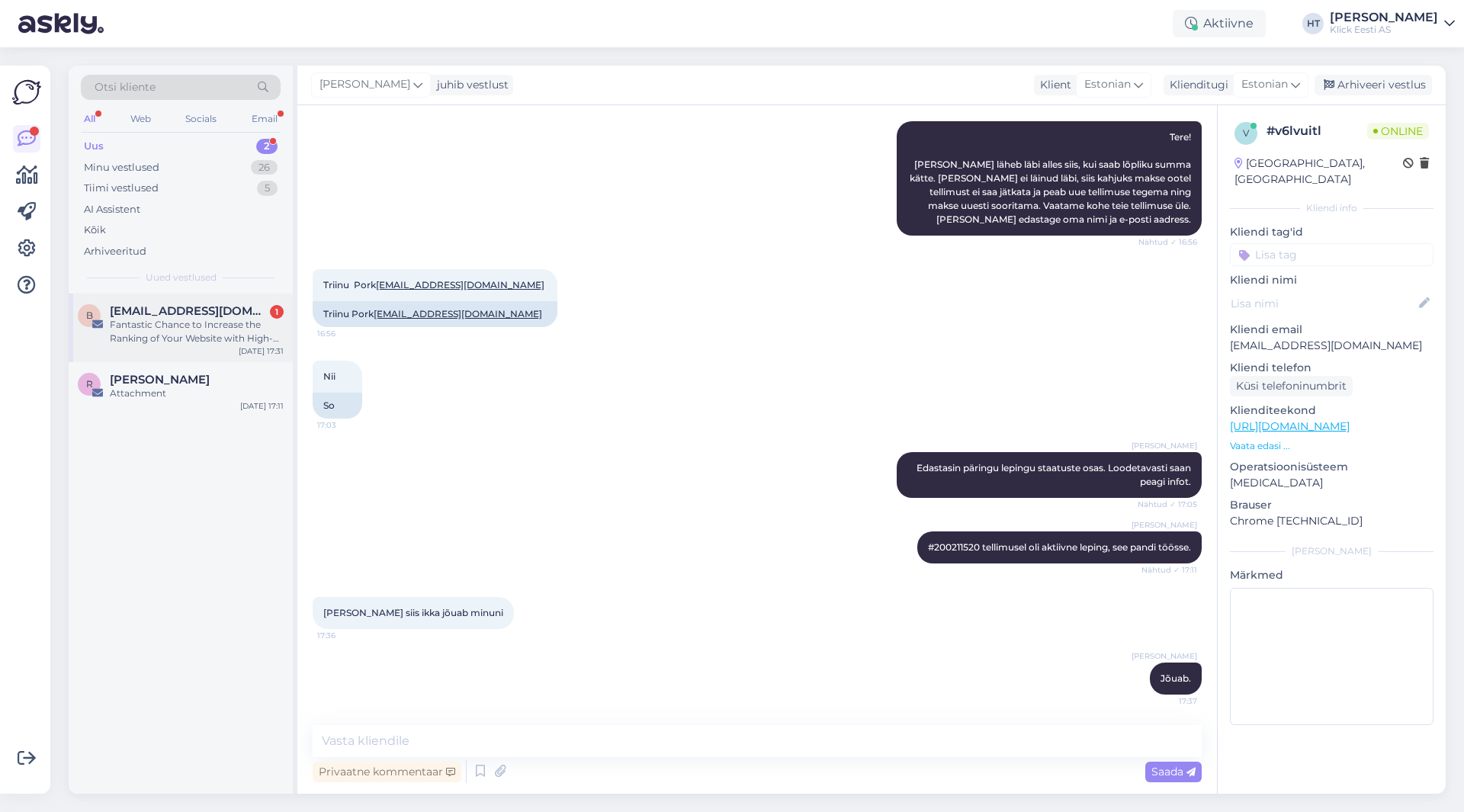
click at [226, 340] on div "Fantastic Chance to Increase the Ranking of Your Website with High-Quality Traf…" at bounding box center [196, 332] width 174 height 28
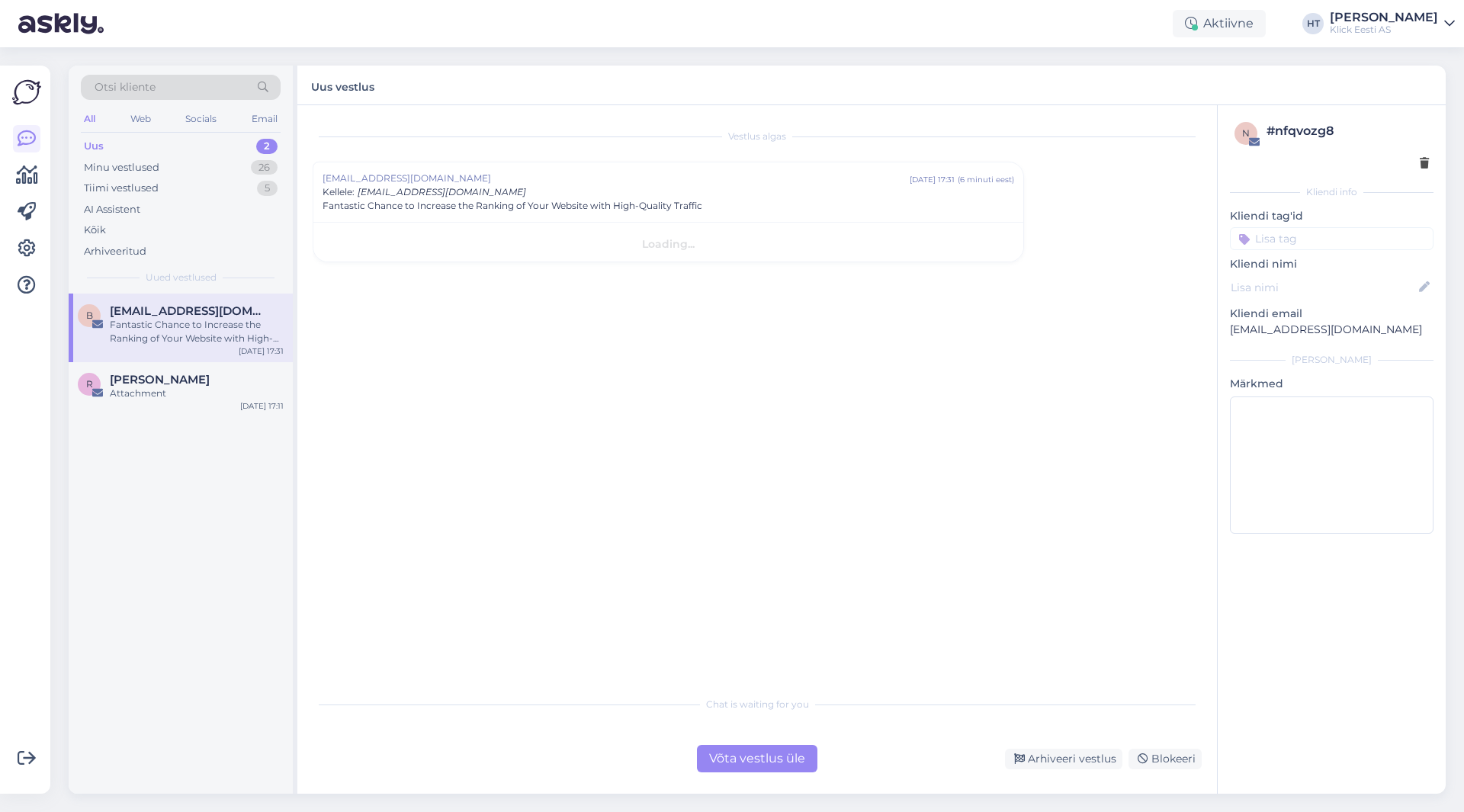
scroll to position [0, 0]
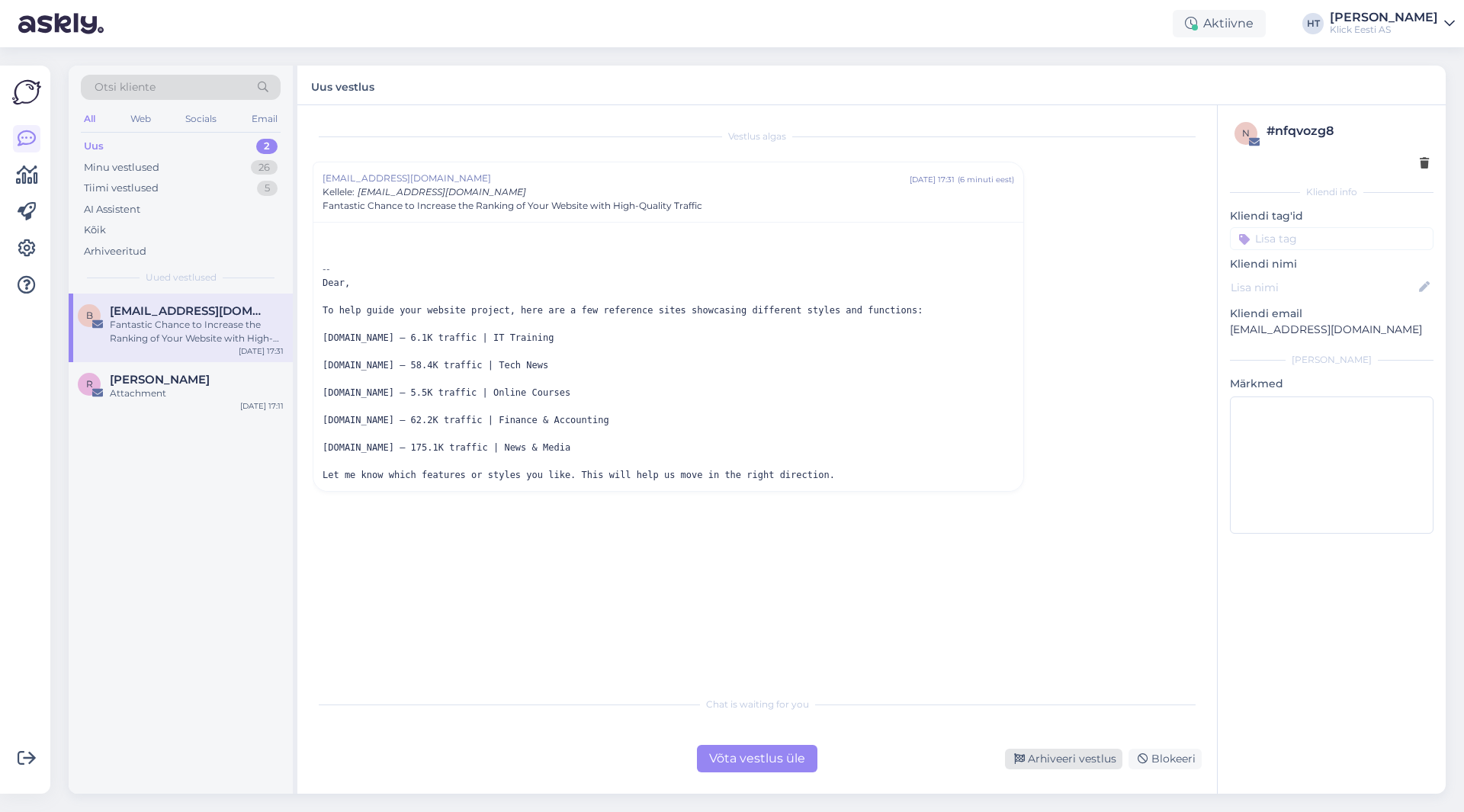
click at [1039, 757] on div "Arhiveeri vestlus" at bounding box center [1063, 758] width 117 height 21
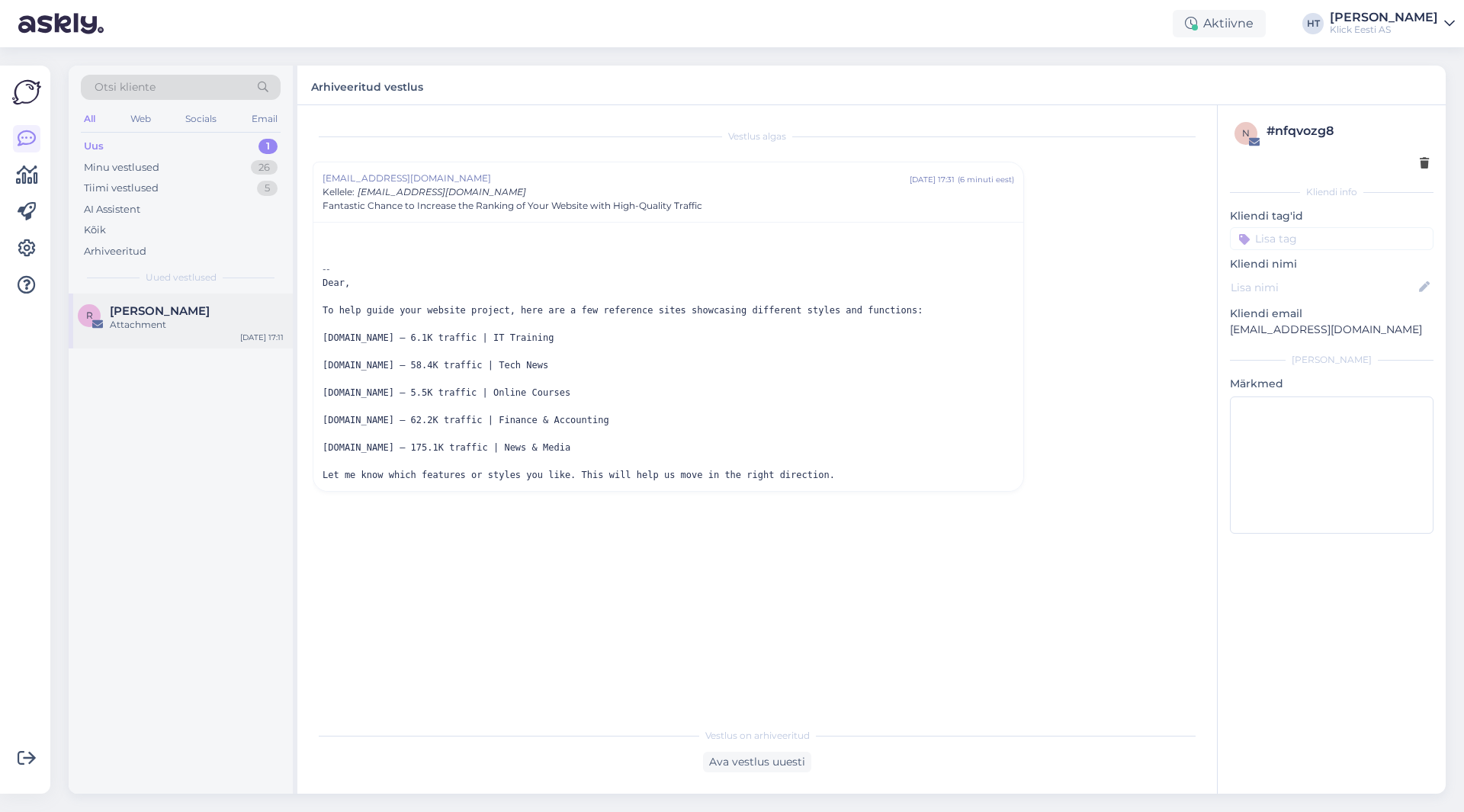
click at [178, 336] on div "R [PERSON_NAME] Attachment [DATE] 17:11" at bounding box center [181, 320] width 224 height 55
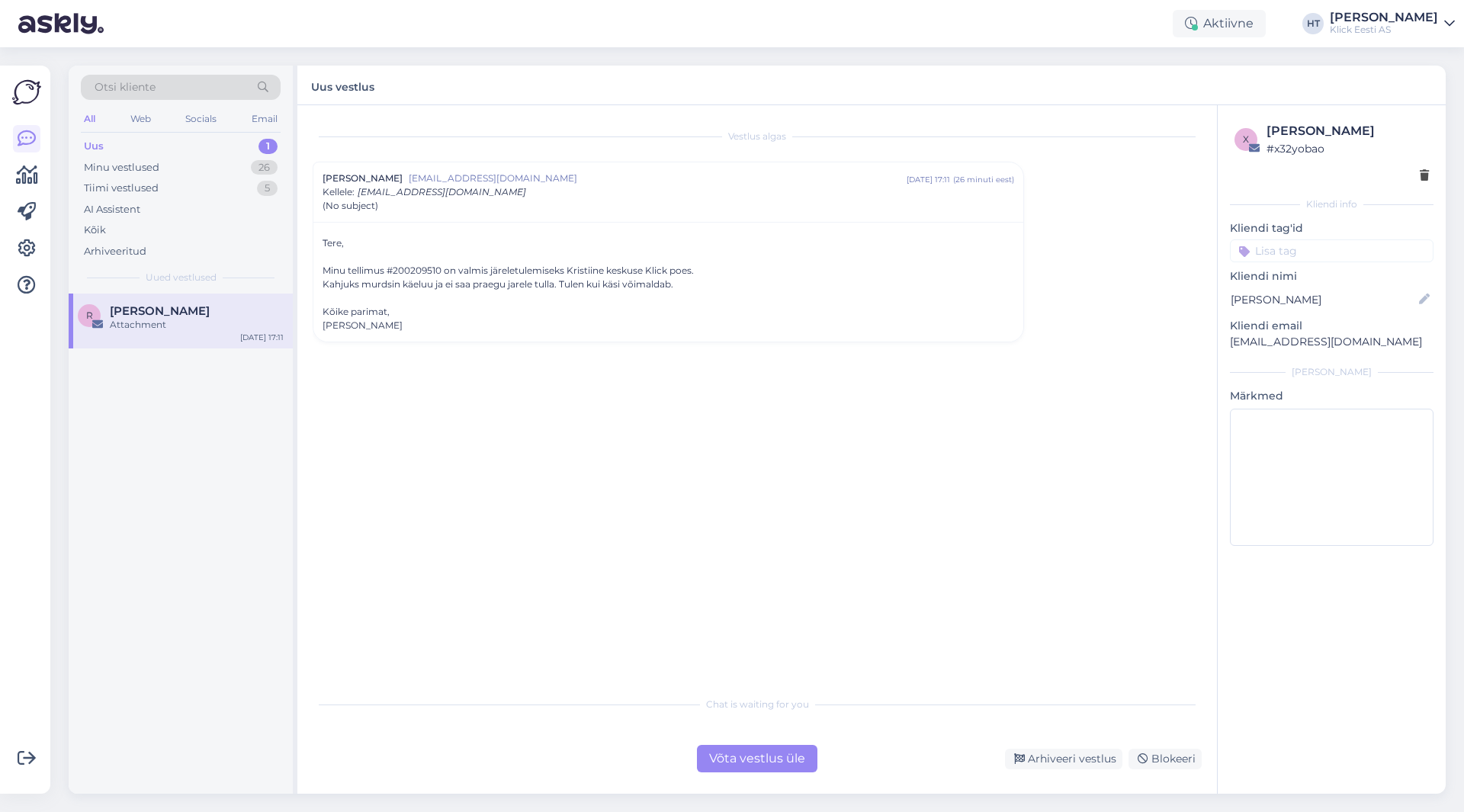
click at [1293, 247] on input at bounding box center [1331, 250] width 203 height 23
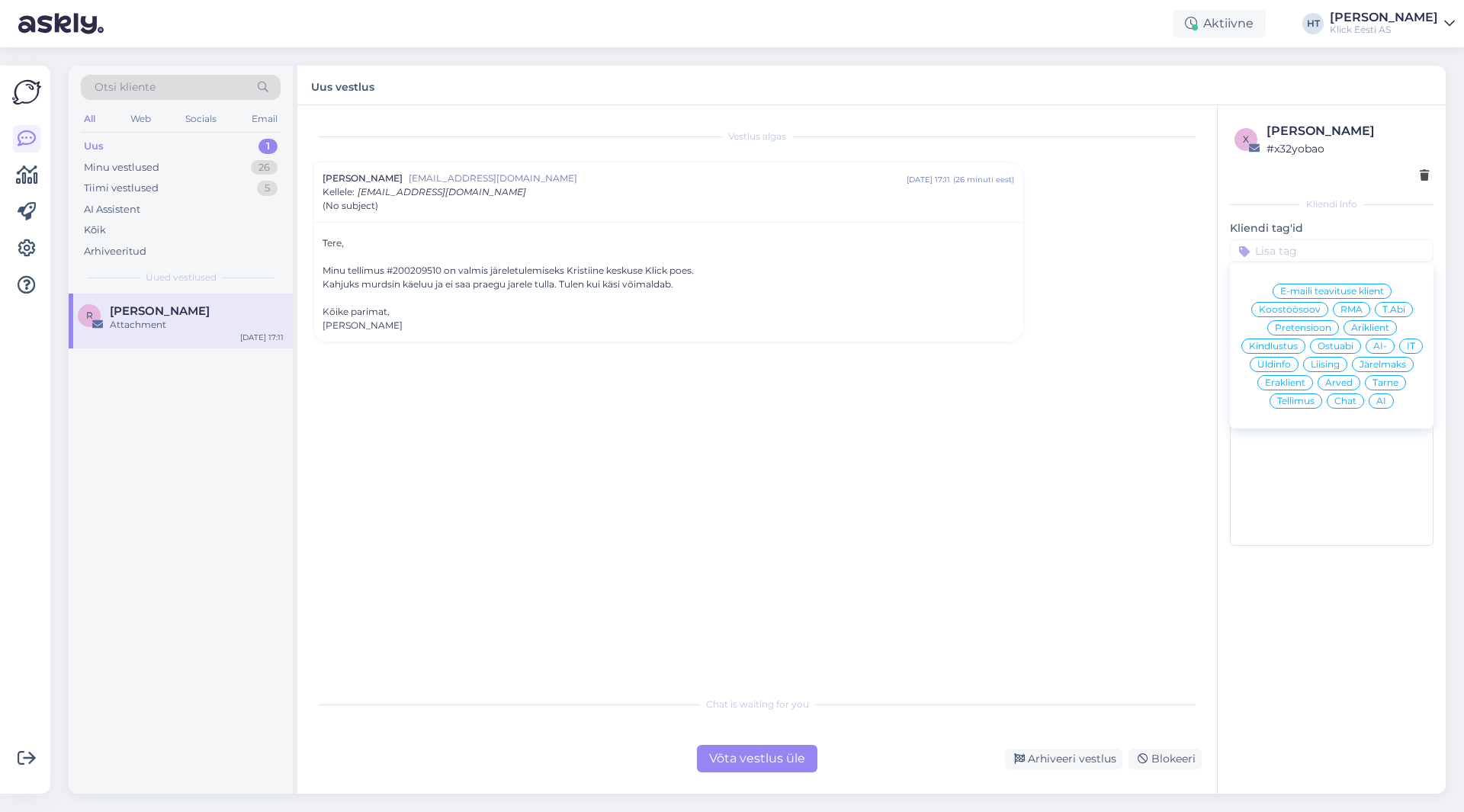
click at [1281, 377] on div "Eraklient" at bounding box center [1284, 382] width 56 height 15
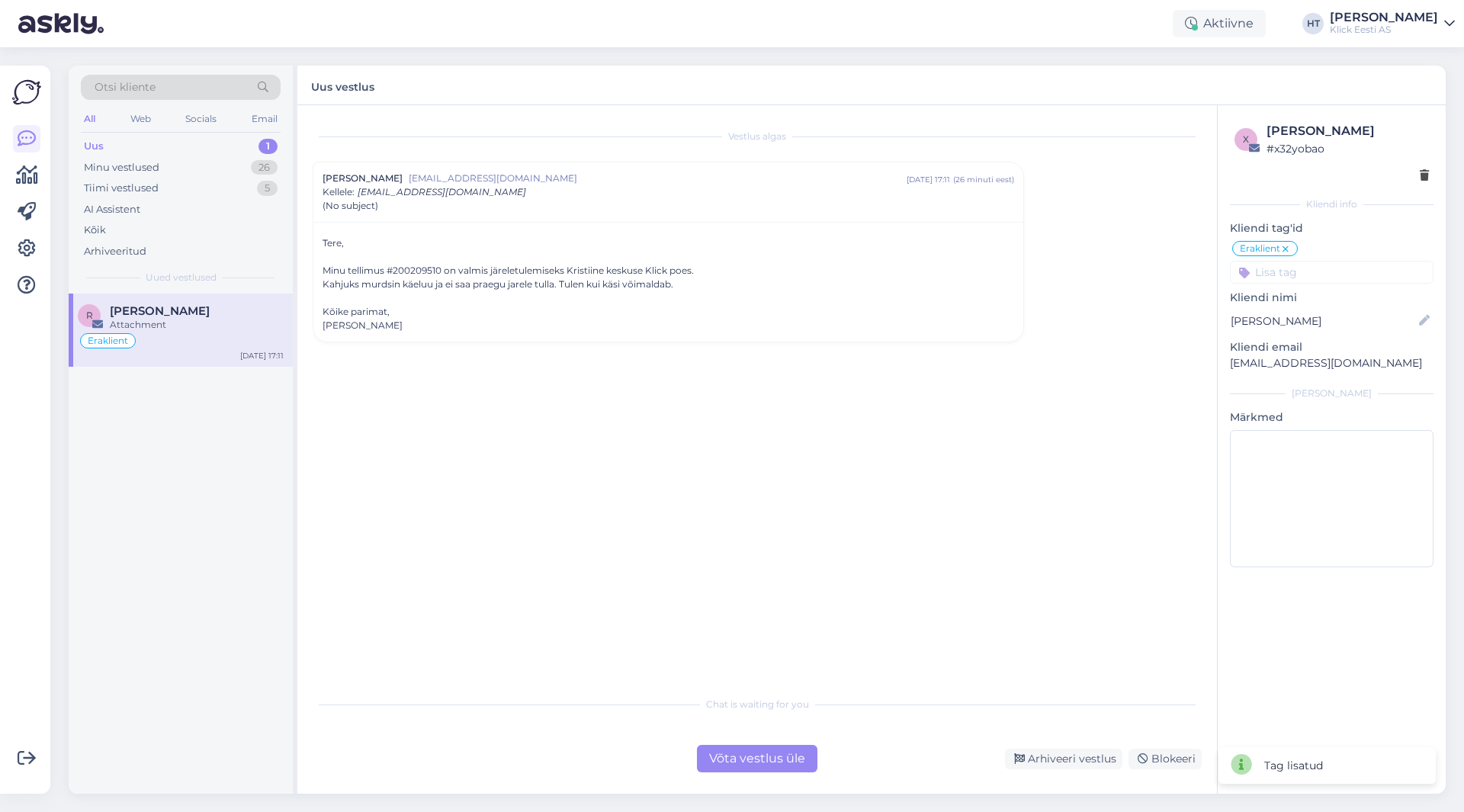
click at [1297, 272] on input at bounding box center [1331, 272] width 203 height 23
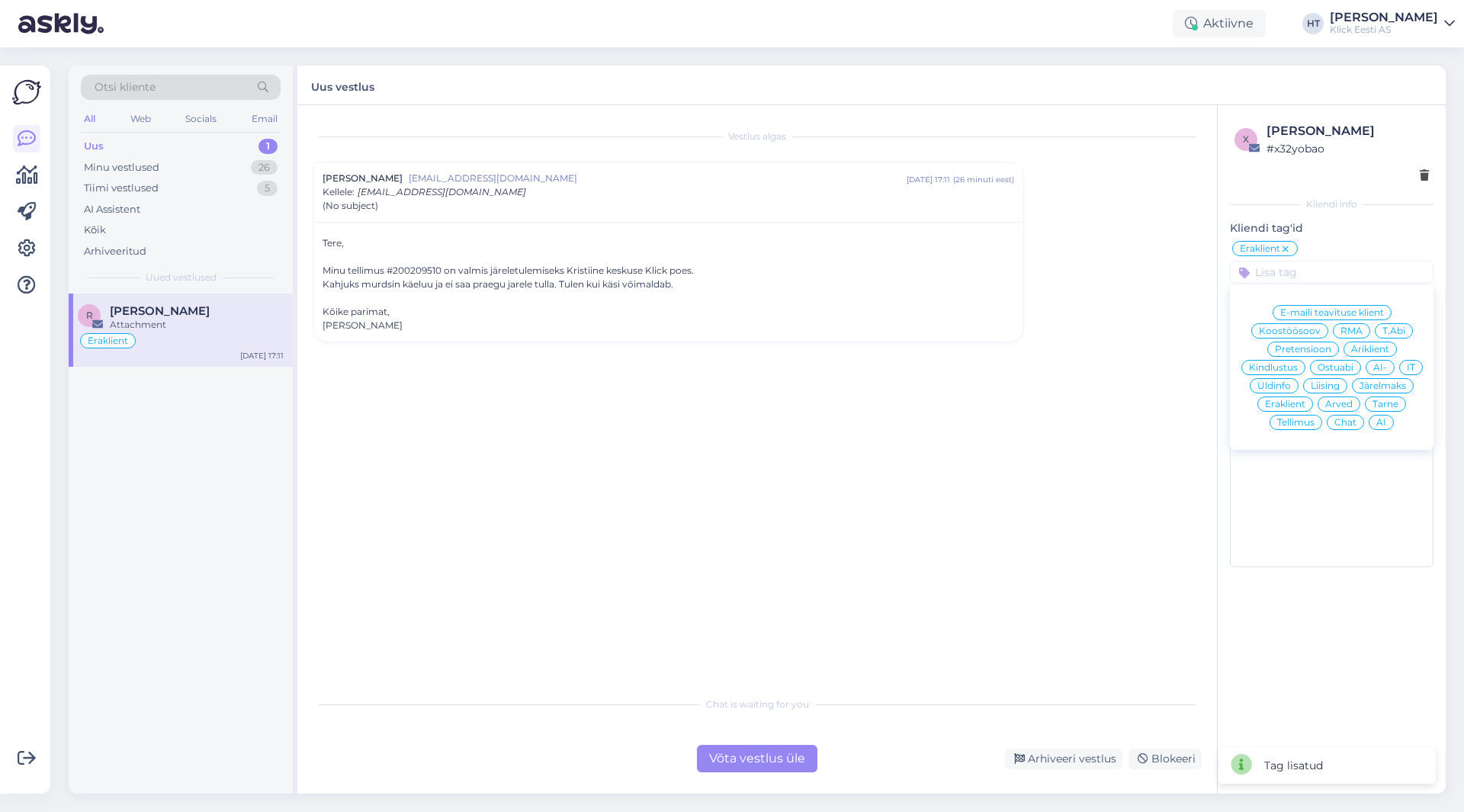
click at [1297, 421] on span "Tellimus" at bounding box center [1295, 421] width 38 height 9
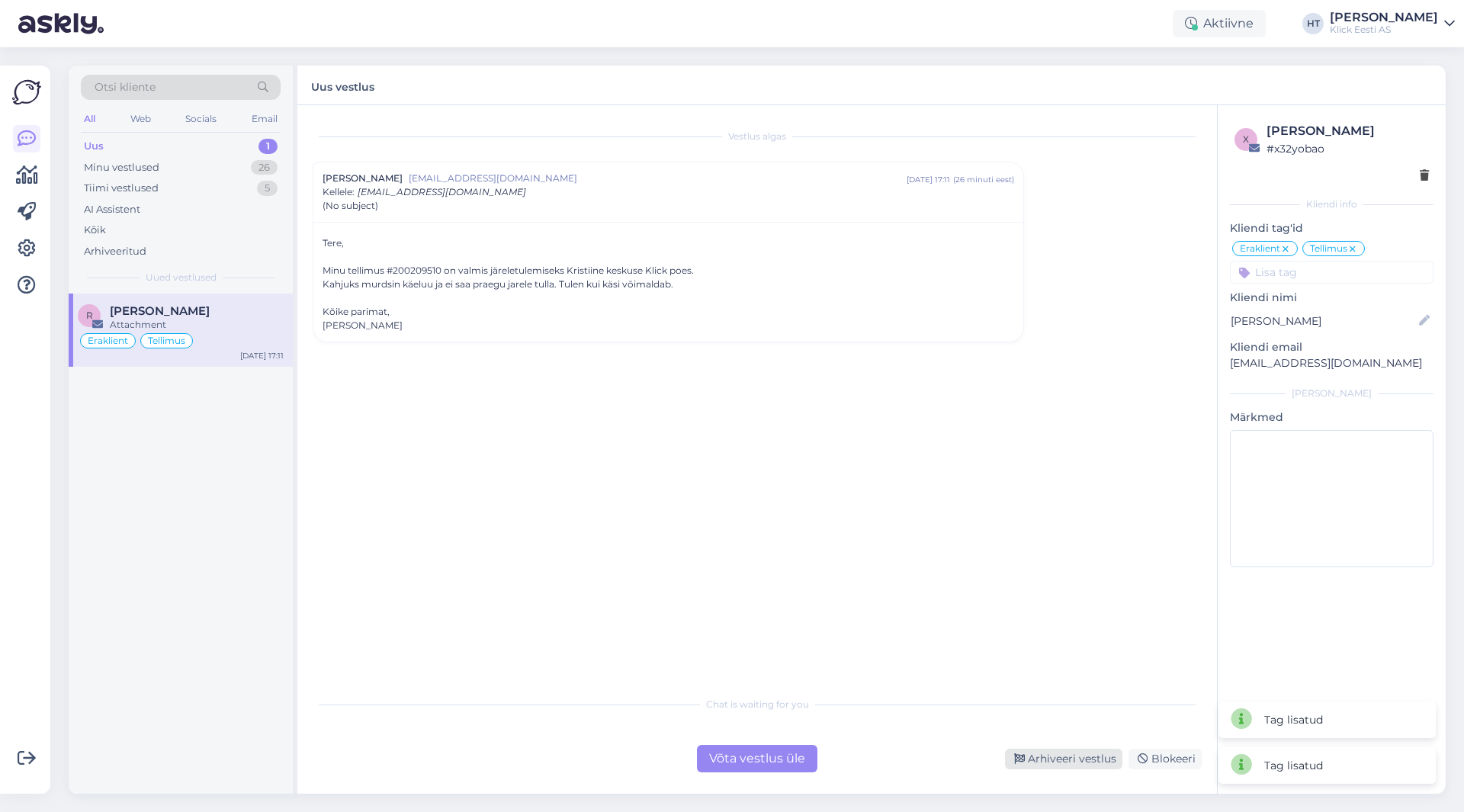
click at [1046, 765] on div "Arhiveeri vestlus" at bounding box center [1063, 758] width 117 height 21
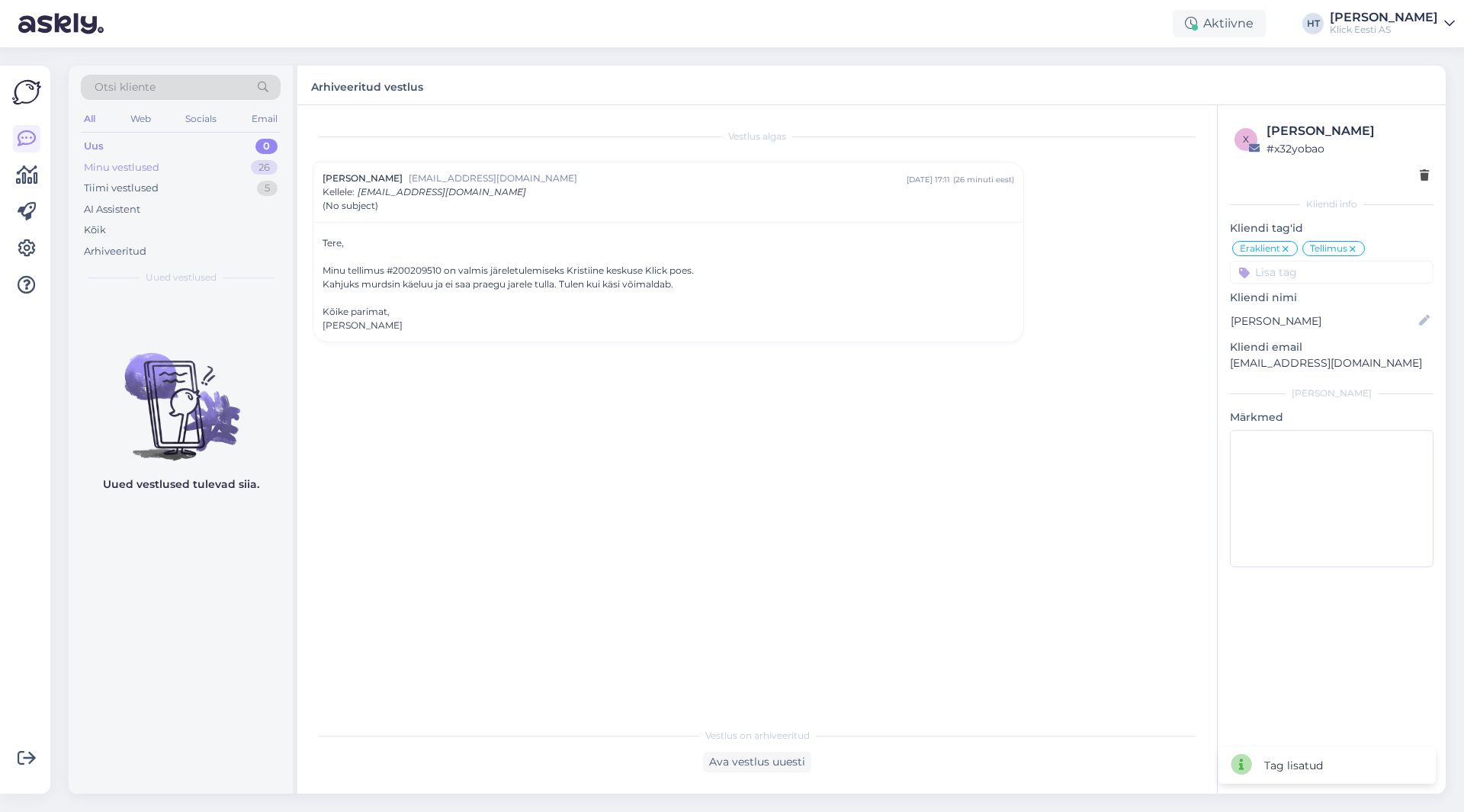
click at [177, 170] on div "Minu vestlused 26" at bounding box center [180, 168] width 199 height 22
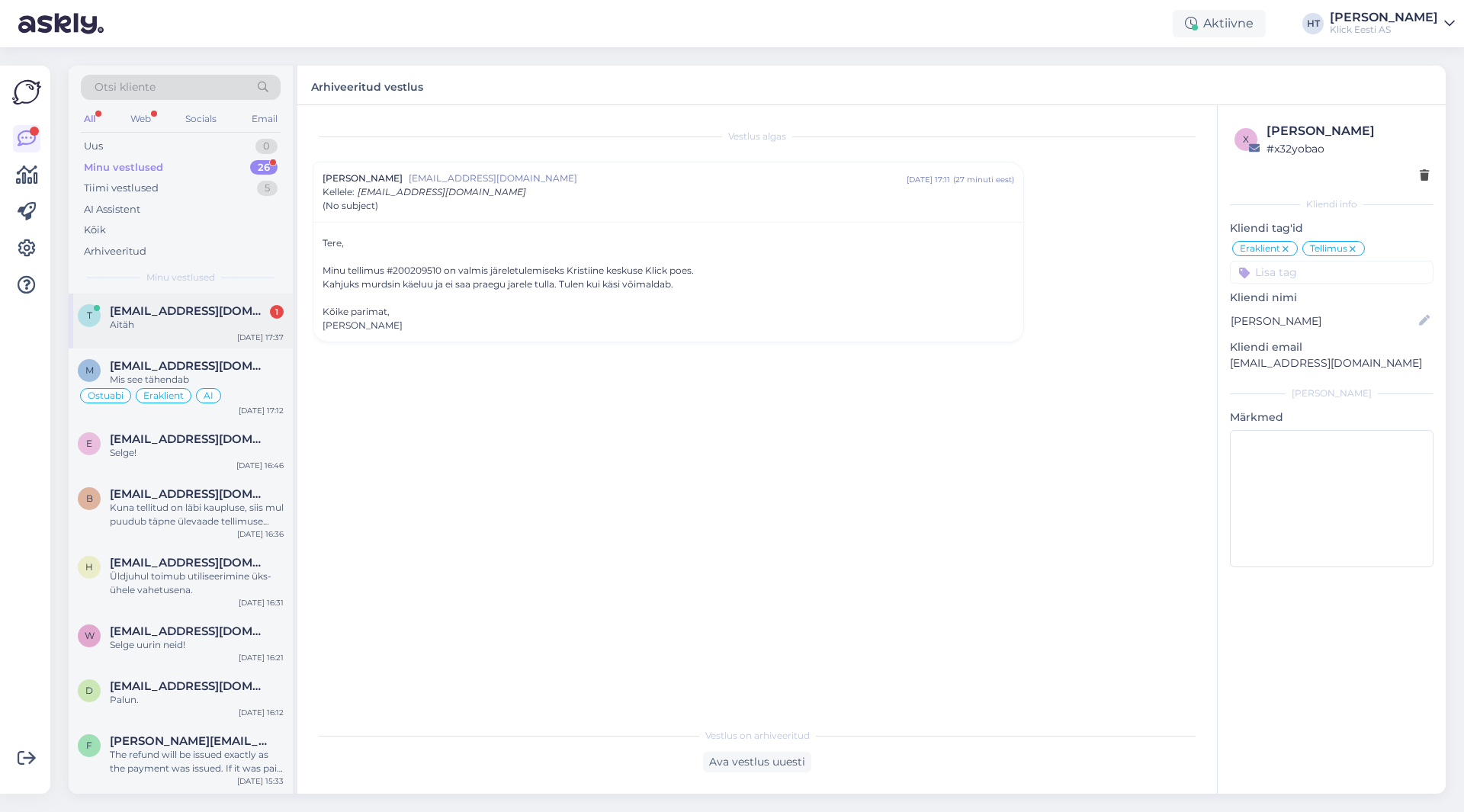
click at [202, 301] on div "t [EMAIL_ADDRESS][DOMAIN_NAME] 1 Aitäh [DATE] 17:37" at bounding box center [181, 320] width 224 height 55
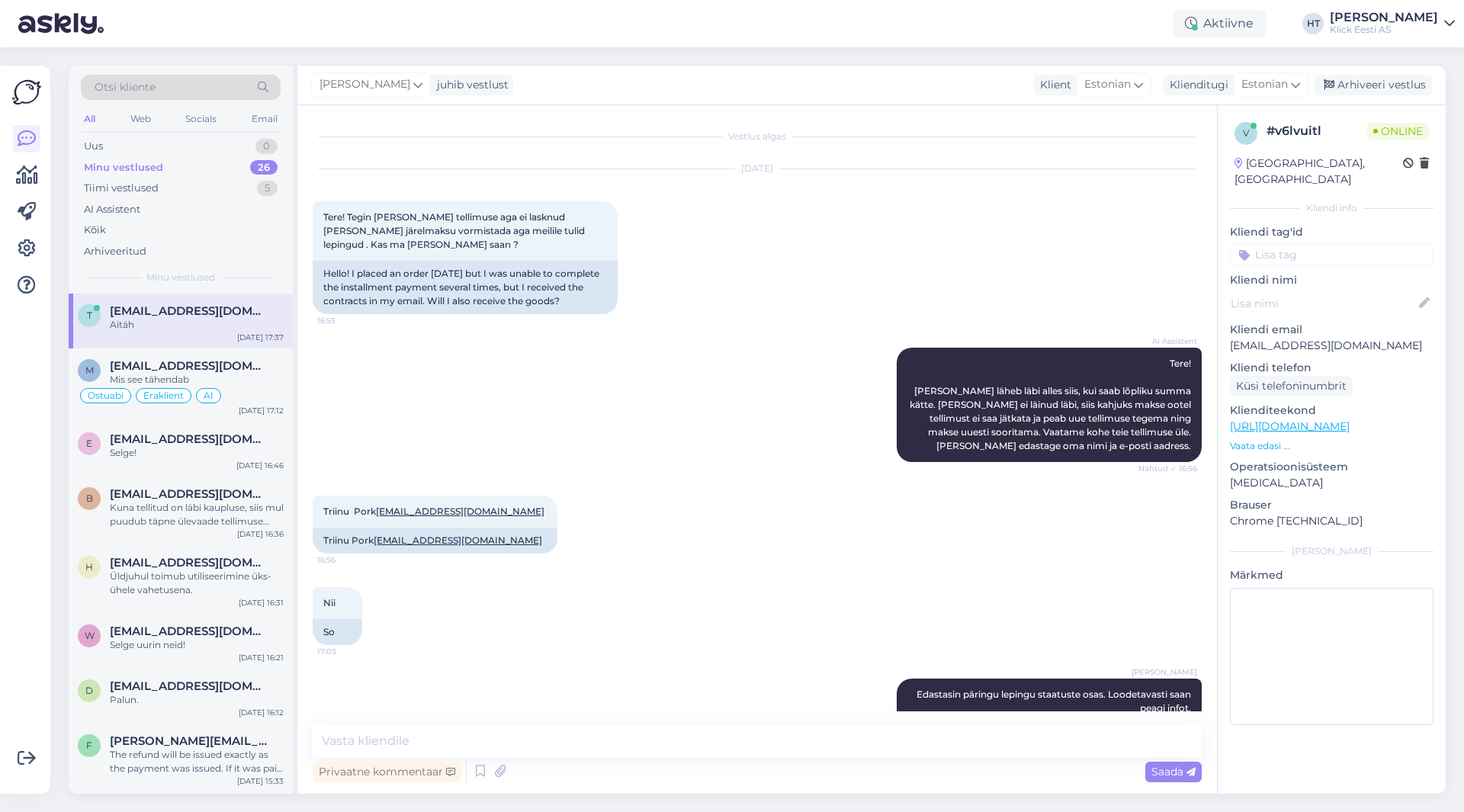
scroll to position [291, 0]
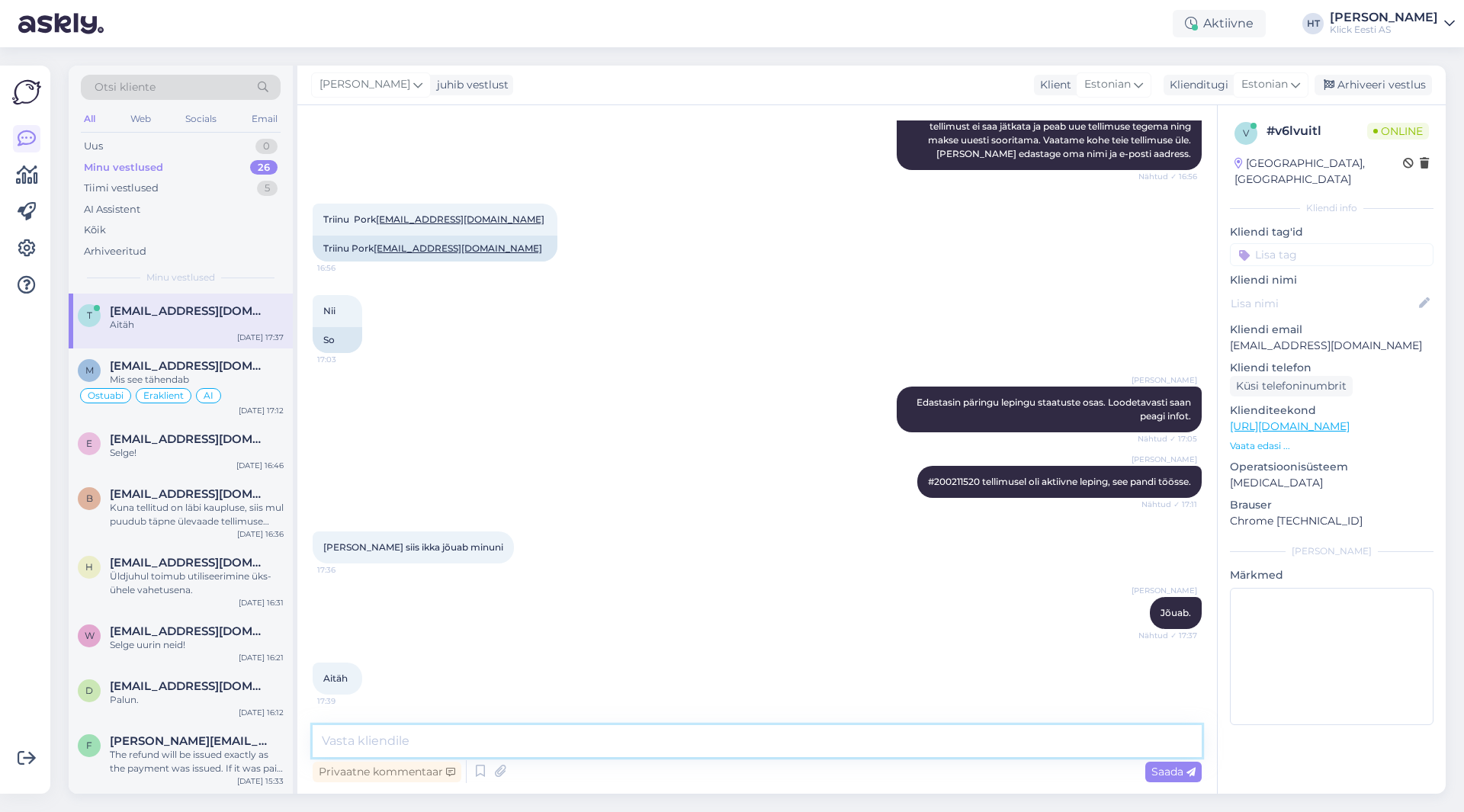
click at [608, 737] on textarea at bounding box center [757, 741] width 889 height 32
type textarea "Palun."
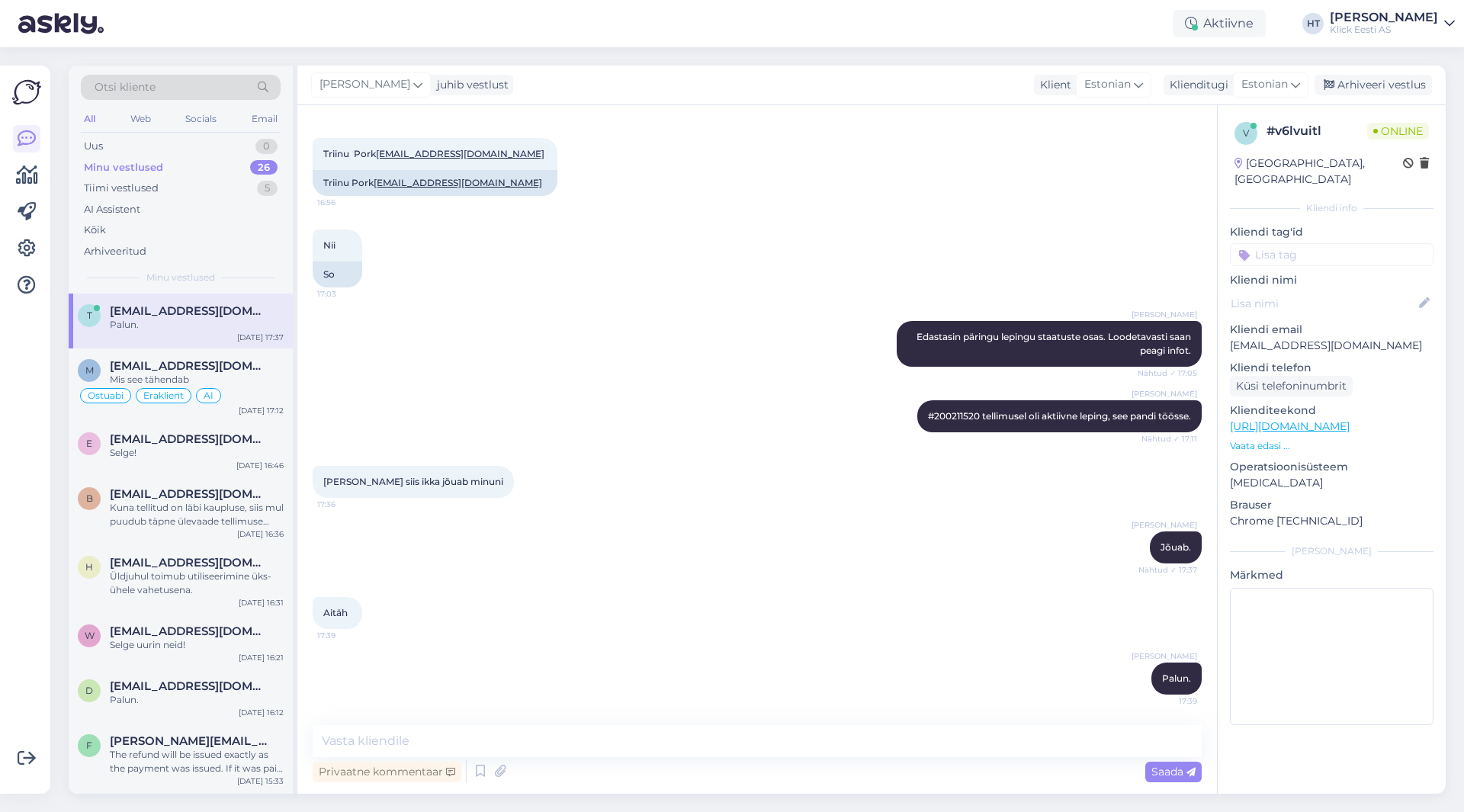
click at [15, 565] on div at bounding box center [26, 428] width 29 height 703
click at [21, 464] on div at bounding box center [26, 428] width 29 height 703
click at [25, 354] on div at bounding box center [26, 428] width 29 height 703
click at [24, 354] on div at bounding box center [26, 428] width 29 height 703
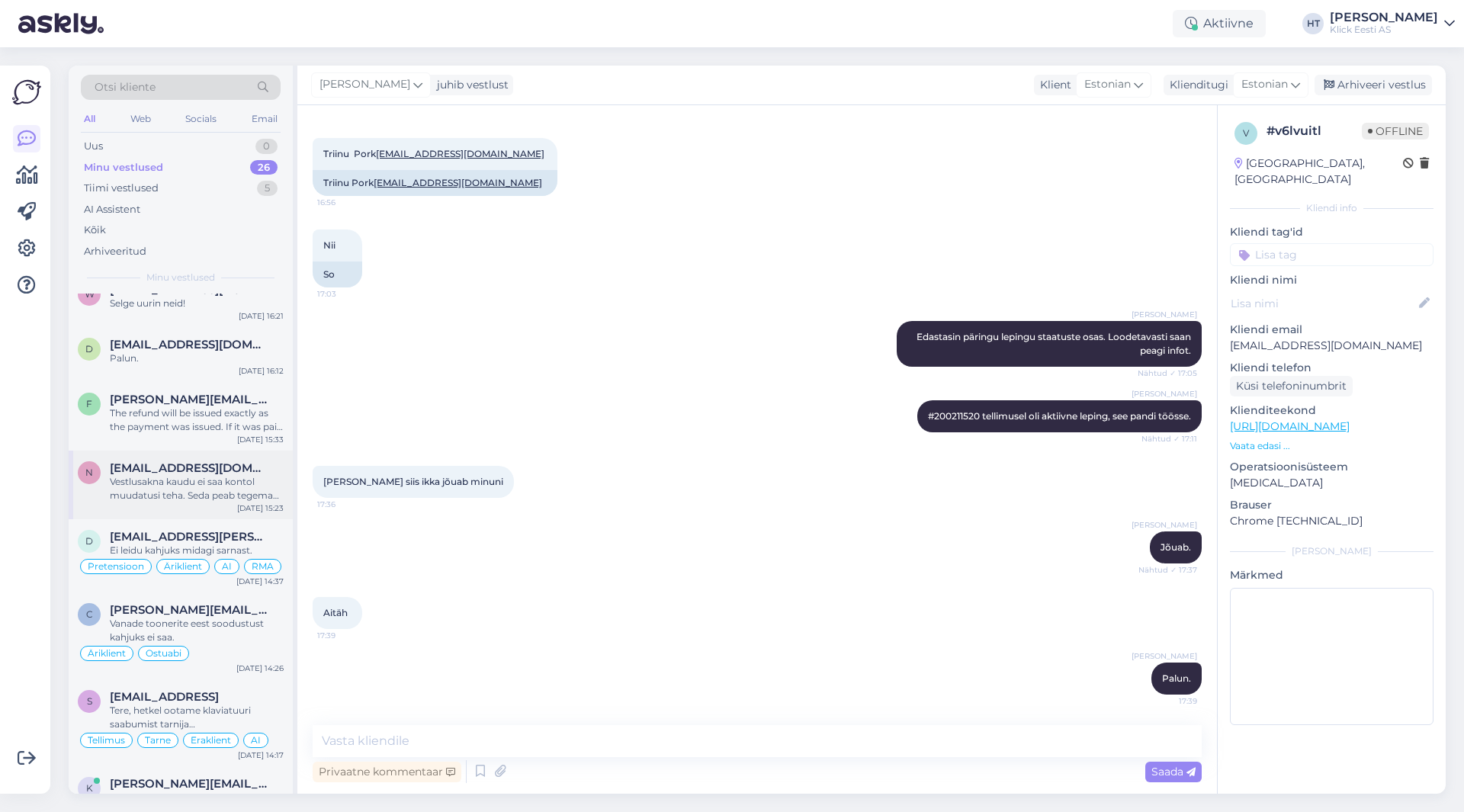
scroll to position [304, 0]
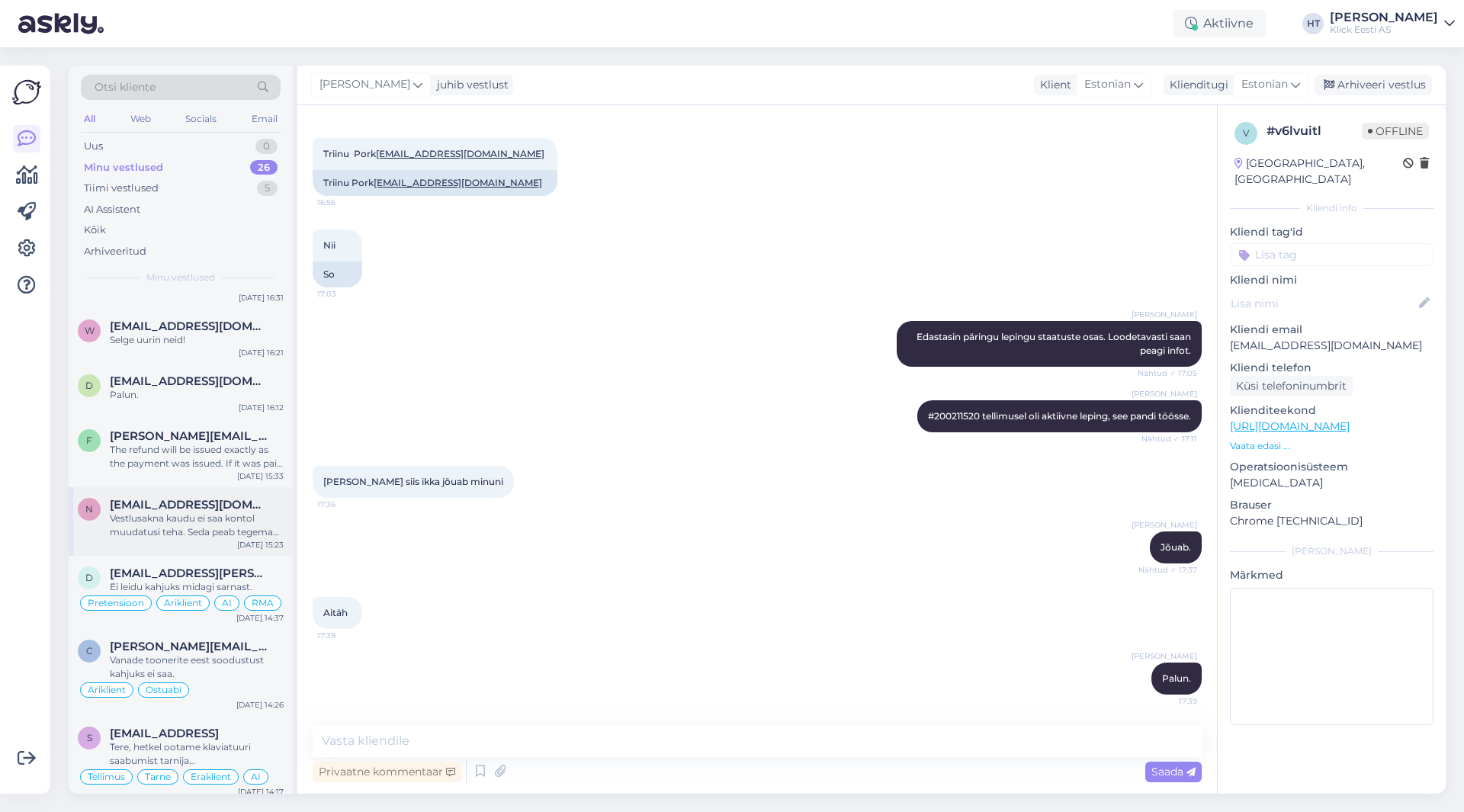
click at [214, 528] on div "Vestlusakna kaudu ei saa kontol muudatusi teha. Seda peab tegema iseseisvalt ko…" at bounding box center [196, 525] width 174 height 28
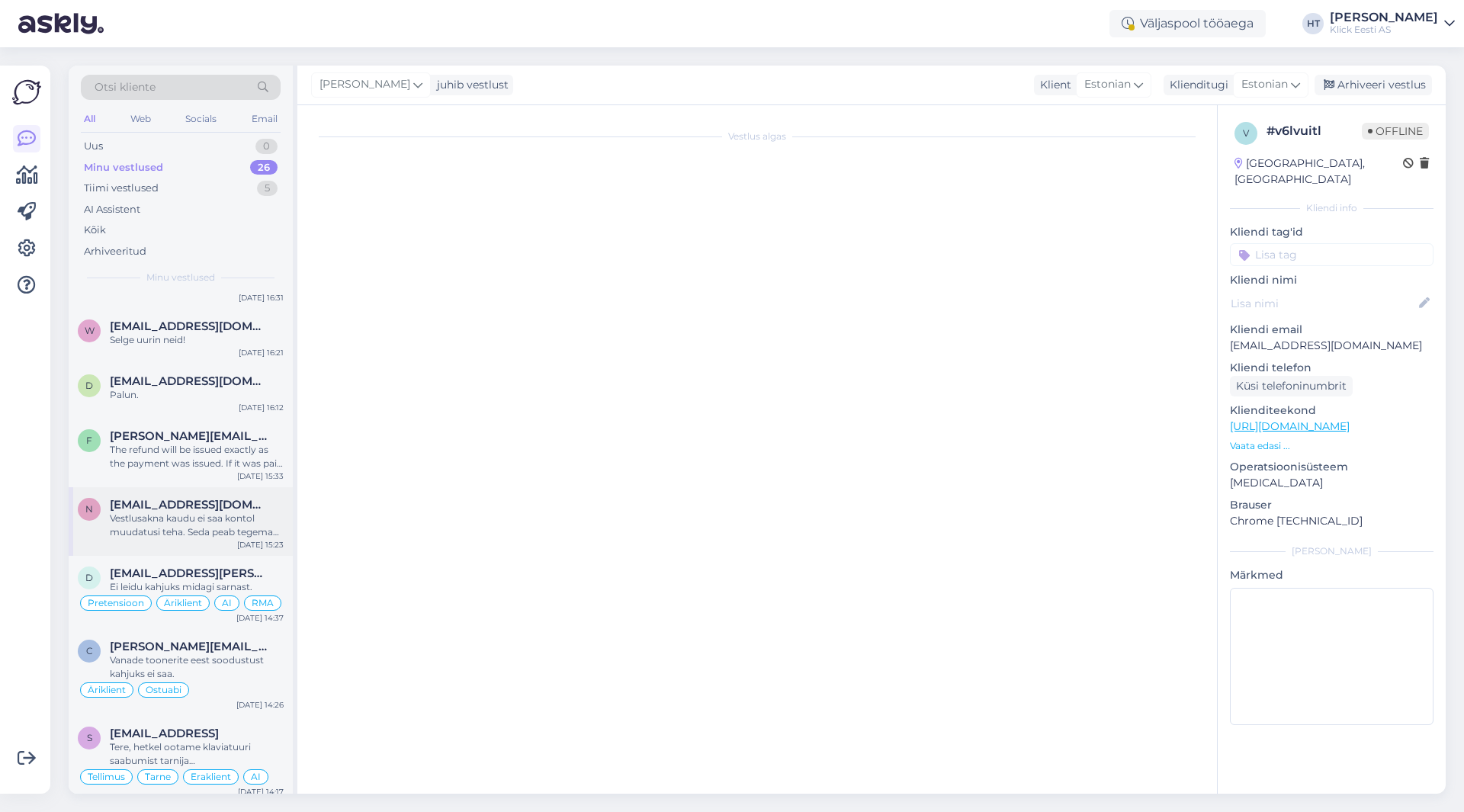
scroll to position [0, 0]
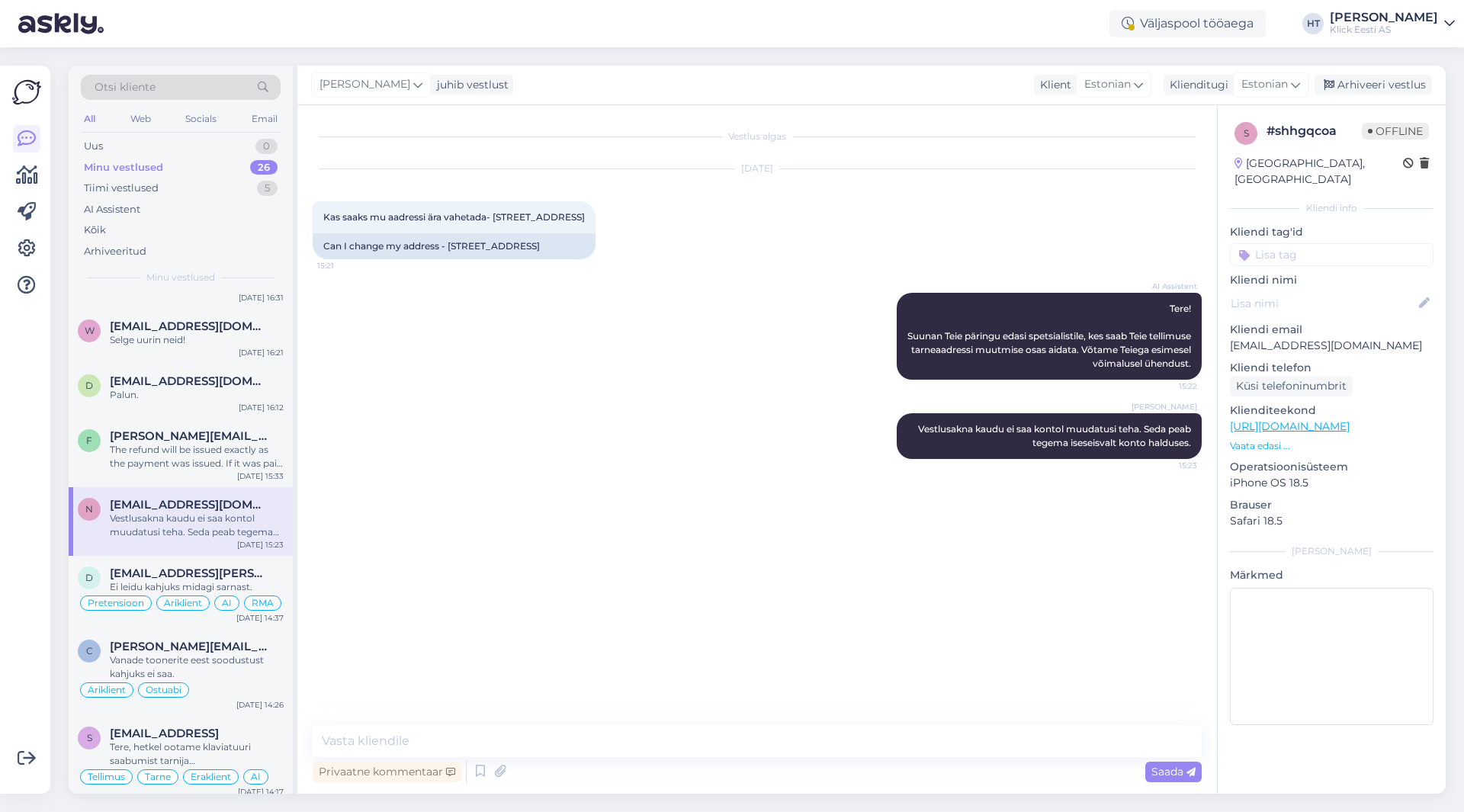
click at [1300, 245] on input at bounding box center [1331, 254] width 203 height 23
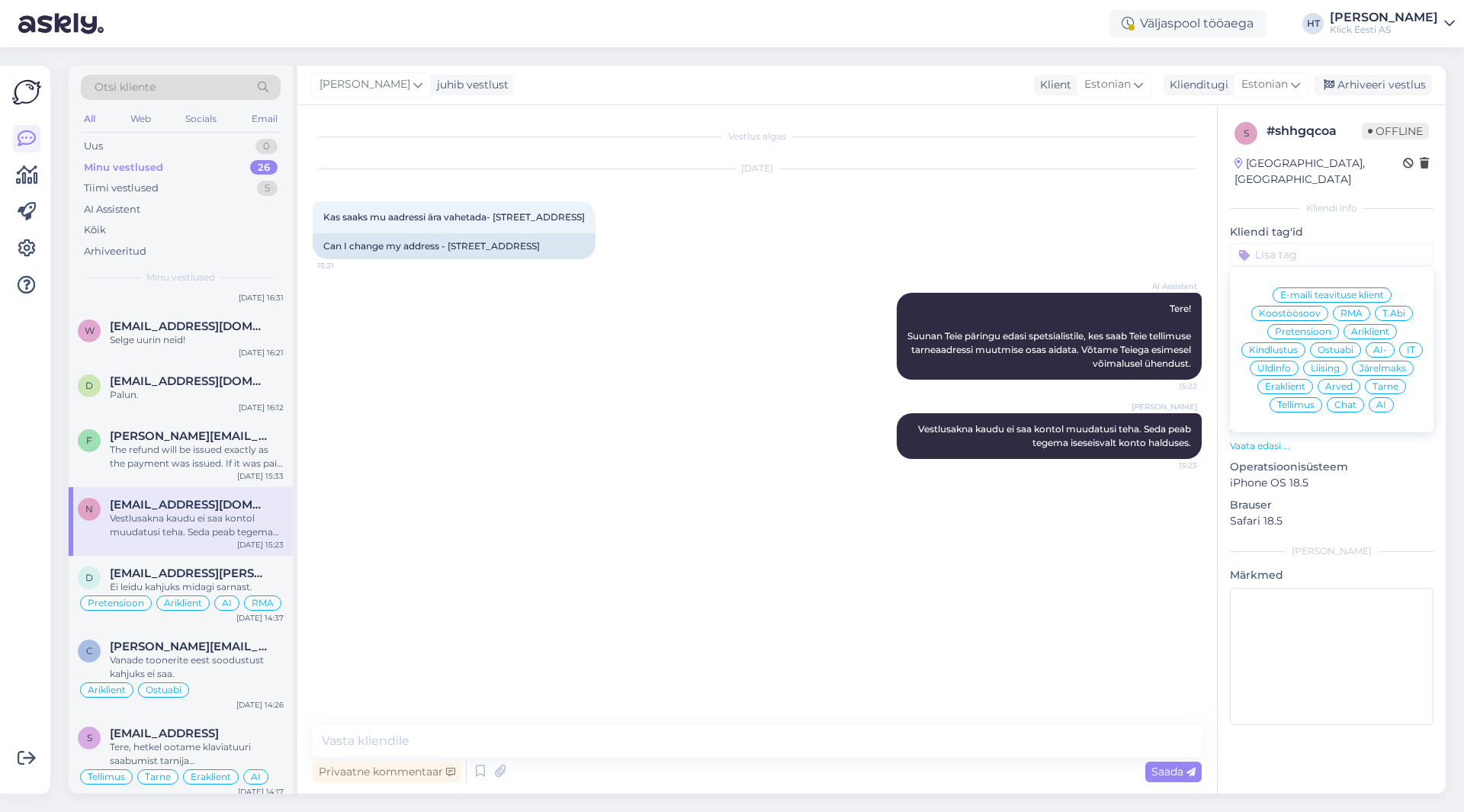
click at [1408, 345] on span "IT" at bounding box center [1410, 349] width 8 height 9
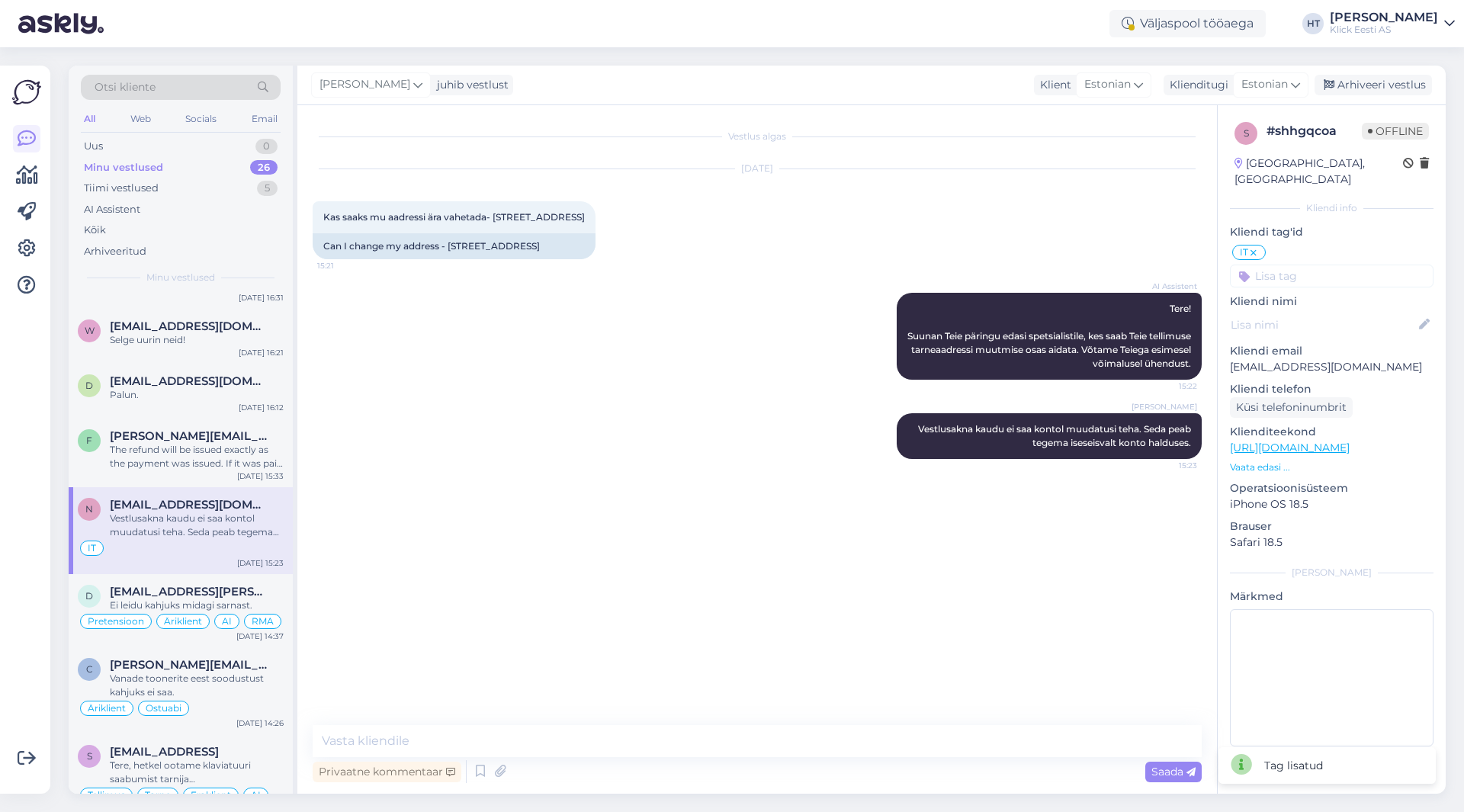
click at [1316, 265] on input at bounding box center [1331, 276] width 203 height 23
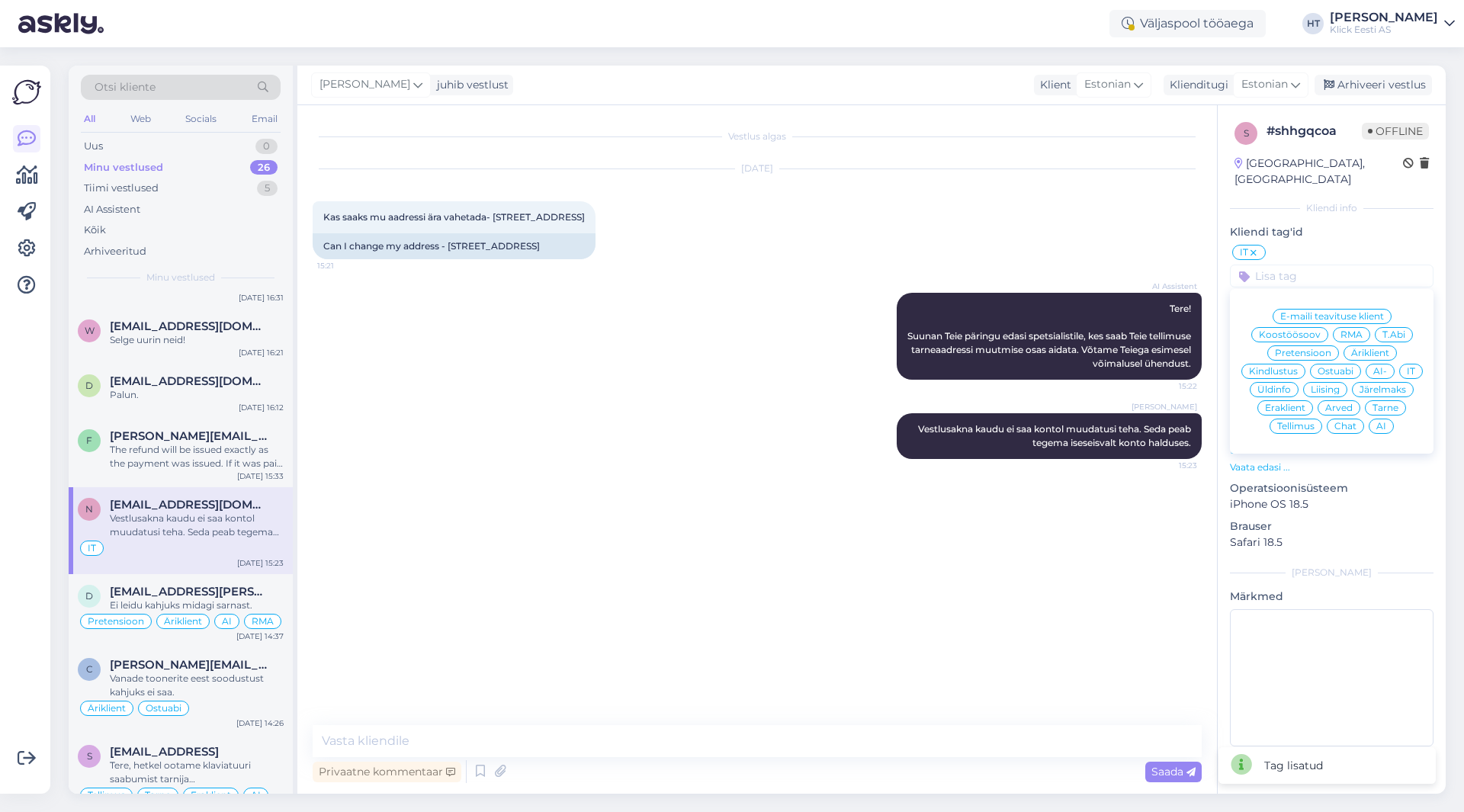
click at [1284, 401] on div "Eraklient" at bounding box center [1284, 407] width 56 height 15
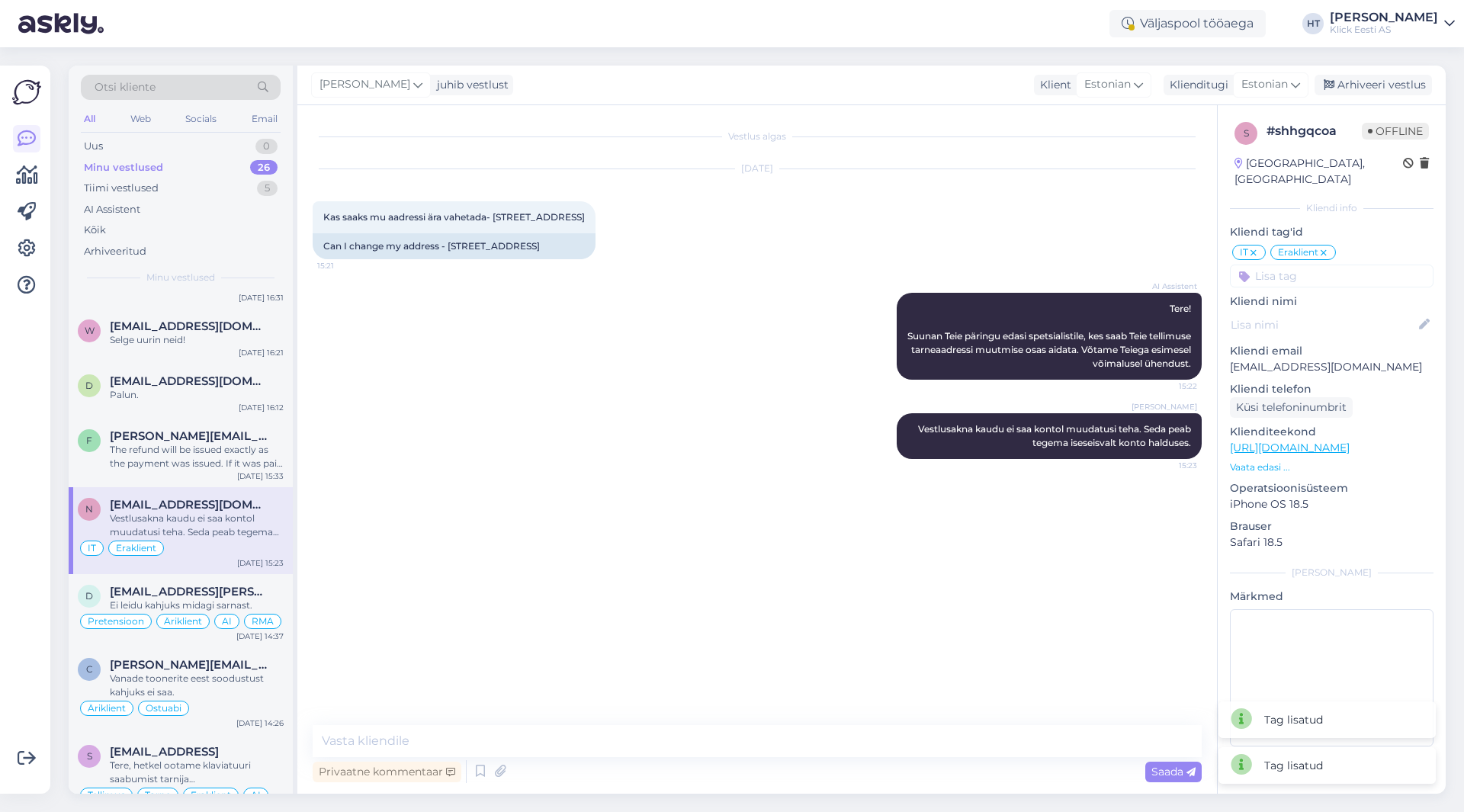
click at [1296, 265] on input at bounding box center [1331, 276] width 203 height 23
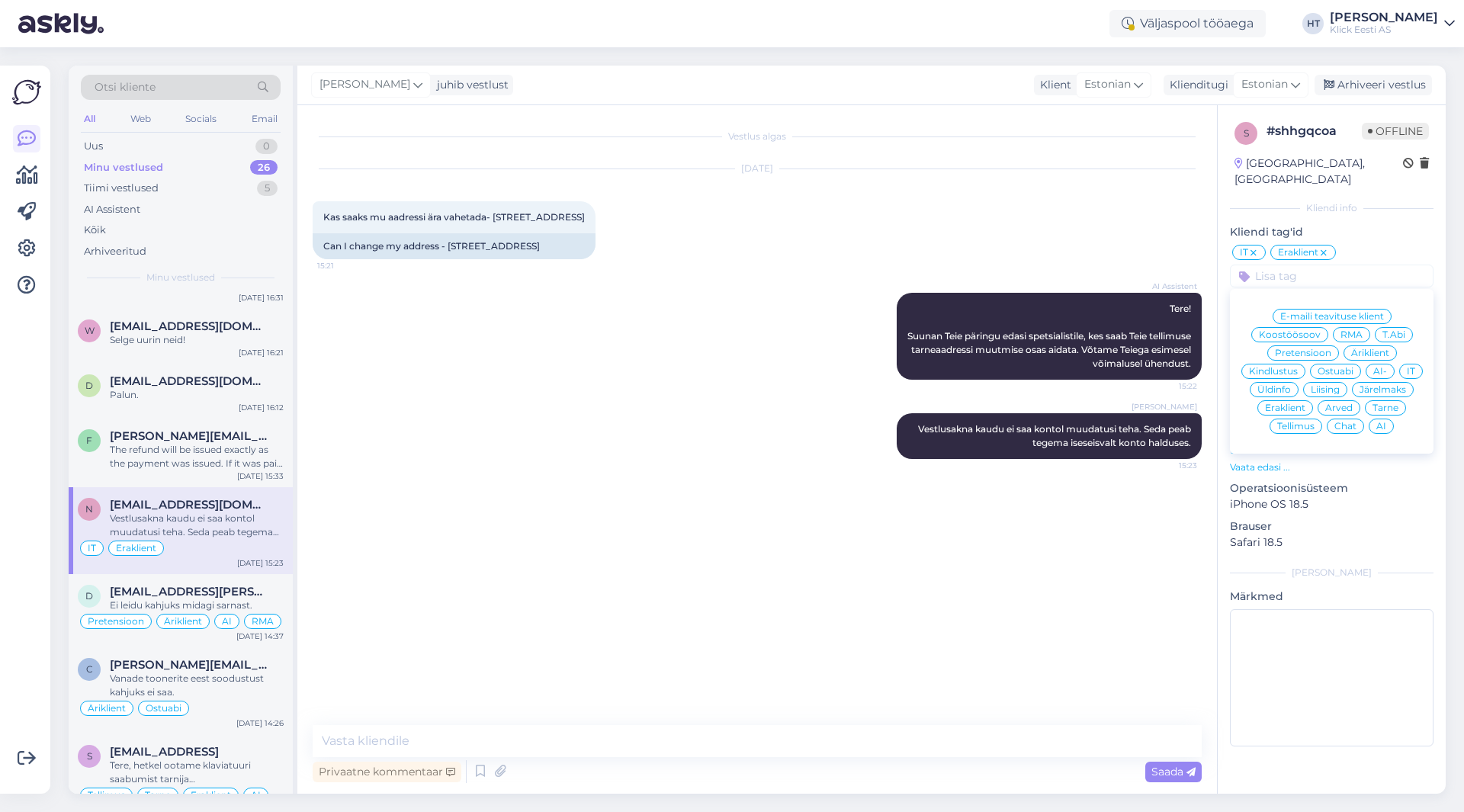
click at [1386, 418] on div "AI" at bounding box center [1381, 425] width 25 height 15
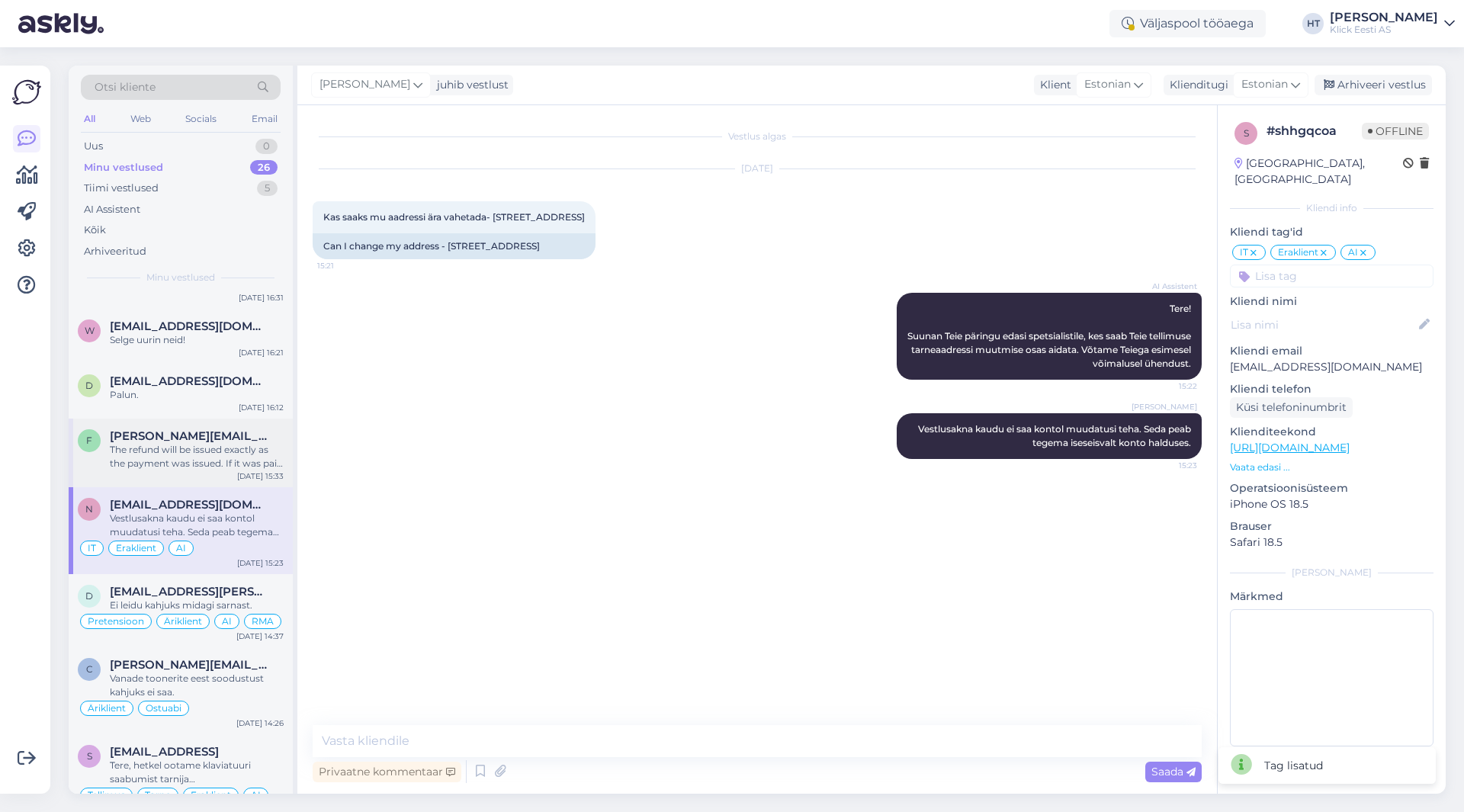
click at [235, 453] on div "The refund will be issued exactly as the payment was issued. If it was paid ful…" at bounding box center [196, 457] width 174 height 28
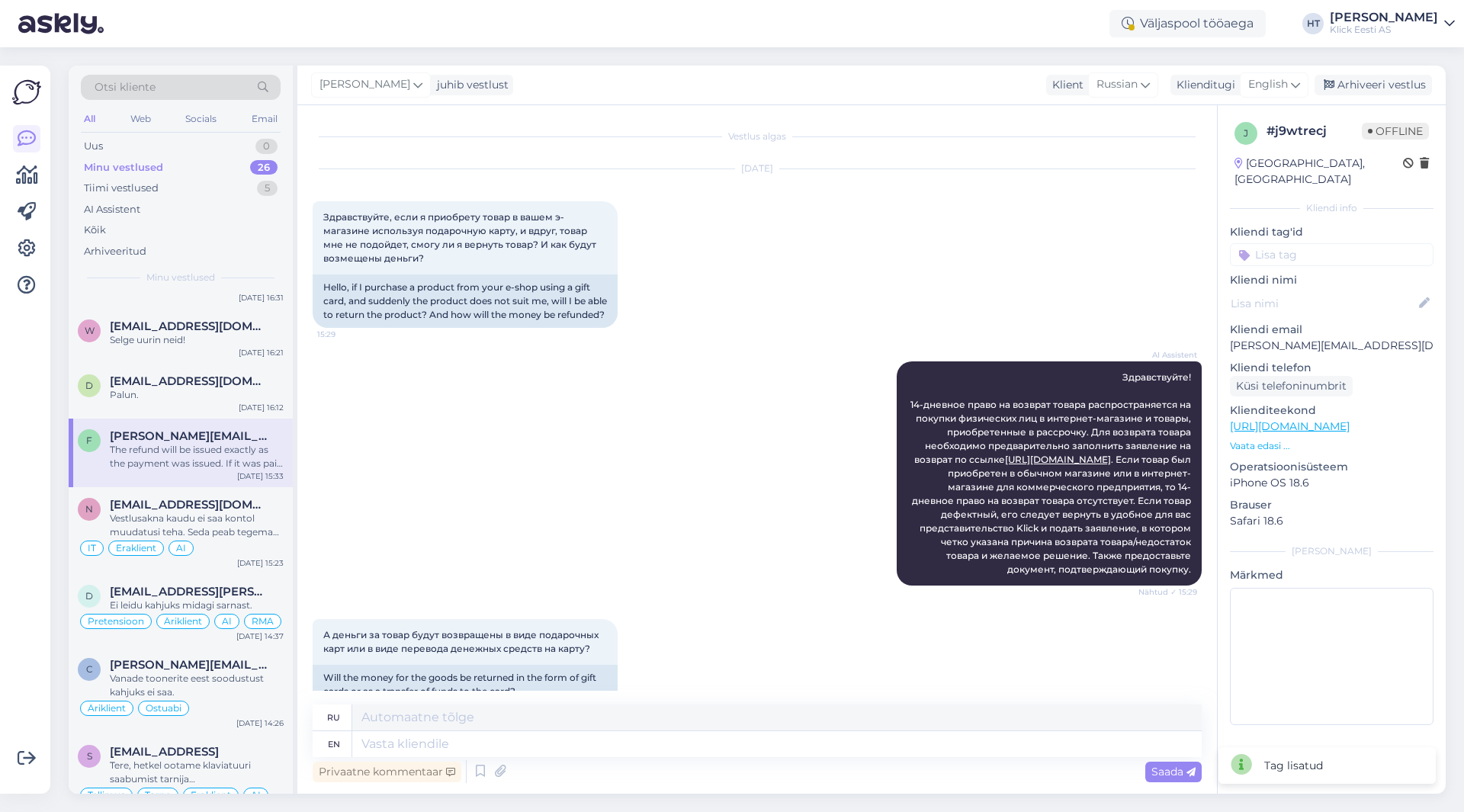
scroll to position [324, 0]
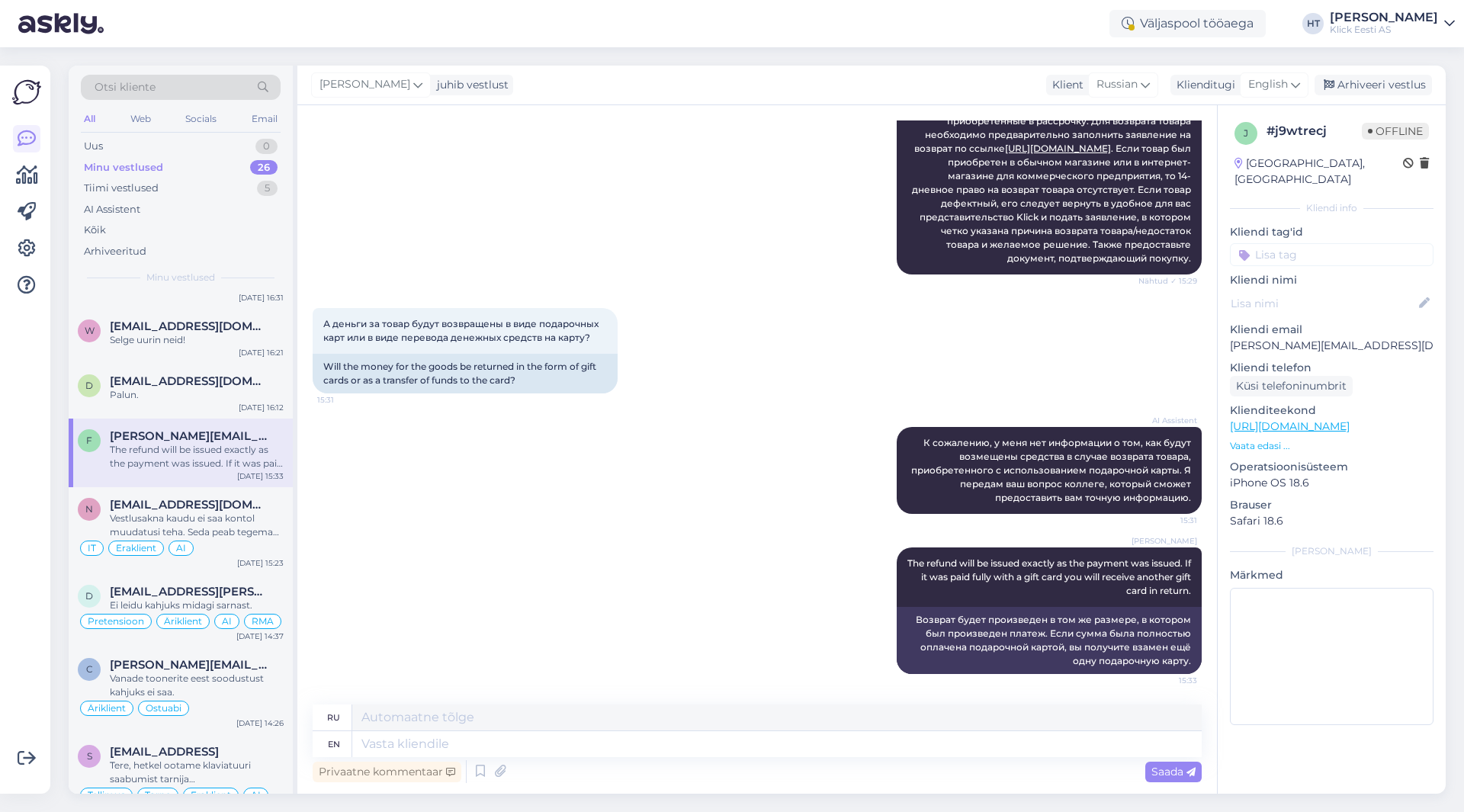
click at [1315, 243] on input at bounding box center [1331, 254] width 203 height 23
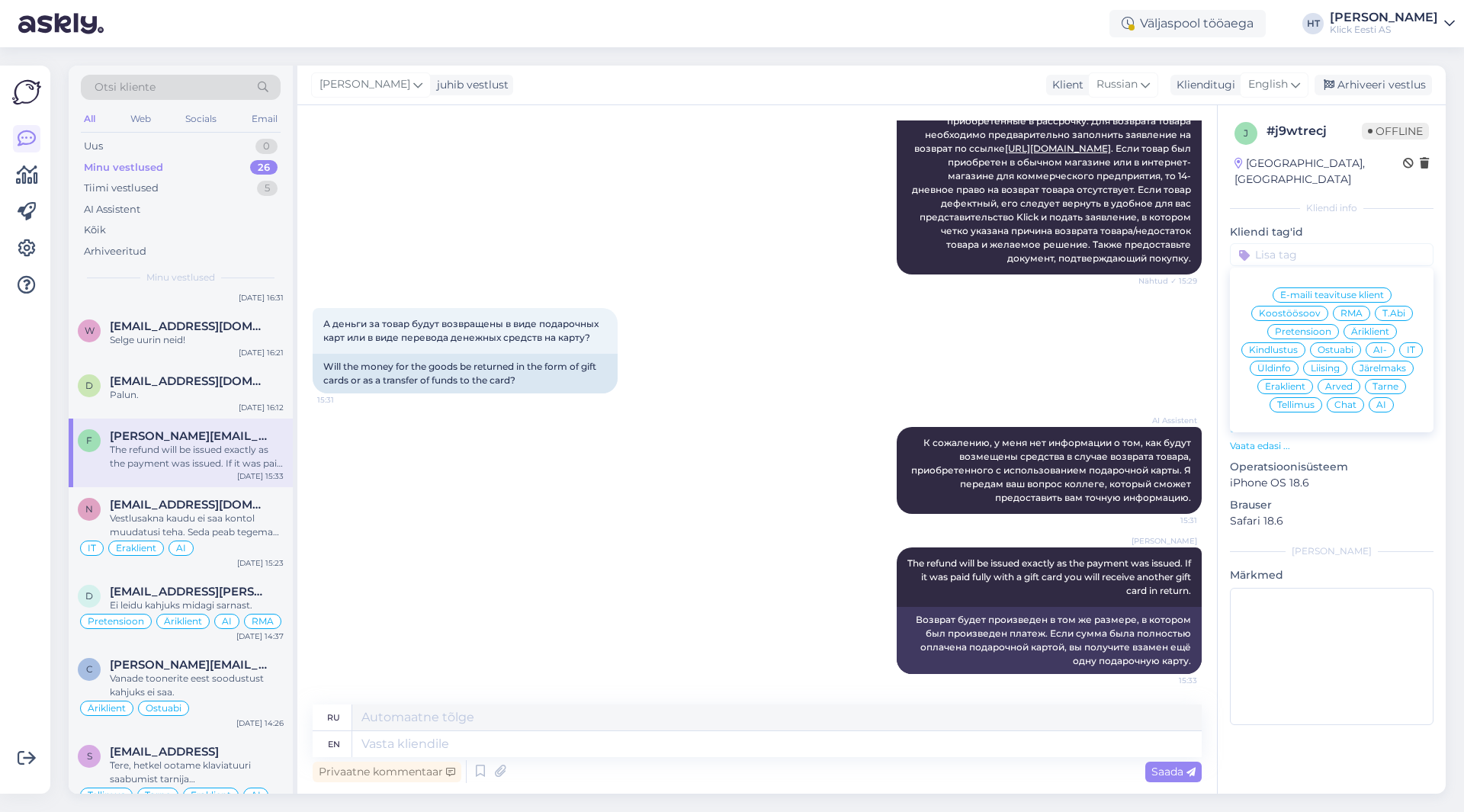
click at [1278, 364] on span "Üldinfo" at bounding box center [1274, 368] width 34 height 9
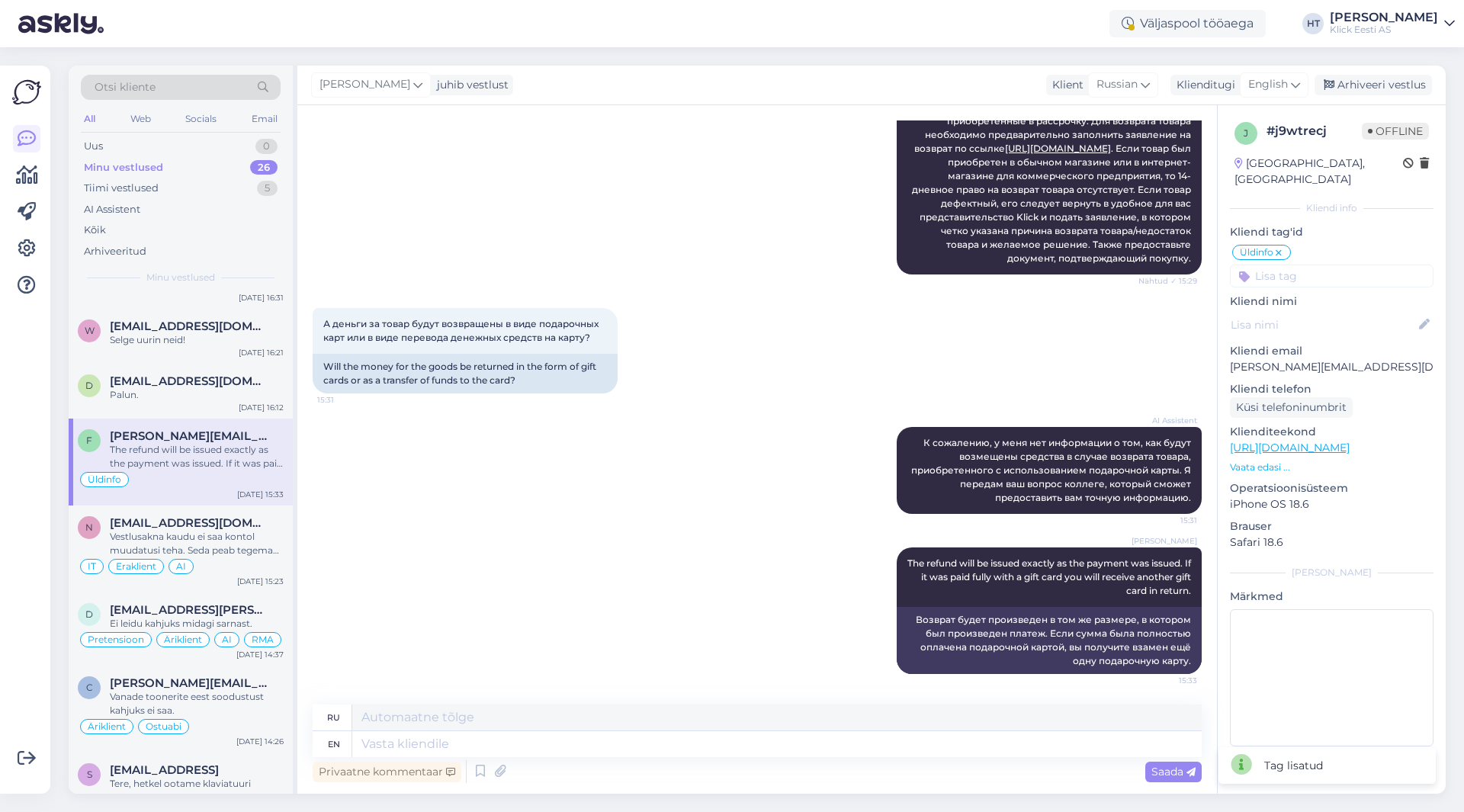
click at [1311, 265] on input at bounding box center [1331, 276] width 203 height 23
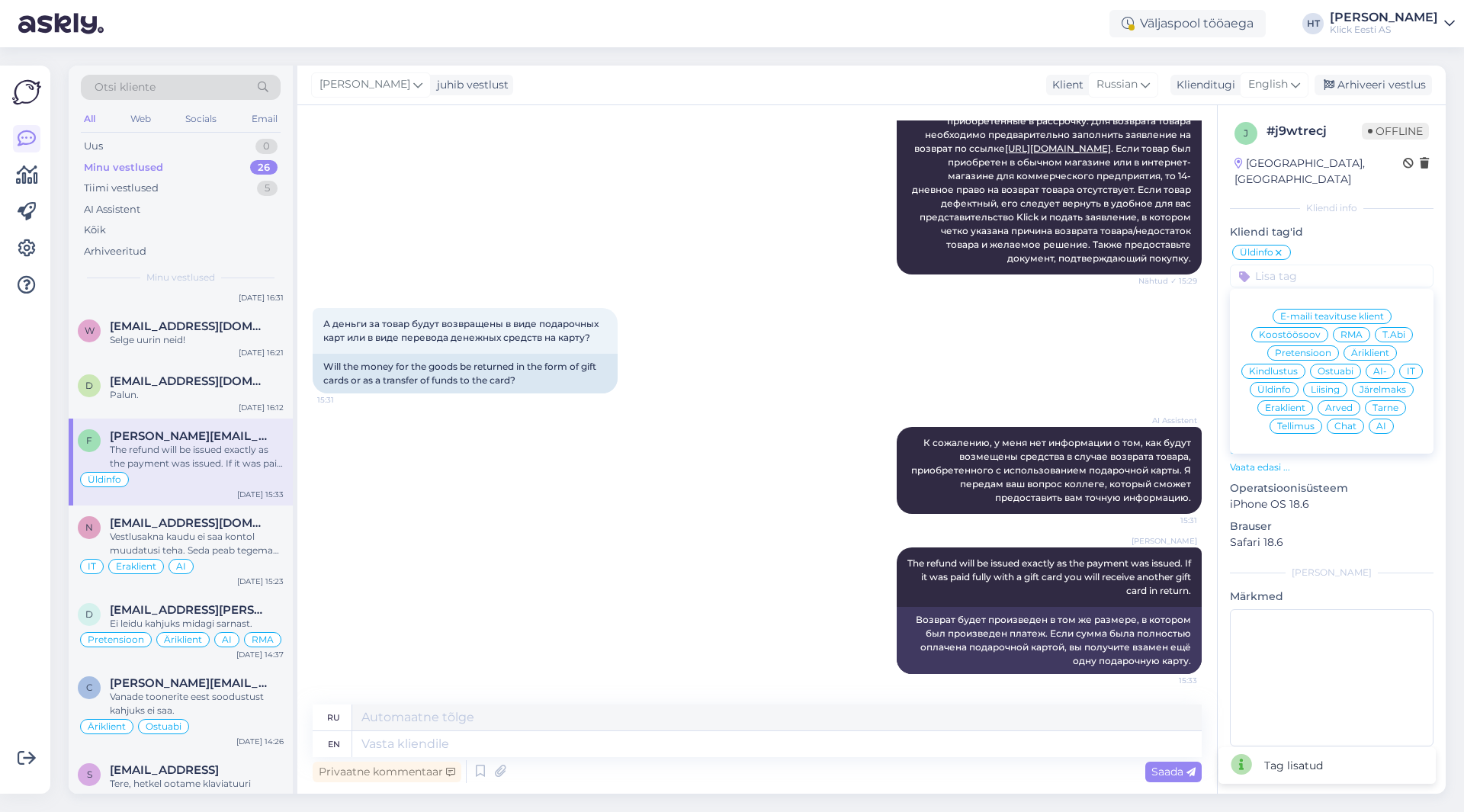
click at [1295, 404] on span "Eraklient" at bounding box center [1284, 407] width 41 height 9
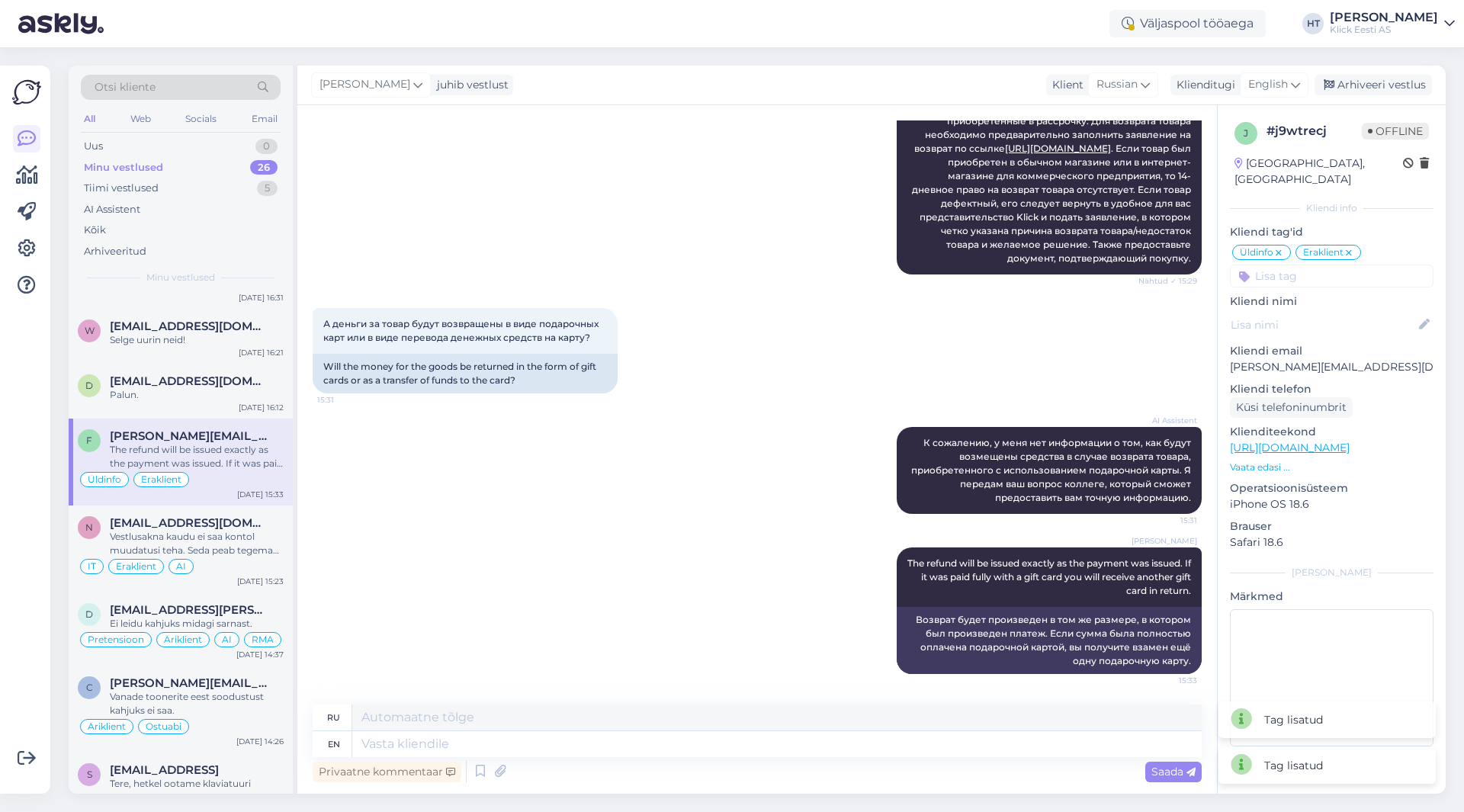
click at [1333, 265] on input at bounding box center [1331, 276] width 203 height 23
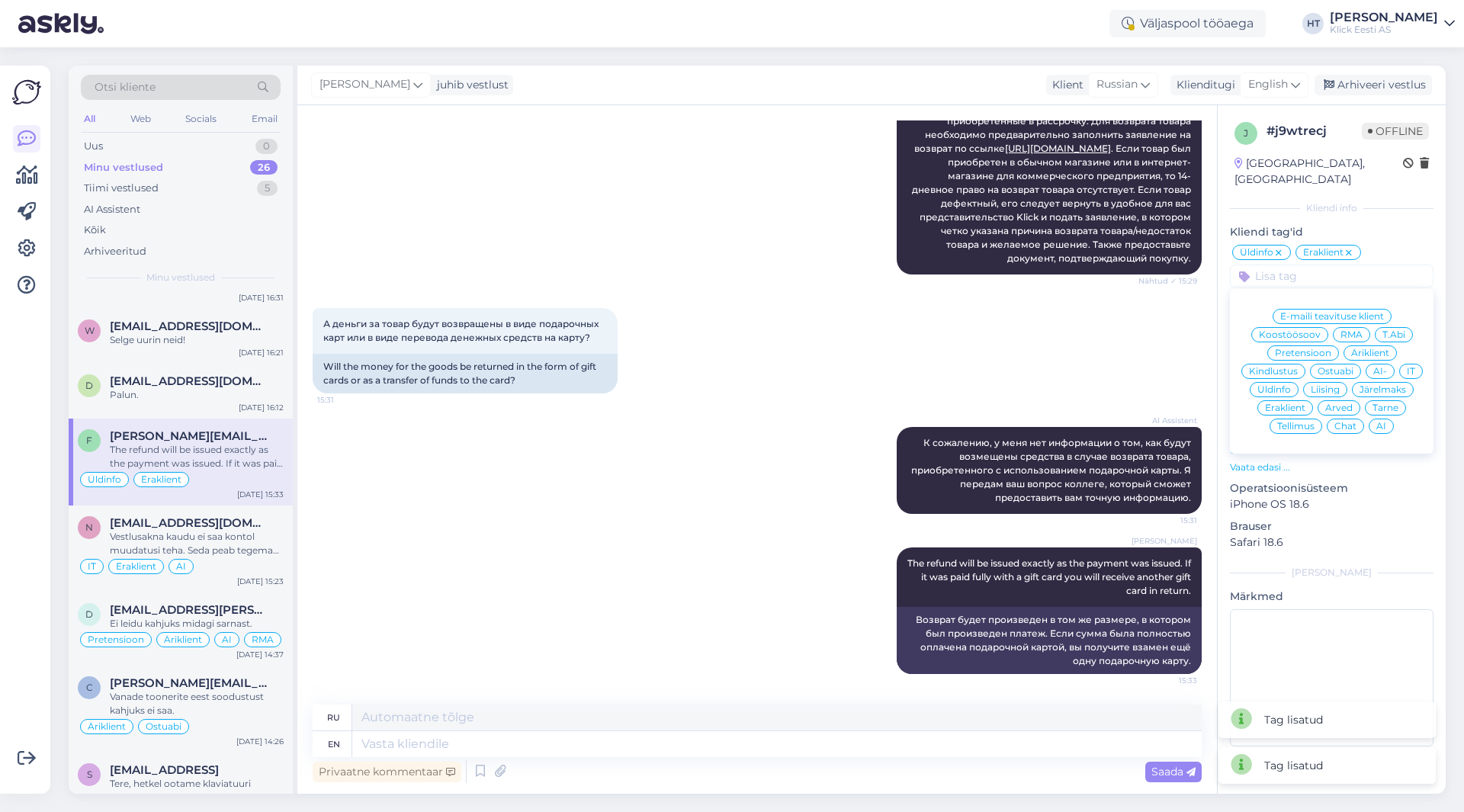
click at [1381, 421] on span "AI" at bounding box center [1381, 425] width 10 height 9
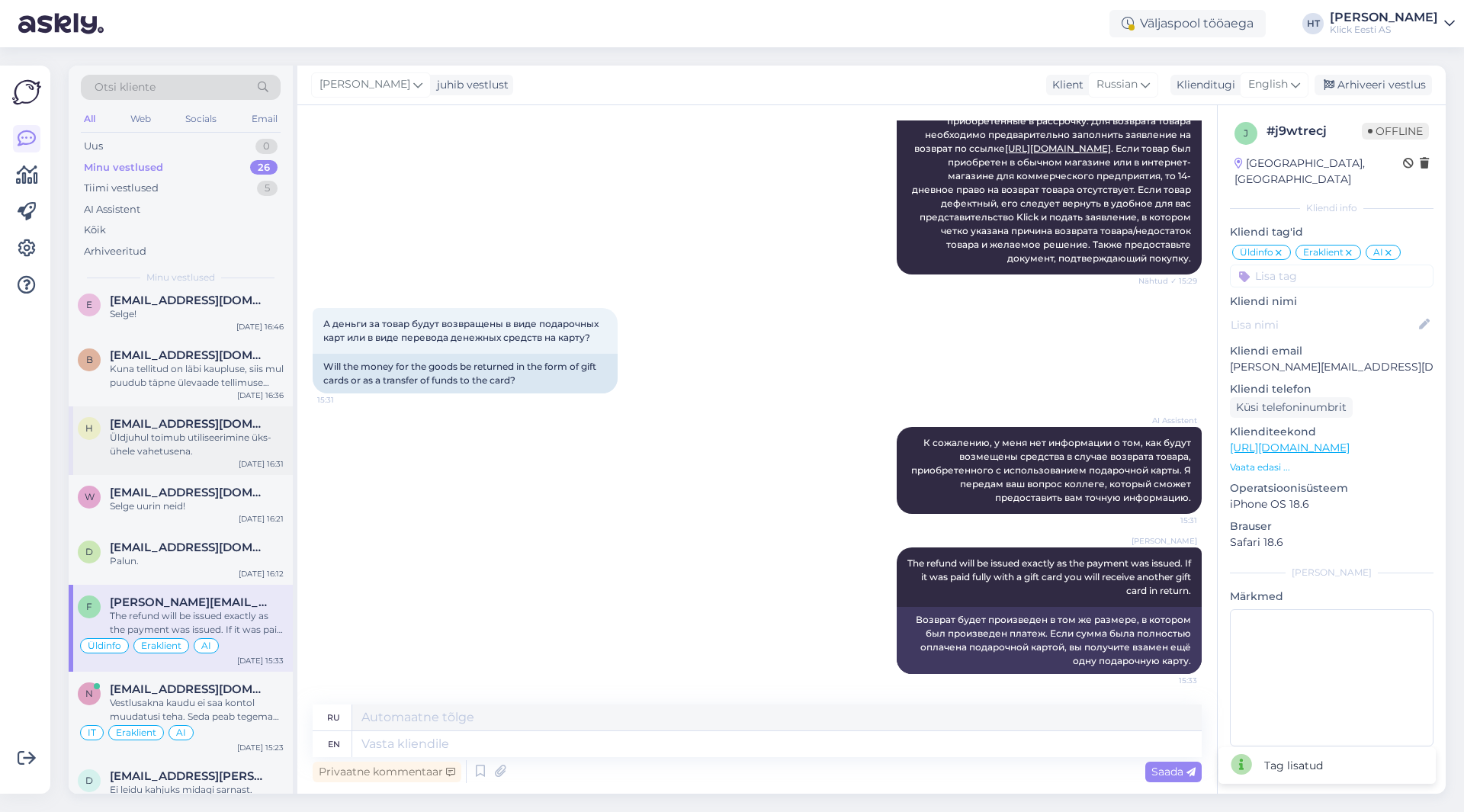
scroll to position [153, 0]
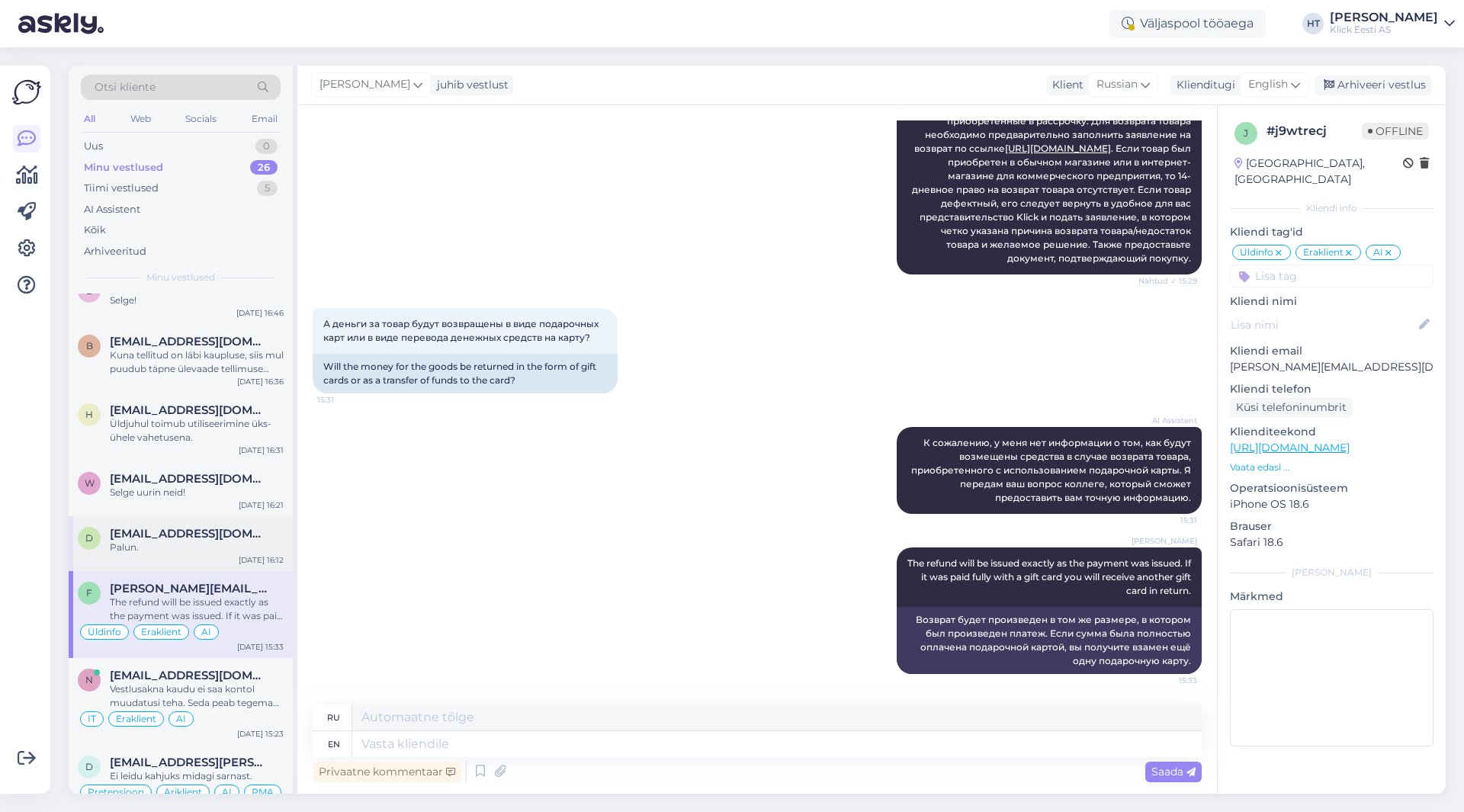
click at [177, 550] on div "Palun." at bounding box center [196, 547] width 174 height 14
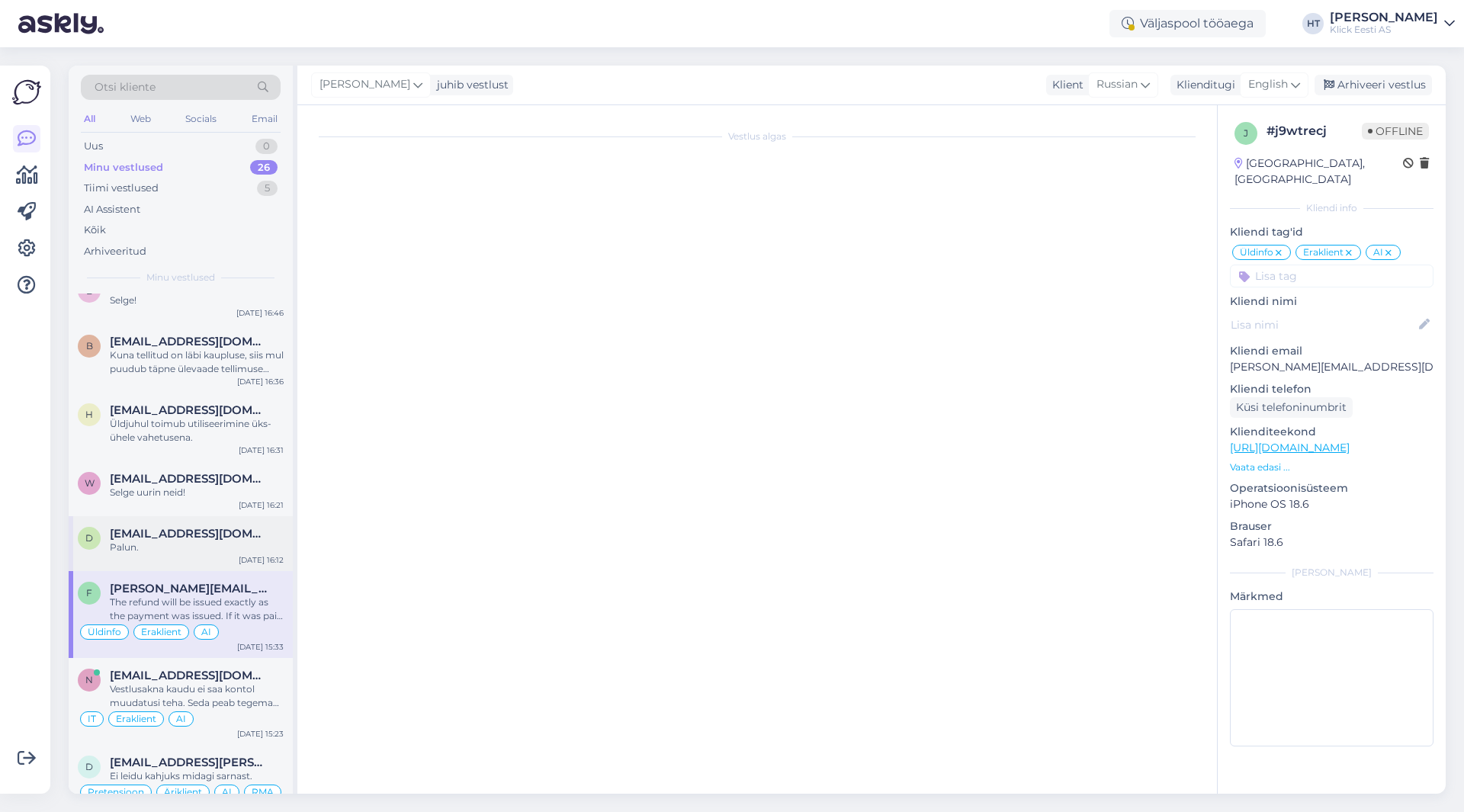
scroll to position [0, 0]
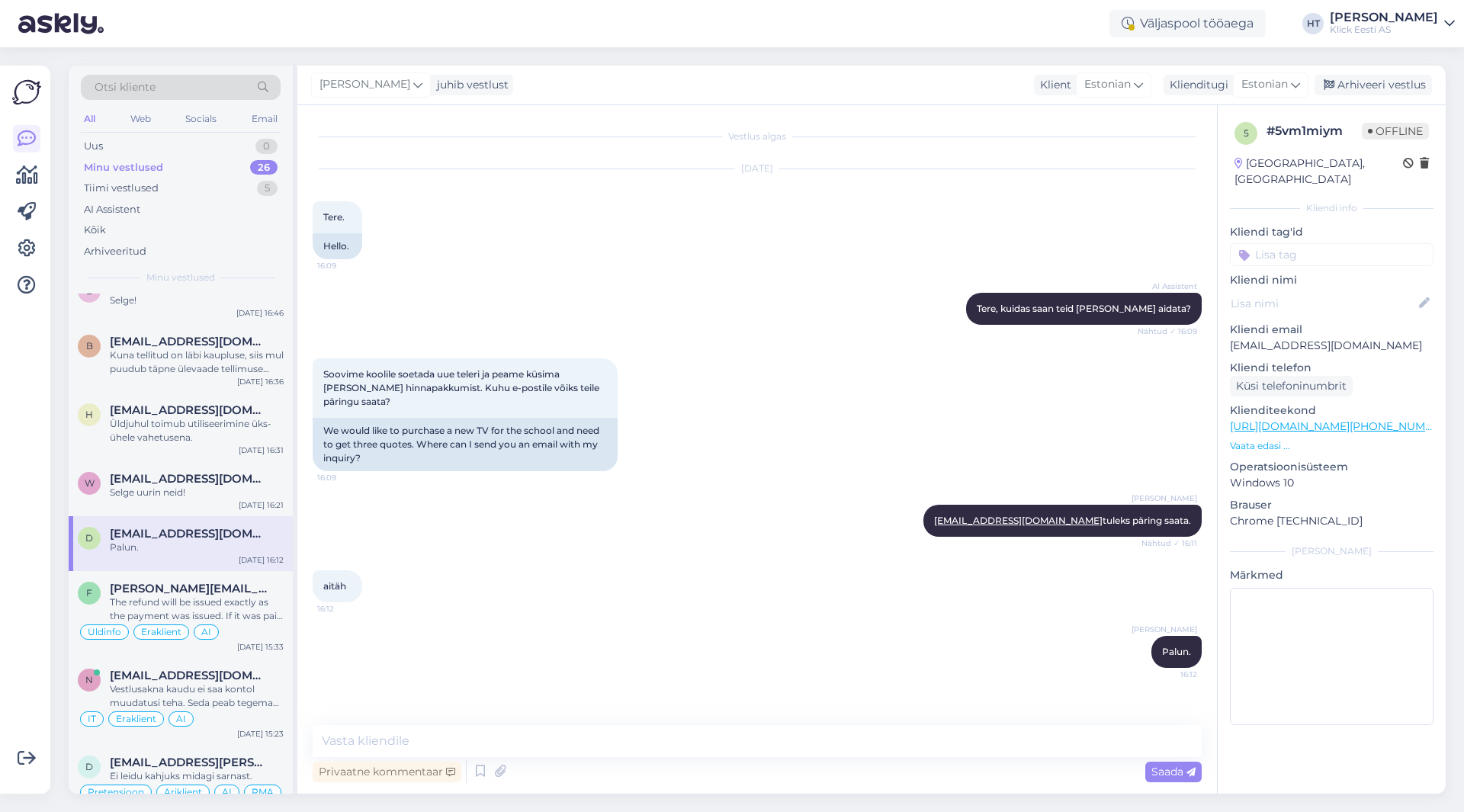
click at [1339, 272] on p "Kliendi nimi" at bounding box center [1331, 280] width 203 height 16
click at [1337, 243] on input at bounding box center [1331, 254] width 203 height 23
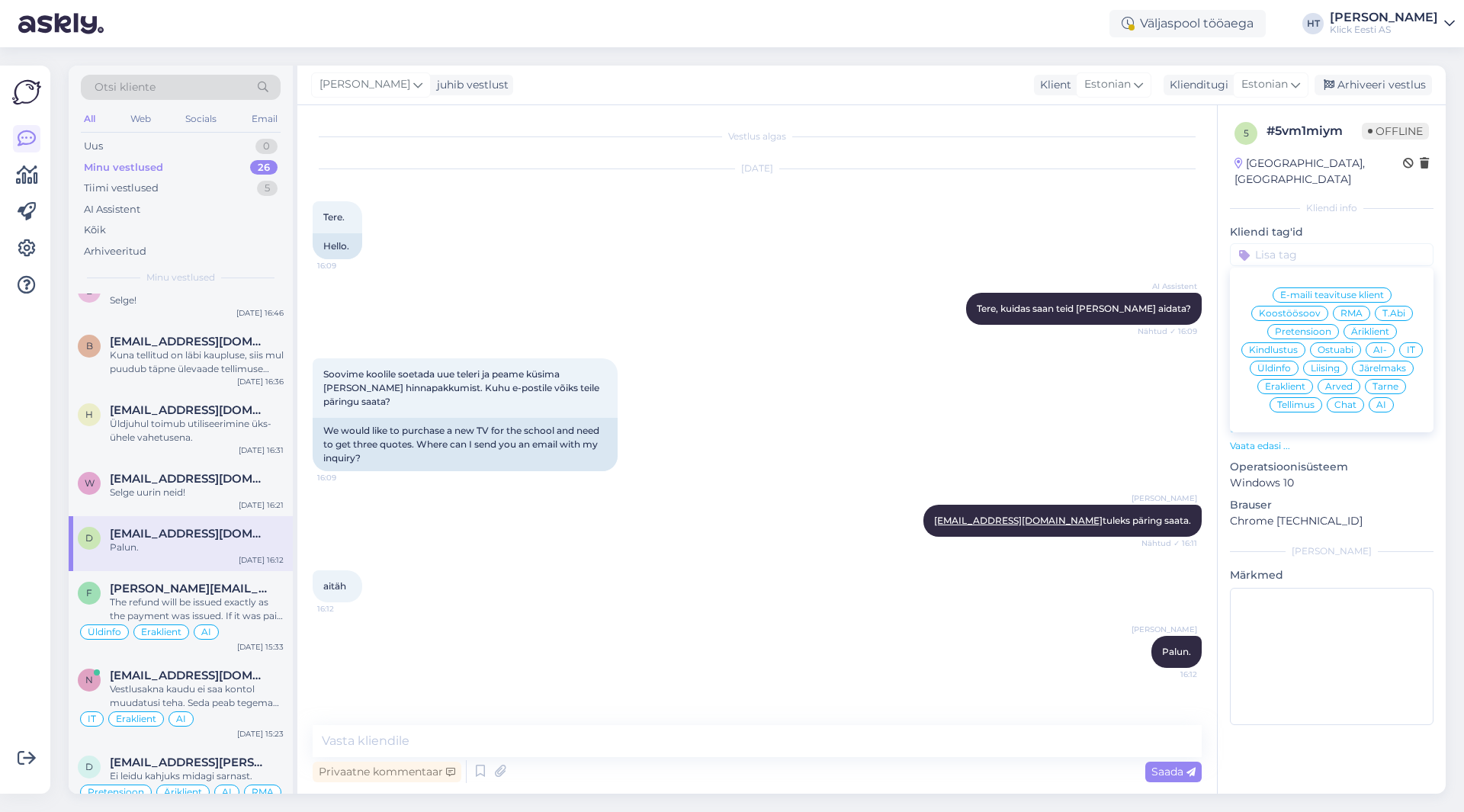
click at [1381, 327] on span "Äriklient" at bounding box center [1370, 331] width 38 height 9
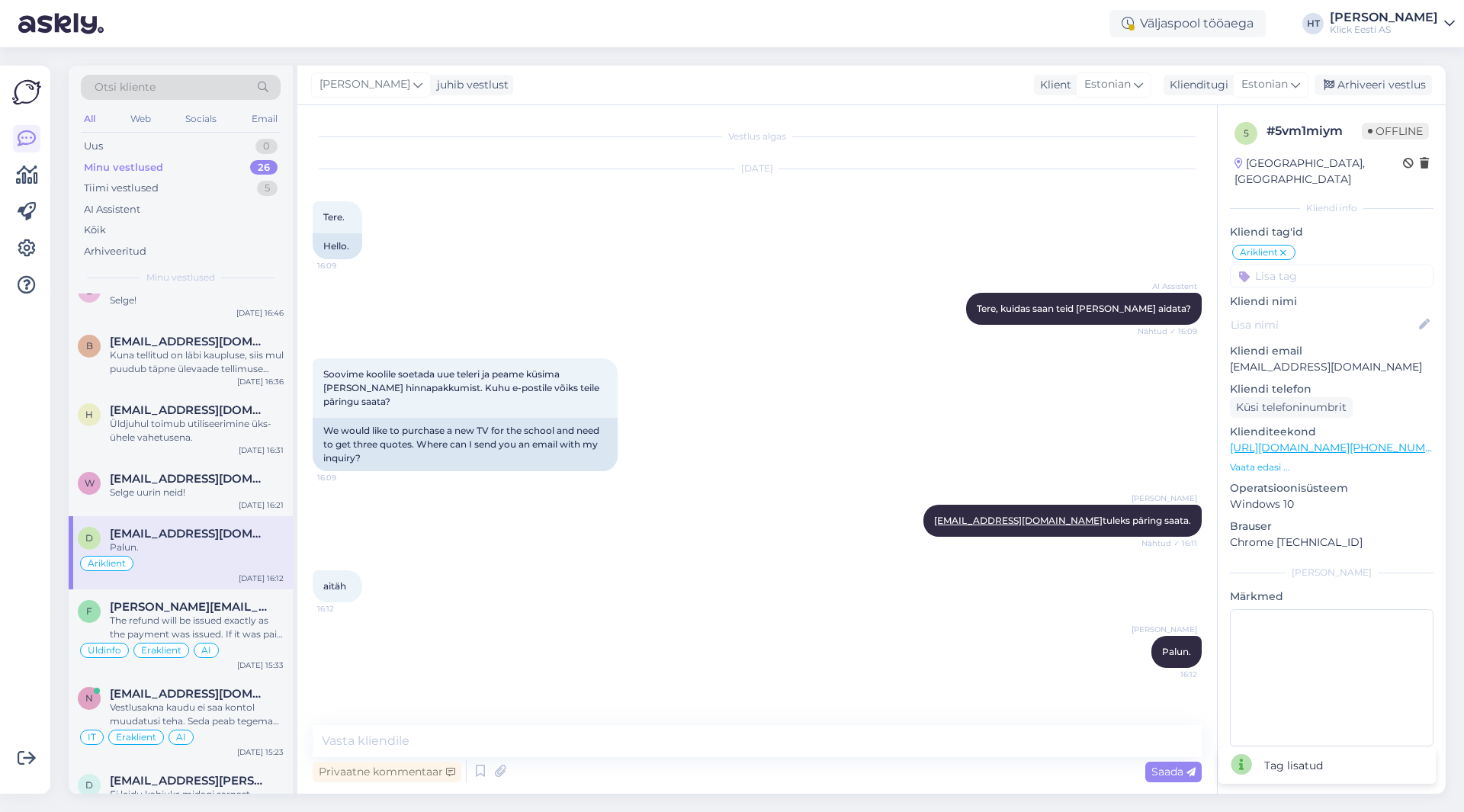
click at [1340, 246] on div "Äriklient E-maili teavituse klient Koostöösoov RMA T.Abi Pretensioon Äriklient …" at bounding box center [1331, 265] width 203 height 45
click at [1340, 265] on input at bounding box center [1331, 276] width 203 height 23
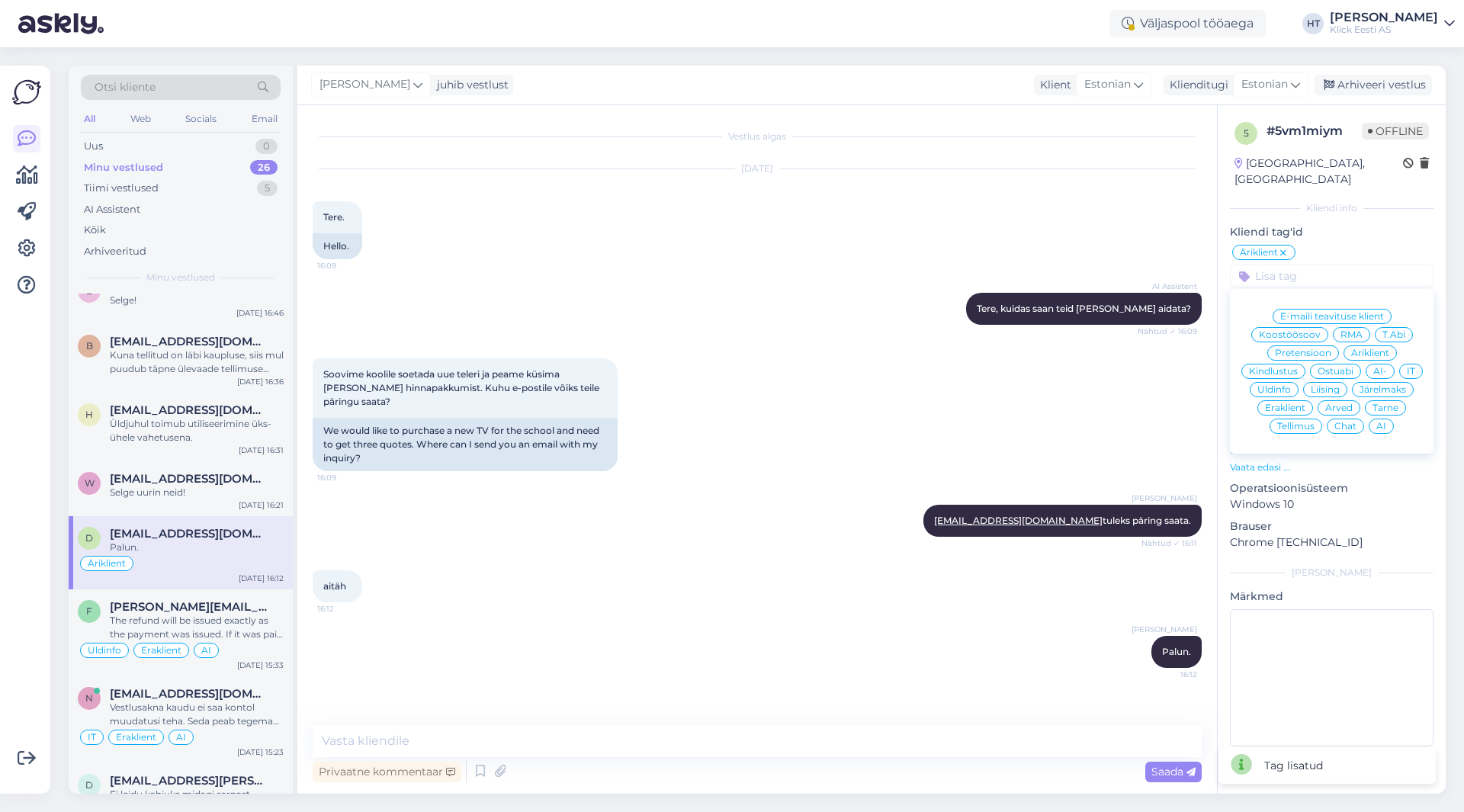
click at [1329, 367] on span "Ostuabi" at bounding box center [1335, 371] width 36 height 9
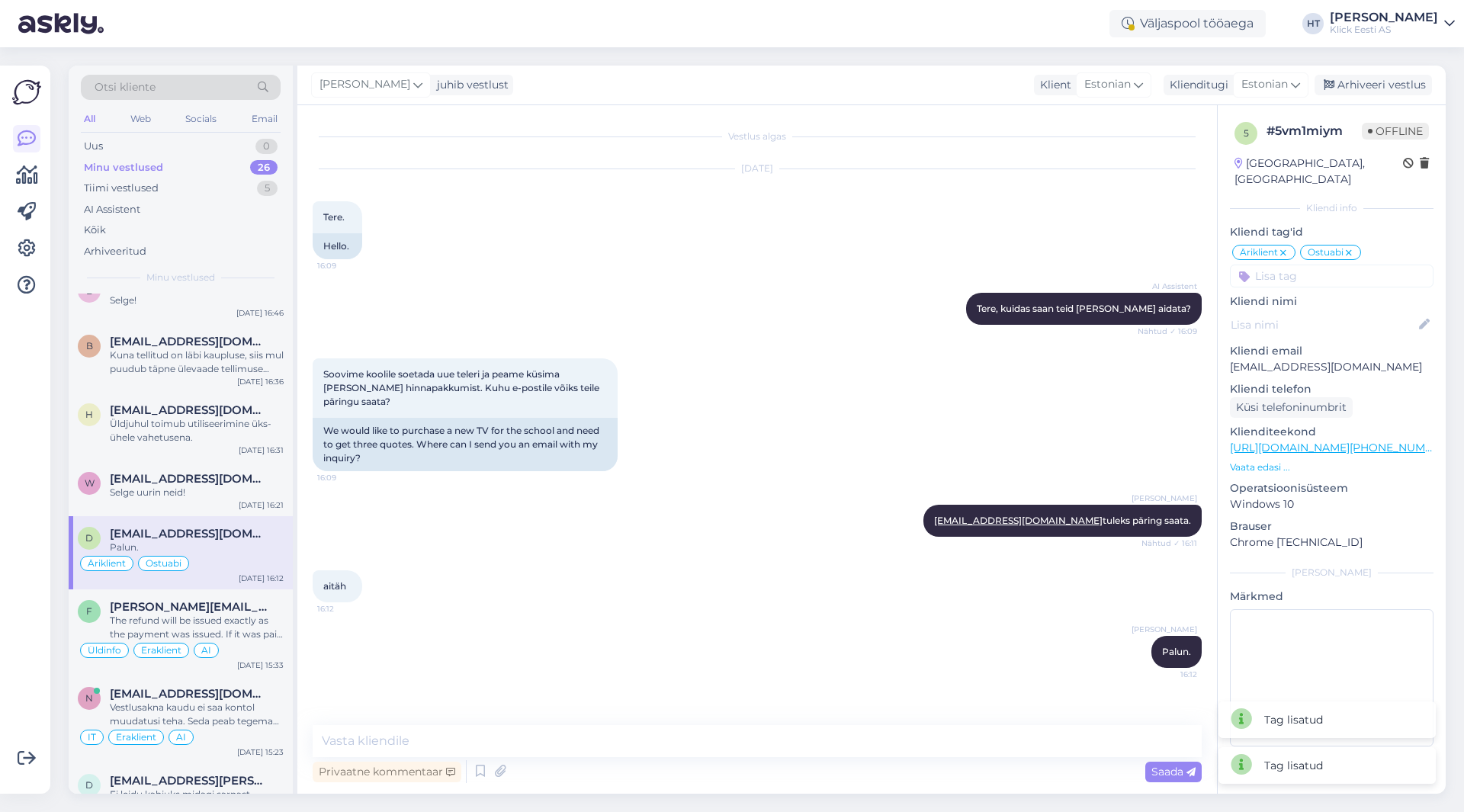
click at [1328, 265] on input at bounding box center [1331, 276] width 203 height 23
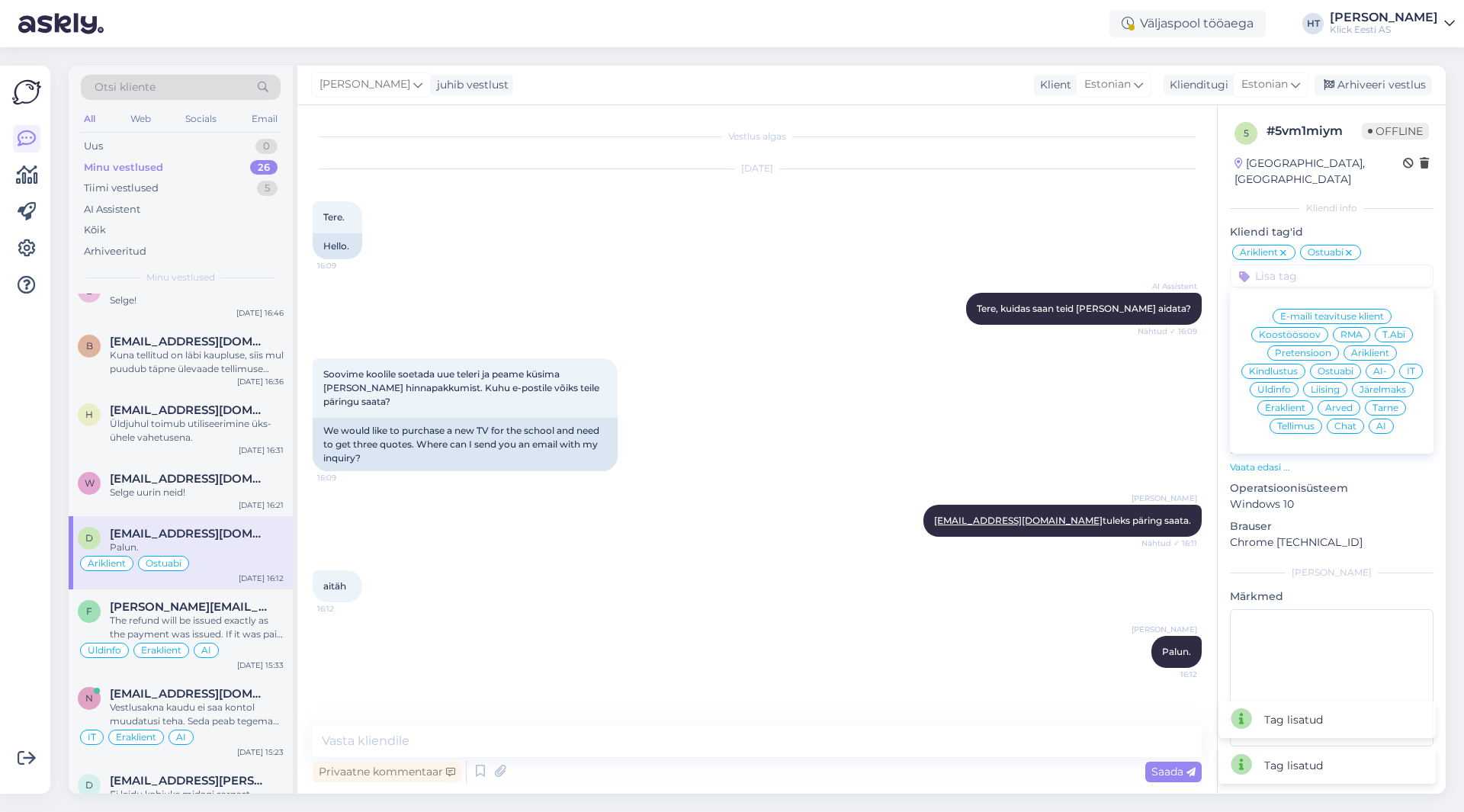
click at [1384, 421] on span "AI" at bounding box center [1381, 425] width 10 height 9
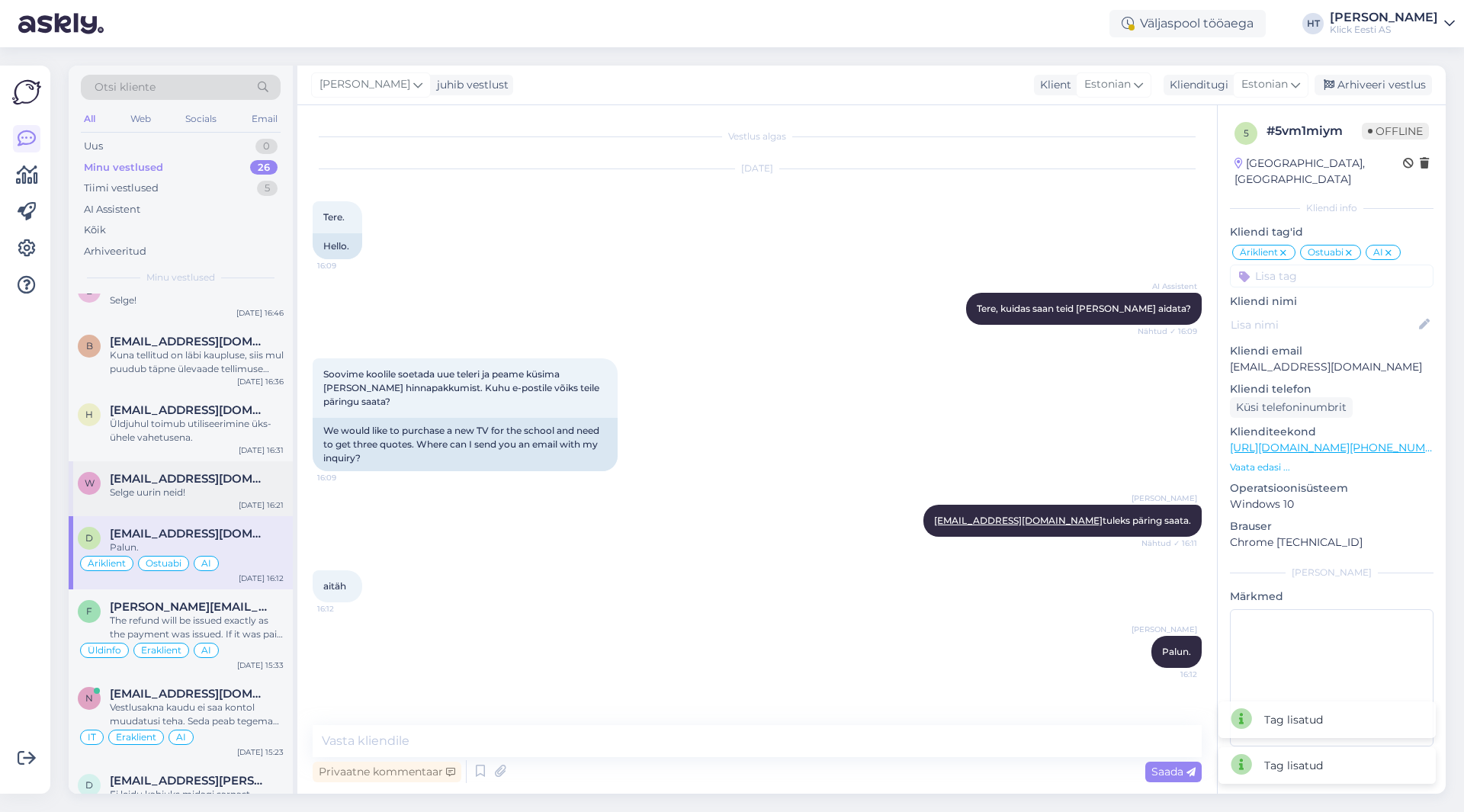
click at [252, 483] on div "[EMAIL_ADDRESS][DOMAIN_NAME]" at bounding box center [196, 479] width 174 height 14
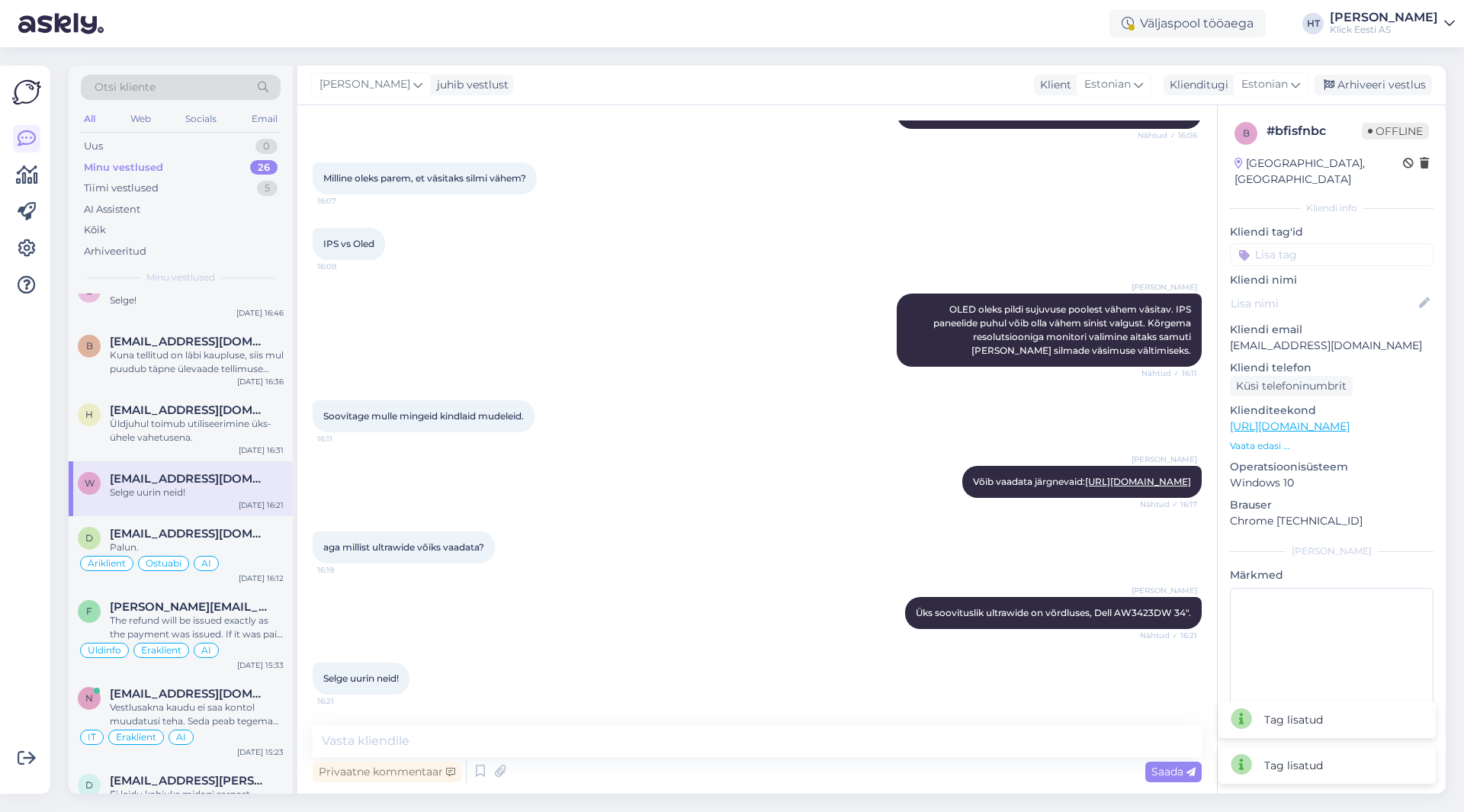
click at [1333, 243] on input at bounding box center [1331, 254] width 203 height 23
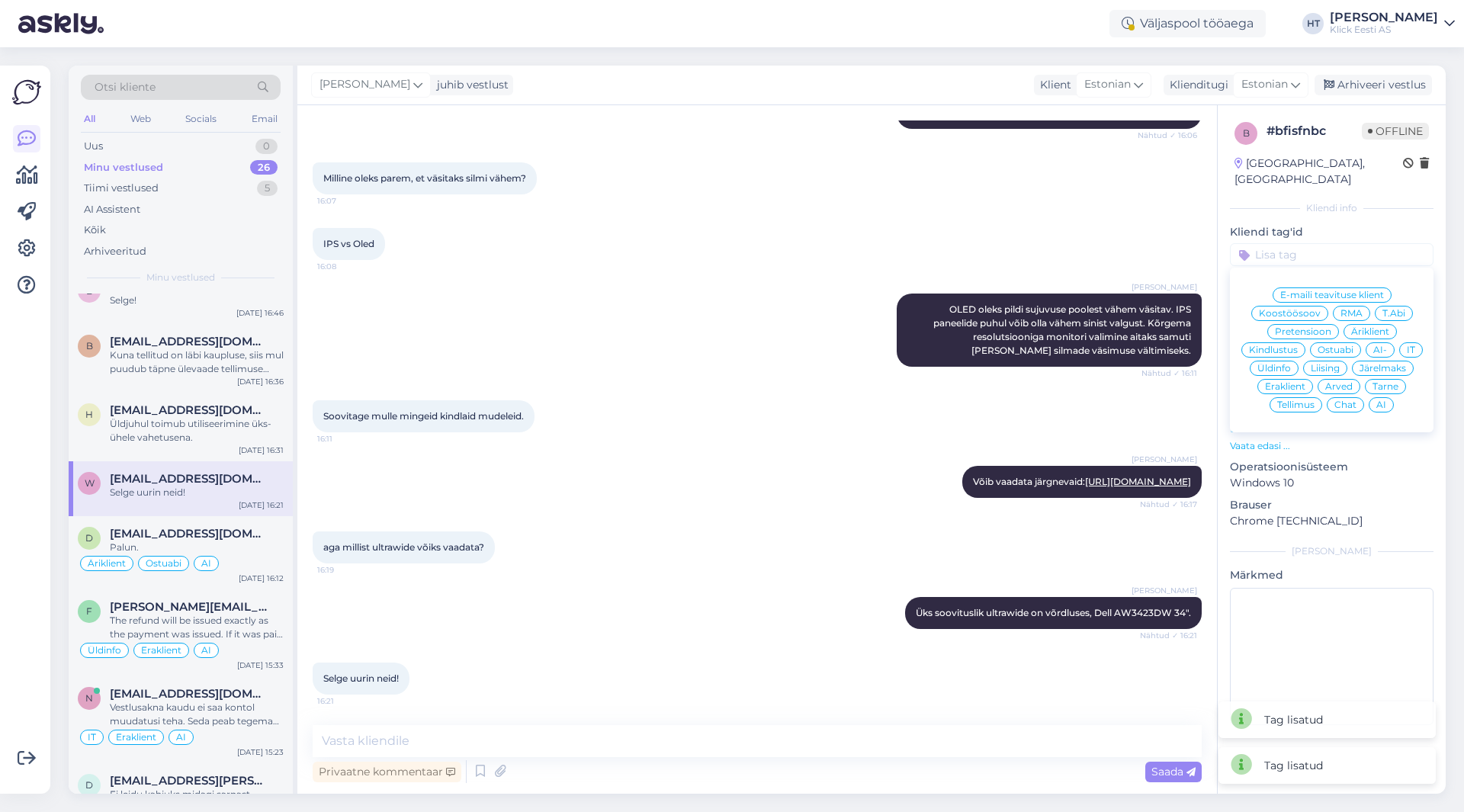
click at [1337, 342] on div "Ostuabi" at bounding box center [1334, 349] width 51 height 15
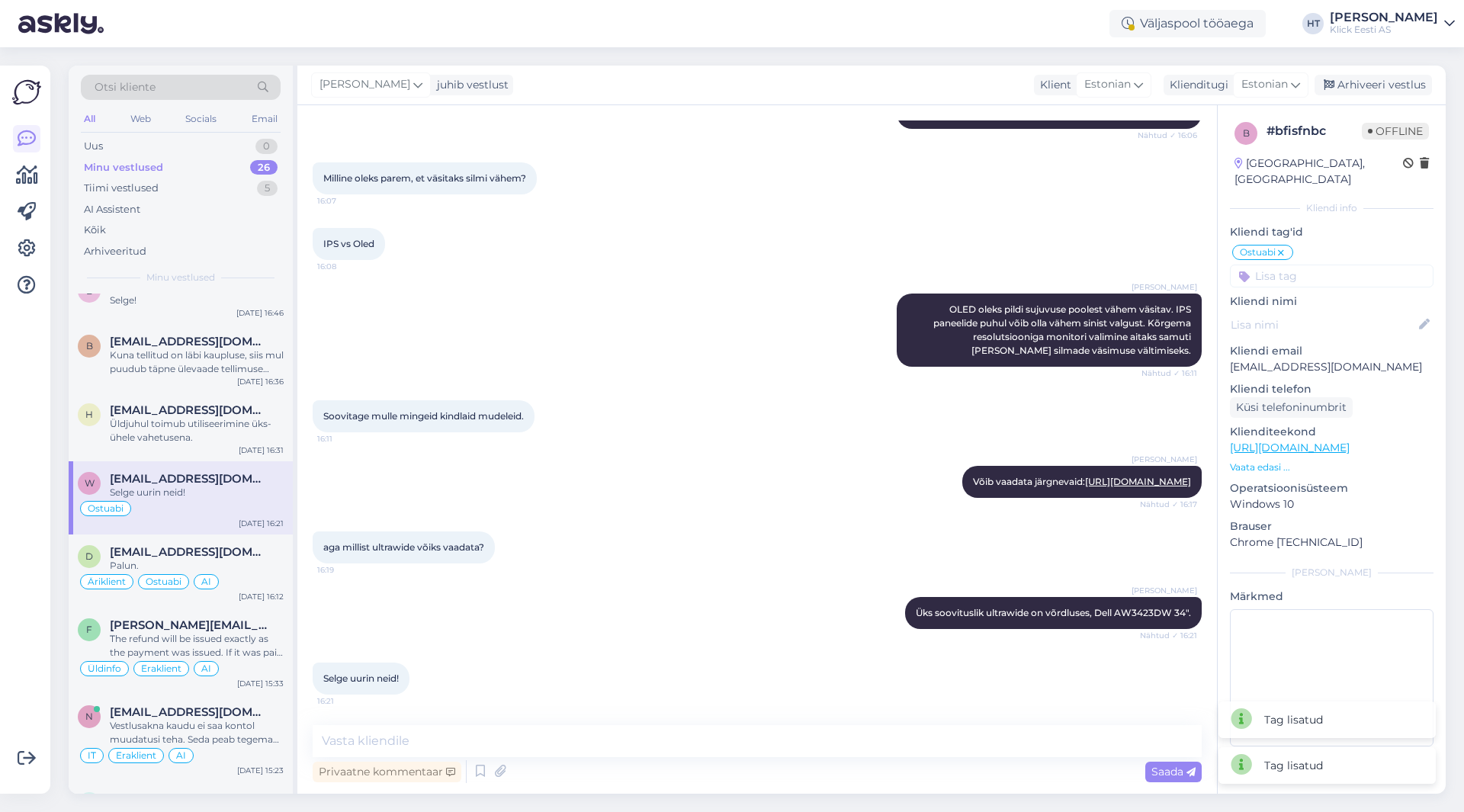
click at [1332, 265] on input at bounding box center [1331, 276] width 203 height 23
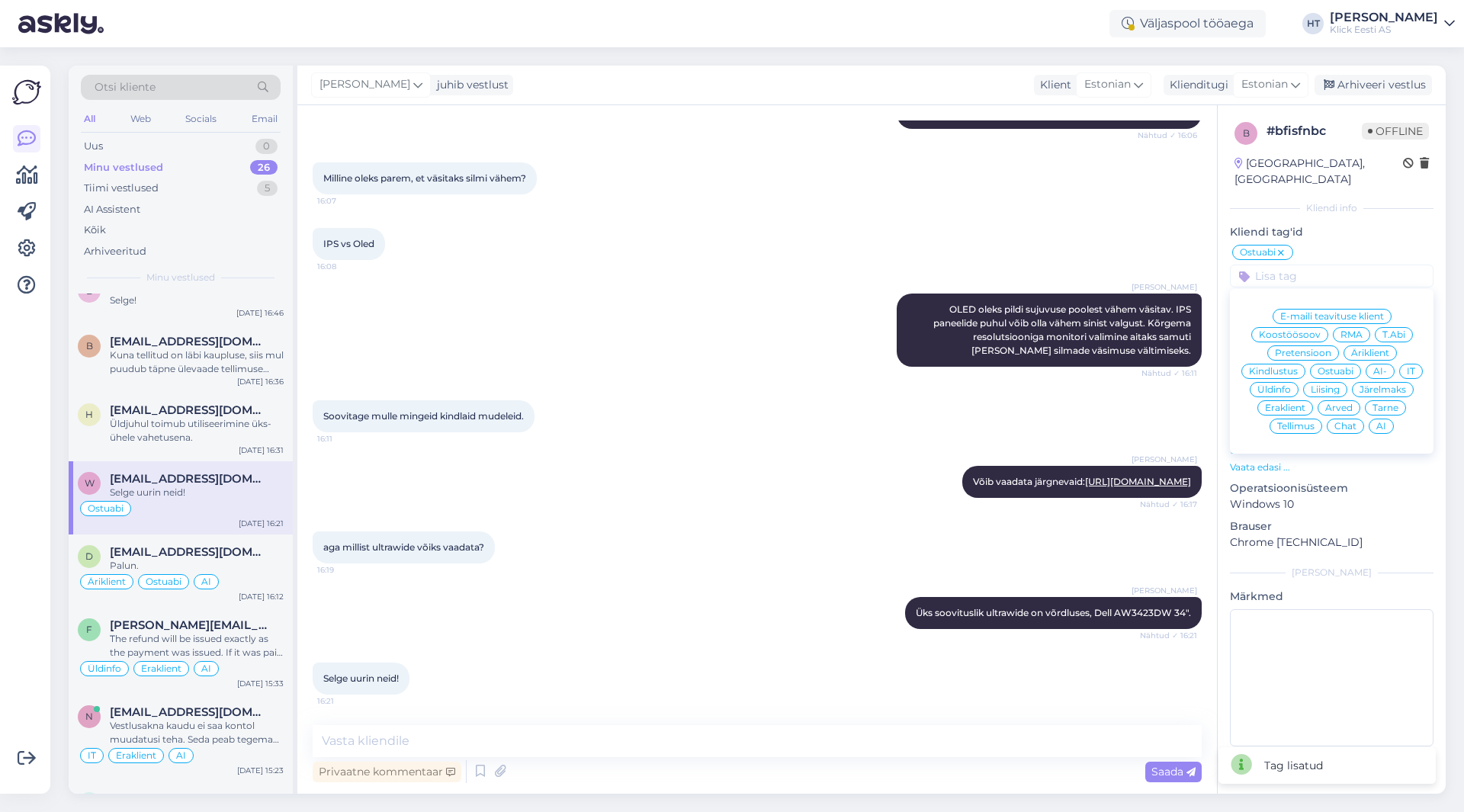
click at [1287, 401] on div "Eraklient" at bounding box center [1284, 407] width 56 height 15
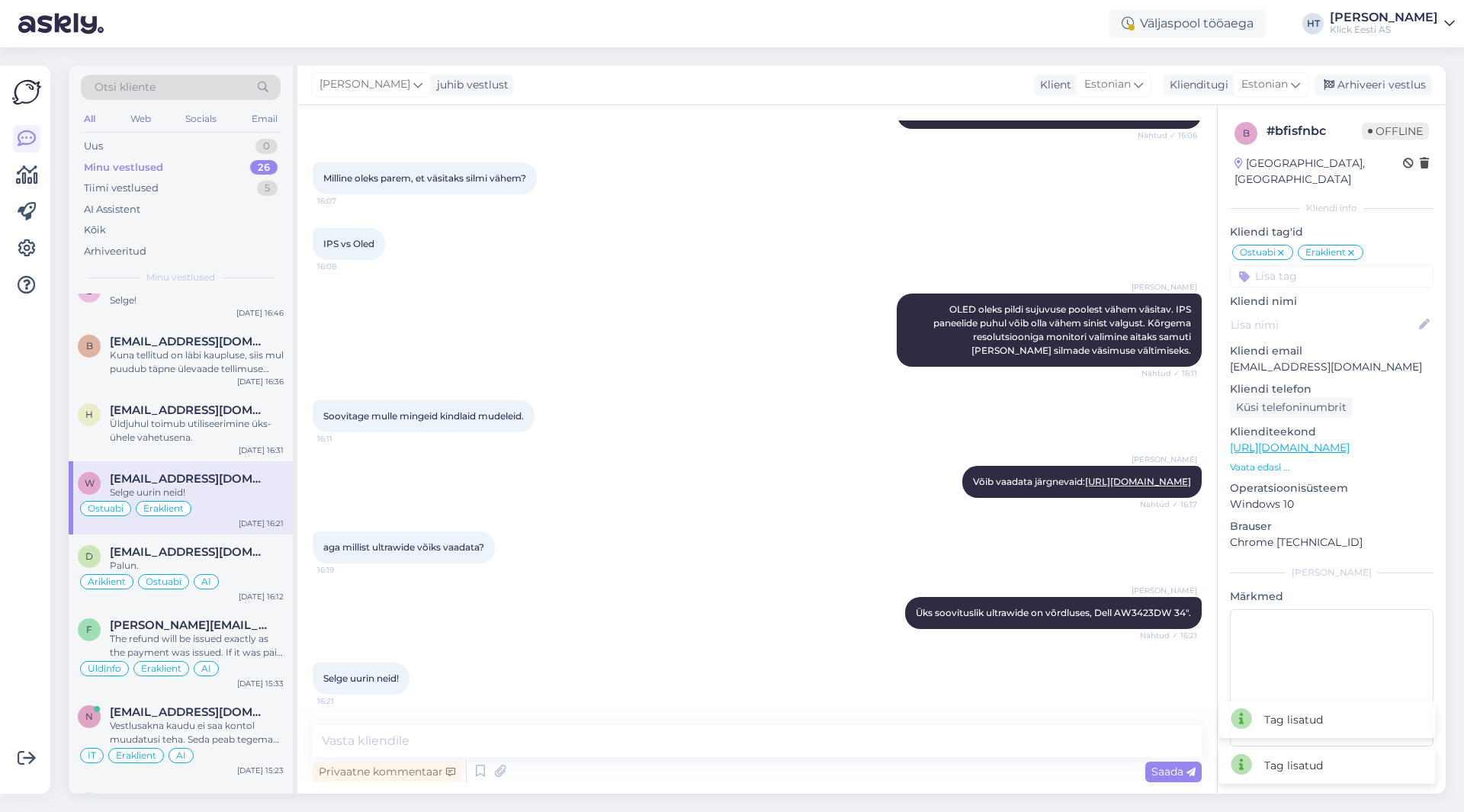
click at [1309, 274] on div "b # bfisfnbc Offline [GEOGRAPHIC_DATA], [GEOGRAPHIC_DATA] Kliendi info Kliendi …" at bounding box center [1331, 436] width 228 height 663
click at [1311, 267] on input at bounding box center [1331, 276] width 203 height 23
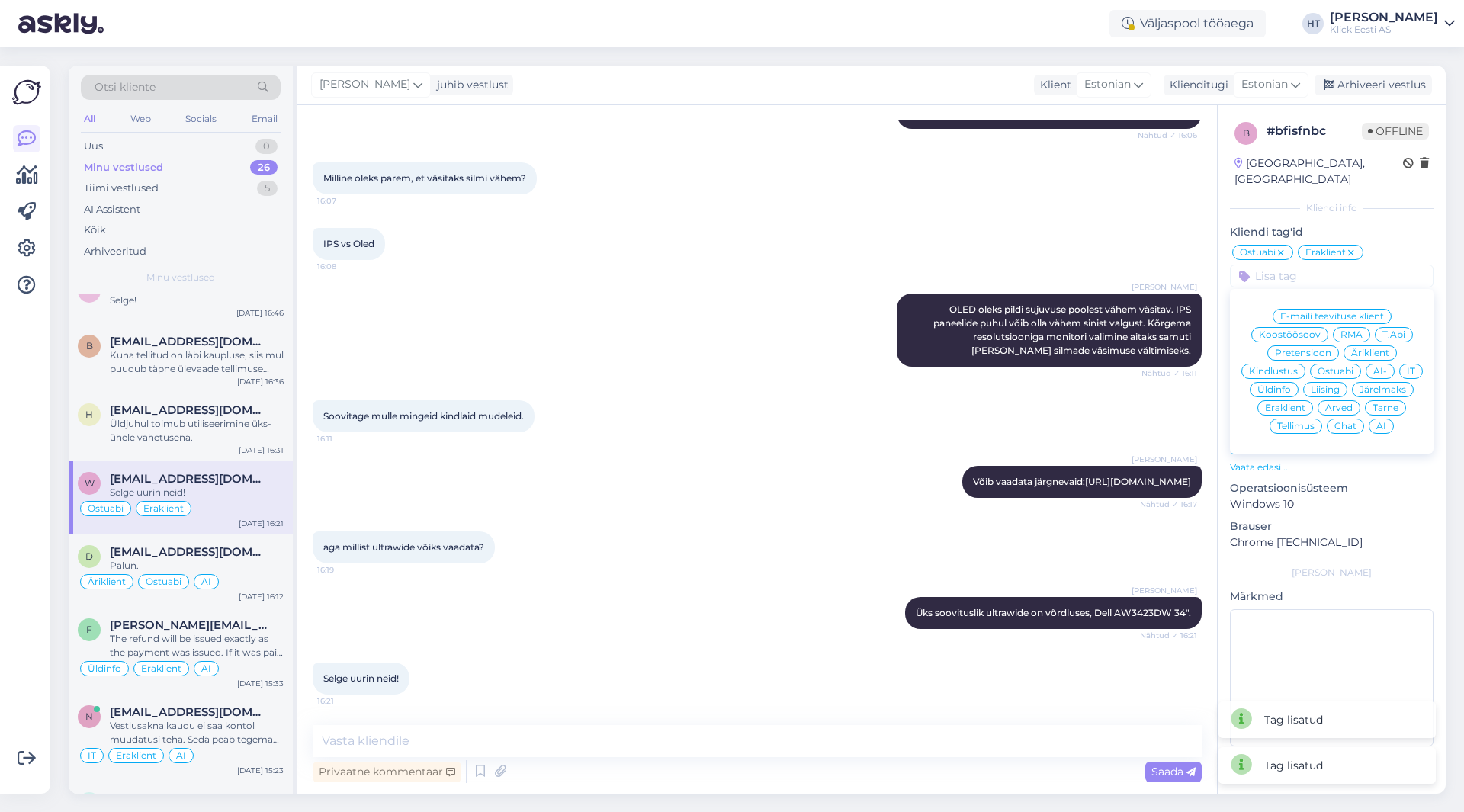
click at [1378, 421] on span "AI" at bounding box center [1381, 425] width 10 height 9
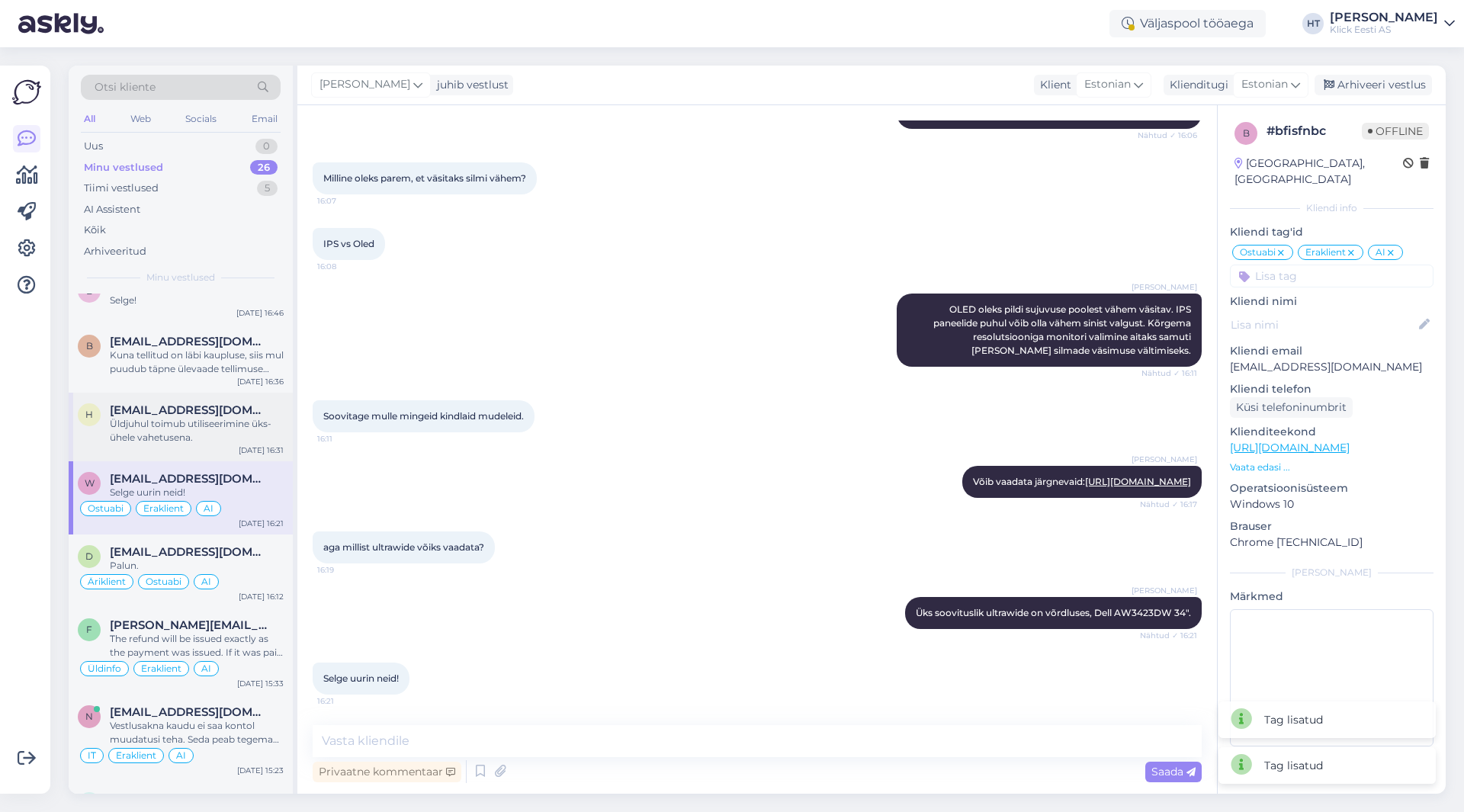
click at [170, 429] on div "Üldjuhul toimub utiliseerimine üks-ühele vahetusena." at bounding box center [196, 430] width 174 height 28
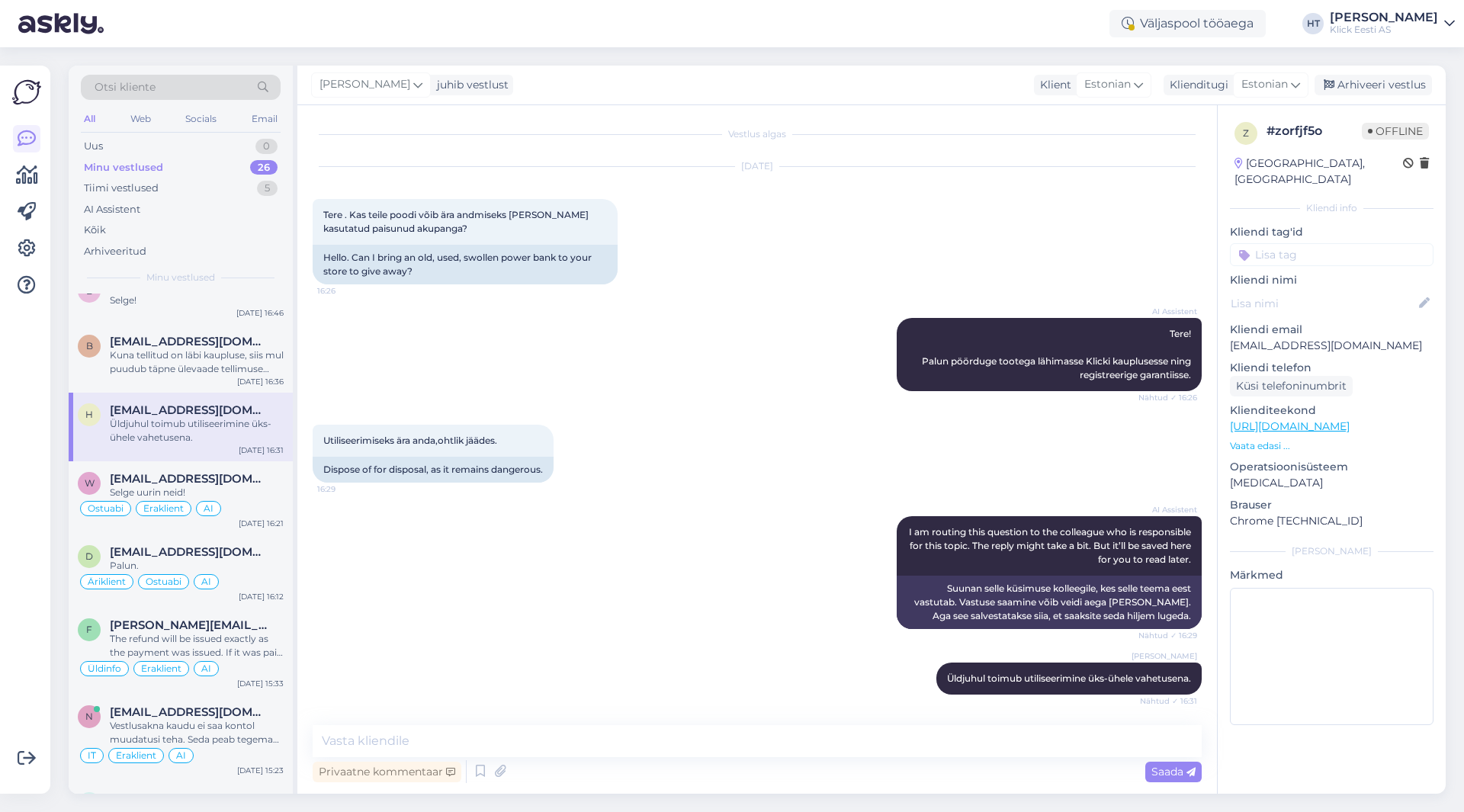
click at [1291, 243] on input at bounding box center [1331, 254] width 203 height 23
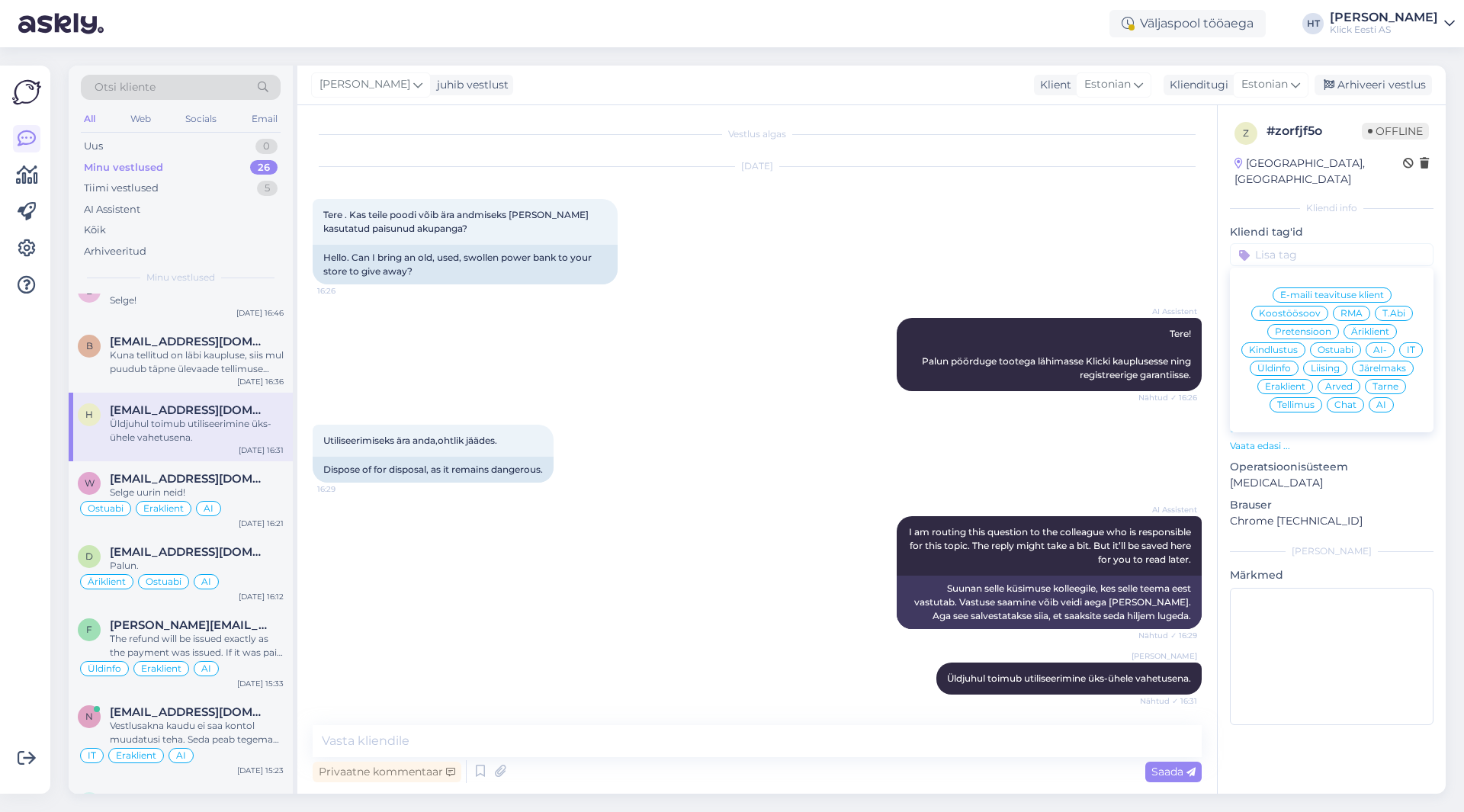
click at [1282, 364] on span "Üldinfo" at bounding box center [1274, 368] width 34 height 9
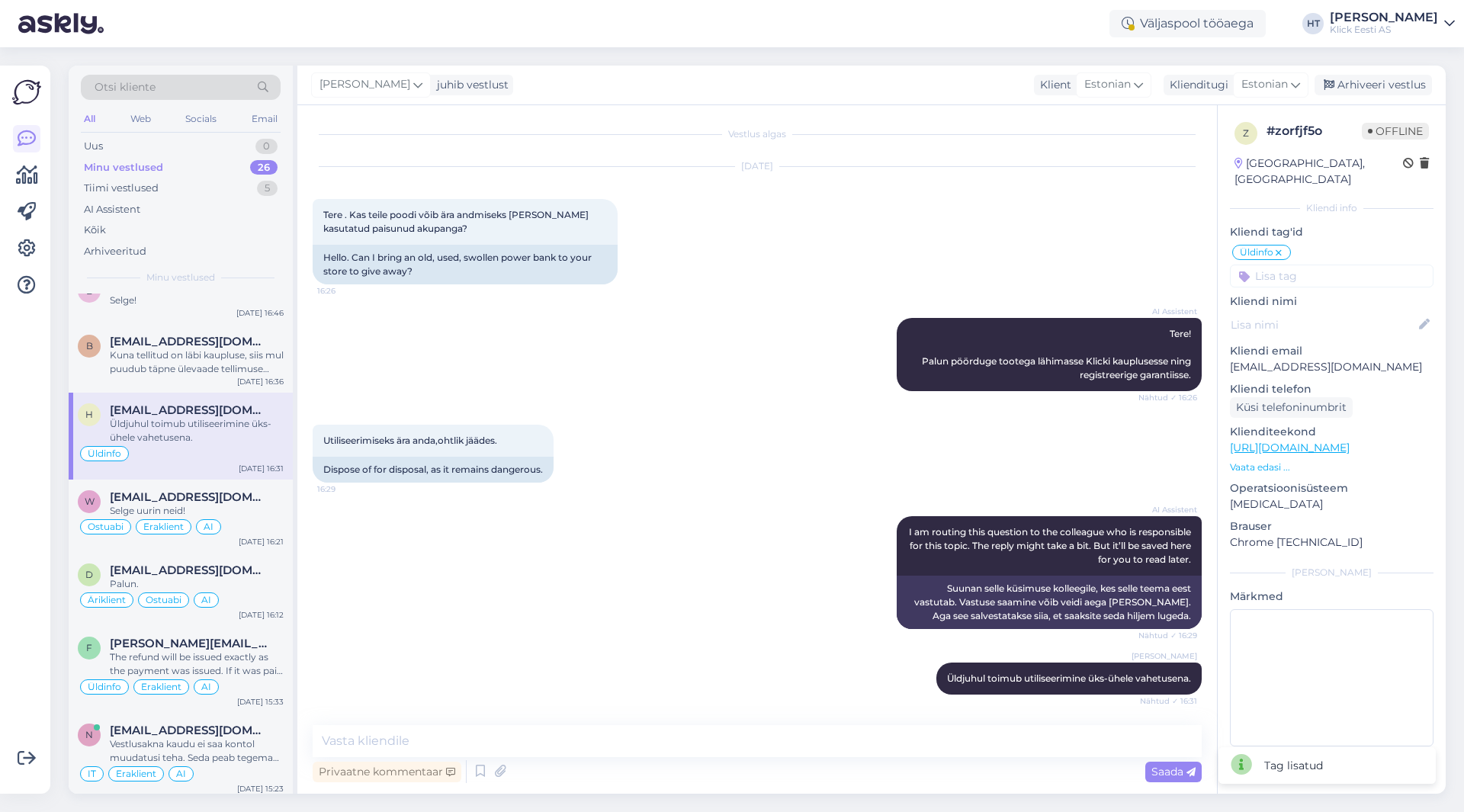
click at [1293, 269] on input at bounding box center [1331, 276] width 203 height 23
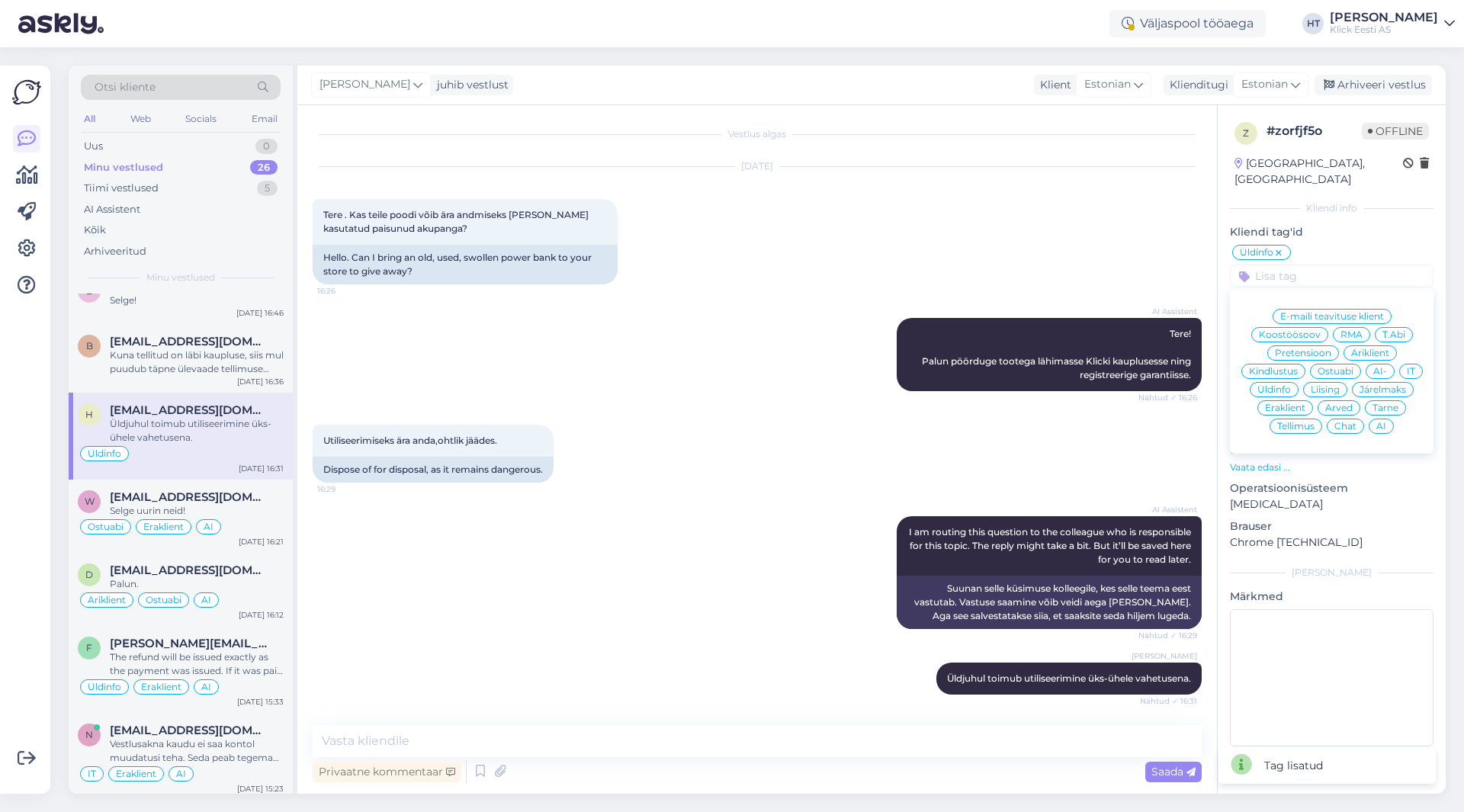
click at [1287, 404] on span "Eraklient" at bounding box center [1284, 407] width 41 height 9
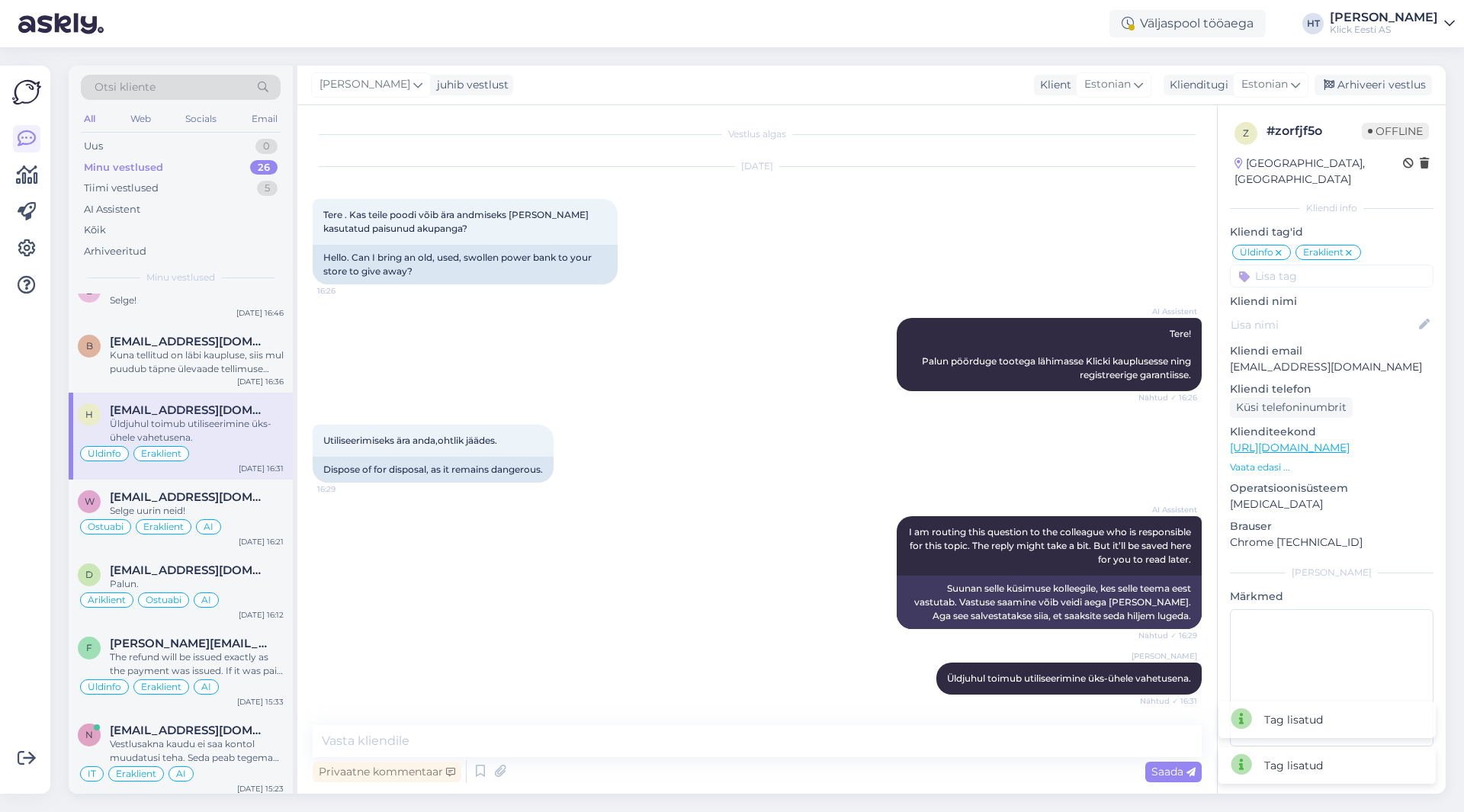
click at [1311, 269] on input at bounding box center [1331, 276] width 203 height 23
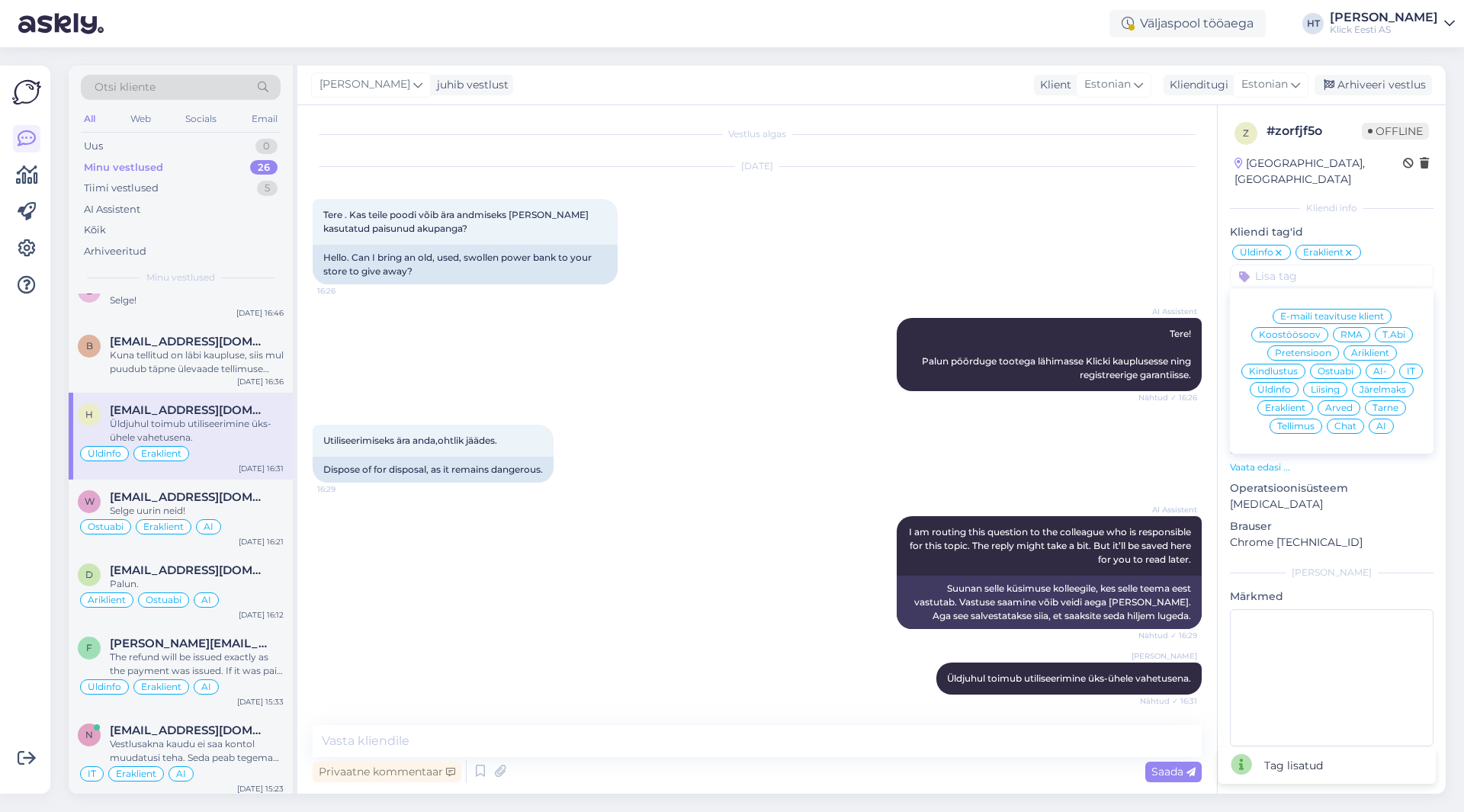
click at [1382, 421] on span "AI" at bounding box center [1381, 425] width 10 height 9
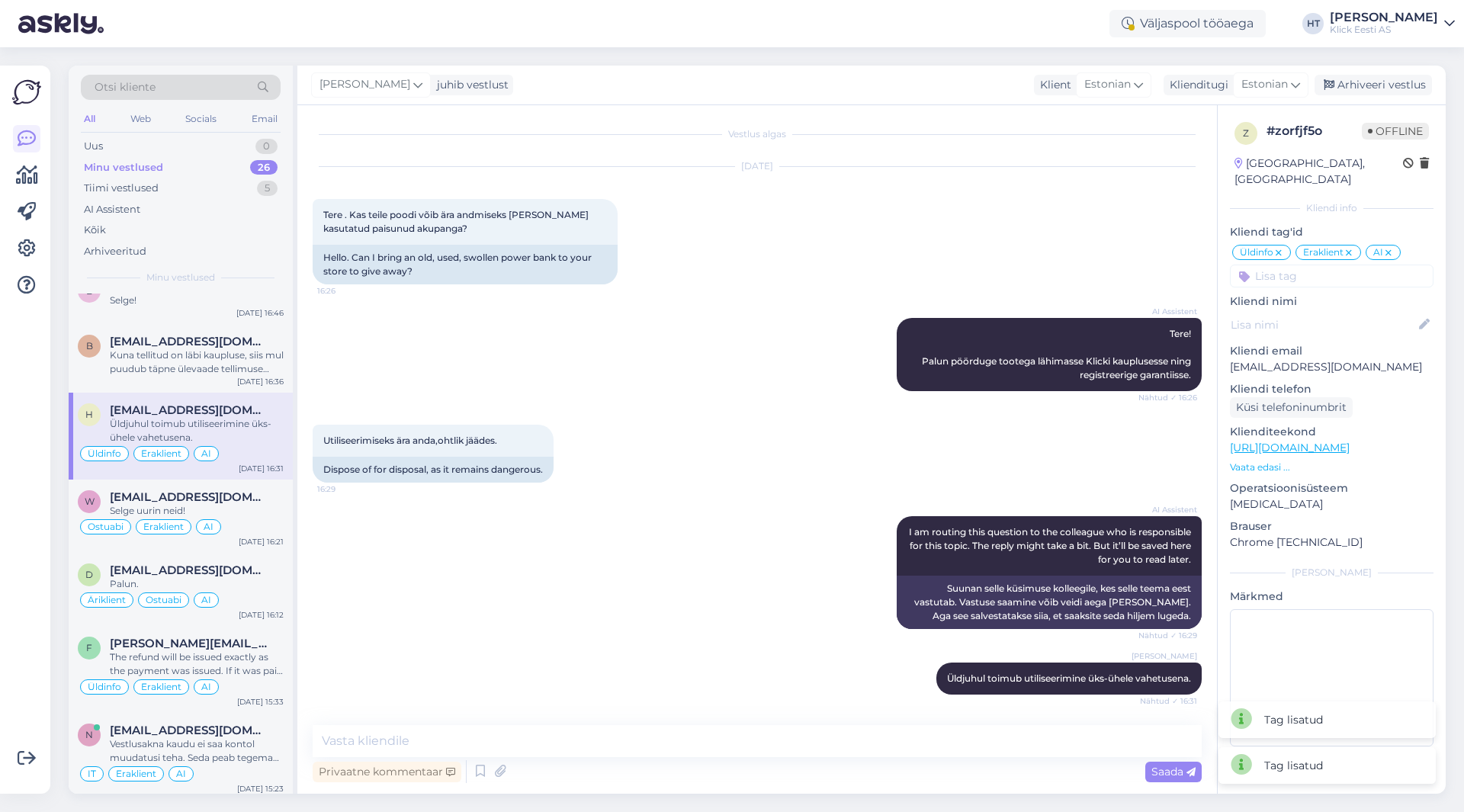
scroll to position [76, 0]
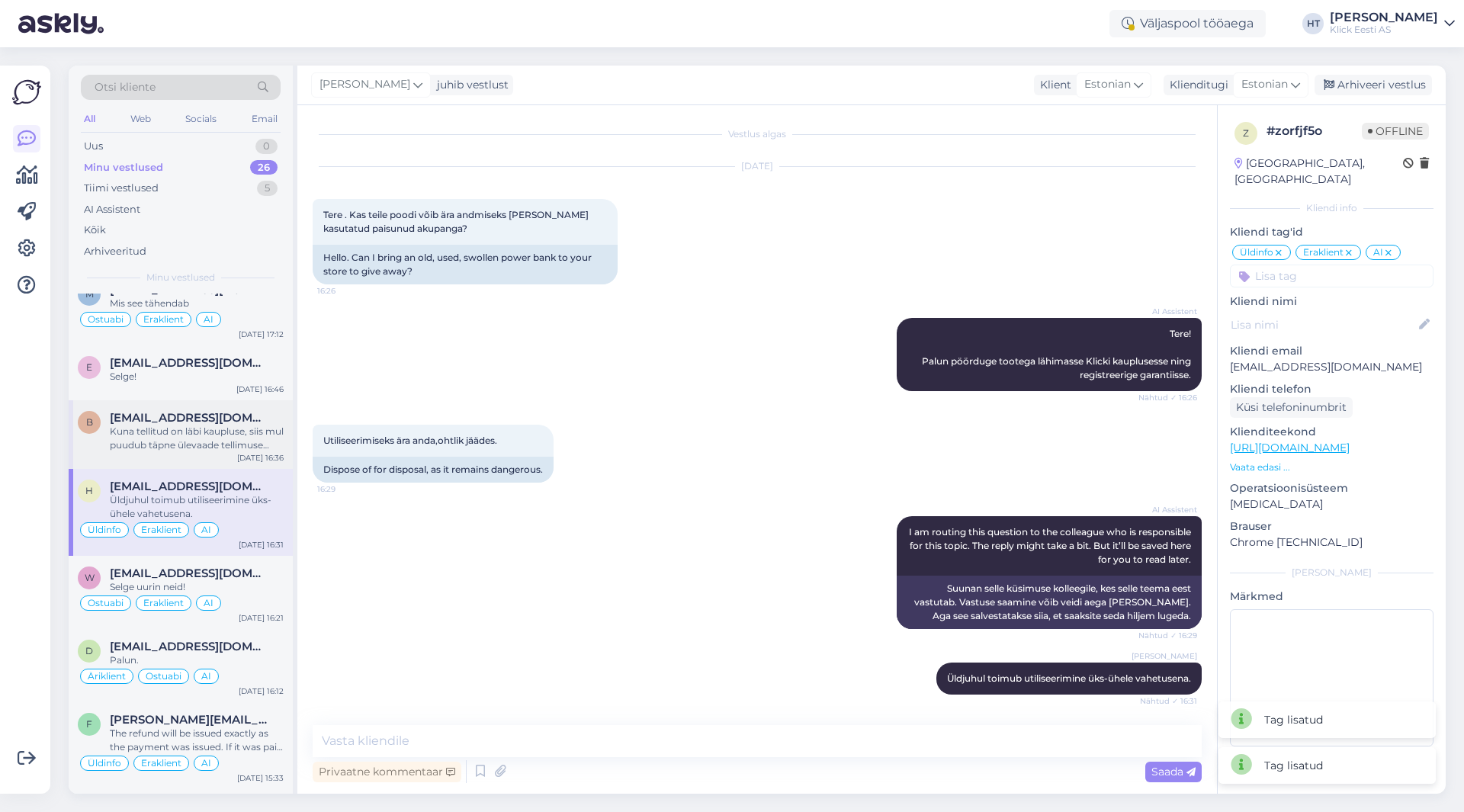
click at [230, 442] on div "Kuna tellitud on läbi kaupluse, siis mul puudub täpne ülevaade tellimuse kohta.…" at bounding box center [196, 438] width 174 height 28
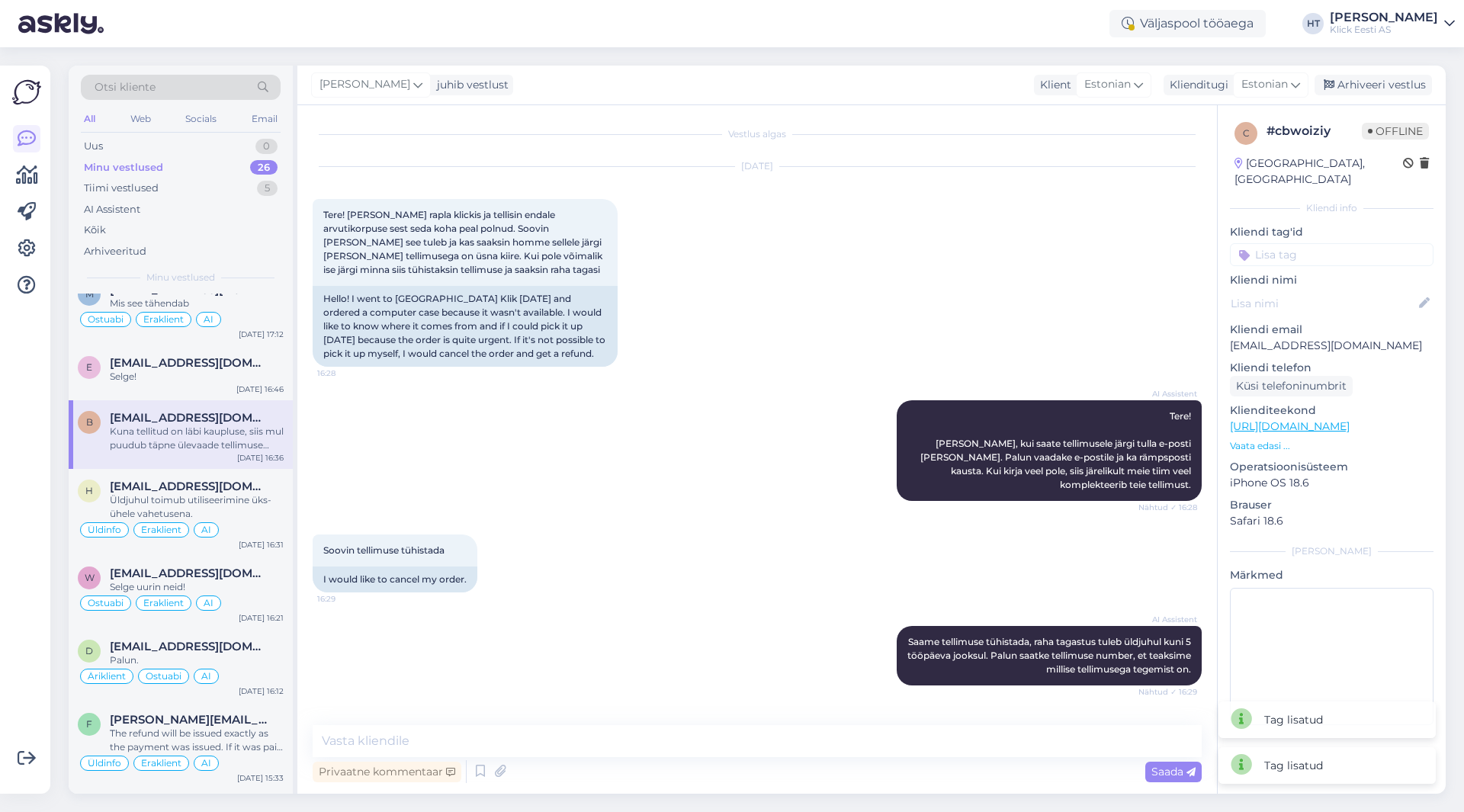
scroll to position [269, 0]
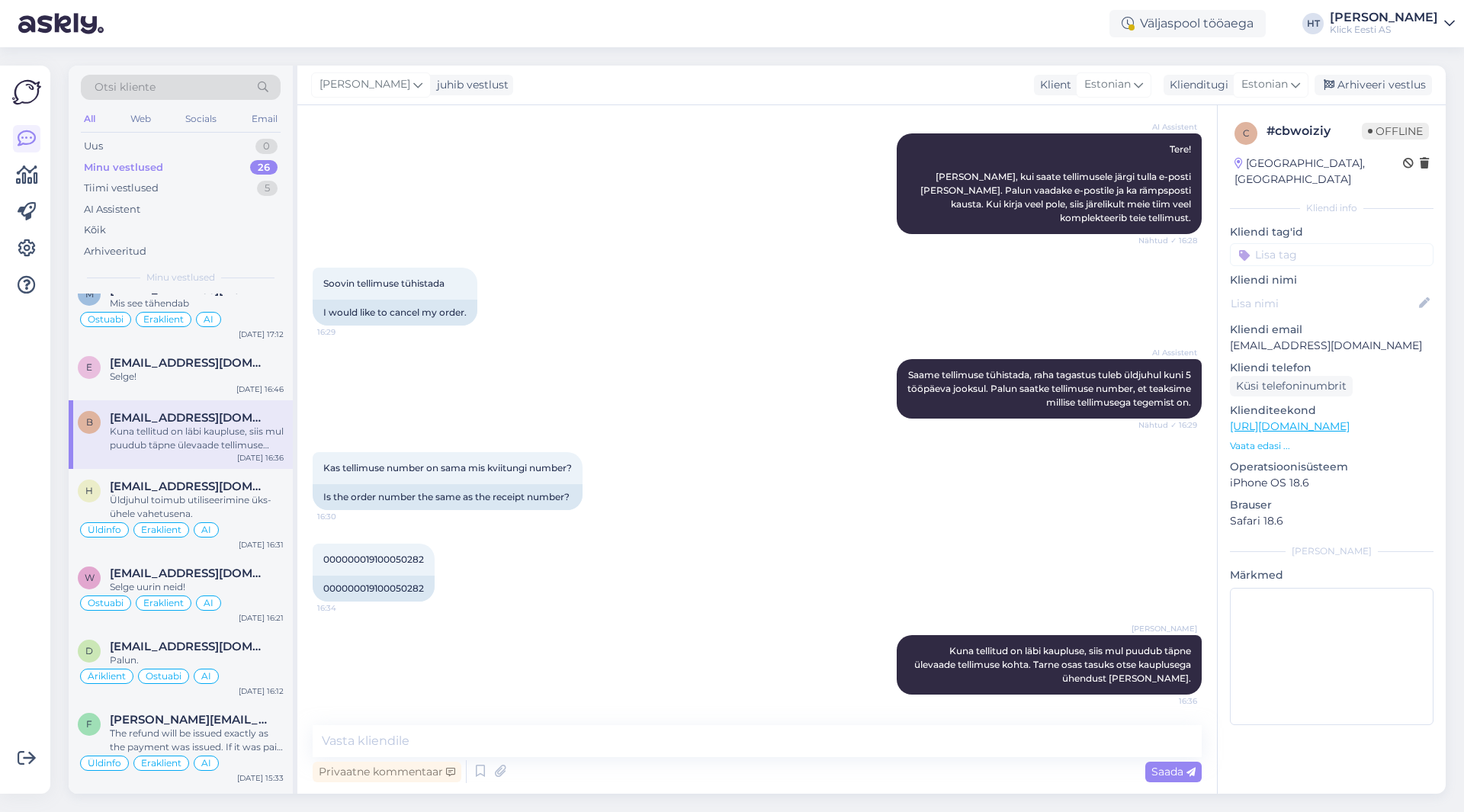
click at [1302, 243] on input at bounding box center [1331, 254] width 203 height 23
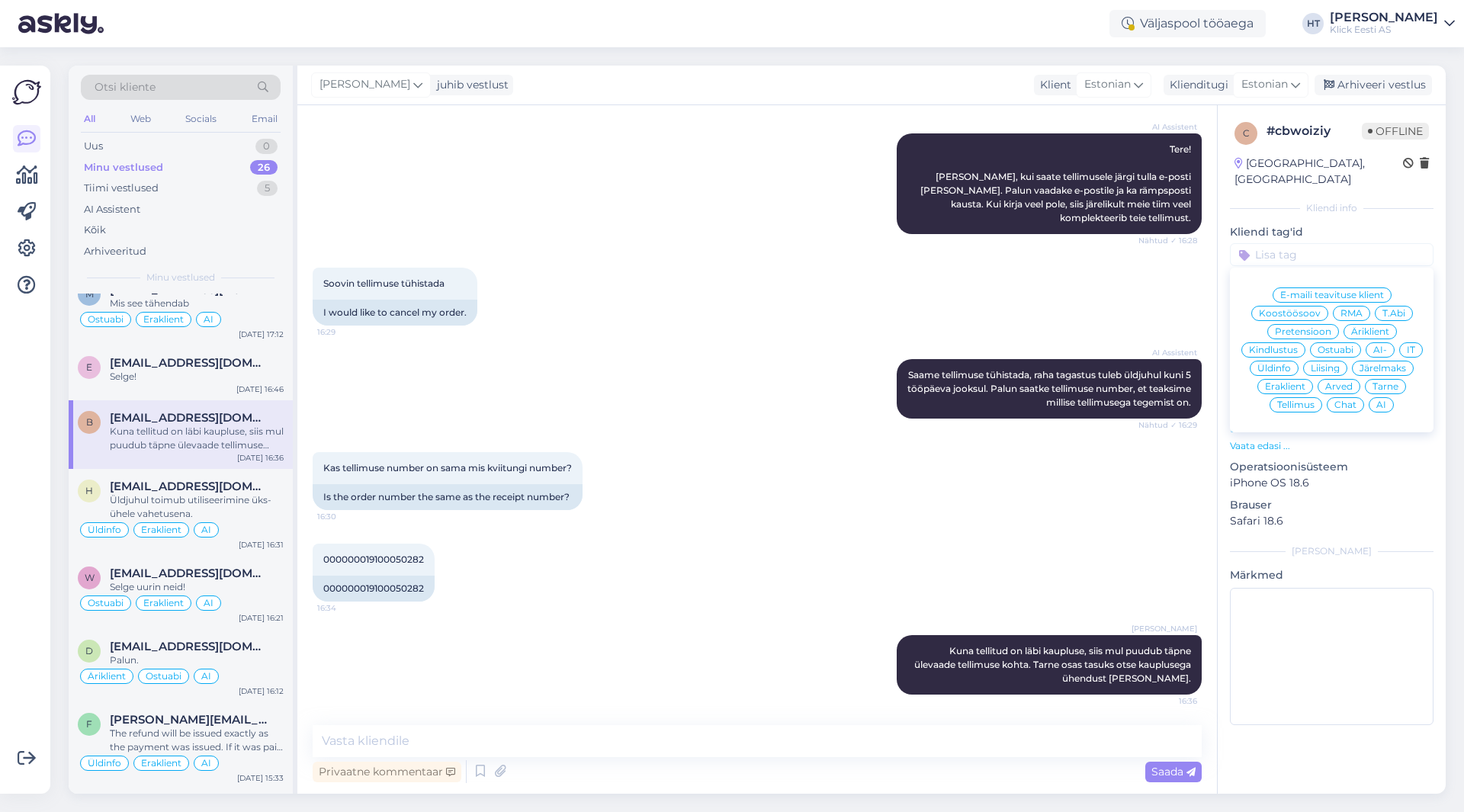
click at [1374, 382] on span "Tarne" at bounding box center [1385, 386] width 26 height 9
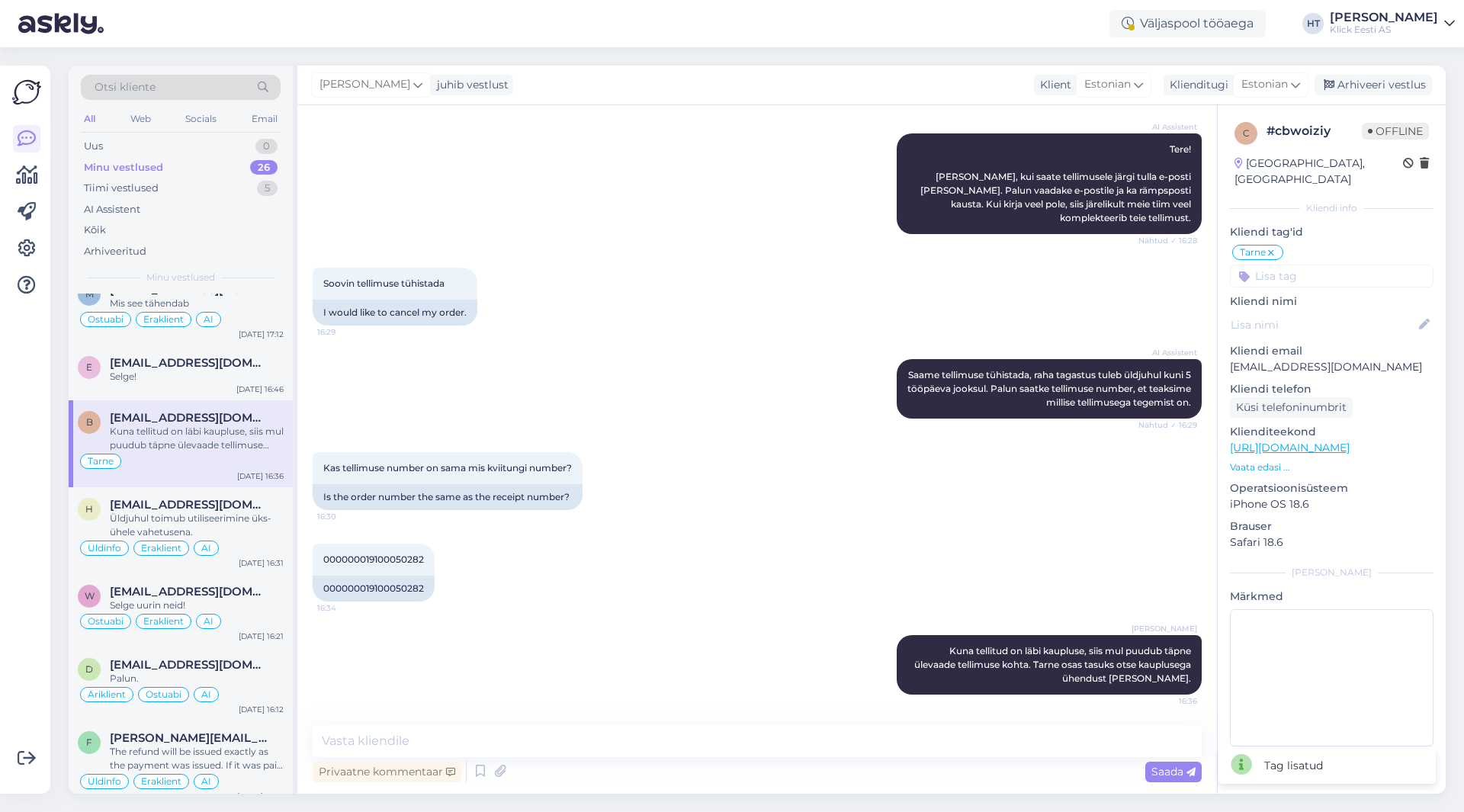
click at [1312, 265] on input at bounding box center [1331, 276] width 203 height 23
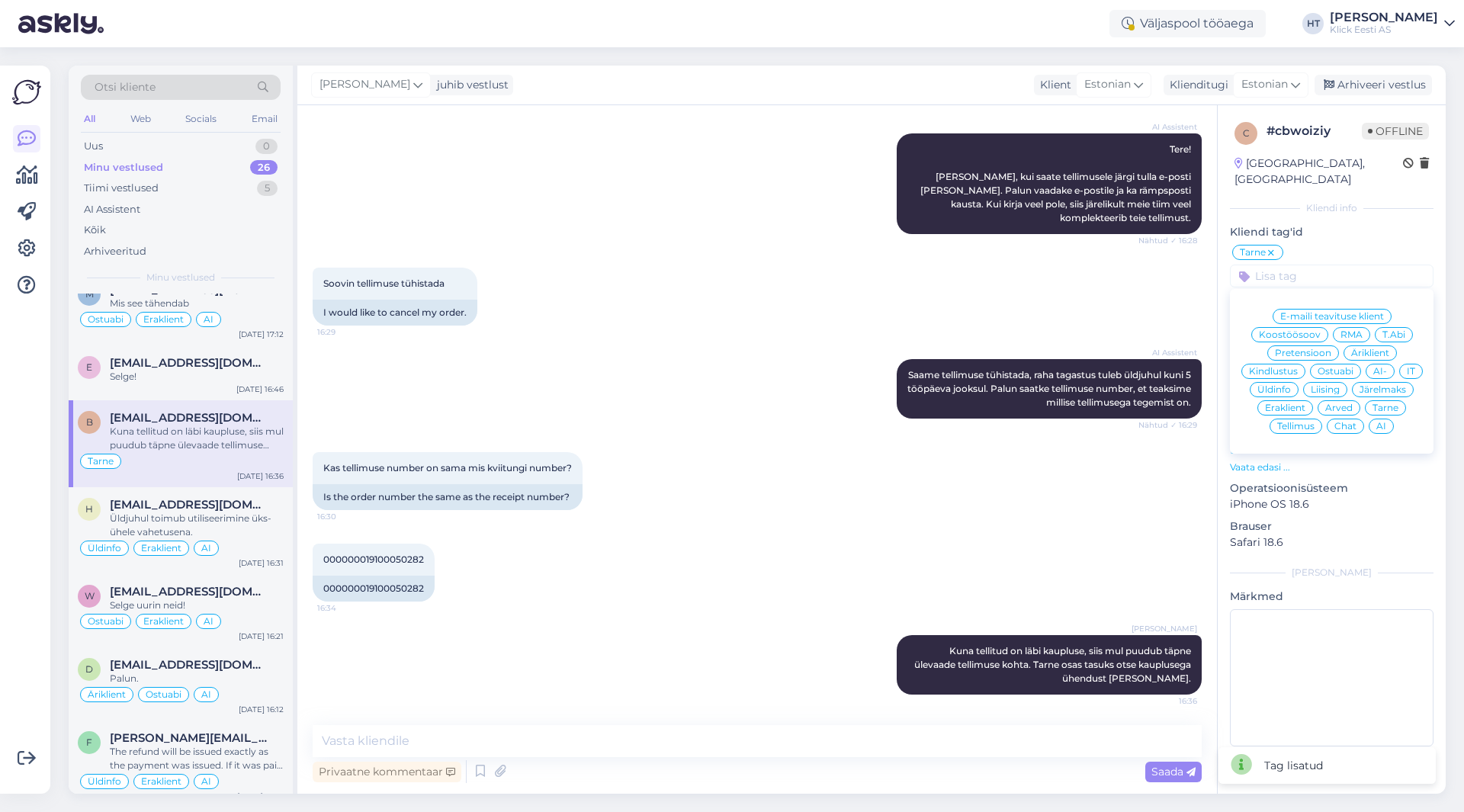
click at [1287, 404] on span "Eraklient" at bounding box center [1284, 407] width 41 height 9
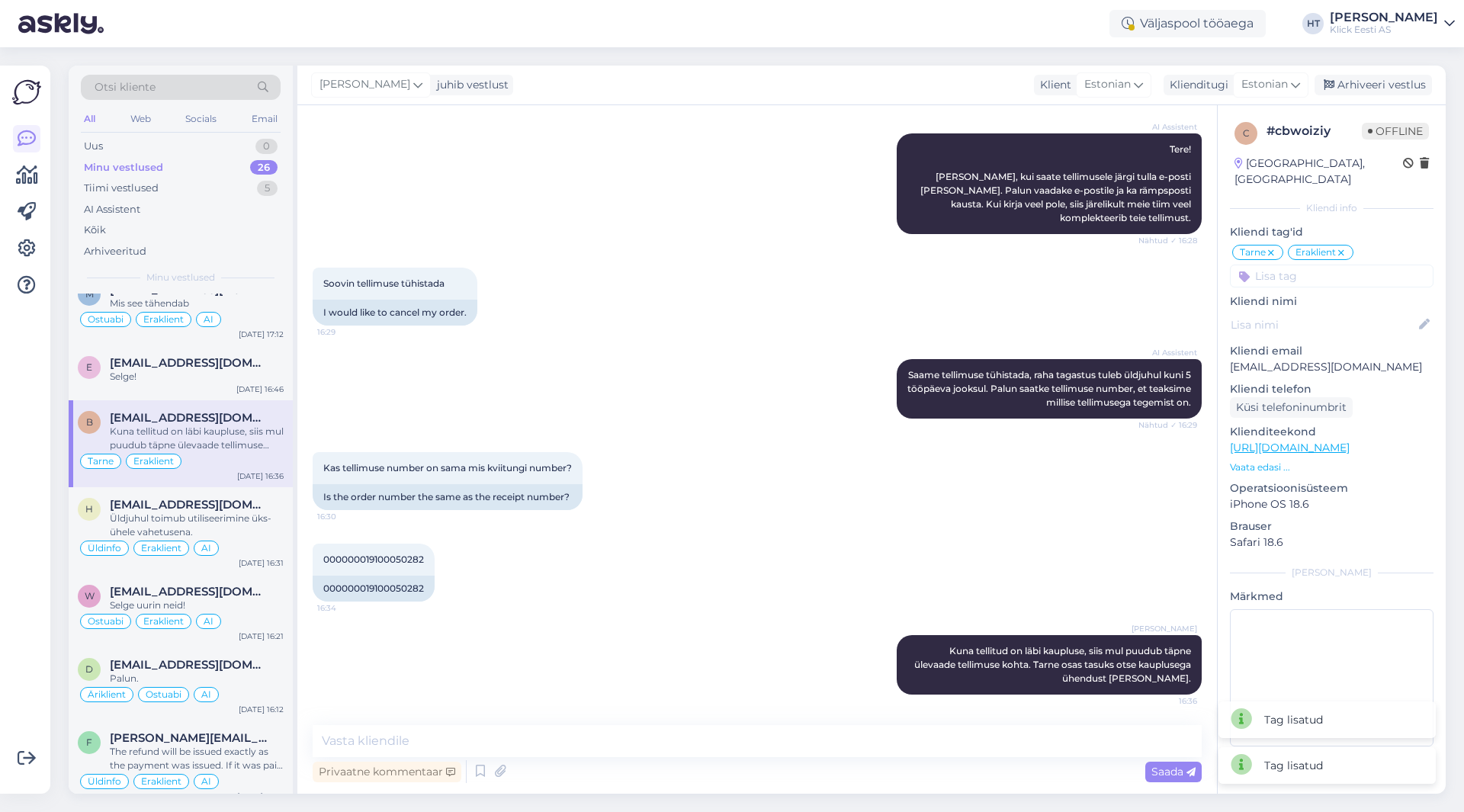
click at [1306, 265] on input at bounding box center [1331, 276] width 203 height 23
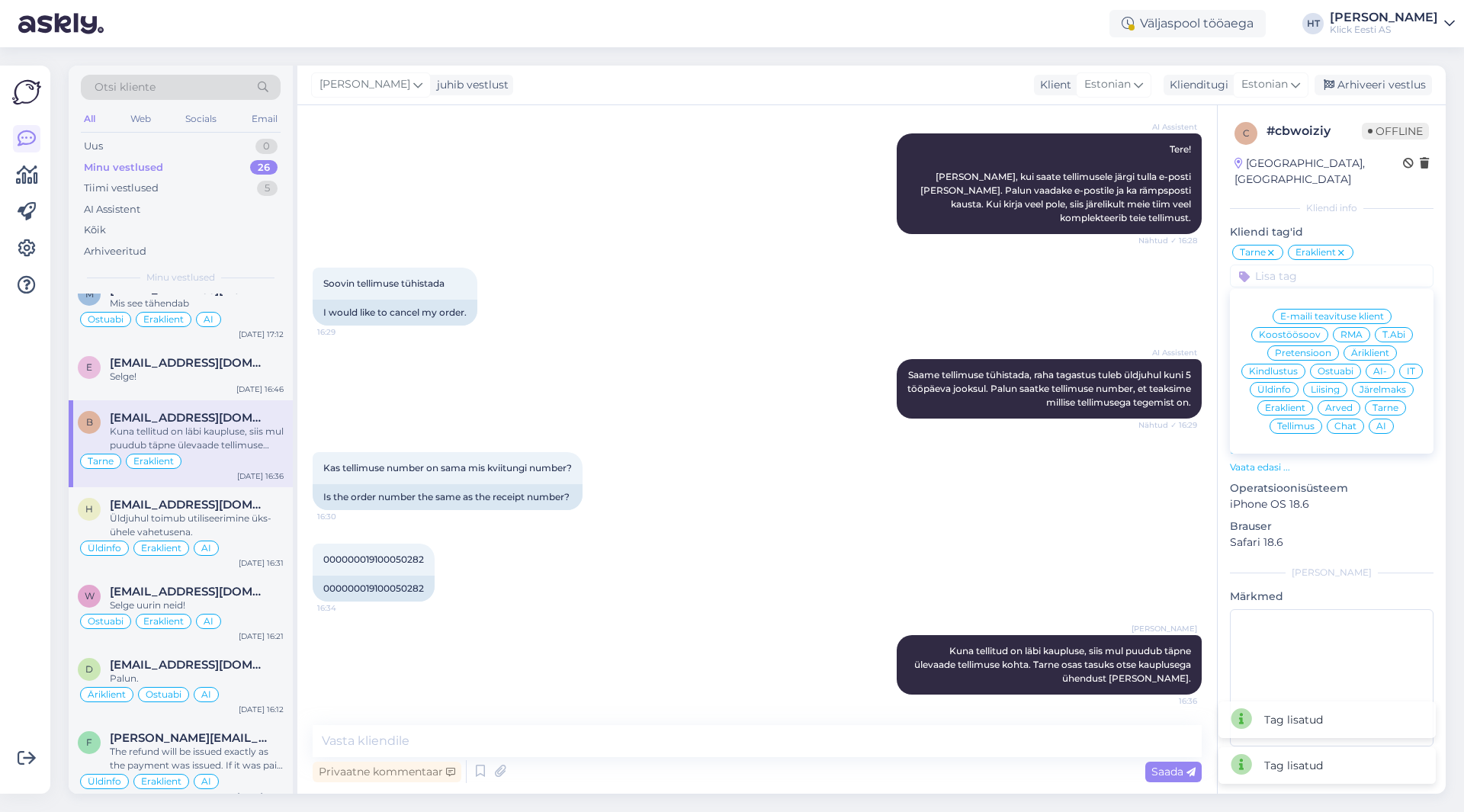
click at [1379, 421] on span "AI" at bounding box center [1381, 425] width 10 height 9
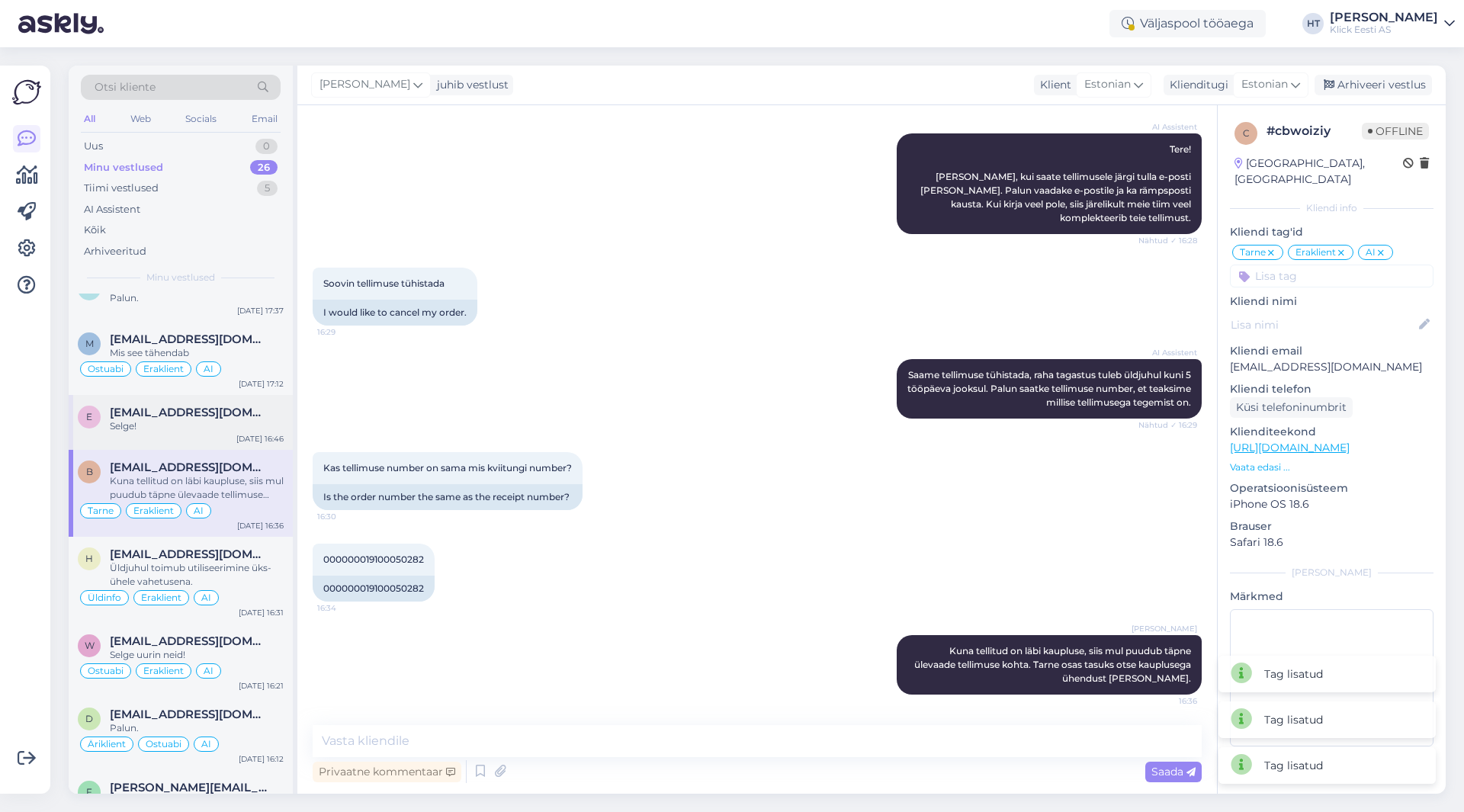
scroll to position [0, 0]
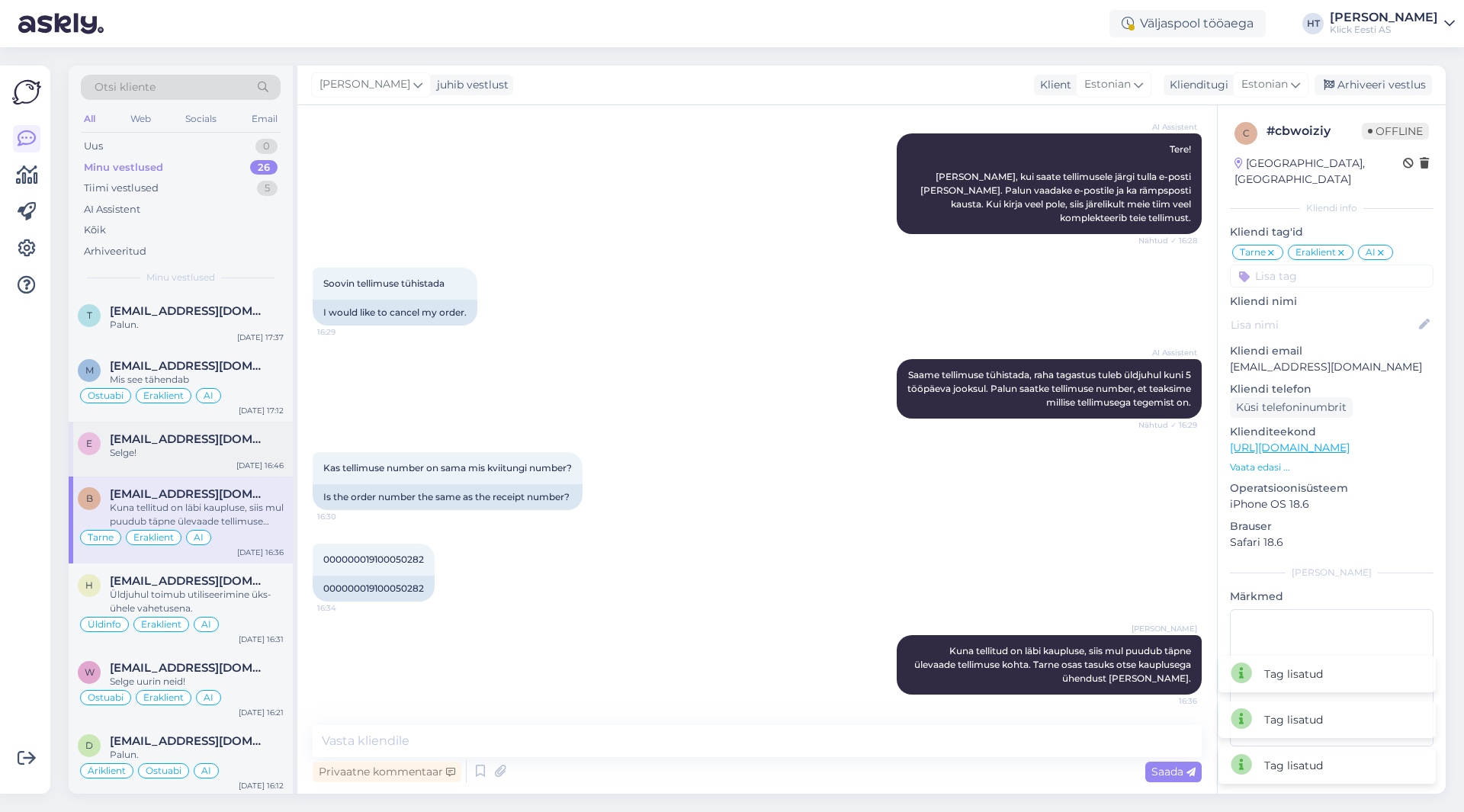
click at [219, 436] on span "[EMAIL_ADDRESS][DOMAIN_NAME]" at bounding box center [189, 439] width 159 height 14
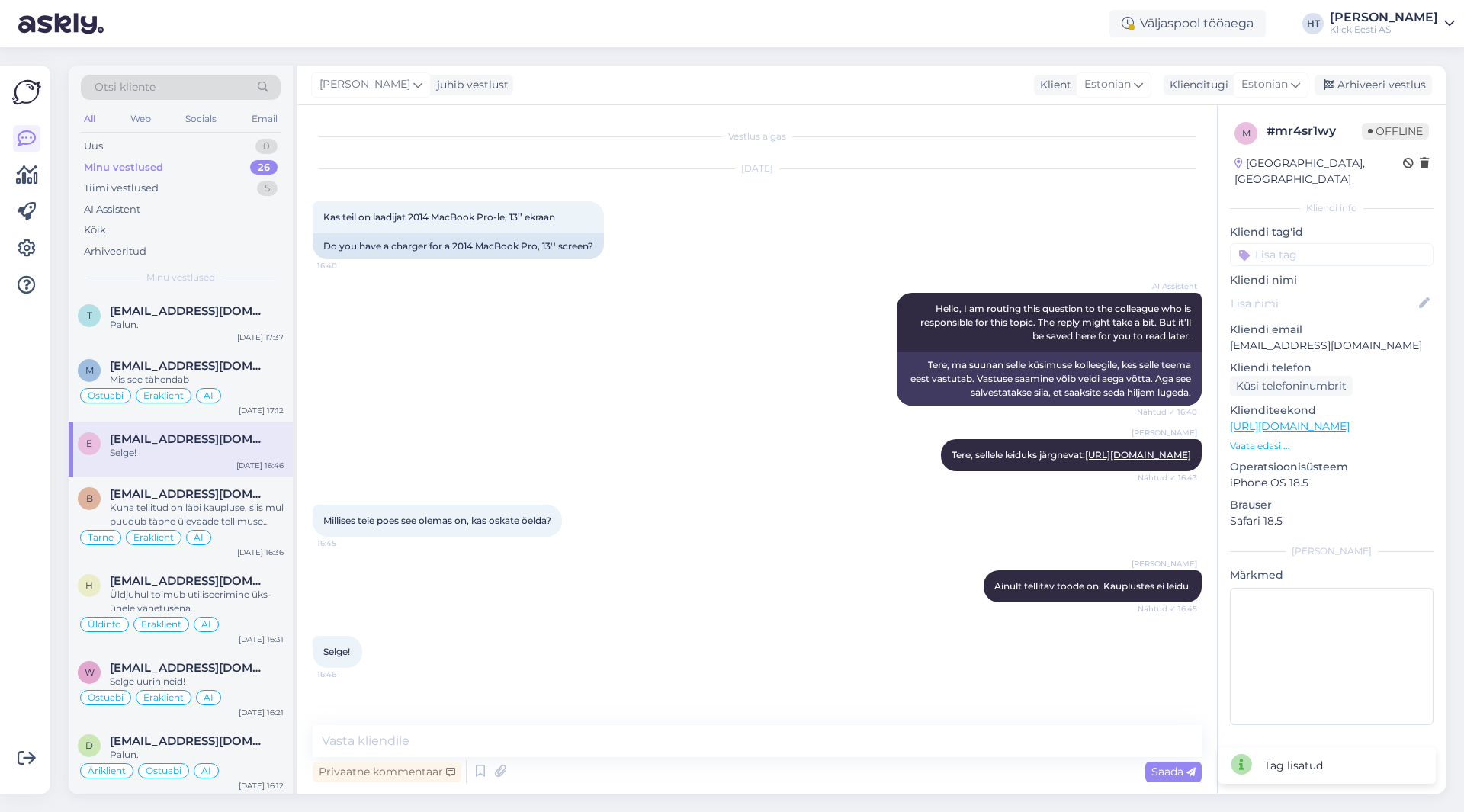
click at [1296, 245] on input at bounding box center [1331, 254] width 203 height 23
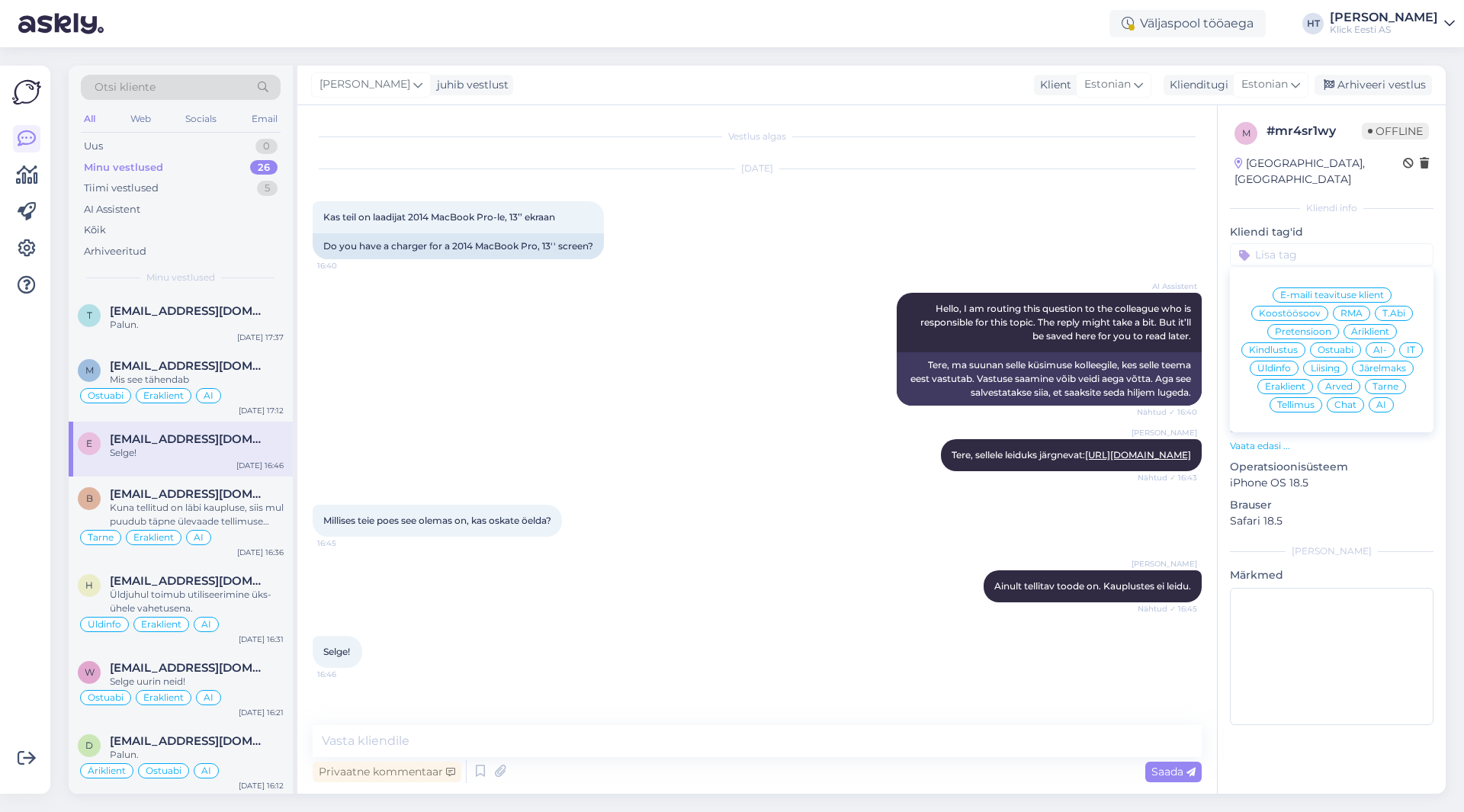
click at [1336, 345] on span "Ostuabi" at bounding box center [1335, 349] width 36 height 9
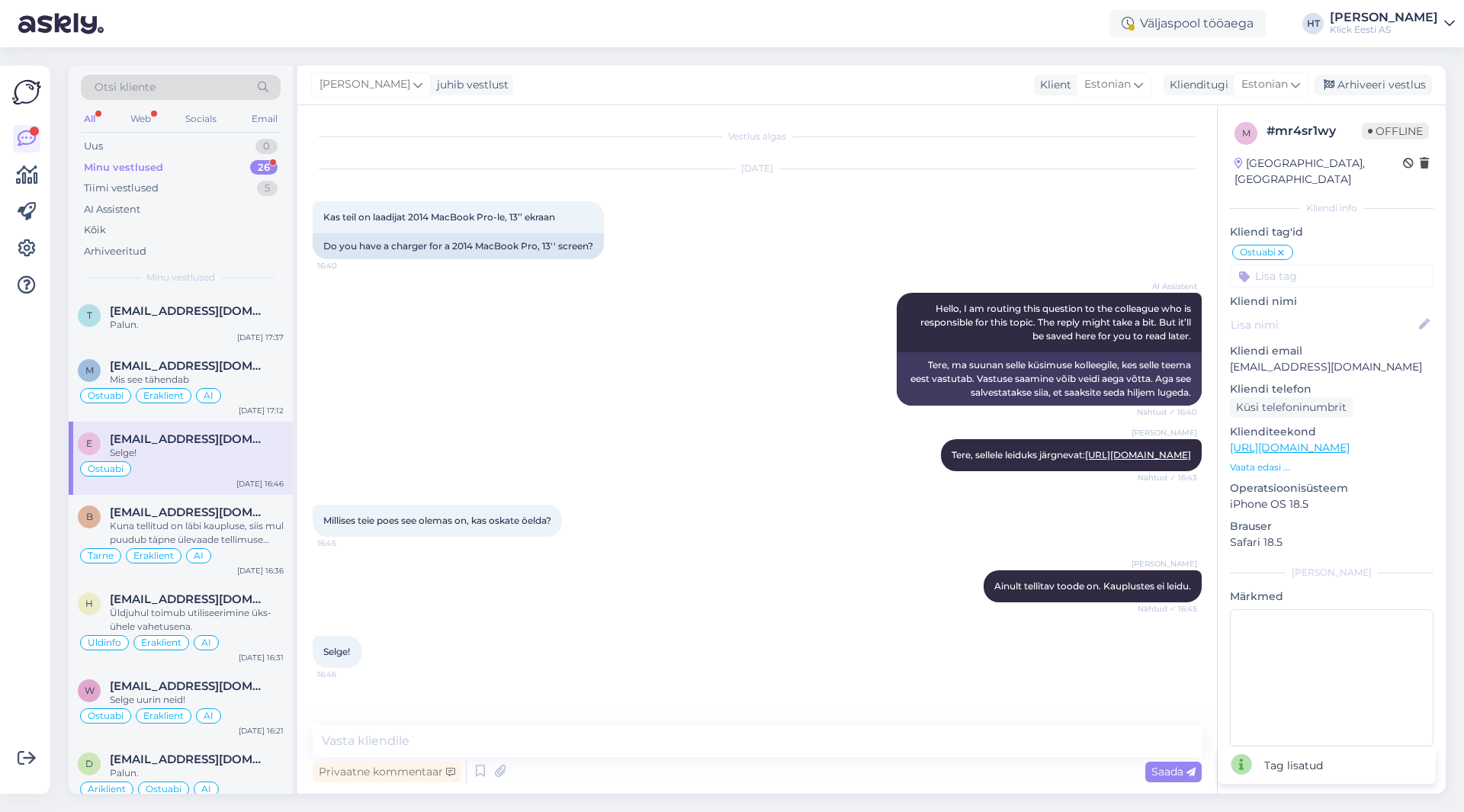
click at [1321, 265] on input at bounding box center [1331, 276] width 203 height 23
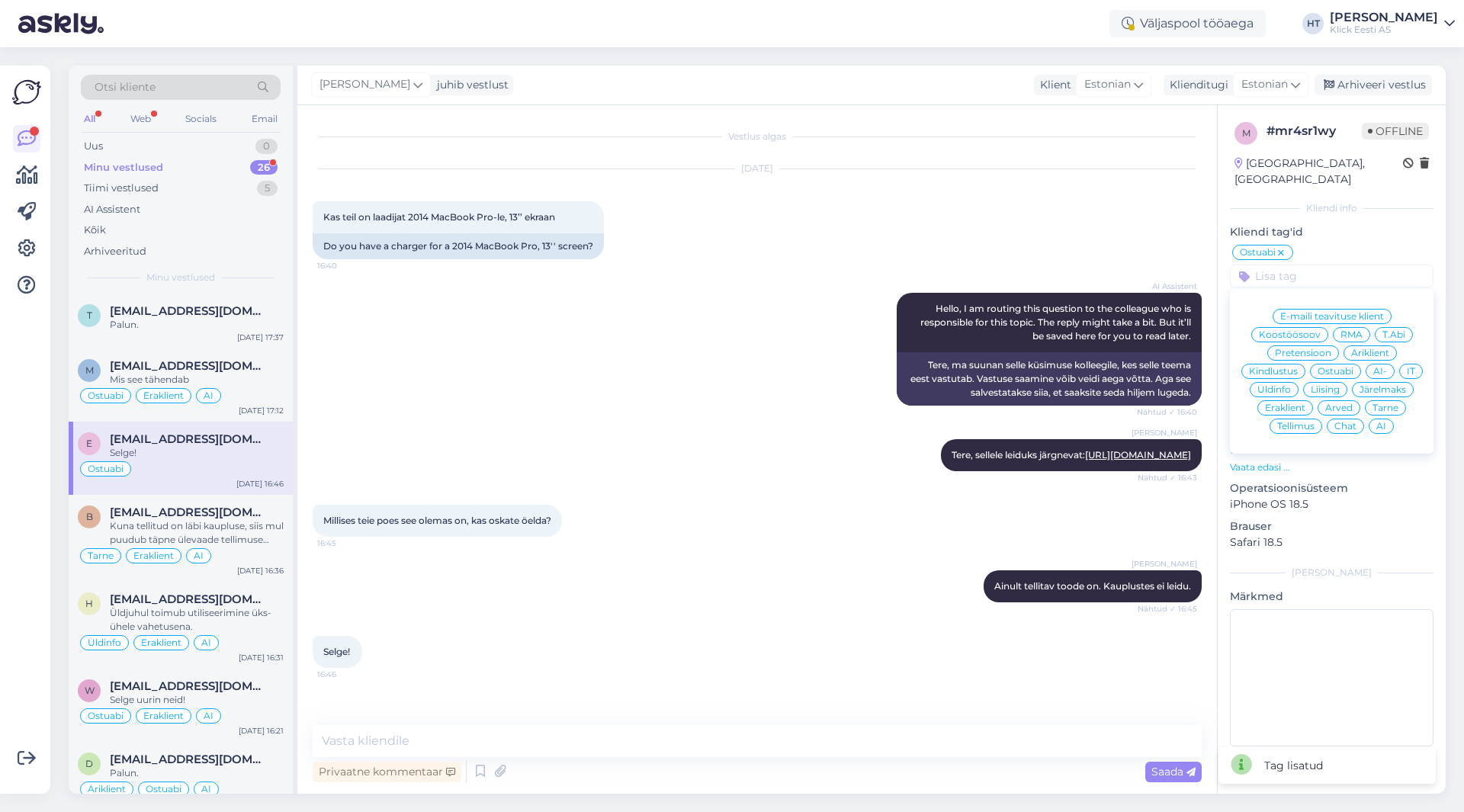
click at [1290, 401] on div "Eraklient" at bounding box center [1284, 407] width 56 height 15
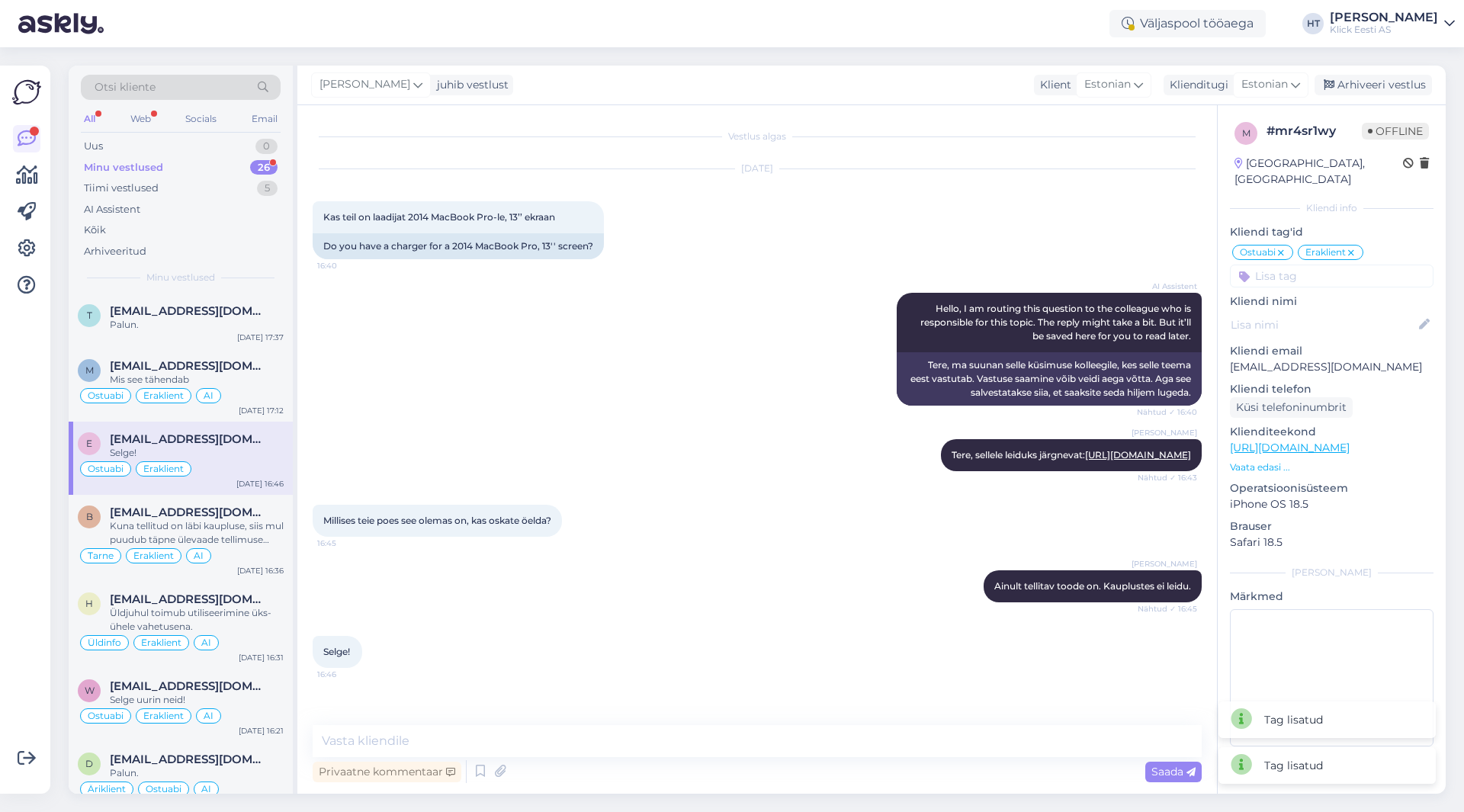
click at [1303, 266] on input at bounding box center [1331, 276] width 203 height 23
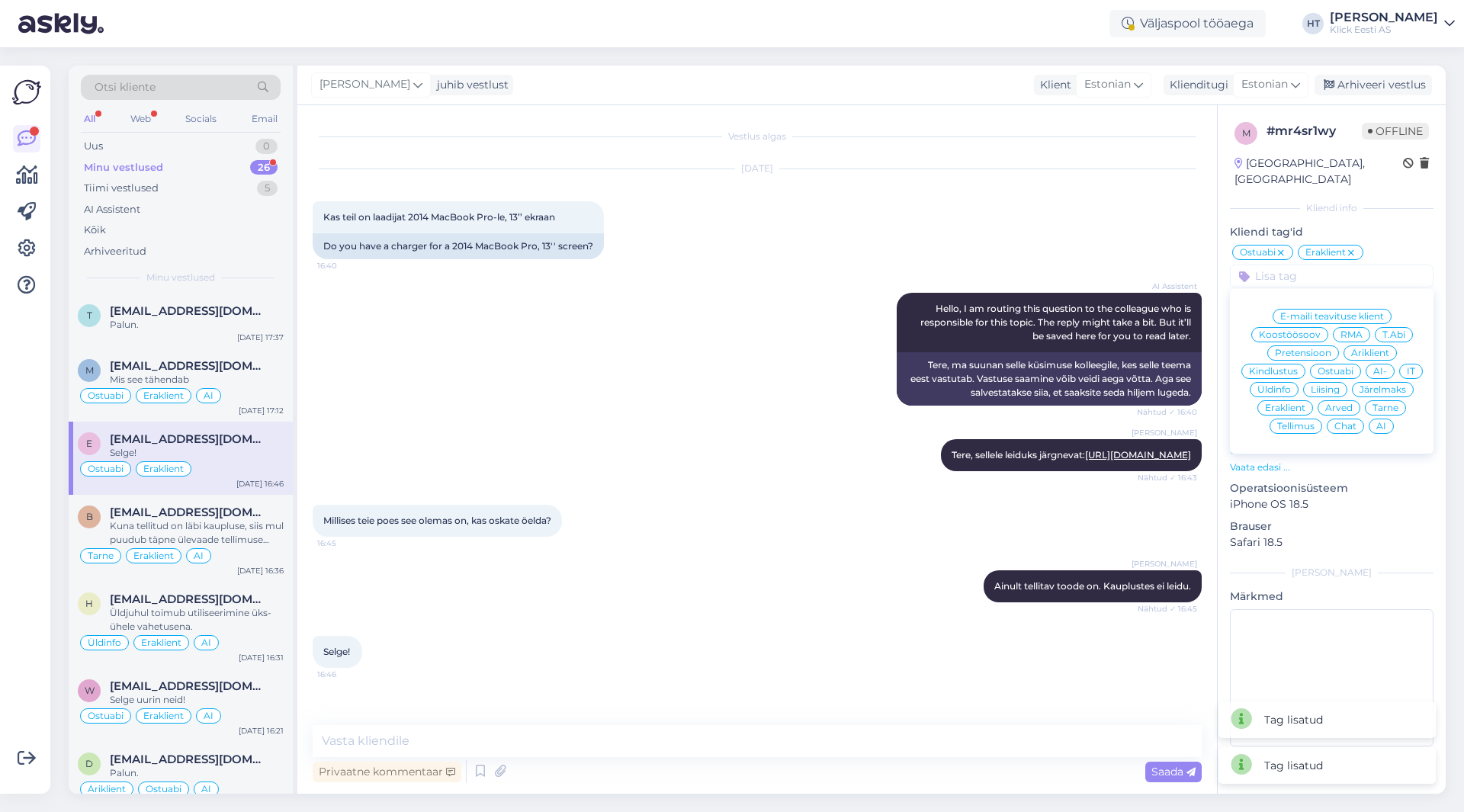
click at [1382, 418] on div "AI" at bounding box center [1381, 425] width 25 height 15
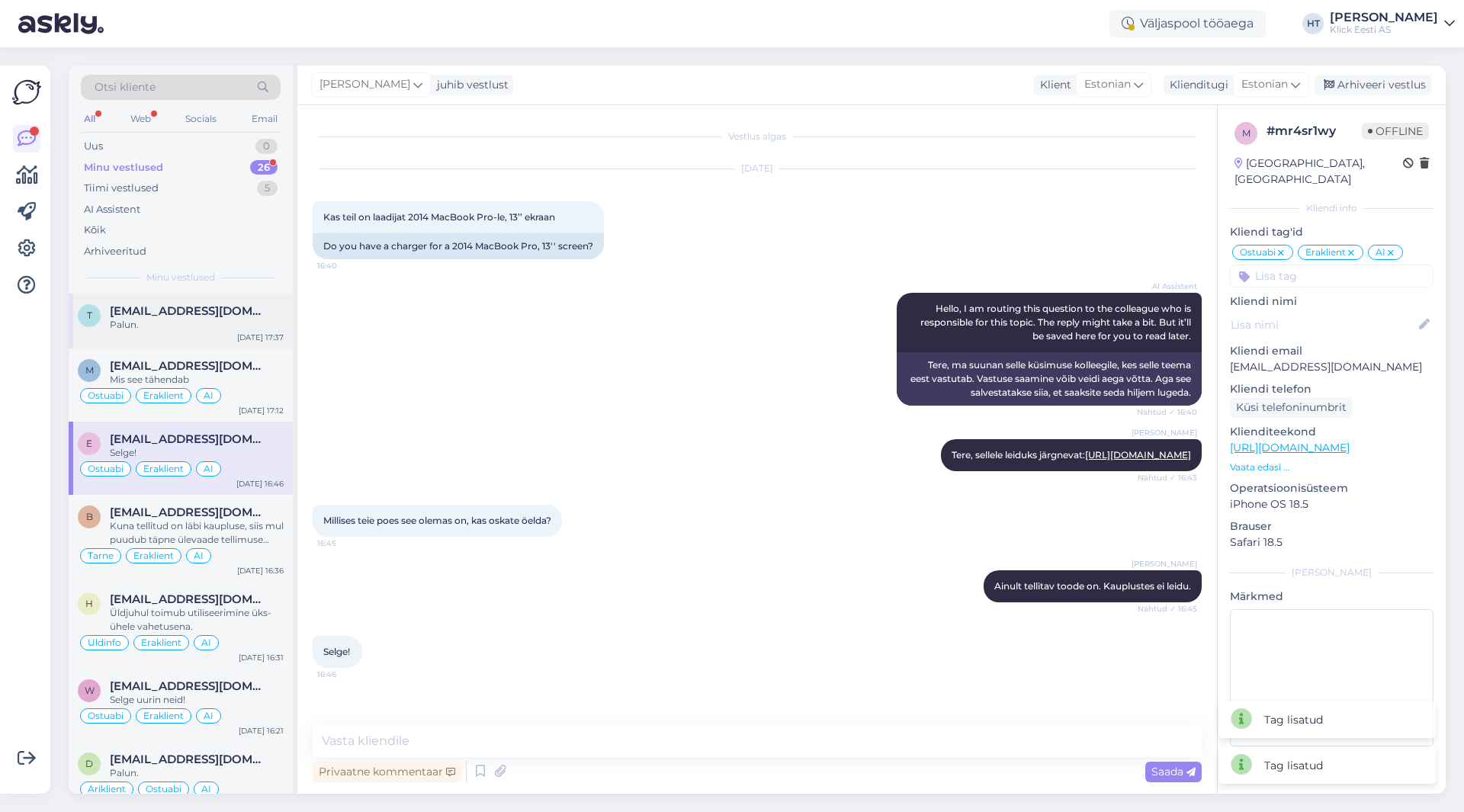
click at [233, 332] on div "t [EMAIL_ADDRESS][DOMAIN_NAME] Palun. [DATE] 17:37" at bounding box center [181, 320] width 224 height 55
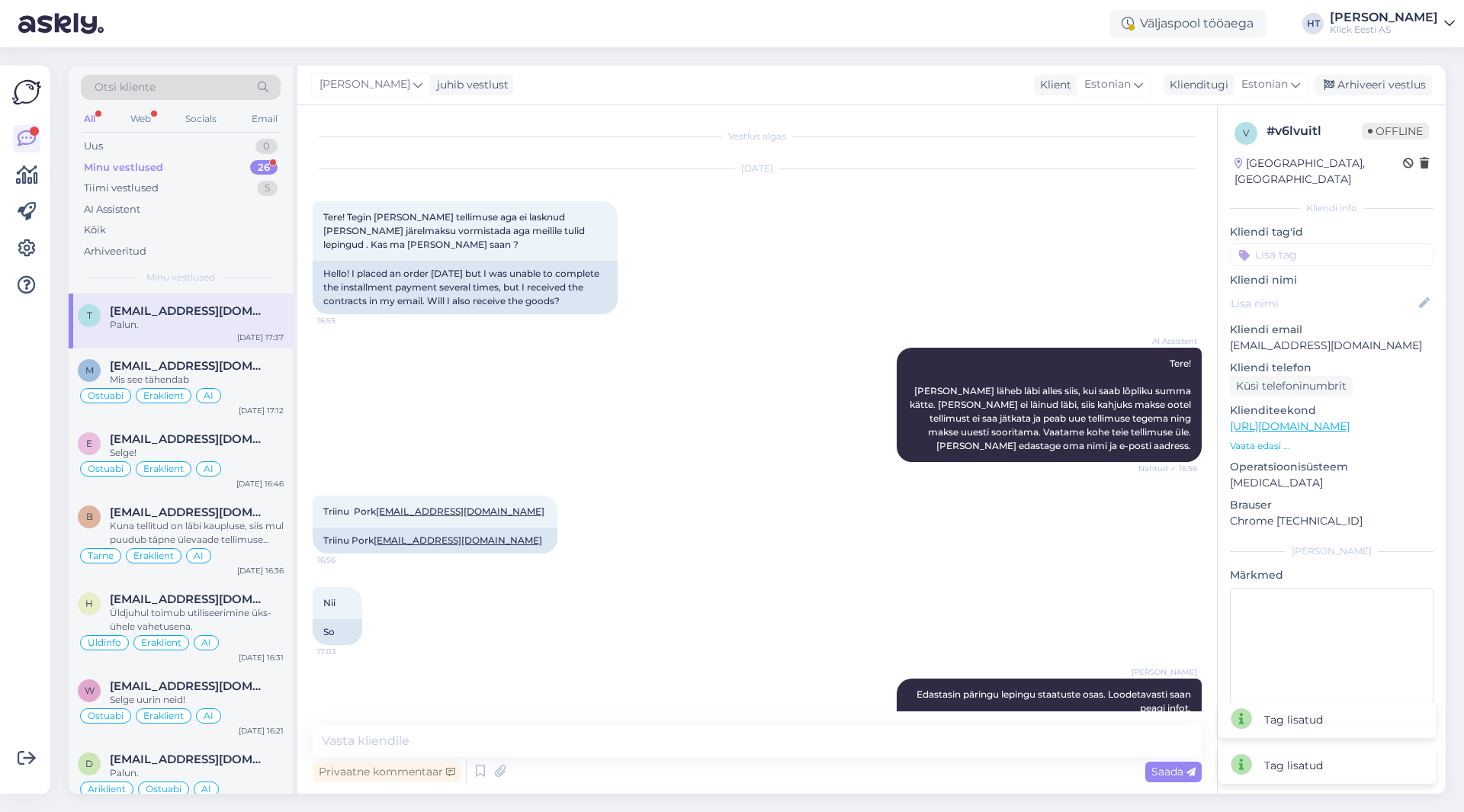
scroll to position [357, 0]
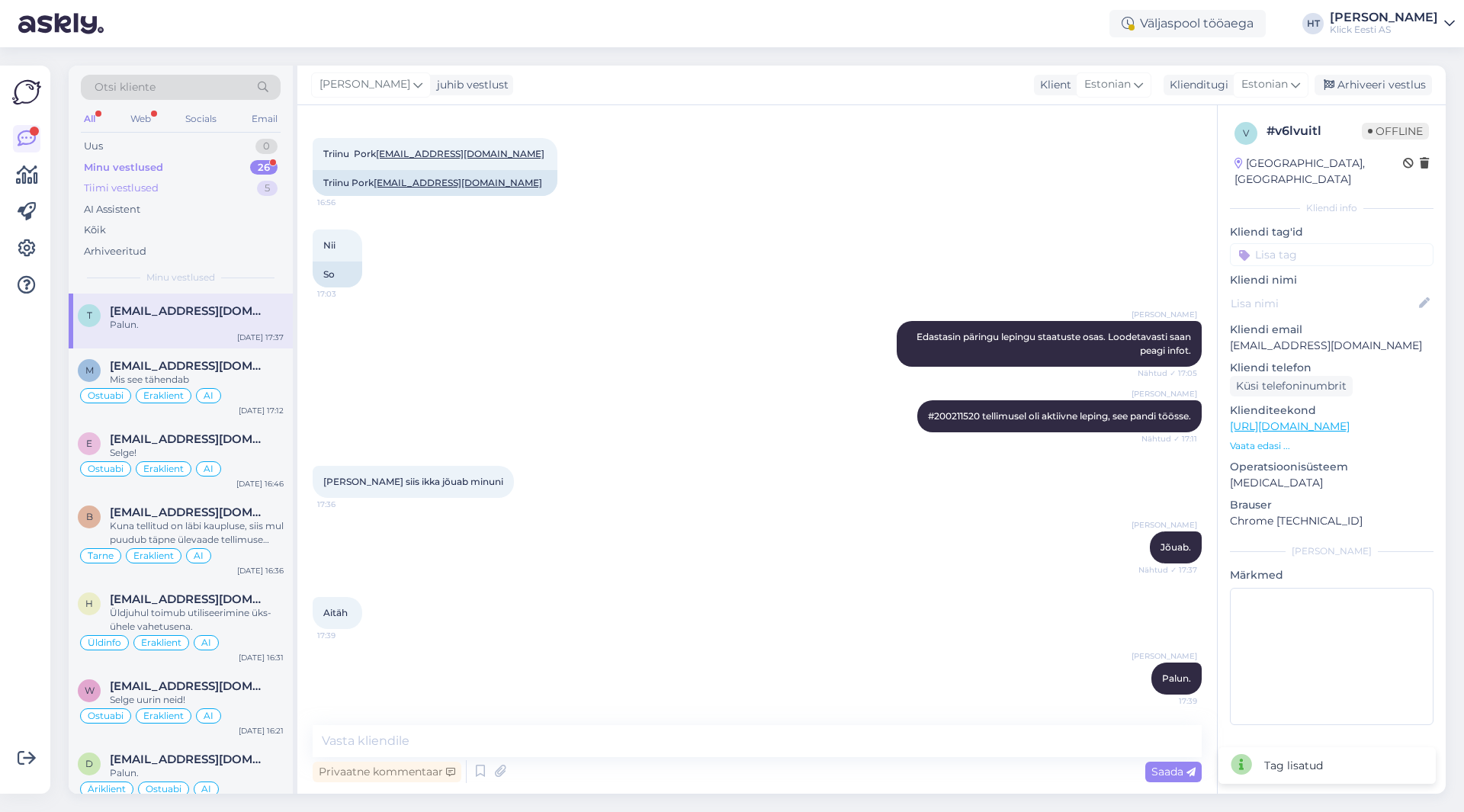
click at [253, 187] on div "Tiimi vestlused 5" at bounding box center [180, 188] width 199 height 22
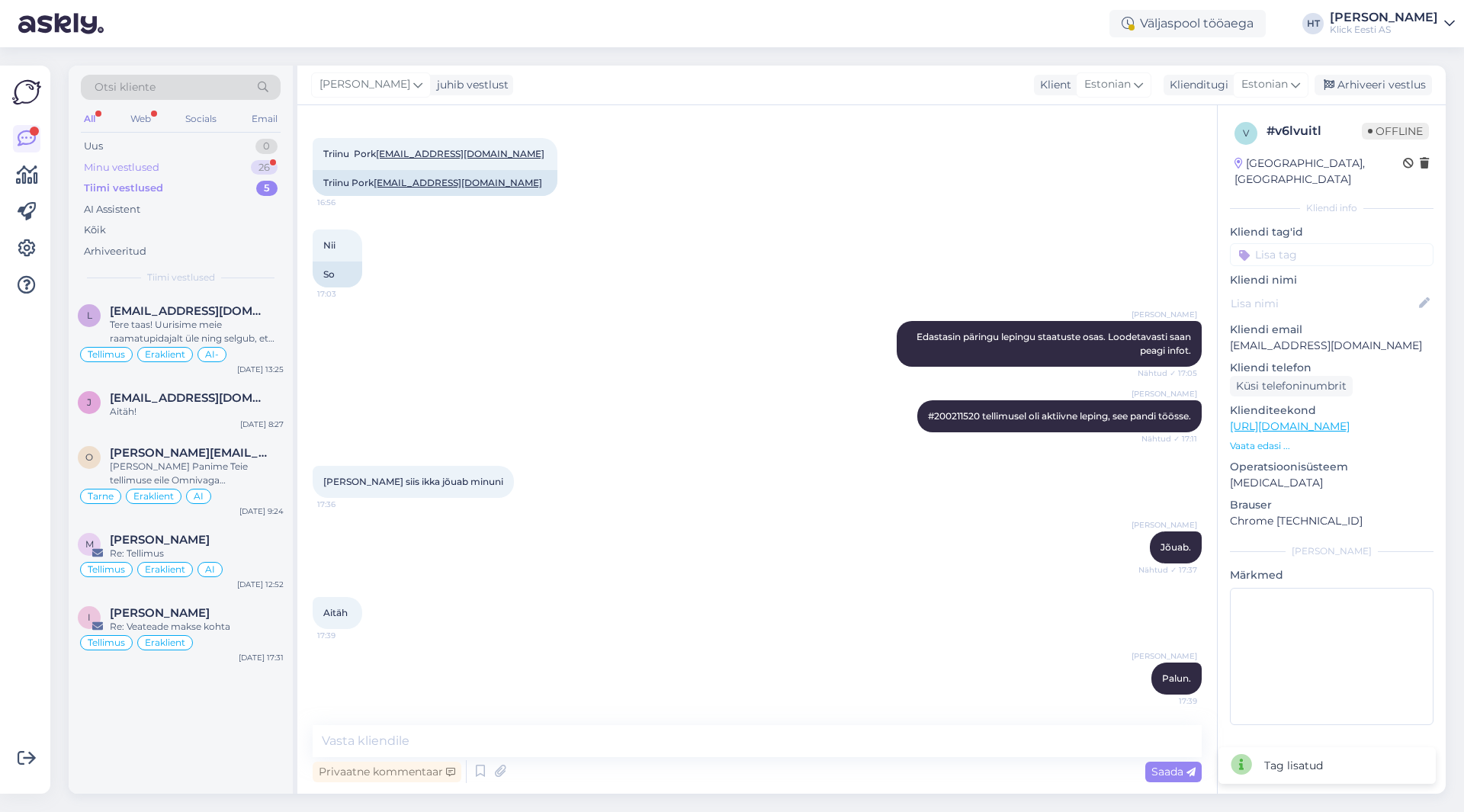
click at [256, 171] on div "26" at bounding box center [264, 167] width 27 height 15
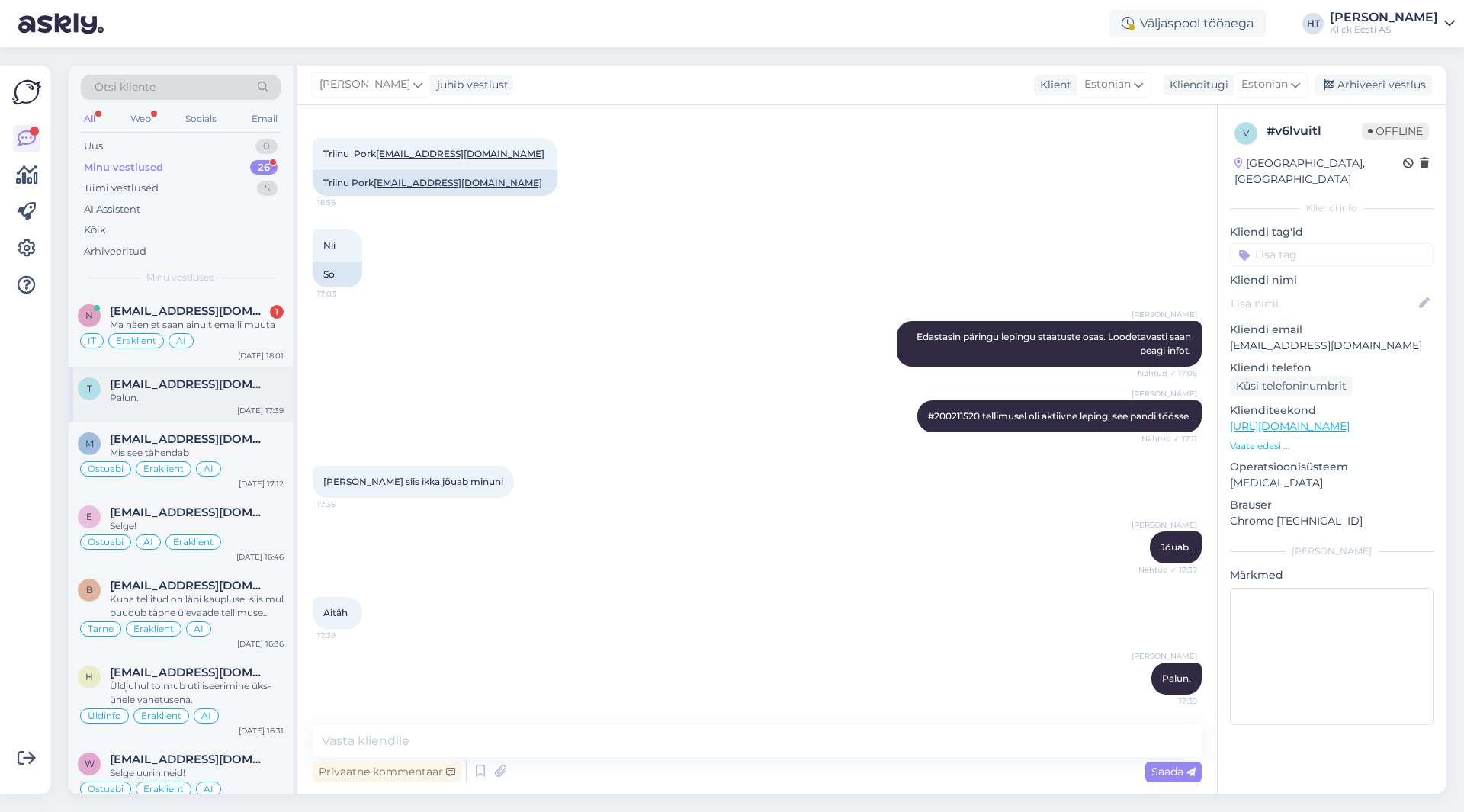
click at [239, 374] on div "t [EMAIL_ADDRESS][DOMAIN_NAME] Palun. [DATE] 17:39" at bounding box center [181, 394] width 224 height 55
click at [245, 332] on div "IT Eraklient AI" at bounding box center [181, 340] width 206 height 18
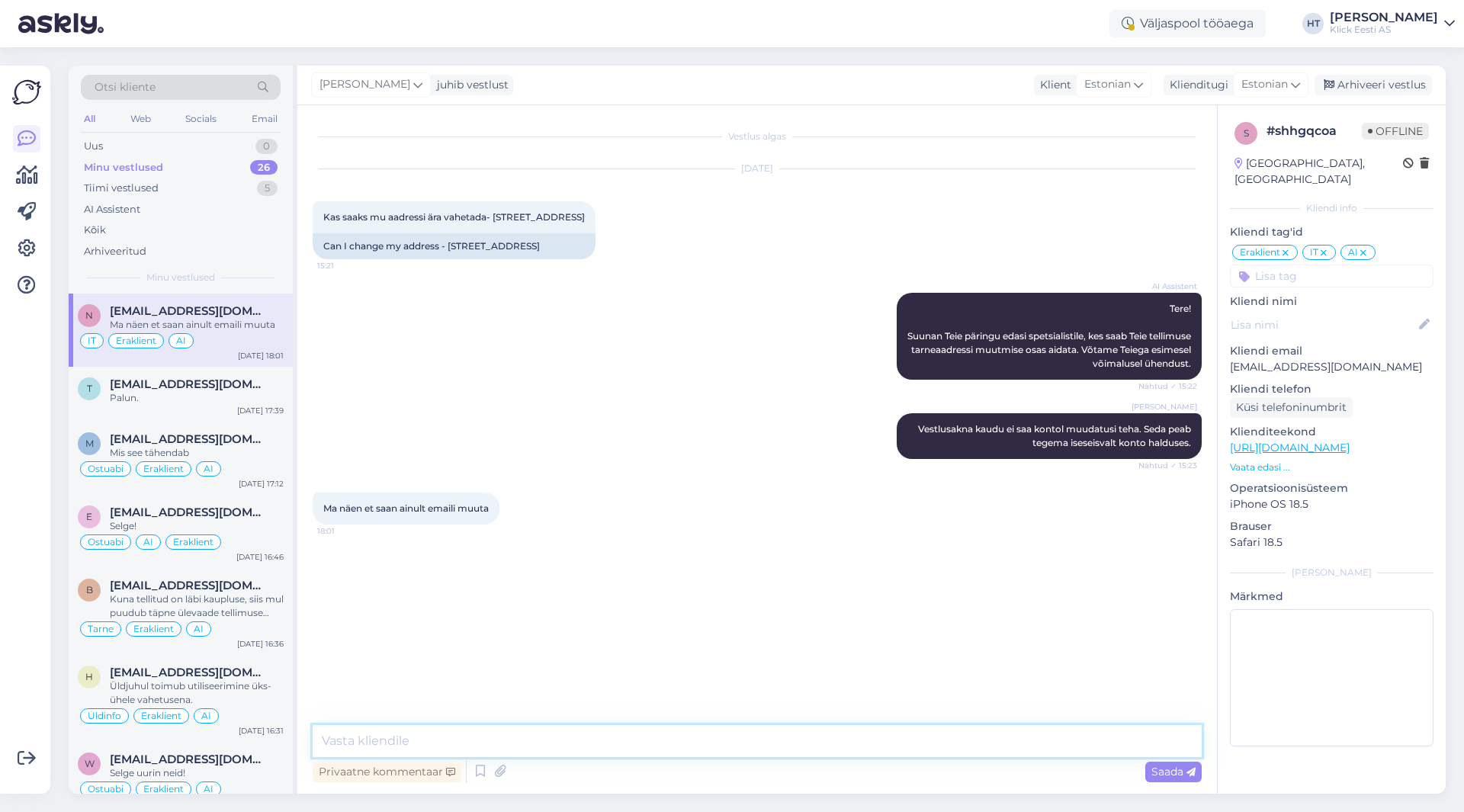
click at [601, 725] on textarea at bounding box center [757, 741] width 889 height 32
paste textarea "[URL][DOMAIN_NAME]"
type textarea "Siit saab muuta: [URL][DOMAIN_NAME]"
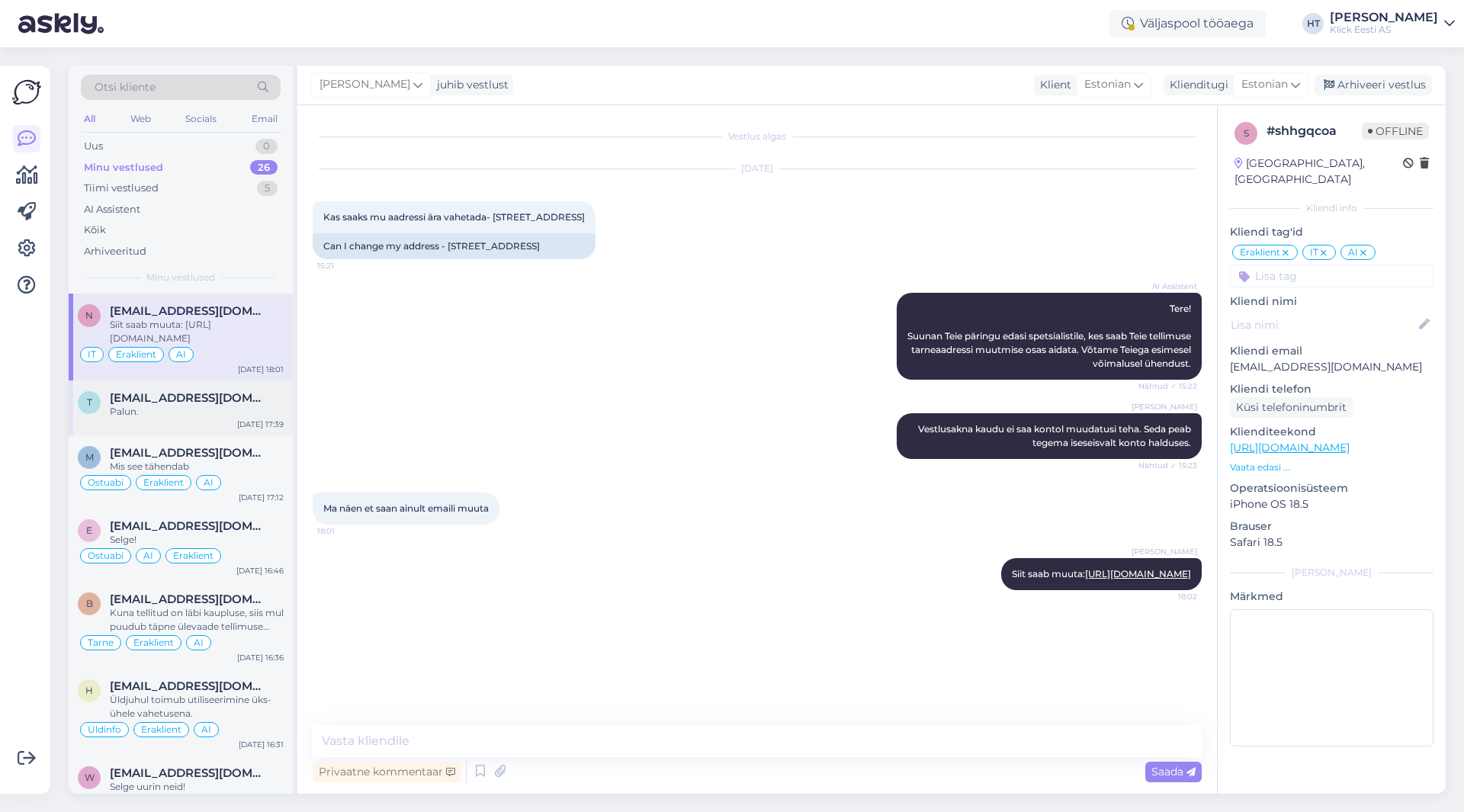
click at [263, 417] on div "Palun." at bounding box center [196, 411] width 174 height 14
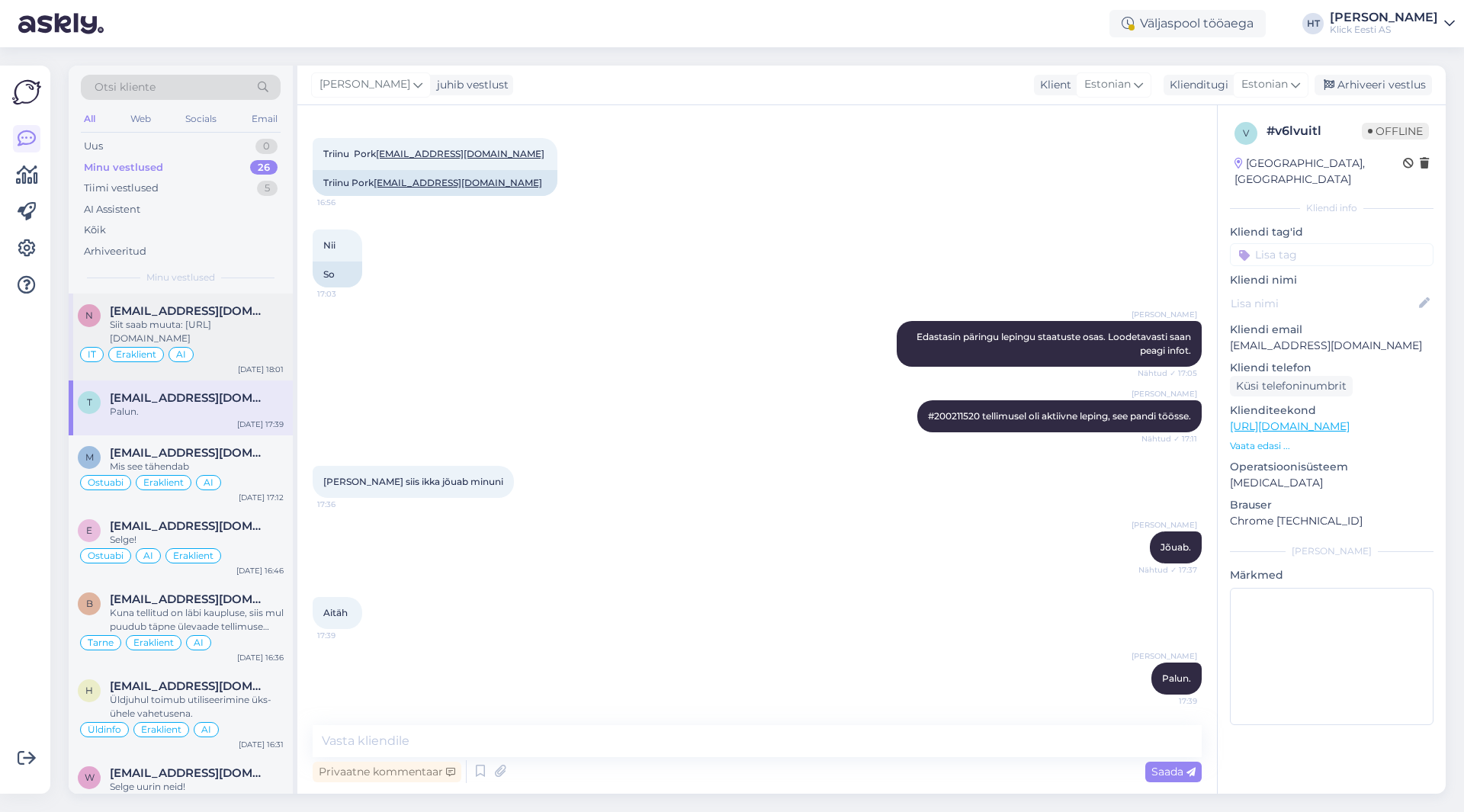
click at [241, 347] on div "IT Eraklient AI" at bounding box center [181, 354] width 206 height 18
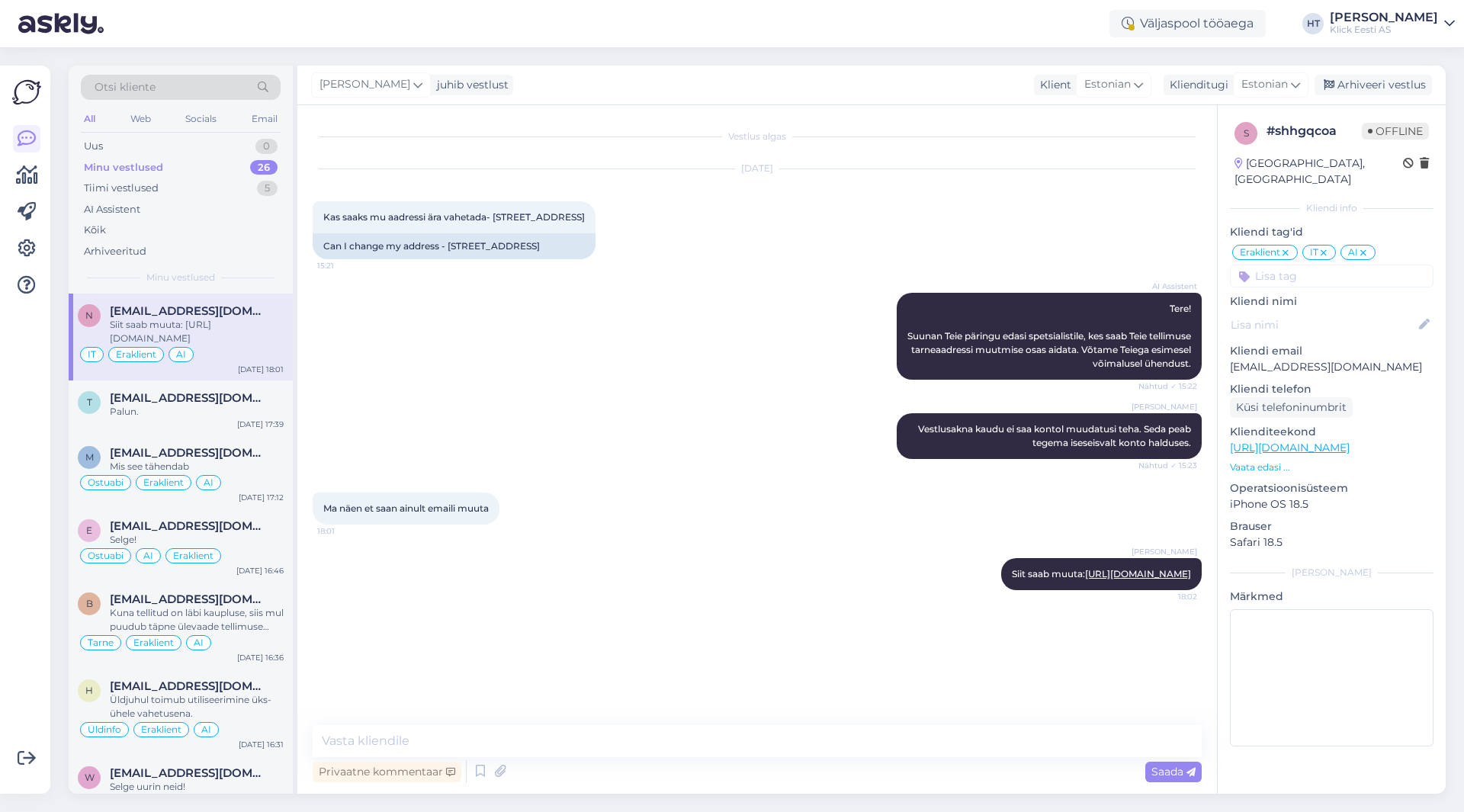
click at [1279, 460] on p "Vaata edasi ..." at bounding box center [1331, 467] width 203 height 14
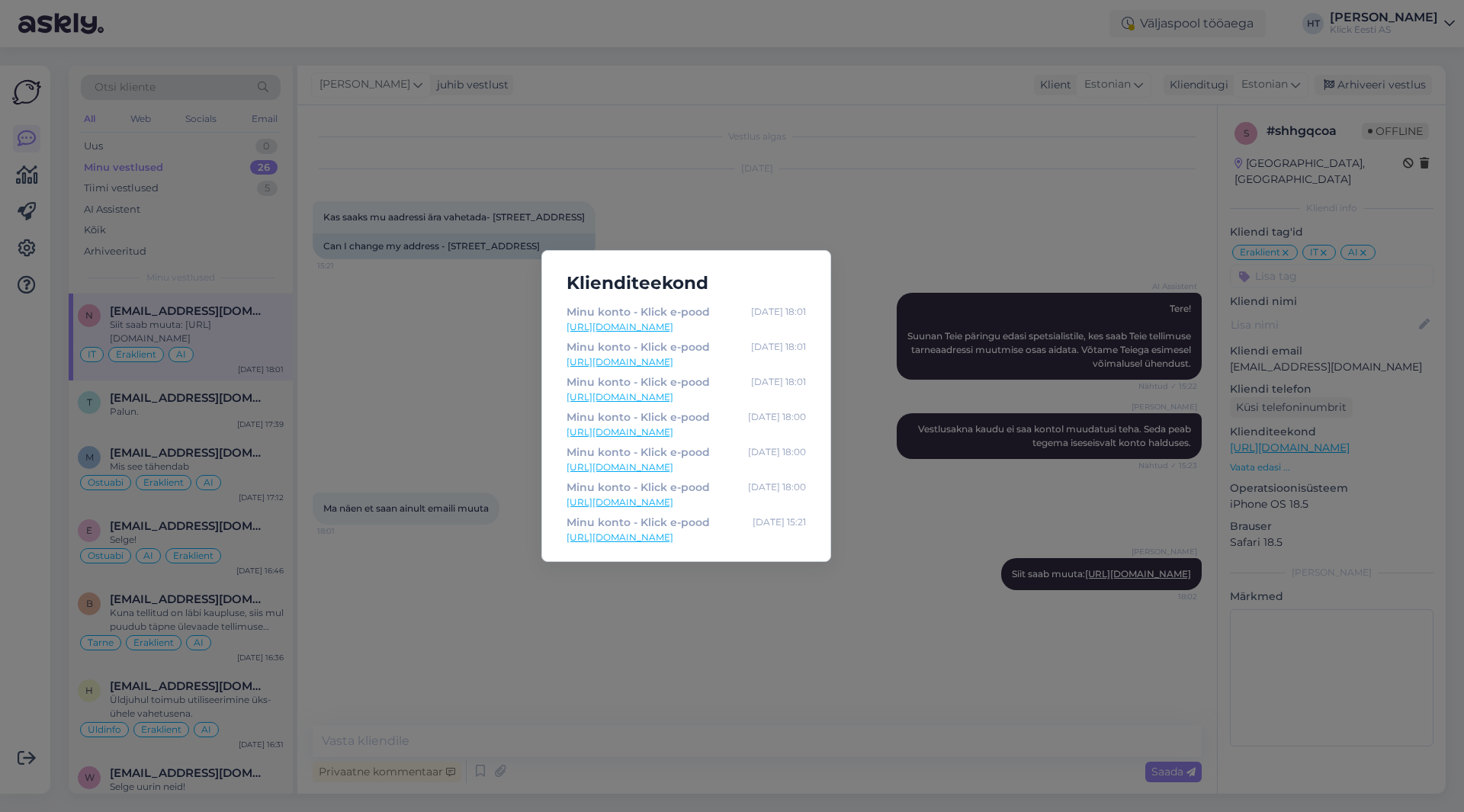
click at [872, 496] on div "Klienditeekond Minu konto - Klick e-pood [DATE] 18:01 [URL][DOMAIN_NAME] Minu k…" at bounding box center [732, 406] width 1464 height 812
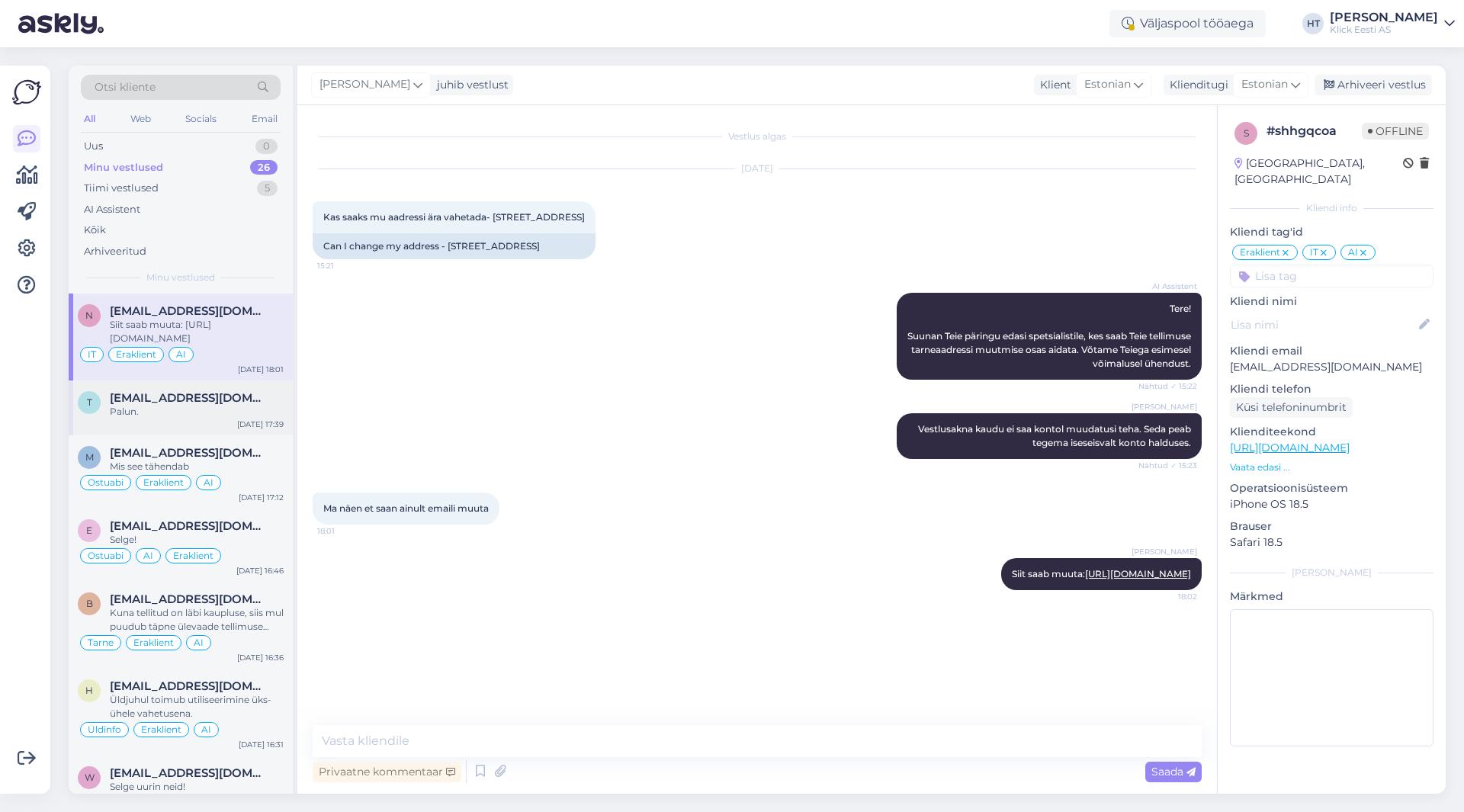
click at [262, 430] on div "t [EMAIL_ADDRESS][DOMAIN_NAME] Palun. [DATE] 17:39" at bounding box center [181, 407] width 224 height 55
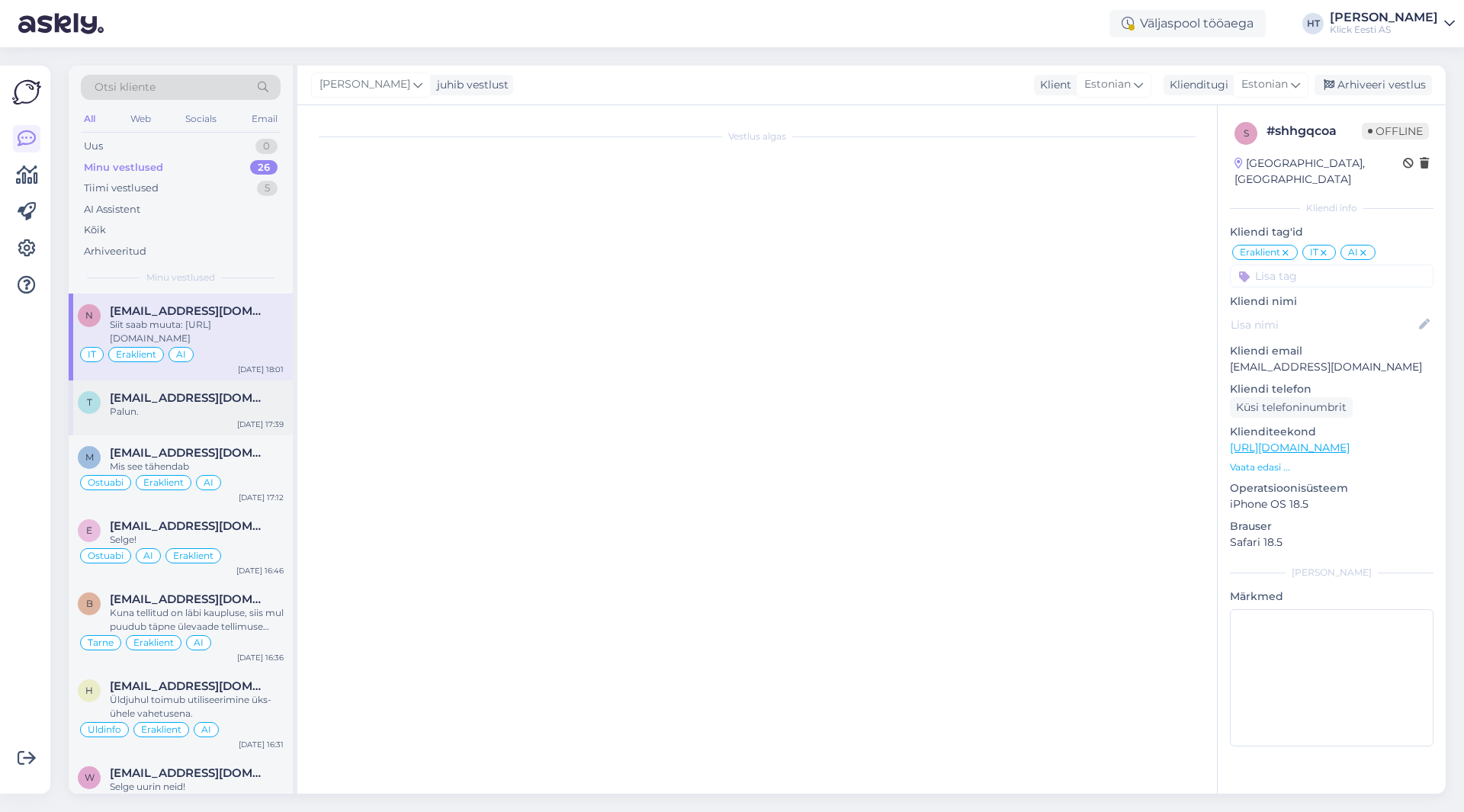
scroll to position [357, 0]
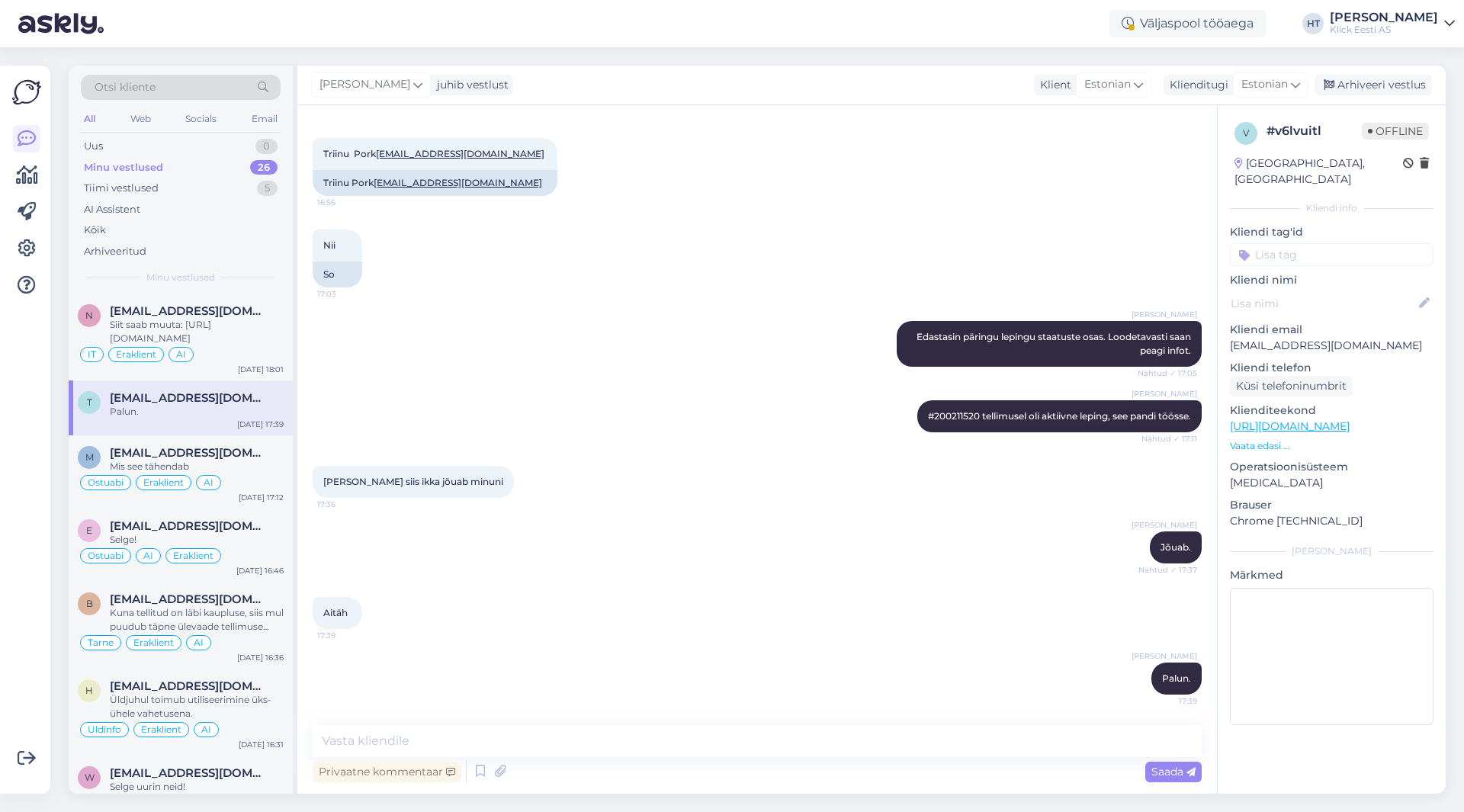
click at [1296, 243] on input at bounding box center [1331, 254] width 203 height 23
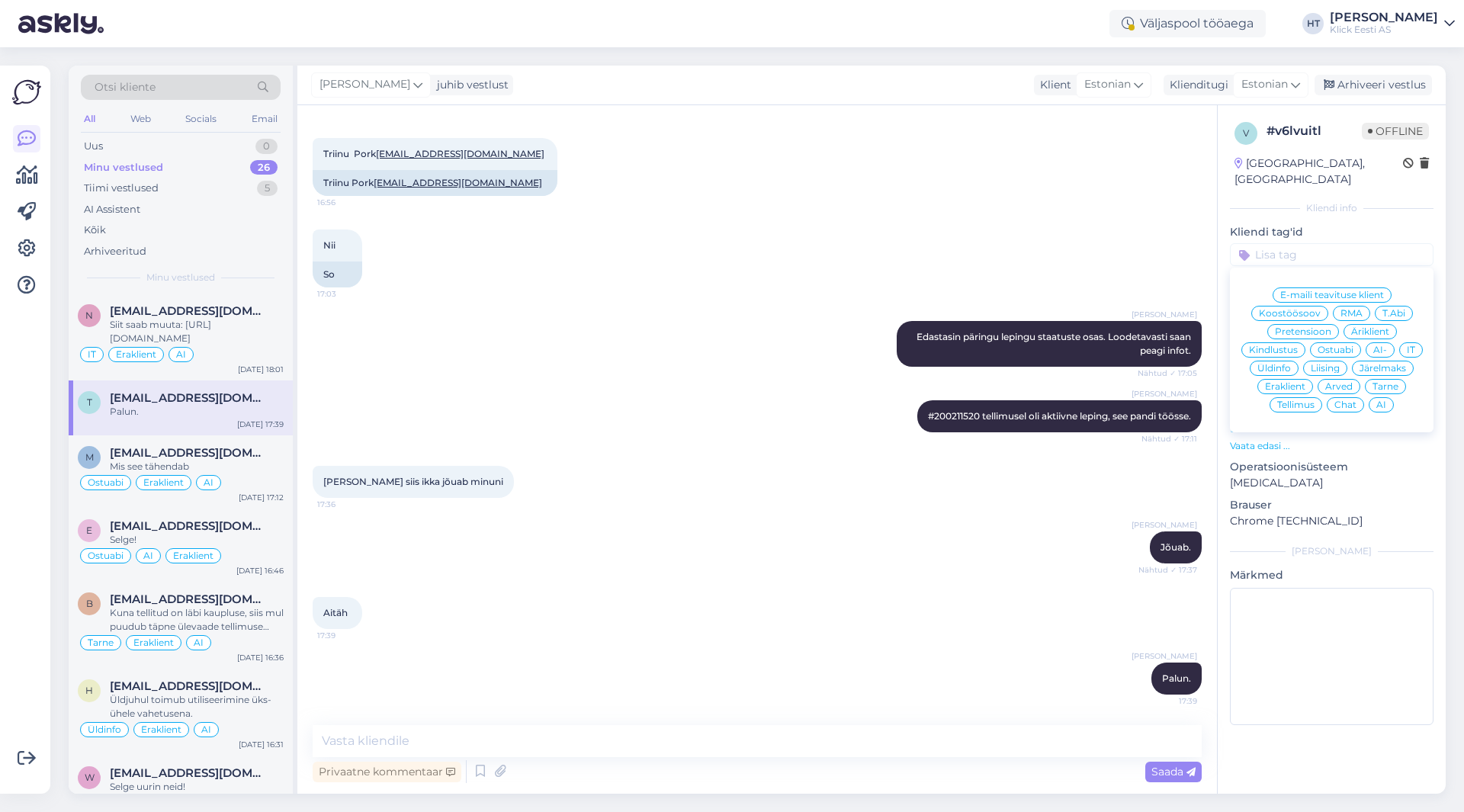
click at [1366, 364] on span "Järelmaks" at bounding box center [1382, 368] width 47 height 9
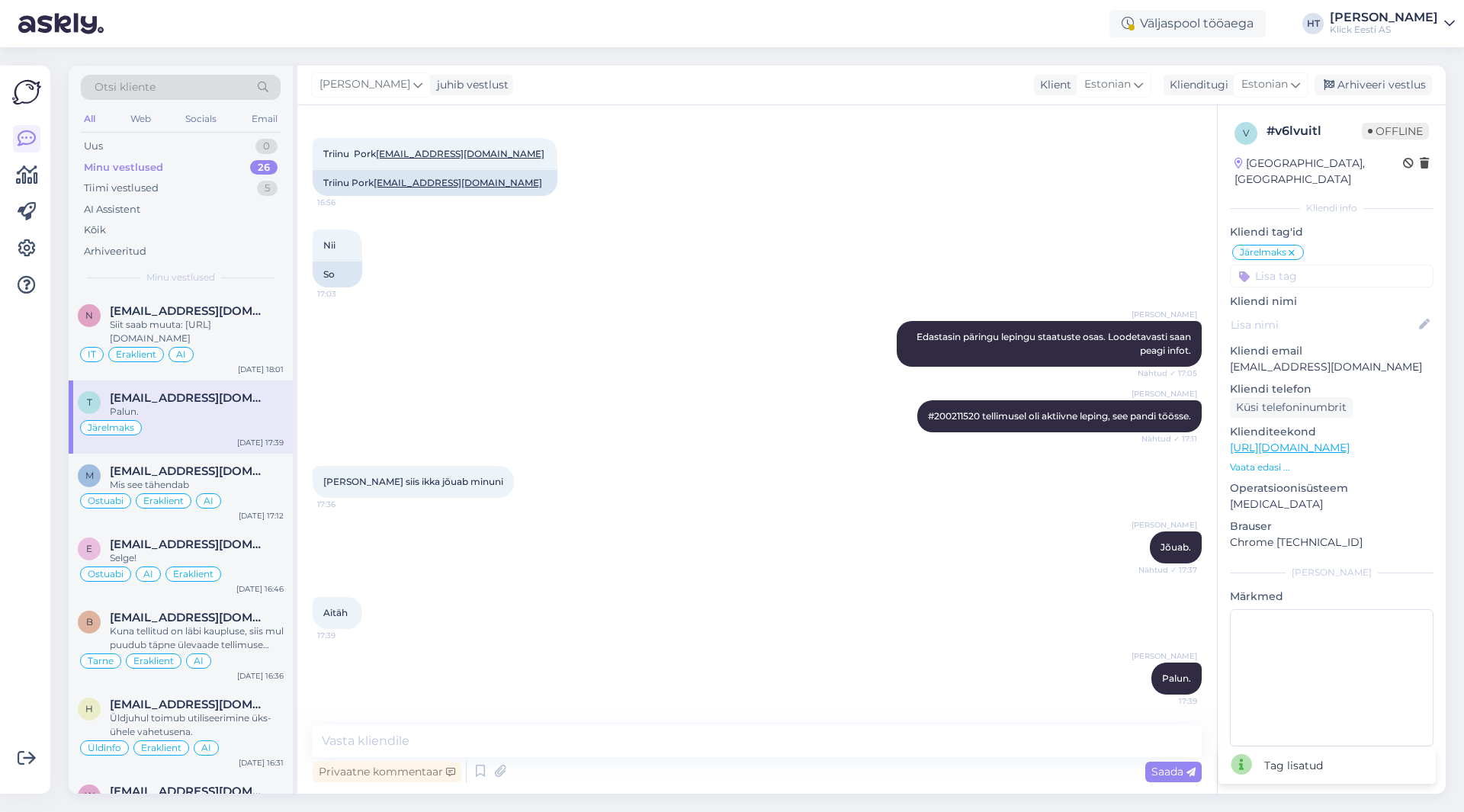
click at [1318, 265] on input at bounding box center [1331, 276] width 203 height 23
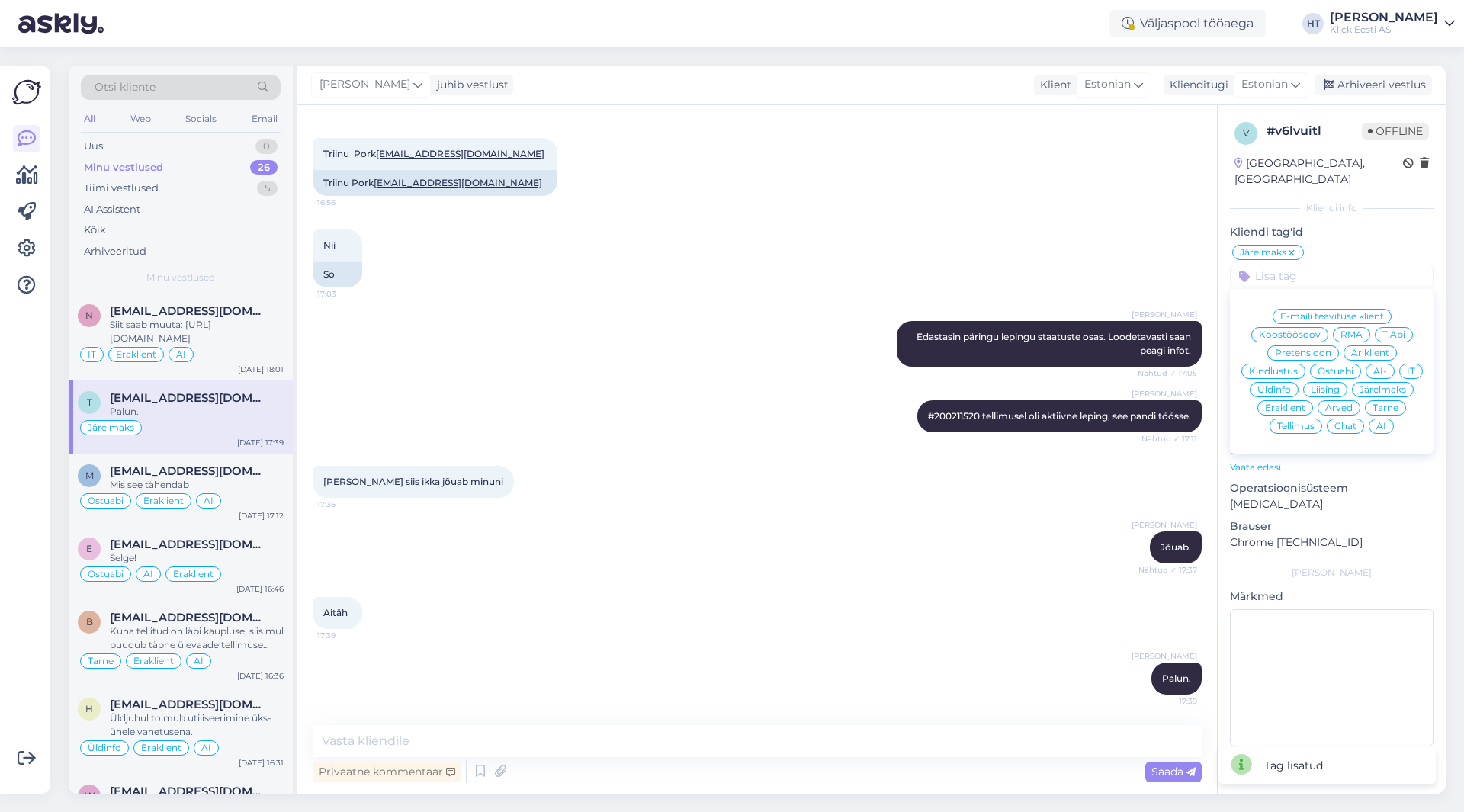
click at [1296, 404] on span "Eraklient" at bounding box center [1284, 407] width 41 height 9
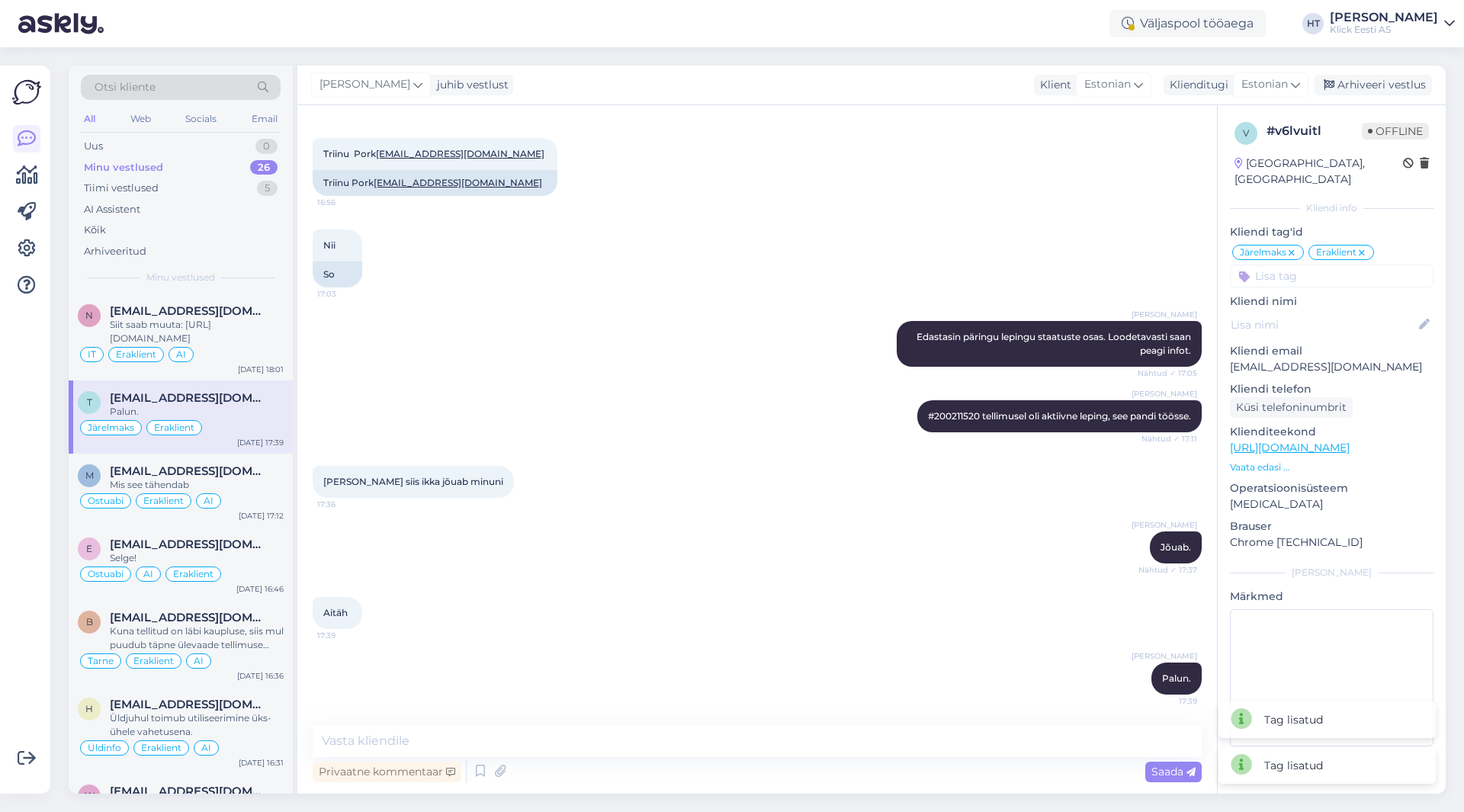
click at [1320, 275] on div "v # v6lvuitl Offline [GEOGRAPHIC_DATA], [GEOGRAPHIC_DATA] Kliendi info Kliendi …" at bounding box center [1331, 436] width 228 height 663
click at [1319, 265] on input at bounding box center [1331, 276] width 203 height 23
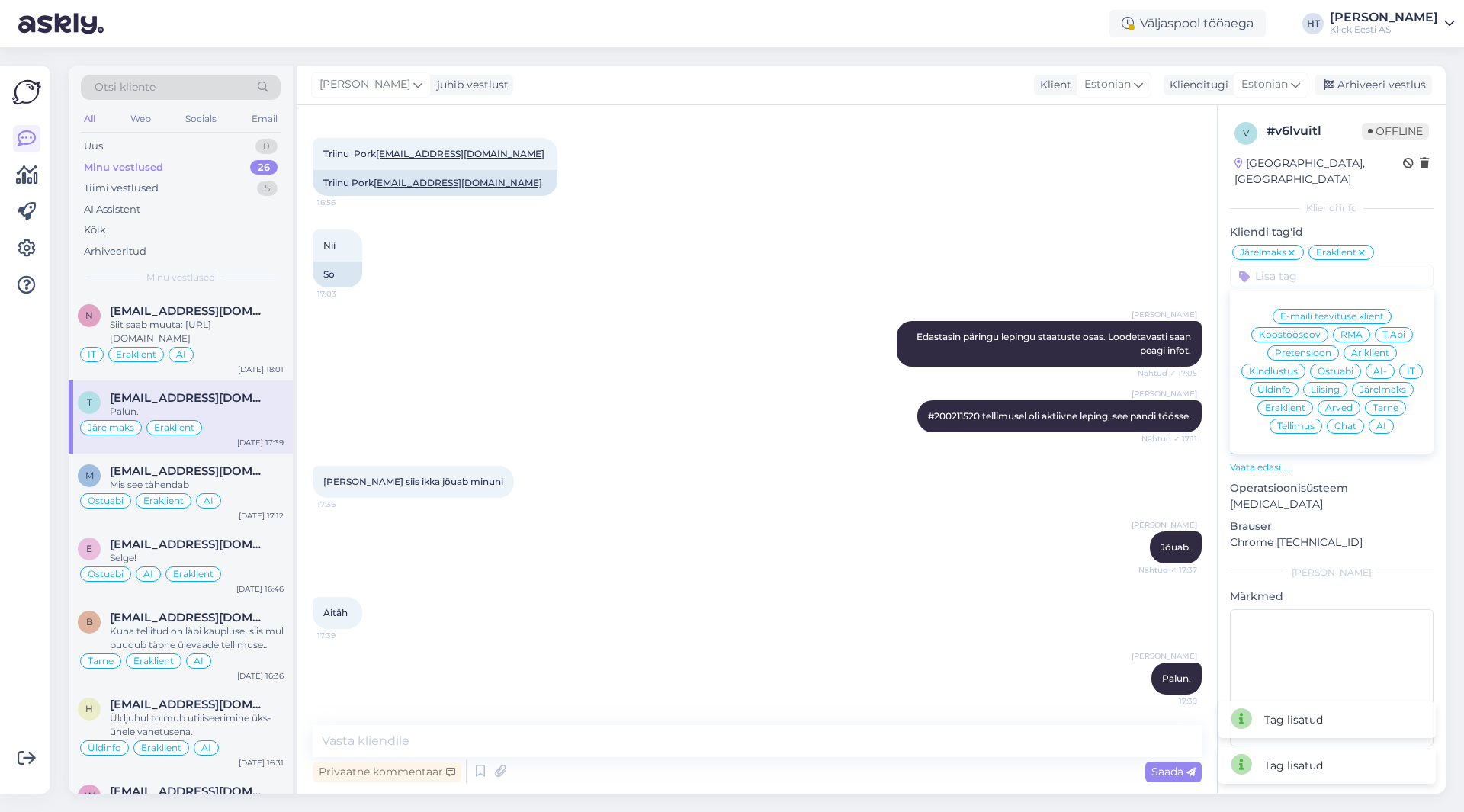
click at [1309, 421] on span "Tellimus" at bounding box center [1295, 425] width 38 height 9
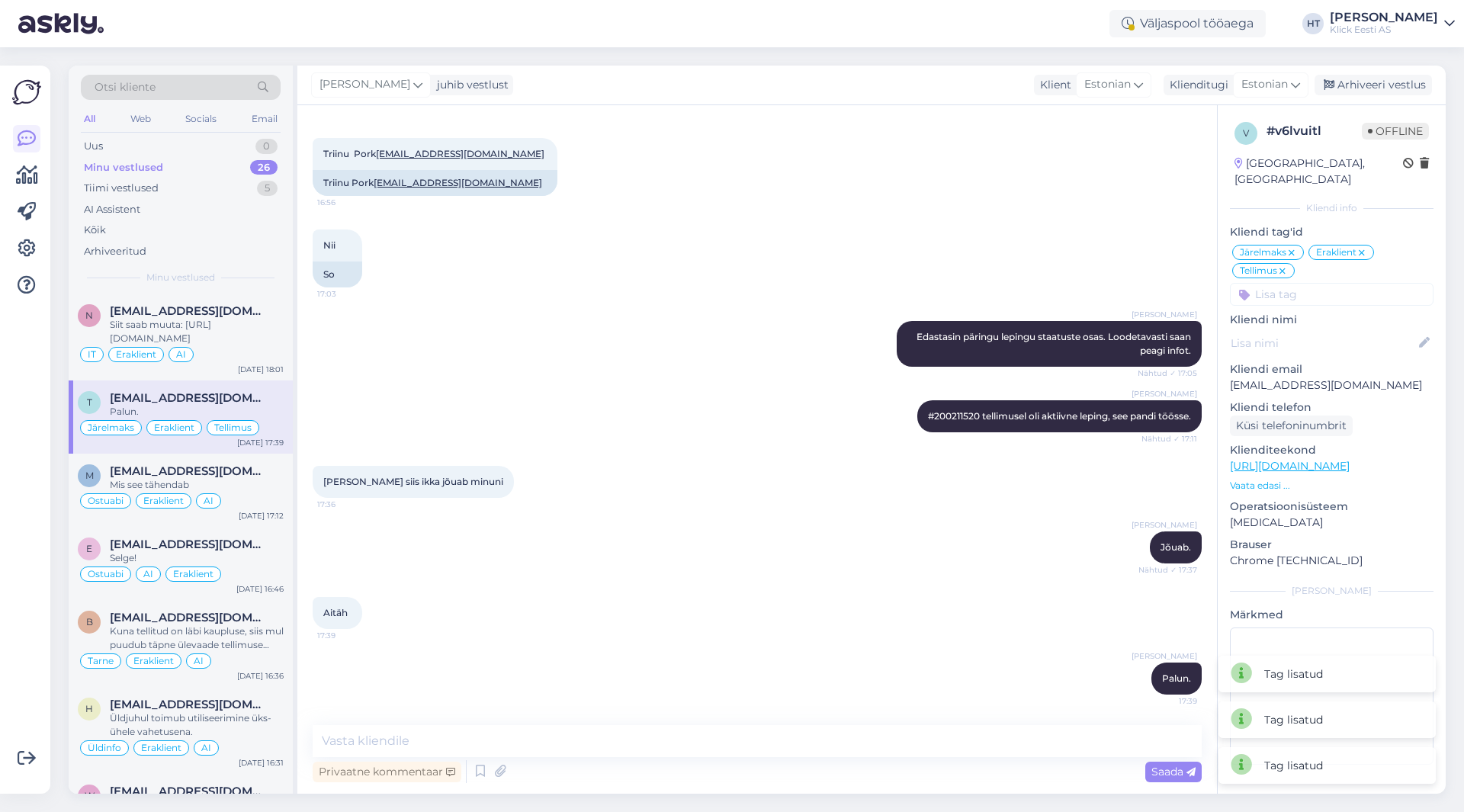
click at [1324, 285] on input at bounding box center [1331, 293] width 203 height 23
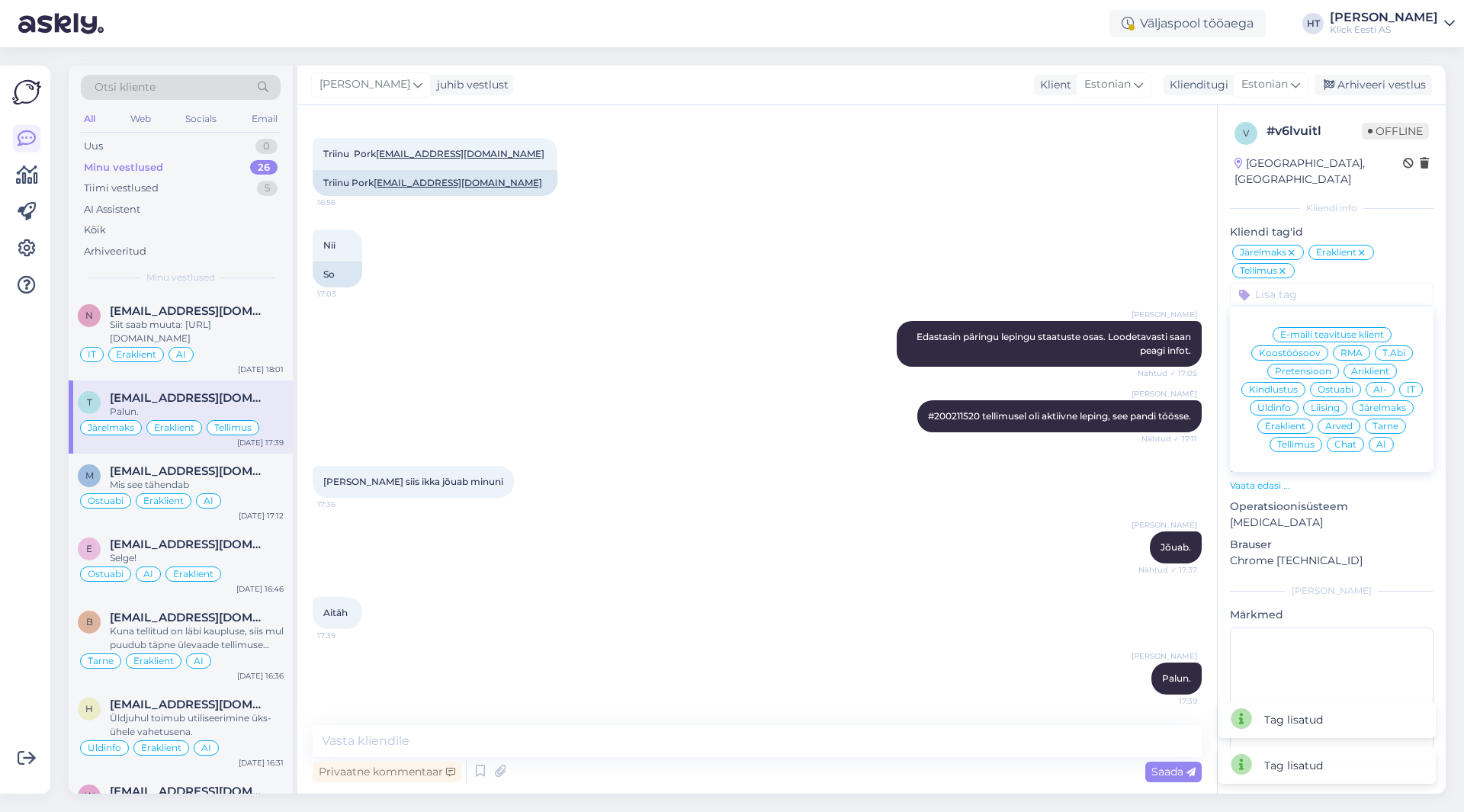
click at [1374, 436] on div "AI" at bounding box center [1381, 443] width 25 height 15
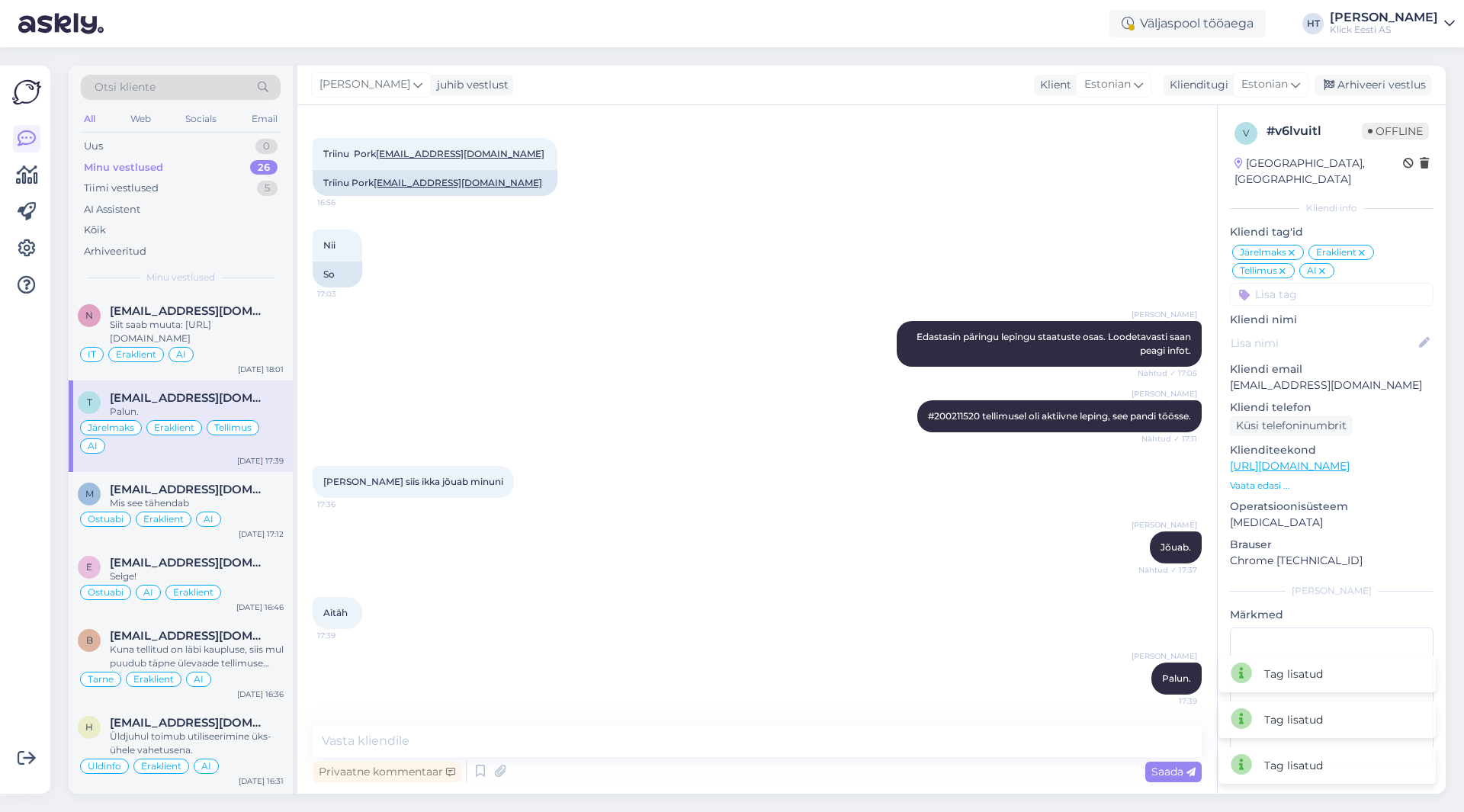
click at [1082, 252] on div "Nii 17:03 So" at bounding box center [757, 258] width 889 height 91
click at [222, 495] on span "[EMAIL_ADDRESS][DOMAIN_NAME]" at bounding box center [189, 490] width 159 height 14
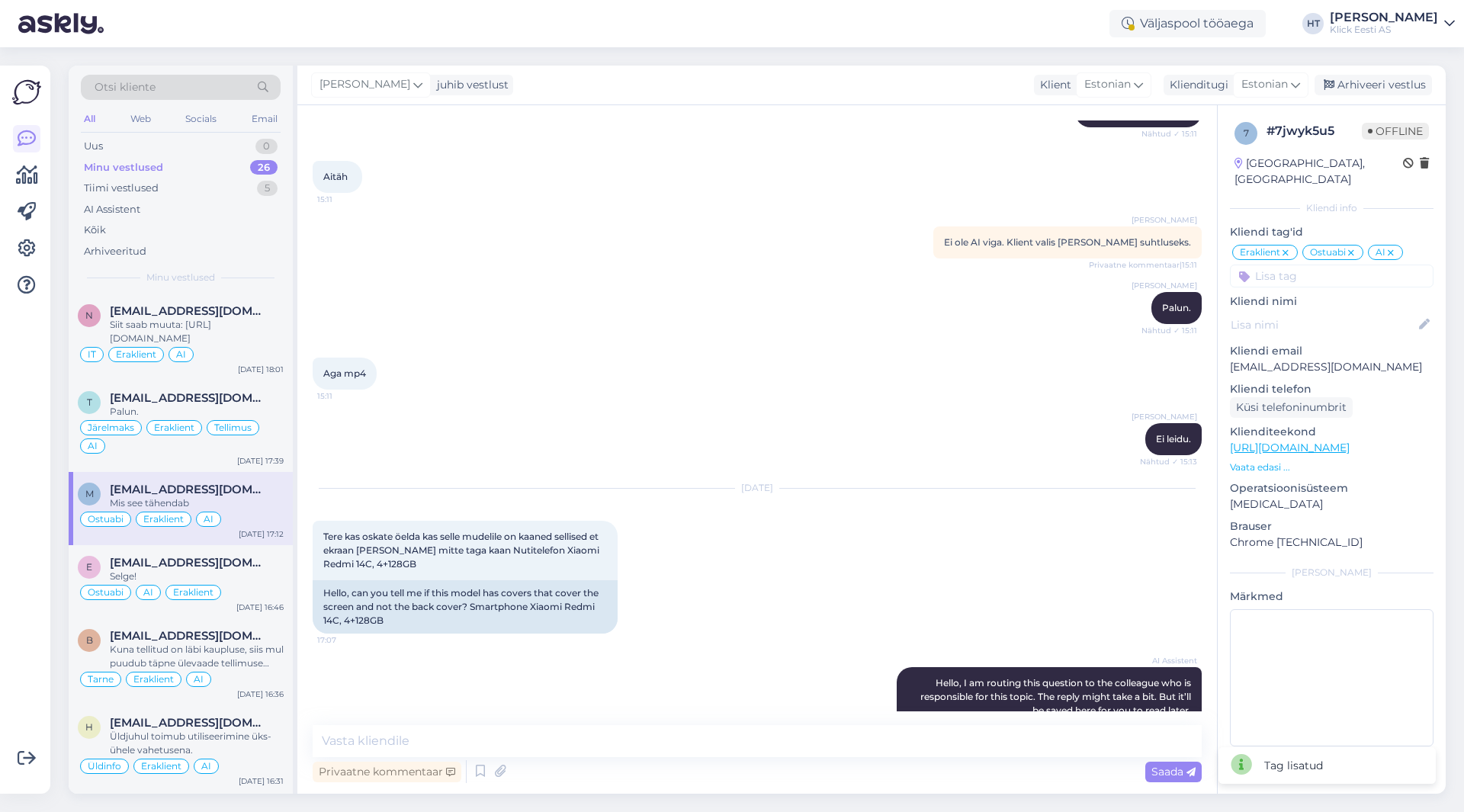
scroll to position [746, 0]
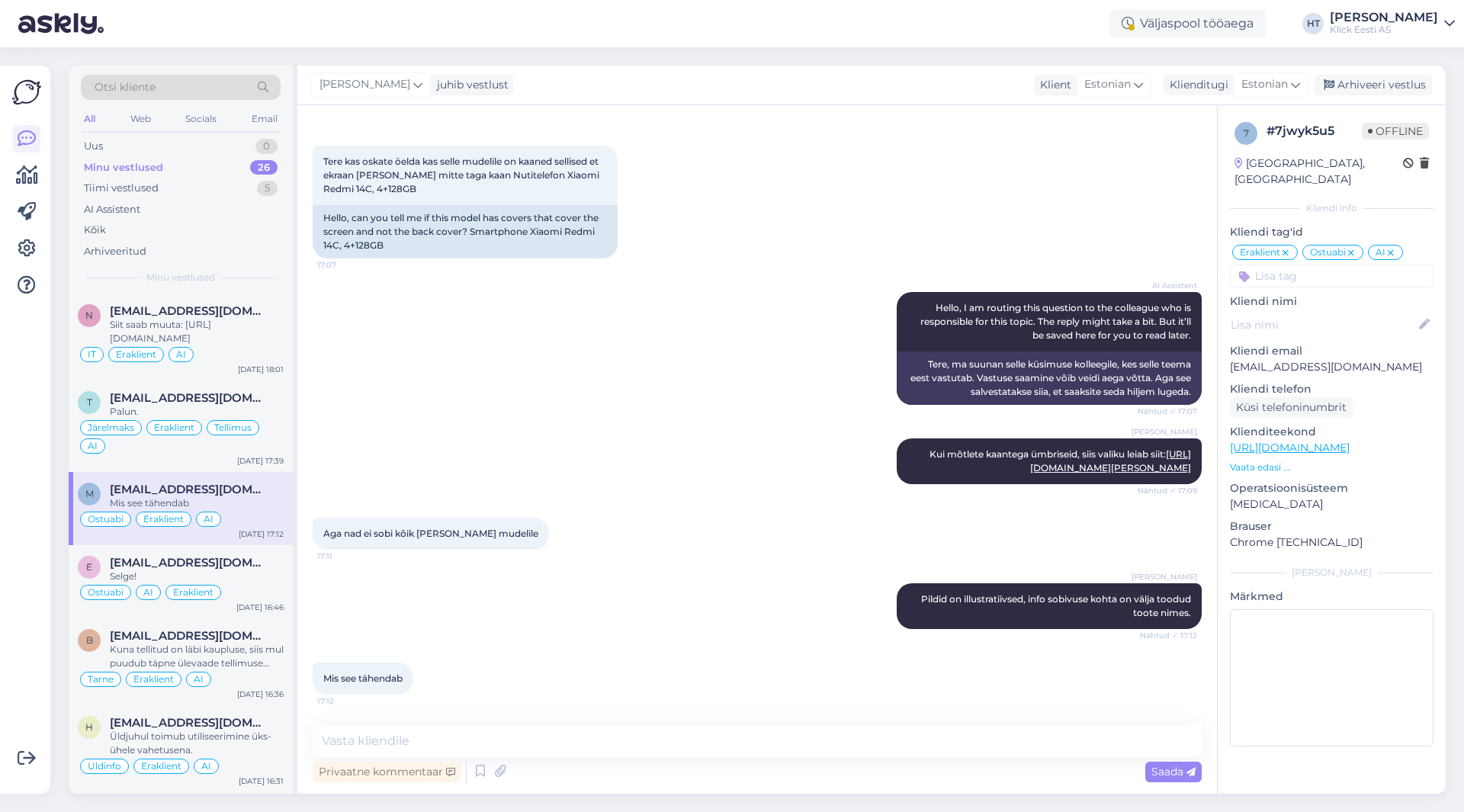
click at [669, 402] on div "AI Assistent Hello, I am routing this question to the colleague who is responsi…" at bounding box center [757, 348] width 889 height 147
click at [249, 191] on div "Tiimi vestlused 5" at bounding box center [180, 188] width 199 height 22
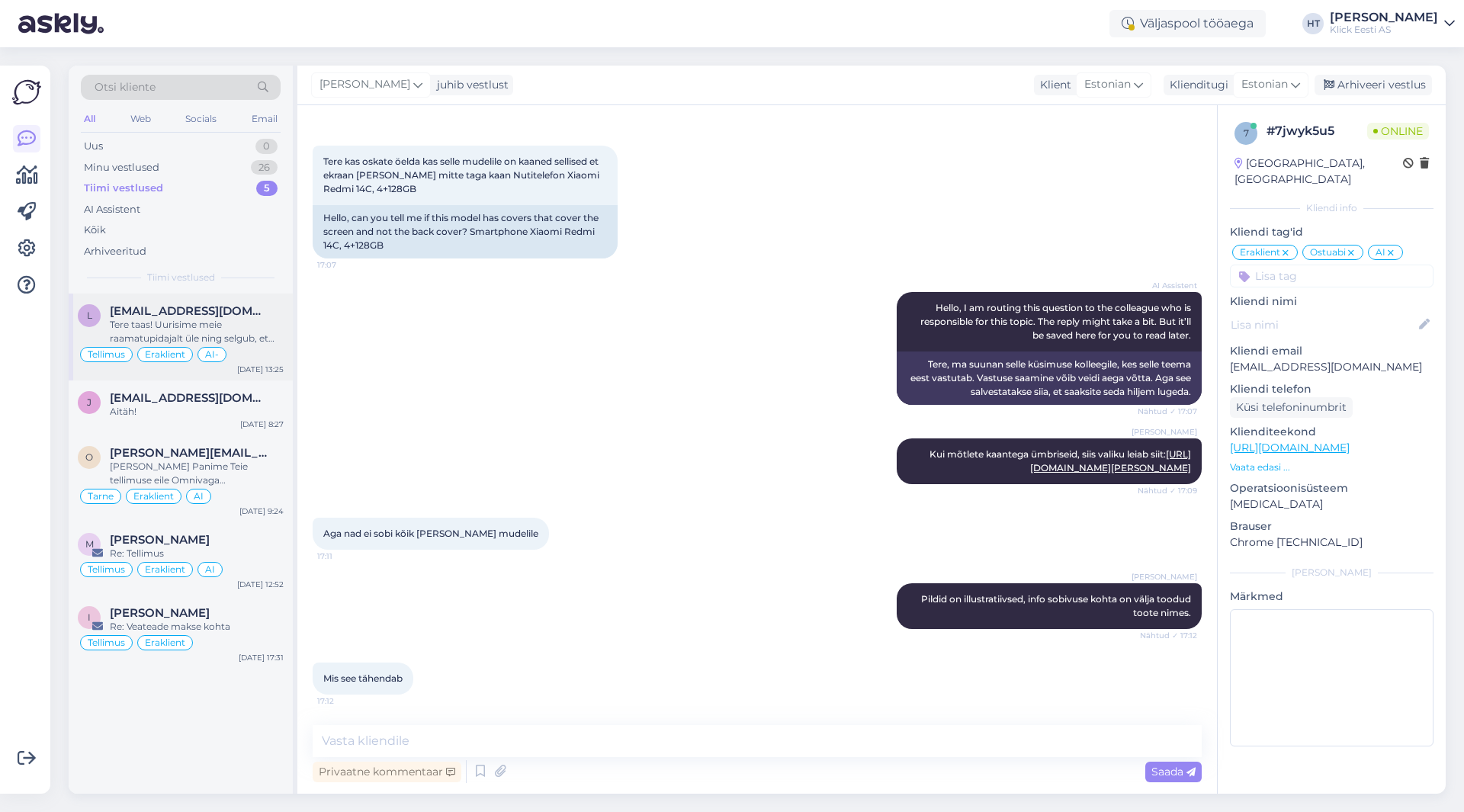
click at [265, 322] on div "Tere taas! Uurisime meie raamatupidajalt üle ning selgub, et kumbki maksetest p…" at bounding box center [196, 332] width 174 height 28
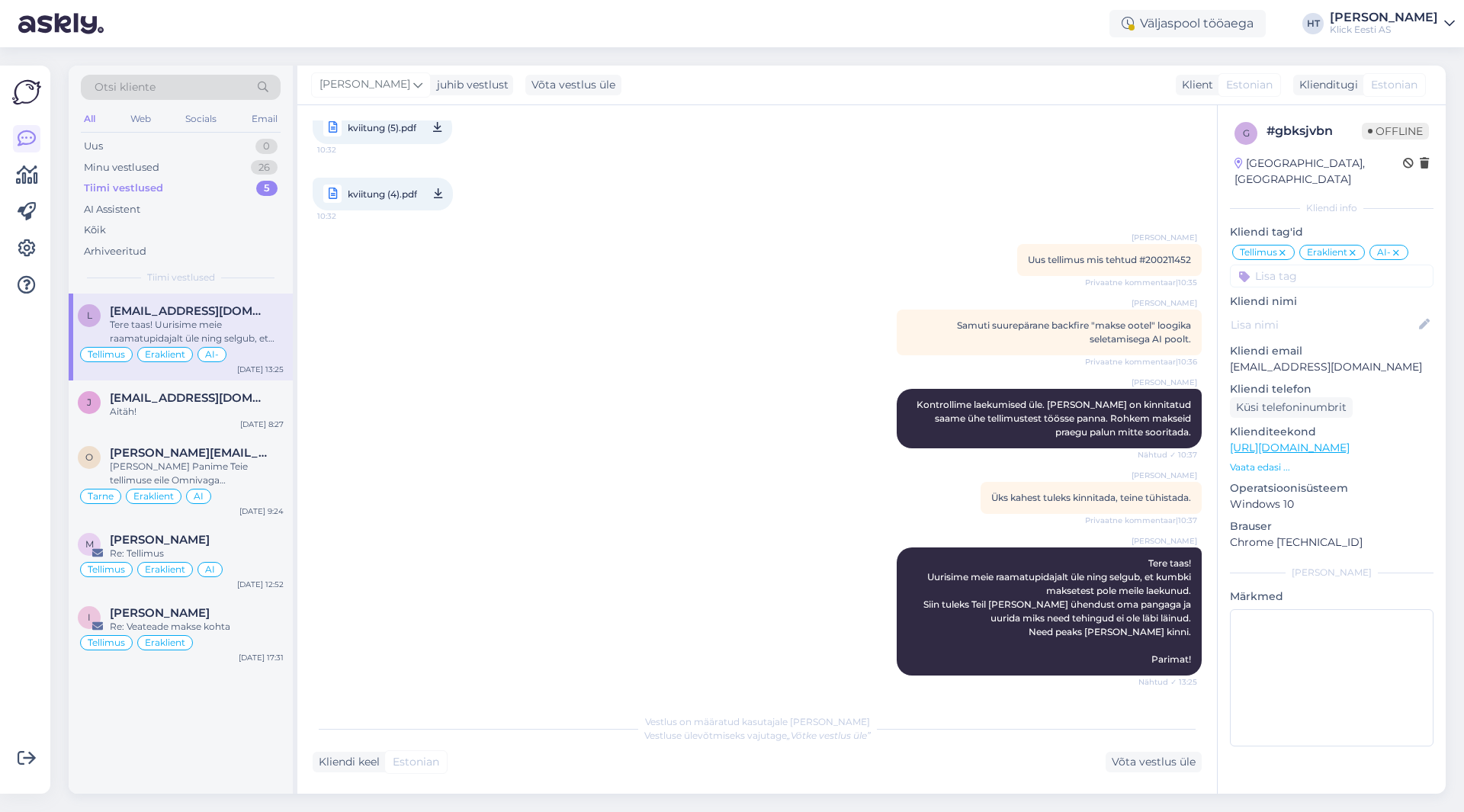
scroll to position [570, 0]
click at [250, 531] on div "M [PERSON_NAME] Re: [PERSON_NAME] AI [DATE] 12:52" at bounding box center [181, 558] width 224 height 73
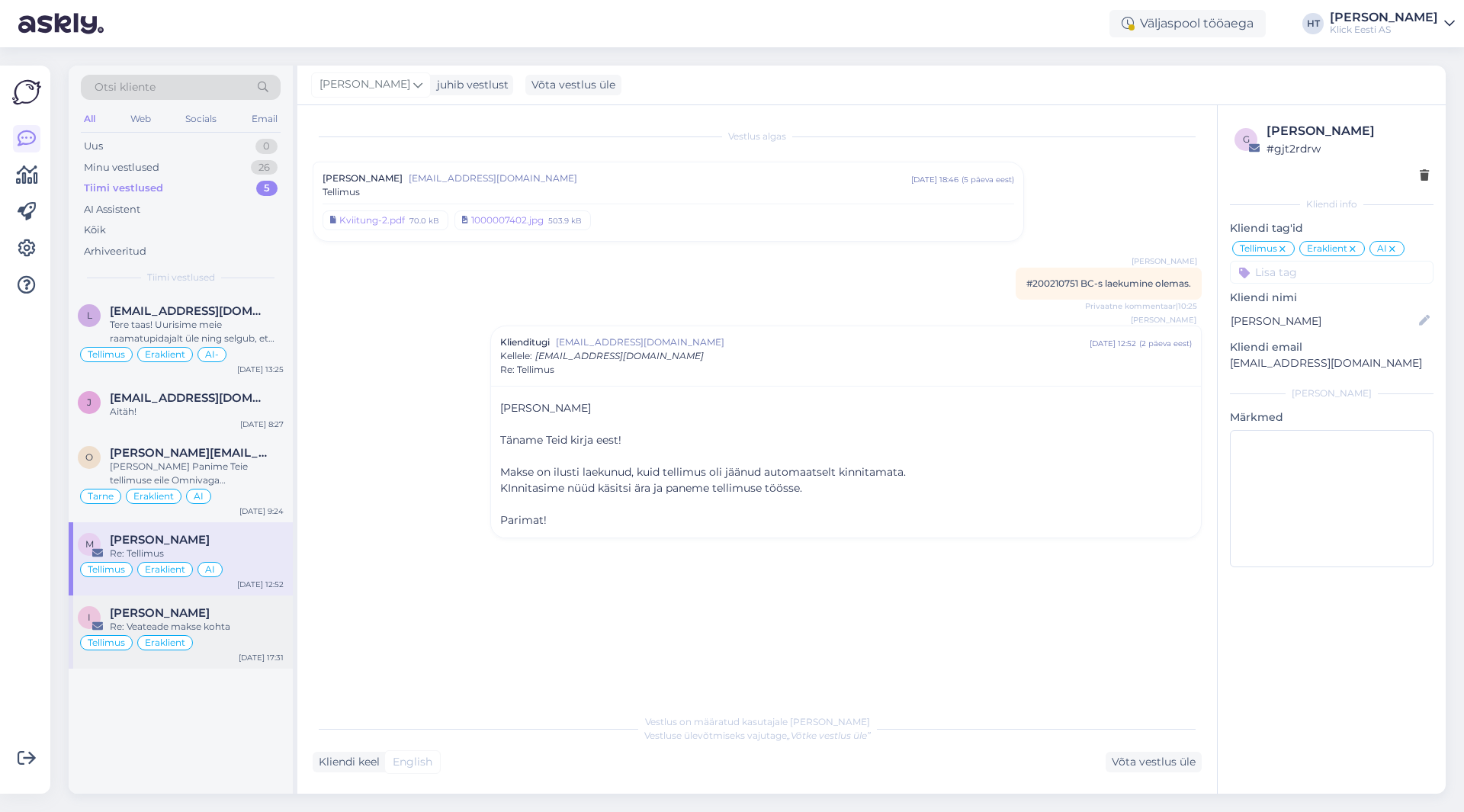
click at [245, 616] on div "[PERSON_NAME]" at bounding box center [196, 613] width 174 height 14
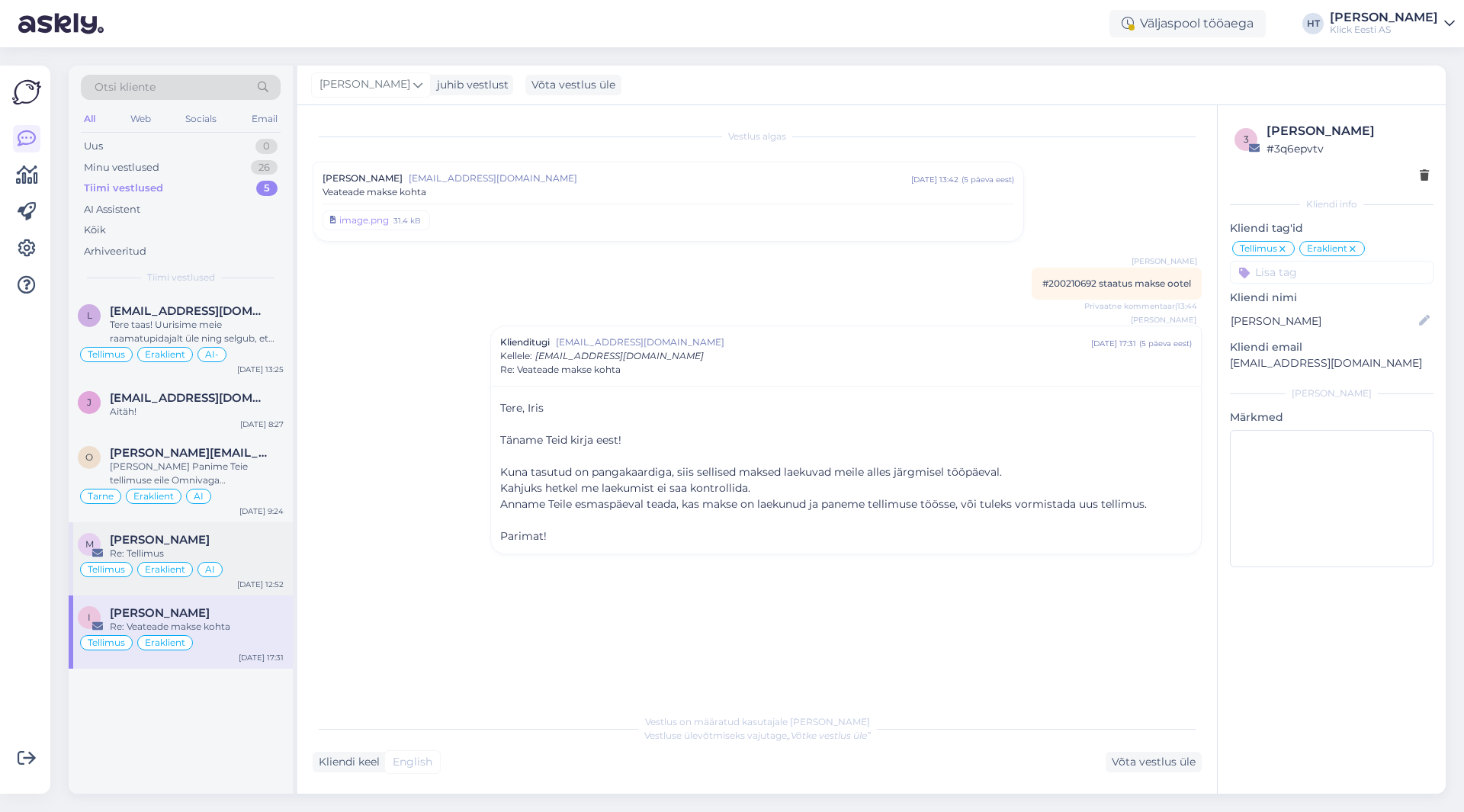
click at [255, 557] on div "Re: Tellimus" at bounding box center [196, 553] width 174 height 14
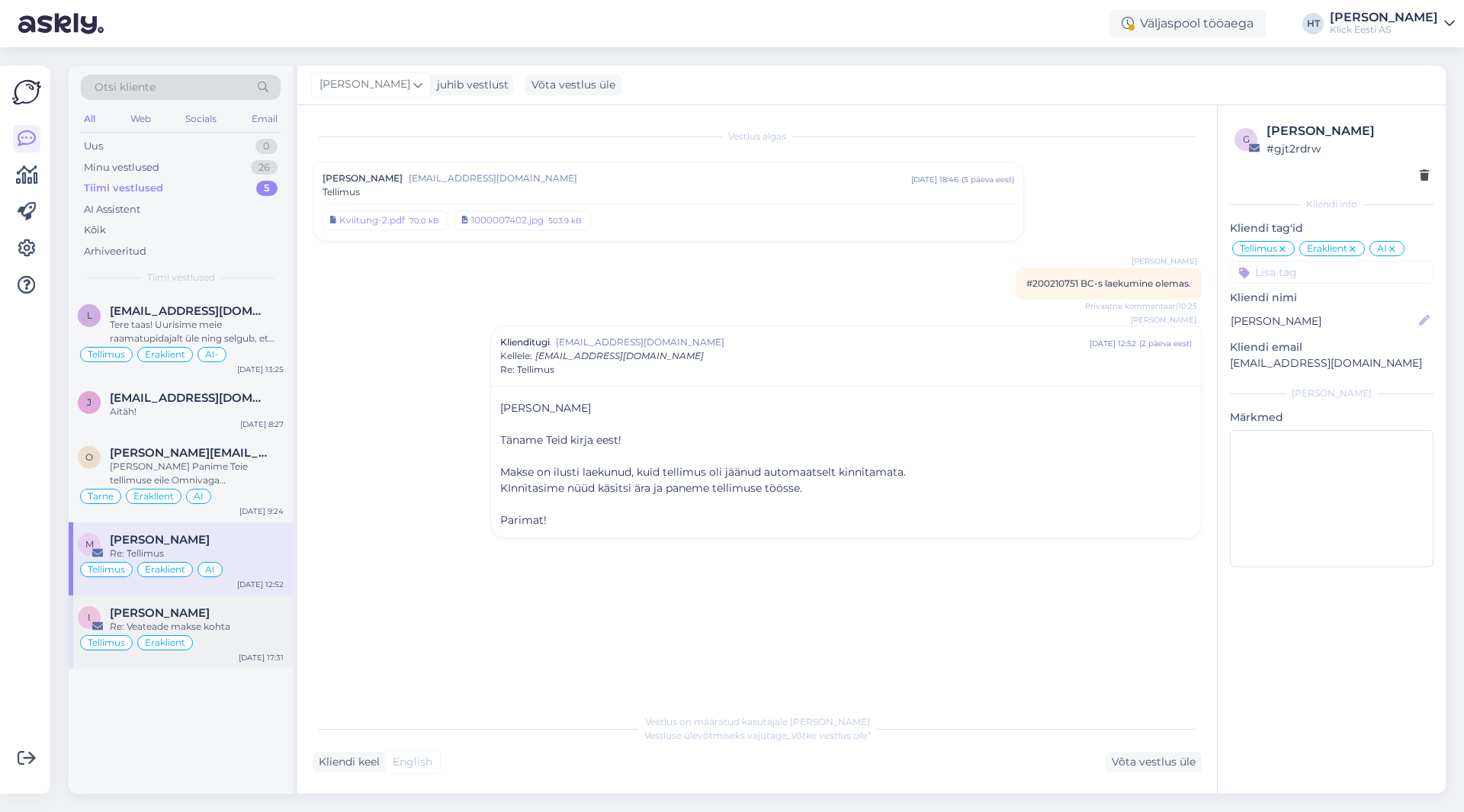
click at [259, 601] on div "I [PERSON_NAME] Re: Veateade makse kohta [PERSON_NAME] [DATE] 17:31" at bounding box center [181, 632] width 224 height 73
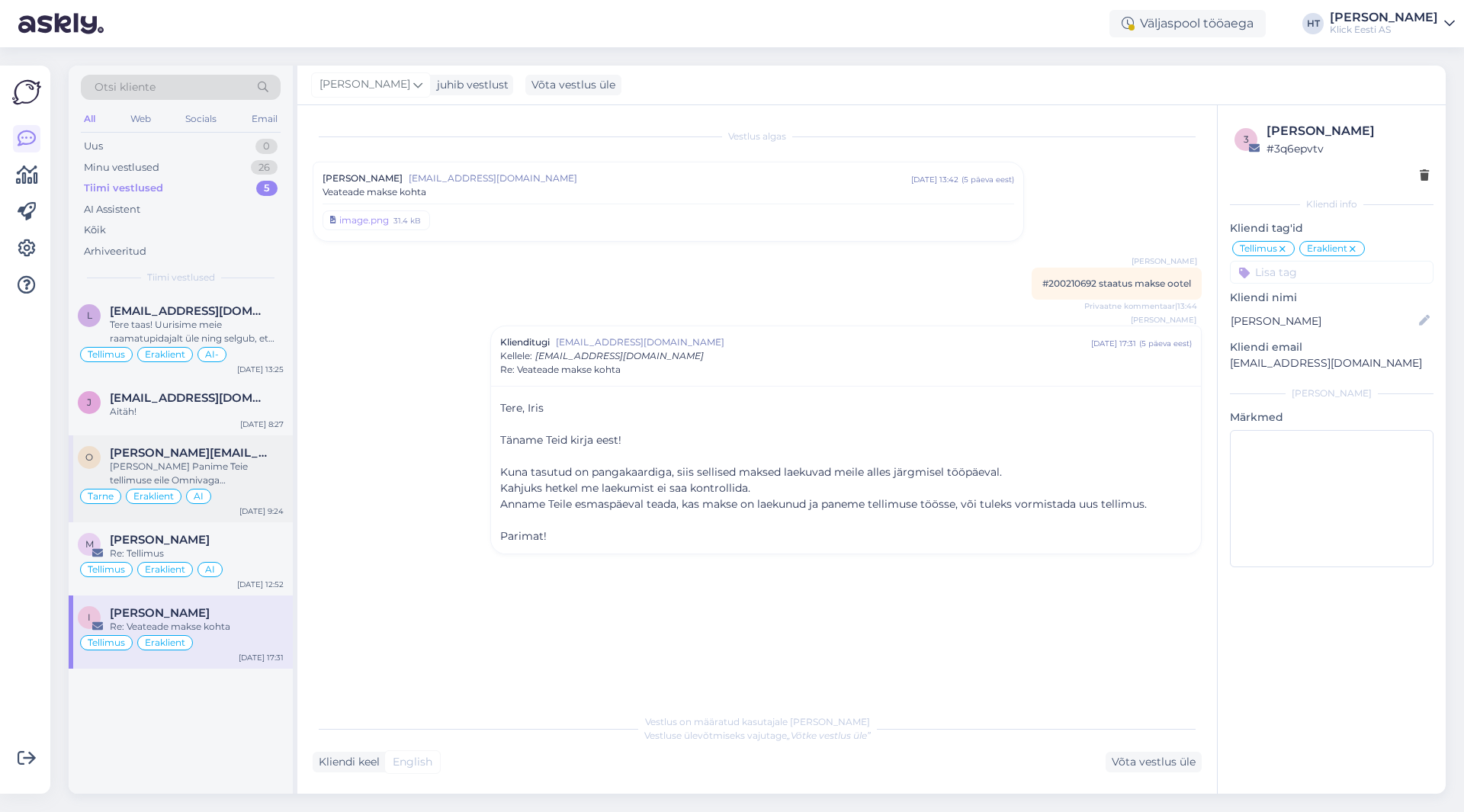
click at [251, 483] on div "[PERSON_NAME] Panime Teie tellimuse eile Omnivaga [PERSON_NAME]. Kõigi eelduste…" at bounding box center [196, 473] width 174 height 28
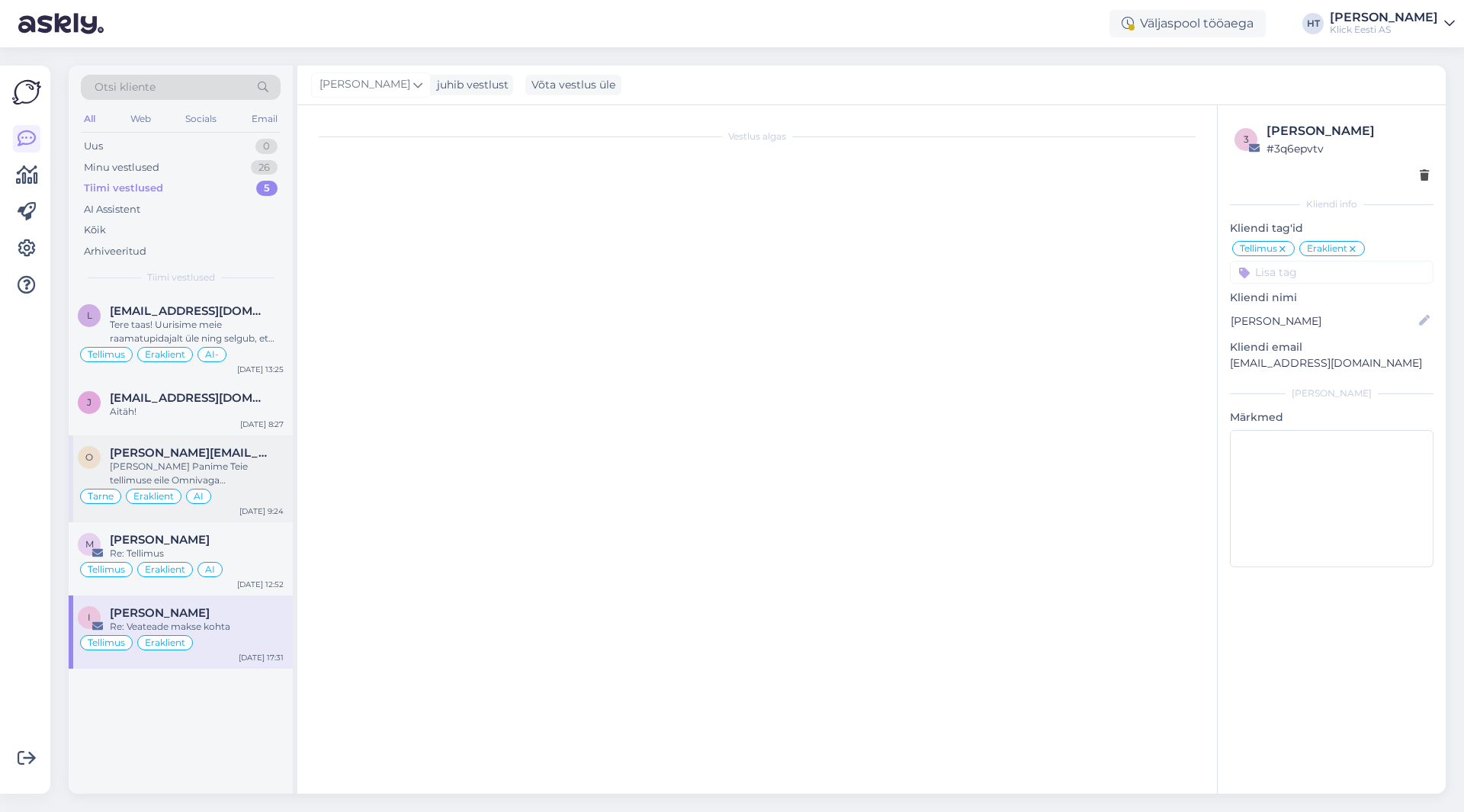
scroll to position [281, 0]
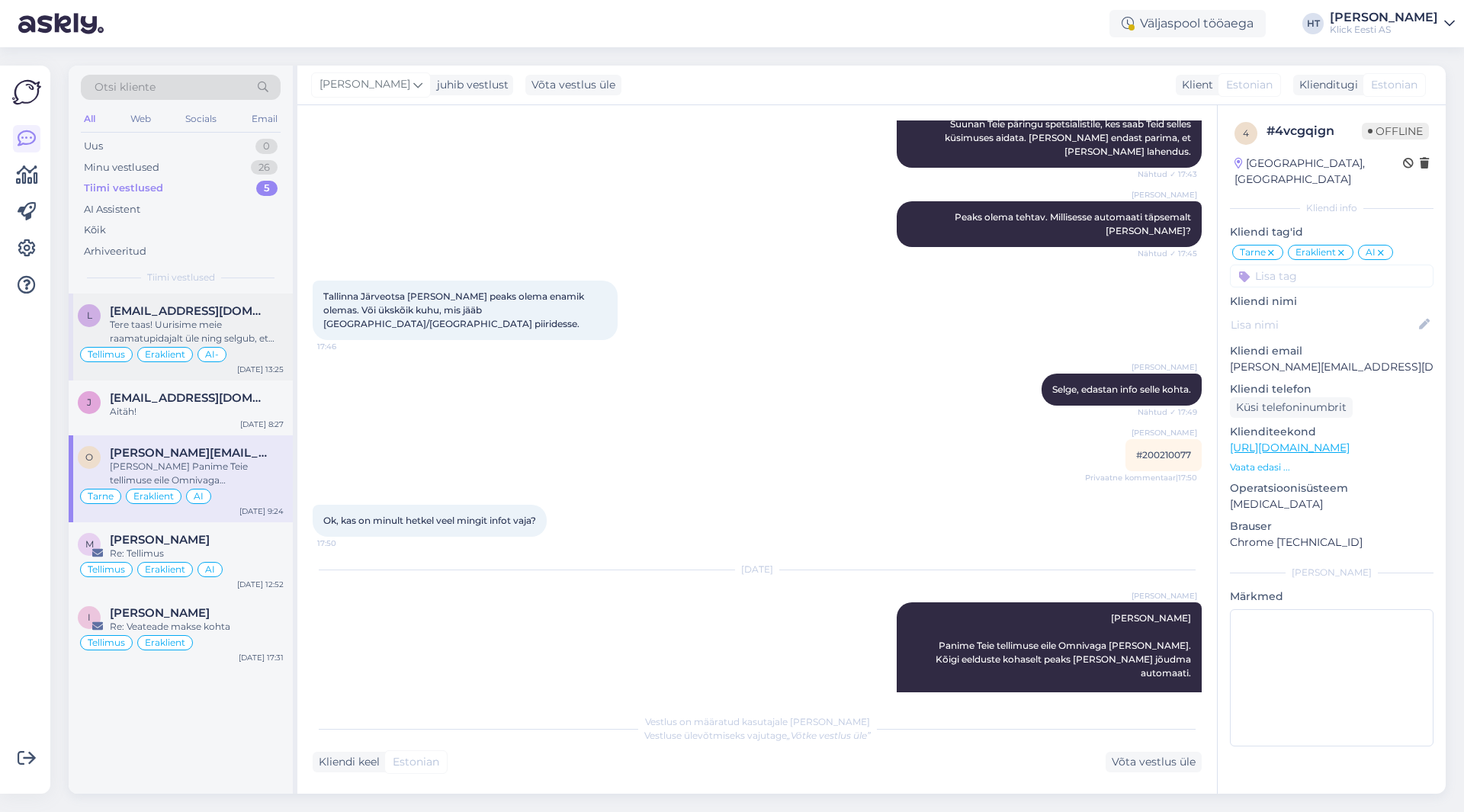
click at [262, 335] on div "Tere taas! Uurisime meie raamatupidajalt üle ning selgub, et kumbki maksetest p…" at bounding box center [196, 332] width 174 height 28
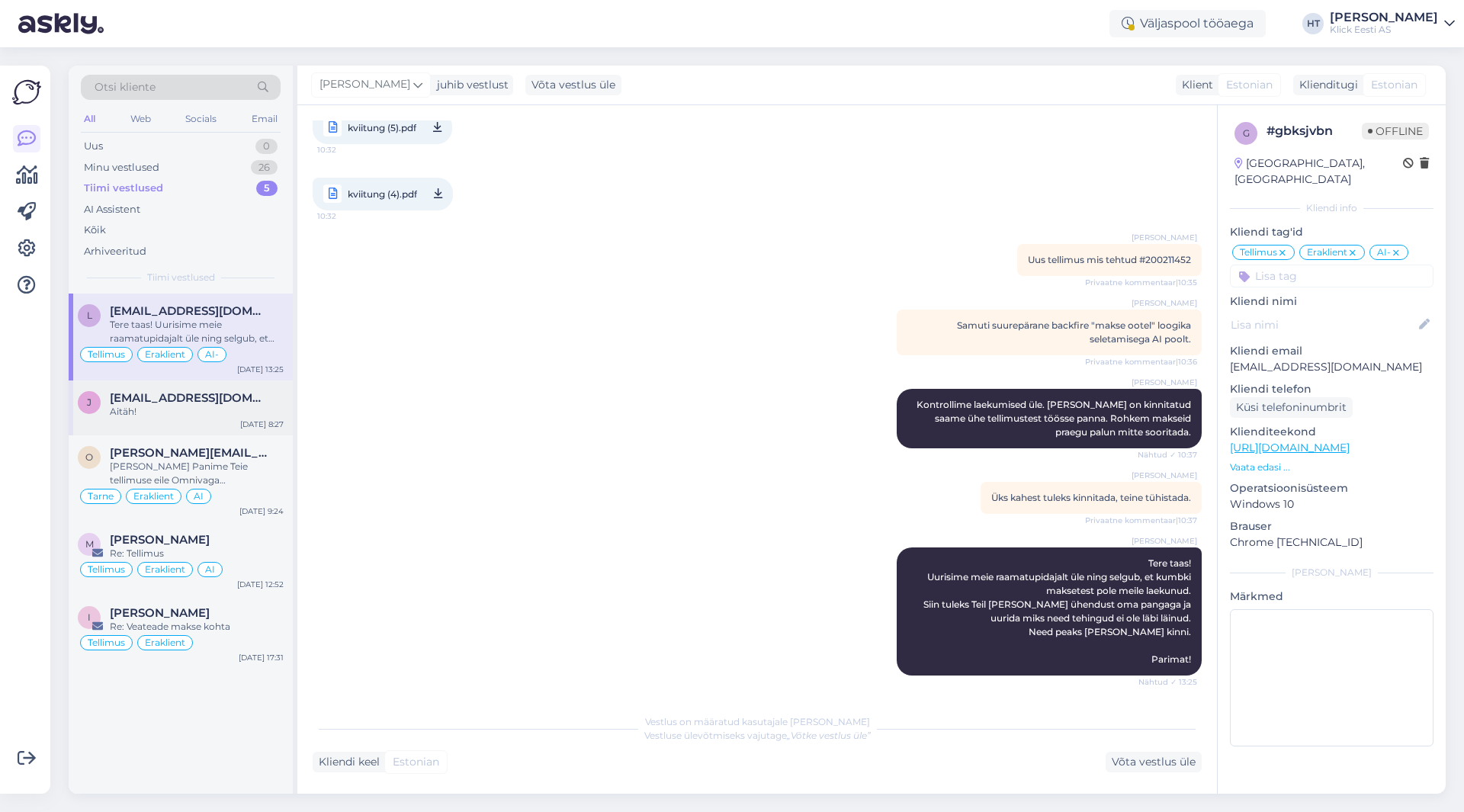
click at [272, 416] on div "Aitäh!" at bounding box center [196, 411] width 174 height 14
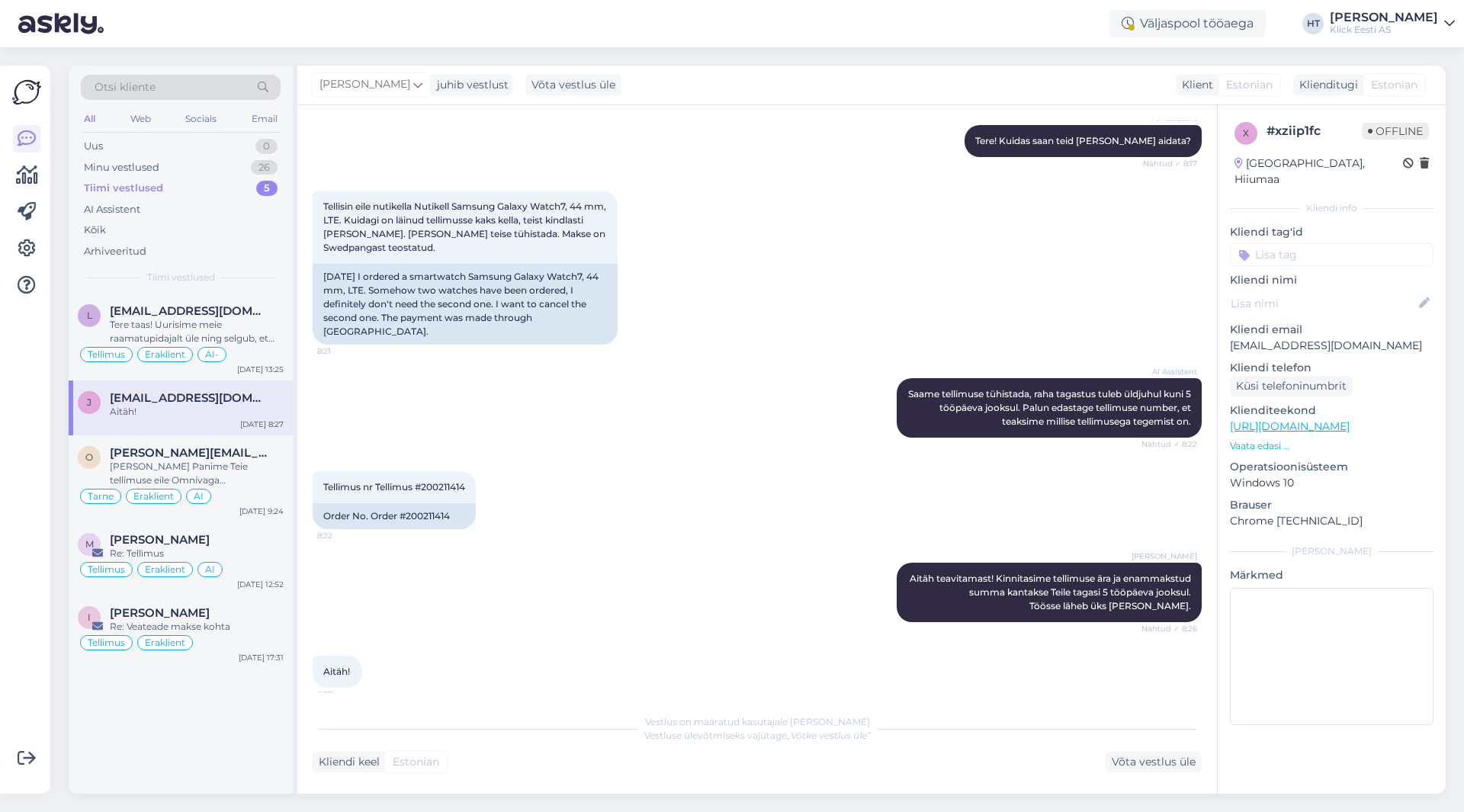
scroll to position [179, 0]
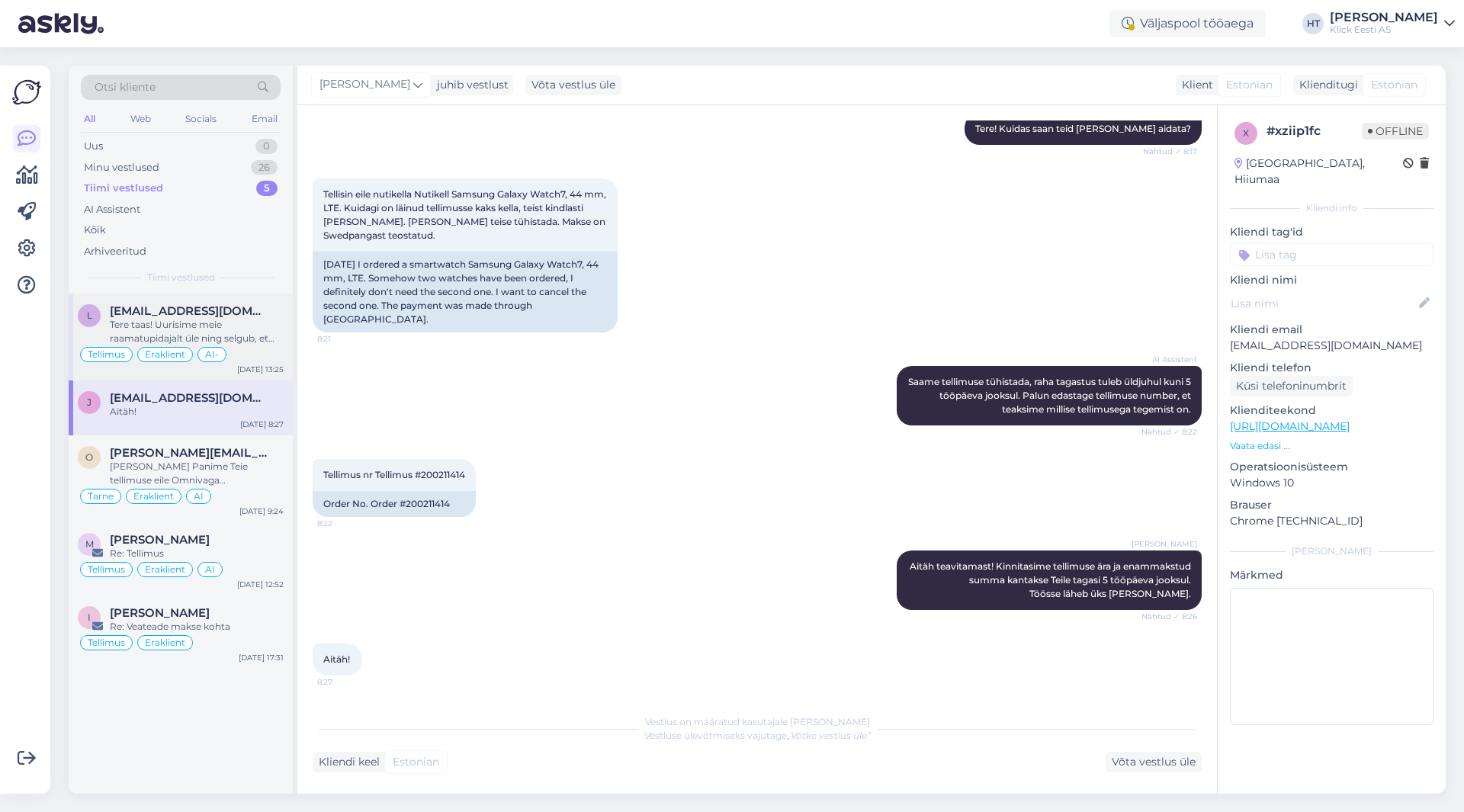
click at [261, 337] on div "Tere taas! Uurisime meie raamatupidajalt üle ning selgub, et kumbki maksetest p…" at bounding box center [196, 332] width 174 height 28
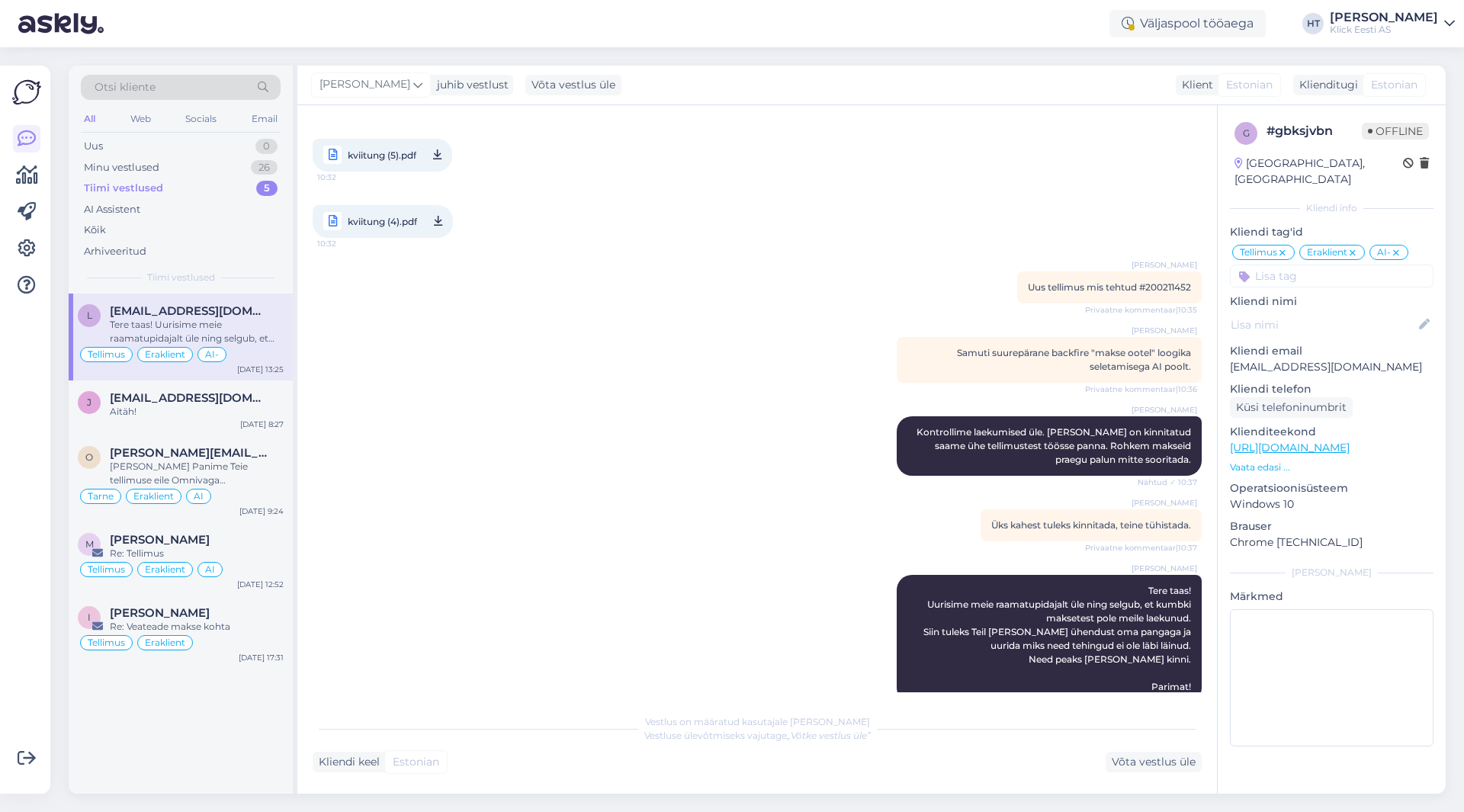
scroll to position [570, 0]
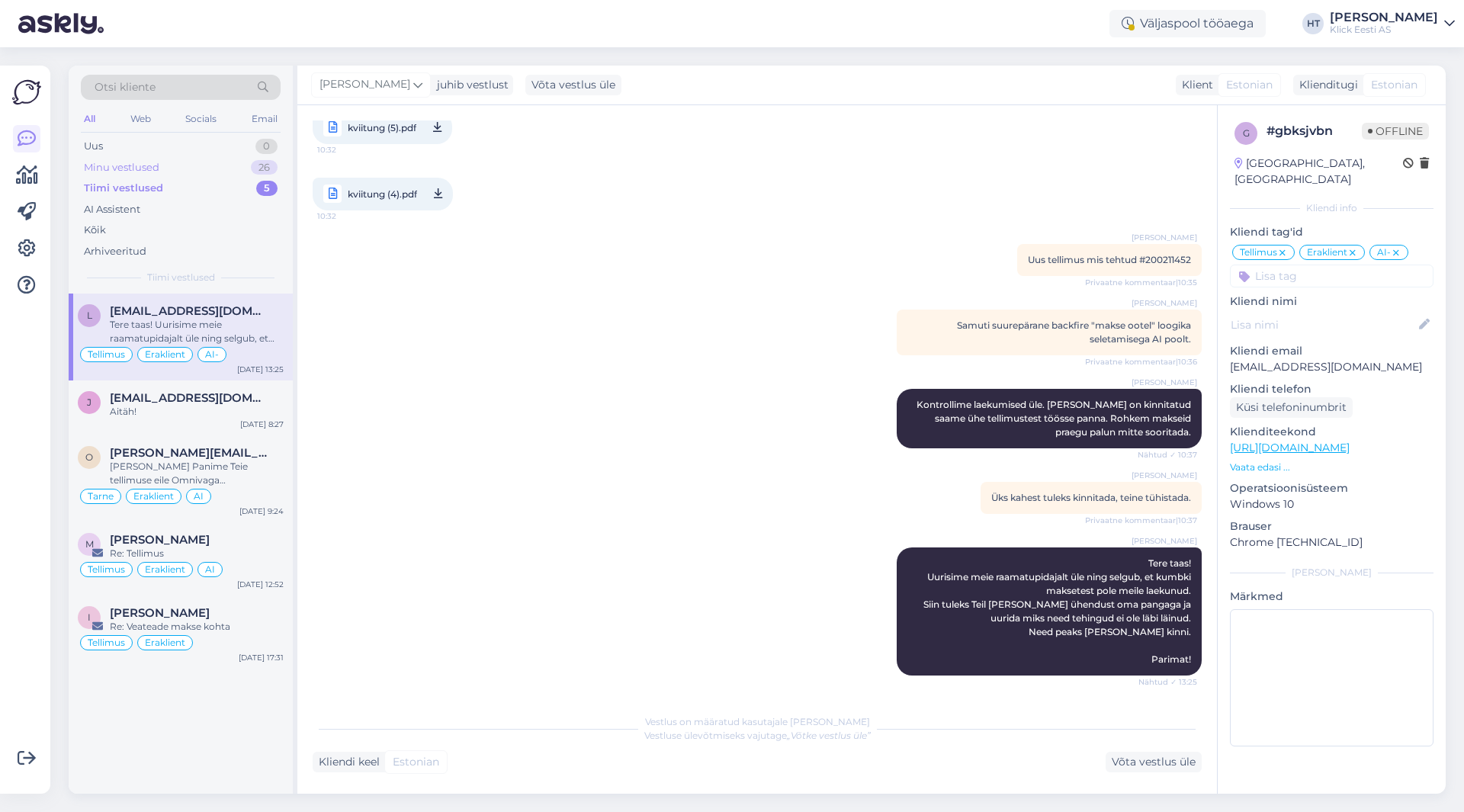
click at [233, 173] on div "Minu vestlused 26" at bounding box center [180, 168] width 199 height 22
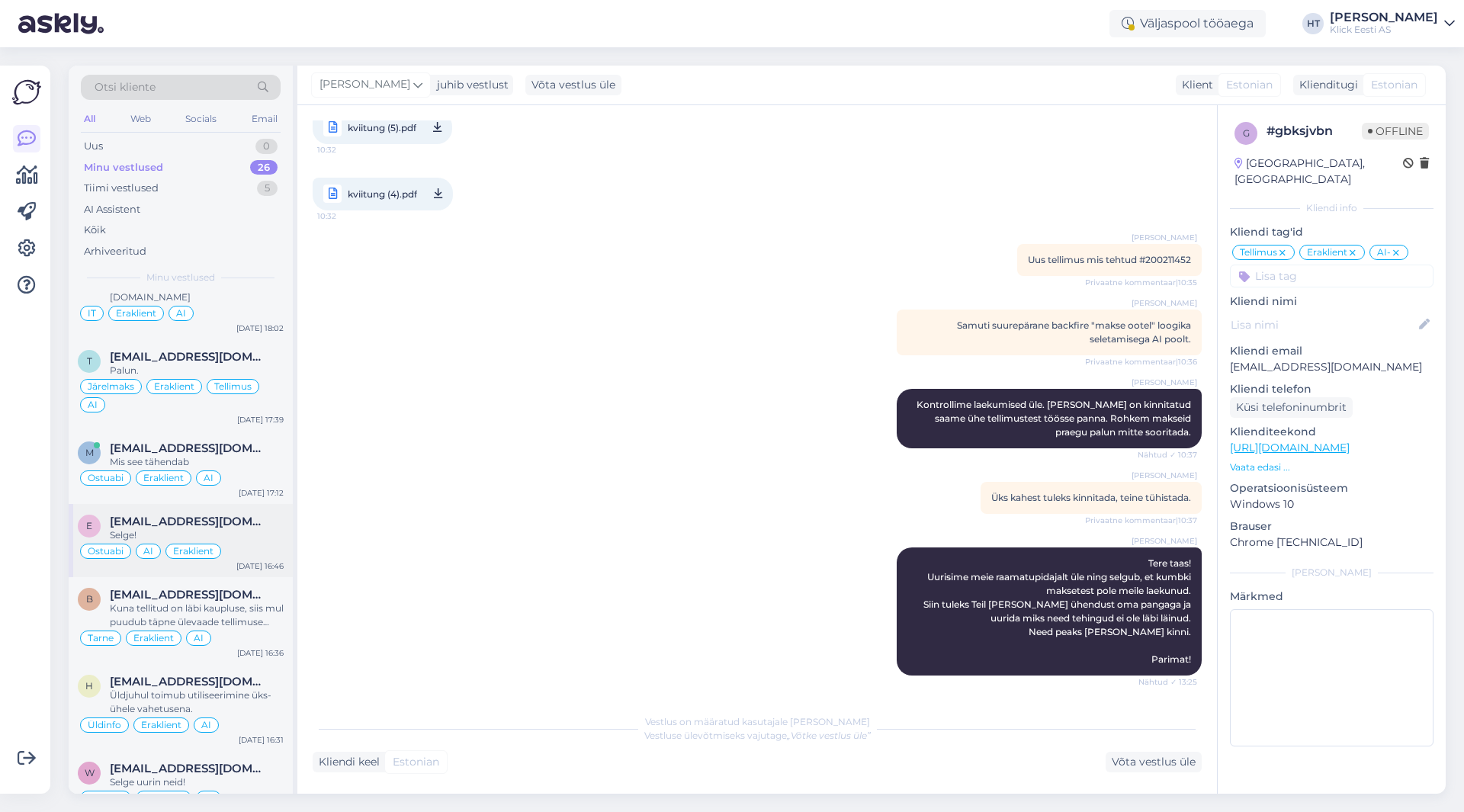
scroll to position [0, 0]
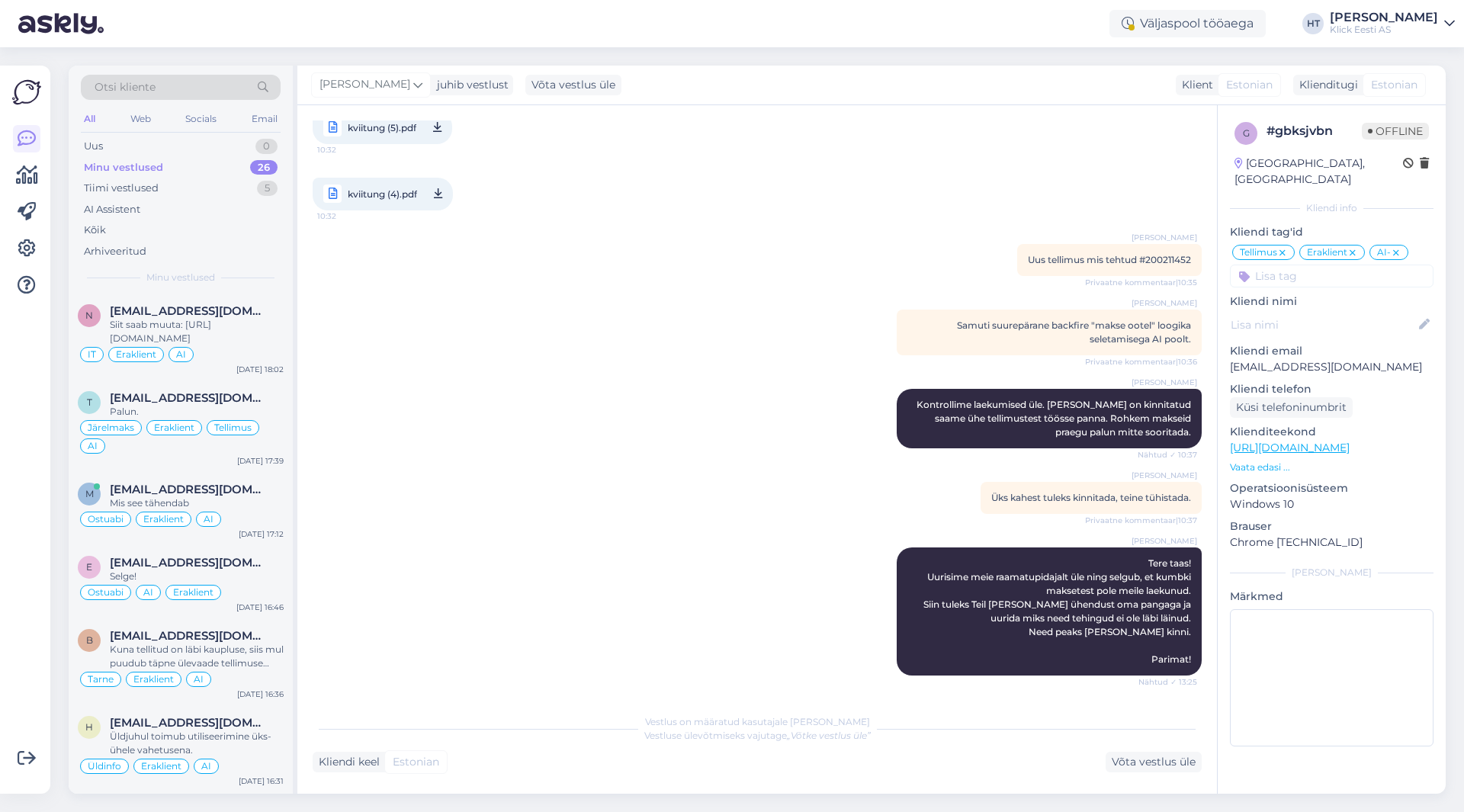
click at [467, 527] on div "Vestlus algas [DATE] Tere. Soovisin e-poest osta arvutit ja tegin makse. Hetkel…" at bounding box center [764, 406] width 903 height 571
click at [624, 584] on div "[PERSON_NAME] taas! Uurisime meie raamatupidajalt üle ning selgub, et kumbki ma…" at bounding box center [757, 611] width 889 height 162
click at [1381, 25] on div "Klick Eesti AS" at bounding box center [1383, 30] width 108 height 12
click at [1353, 130] on div "Logi välja" at bounding box center [1319, 131] width 272 height 28
